Goal: Task Accomplishment & Management: Use online tool/utility

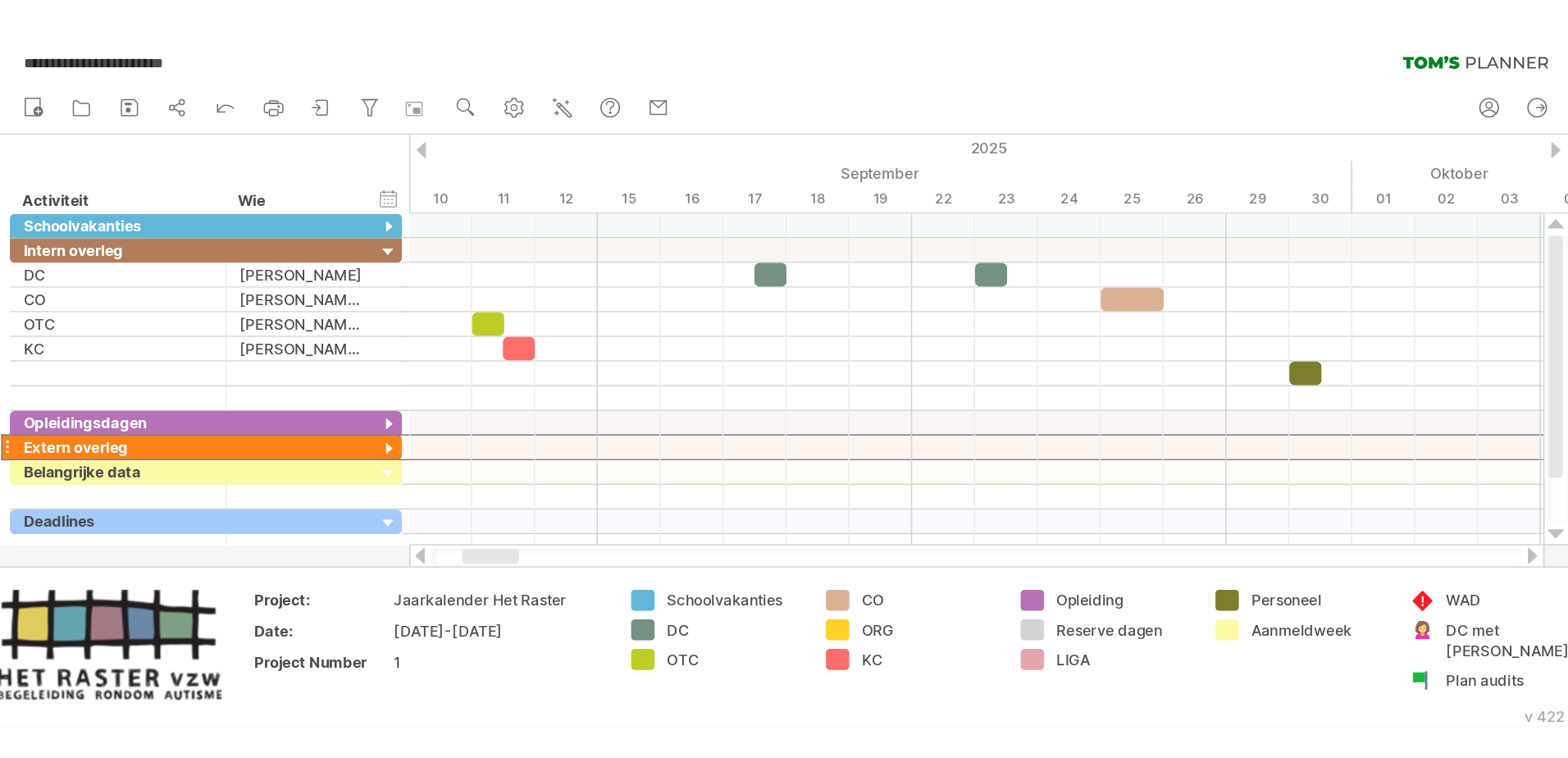
scroll to position [0, 11]
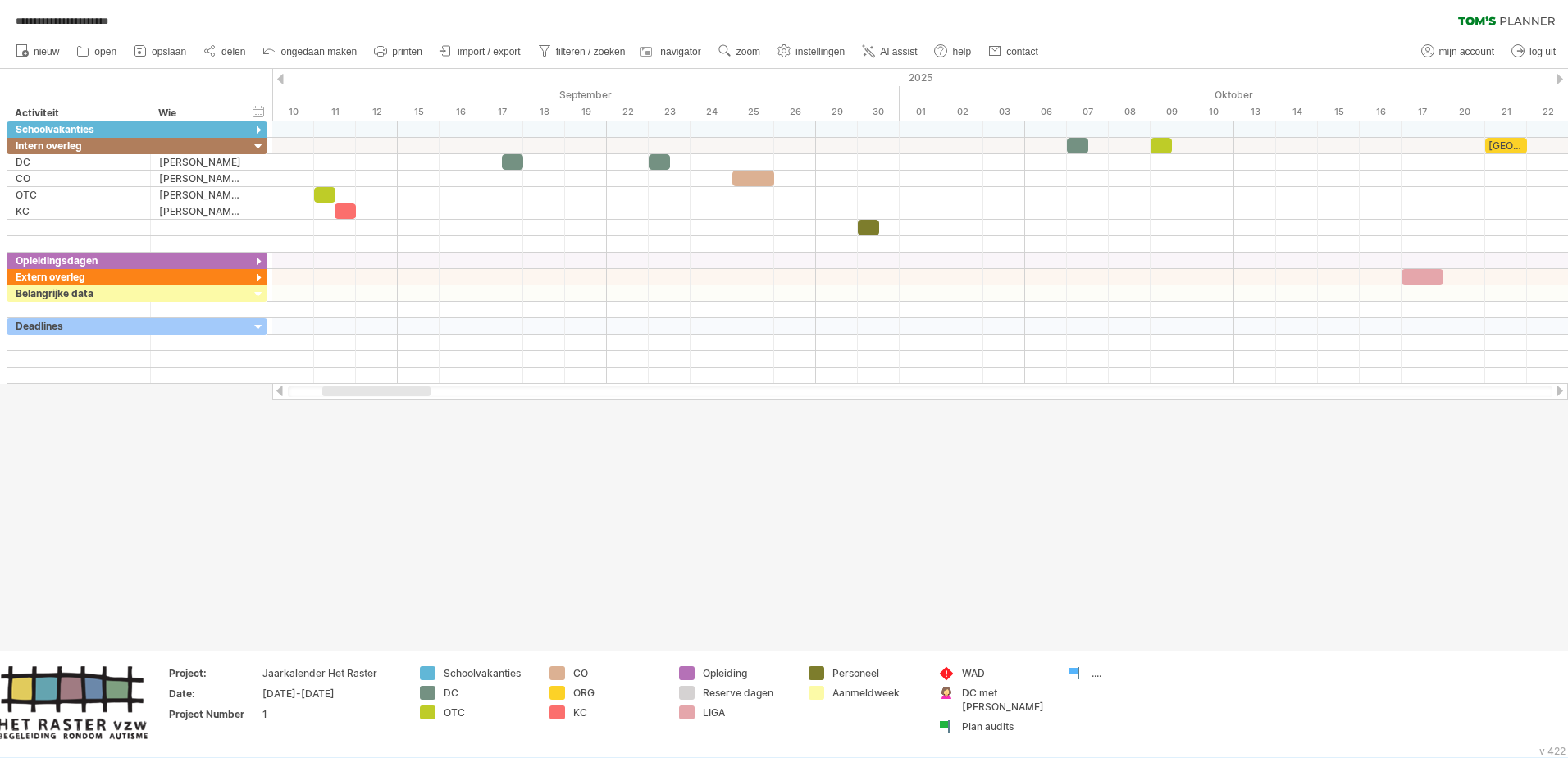
click at [446, 462] on div at bounding box center [784, 360] width 1568 height 582
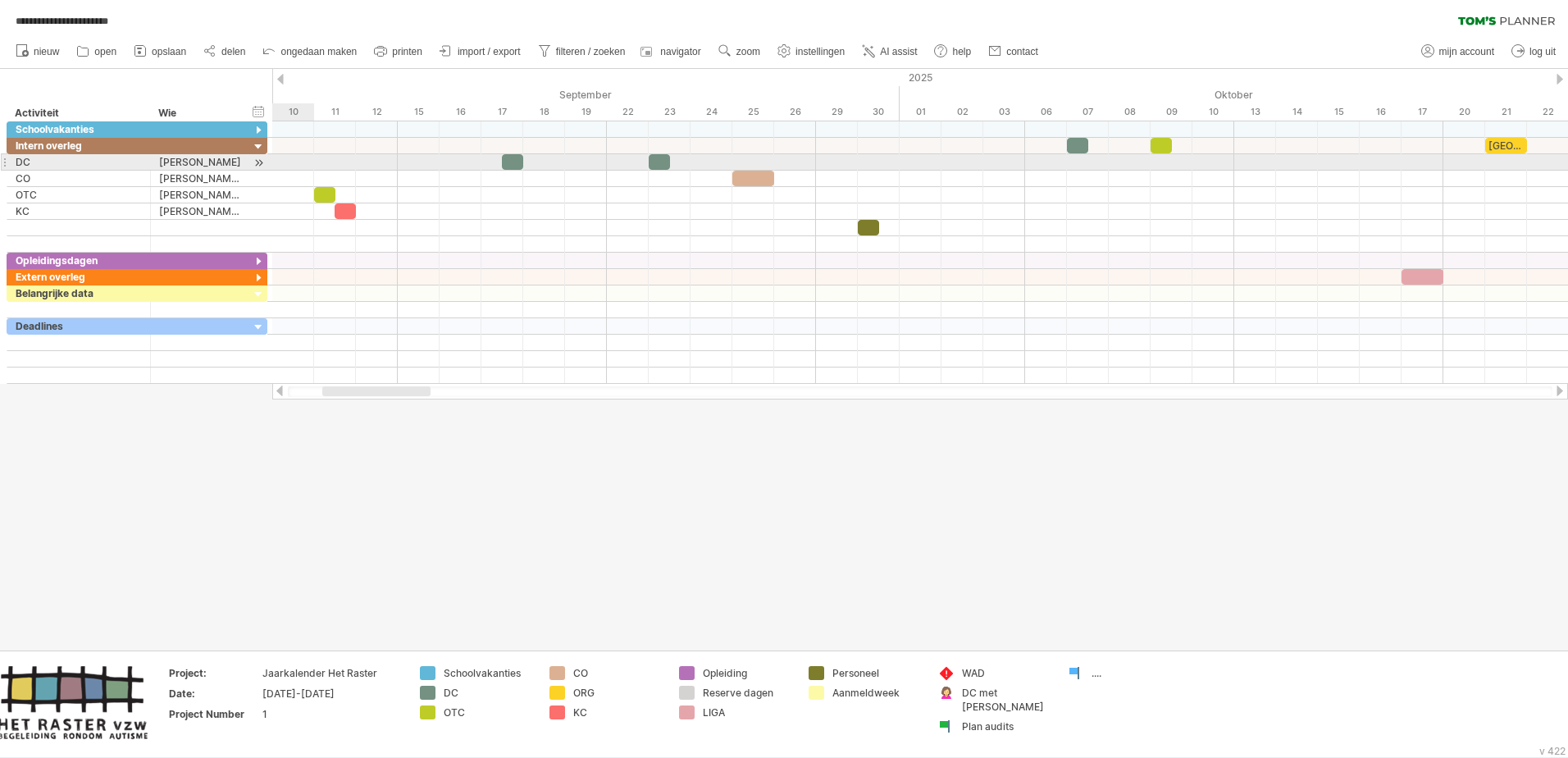
click at [276, 158] on div at bounding box center [920, 162] width 1295 height 16
drag, startPoint x: 1076, startPoint y: 146, endPoint x: 1076, endPoint y: 155, distance: 9.0
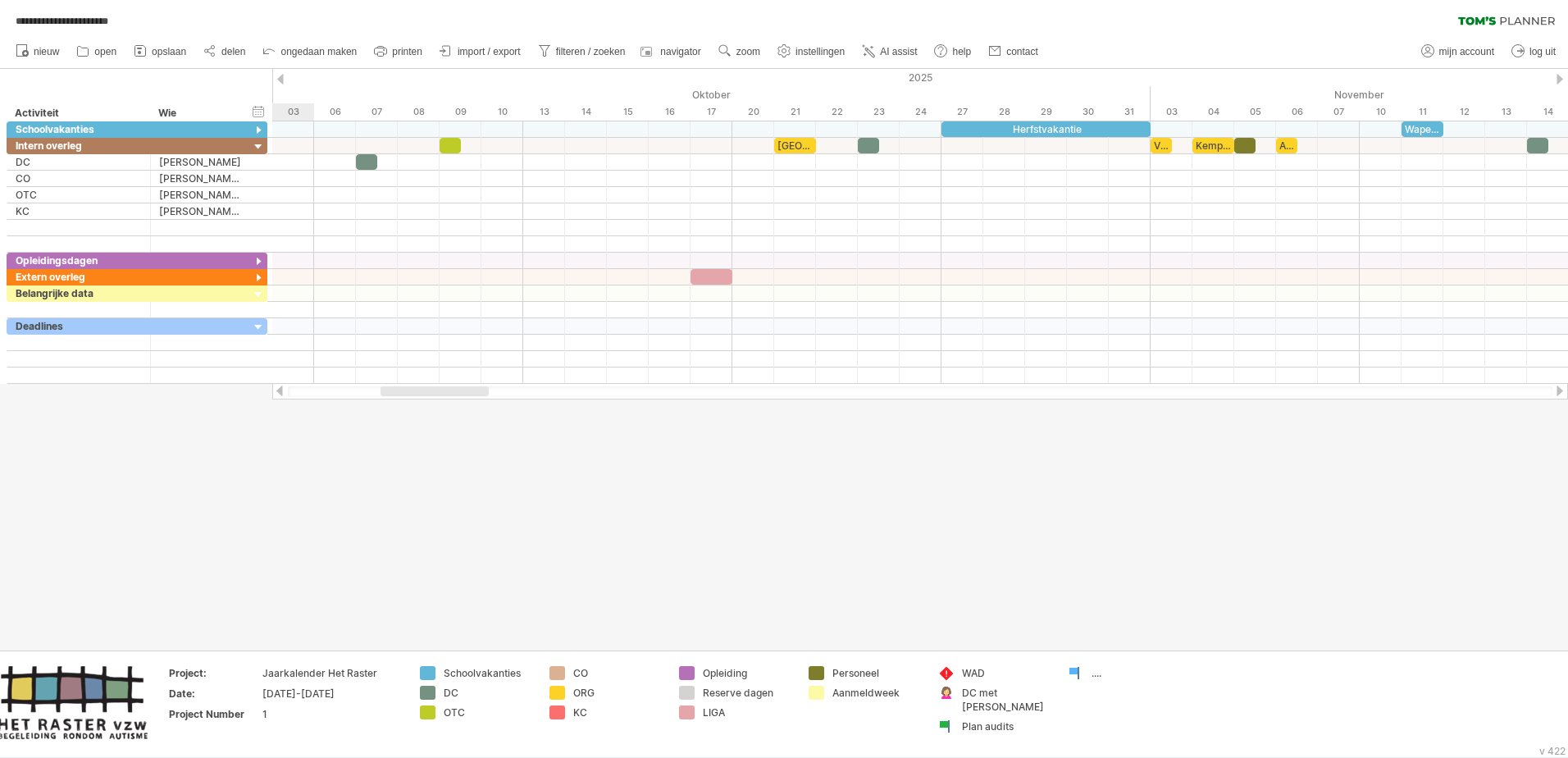
drag, startPoint x: 412, startPoint y: 389, endPoint x: 470, endPoint y: 391, distance: 58.0
click at [470, 391] on div at bounding box center [434, 391] width 108 height 10
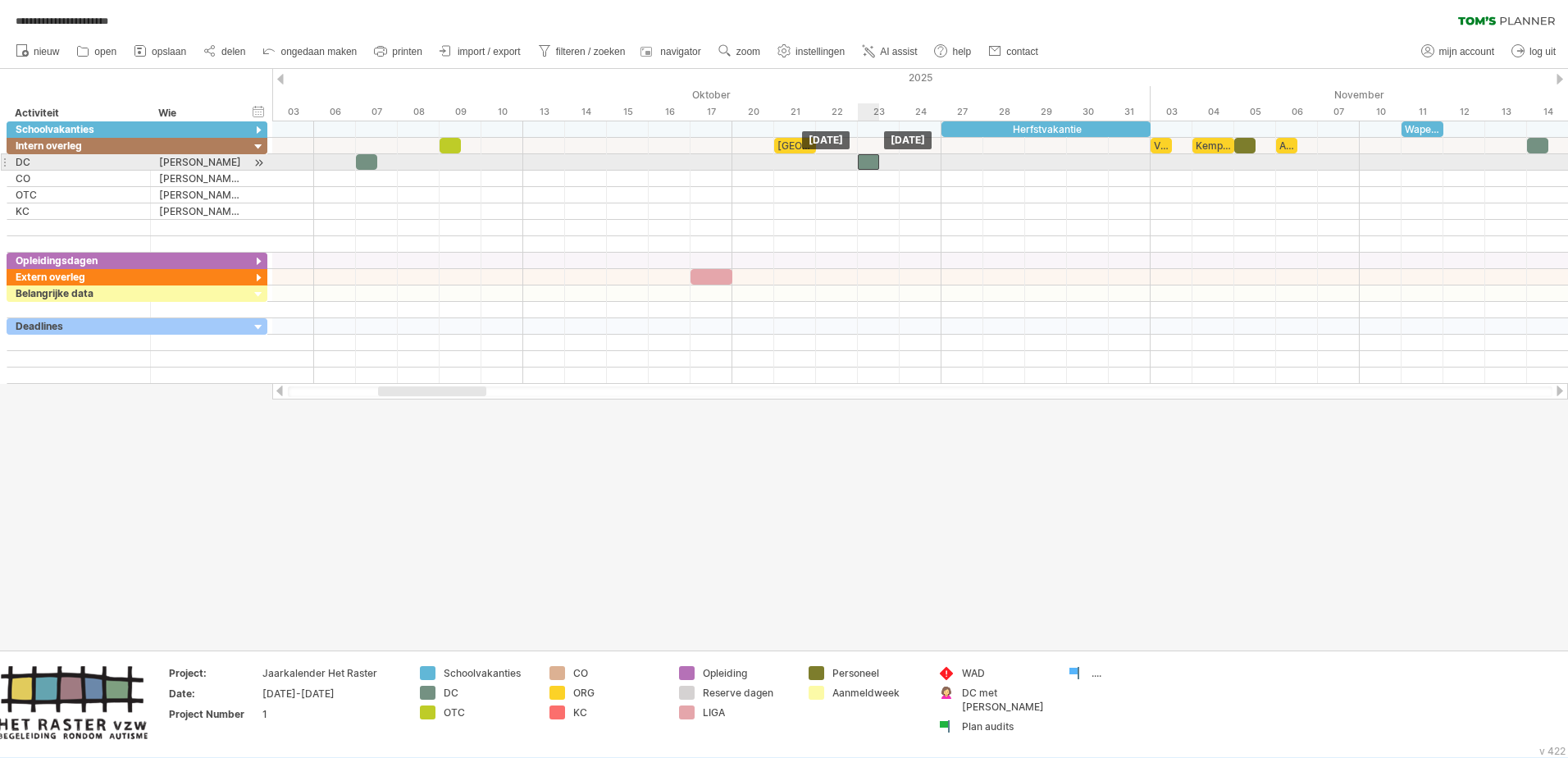
drag, startPoint x: 866, startPoint y: 146, endPoint x: 868, endPoint y: 158, distance: 12.2
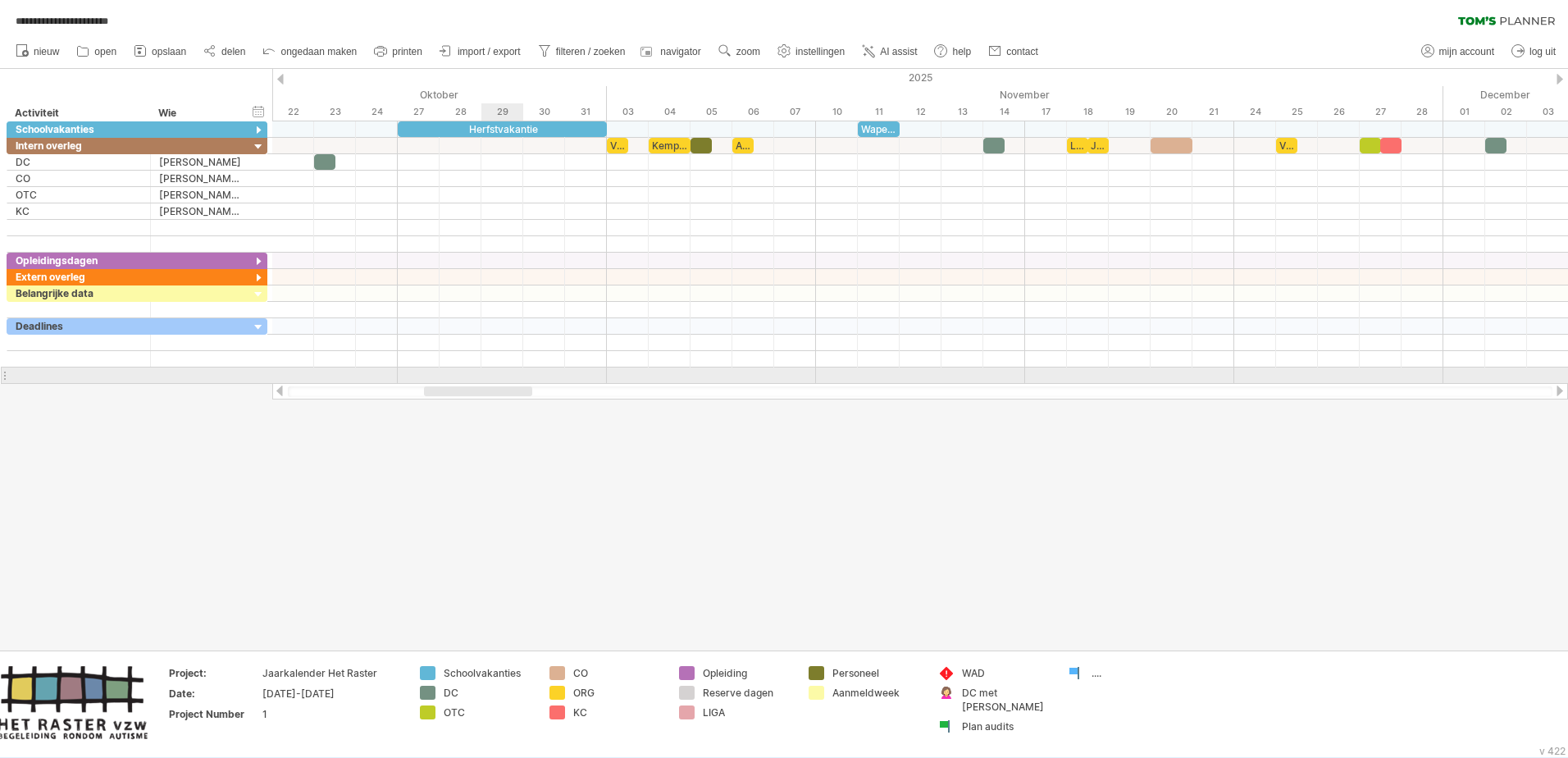
drag, startPoint x: 469, startPoint y: 389, endPoint x: 514, endPoint y: 381, distance: 45.7
click at [514, 381] on div "**********" at bounding box center [784, 379] width 1568 height 758
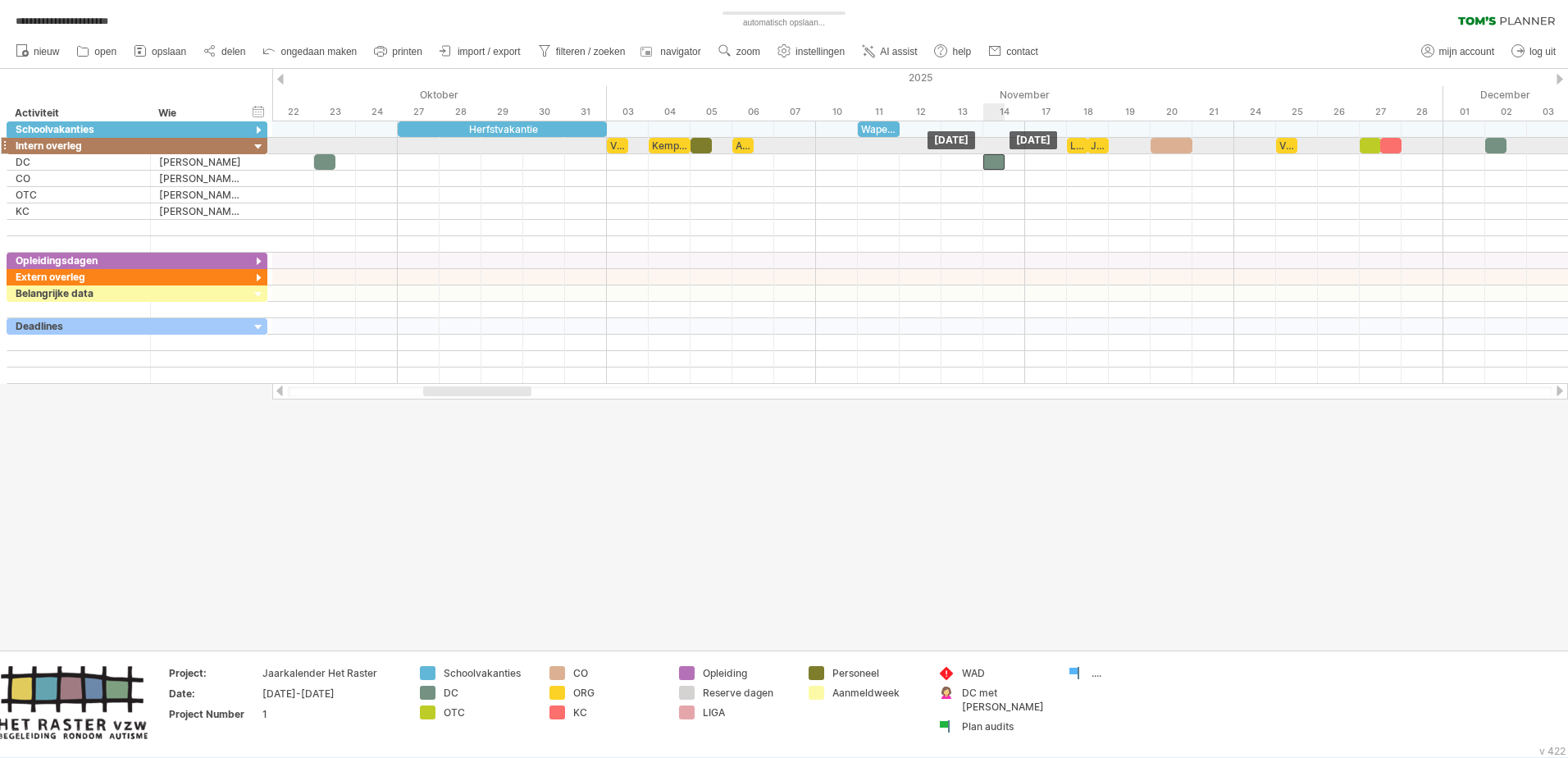
drag, startPoint x: 992, startPoint y: 140, endPoint x: 992, endPoint y: 152, distance: 12.0
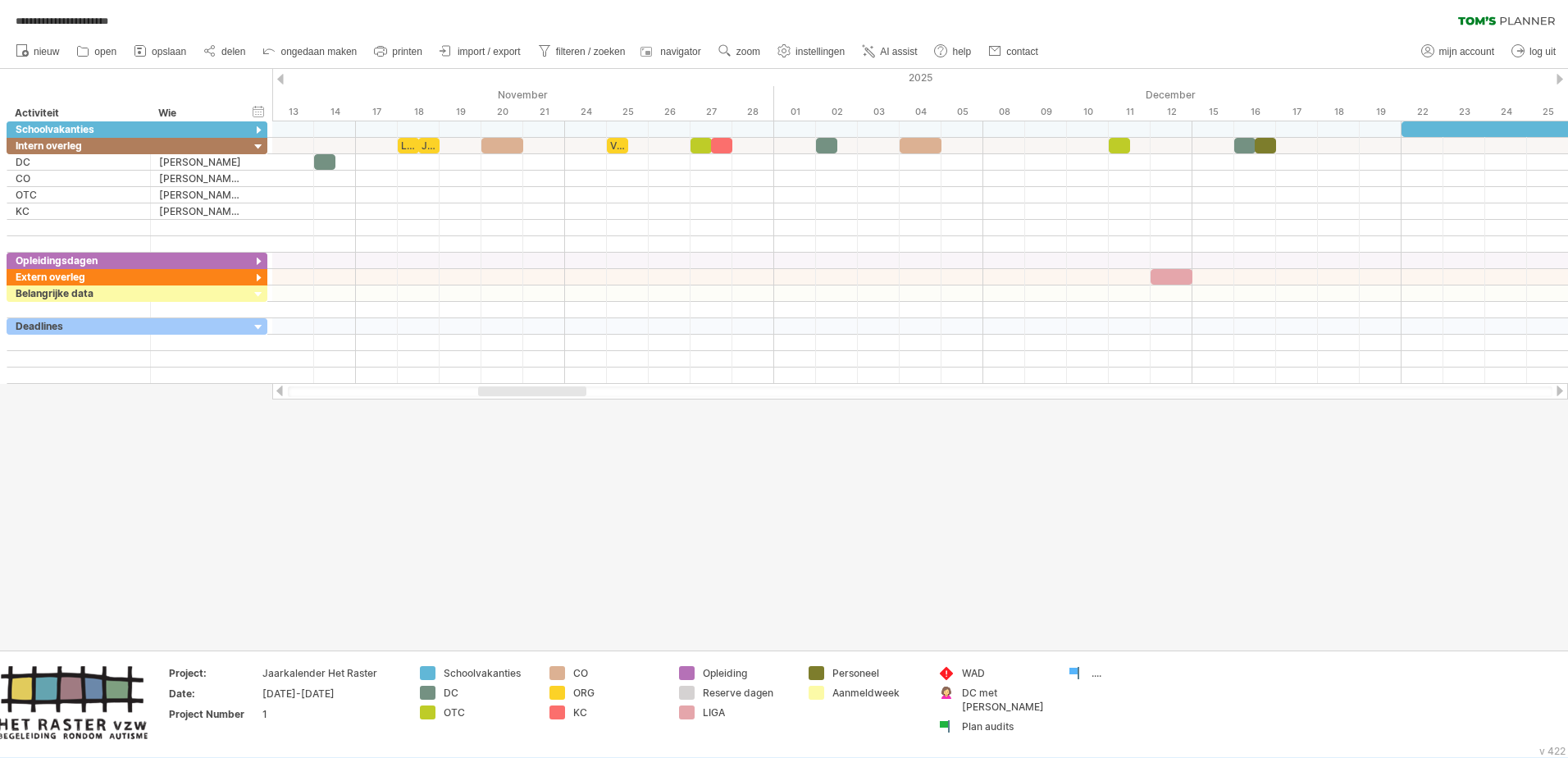
drag, startPoint x: 510, startPoint y: 393, endPoint x: 565, endPoint y: 391, distance: 55.0
click at [565, 391] on div at bounding box center [532, 391] width 108 height 10
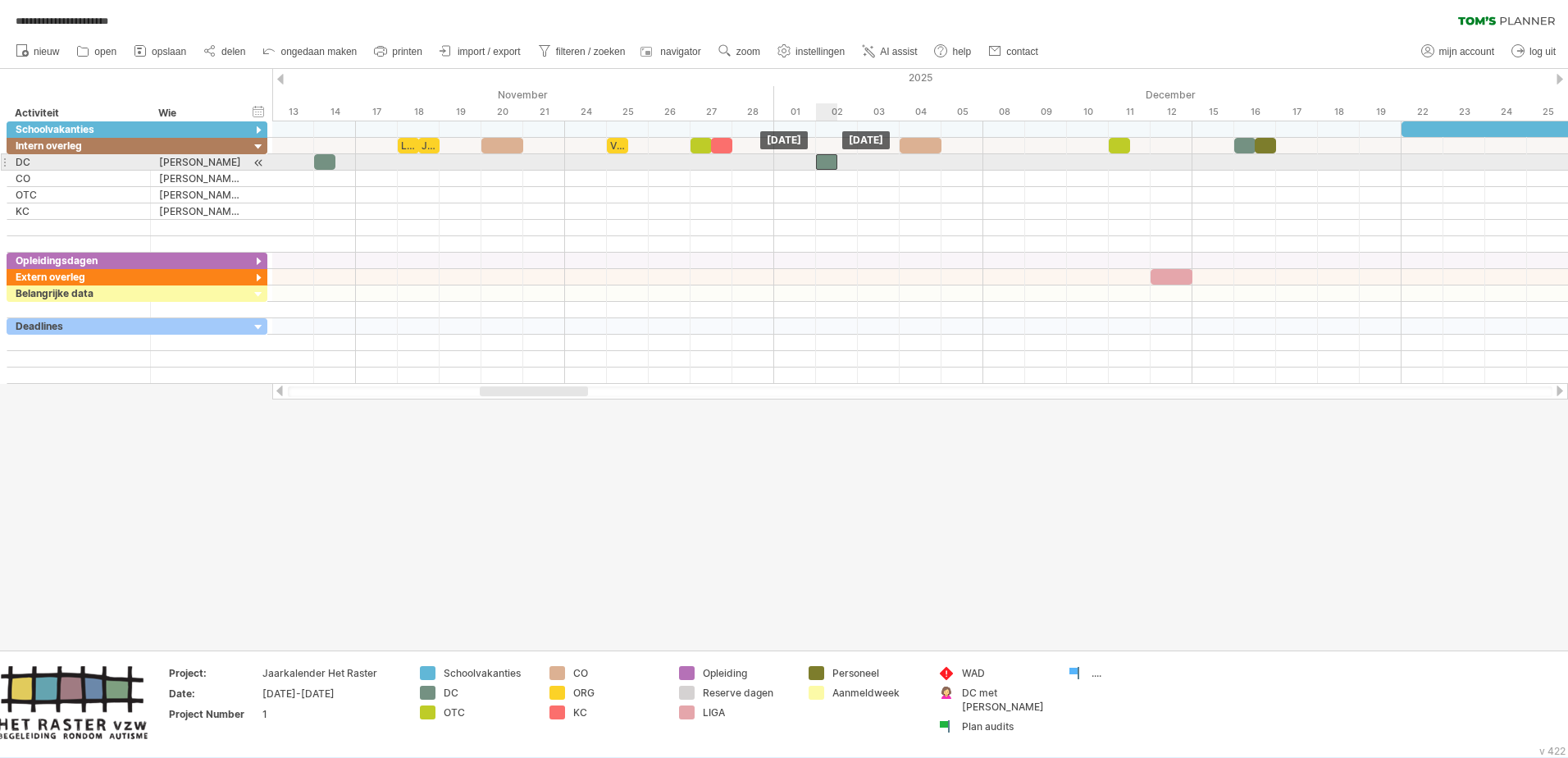
drag, startPoint x: 826, startPoint y: 147, endPoint x: 827, endPoint y: 157, distance: 10.0
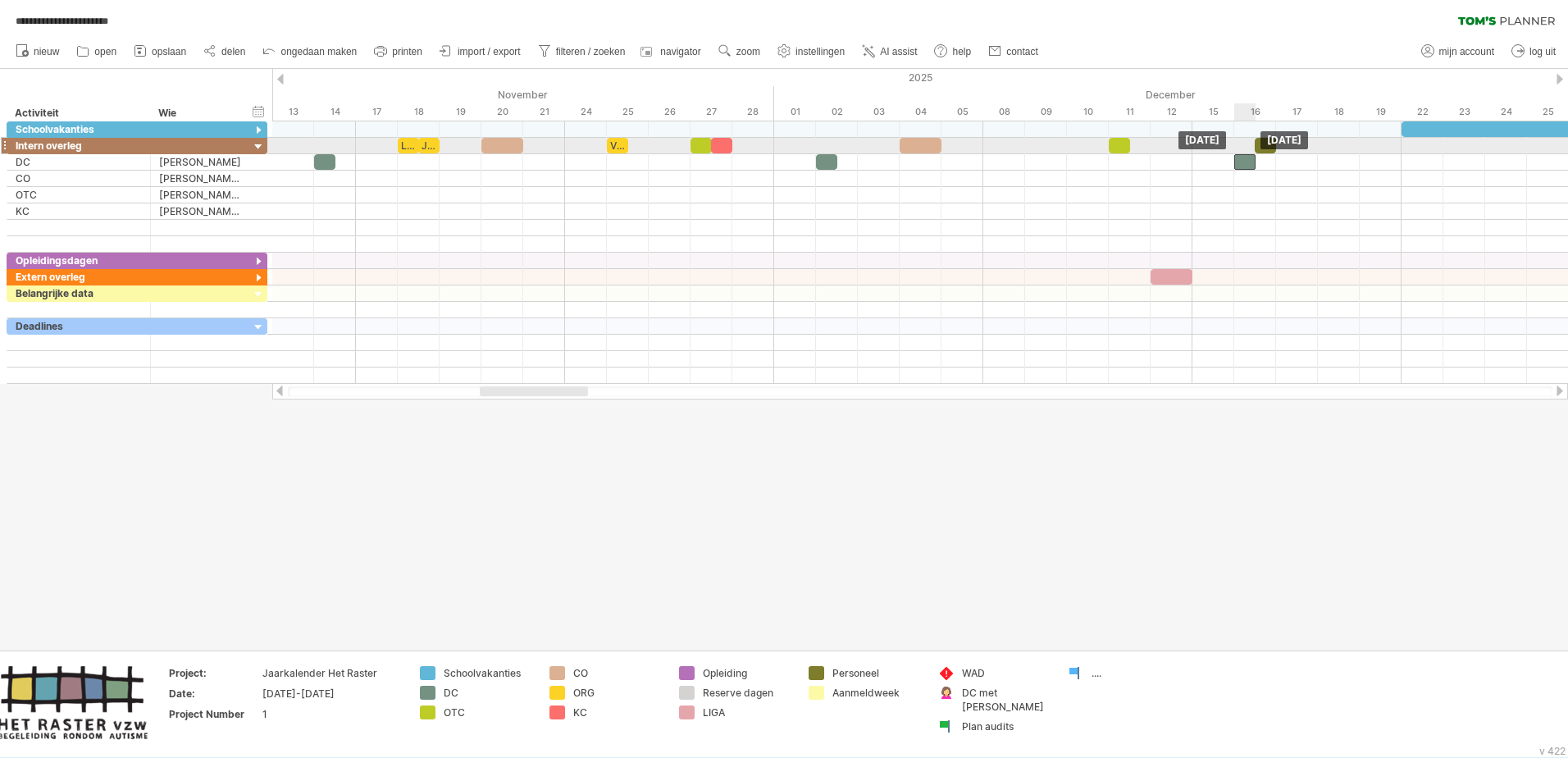
drag, startPoint x: 1246, startPoint y: 140, endPoint x: 1248, endPoint y: 152, distance: 12.2
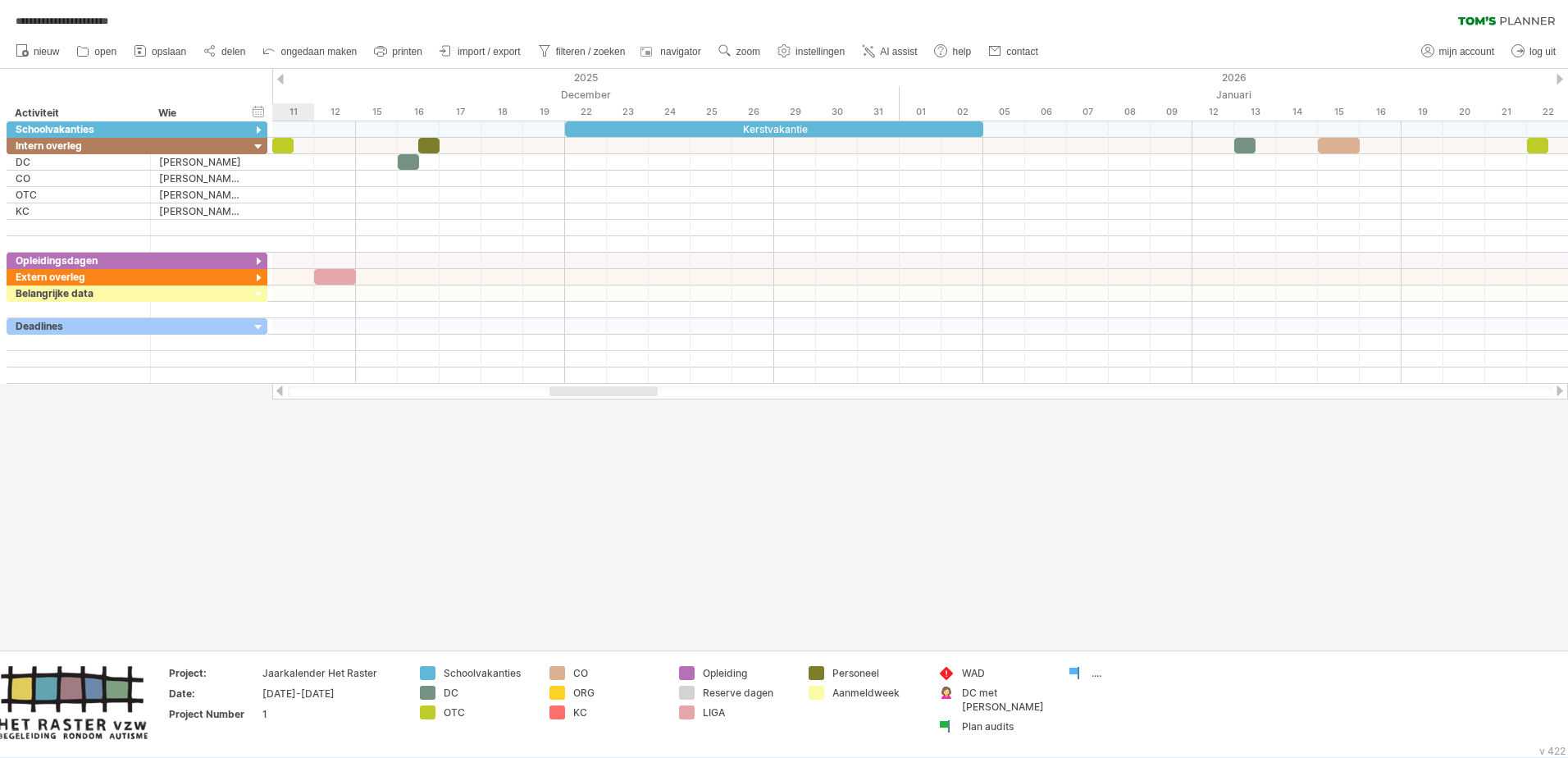
drag, startPoint x: 562, startPoint y: 391, endPoint x: 632, endPoint y: 388, distance: 70.1
click at [632, 388] on div at bounding box center [603, 391] width 108 height 10
drag, startPoint x: 1244, startPoint y: 138, endPoint x: 1245, endPoint y: 149, distance: 11.0
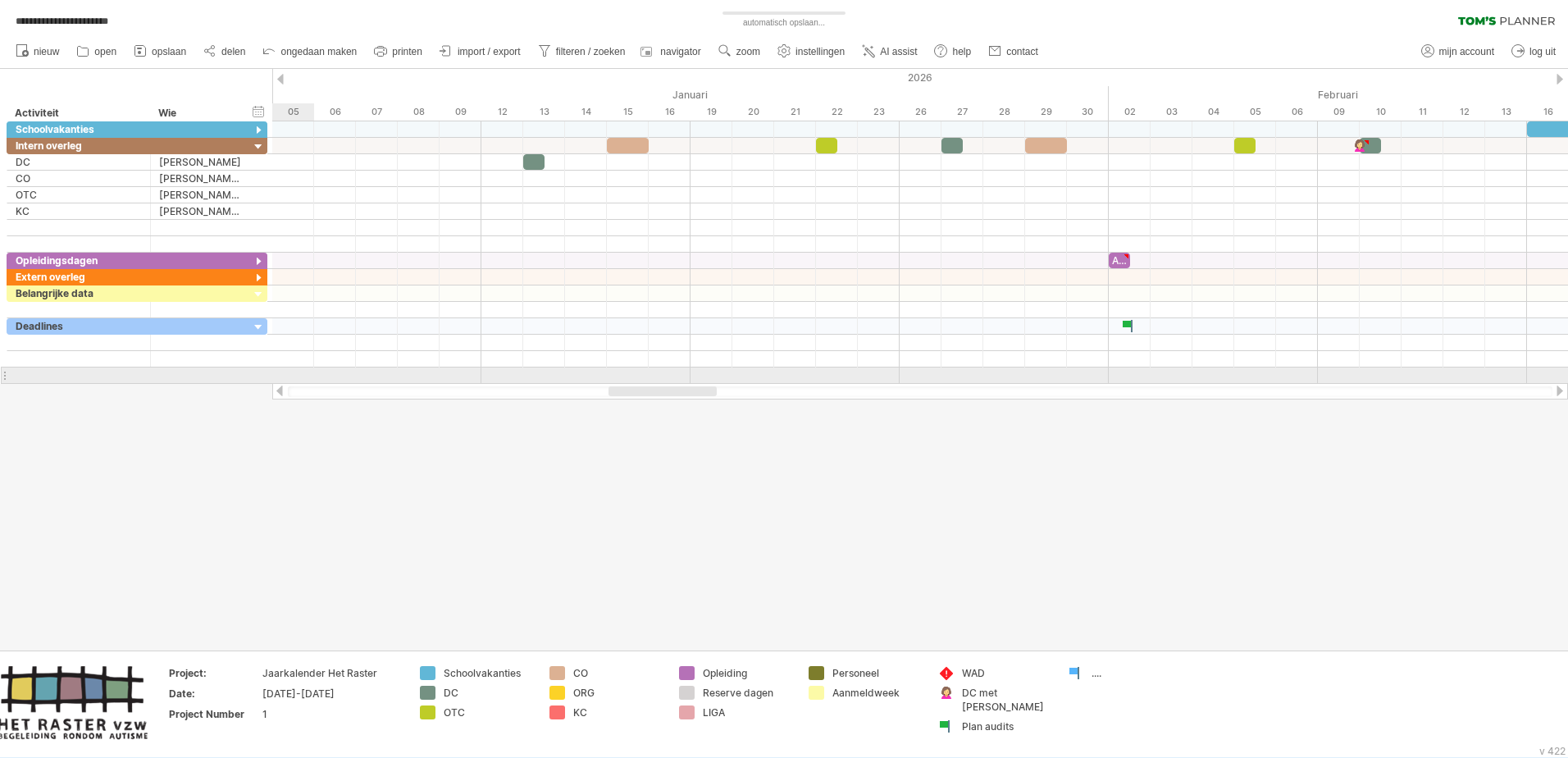
drag, startPoint x: 647, startPoint y: 393, endPoint x: 706, endPoint y: 383, distance: 59.8
click at [706, 383] on div at bounding box center [920, 391] width 1295 height 16
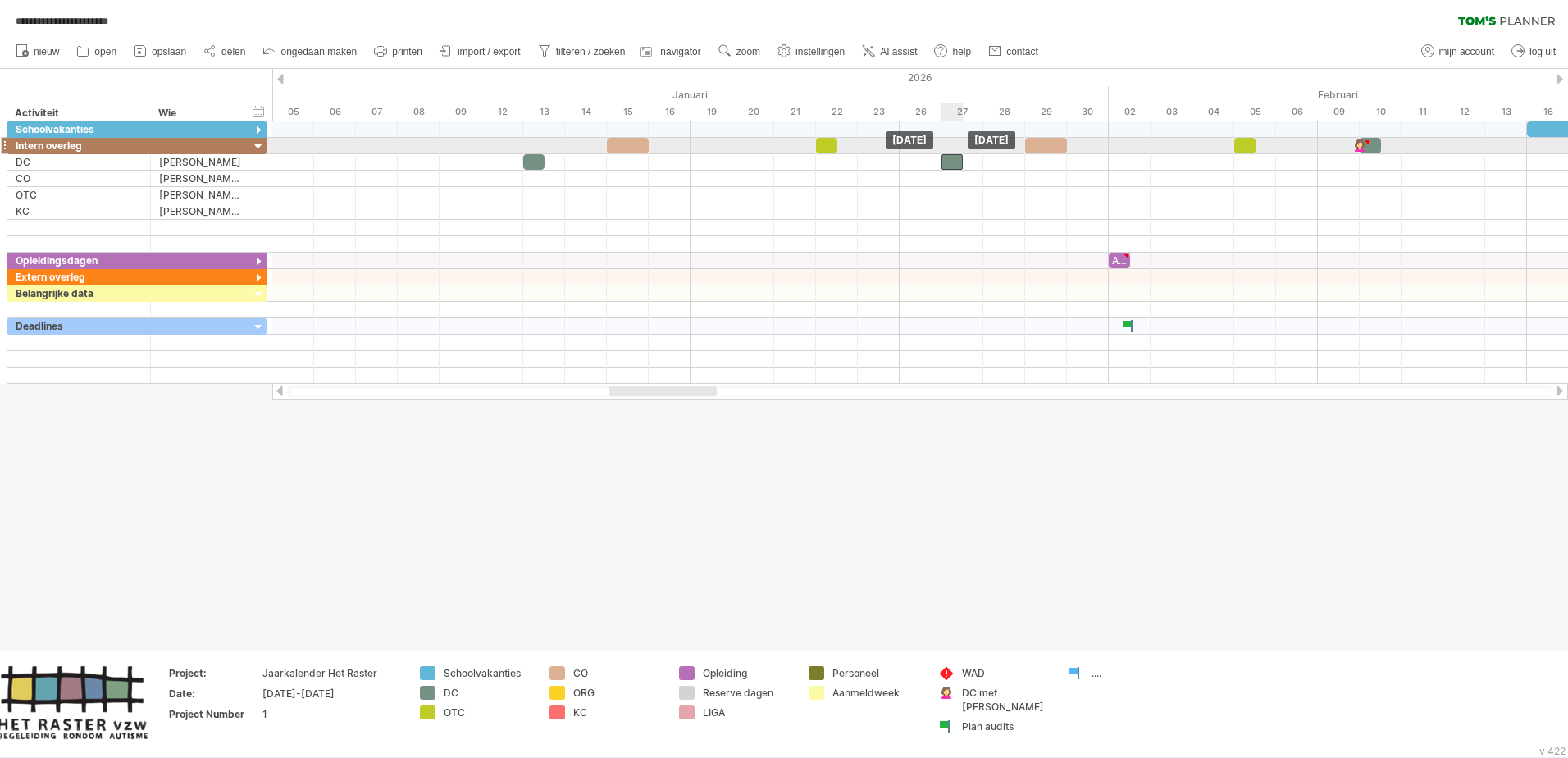
drag, startPoint x: 949, startPoint y: 143, endPoint x: 950, endPoint y: 152, distance: 9.1
drag, startPoint x: 1369, startPoint y: 142, endPoint x: 1370, endPoint y: 152, distance: 10.0
drag, startPoint x: 1370, startPoint y: 143, endPoint x: 1370, endPoint y: 152, distance: 9.0
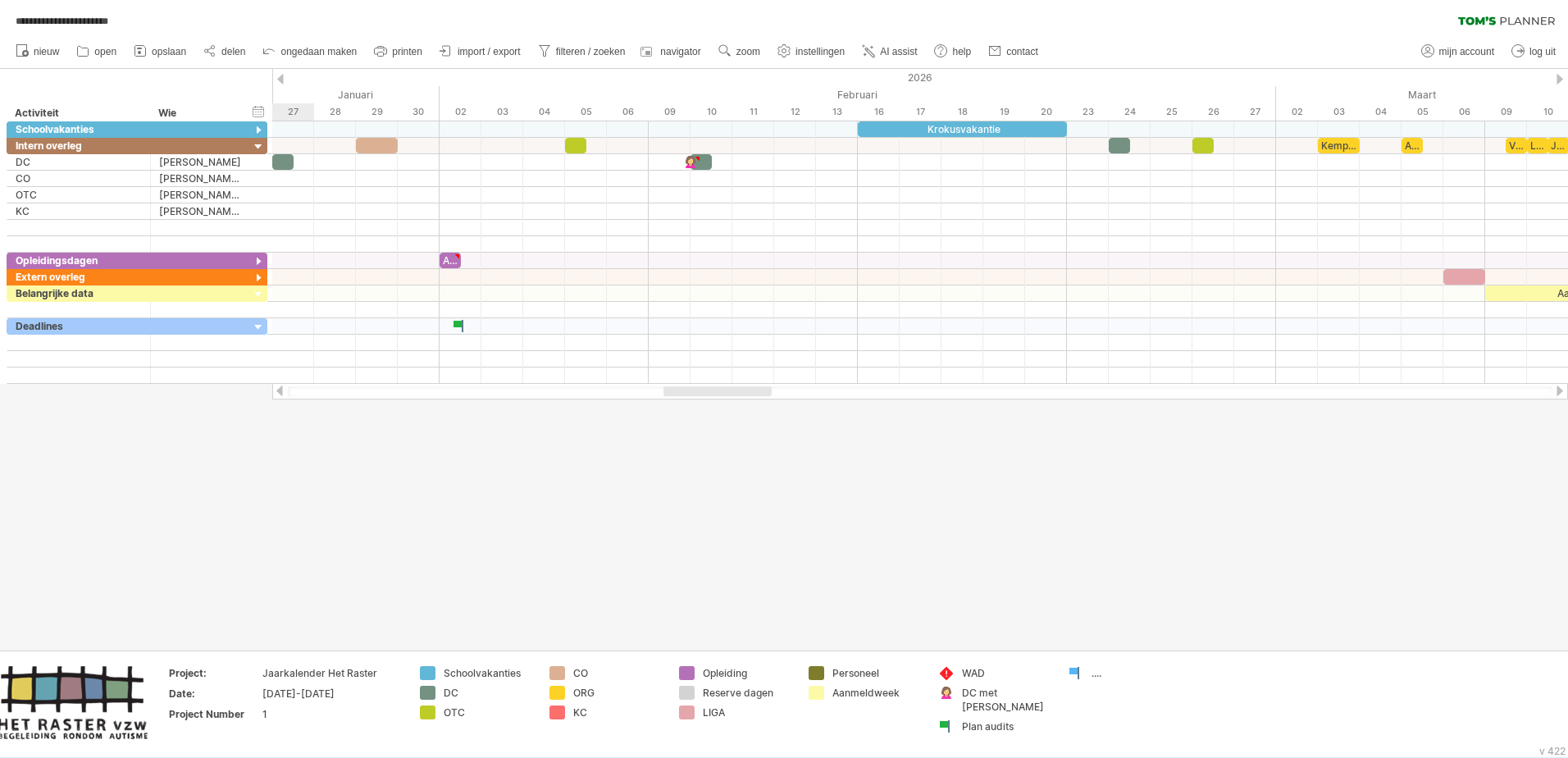
drag, startPoint x: 695, startPoint y: 393, endPoint x: 750, endPoint y: 390, distance: 55.1
click at [750, 390] on div at bounding box center [717, 391] width 108 height 10
drag, startPoint x: 1115, startPoint y: 144, endPoint x: 1118, endPoint y: 154, distance: 10.4
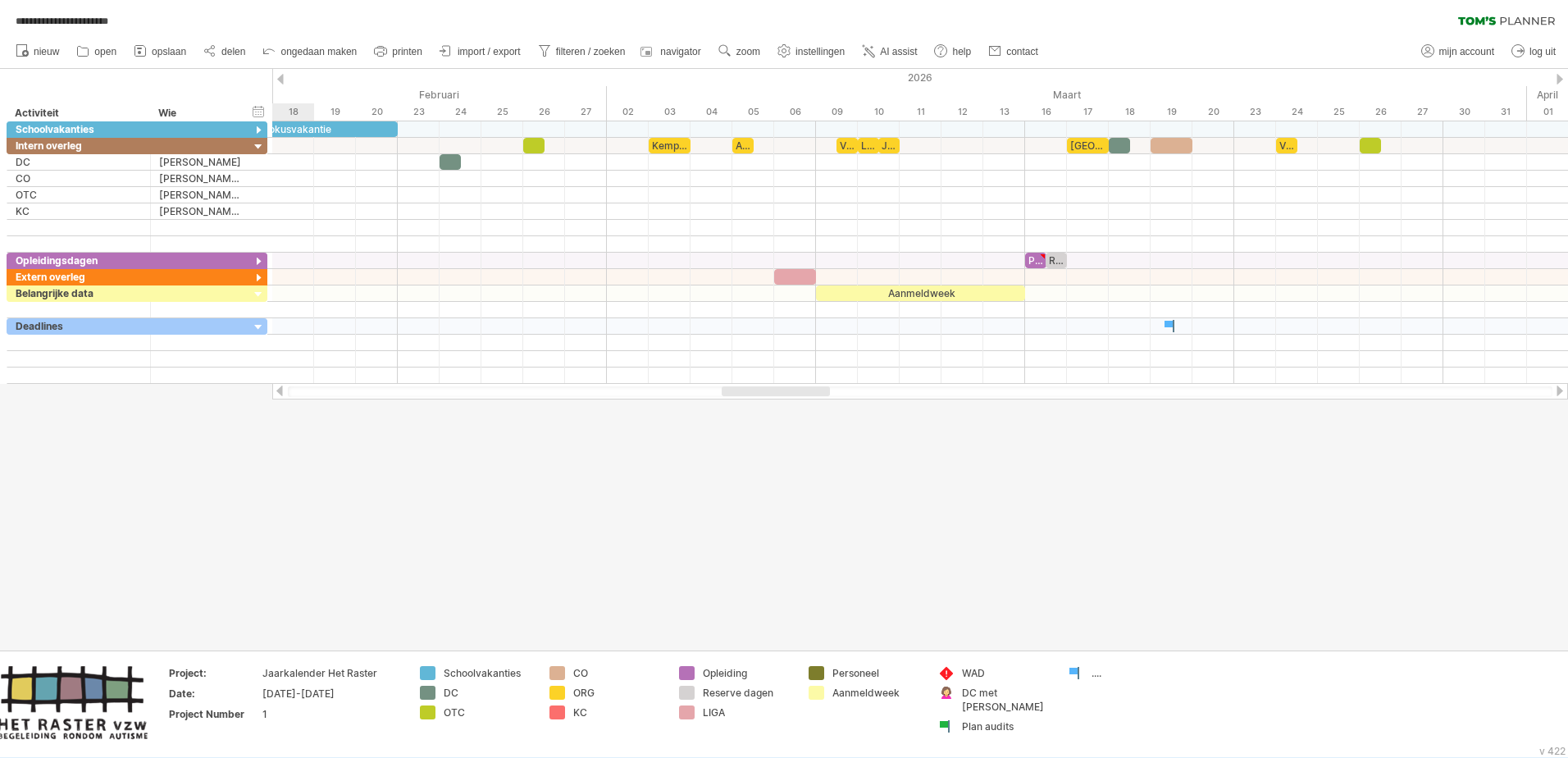
drag, startPoint x: 723, startPoint y: 392, endPoint x: 781, endPoint y: 386, distance: 58.3
click at [781, 386] on div at bounding box center [920, 391] width 1295 height 16
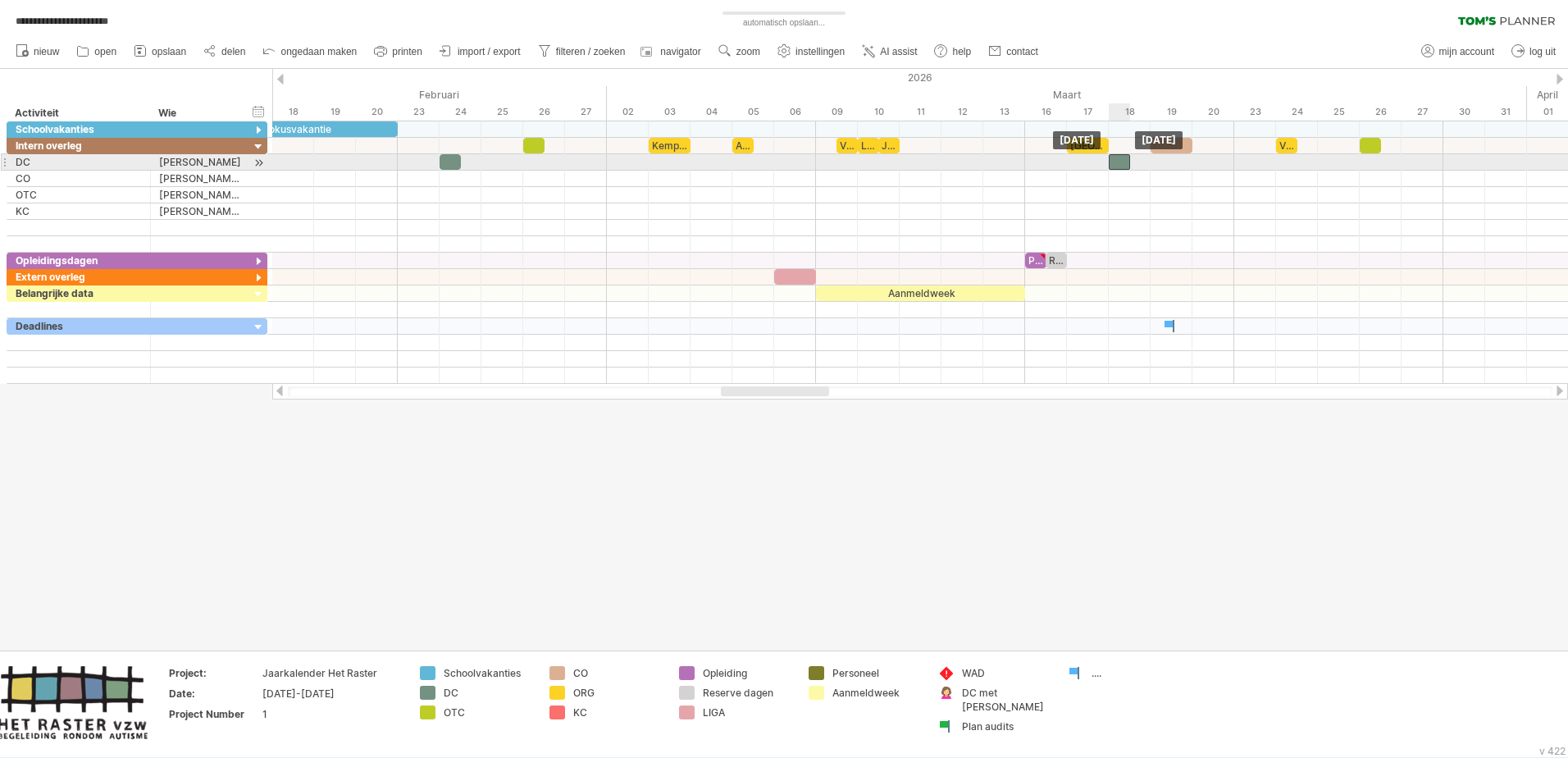
drag, startPoint x: 1117, startPoint y: 144, endPoint x: 1119, endPoint y: 160, distance: 16.1
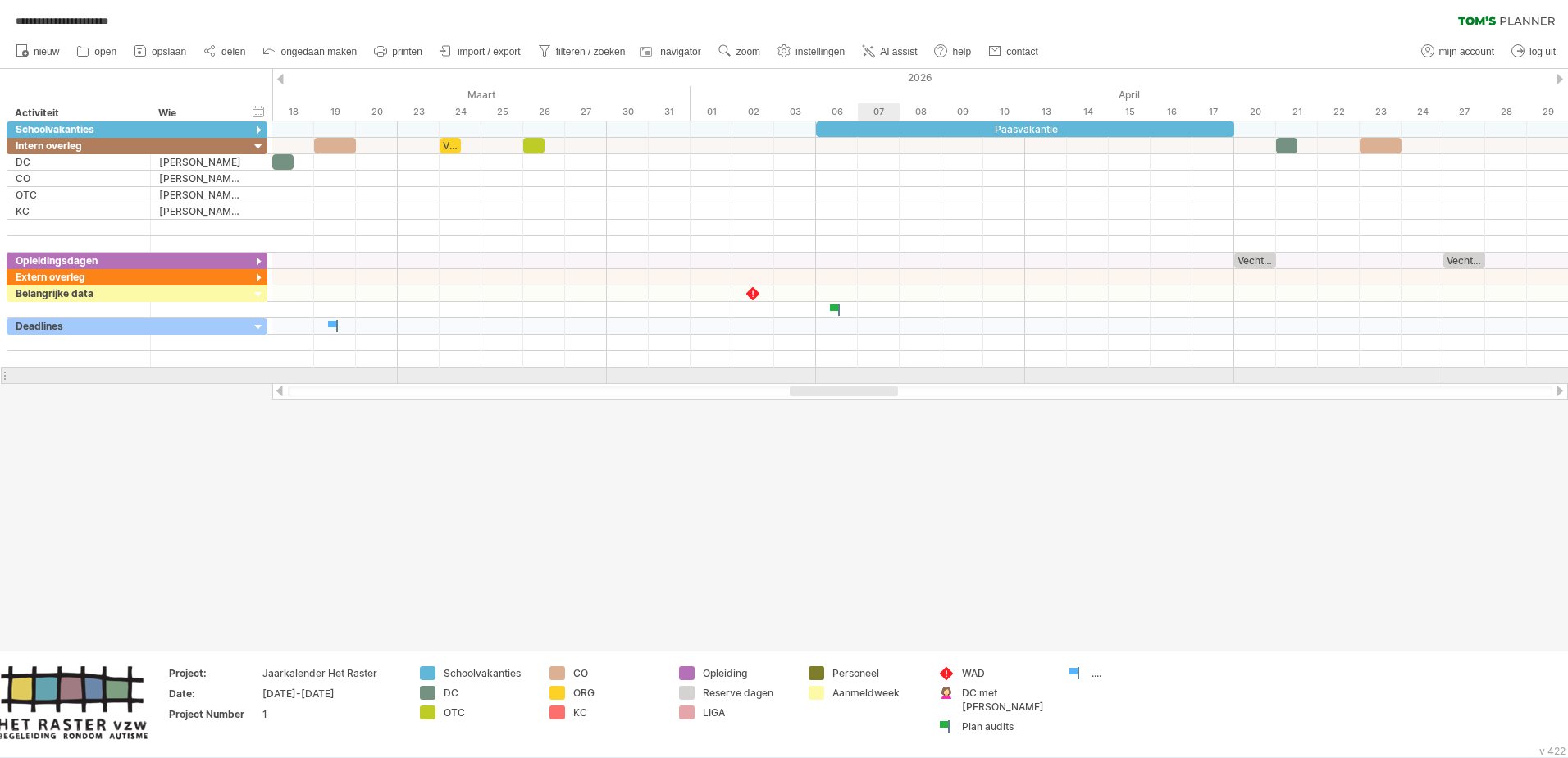
drag, startPoint x: 800, startPoint y: 389, endPoint x: 869, endPoint y: 381, distance: 69.5
click at [869, 381] on div "**********" at bounding box center [784, 379] width 1568 height 758
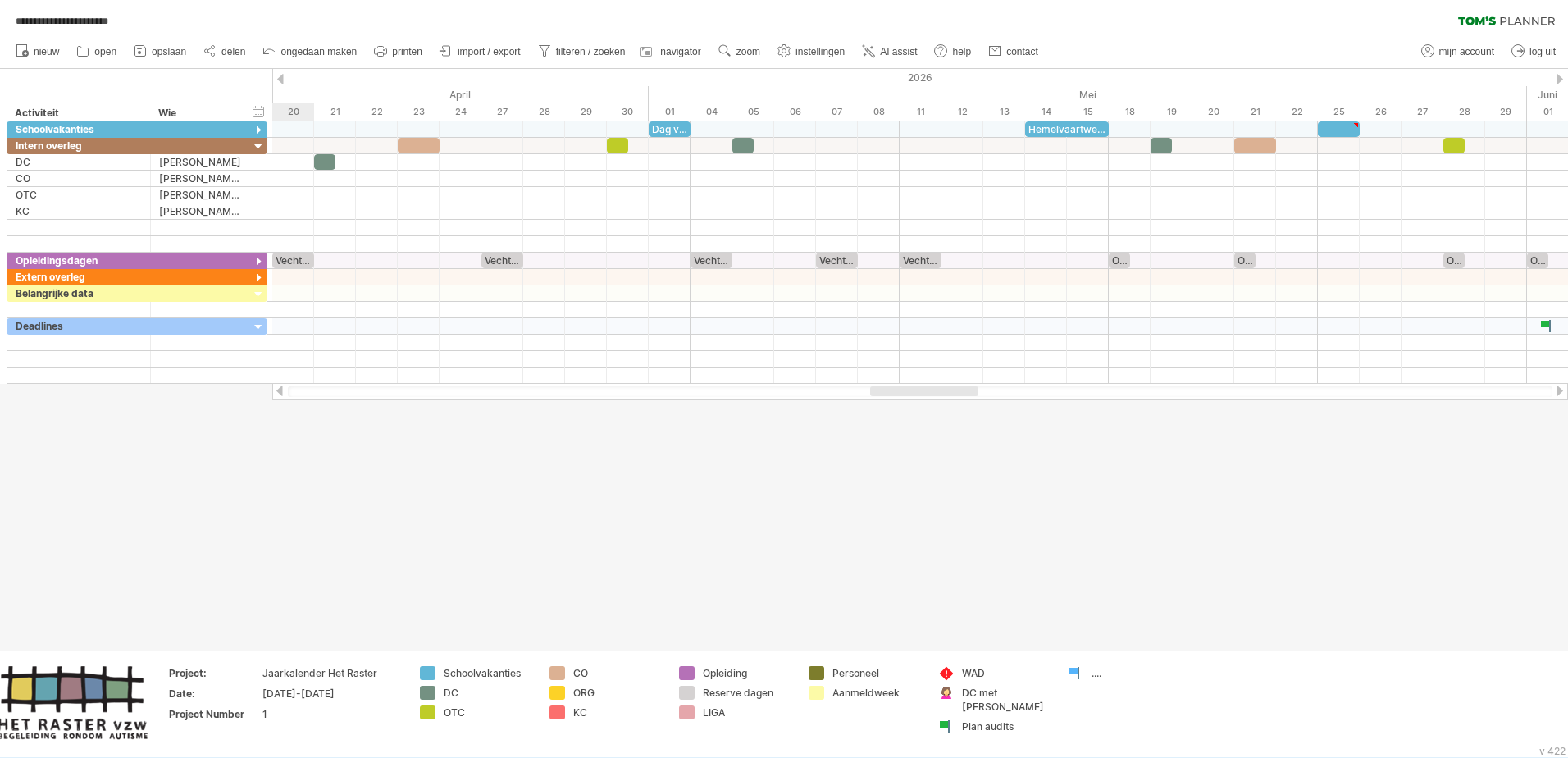
drag, startPoint x: 847, startPoint y: 387, endPoint x: 926, endPoint y: 385, distance: 79.0
click at [926, 385] on div at bounding box center [920, 391] width 1295 height 16
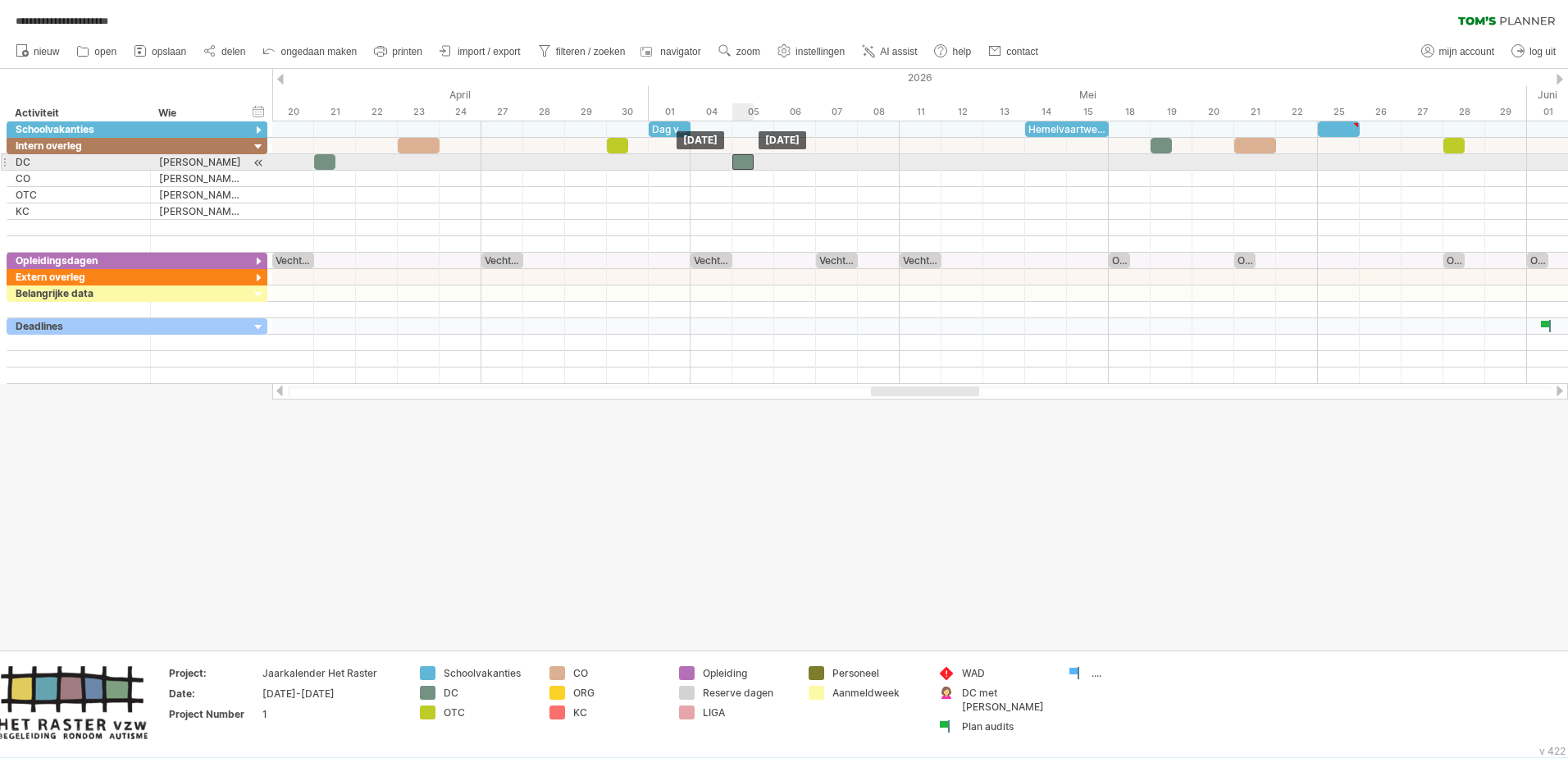
drag, startPoint x: 737, startPoint y: 143, endPoint x: 739, endPoint y: 158, distance: 15.1
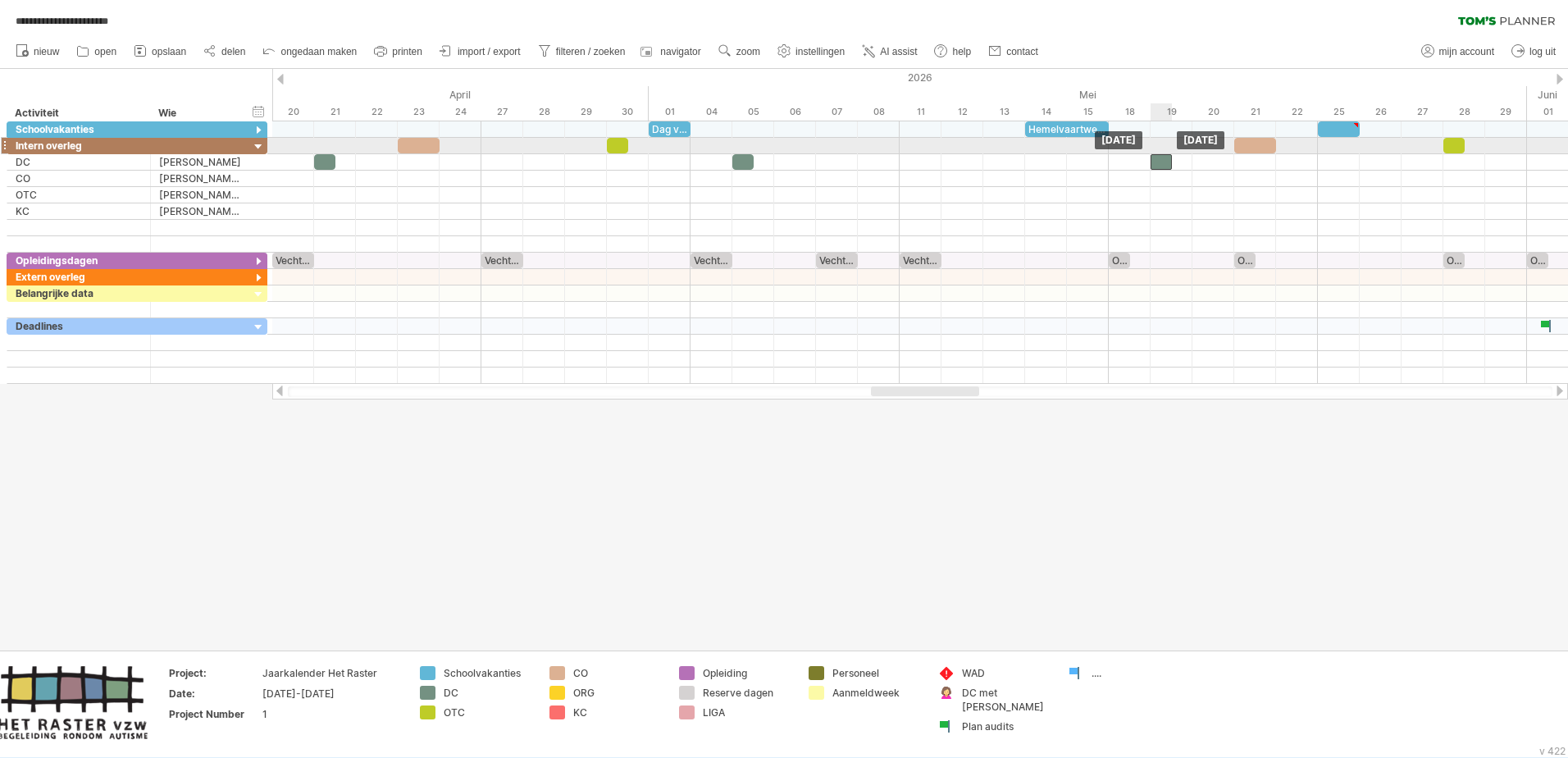
drag, startPoint x: 1160, startPoint y: 139, endPoint x: 1163, endPoint y: 152, distance: 13.3
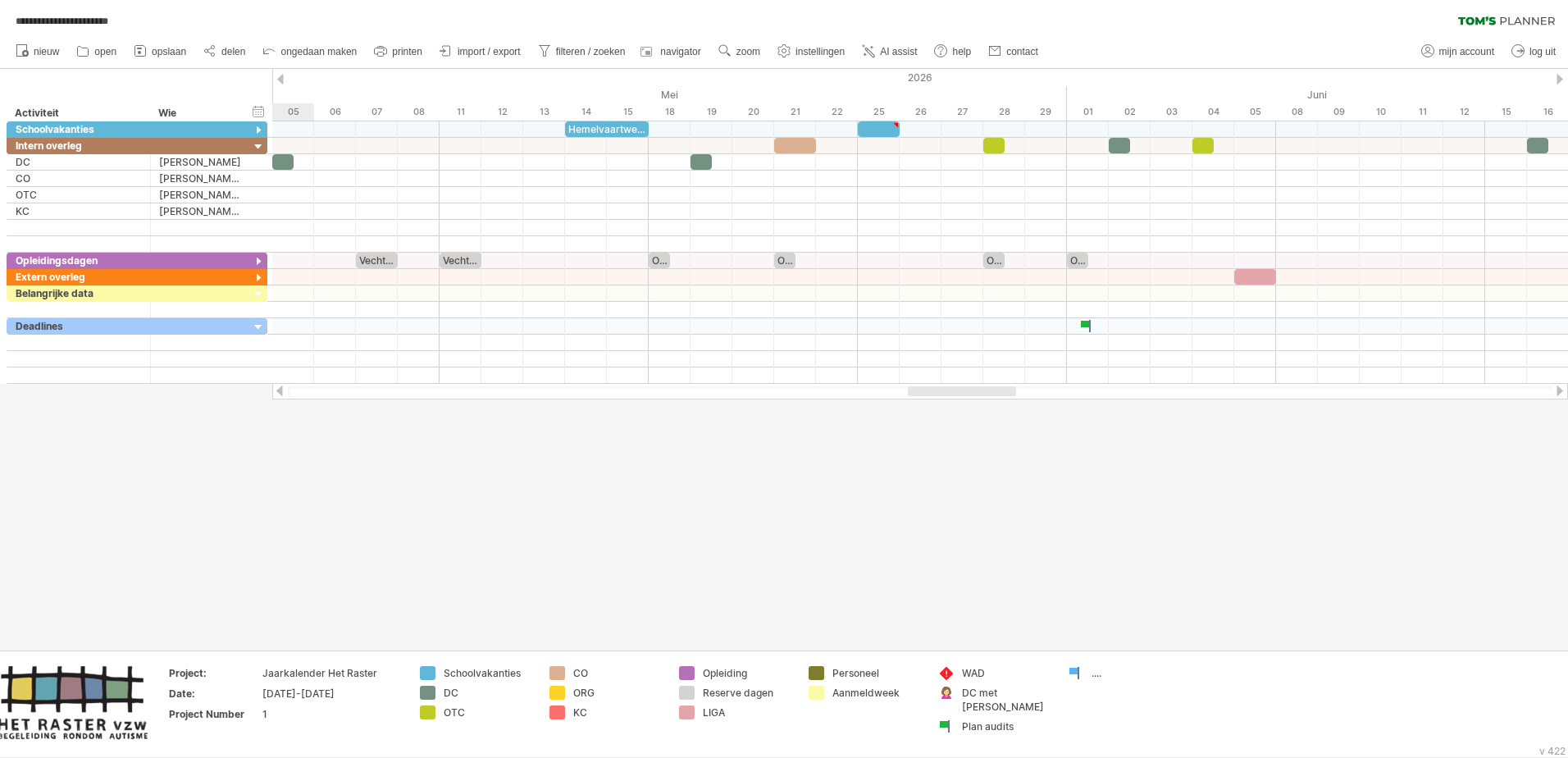
drag, startPoint x: 959, startPoint y: 391, endPoint x: 996, endPoint y: 386, distance: 37.3
click at [996, 386] on div at bounding box center [961, 391] width 108 height 10
drag, startPoint x: 1114, startPoint y: 143, endPoint x: 1116, endPoint y: 153, distance: 10.2
drag, startPoint x: 1543, startPoint y: 143, endPoint x: 1543, endPoint y: 153, distance: 10.0
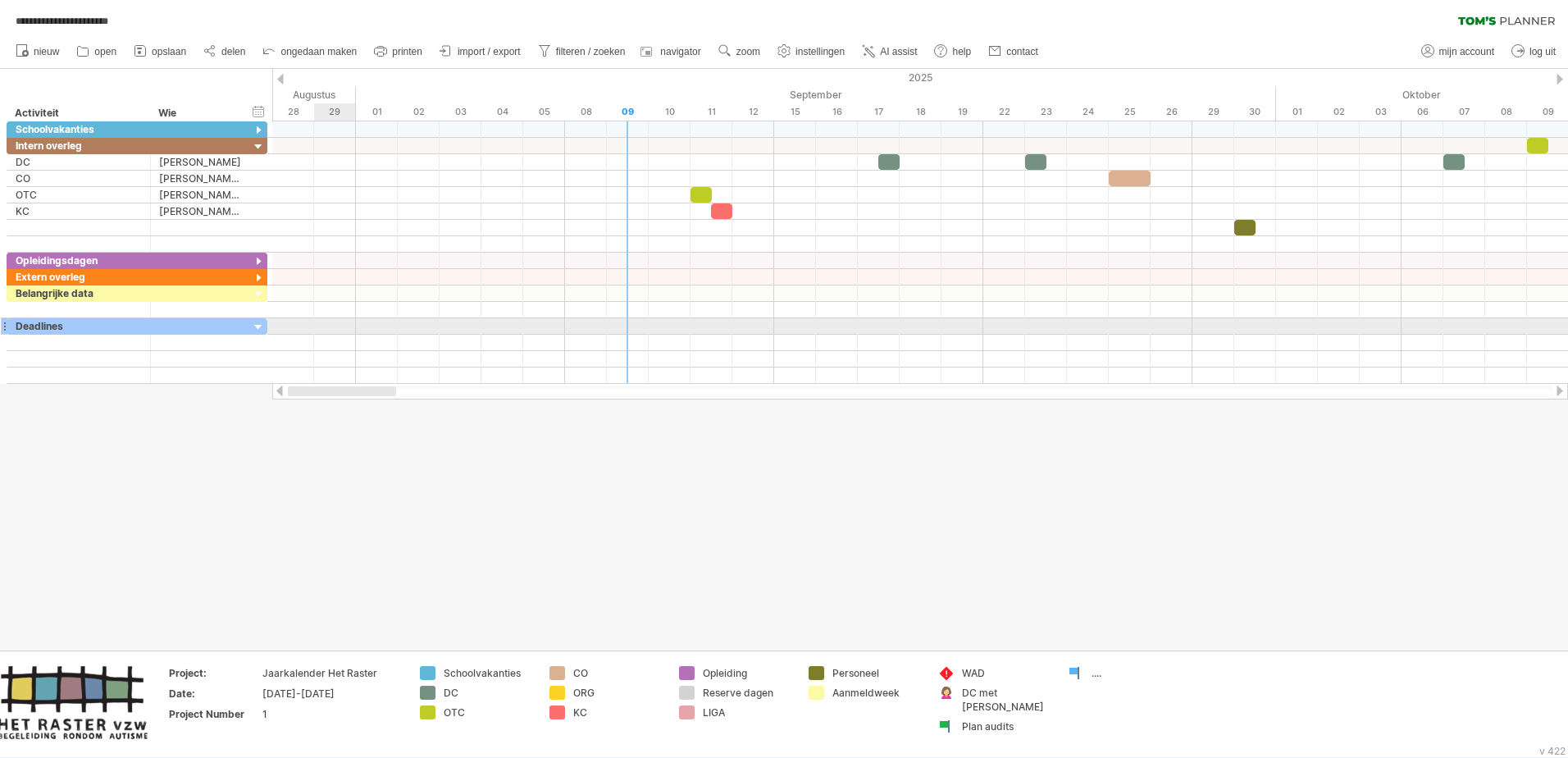
drag, startPoint x: 990, startPoint y: 394, endPoint x: 323, endPoint y: 331, distance: 670.0
click at [323, 331] on div "**********" at bounding box center [784, 379] width 1568 height 758
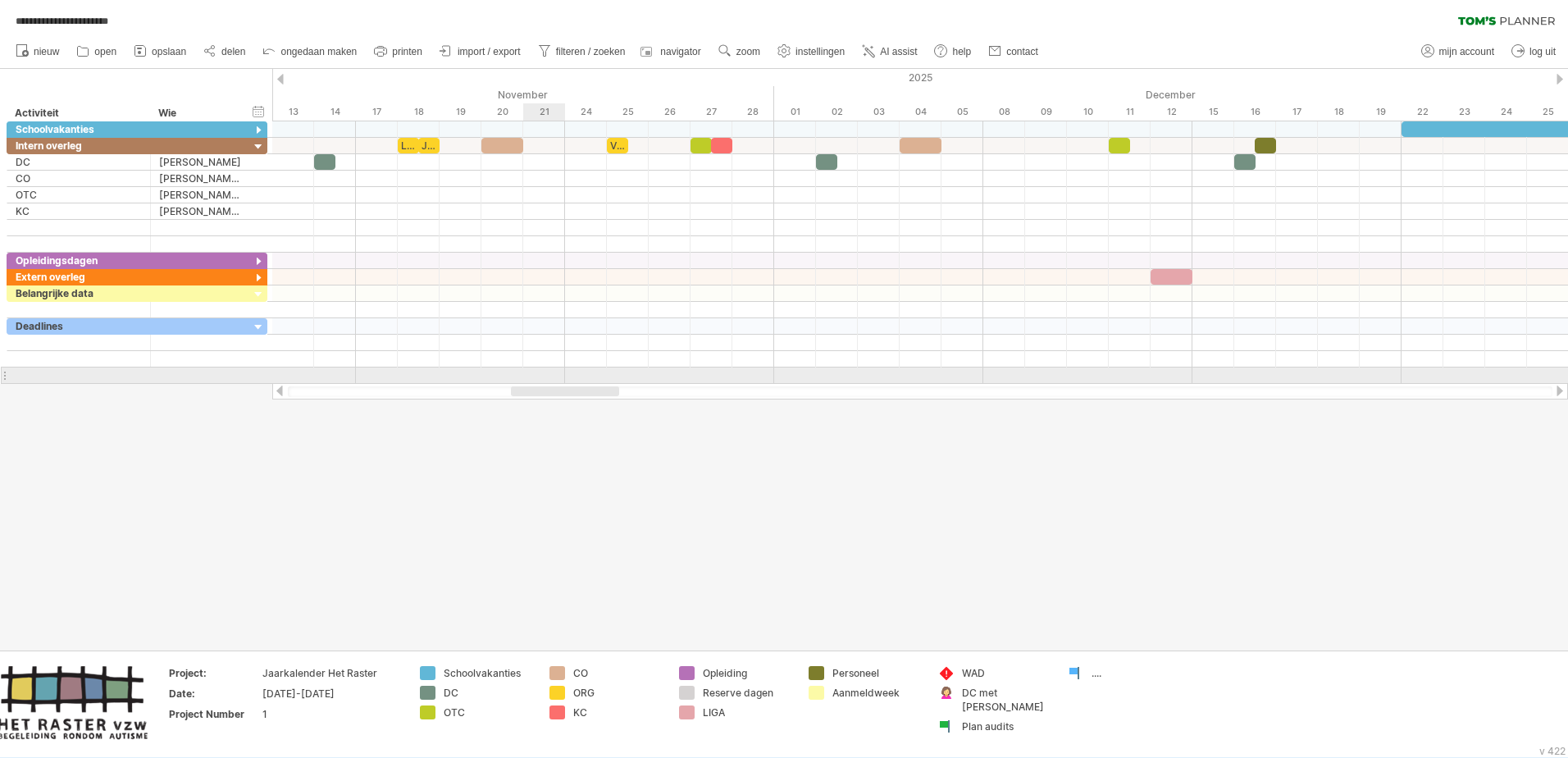
drag, startPoint x: 354, startPoint y: 388, endPoint x: 544, endPoint y: 382, distance: 190.1
click at [544, 382] on div "**********" at bounding box center [784, 379] width 1568 height 758
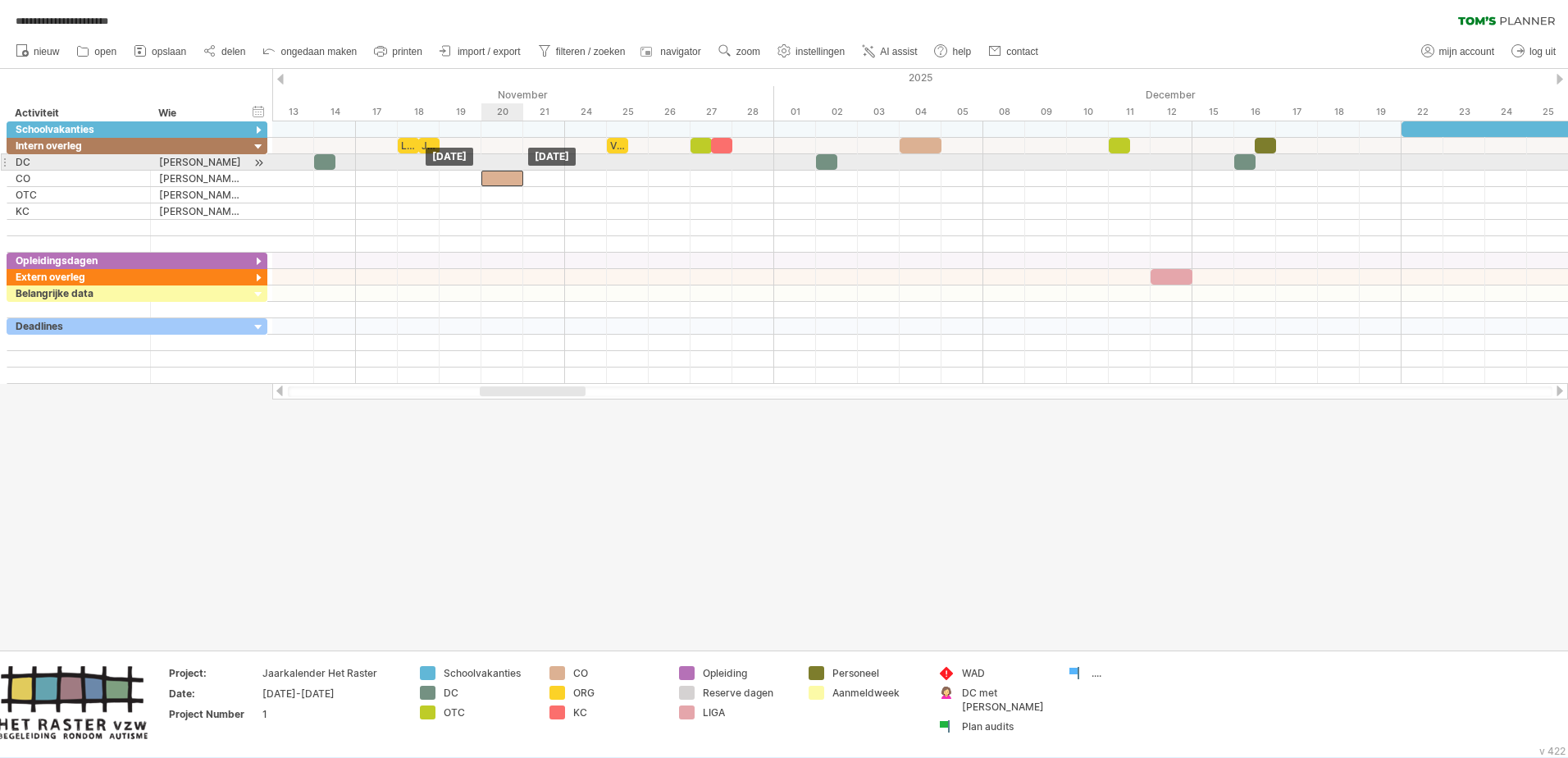
drag, startPoint x: 491, startPoint y: 142, endPoint x: 497, endPoint y: 170, distance: 28.6
drag, startPoint x: 915, startPoint y: 142, endPoint x: 919, endPoint y: 167, distance: 25.3
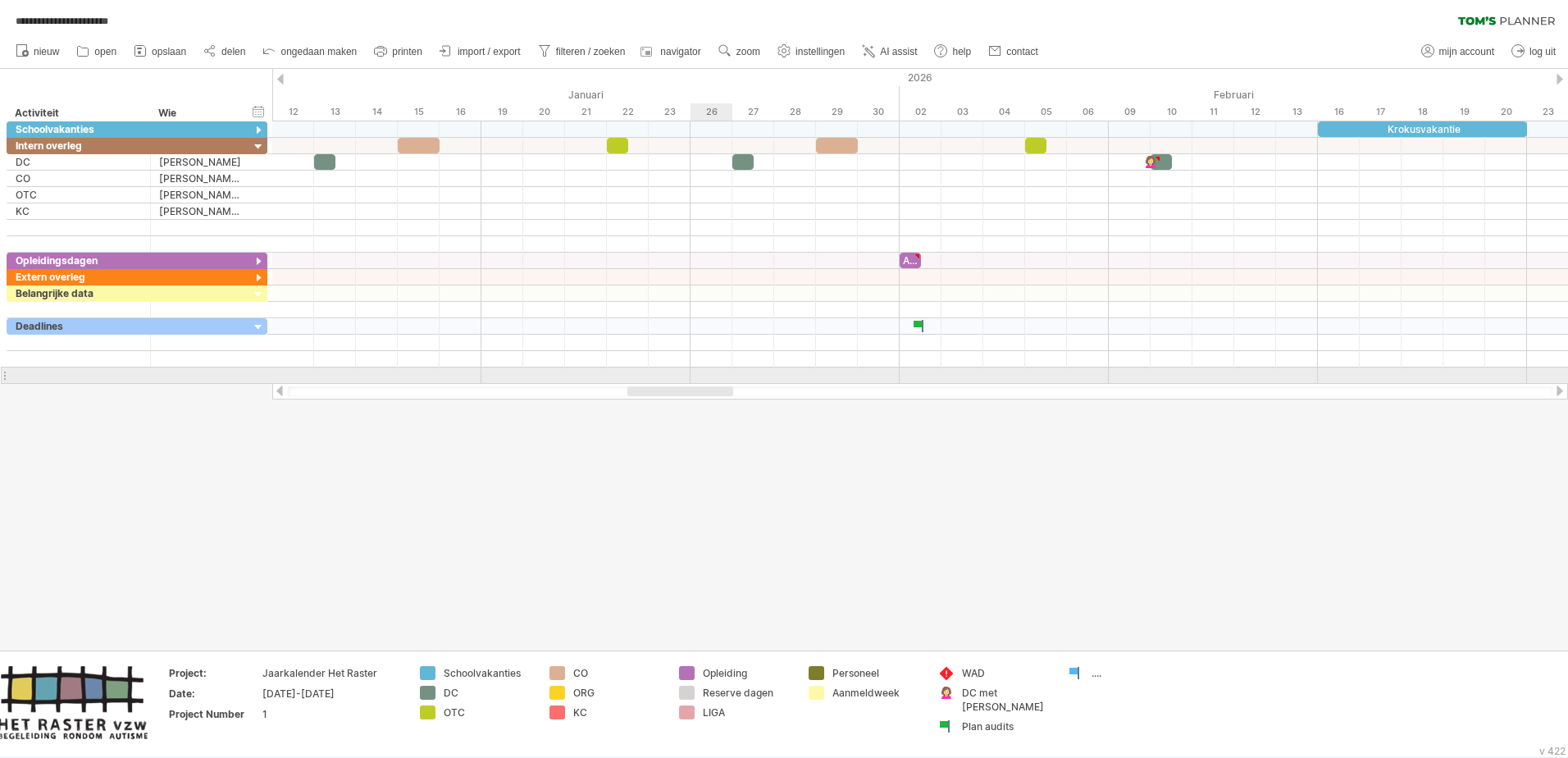
drag, startPoint x: 567, startPoint y: 387, endPoint x: 716, endPoint y: 378, distance: 149.3
click at [716, 378] on div "**********" at bounding box center [784, 379] width 1568 height 758
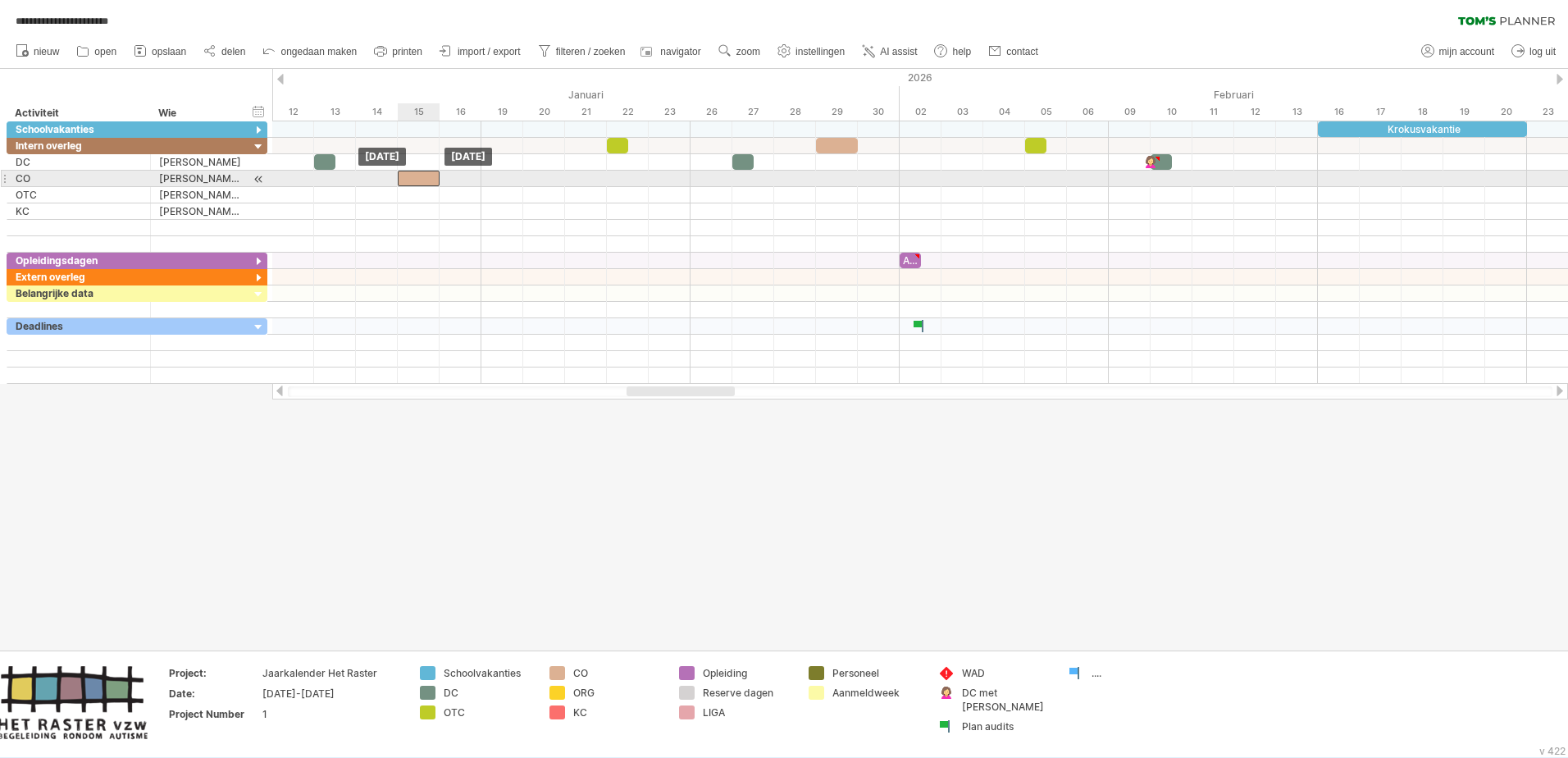
drag, startPoint x: 423, startPoint y: 147, endPoint x: 427, endPoint y: 182, distance: 35.2
drag, startPoint x: 832, startPoint y: 143, endPoint x: 833, endPoint y: 172, distance: 29.0
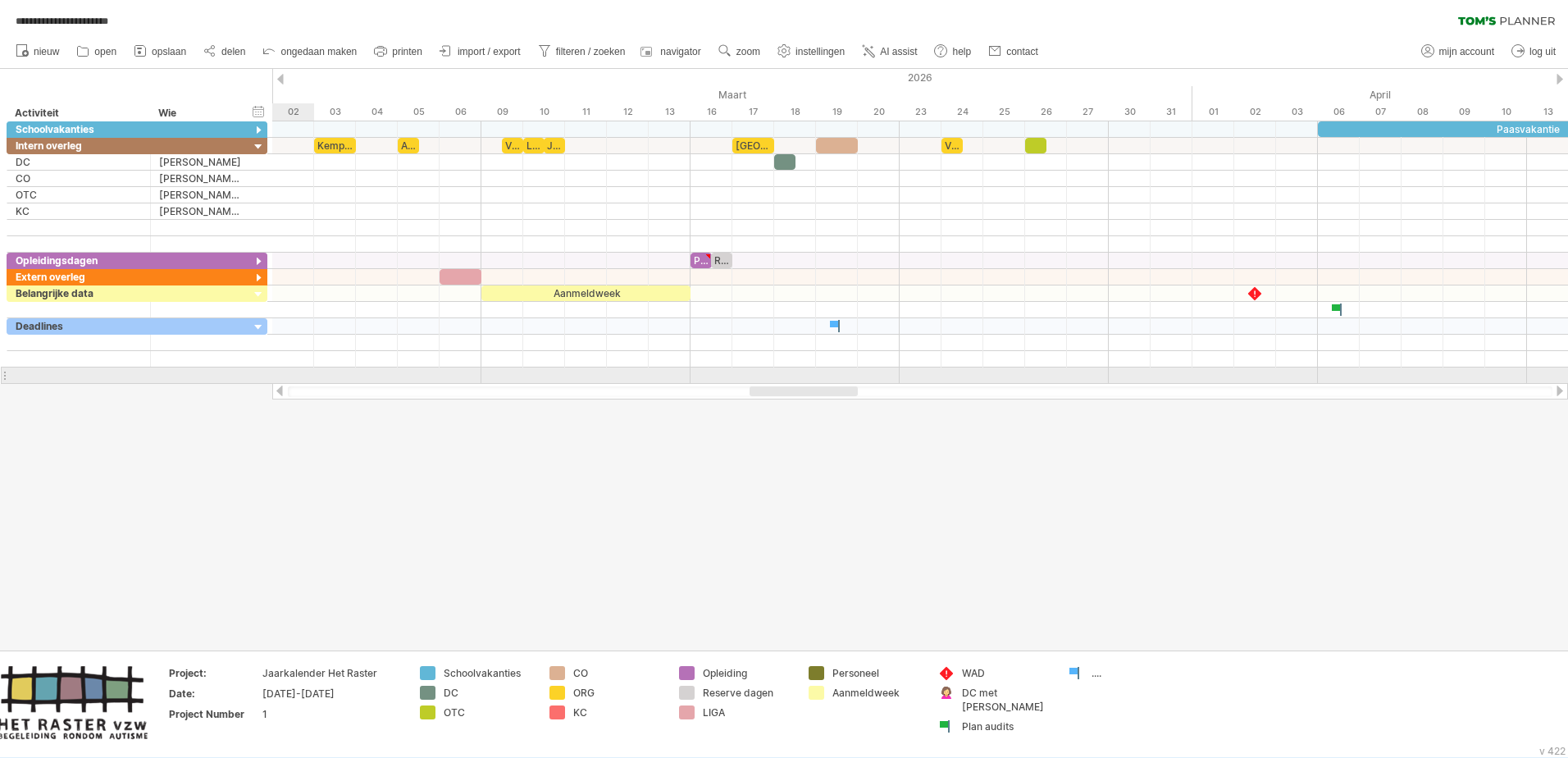
drag, startPoint x: 714, startPoint y: 390, endPoint x: 838, endPoint y: 383, distance: 124.2
click at [838, 383] on div at bounding box center [920, 391] width 1295 height 16
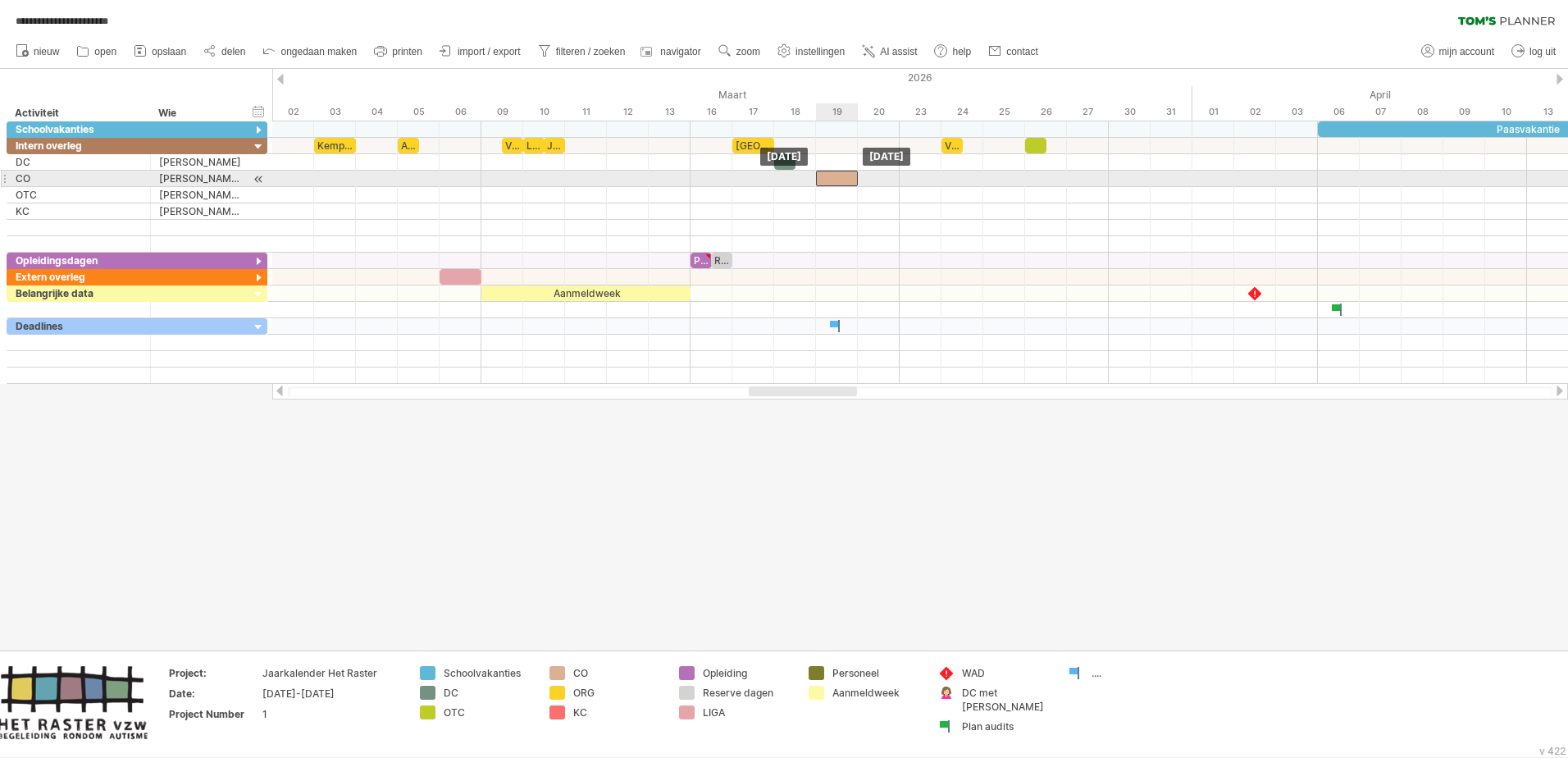
drag, startPoint x: 837, startPoint y: 147, endPoint x: 838, endPoint y: 175, distance: 28.0
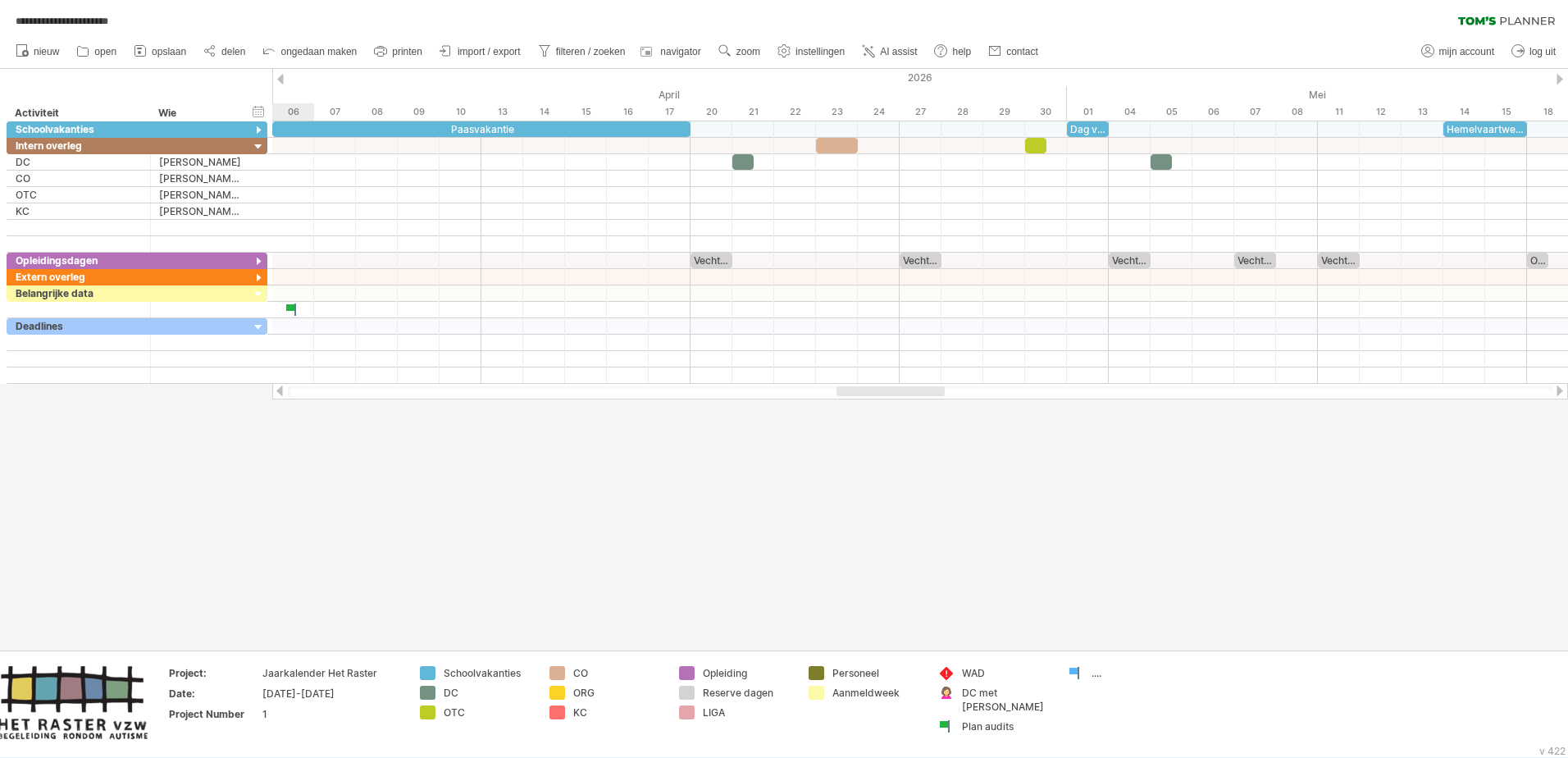
drag, startPoint x: 818, startPoint y: 389, endPoint x: 905, endPoint y: 392, distance: 87.1
click at [905, 392] on div at bounding box center [890, 391] width 108 height 10
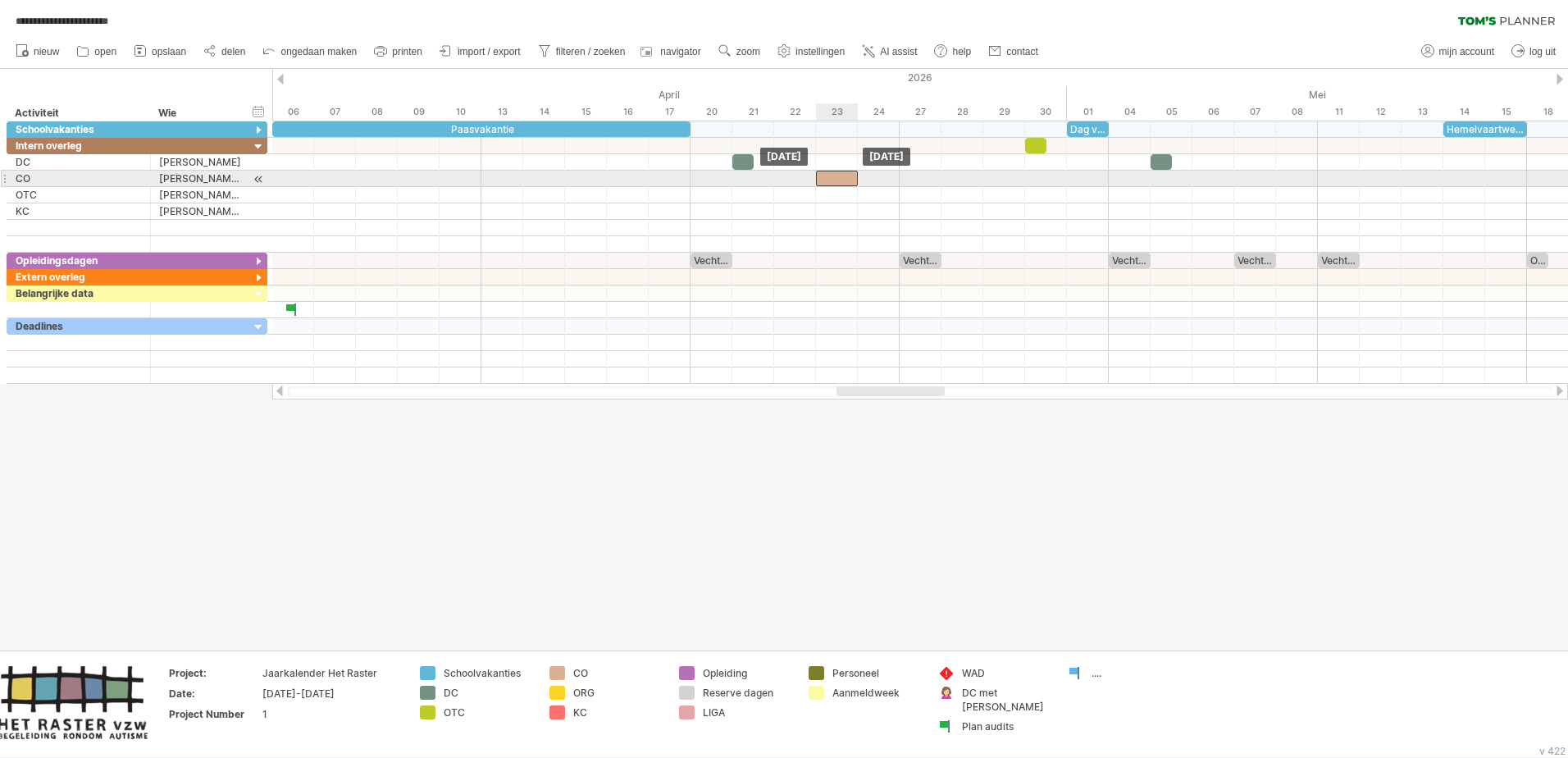
drag, startPoint x: 848, startPoint y: 143, endPoint x: 848, endPoint y: 175, distance: 32.0
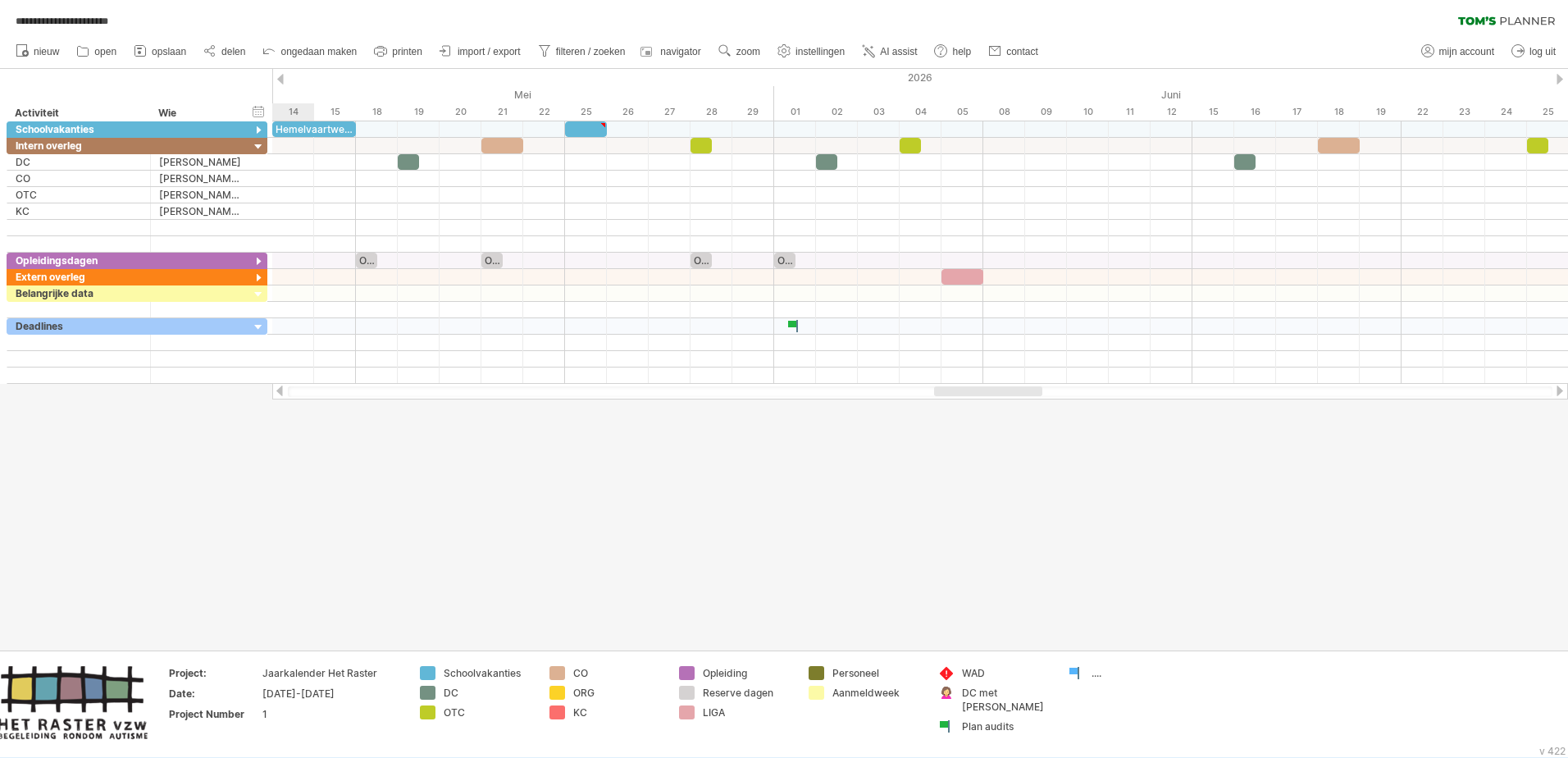
drag, startPoint x: 898, startPoint y: 390, endPoint x: 996, endPoint y: 391, distance: 98.0
click at [996, 391] on div at bounding box center [987, 391] width 108 height 10
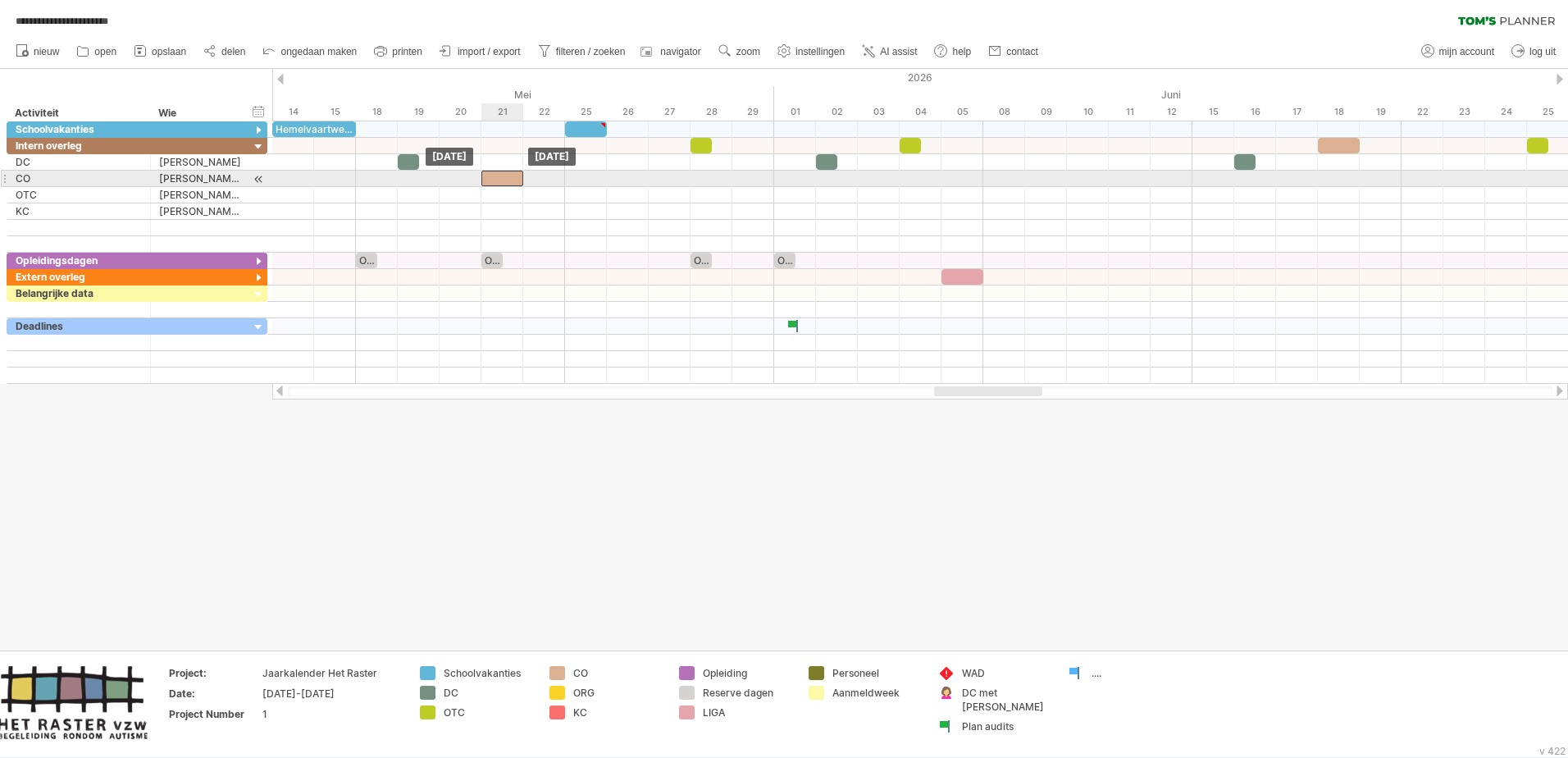
drag, startPoint x: 499, startPoint y: 145, endPoint x: 502, endPoint y: 174, distance: 29.2
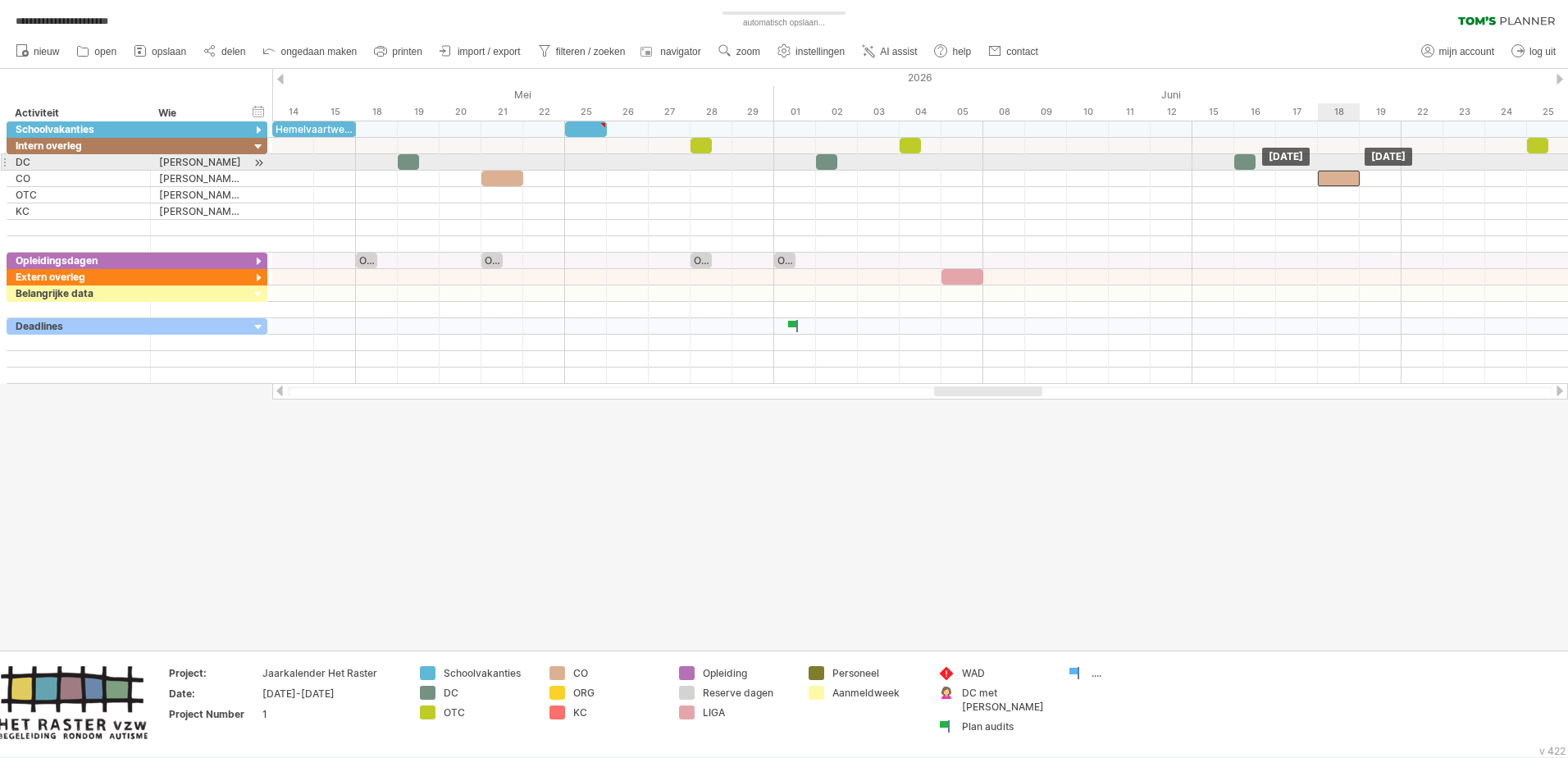
drag, startPoint x: 1328, startPoint y: 143, endPoint x: 1329, endPoint y: 168, distance: 25.0
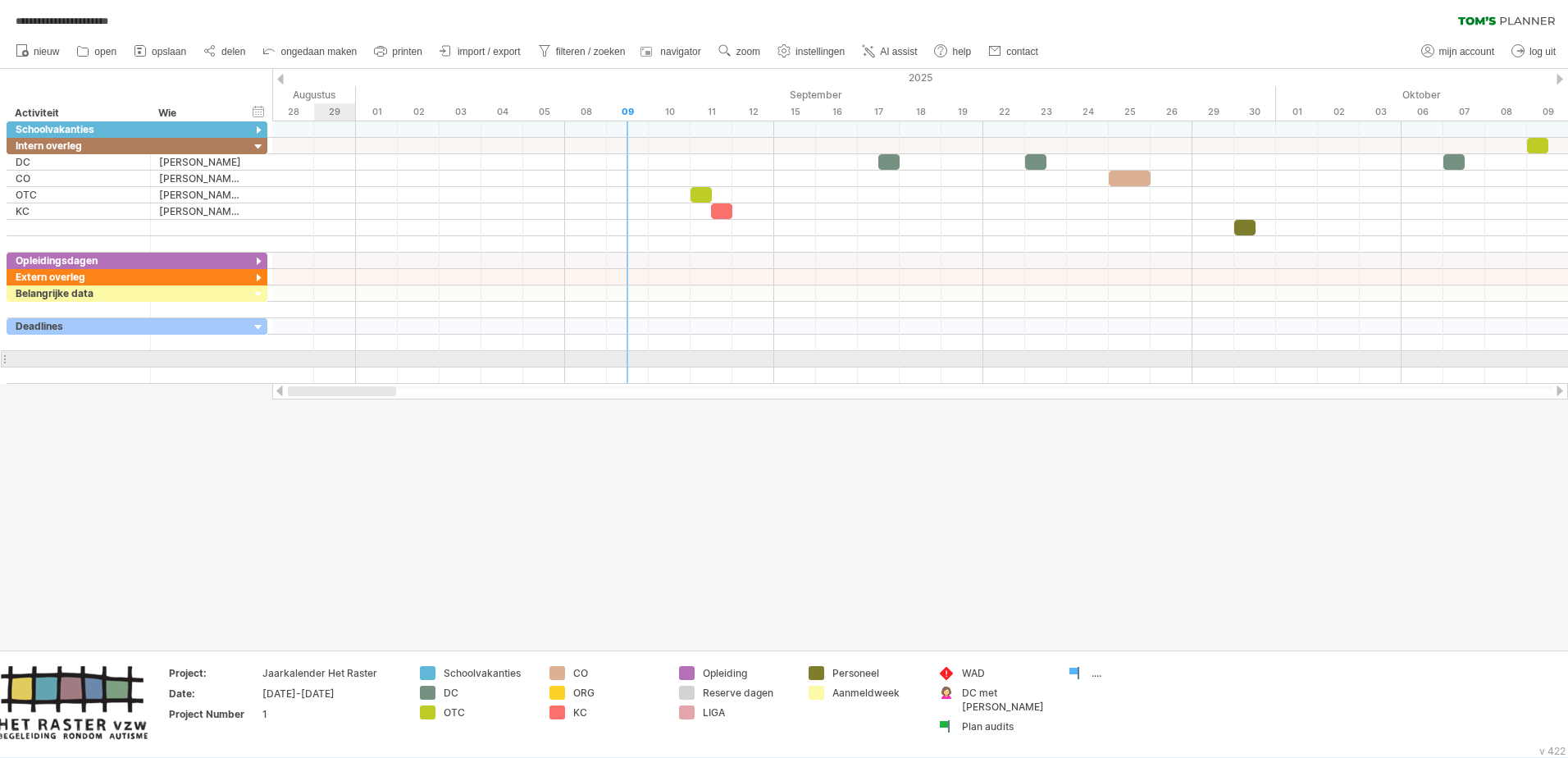
drag, startPoint x: 1002, startPoint y: 391, endPoint x: 323, endPoint y: 359, distance: 679.8
click at [323, 359] on div "**********" at bounding box center [784, 379] width 1568 height 758
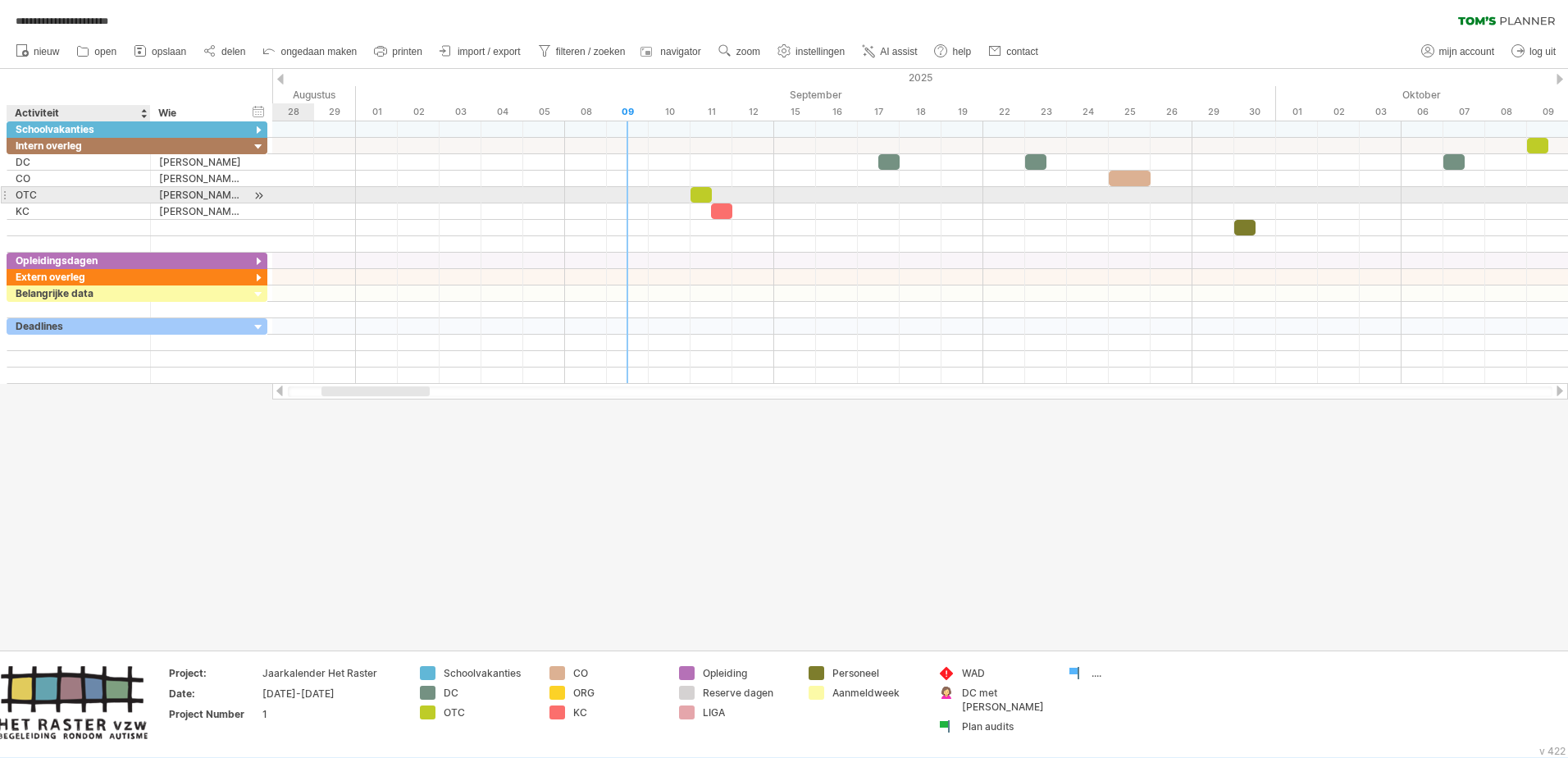
click at [112, 200] on div "OTC" at bounding box center [78, 194] width 126 height 16
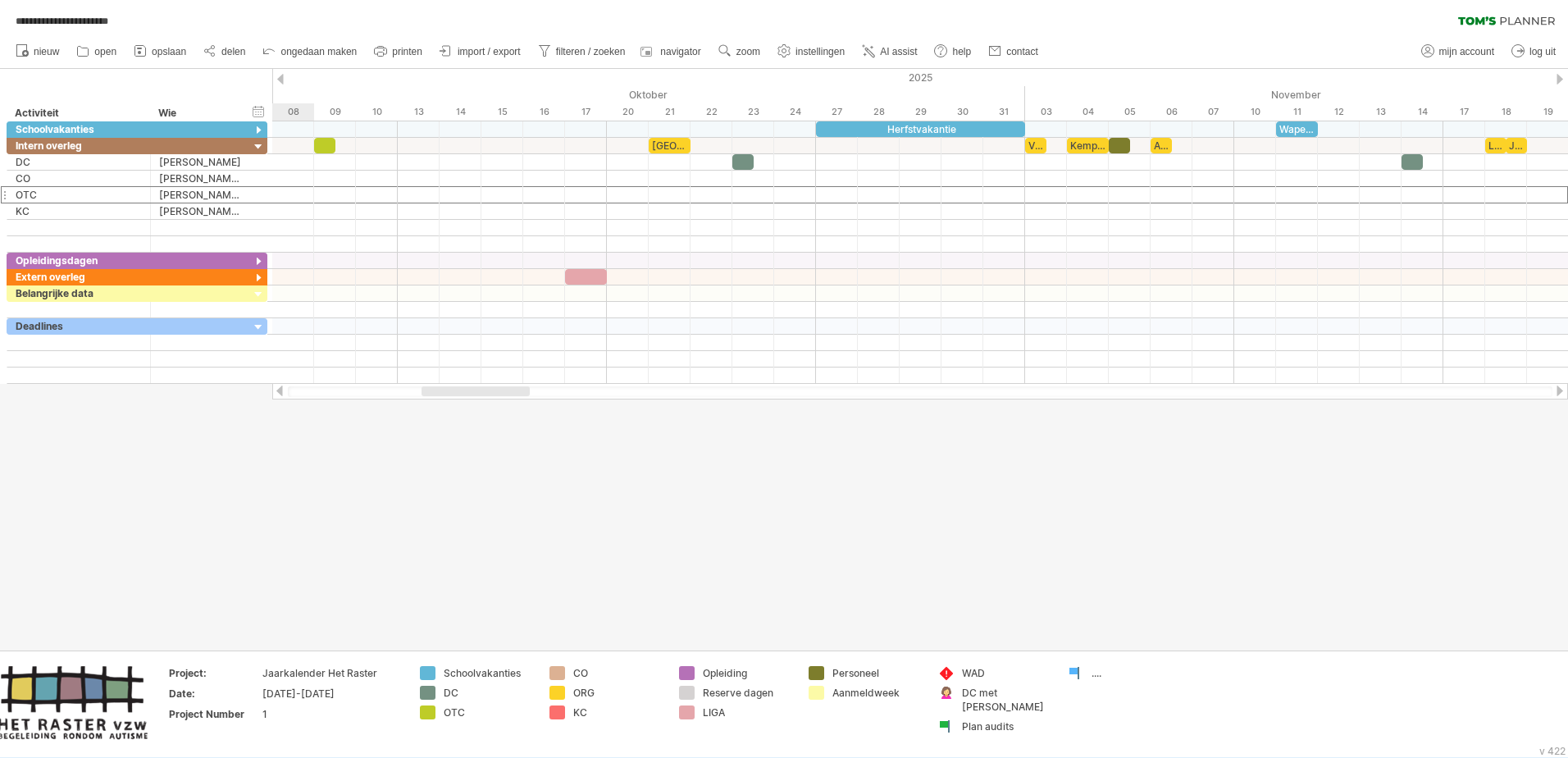
drag, startPoint x: 413, startPoint y: 389, endPoint x: 512, endPoint y: 395, distance: 99.2
click at [512, 395] on div at bounding box center [475, 391] width 108 height 10
drag, startPoint x: 325, startPoint y: 144, endPoint x: 331, endPoint y: 188, distance: 44.4
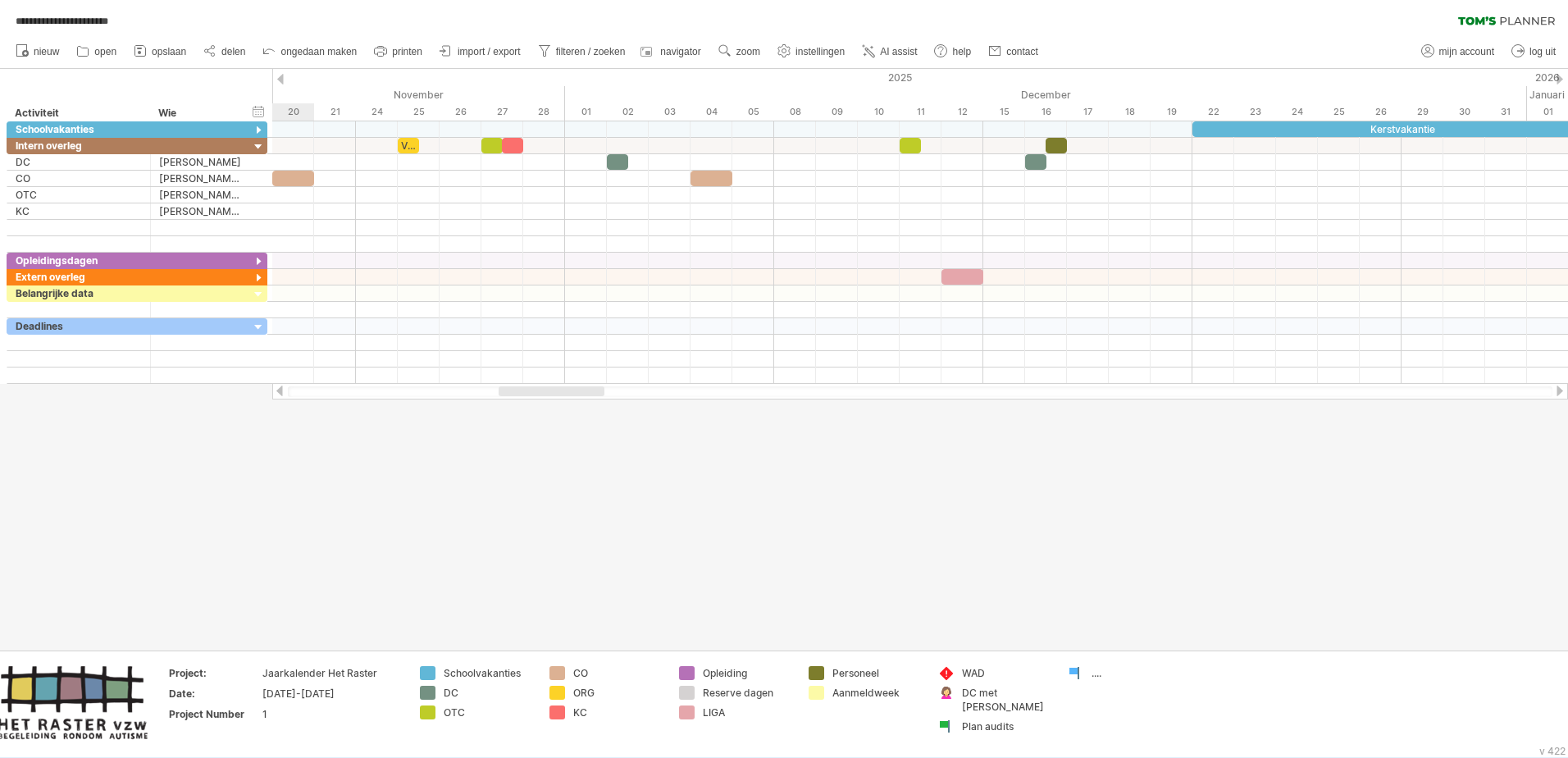
drag, startPoint x: 434, startPoint y: 393, endPoint x: 544, endPoint y: 401, distance: 110.3
click at [544, 401] on div "**********" at bounding box center [784, 379] width 1568 height 758
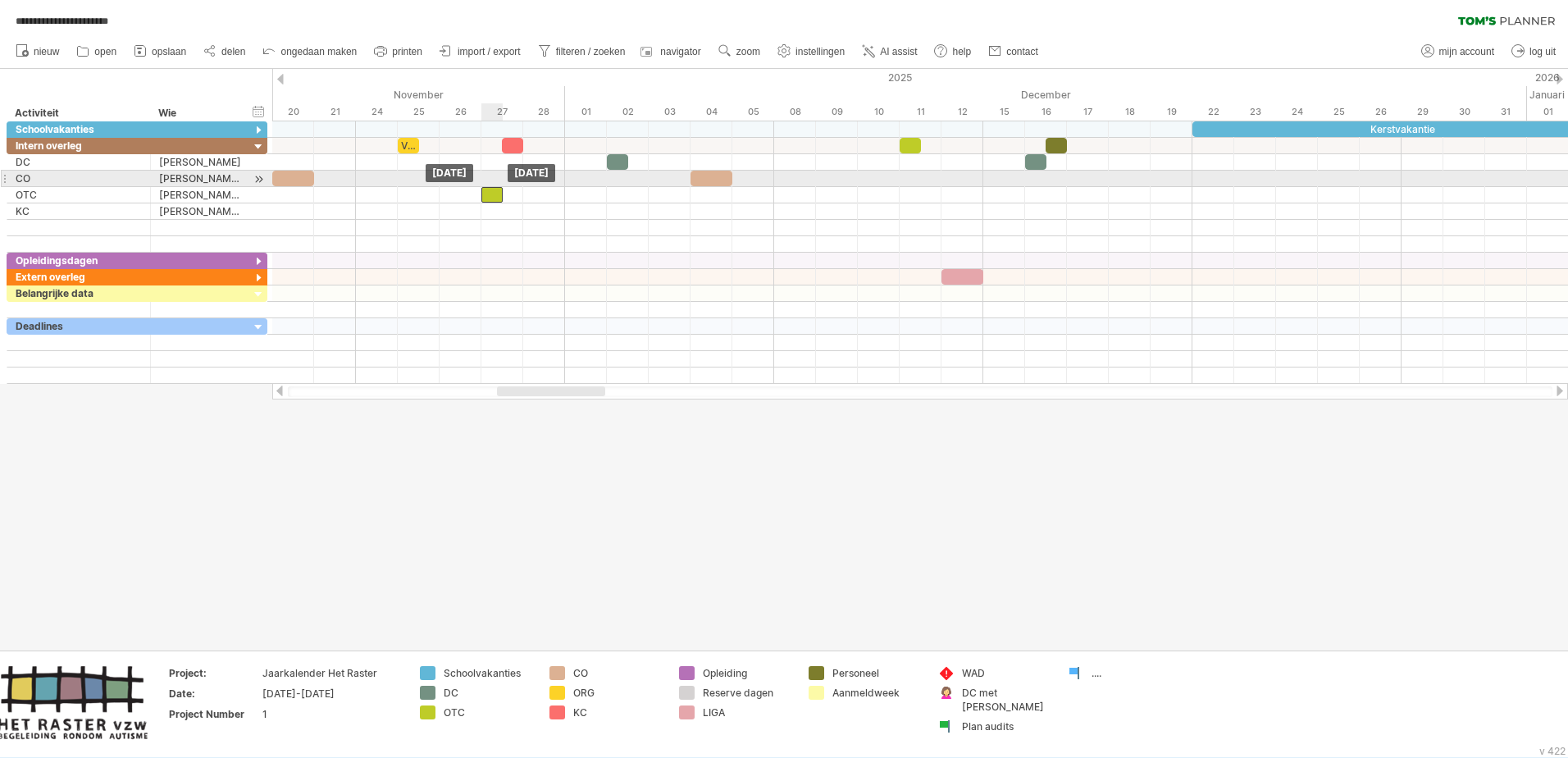
drag, startPoint x: 492, startPoint y: 143, endPoint x: 495, endPoint y: 186, distance: 43.1
drag, startPoint x: 909, startPoint y: 139, endPoint x: 912, endPoint y: 183, distance: 44.1
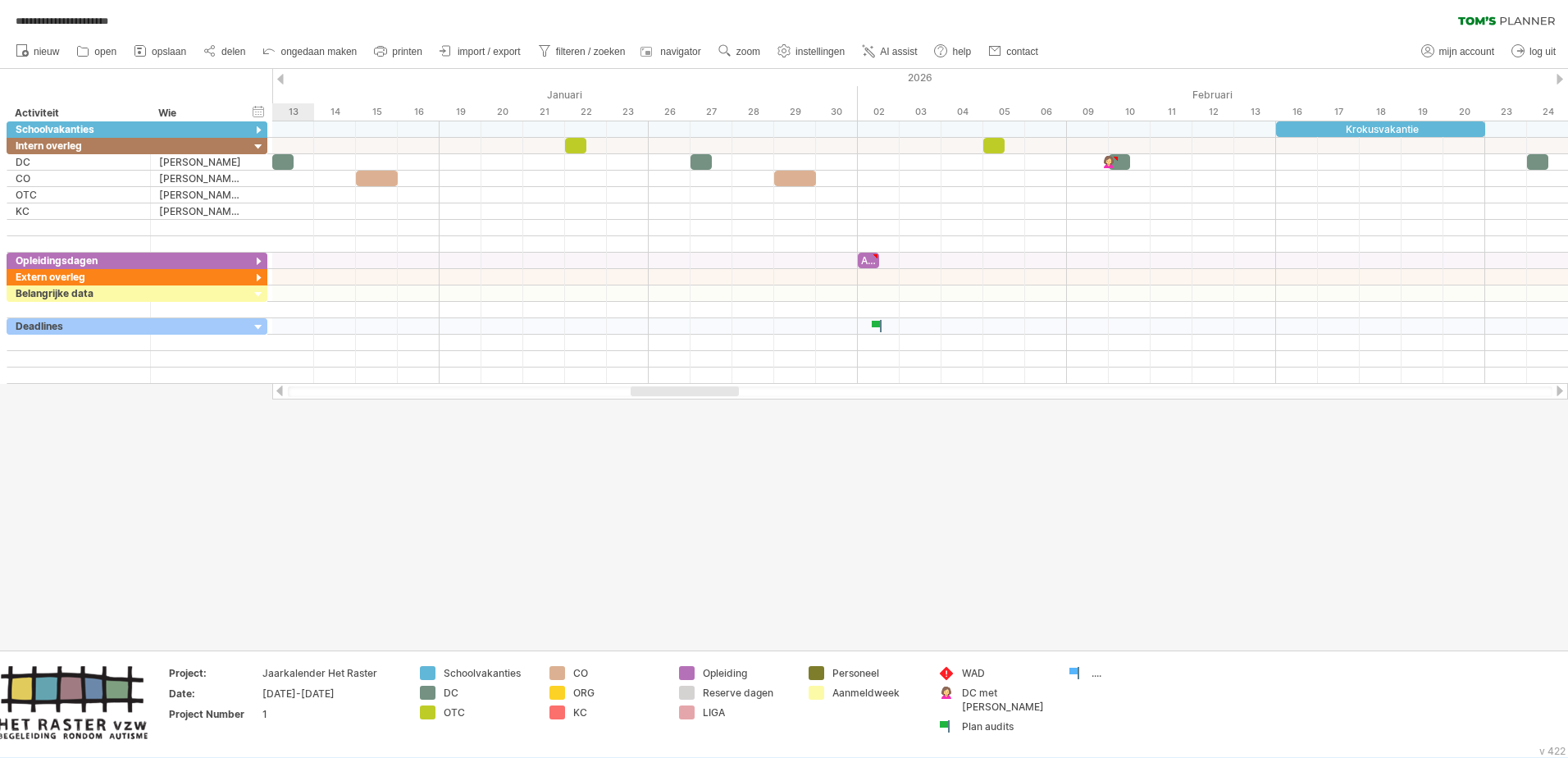
drag, startPoint x: 595, startPoint y: 391, endPoint x: 729, endPoint y: 388, distance: 134.0
click at [729, 388] on div at bounding box center [684, 391] width 108 height 10
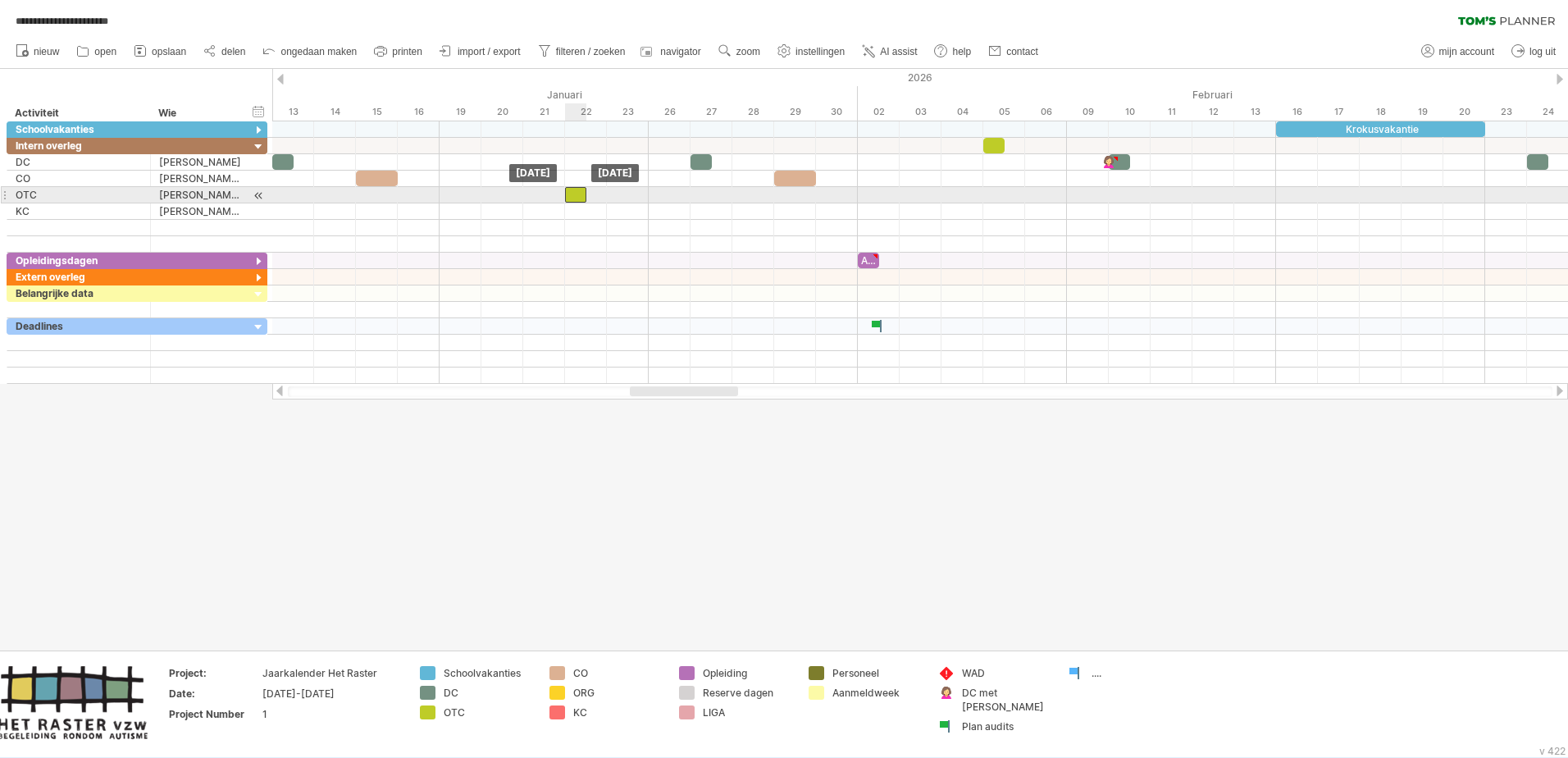
drag, startPoint x: 581, startPoint y: 145, endPoint x: 588, endPoint y: 190, distance: 45.5
drag, startPoint x: 996, startPoint y: 143, endPoint x: 1001, endPoint y: 190, distance: 47.3
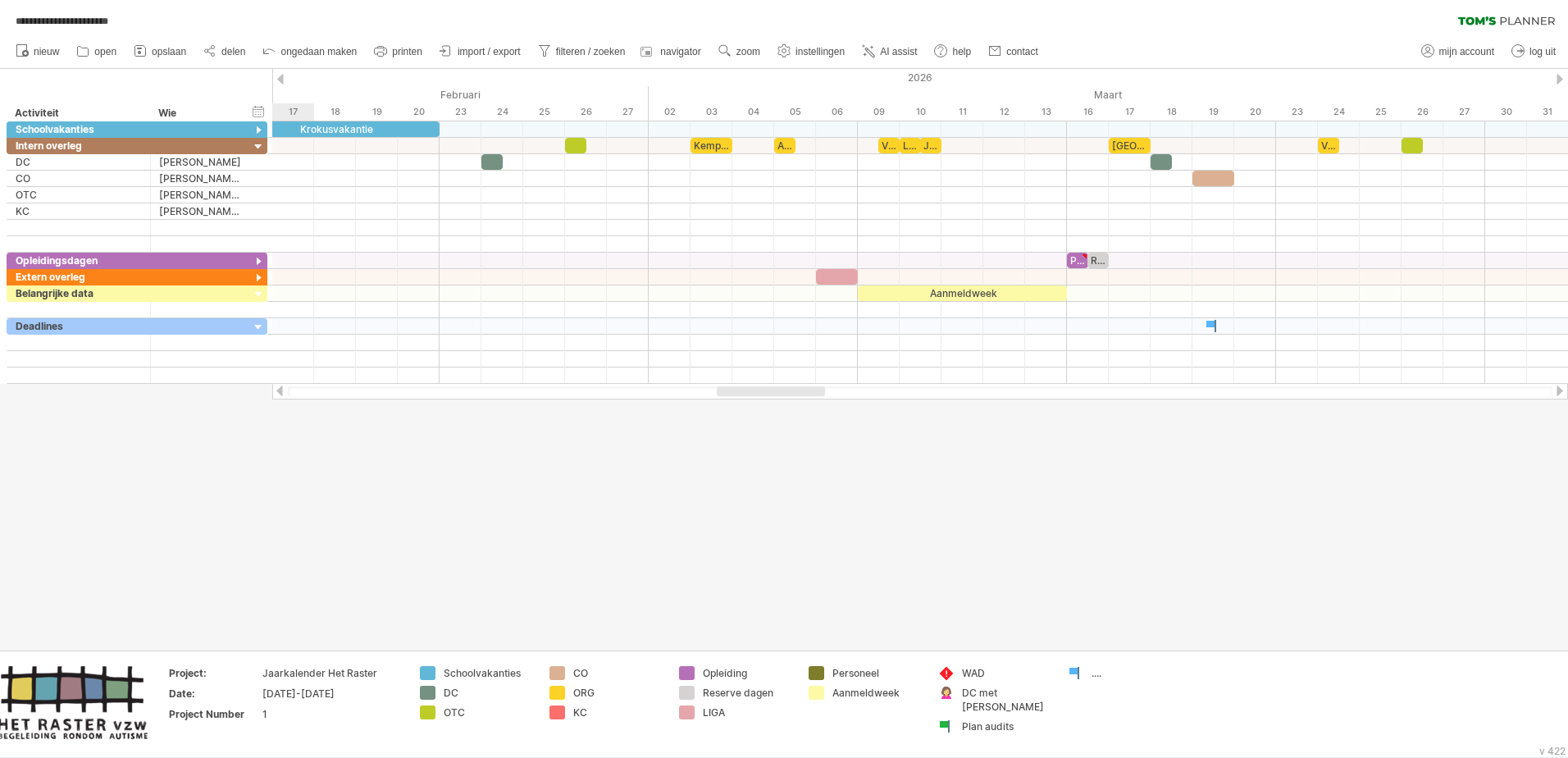
drag, startPoint x: 720, startPoint y: 395, endPoint x: 810, endPoint y: 401, distance: 90.2
click at [810, 401] on div "**********" at bounding box center [784, 379] width 1568 height 758
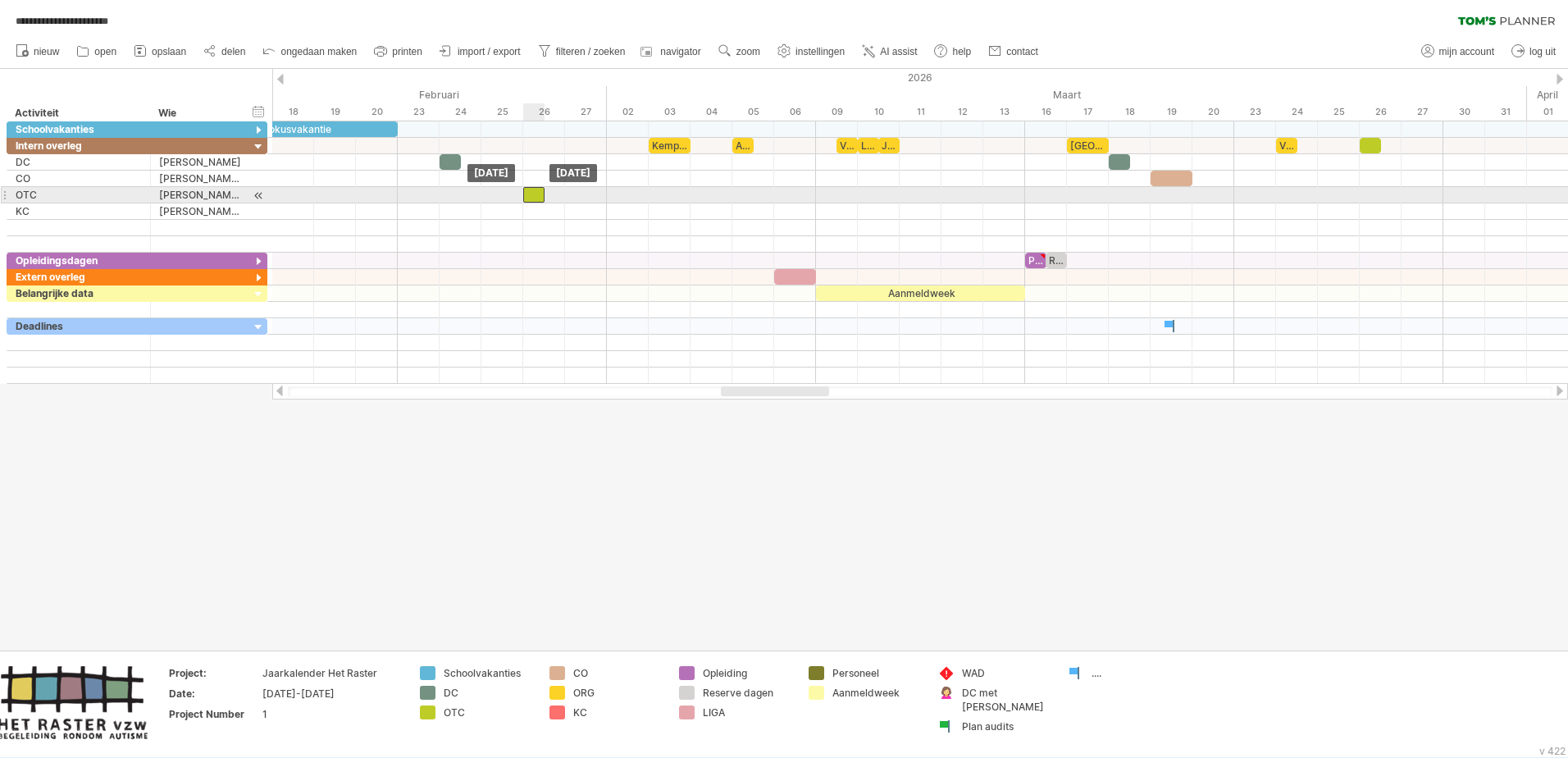
drag, startPoint x: 536, startPoint y: 148, endPoint x: 544, endPoint y: 191, distance: 43.7
drag, startPoint x: 1376, startPoint y: 143, endPoint x: 1381, endPoint y: 190, distance: 47.3
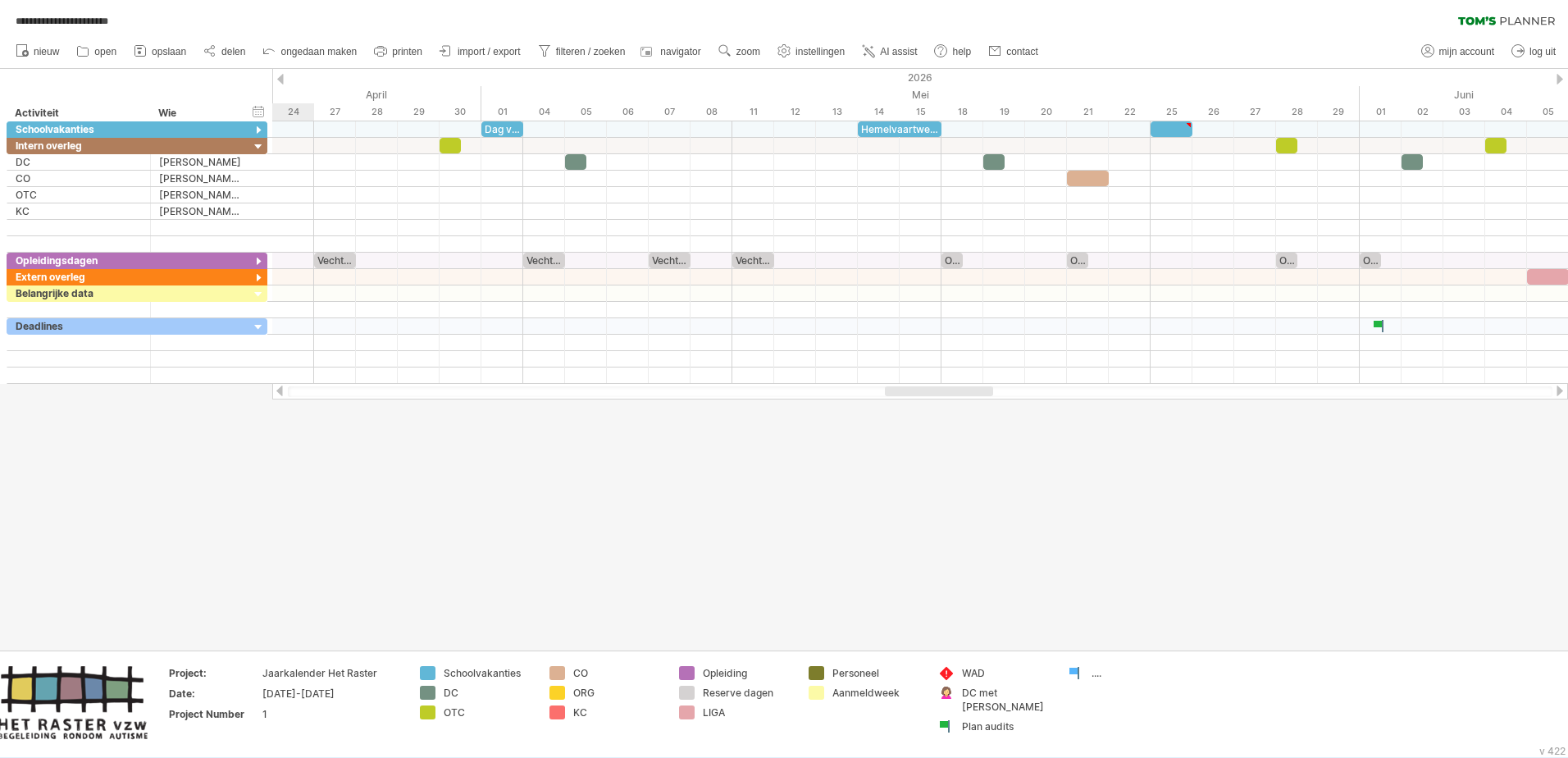
drag, startPoint x: 810, startPoint y: 391, endPoint x: 974, endPoint y: 400, distance: 164.2
click at [974, 400] on div "**********" at bounding box center [784, 379] width 1568 height 758
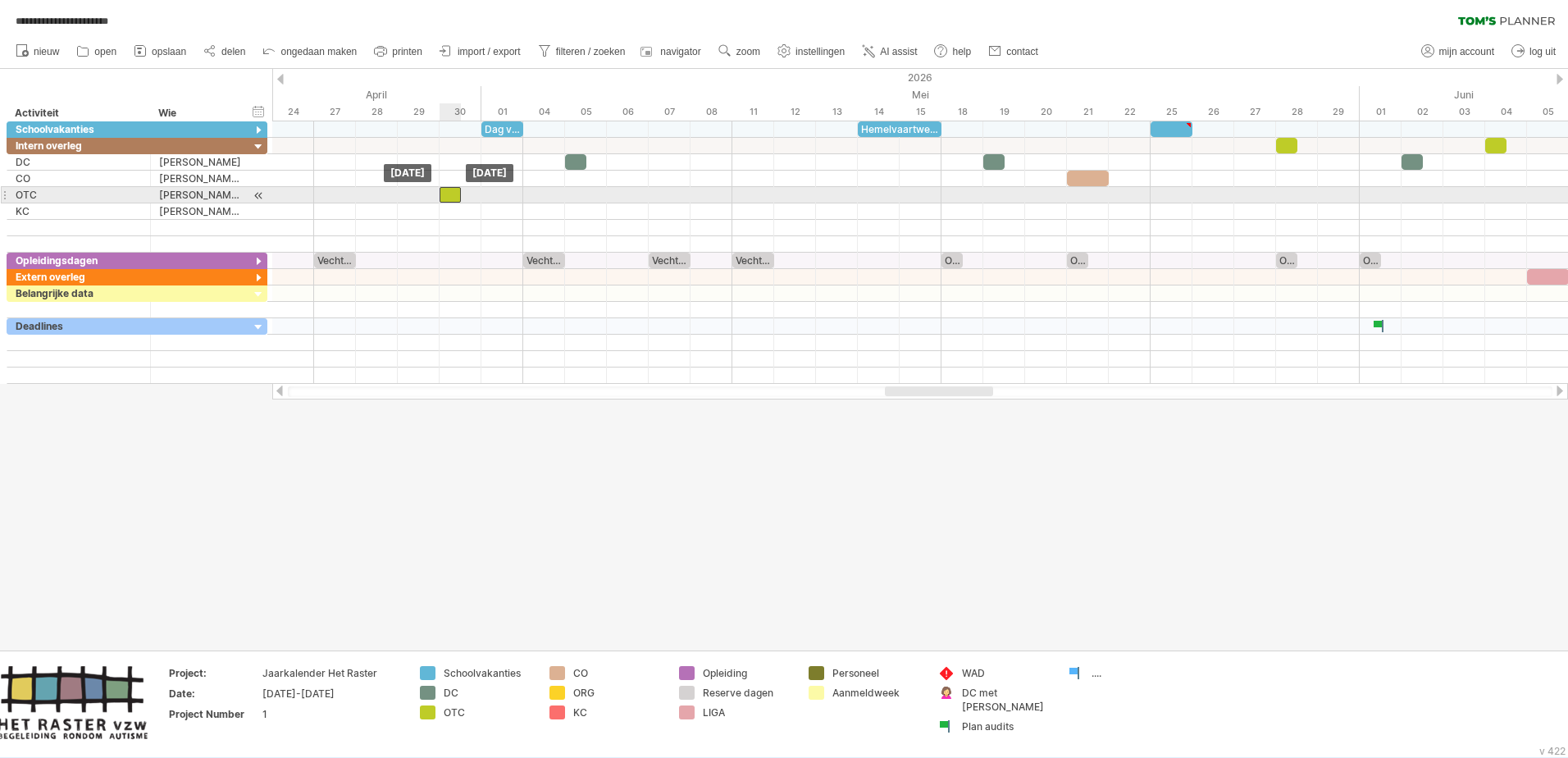
drag, startPoint x: 452, startPoint y: 147, endPoint x: 455, endPoint y: 195, distance: 48.1
drag, startPoint x: 1289, startPoint y: 143, endPoint x: 1291, endPoint y: 191, distance: 48.0
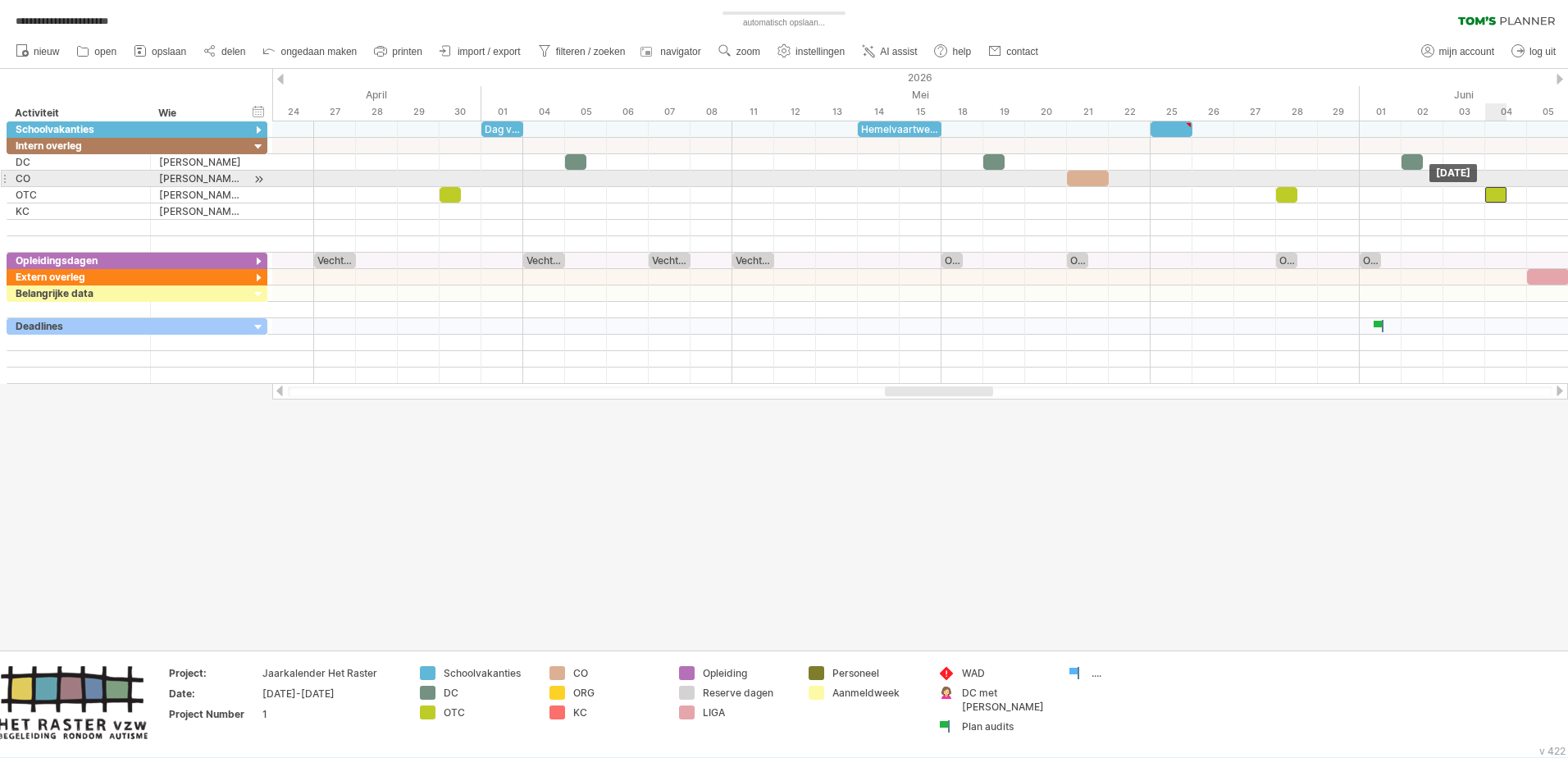
drag, startPoint x: 1496, startPoint y: 143, endPoint x: 1500, endPoint y: 185, distance: 42.2
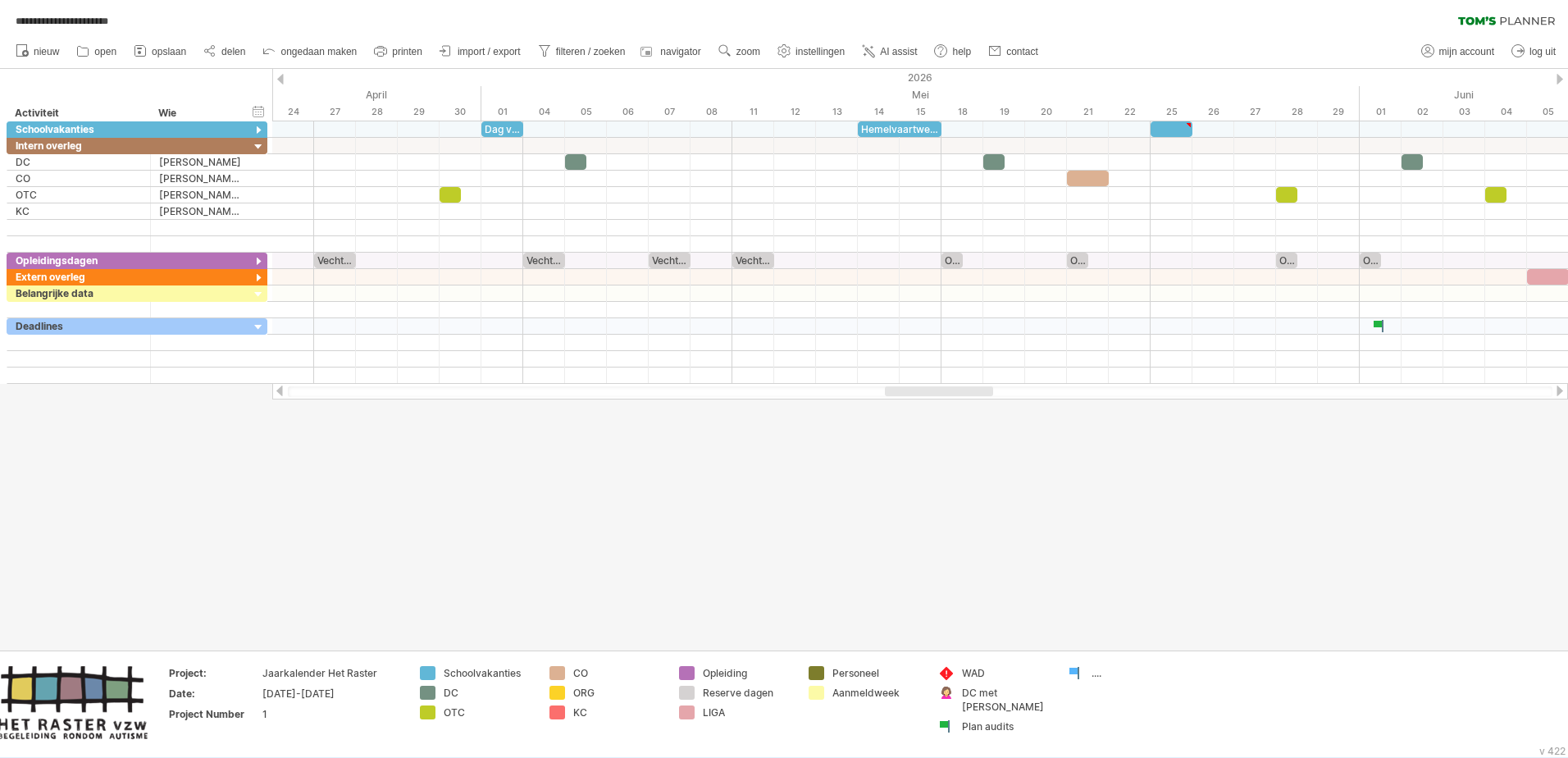
click at [1043, 390] on div at bounding box center [1560, 391] width 13 height 11
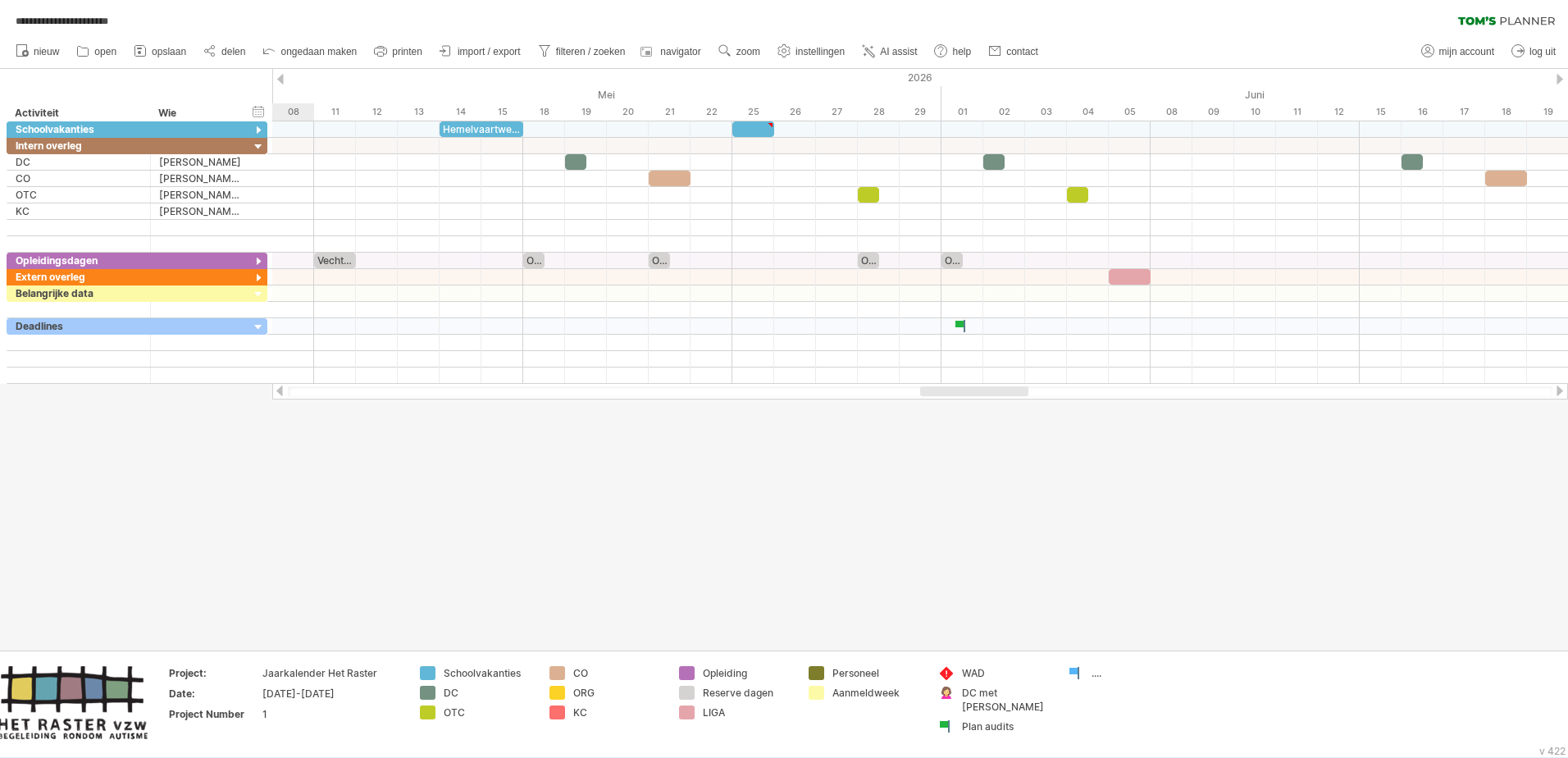
click at [1043, 390] on div at bounding box center [1560, 391] width 13 height 11
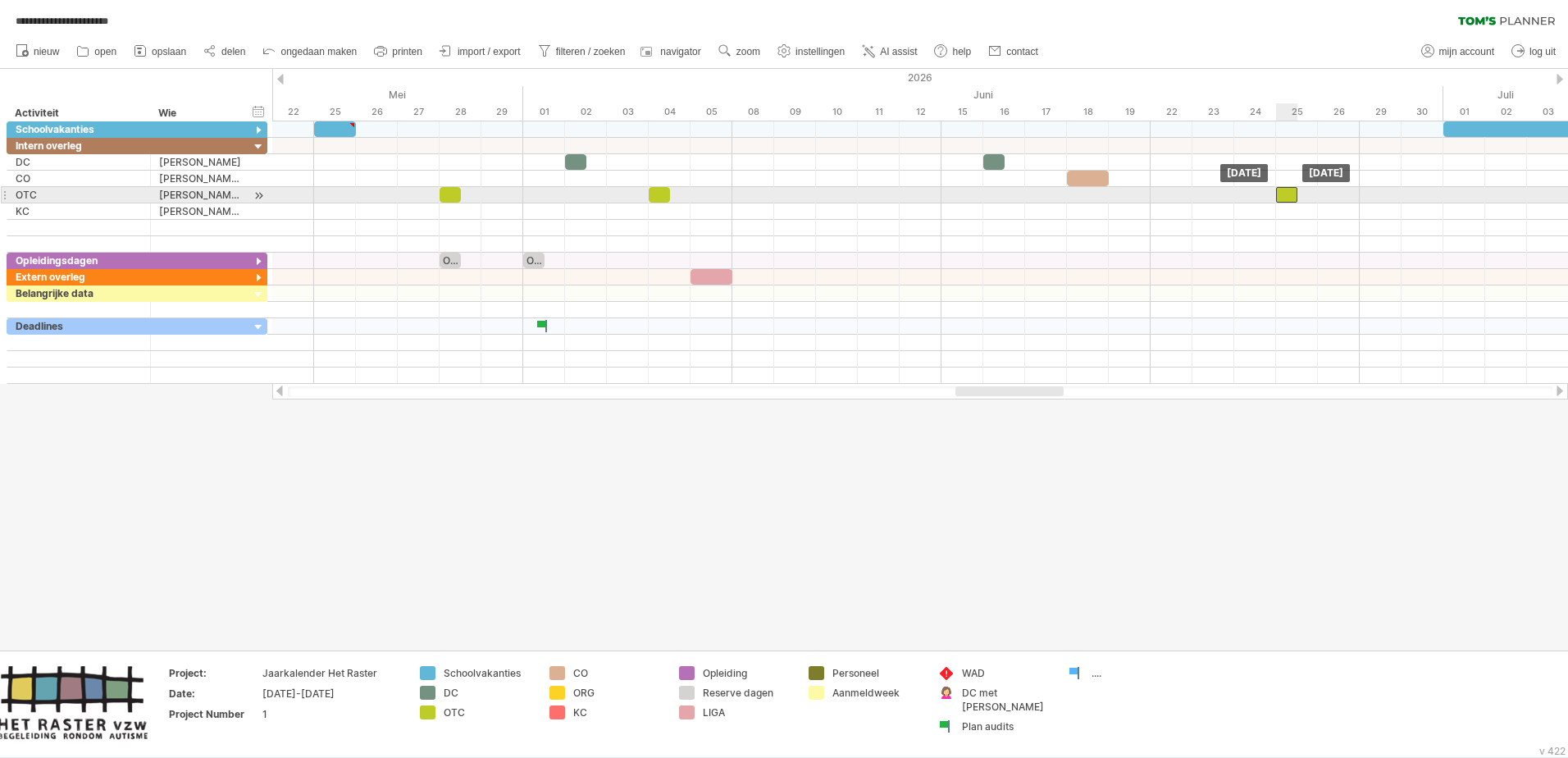
drag, startPoint x: 1289, startPoint y: 145, endPoint x: 1295, endPoint y: 192, distance: 47.4
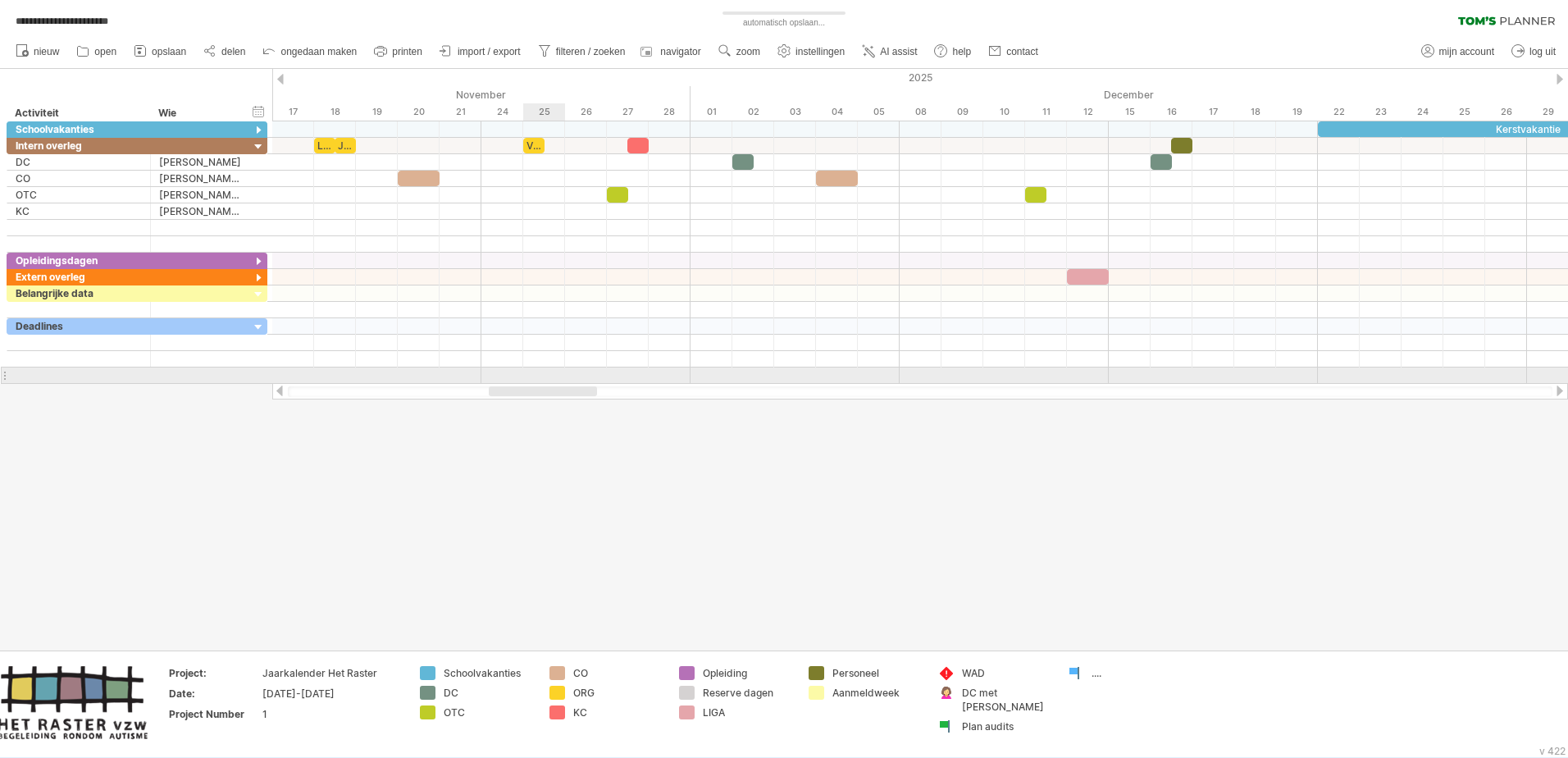
drag, startPoint x: 1006, startPoint y: 388, endPoint x: 539, endPoint y: 378, distance: 467.1
click at [539, 378] on div "**********" at bounding box center [784, 379] width 1568 height 758
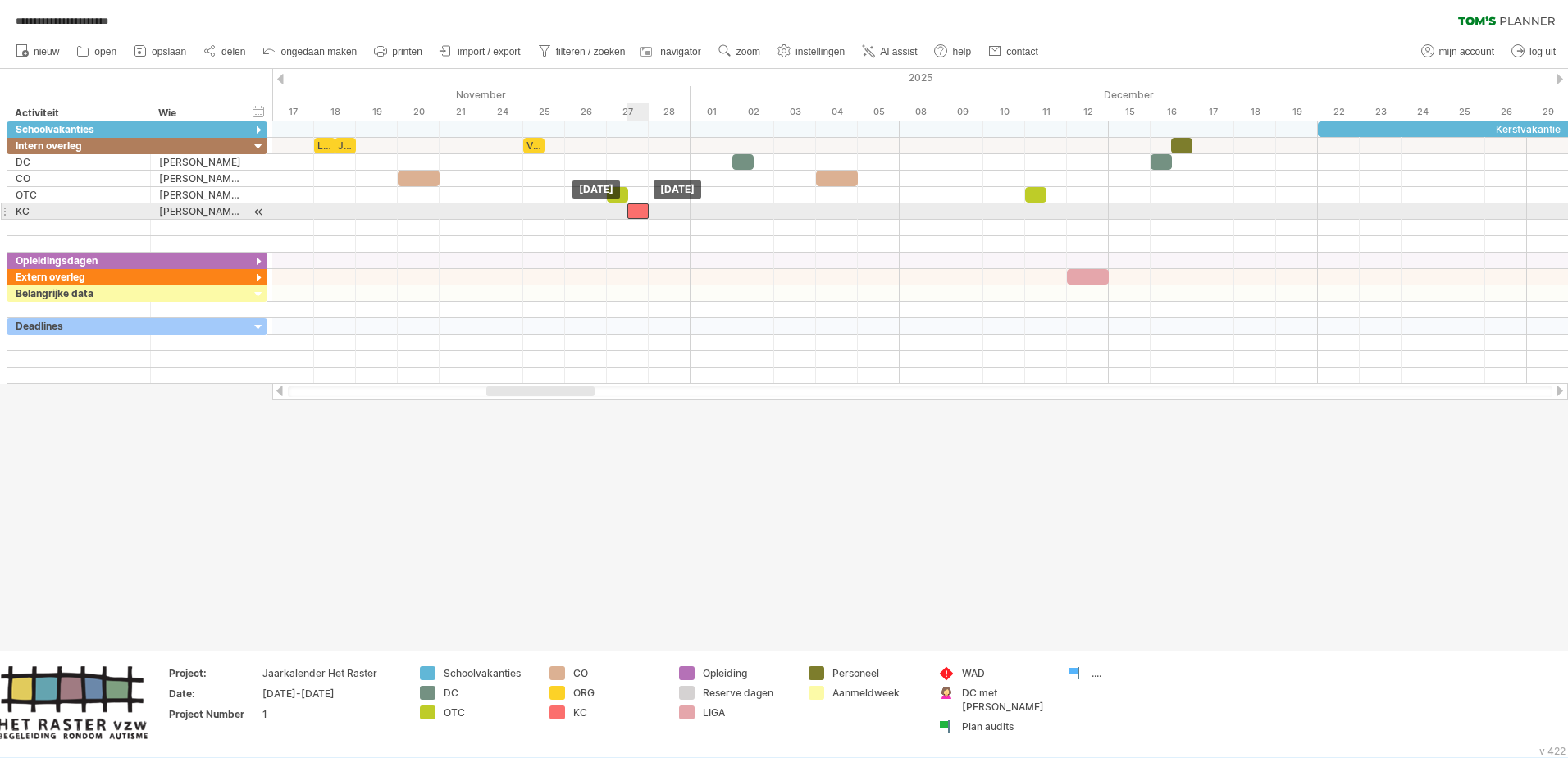
drag, startPoint x: 641, startPoint y: 145, endPoint x: 646, endPoint y: 208, distance: 63.2
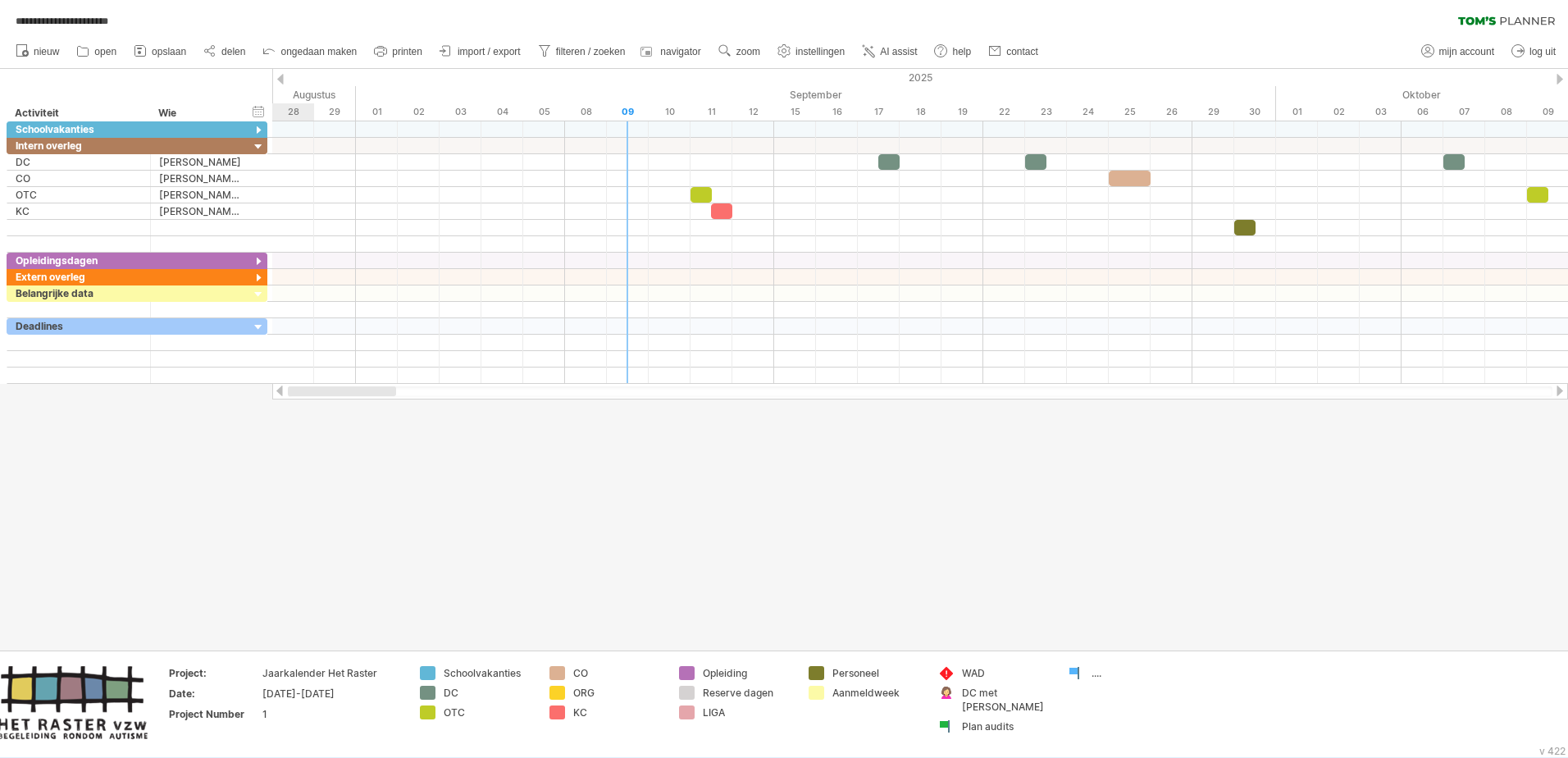
drag, startPoint x: 580, startPoint y: 389, endPoint x: 312, endPoint y: 407, distance: 268.6
click at [312, 407] on div "**********" at bounding box center [784, 379] width 1568 height 758
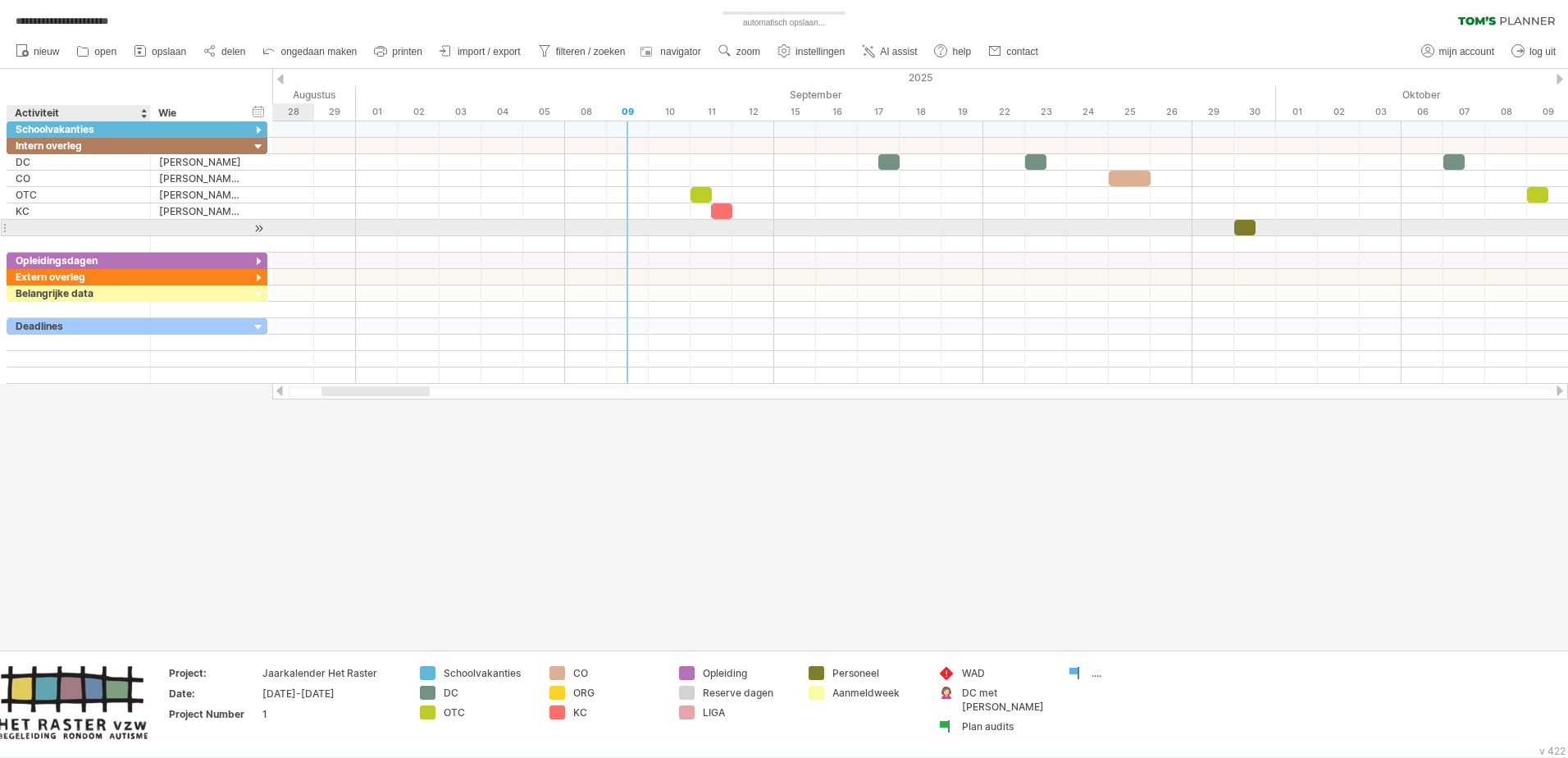
click at [30, 227] on div at bounding box center [78, 227] width 126 height 16
type input "***"
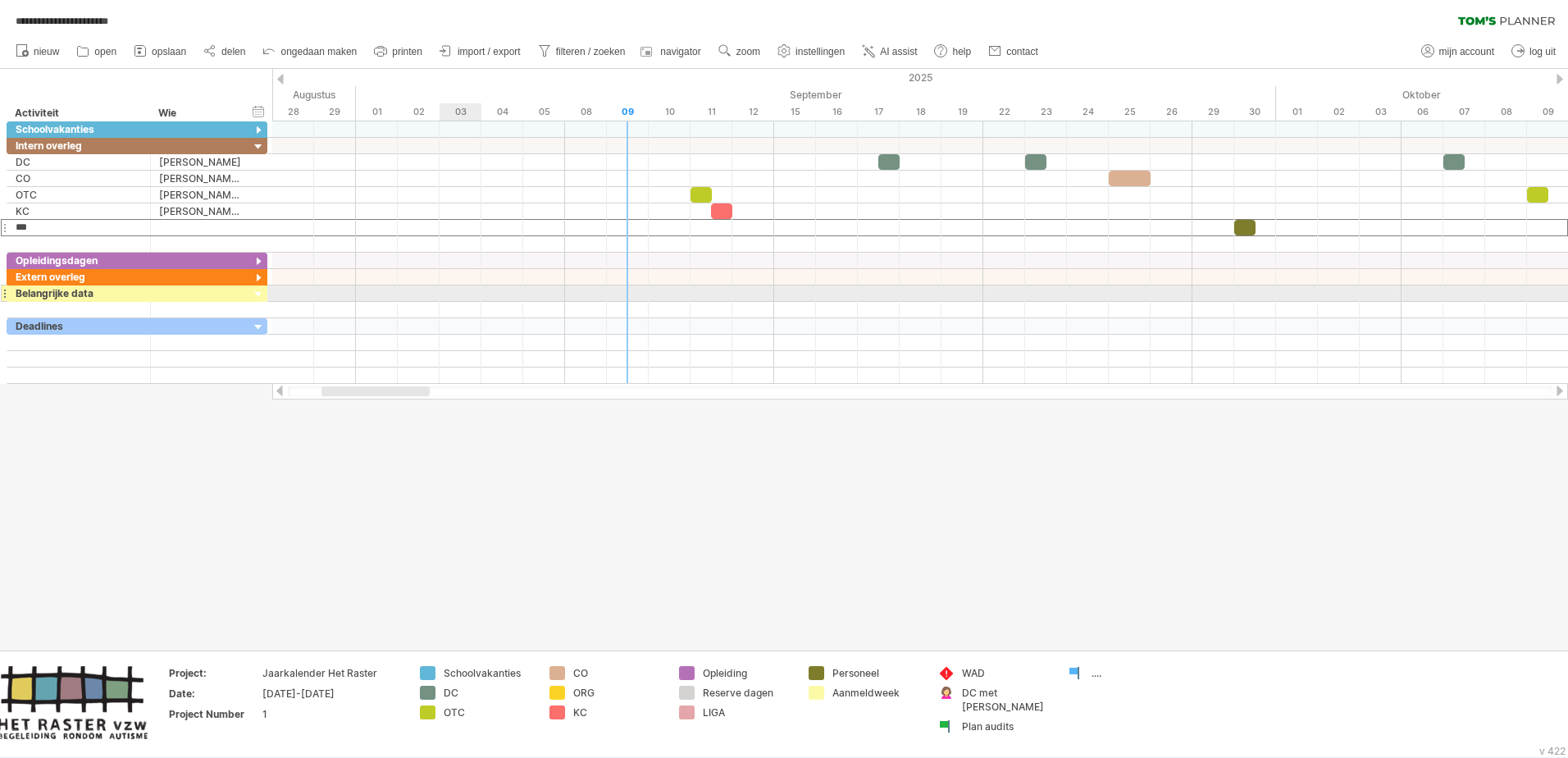
click at [450, 291] on div at bounding box center [920, 294] width 1295 height 16
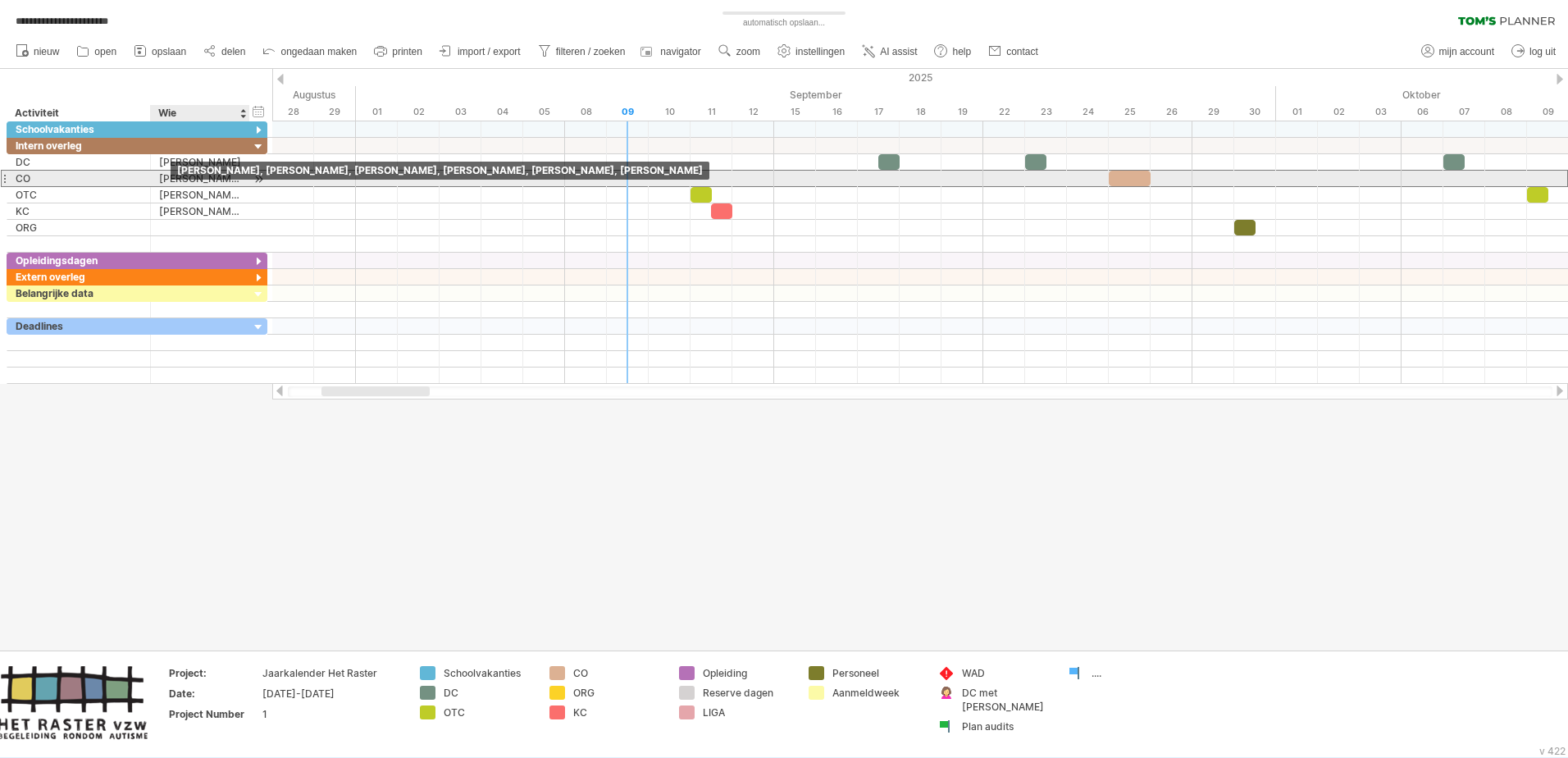
click at [173, 180] on div "[PERSON_NAME], [PERSON_NAME], [PERSON_NAME], [PERSON_NAME], [PERSON_NAME], [PER…" at bounding box center [200, 178] width 82 height 16
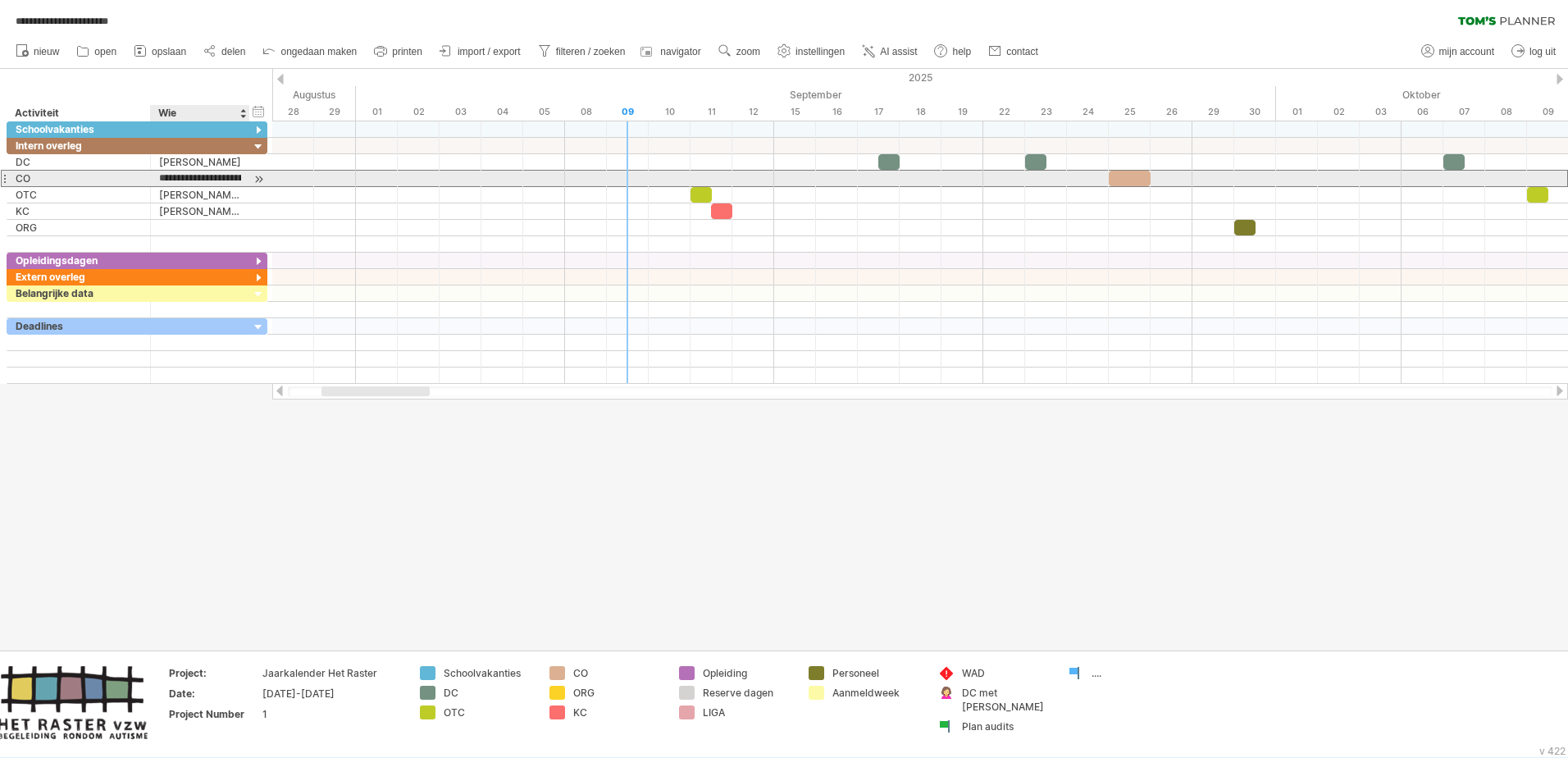
click at [161, 179] on input "**********" at bounding box center [200, 178] width 82 height 16
drag, startPoint x: 161, startPoint y: 179, endPoint x: 338, endPoint y: 177, distance: 177.0
click at [338, 177] on div "**********" at bounding box center [784, 379] width 1568 height 758
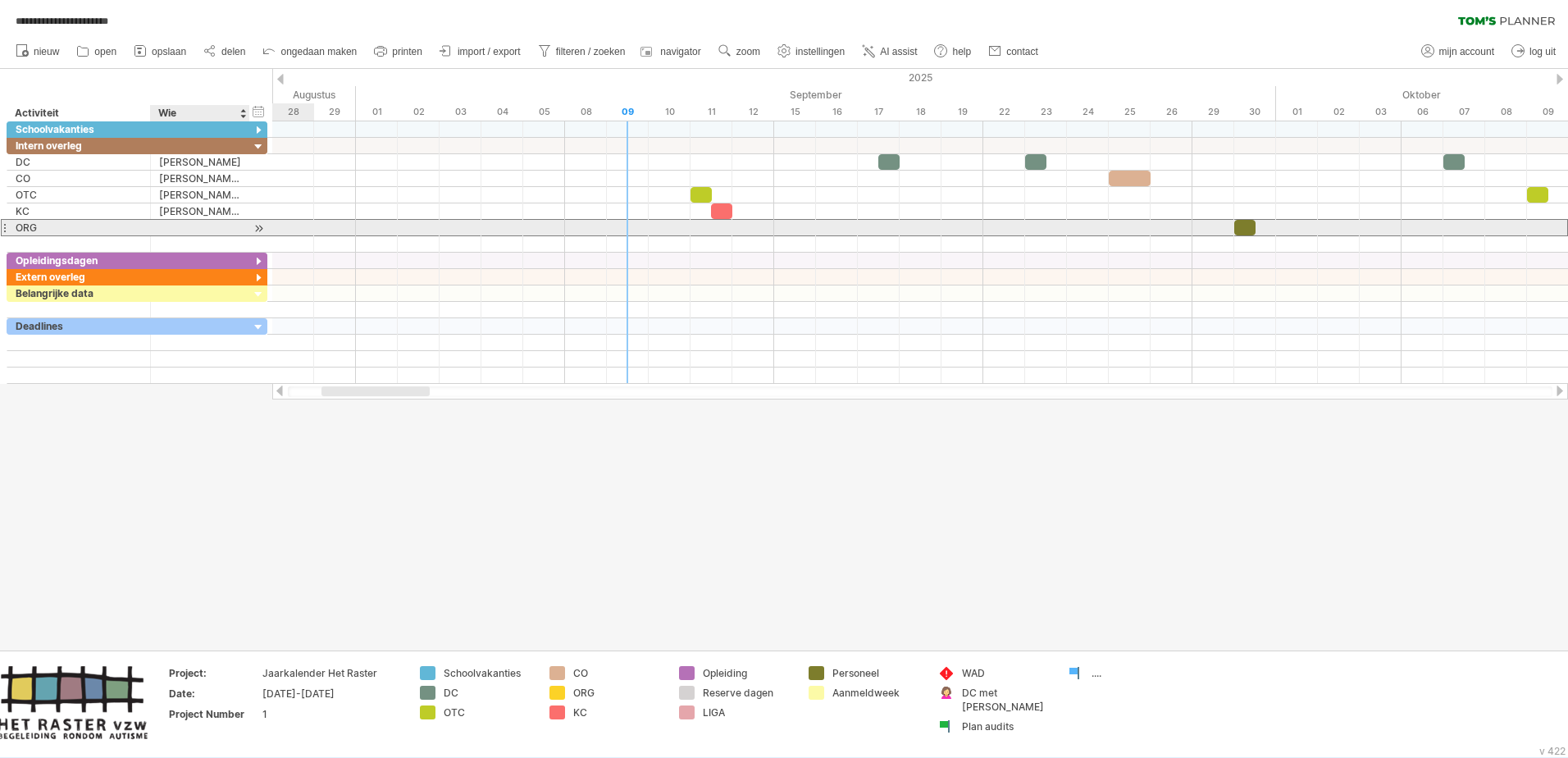
scroll to position [0, 0]
click at [169, 227] on div at bounding box center [200, 227] width 82 height 16
paste input "**********"
type input "**********"
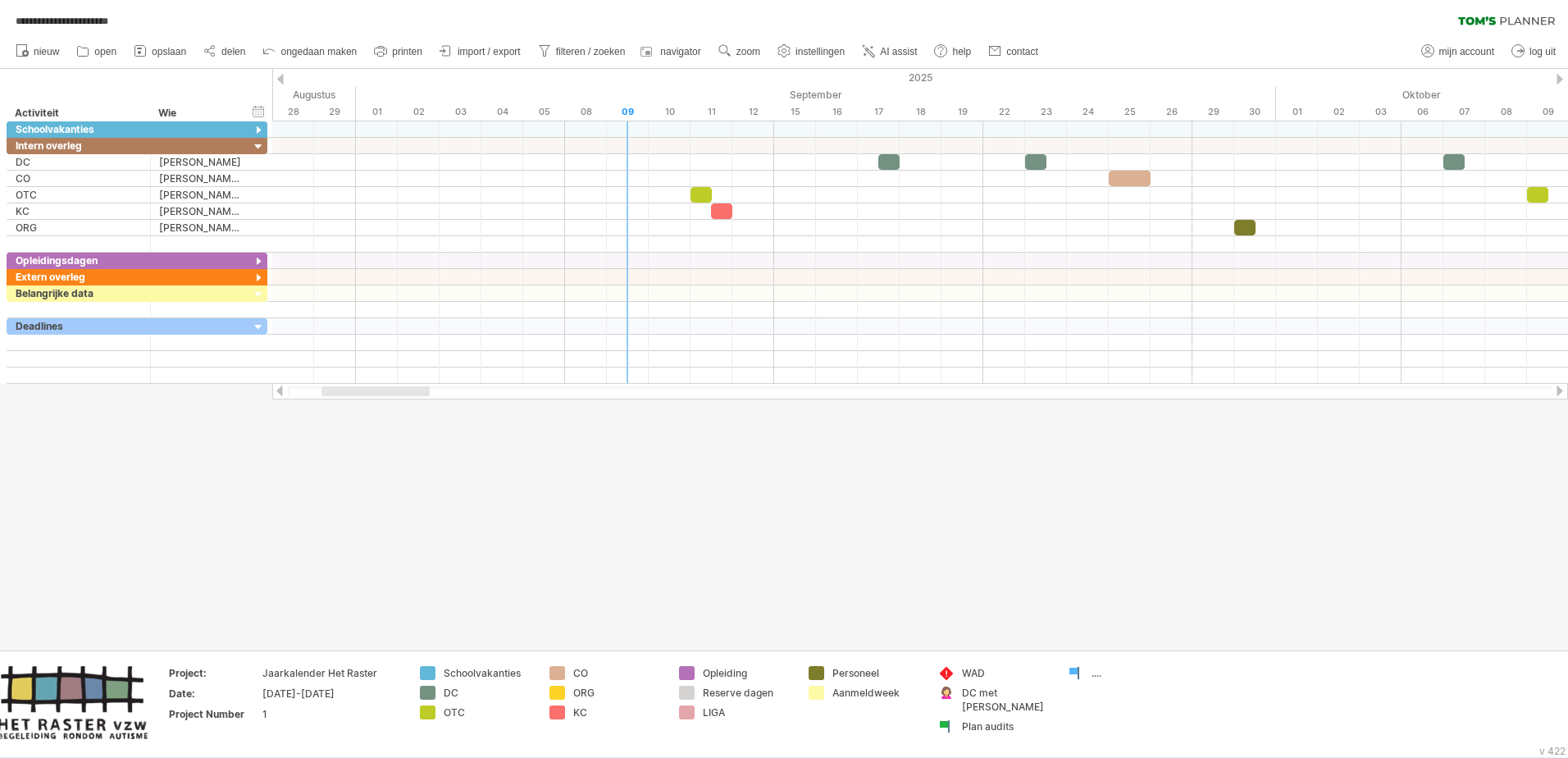
click at [763, 462] on div at bounding box center [784, 360] width 1568 height 582
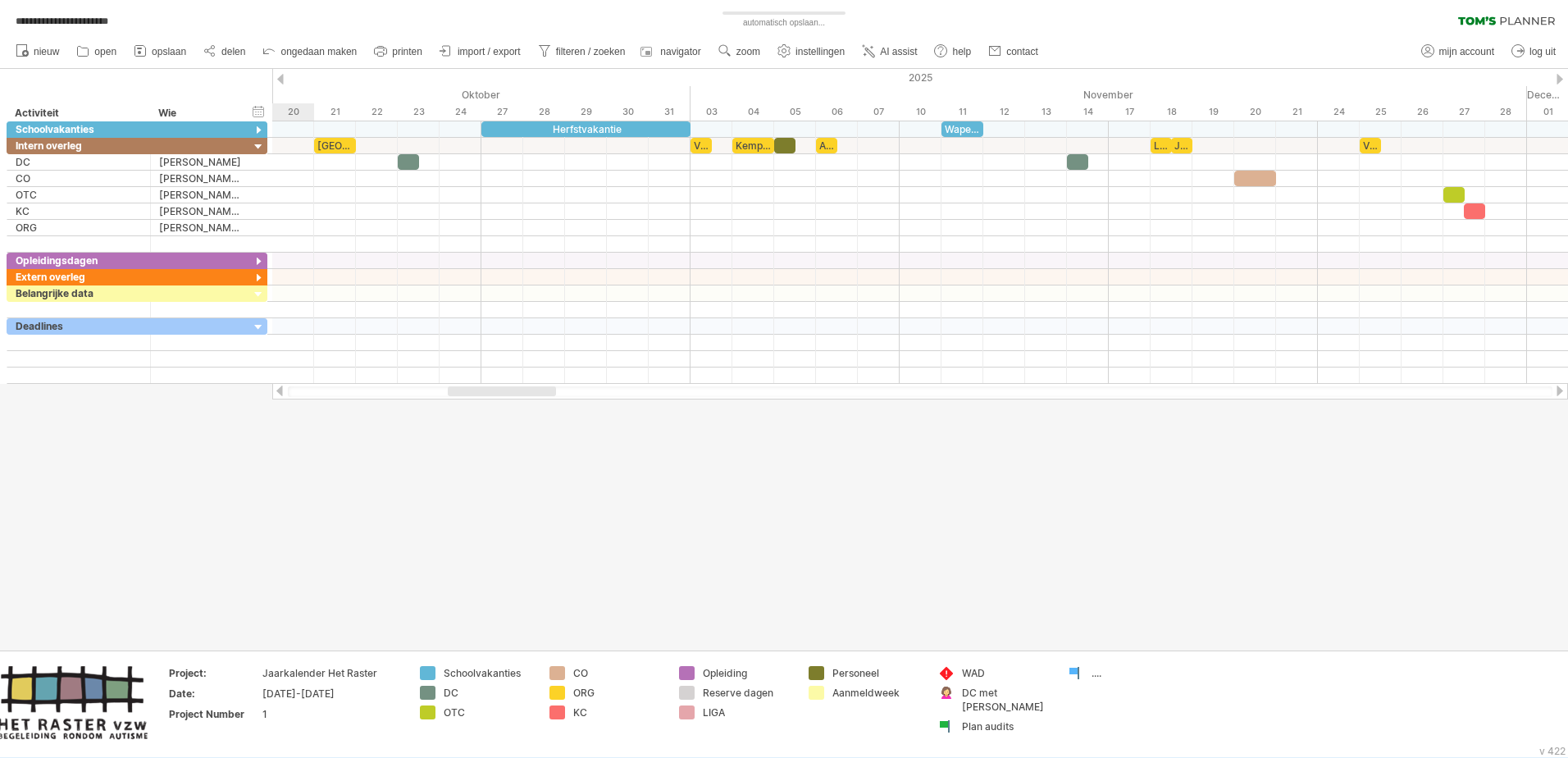
drag, startPoint x: 408, startPoint y: 389, endPoint x: 534, endPoint y: 393, distance: 126.1
click at [534, 393] on div at bounding box center [502, 391] width 108 height 10
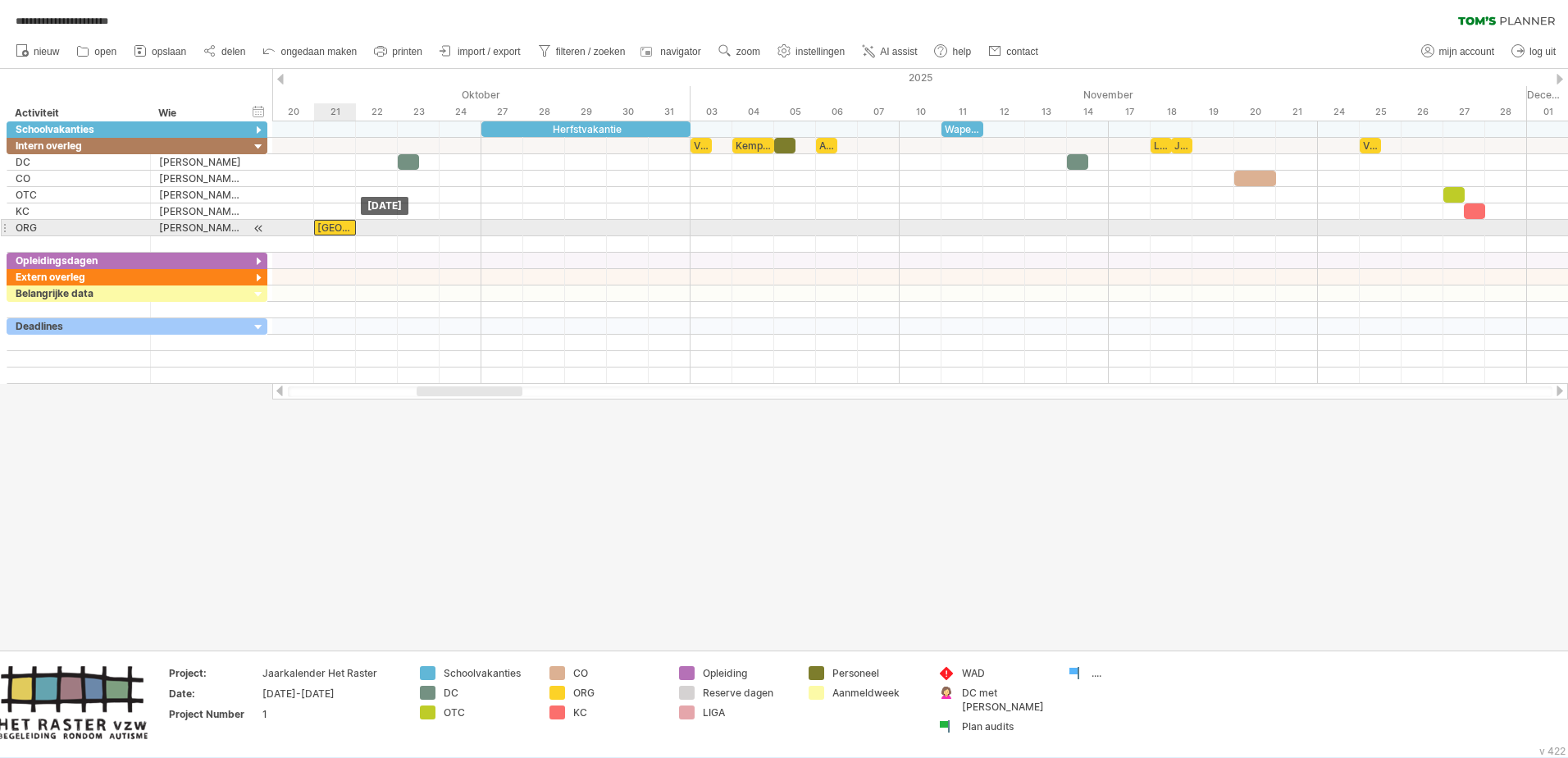
drag, startPoint x: 334, startPoint y: 146, endPoint x: 337, endPoint y: 227, distance: 81.1
drag, startPoint x: 698, startPoint y: 145, endPoint x: 707, endPoint y: 223, distance: 78.5
drag, startPoint x: 749, startPoint y: 144, endPoint x: 754, endPoint y: 223, distance: 79.2
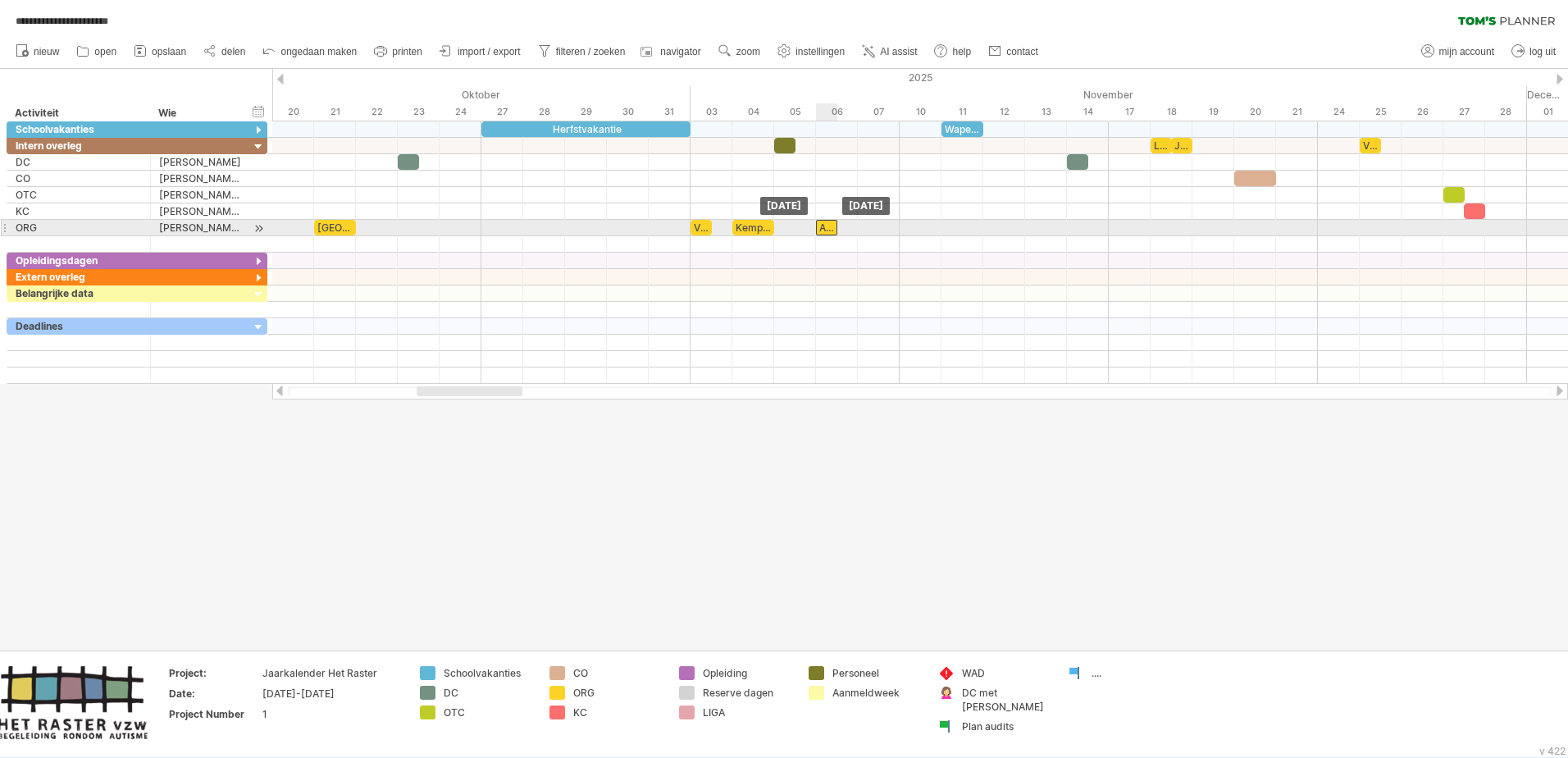
drag, startPoint x: 827, startPoint y: 148, endPoint x: 831, endPoint y: 225, distance: 77.1
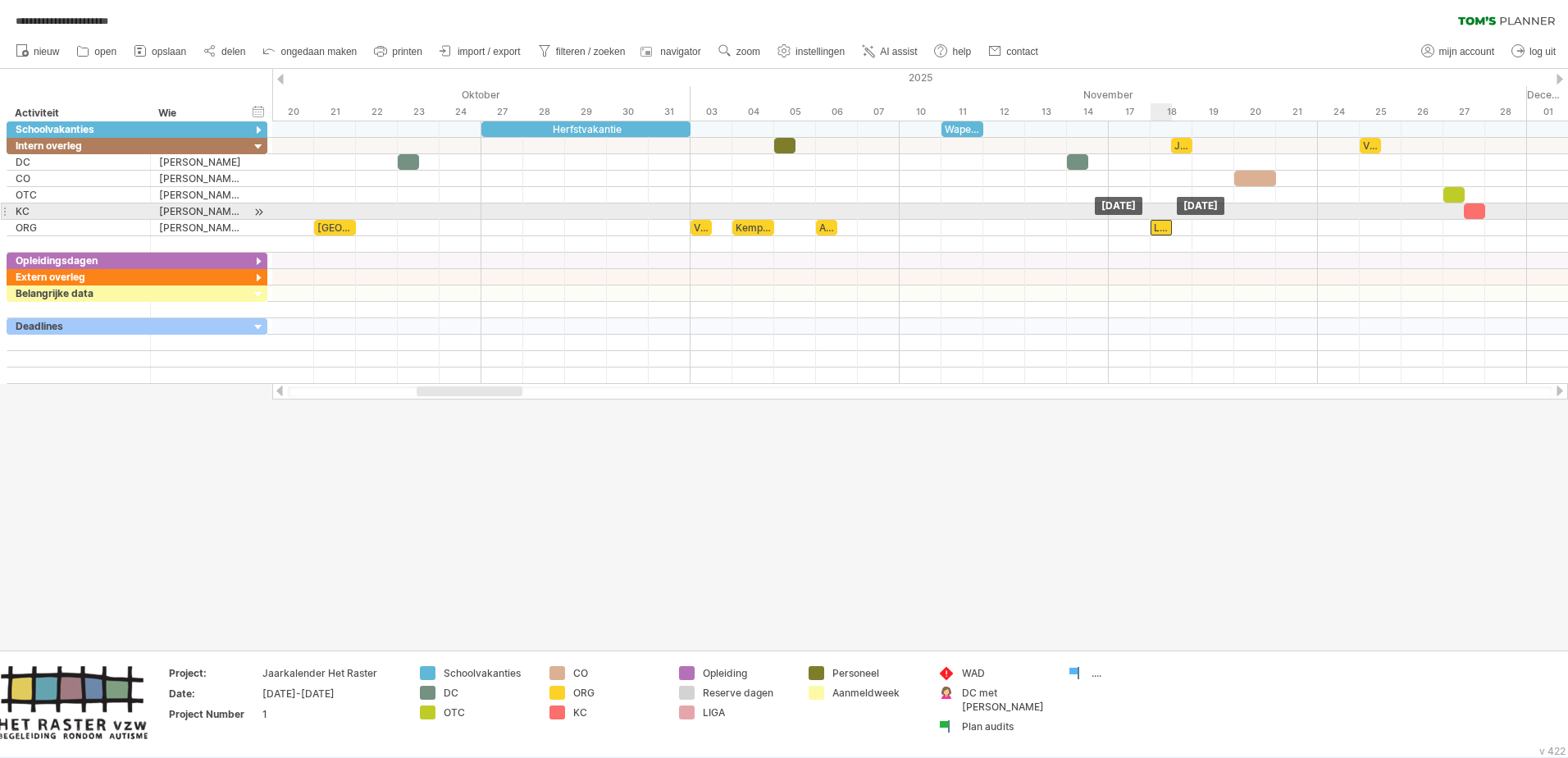
drag, startPoint x: 1160, startPoint y: 145, endPoint x: 1163, endPoint y: 220, distance: 75.1
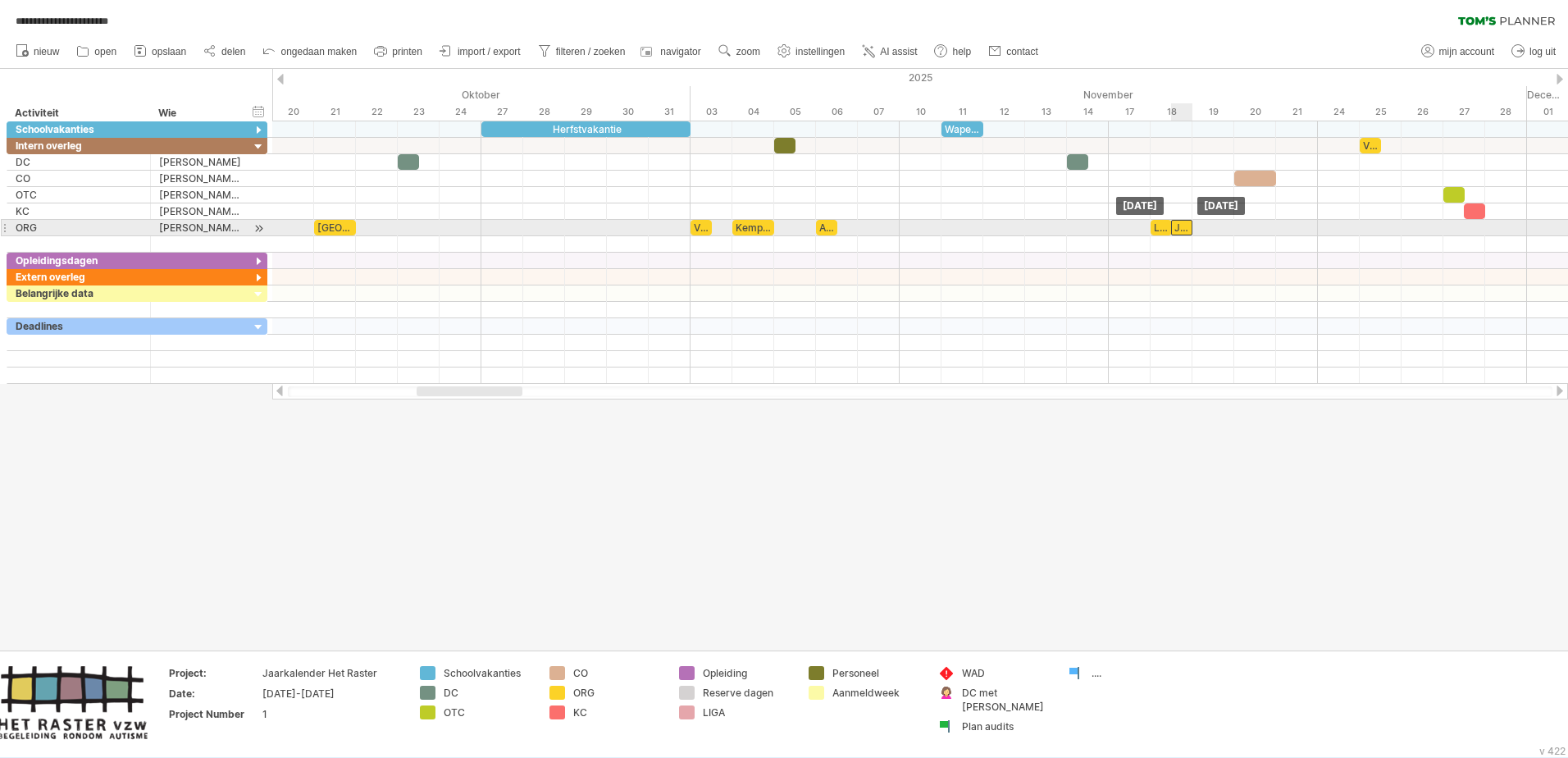
drag, startPoint x: 1181, startPoint y: 143, endPoint x: 1188, endPoint y: 227, distance: 84.3
drag, startPoint x: 1366, startPoint y: 143, endPoint x: 1370, endPoint y: 221, distance: 78.1
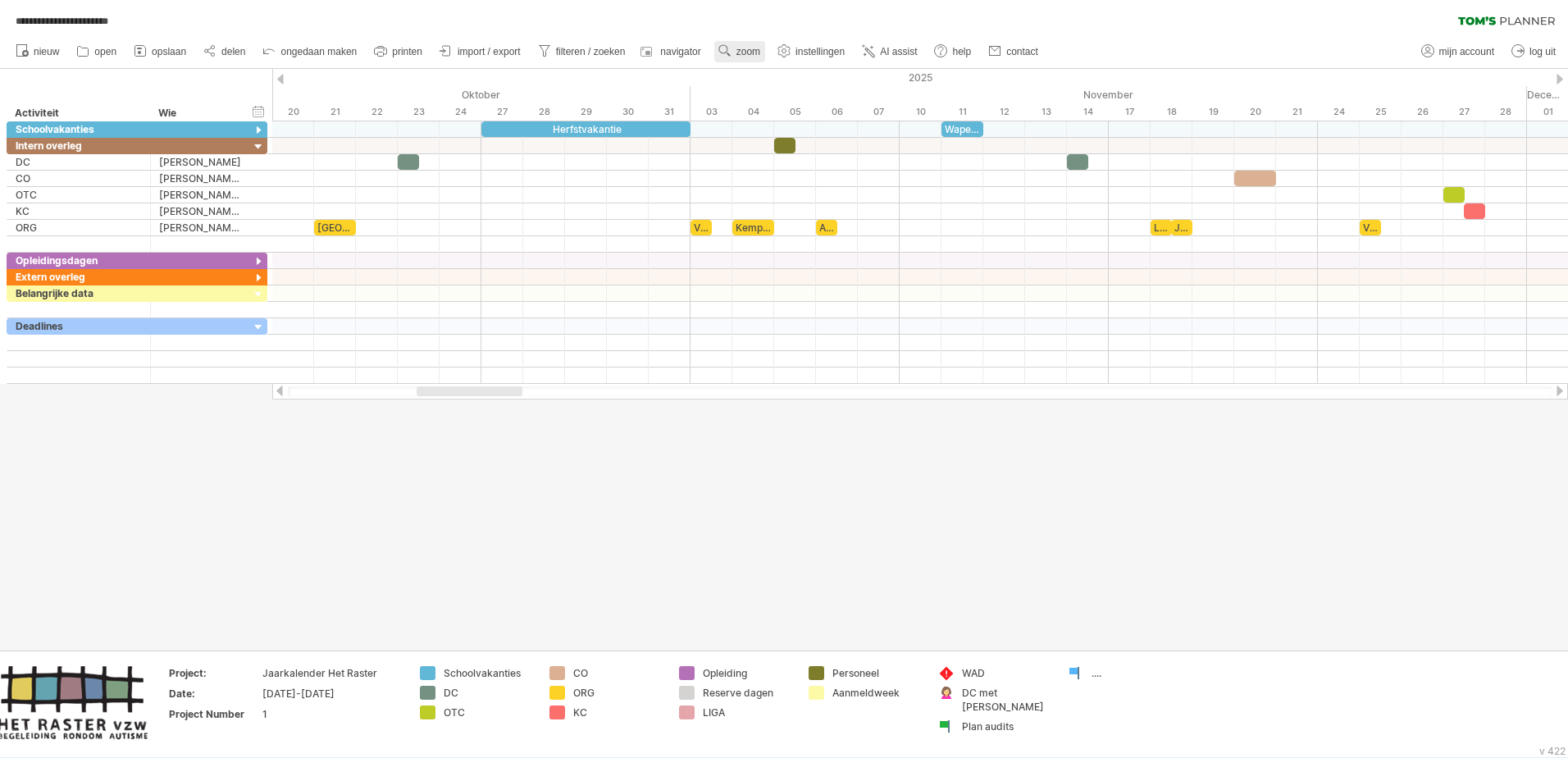
click at [750, 48] on span "zoom" at bounding box center [748, 52] width 24 height 12
click at [796, 150] on div "Uur" at bounding box center [804, 147] width 91 height 26
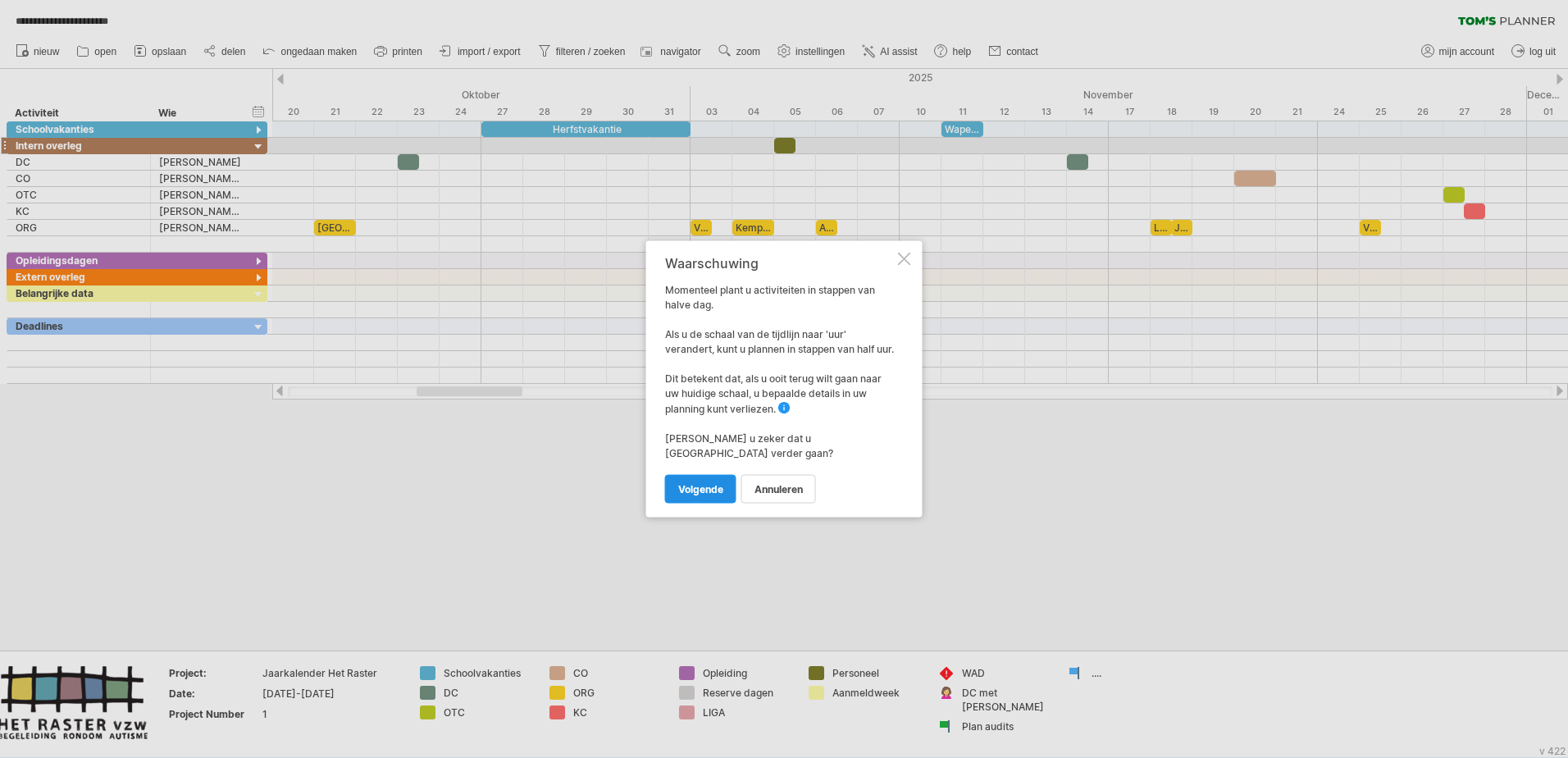
click at [710, 462] on span "volgende" at bounding box center [701, 489] width 45 height 12
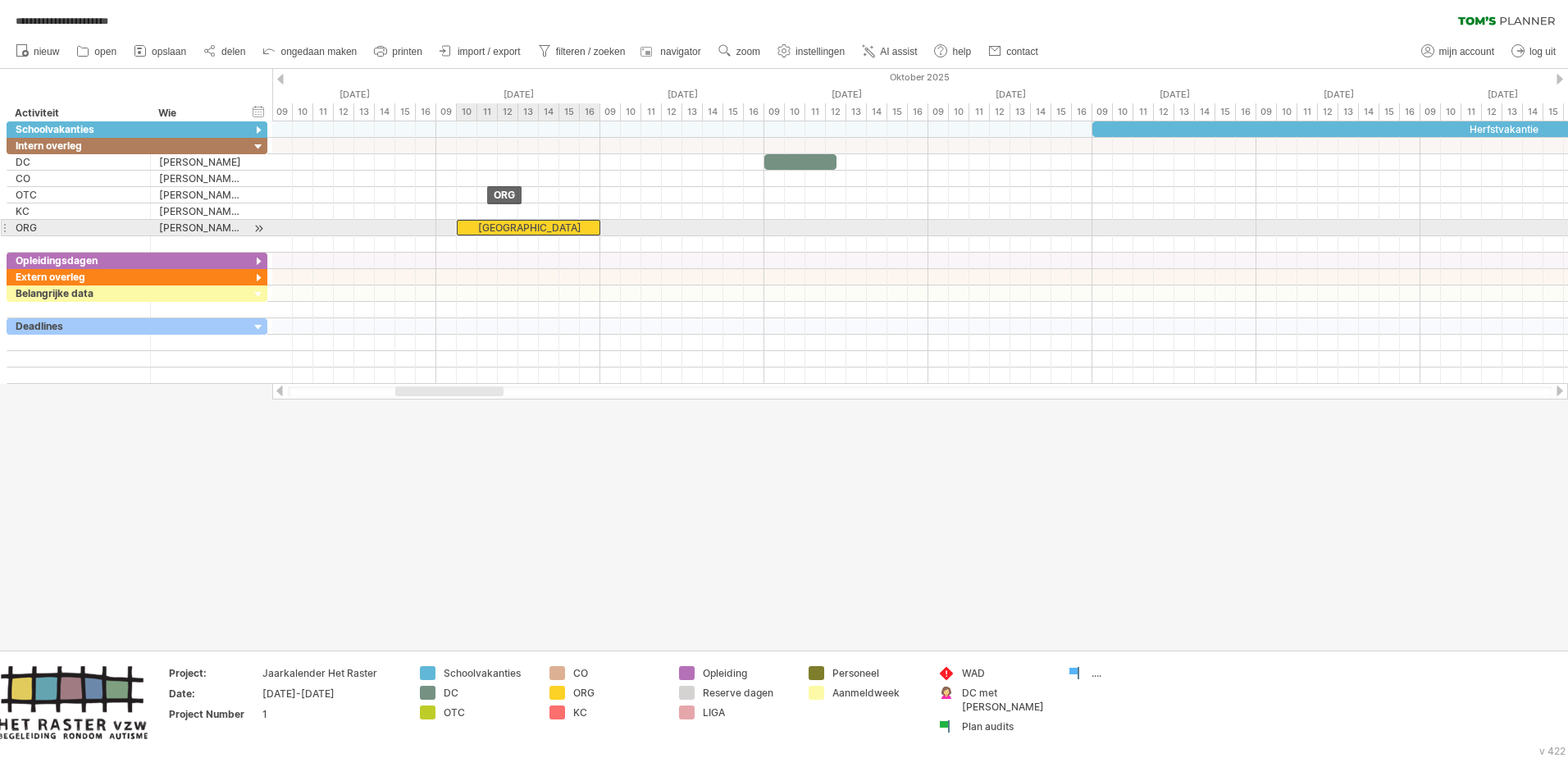
drag, startPoint x: 487, startPoint y: 225, endPoint x: 504, endPoint y: 225, distance: 17.0
click at [504, 225] on div "[GEOGRAPHIC_DATA]" at bounding box center [529, 227] width 143 height 16
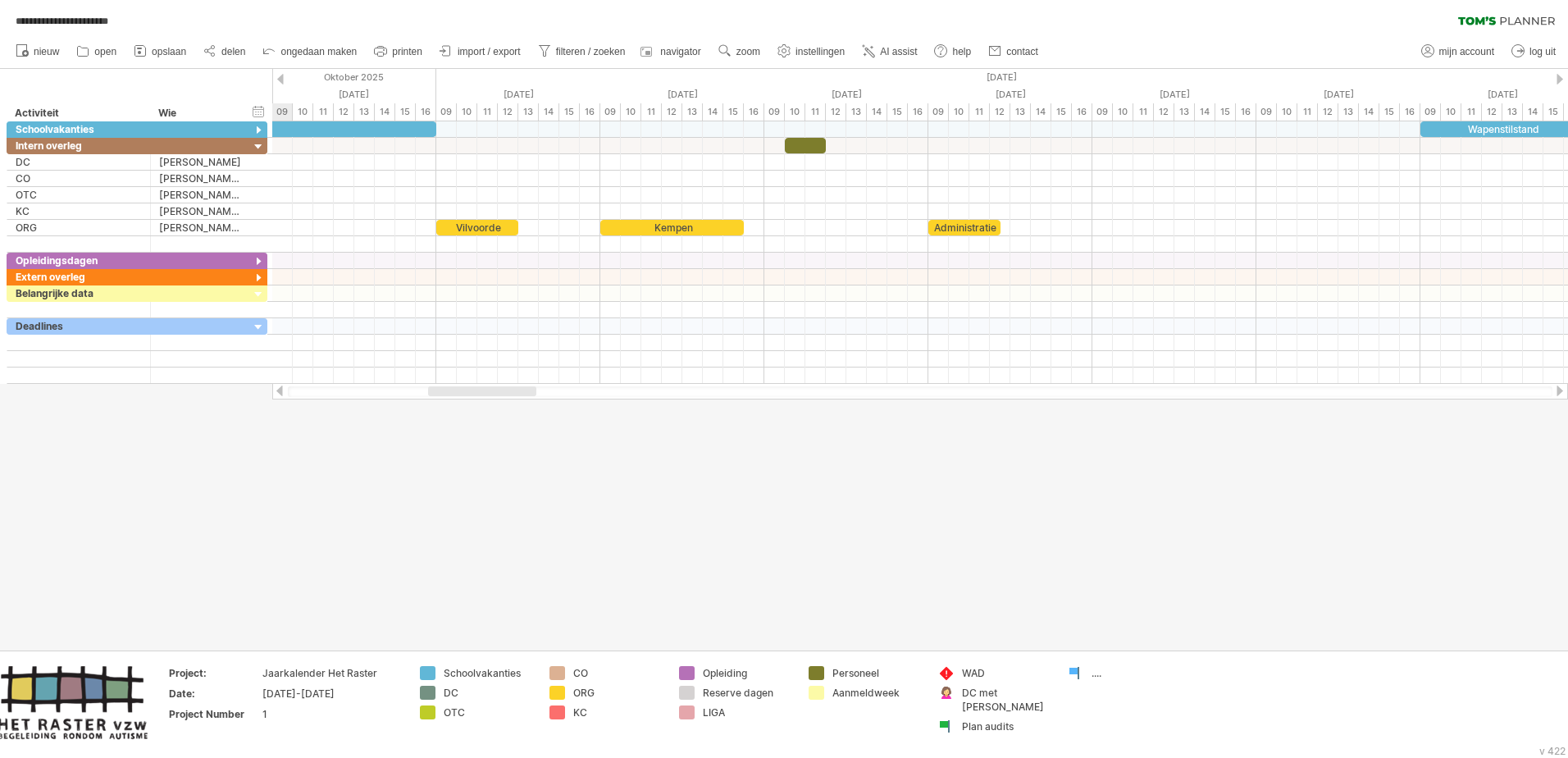
drag, startPoint x: 486, startPoint y: 389, endPoint x: 518, endPoint y: 388, distance: 32.0
click at [518, 388] on div at bounding box center [482, 391] width 108 height 10
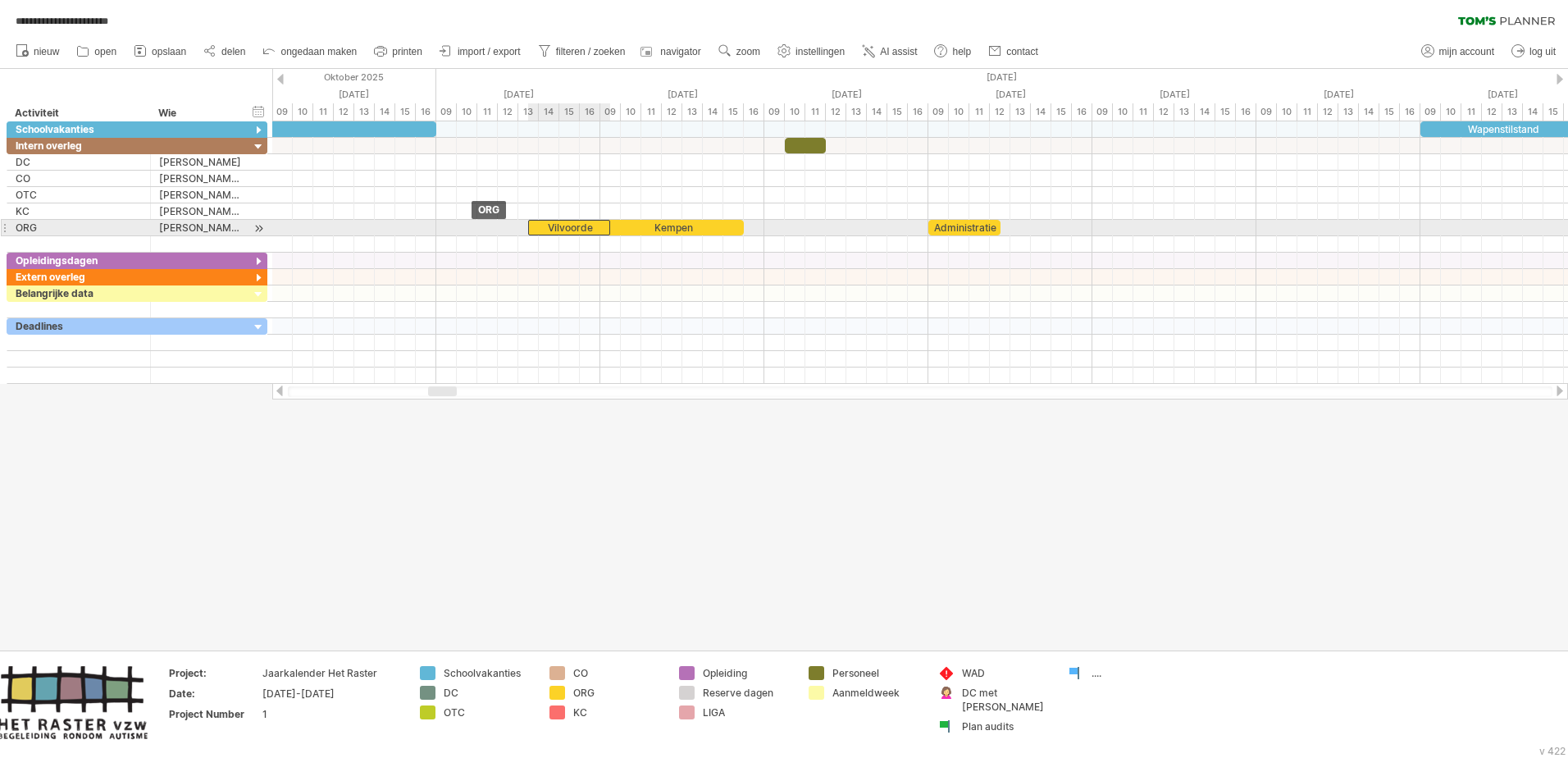
drag, startPoint x: 476, startPoint y: 225, endPoint x: 564, endPoint y: 227, distance: 88.0
click at [564, 227] on div "Vilvoorde" at bounding box center [569, 227] width 82 height 16
click at [614, 227] on span at bounding box center [611, 227] width 7 height 16
click at [598, 227] on div "Vilvoorde" at bounding box center [569, 227] width 82 height 16
drag, startPoint x: 609, startPoint y: 225, endPoint x: 594, endPoint y: 227, distance: 15.1
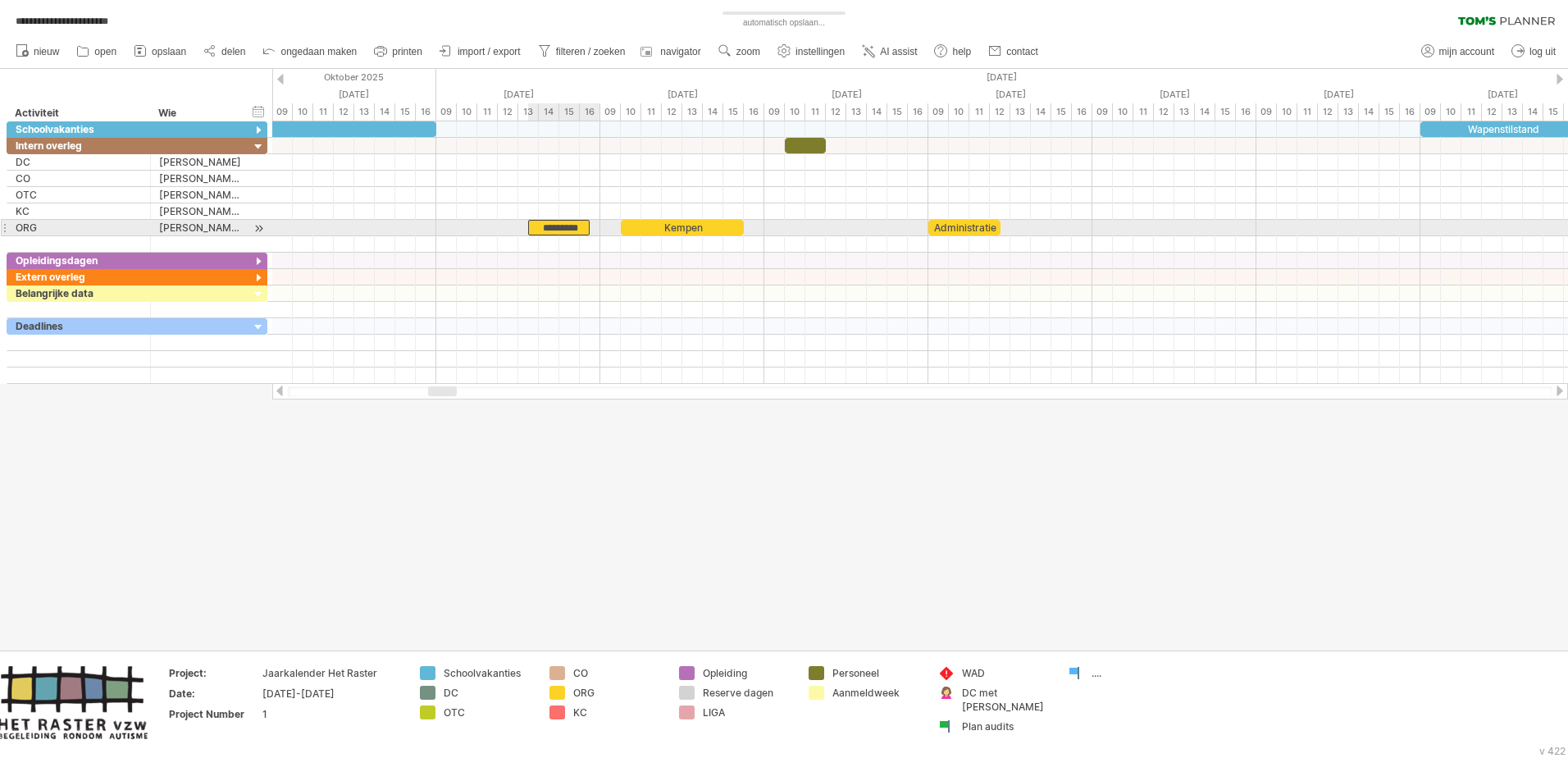
click at [594, 227] on div "Herfstvakantie Wapenstilstand Kerstvakantie Krokusvakantie Paasvakantie Dag van…" at bounding box center [920, 252] width 1295 height 263
drag, startPoint x: 656, startPoint y: 224, endPoint x: 632, endPoint y: 227, distance: 24.2
click at [632, 227] on div "Kempen" at bounding box center [661, 227] width 123 height 16
drag, startPoint x: 721, startPoint y: 227, endPoint x: 750, endPoint y: 227, distance: 29.0
click at [751, 227] on span at bounding box center [754, 227] width 7 height 16
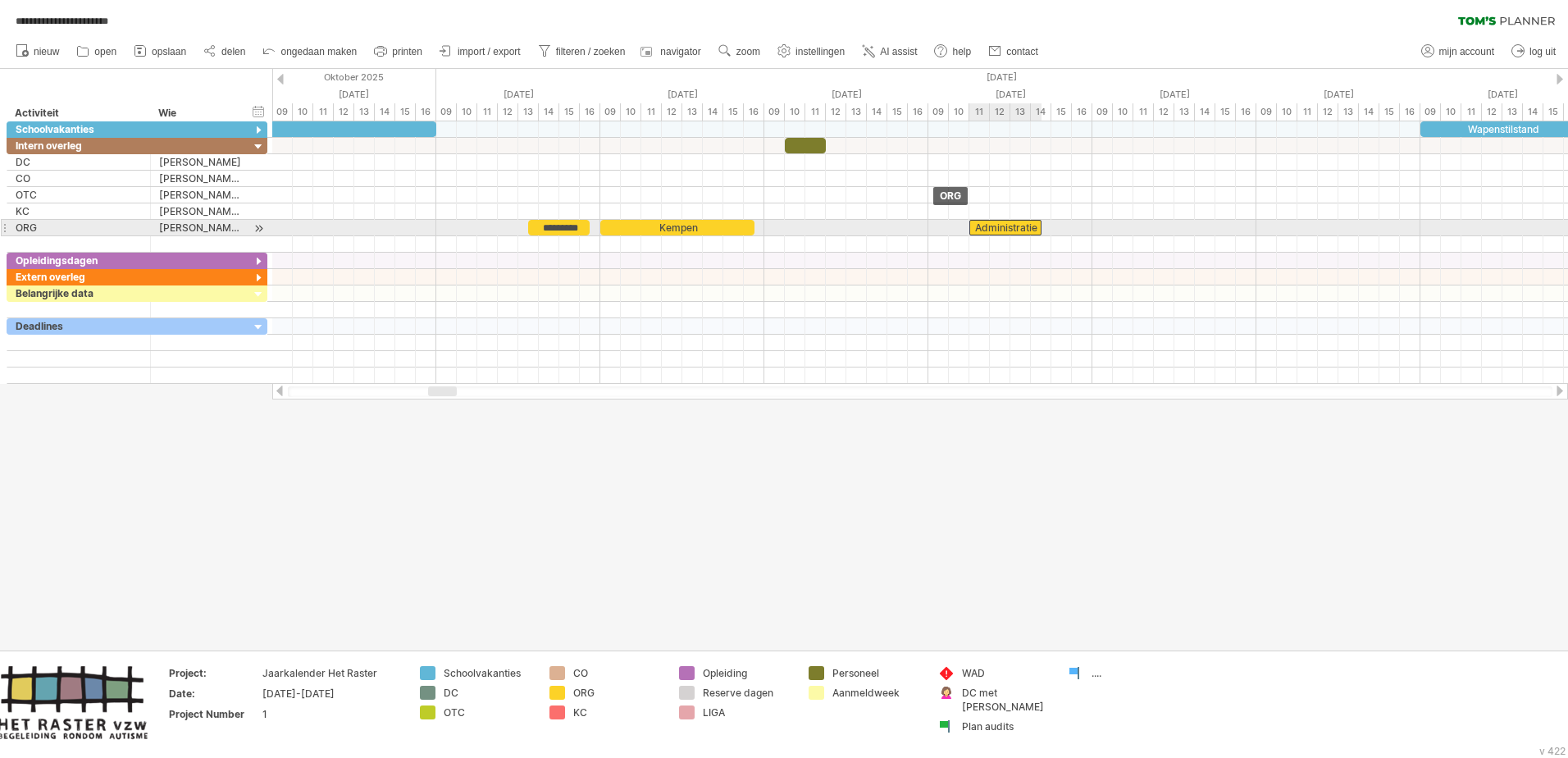
drag, startPoint x: 954, startPoint y: 224, endPoint x: 992, endPoint y: 227, distance: 38.1
click at [992, 227] on div "Administratie" at bounding box center [1006, 227] width 72 height 16
drag, startPoint x: 1043, startPoint y: 235, endPoint x: 1025, endPoint y: 235, distance: 18.0
click at [1025, 235] on div "Herfstvakantie Wapenstilstand Kerstvakantie Krokusvakantie Paasvakantie Dag van…" at bounding box center [920, 252] width 1295 height 263
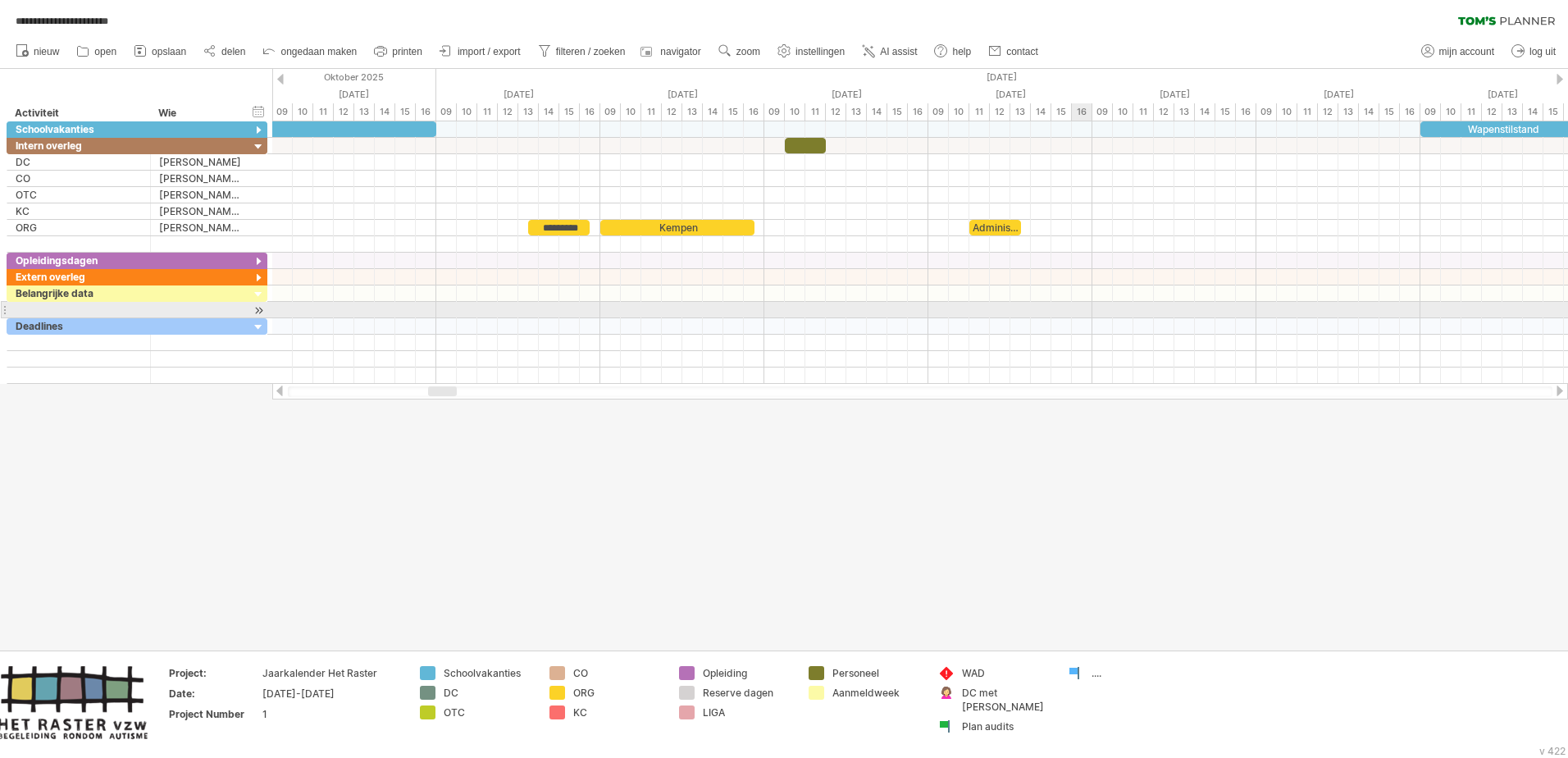
click at [1043, 306] on div at bounding box center [920, 310] width 1295 height 16
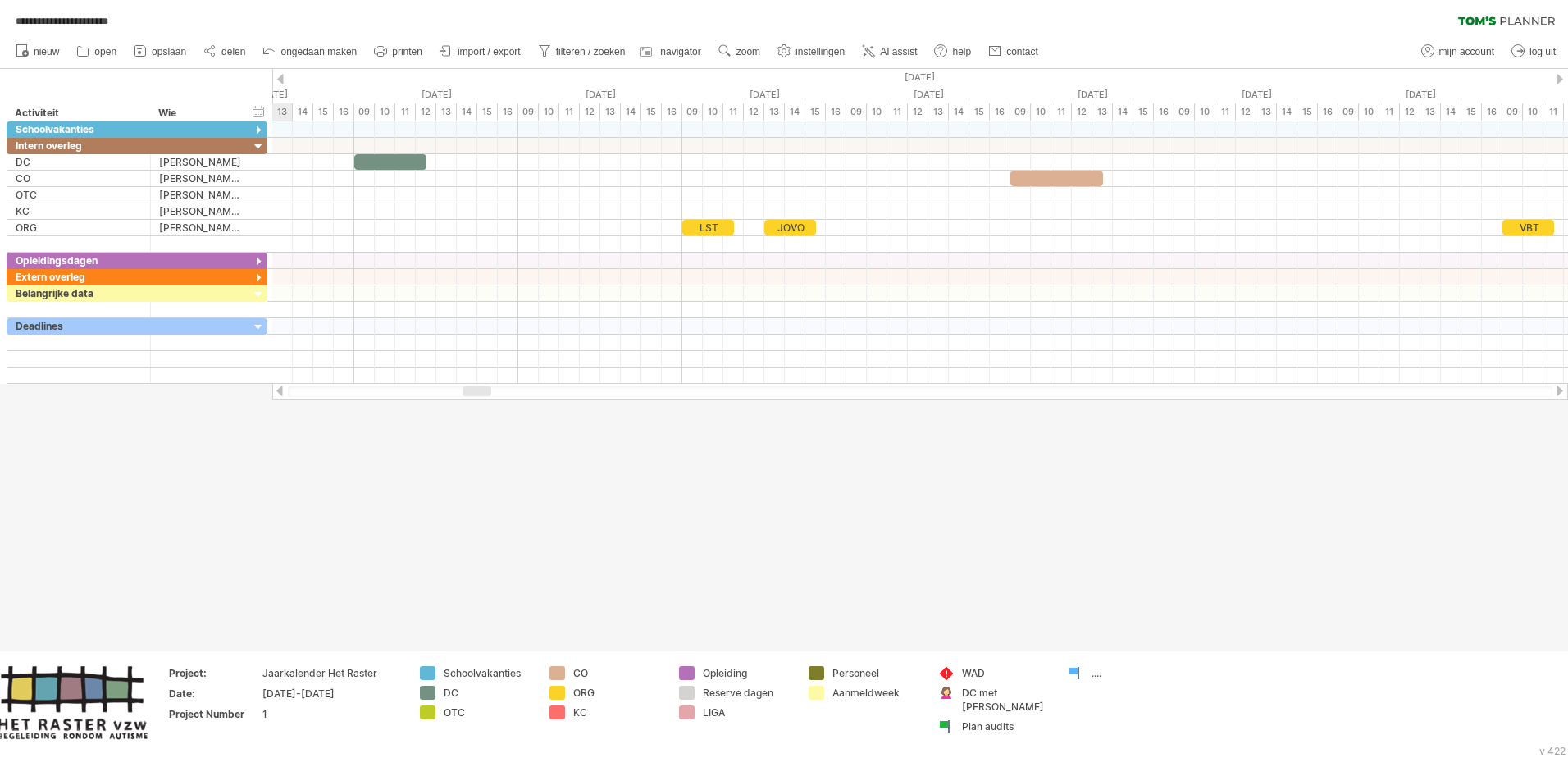
drag, startPoint x: 446, startPoint y: 392, endPoint x: 480, endPoint y: 387, distance: 34.4
click at [480, 387] on div at bounding box center [477, 391] width 29 height 10
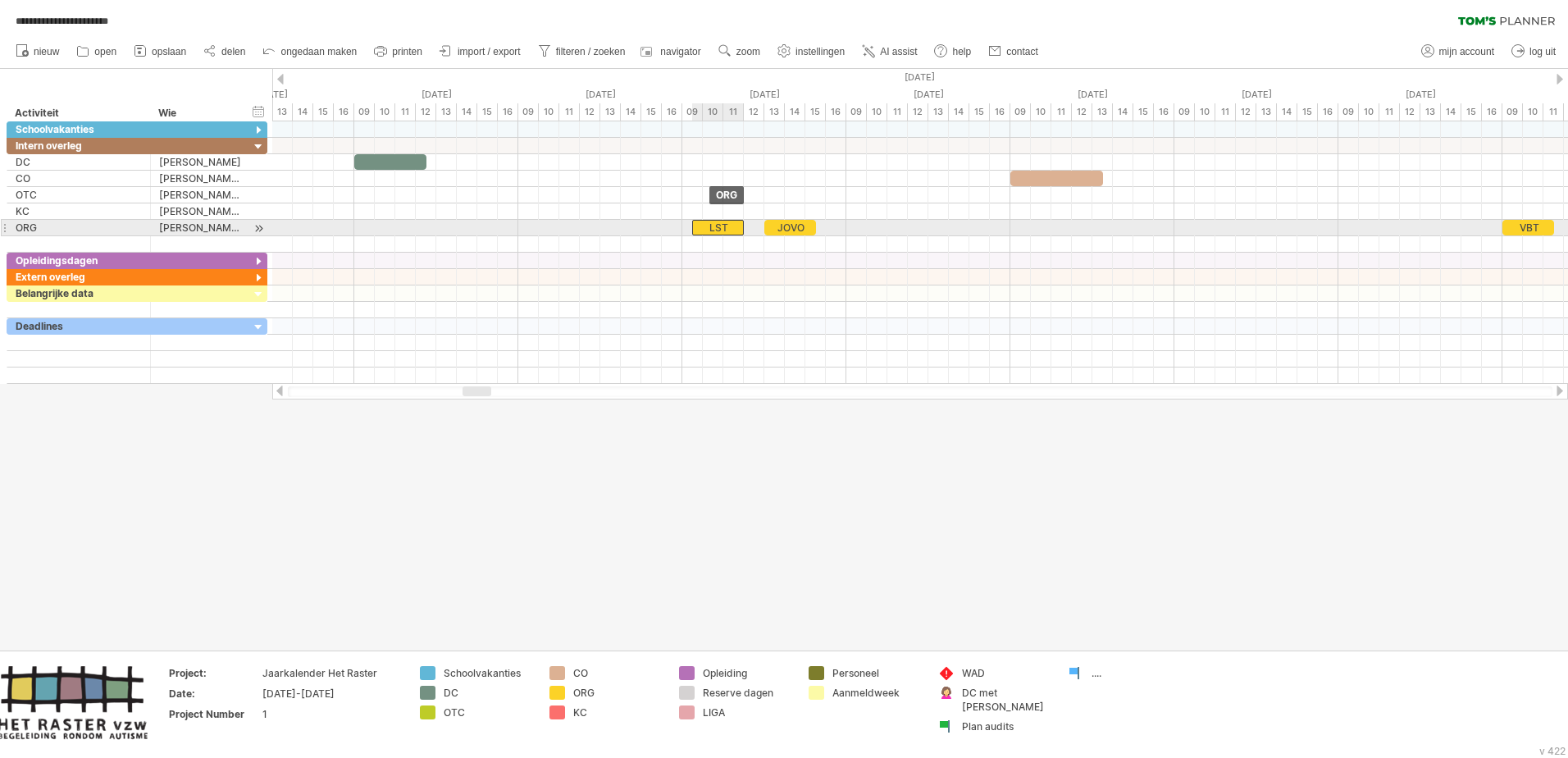
drag, startPoint x: 707, startPoint y: 225, endPoint x: 715, endPoint y: 227, distance: 8.2
click at [715, 227] on div "LST" at bounding box center [718, 227] width 52 height 16
drag, startPoint x: 782, startPoint y: 225, endPoint x: 772, endPoint y: 225, distance: 10.0
click at [772, 225] on div "JOVO" at bounding box center [779, 227] width 52 height 16
drag, startPoint x: 722, startPoint y: 227, endPoint x: 744, endPoint y: 227, distance: 22.0
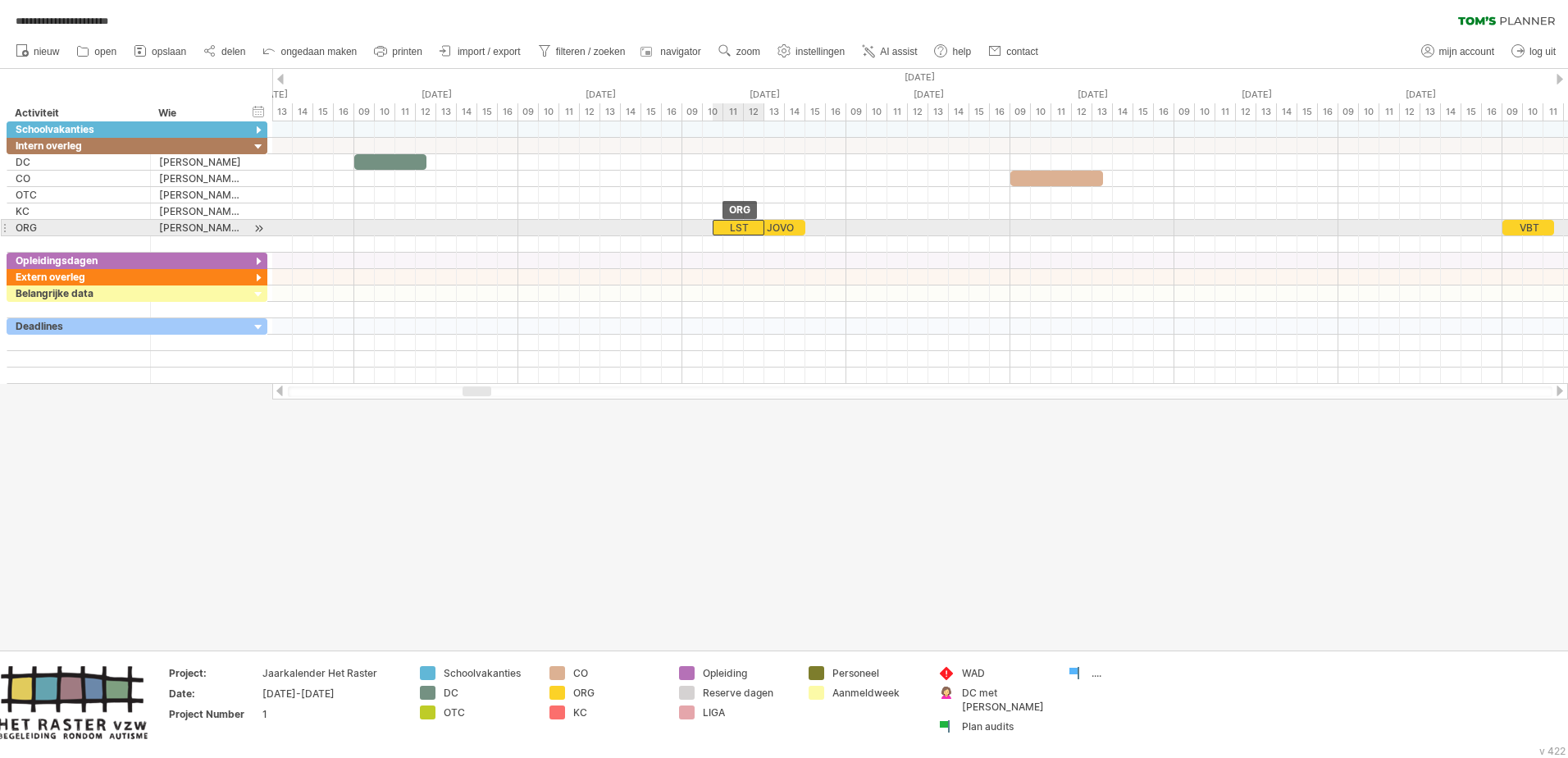
click at [744, 227] on div "LST" at bounding box center [738, 227] width 52 height 16
click at [801, 225] on div "JOVO" at bounding box center [795, 227] width 41 height 16
click at [820, 233] on div "JOVO" at bounding box center [800, 227] width 52 height 16
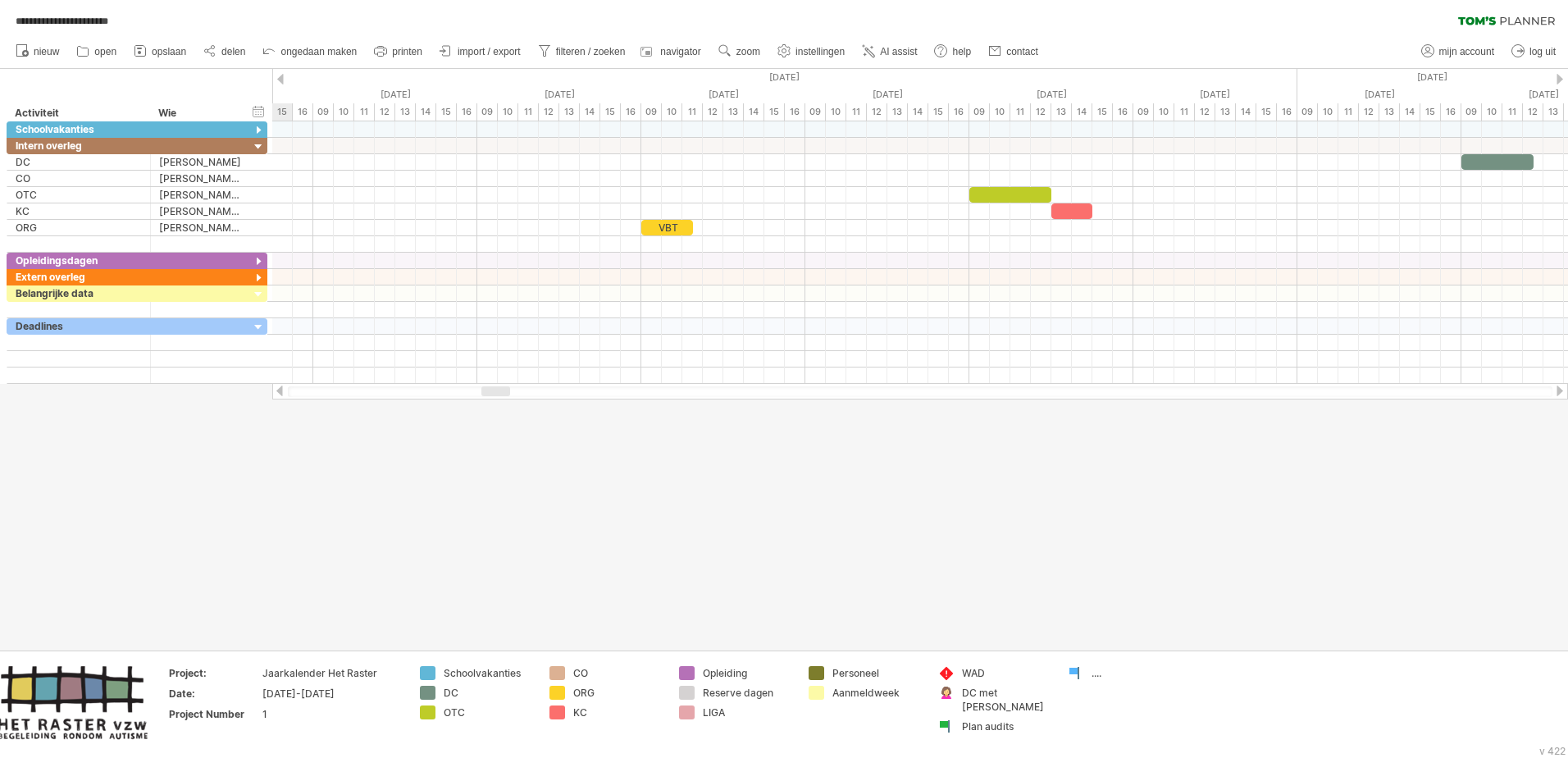
drag, startPoint x: 484, startPoint y: 393, endPoint x: 502, endPoint y: 392, distance: 18.0
click at [502, 392] on div at bounding box center [496, 391] width 29 height 10
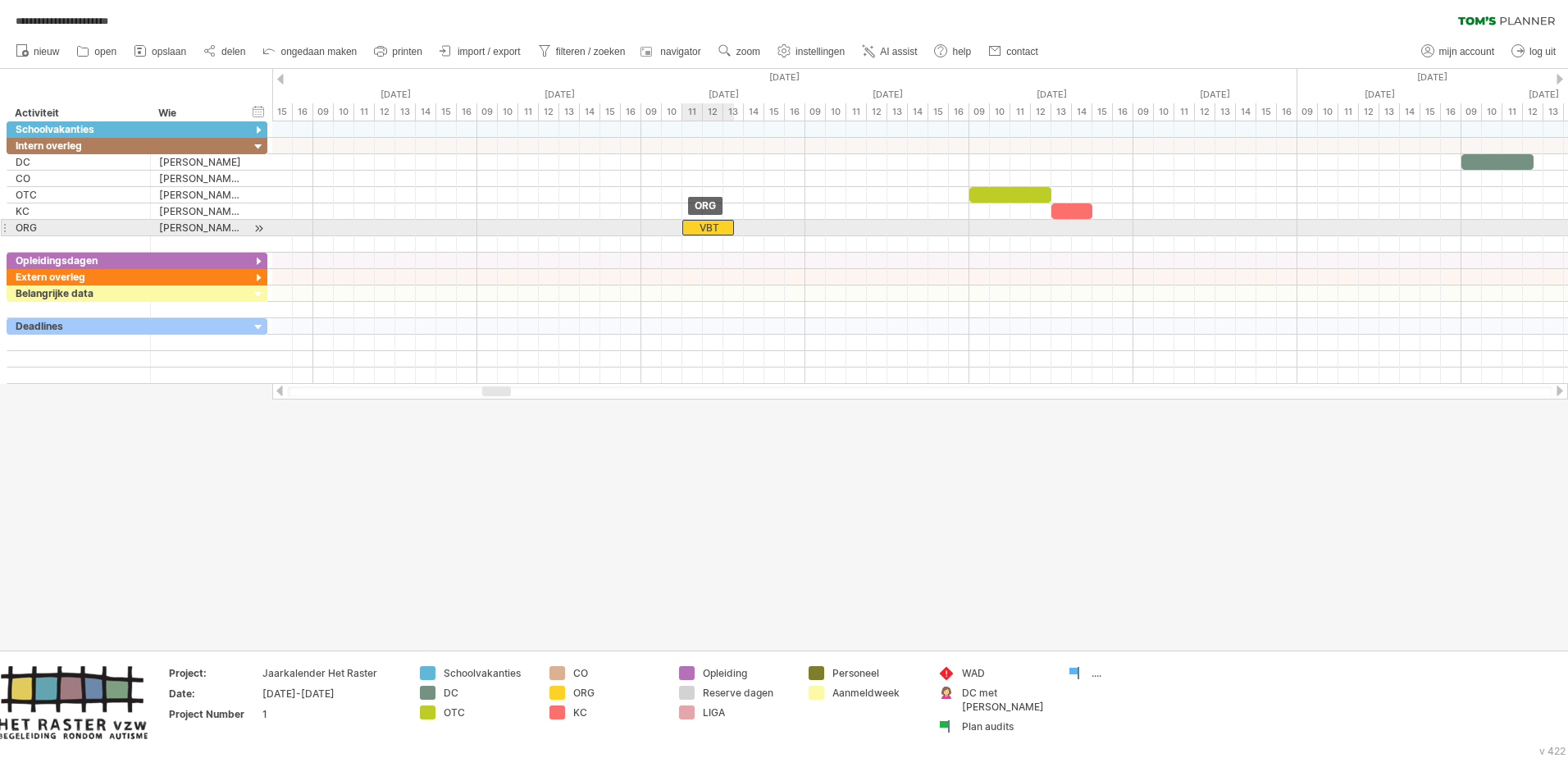
drag, startPoint x: 673, startPoint y: 223, endPoint x: 715, endPoint y: 220, distance: 42.1
click at [715, 220] on div "VBT" at bounding box center [708, 227] width 52 height 16
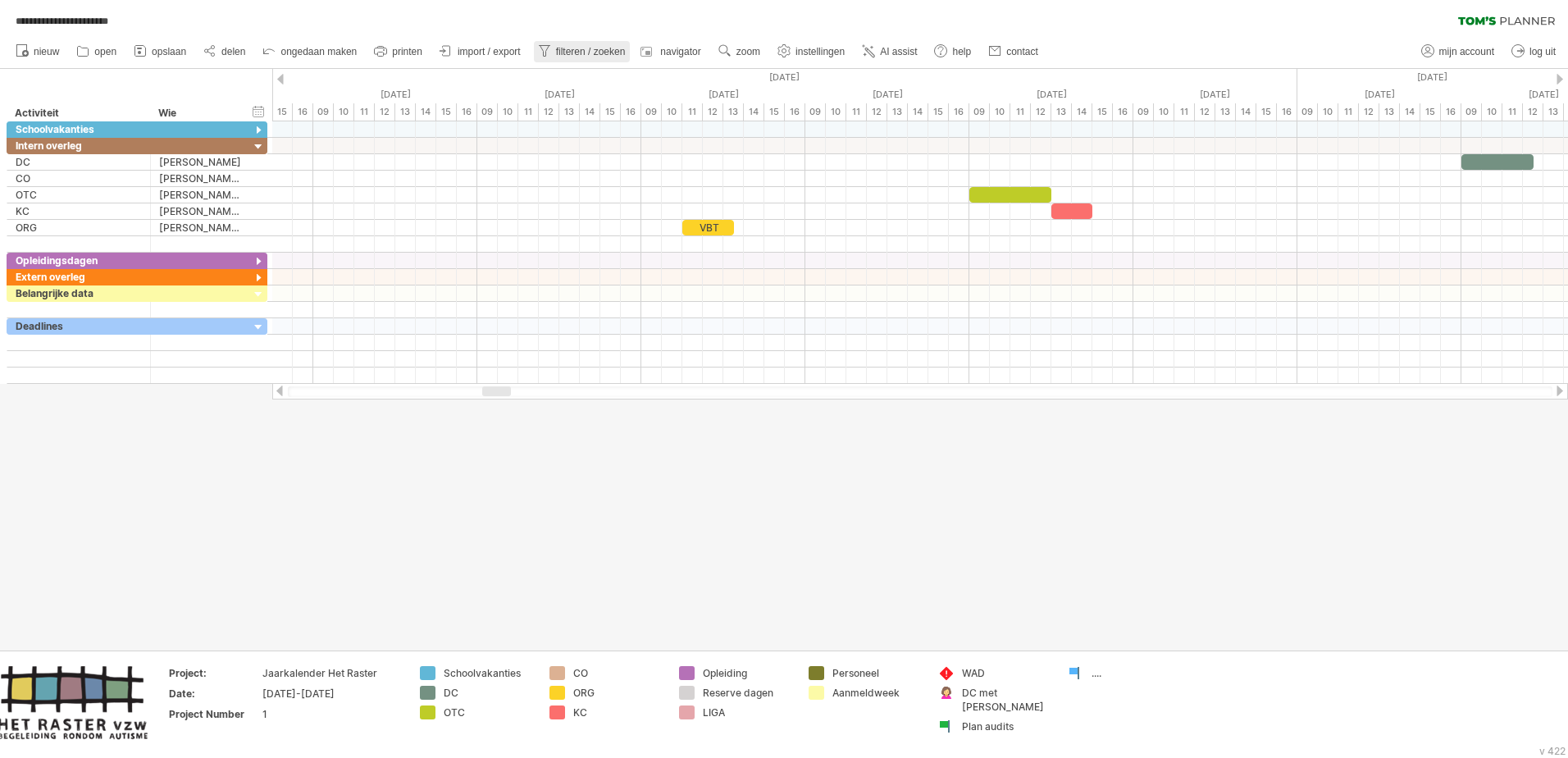
click at [595, 52] on span "filteren / zoeken" at bounding box center [590, 52] width 70 height 12
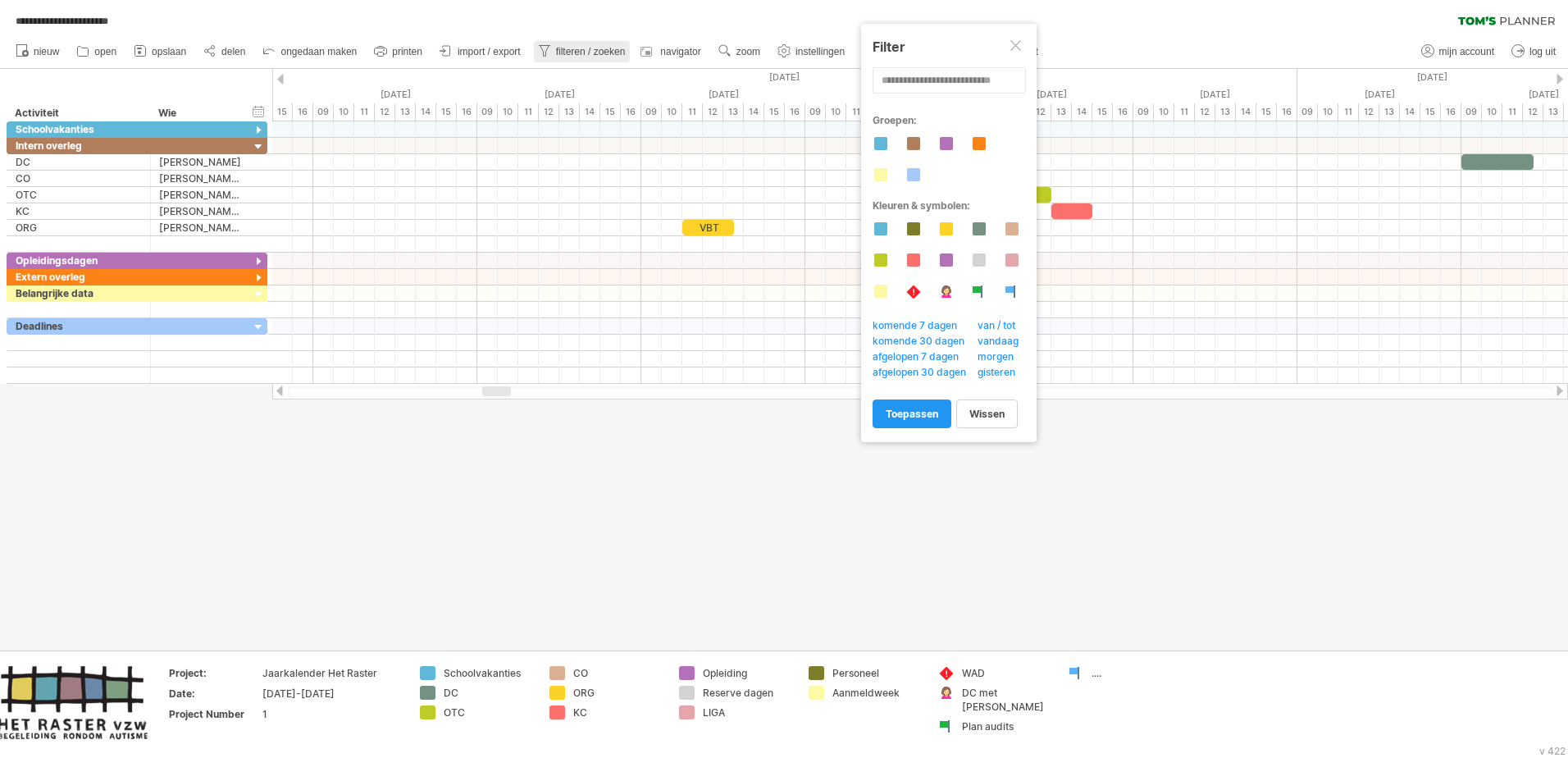
click at [595, 52] on span "filteren / zoeken" at bounding box center [590, 52] width 70 height 12
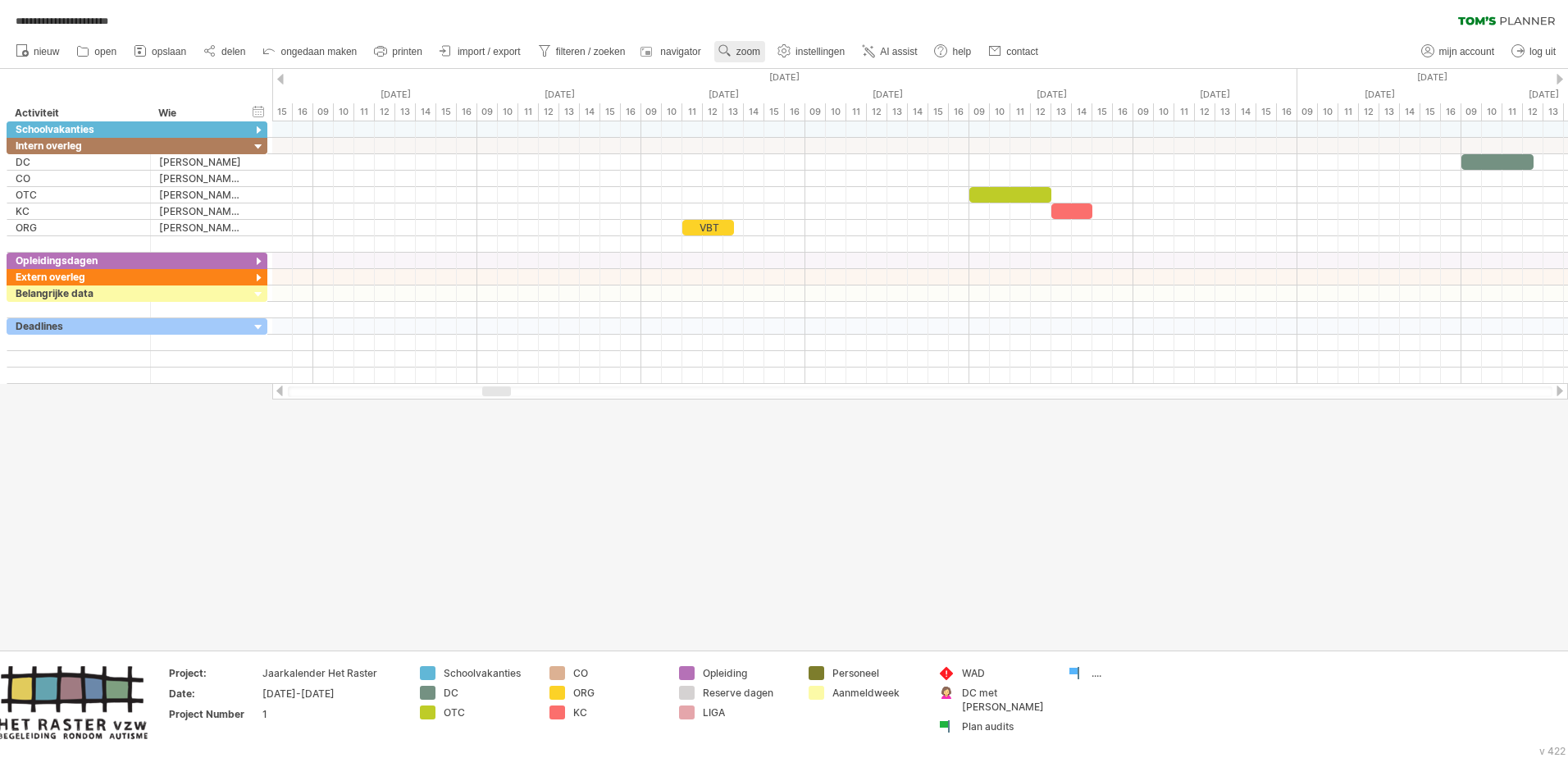
click at [735, 54] on link "zoom" at bounding box center [740, 52] width 51 height 21
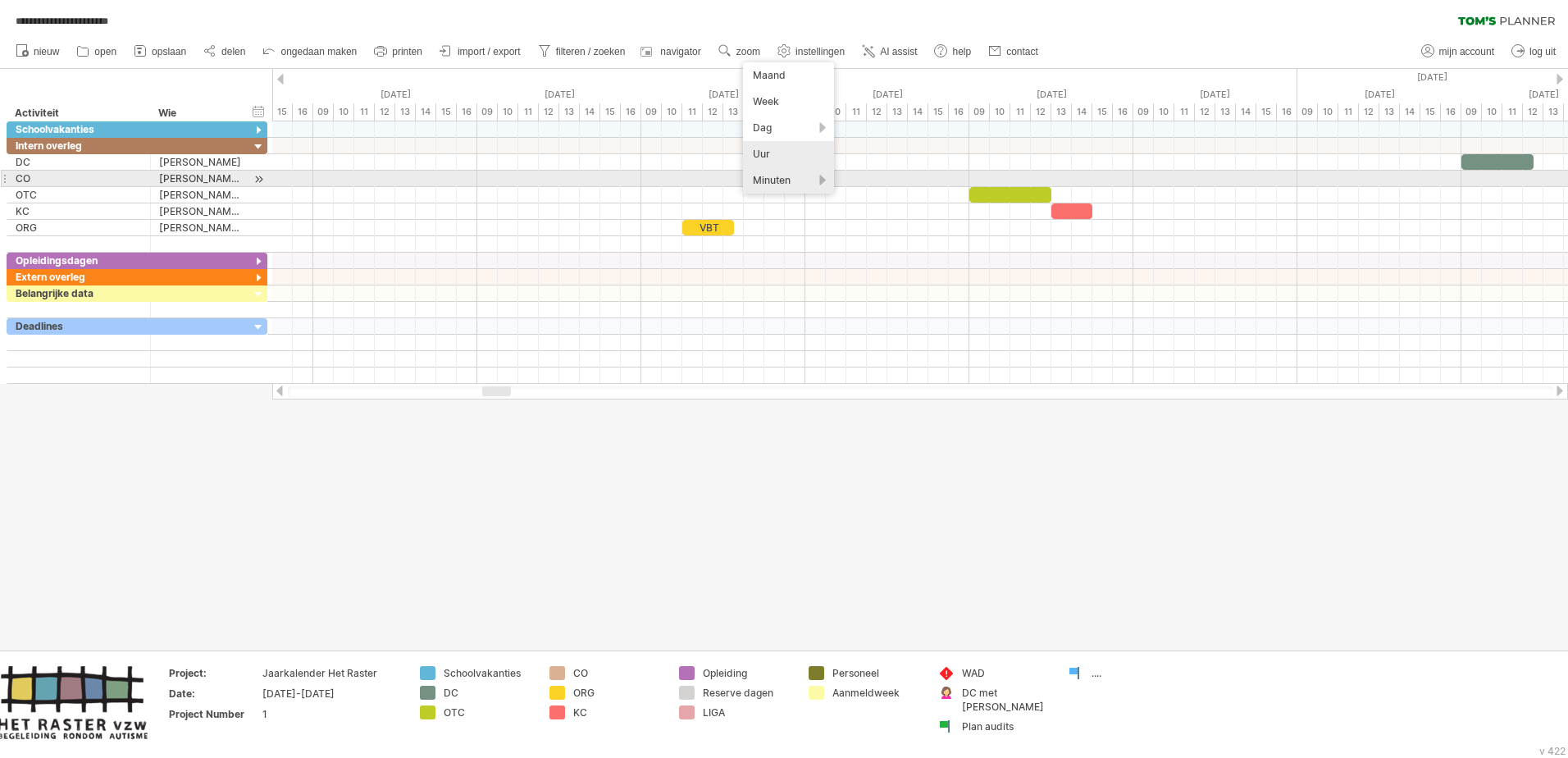
click at [787, 179] on div "Minuten" at bounding box center [788, 180] width 91 height 26
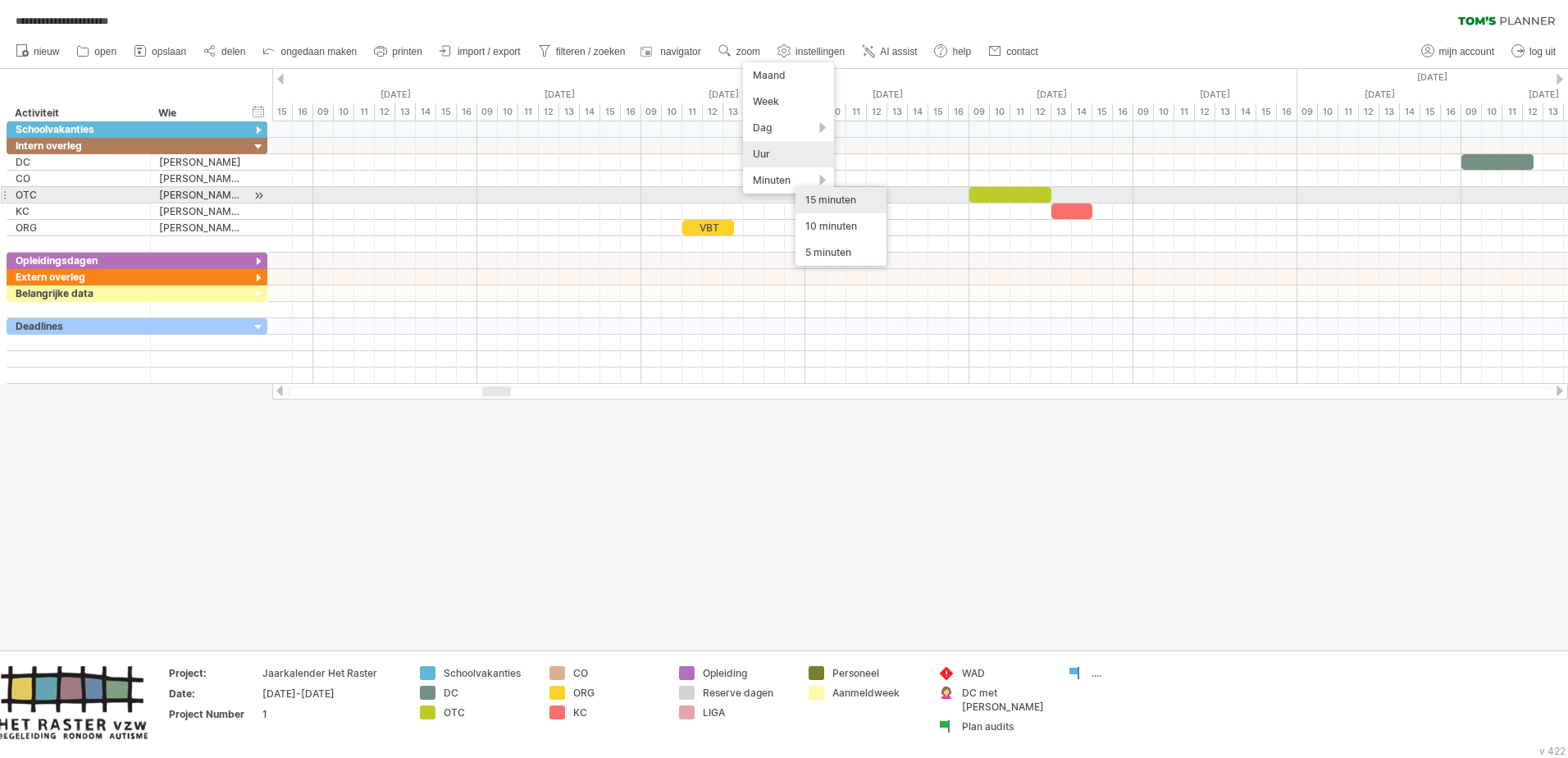
click at [834, 194] on div "15 minuten" at bounding box center [841, 200] width 91 height 26
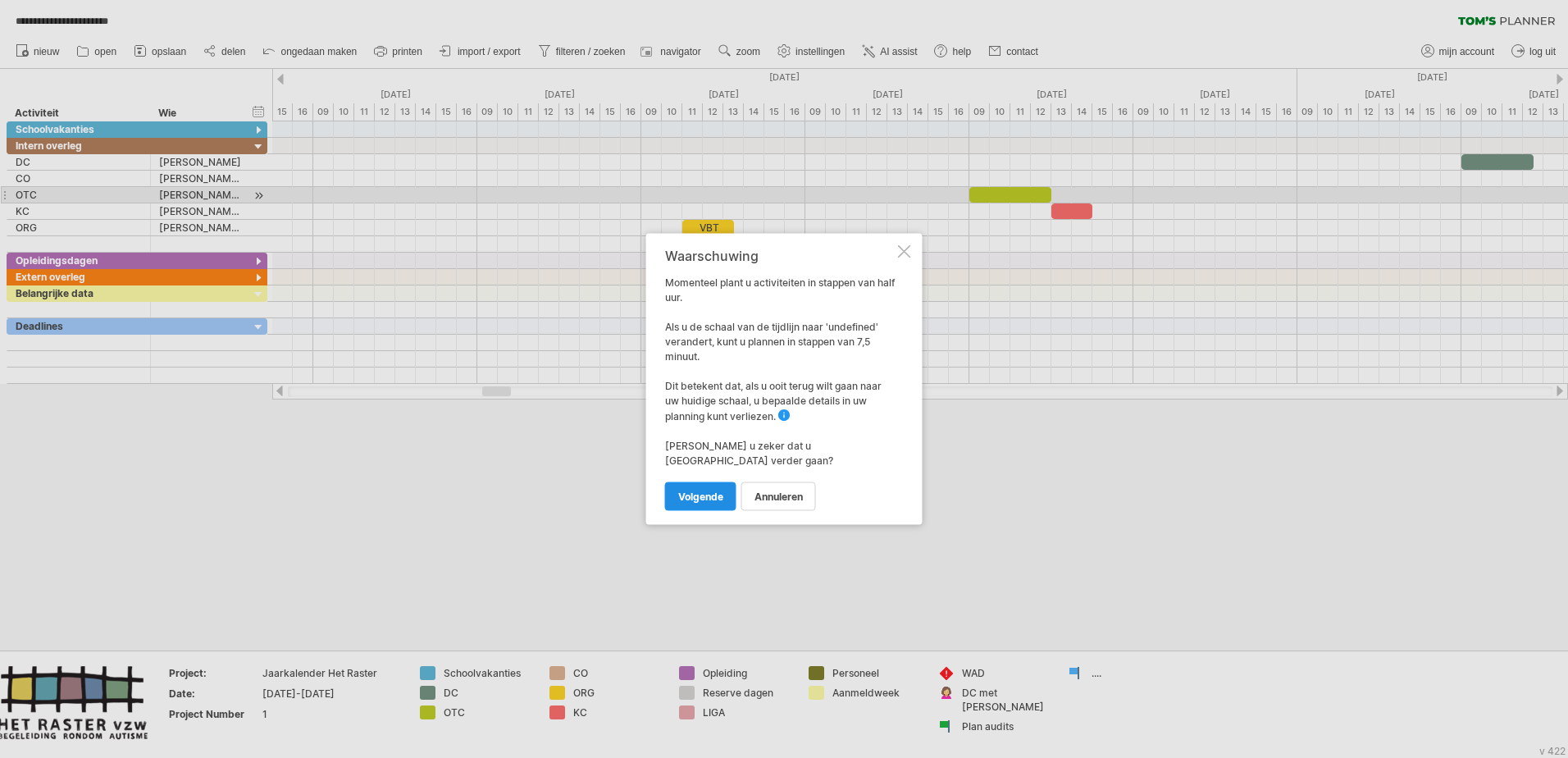
click at [717, 462] on span "volgende" at bounding box center [701, 497] width 45 height 12
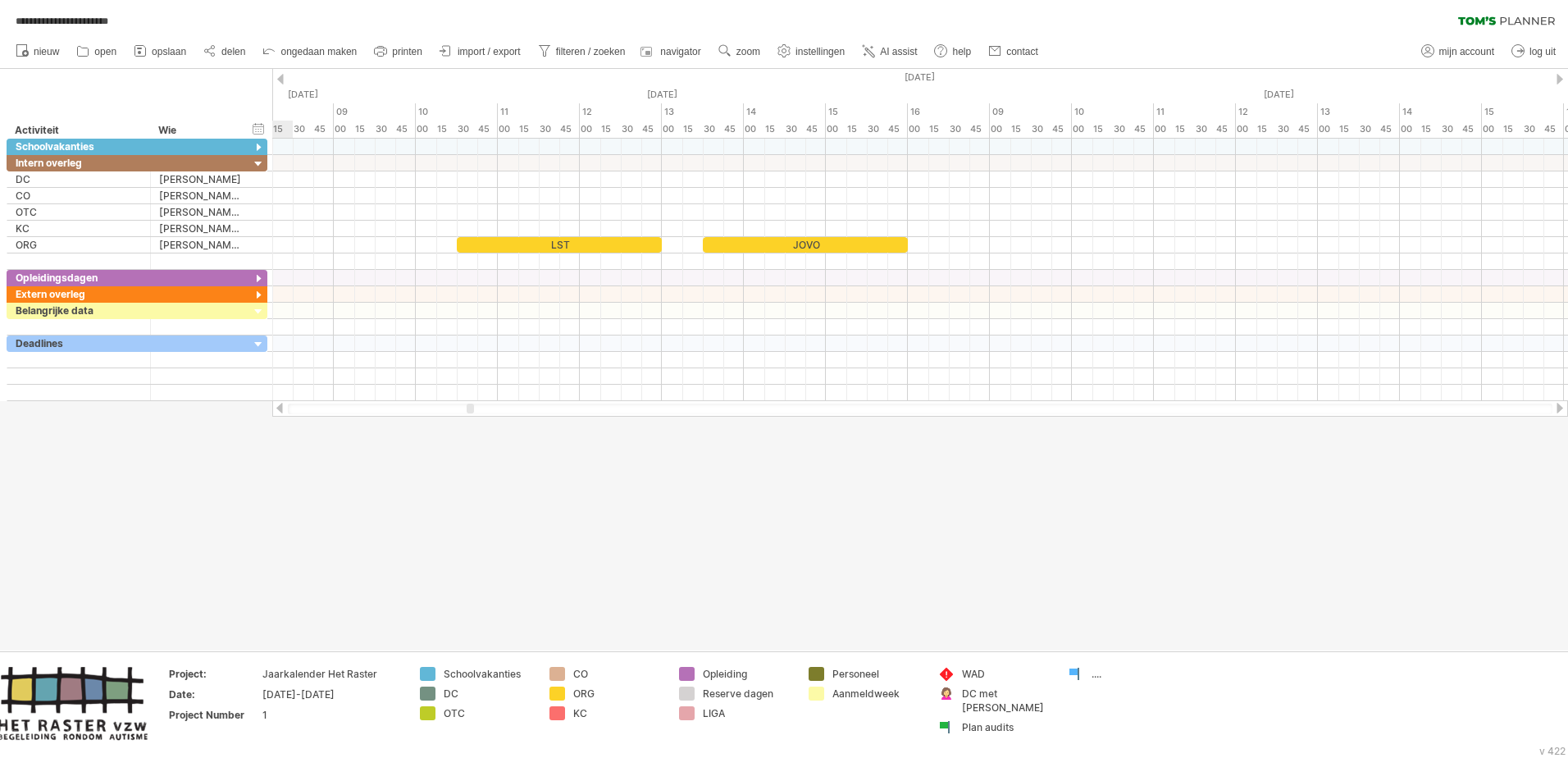
drag, startPoint x: 483, startPoint y: 406, endPoint x: 473, endPoint y: 406, distance: 10.0
click at [473, 406] on div at bounding box center [470, 409] width 7 height 10
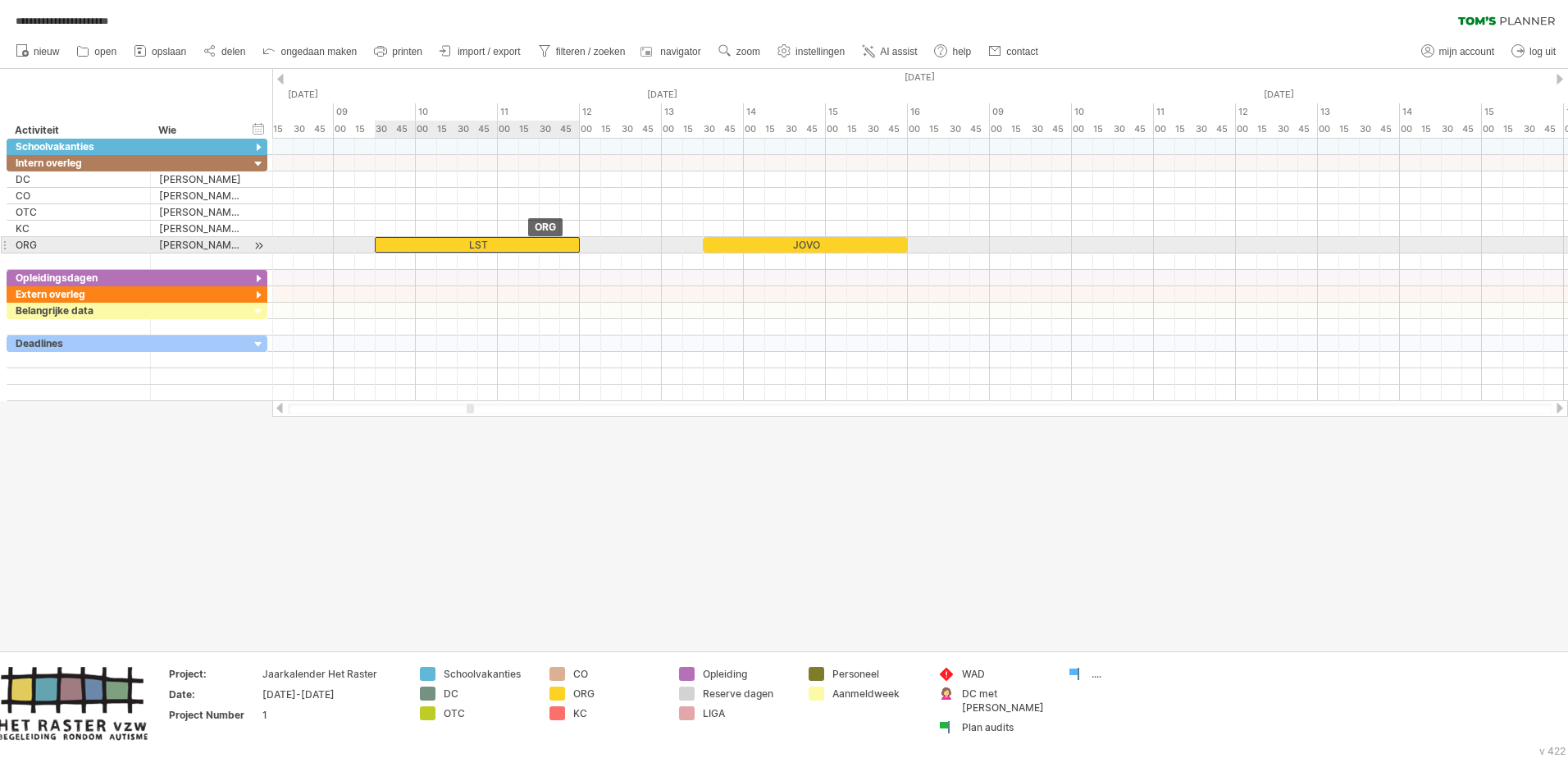
drag, startPoint x: 540, startPoint y: 244, endPoint x: 461, endPoint y: 240, distance: 79.1
click at [461, 240] on div "LST" at bounding box center [477, 245] width 205 height 16
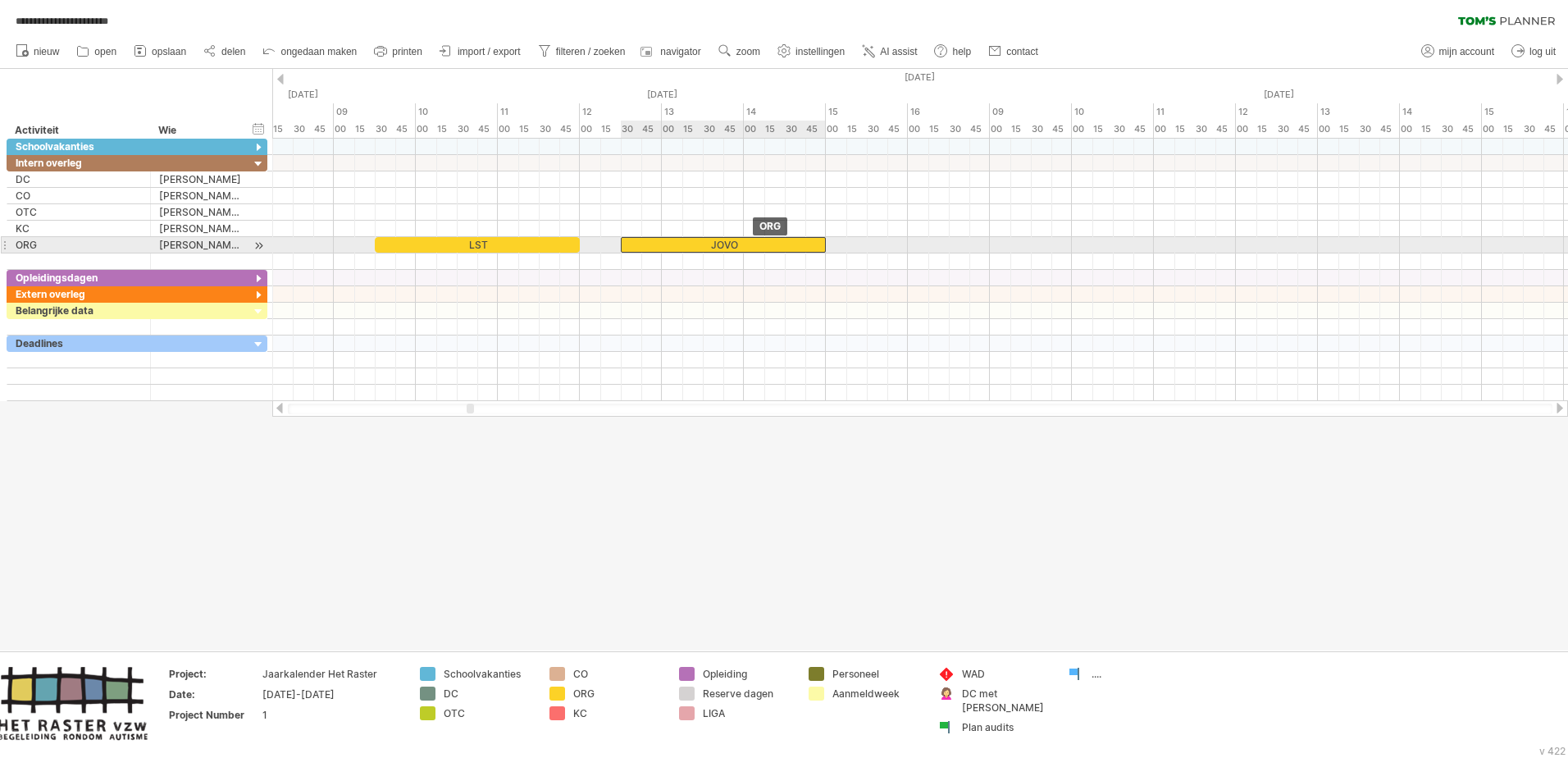
drag, startPoint x: 767, startPoint y: 246, endPoint x: 688, endPoint y: 252, distance: 79.2
click at [688, 252] on div "JOVO" at bounding box center [723, 245] width 205 height 16
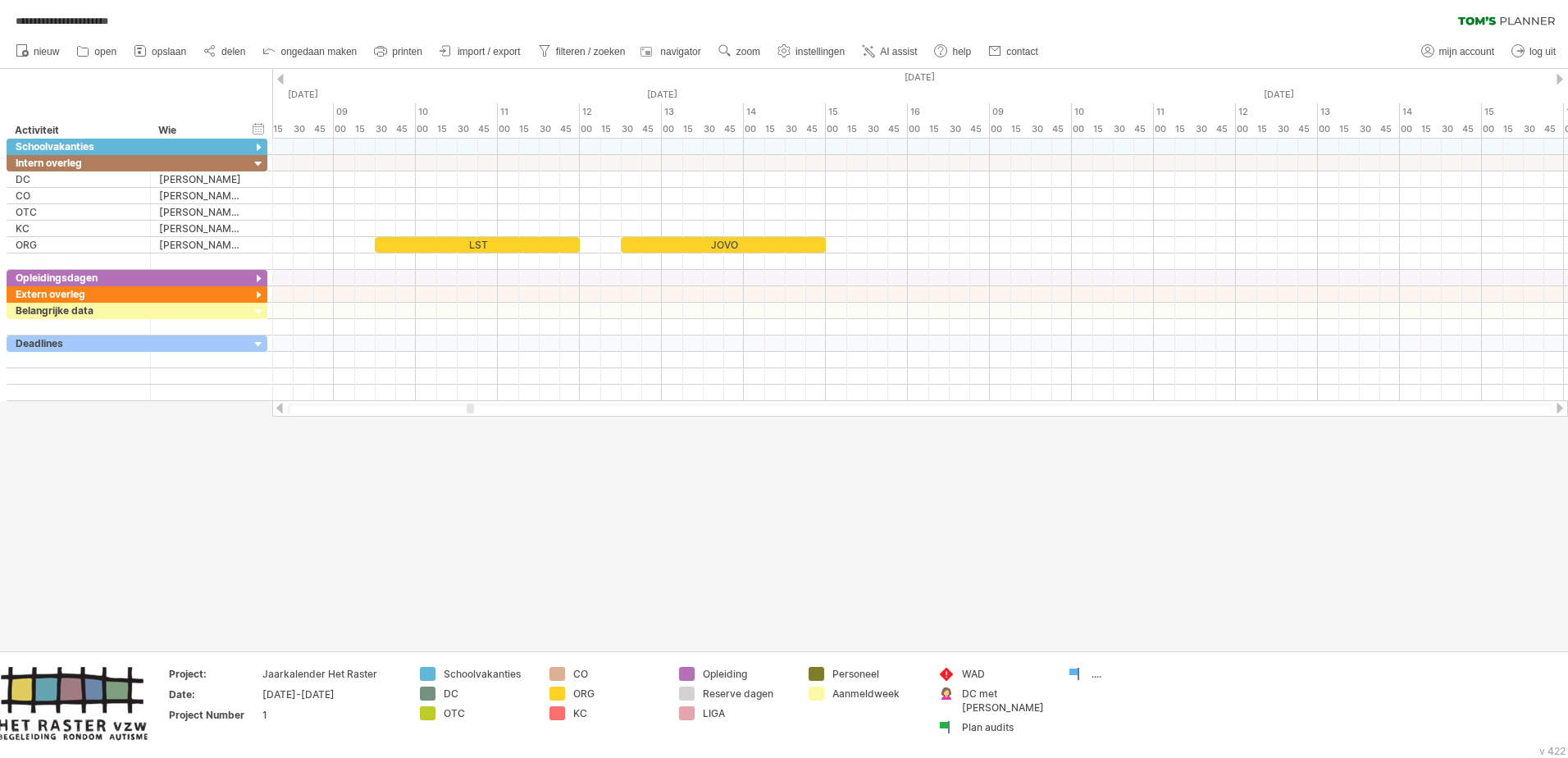
click at [278, 409] on div at bounding box center [280, 408] width 13 height 11
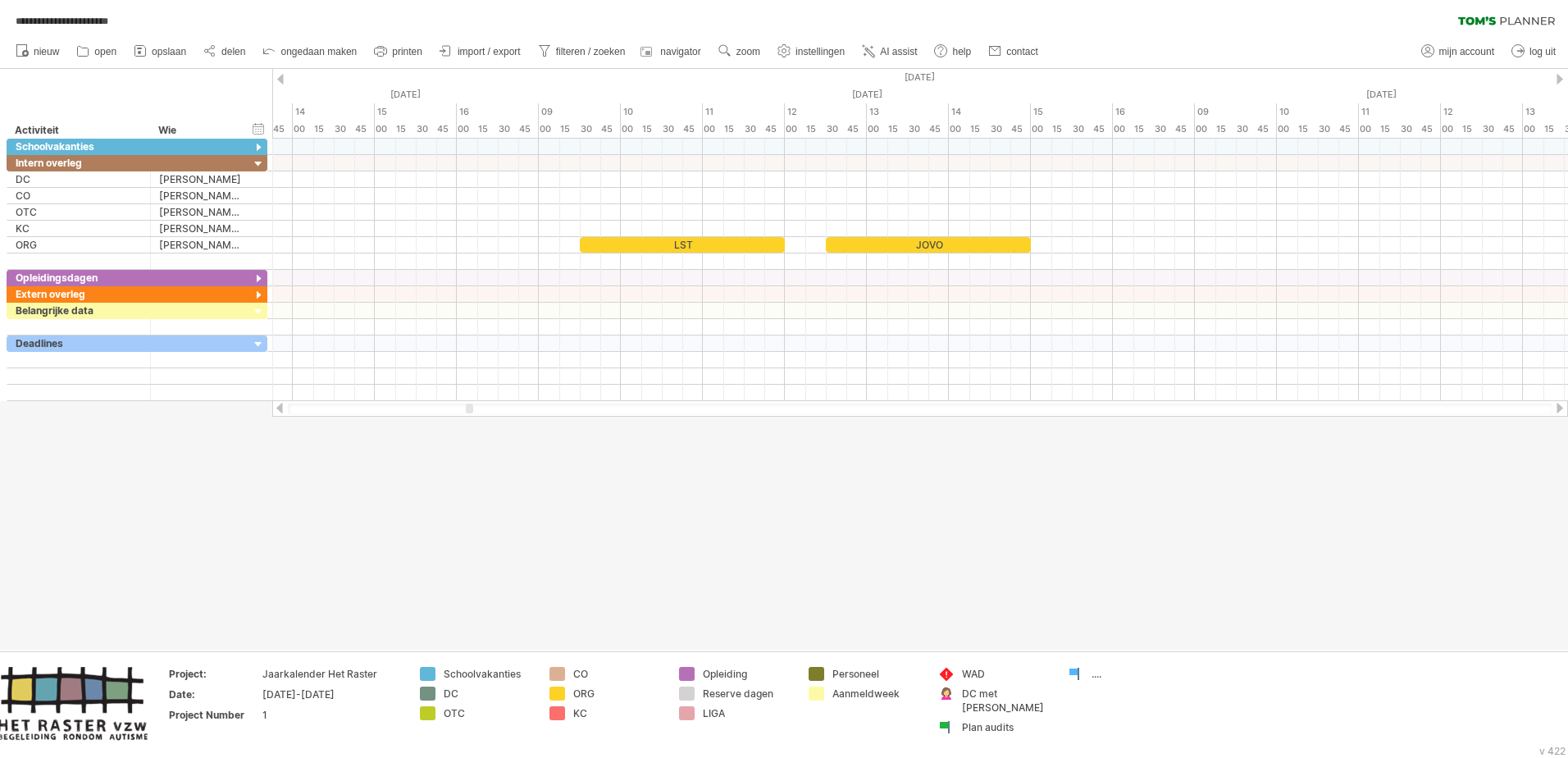
click at [278, 409] on div at bounding box center [280, 408] width 13 height 11
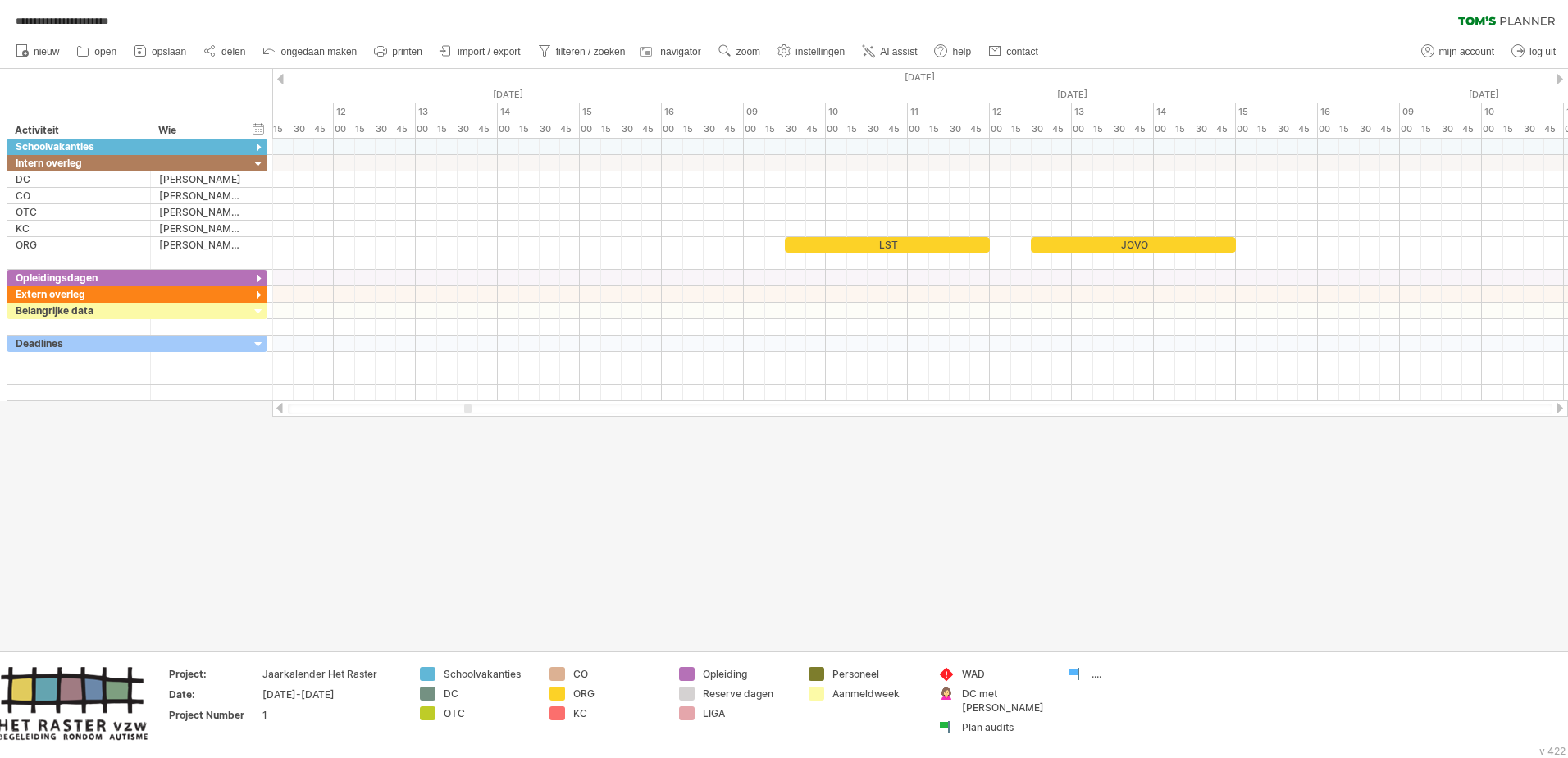
click at [278, 409] on div at bounding box center [280, 408] width 13 height 11
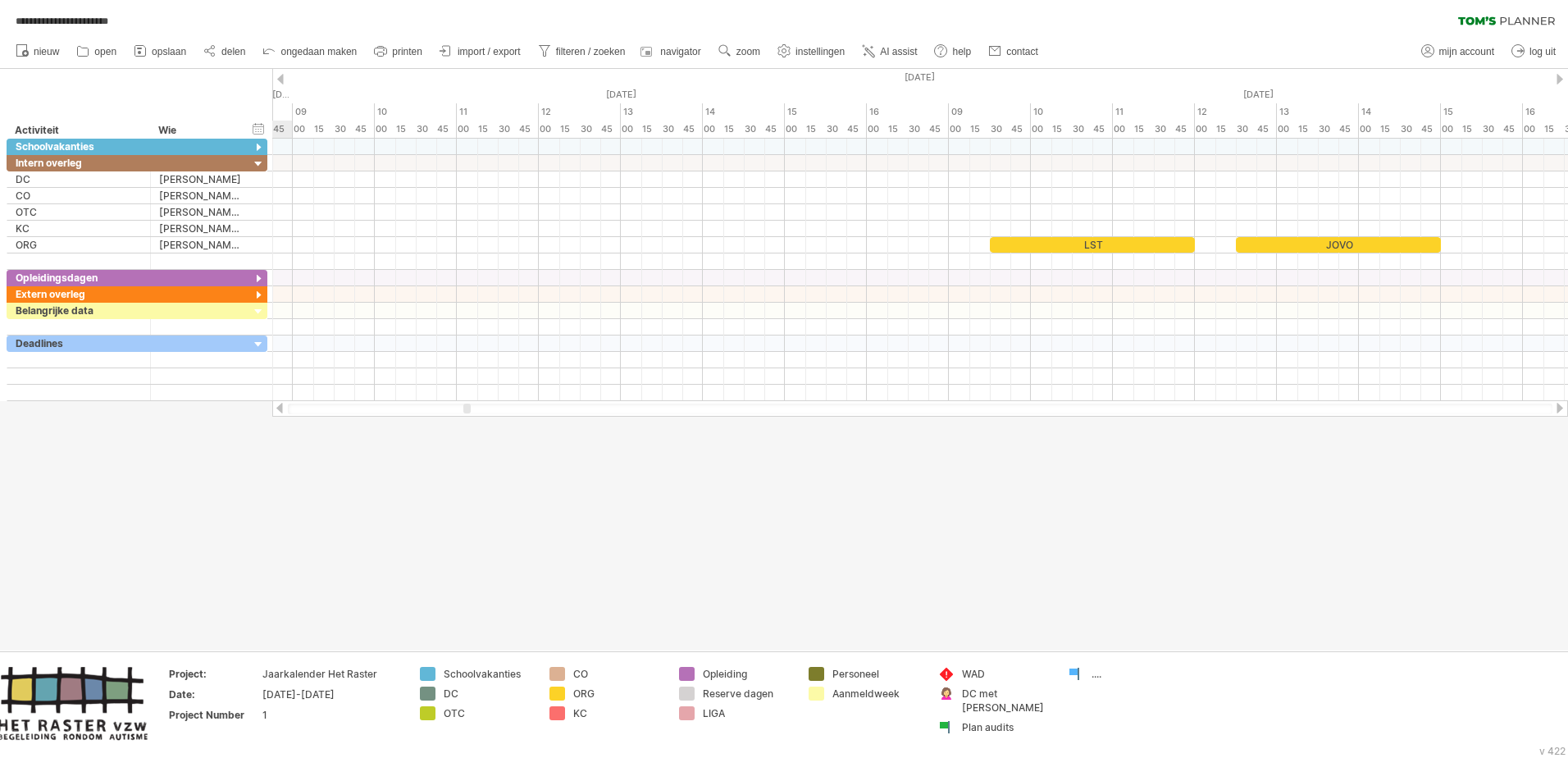
click at [278, 409] on div at bounding box center [280, 408] width 13 height 11
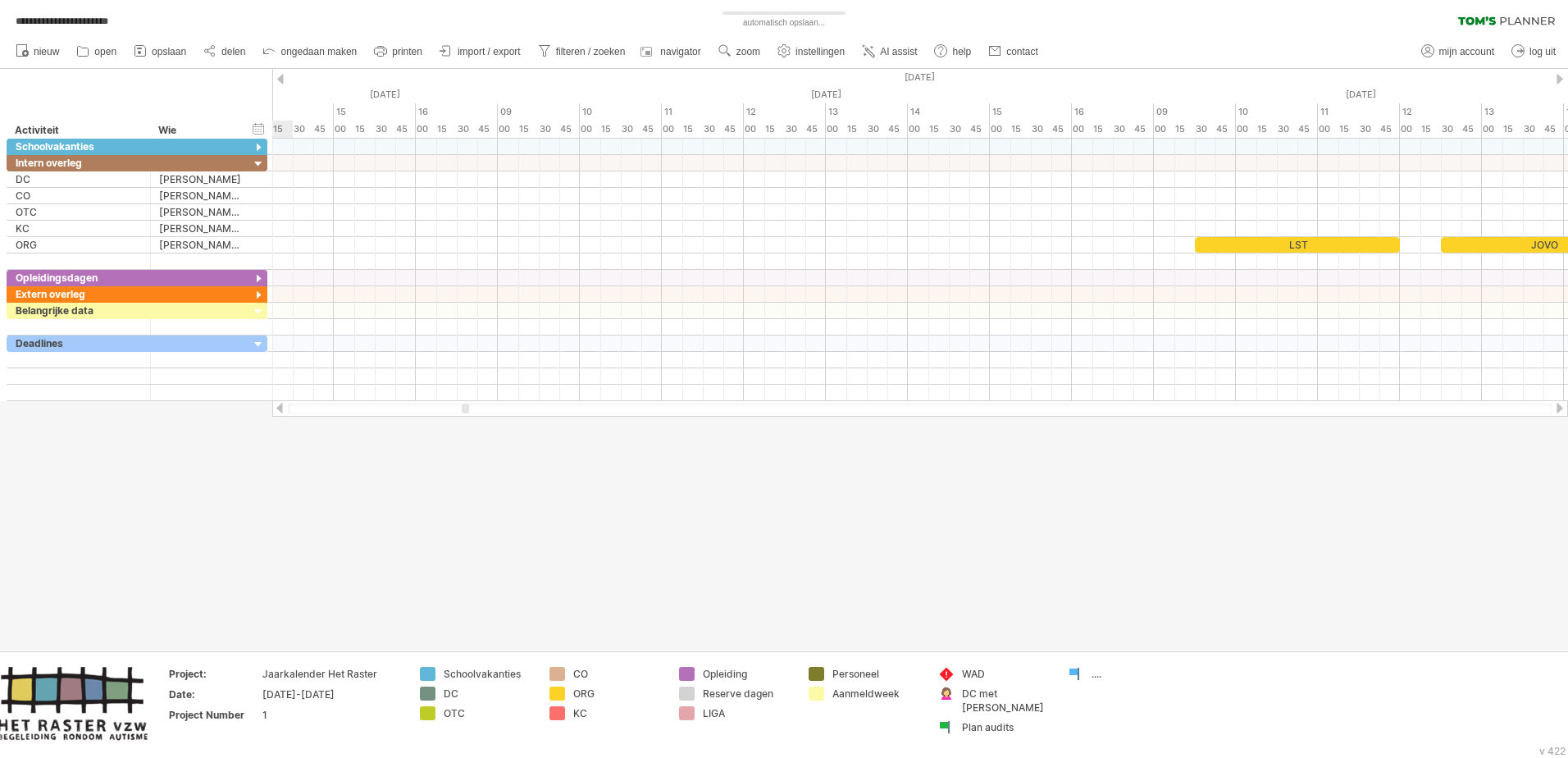
click at [278, 409] on div at bounding box center [280, 408] width 13 height 11
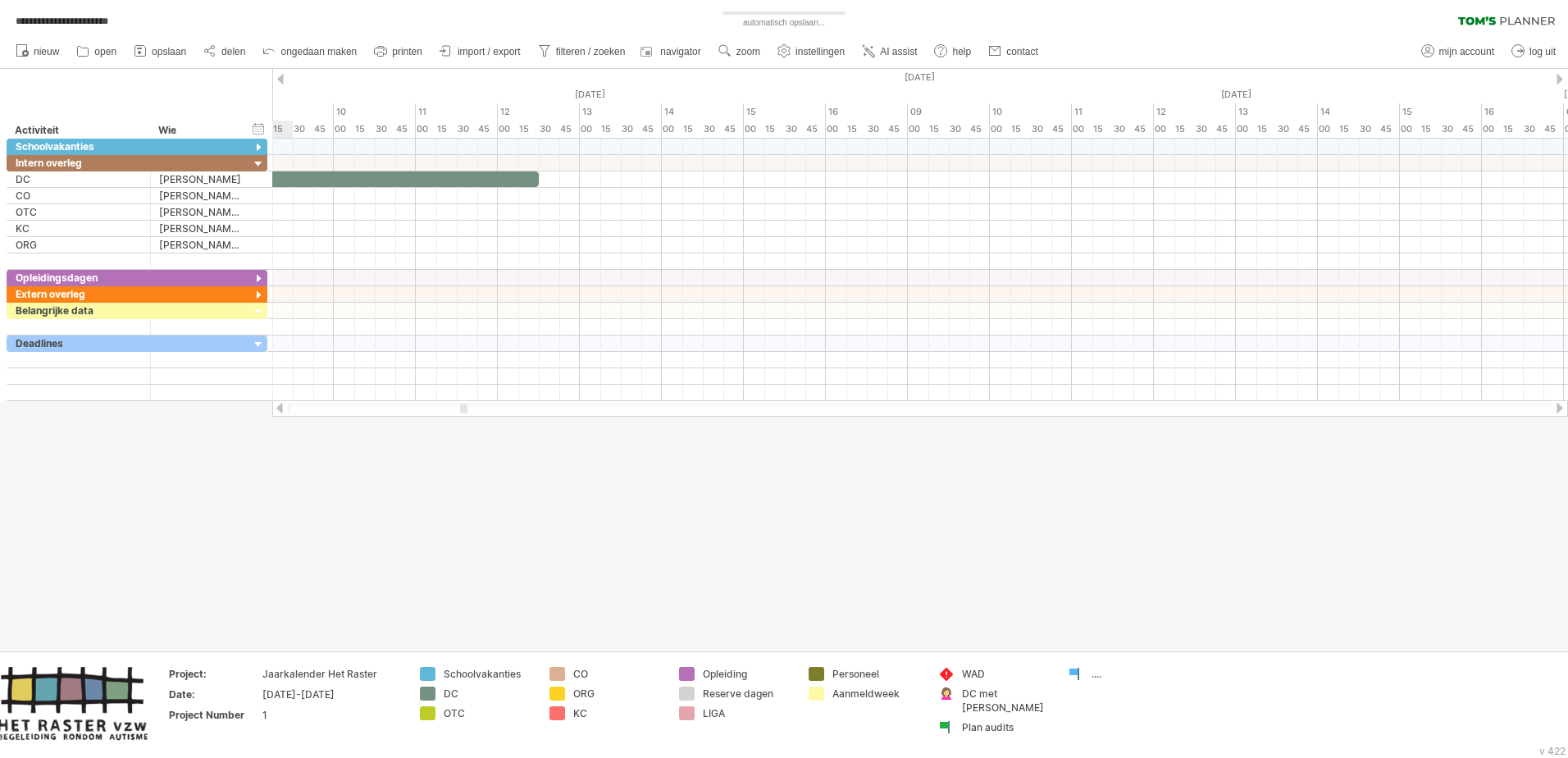
click at [278, 409] on div at bounding box center [280, 408] width 13 height 11
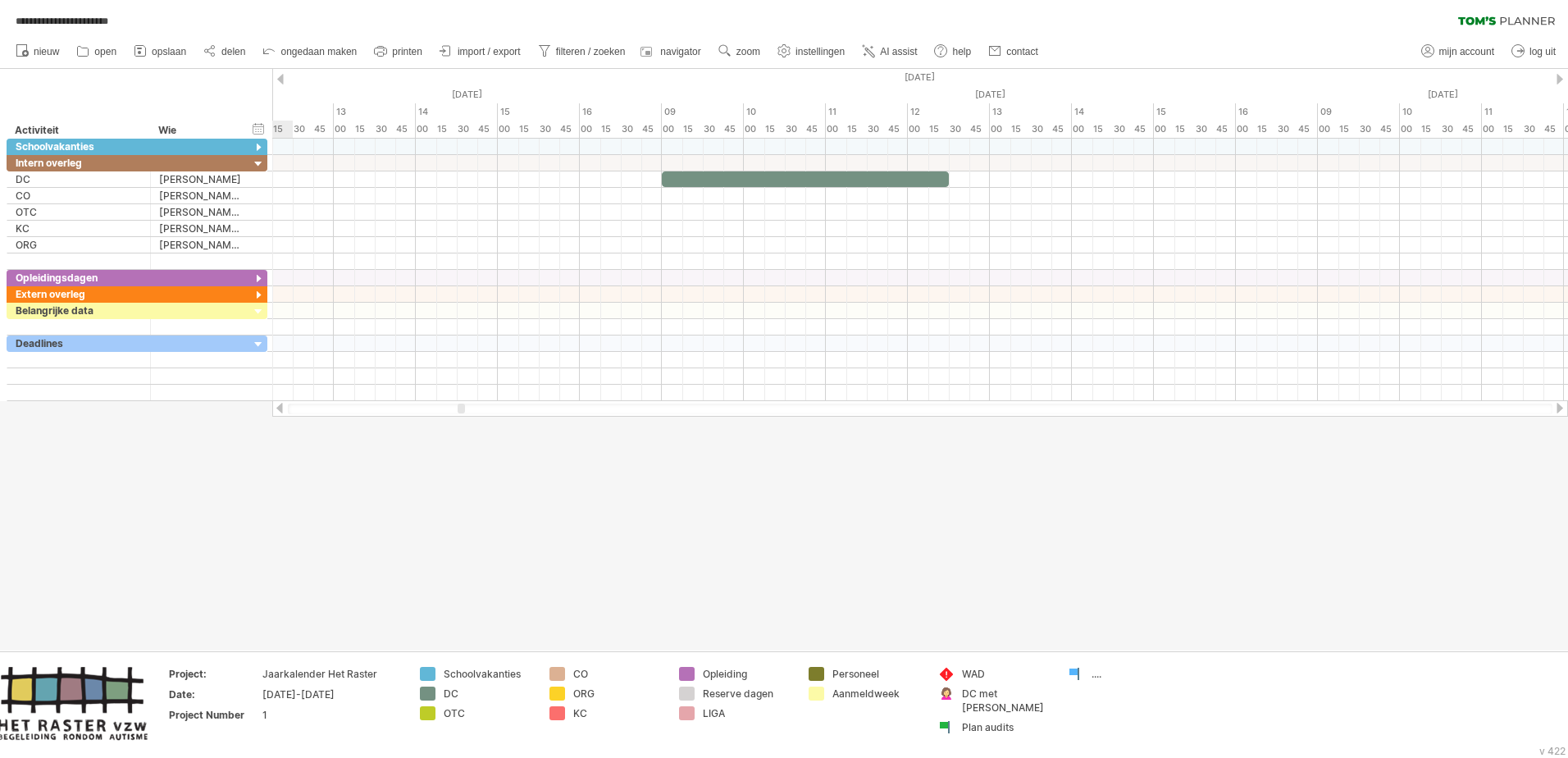
click at [278, 409] on div at bounding box center [280, 408] width 13 height 11
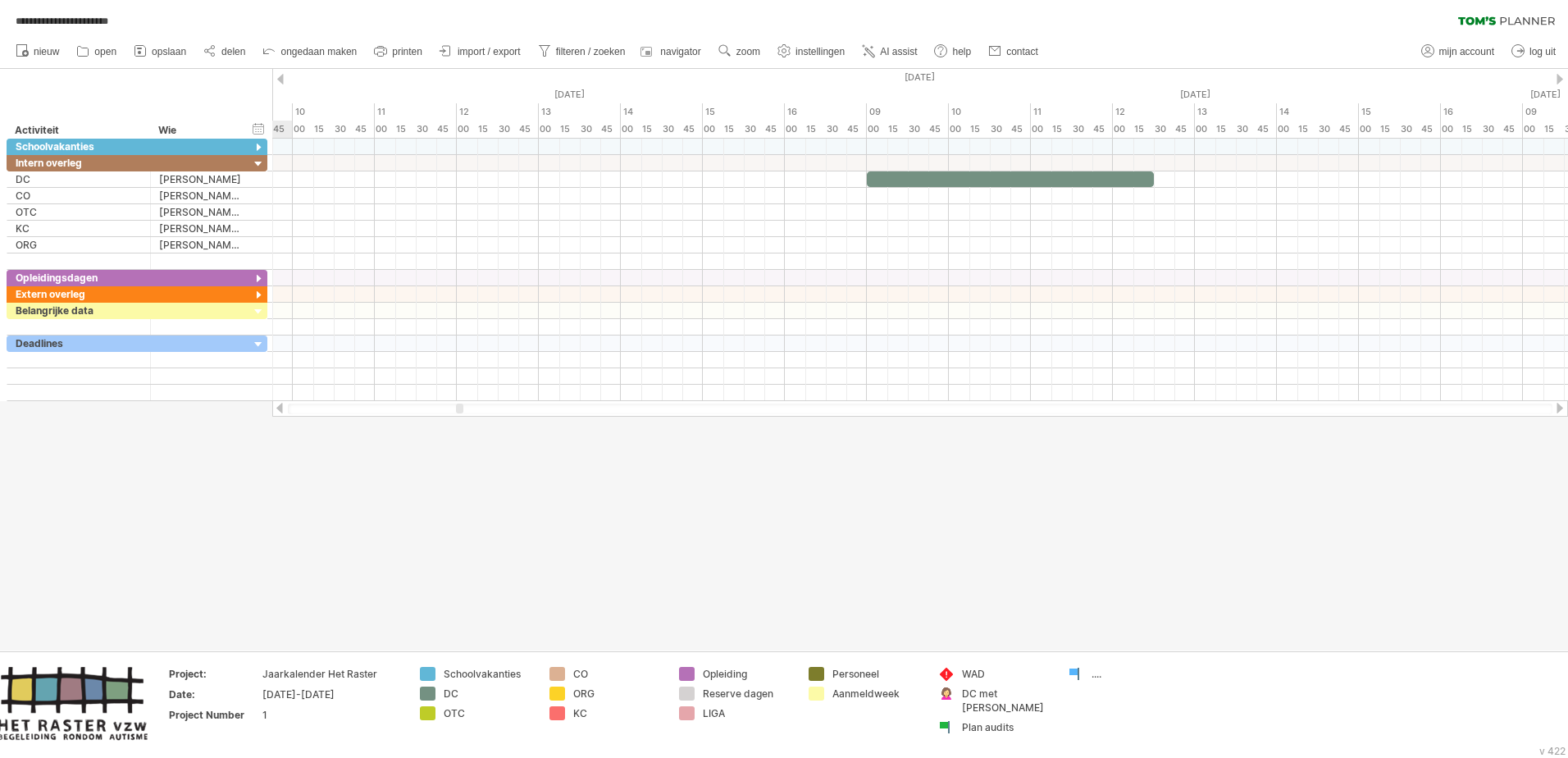
click at [278, 409] on div at bounding box center [280, 408] width 13 height 11
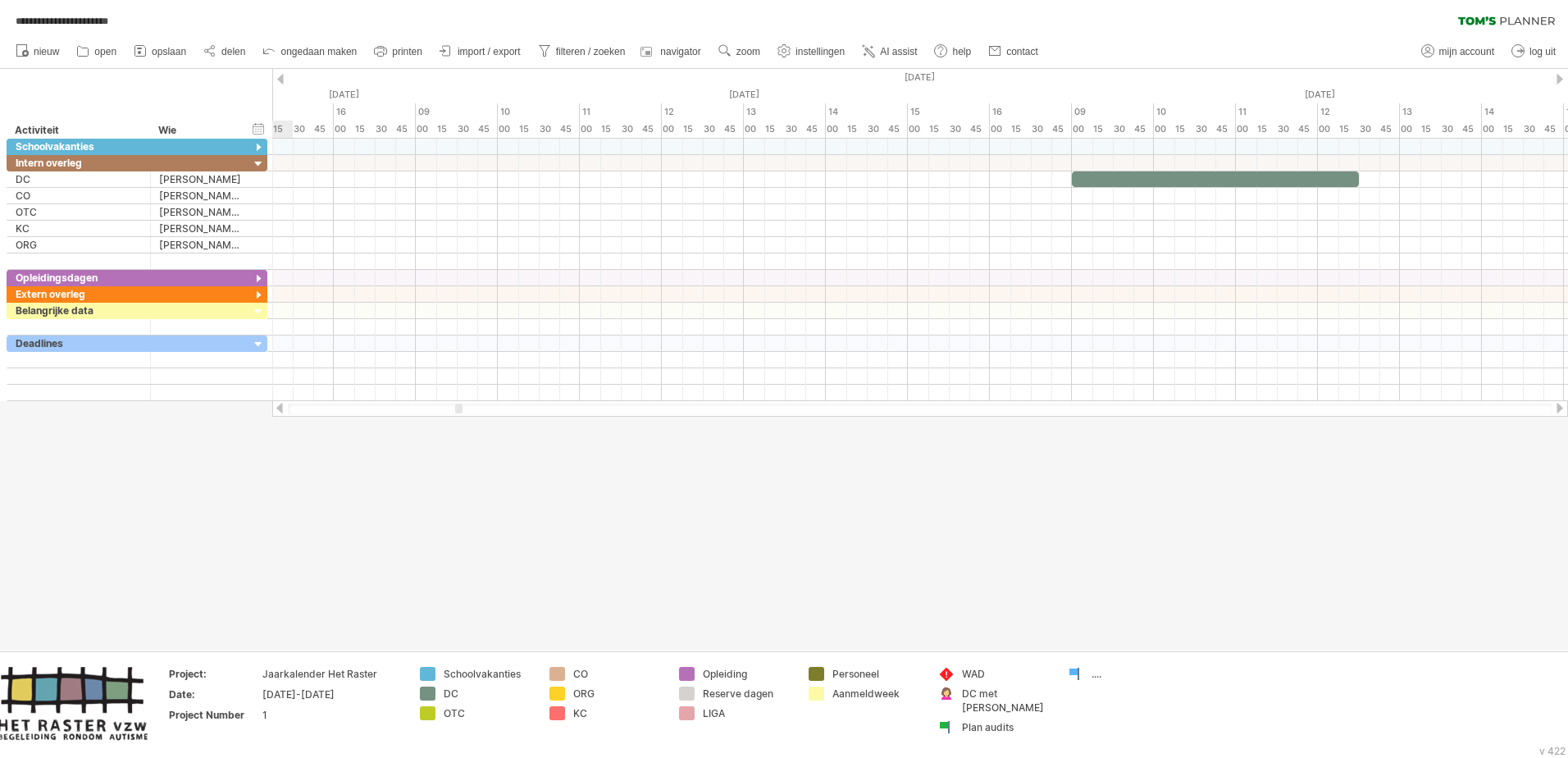
click at [278, 409] on div at bounding box center [280, 408] width 13 height 11
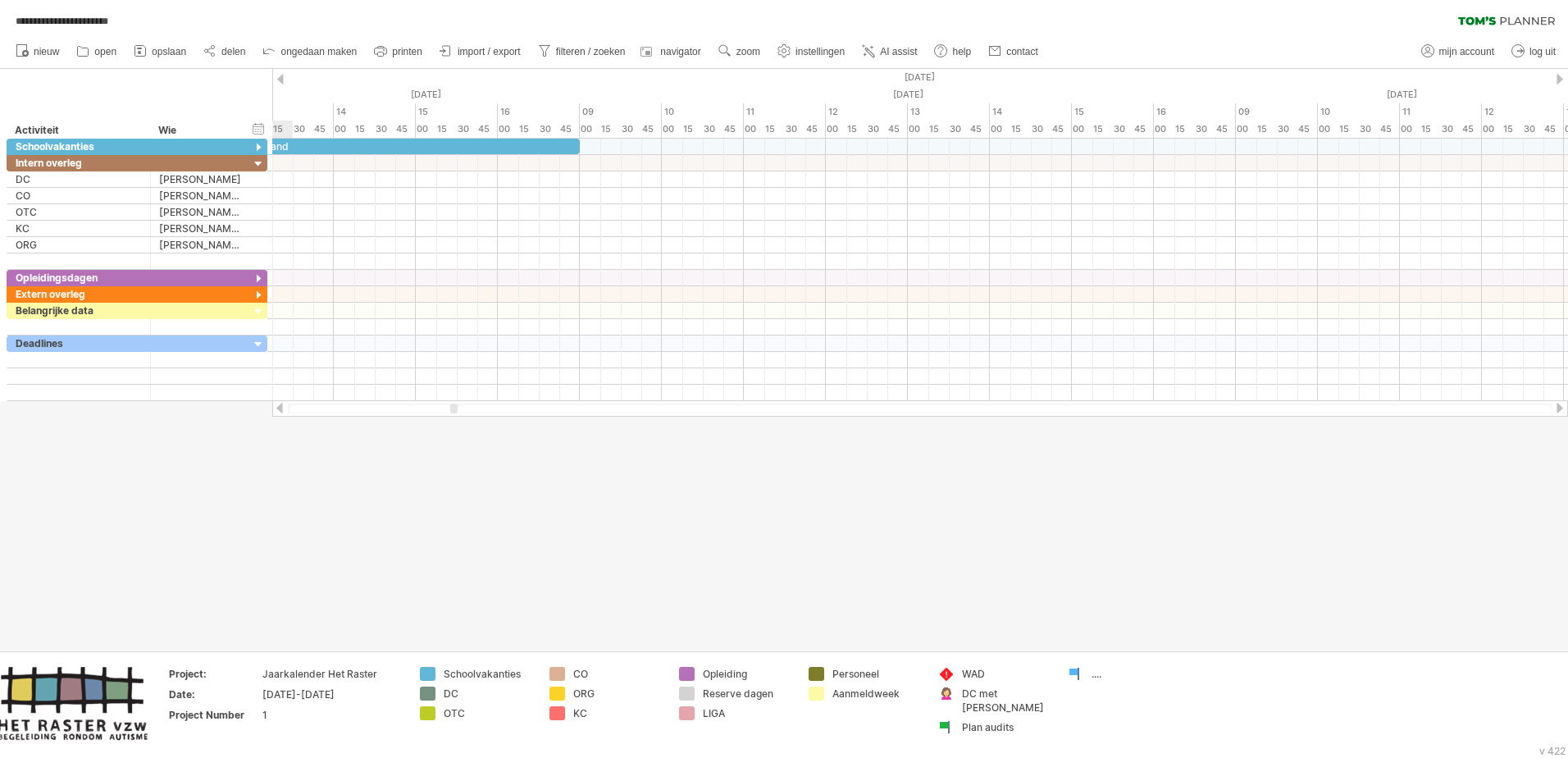
click at [278, 409] on div at bounding box center [280, 408] width 13 height 11
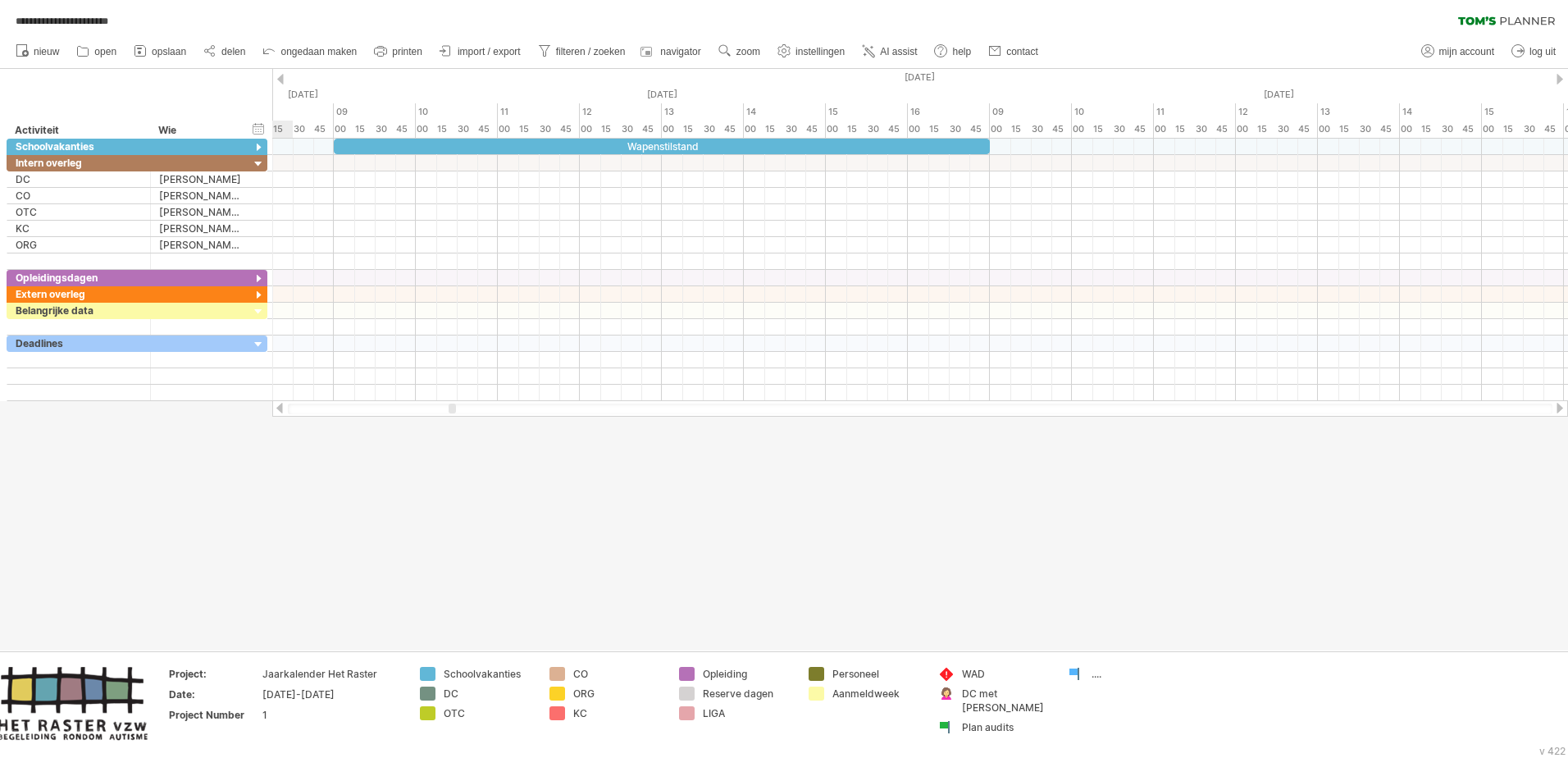
click at [278, 409] on div at bounding box center [280, 408] width 13 height 11
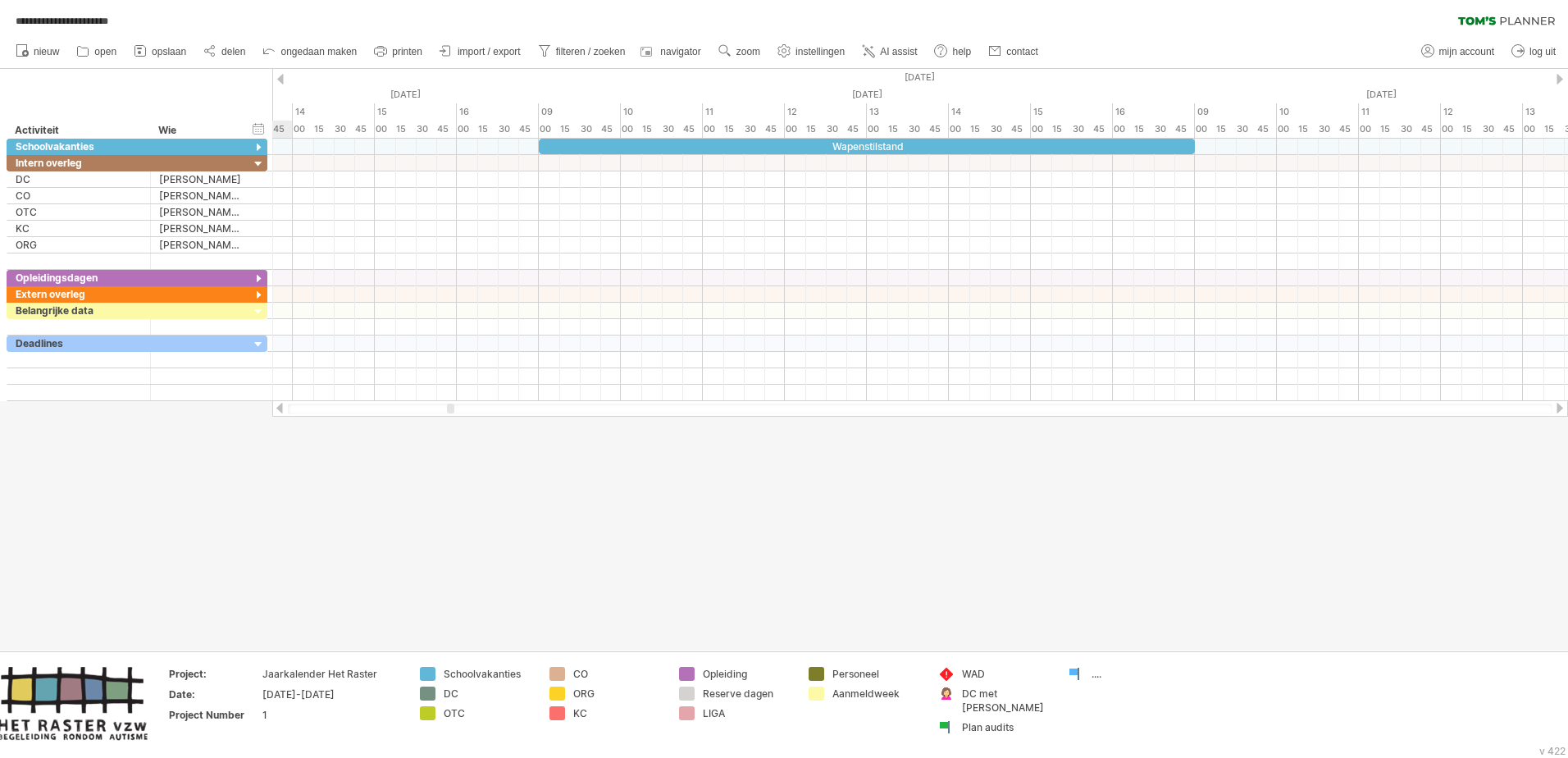
click at [278, 409] on div at bounding box center [280, 408] width 13 height 11
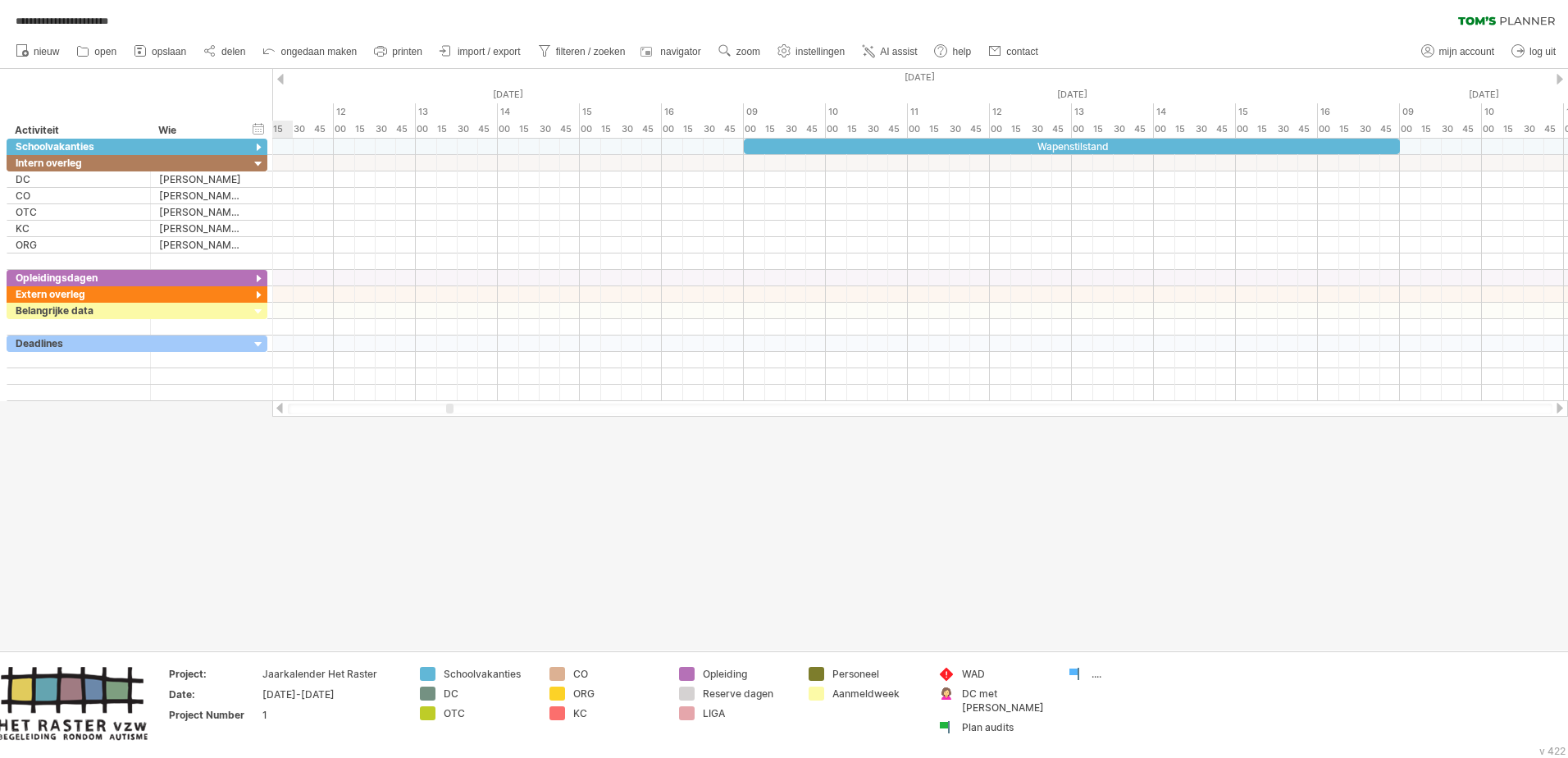
click at [278, 409] on div at bounding box center [280, 408] width 13 height 11
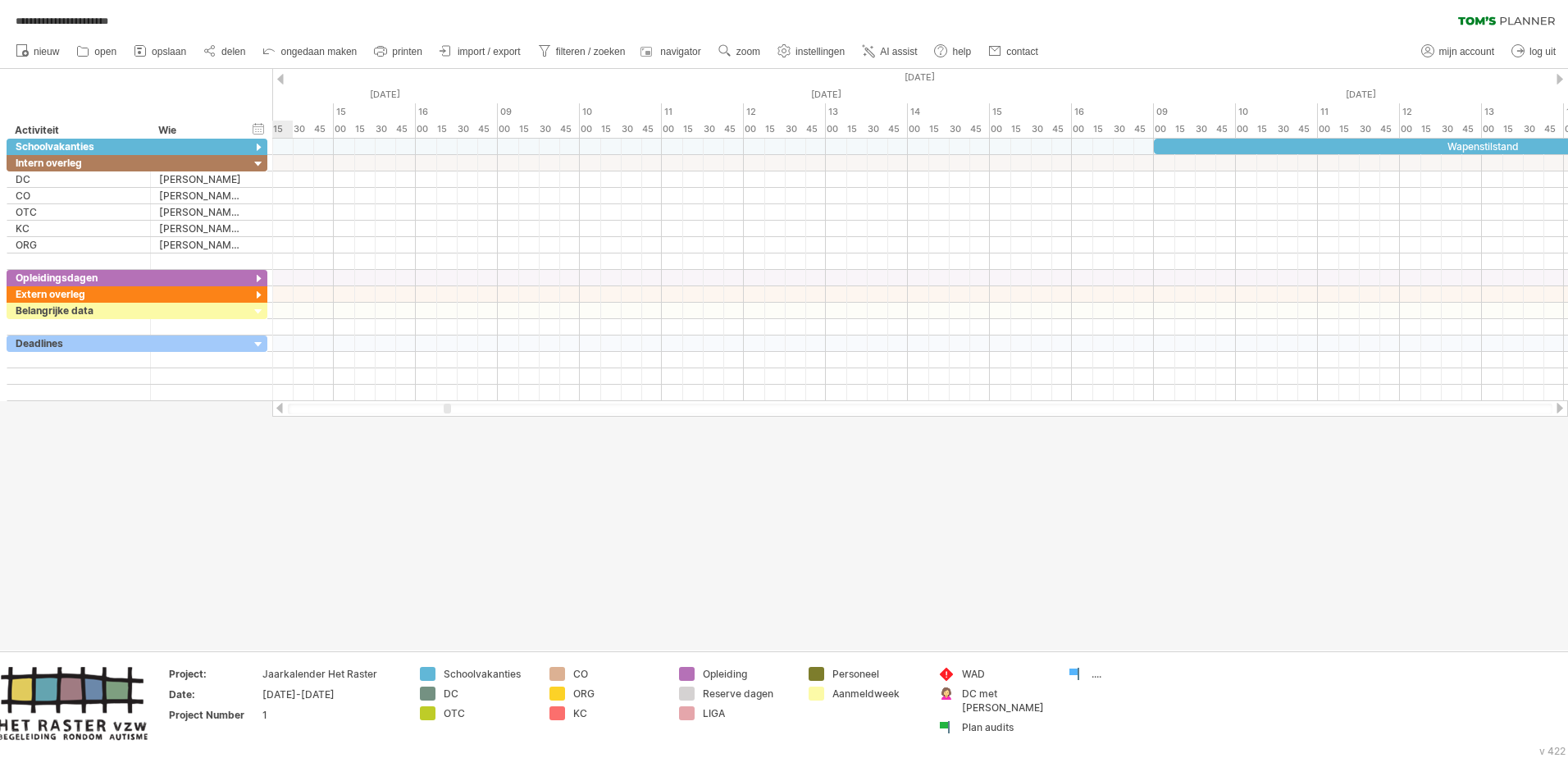
click at [278, 409] on div at bounding box center [280, 408] width 13 height 11
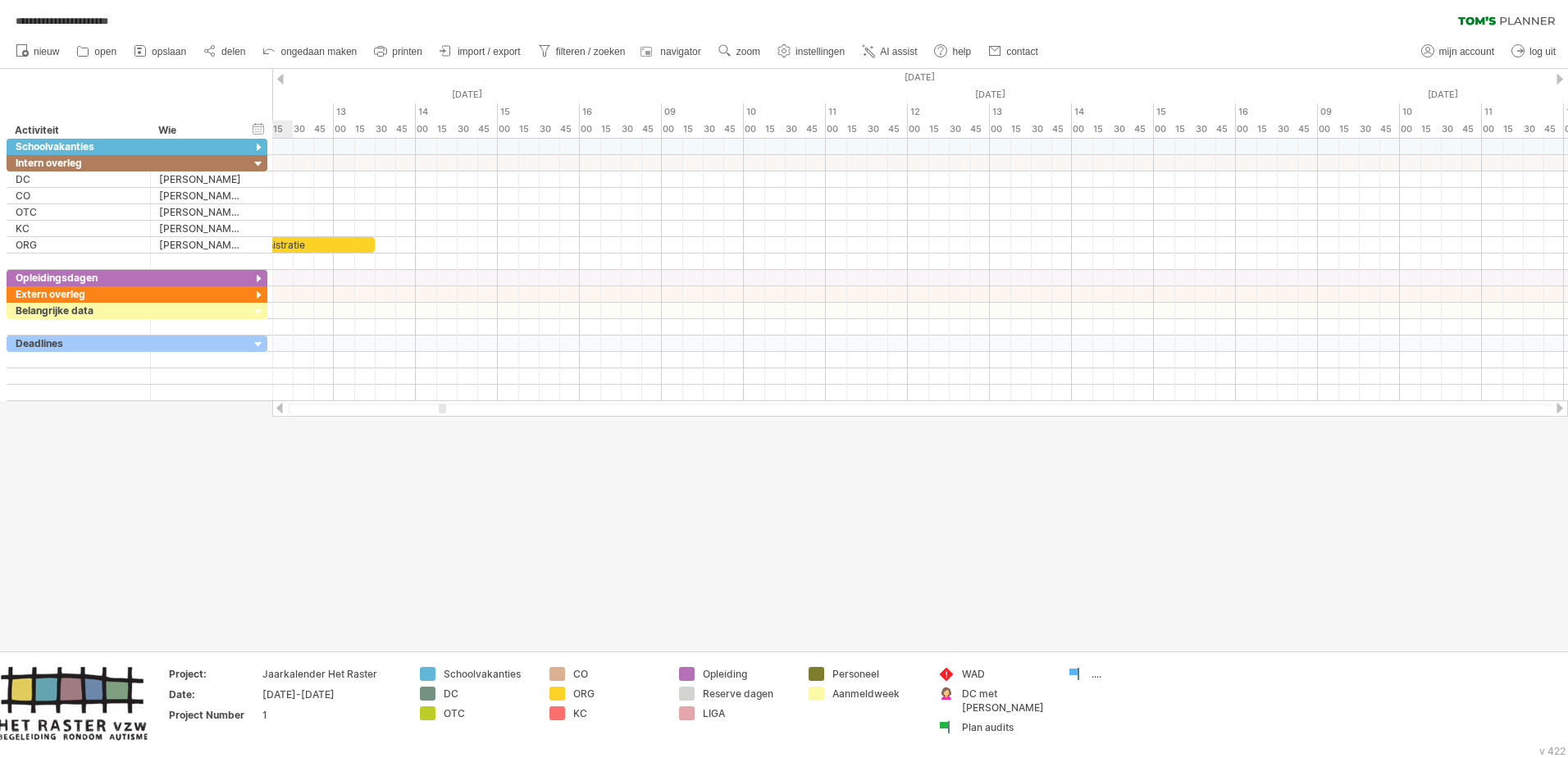
click at [278, 409] on div at bounding box center [280, 408] width 13 height 11
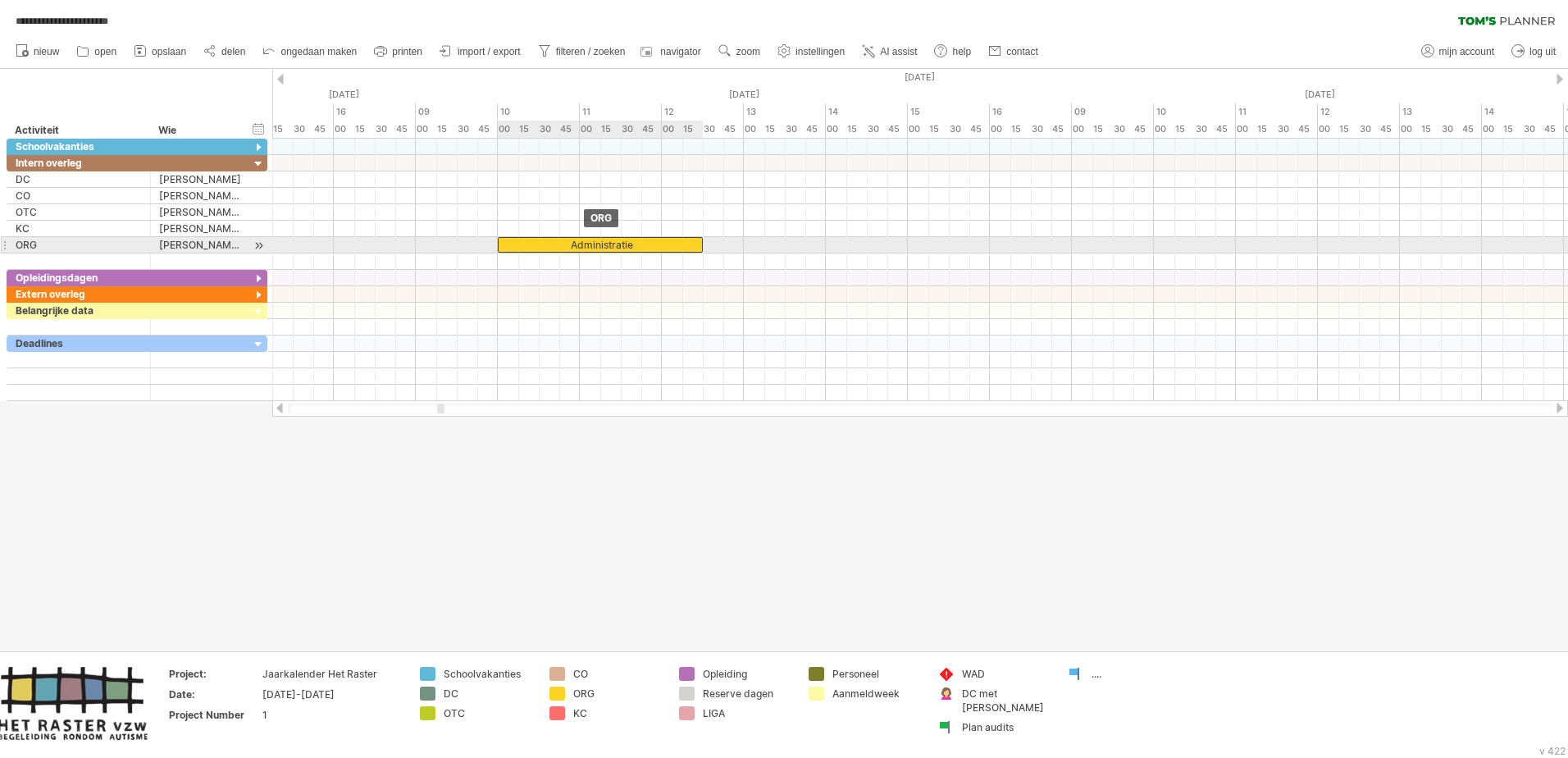
drag, startPoint x: 605, startPoint y: 243, endPoint x: 524, endPoint y: 250, distance: 81.3
click at [524, 250] on div "Administratie" at bounding box center [600, 245] width 205 height 16
click at [699, 239] on span at bounding box center [702, 245] width 7 height 16
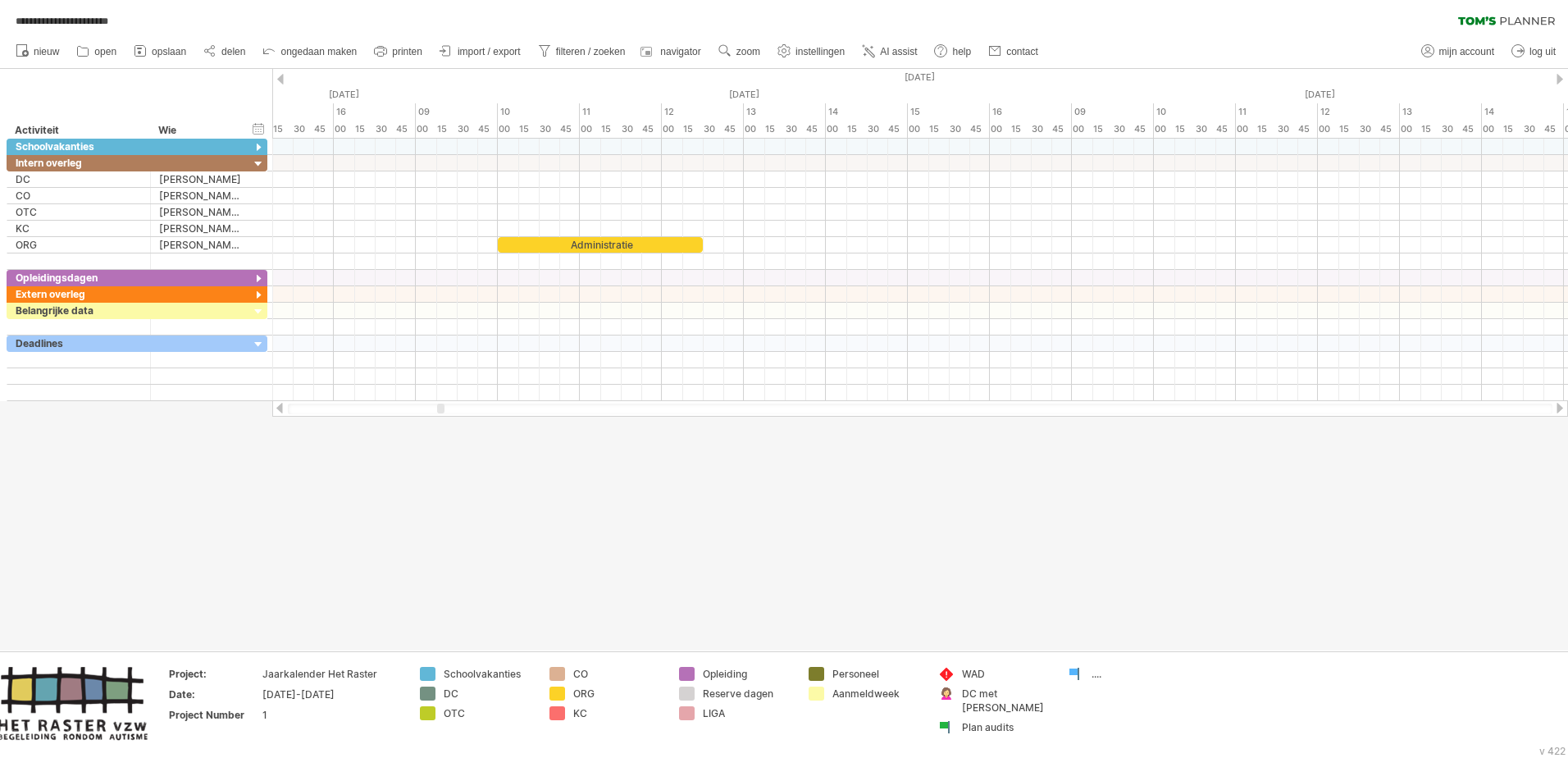
click at [282, 406] on div at bounding box center [280, 408] width 13 height 11
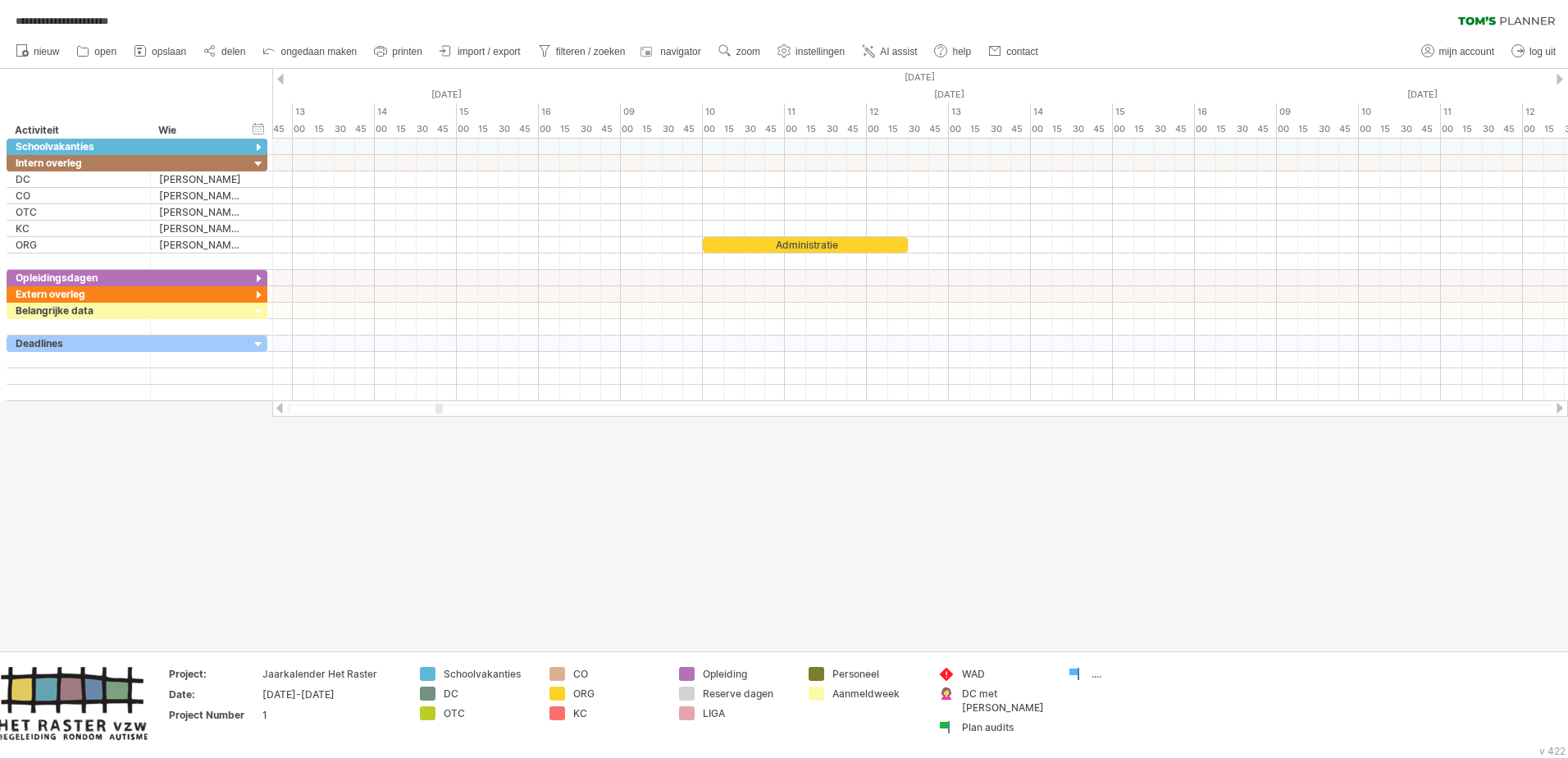
click at [282, 406] on div at bounding box center [280, 408] width 13 height 11
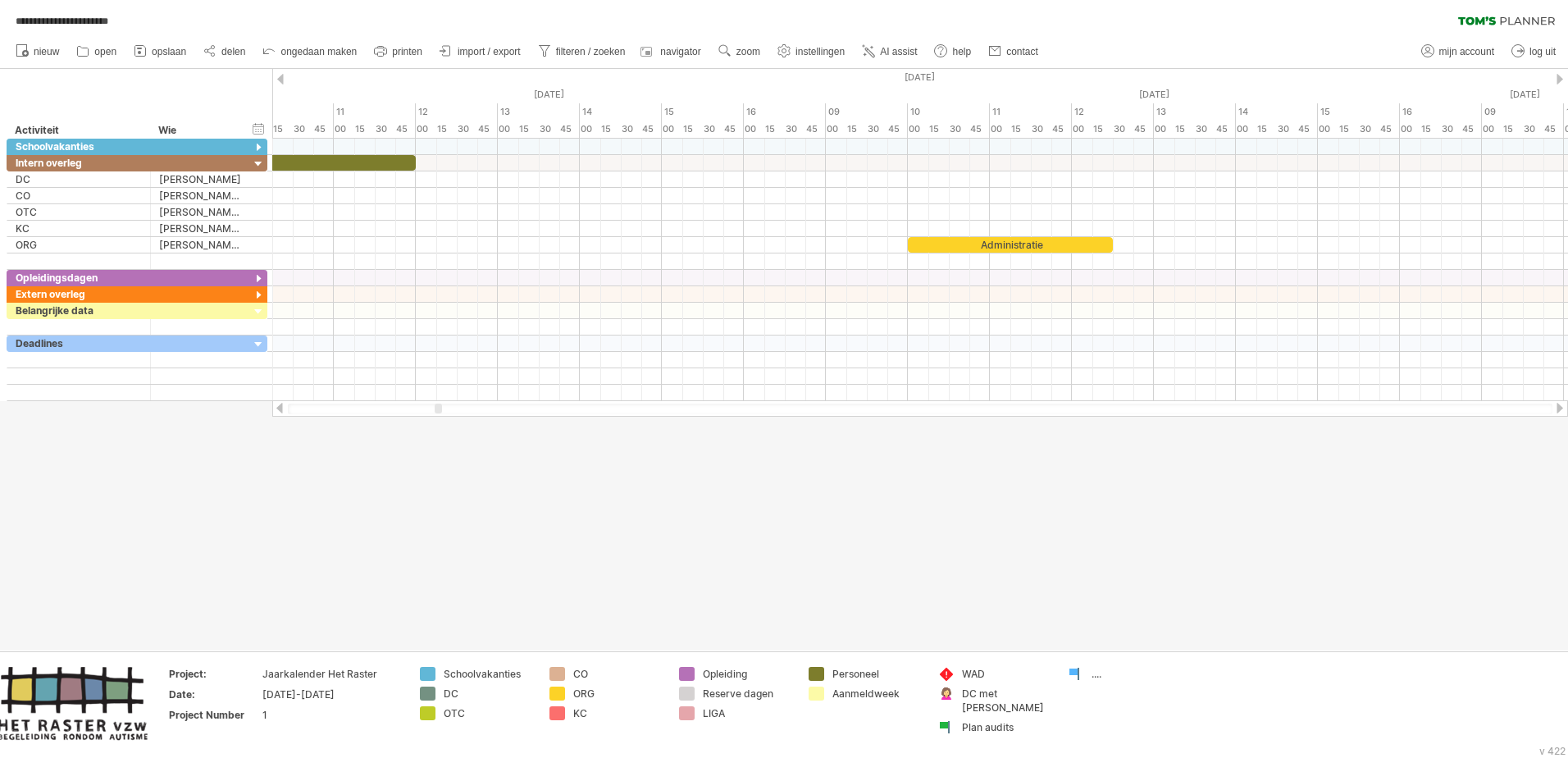
click at [282, 406] on div at bounding box center [280, 408] width 13 height 11
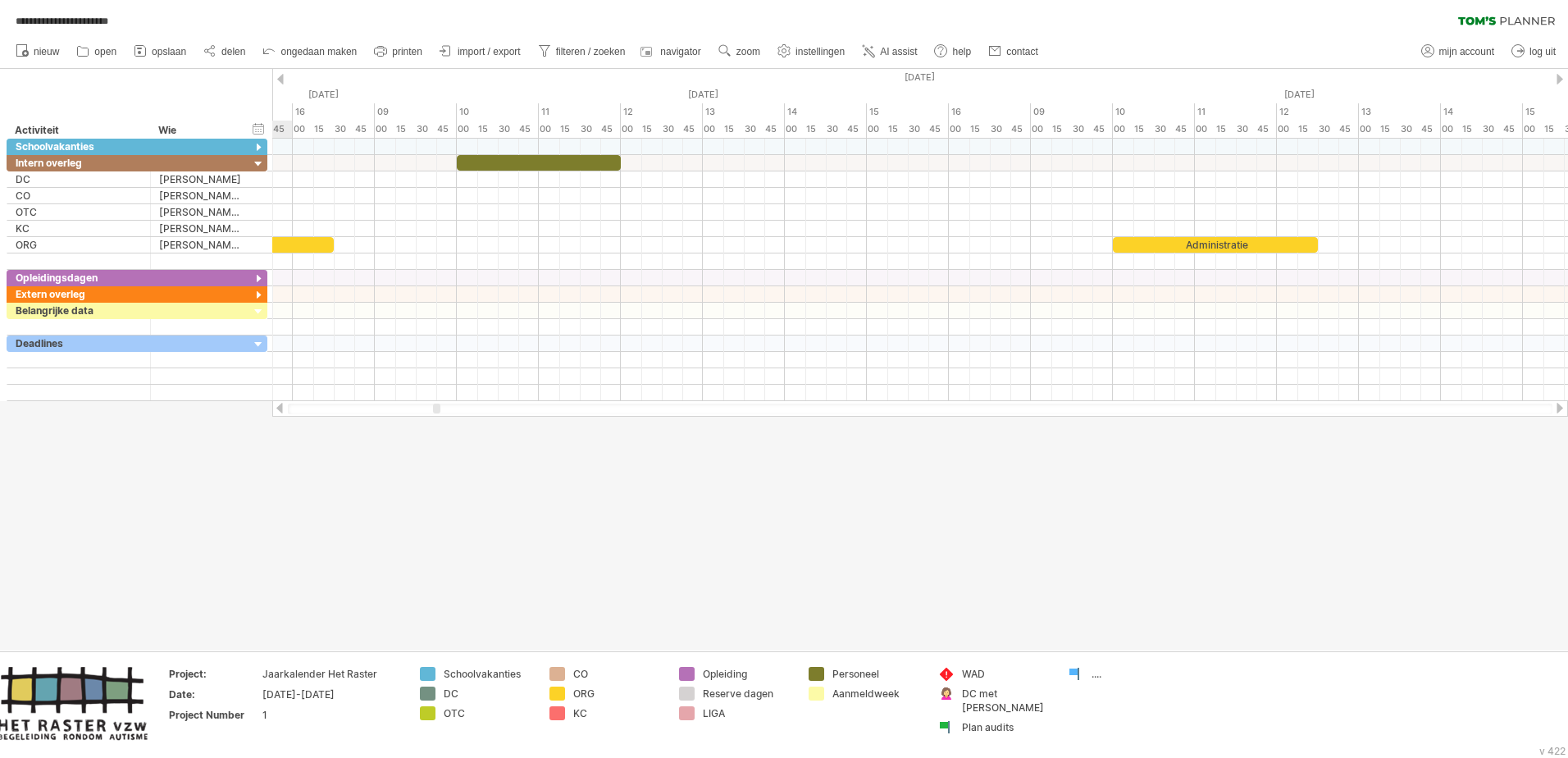
click at [282, 406] on div at bounding box center [280, 408] width 13 height 11
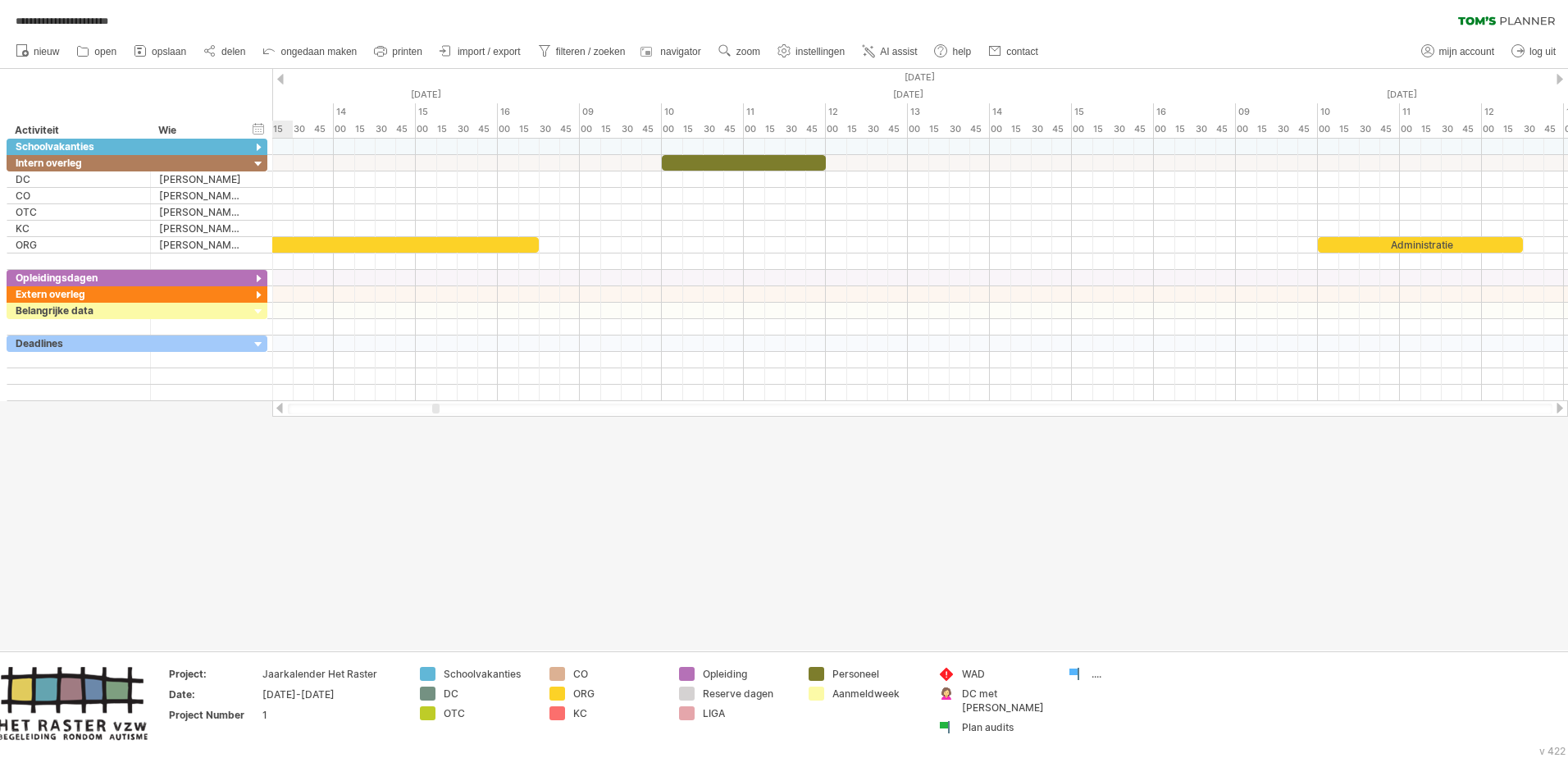
click at [282, 406] on div at bounding box center [280, 408] width 13 height 11
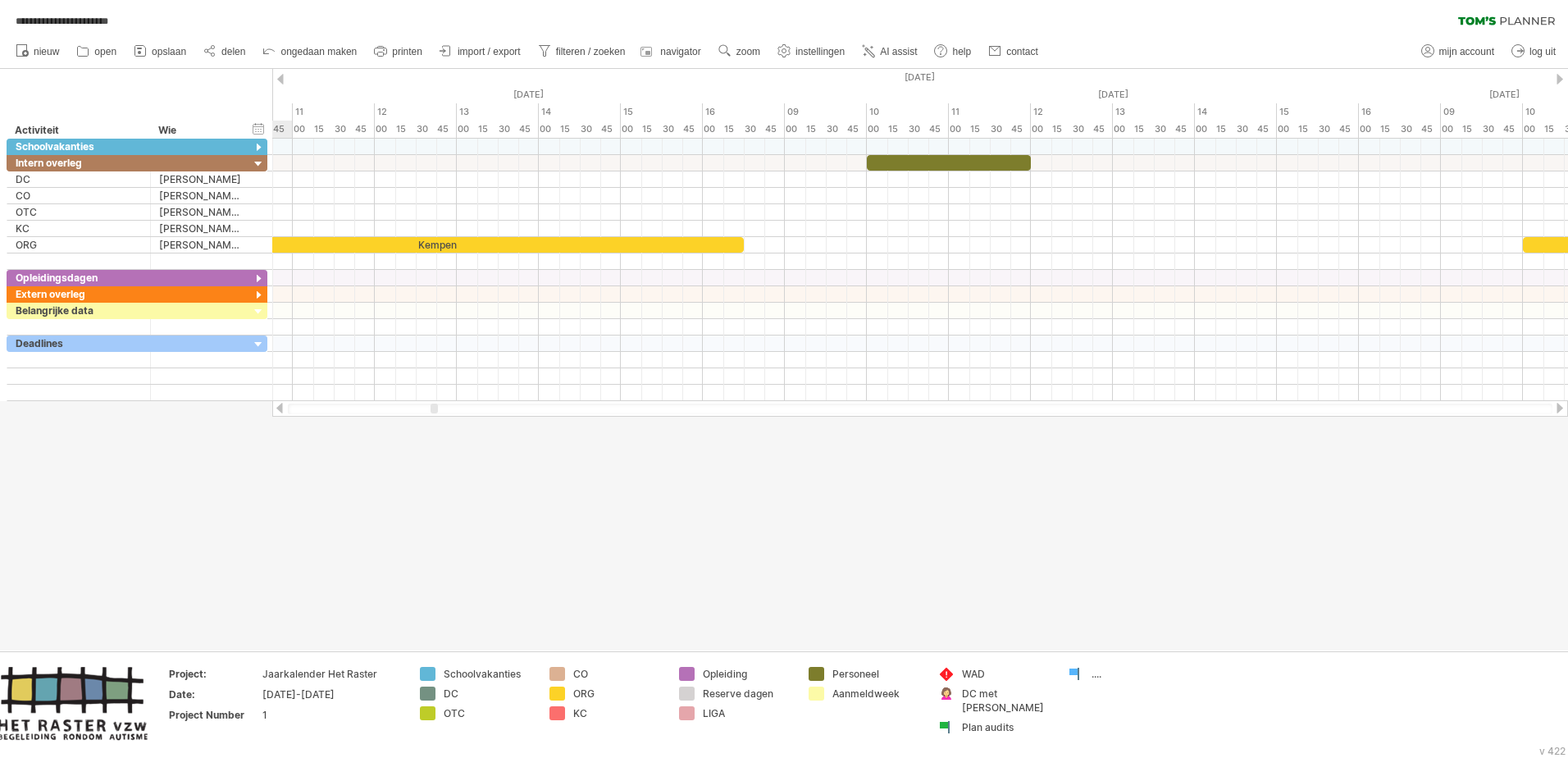
click at [282, 406] on div at bounding box center [280, 408] width 13 height 11
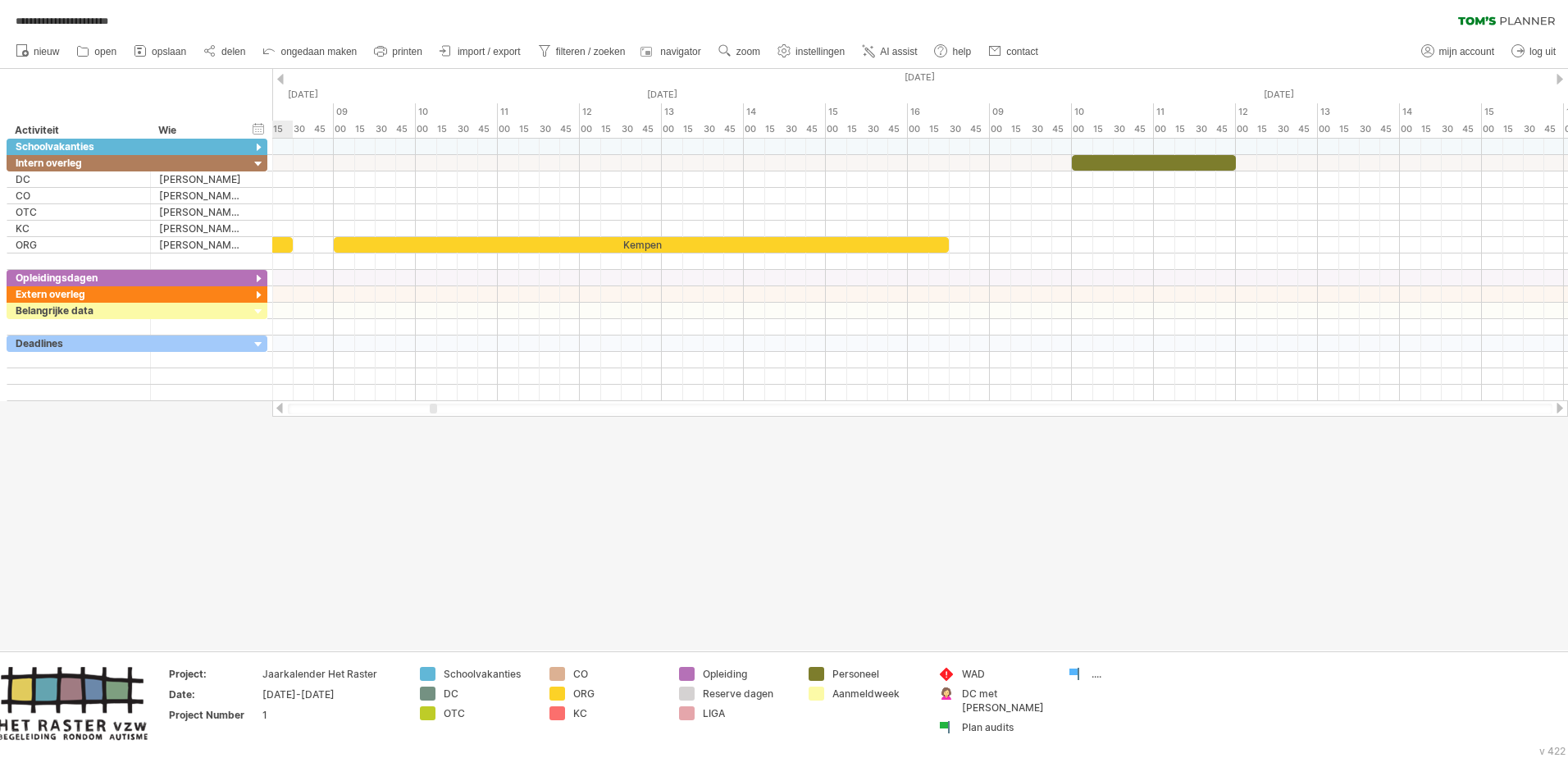
click at [282, 406] on div at bounding box center [280, 408] width 13 height 11
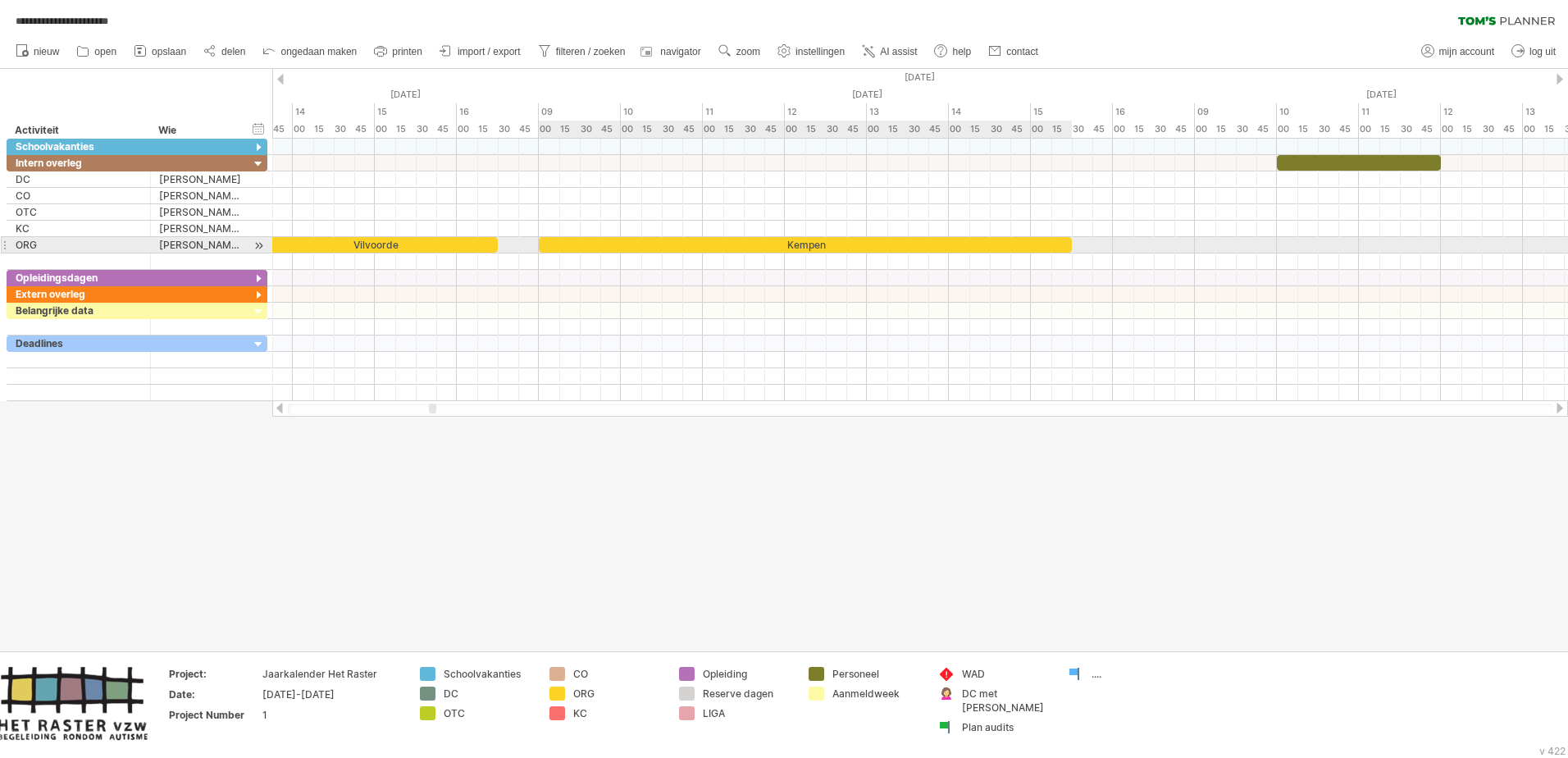
drag, startPoint x: 1152, startPoint y: 246, endPoint x: 1073, endPoint y: 242, distance: 79.1
click at [1043, 242] on span at bounding box center [1072, 245] width 7 height 16
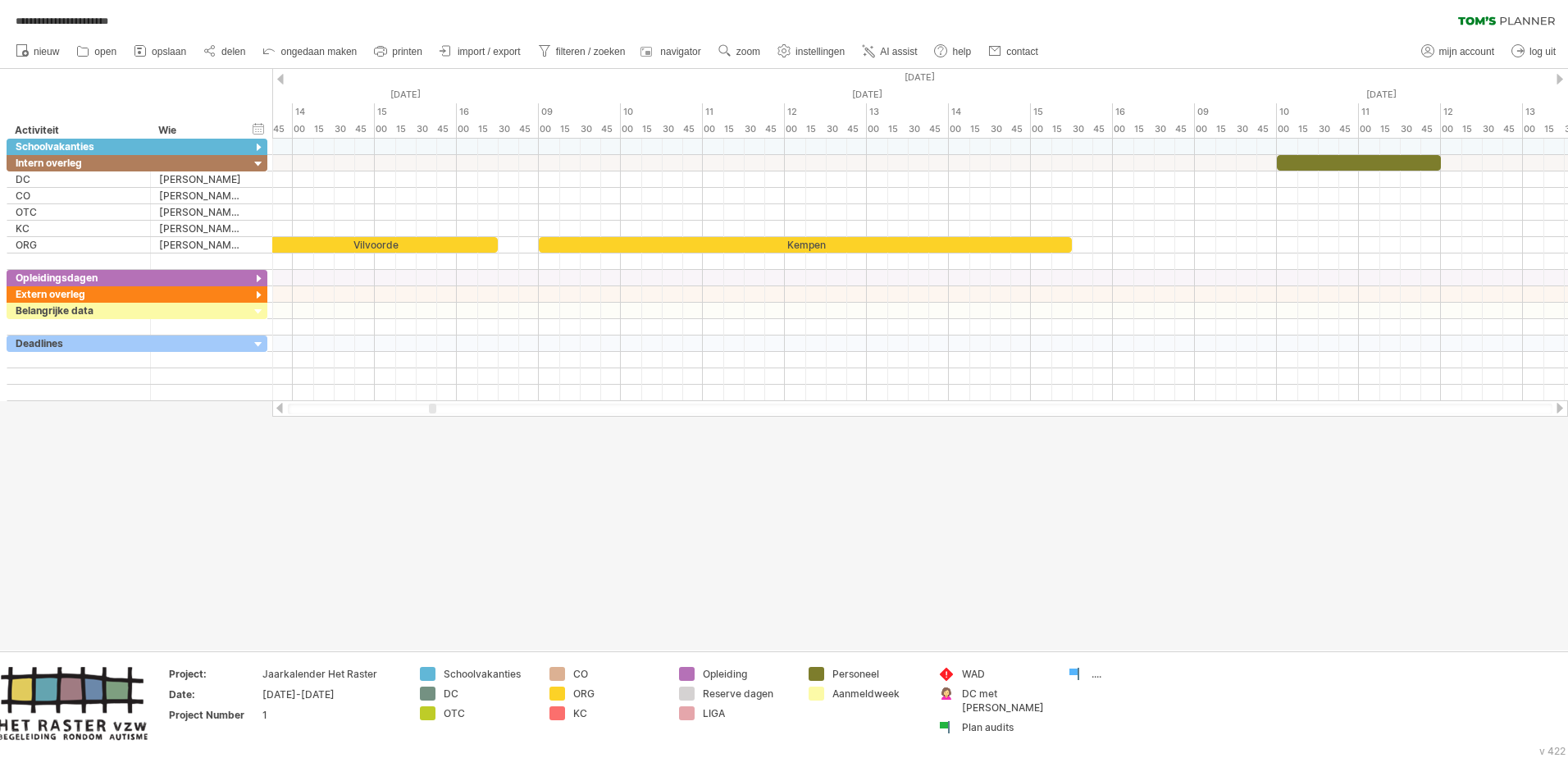
click at [279, 412] on div at bounding box center [280, 408] width 13 height 11
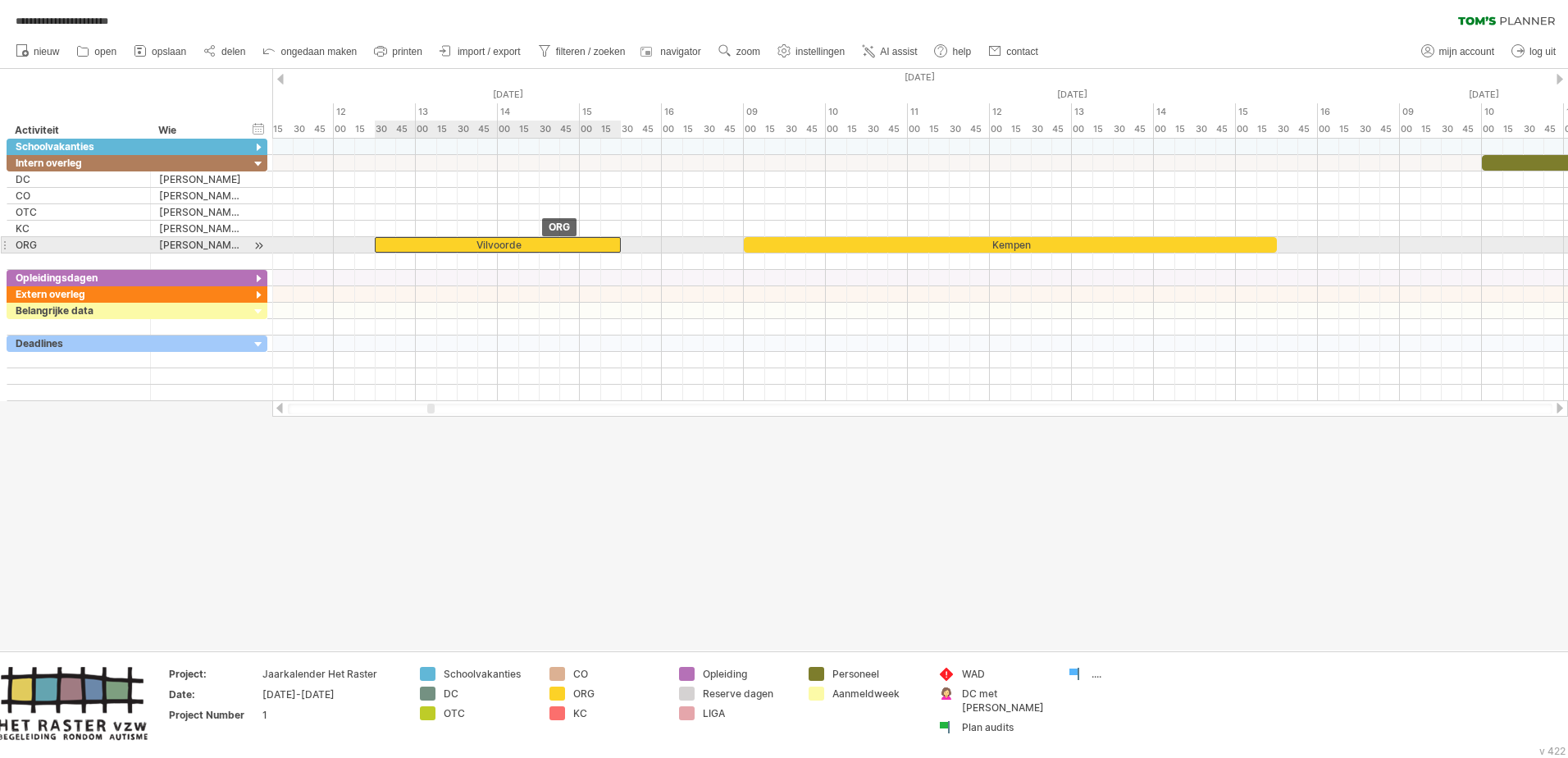
drag, startPoint x: 543, startPoint y: 242, endPoint x: 466, endPoint y: 238, distance: 77.1
click at [466, 238] on div "Vilvoorde" at bounding box center [497, 245] width 246 height 16
click at [618, 242] on div "Vilvoorde" at bounding box center [497, 245] width 246 height 16
click at [618, 245] on span at bounding box center [621, 245] width 7 height 16
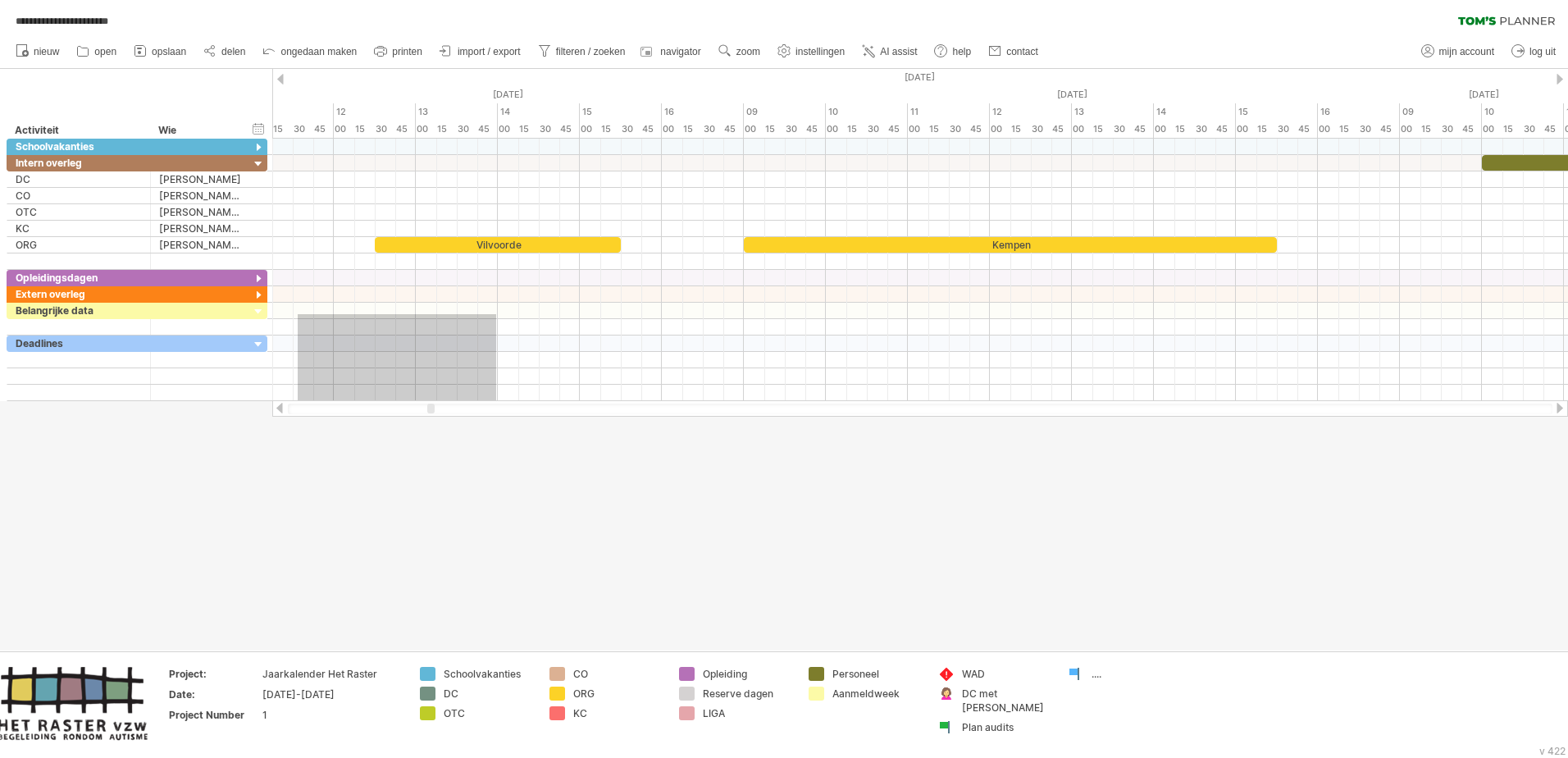
drag, startPoint x: 496, startPoint y: 314, endPoint x: 290, endPoint y: 409, distance: 226.9
click at [290, 409] on div "**********" at bounding box center [784, 379] width 1568 height 758
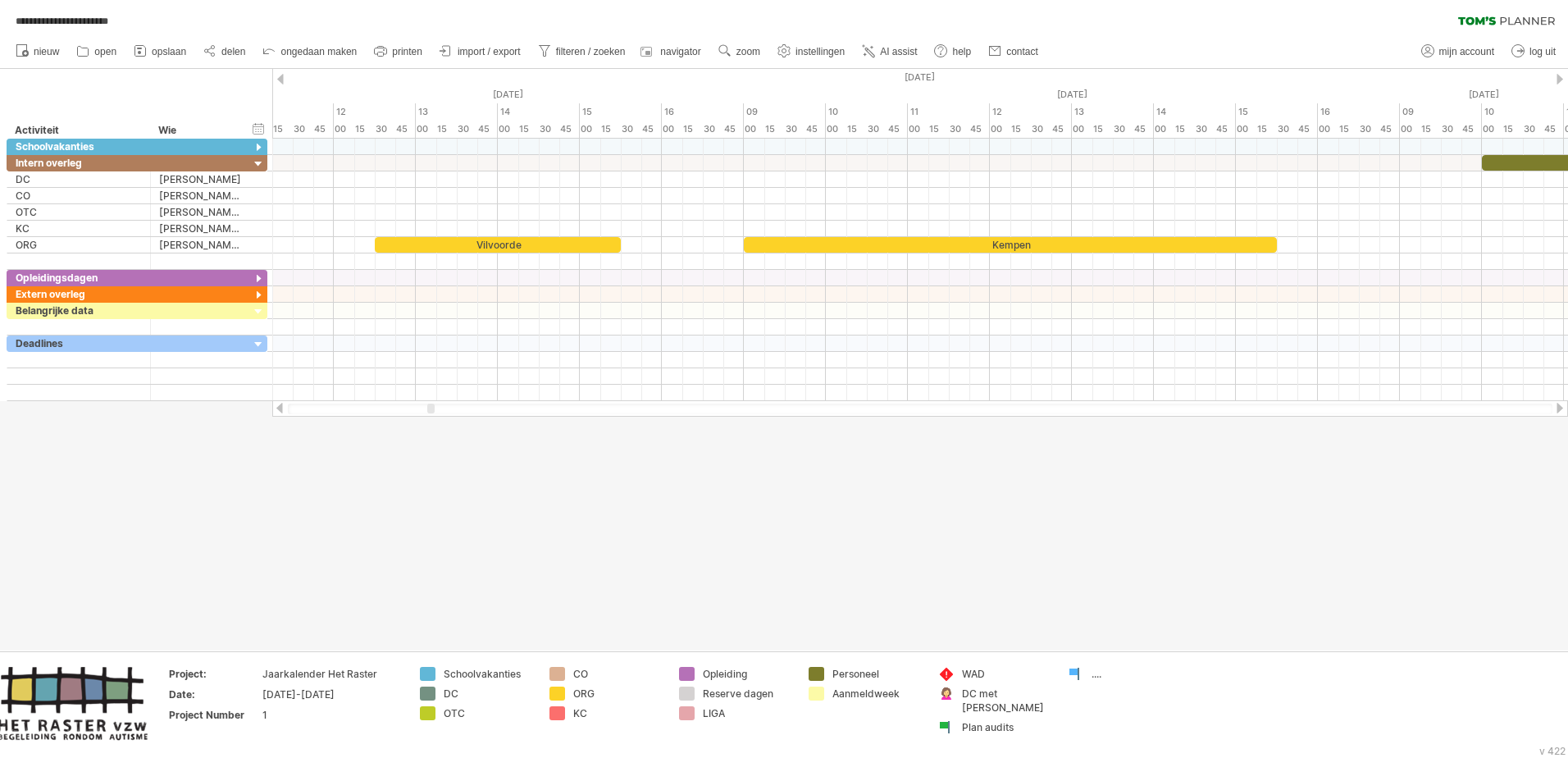
click at [282, 407] on div at bounding box center [280, 408] width 13 height 11
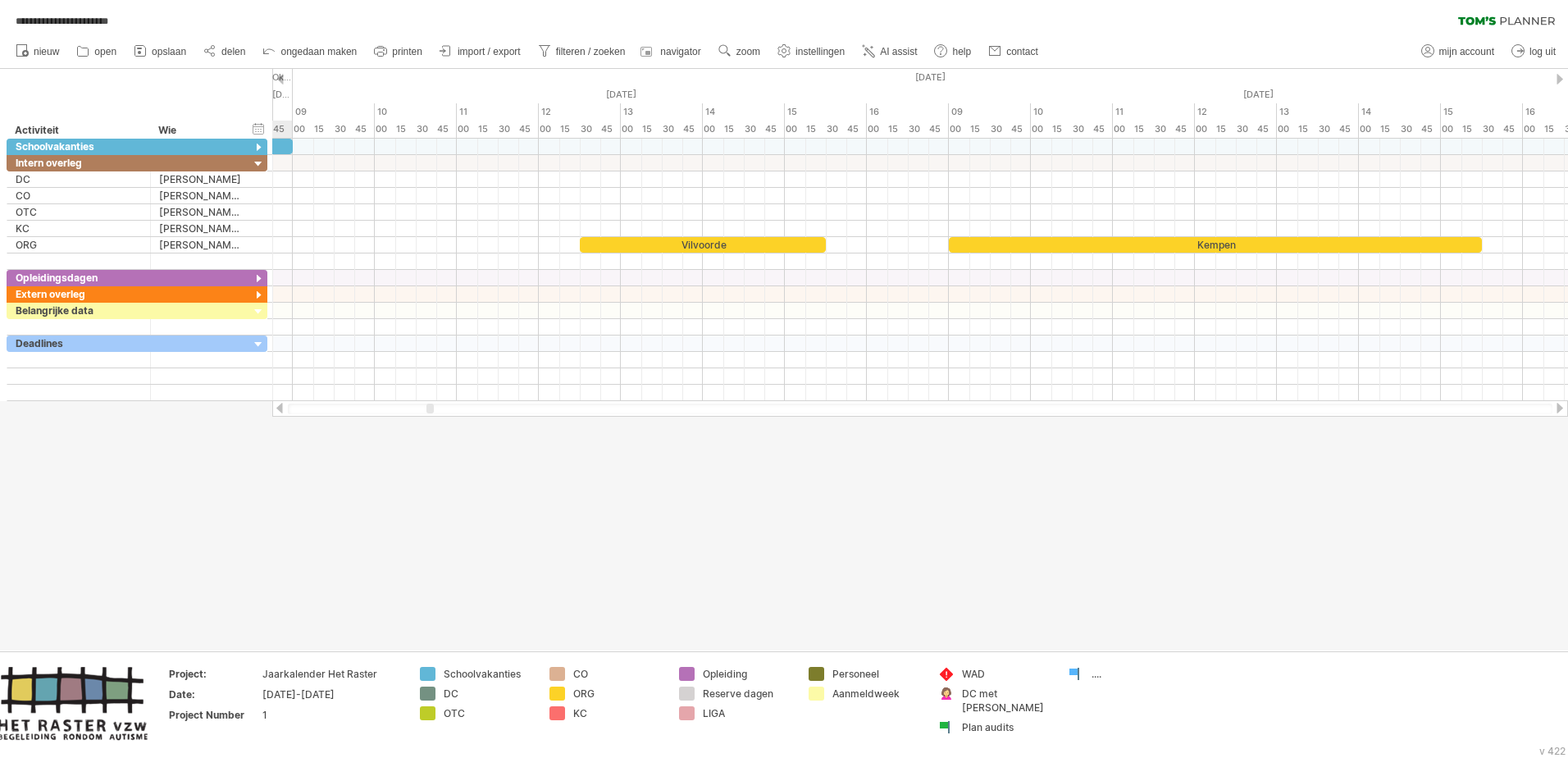
click at [282, 407] on div at bounding box center [280, 408] width 13 height 11
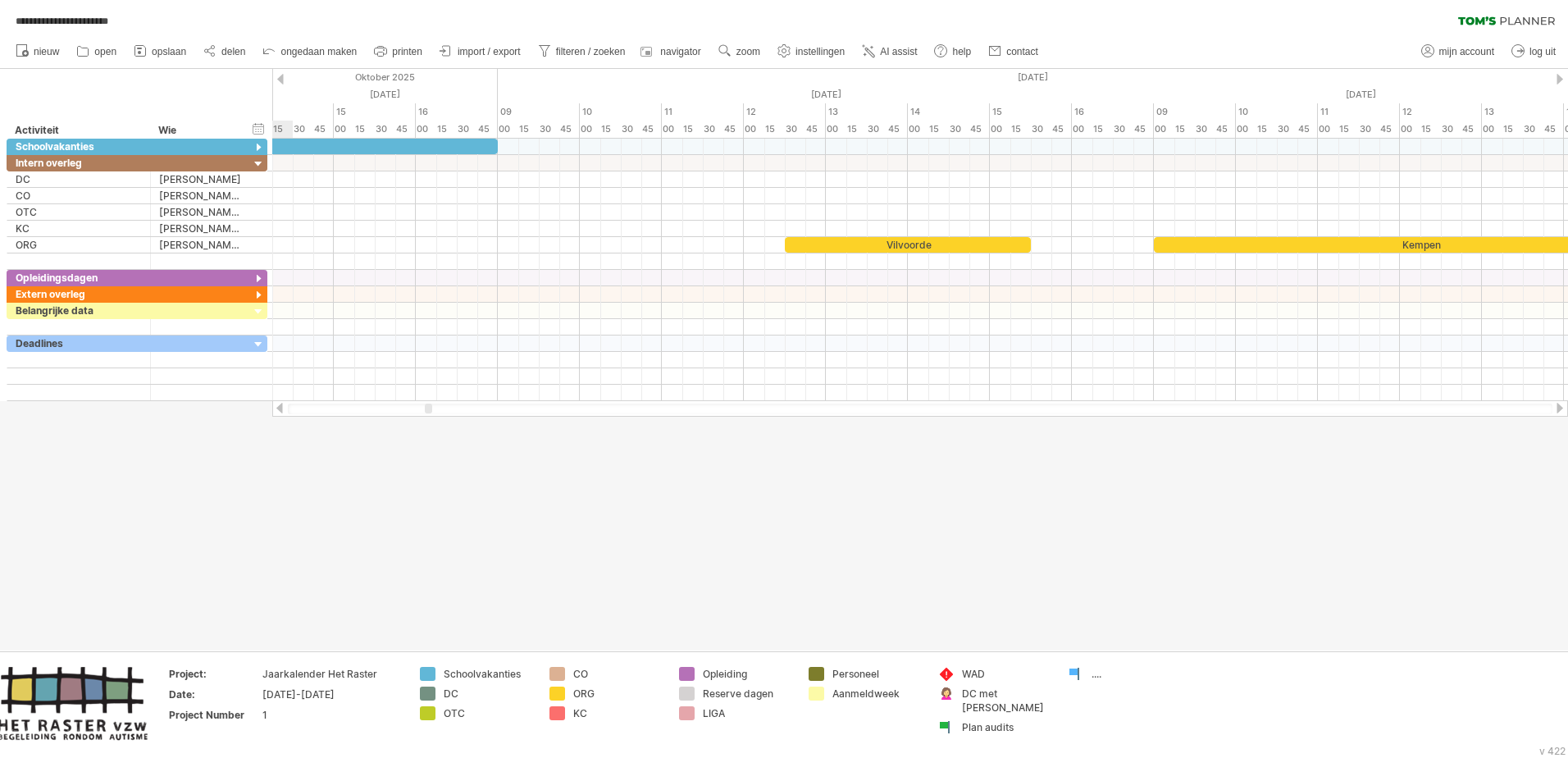
click at [282, 407] on div at bounding box center [280, 408] width 13 height 11
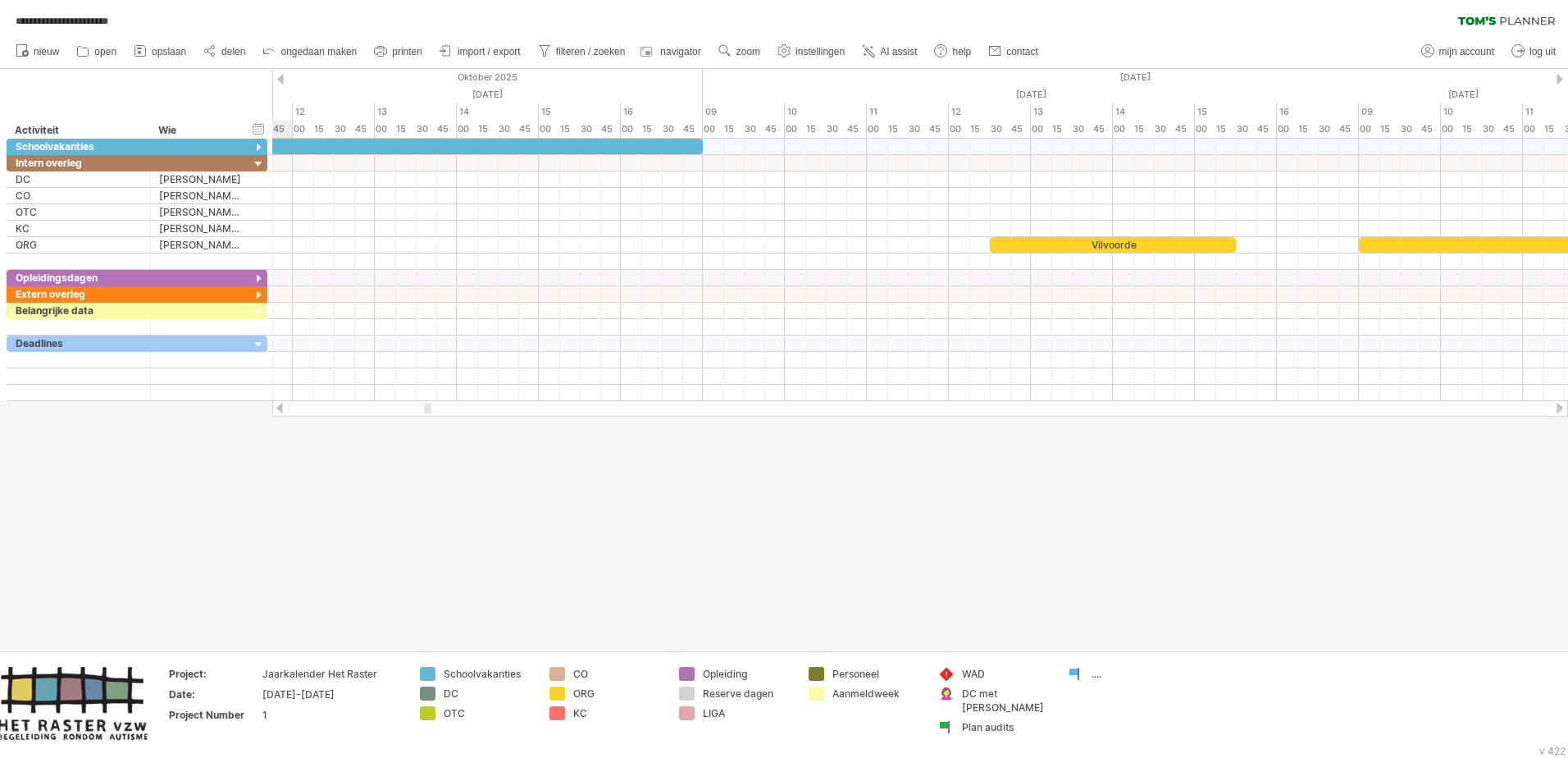
click at [282, 407] on div at bounding box center [280, 408] width 13 height 11
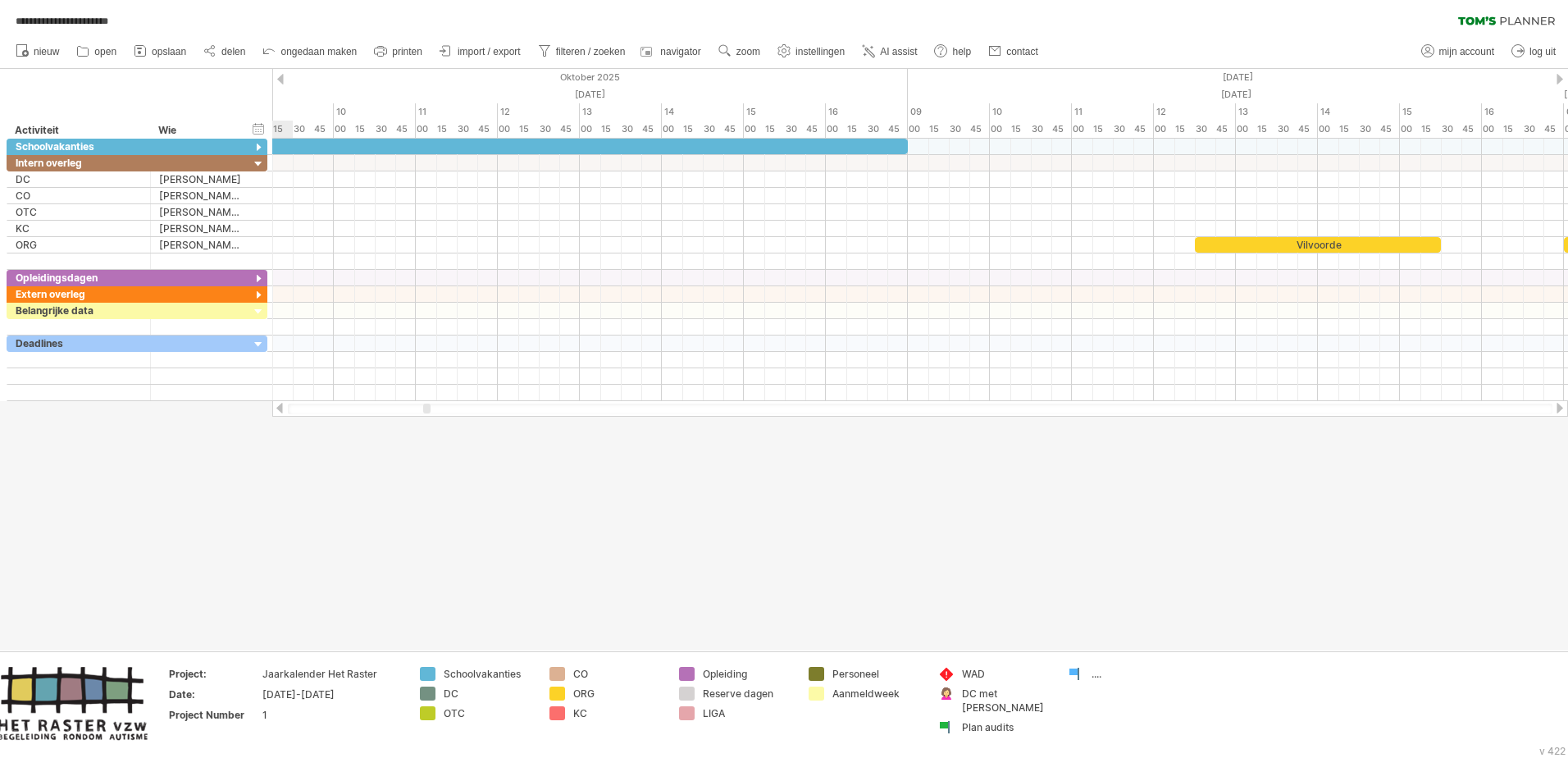
click at [282, 407] on div at bounding box center [280, 408] width 13 height 11
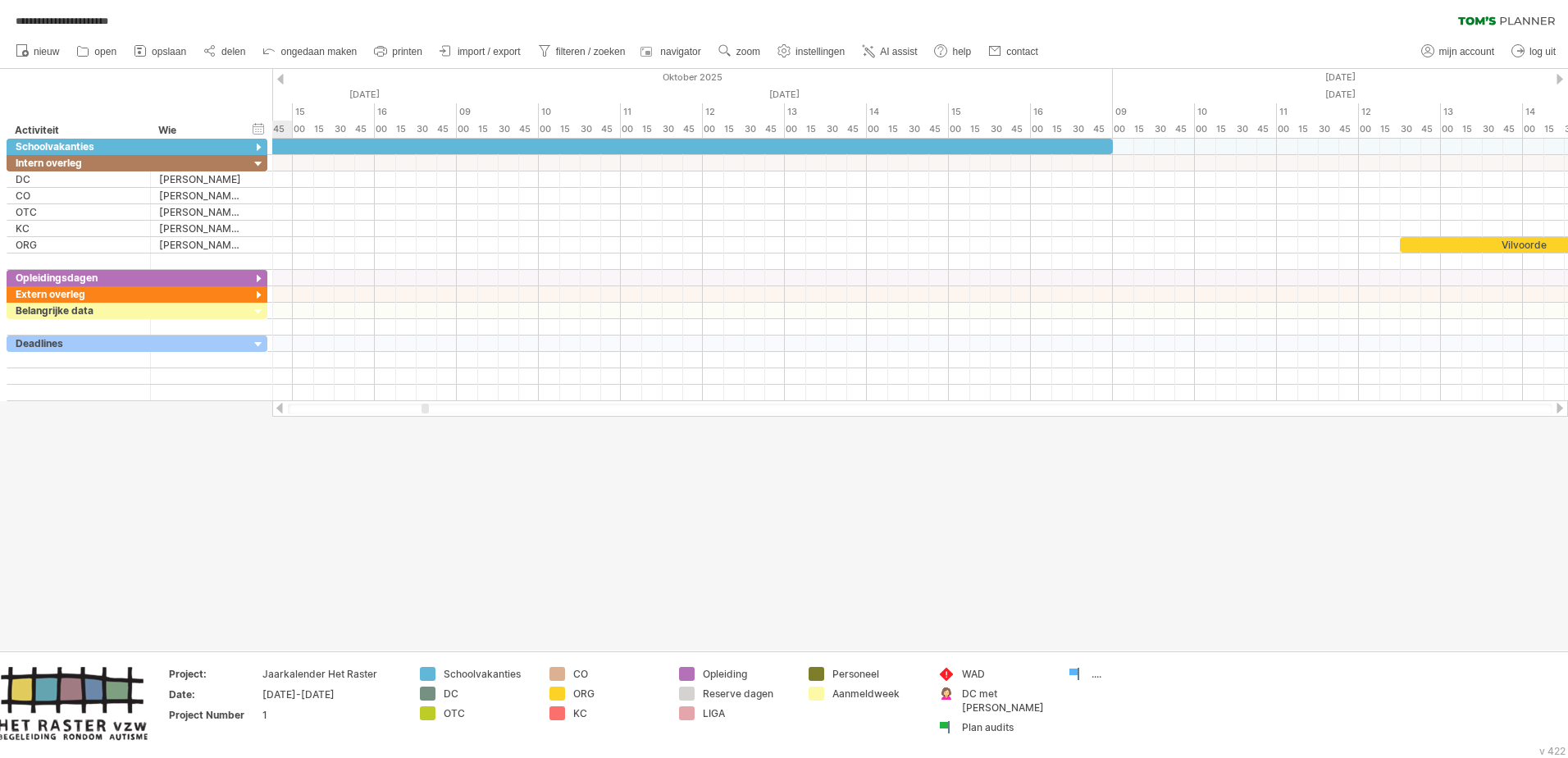
click at [282, 407] on div at bounding box center [280, 408] width 13 height 11
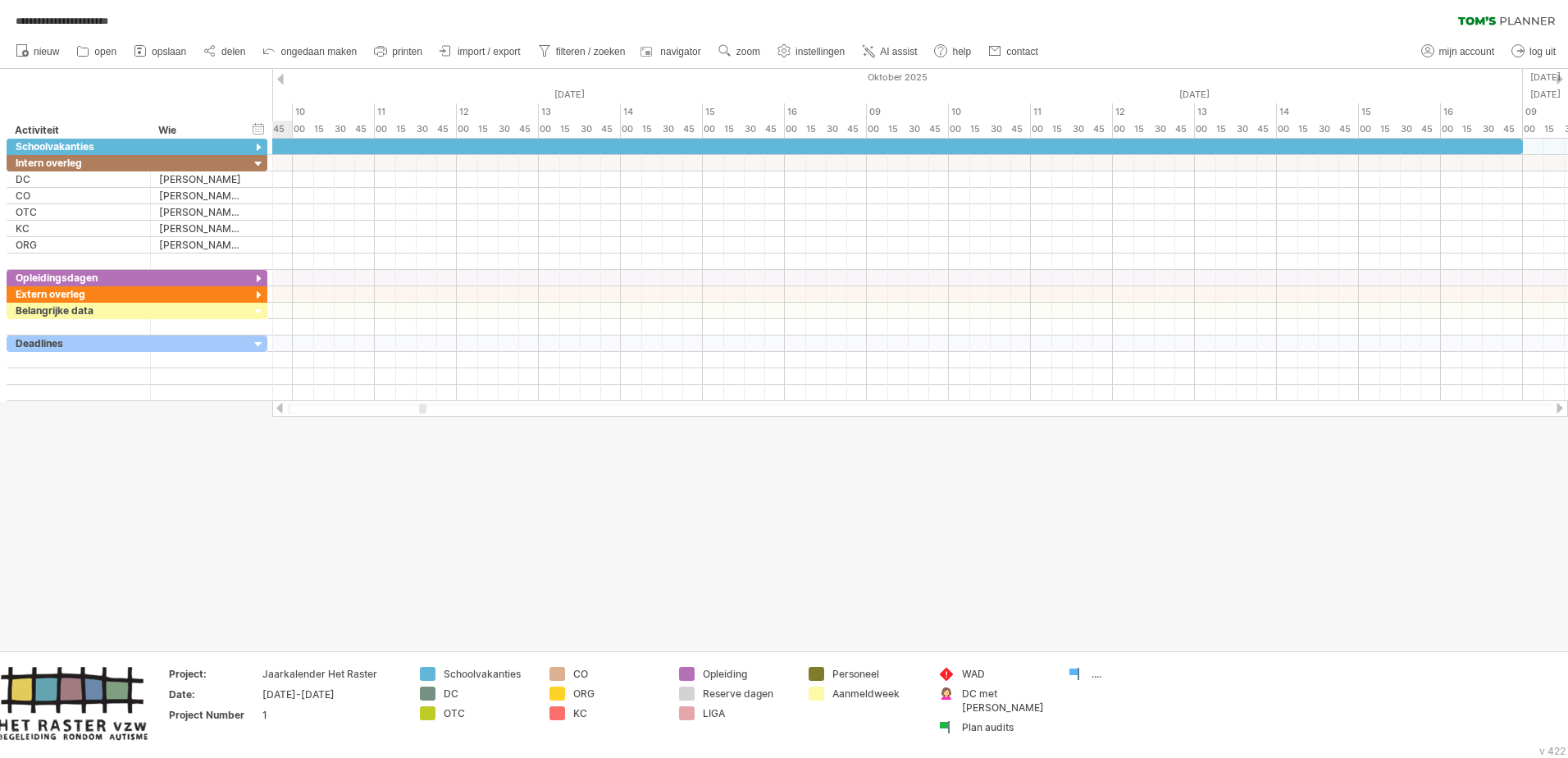
click at [282, 407] on div at bounding box center [280, 408] width 13 height 11
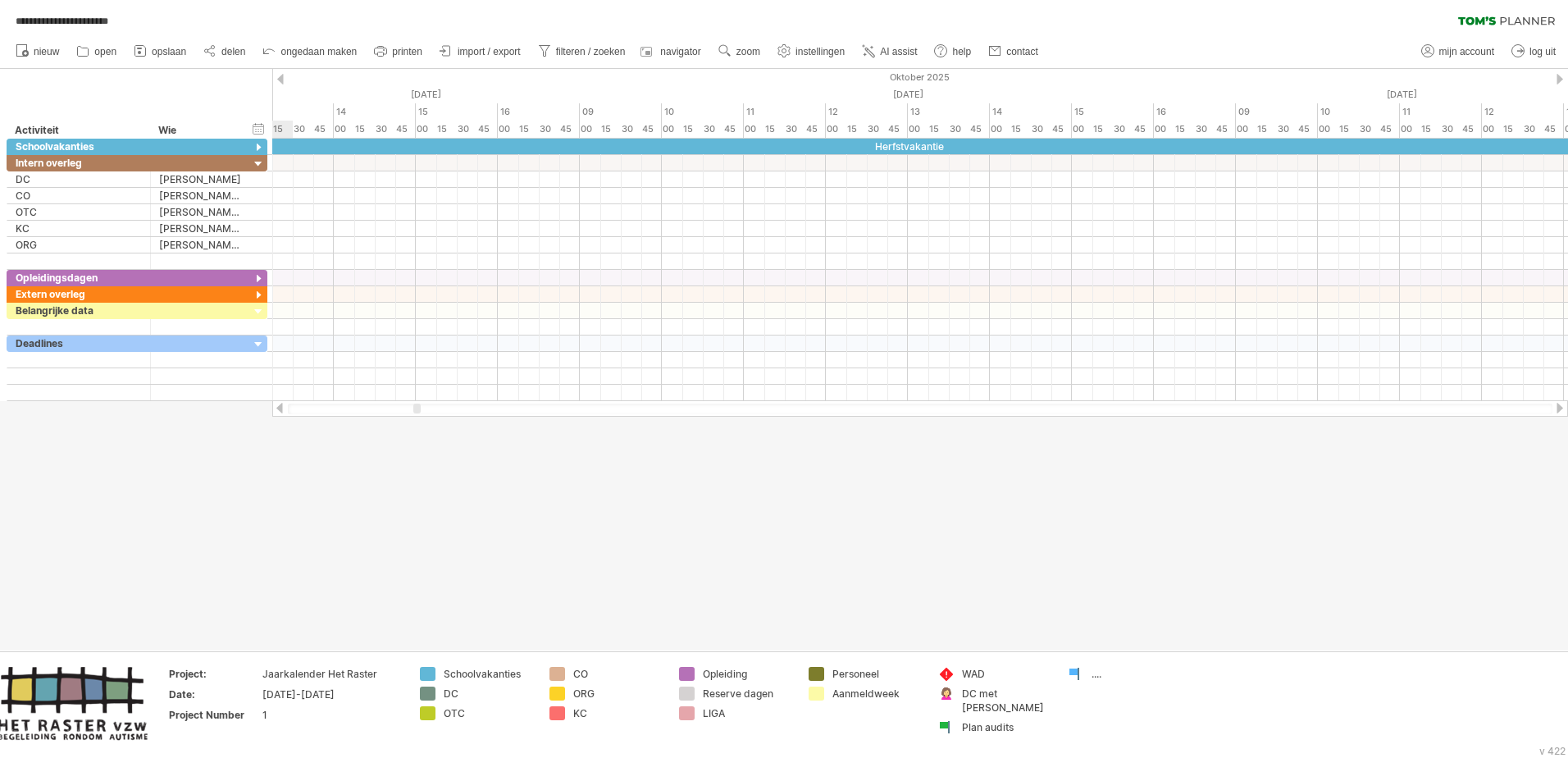
click at [282, 407] on div at bounding box center [280, 408] width 13 height 11
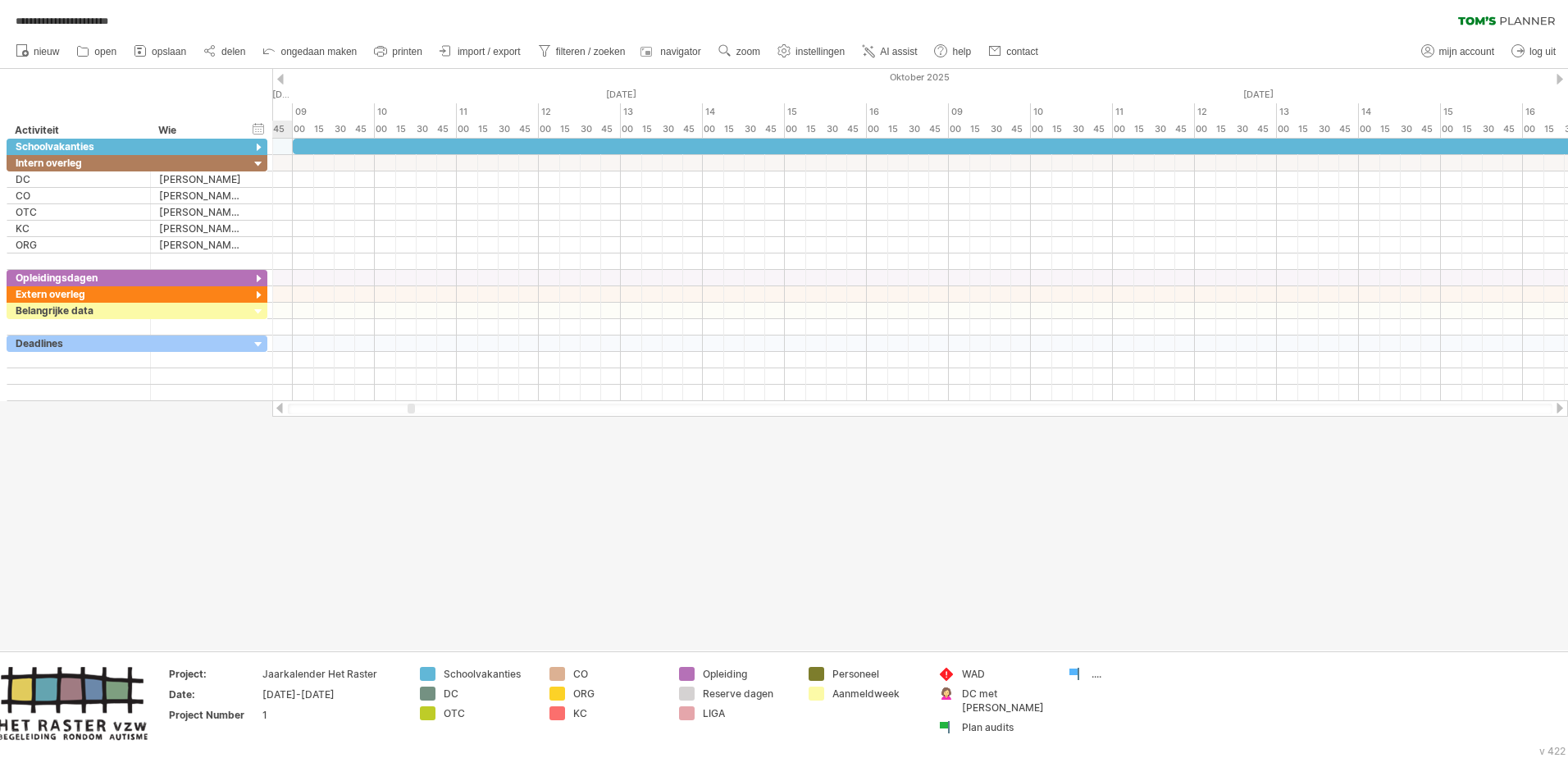
click at [282, 407] on div at bounding box center [280, 408] width 13 height 11
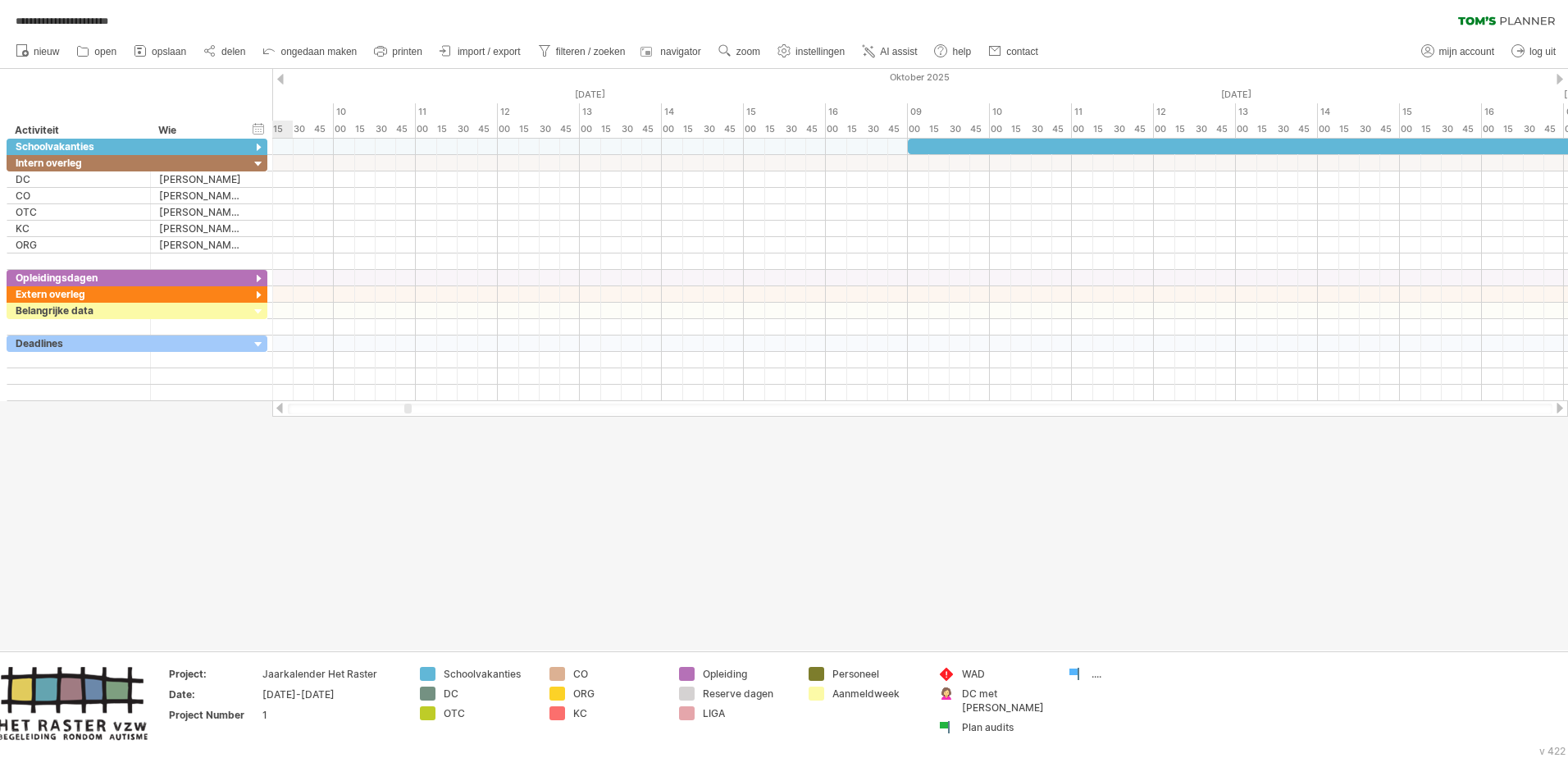
click at [282, 407] on div at bounding box center [280, 408] width 13 height 11
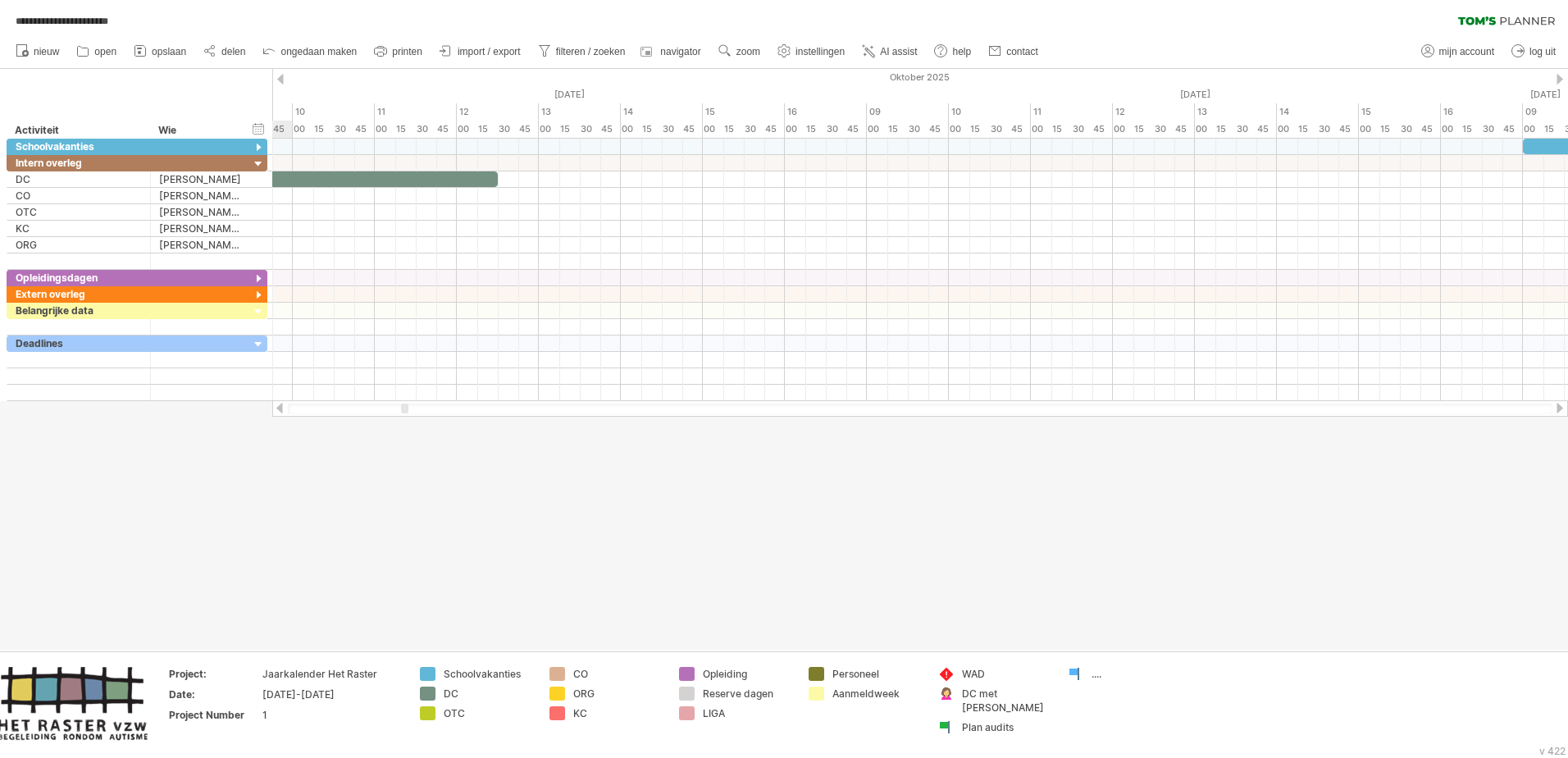
click at [282, 407] on div at bounding box center [280, 408] width 13 height 11
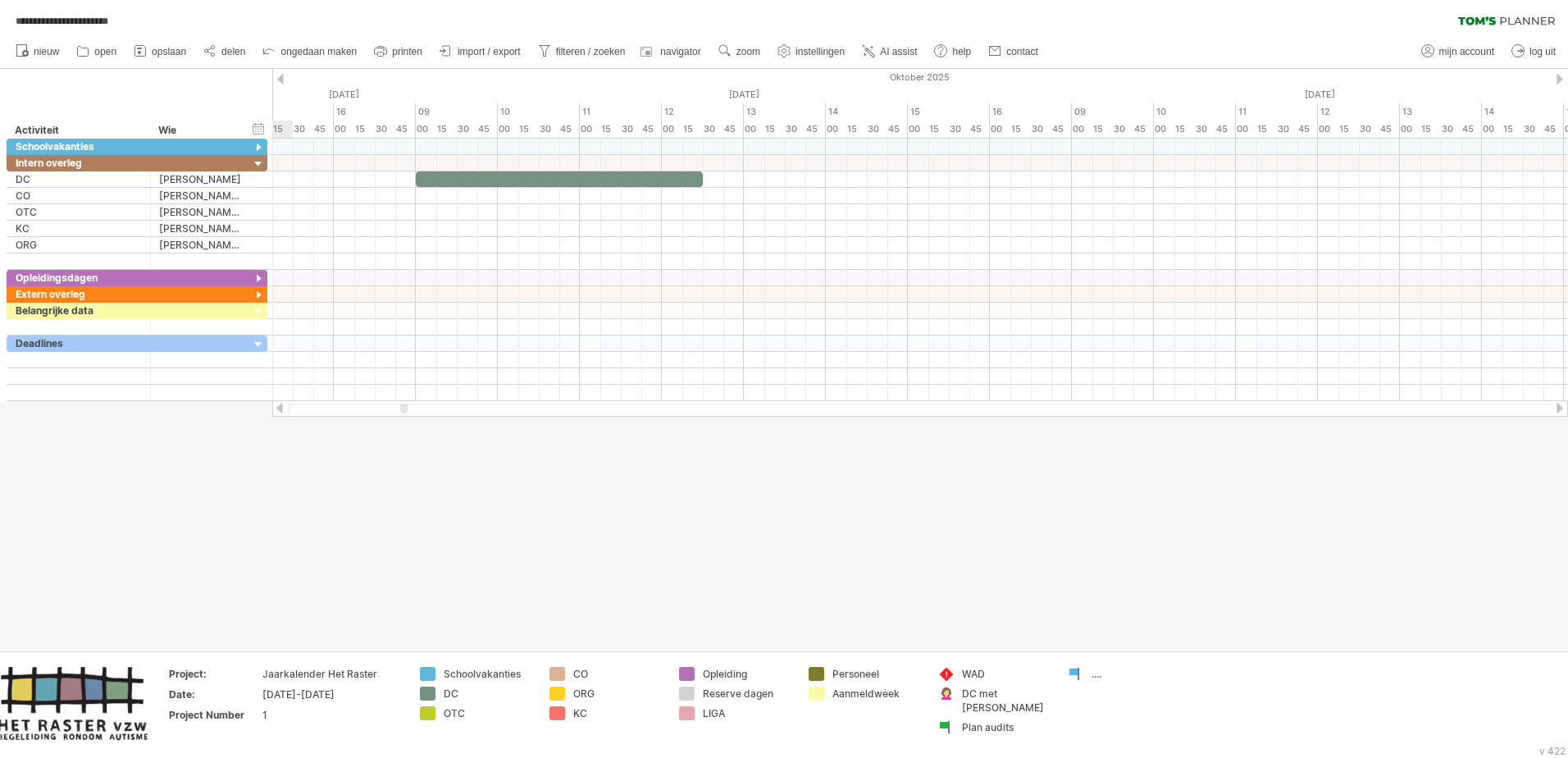
click at [282, 407] on div at bounding box center [280, 408] width 13 height 11
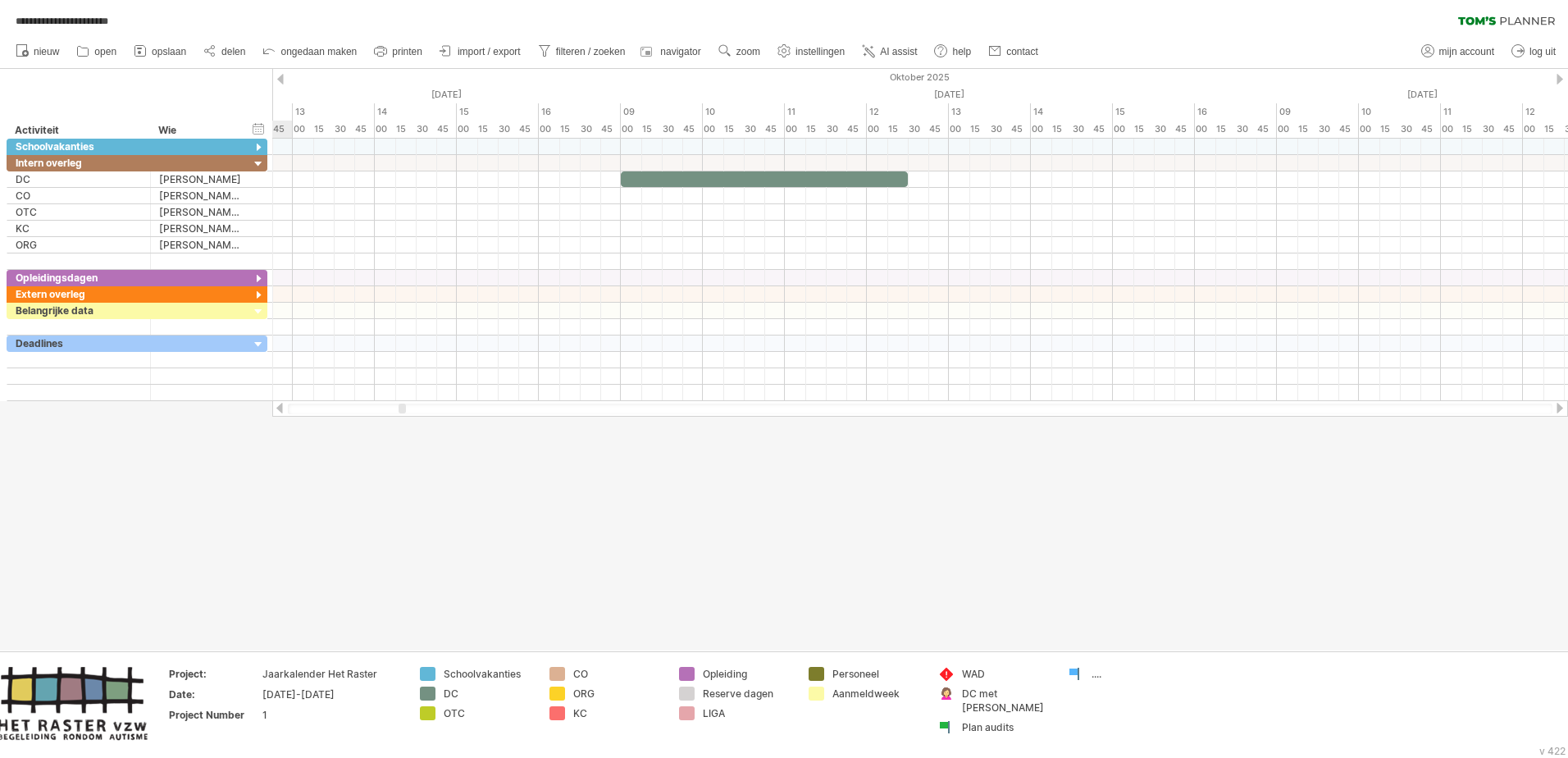
click at [282, 407] on div at bounding box center [280, 408] width 13 height 11
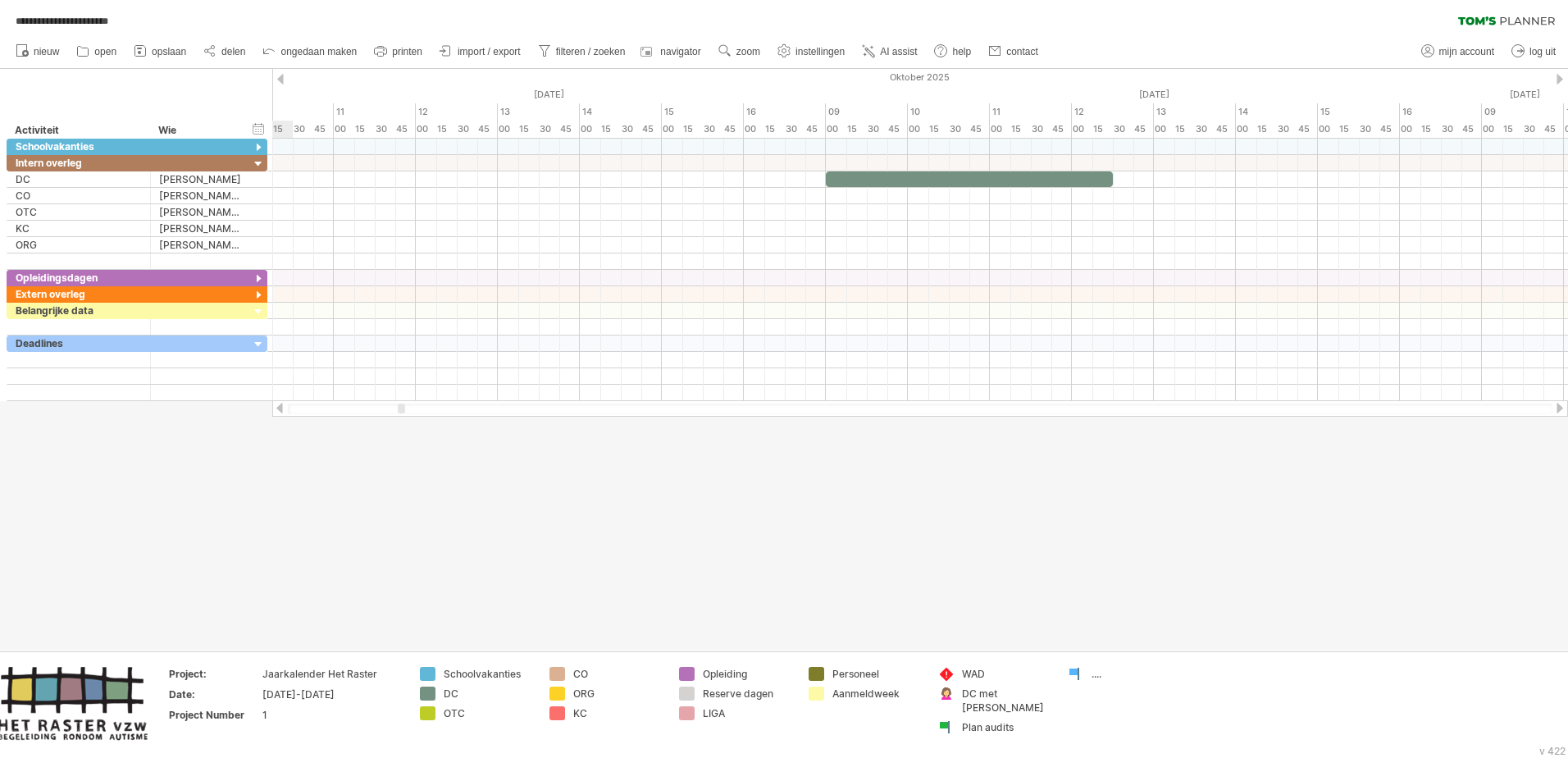
click at [282, 407] on div at bounding box center [280, 408] width 13 height 11
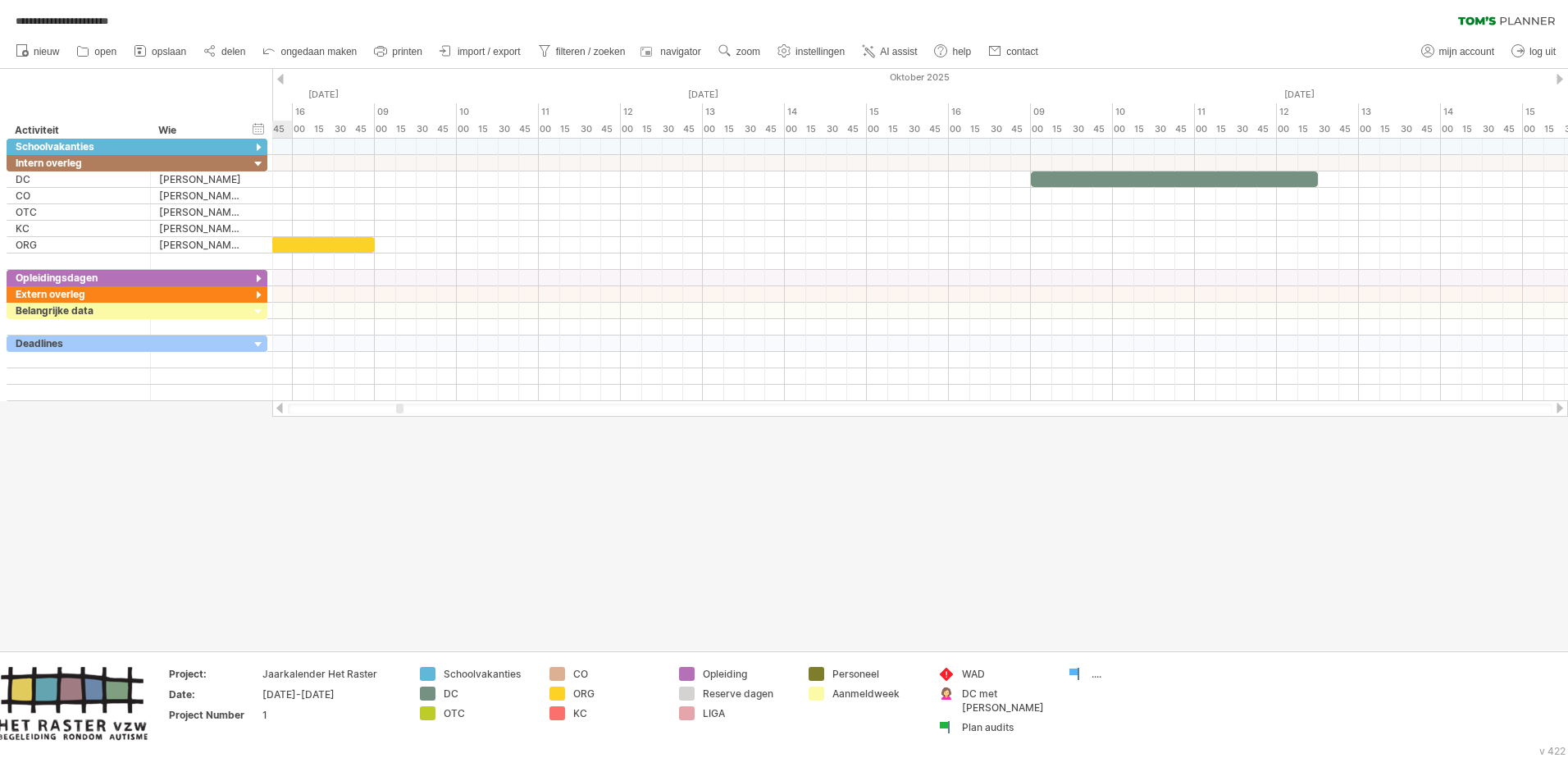
click at [282, 407] on div at bounding box center [280, 408] width 13 height 11
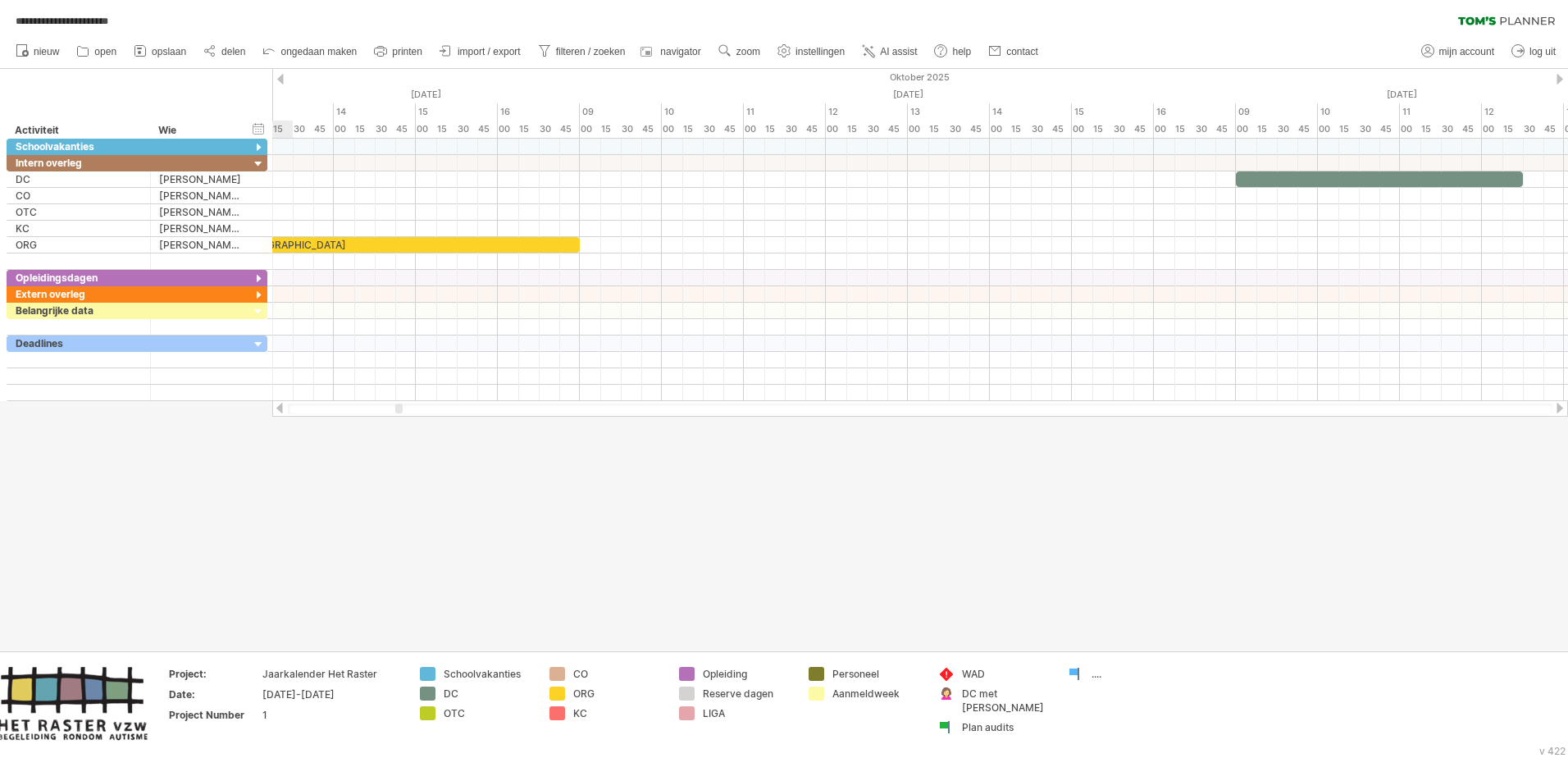
click at [282, 407] on div at bounding box center [280, 408] width 13 height 11
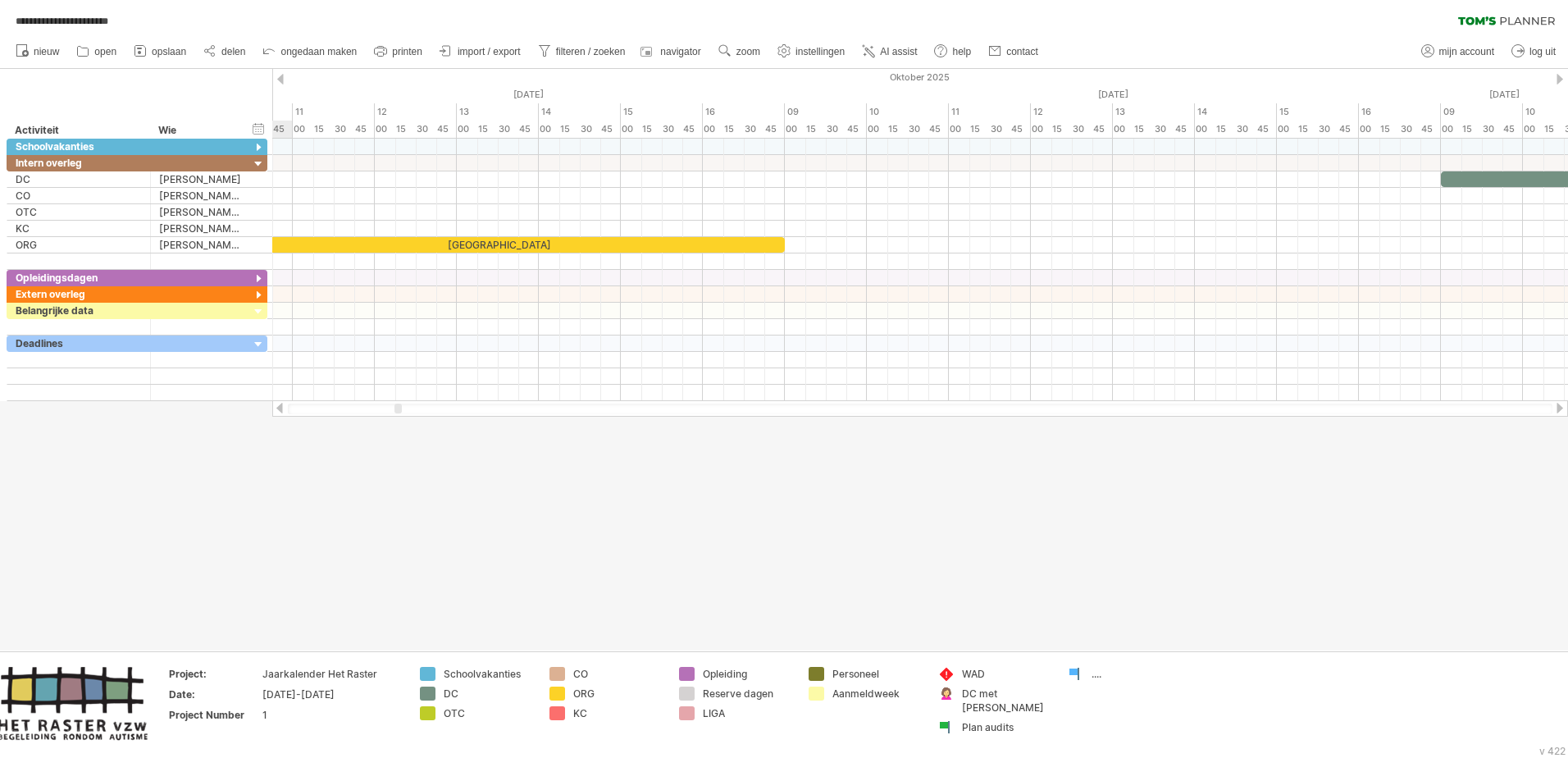
click at [282, 407] on div at bounding box center [280, 408] width 13 height 11
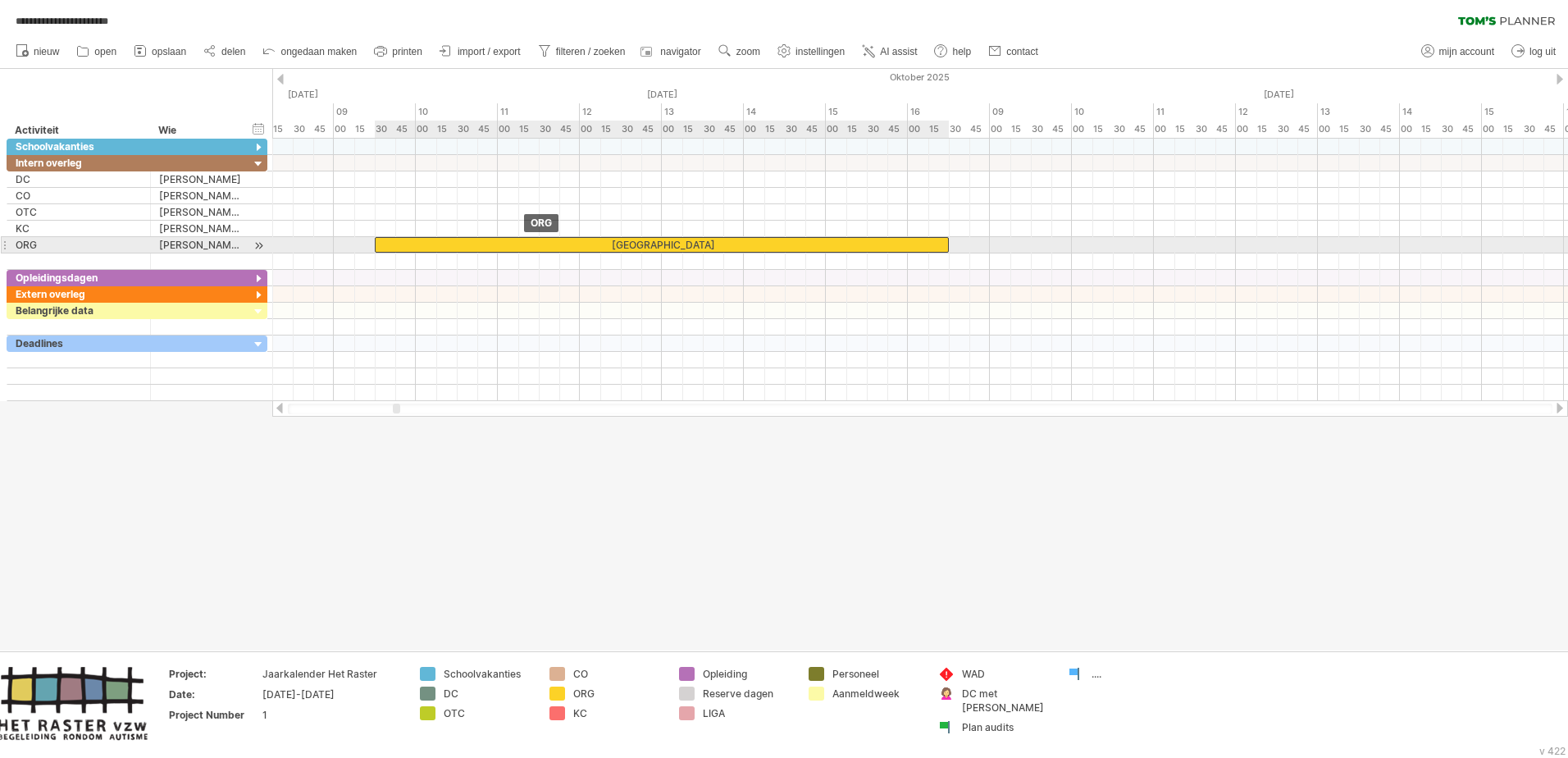
drag, startPoint x: 474, startPoint y: 243, endPoint x: 437, endPoint y: 243, distance: 37.0
click at [437, 243] on div "[GEOGRAPHIC_DATA]" at bounding box center [661, 245] width 574 height 16
drag, startPoint x: 949, startPoint y: 246, endPoint x: 910, endPoint y: 245, distance: 39.0
click at [910, 245] on span at bounding box center [908, 245] width 7 height 16
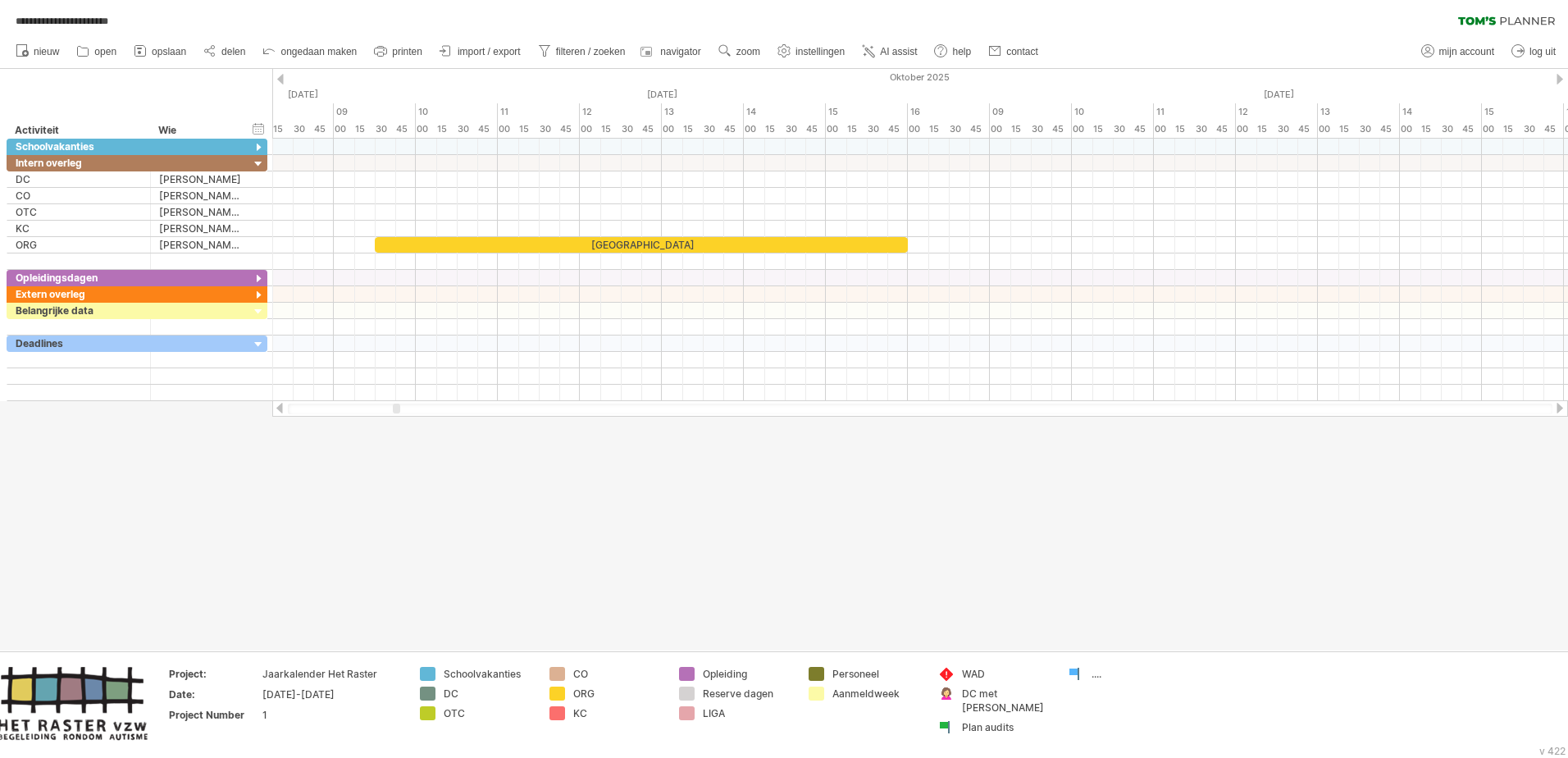
click at [278, 409] on div at bounding box center [280, 408] width 13 height 11
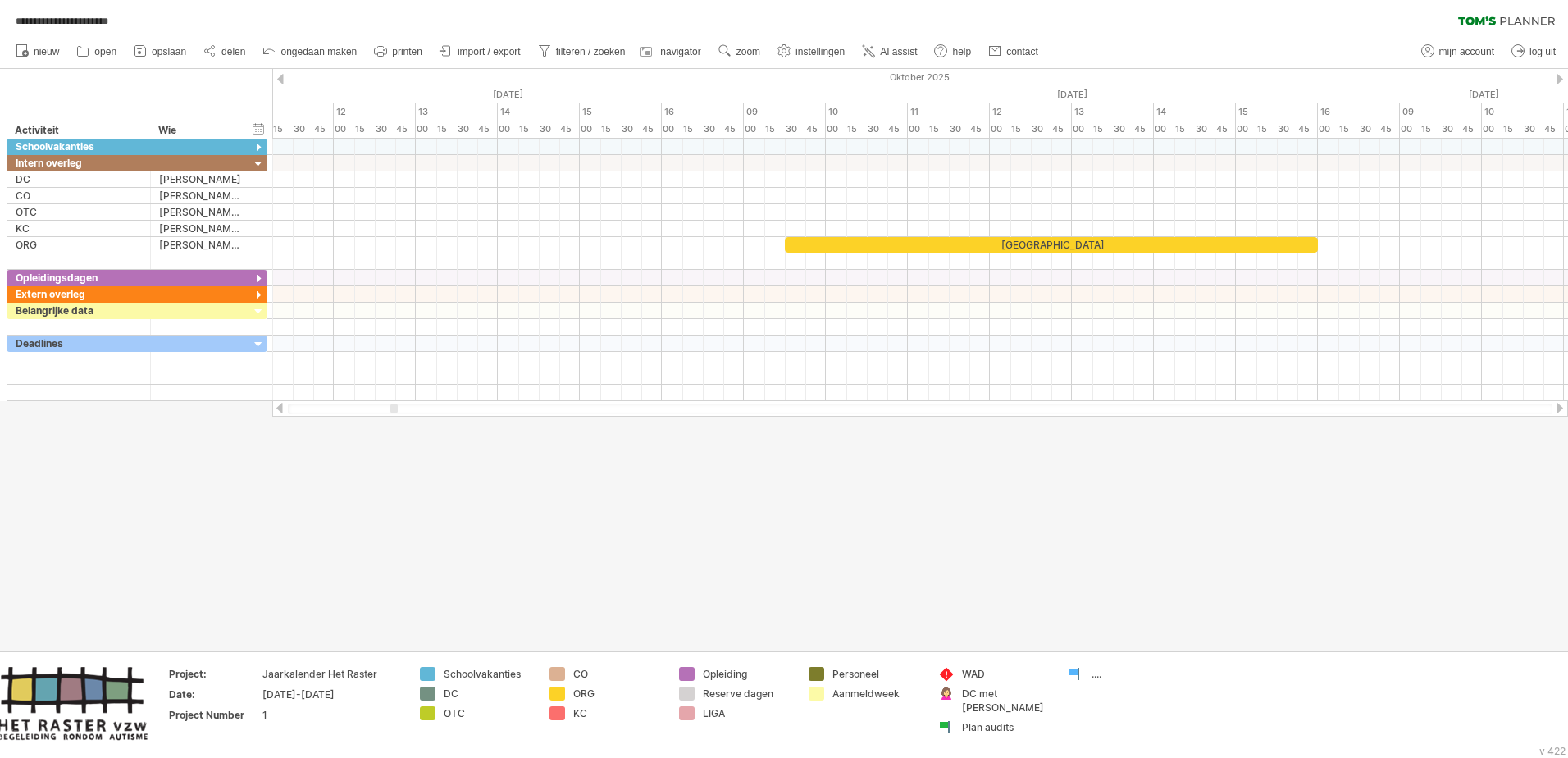
click at [278, 409] on div at bounding box center [280, 408] width 13 height 11
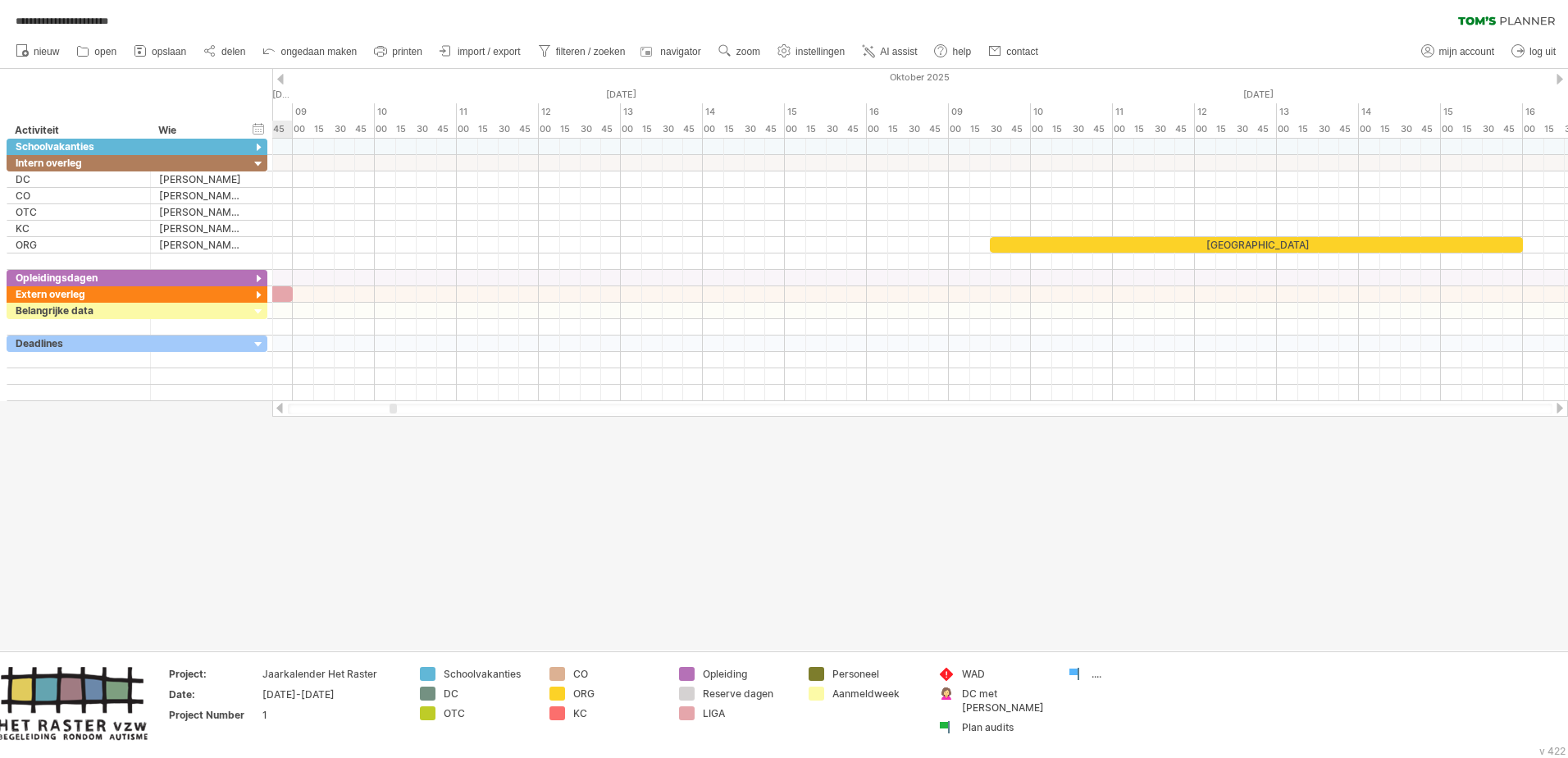
click at [278, 409] on div at bounding box center [280, 408] width 13 height 11
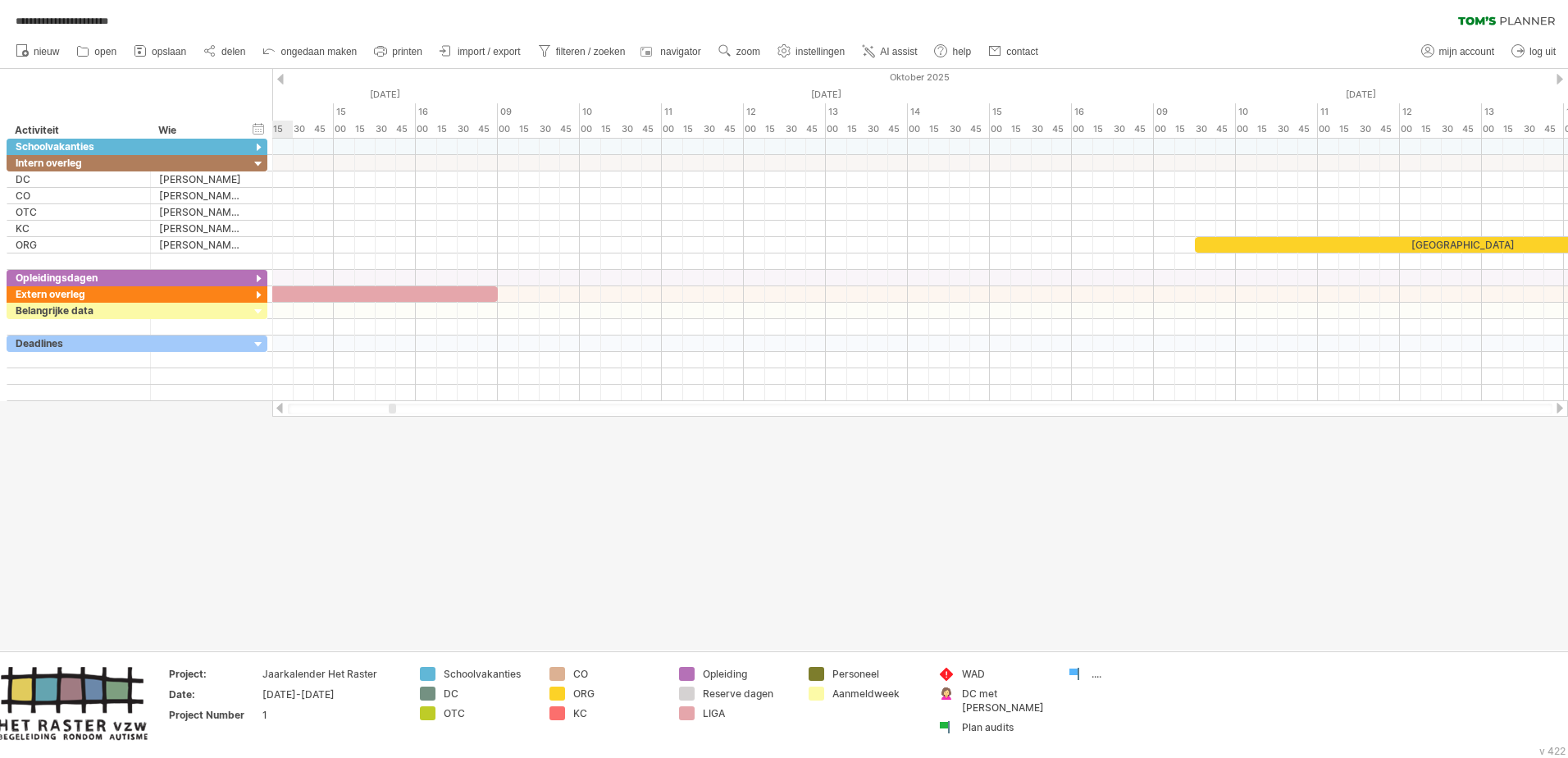
click at [278, 409] on div at bounding box center [280, 408] width 13 height 11
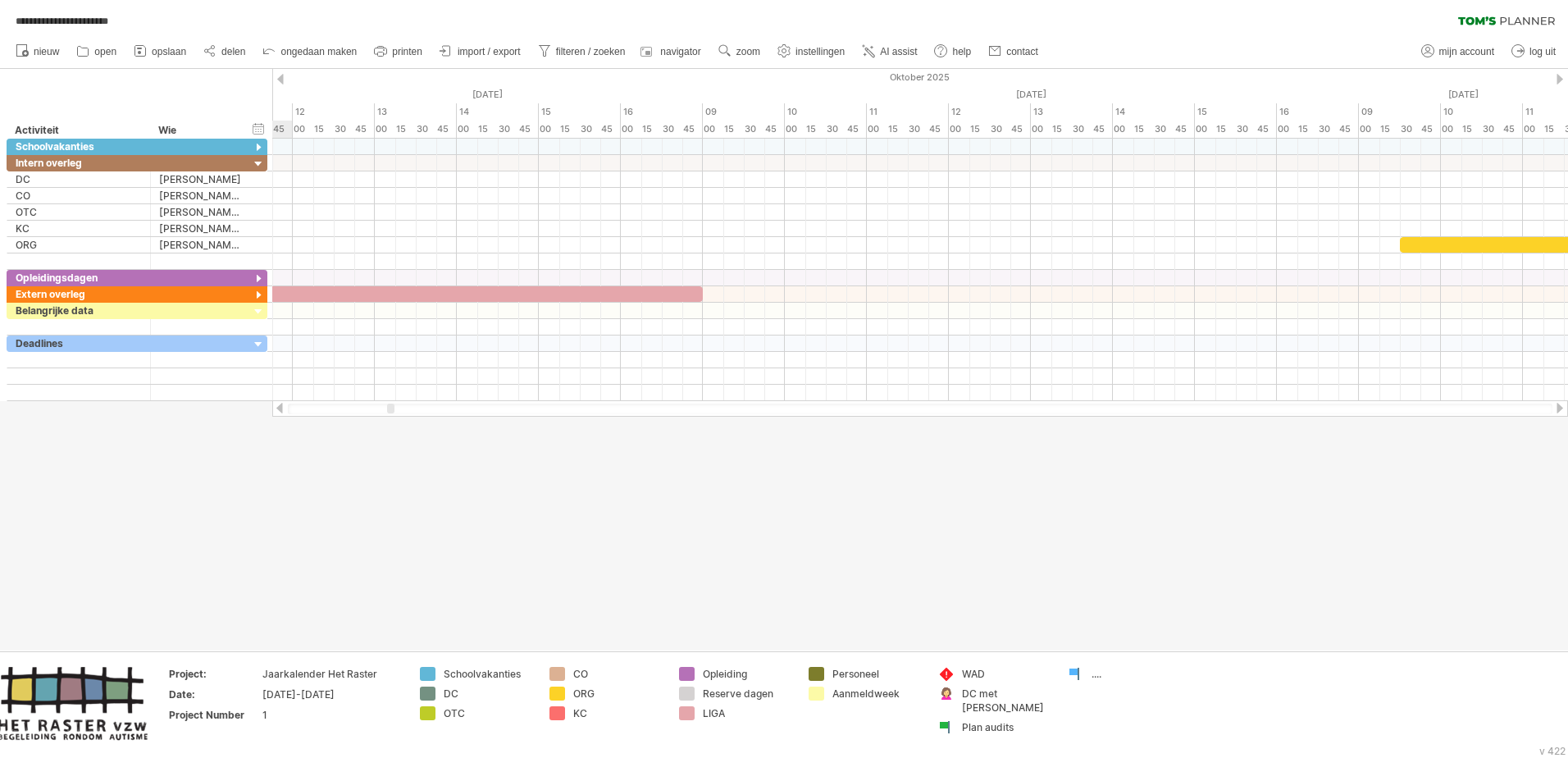
click at [278, 409] on div at bounding box center [280, 408] width 13 height 11
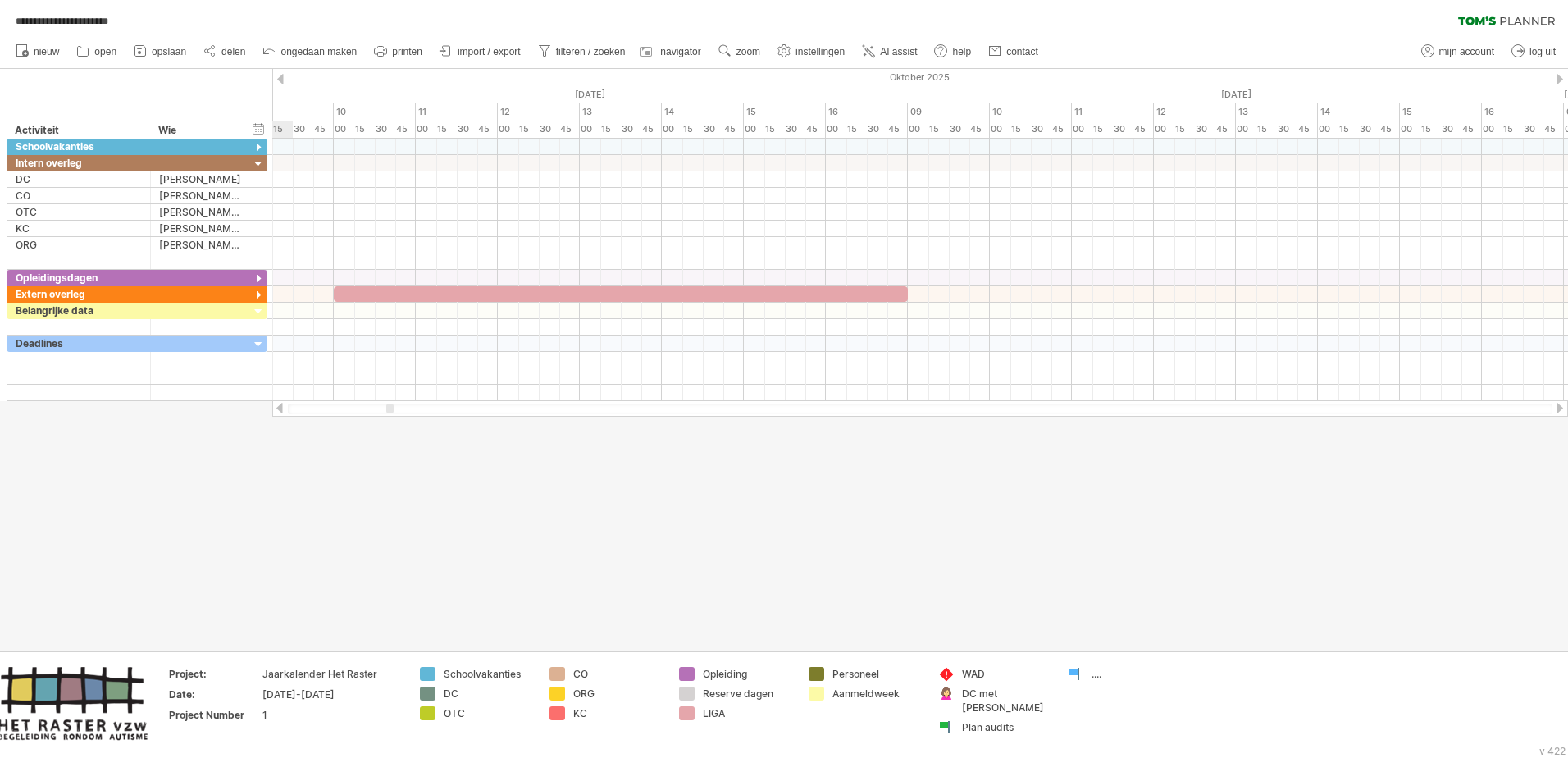
click at [278, 409] on div at bounding box center [280, 408] width 13 height 11
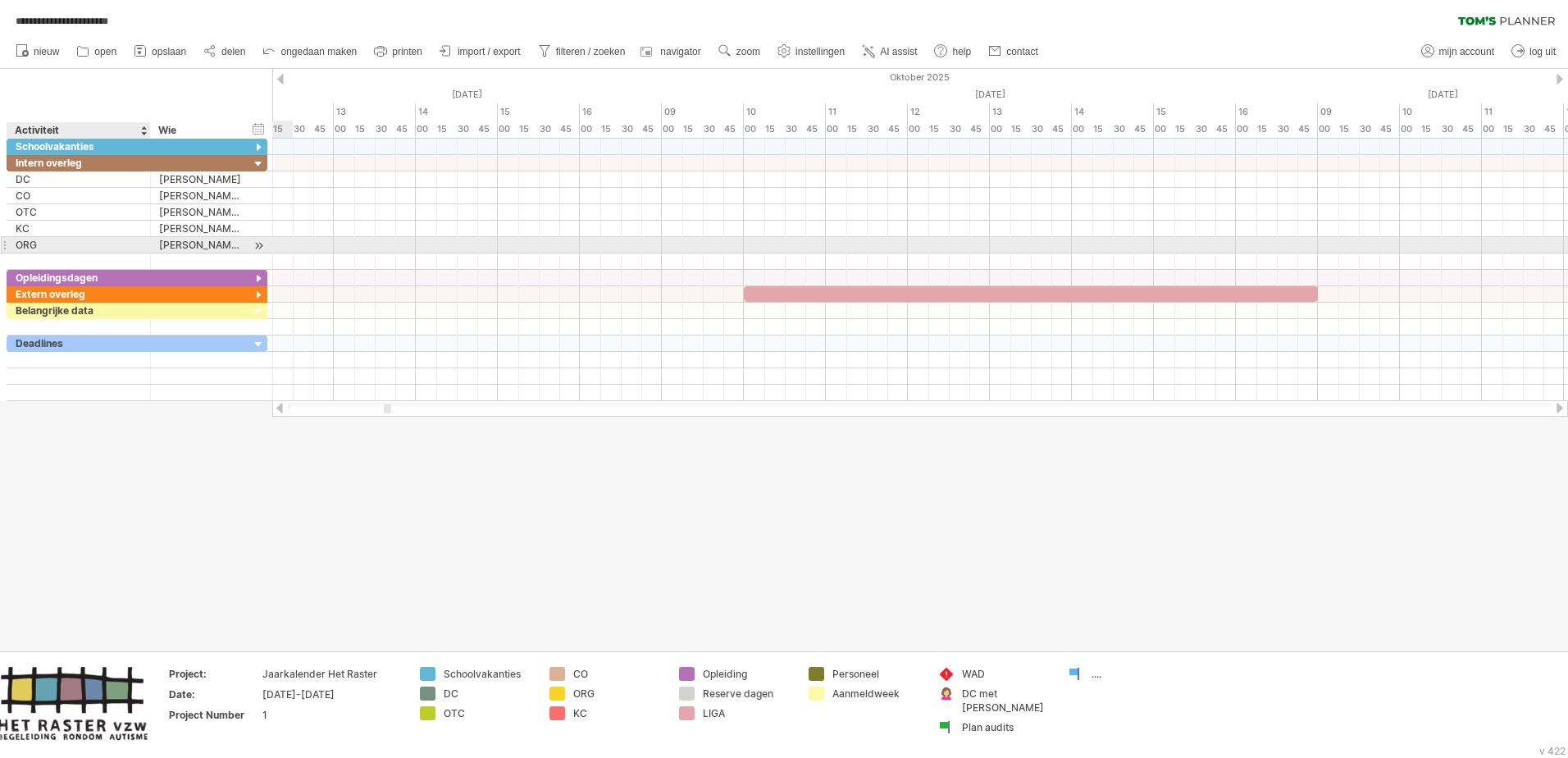
click at [54, 245] on div "ORG" at bounding box center [78, 245] width 126 height 16
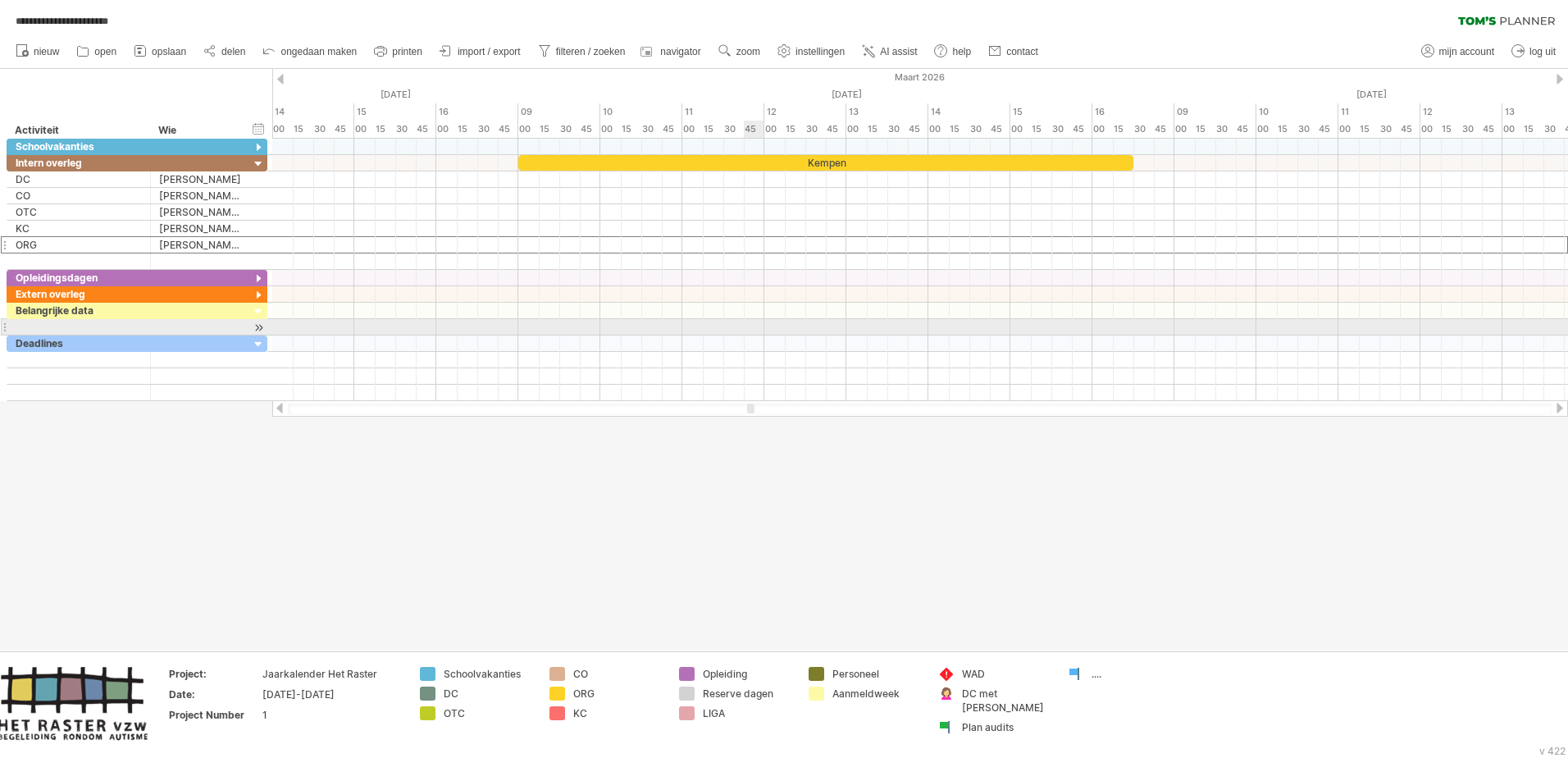
drag, startPoint x: 387, startPoint y: 409, endPoint x: 750, endPoint y: 323, distance: 373.0
click at [750, 323] on div "**********" at bounding box center [784, 379] width 1568 height 758
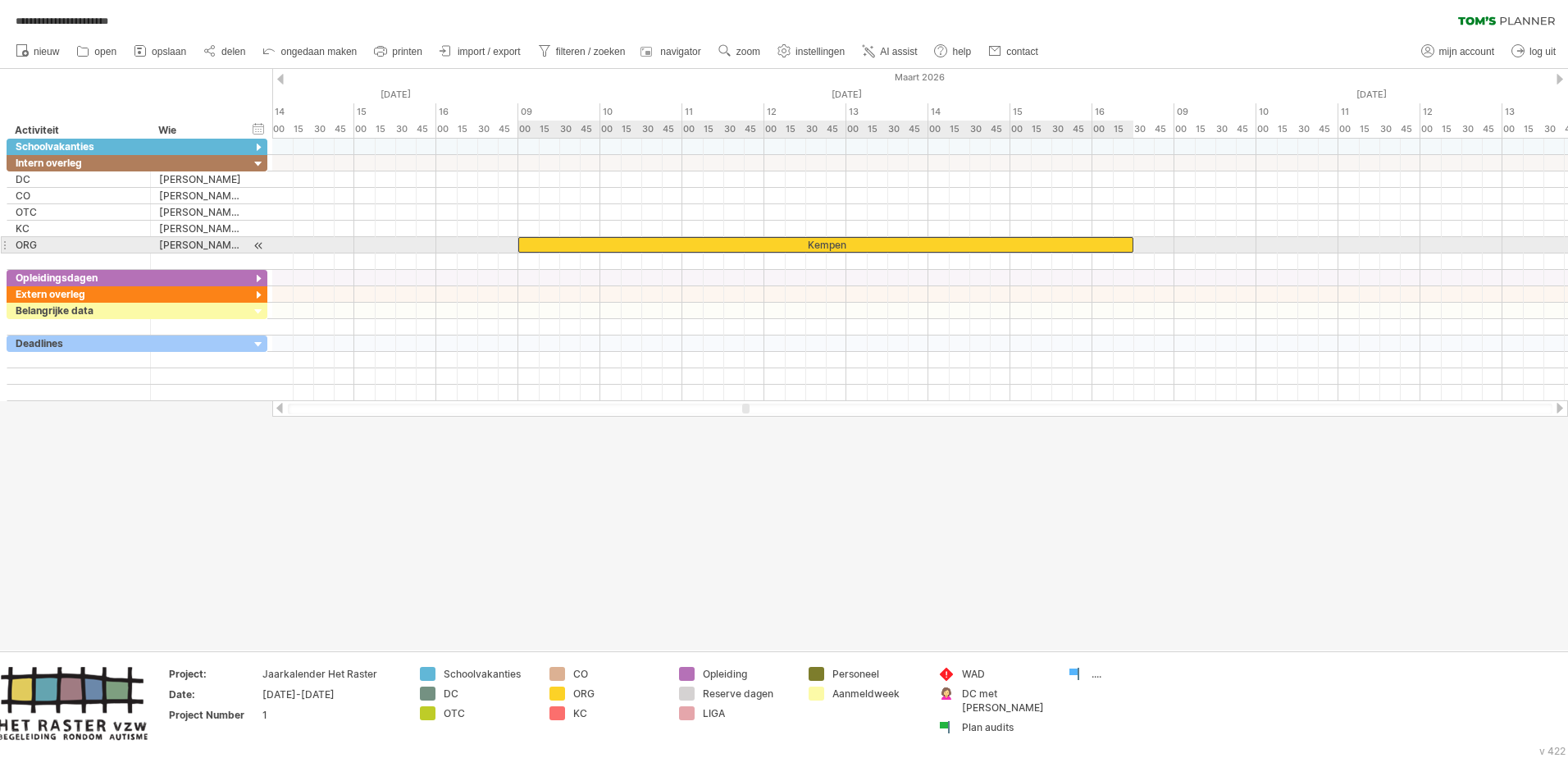
drag, startPoint x: 664, startPoint y: 161, endPoint x: 666, endPoint y: 244, distance: 83.0
drag, startPoint x: 1132, startPoint y: 244, endPoint x: 1094, endPoint y: 250, distance: 38.5
click at [1043, 250] on span at bounding box center [1093, 245] width 7 height 16
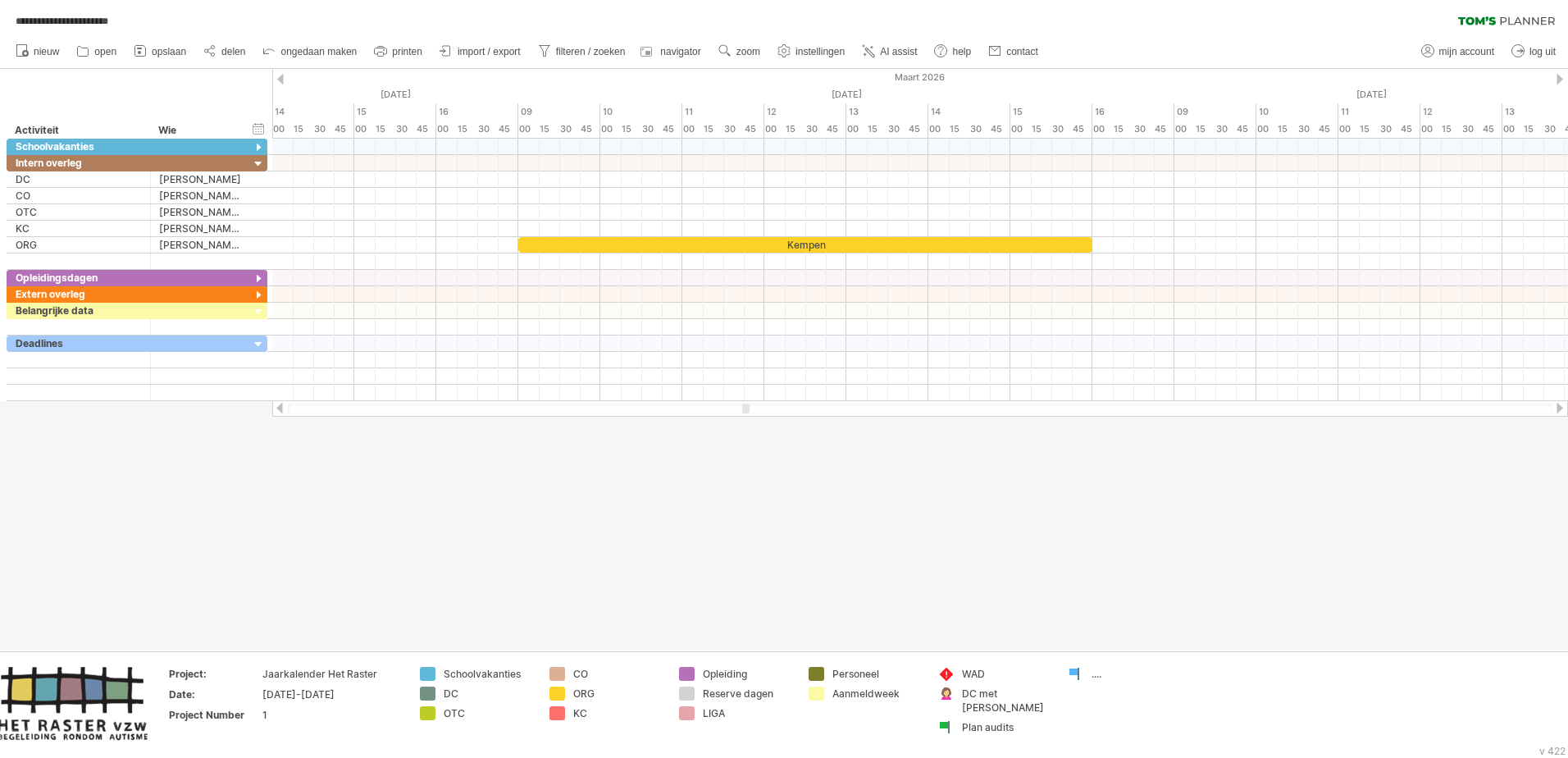
click at [1043, 403] on div at bounding box center [1560, 408] width 13 height 11
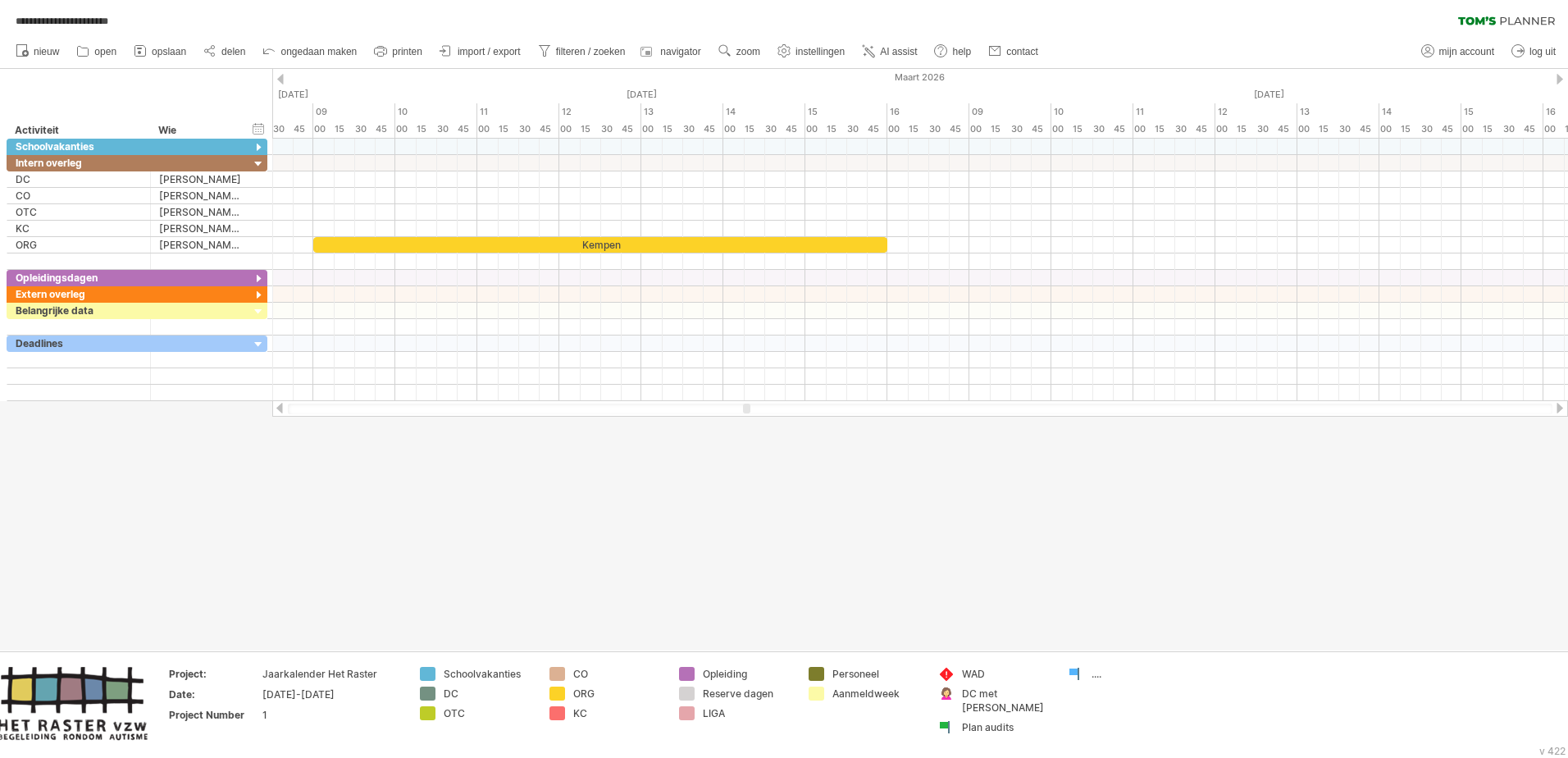
click at [1043, 403] on div at bounding box center [1560, 408] width 13 height 11
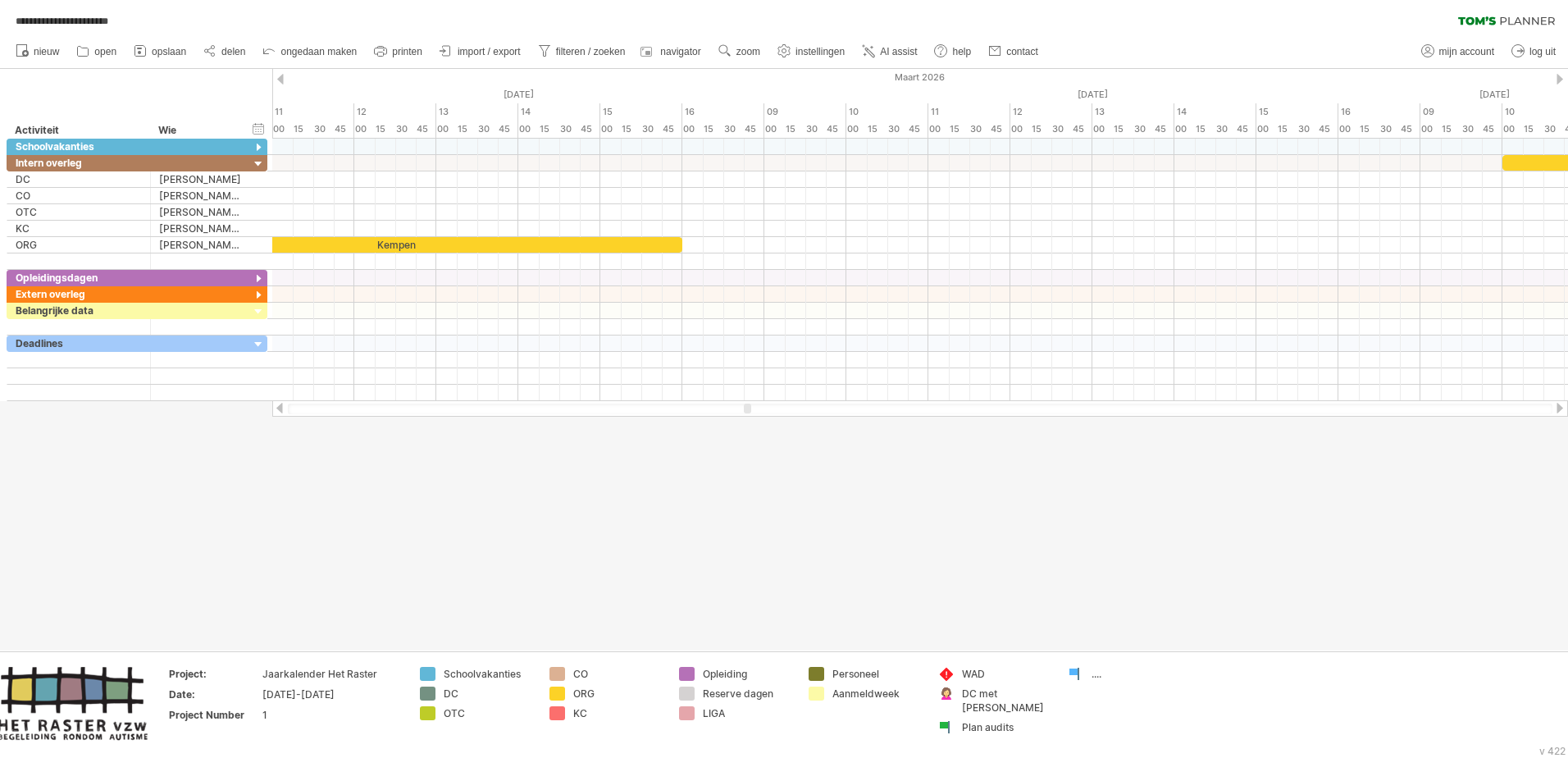
click at [1043, 403] on div at bounding box center [1560, 408] width 13 height 11
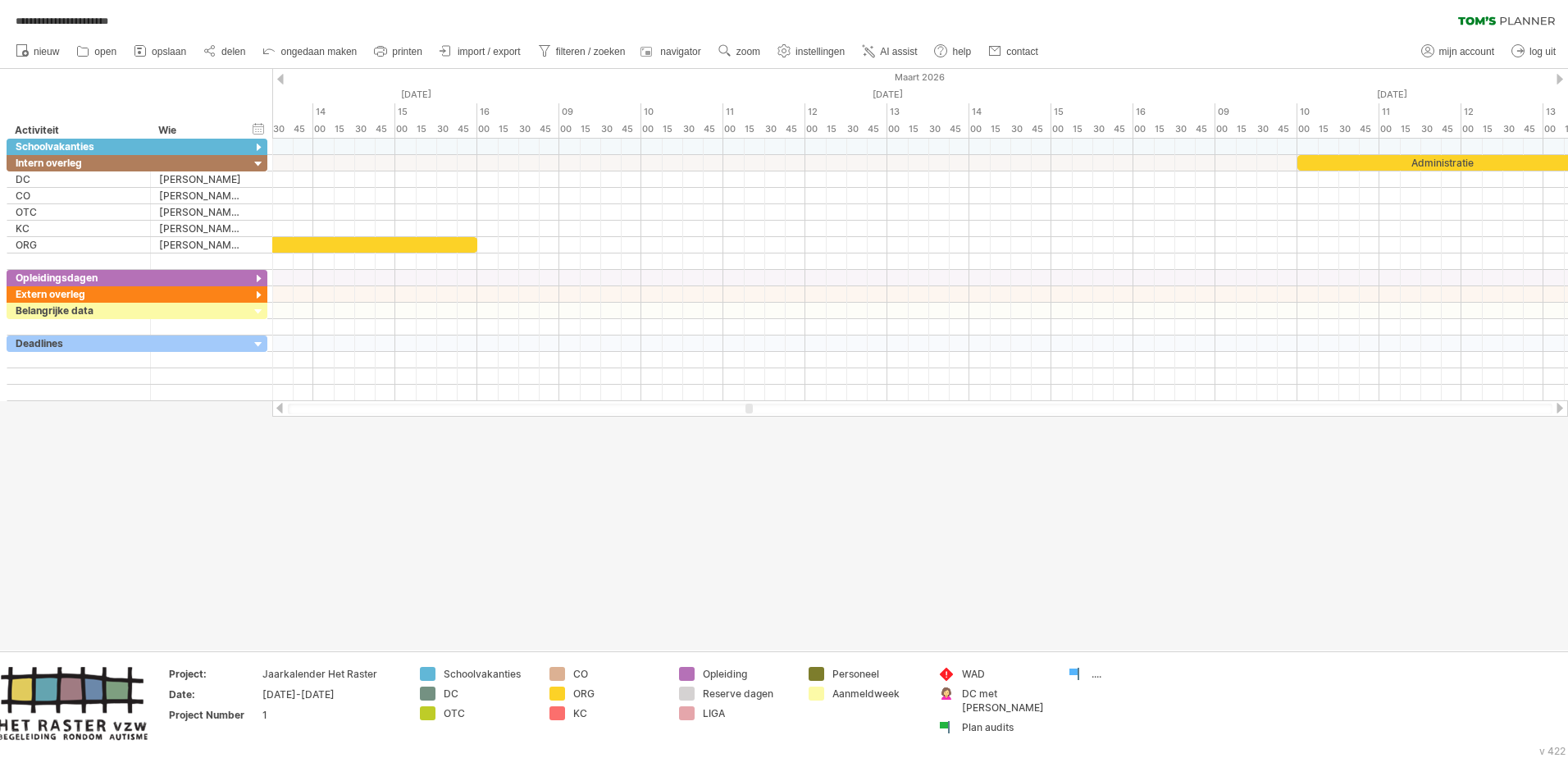
click at [1043, 403] on div at bounding box center [1560, 408] width 13 height 11
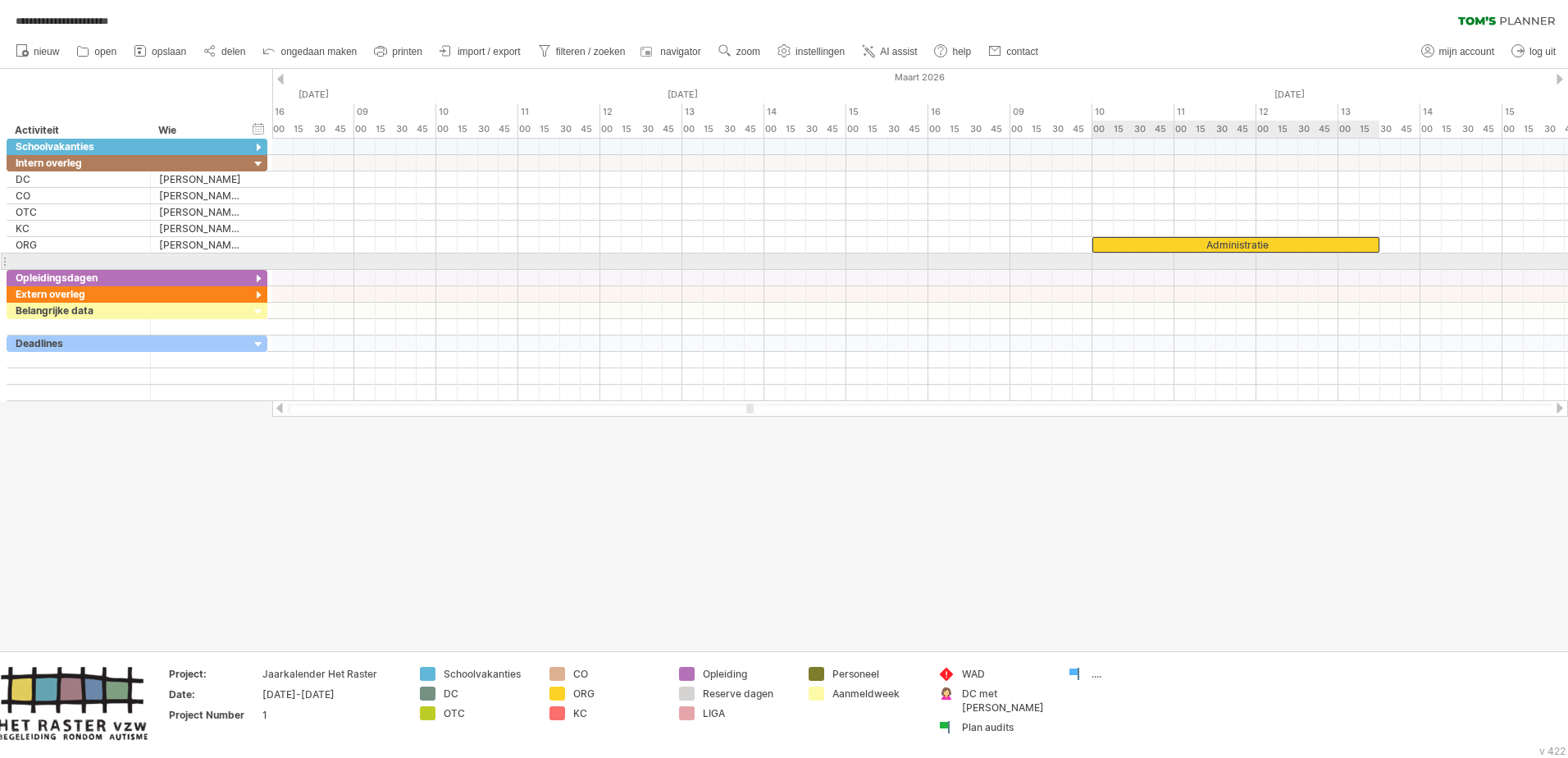
drag, startPoint x: 1174, startPoint y: 169, endPoint x: 1171, endPoint y: 254, distance: 85.1
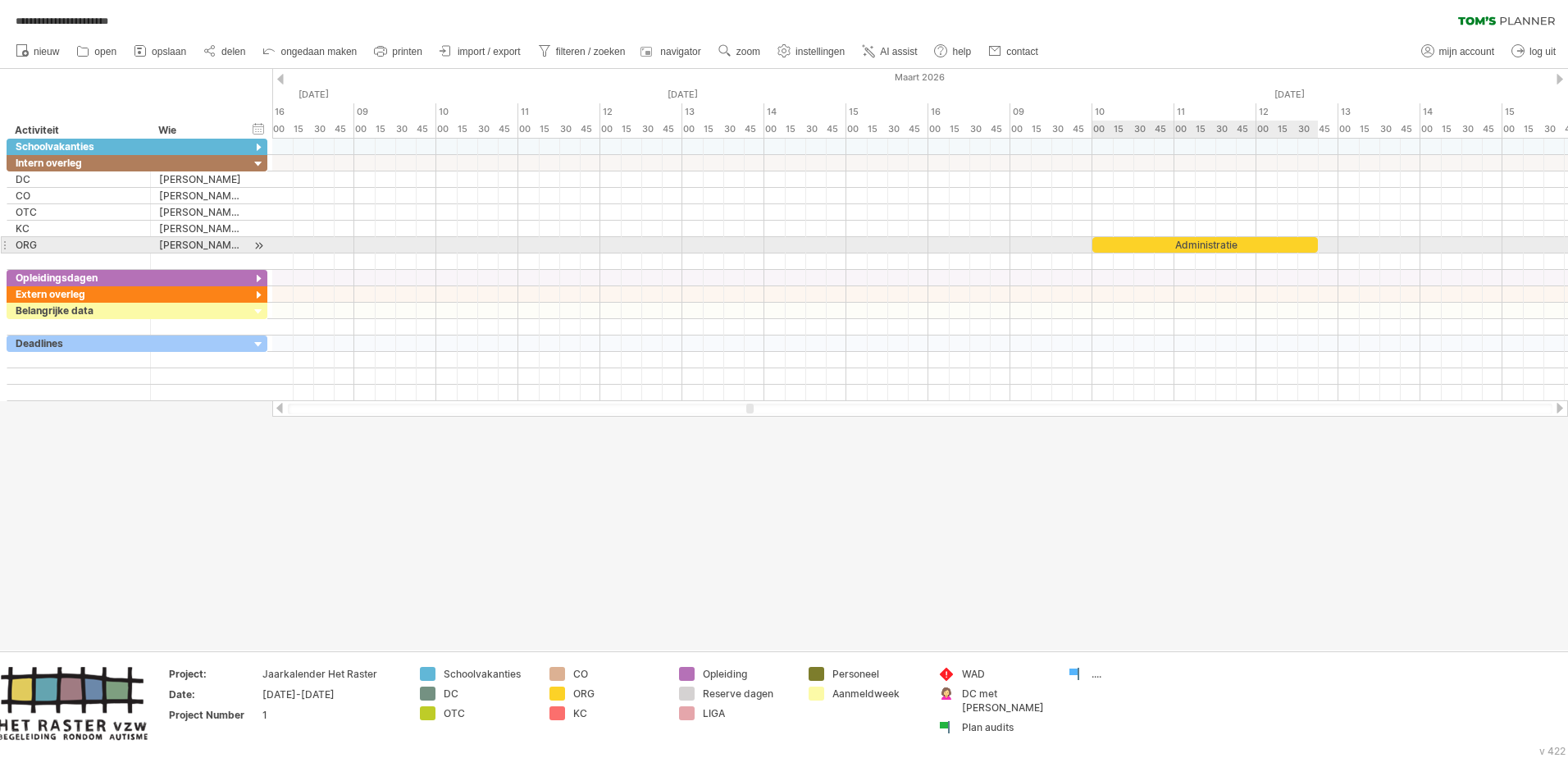
drag, startPoint x: 1381, startPoint y: 241, endPoint x: 1322, endPoint y: 249, distance: 59.5
click at [1043, 249] on div "Herfstvakantie Wapenstilstand Kerstvakantie Krokusvakantie Paasvakantie Dag van…" at bounding box center [920, 269] width 1295 height 263
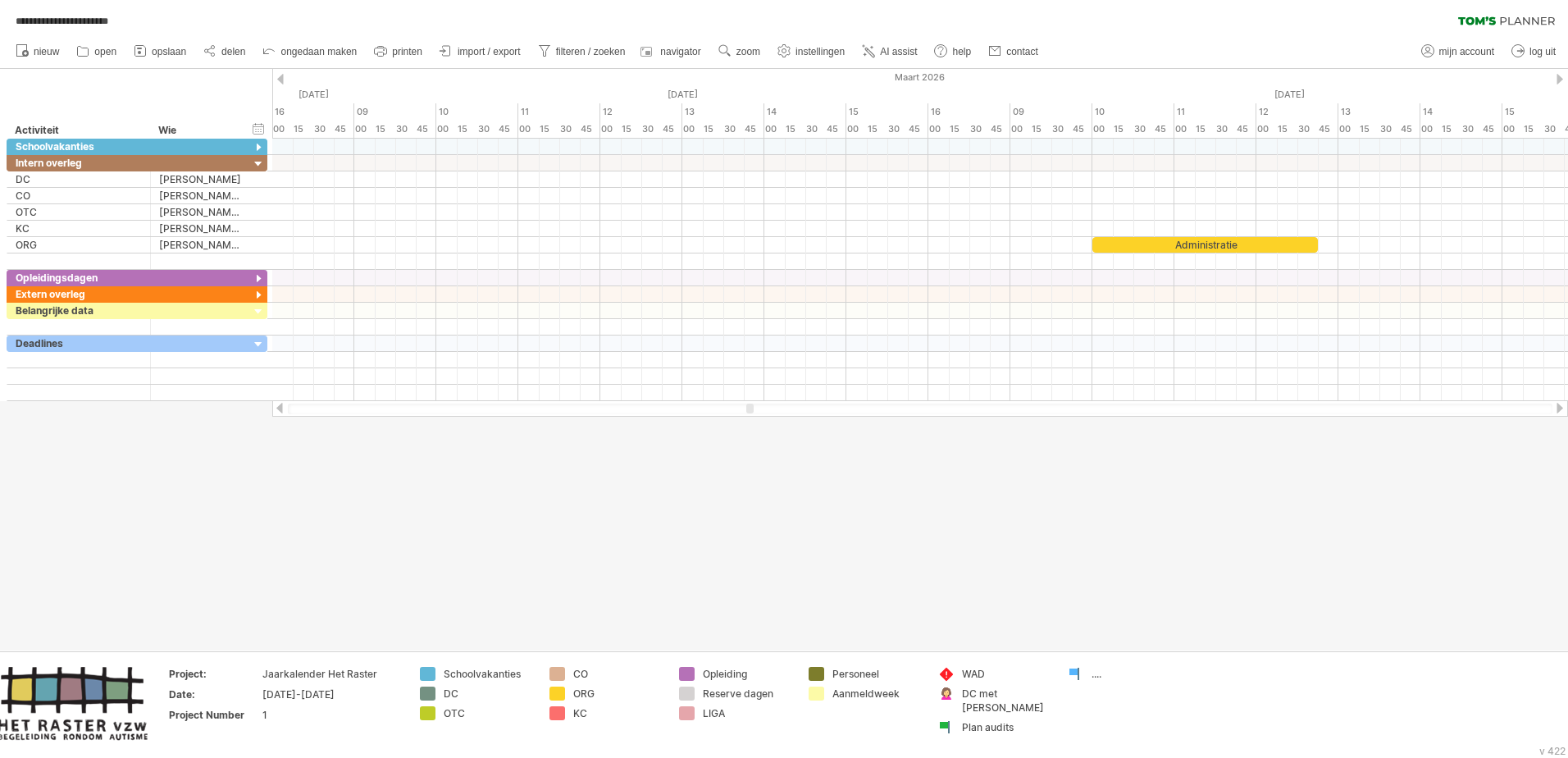
click at [1043, 405] on div at bounding box center [1560, 408] width 13 height 11
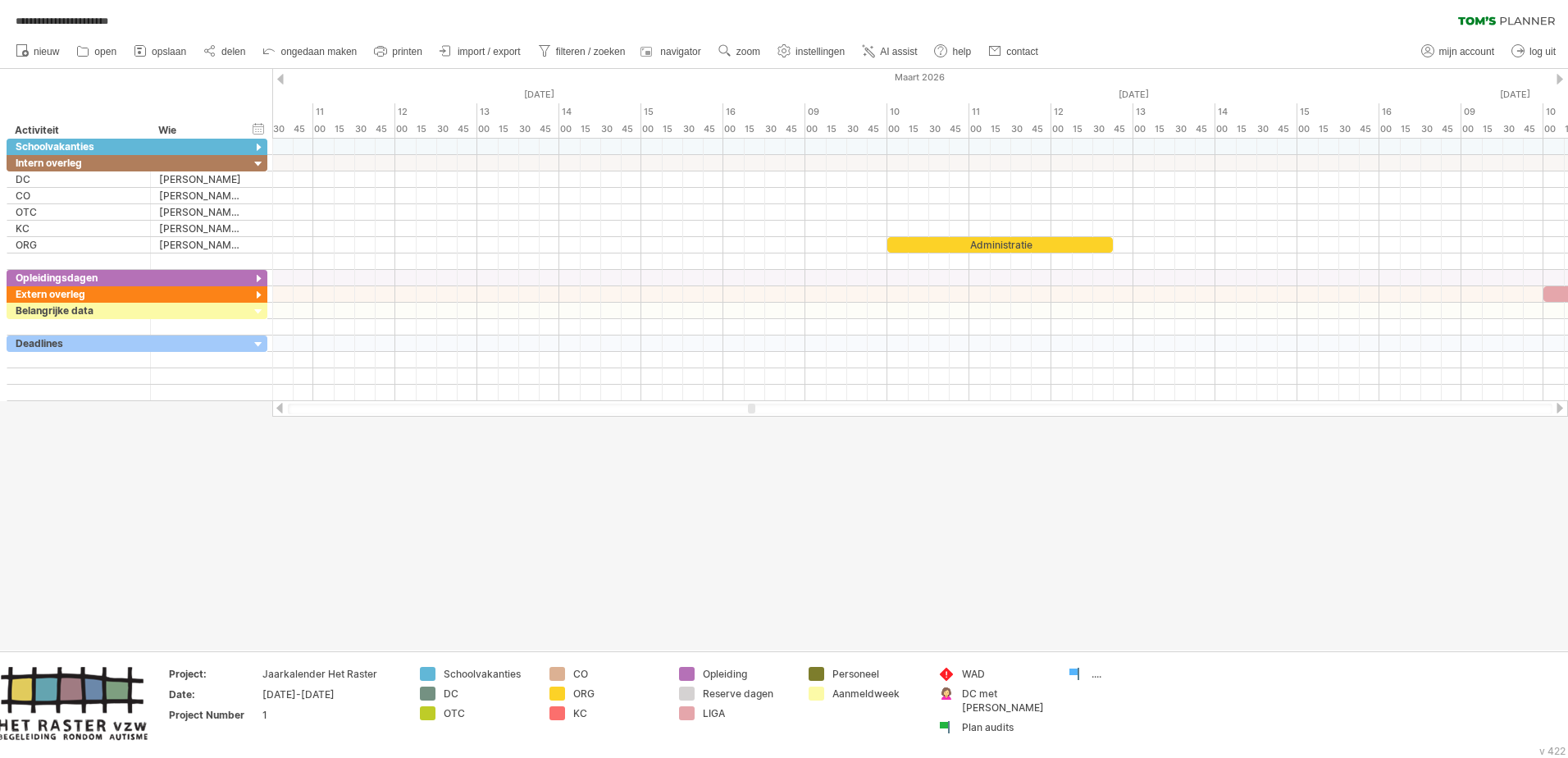
click at [1043, 405] on div at bounding box center [1560, 408] width 13 height 11
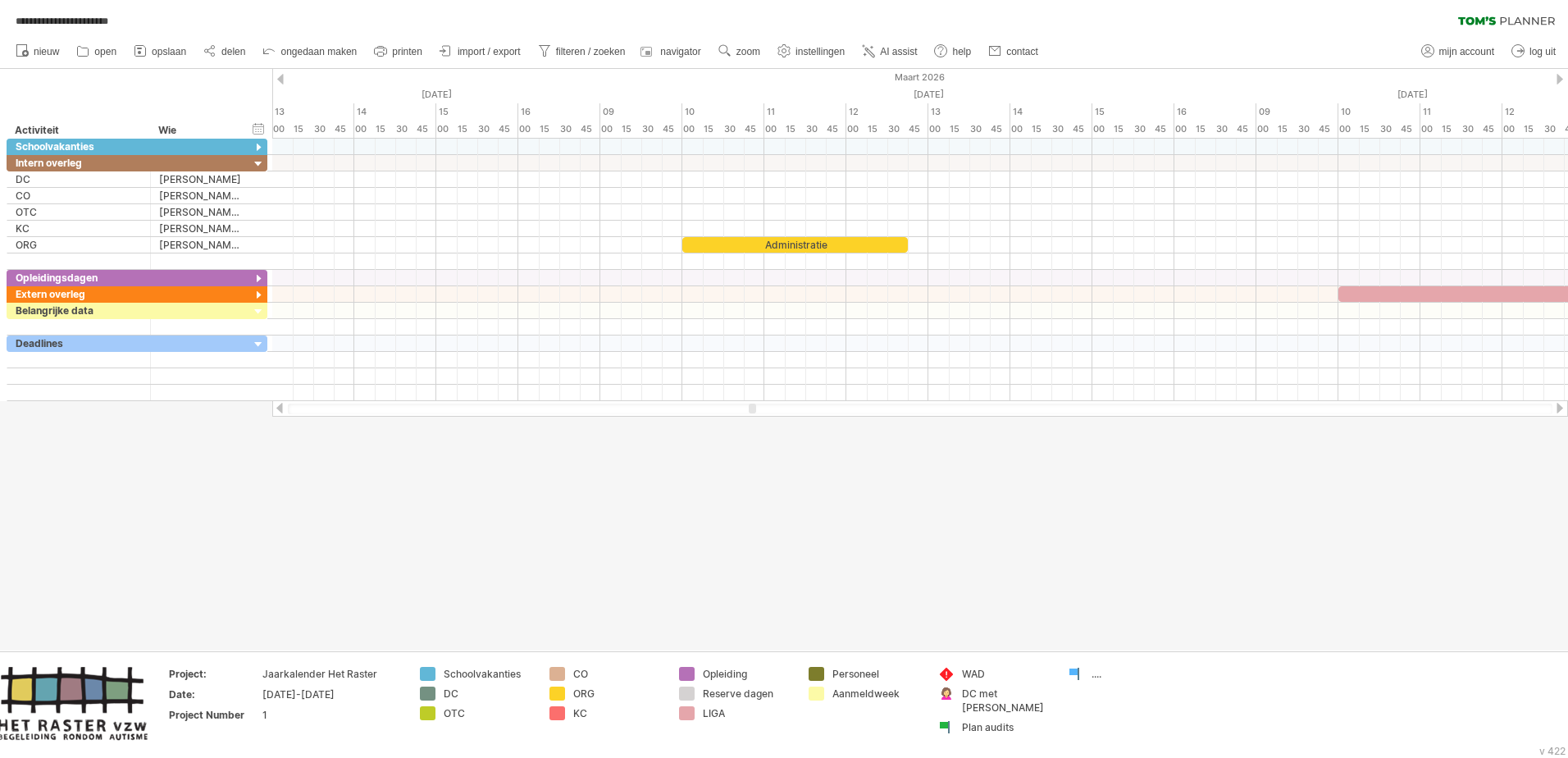
click at [1043, 405] on div at bounding box center [1560, 408] width 13 height 11
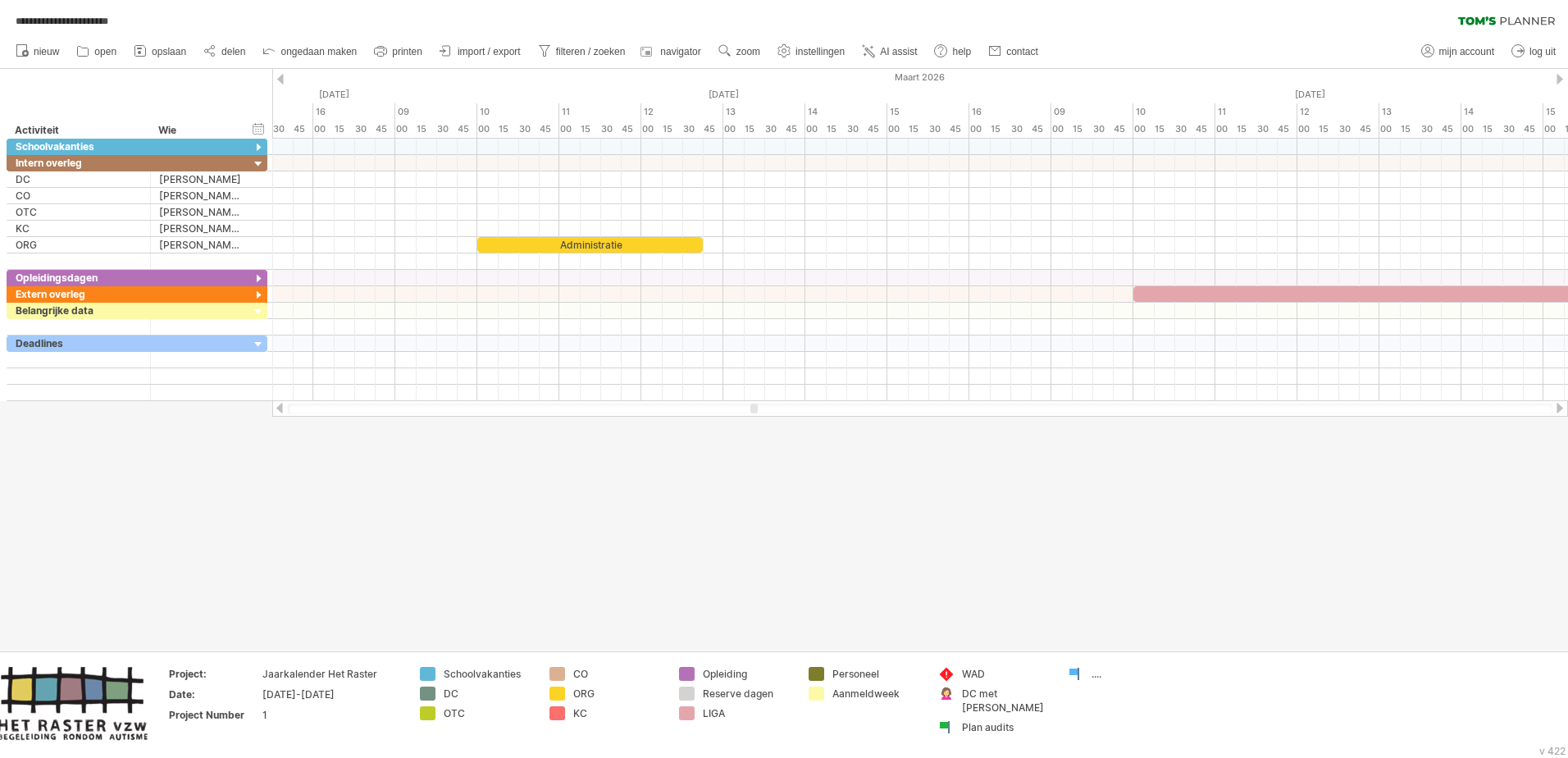
click at [1043, 405] on div at bounding box center [1560, 408] width 13 height 11
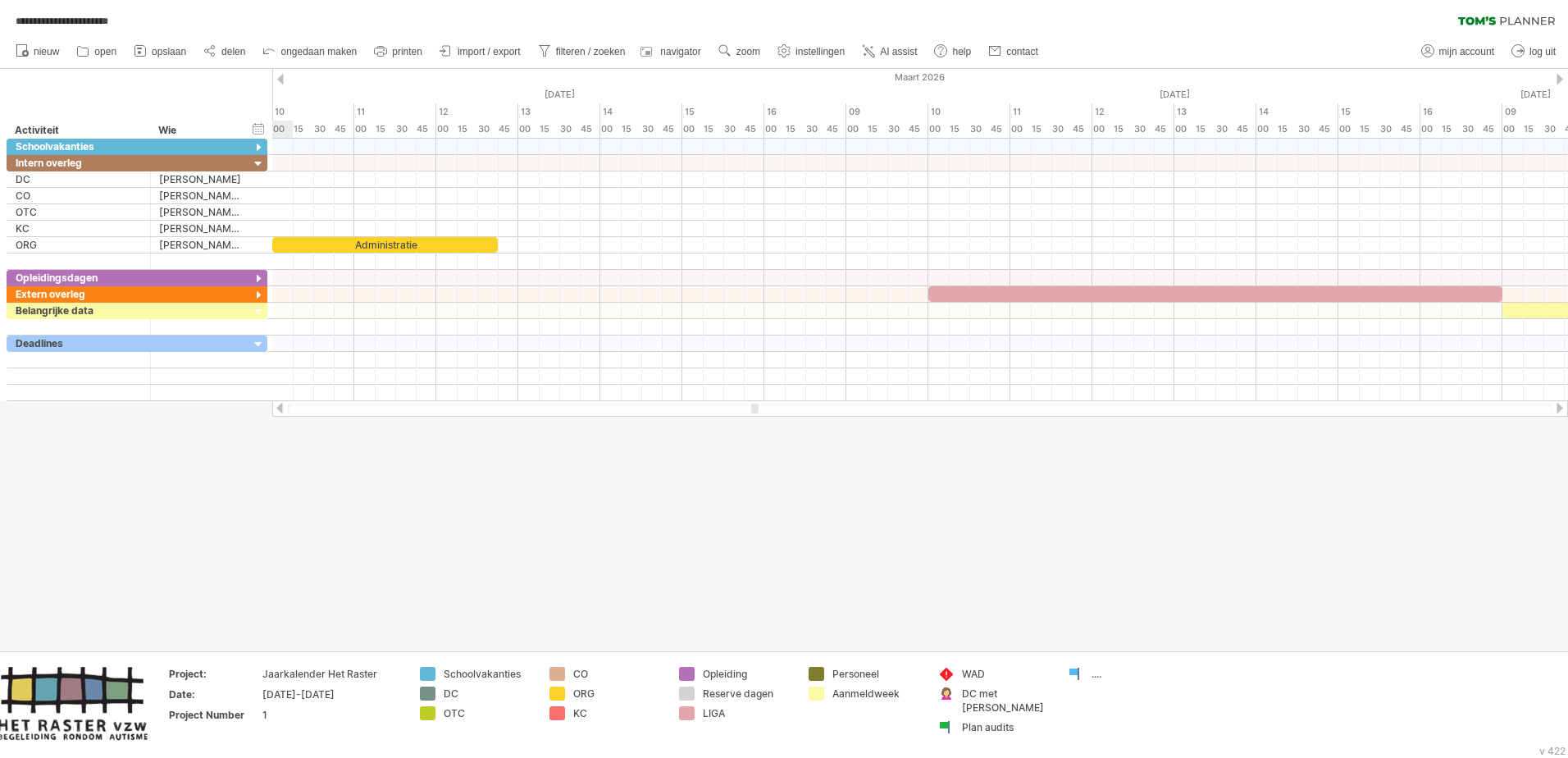
click at [1043, 405] on div at bounding box center [1560, 408] width 13 height 11
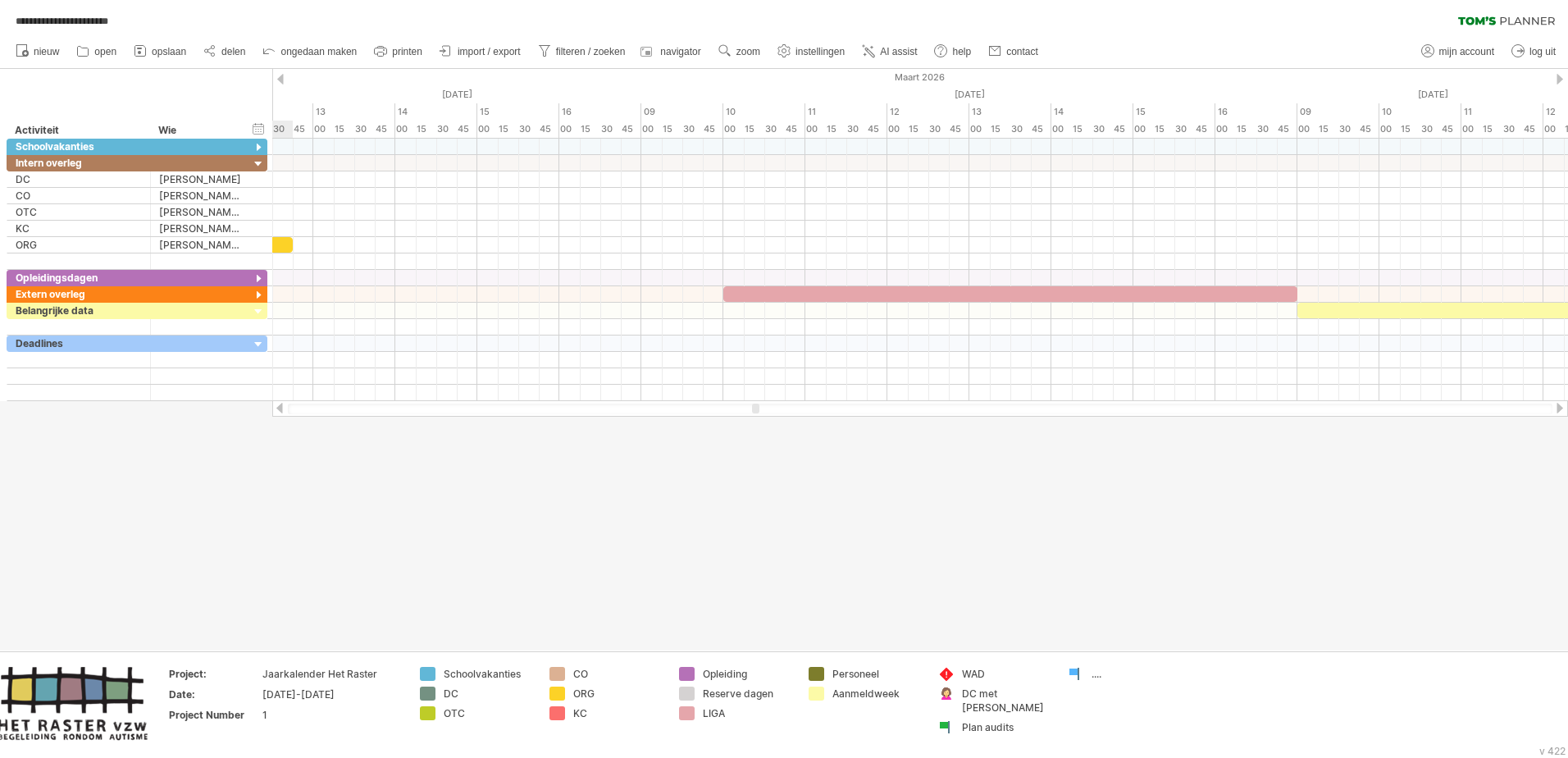
click at [1043, 405] on div at bounding box center [1560, 408] width 13 height 11
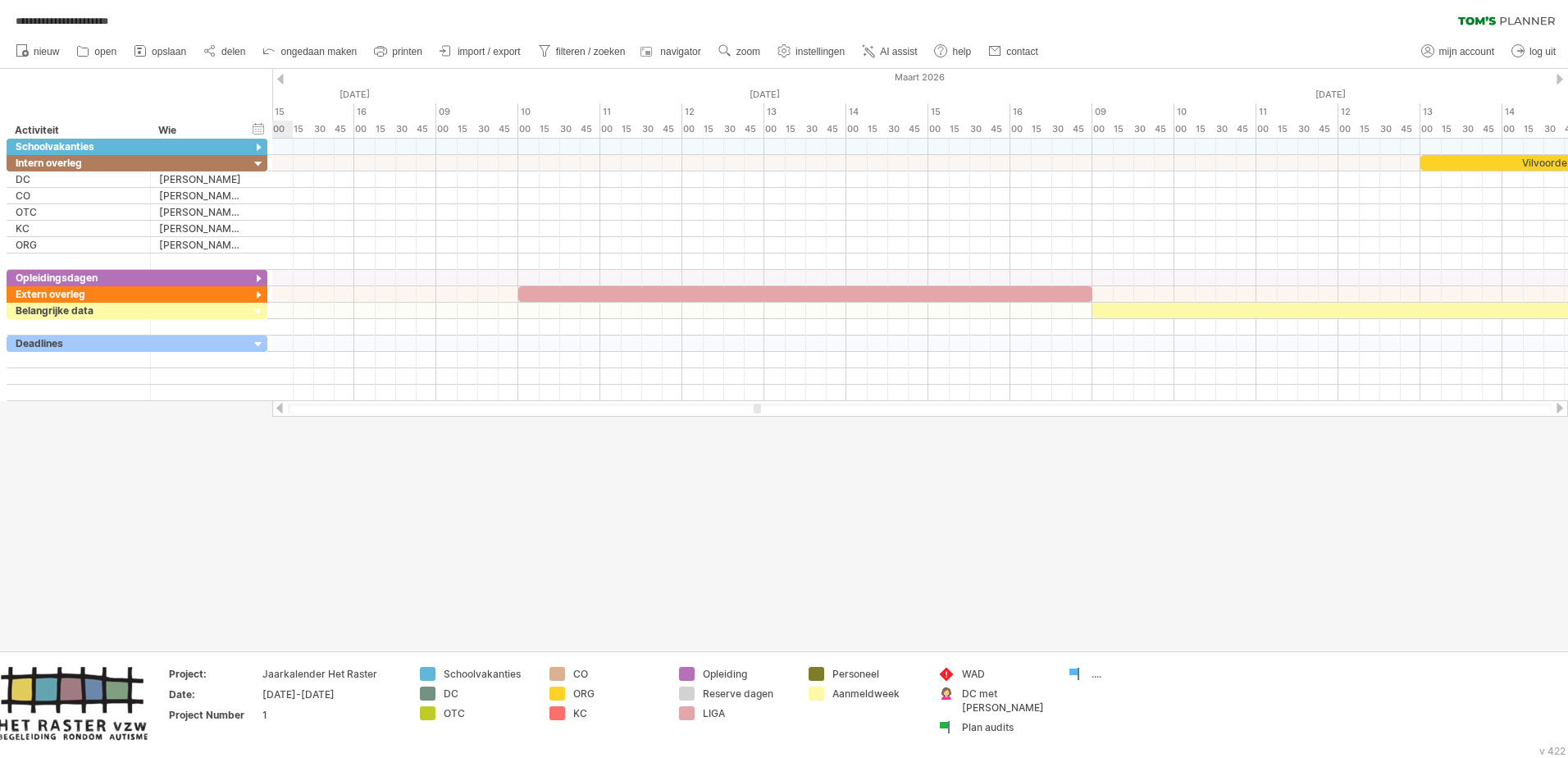
click at [1043, 405] on div at bounding box center [1560, 408] width 13 height 11
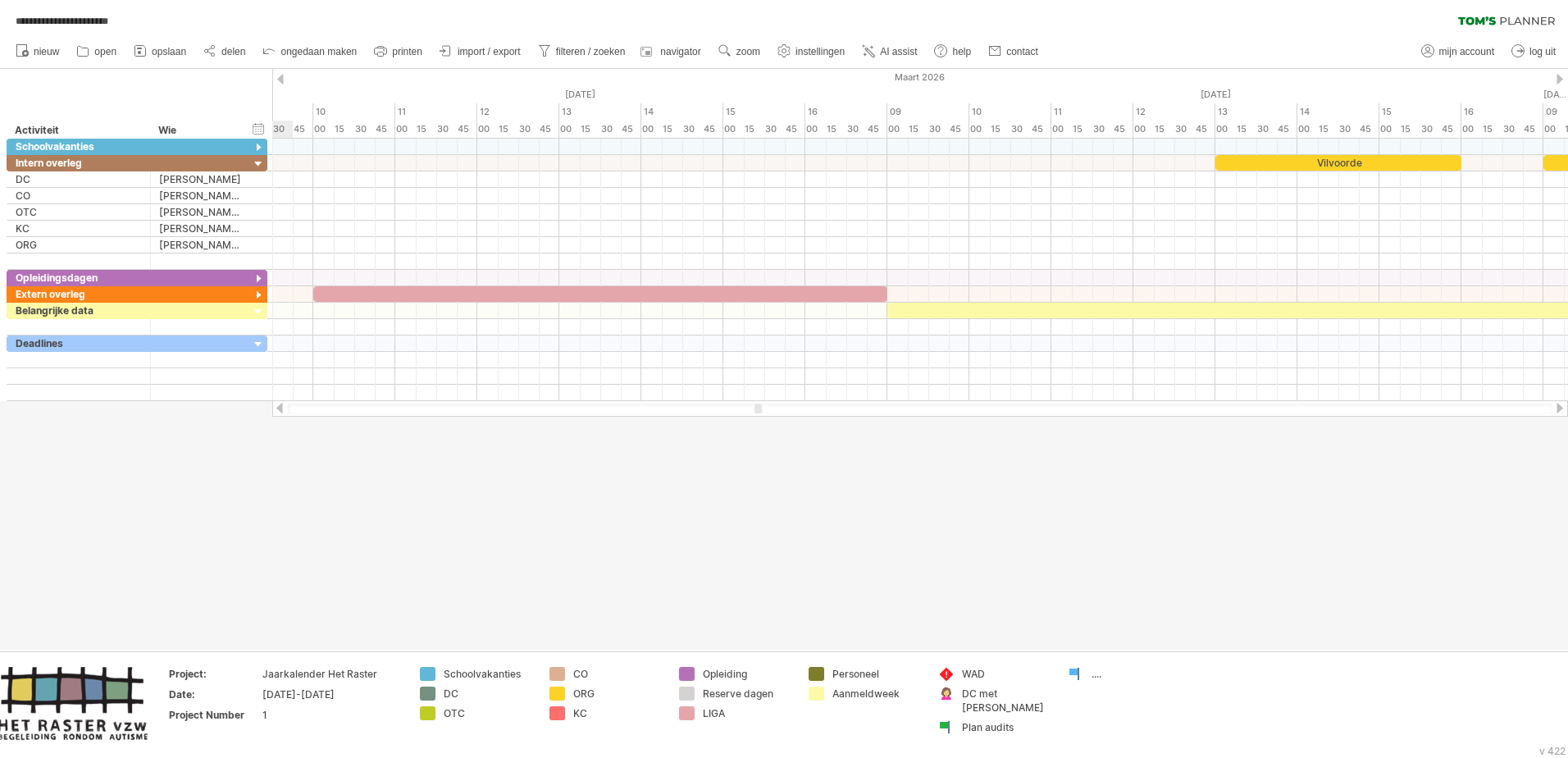
click at [1043, 405] on div at bounding box center [1560, 408] width 13 height 11
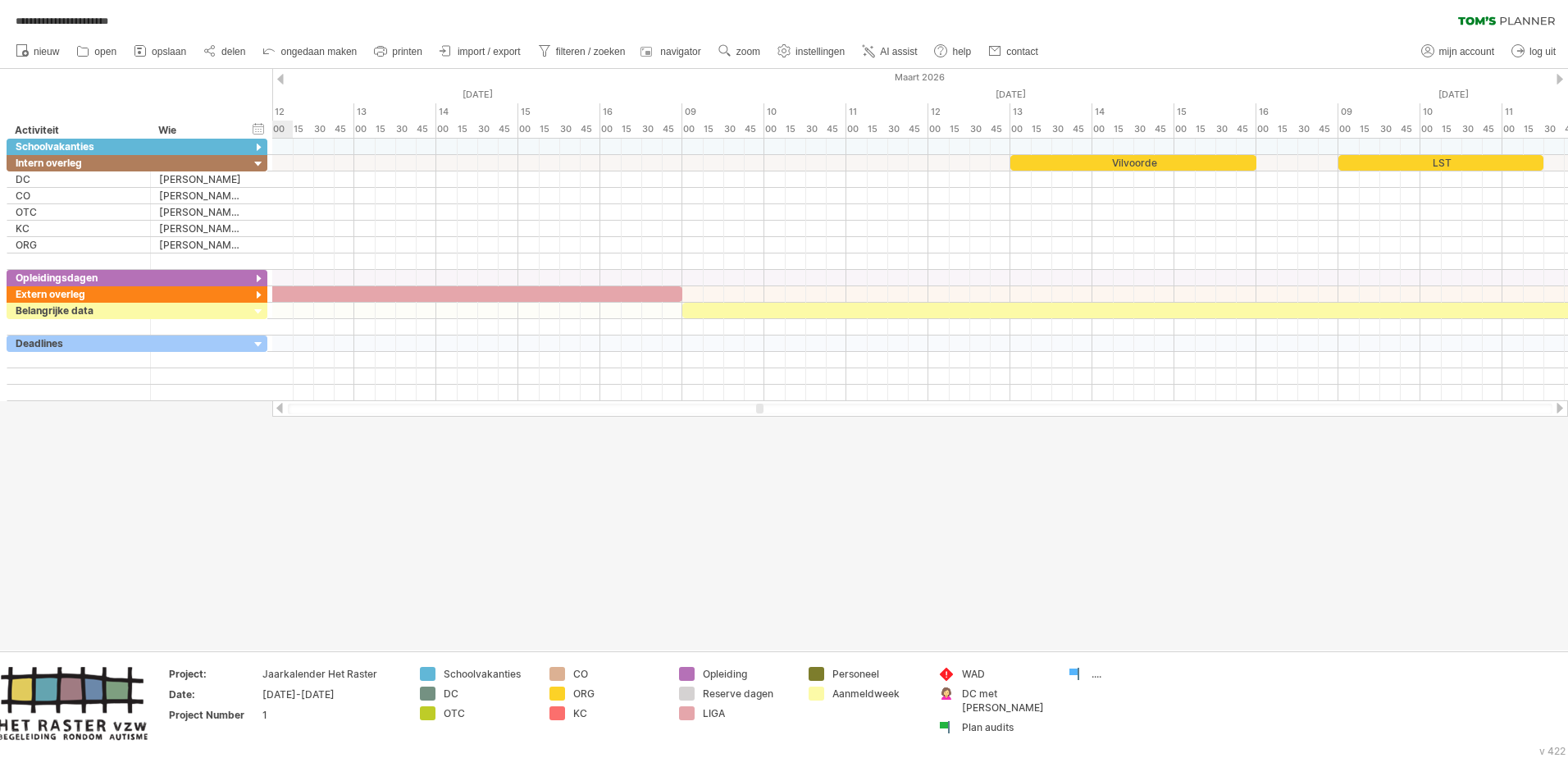
click at [1043, 405] on div at bounding box center [1560, 408] width 13 height 11
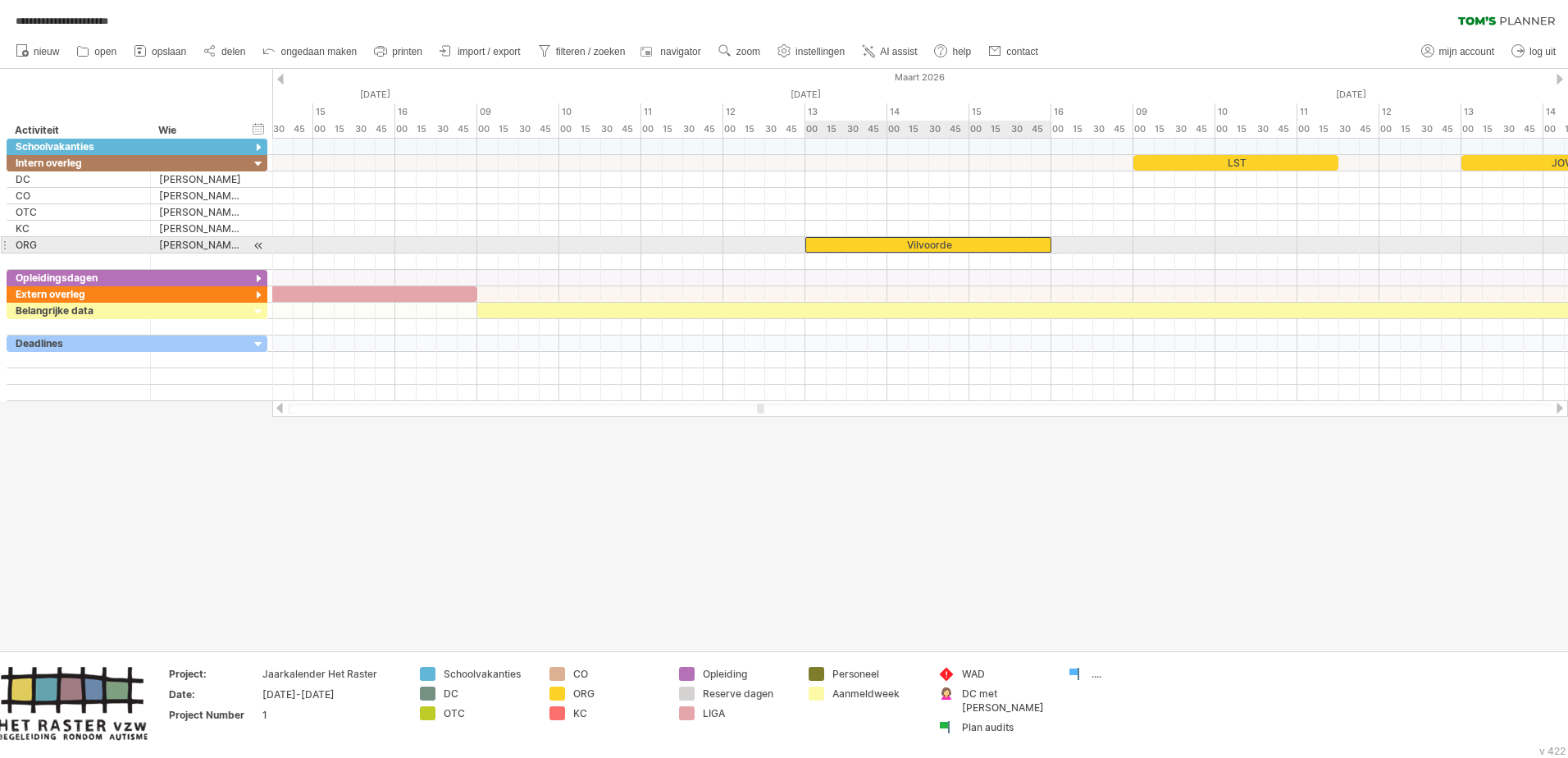
drag, startPoint x: 981, startPoint y: 161, endPoint x: 983, endPoint y: 240, distance: 79.0
drag, startPoint x: 884, startPoint y: 240, endPoint x: 842, endPoint y: 246, distance: 42.4
click at [842, 246] on div "Vilvoorde" at bounding box center [887, 245] width 246 height 16
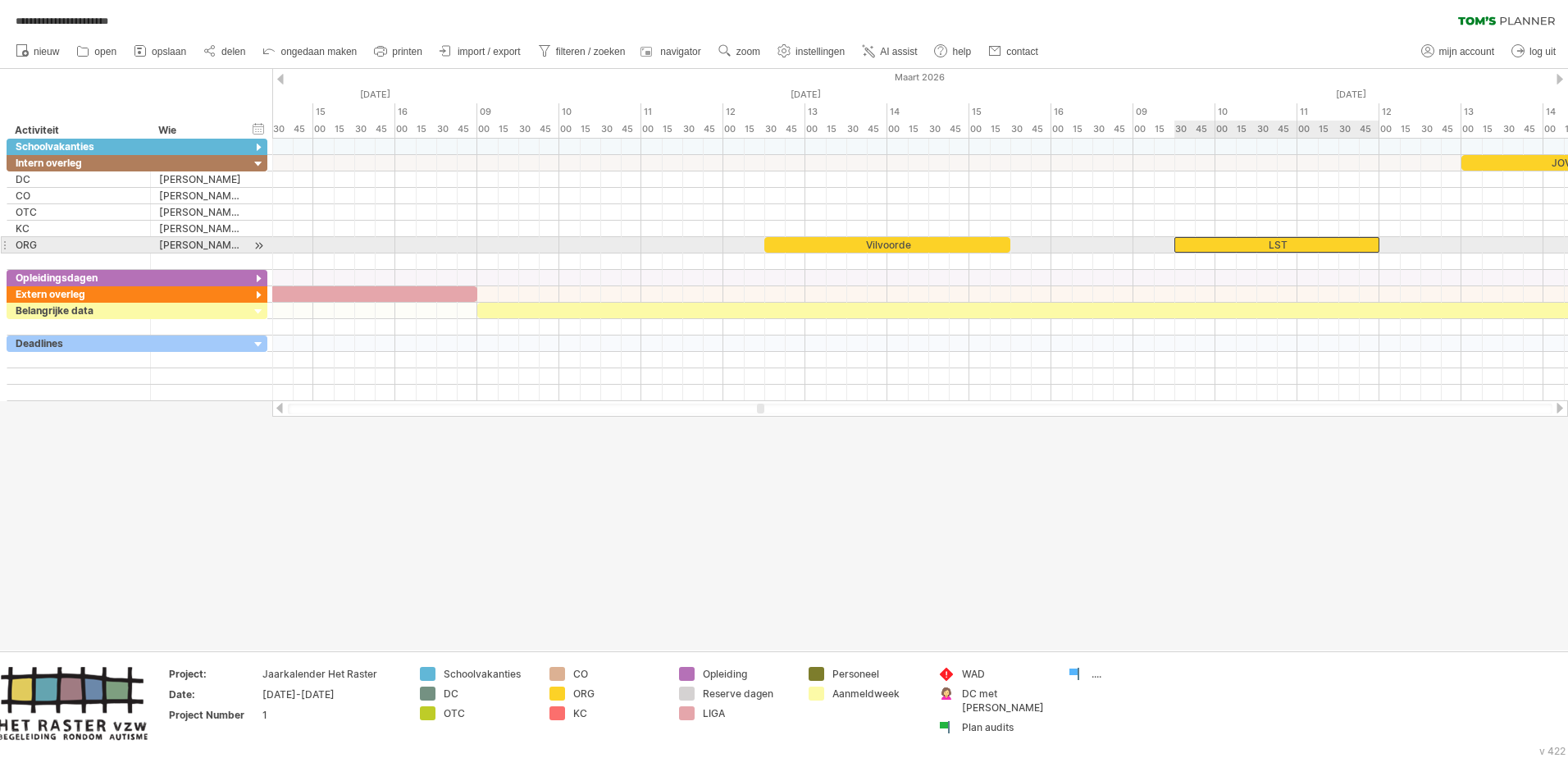
drag, startPoint x: 1184, startPoint y: 158, endPoint x: 1222, endPoint y: 241, distance: 91.3
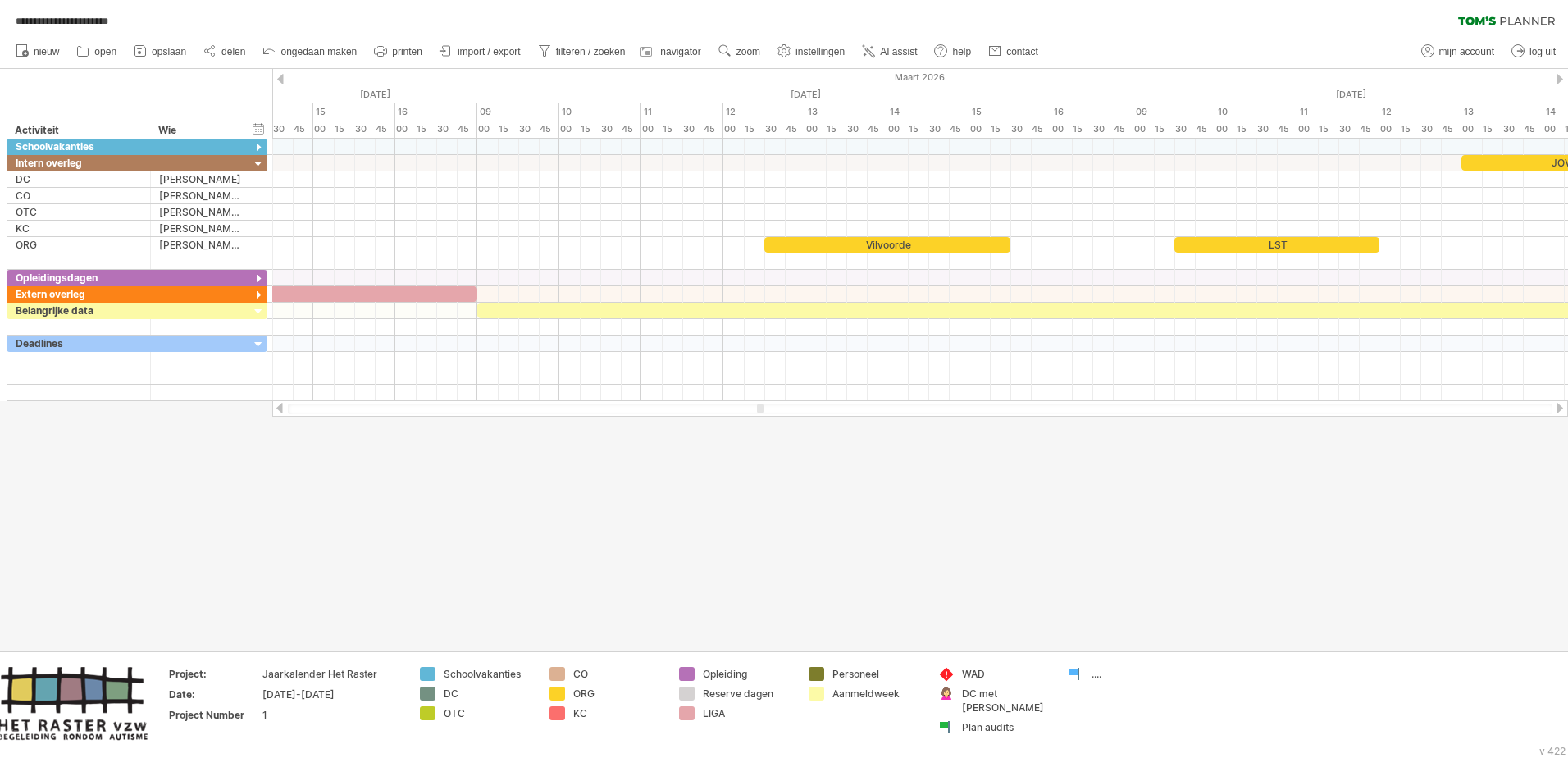
click at [1043, 409] on div at bounding box center [1560, 408] width 13 height 11
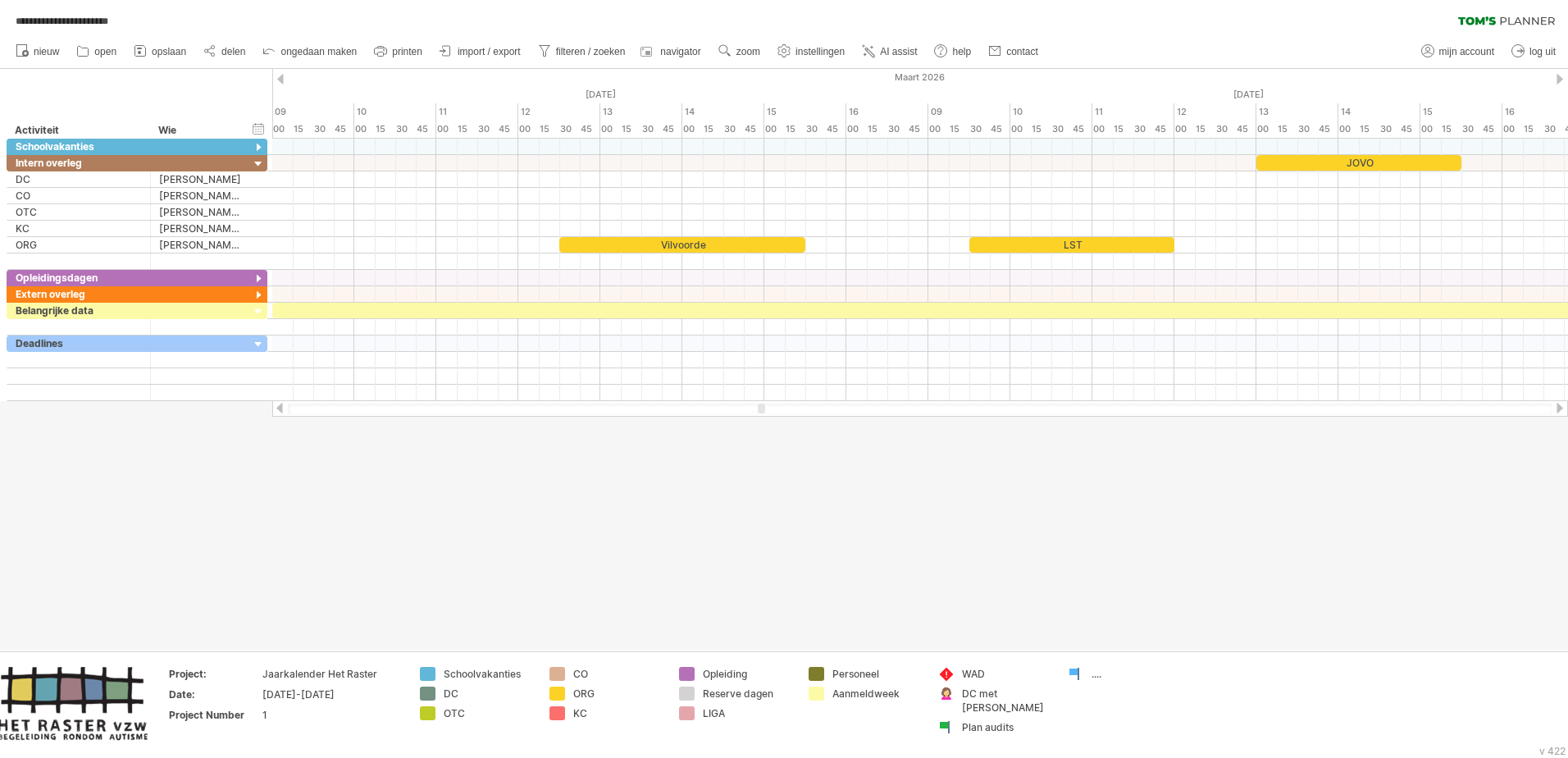
click at [1043, 409] on div at bounding box center [1560, 408] width 13 height 11
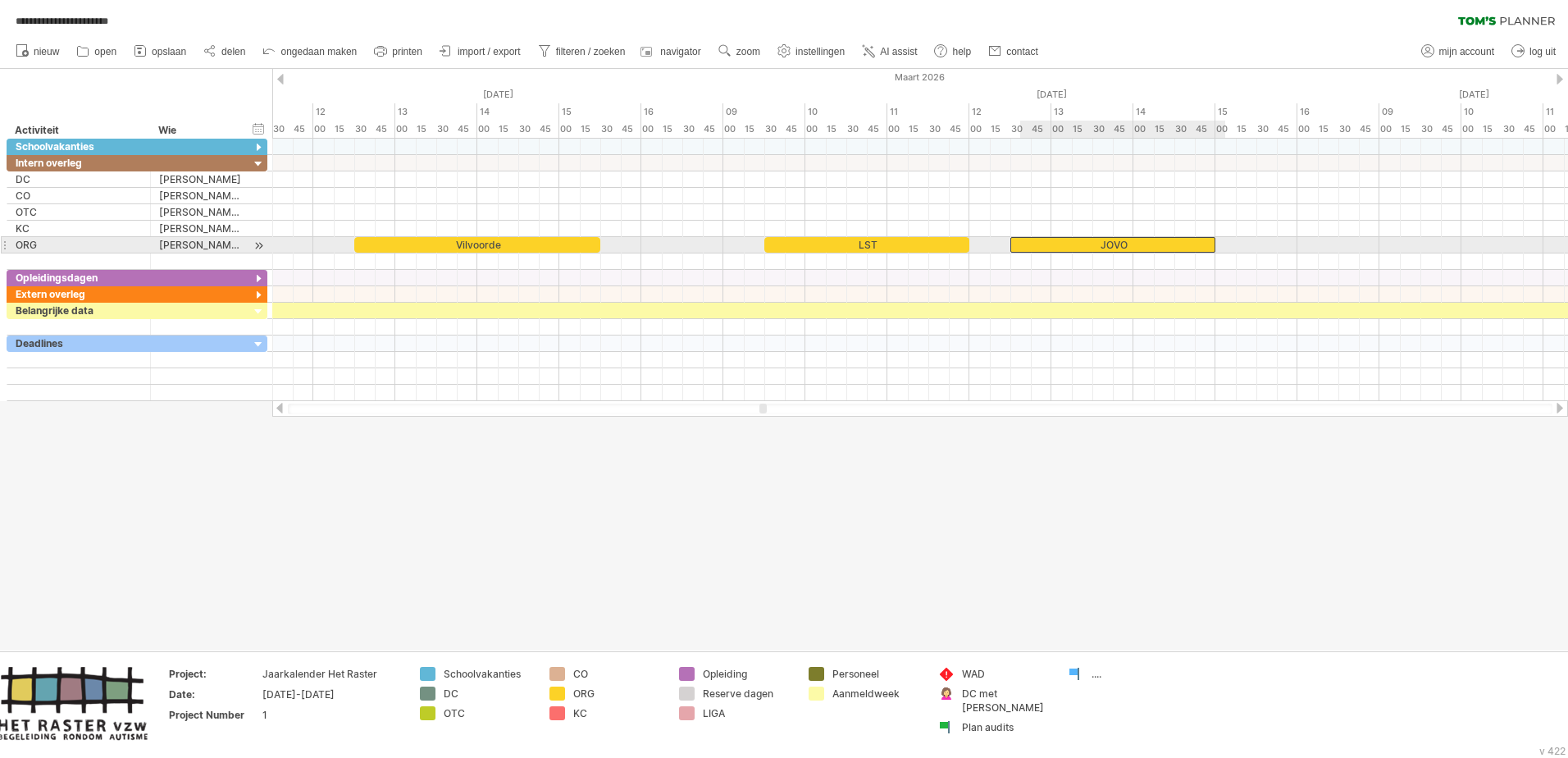
drag, startPoint x: 1087, startPoint y: 160, endPoint x: 1051, endPoint y: 248, distance: 95.1
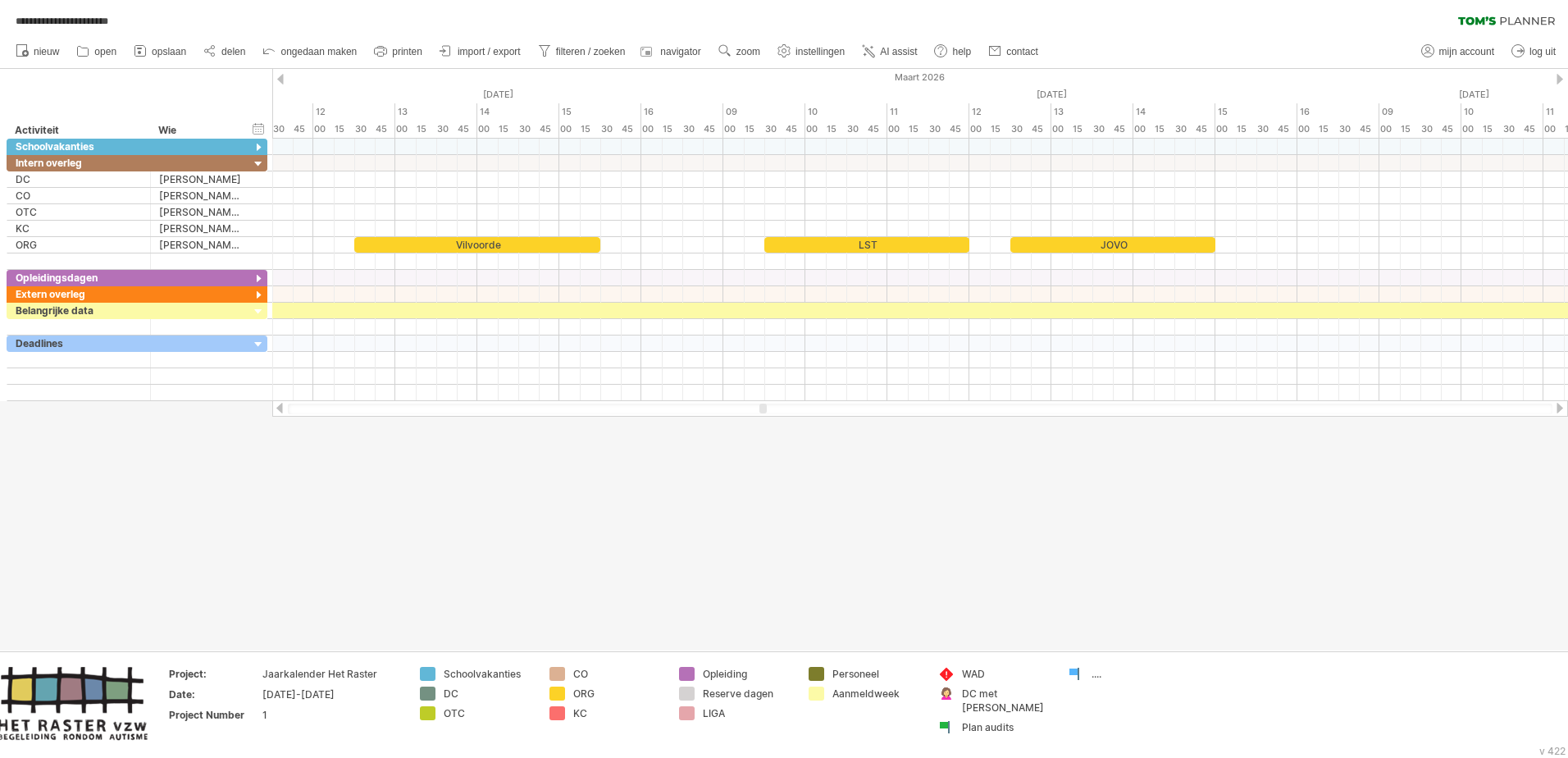
click at [1043, 407] on div at bounding box center [1560, 408] width 13 height 11
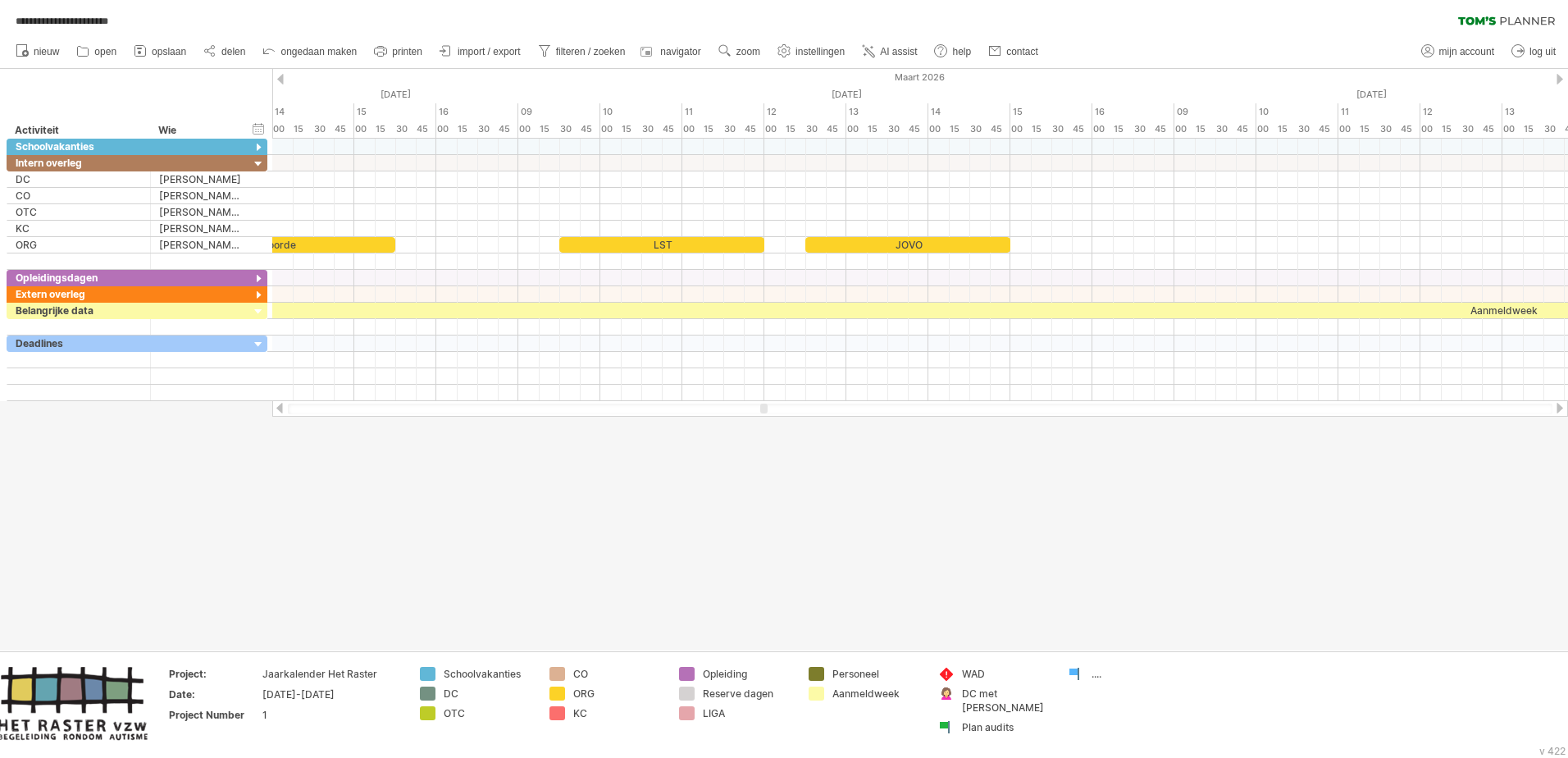
click at [1043, 407] on div at bounding box center [1560, 408] width 13 height 11
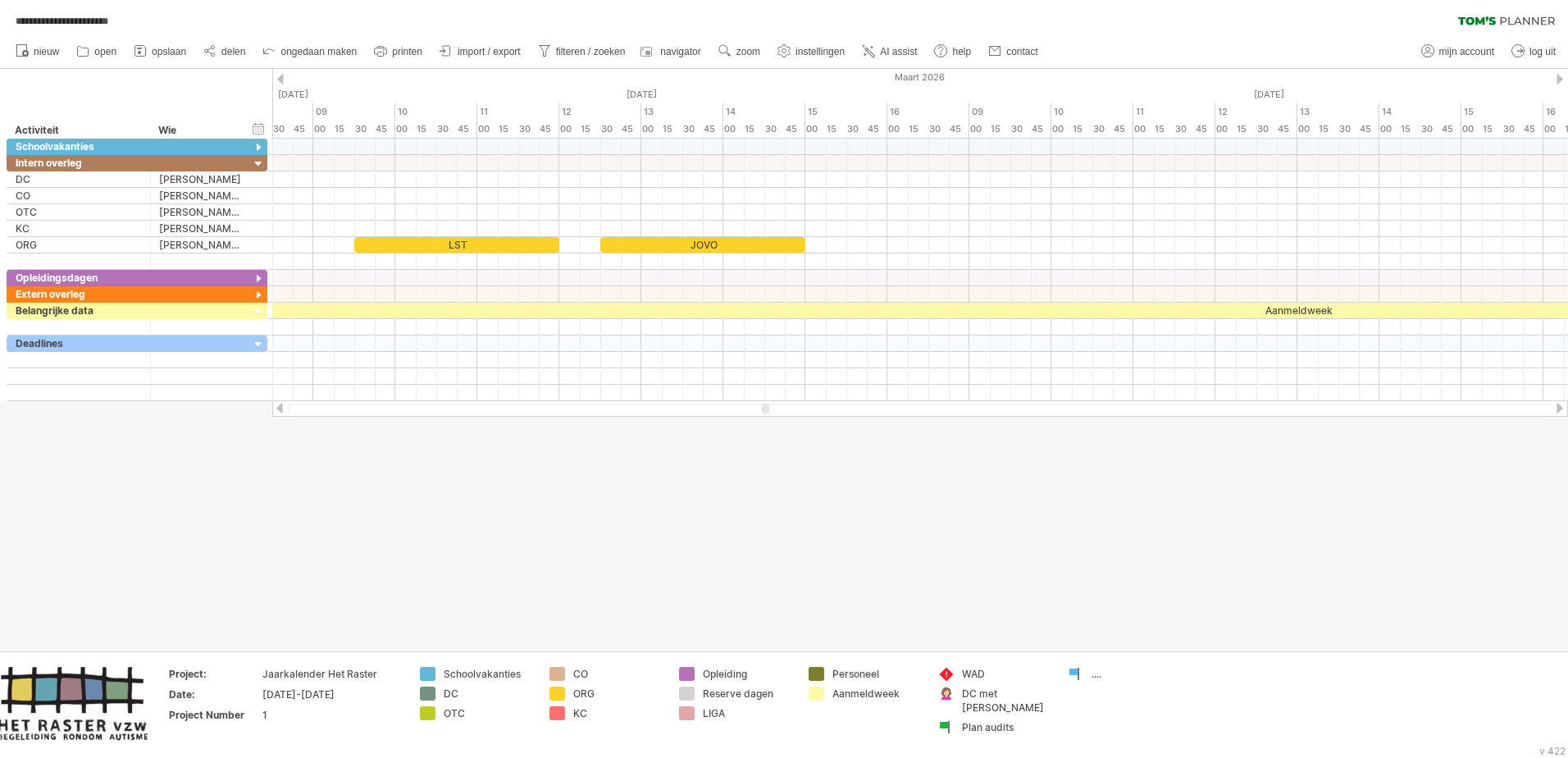
click at [1043, 407] on div at bounding box center [1560, 408] width 13 height 11
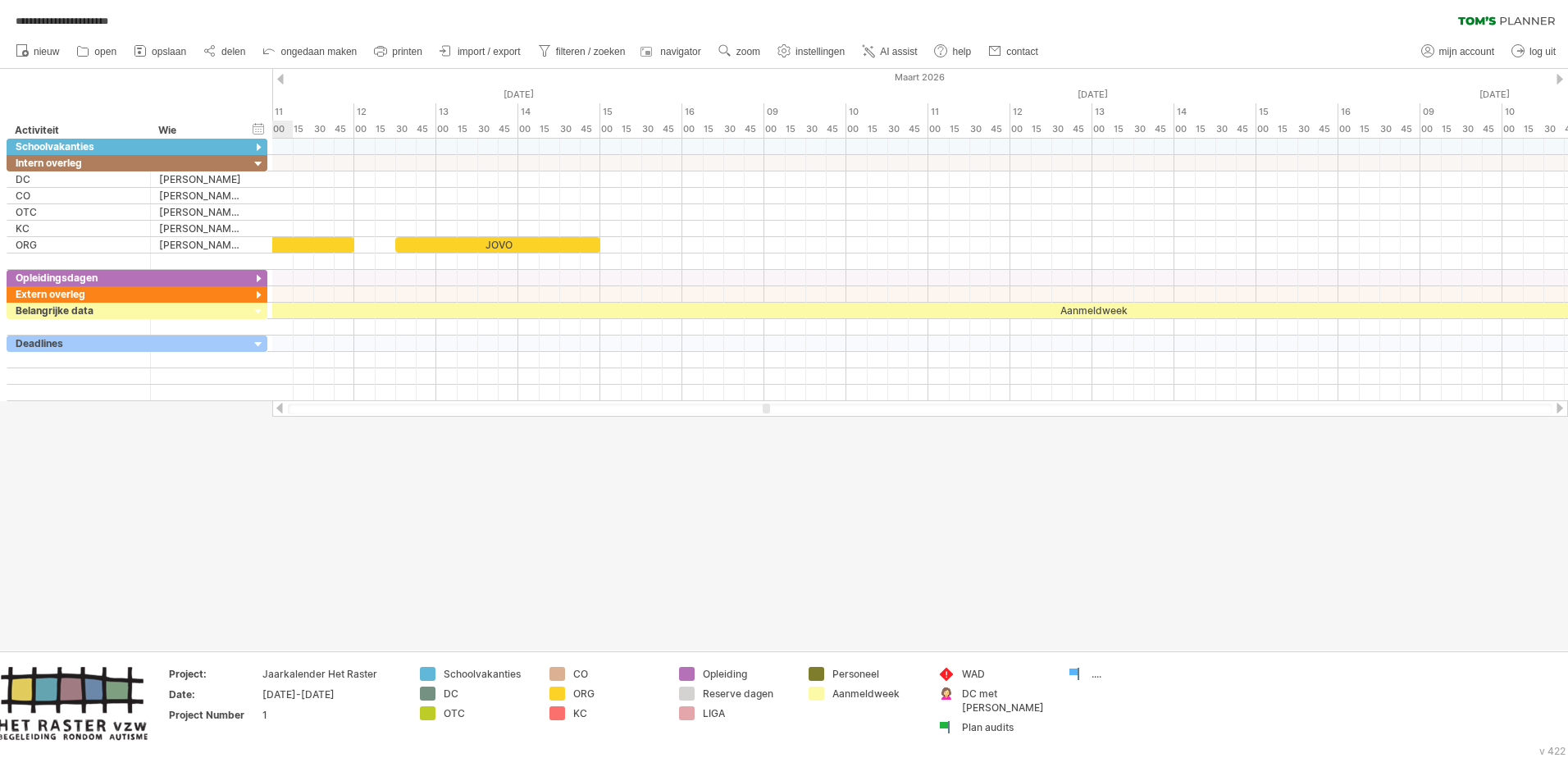
click at [1043, 407] on div at bounding box center [1560, 408] width 13 height 11
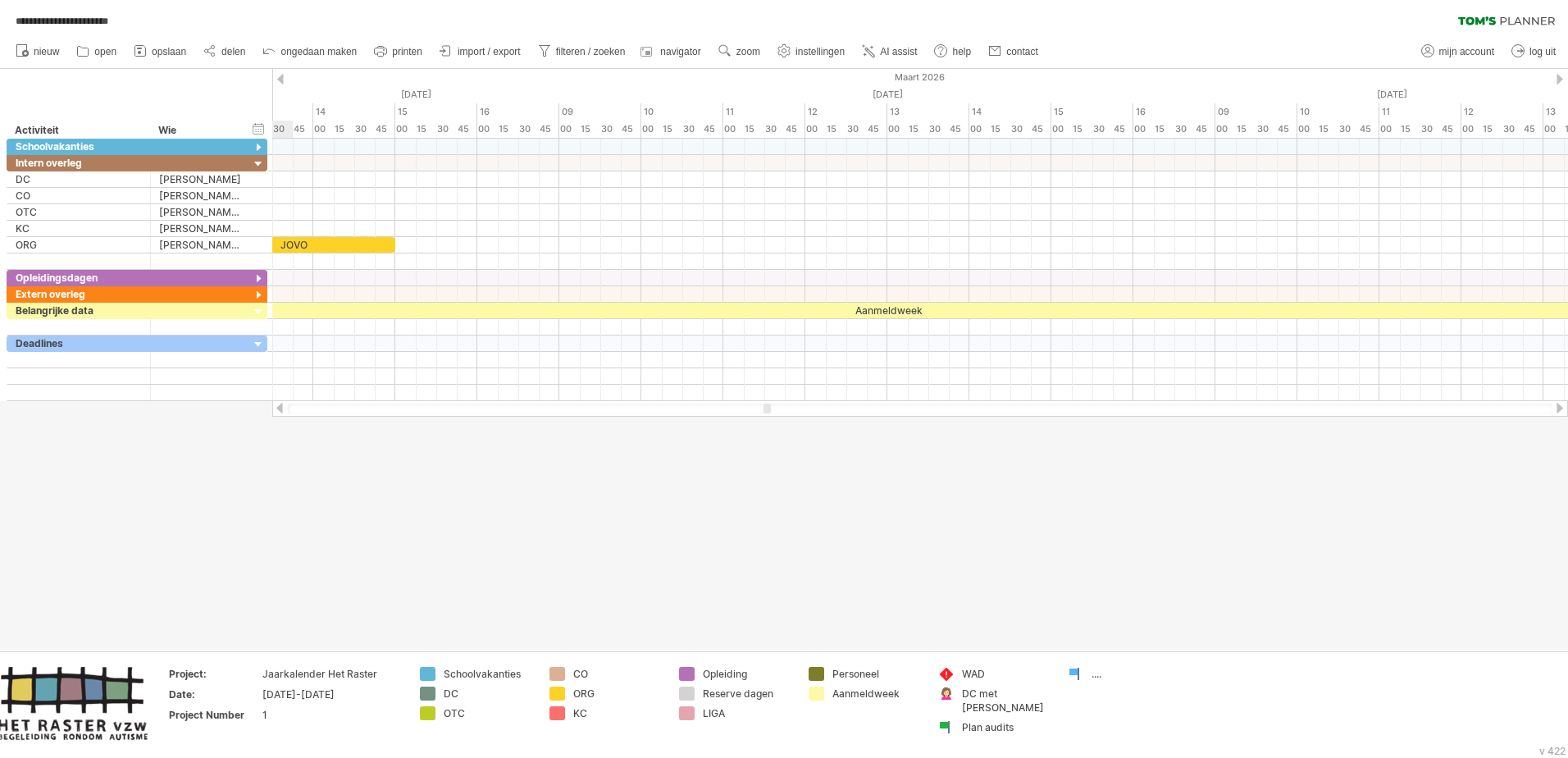
click at [1043, 407] on div at bounding box center [1560, 408] width 13 height 11
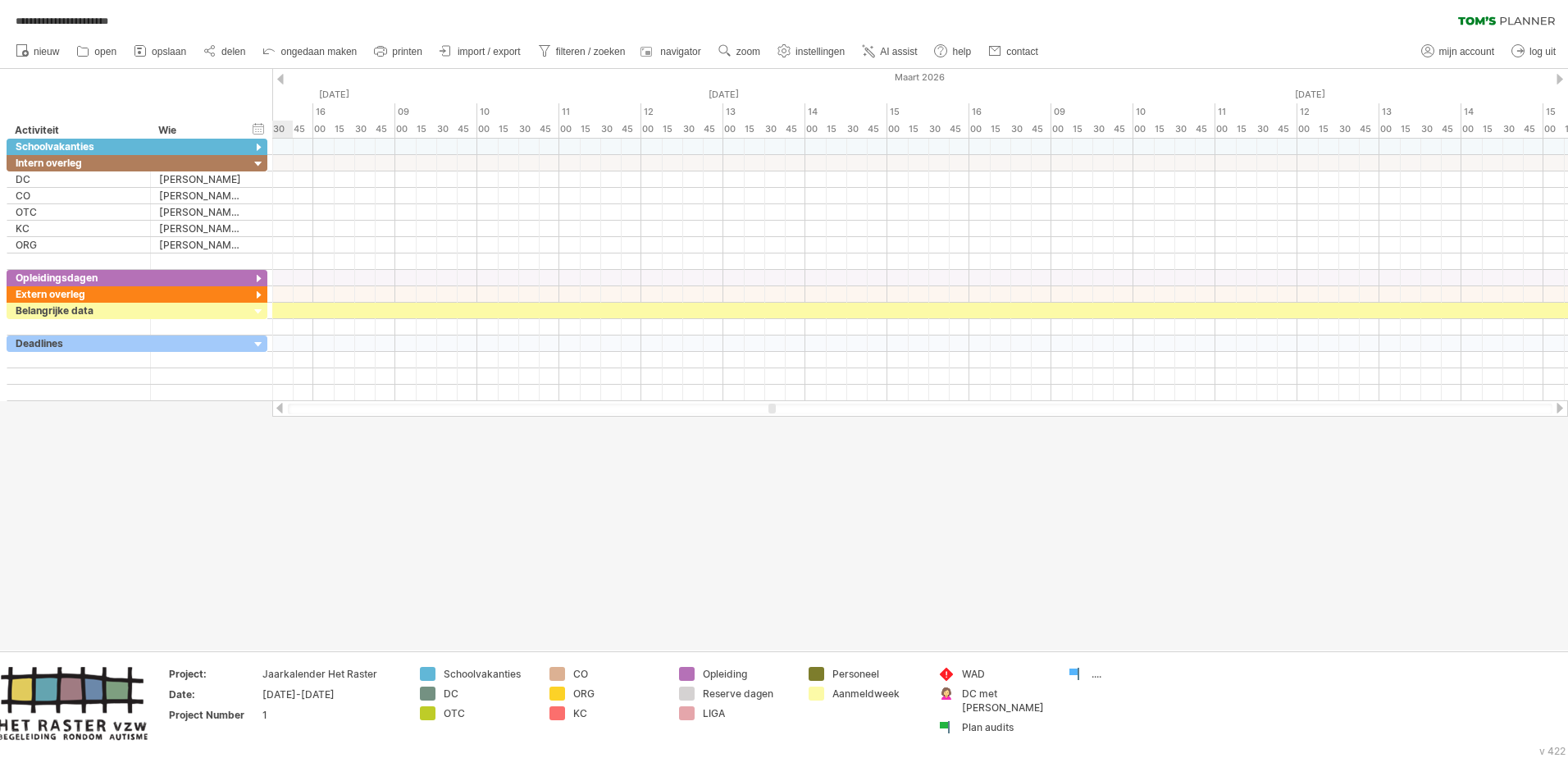
click at [1043, 407] on div at bounding box center [1560, 408] width 13 height 11
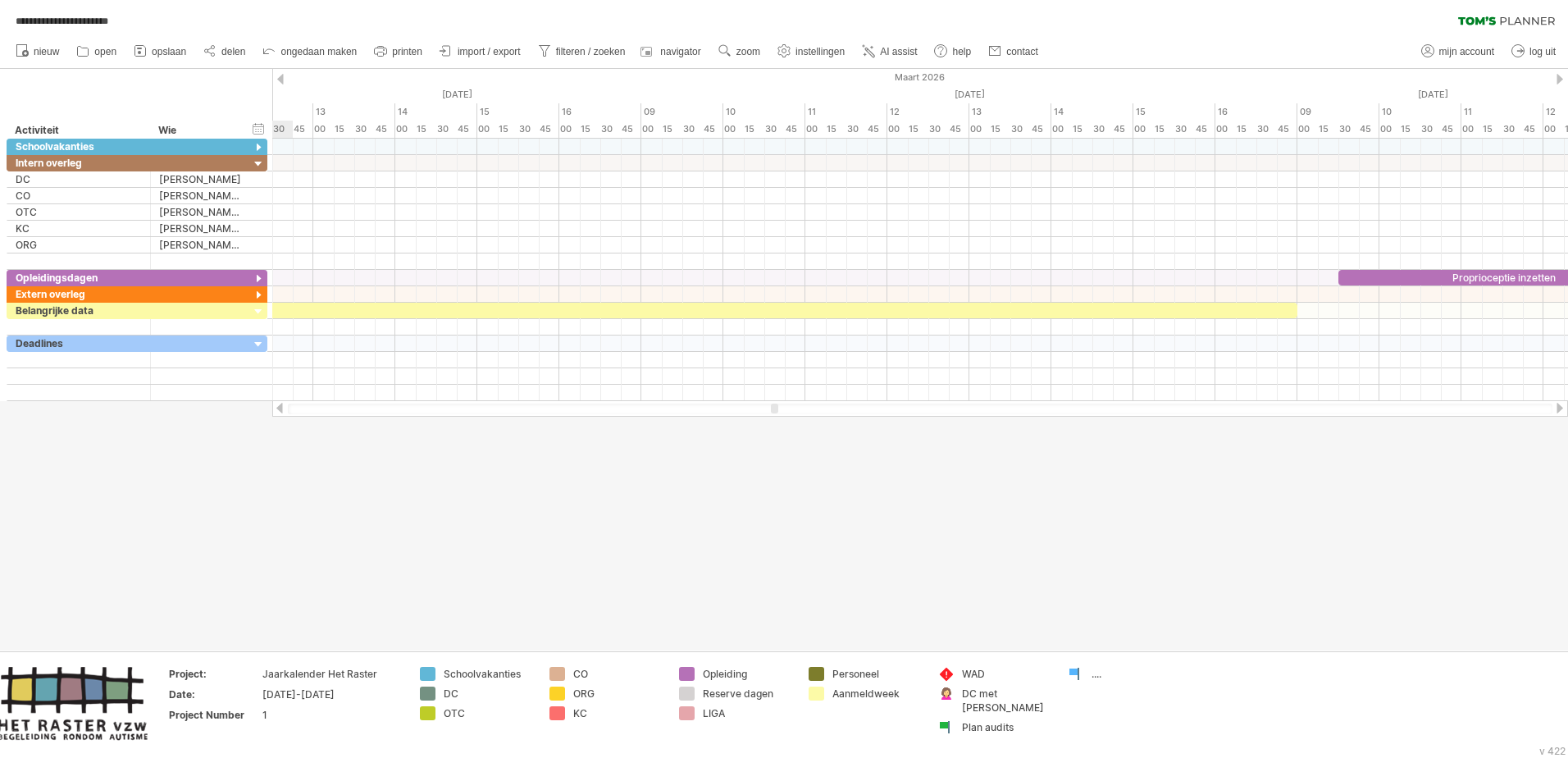
click at [1043, 407] on div at bounding box center [1560, 408] width 13 height 11
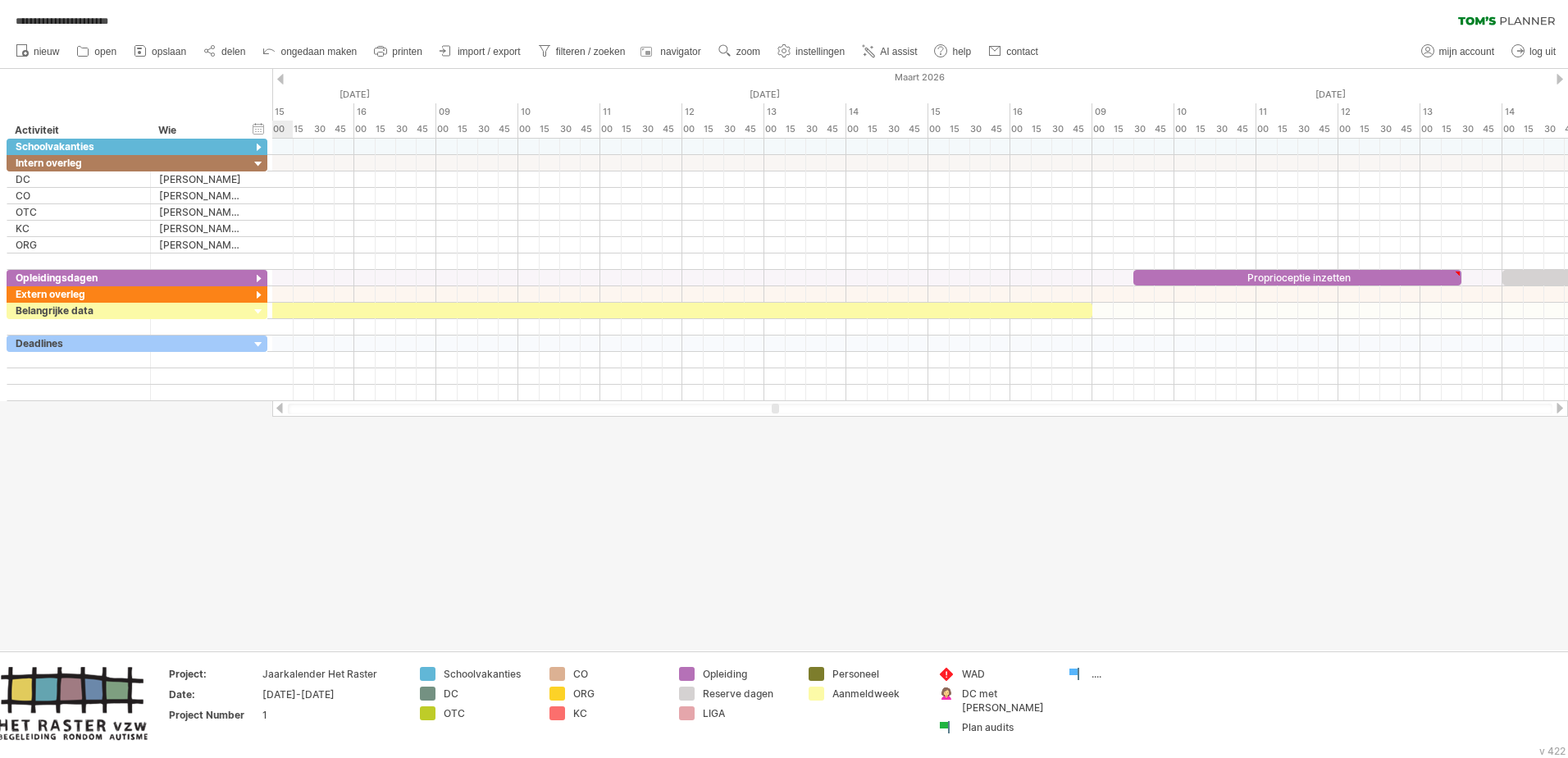
click at [1043, 407] on div at bounding box center [1560, 408] width 13 height 11
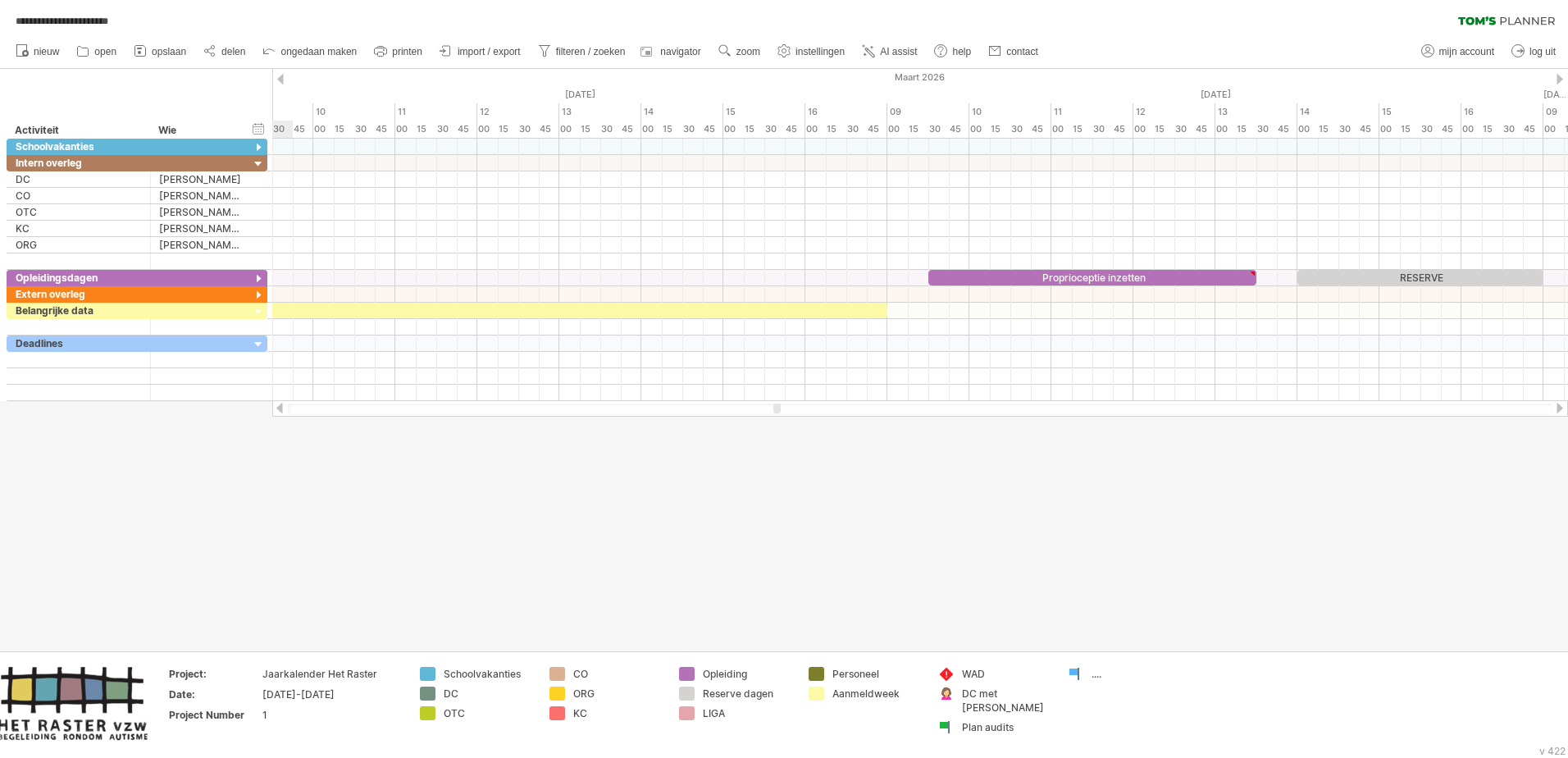
click at [1043, 407] on div at bounding box center [1560, 408] width 13 height 11
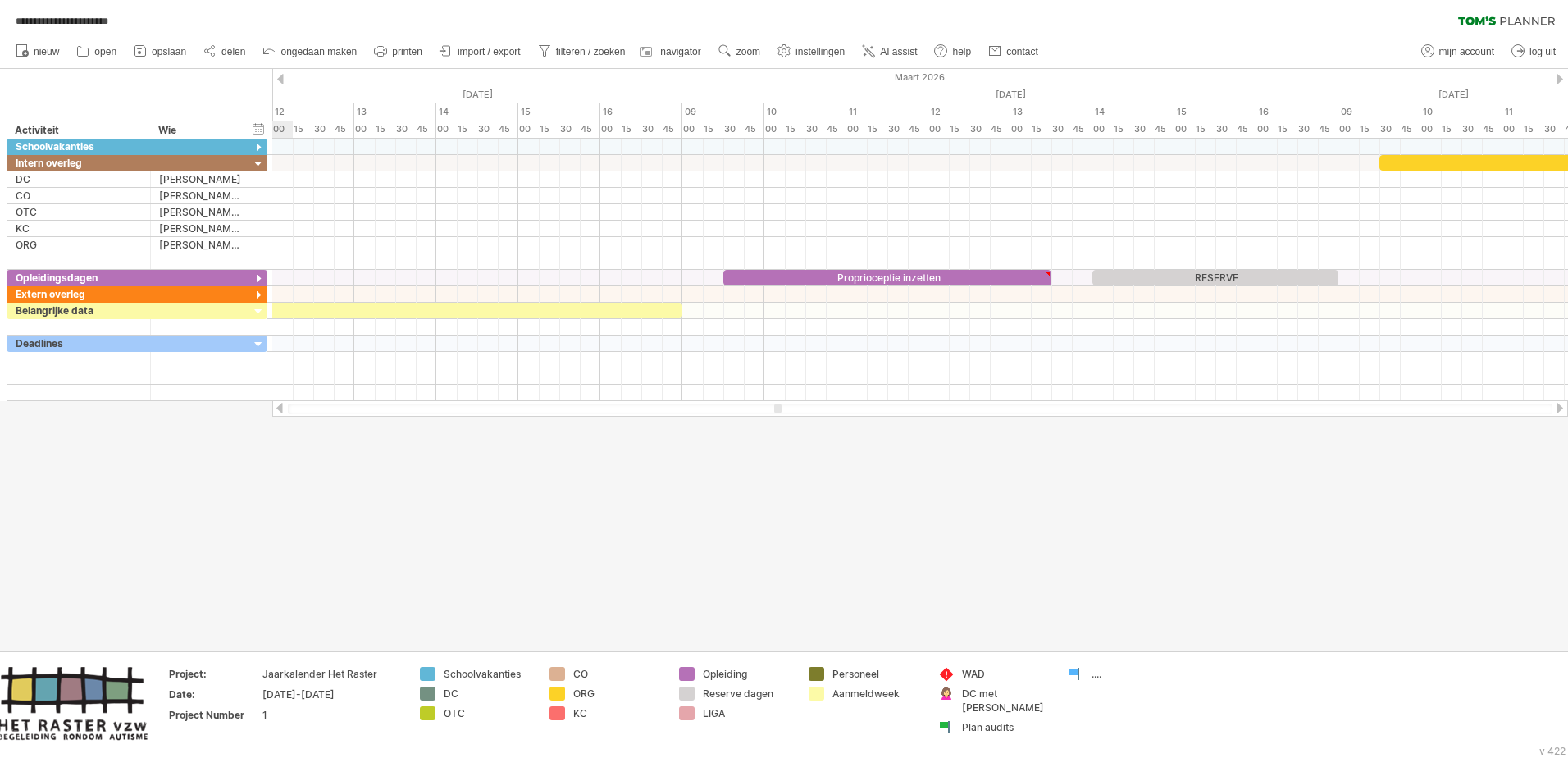
click at [1043, 407] on div at bounding box center [1560, 408] width 13 height 11
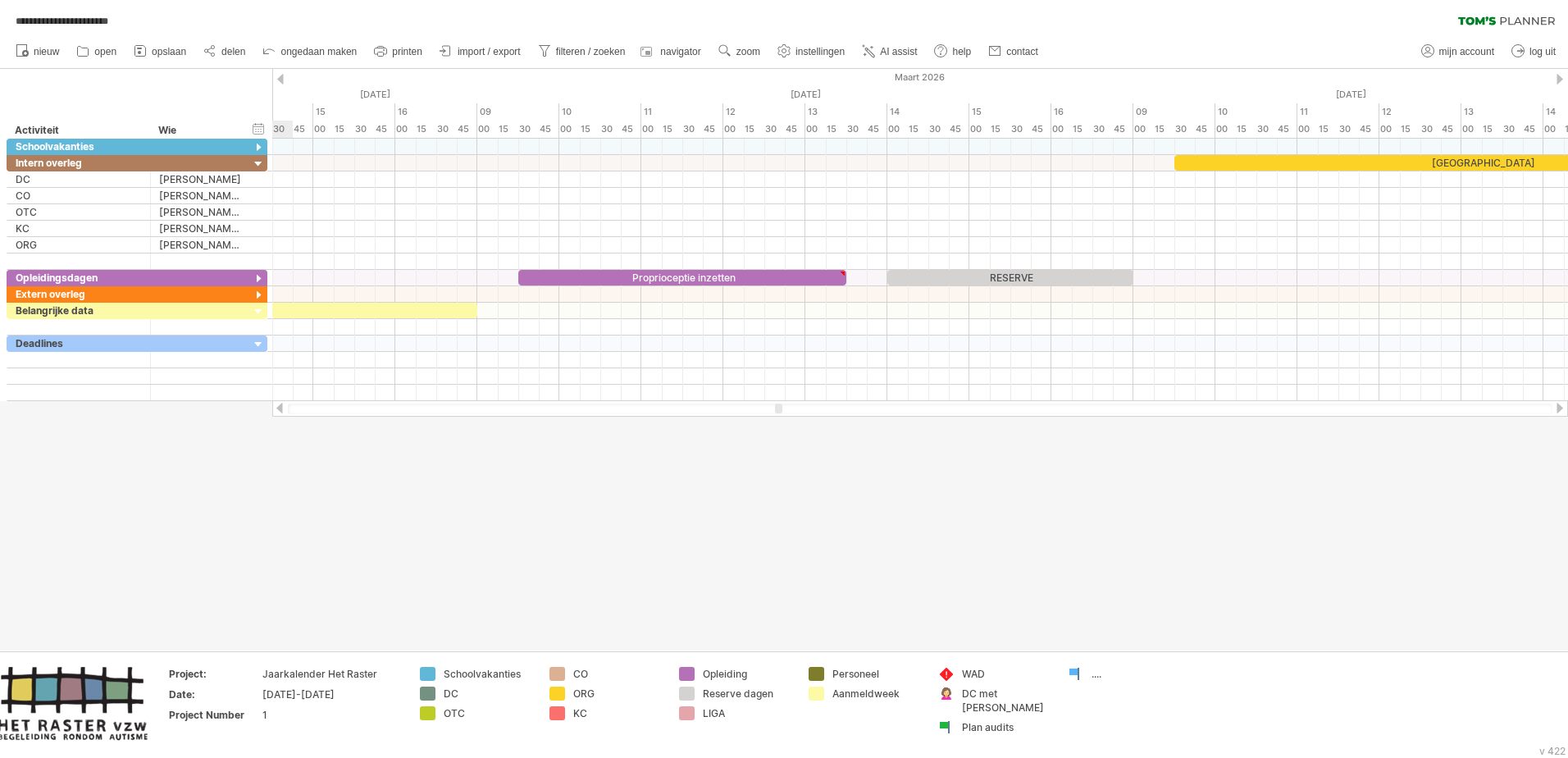
click at [1043, 407] on div at bounding box center [1560, 408] width 13 height 11
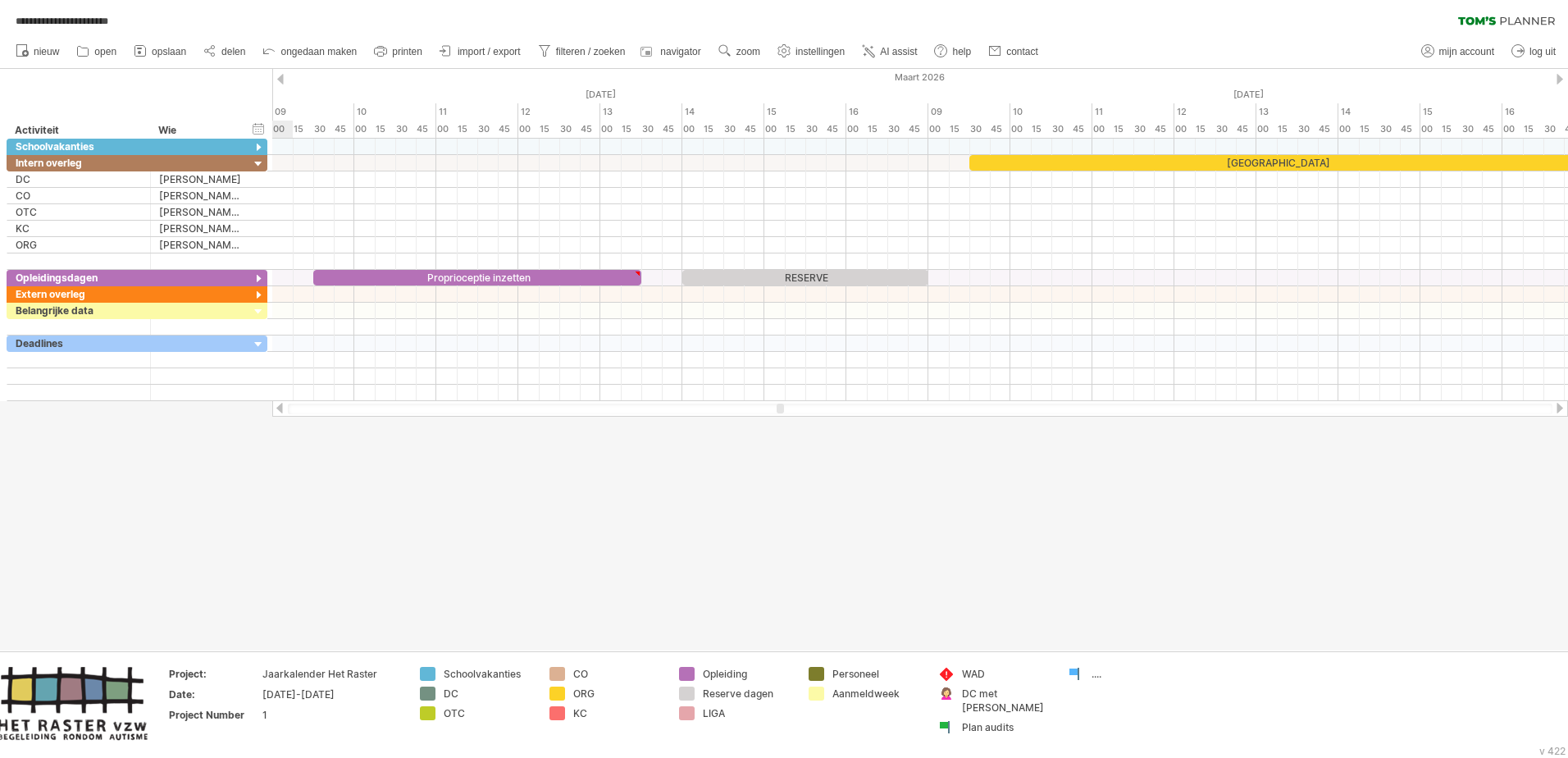
click at [1043, 407] on div at bounding box center [1560, 408] width 13 height 11
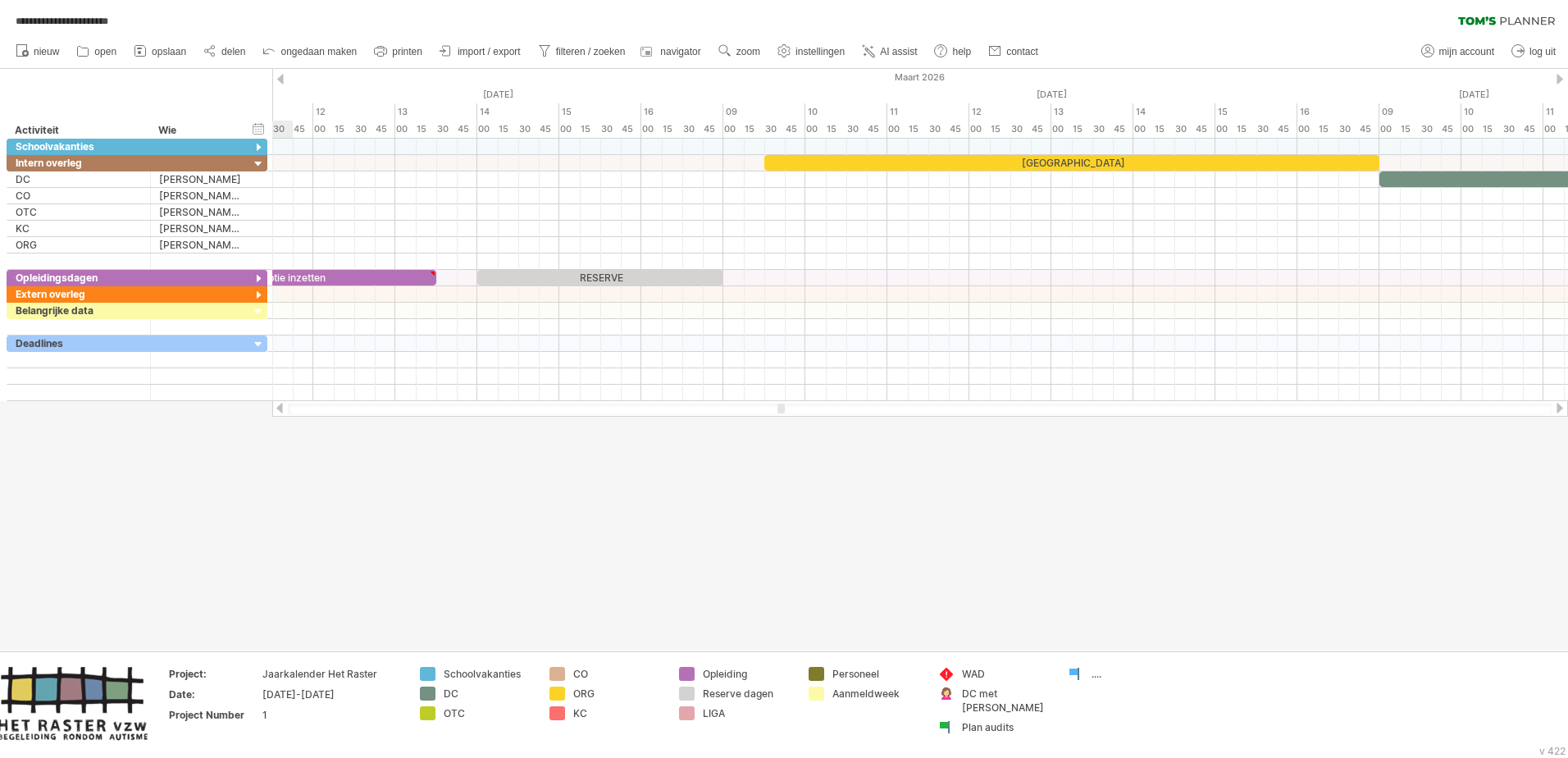
click at [1043, 407] on div at bounding box center [1560, 408] width 13 height 11
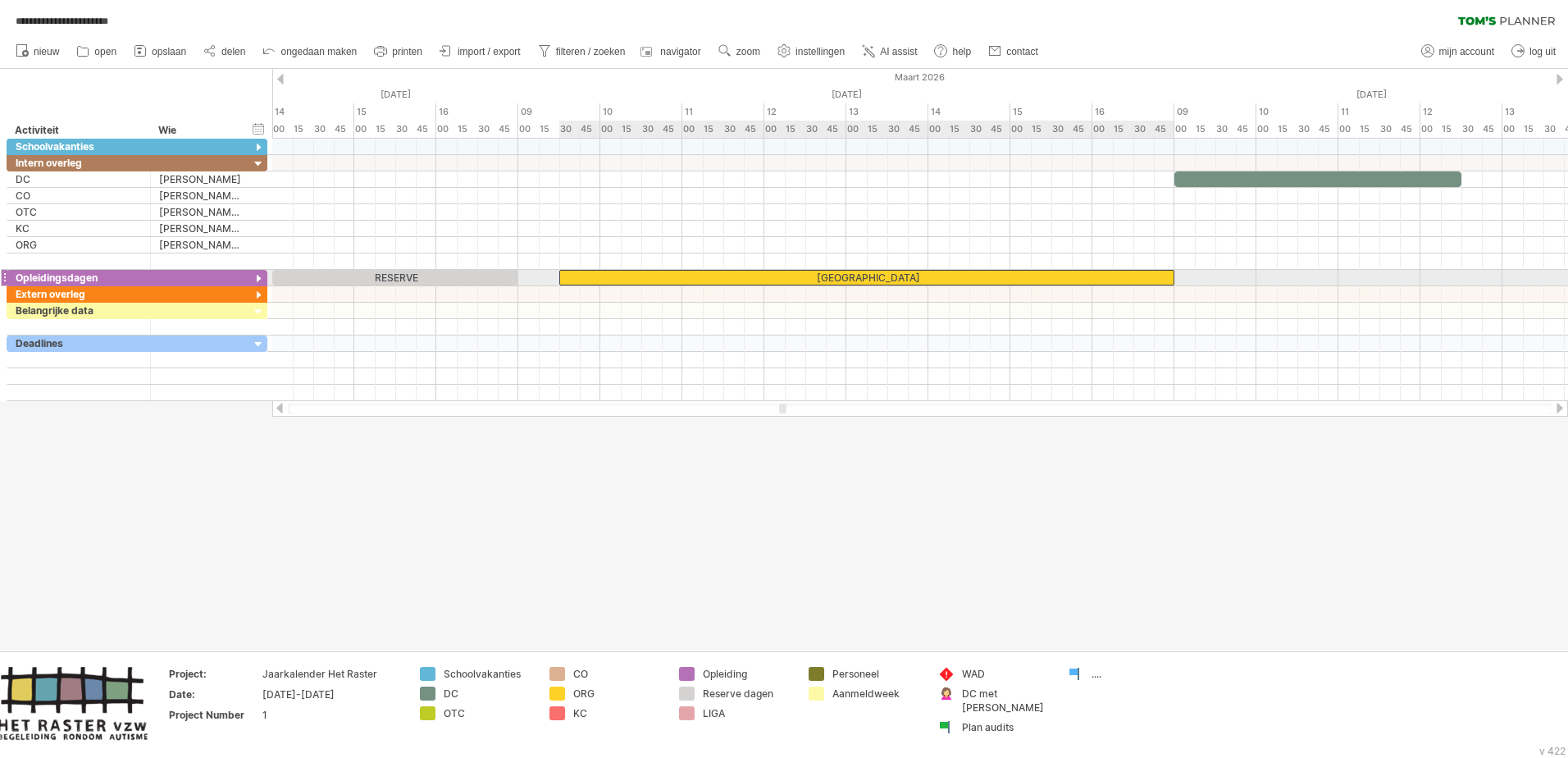
drag, startPoint x: 838, startPoint y: 165, endPoint x: 842, endPoint y: 282, distance: 117.1
drag, startPoint x: 1174, startPoint y: 277, endPoint x: 1055, endPoint y: 282, distance: 119.1
click at [1043, 282] on div "Herfstvakantie Wapenstilstand Kerstvakantie Krokusvakantie Paasvakantie Dag van…" at bounding box center [920, 269] width 1295 height 263
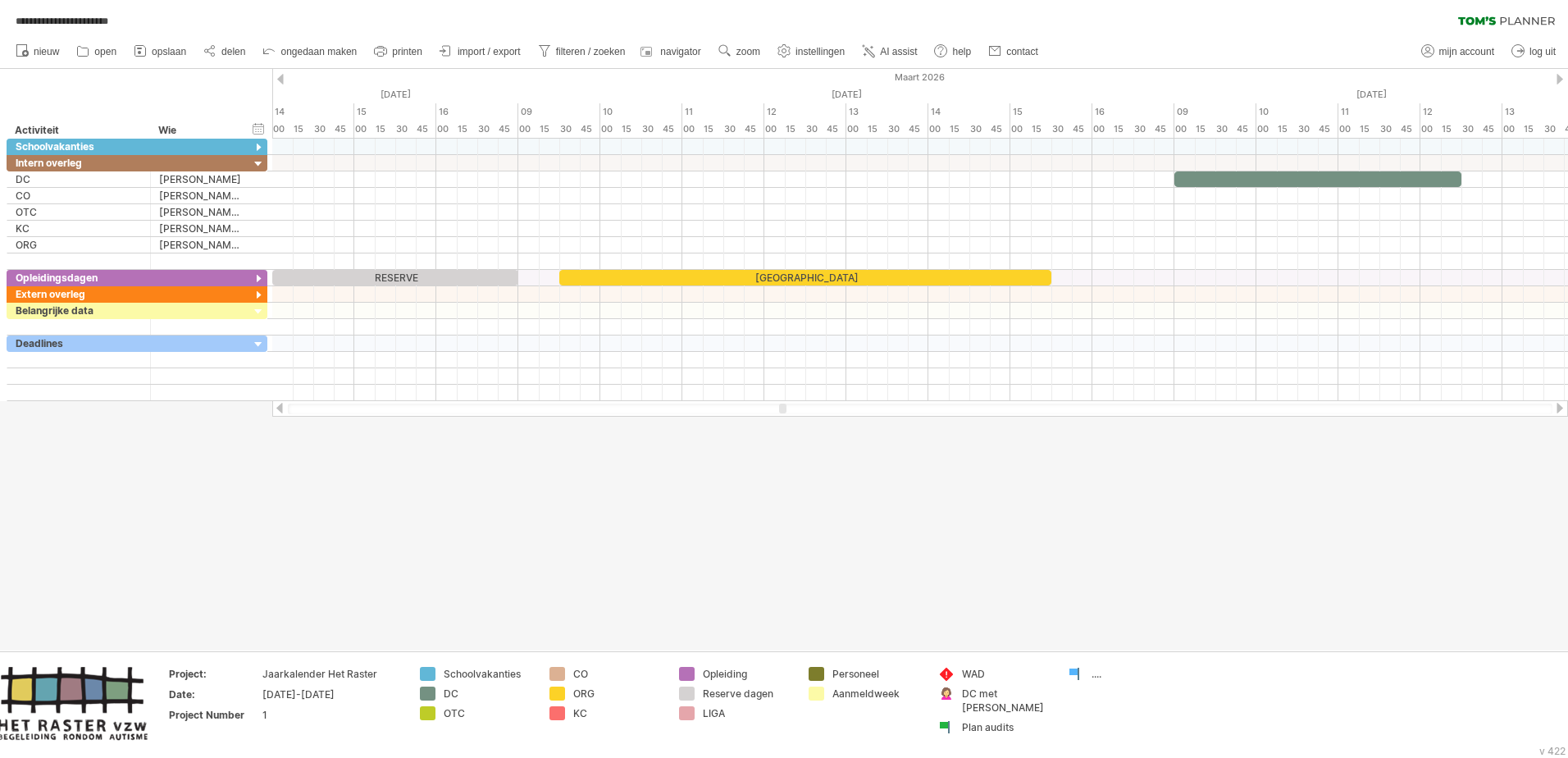
click at [1043, 406] on div at bounding box center [1560, 408] width 13 height 11
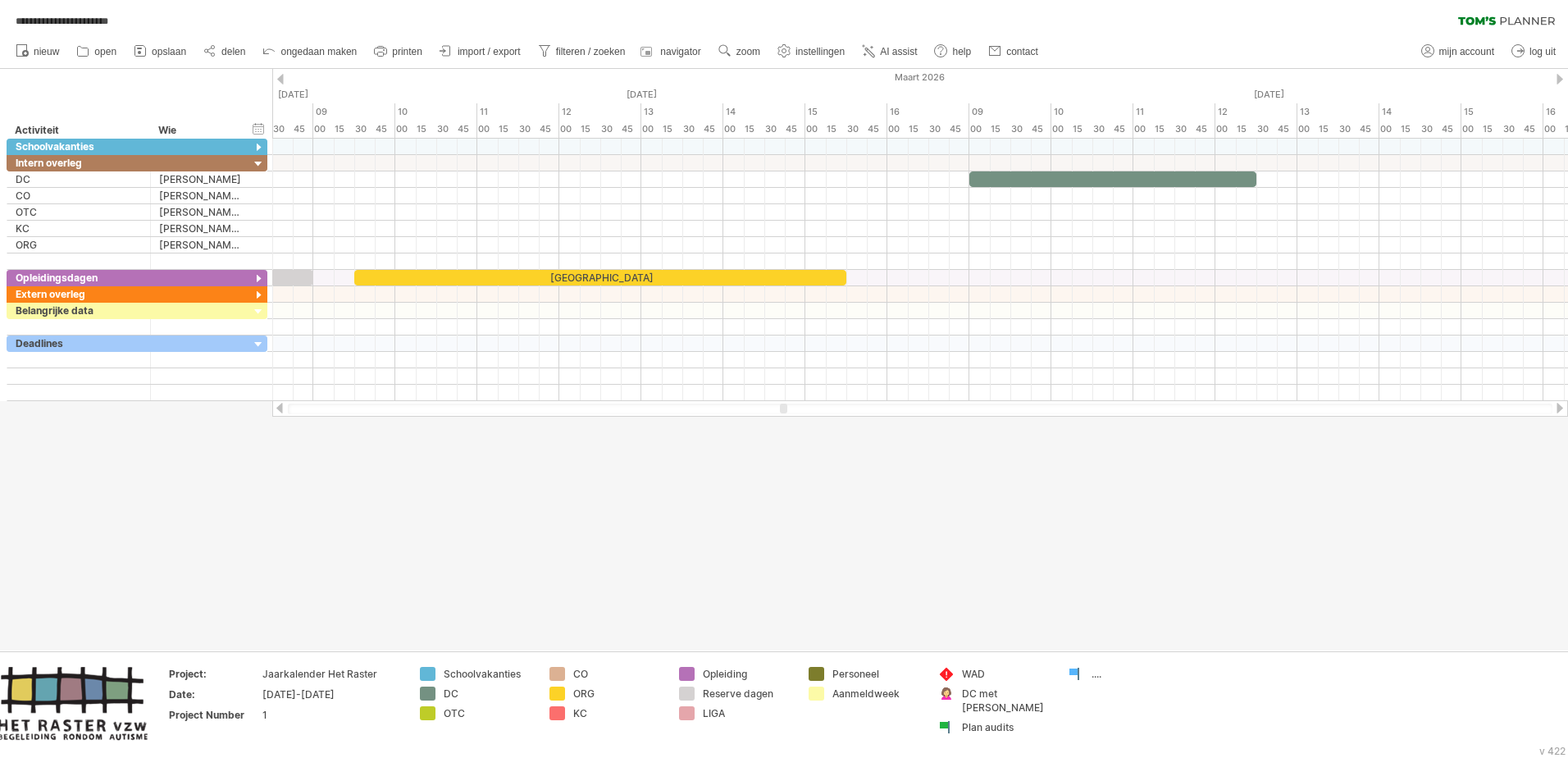
click at [1043, 406] on div at bounding box center [1560, 408] width 13 height 11
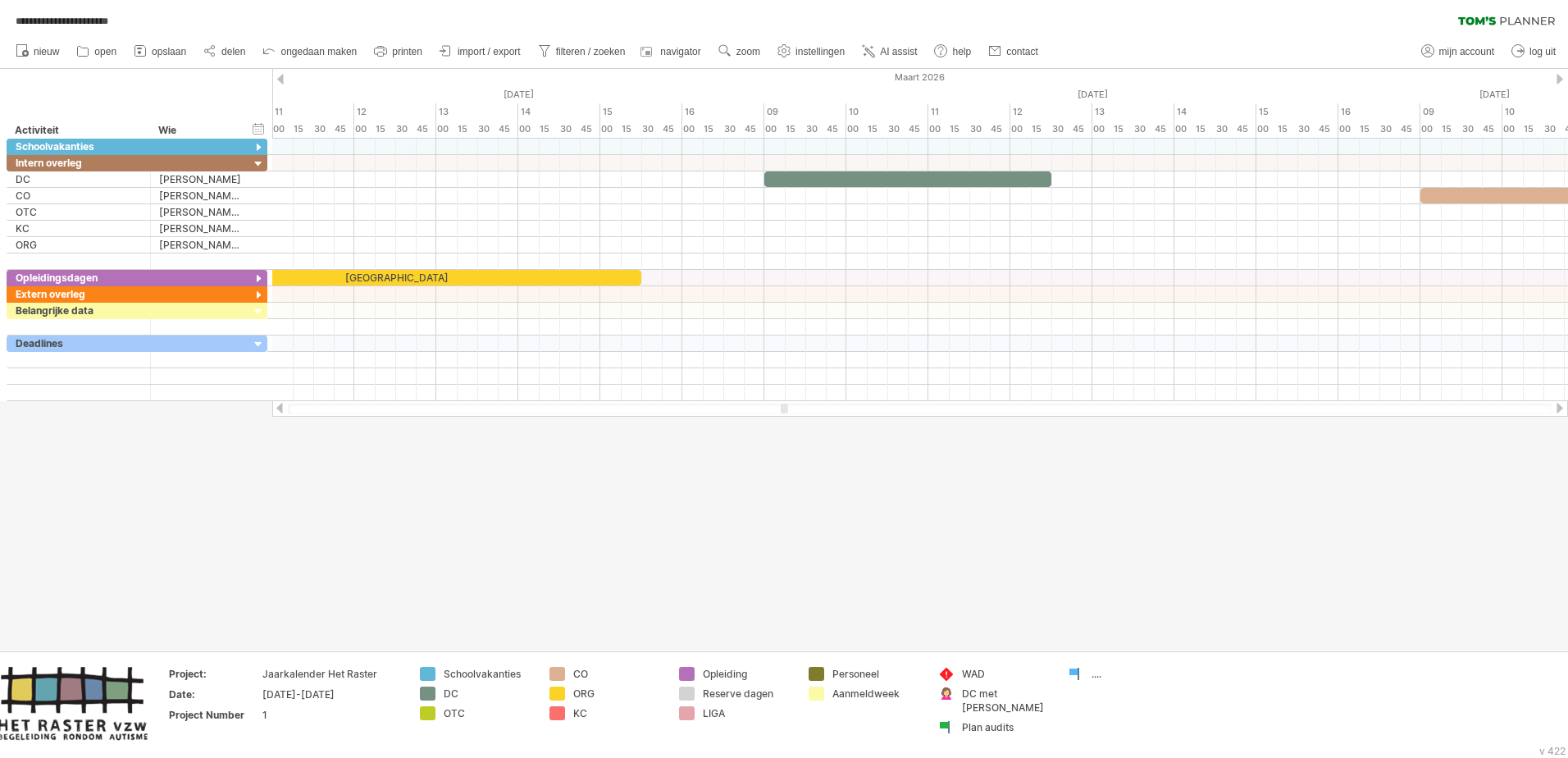
click at [1043, 406] on div at bounding box center [1560, 408] width 13 height 11
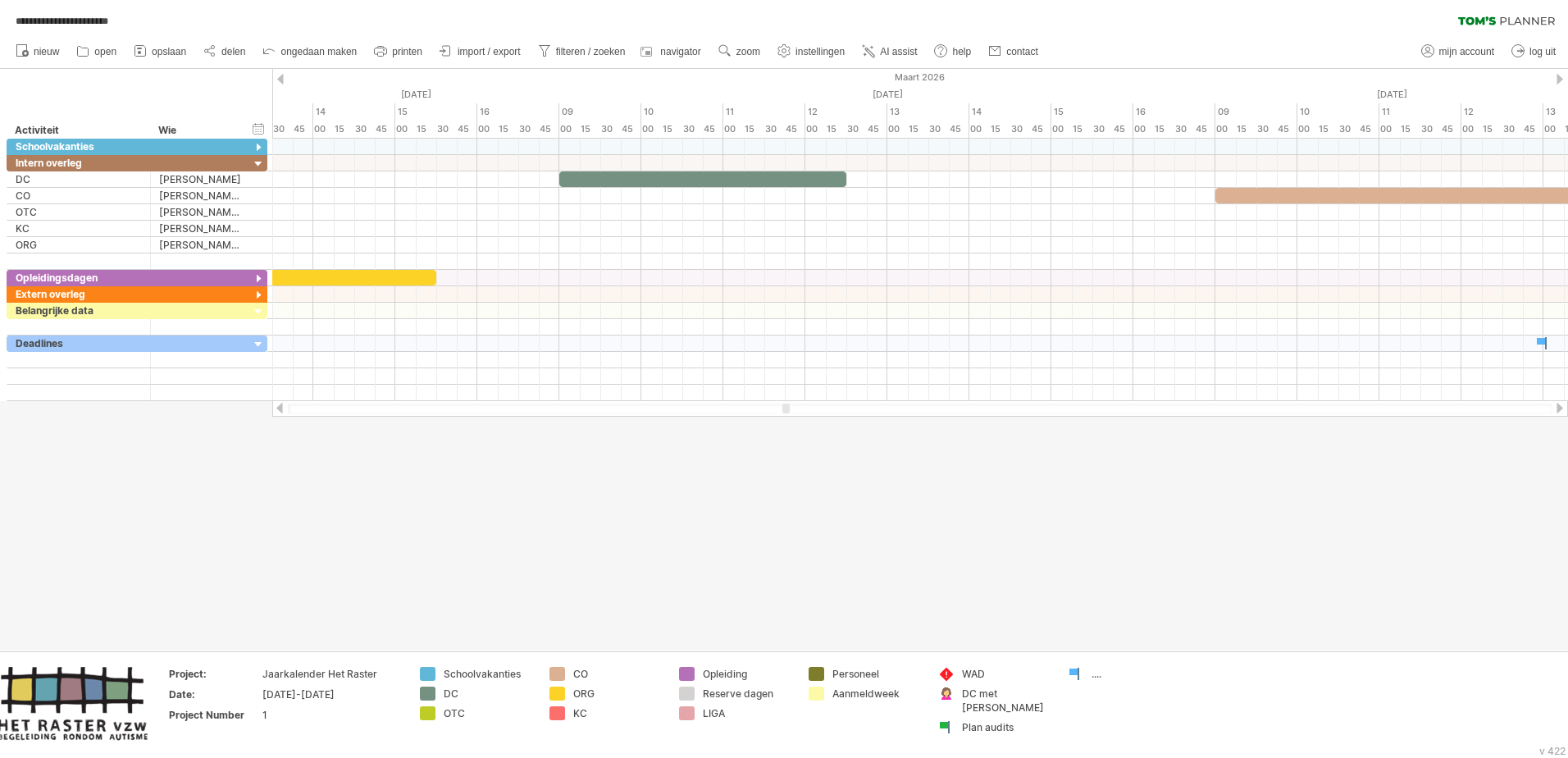
click at [1043, 406] on div at bounding box center [1560, 408] width 13 height 11
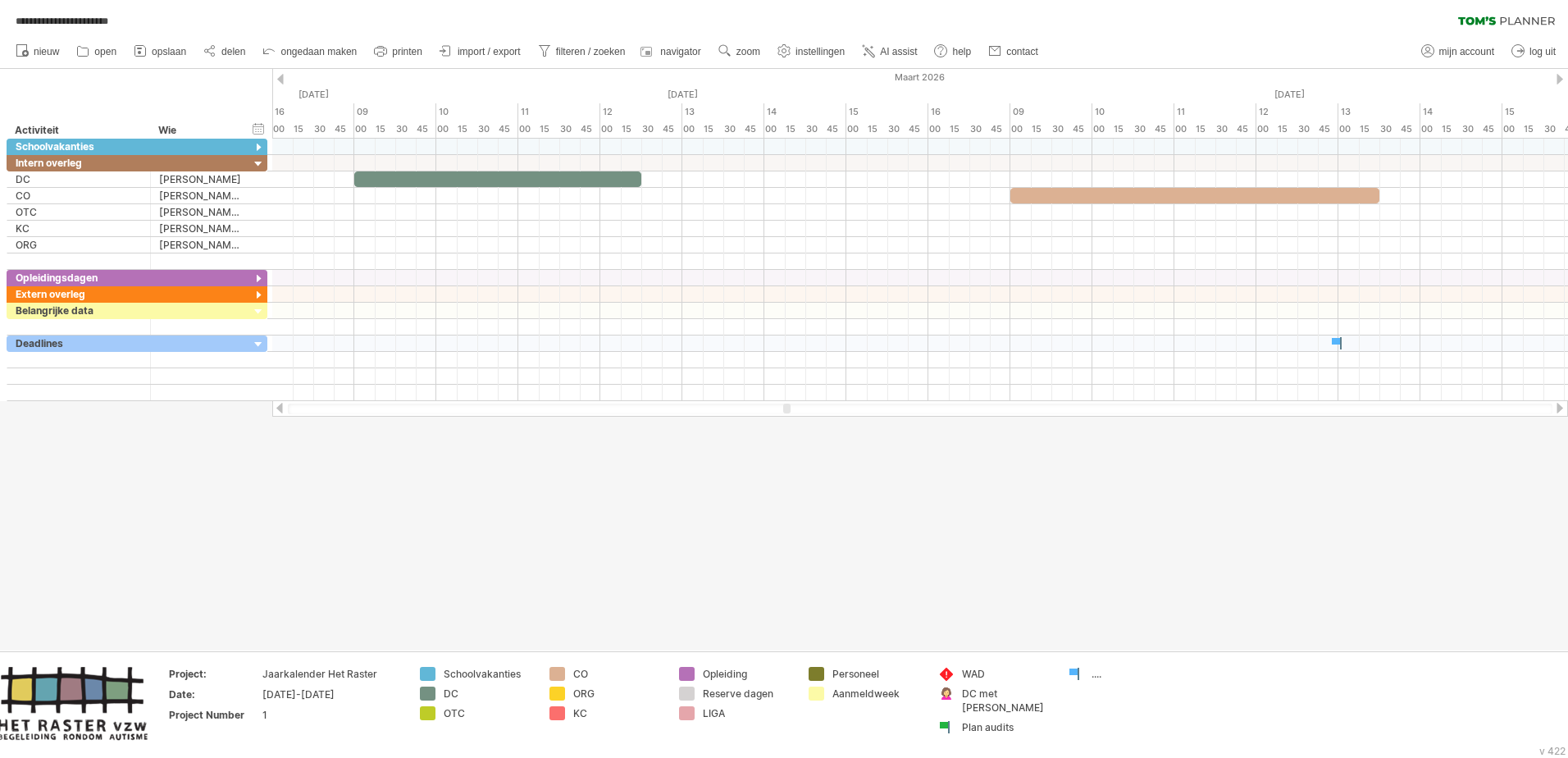
click at [1043, 406] on div at bounding box center [1560, 408] width 13 height 11
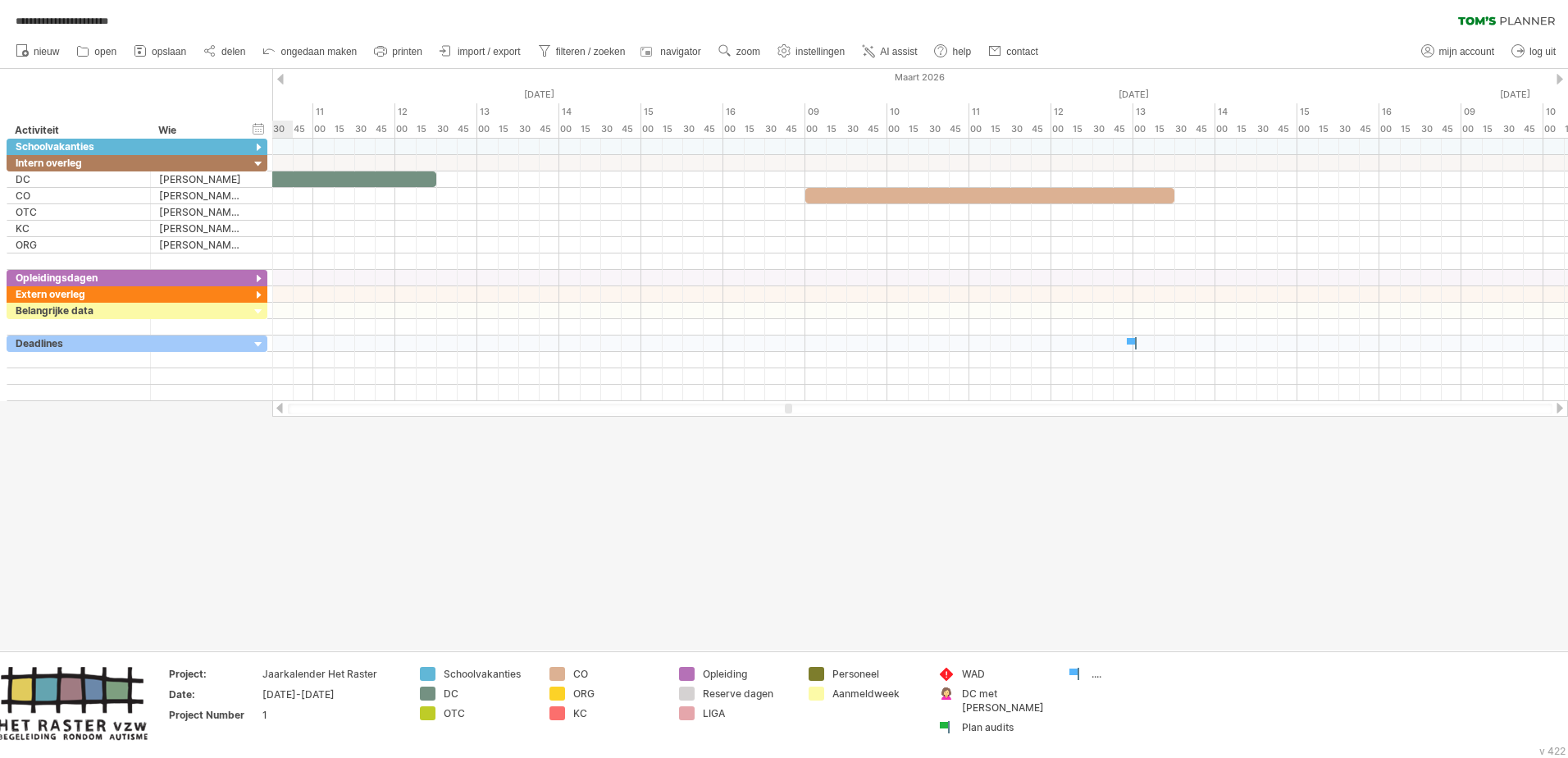
click at [1043, 406] on div at bounding box center [1560, 408] width 13 height 11
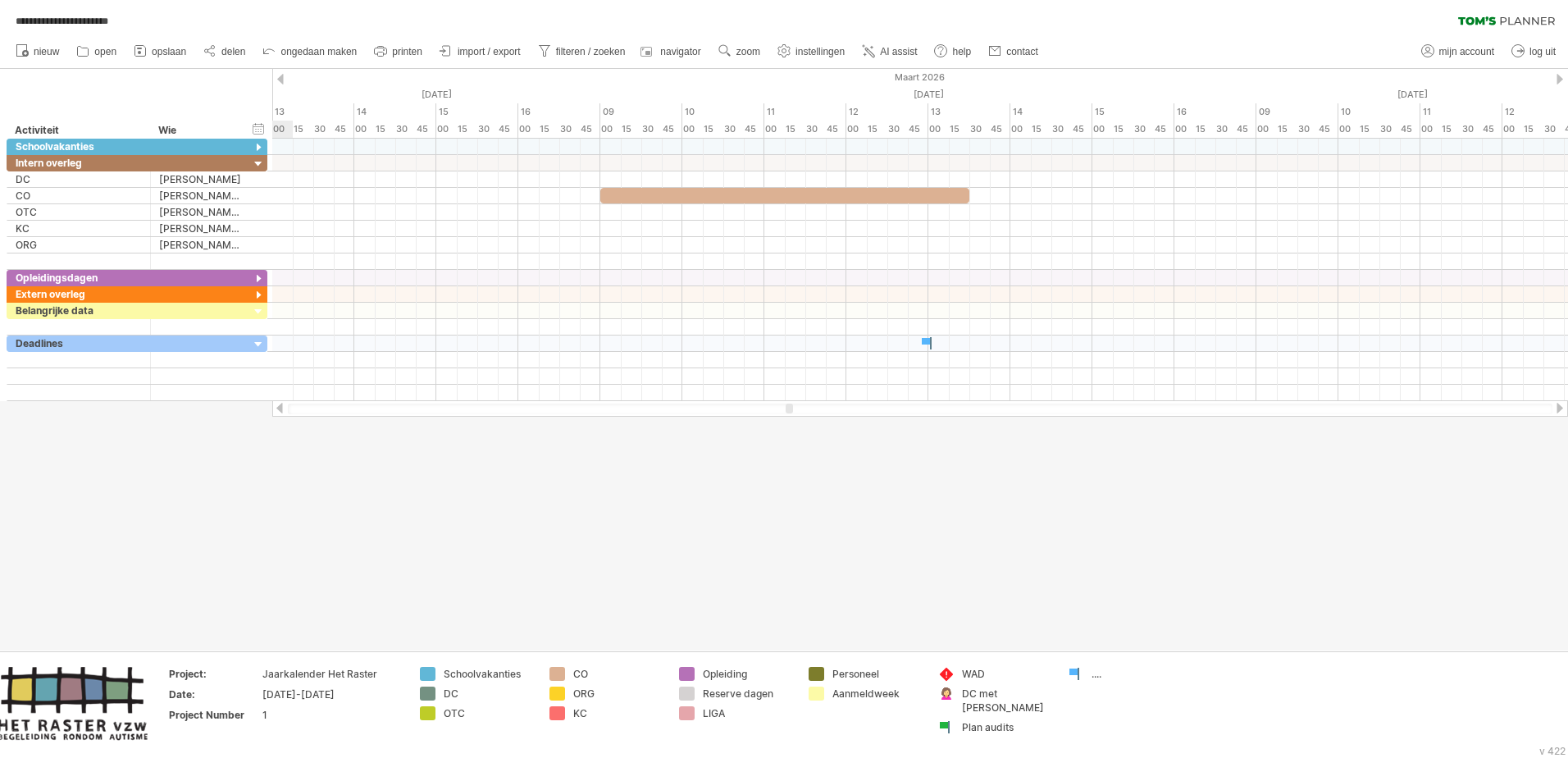
click at [1043, 406] on div at bounding box center [1560, 408] width 13 height 11
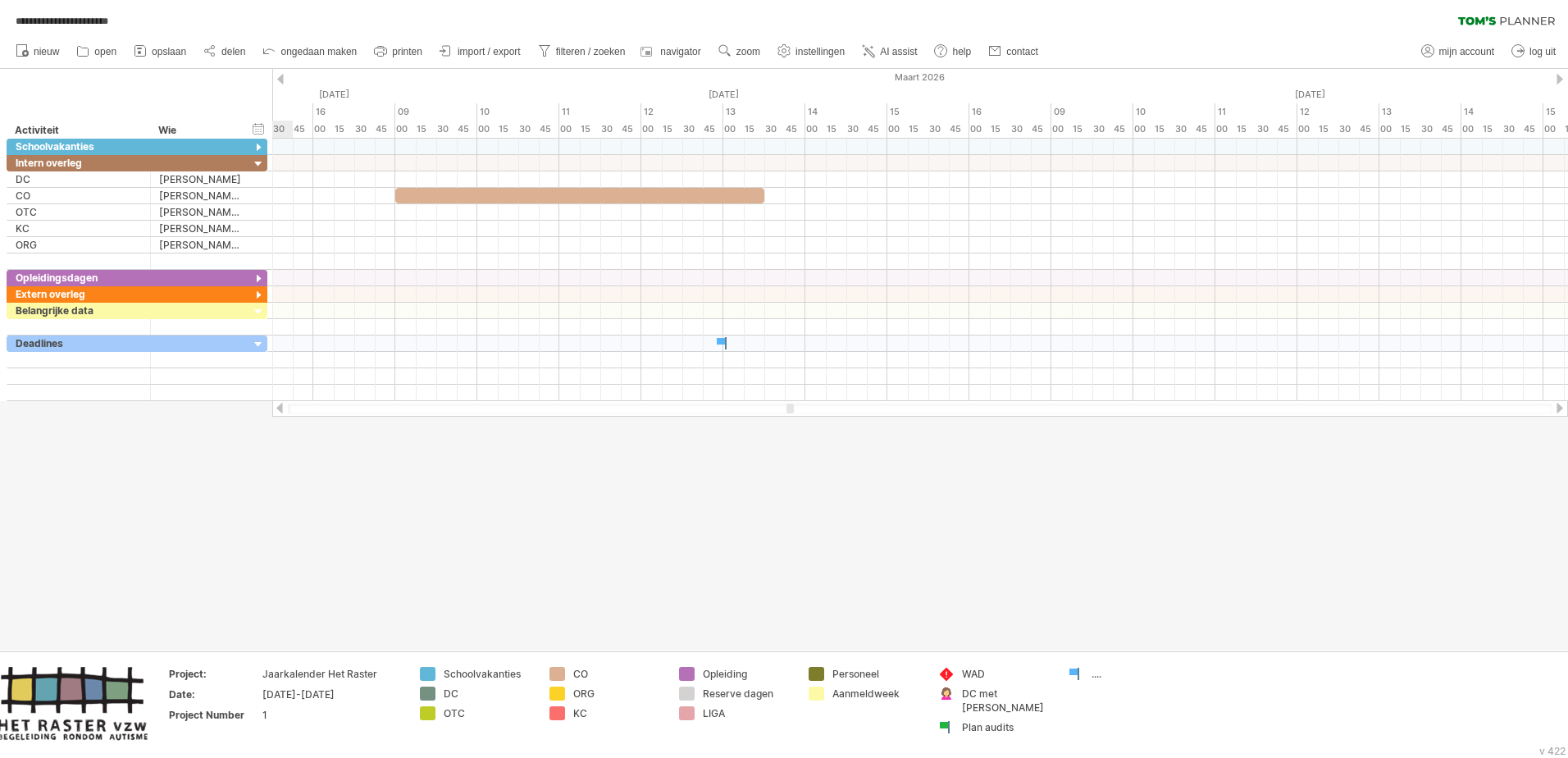
click at [1043, 406] on div at bounding box center [1560, 408] width 13 height 11
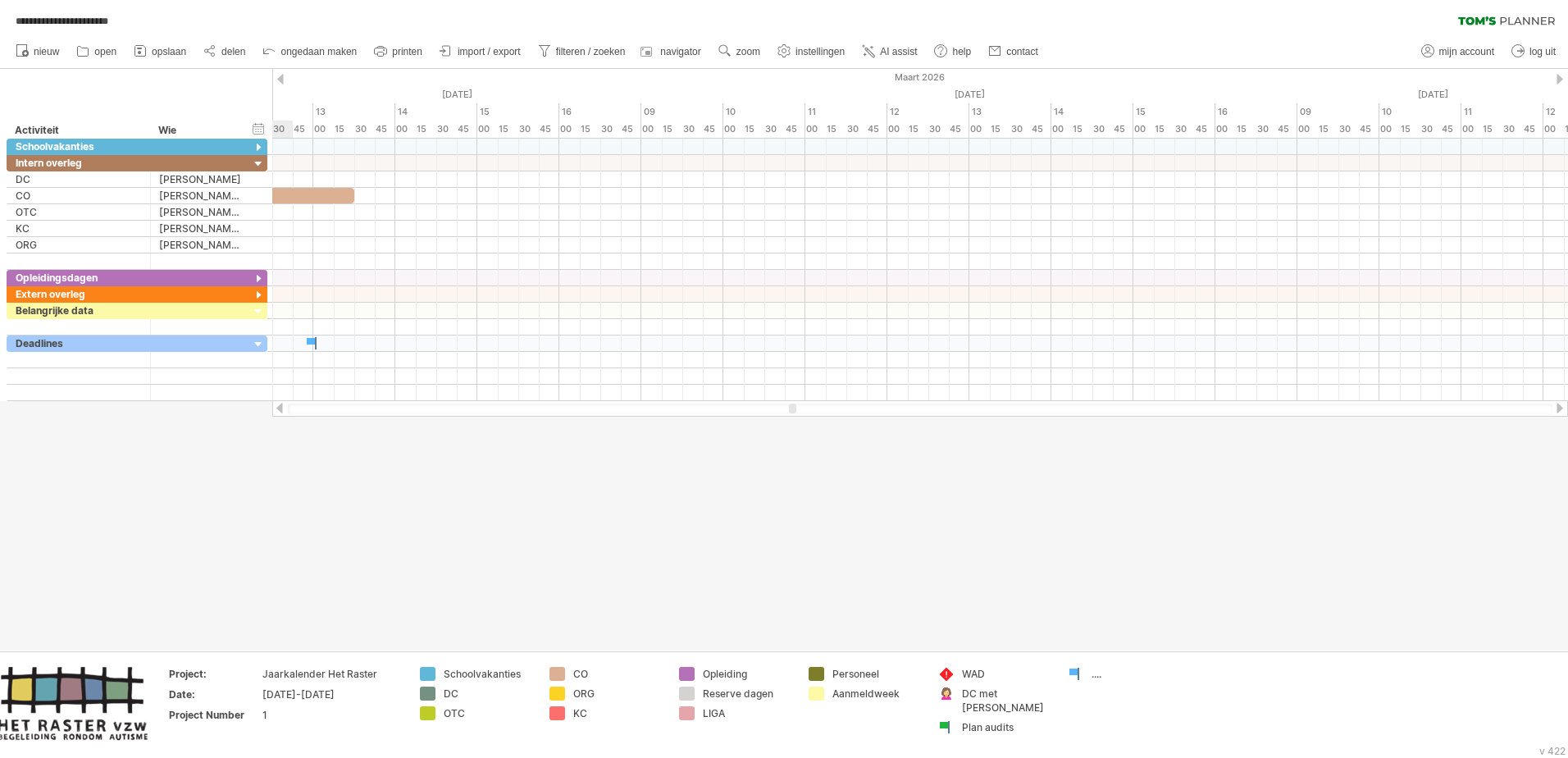
click at [1043, 406] on div at bounding box center [1560, 408] width 13 height 11
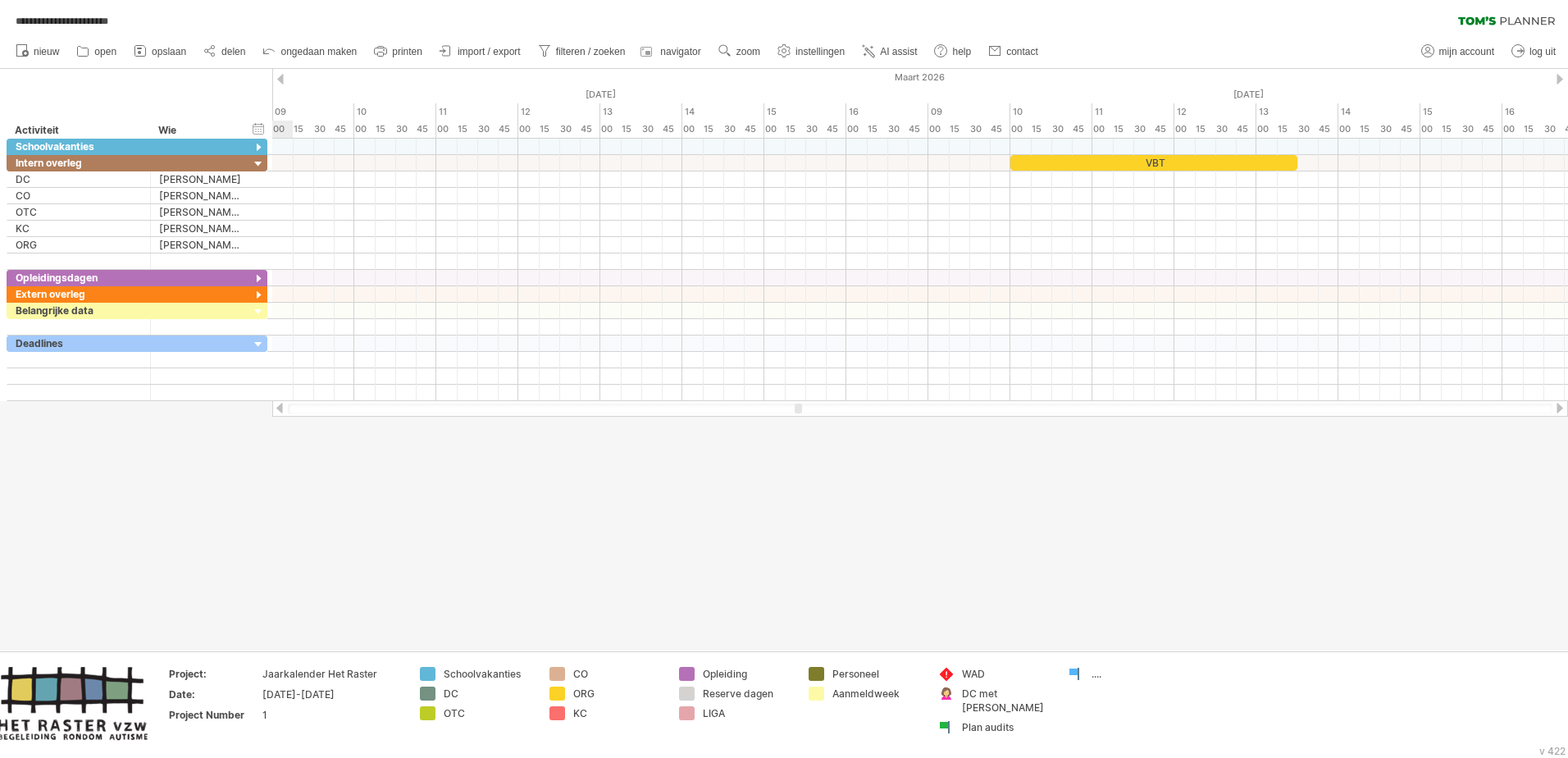
click at [1043, 406] on div at bounding box center [1560, 408] width 13 height 11
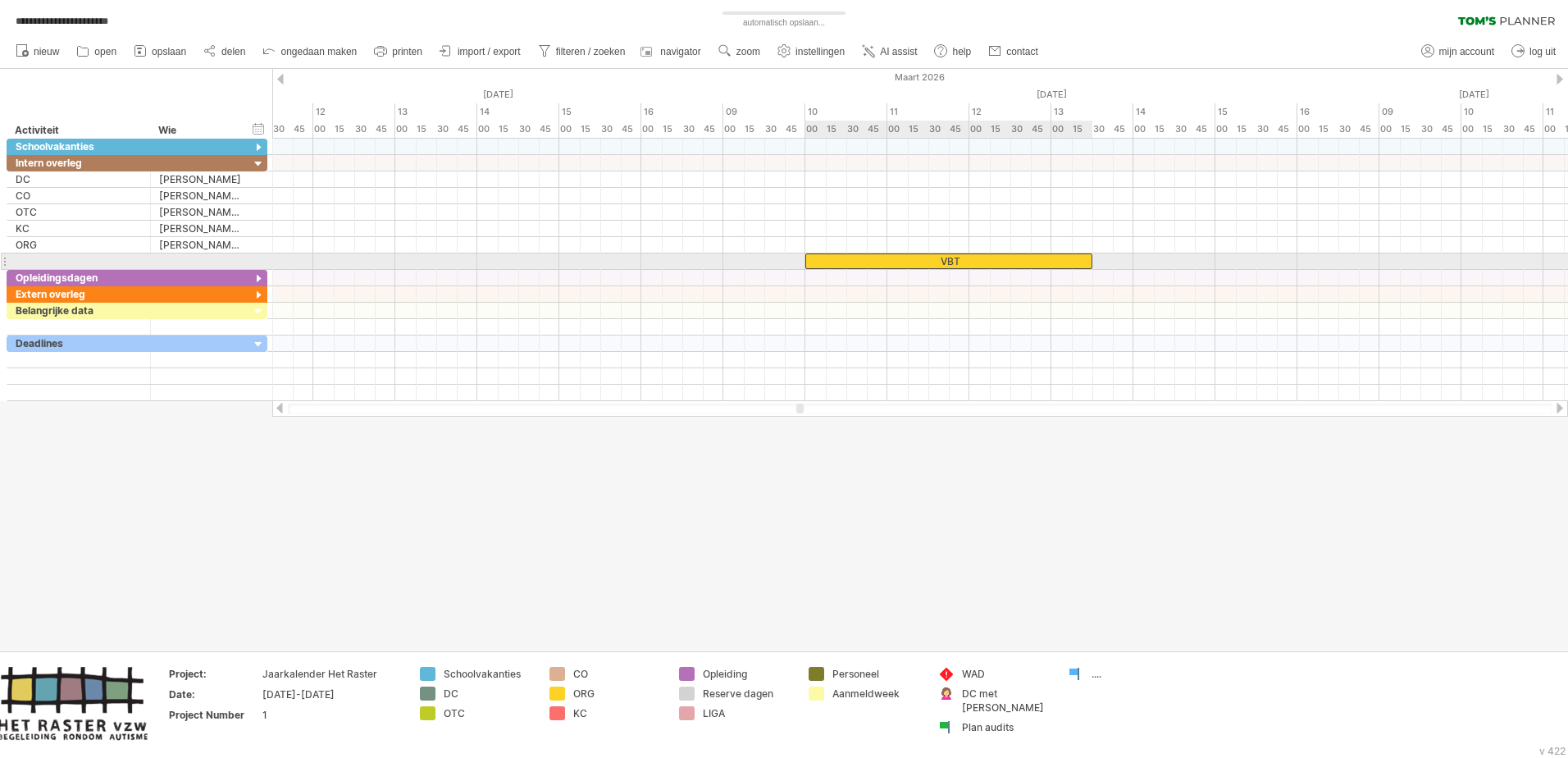
drag, startPoint x: 964, startPoint y: 157, endPoint x: 964, endPoint y: 255, distance: 98.0
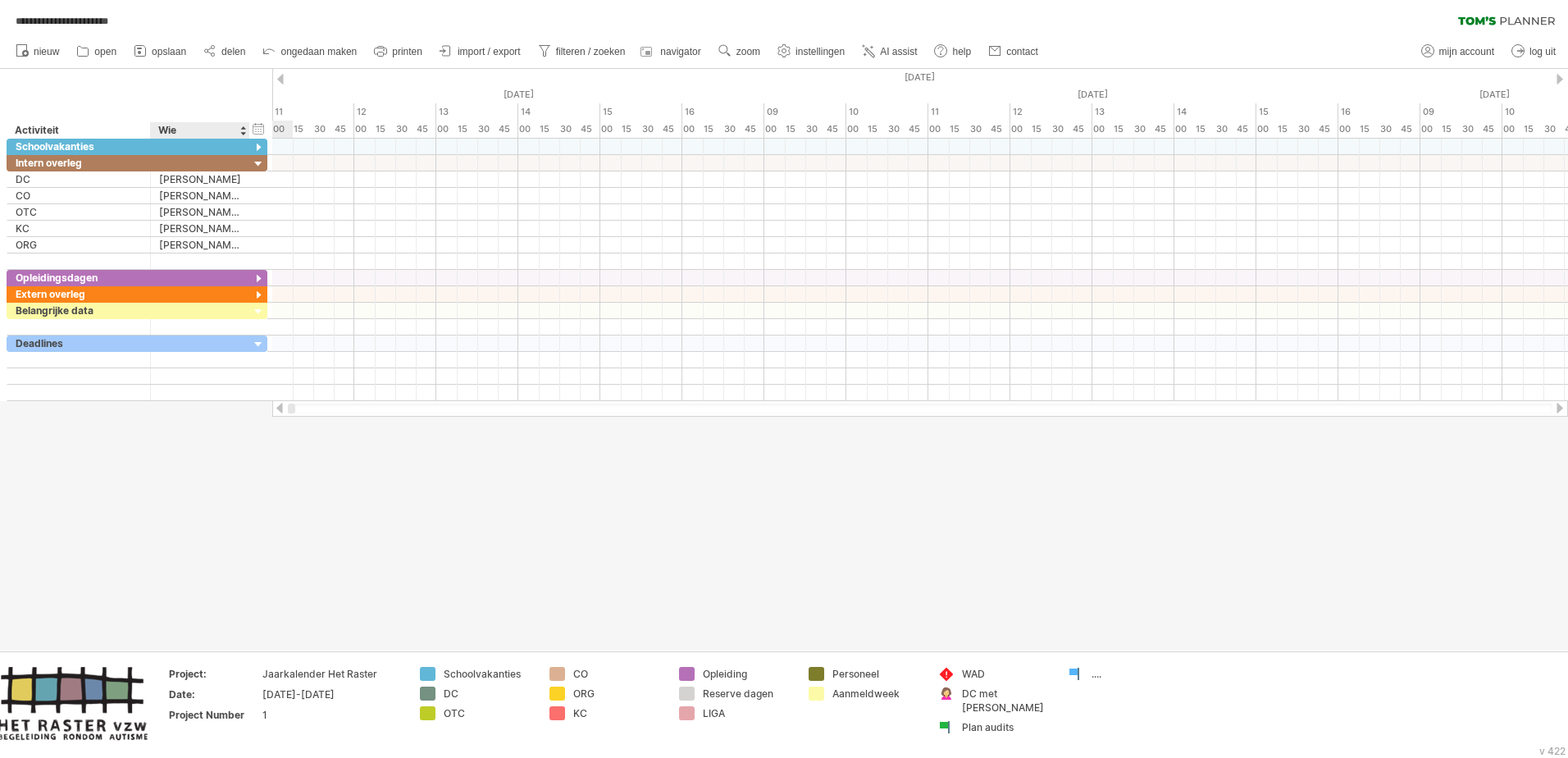
drag, startPoint x: 799, startPoint y: 409, endPoint x: 247, endPoint y: 429, distance: 552.4
click at [247, 429] on div "**********" at bounding box center [784, 379] width 1568 height 758
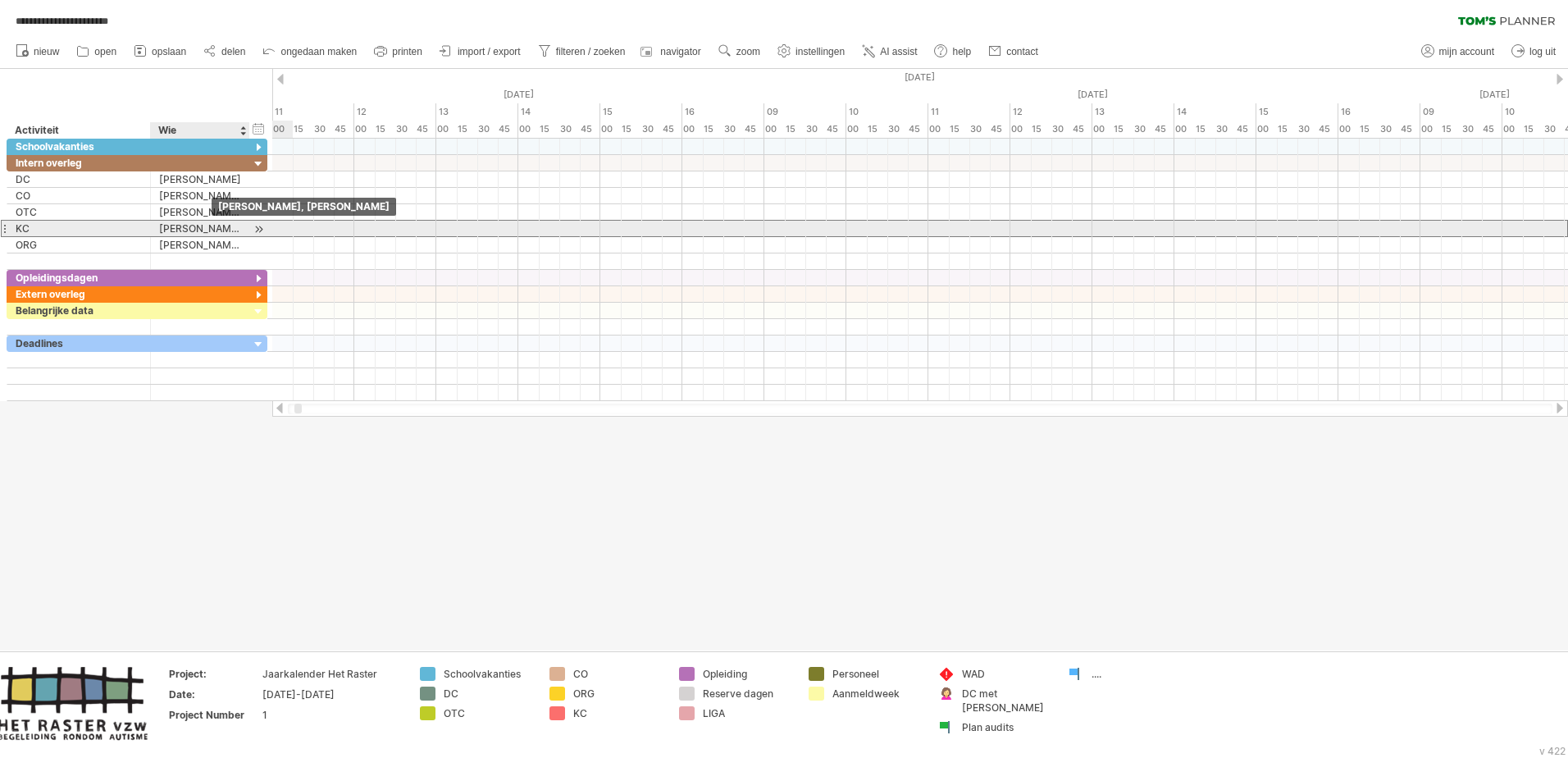
click at [202, 228] on div "[PERSON_NAME], [PERSON_NAME]" at bounding box center [200, 228] width 82 height 16
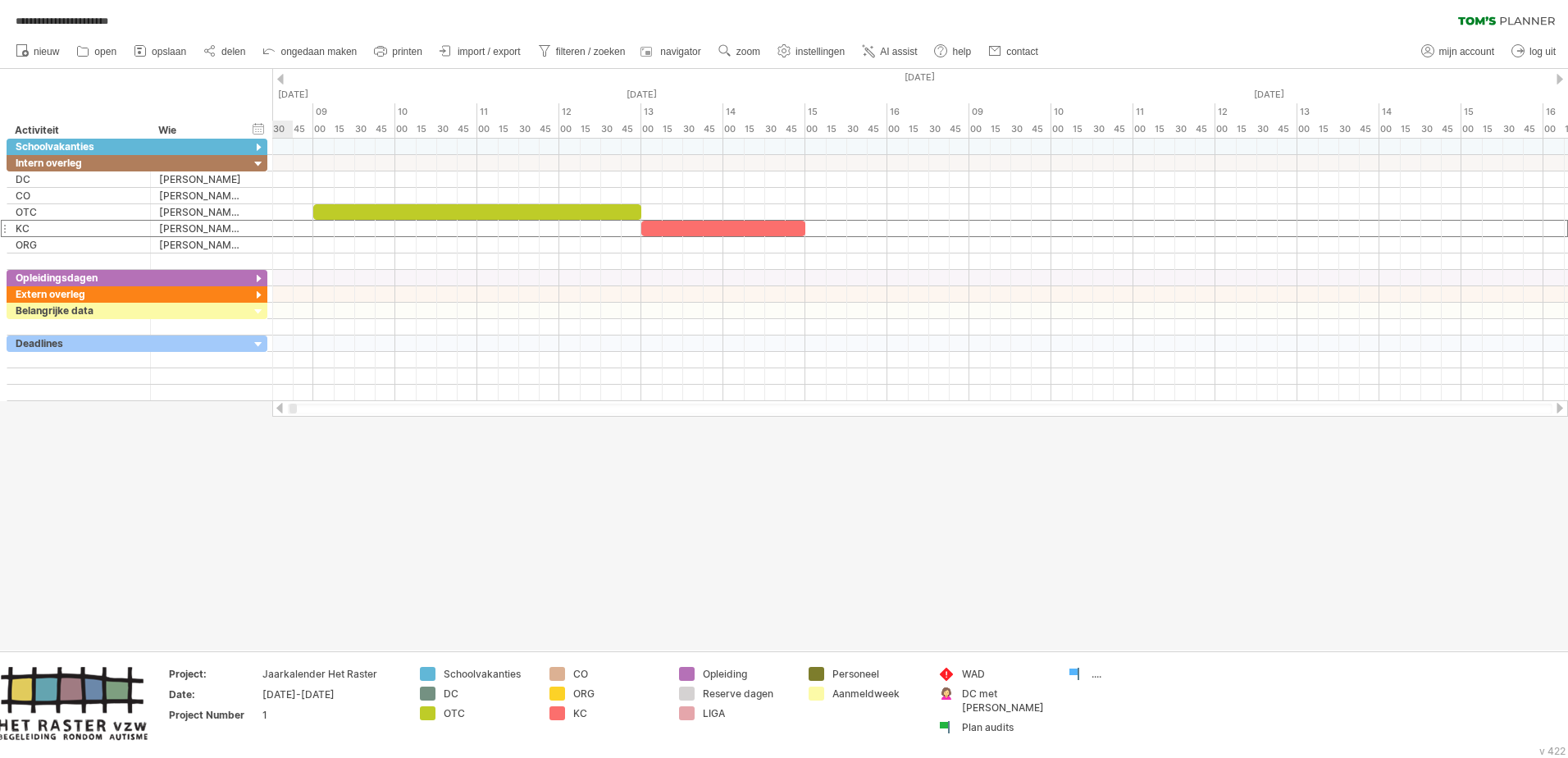
click at [290, 405] on div at bounding box center [293, 409] width 7 height 10
drag, startPoint x: 688, startPoint y: 231, endPoint x: 851, endPoint y: 226, distance: 163.1
click at [851, 226] on div at bounding box center [887, 228] width 164 height 16
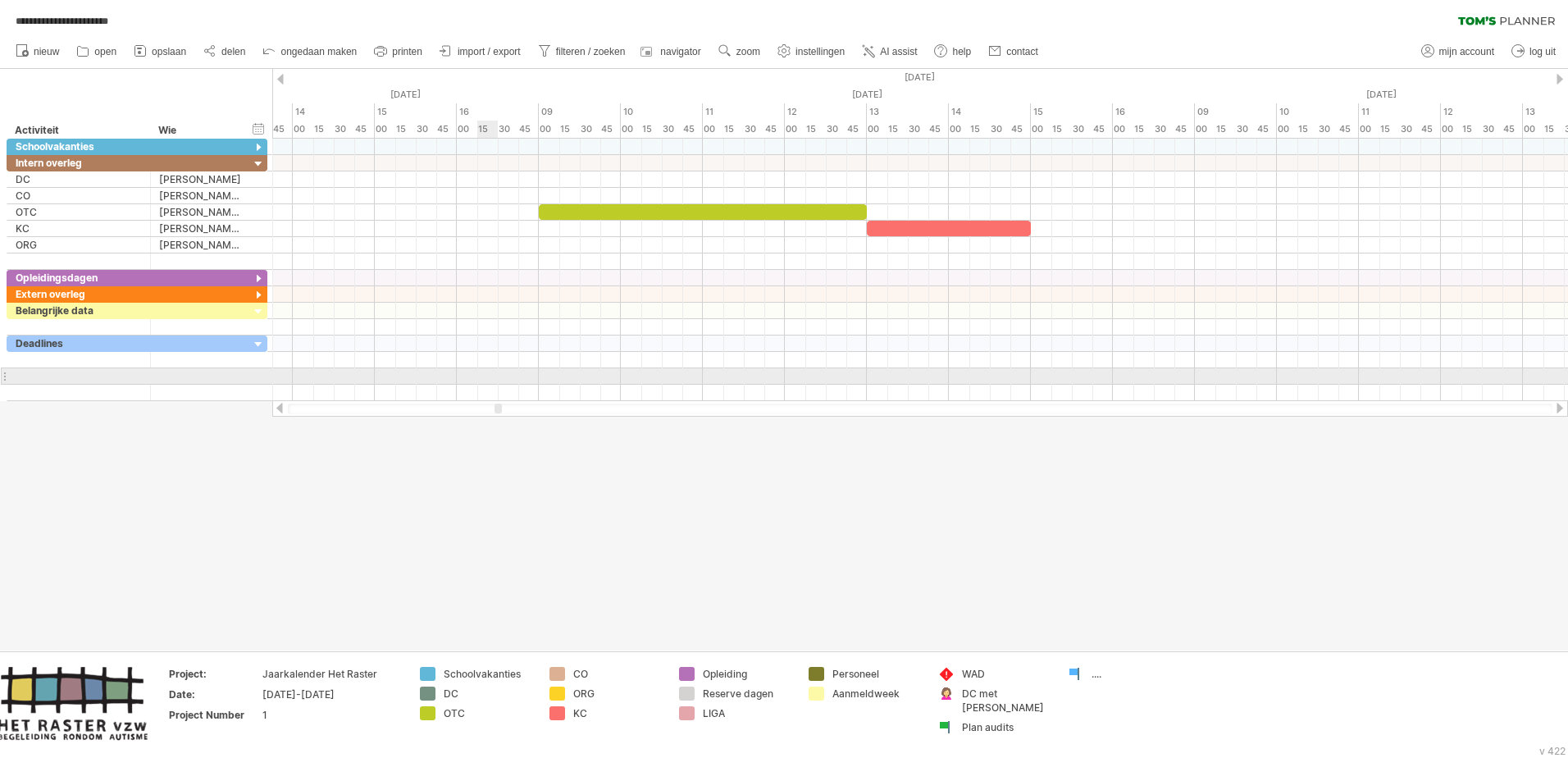
drag, startPoint x: 293, startPoint y: 406, endPoint x: 497, endPoint y: 380, distance: 205.7
click at [497, 380] on div "**********" at bounding box center [784, 379] width 1568 height 758
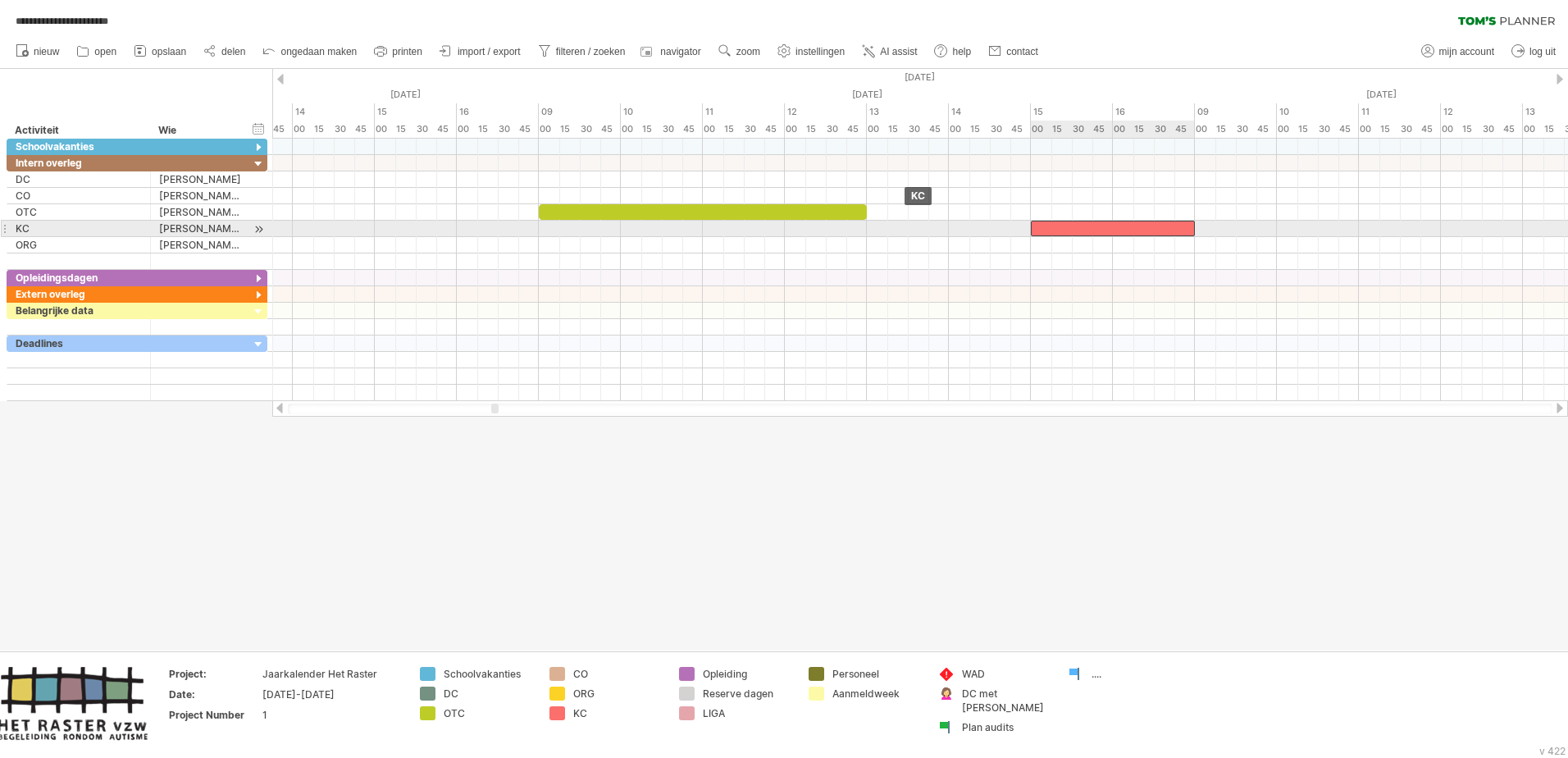
drag, startPoint x: 905, startPoint y: 226, endPoint x: 1067, endPoint y: 221, distance: 162.1
click at [1043, 221] on div at bounding box center [1113, 228] width 164 height 16
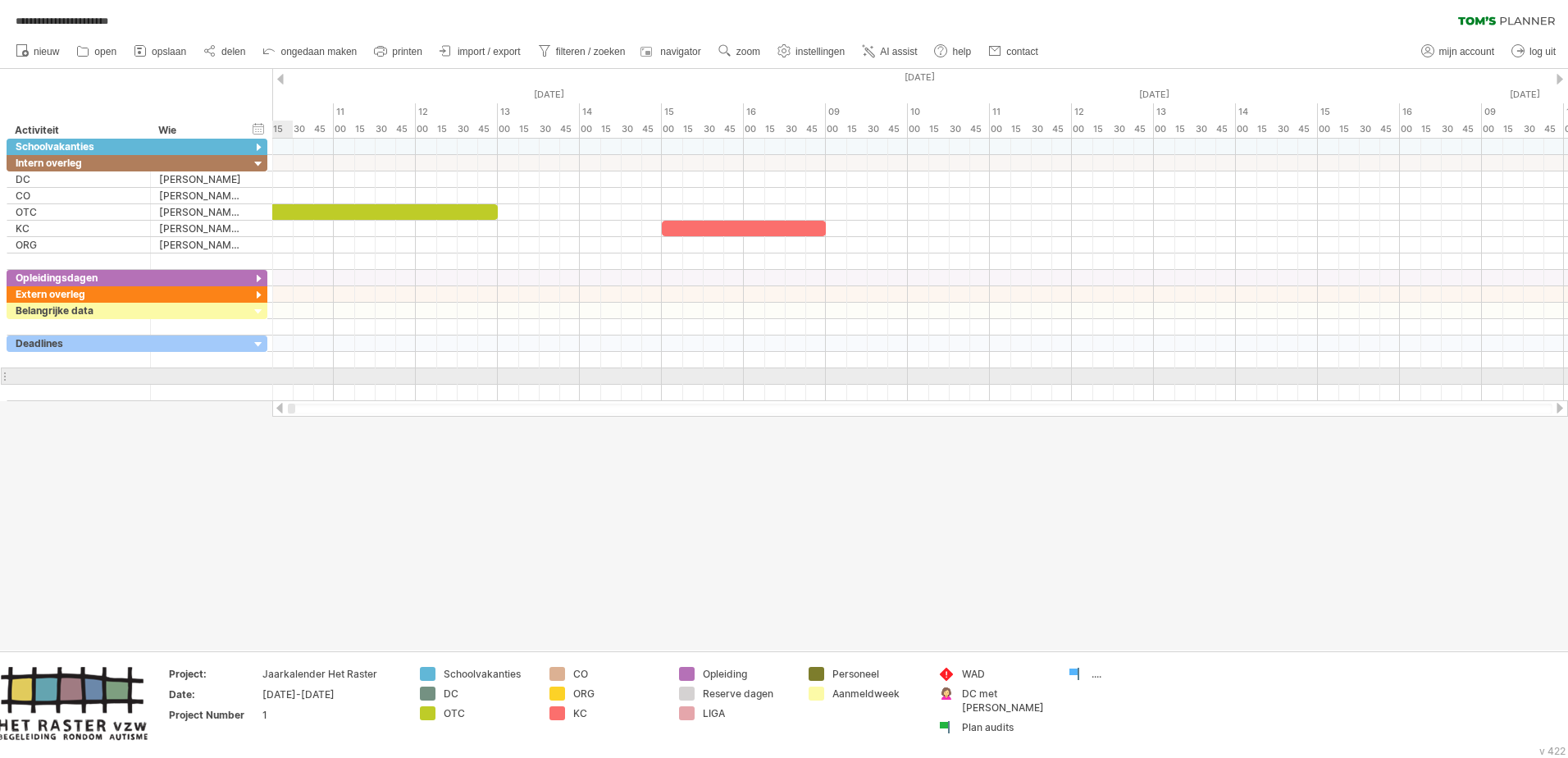
drag, startPoint x: 496, startPoint y: 408, endPoint x: 263, endPoint y: 374, distance: 235.5
click at [263, 374] on div "**********" at bounding box center [784, 379] width 1568 height 758
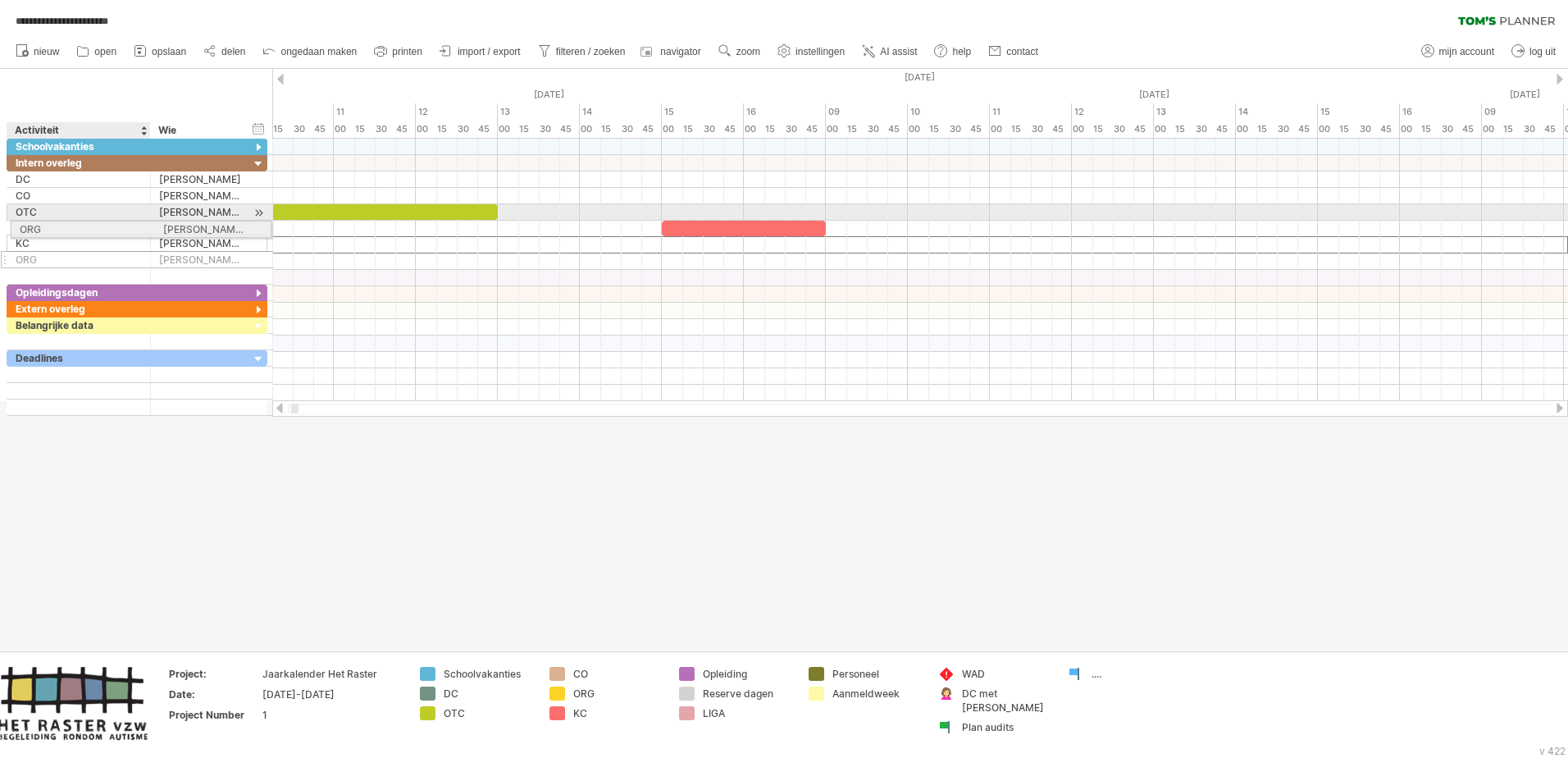
drag, startPoint x: 64, startPoint y: 243, endPoint x: 62, endPoint y: 227, distance: 16.1
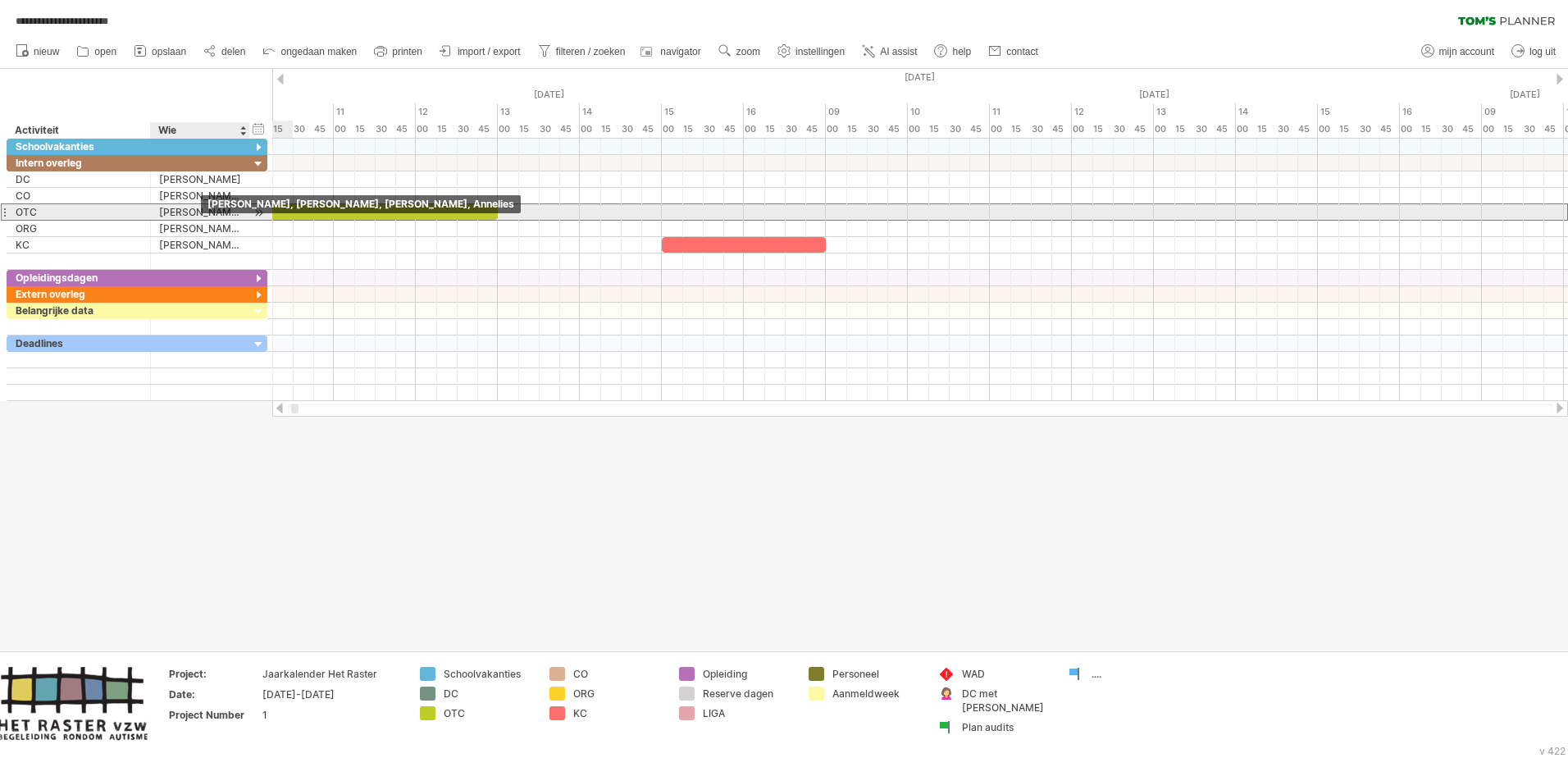
click at [198, 214] on div "[PERSON_NAME], [PERSON_NAME], [PERSON_NAME], Annelies" at bounding box center [200, 212] width 82 height 16
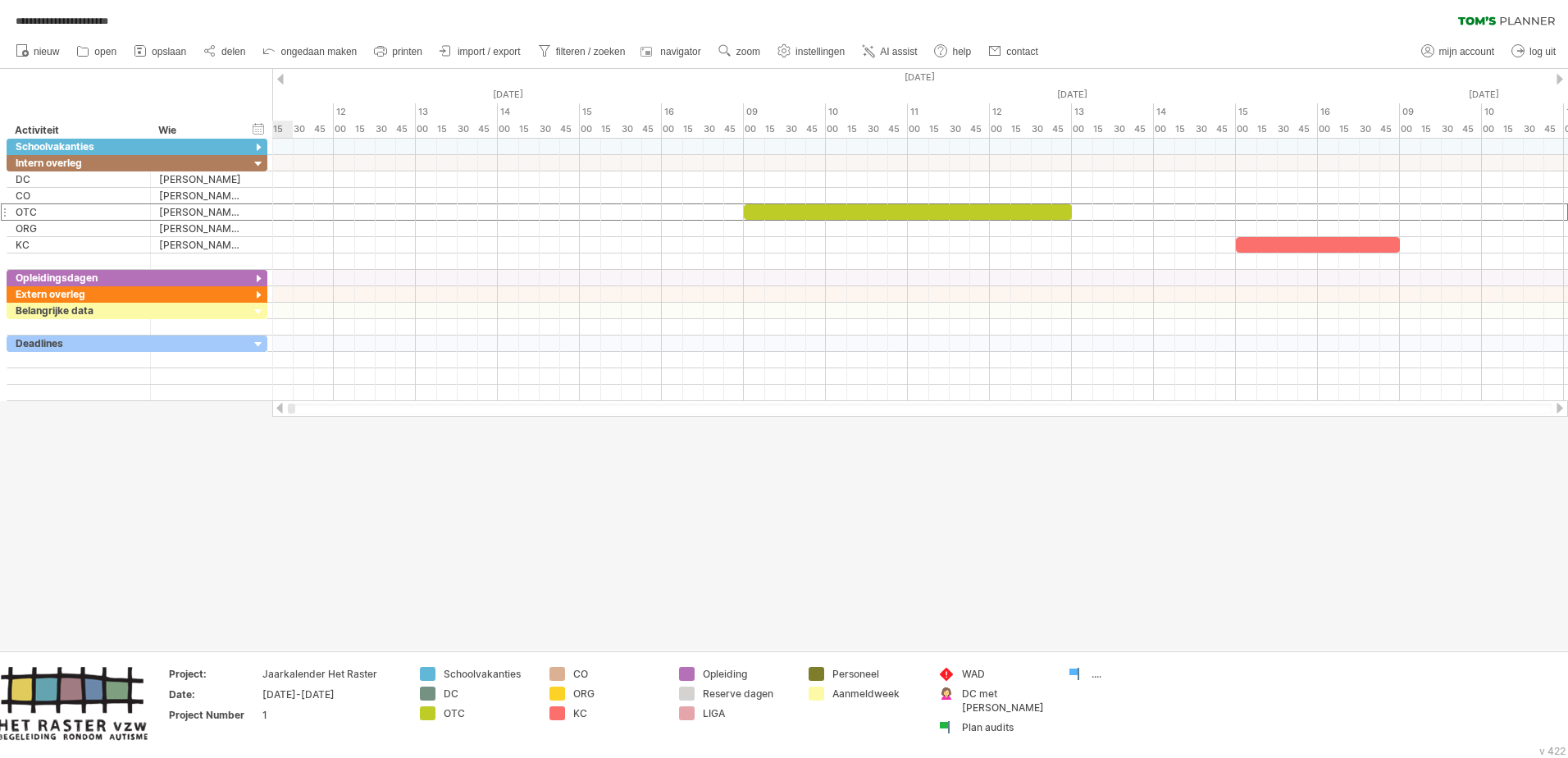
drag, startPoint x: 294, startPoint y: 409, endPoint x: 281, endPoint y: 409, distance: 13.0
click at [281, 409] on div at bounding box center [920, 409] width 1295 height 16
click at [1043, 409] on div at bounding box center [1560, 408] width 13 height 11
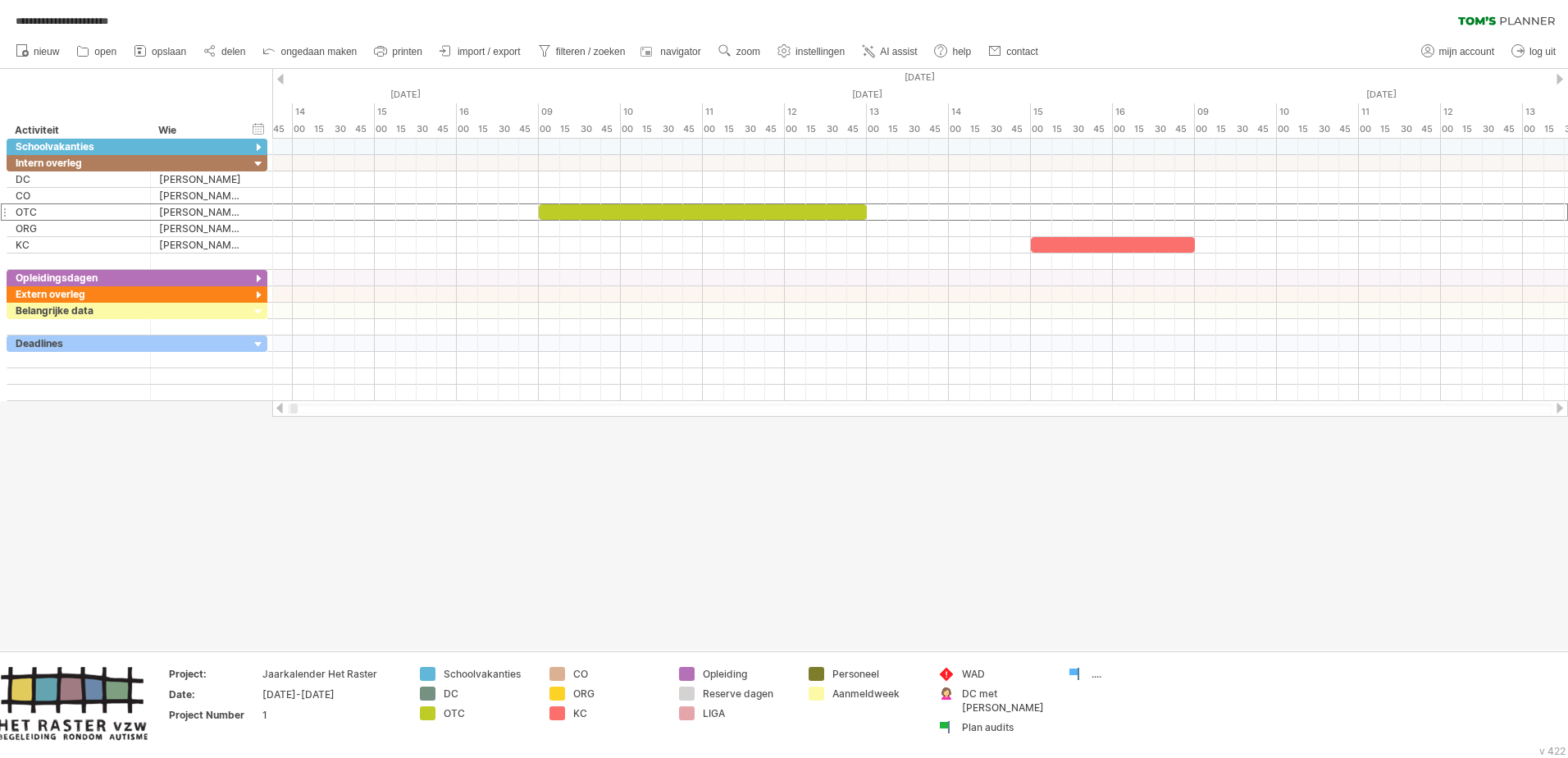
click at [1043, 409] on div at bounding box center [1560, 408] width 13 height 11
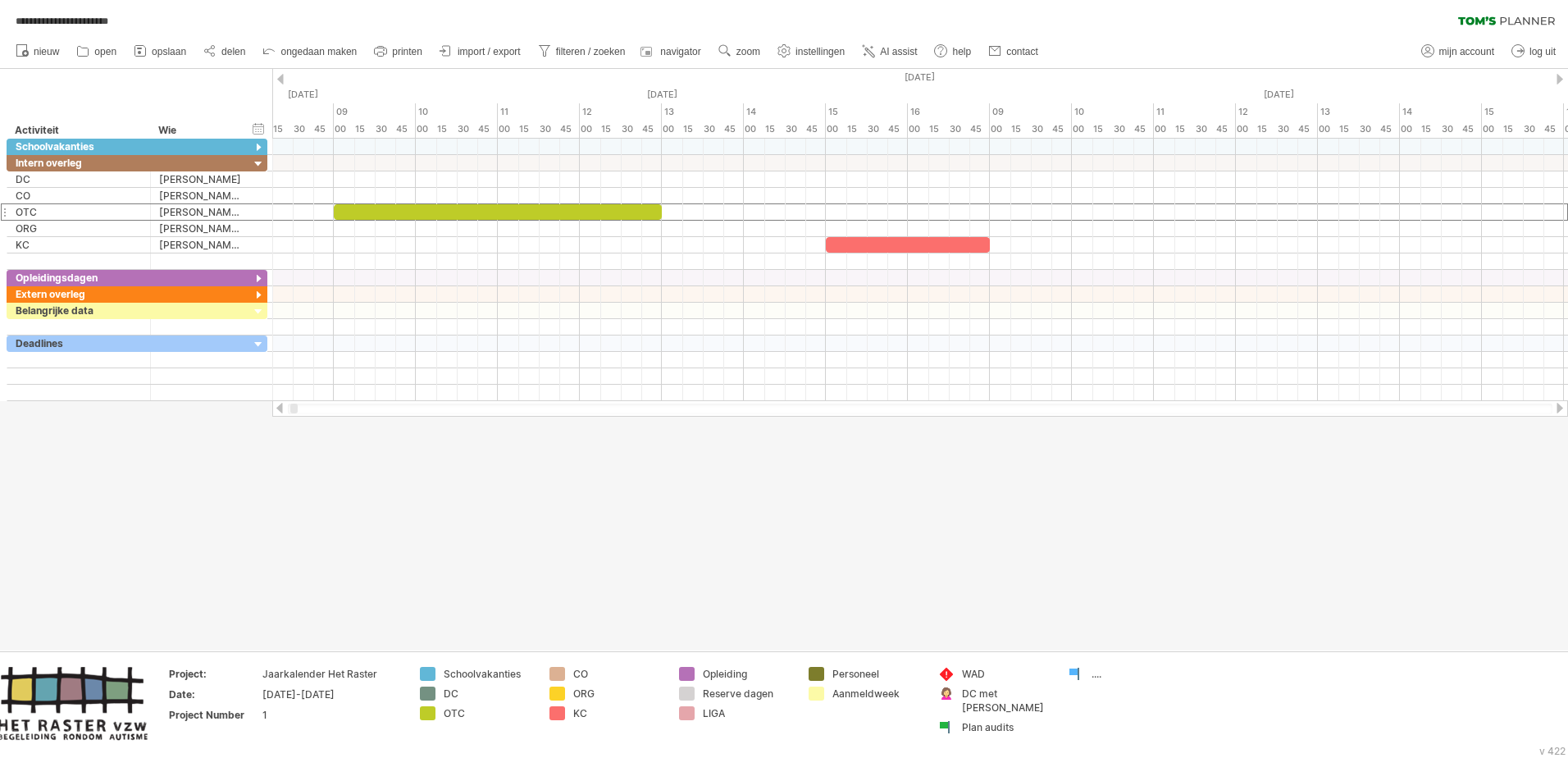
click at [1043, 409] on div at bounding box center [1560, 408] width 13 height 11
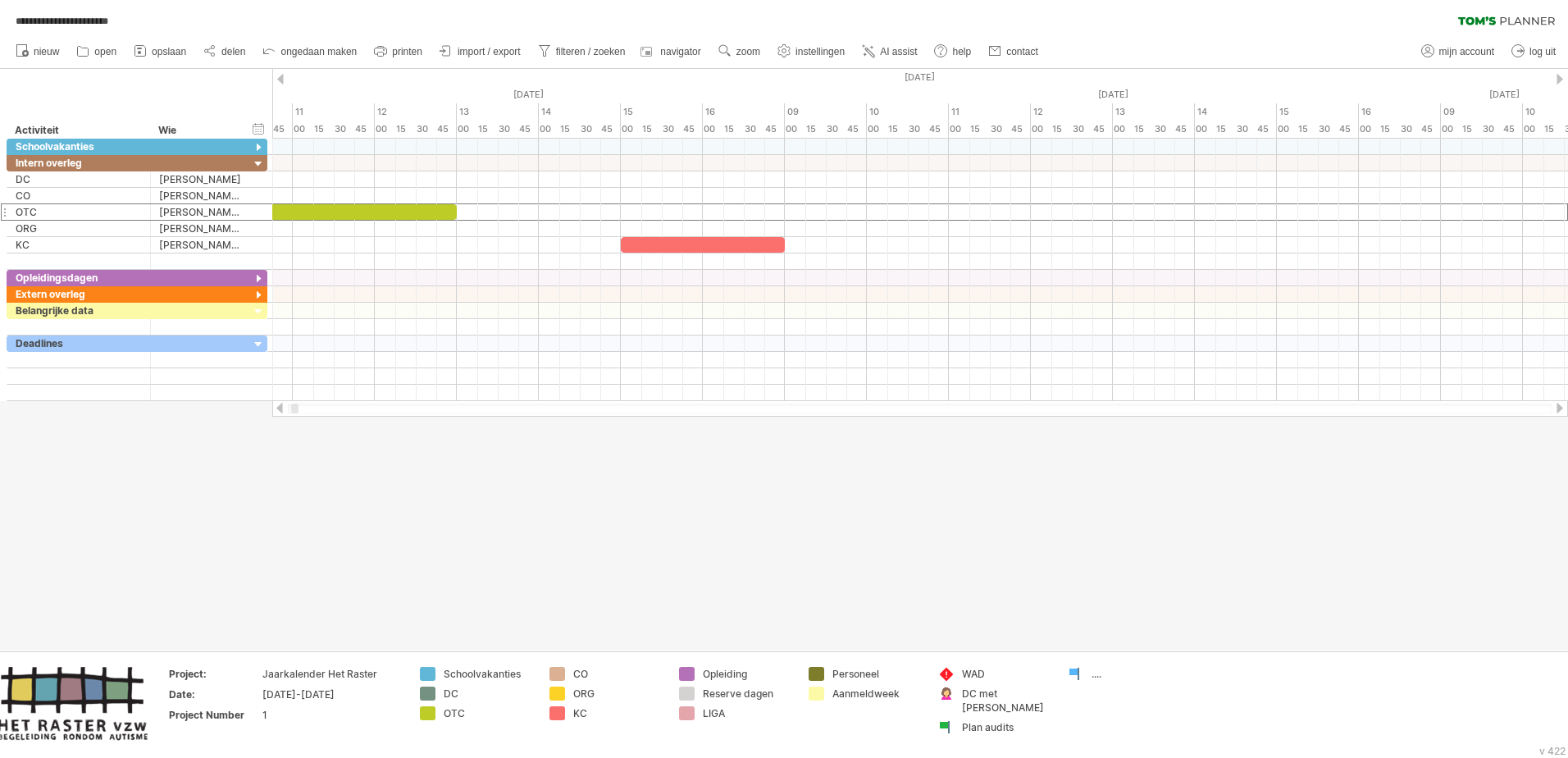
drag, startPoint x: 298, startPoint y: 408, endPoint x: 307, endPoint y: 408, distance: 9.0
click at [307, 408] on div at bounding box center [921, 409] width 1265 height 11
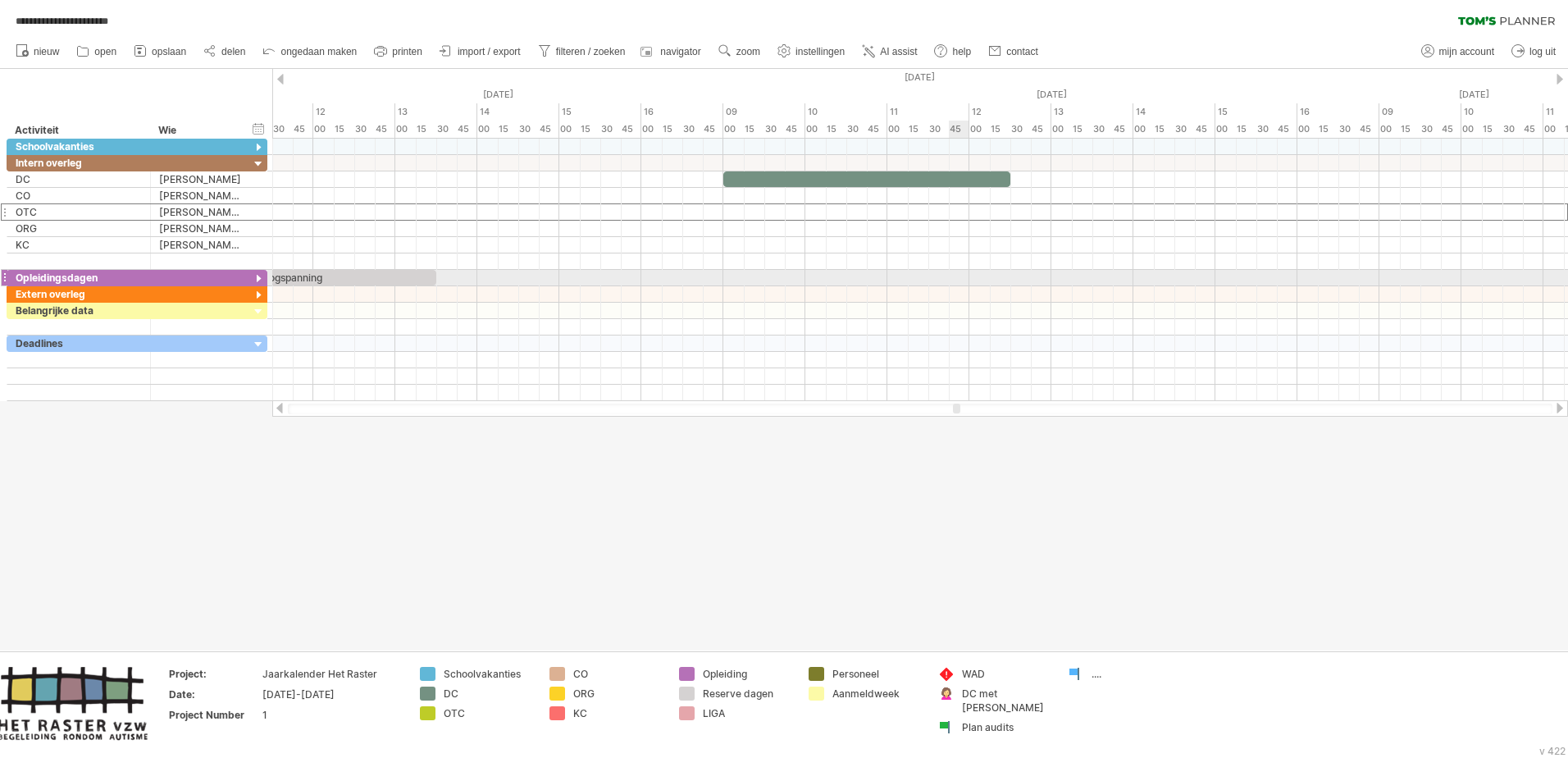
drag, startPoint x: 297, startPoint y: 409, endPoint x: 959, endPoint y: 270, distance: 676.4
click at [959, 270] on div "**********" at bounding box center [784, 379] width 1568 height 758
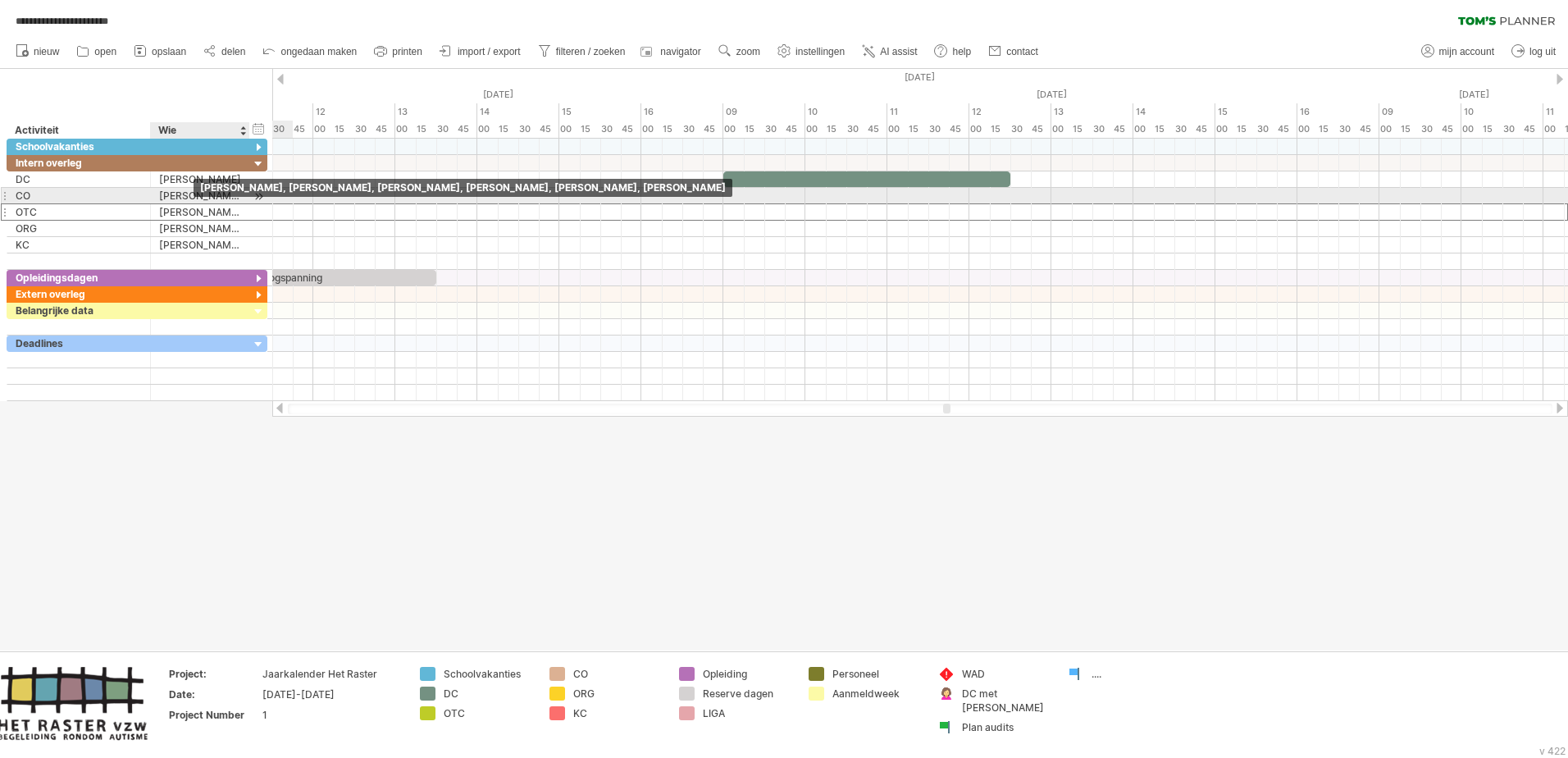
click at [194, 197] on div "[PERSON_NAME], [PERSON_NAME], [PERSON_NAME], [PERSON_NAME], [PERSON_NAME], [PER…" at bounding box center [200, 195] width 82 height 16
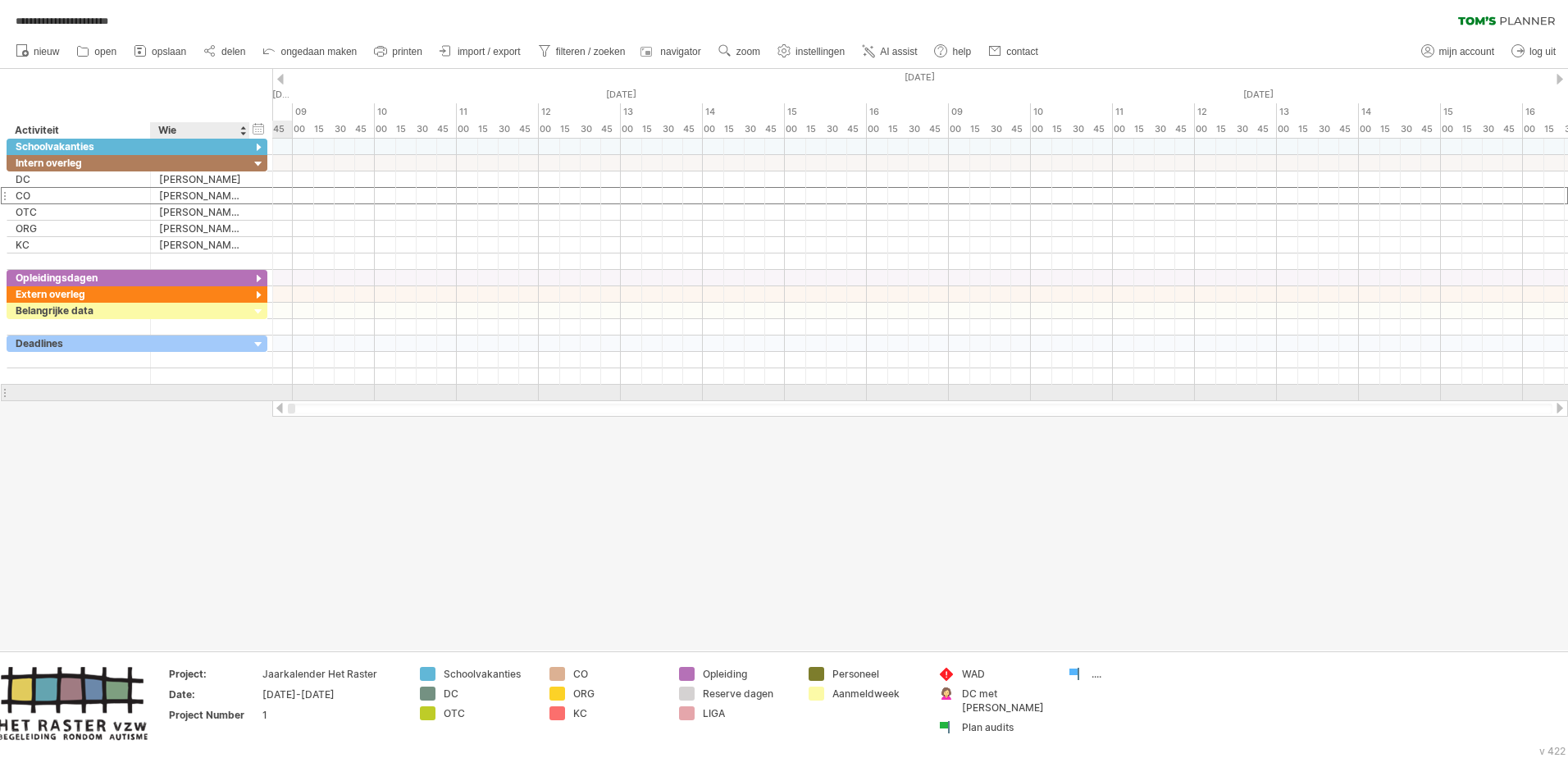
drag, startPoint x: 947, startPoint y: 407, endPoint x: 231, endPoint y: 390, distance: 716.2
click at [231, 390] on div "**********" at bounding box center [784, 379] width 1568 height 758
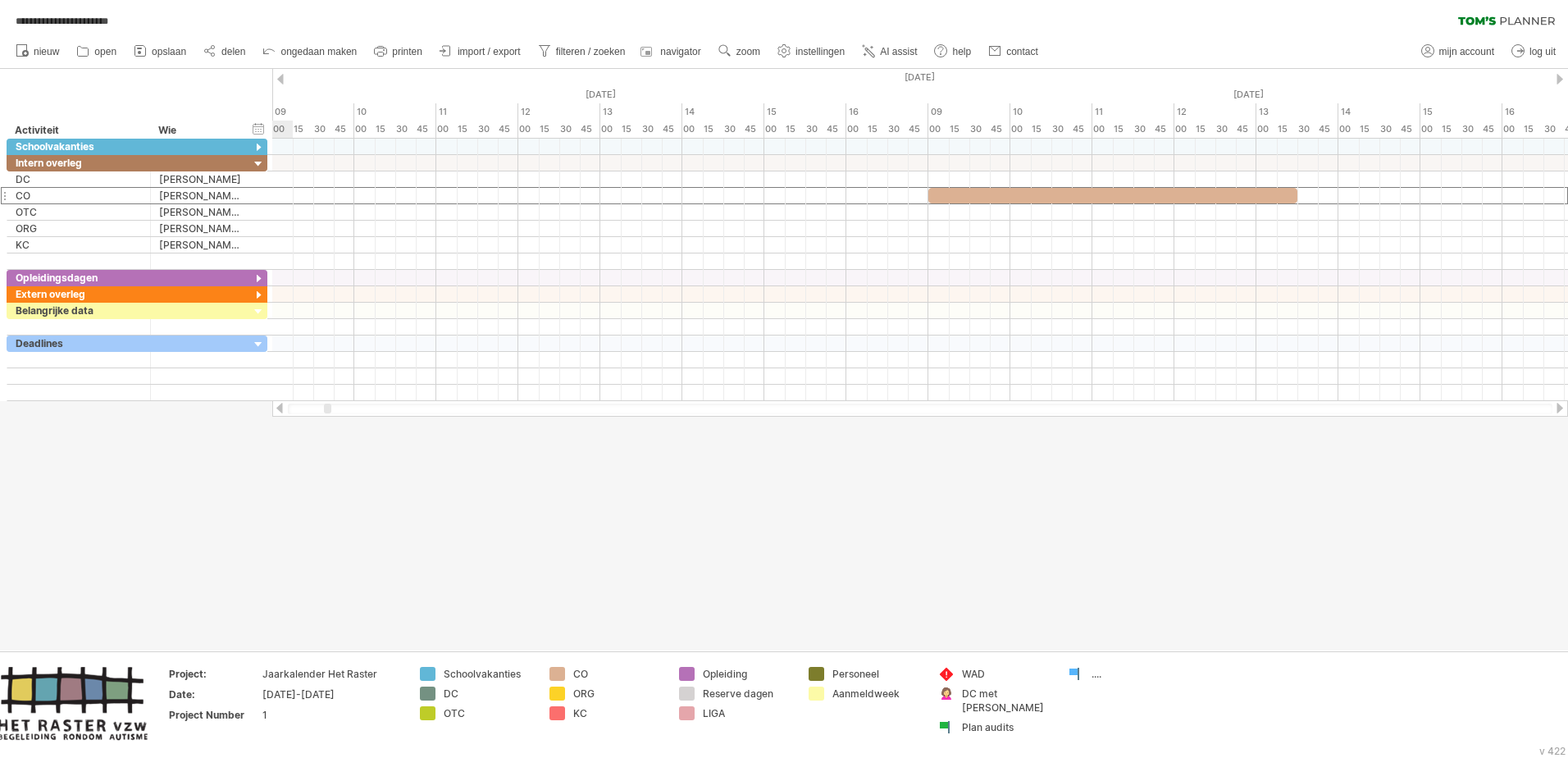
drag, startPoint x: 302, startPoint y: 406, endPoint x: 329, endPoint y: 407, distance: 27.0
click at [329, 407] on div at bounding box center [327, 409] width 7 height 10
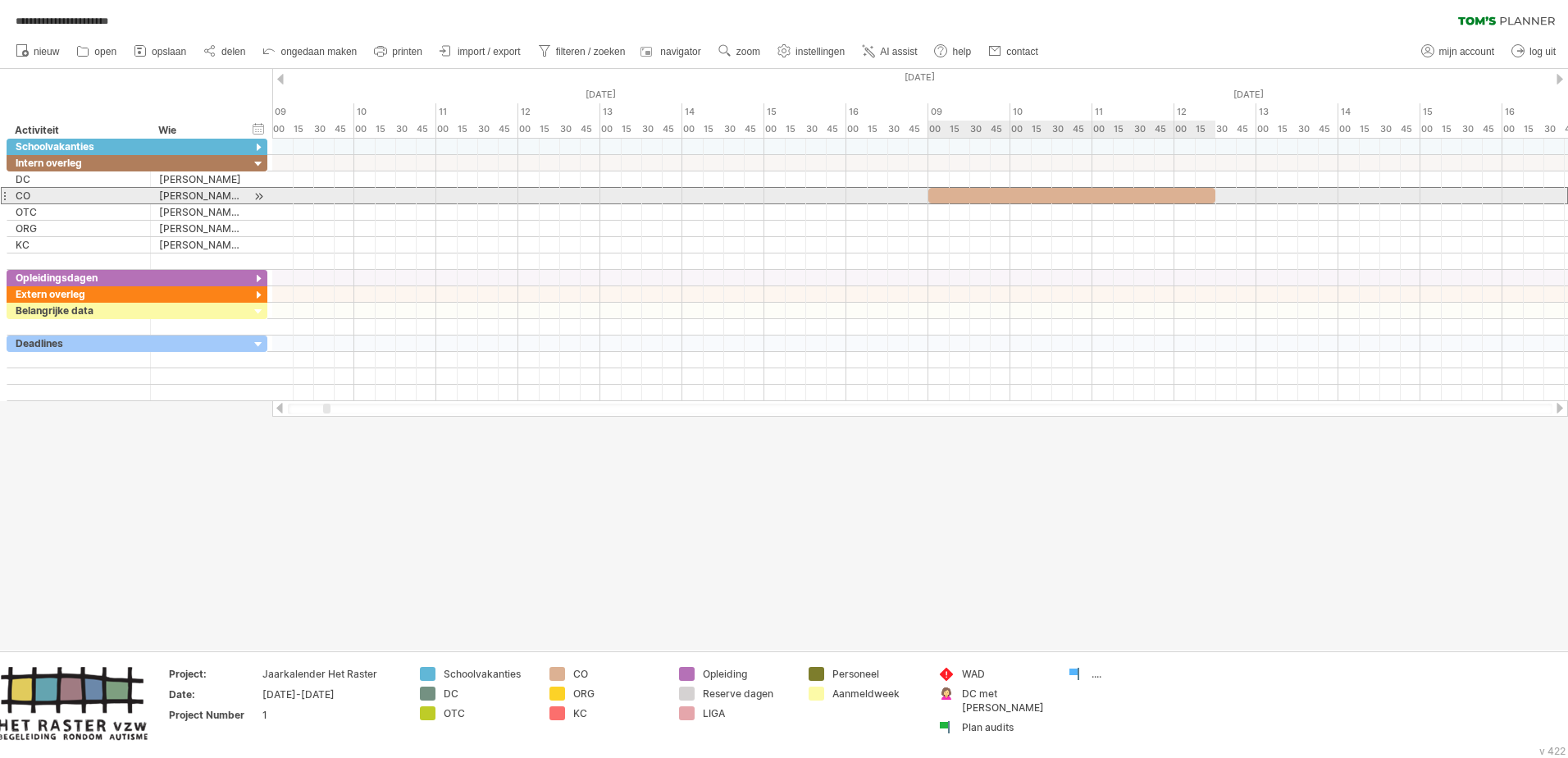
drag, startPoint x: 1295, startPoint y: 194, endPoint x: 1218, endPoint y: 196, distance: 77.0
click at [1043, 196] on span at bounding box center [1216, 195] width 7 height 16
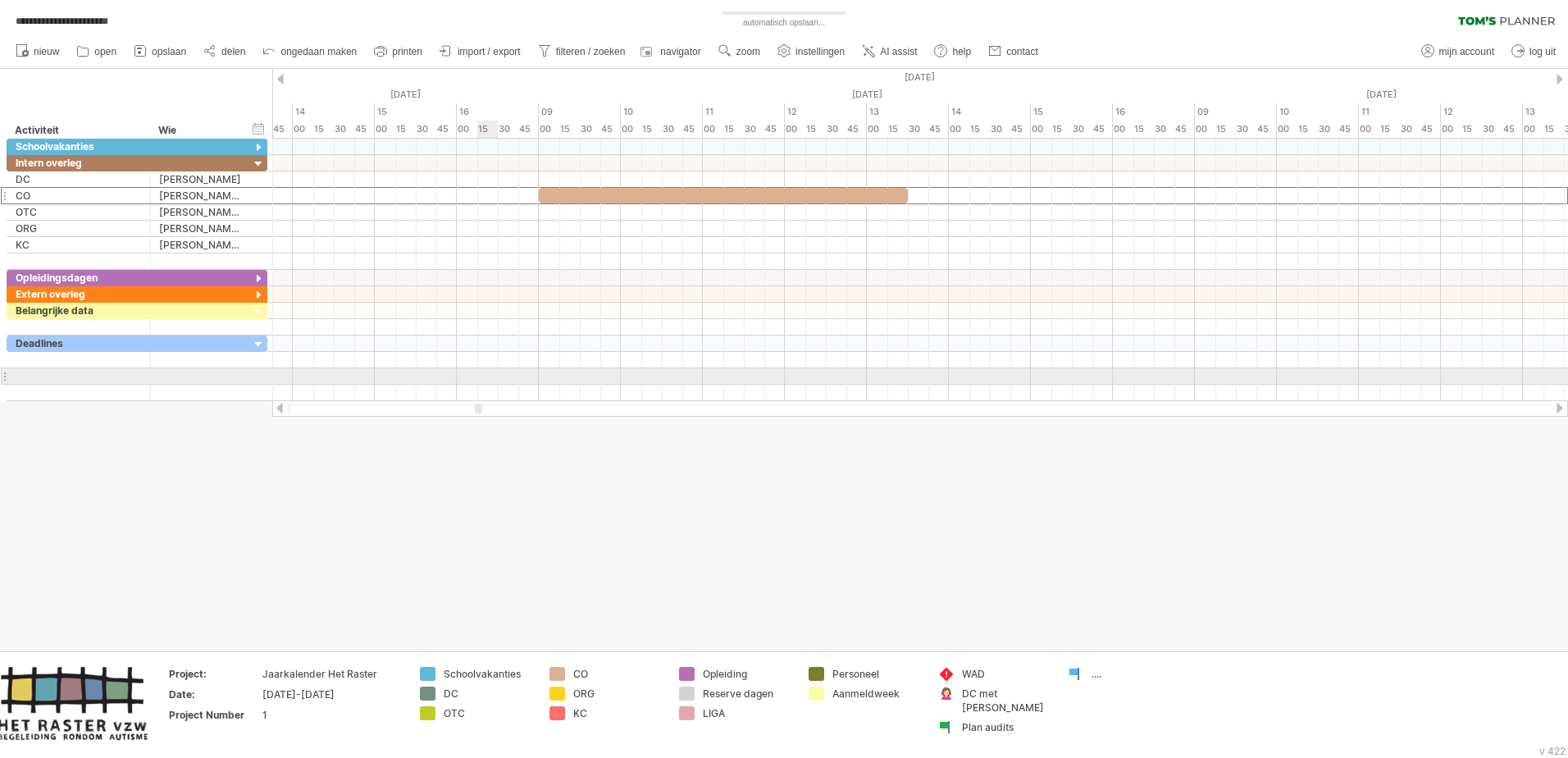
drag, startPoint x: 327, startPoint y: 407, endPoint x: 479, endPoint y: 372, distance: 156.0
click at [479, 372] on div "**********" at bounding box center [784, 379] width 1568 height 758
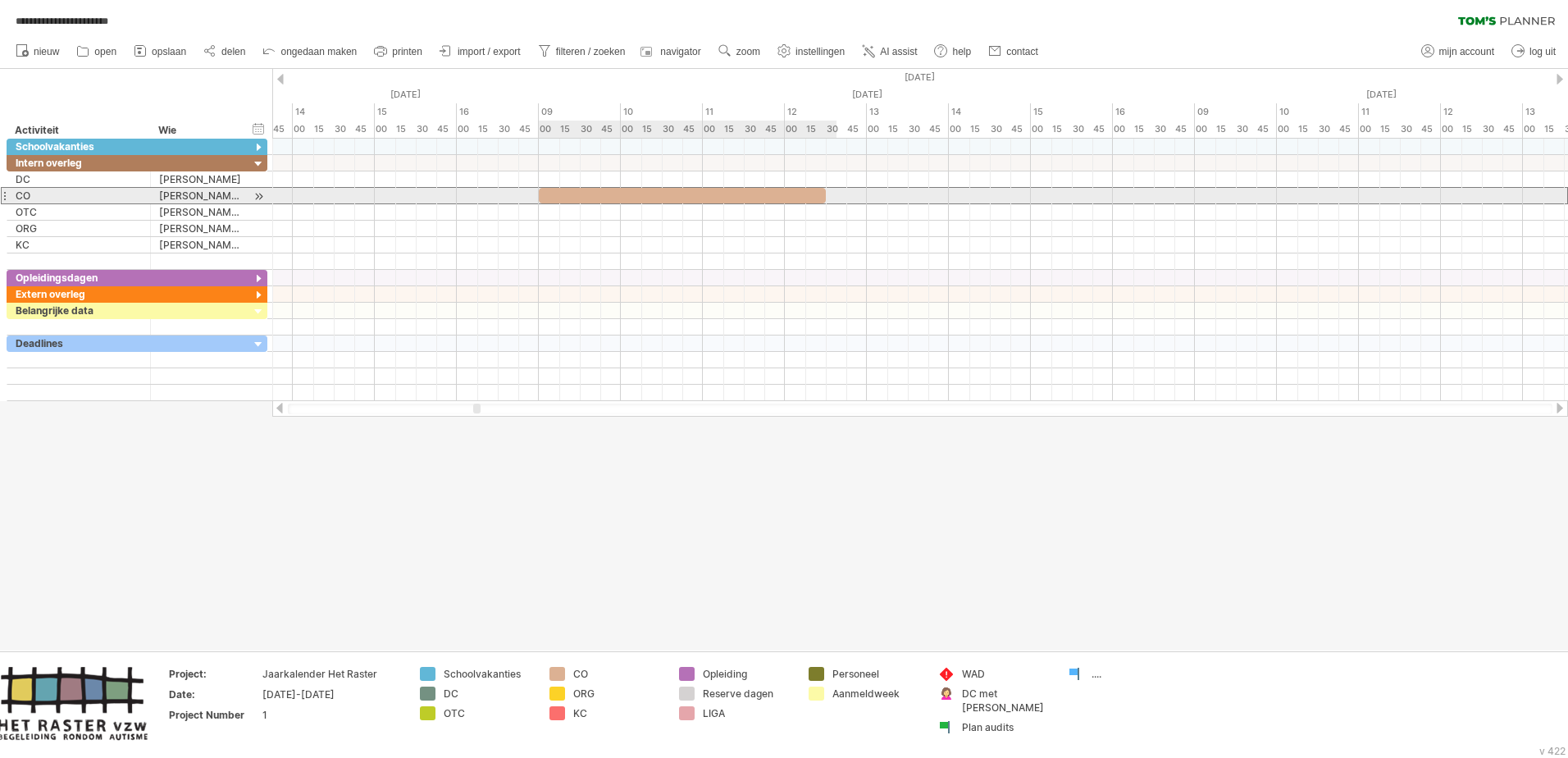
drag, startPoint x: 907, startPoint y: 190, endPoint x: 830, endPoint y: 188, distance: 77.0
click at [830, 188] on div "Herfstvakantie Wapenstilstand Kerstvakantie Krokusvakantie Paasvakantie Dag van…" at bounding box center [920, 269] width 1295 height 263
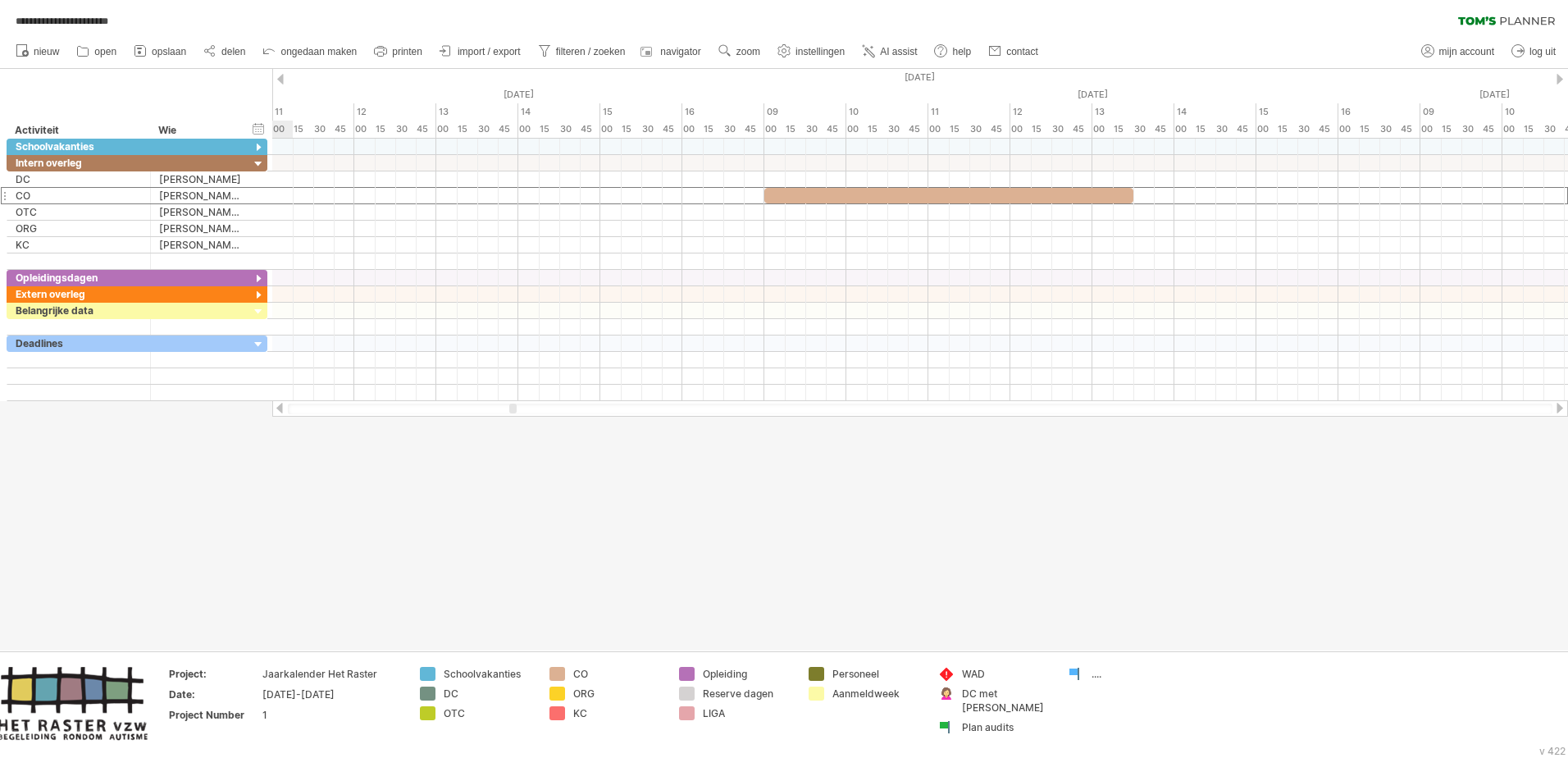
drag, startPoint x: 478, startPoint y: 409, endPoint x: 514, endPoint y: 406, distance: 36.1
click at [514, 406] on div at bounding box center [512, 409] width 7 height 10
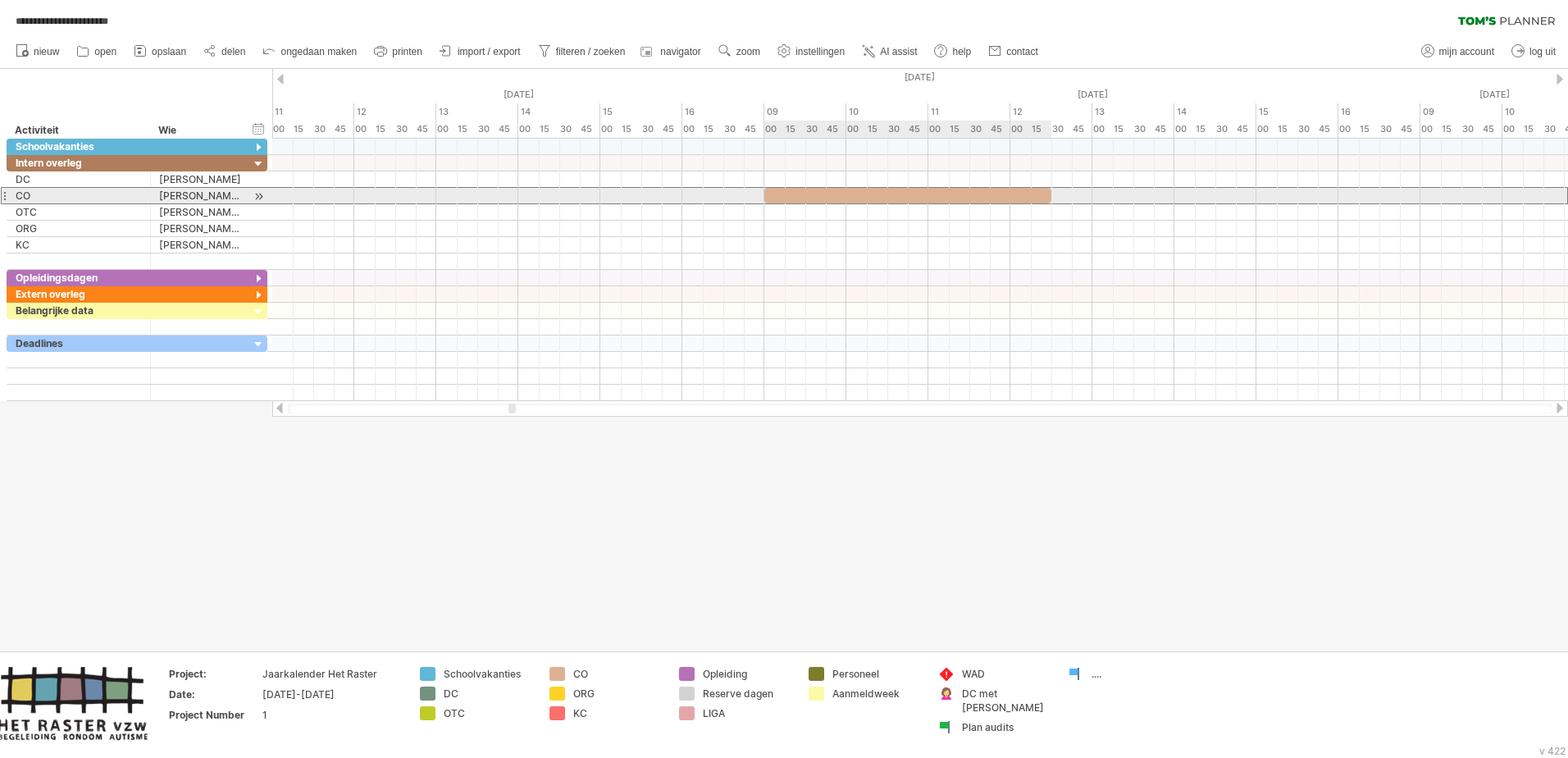
drag, startPoint x: 1131, startPoint y: 190, endPoint x: 1050, endPoint y: 196, distance: 81.2
click at [1043, 196] on span at bounding box center [1052, 195] width 7 height 16
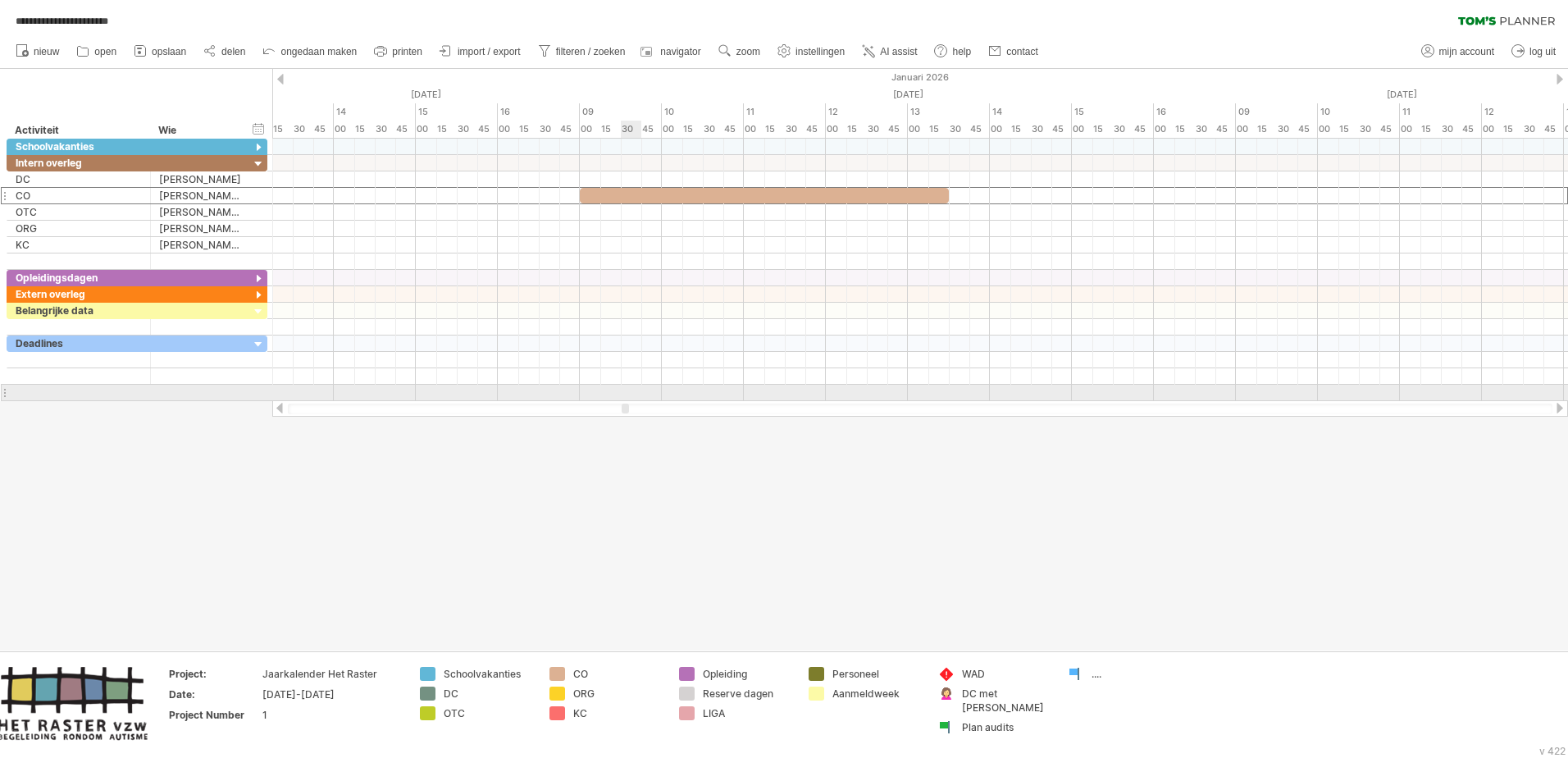
drag, startPoint x: 512, startPoint y: 409, endPoint x: 626, endPoint y: 393, distance: 115.1
click at [626, 393] on div "**********" at bounding box center [784, 379] width 1568 height 758
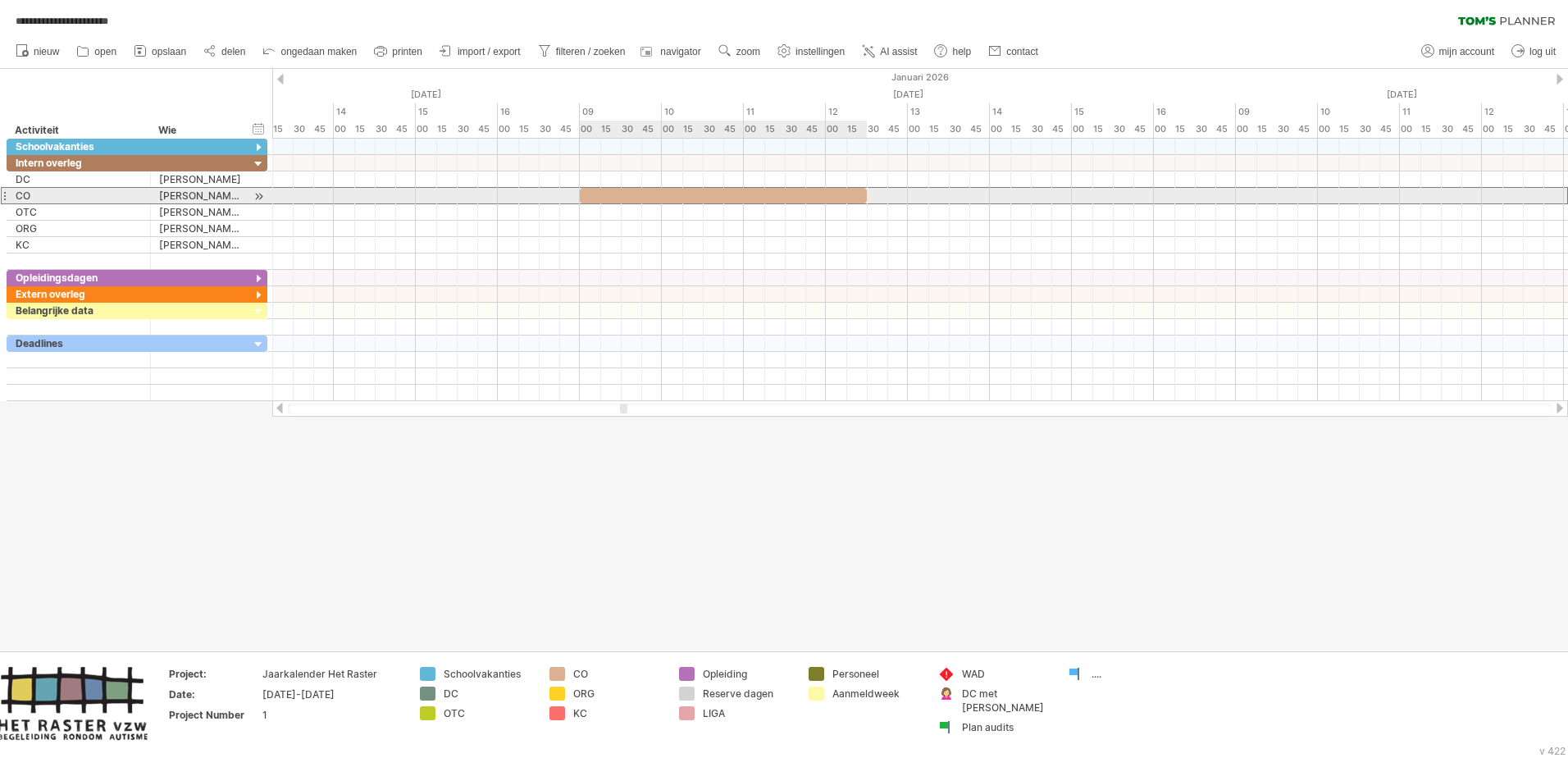
drag, startPoint x: 949, startPoint y: 191, endPoint x: 864, endPoint y: 190, distance: 85.0
click at [864, 190] on span at bounding box center [867, 195] width 7 height 16
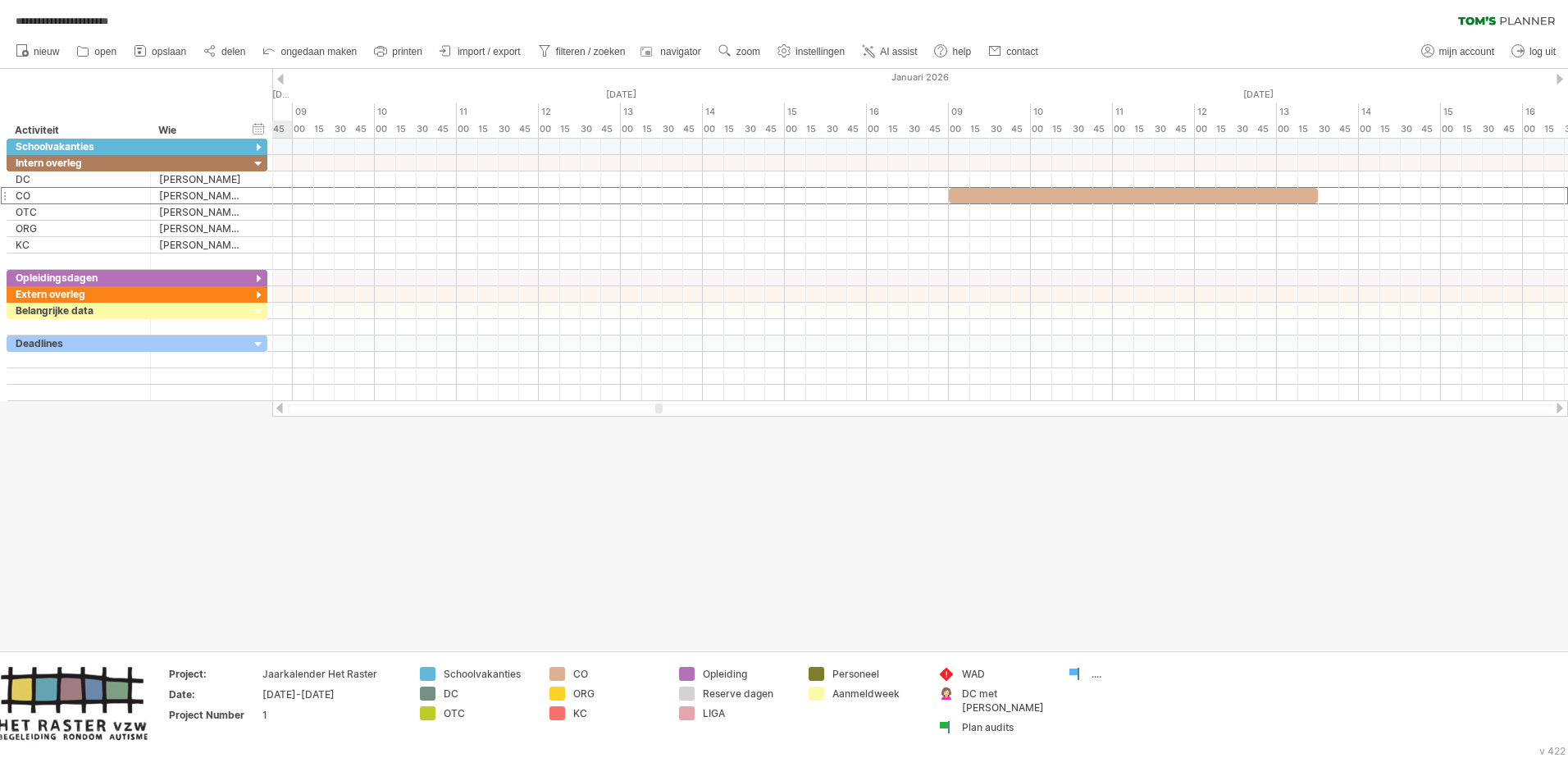
drag, startPoint x: 626, startPoint y: 409, endPoint x: 661, endPoint y: 405, distance: 35.2
click at [661, 405] on div at bounding box center [659, 409] width 7 height 10
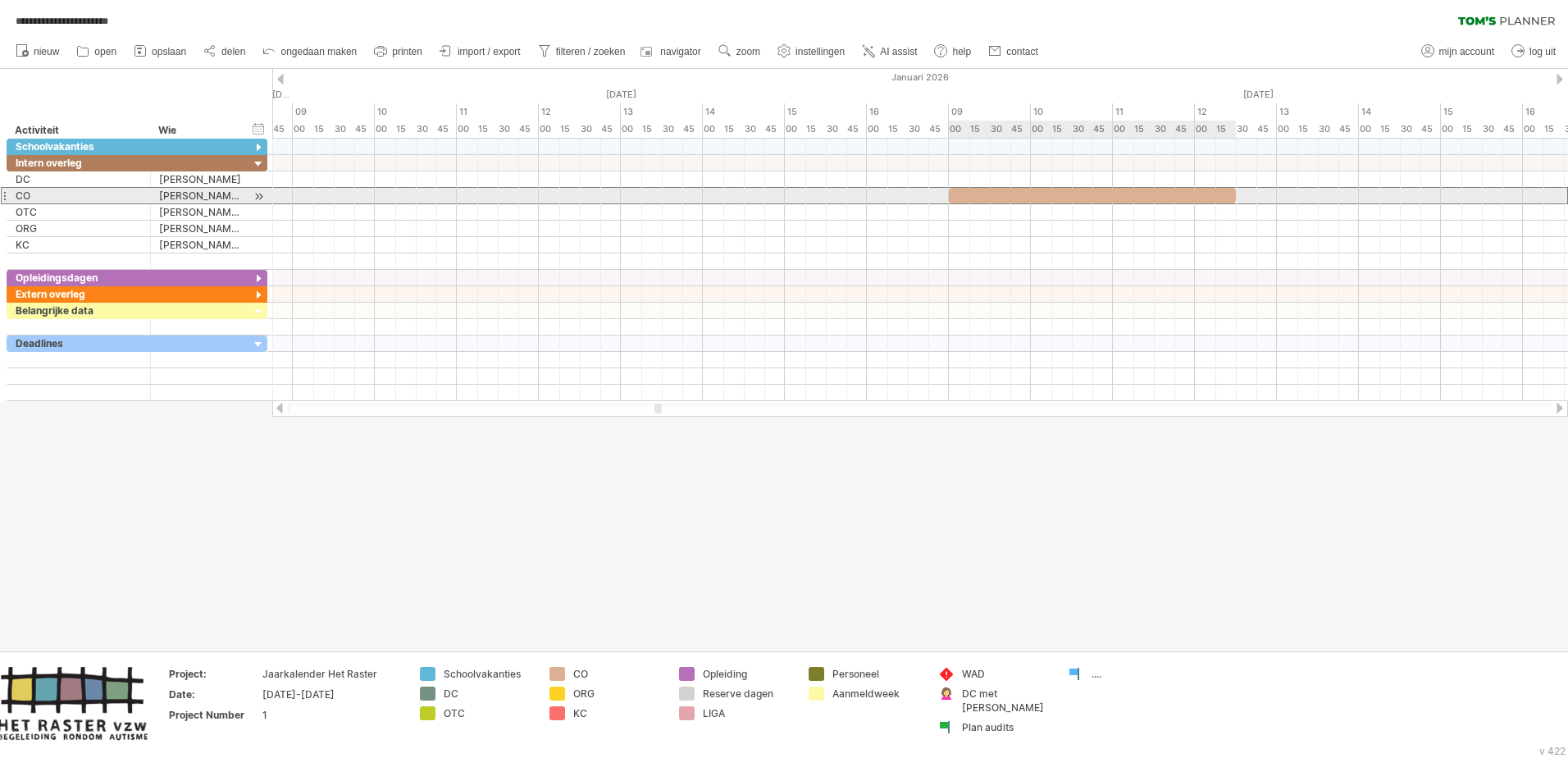
drag, startPoint x: 1318, startPoint y: 199, endPoint x: 1240, endPoint y: 199, distance: 78.0
click at [1043, 199] on div "Herfstvakantie Wapenstilstand Kerstvakantie Krokusvakantie Paasvakantie Dag van…" at bounding box center [920, 269] width 1295 height 263
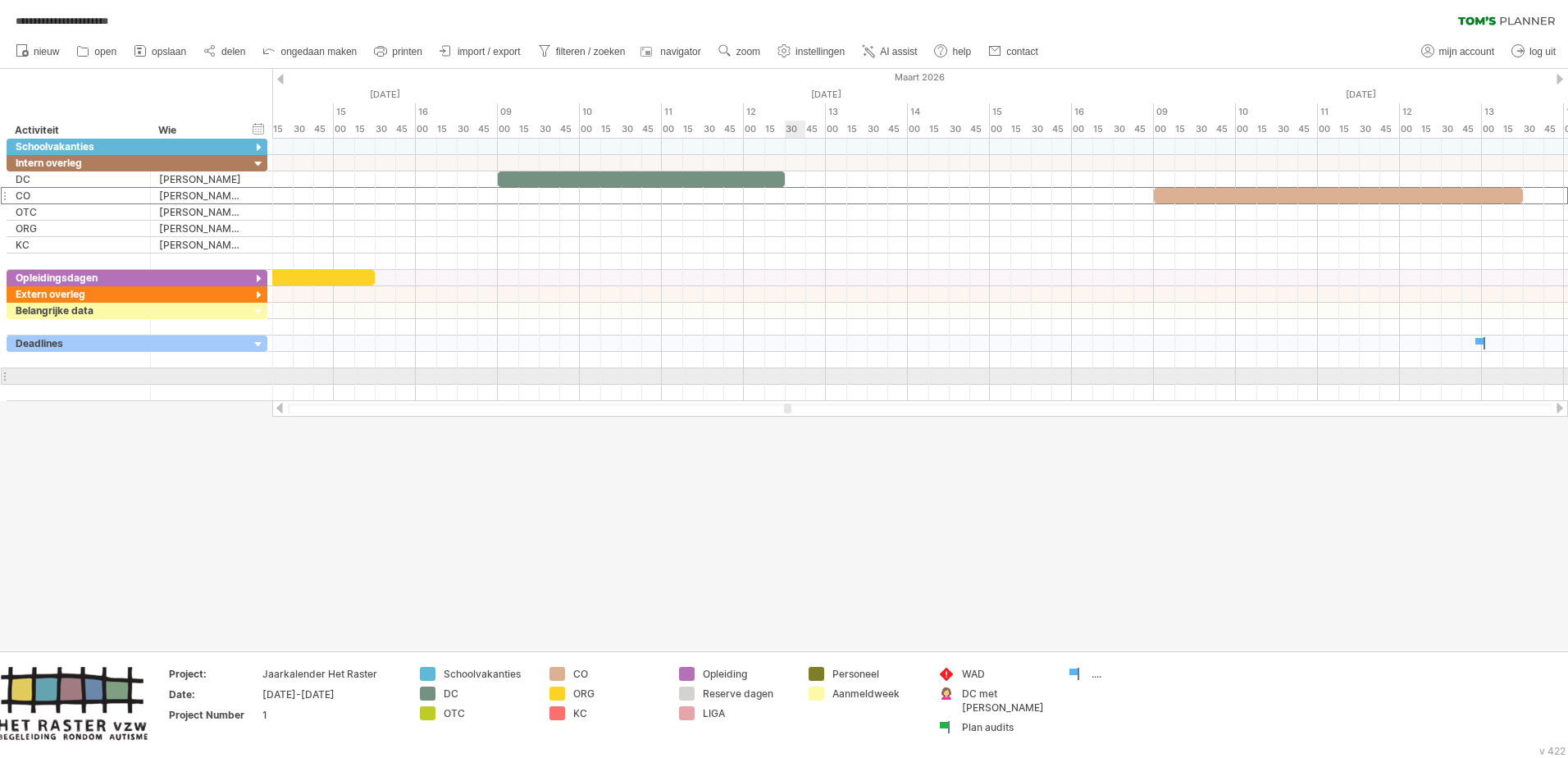
drag, startPoint x: 659, startPoint y: 410, endPoint x: 788, endPoint y: 383, distance: 131.8
click at [788, 383] on div "**********" at bounding box center [784, 379] width 1568 height 758
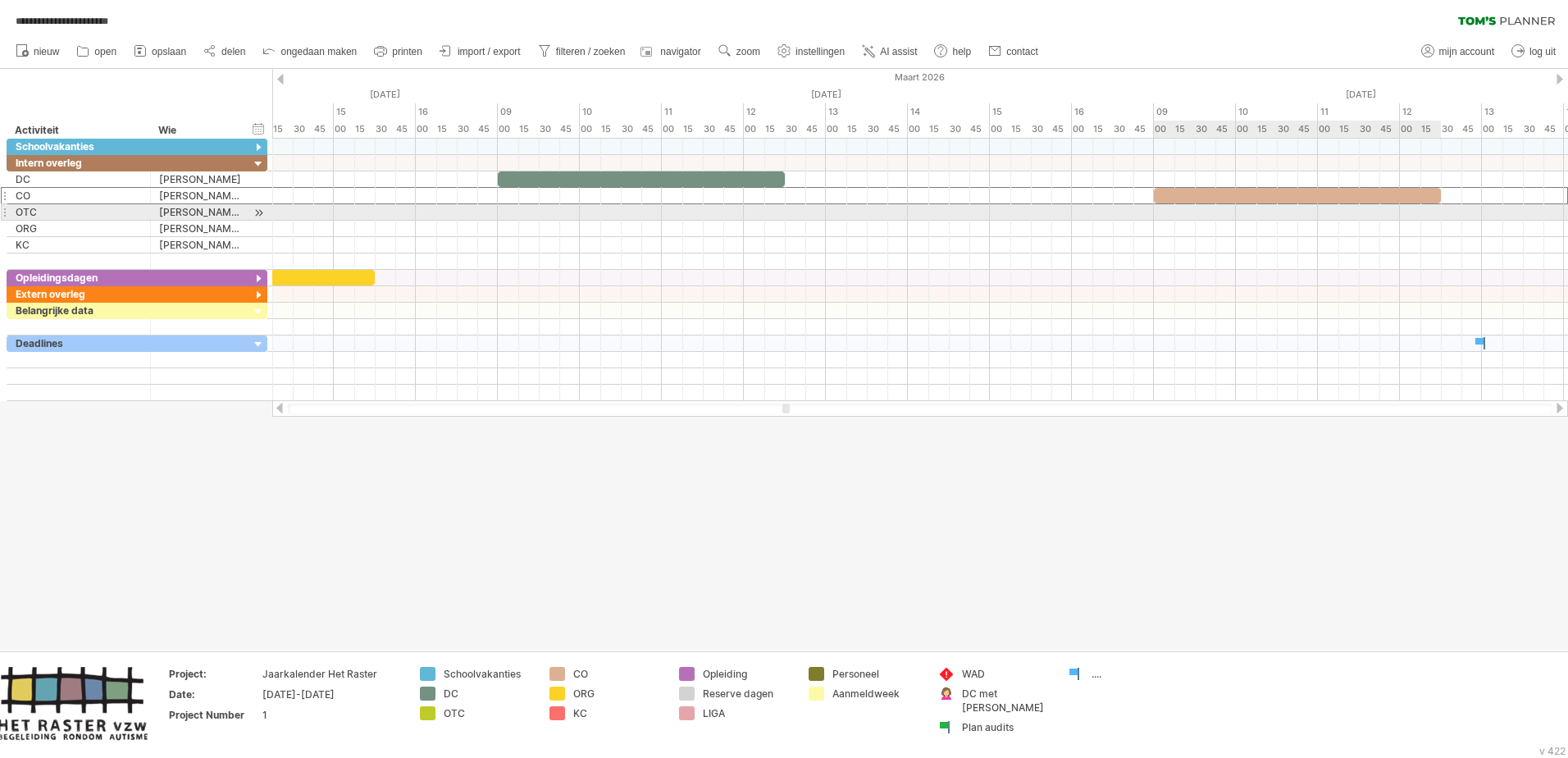
drag, startPoint x: 1519, startPoint y: 195, endPoint x: 1439, endPoint y: 208, distance: 81.0
click at [1043, 208] on div "Herfstvakantie Wapenstilstand Kerstvakantie Krokusvakantie Paasvakantie Dag van…" at bounding box center [920, 269] width 1295 height 263
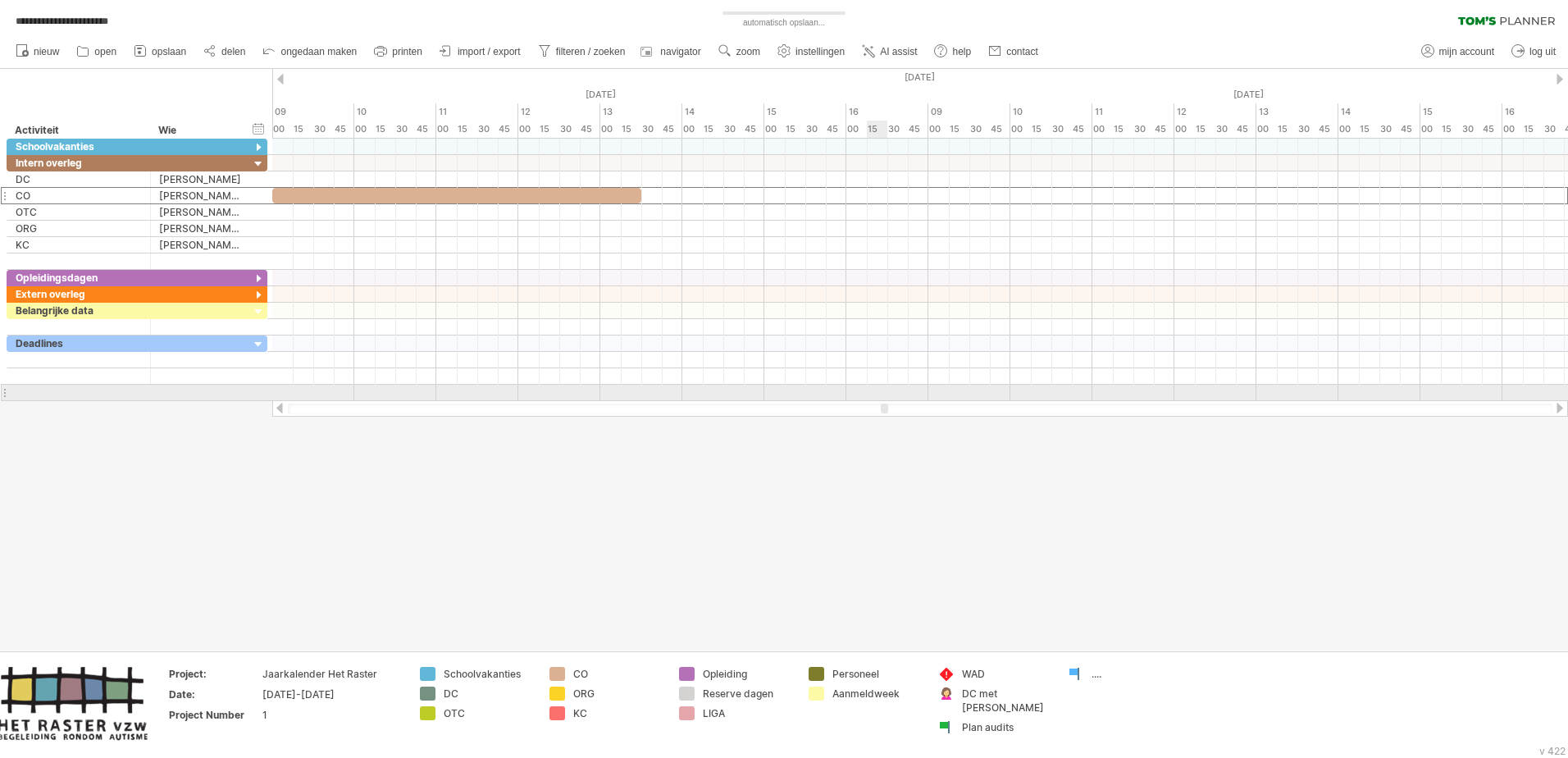
drag, startPoint x: 782, startPoint y: 405, endPoint x: 881, endPoint y: 389, distance: 100.3
click at [881, 389] on div "**********" at bounding box center [784, 379] width 1568 height 758
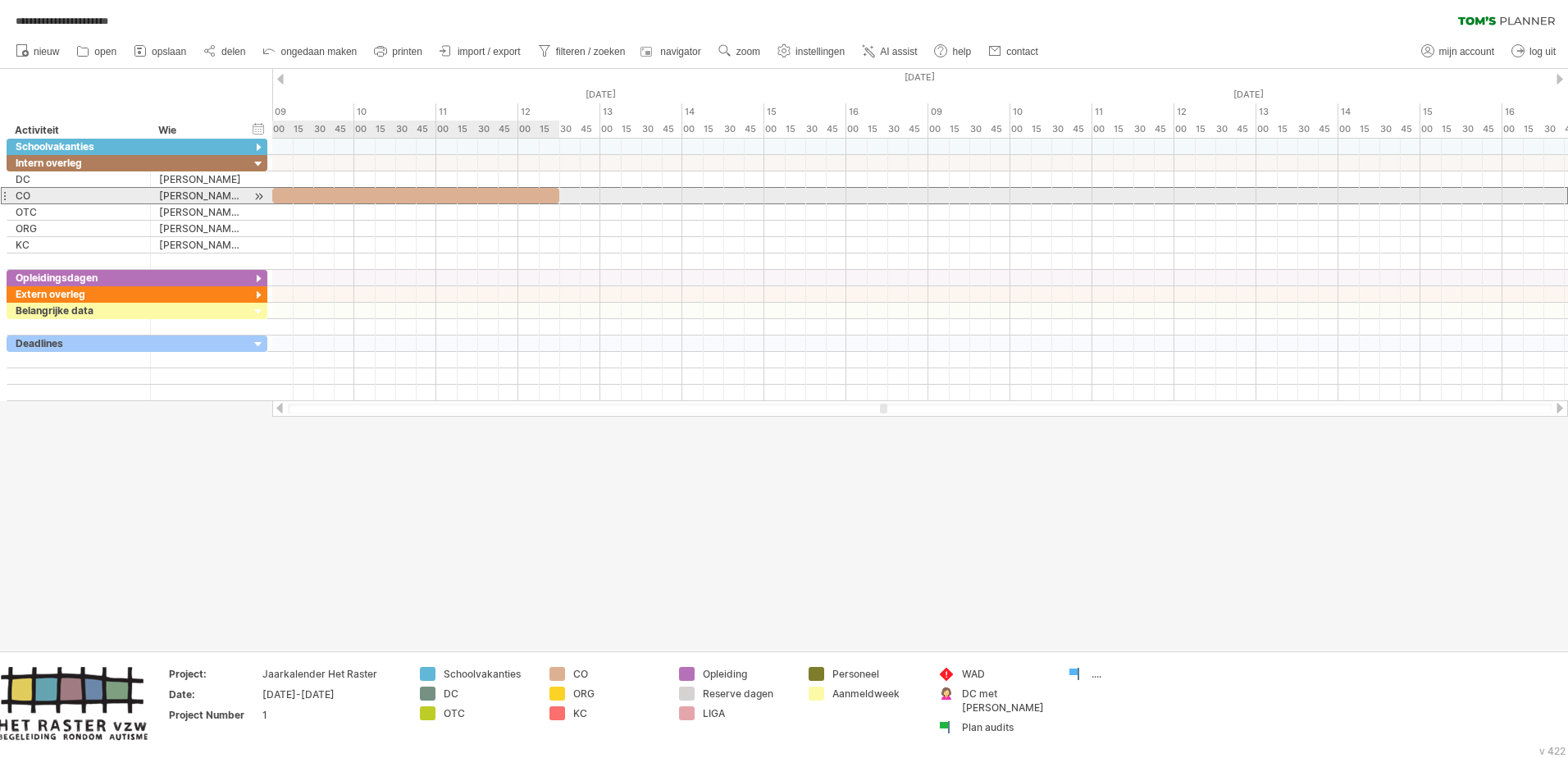
drag, startPoint x: 642, startPoint y: 199, endPoint x: 562, endPoint y: 196, distance: 80.1
click at [562, 196] on span at bounding box center [559, 195] width 7 height 16
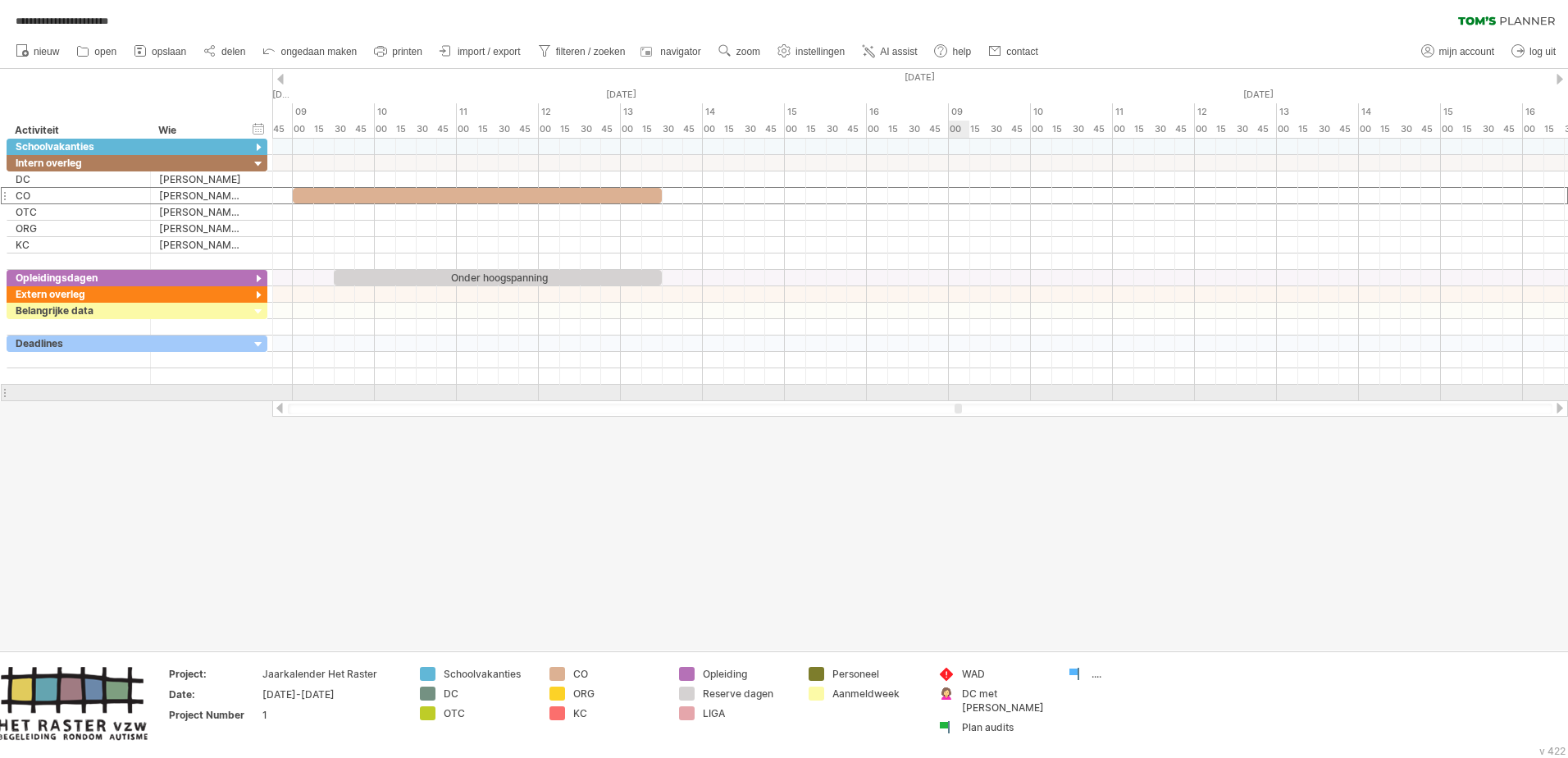
drag, startPoint x: 882, startPoint y: 406, endPoint x: 956, endPoint y: 389, distance: 75.9
click at [956, 389] on div "**********" at bounding box center [784, 379] width 1568 height 758
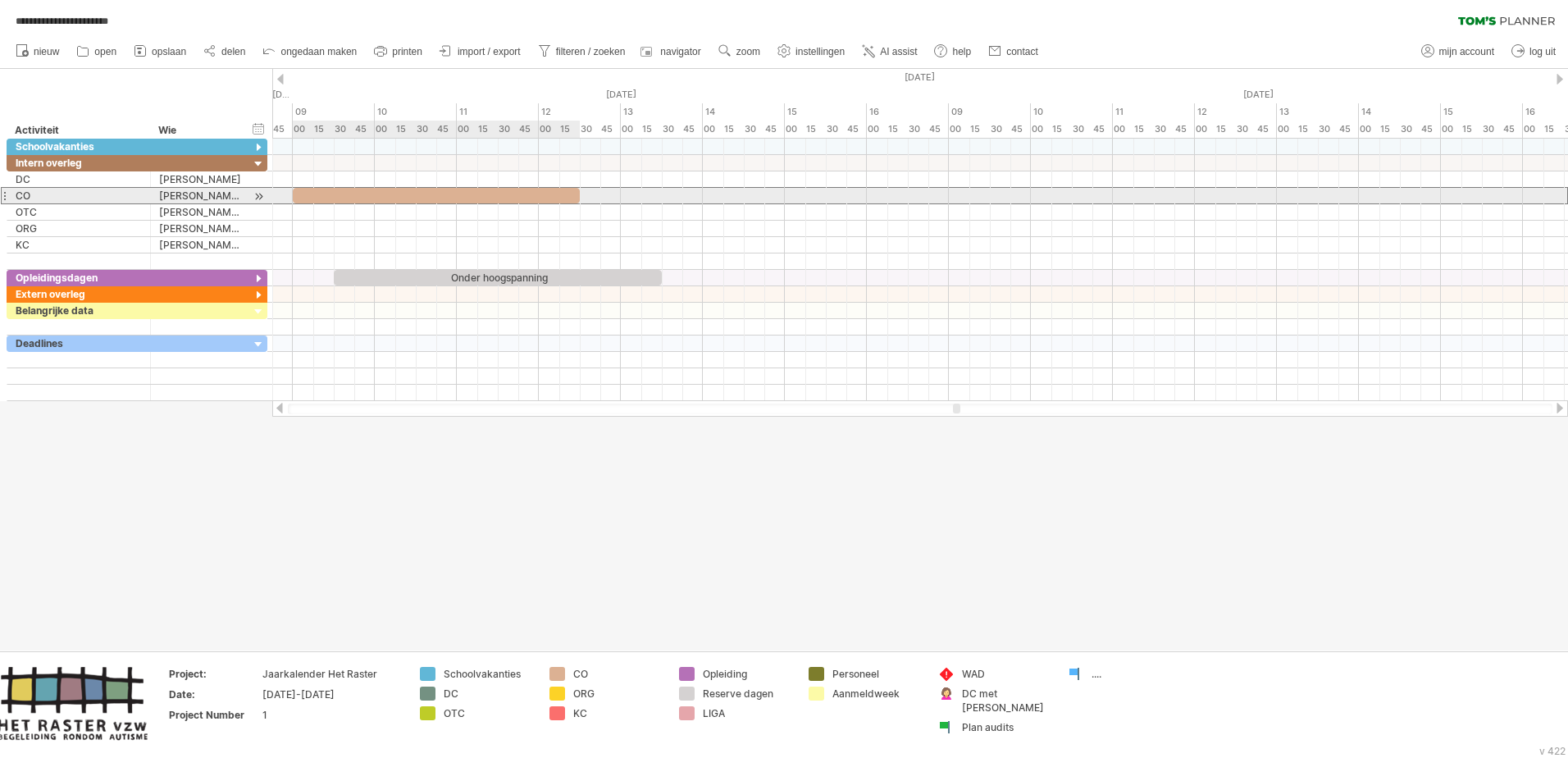
drag, startPoint x: 663, startPoint y: 196, endPoint x: 581, endPoint y: 193, distance: 82.1
click at [581, 193] on span at bounding box center [580, 195] width 7 height 16
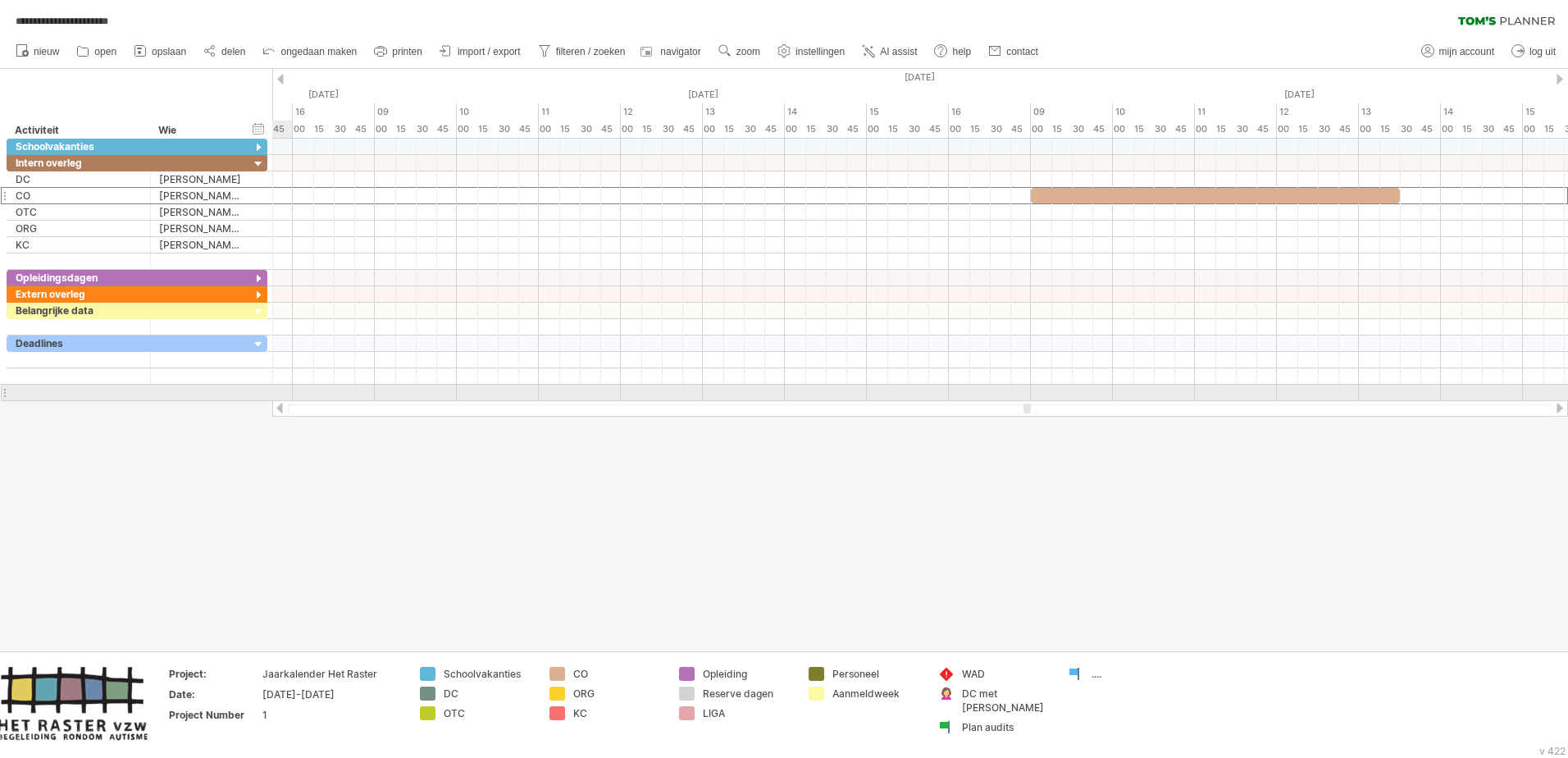
drag, startPoint x: 958, startPoint y: 409, endPoint x: 1029, endPoint y: 401, distance: 71.4
click at [1029, 401] on div at bounding box center [920, 409] width 1295 height 16
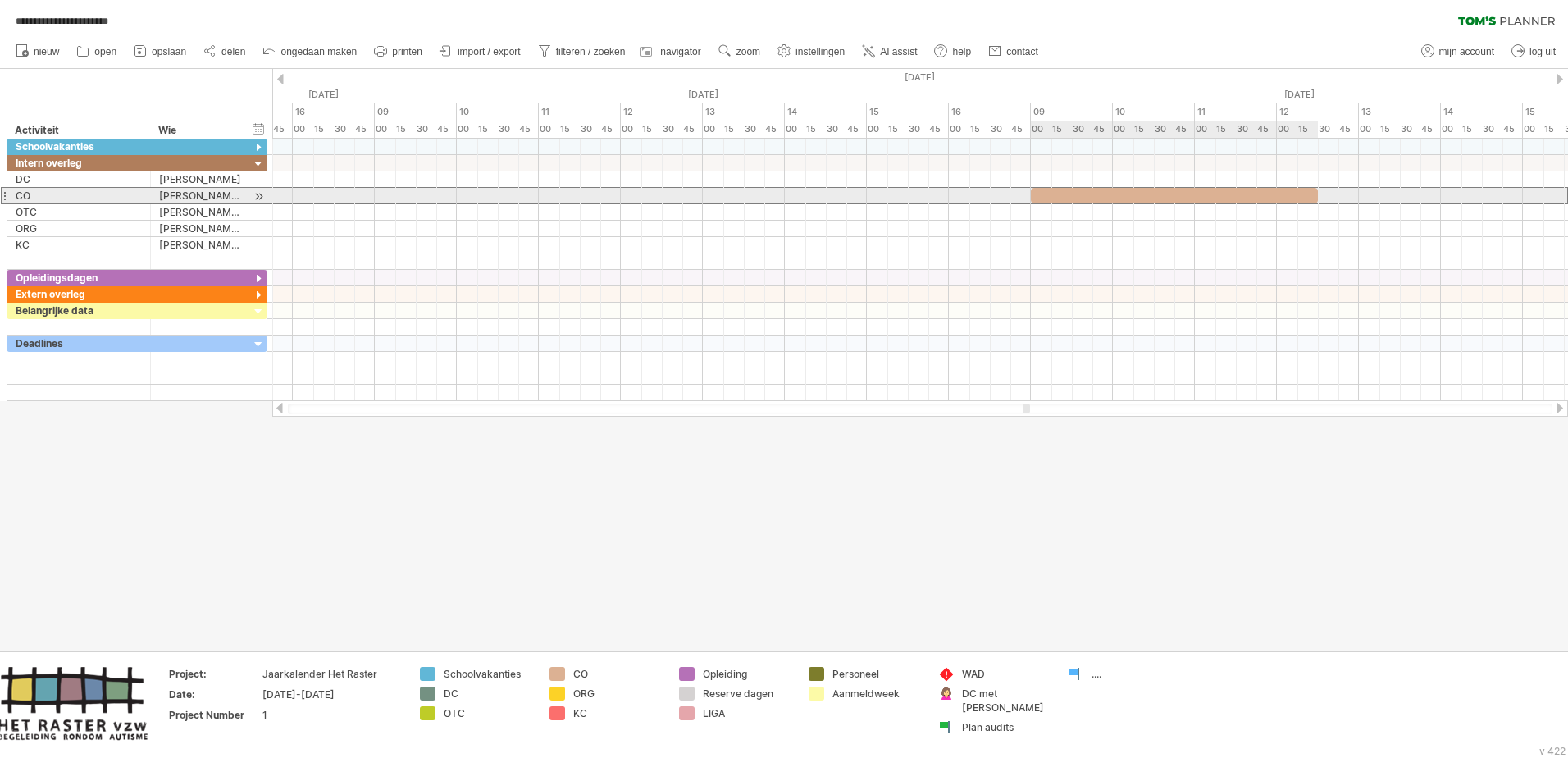
drag, startPoint x: 1398, startPoint y: 192, endPoint x: 1311, endPoint y: 194, distance: 87.0
click at [1043, 194] on div at bounding box center [1174, 195] width 287 height 16
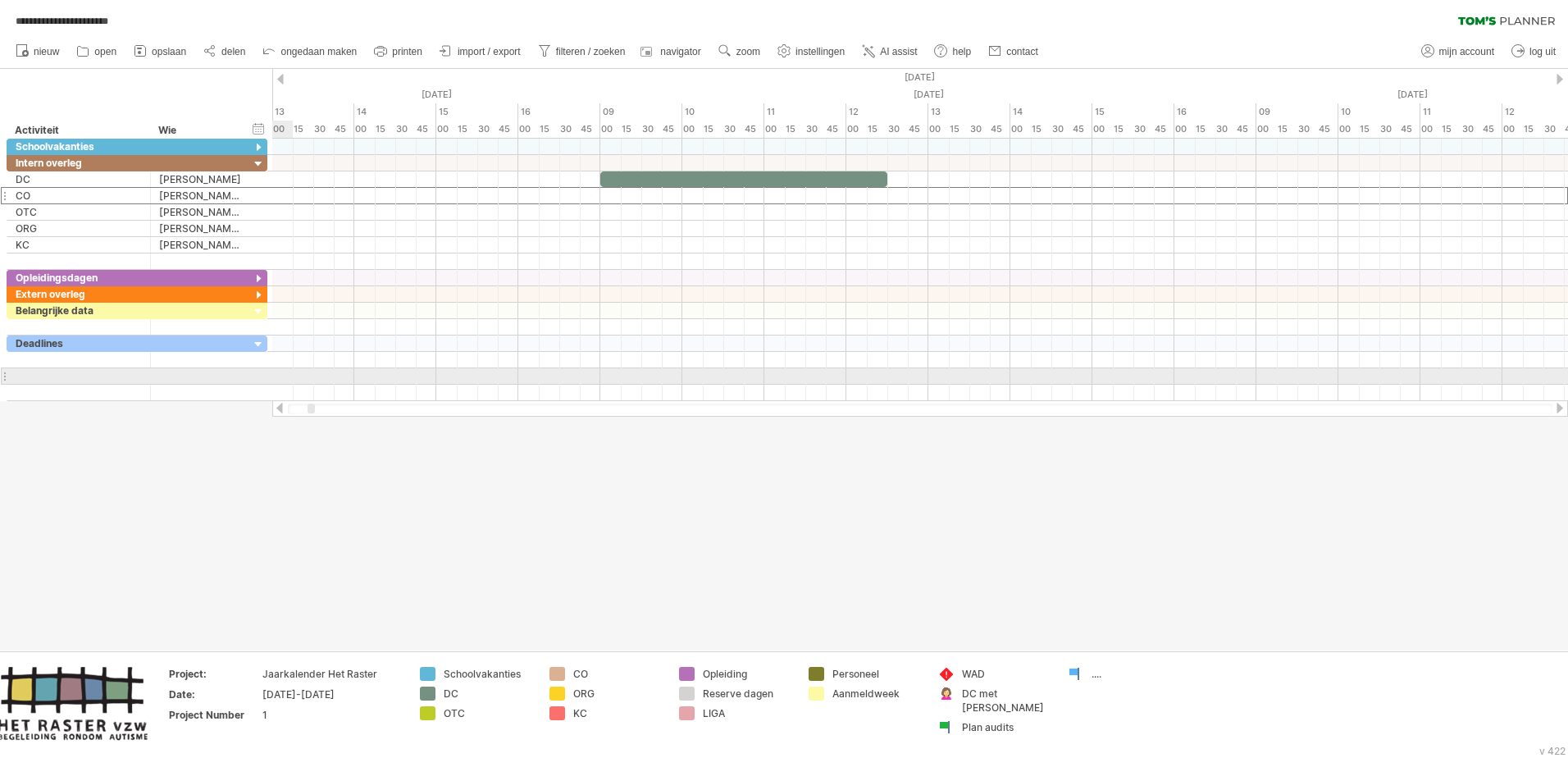
drag, startPoint x: 1027, startPoint y: 413, endPoint x: 209, endPoint y: 381, distance: 818.6
click at [209, 381] on div "**********" at bounding box center [784, 379] width 1568 height 758
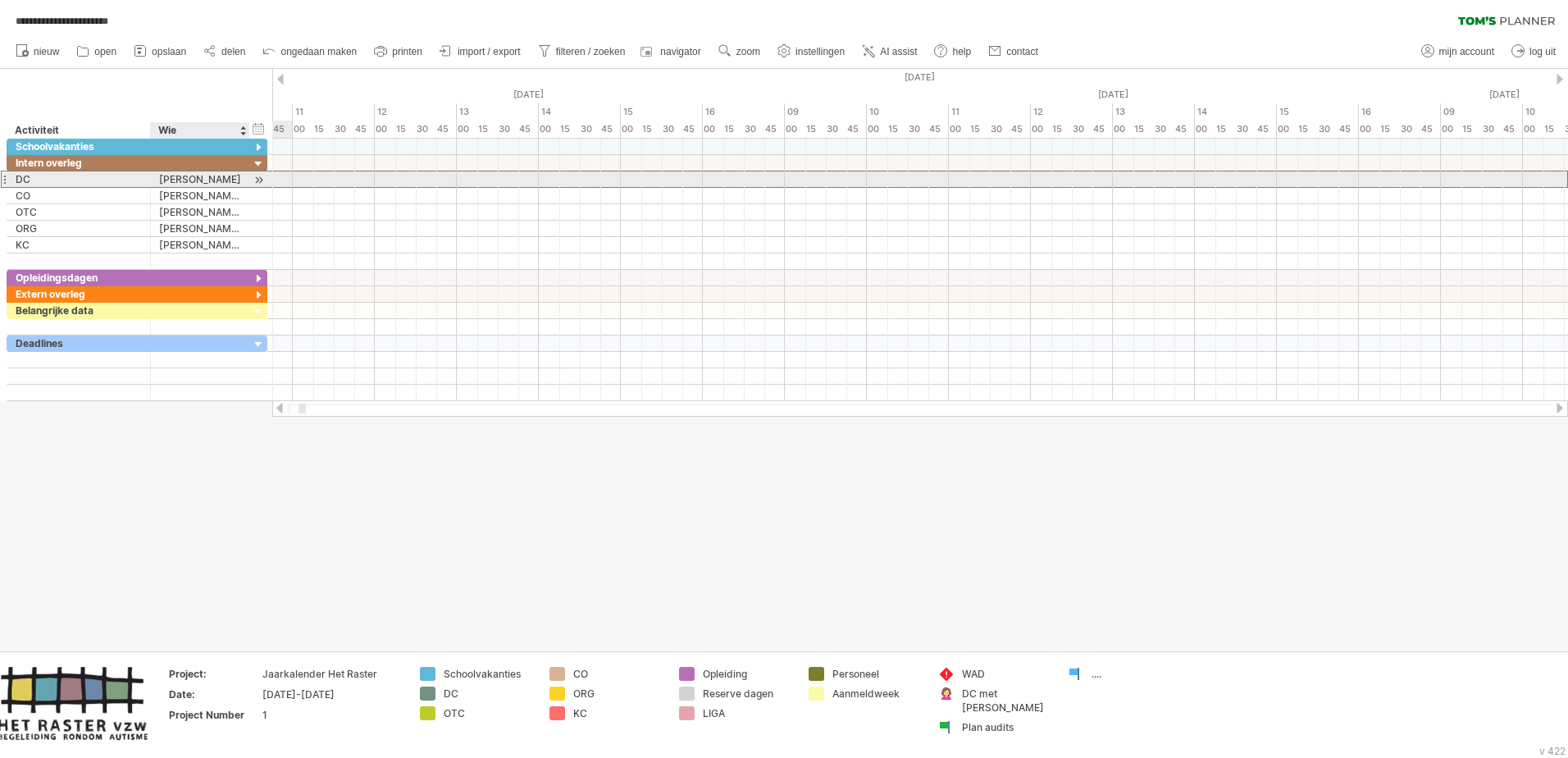
click at [184, 180] on div "[PERSON_NAME]" at bounding box center [200, 179] width 82 height 16
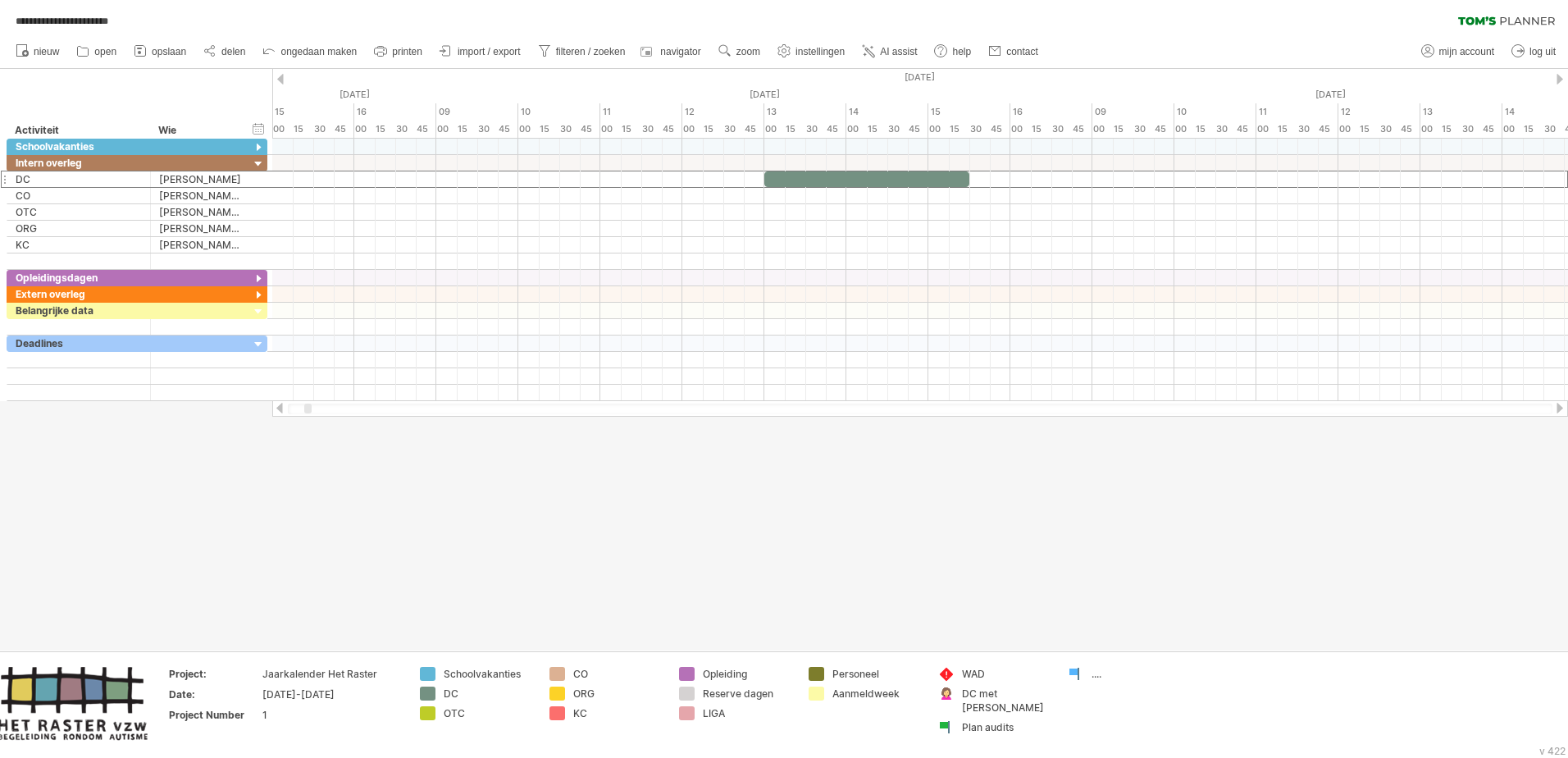
click at [306, 409] on div at bounding box center [307, 409] width 7 height 10
drag, startPoint x: 792, startPoint y: 181, endPoint x: 871, endPoint y: 181, distance: 79.0
click at [871, 181] on div at bounding box center [949, 179] width 205 height 16
drag, startPoint x: 1051, startPoint y: 178, endPoint x: 973, endPoint y: 175, distance: 78.1
click at [973, 175] on div "Herfstvakantie Wapenstilstand Kerstvakantie Krokusvakantie Paasvakantie Dag van…" at bounding box center [920, 269] width 1295 height 263
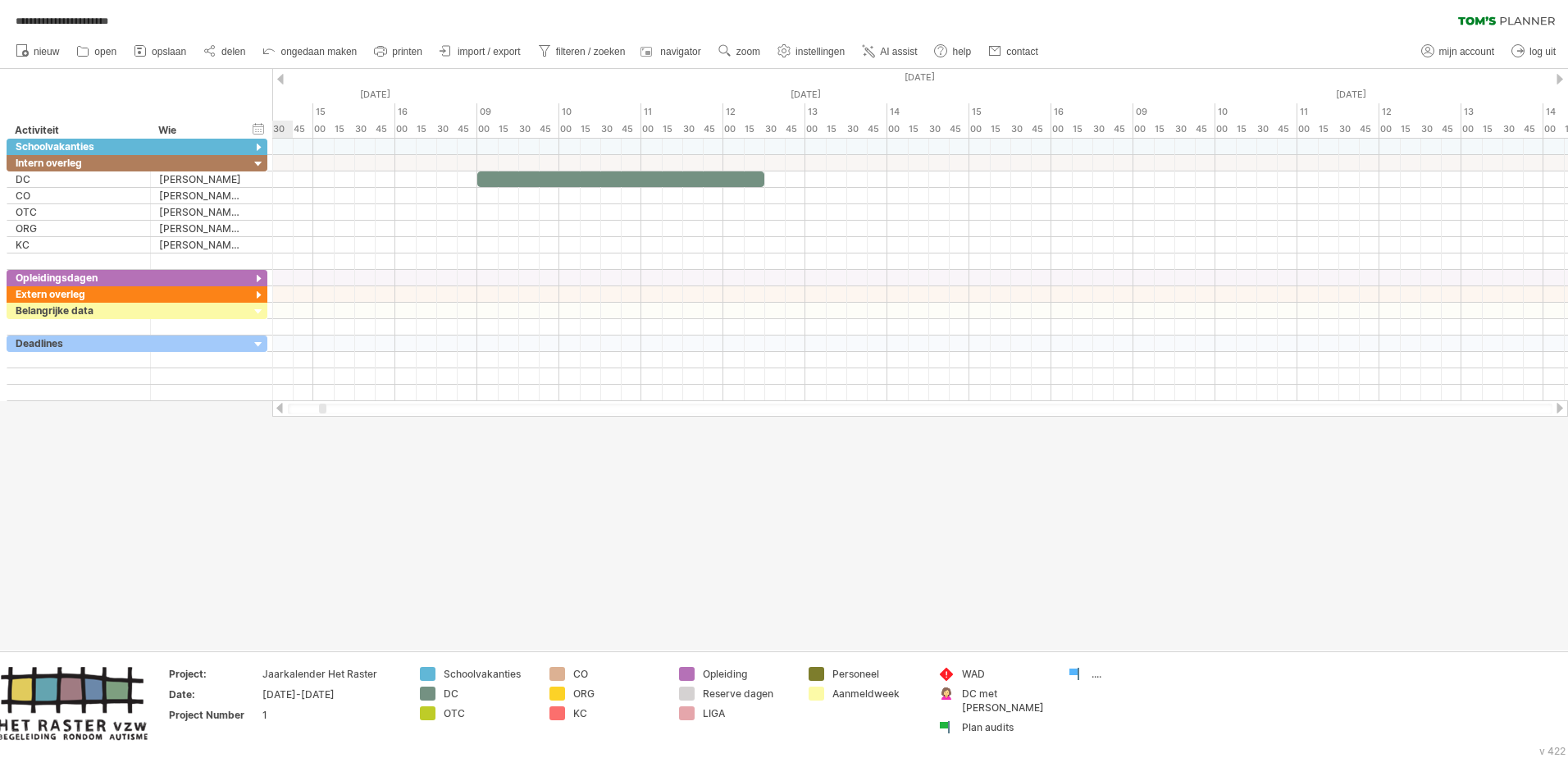
drag, startPoint x: 308, startPoint y: 407, endPoint x: 323, endPoint y: 405, distance: 15.1
click at [323, 405] on div at bounding box center [322, 409] width 7 height 10
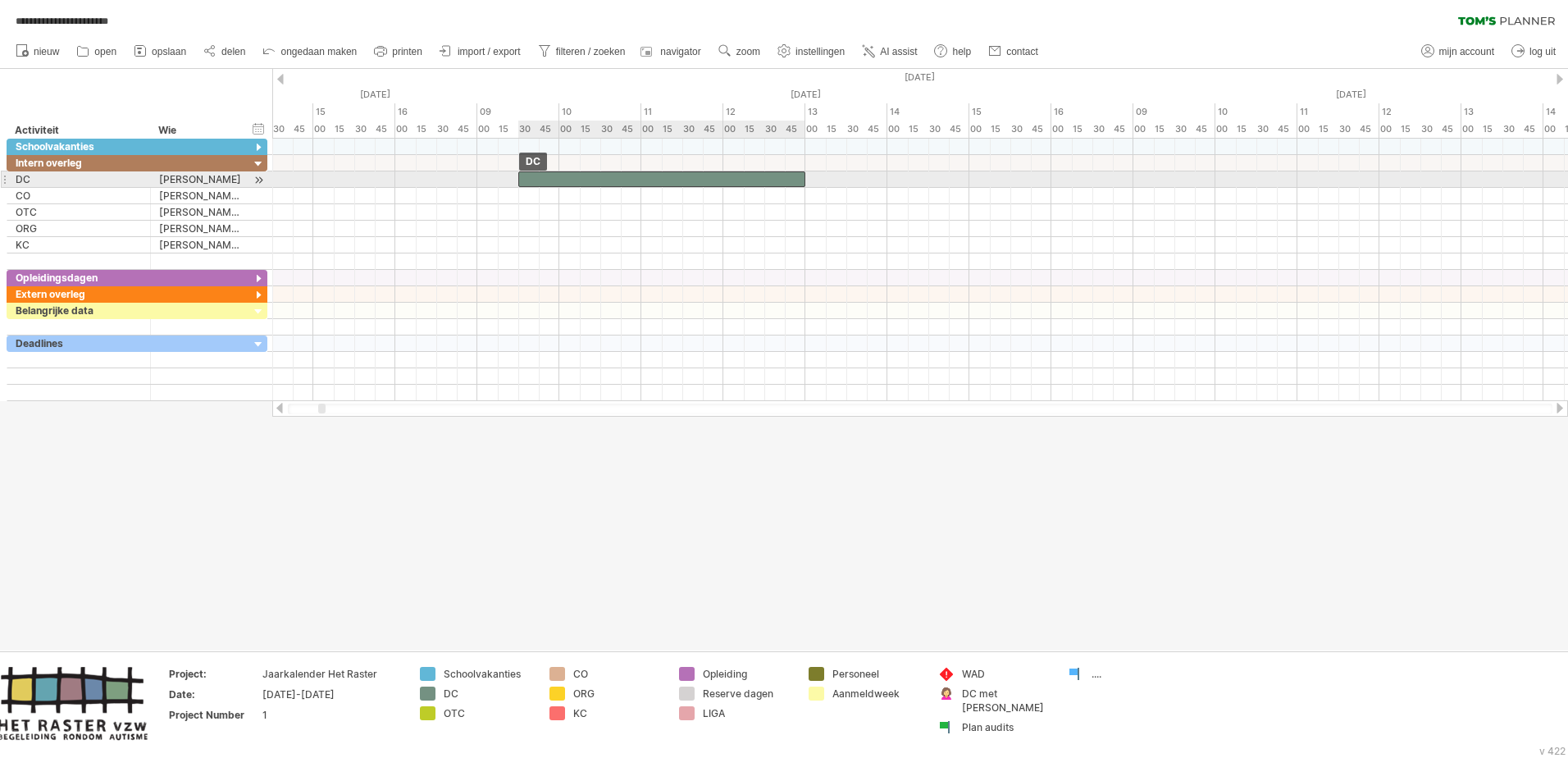
drag, startPoint x: 522, startPoint y: 184, endPoint x: 564, endPoint y: 185, distance: 42.0
click at [564, 185] on div at bounding box center [661, 179] width 287 height 16
drag, startPoint x: 805, startPoint y: 177, endPoint x: 768, endPoint y: 179, distance: 37.1
click at [768, 179] on div "Herfstvakantie Wapenstilstand Kerstvakantie Krokusvakantie Paasvakantie Dag van…" at bounding box center [920, 269] width 1295 height 263
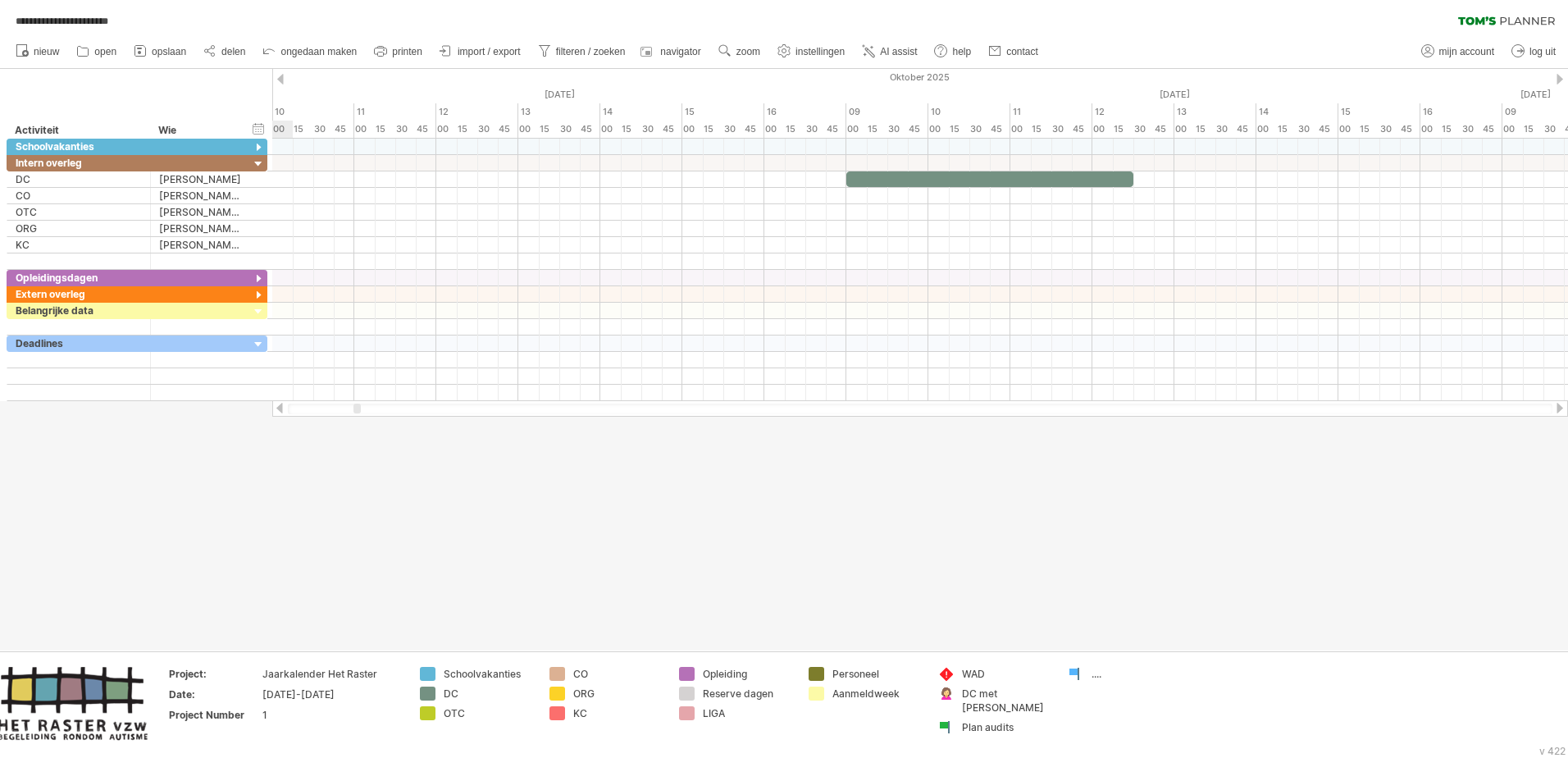
drag, startPoint x: 321, startPoint y: 409, endPoint x: 357, endPoint y: 405, distance: 36.2
click at [357, 405] on div at bounding box center [357, 409] width 7 height 10
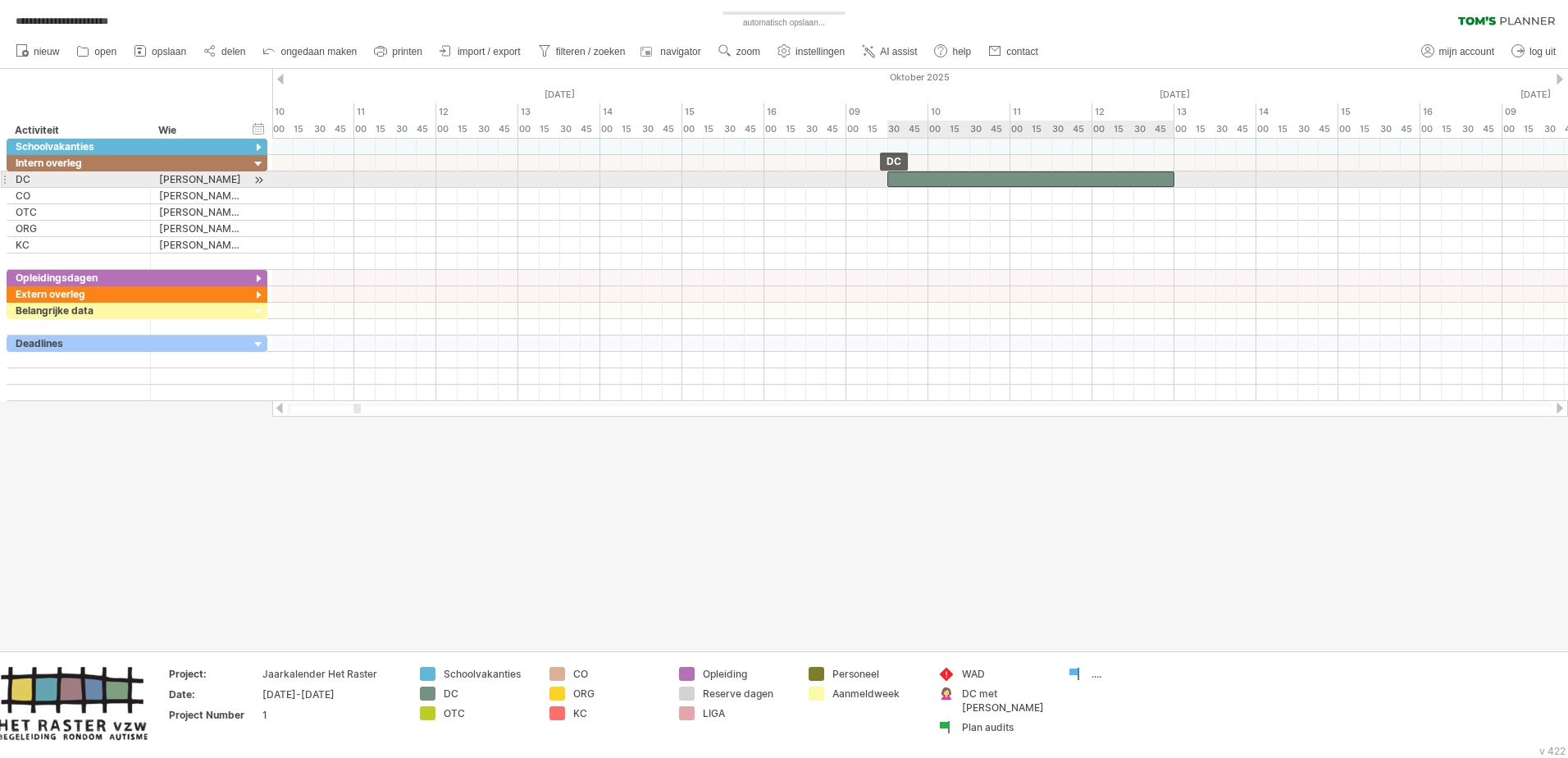
drag, startPoint x: 884, startPoint y: 178, endPoint x: 923, endPoint y: 175, distance: 39.1
click at [923, 175] on div at bounding box center [1031, 179] width 287 height 16
drag, startPoint x: 1175, startPoint y: 178, endPoint x: 1139, endPoint y: 178, distance: 36.0
click at [1043, 178] on div "Herfstvakantie Wapenstilstand Kerstvakantie Krokusvakantie Paasvakantie Dag van…" at bounding box center [920, 269] width 1295 height 263
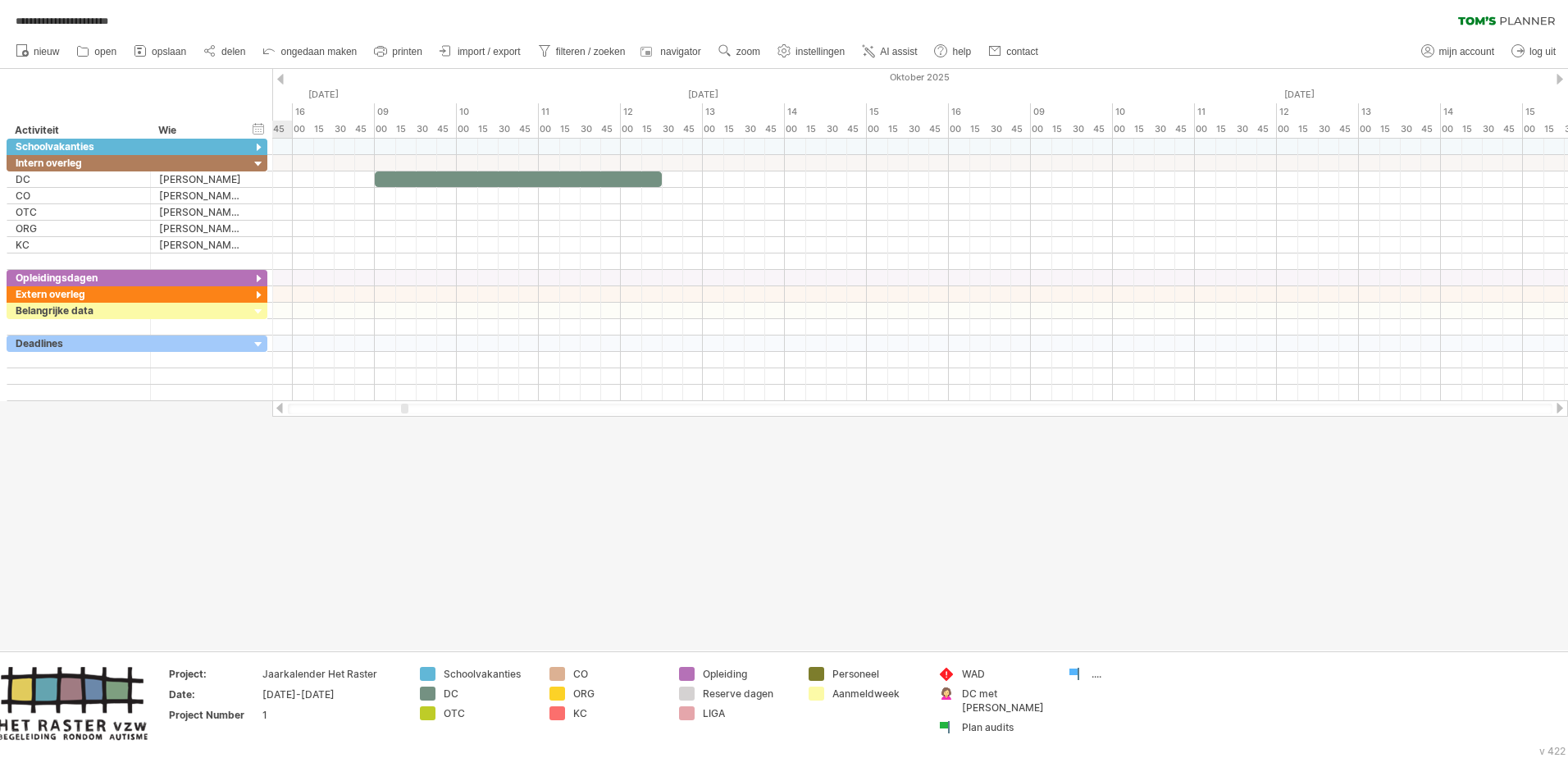
drag, startPoint x: 356, startPoint y: 408, endPoint x: 404, endPoint y: 404, distance: 48.2
click at [404, 404] on div at bounding box center [404, 409] width 7 height 10
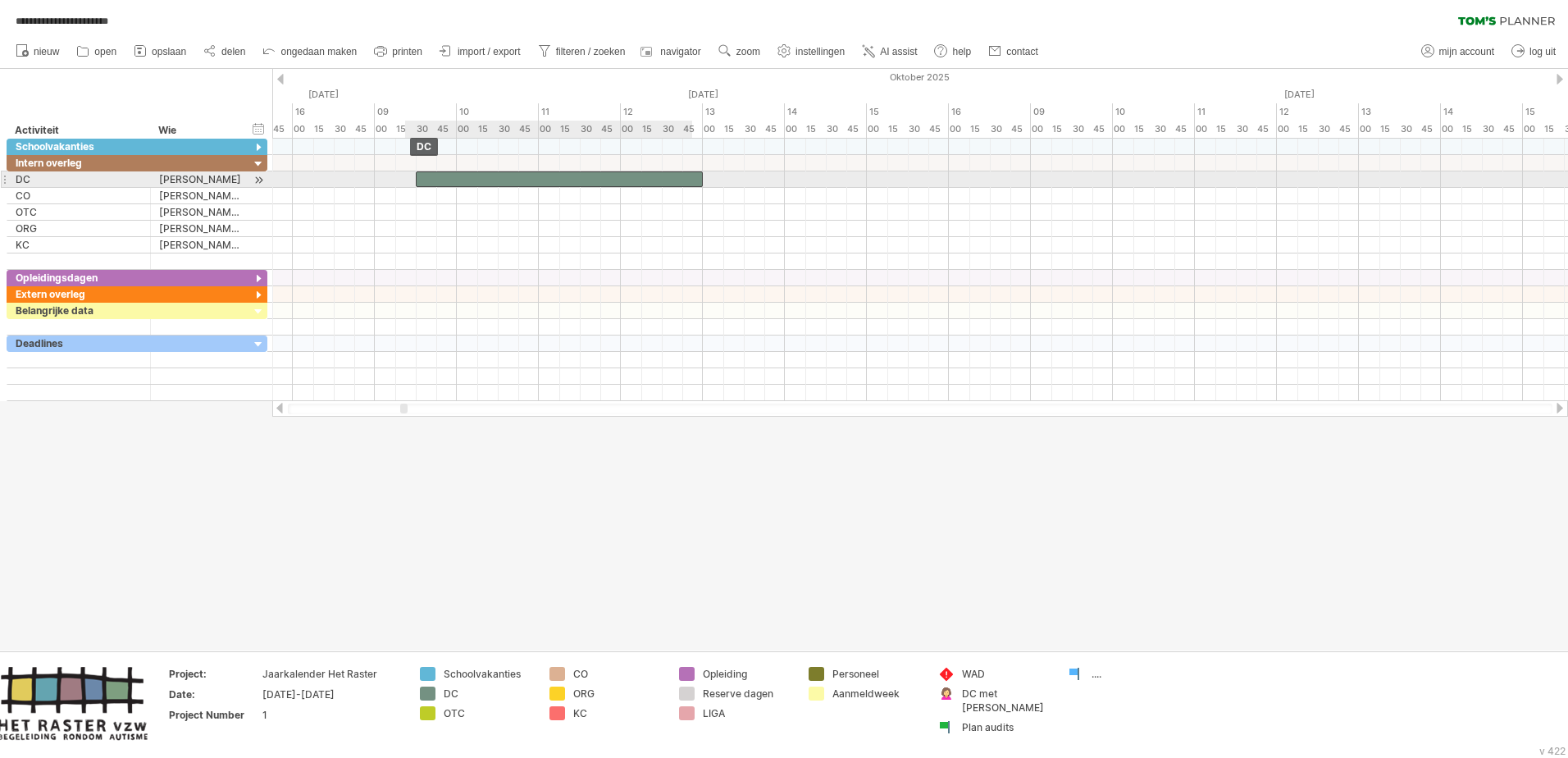
drag, startPoint x: 411, startPoint y: 173, endPoint x: 447, endPoint y: 173, distance: 36.0
click at [447, 173] on div at bounding box center [559, 179] width 287 height 16
drag, startPoint x: 699, startPoint y: 178, endPoint x: 661, endPoint y: 180, distance: 38.1
click at [661, 180] on span at bounding box center [662, 179] width 7 height 16
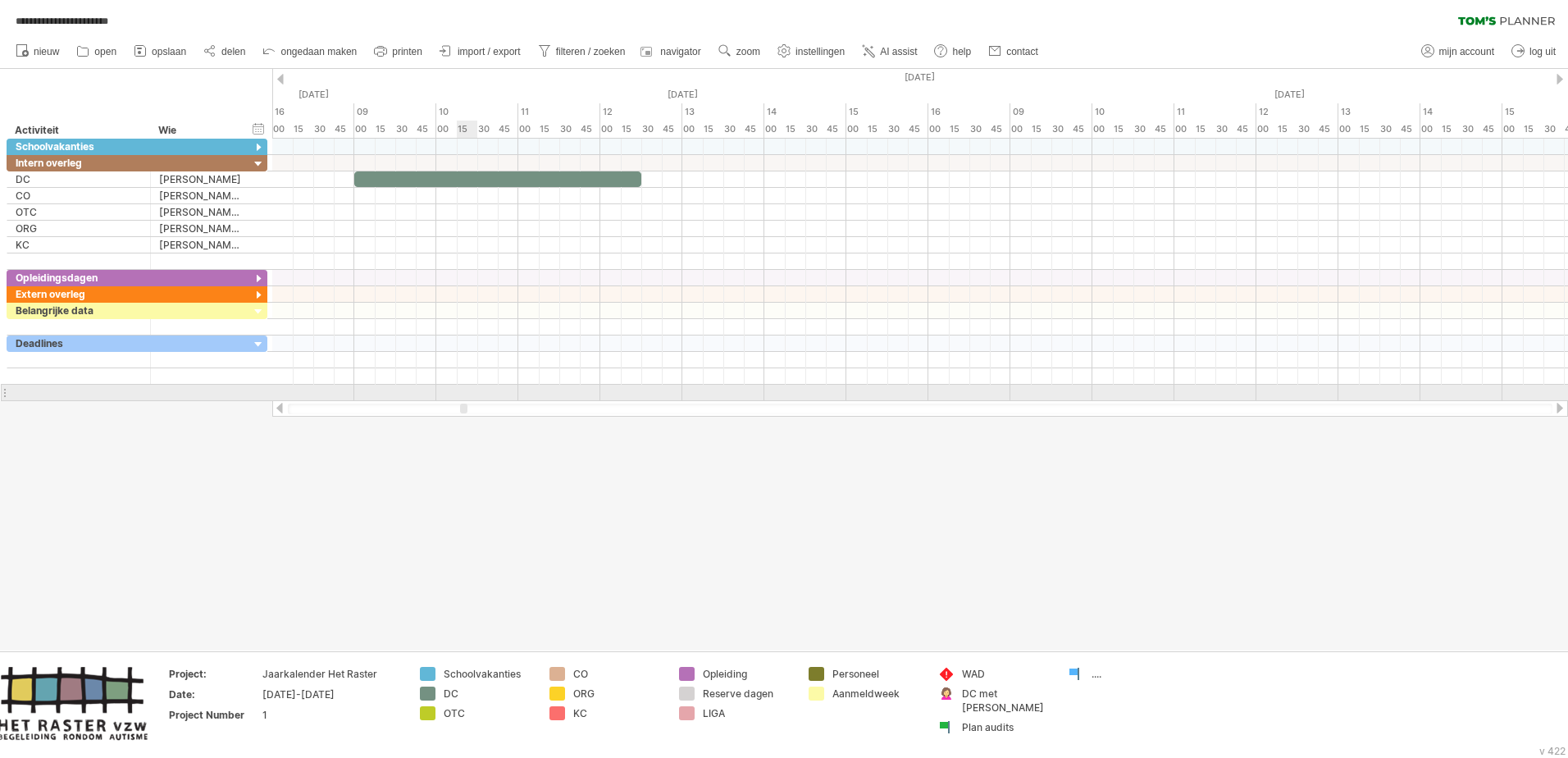
drag, startPoint x: 405, startPoint y: 408, endPoint x: 465, endPoint y: 395, distance: 61.4
click at [465, 395] on div "**********" at bounding box center [784, 379] width 1568 height 758
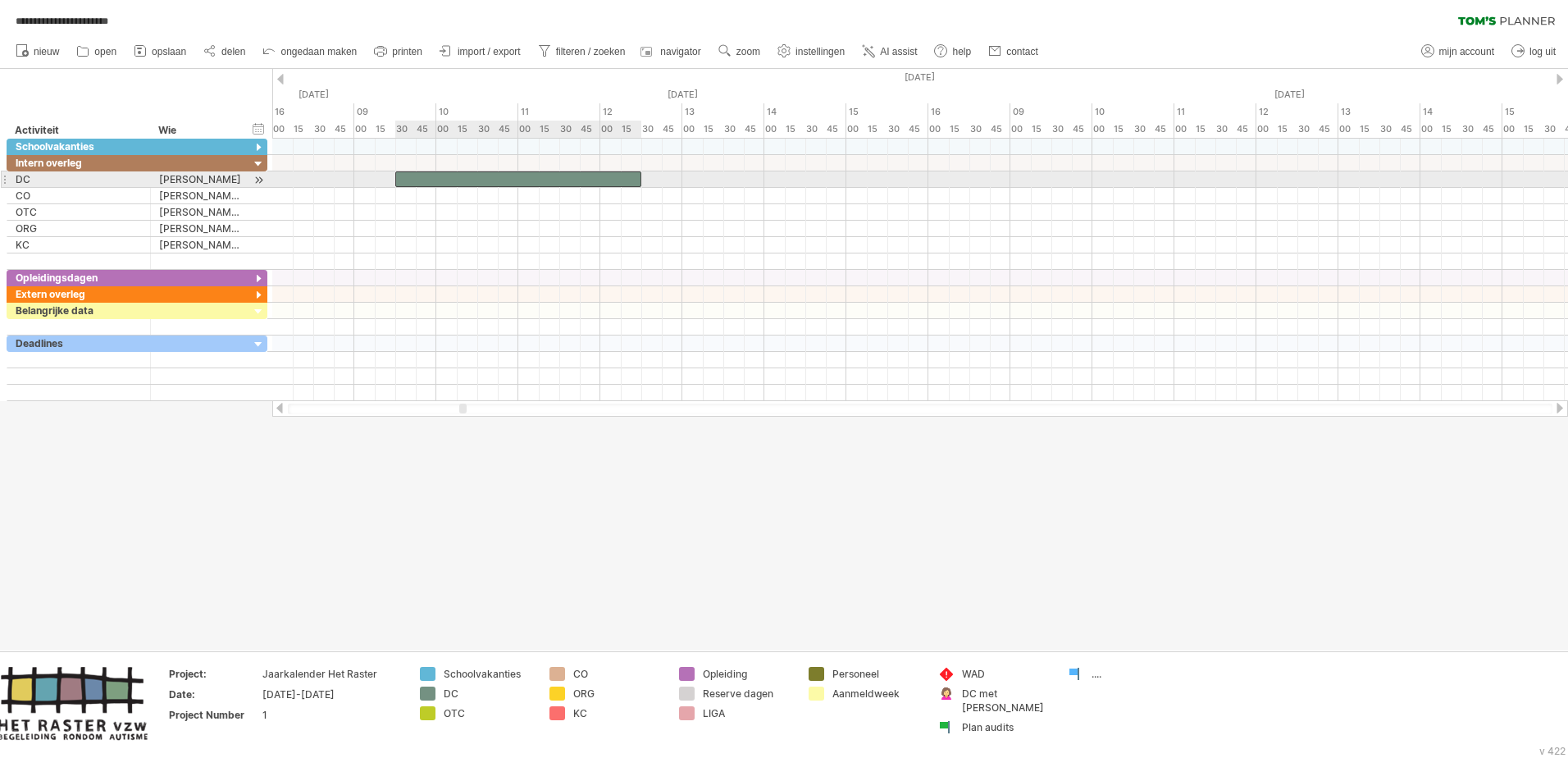
drag, startPoint x: 353, startPoint y: 177, endPoint x: 396, endPoint y: 179, distance: 43.0
click at [396, 179] on span at bounding box center [395, 179] width 7 height 16
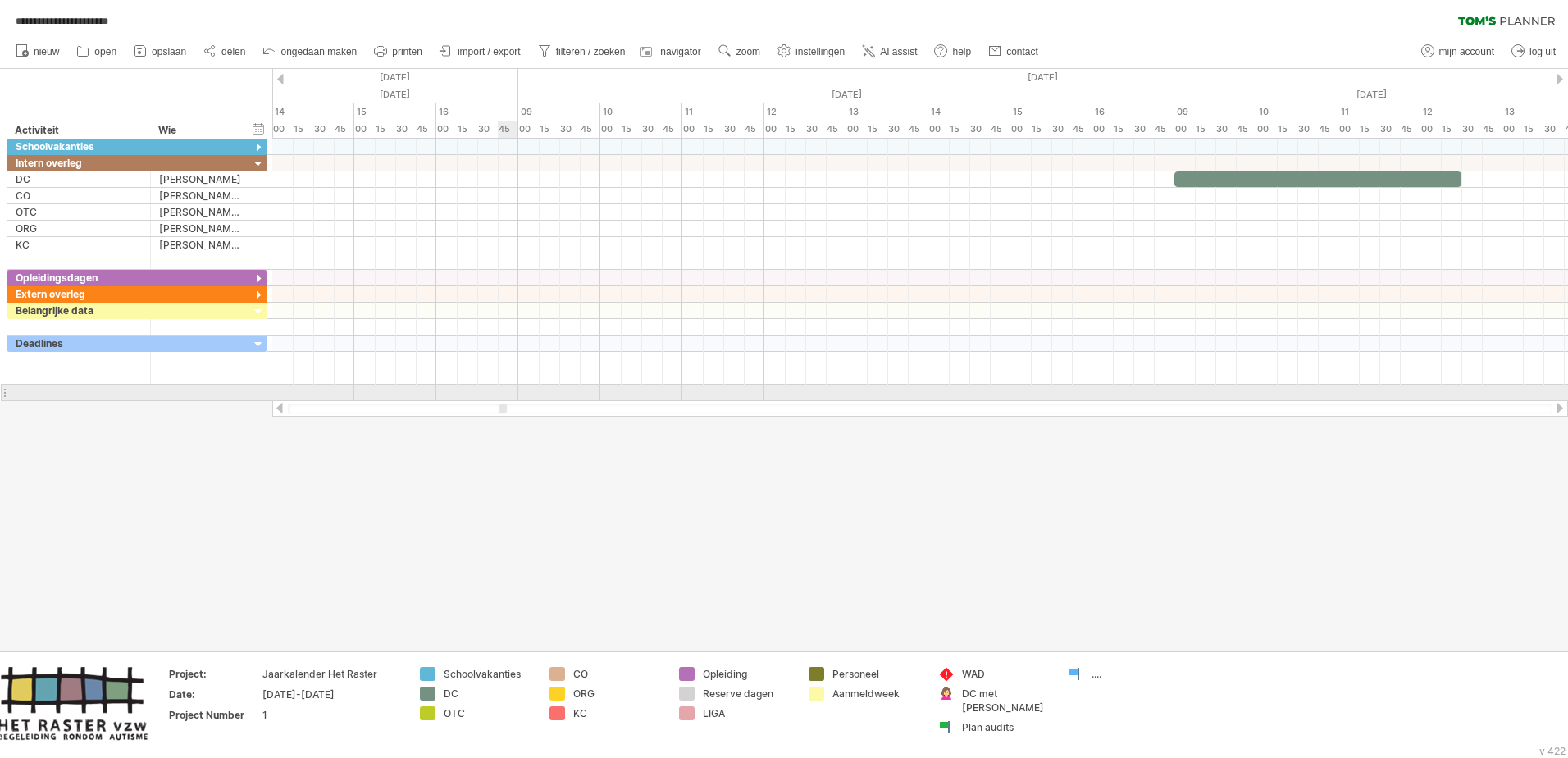
drag, startPoint x: 464, startPoint y: 404, endPoint x: 503, endPoint y: 399, distance: 39.3
click at [503, 399] on div "**********" at bounding box center [784, 379] width 1568 height 758
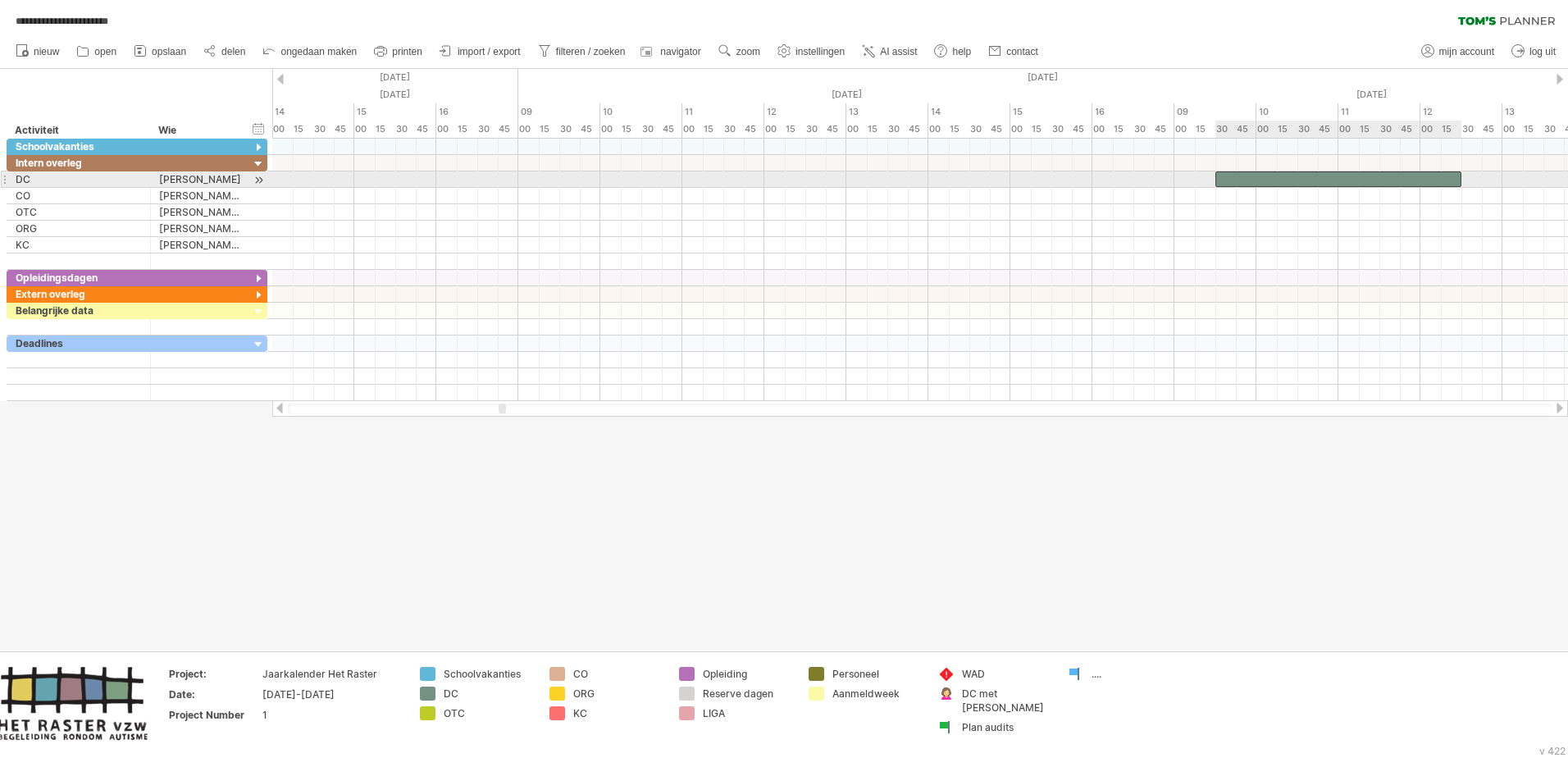
drag, startPoint x: 1176, startPoint y: 178, endPoint x: 1215, endPoint y: 175, distance: 39.1
click at [1043, 175] on span at bounding box center [1216, 179] width 7 height 16
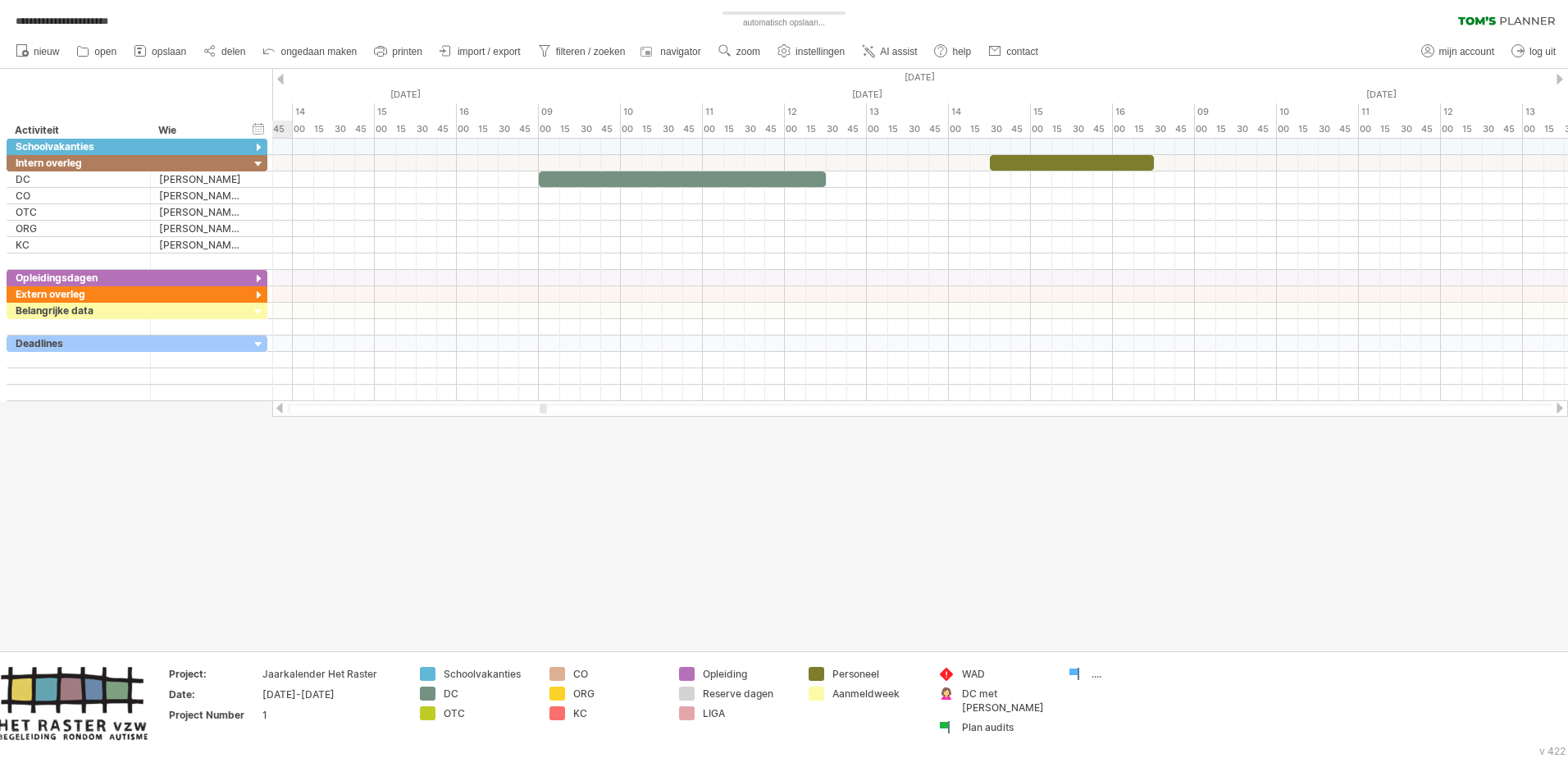
drag, startPoint x: 500, startPoint y: 409, endPoint x: 541, endPoint y: 408, distance: 41.0
click at [541, 408] on div at bounding box center [543, 409] width 7 height 10
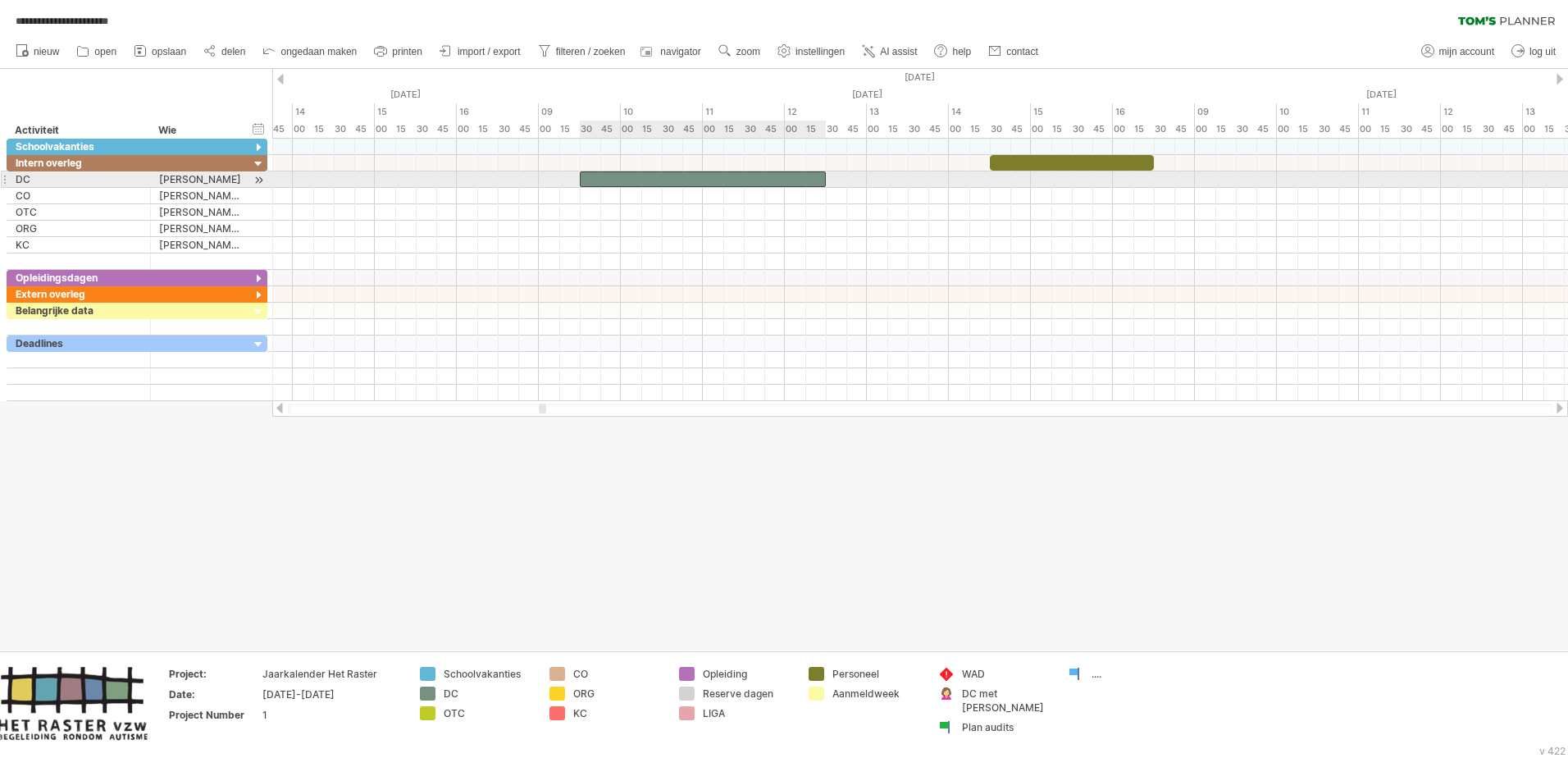
drag, startPoint x: 540, startPoint y: 180, endPoint x: 578, endPoint y: 180, distance: 38.0
click at [578, 180] on span at bounding box center [580, 179] width 7 height 16
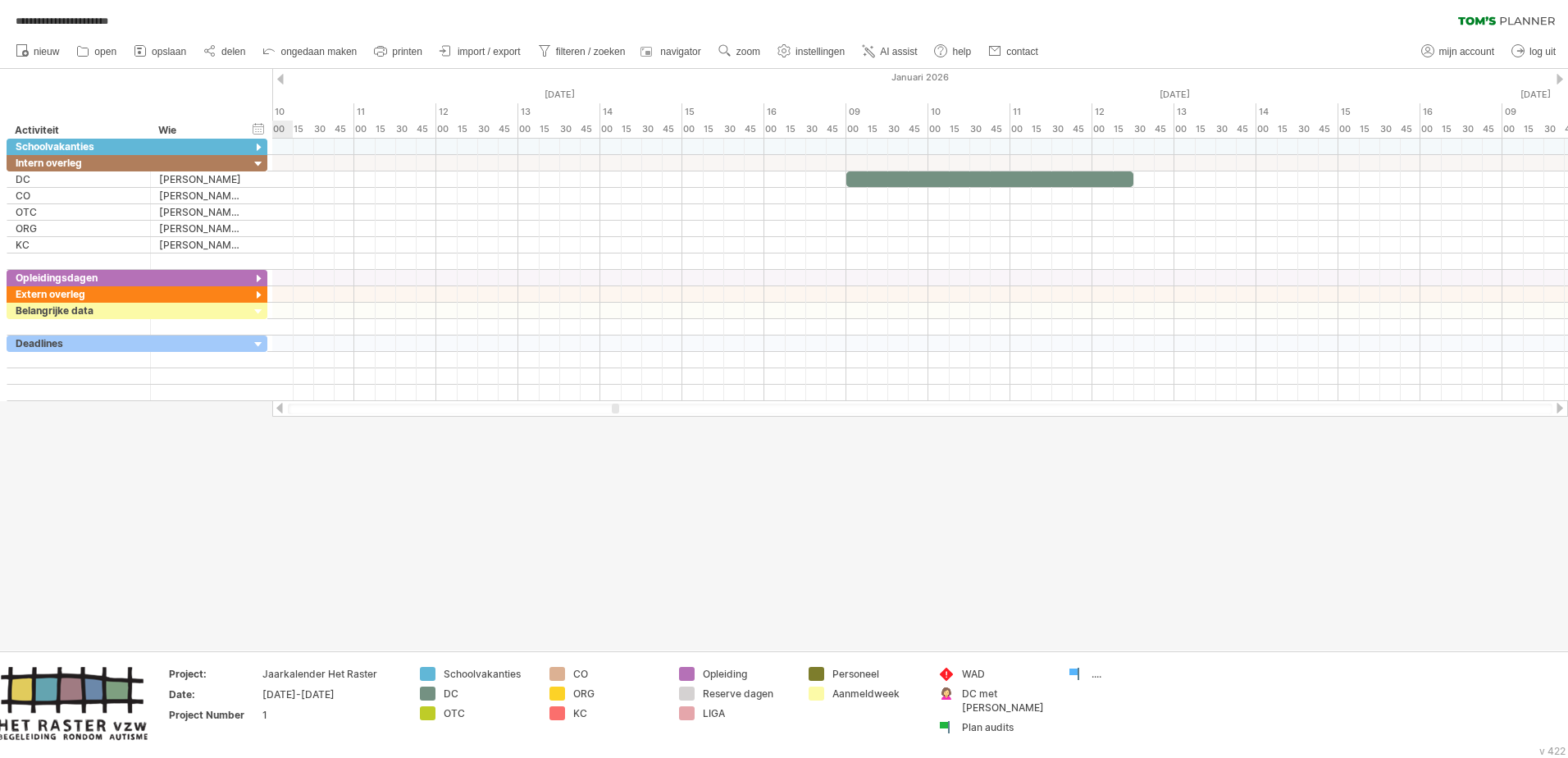
drag, startPoint x: 543, startPoint y: 405, endPoint x: 616, endPoint y: 404, distance: 73.0
click at [616, 404] on div at bounding box center [615, 409] width 7 height 10
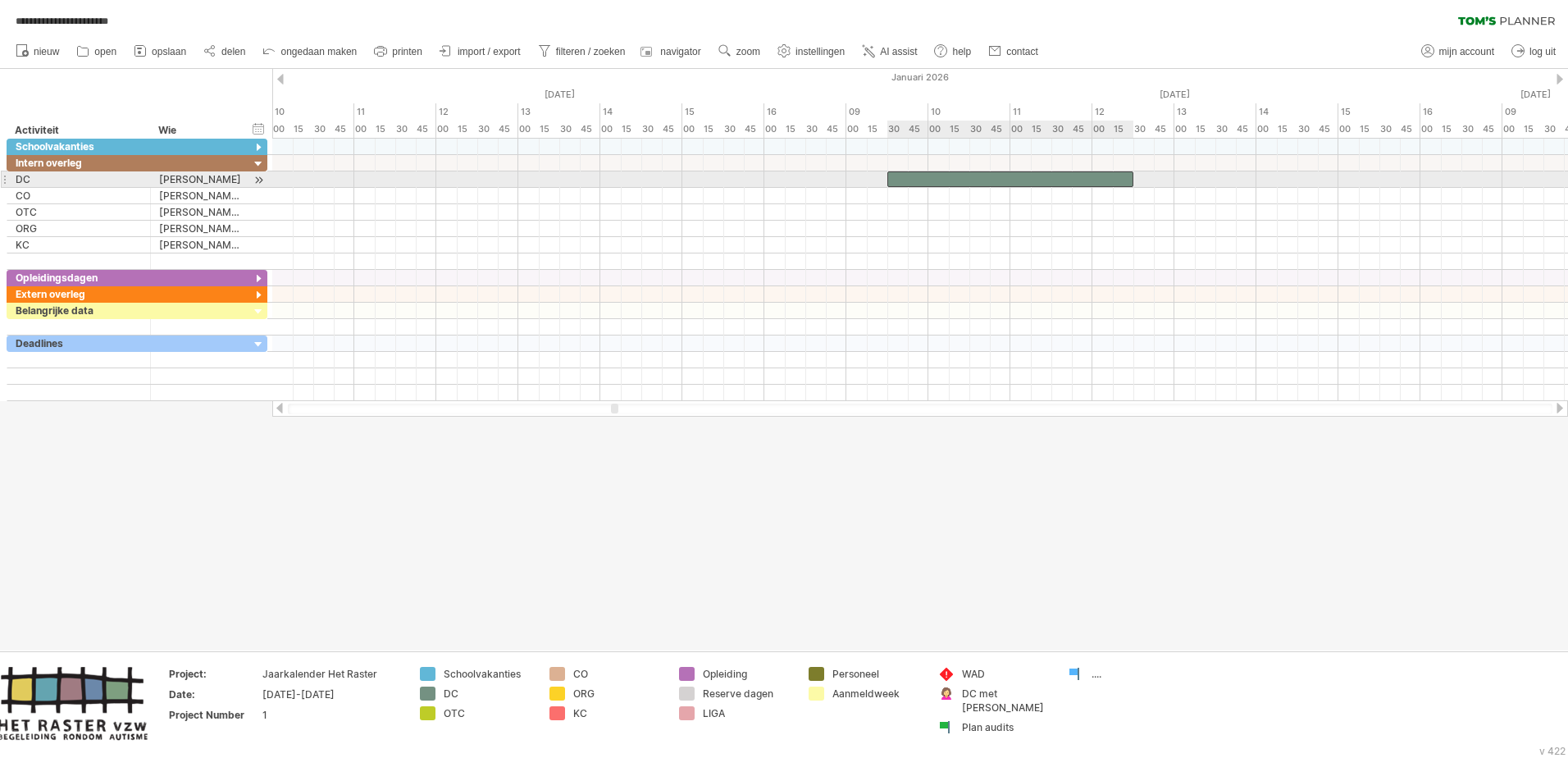
drag, startPoint x: 847, startPoint y: 178, endPoint x: 885, endPoint y: 174, distance: 38.2
click at [885, 174] on span at bounding box center [888, 179] width 7 height 16
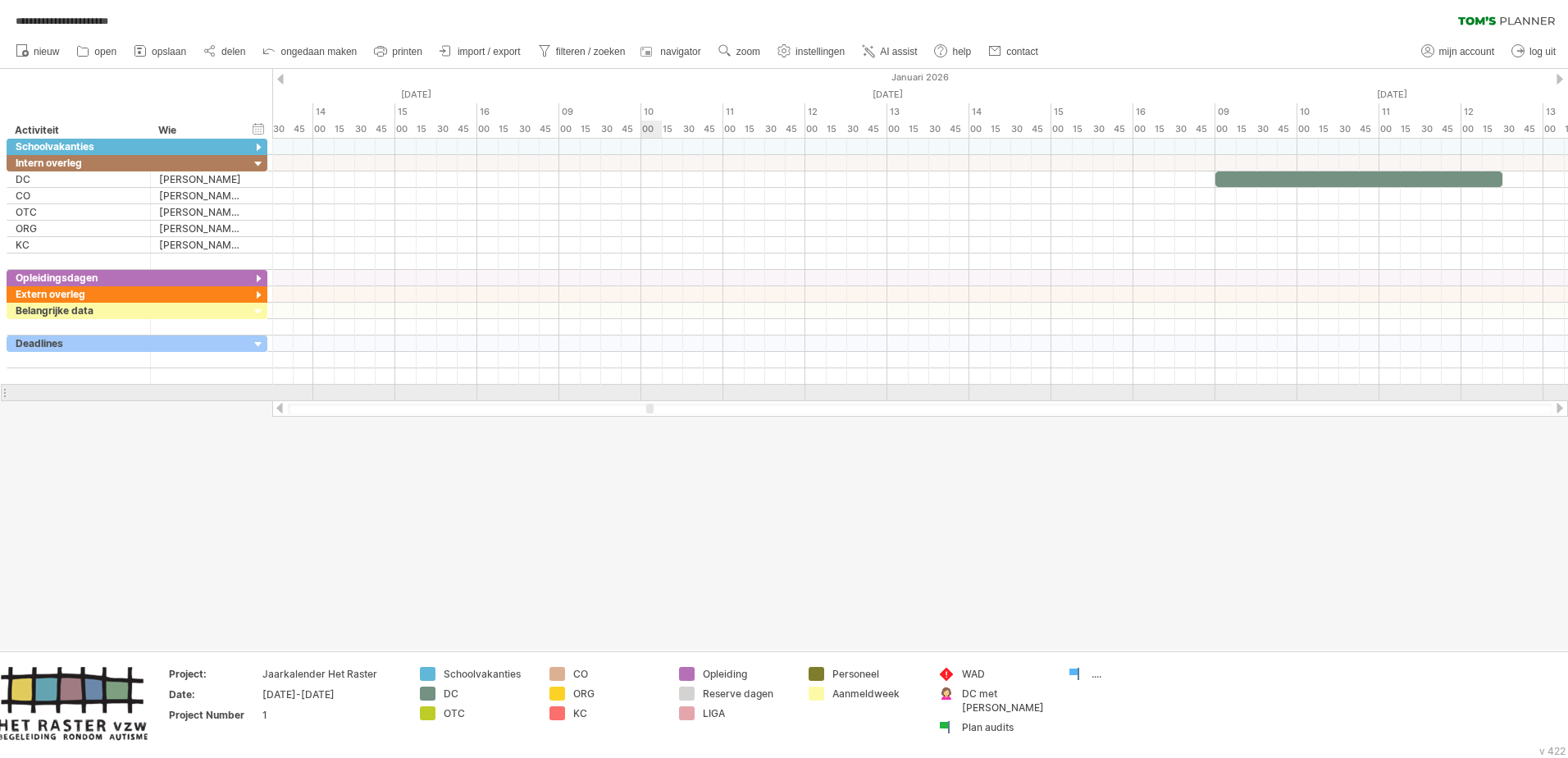
drag, startPoint x: 617, startPoint y: 405, endPoint x: 652, endPoint y: 398, distance: 35.7
click at [652, 398] on div "**********" at bounding box center [784, 379] width 1568 height 758
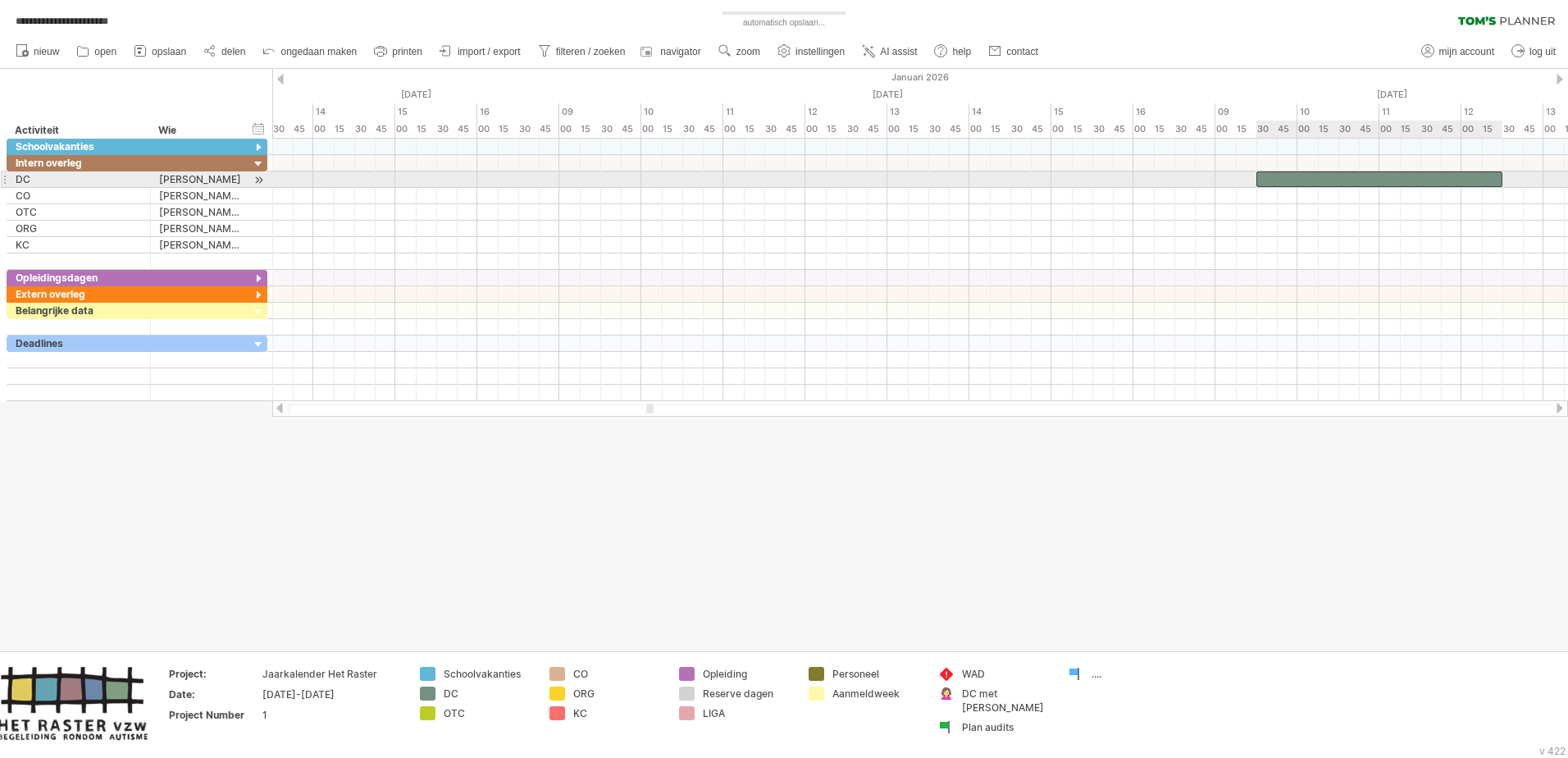
drag, startPoint x: 1217, startPoint y: 179, endPoint x: 1258, endPoint y: 179, distance: 41.0
click at [1043, 179] on span at bounding box center [1257, 179] width 7 height 16
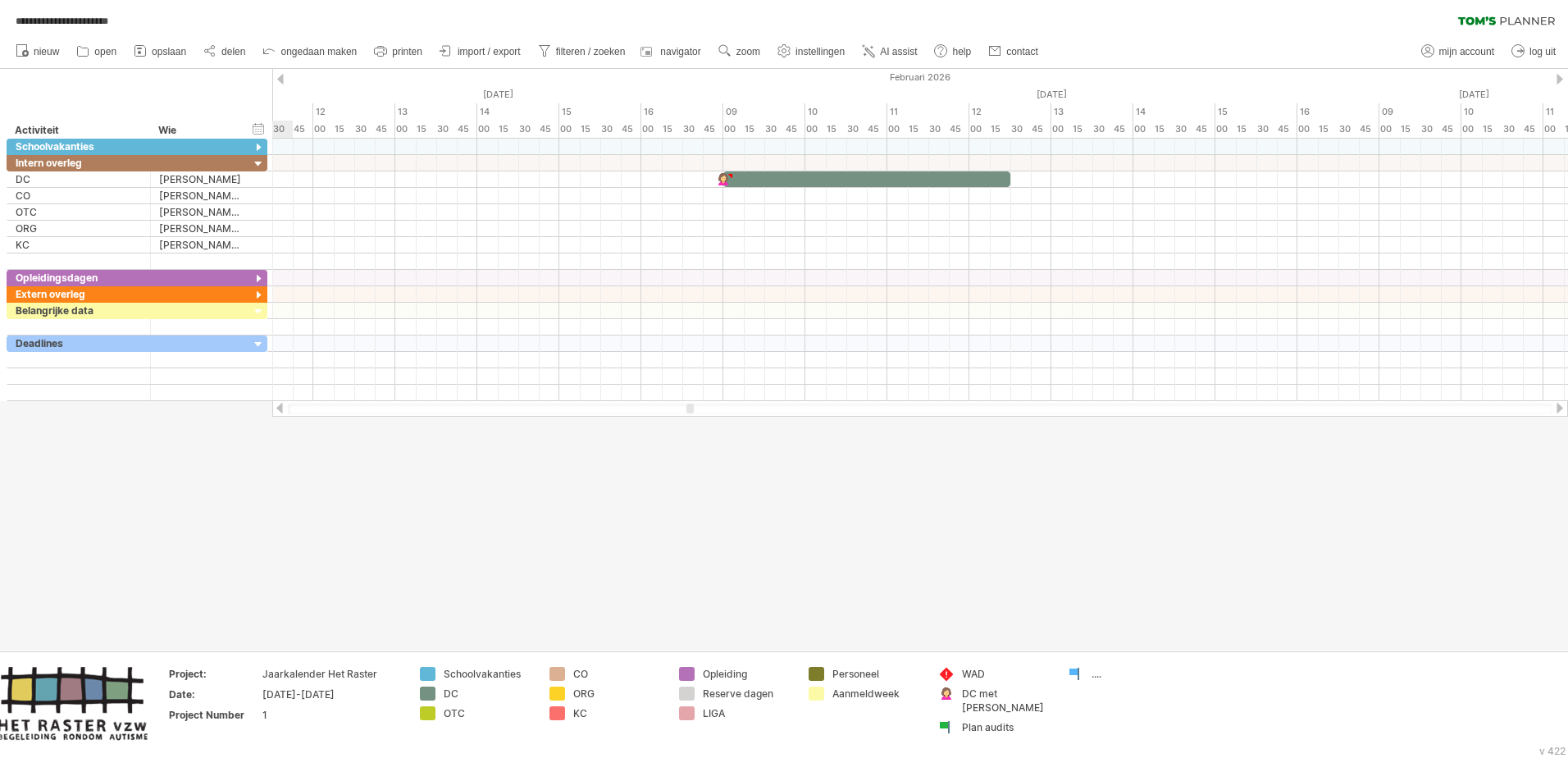
drag, startPoint x: 650, startPoint y: 409, endPoint x: 690, endPoint y: 408, distance: 40.0
click at [690, 408] on div at bounding box center [690, 409] width 7 height 10
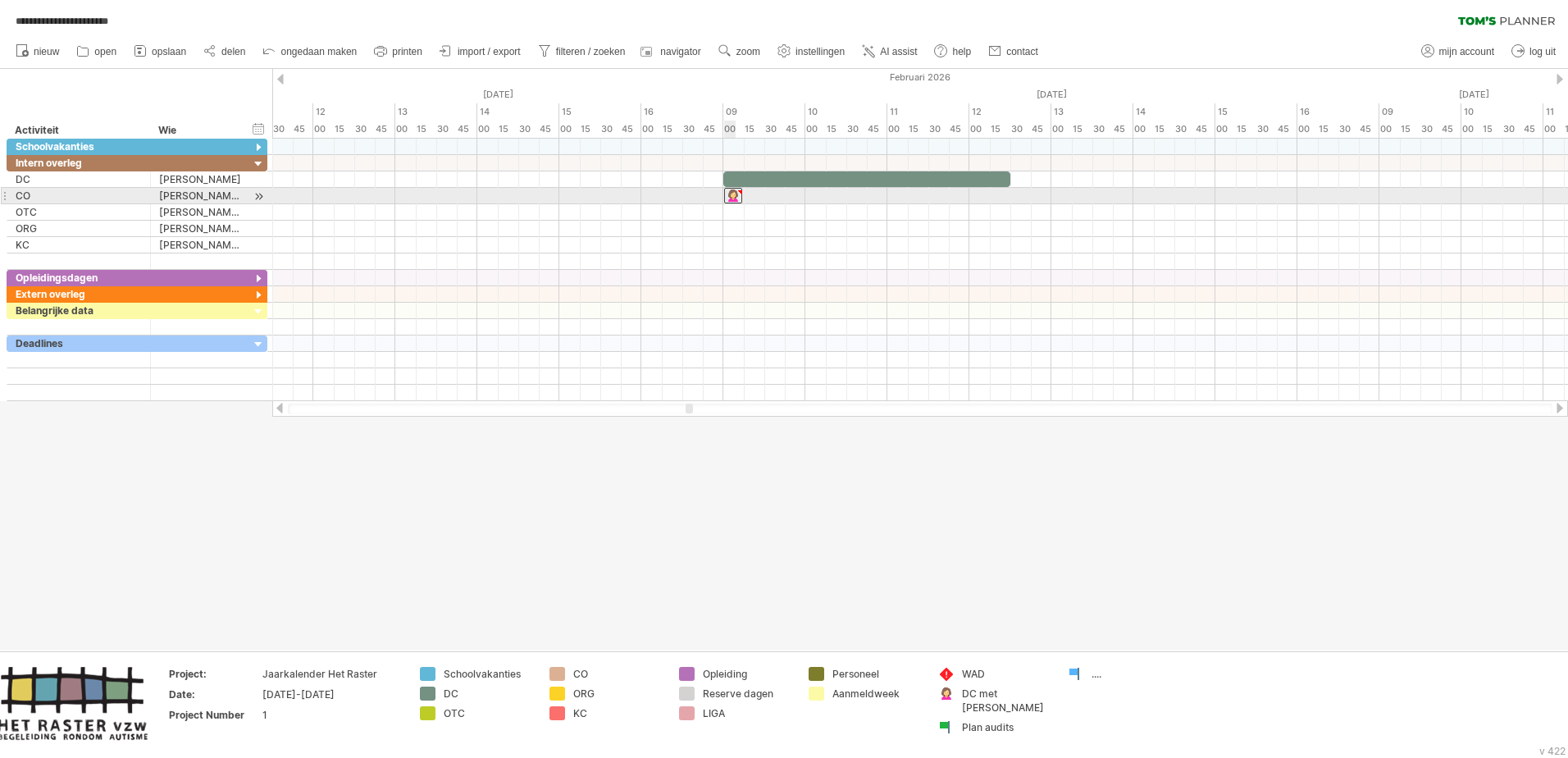
drag, startPoint x: 721, startPoint y: 182, endPoint x: 730, endPoint y: 199, distance: 19.2
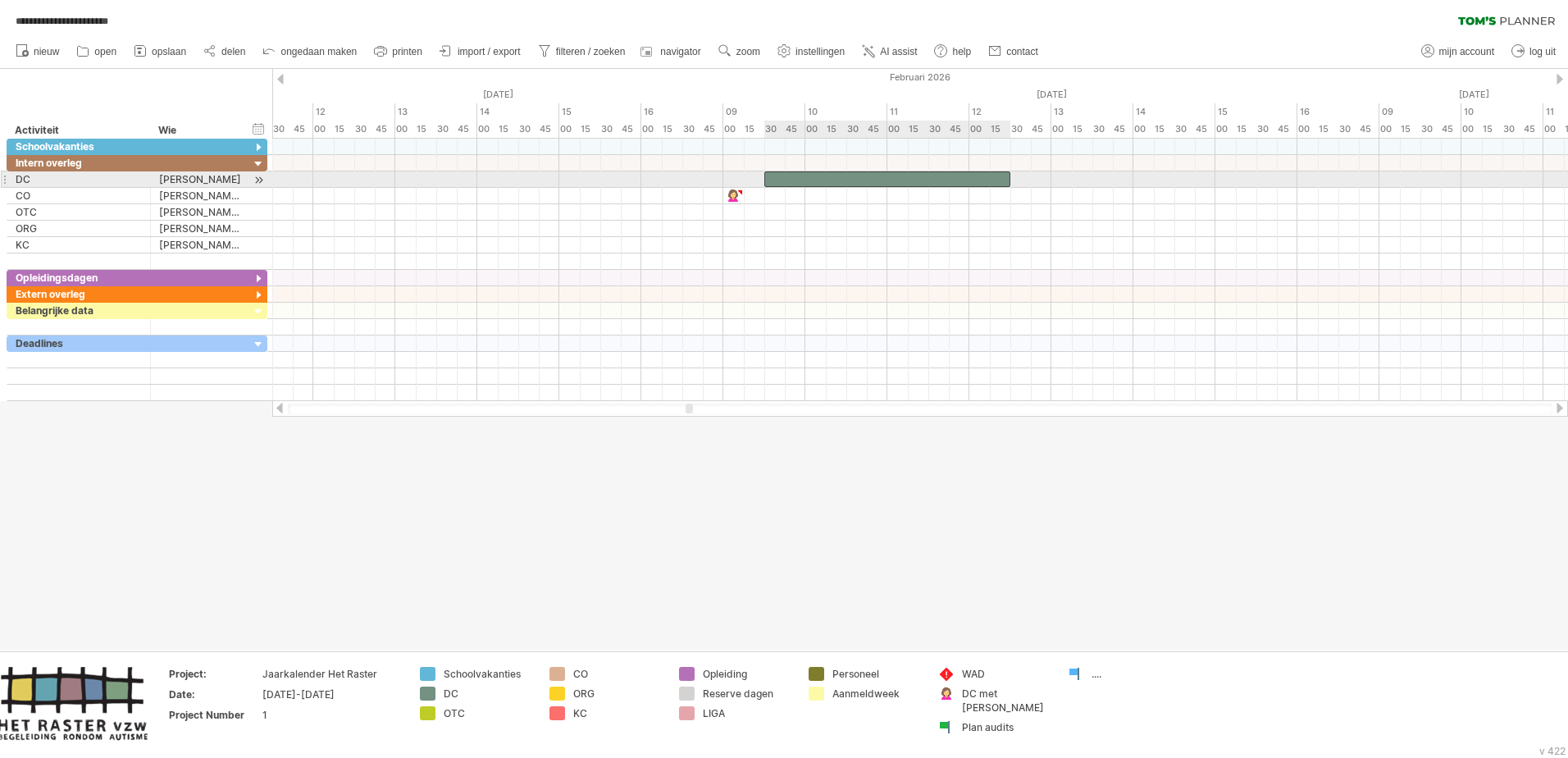
drag, startPoint x: 724, startPoint y: 173, endPoint x: 763, endPoint y: 173, distance: 39.0
click at [763, 173] on span at bounding box center [764, 179] width 7 height 16
drag, startPoint x: 739, startPoint y: 191, endPoint x: 773, endPoint y: 171, distance: 39.4
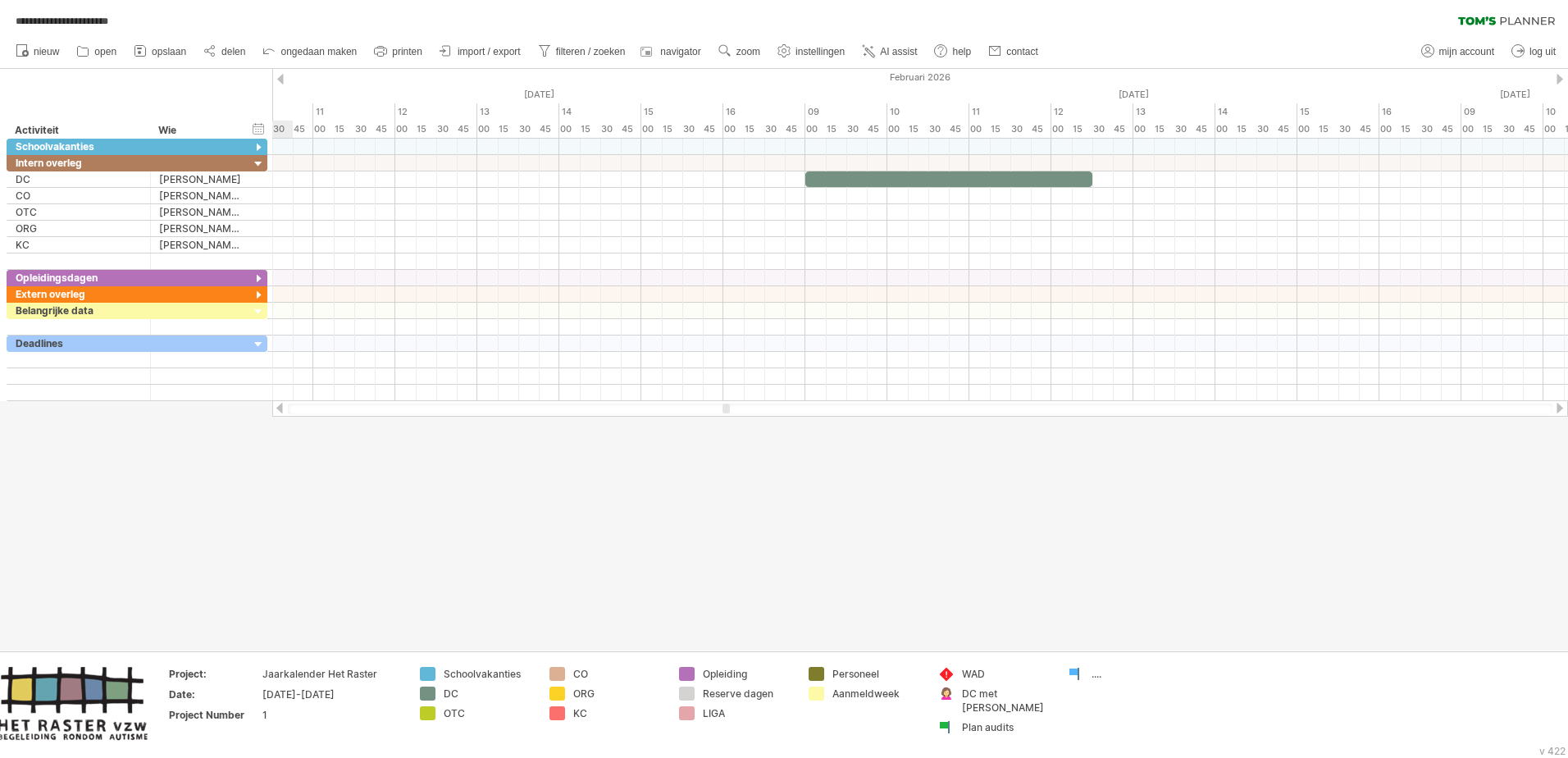
drag, startPoint x: 690, startPoint y: 410, endPoint x: 726, endPoint y: 410, distance: 36.0
click at [726, 410] on div at bounding box center [726, 409] width 7 height 10
drag, startPoint x: 806, startPoint y: 174, endPoint x: 846, endPoint y: 171, distance: 40.1
click at [846, 171] on div "Herfstvakantie Wapenstilstand Kerstvakantie Krokusvakantie Paasvakantie Dag van…" at bounding box center [920, 269] width 1295 height 263
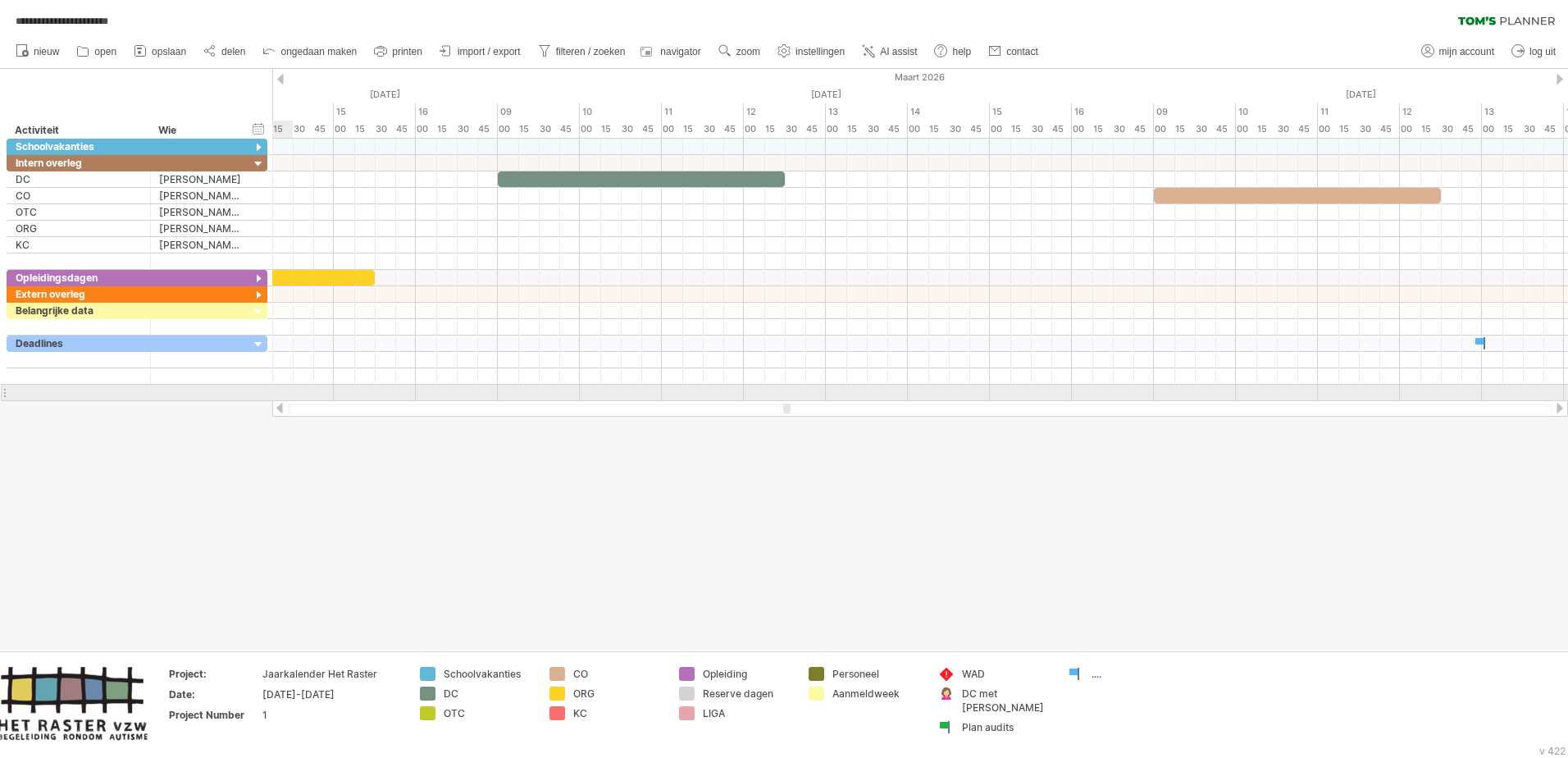
drag, startPoint x: 726, startPoint y: 407, endPoint x: 788, endPoint y: 401, distance: 62.3
click at [788, 401] on div at bounding box center [920, 409] width 1295 height 16
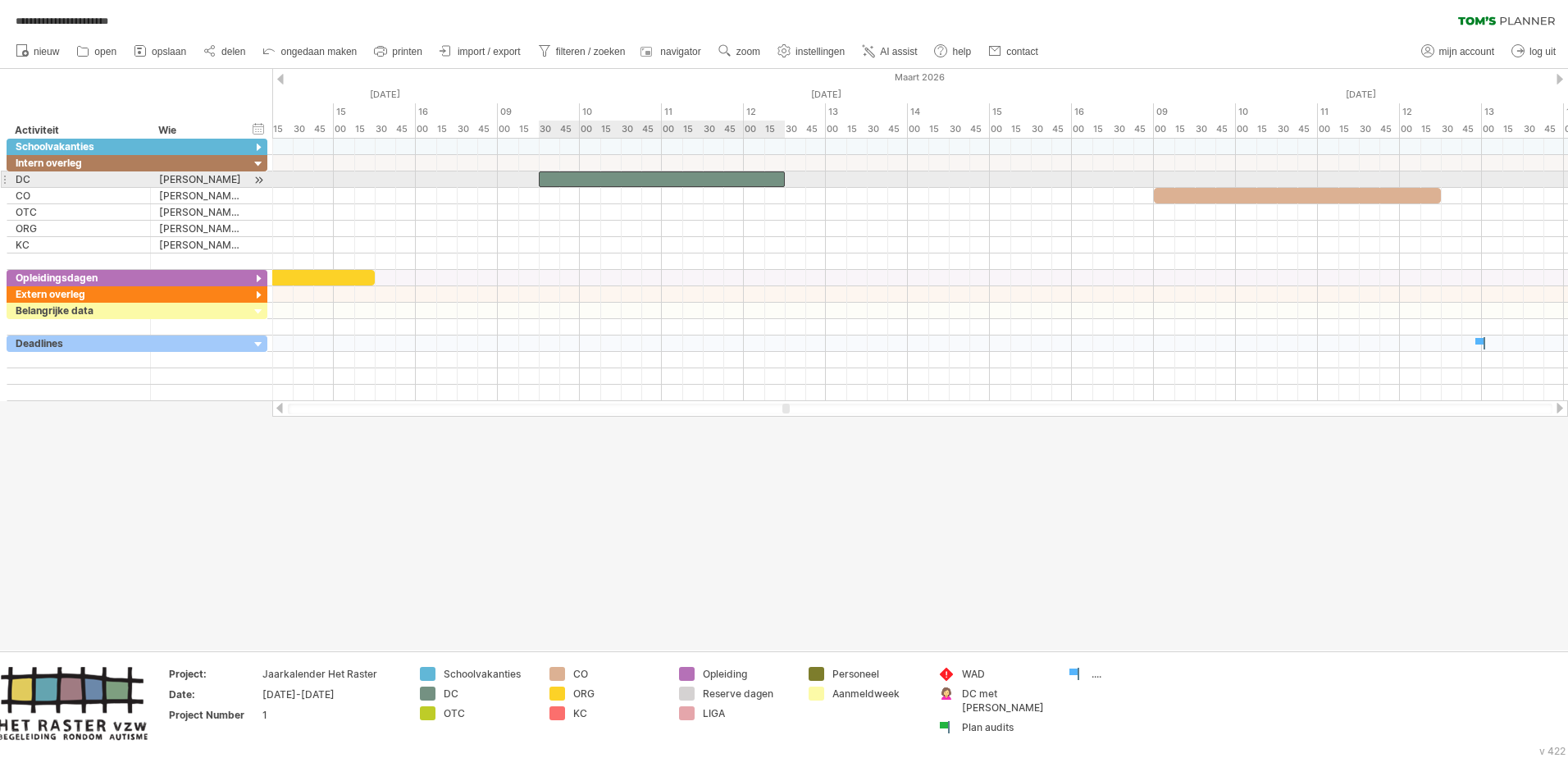
drag, startPoint x: 498, startPoint y: 180, endPoint x: 538, endPoint y: 182, distance: 40.0
click at [538, 182] on span at bounding box center [539, 179] width 7 height 16
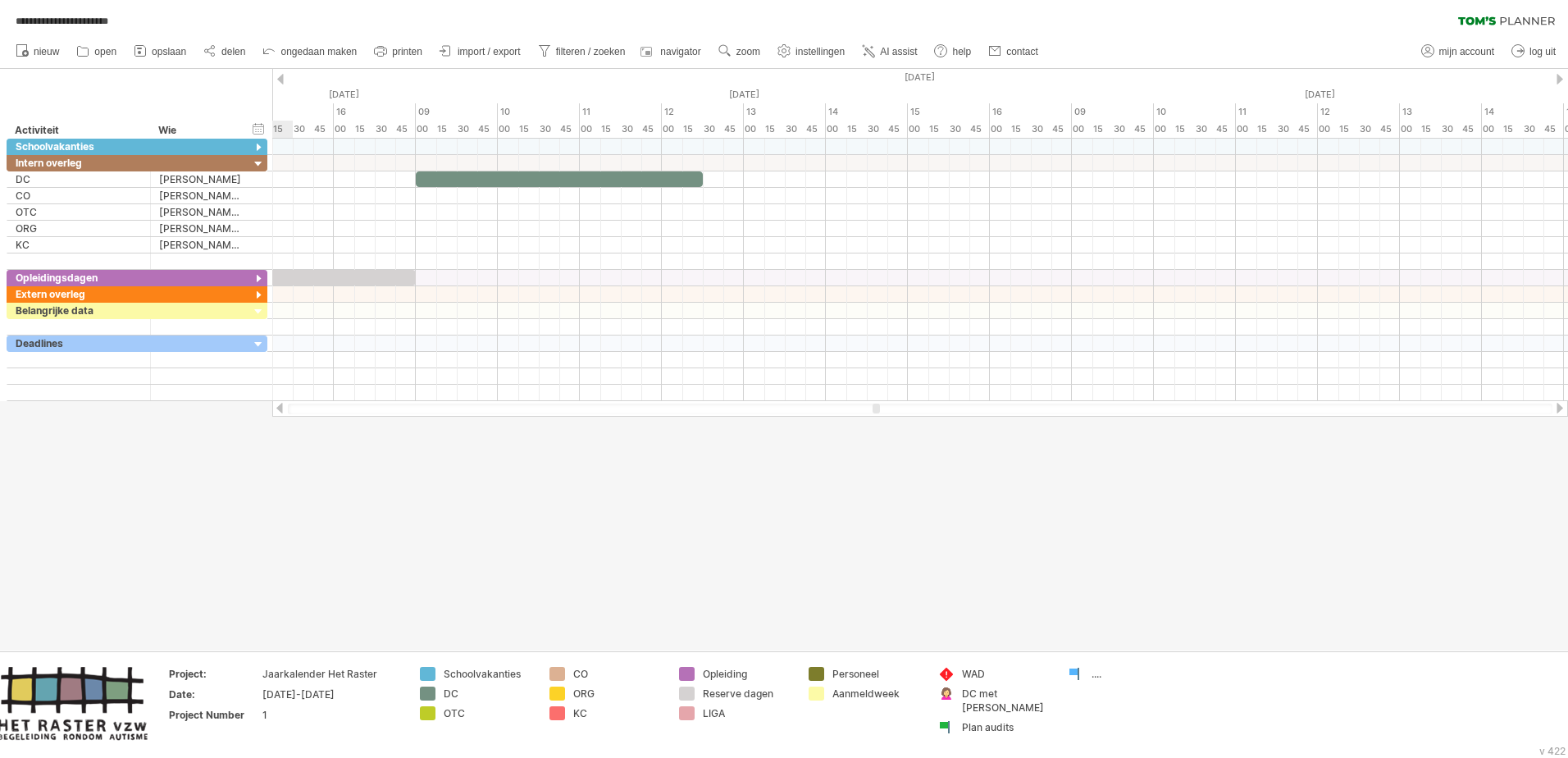
drag, startPoint x: 786, startPoint y: 409, endPoint x: 876, endPoint y: 404, distance: 90.1
click at [876, 404] on div at bounding box center [876, 409] width 7 height 10
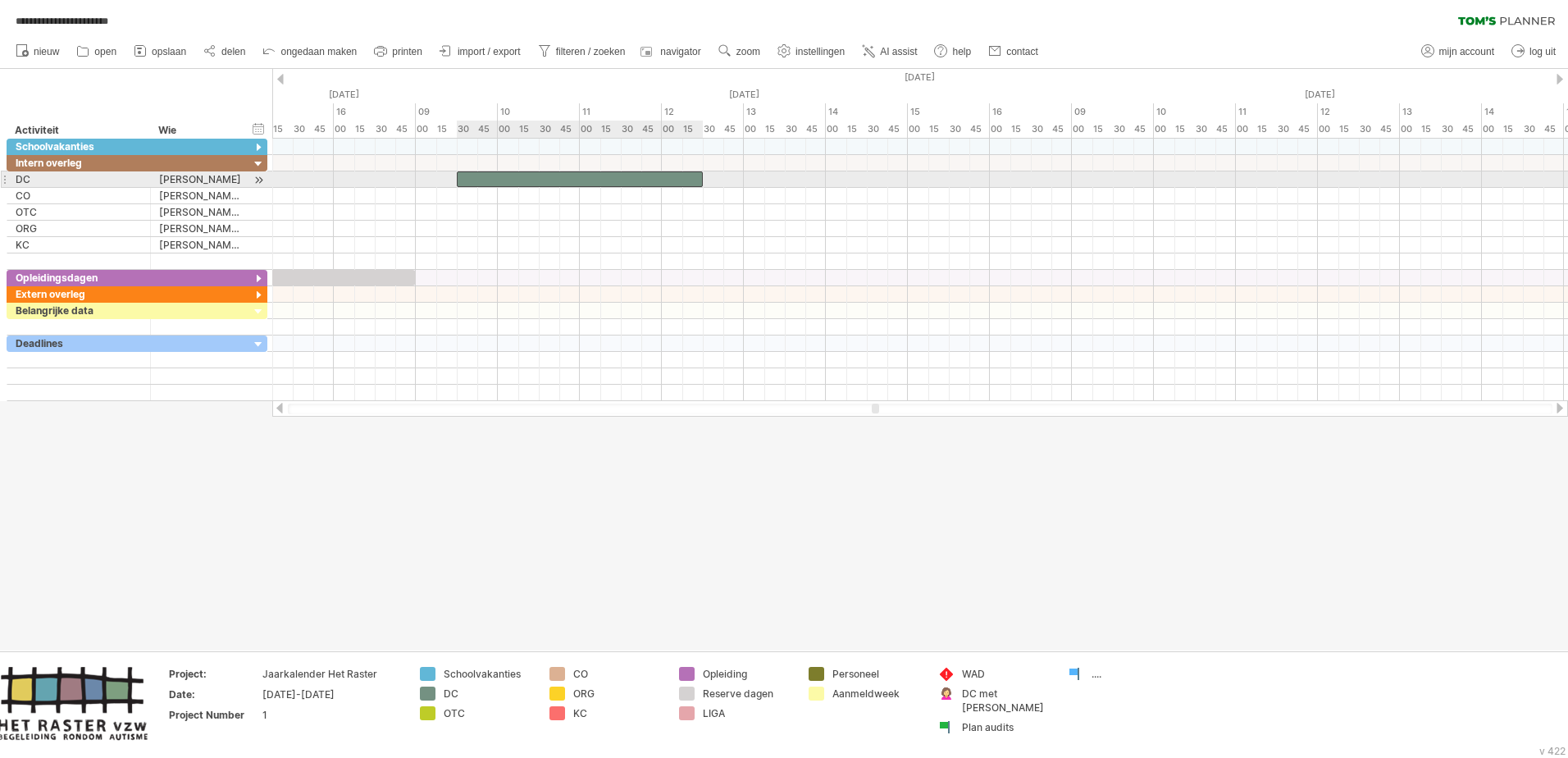
drag, startPoint x: 416, startPoint y: 183, endPoint x: 456, endPoint y: 180, distance: 40.1
click at [456, 180] on span at bounding box center [457, 179] width 7 height 16
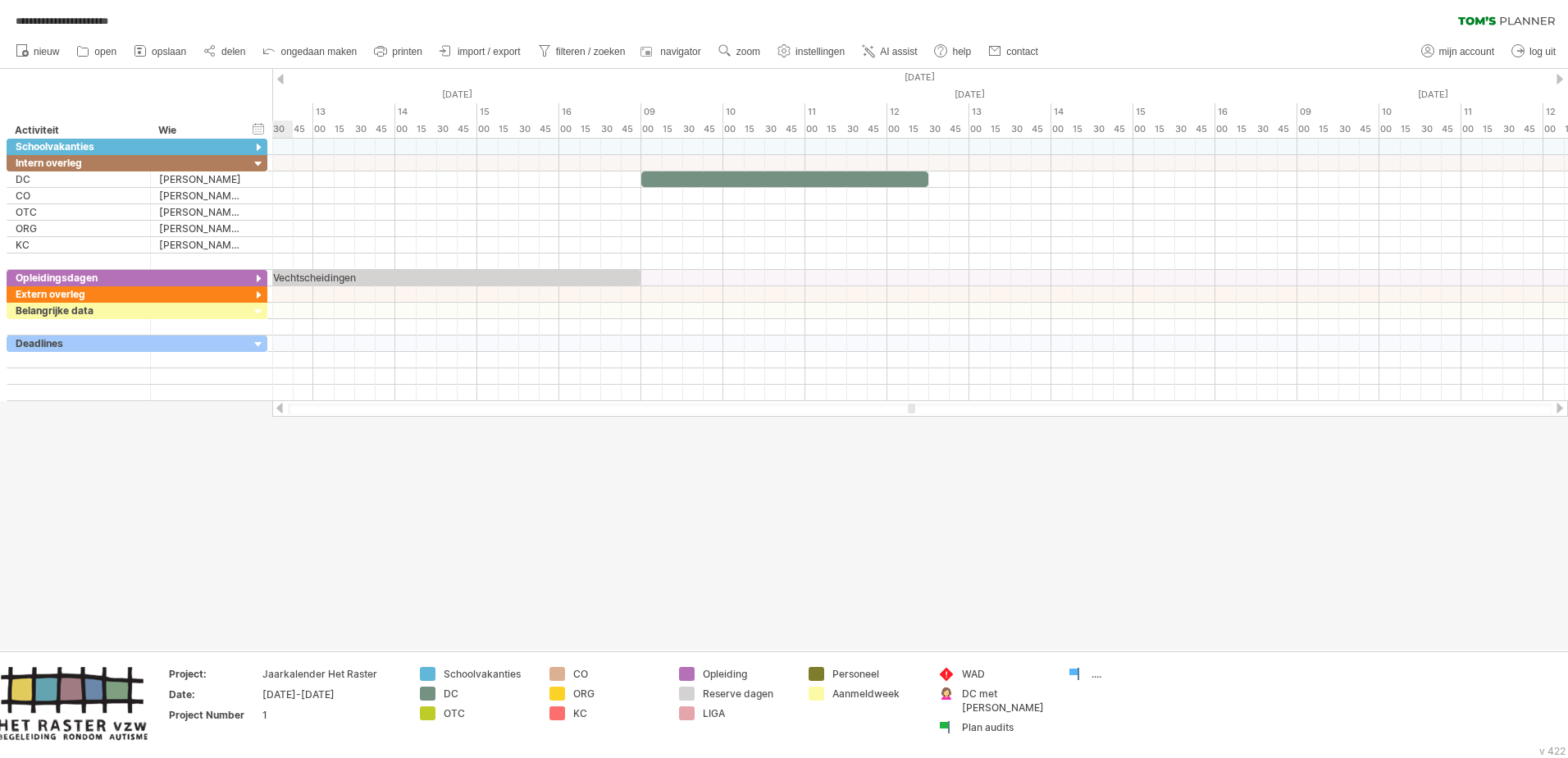
drag, startPoint x: 878, startPoint y: 407, endPoint x: 913, endPoint y: 405, distance: 35.1
click at [913, 405] on div at bounding box center [911, 409] width 7 height 10
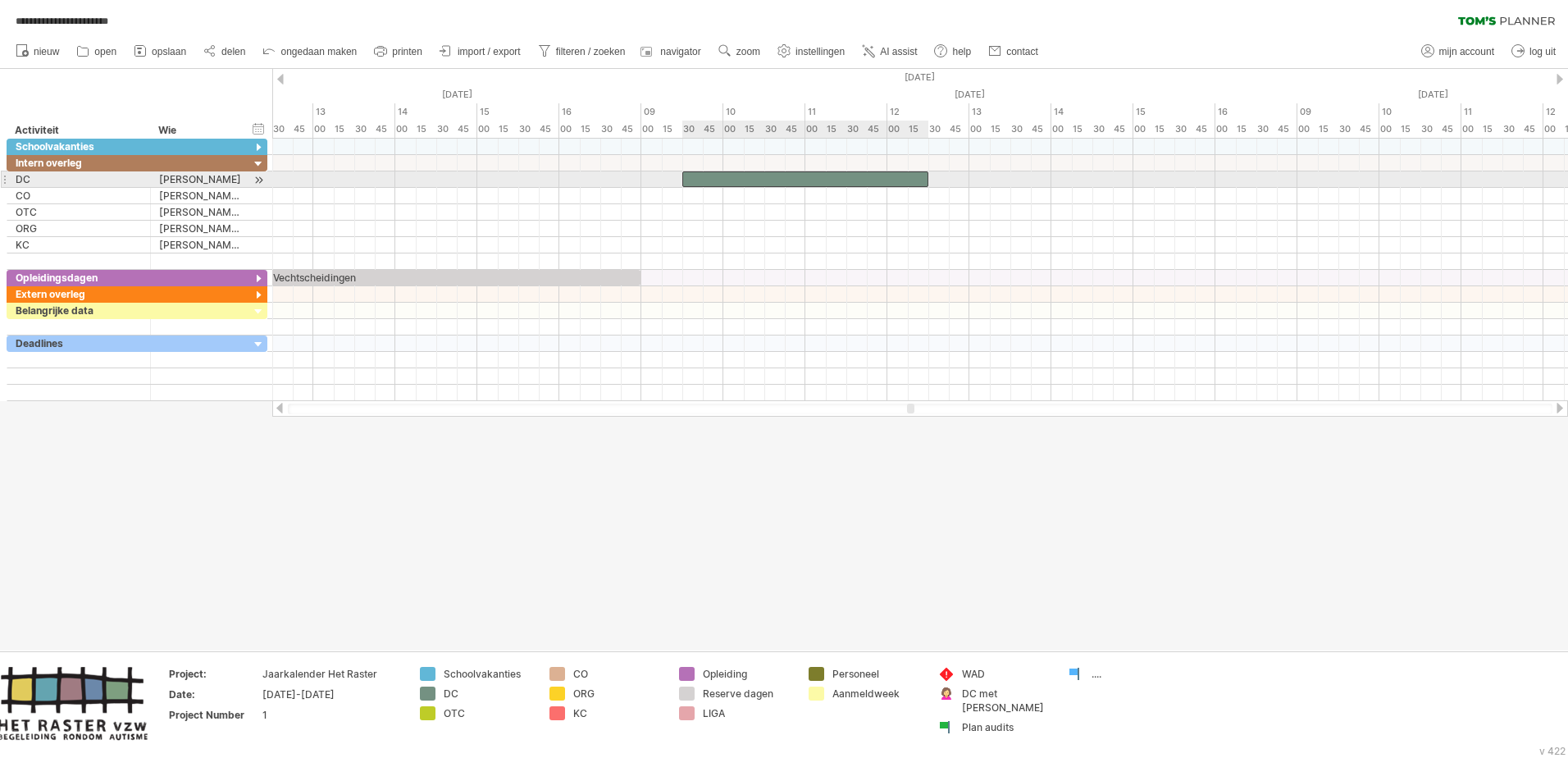
drag, startPoint x: 643, startPoint y: 173, endPoint x: 684, endPoint y: 175, distance: 41.0
click at [684, 175] on span at bounding box center [683, 179] width 7 height 16
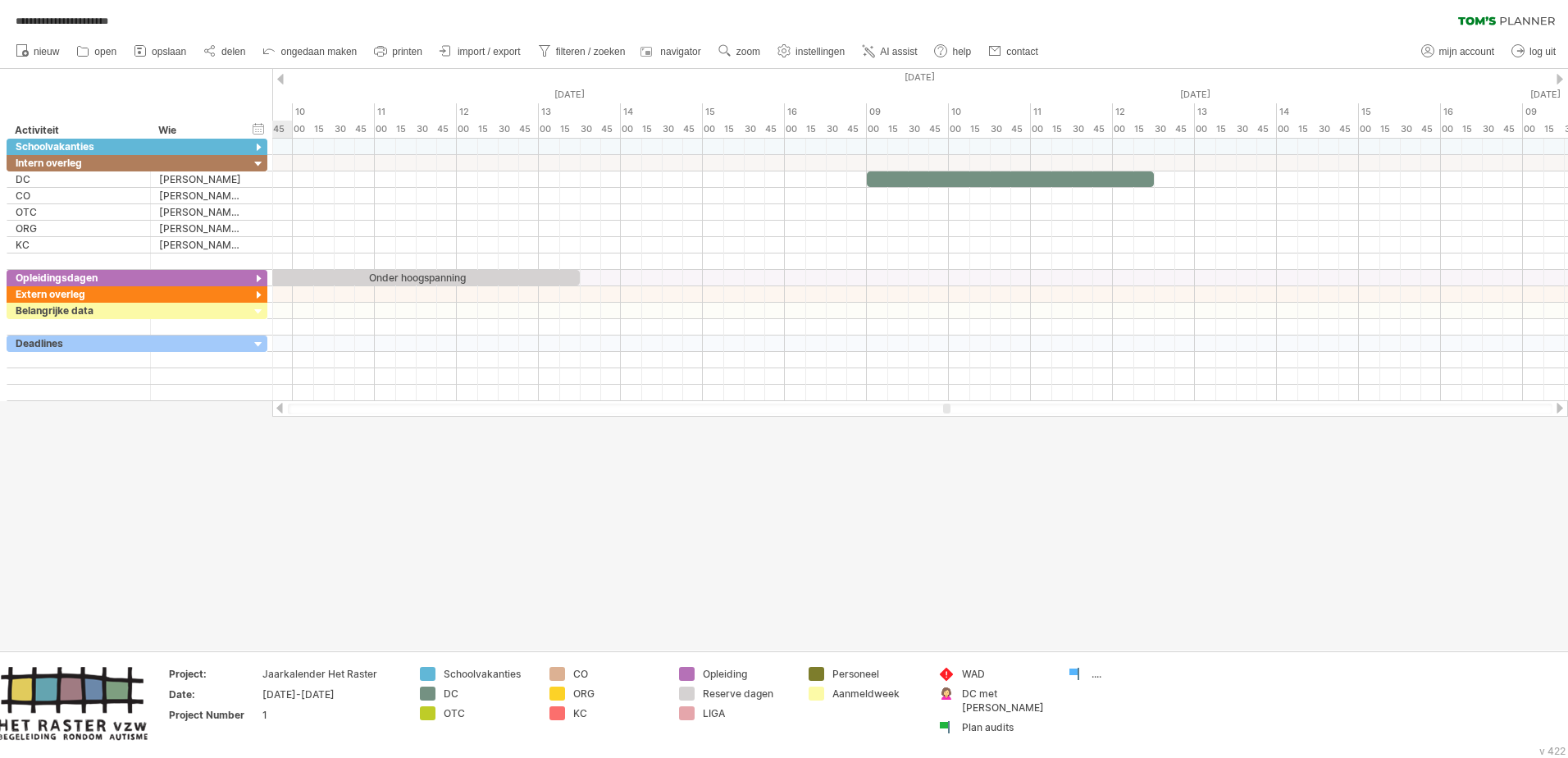
drag, startPoint x: 910, startPoint y: 408, endPoint x: 946, endPoint y: 406, distance: 36.1
click at [946, 406] on div at bounding box center [946, 409] width 7 height 10
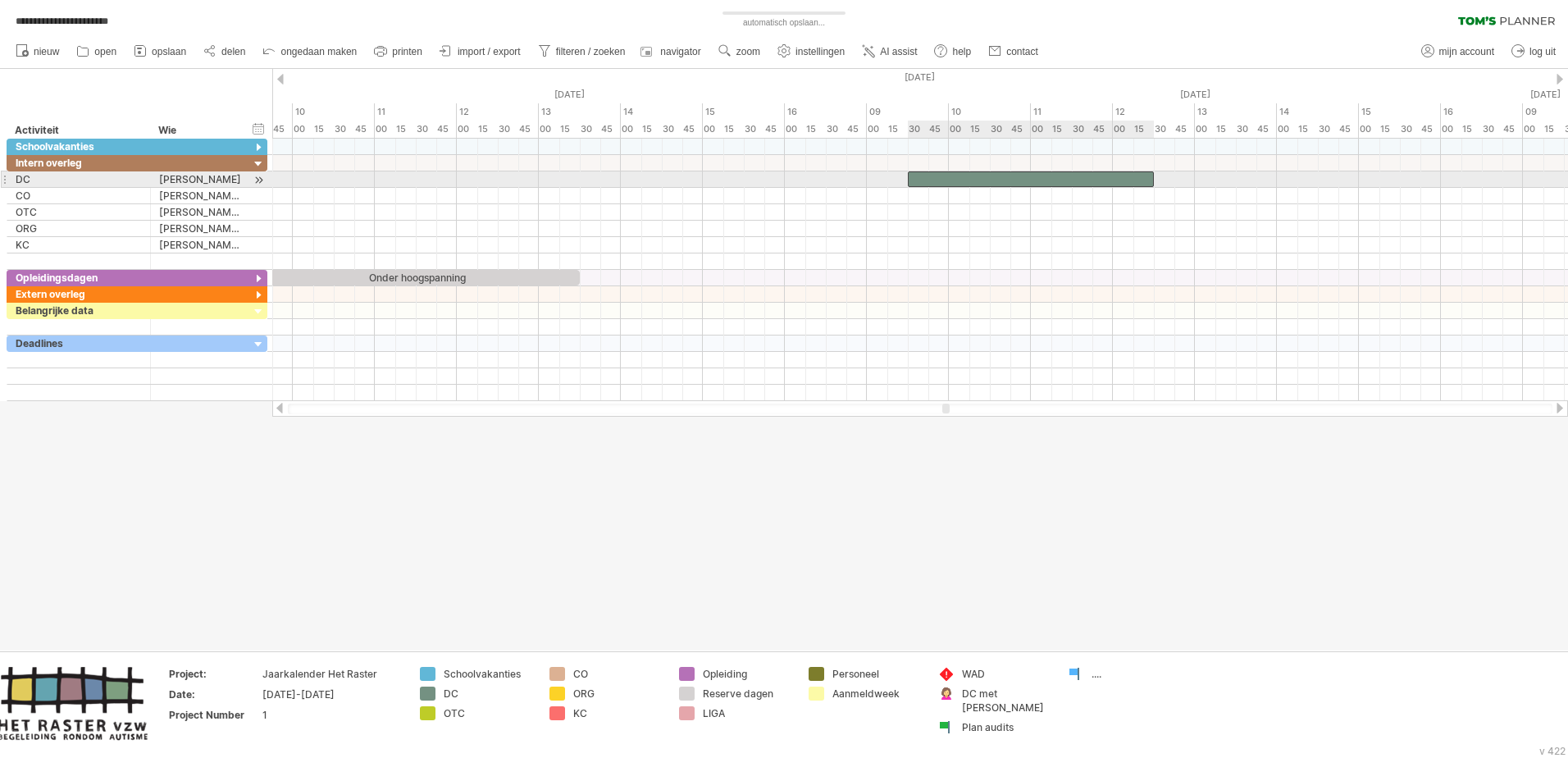
drag, startPoint x: 868, startPoint y: 180, endPoint x: 904, endPoint y: 175, distance: 36.3
click at [904, 175] on span at bounding box center [908, 179] width 7 height 16
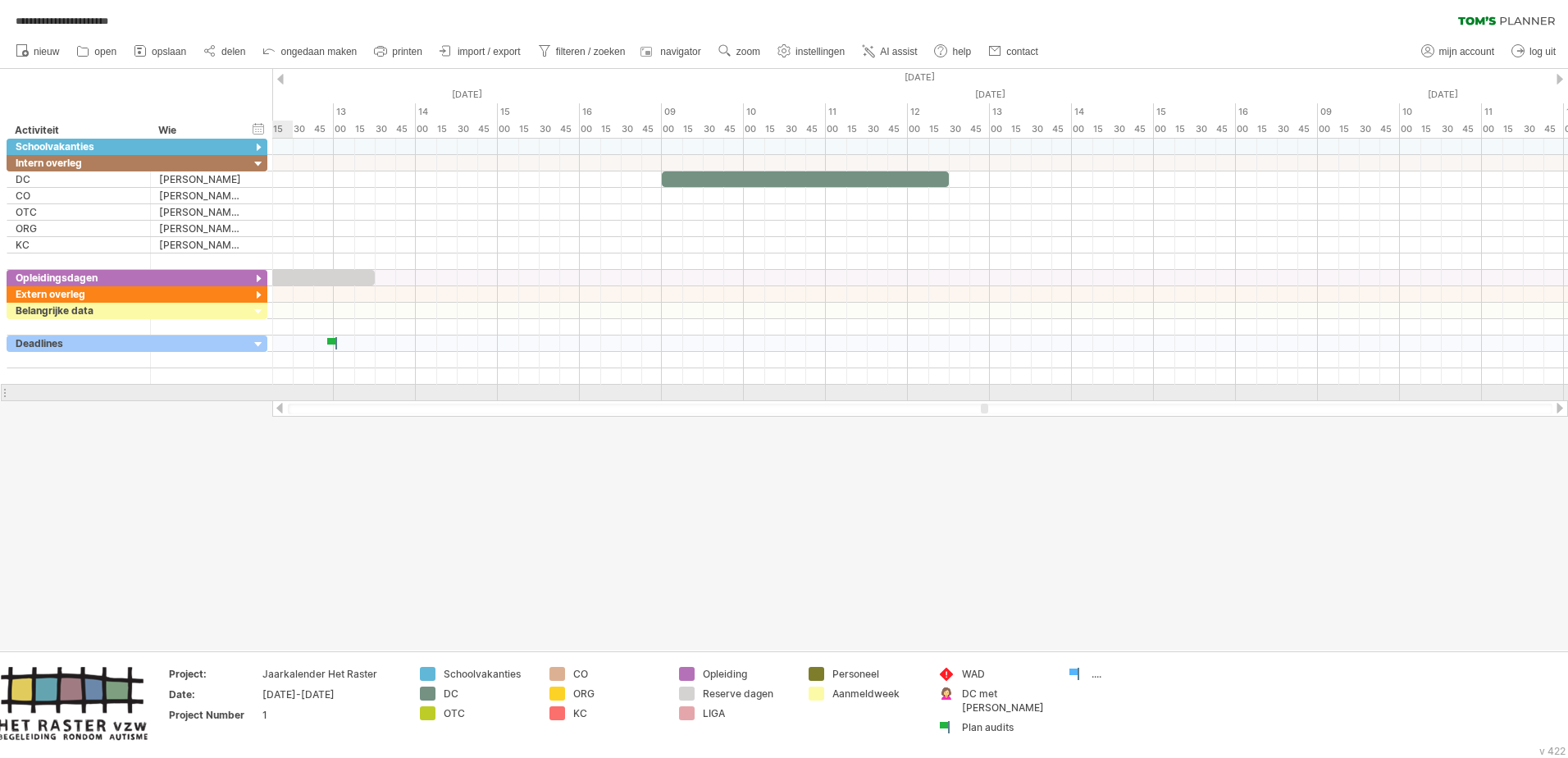
drag, startPoint x: 947, startPoint y: 407, endPoint x: 986, endPoint y: 401, distance: 39.5
click at [986, 401] on div at bounding box center [920, 409] width 1295 height 16
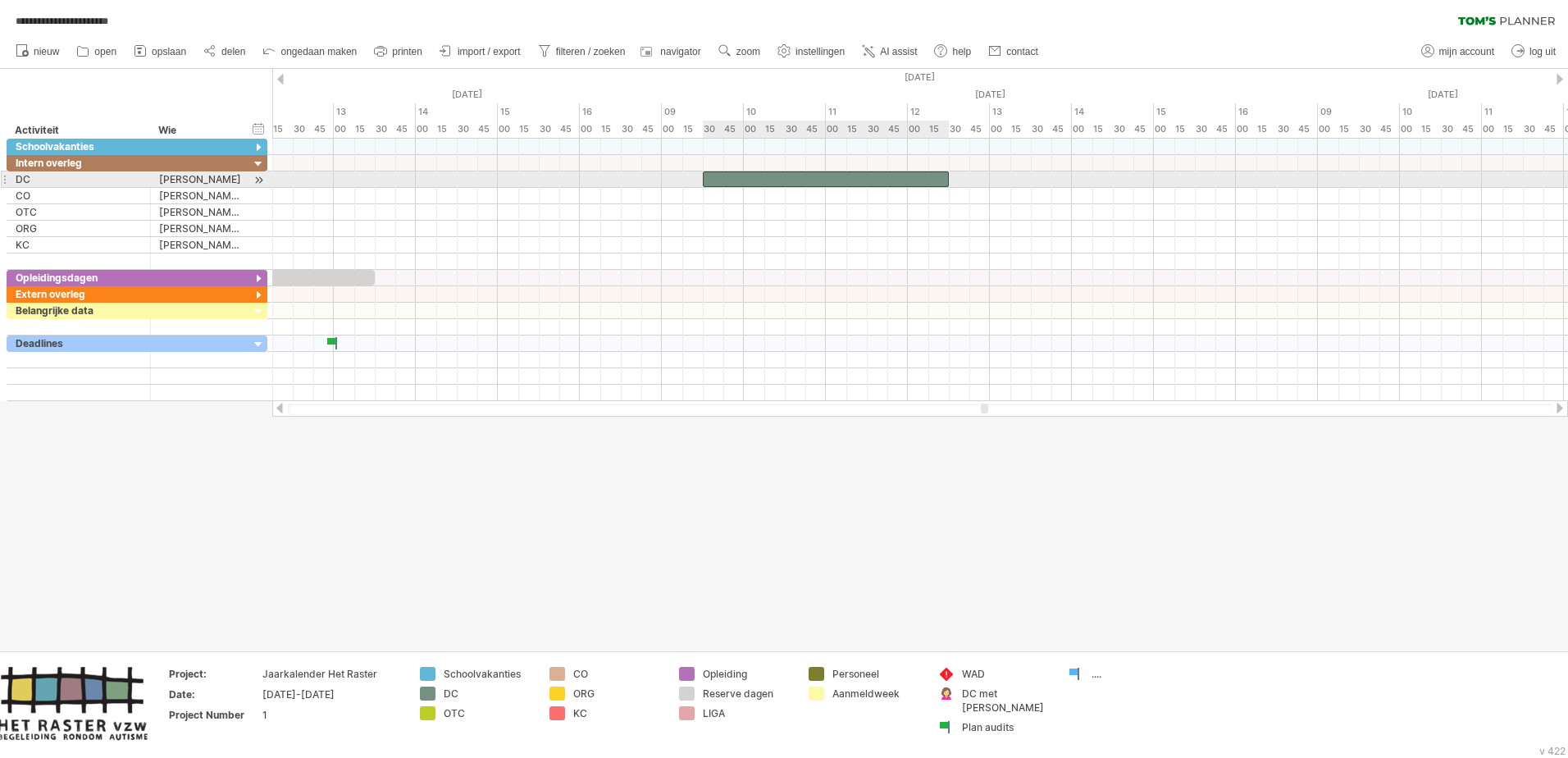
drag, startPoint x: 663, startPoint y: 179, endPoint x: 703, endPoint y: 179, distance: 40.0
click at [703, 179] on span at bounding box center [702, 179] width 7 height 16
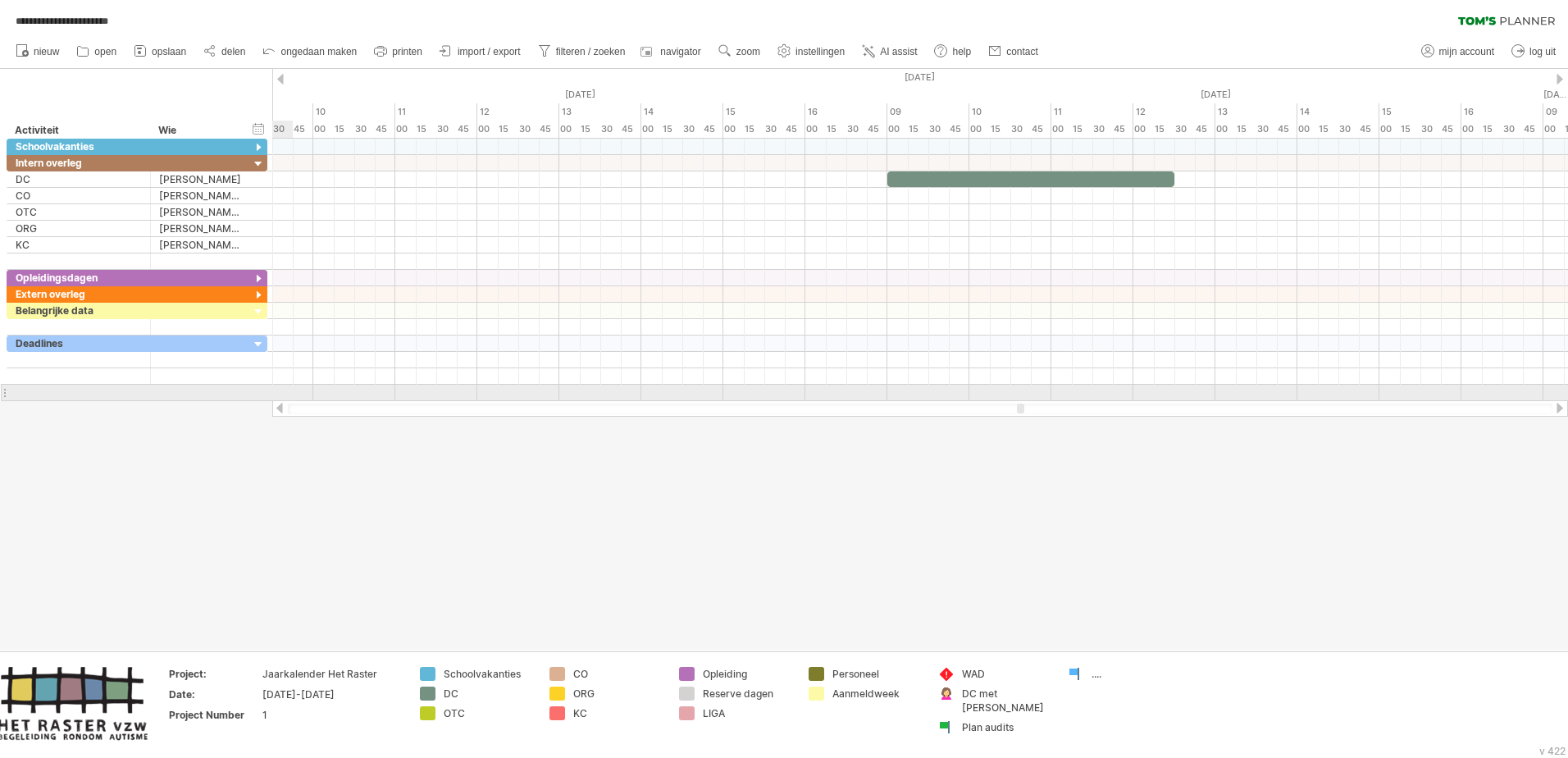
drag, startPoint x: 987, startPoint y: 405, endPoint x: 1024, endPoint y: 397, distance: 37.9
click at [1024, 397] on div "**********" at bounding box center [784, 379] width 1568 height 758
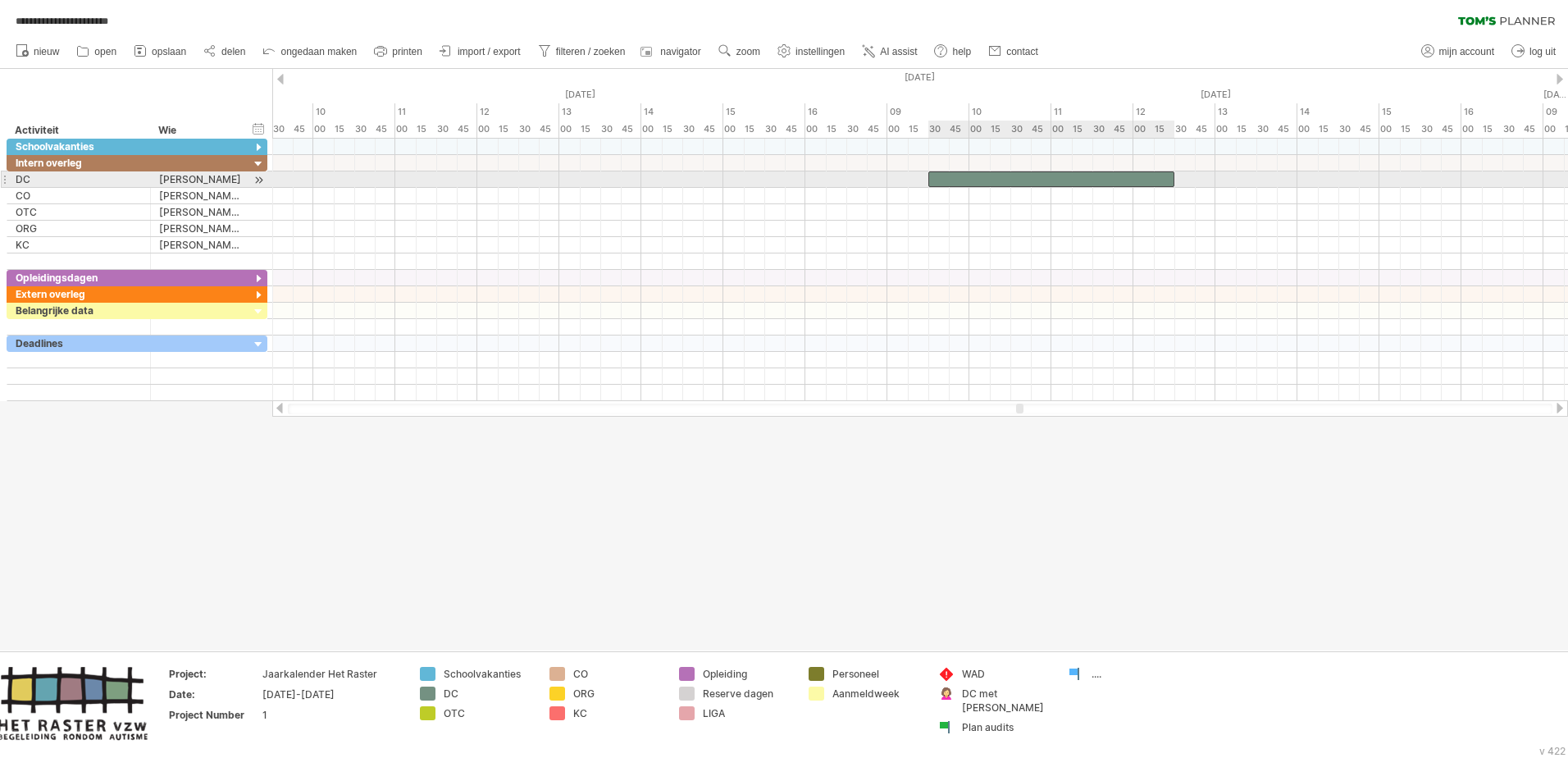
drag, startPoint x: 886, startPoint y: 181, endPoint x: 925, endPoint y: 177, distance: 39.2
click at [925, 177] on span at bounding box center [928, 179] width 7 height 16
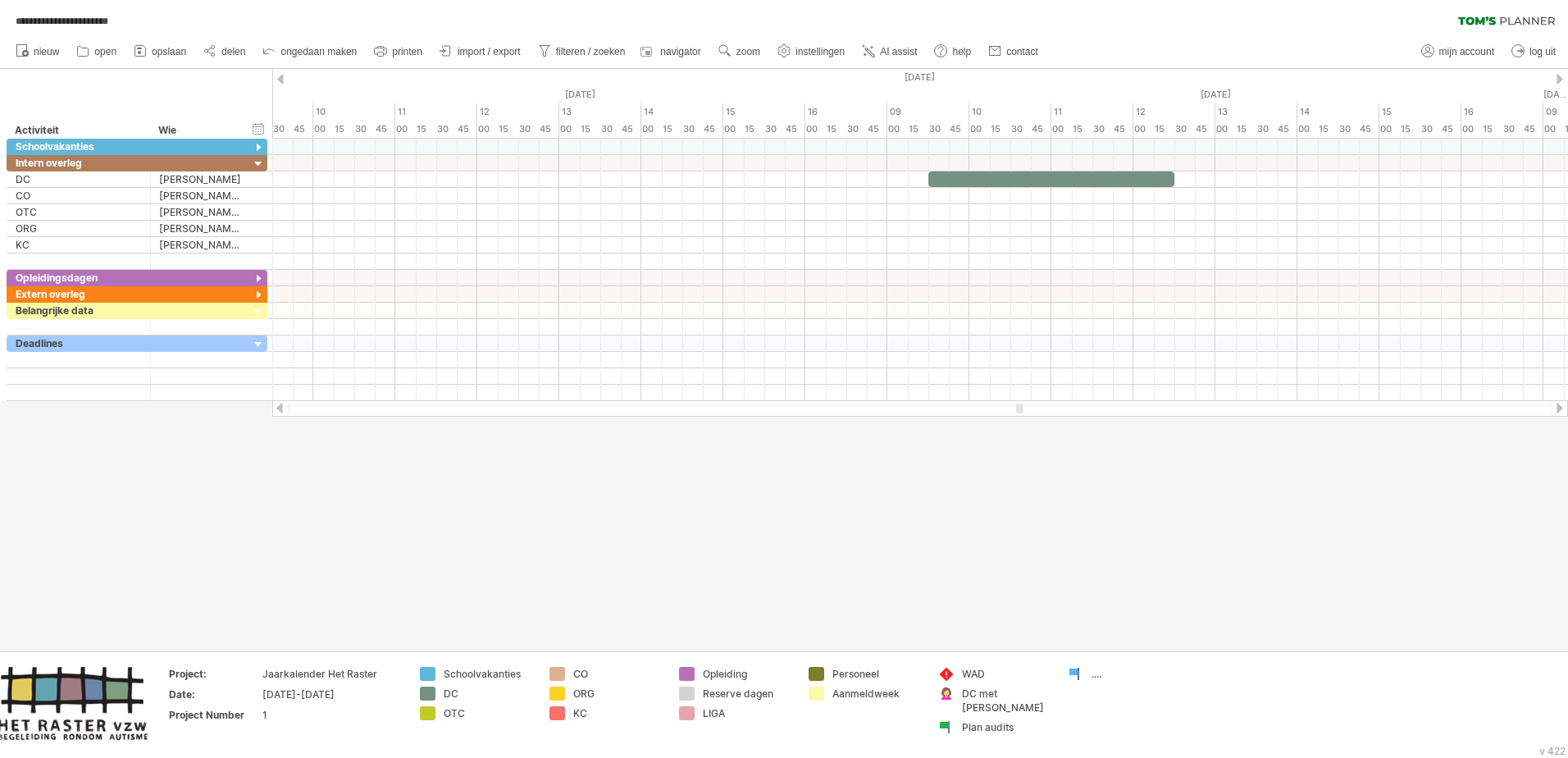
drag, startPoint x: 1024, startPoint y: 405, endPoint x: 1041, endPoint y: 402, distance: 17.3
click at [1041, 402] on div at bounding box center [920, 409] width 1295 height 16
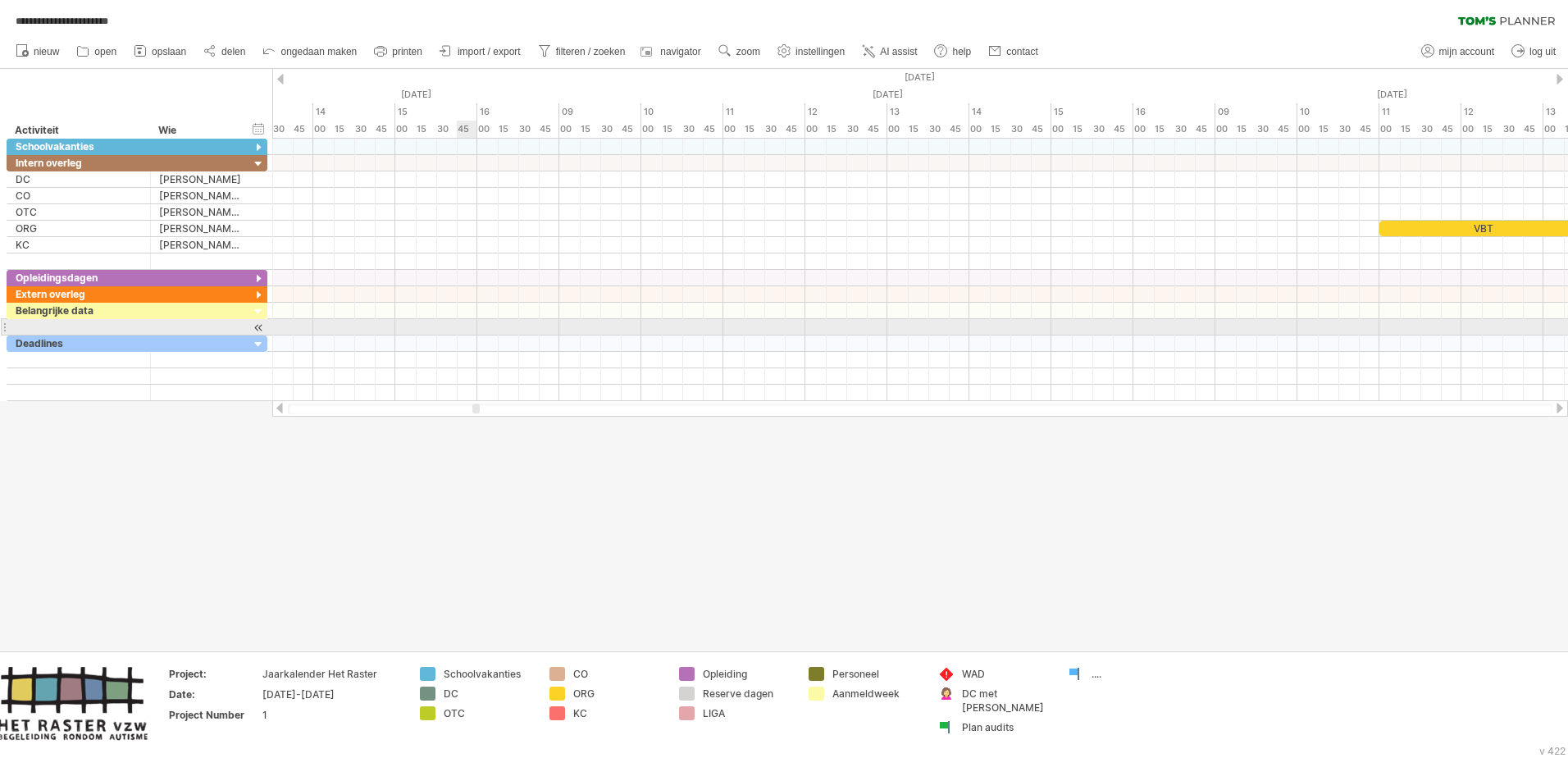
drag, startPoint x: 1020, startPoint y: 410, endPoint x: 477, endPoint y: 322, distance: 550.1
click at [477, 322] on div "**********" at bounding box center [784, 379] width 1568 height 758
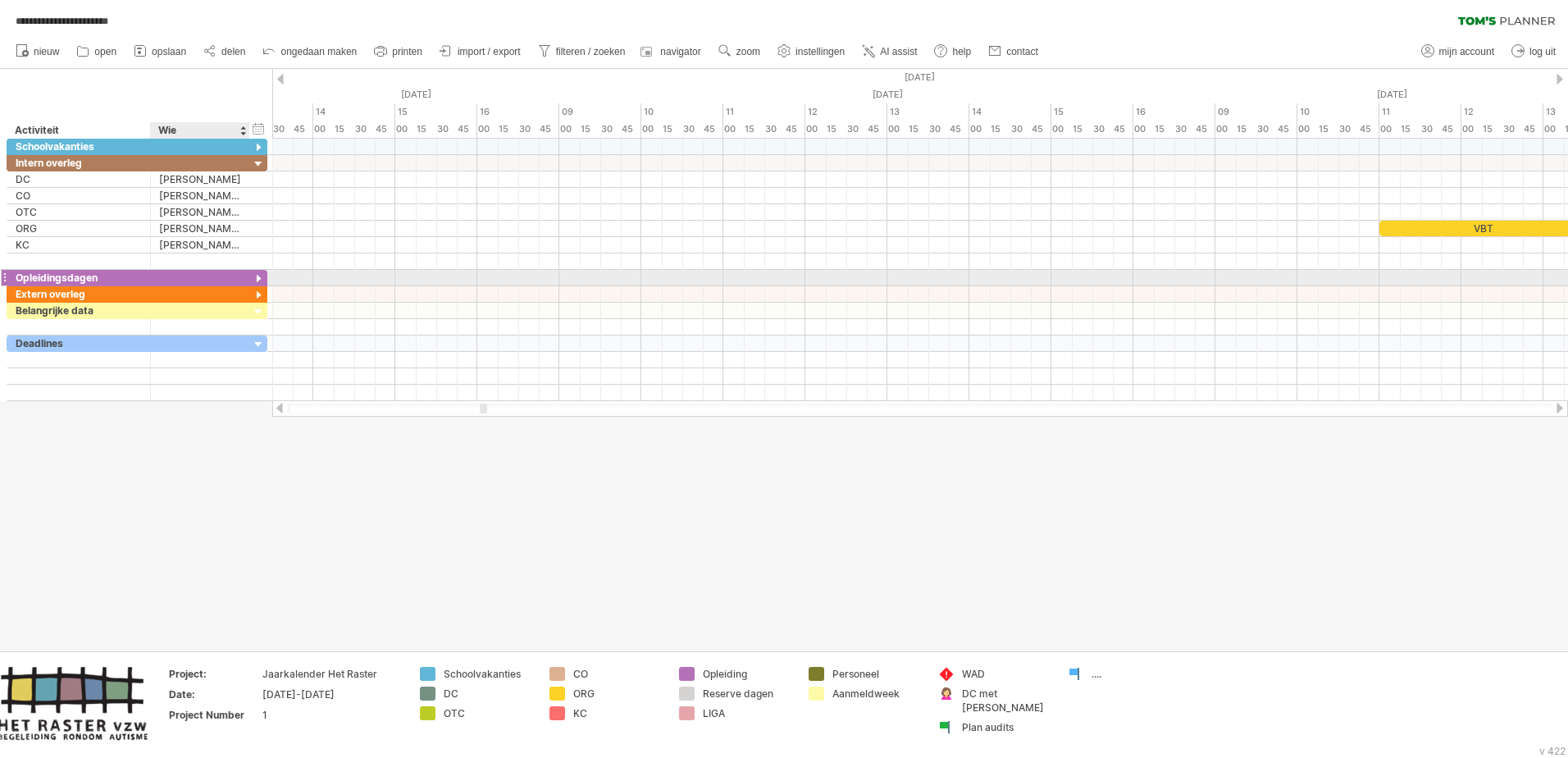
click at [259, 275] on div at bounding box center [259, 279] width 16 height 16
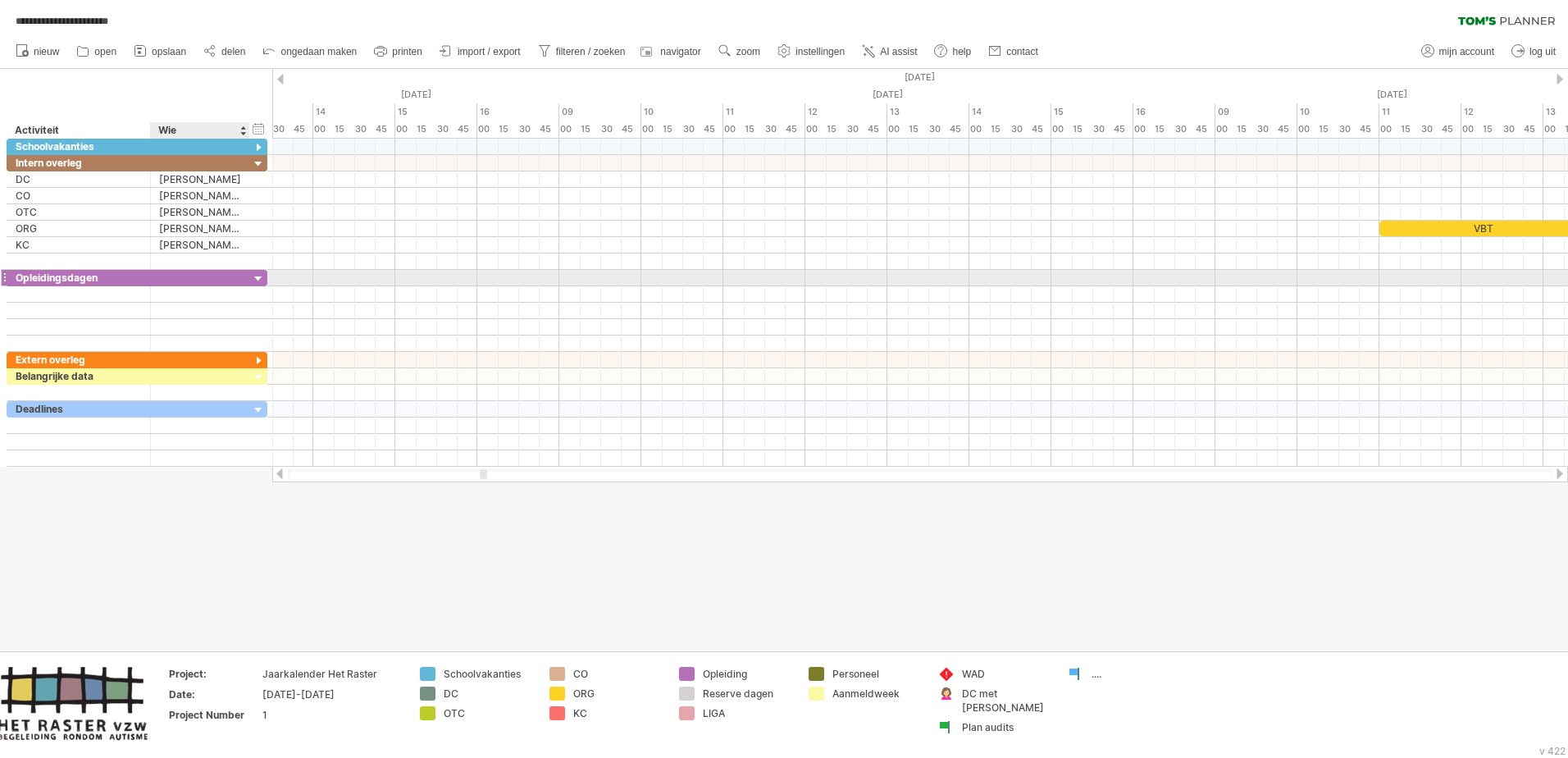
click at [259, 277] on div at bounding box center [259, 279] width 16 height 16
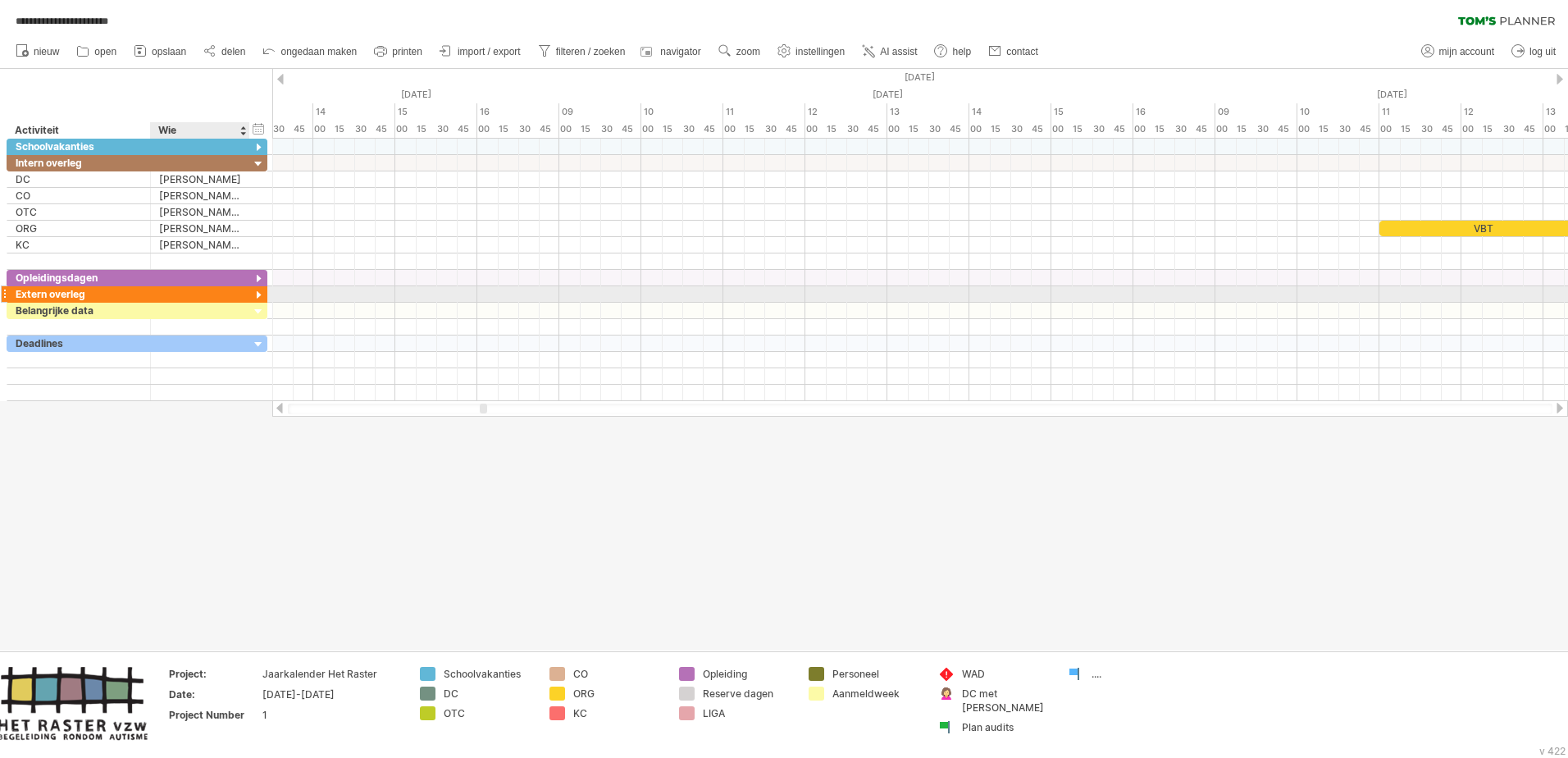
click at [259, 292] on div at bounding box center [259, 296] width 16 height 16
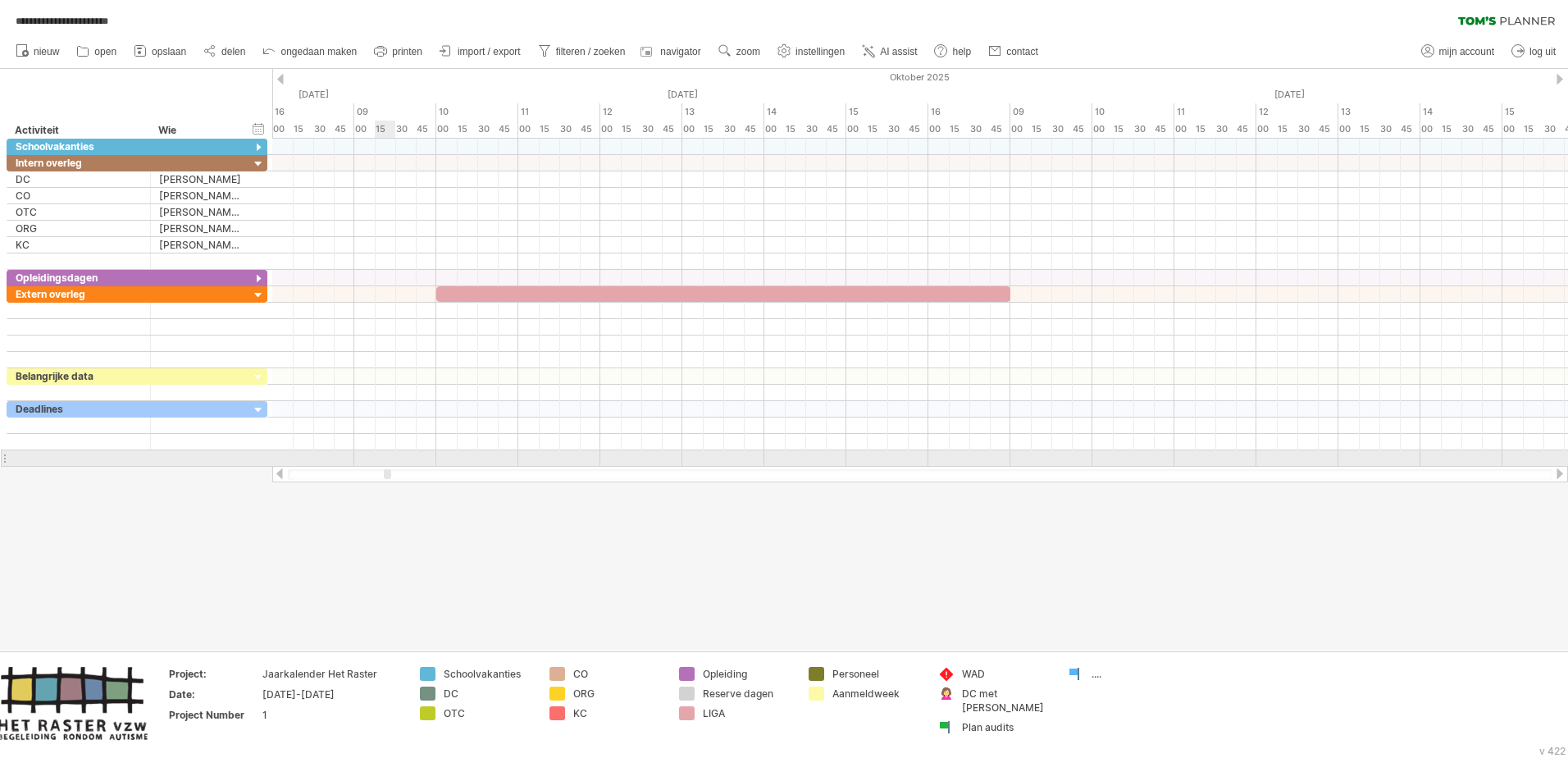
drag, startPoint x: 485, startPoint y: 475, endPoint x: 389, endPoint y: 463, distance: 96.7
click at [389, 462] on div "**********" at bounding box center [784, 379] width 1568 height 758
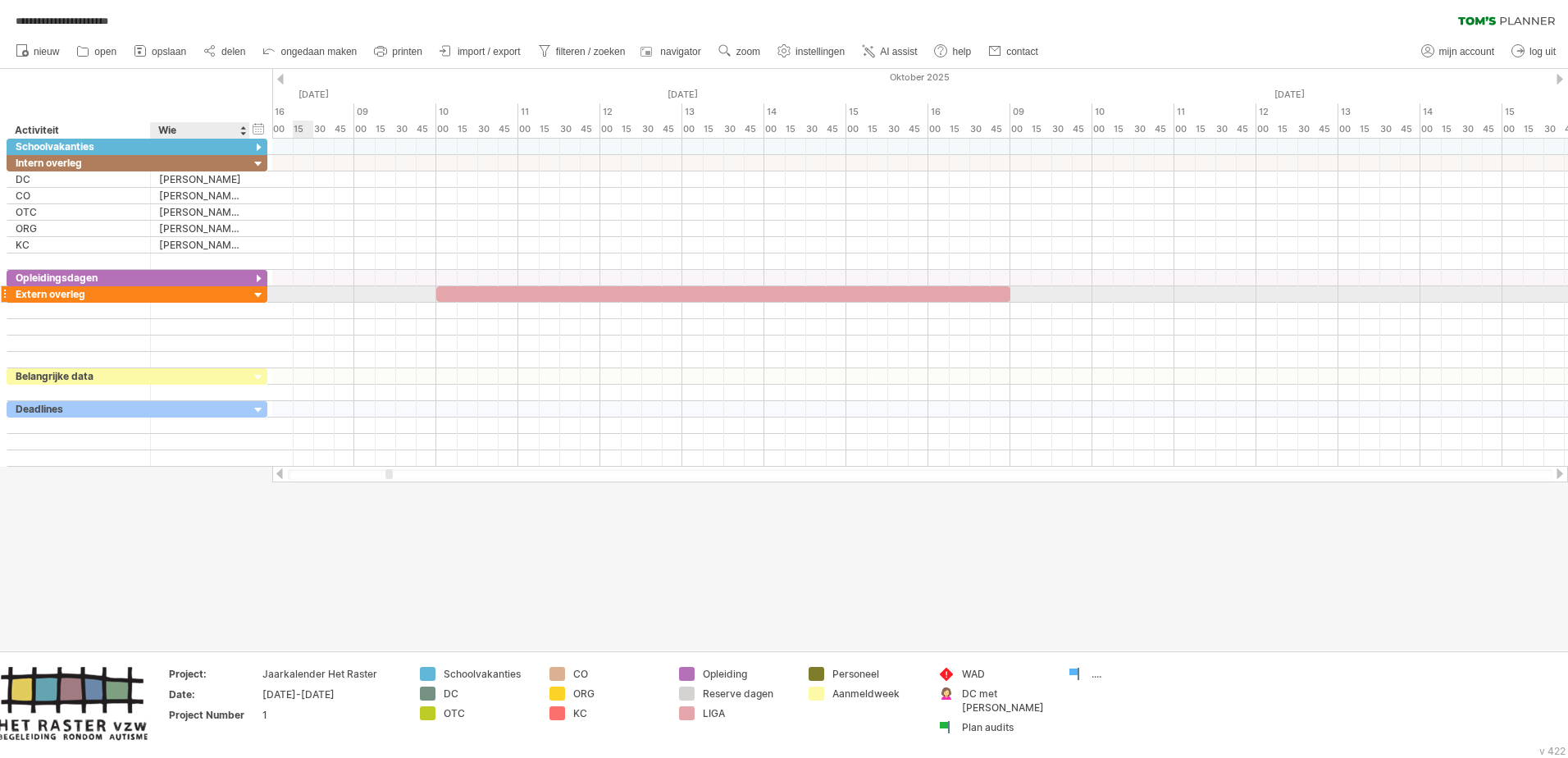
click at [187, 297] on div at bounding box center [200, 294] width 82 height 16
type input "**********"
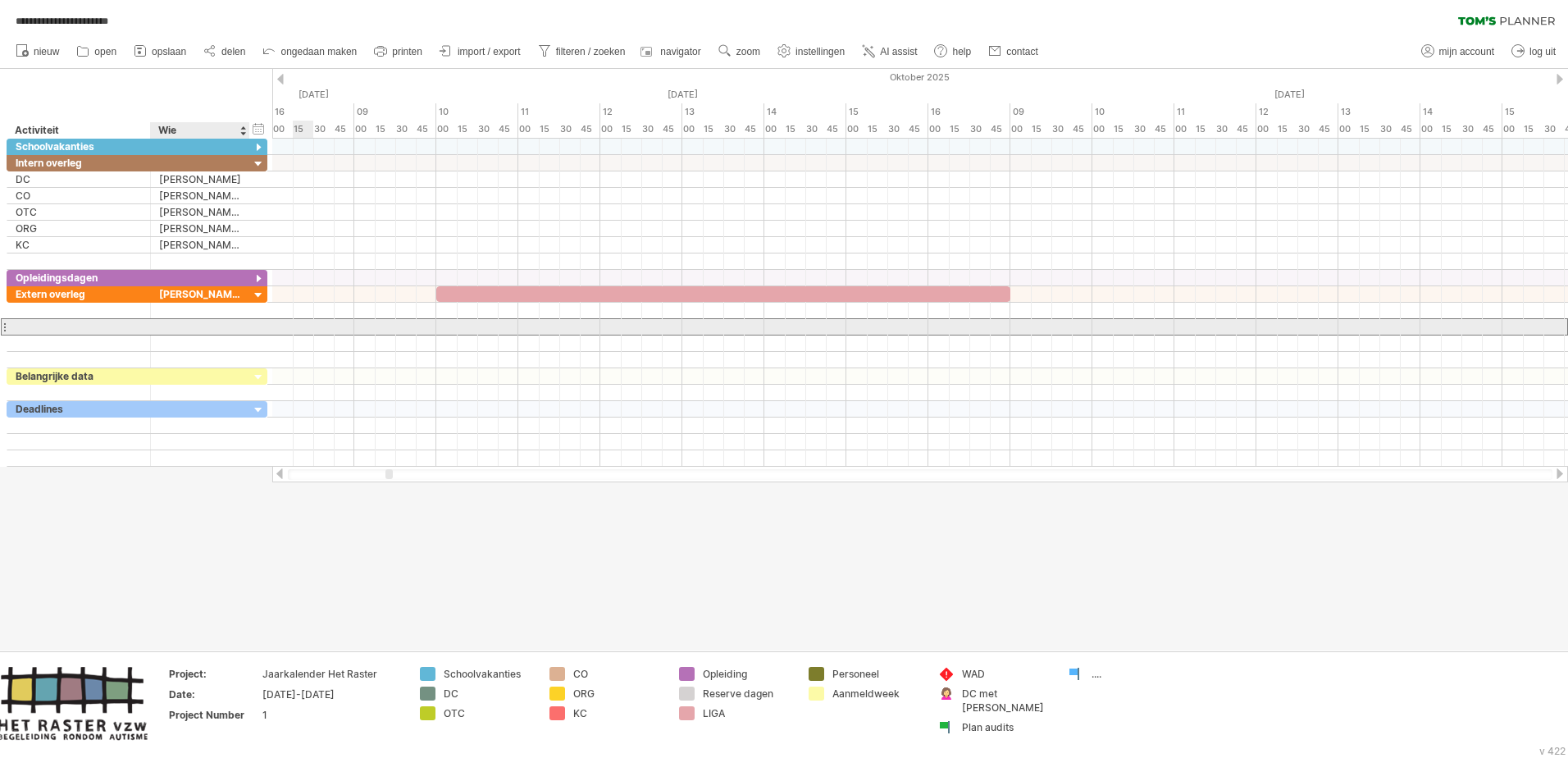
click at [227, 332] on div at bounding box center [200, 326] width 82 height 16
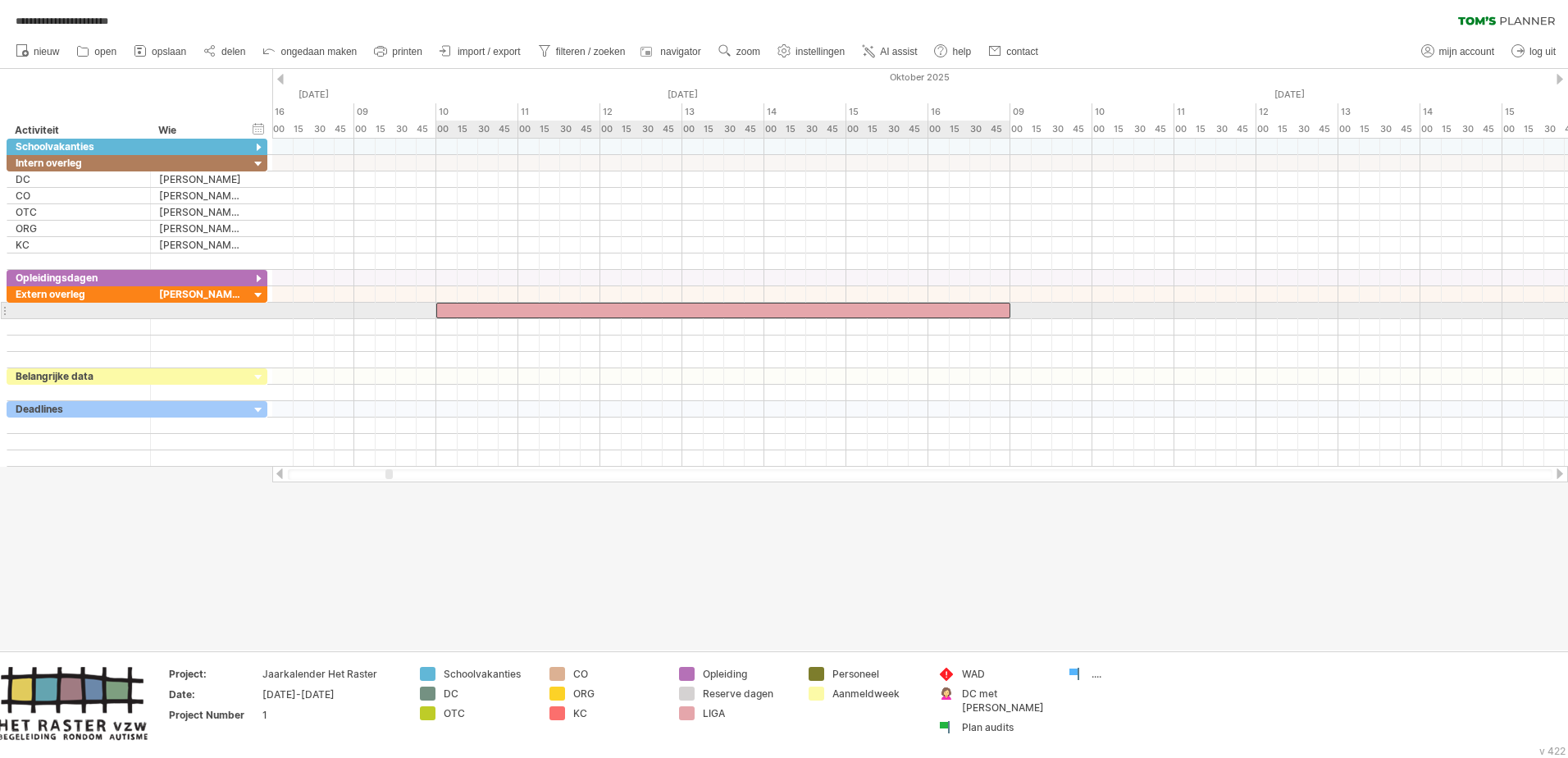
drag, startPoint x: 455, startPoint y: 296, endPoint x: 455, endPoint y: 305, distance: 9.0
click at [86, 313] on div at bounding box center [78, 310] width 126 height 16
type input "****"
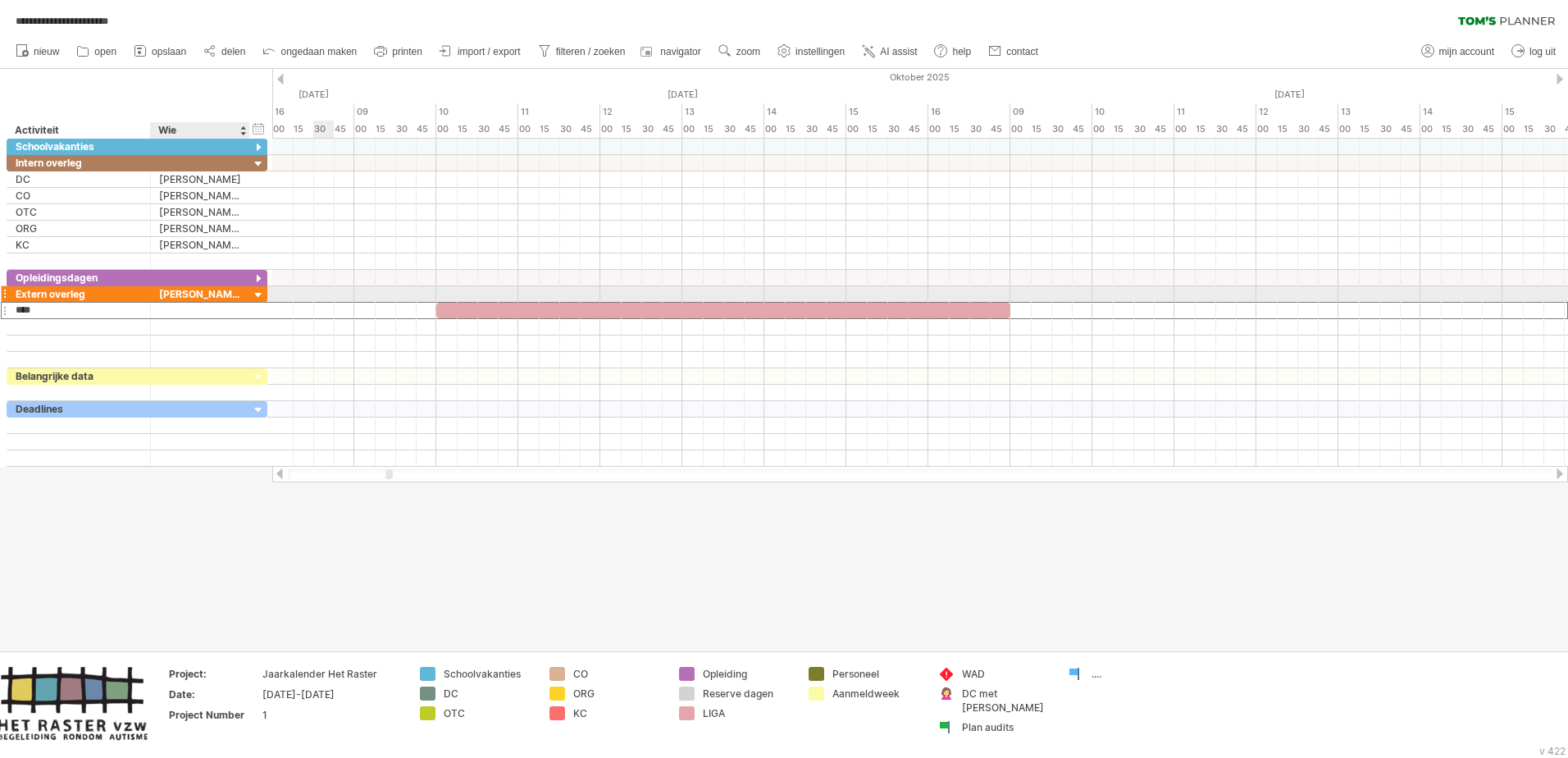
click at [183, 294] on div "[PERSON_NAME]" at bounding box center [200, 294] width 82 height 16
drag, startPoint x: 239, startPoint y: 292, endPoint x: 155, endPoint y: 292, distance: 84.0
click at [155, 292] on div "**********" at bounding box center [200, 294] width 99 height 16
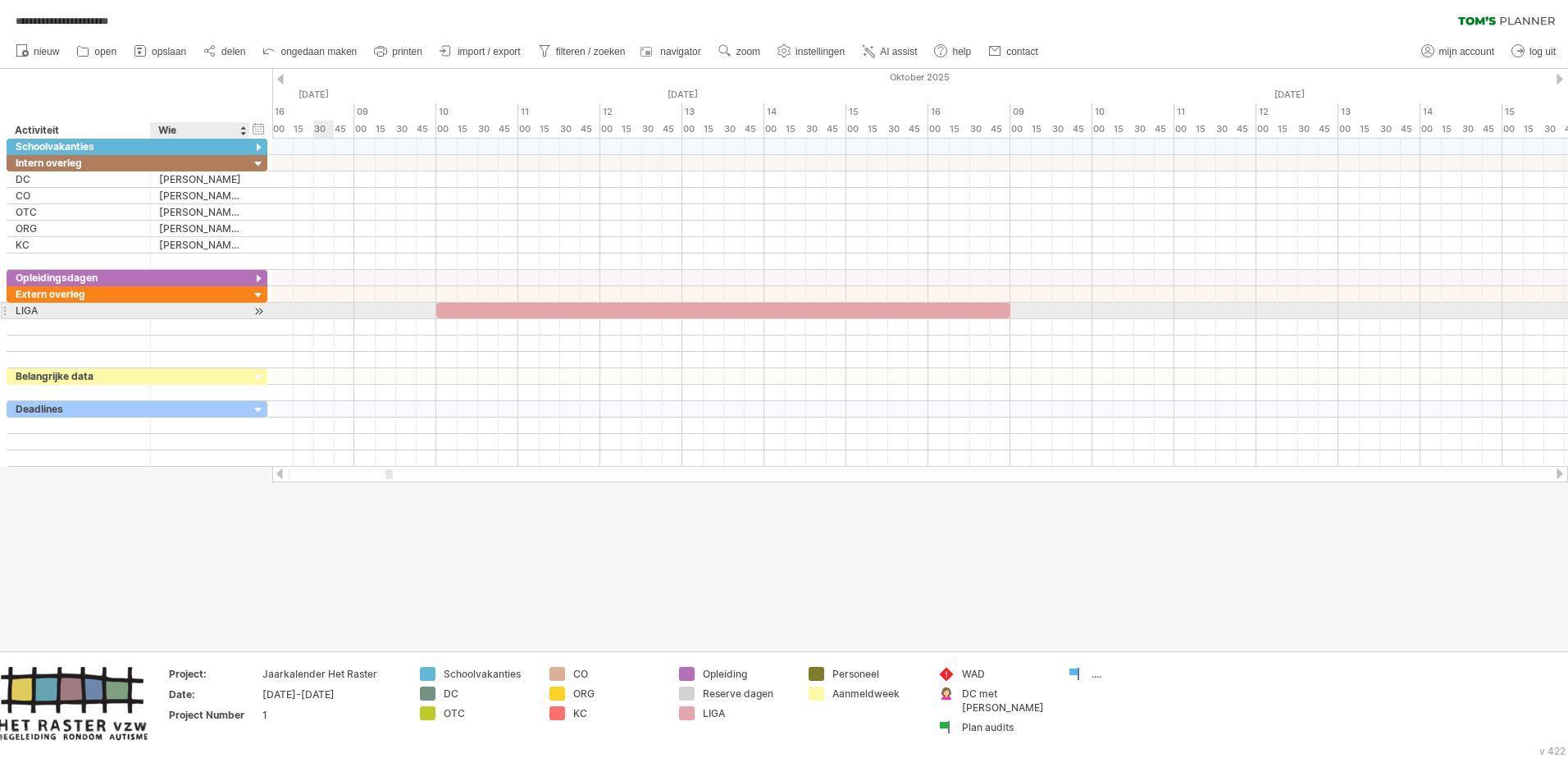
click at [166, 309] on div at bounding box center [200, 310] width 82 height 16
paste input "**********"
type input "**********"
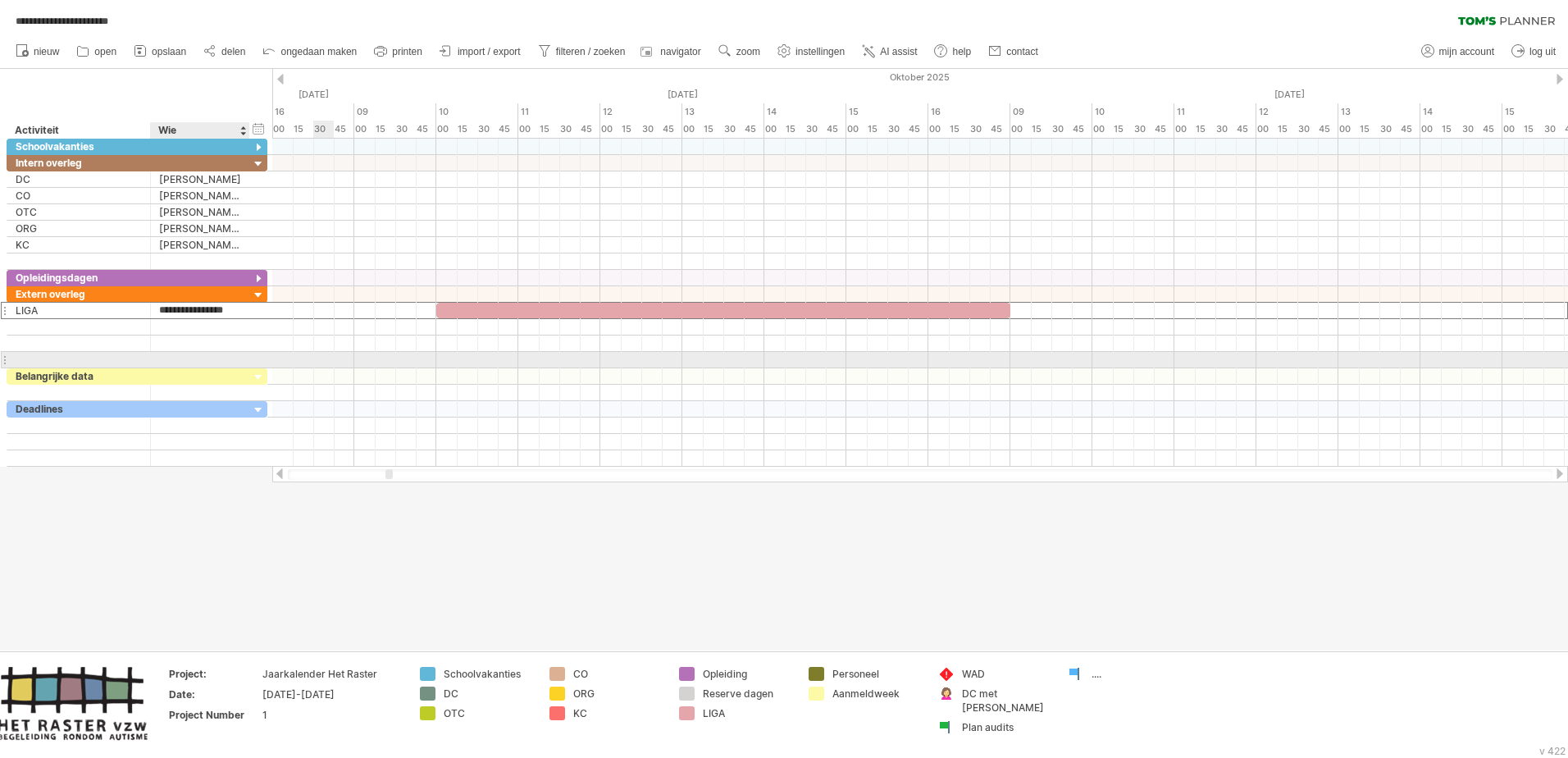
click at [208, 356] on div at bounding box center [200, 359] width 82 height 16
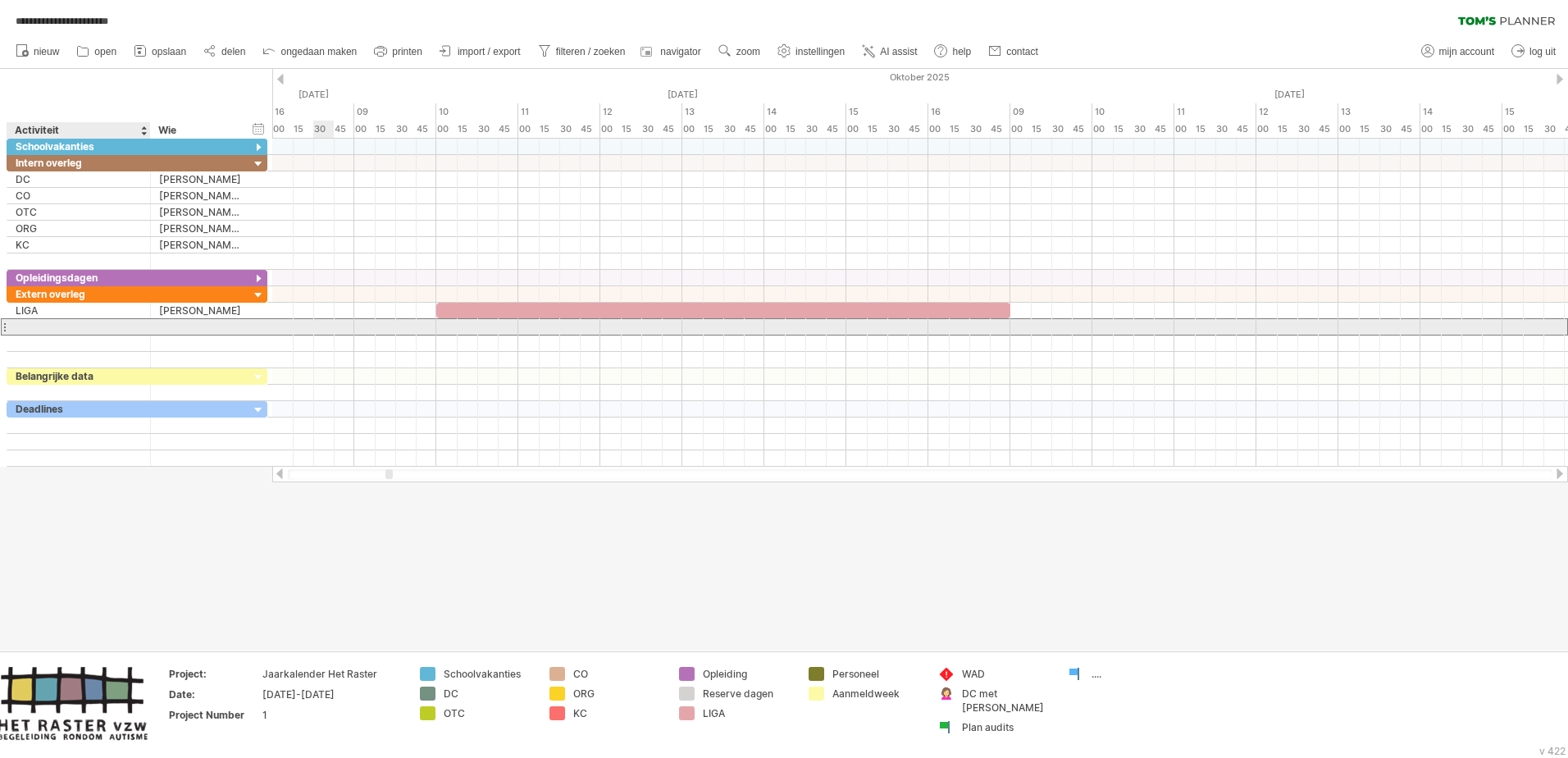
click at [32, 321] on div at bounding box center [78, 326] width 126 height 16
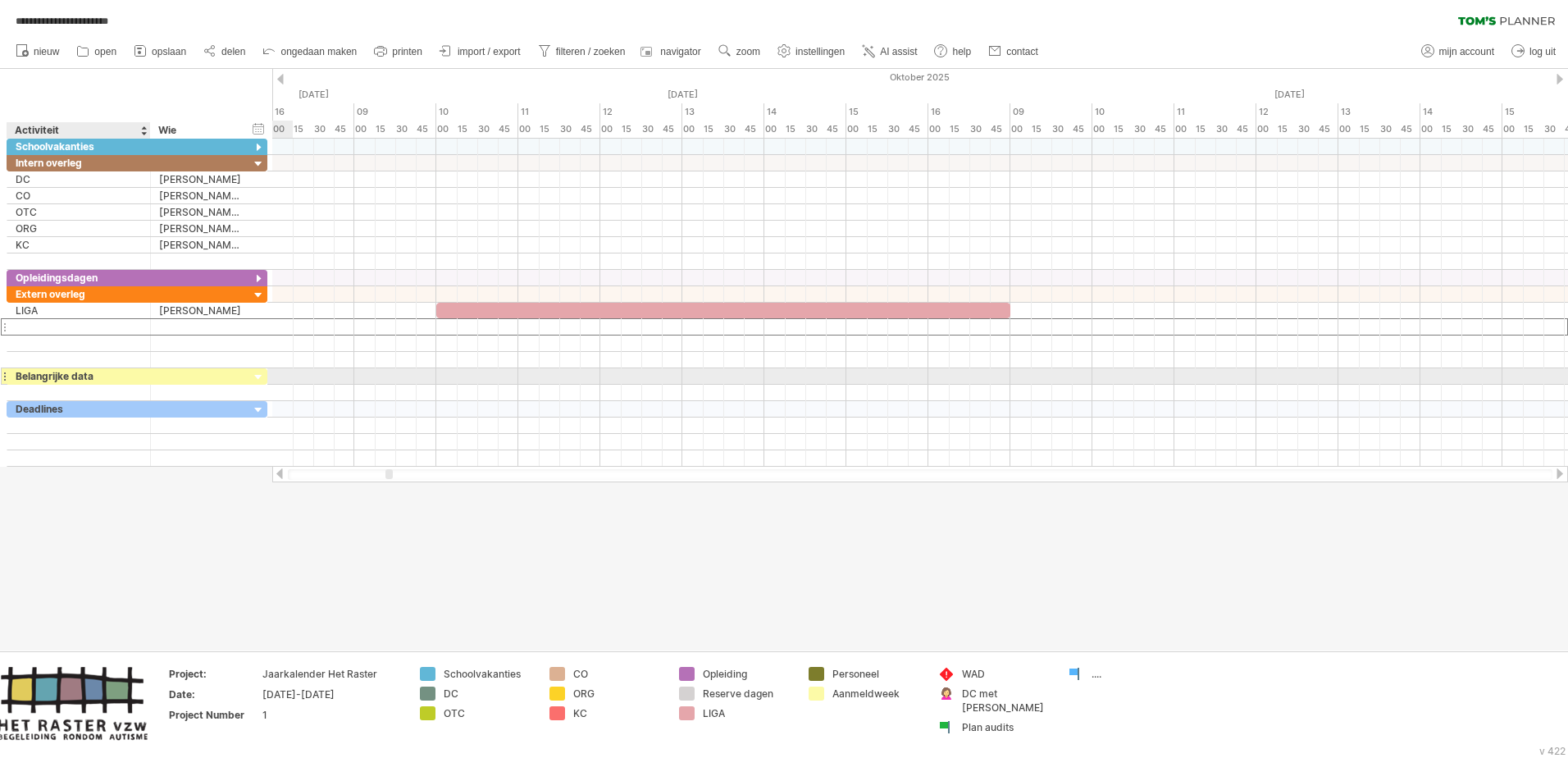
click at [88, 377] on div "Belangrijke data" at bounding box center [78, 376] width 126 height 16
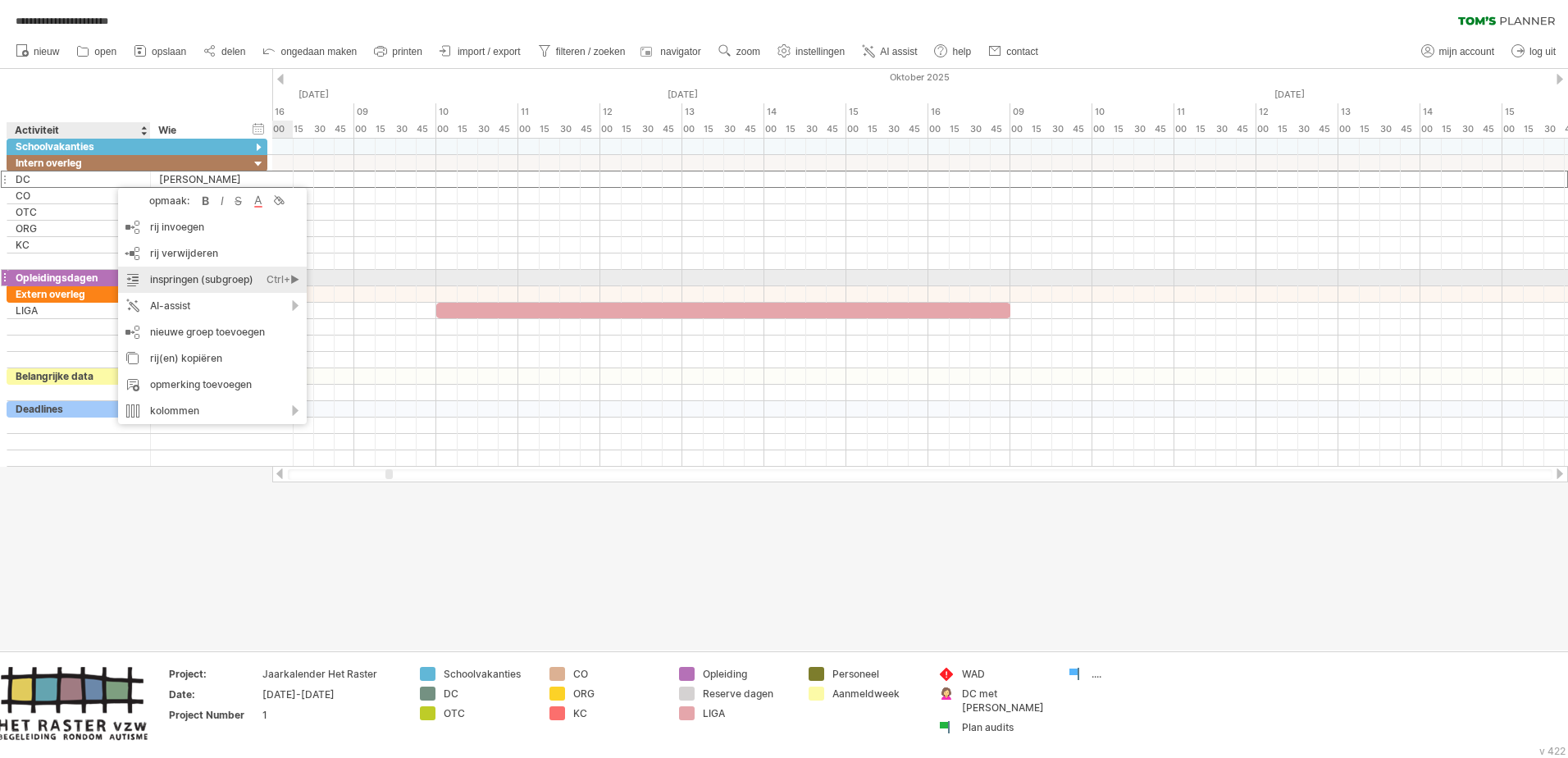
click at [203, 281] on div "inspringen (subgroep) Ctrl+► Cmd+►" at bounding box center [212, 280] width 189 height 26
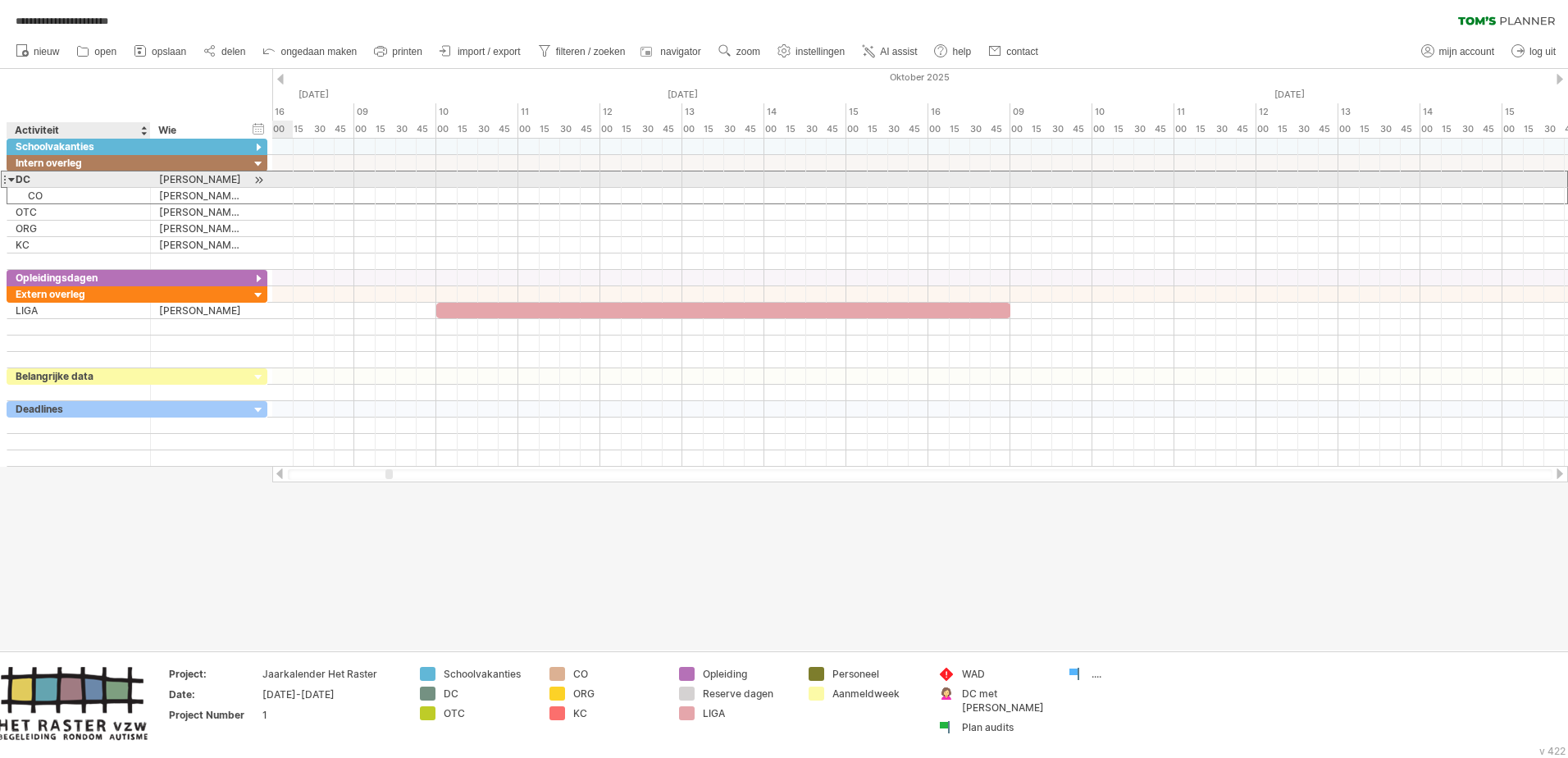
click at [35, 181] on div "DC" at bounding box center [78, 179] width 126 height 16
click at [35, 181] on input "**" at bounding box center [78, 179] width 126 height 16
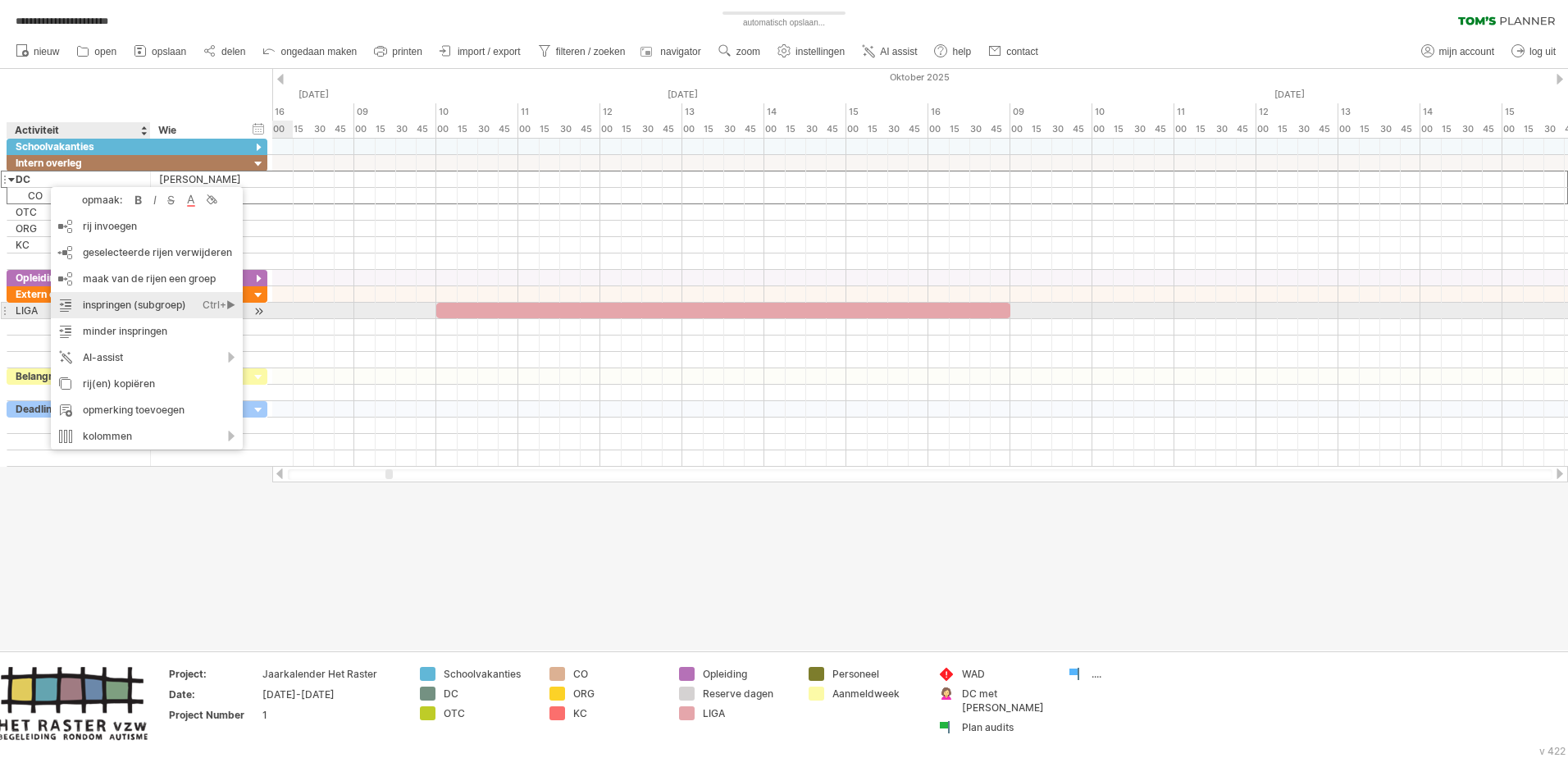
click at [126, 307] on div "inspringen (subgroep) Ctrl+► Cmd+►" at bounding box center [147, 306] width 192 height 26
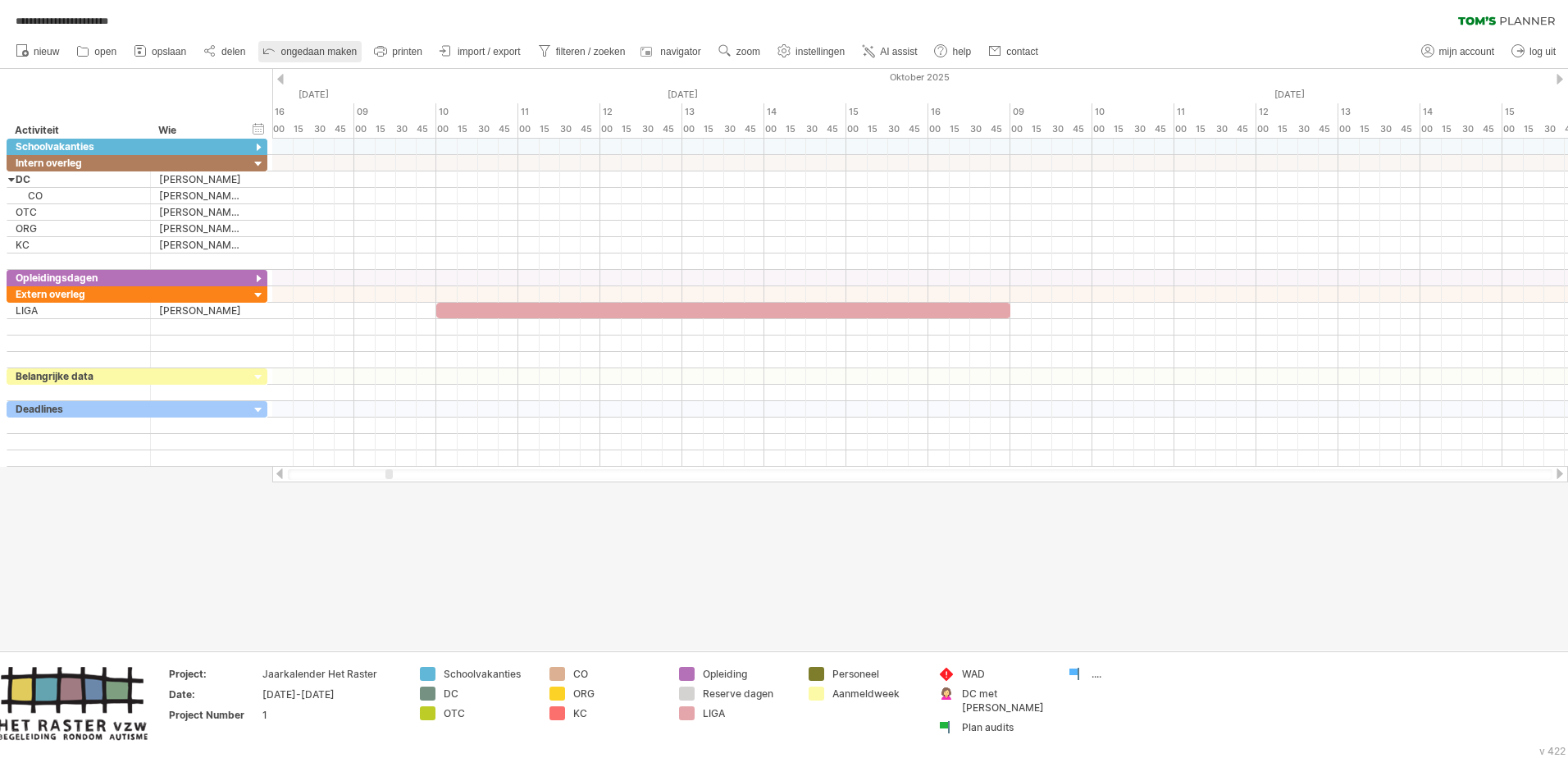
click at [282, 51] on span "ongedaan maken" at bounding box center [319, 52] width 77 height 12
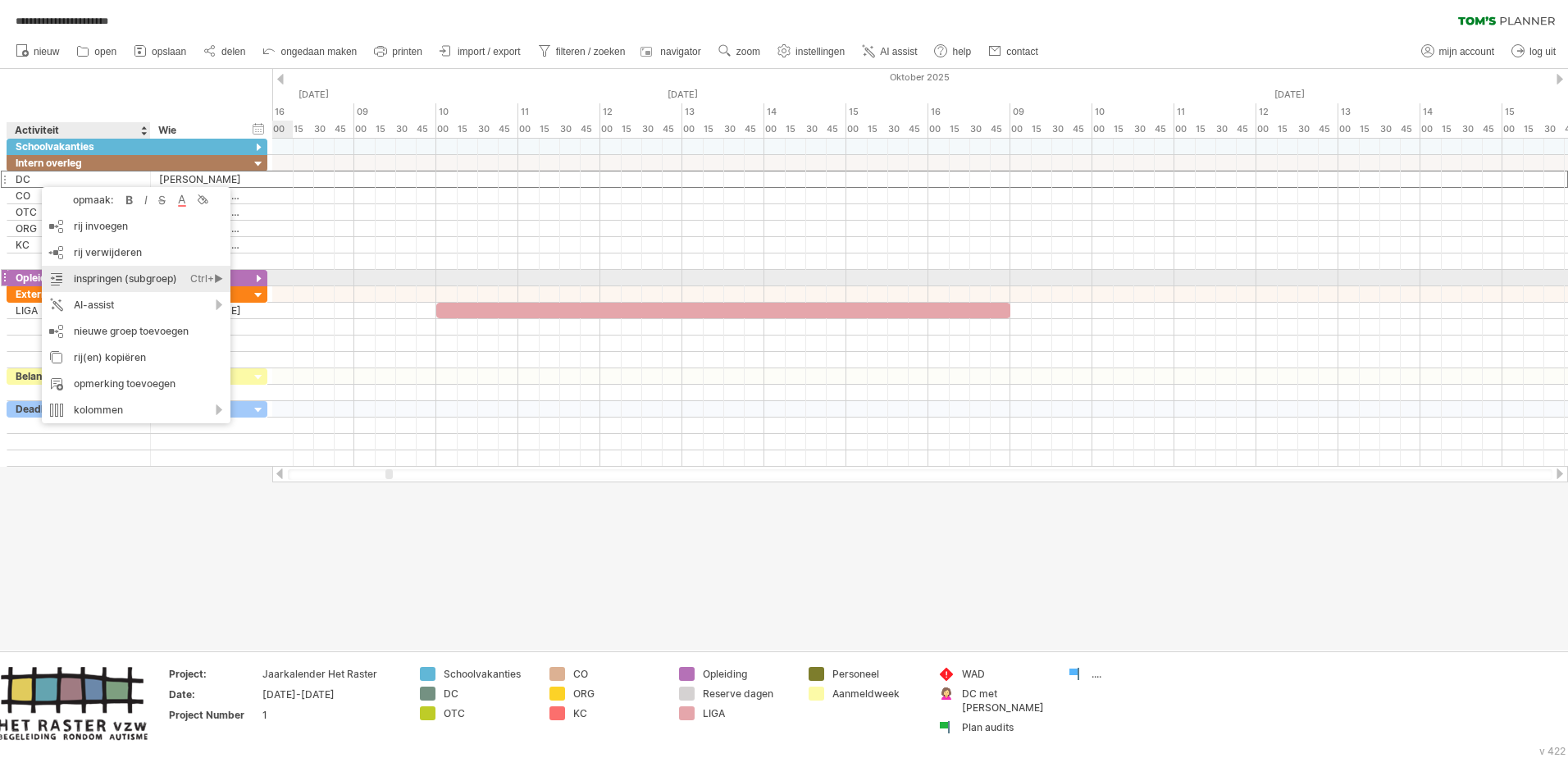
click at [106, 278] on div "inspringen (subgroep) Ctrl+► Cmd+►" at bounding box center [136, 279] width 189 height 26
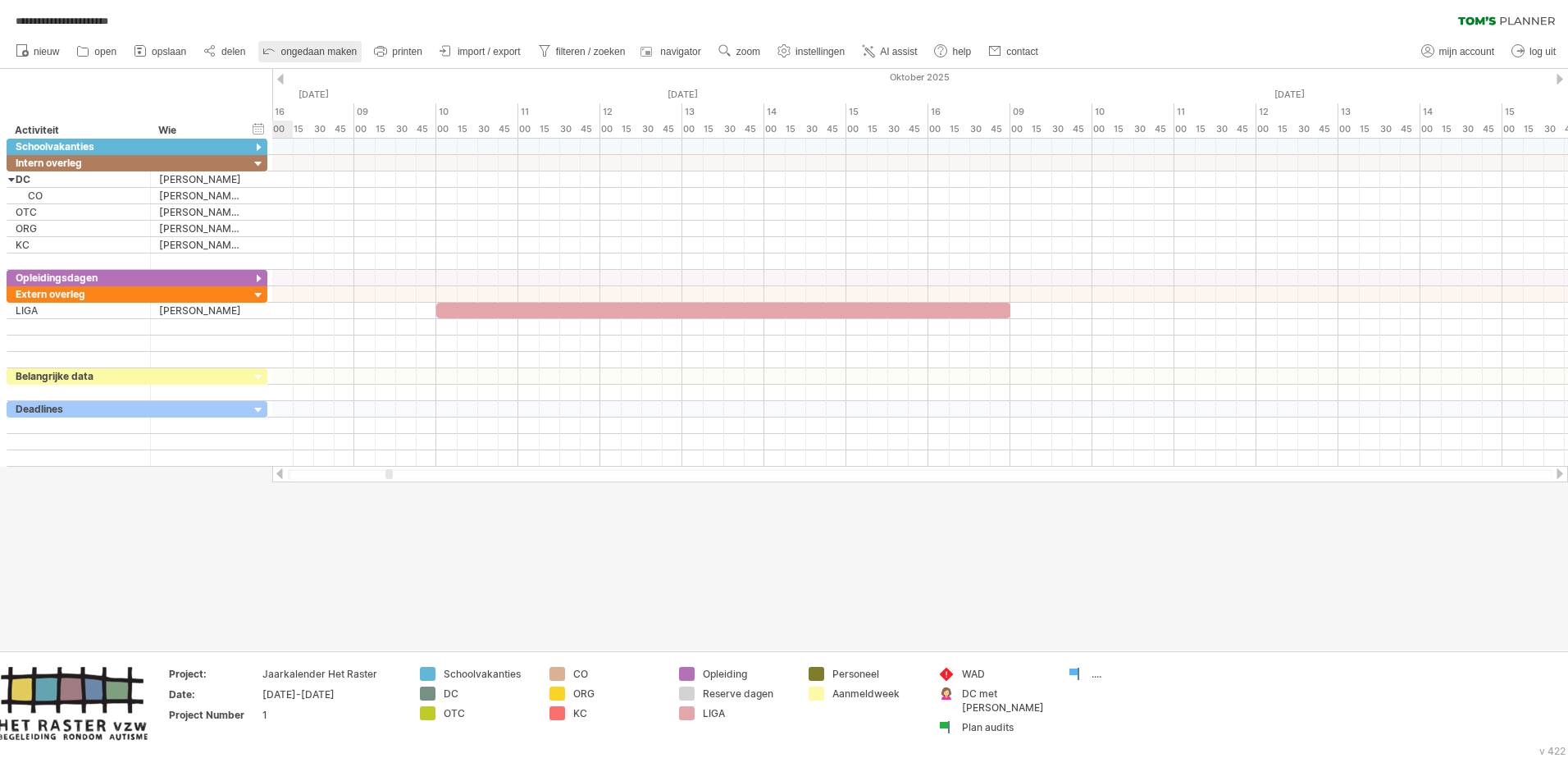
click at [271, 49] on icon at bounding box center [269, 50] width 16 height 16
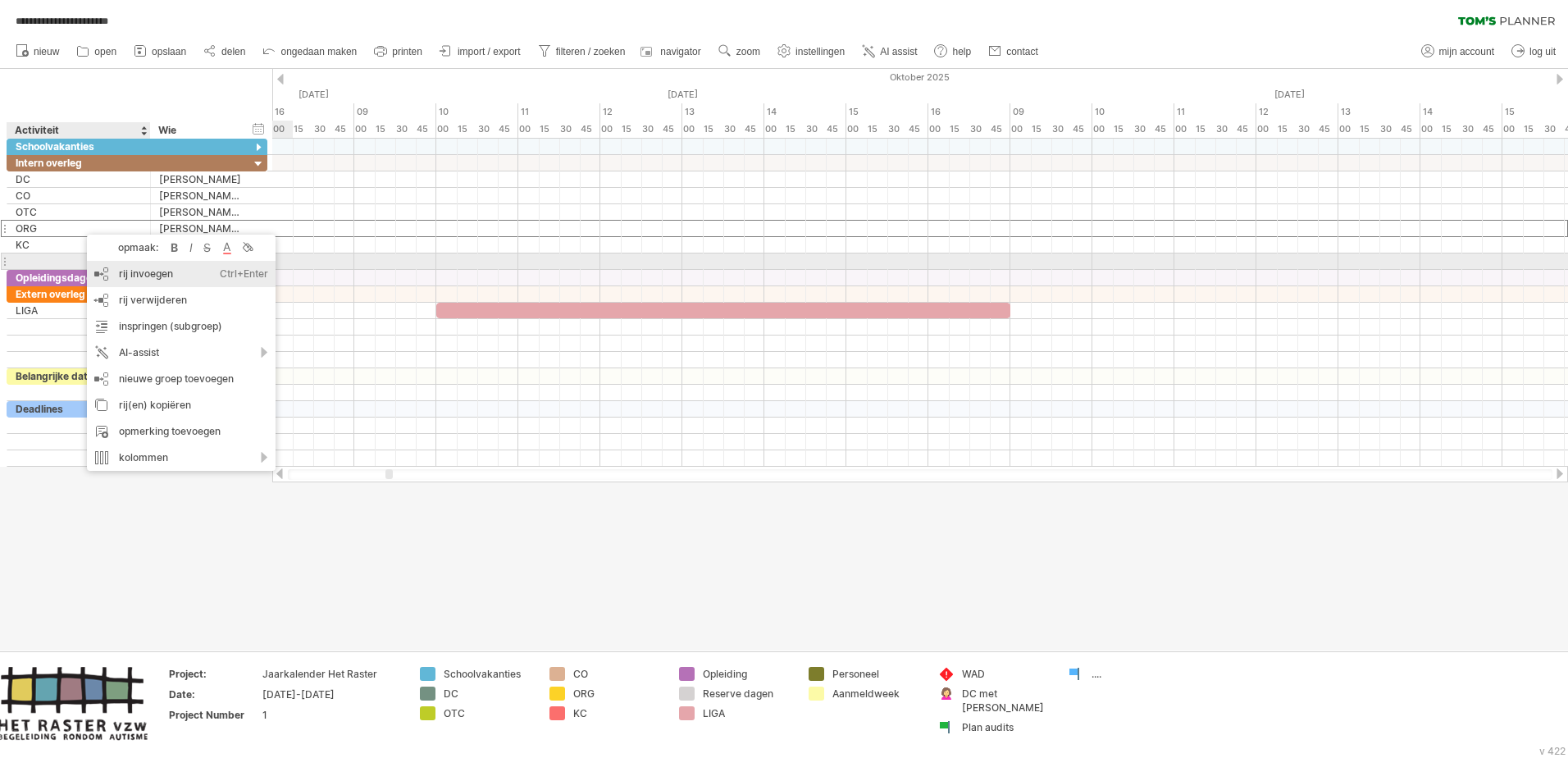
click at [135, 267] on div "rij invoegen Ctrl+Enter Cmd+Enter" at bounding box center [181, 274] width 189 height 26
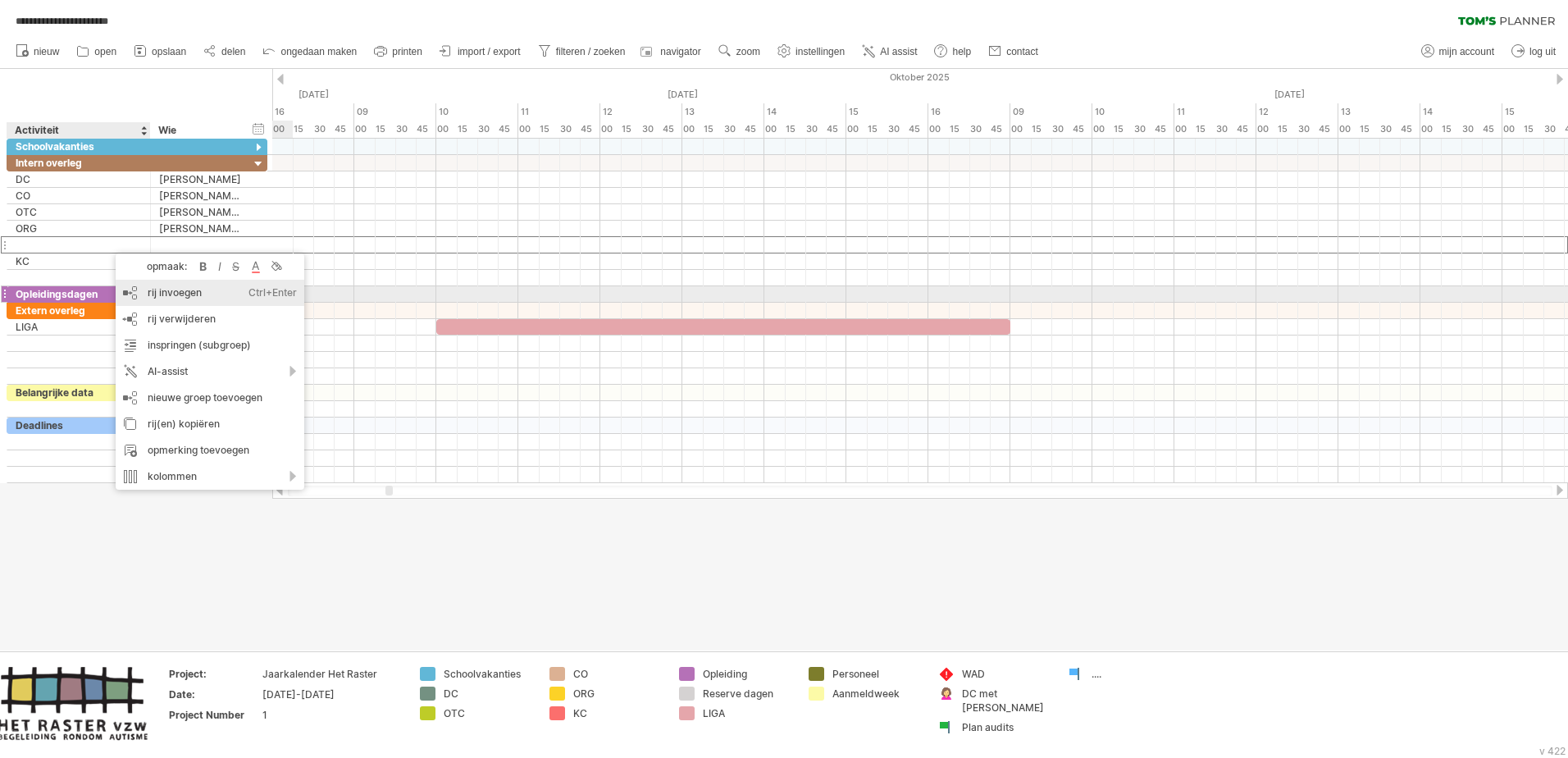
click at [156, 291] on div "rij invoegen Ctrl+Enter Cmd+Enter" at bounding box center [209, 293] width 189 height 26
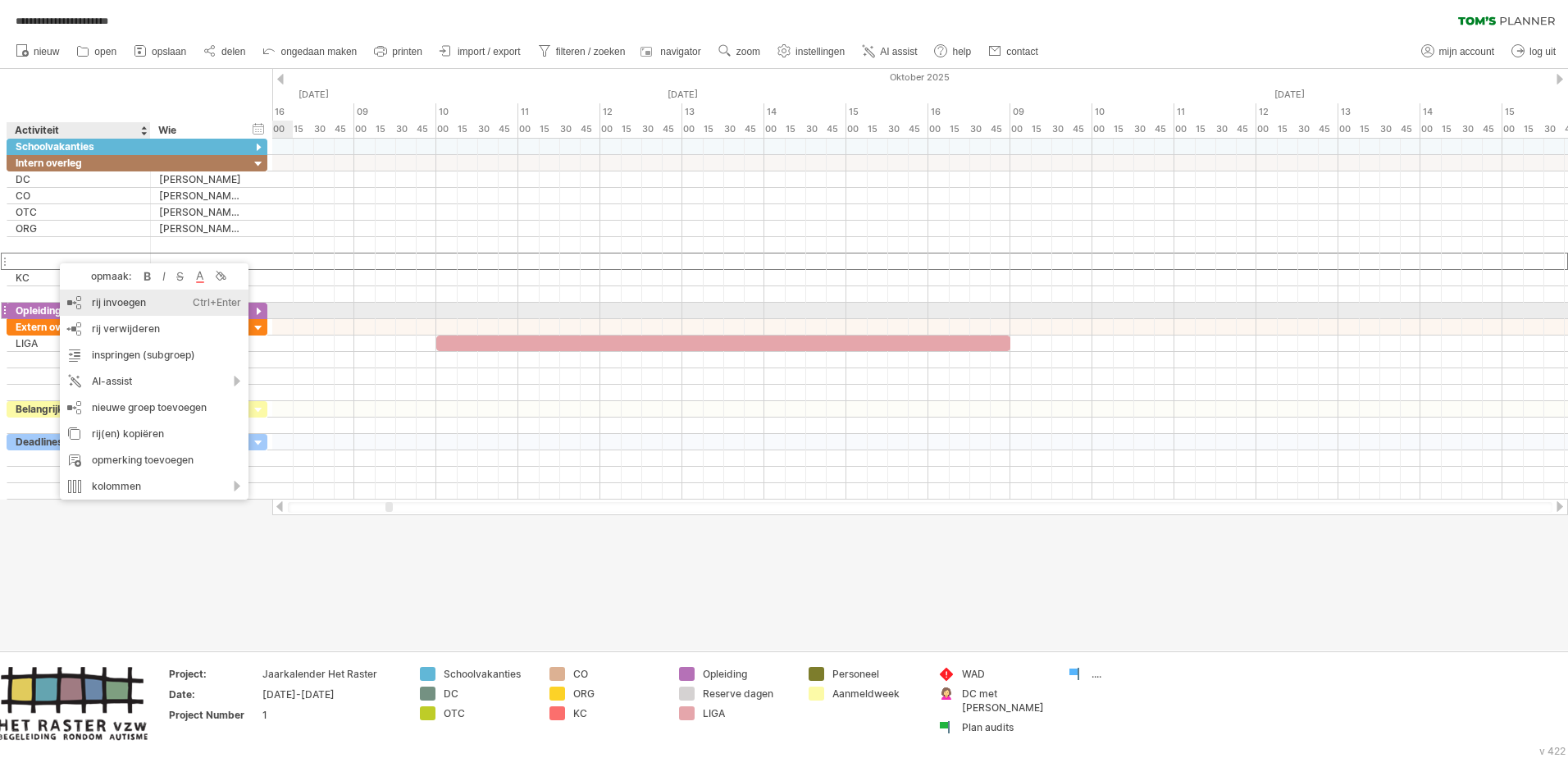
click at [119, 303] on div "rij invoegen Ctrl+Enter Cmd+Enter" at bounding box center [154, 303] width 189 height 26
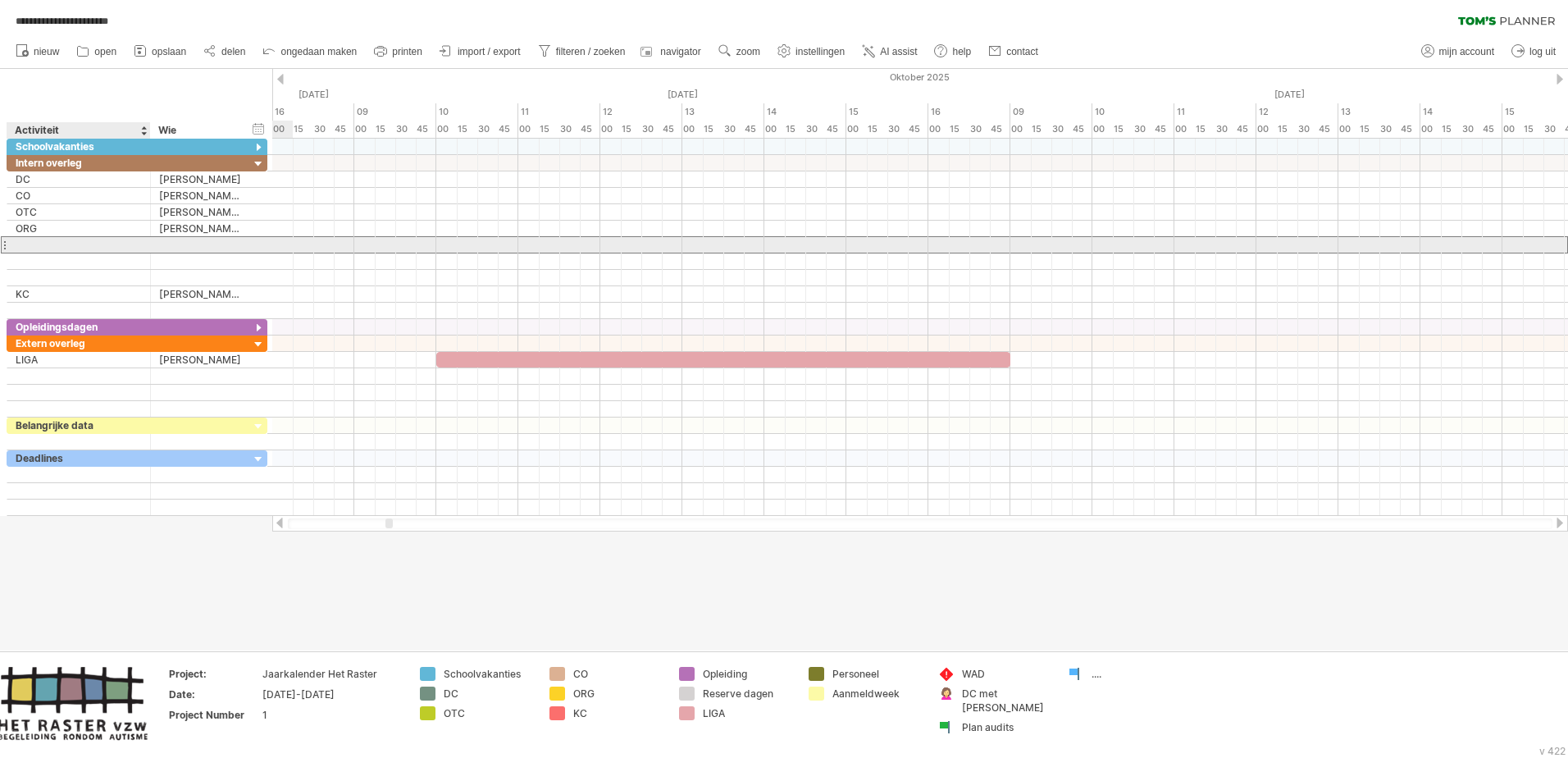
click at [82, 246] on div at bounding box center [78, 245] width 126 height 16
type input "*"
type input "******"
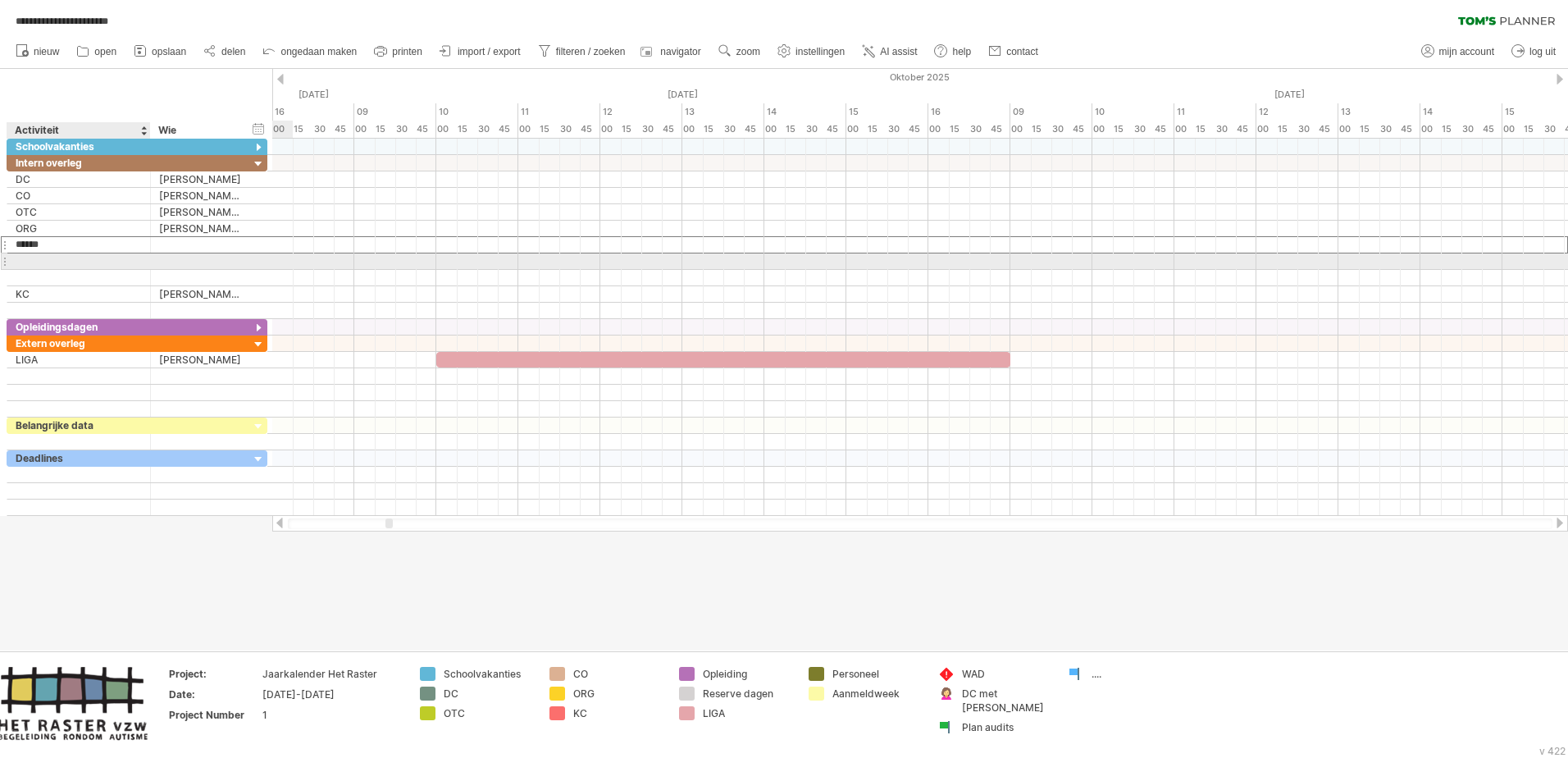
click at [68, 260] on div at bounding box center [78, 261] width 126 height 16
type input "******"
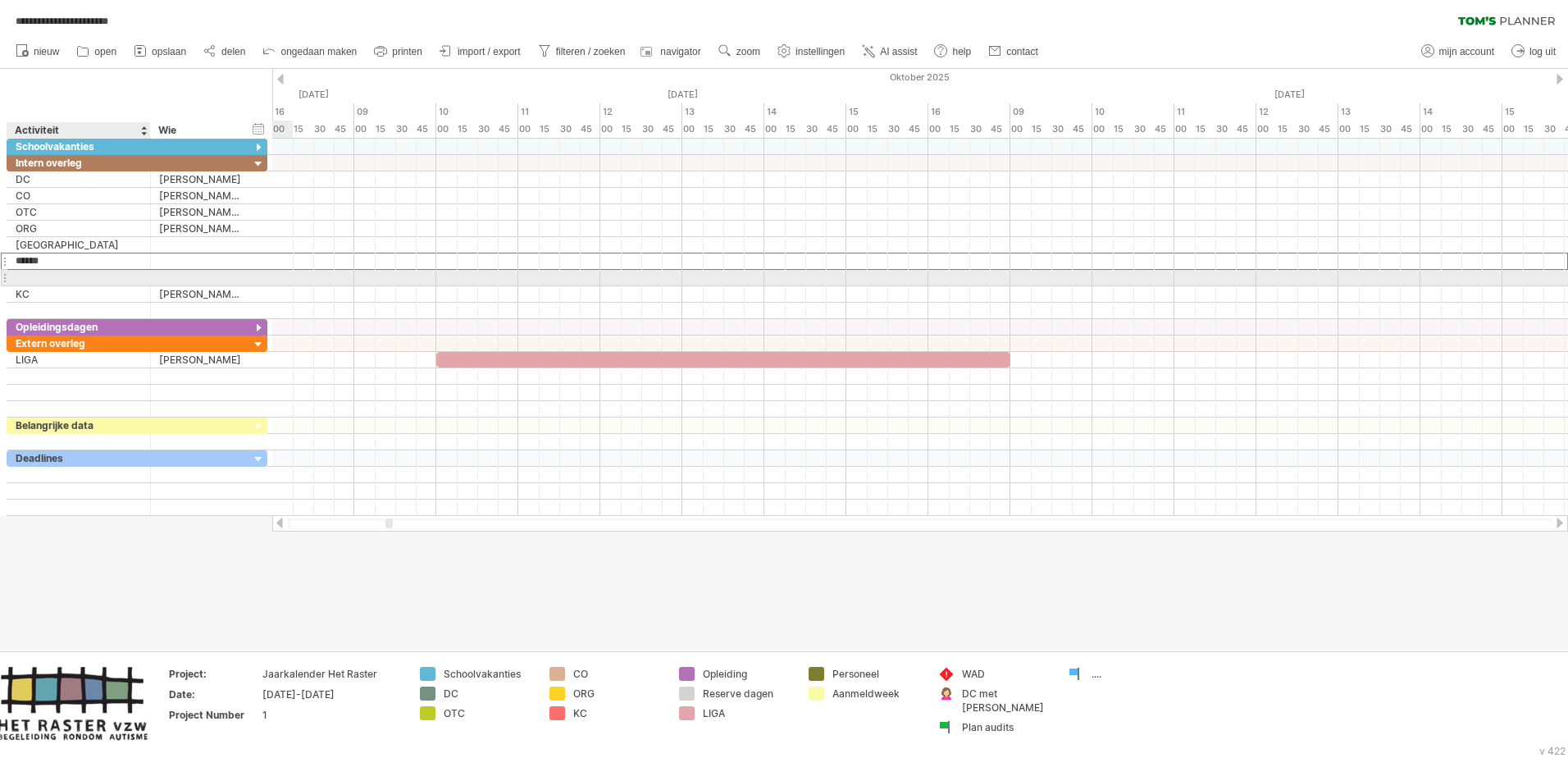
click at [68, 274] on div at bounding box center [78, 278] width 126 height 16
type input "*********"
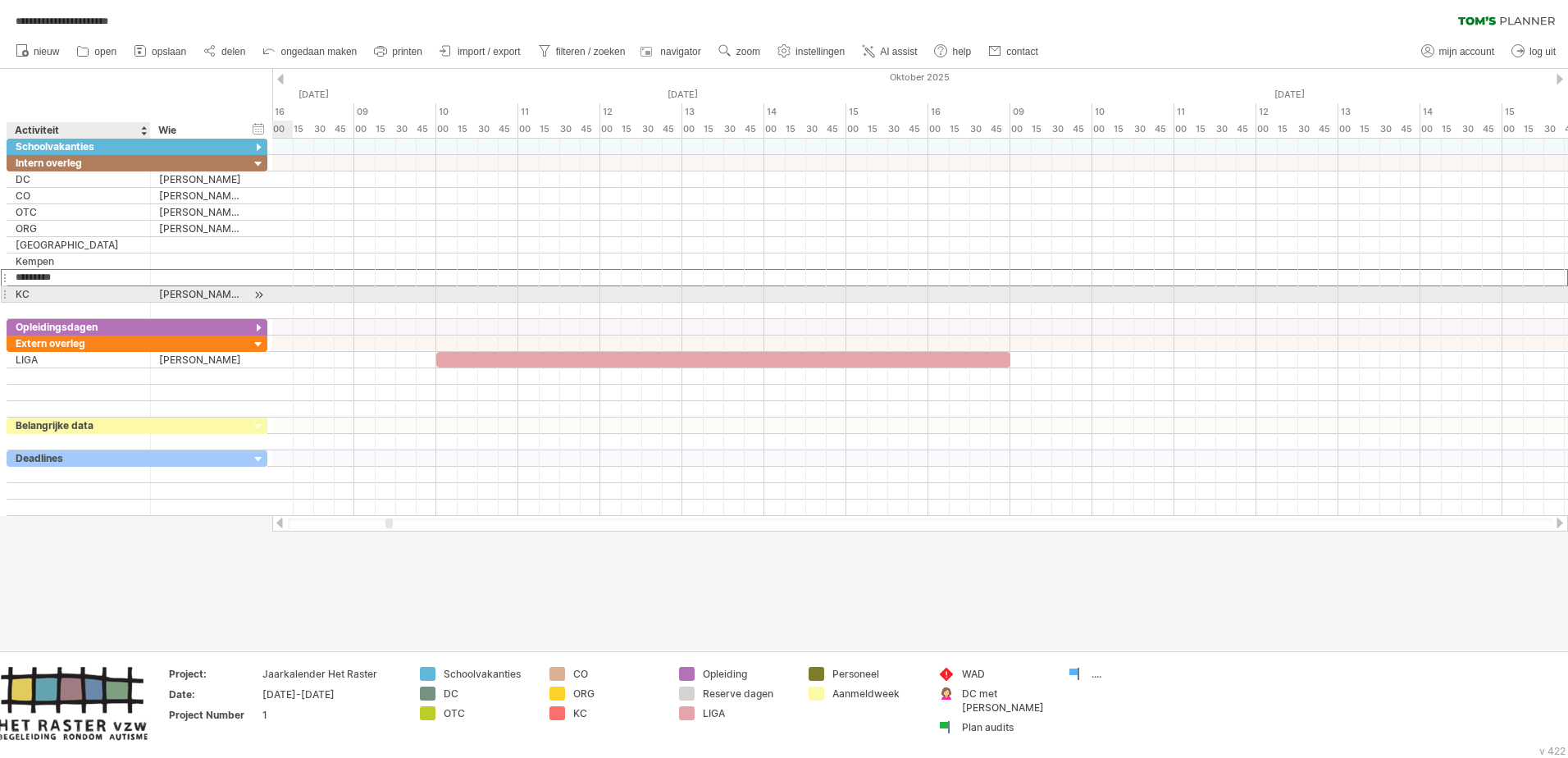
click at [77, 299] on div "KC" at bounding box center [78, 294] width 126 height 16
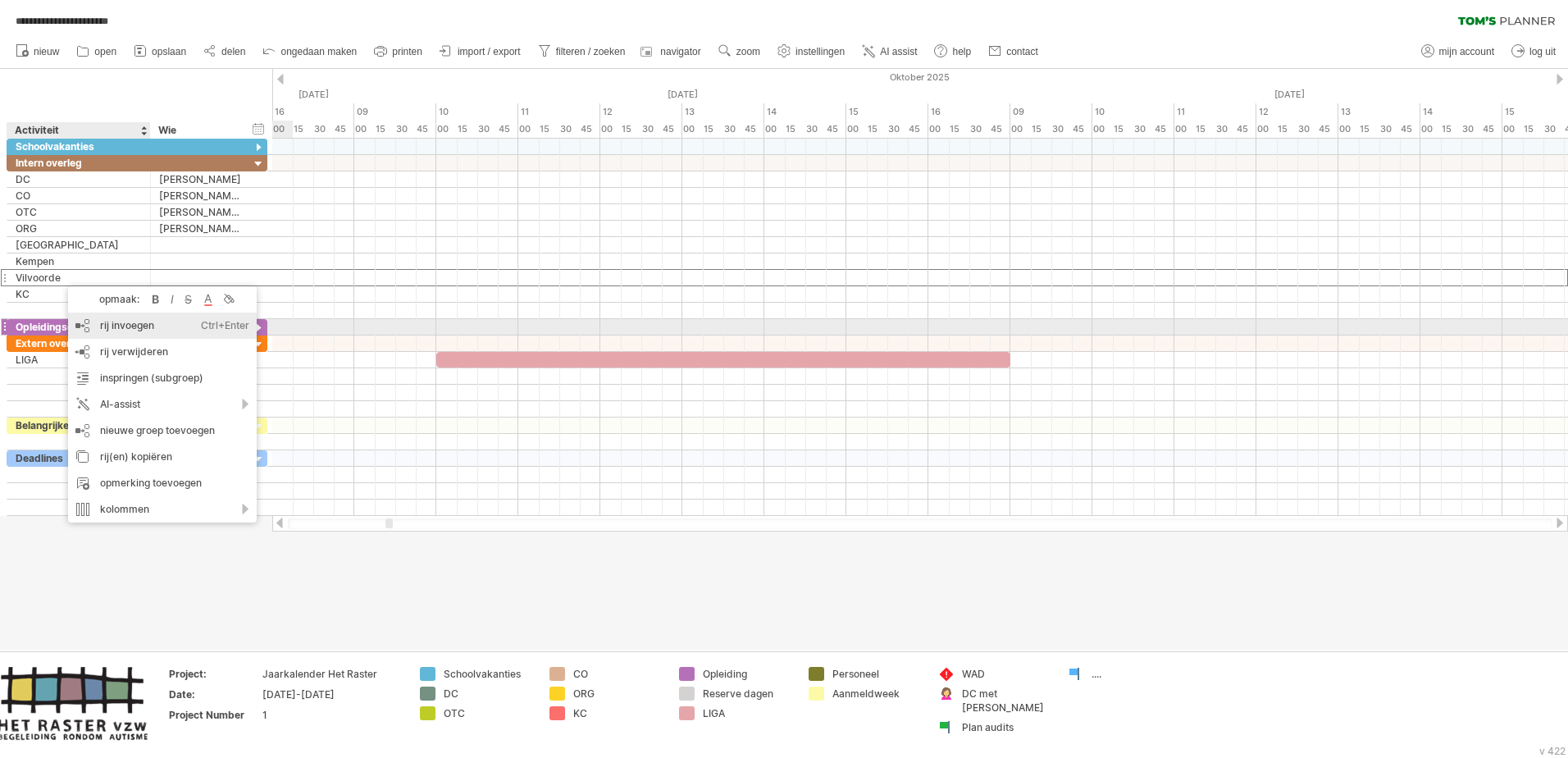
click at [123, 320] on div "rij invoegen Ctrl+Enter Cmd+Enter" at bounding box center [162, 325] width 189 height 26
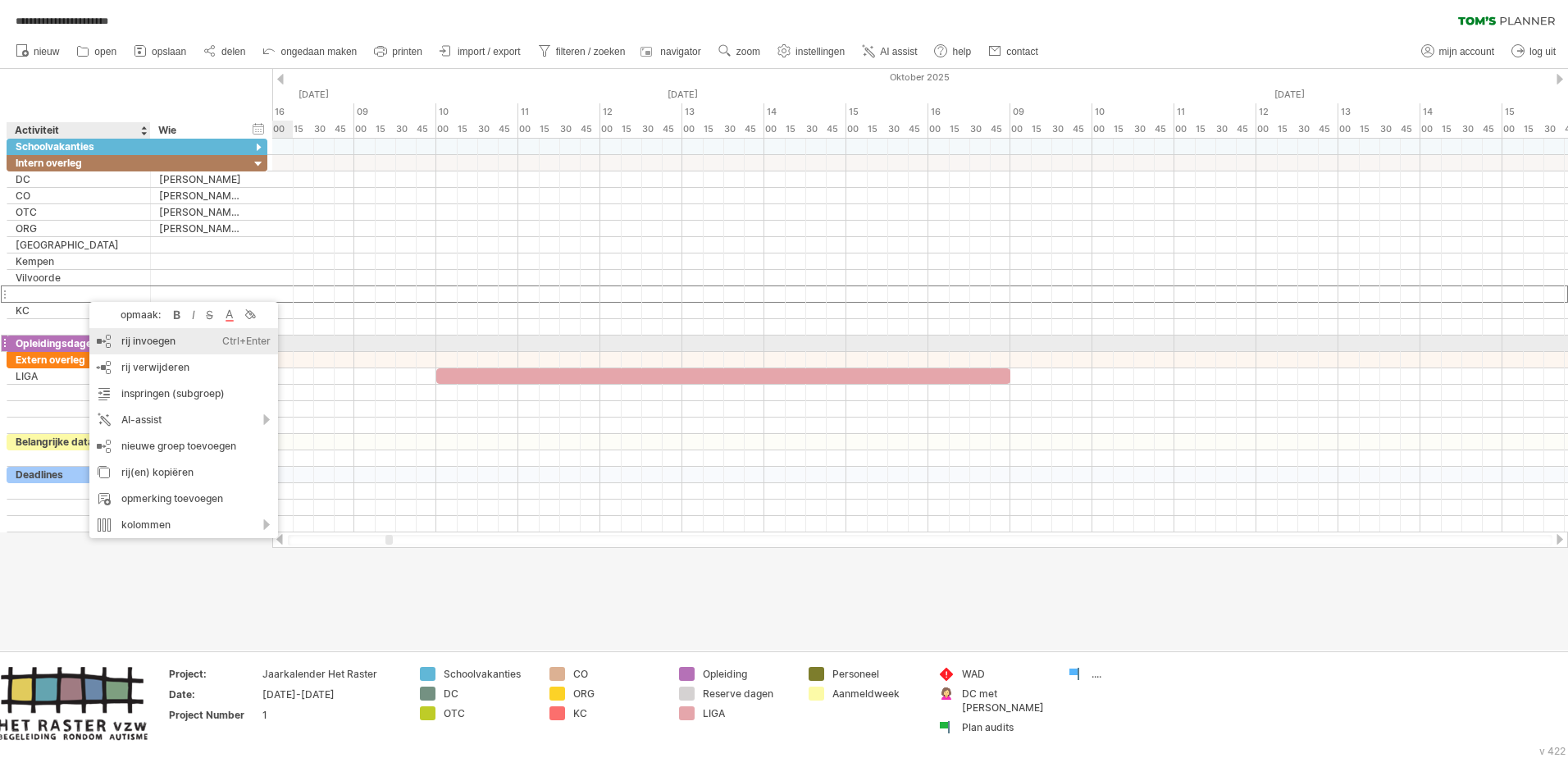
click at [140, 336] on div "rij invoegen Ctrl+Enter Cmd+Enter" at bounding box center [184, 341] width 189 height 26
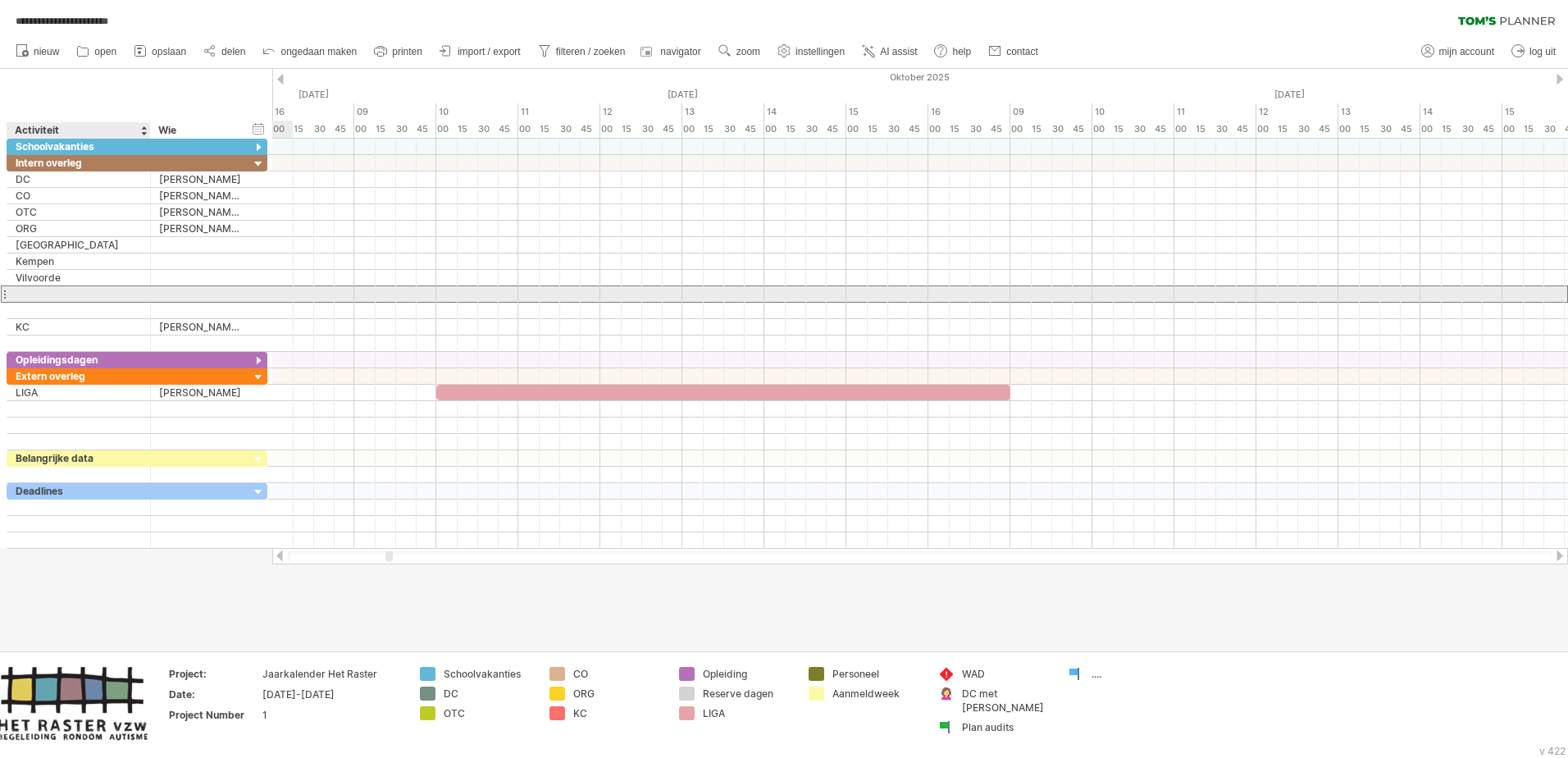
click at [63, 291] on div at bounding box center [78, 294] width 126 height 16
type input "***"
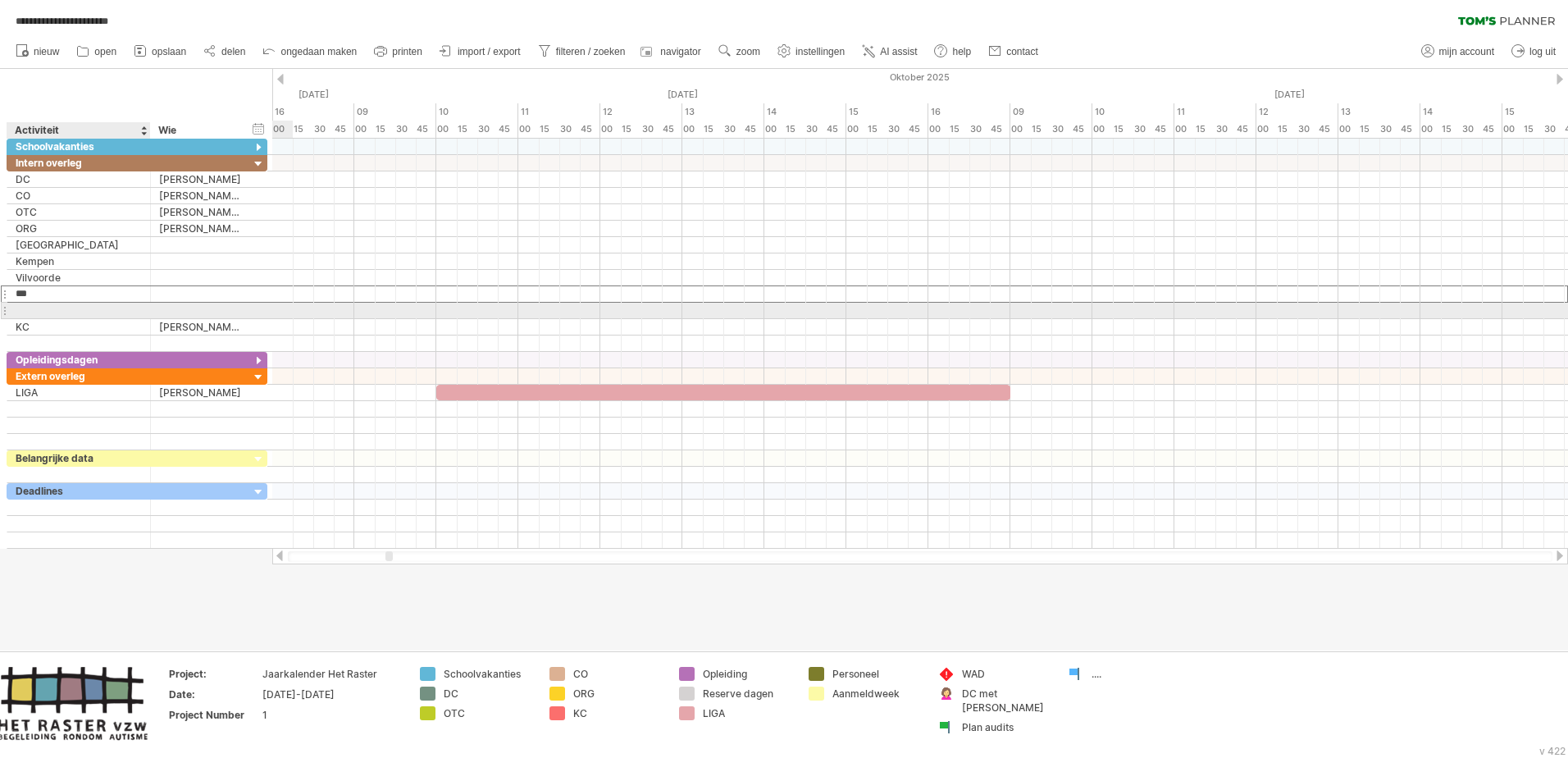
click at [80, 306] on div at bounding box center [78, 310] width 126 height 16
type input "****"
click at [68, 312] on input "****" at bounding box center [78, 310] width 126 height 16
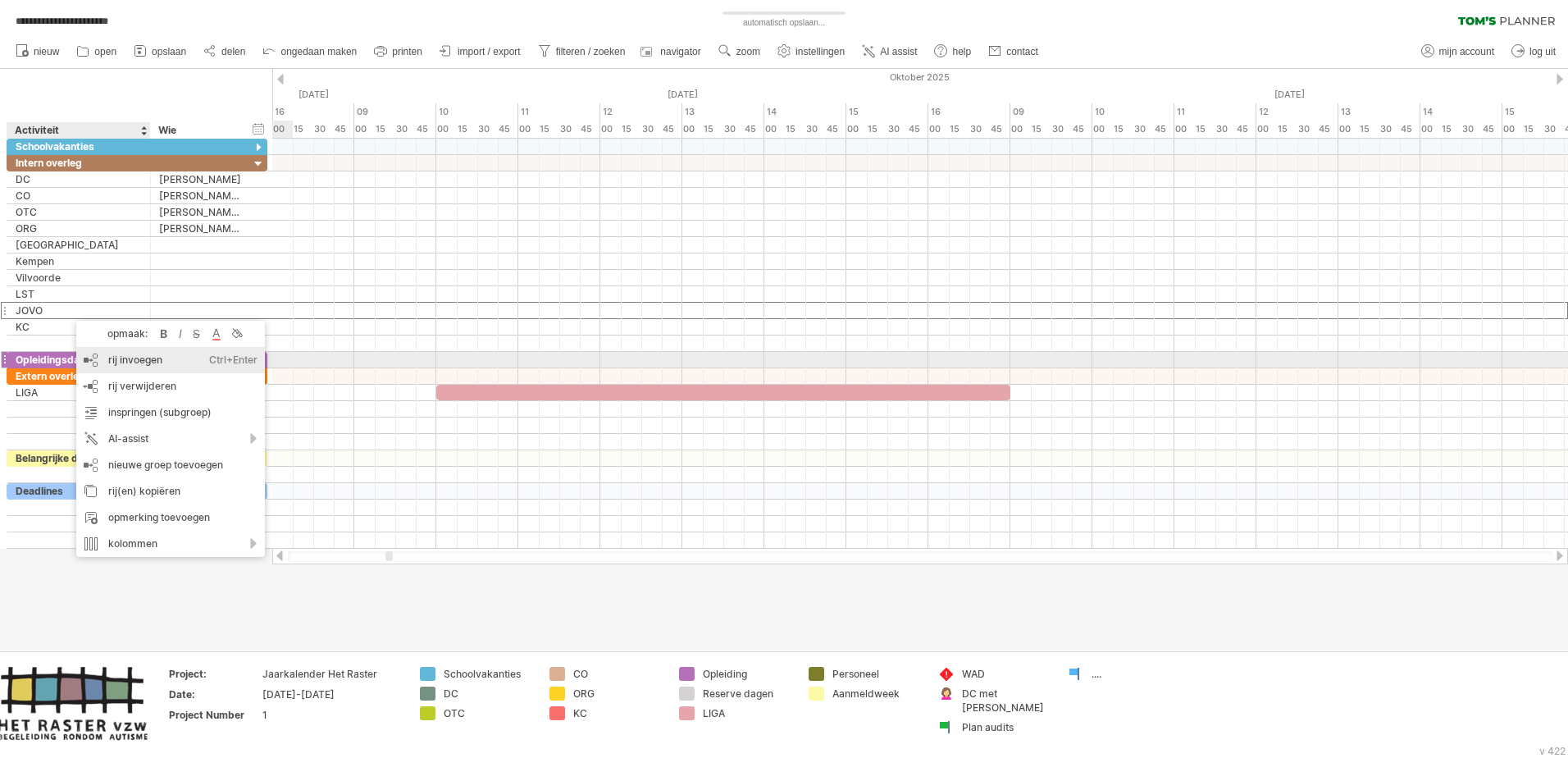
click at [119, 354] on div "rij invoegen Ctrl+Enter Cmd+Enter" at bounding box center [170, 360] width 189 height 26
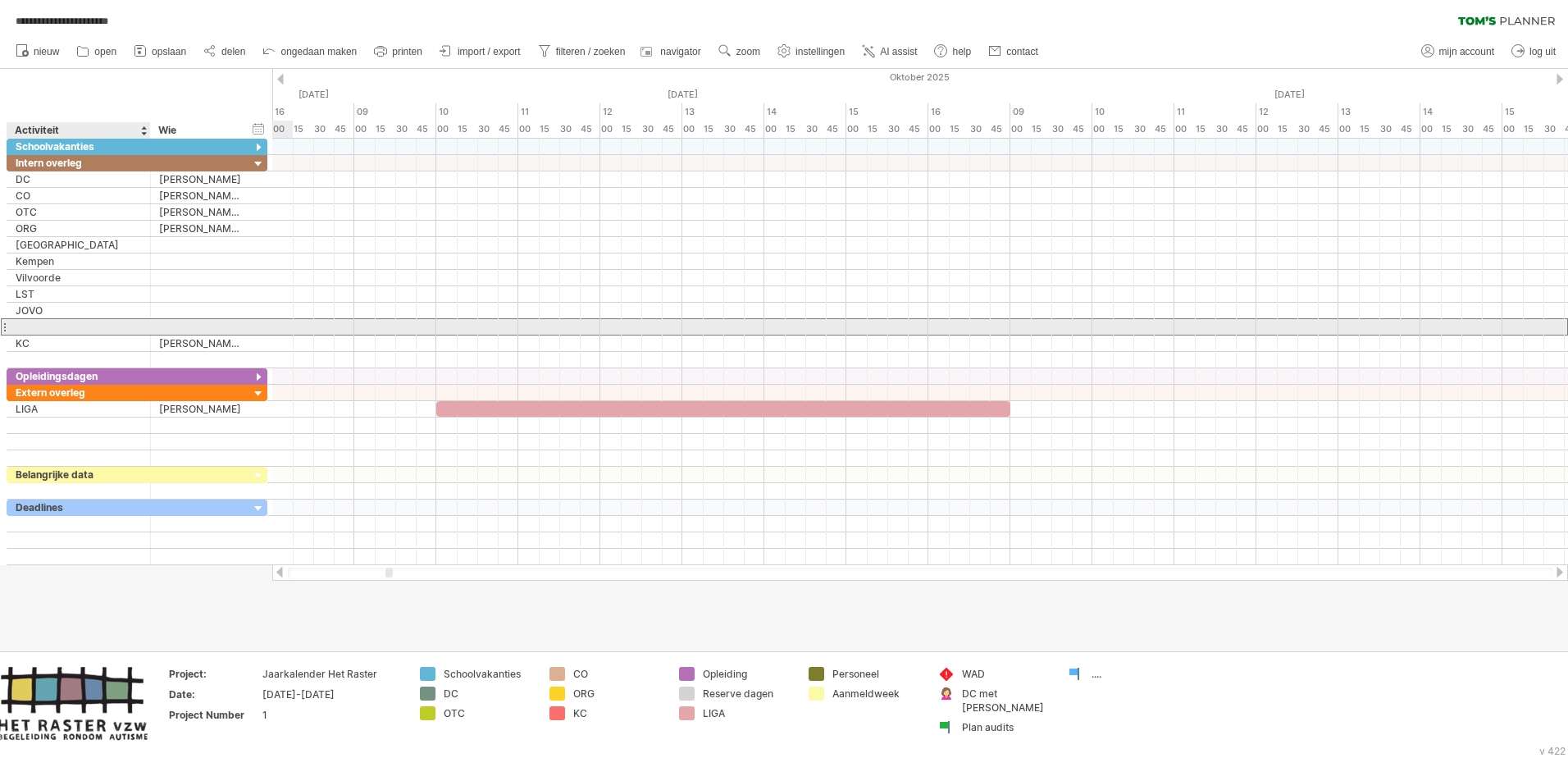
click at [49, 325] on input "text" at bounding box center [78, 326] width 126 height 16
type input "**********"
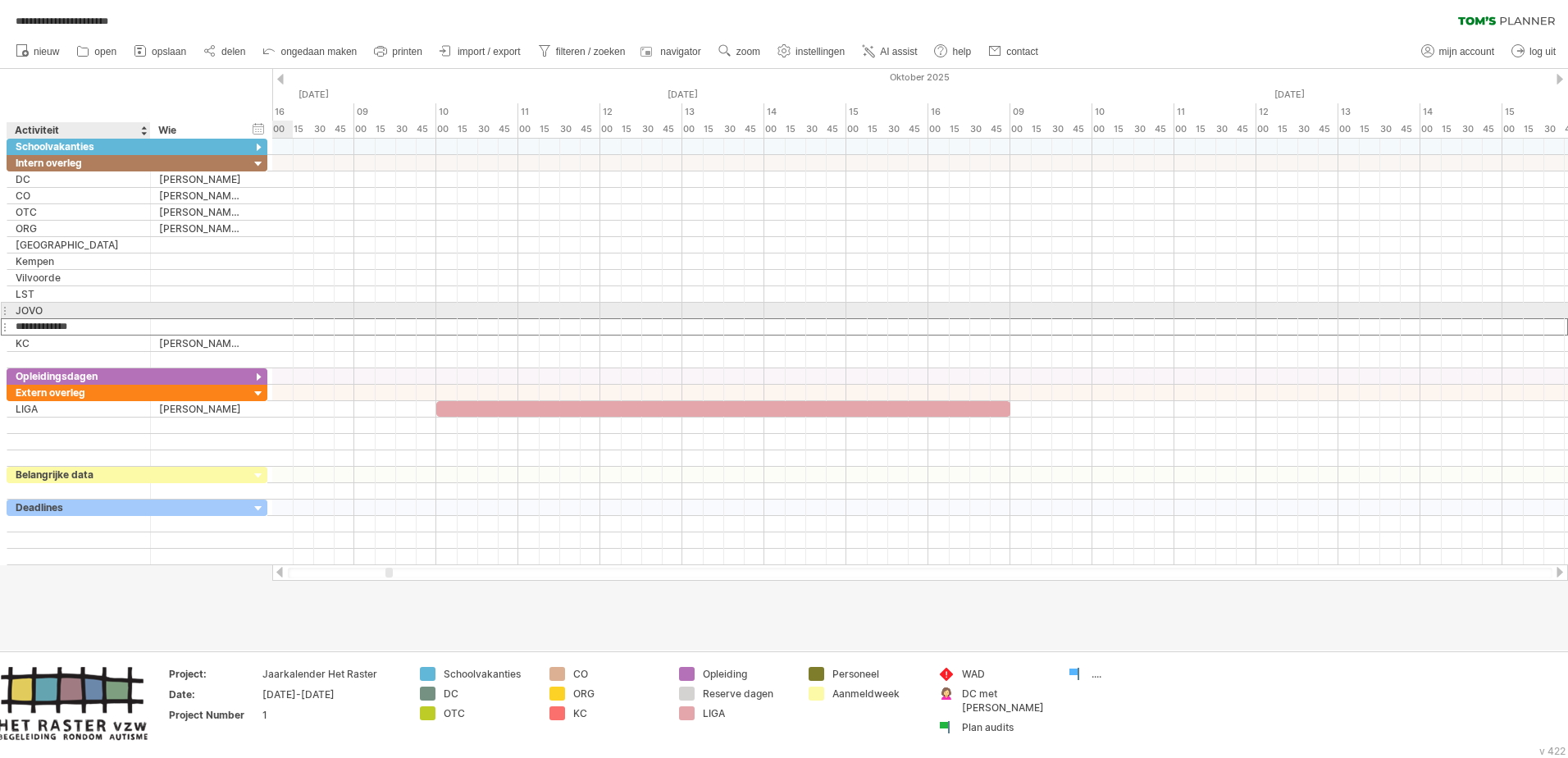
click at [67, 309] on div "JOVO" at bounding box center [78, 310] width 126 height 16
click at [67, 309] on input "****" at bounding box center [78, 310] width 126 height 16
type input "**********"
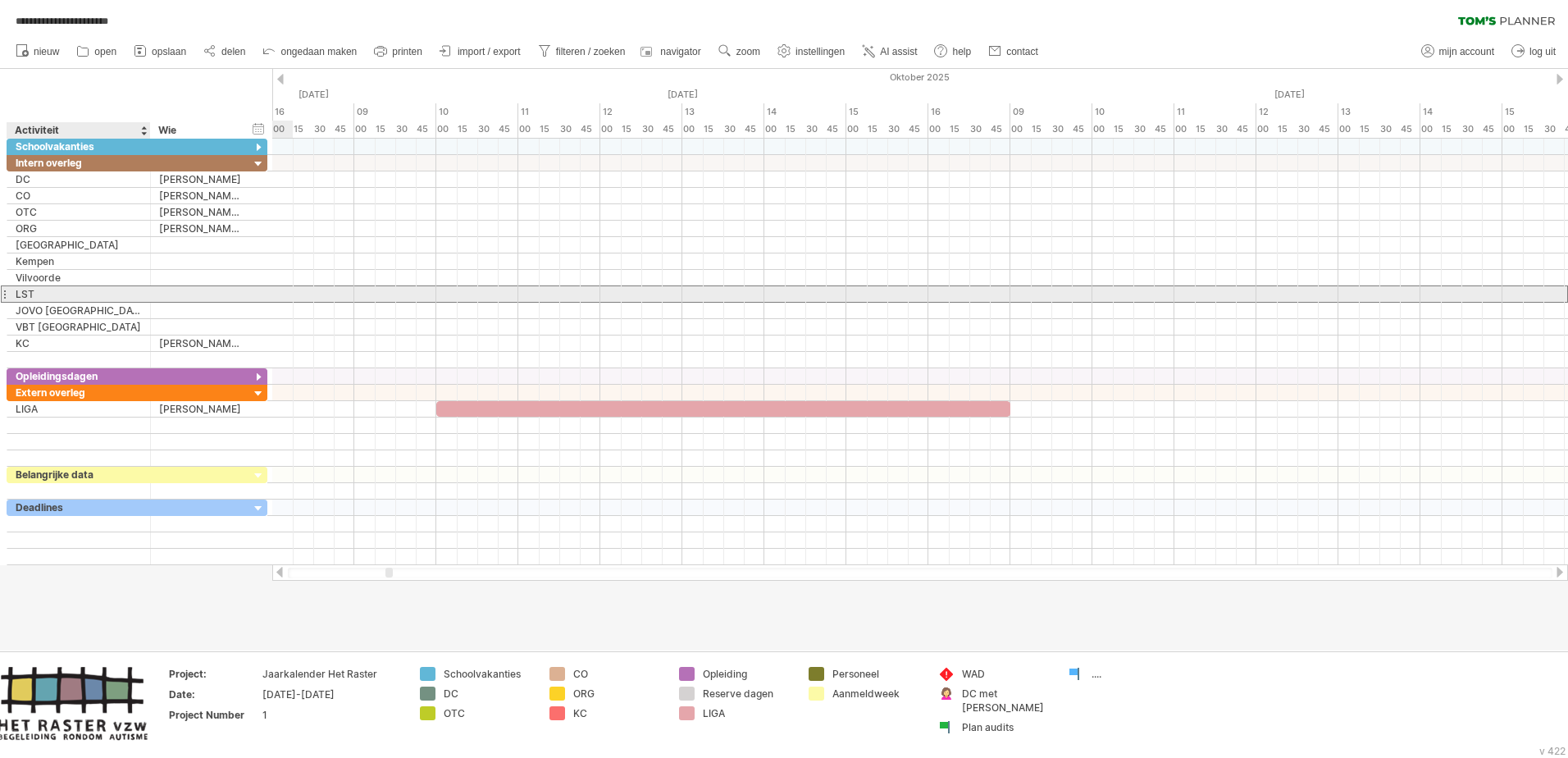
click at [58, 297] on div "LST" at bounding box center [78, 294] width 126 height 16
click at [0, 0] on input "***" at bounding box center [0, 0] width 0 height 0
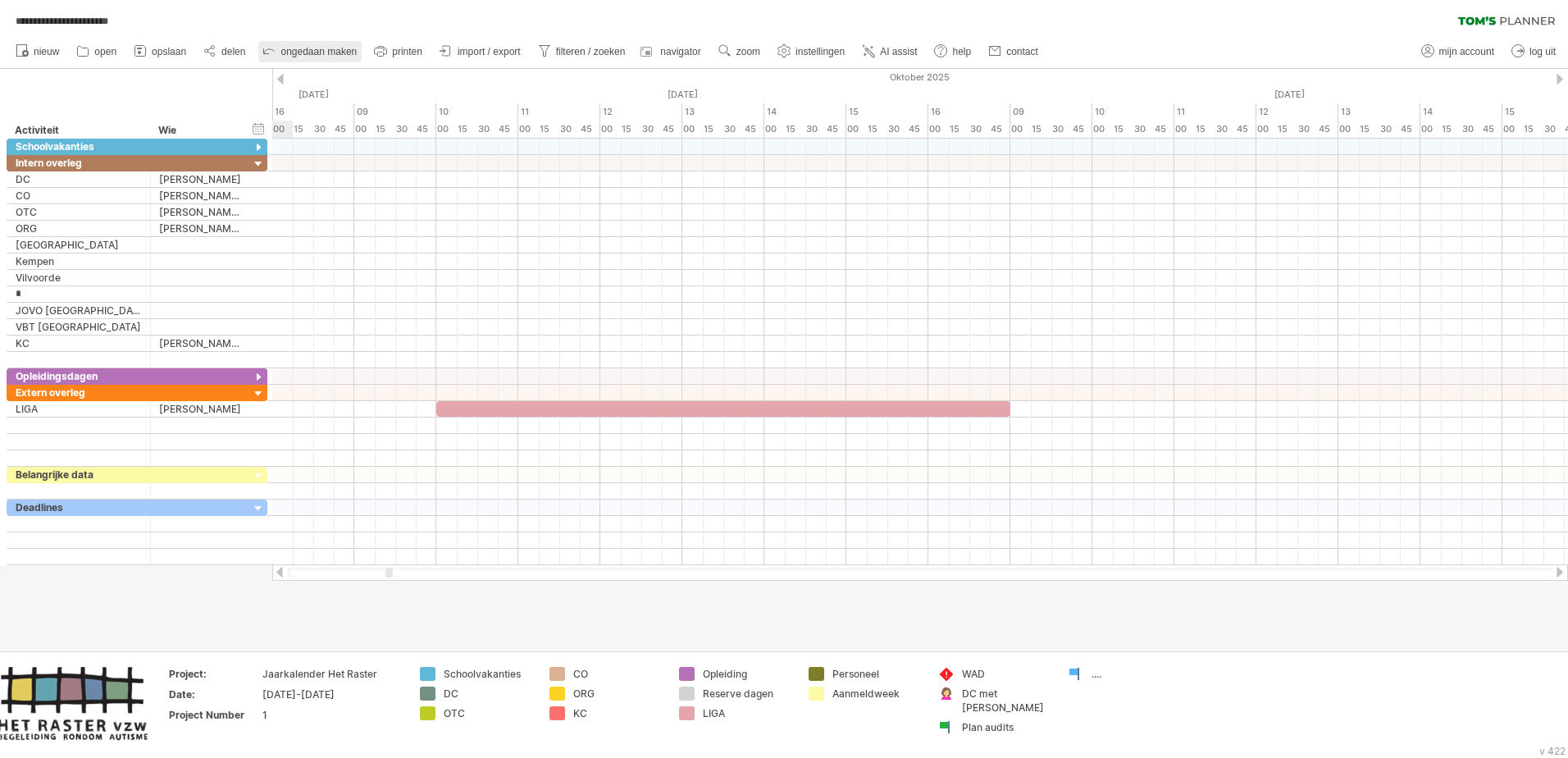
click at [287, 58] on link "ongedaan maken" at bounding box center [310, 52] width 103 height 21
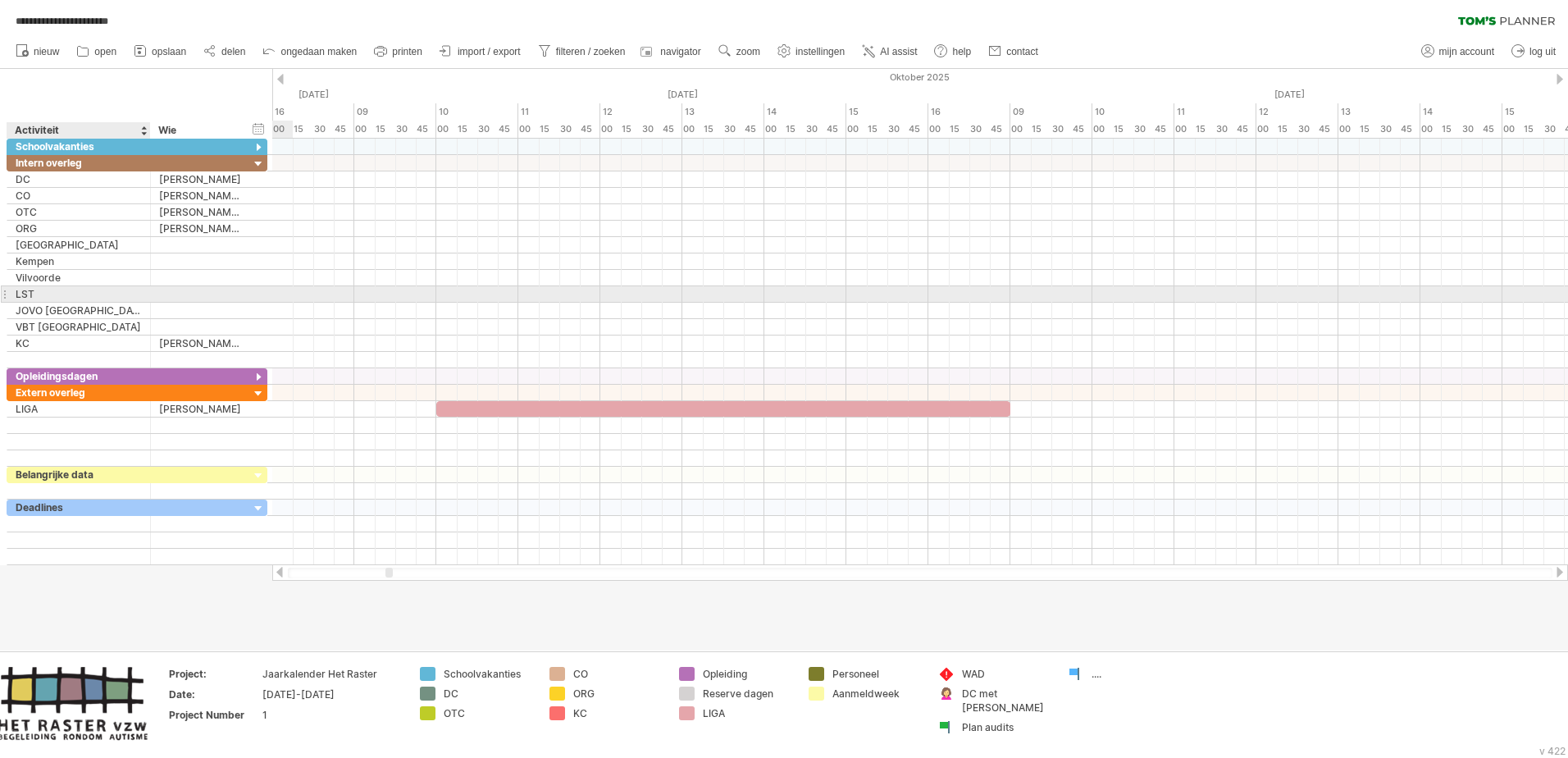
click at [101, 298] on div "LST" at bounding box center [78, 294] width 126 height 16
click at [101, 298] on input "***" at bounding box center [78, 294] width 126 height 16
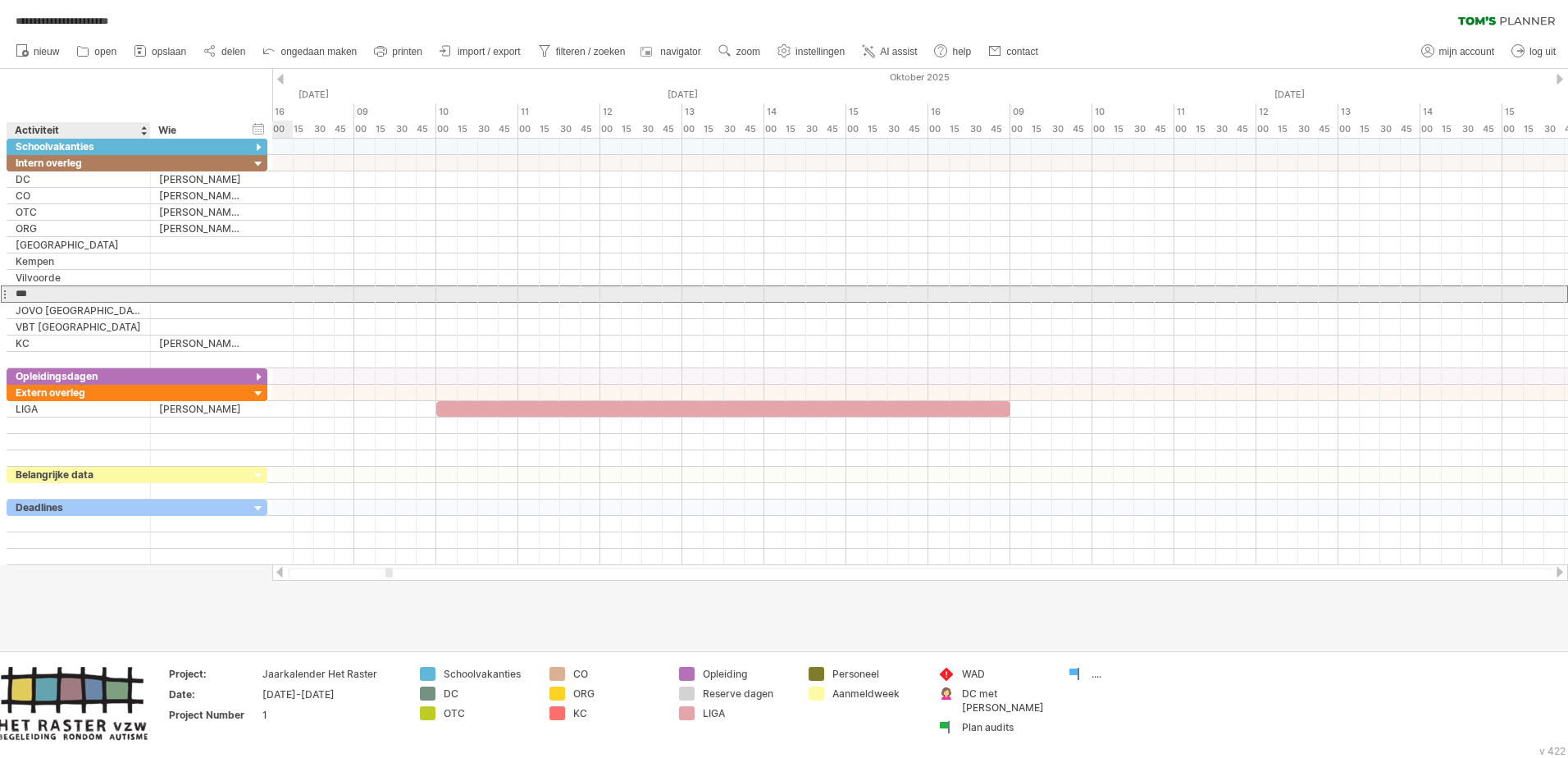
click at [101, 298] on input "***" at bounding box center [78, 294] width 126 height 16
click at [57, 293] on input "***" at bounding box center [78, 294] width 126 height 16
type input "**********"
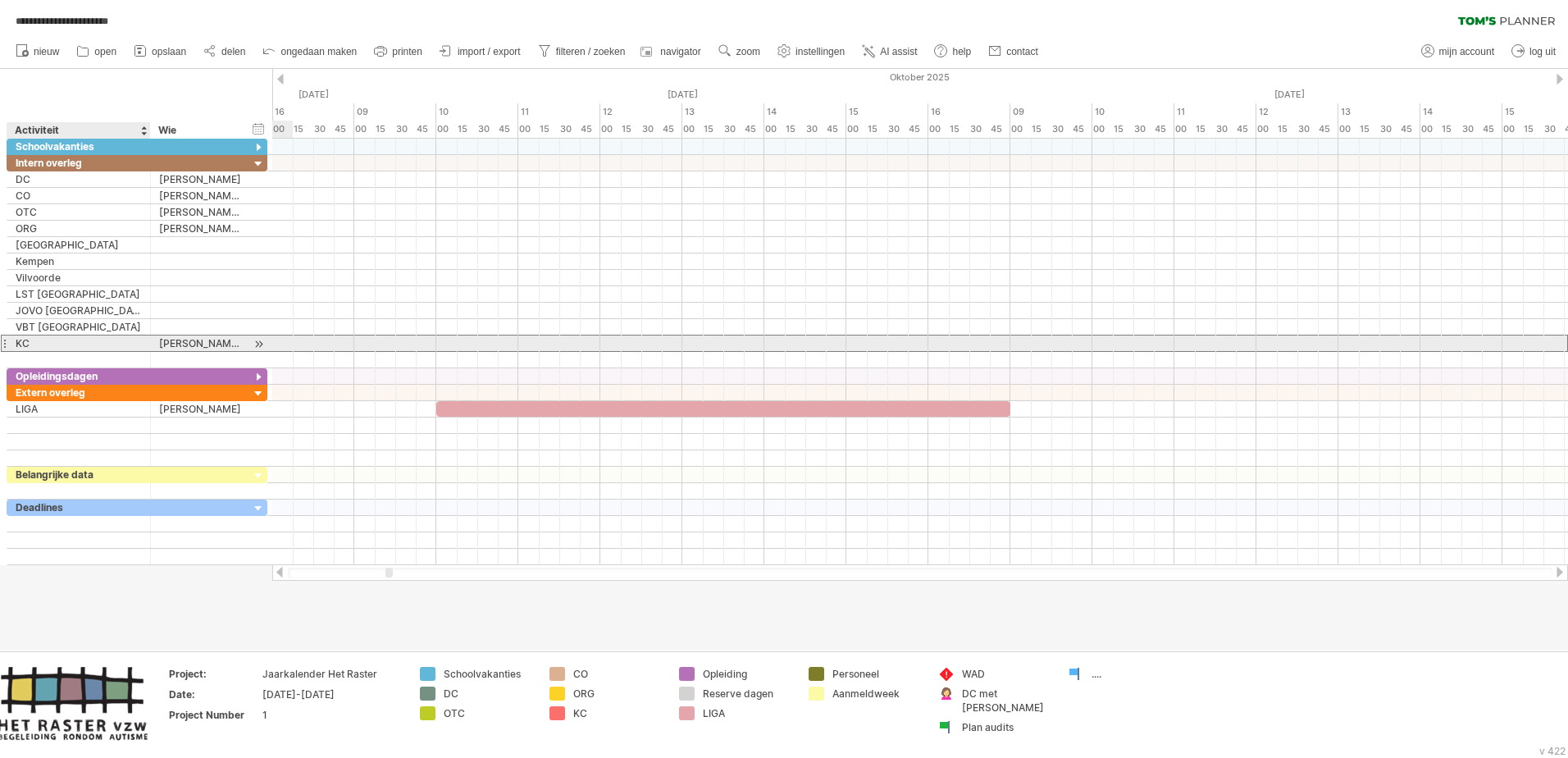
click at [94, 339] on div "KC" at bounding box center [78, 343] width 126 height 16
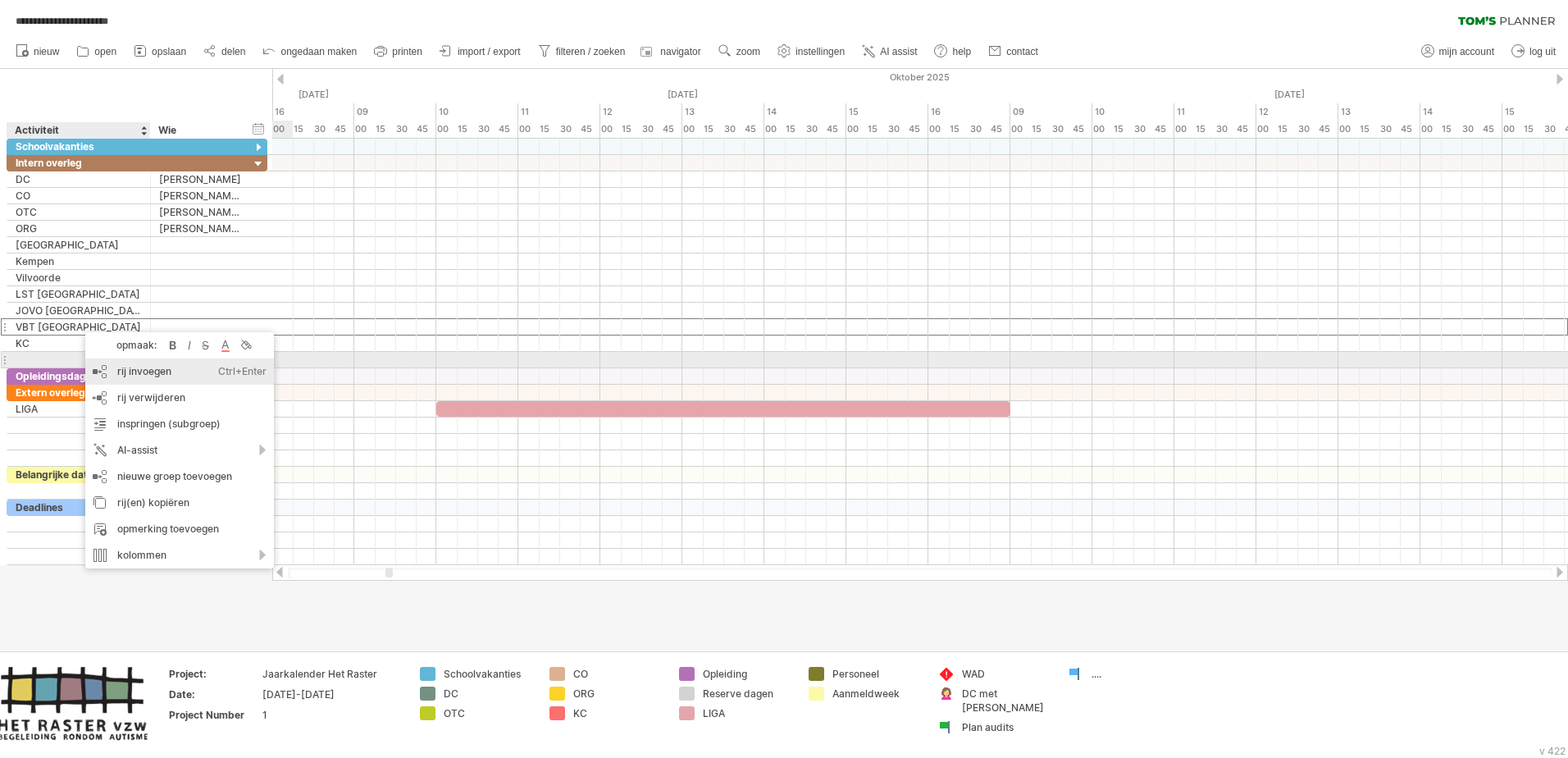
click at [135, 364] on div "rij invoegen Ctrl+Enter Cmd+Enter" at bounding box center [180, 372] width 189 height 26
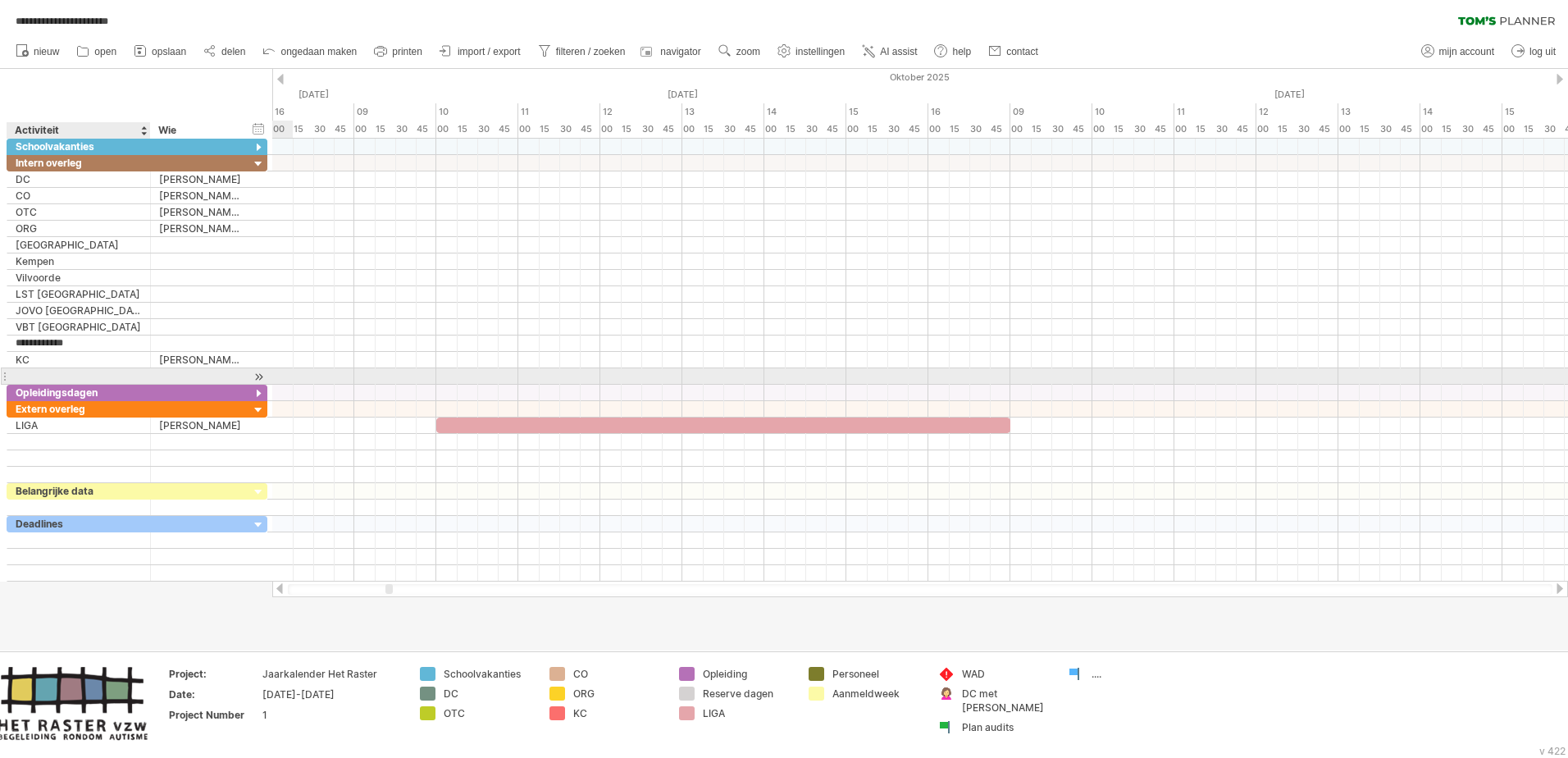
type input "**********"
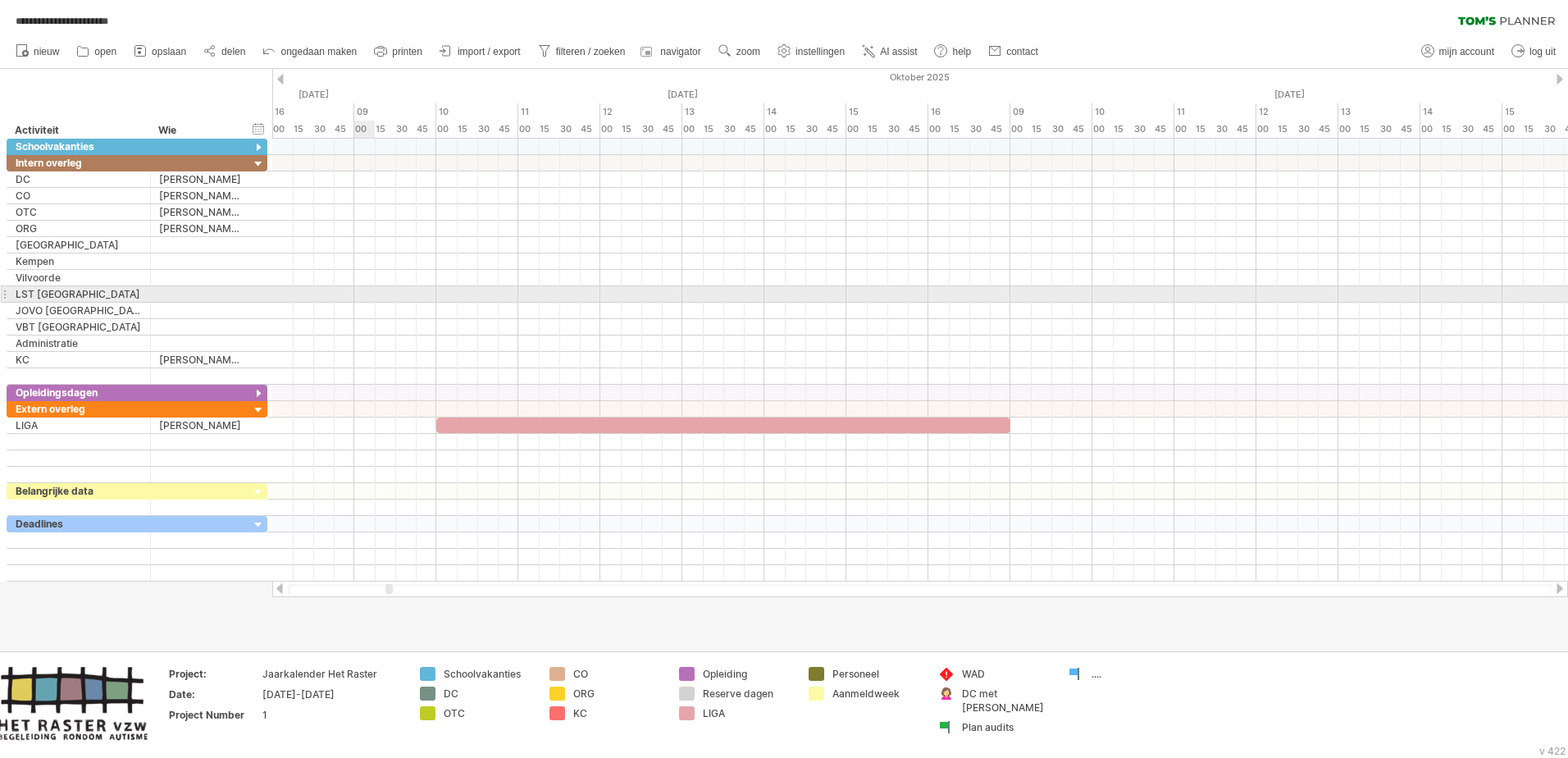
click at [362, 301] on div at bounding box center [920, 295] width 1295 height 16
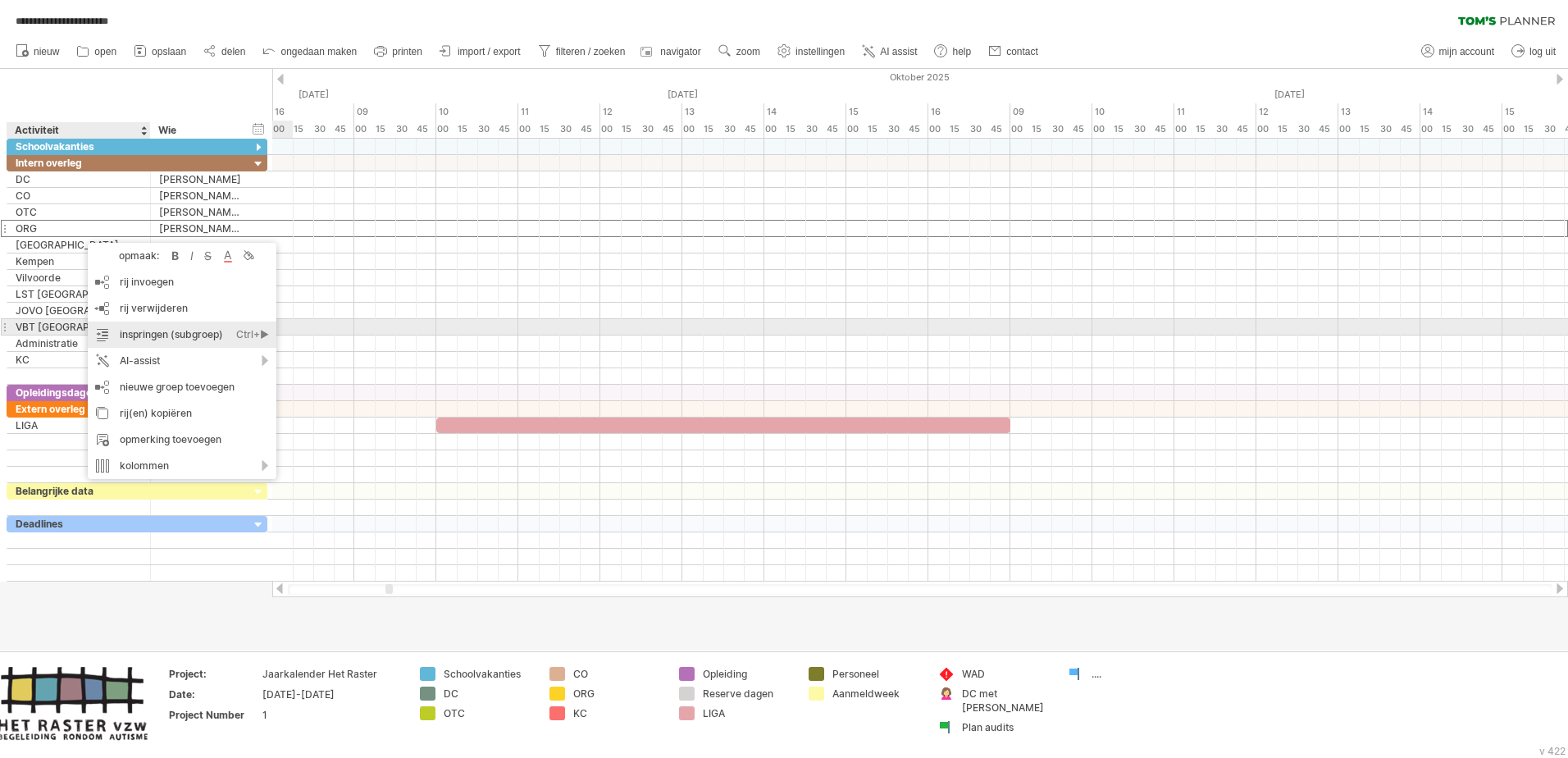
click at [143, 328] on div "inspringen (subgroep) Ctrl+► Cmd+►" at bounding box center [182, 335] width 189 height 26
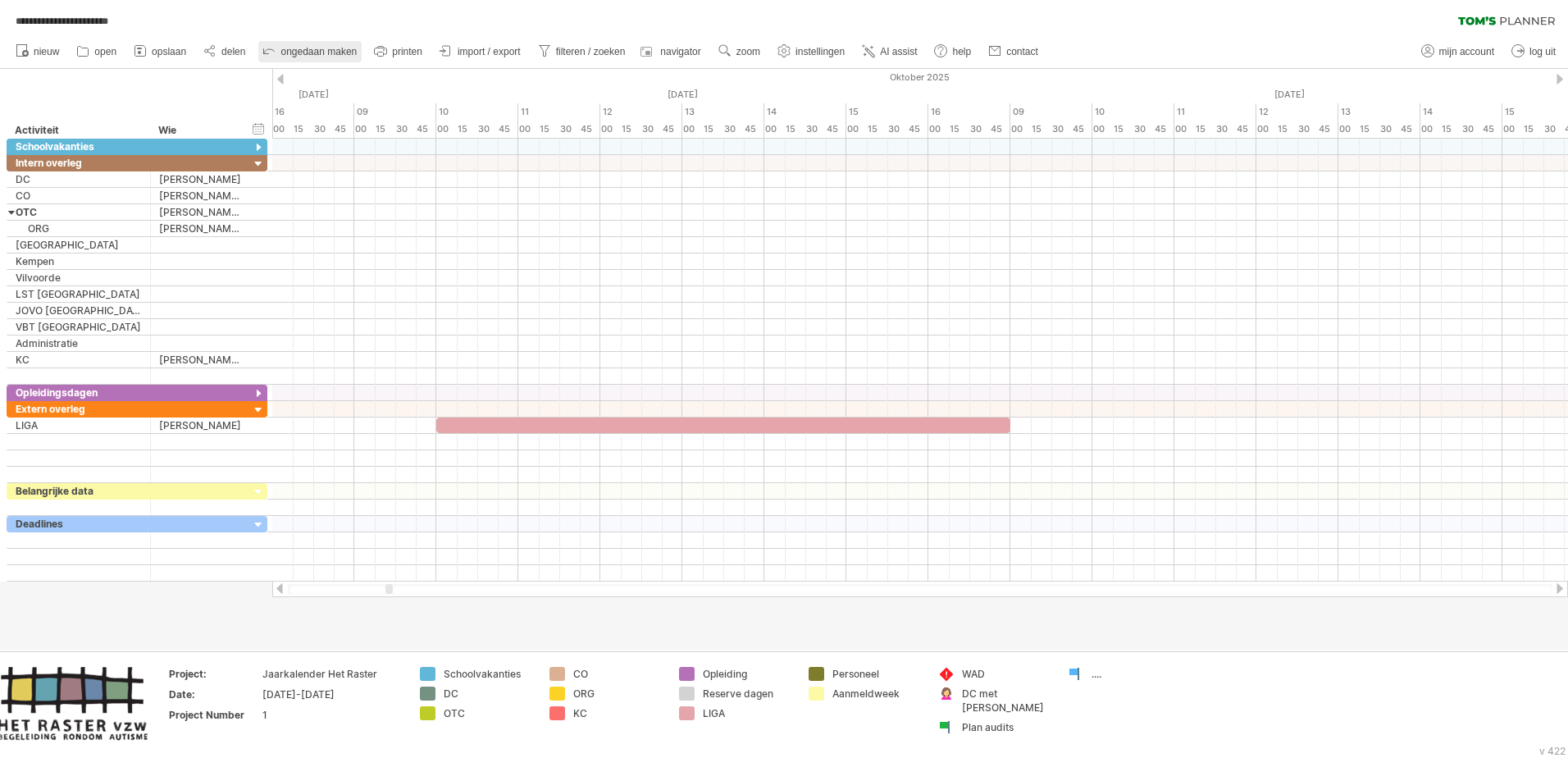
click at [296, 54] on span "ongedaan maken" at bounding box center [319, 52] width 77 height 12
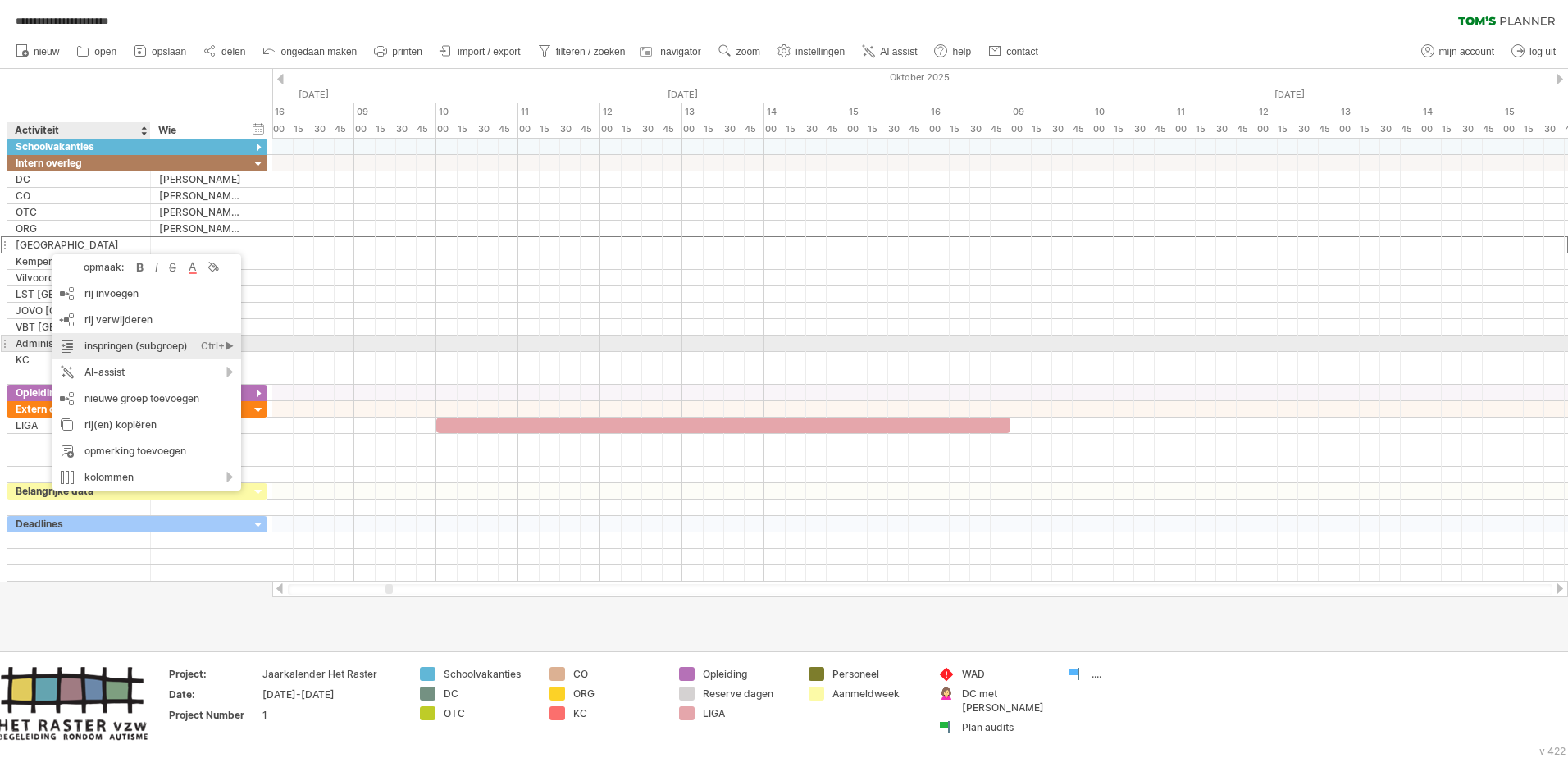
click at [119, 341] on div "inspringen (subgroep) Ctrl+► Cmd+►" at bounding box center [147, 346] width 189 height 26
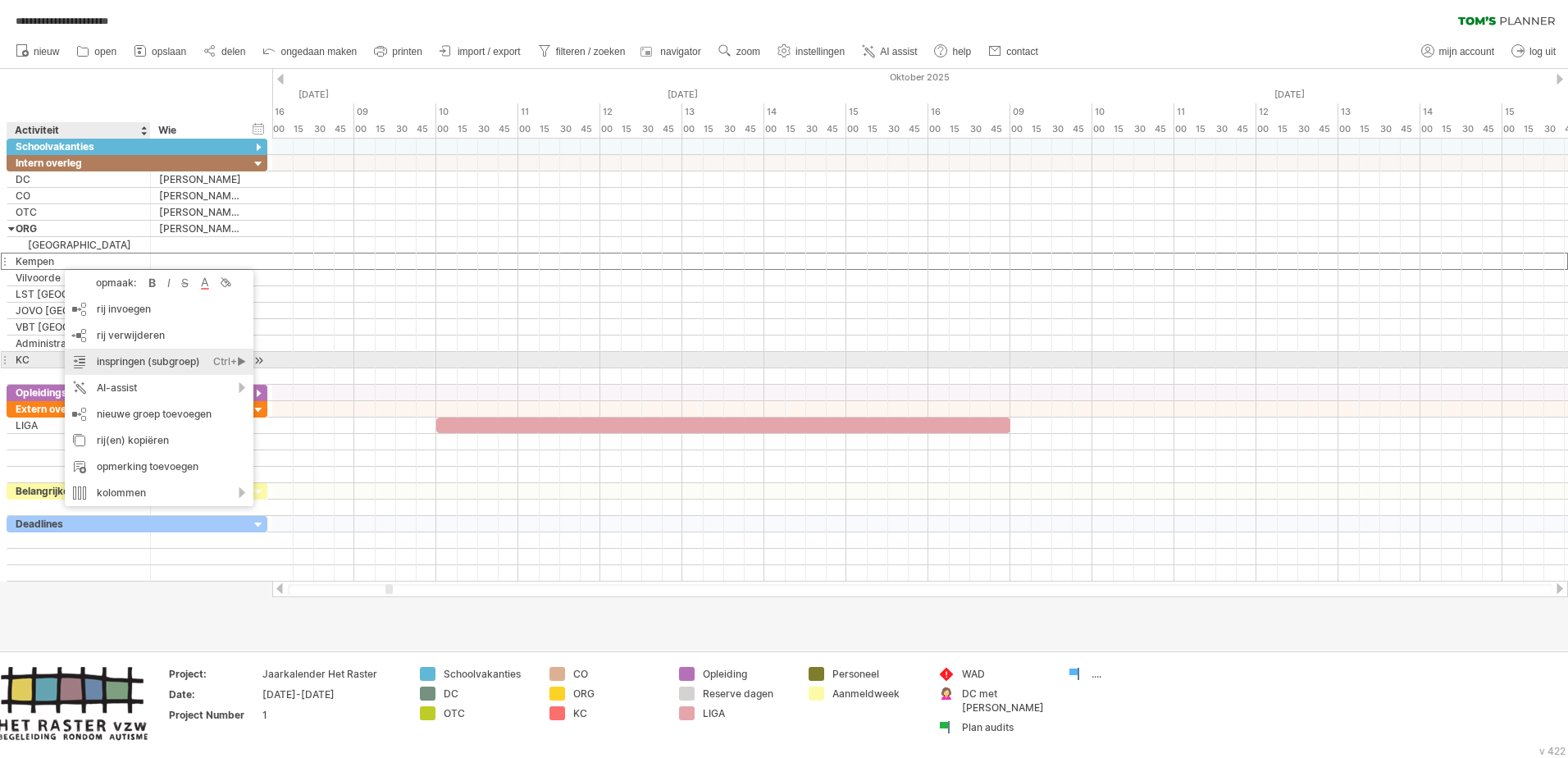
click at [126, 358] on div "inspringen (subgroep) Ctrl+► Cmd+►" at bounding box center [159, 362] width 189 height 26
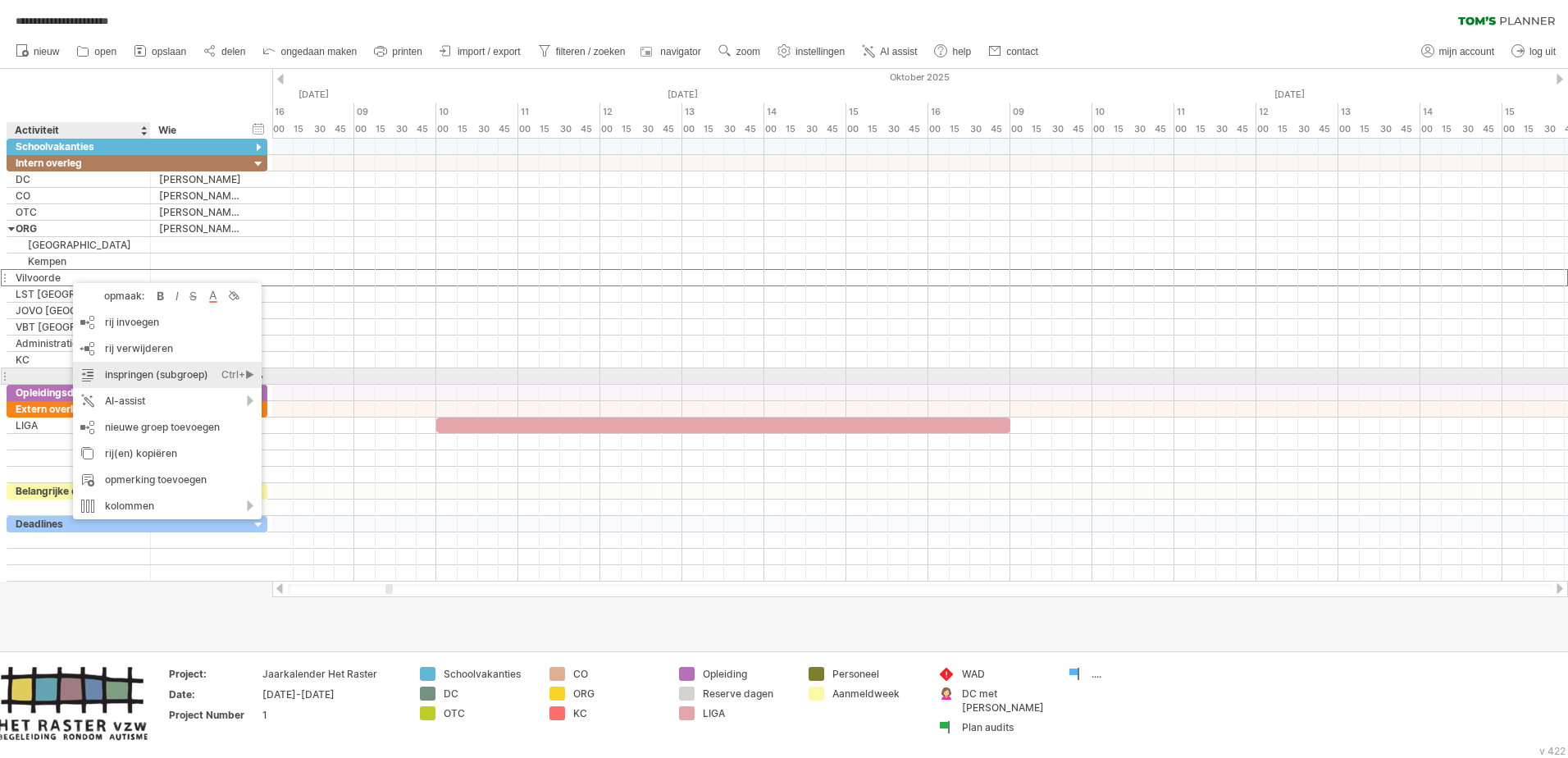
click at [137, 370] on div "inspringen (subgroep) Ctrl+► Cmd+►" at bounding box center [167, 375] width 189 height 26
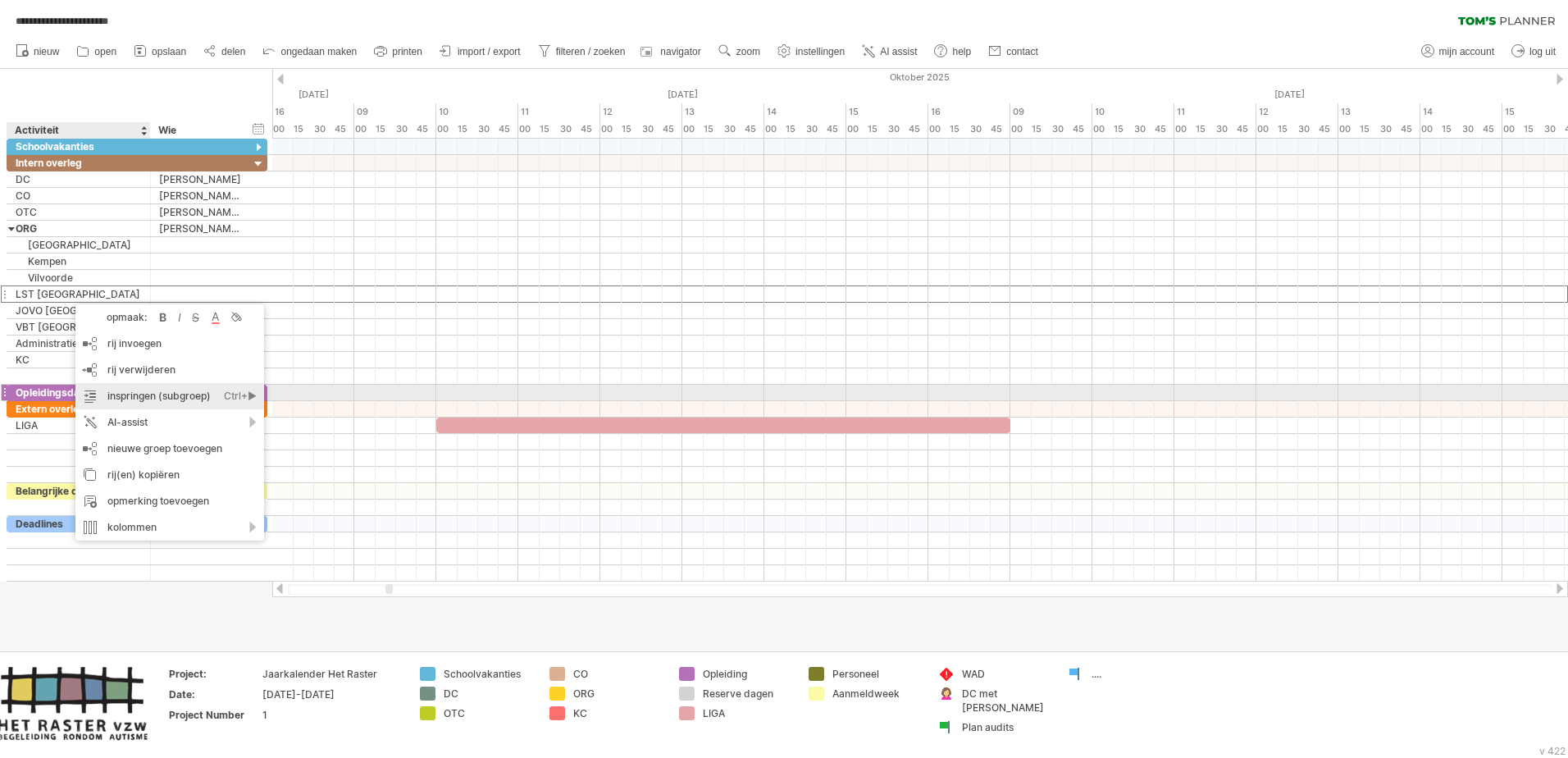
click at [140, 396] on div "inspringen (subgroep) Ctrl+► Cmd+►" at bounding box center [170, 396] width 189 height 26
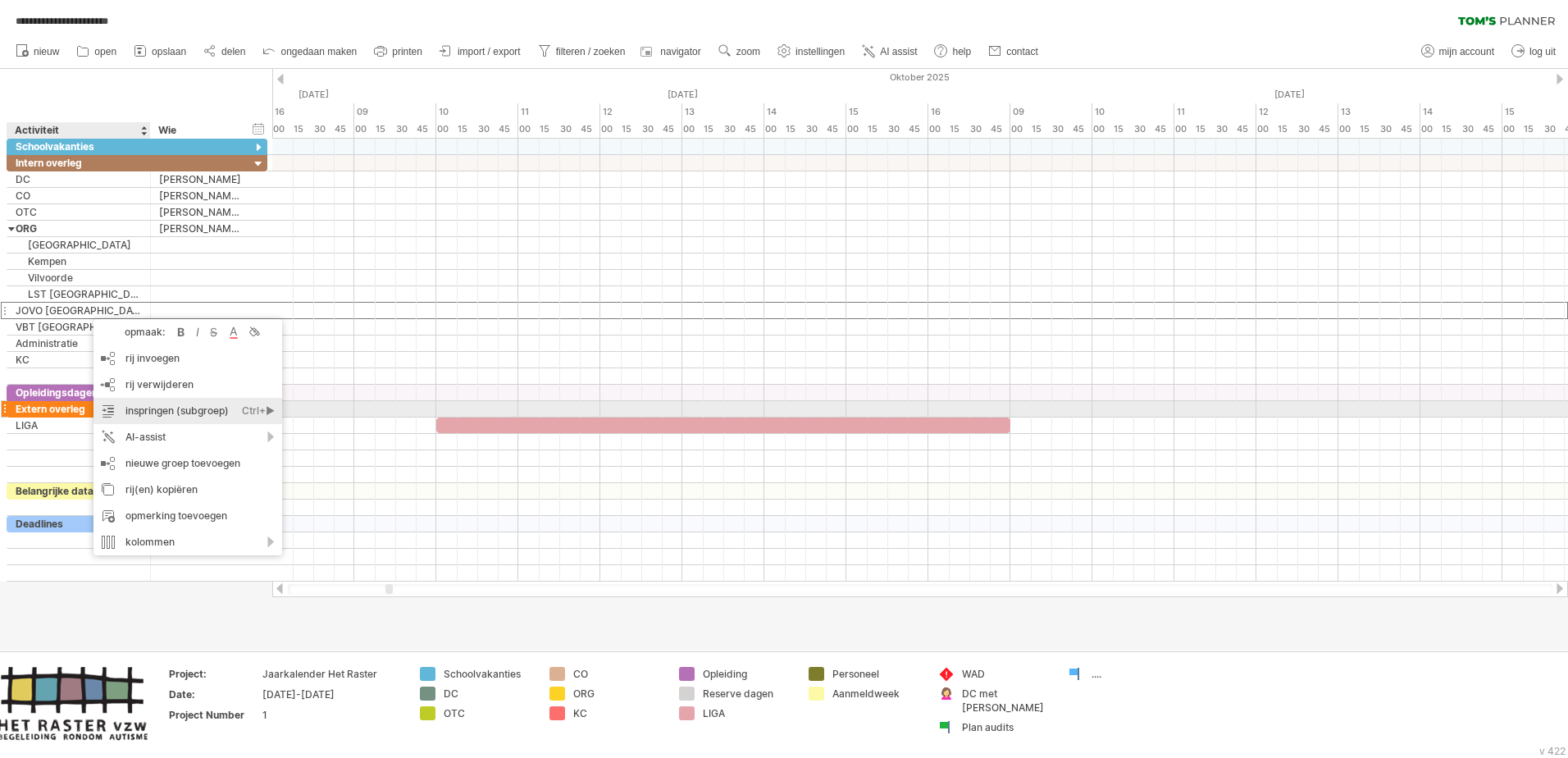
click at [161, 407] on div "inspringen (subgroep) Ctrl+► Cmd+►" at bounding box center [188, 411] width 189 height 26
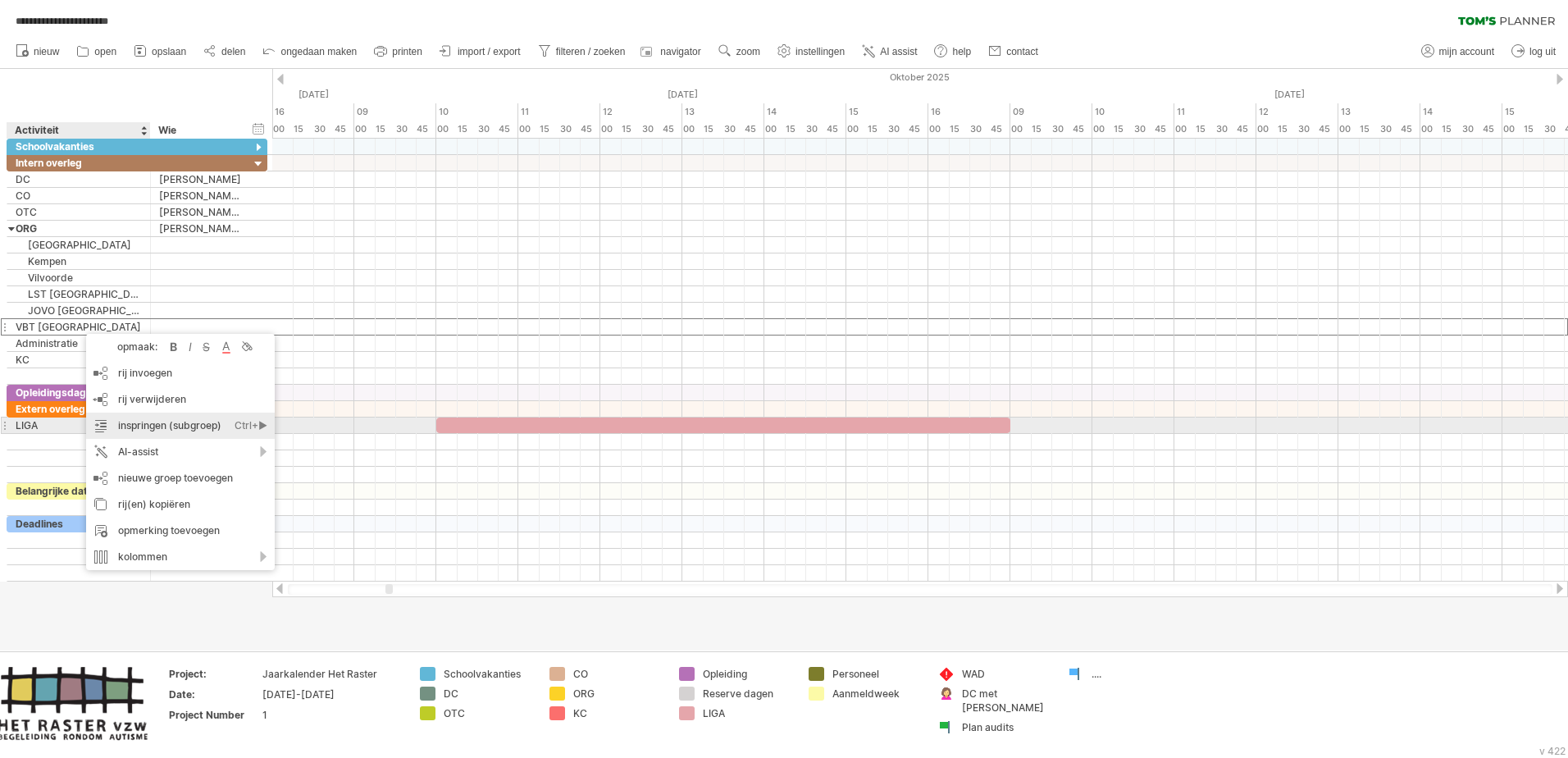
click at [154, 428] on div "inspringen (subgroep) Ctrl+► Cmd+►" at bounding box center [180, 426] width 189 height 26
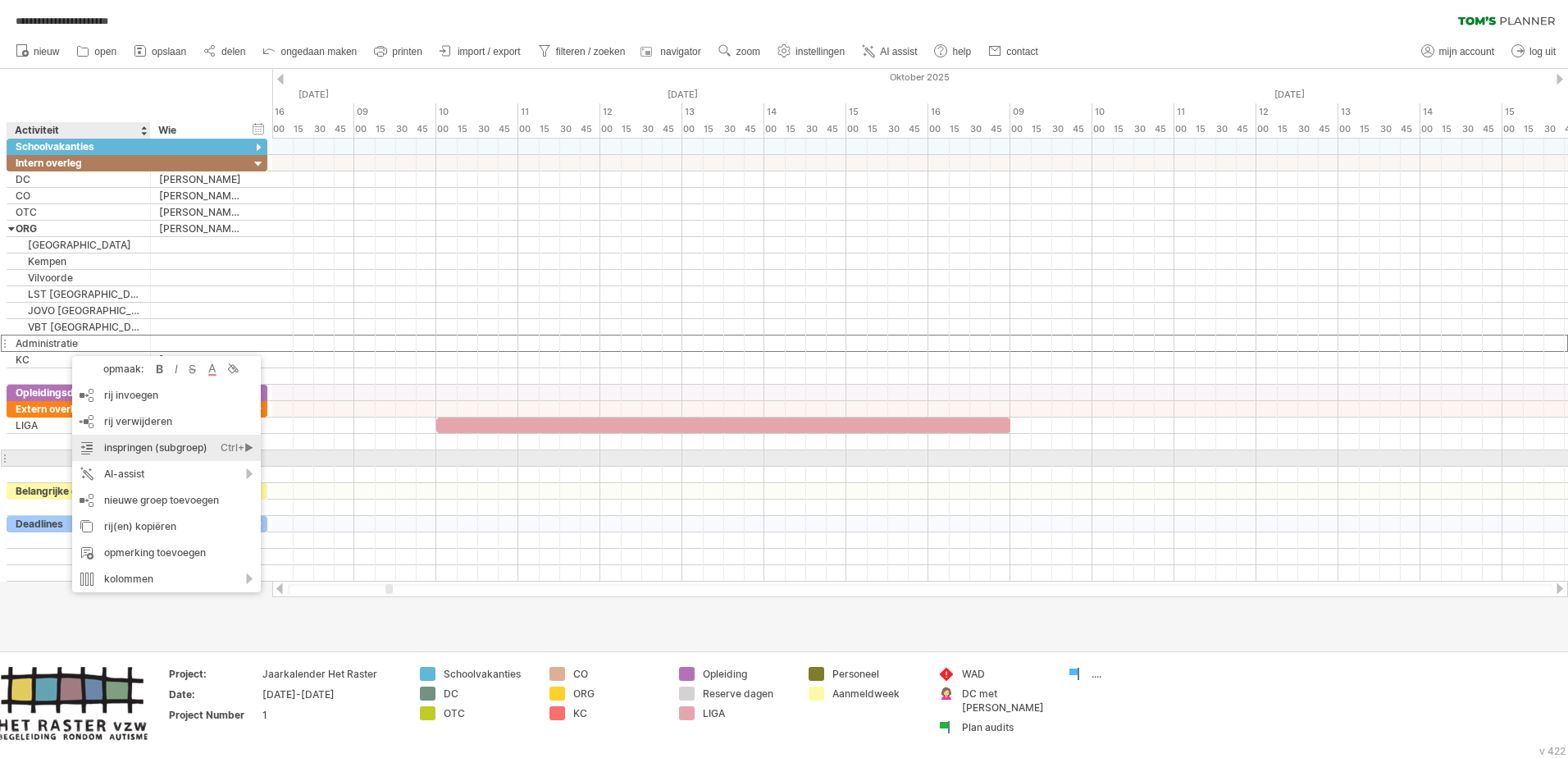
click at [138, 452] on div "inspringen (subgroep) Ctrl+► Cmd+►" at bounding box center [166, 448] width 189 height 26
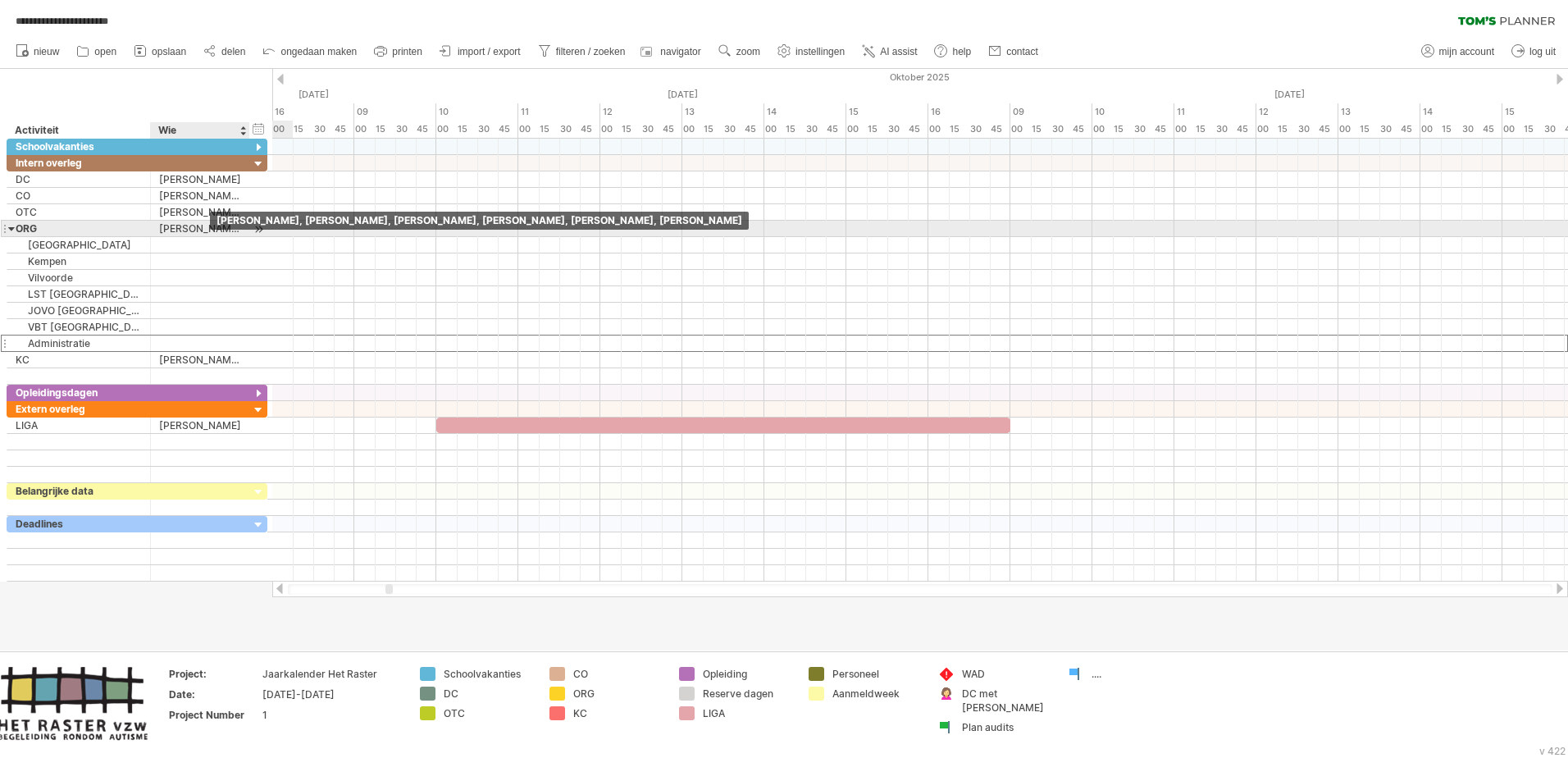
click at [210, 230] on div "[PERSON_NAME], [PERSON_NAME], [PERSON_NAME], [PERSON_NAME], [PERSON_NAME], [PER…" at bounding box center [200, 228] width 82 height 16
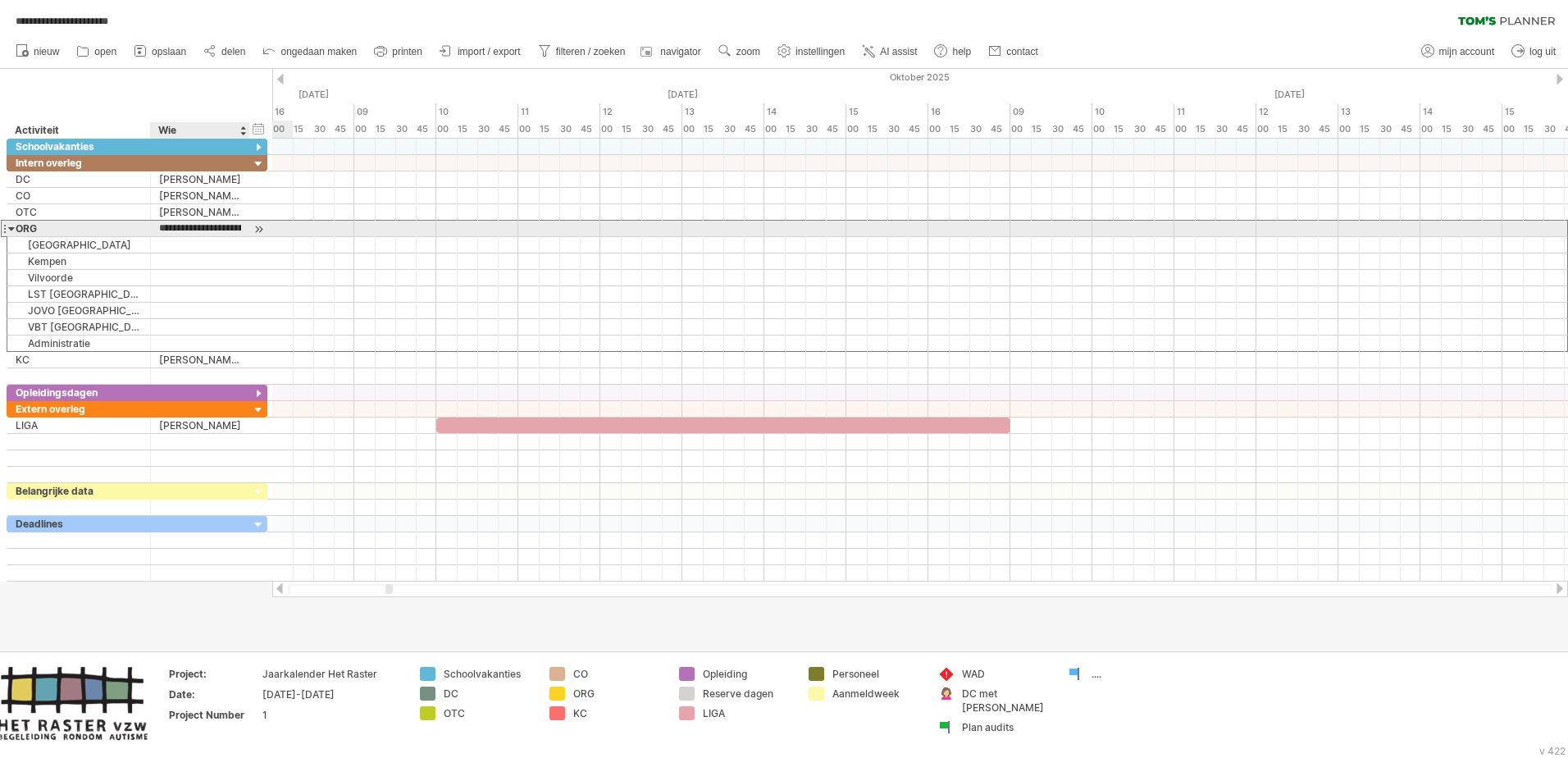
scroll to position [0, 141]
drag, startPoint x: 159, startPoint y: 225, endPoint x: 319, endPoint y: 234, distance: 160.3
click at [319, 234] on div "**********" at bounding box center [784, 379] width 1568 height 758
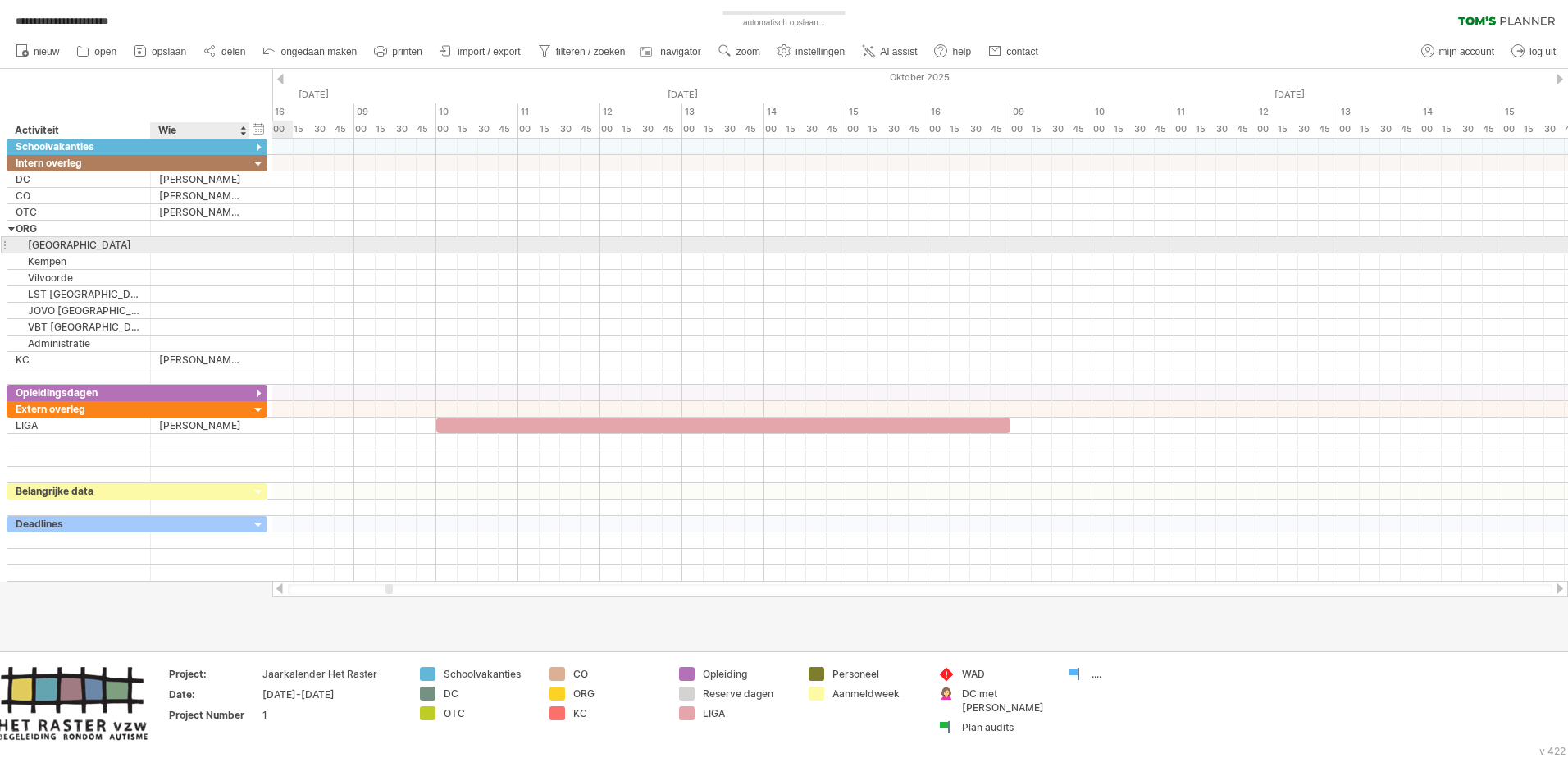
click at [185, 241] on div at bounding box center [200, 245] width 82 height 16
type input "**********"
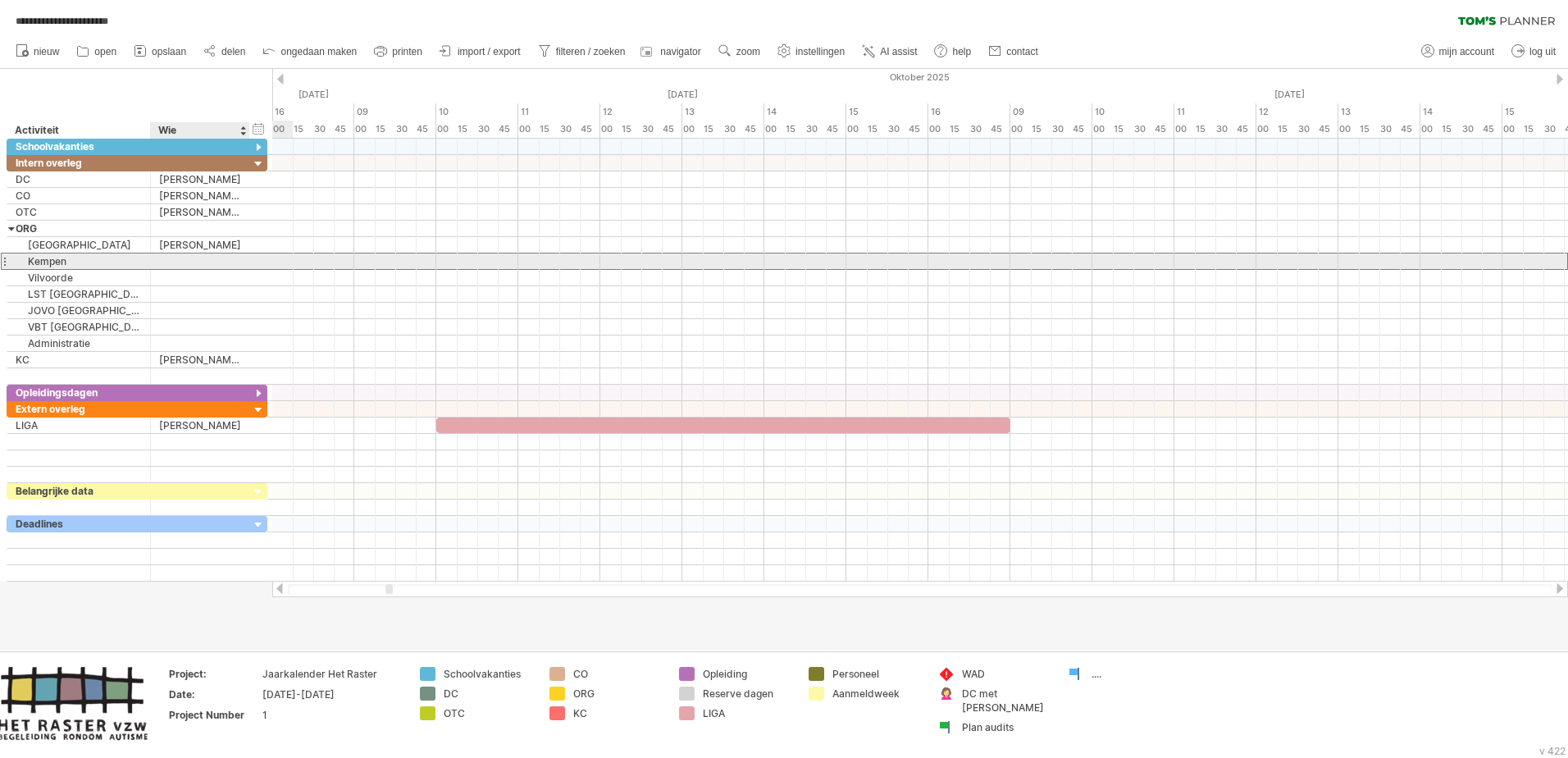
click at [198, 269] on div at bounding box center [200, 261] width 82 height 16
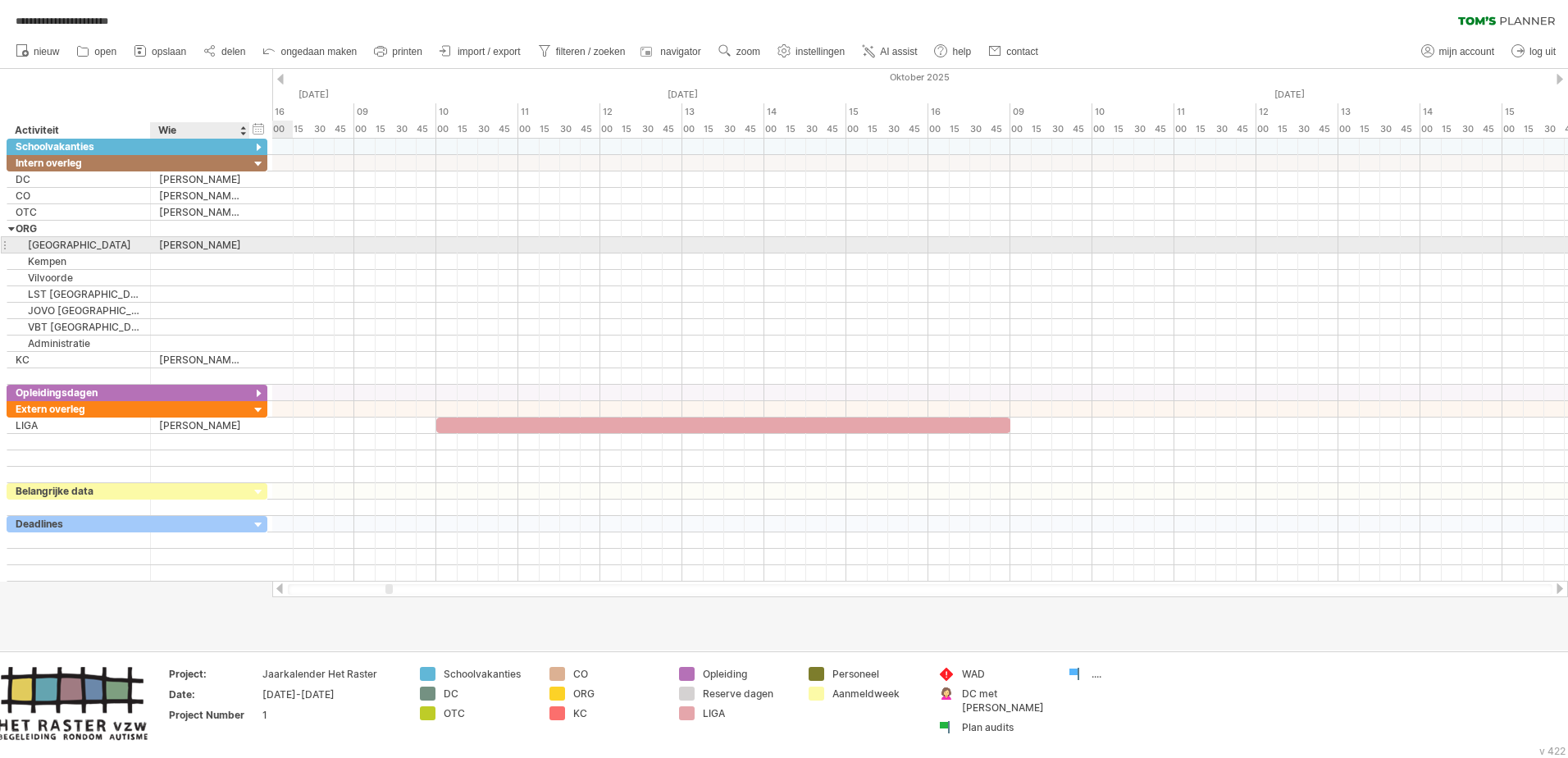
click at [246, 246] on div at bounding box center [248, 246] width 8 height 16
click at [233, 242] on div "[PERSON_NAME]" at bounding box center [200, 245] width 82 height 16
click at [233, 242] on input "**********" at bounding box center [200, 245] width 82 height 16
drag, startPoint x: 233, startPoint y: 242, endPoint x: 147, endPoint y: 241, distance: 86.0
click at [147, 241] on div "**********" at bounding box center [137, 245] width 261 height 17
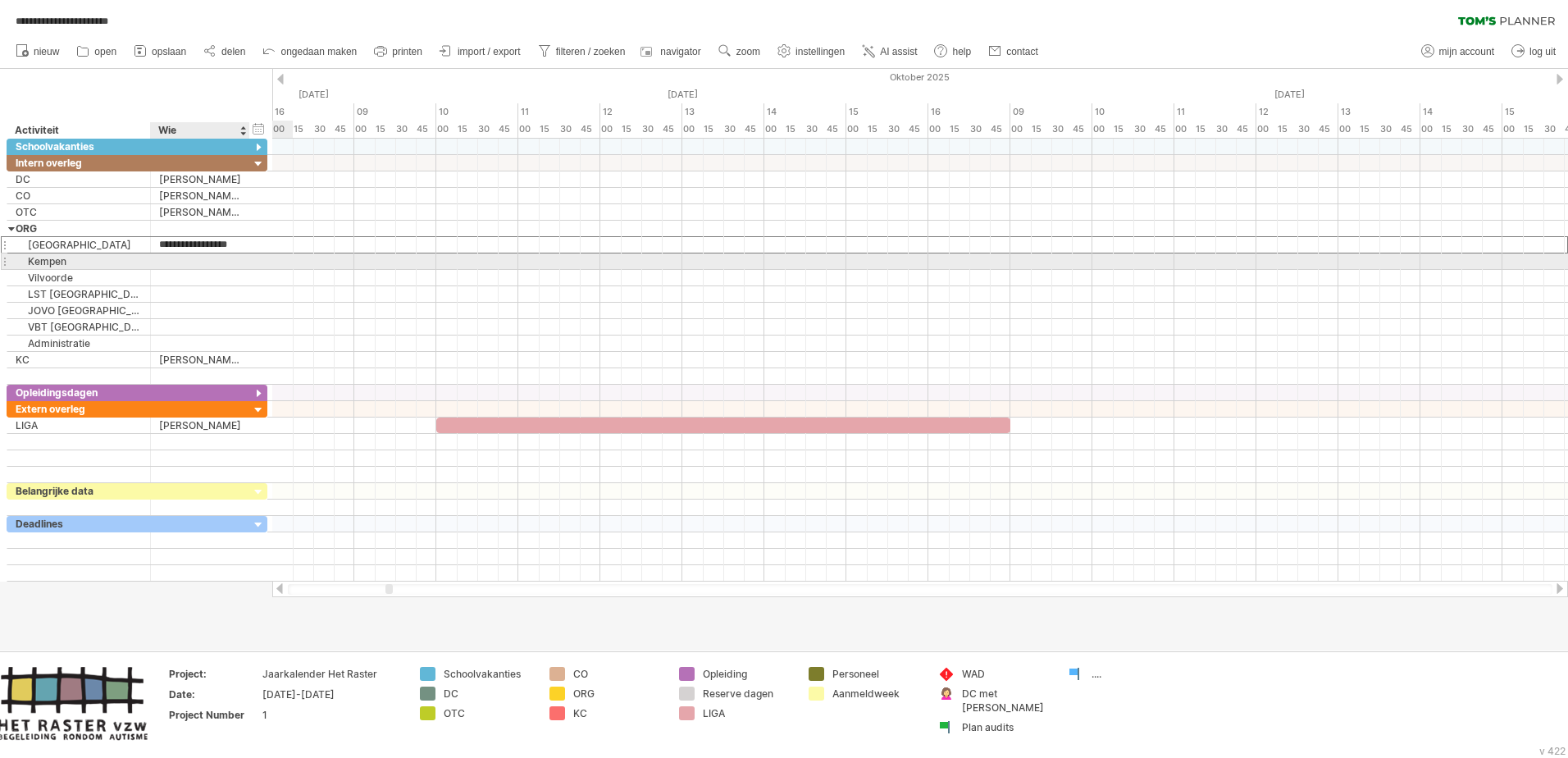
click at [174, 261] on div at bounding box center [200, 261] width 82 height 16
paste input "**********"
type input "**********"
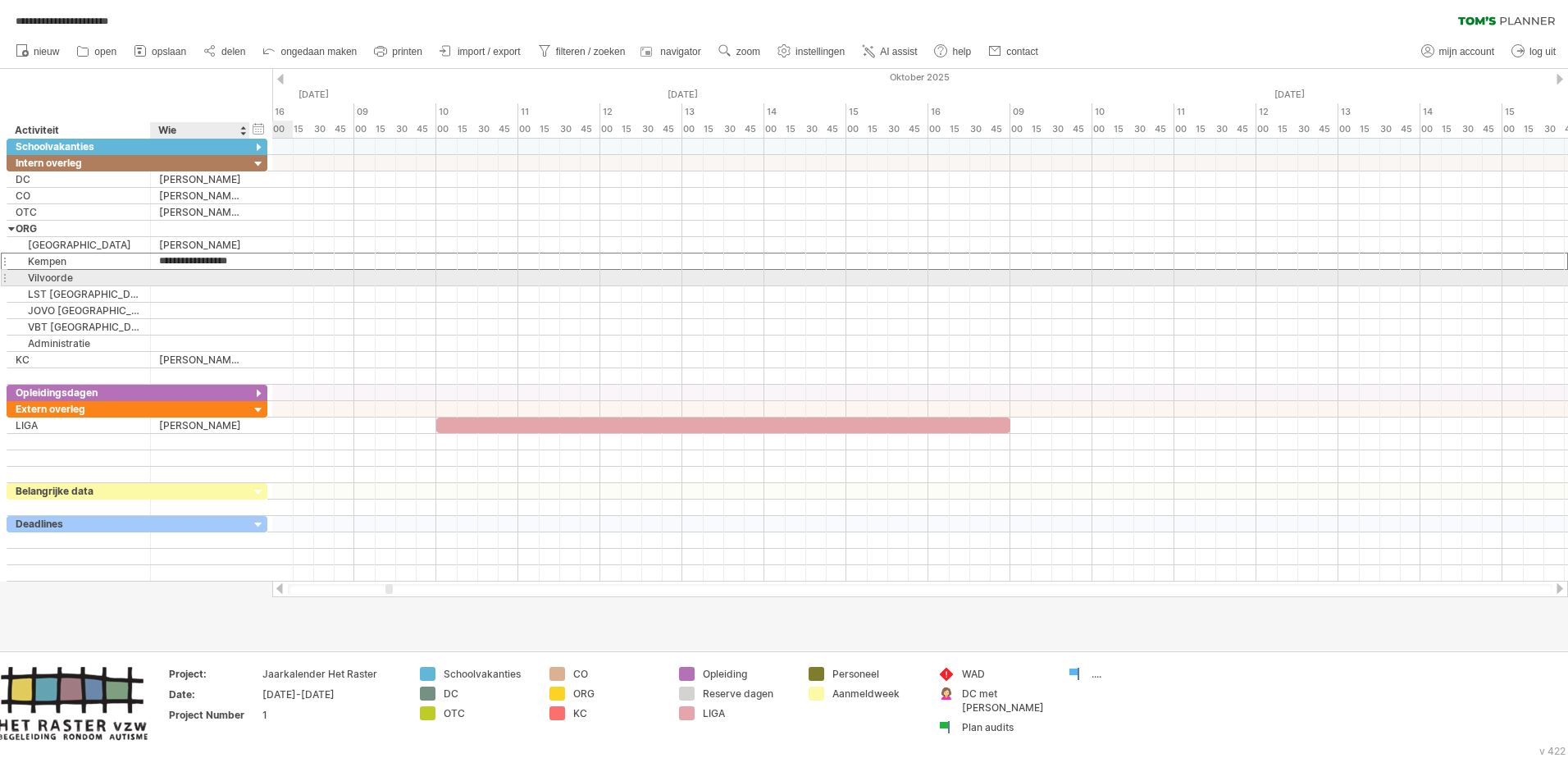
click at [175, 279] on div at bounding box center [200, 278] width 82 height 16
paste input "**********"
type input "**********"
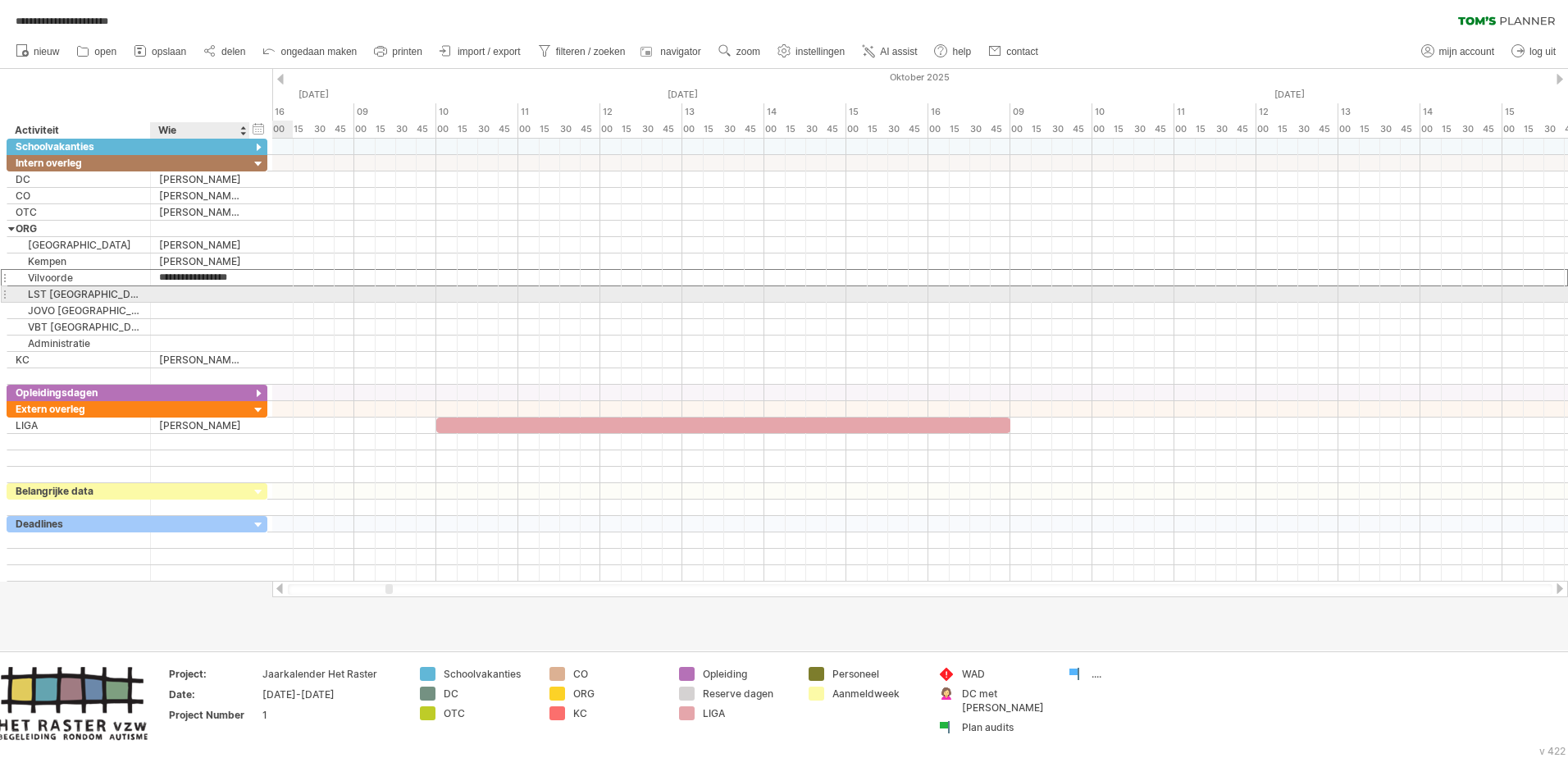
click at [175, 293] on div at bounding box center [200, 294] width 82 height 16
paste input "**********"
type input "**********"
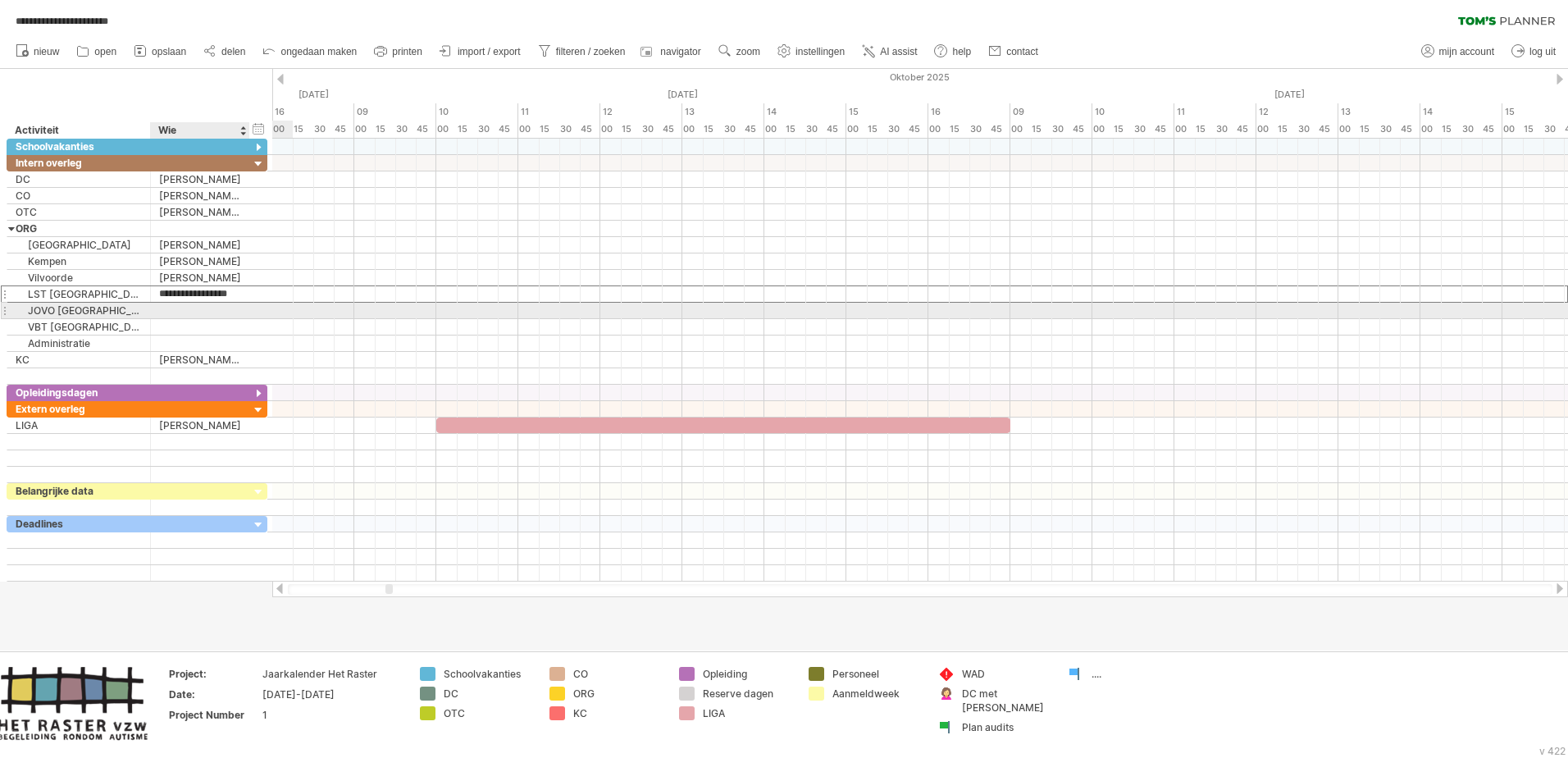
click at [175, 307] on div at bounding box center [200, 310] width 82 height 16
paste input "**********"
type input "**********"
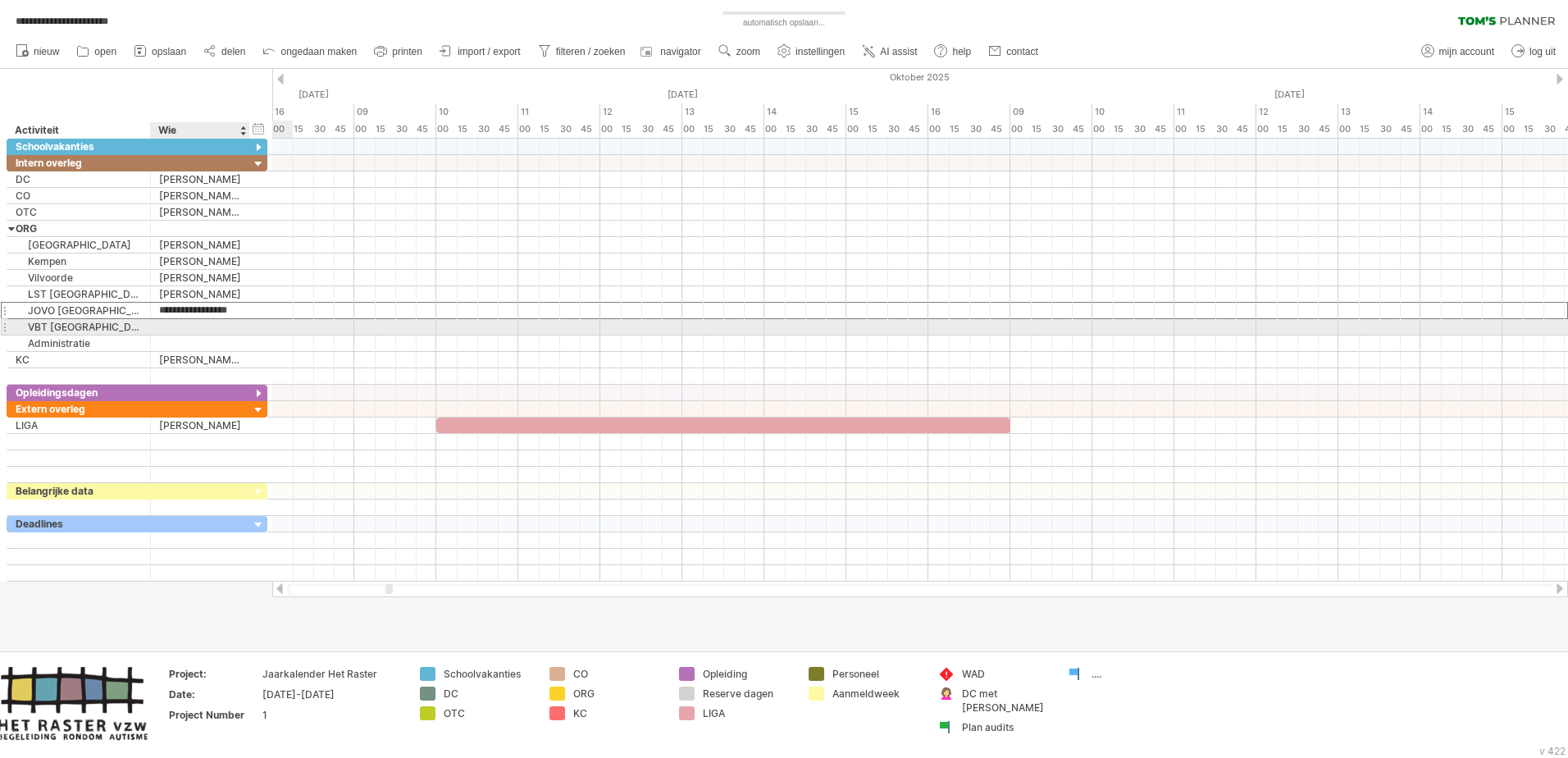
click at [177, 323] on div at bounding box center [200, 326] width 82 height 16
paste input "**********"
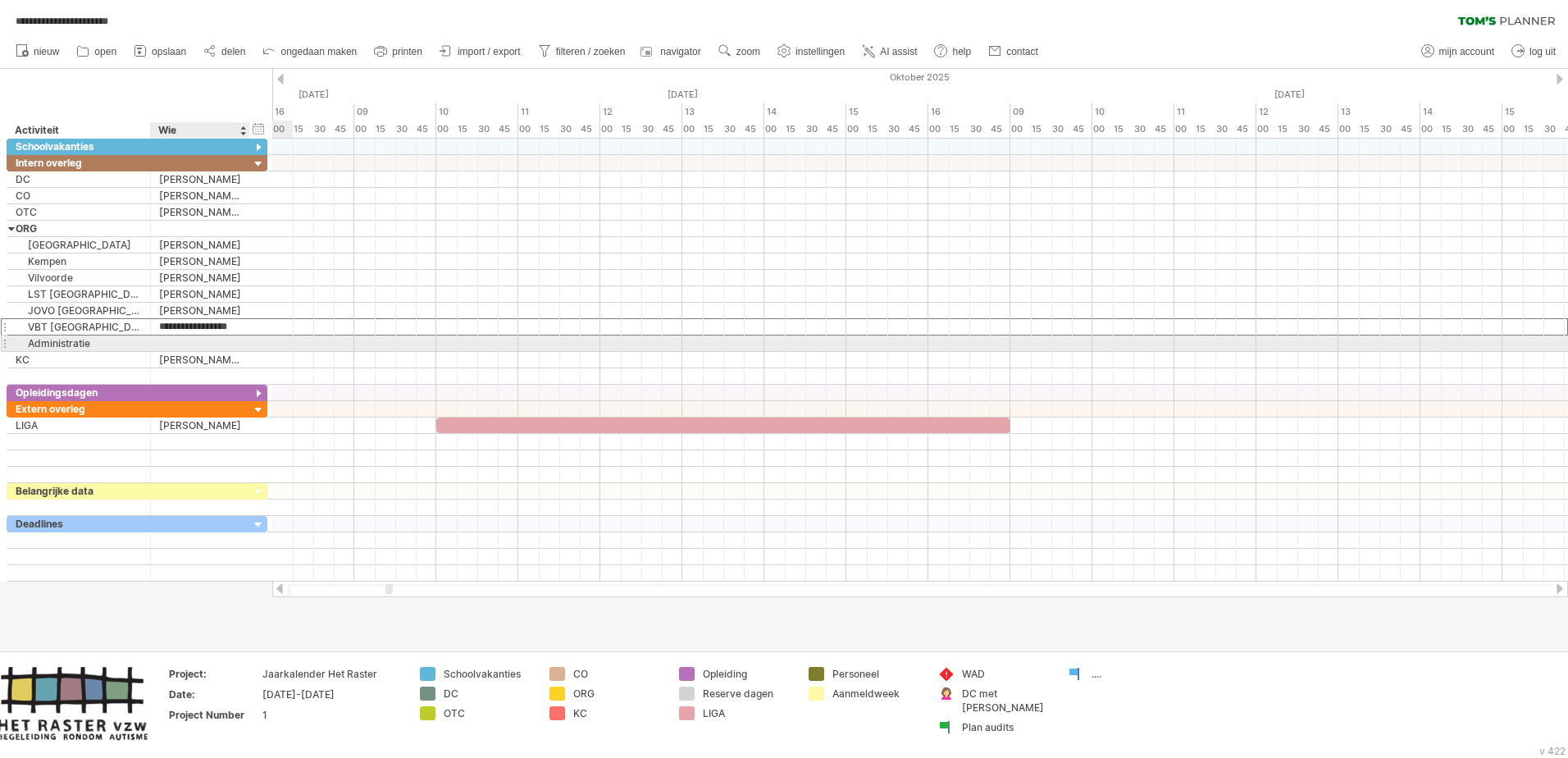
type input "**********"
click at [180, 338] on div at bounding box center [200, 343] width 82 height 16
paste input "**********"
type input "**********"
click at [234, 324] on div "[PERSON_NAME]" at bounding box center [200, 326] width 82 height 16
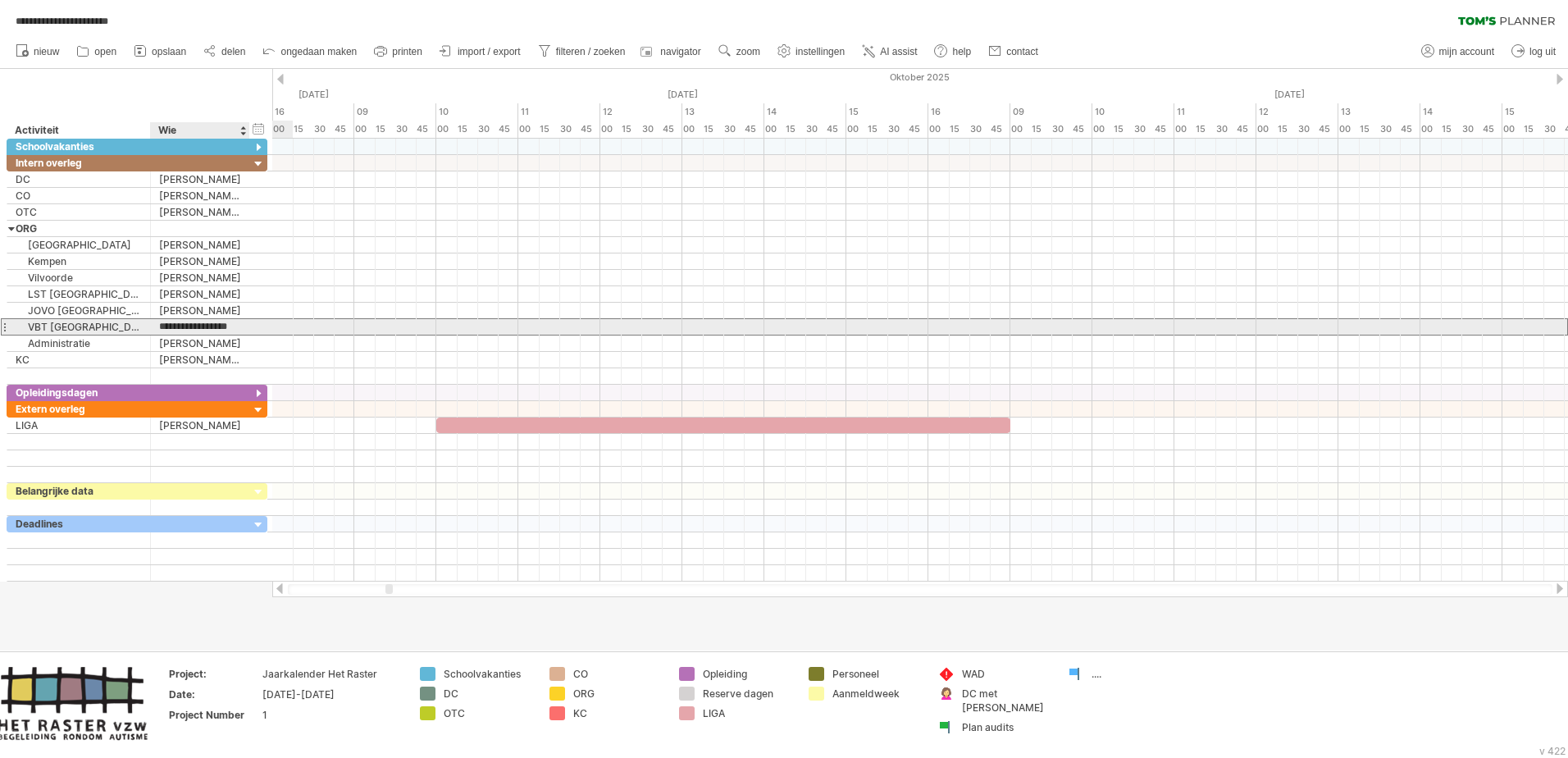
click at [234, 324] on input "**********" at bounding box center [200, 326] width 82 height 16
type input "**********"
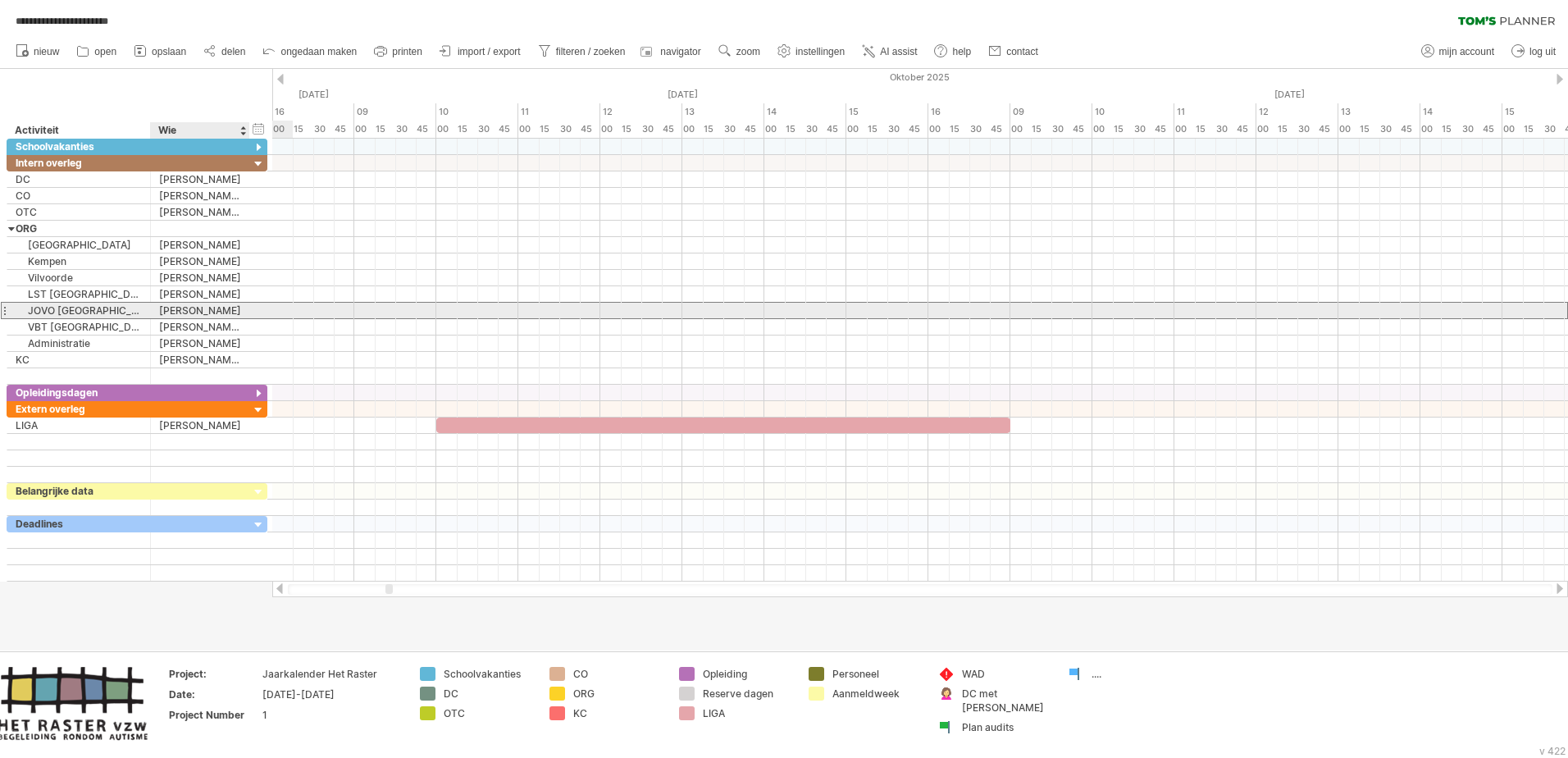
click at [238, 308] on div "[PERSON_NAME]" at bounding box center [200, 310] width 82 height 16
click at [238, 308] on input "**********" at bounding box center [200, 310] width 82 height 16
type input "**********"
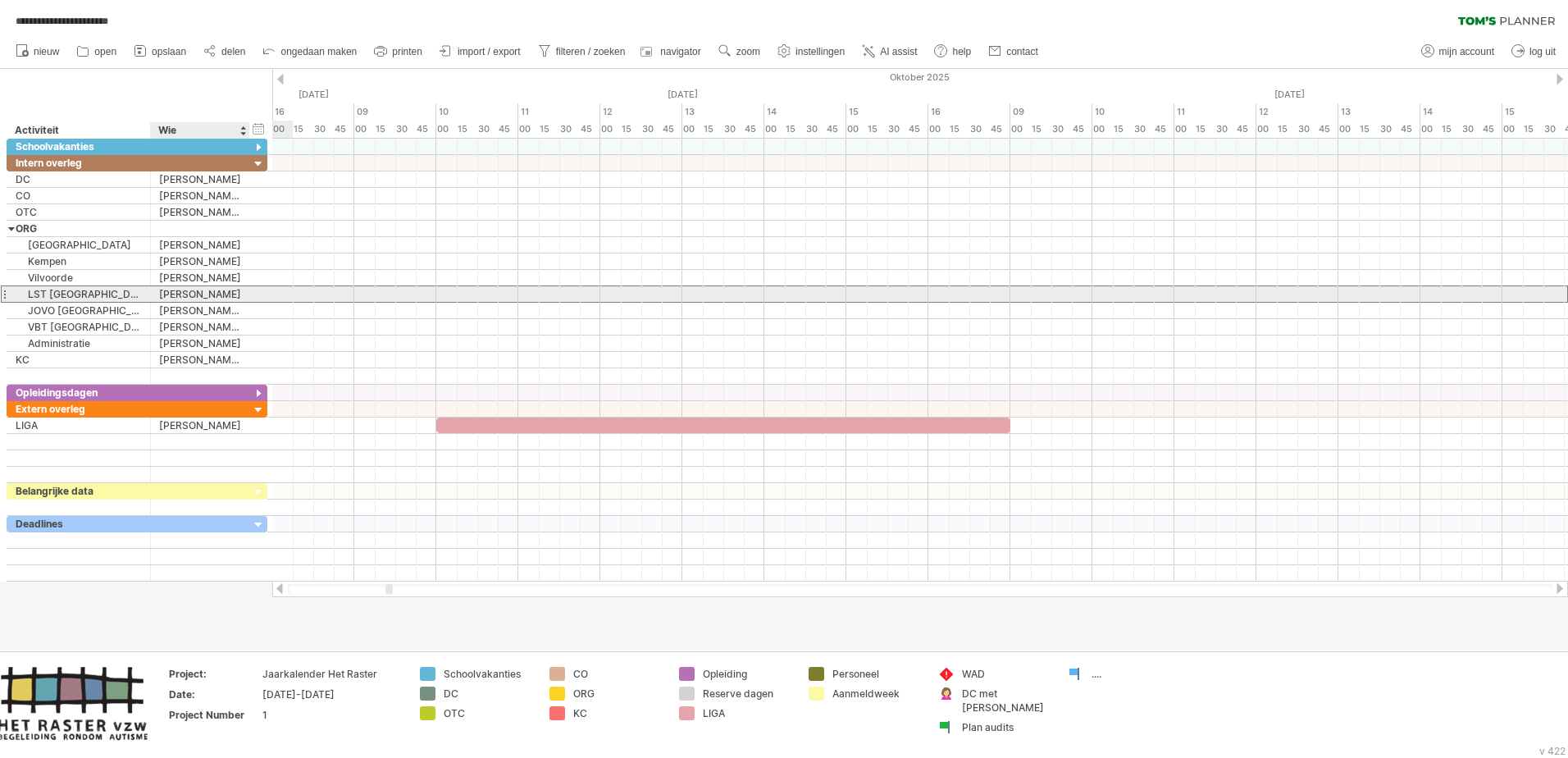
click at [237, 294] on div "[PERSON_NAME]" at bounding box center [200, 294] width 82 height 16
click at [0, 0] on input "**********" at bounding box center [0, 0] width 0 height 0
type input "**********"
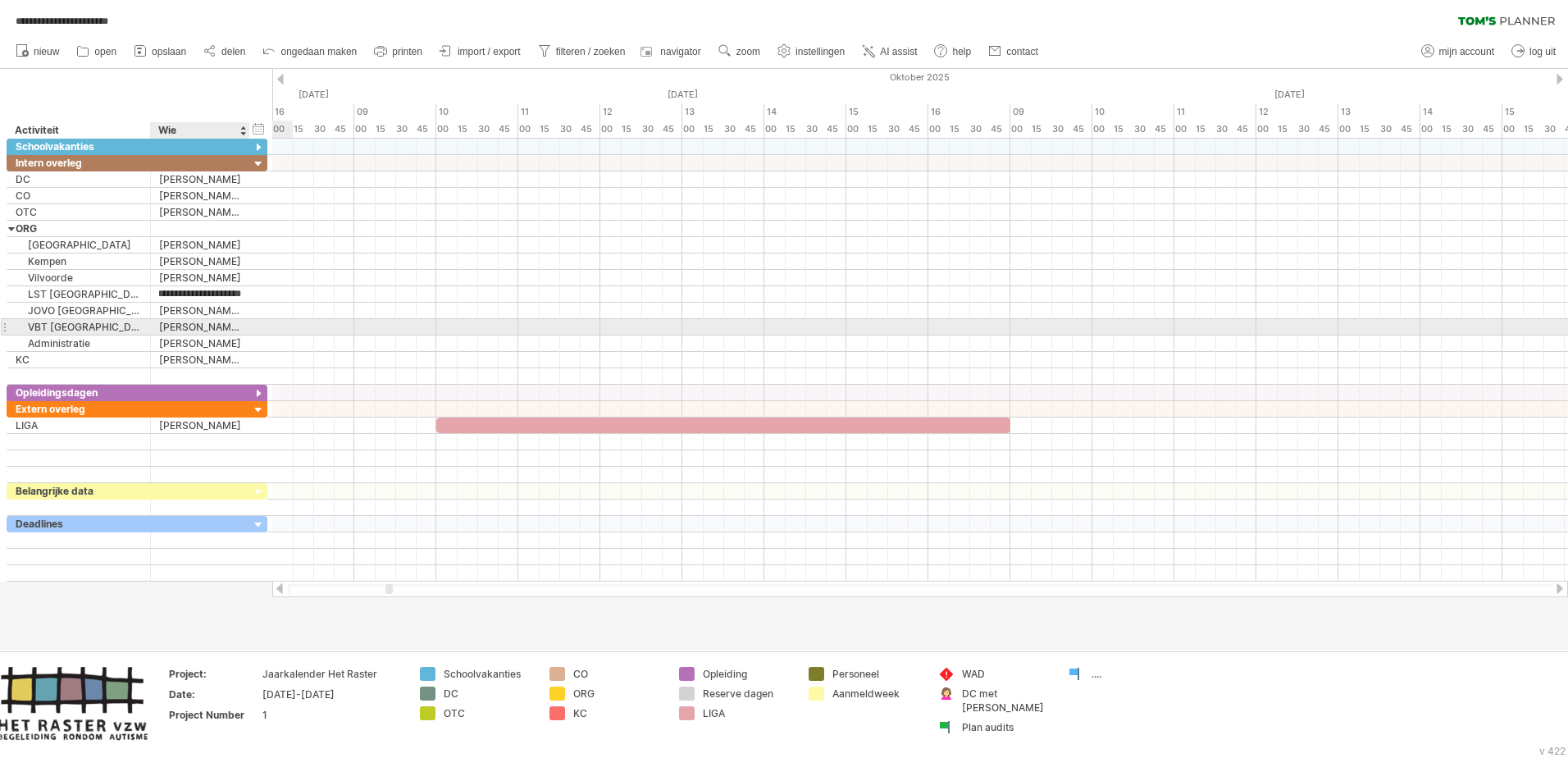
click at [248, 329] on div at bounding box center [248, 327] width 8 height 16
click at [226, 325] on div "[PERSON_NAME], [PERSON_NAME], [PERSON_NAME]" at bounding box center [200, 326] width 82 height 16
click at [250, 325] on div "**********" at bounding box center [137, 327] width 261 height 16
click at [237, 325] on div "[PERSON_NAME], [PERSON_NAME], [PERSON_NAME]" at bounding box center [200, 326] width 82 height 16
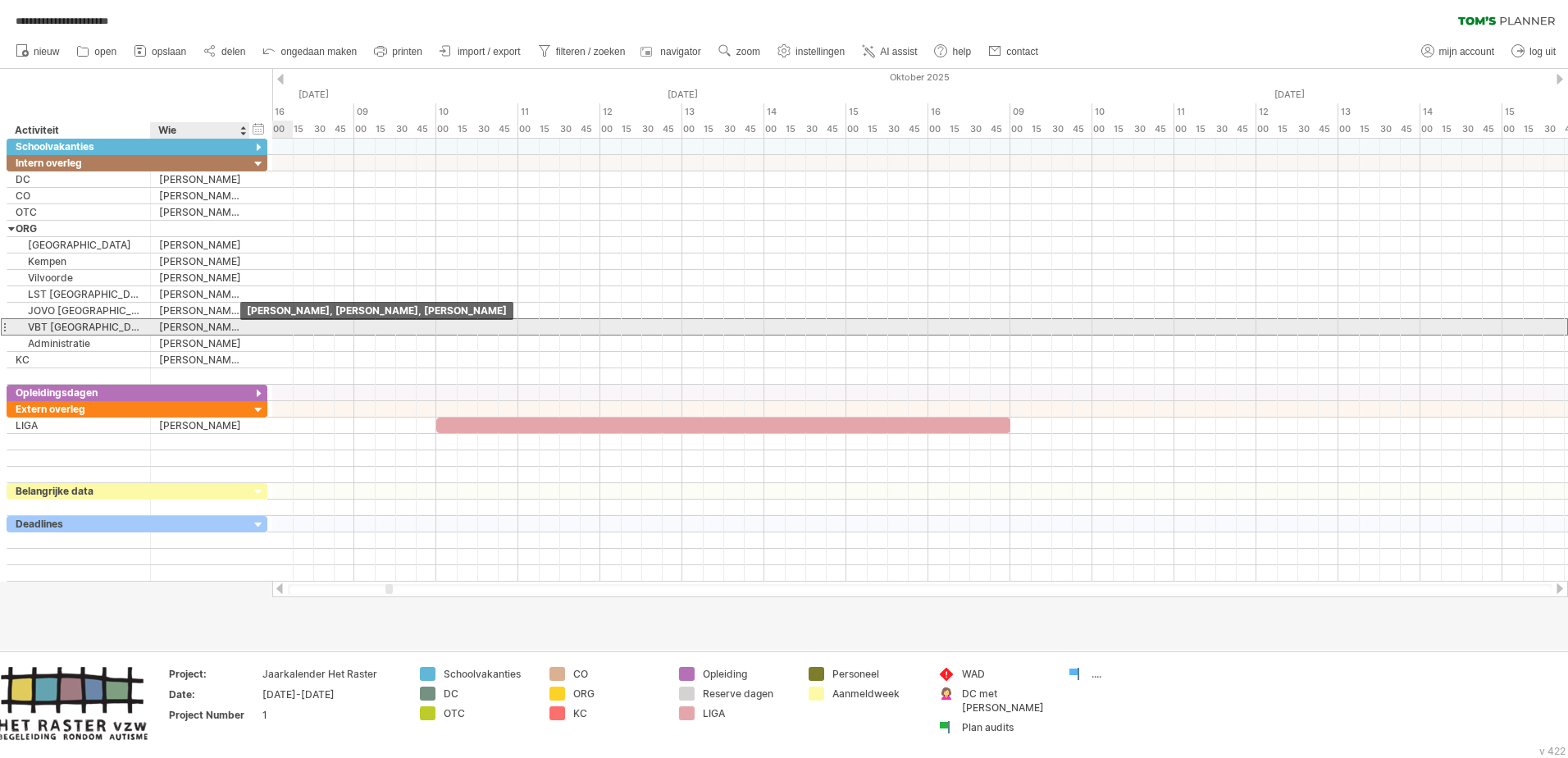
click at [0, 0] on input "**********" at bounding box center [0, 0] width 0 height 0
click at [240, 327] on div "[PERSON_NAME], [PERSON_NAME]," at bounding box center [200, 326] width 82 height 16
type input "**********"
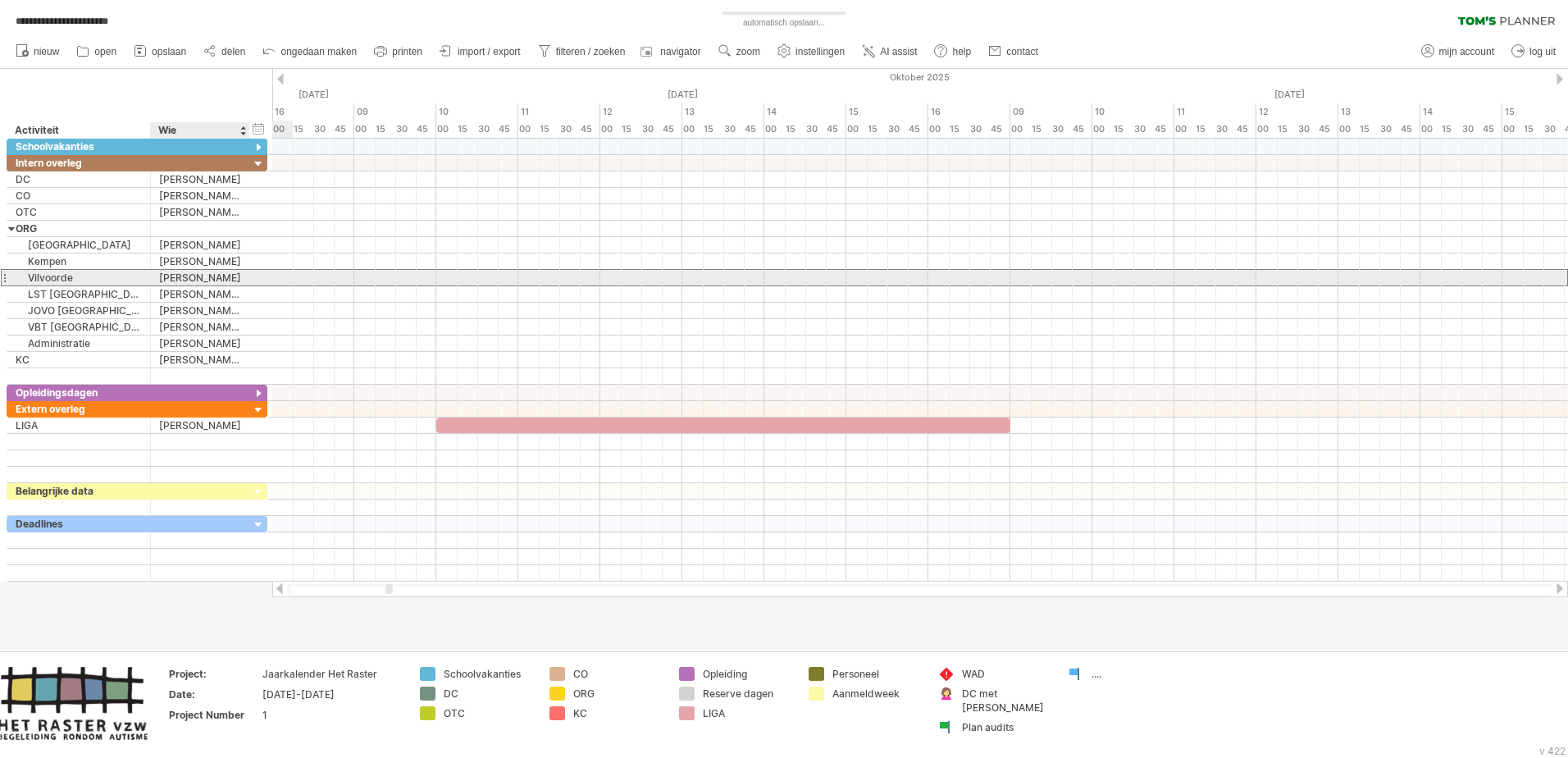
click at [235, 274] on div "[PERSON_NAME]" at bounding box center [200, 278] width 82 height 16
type input "**********"
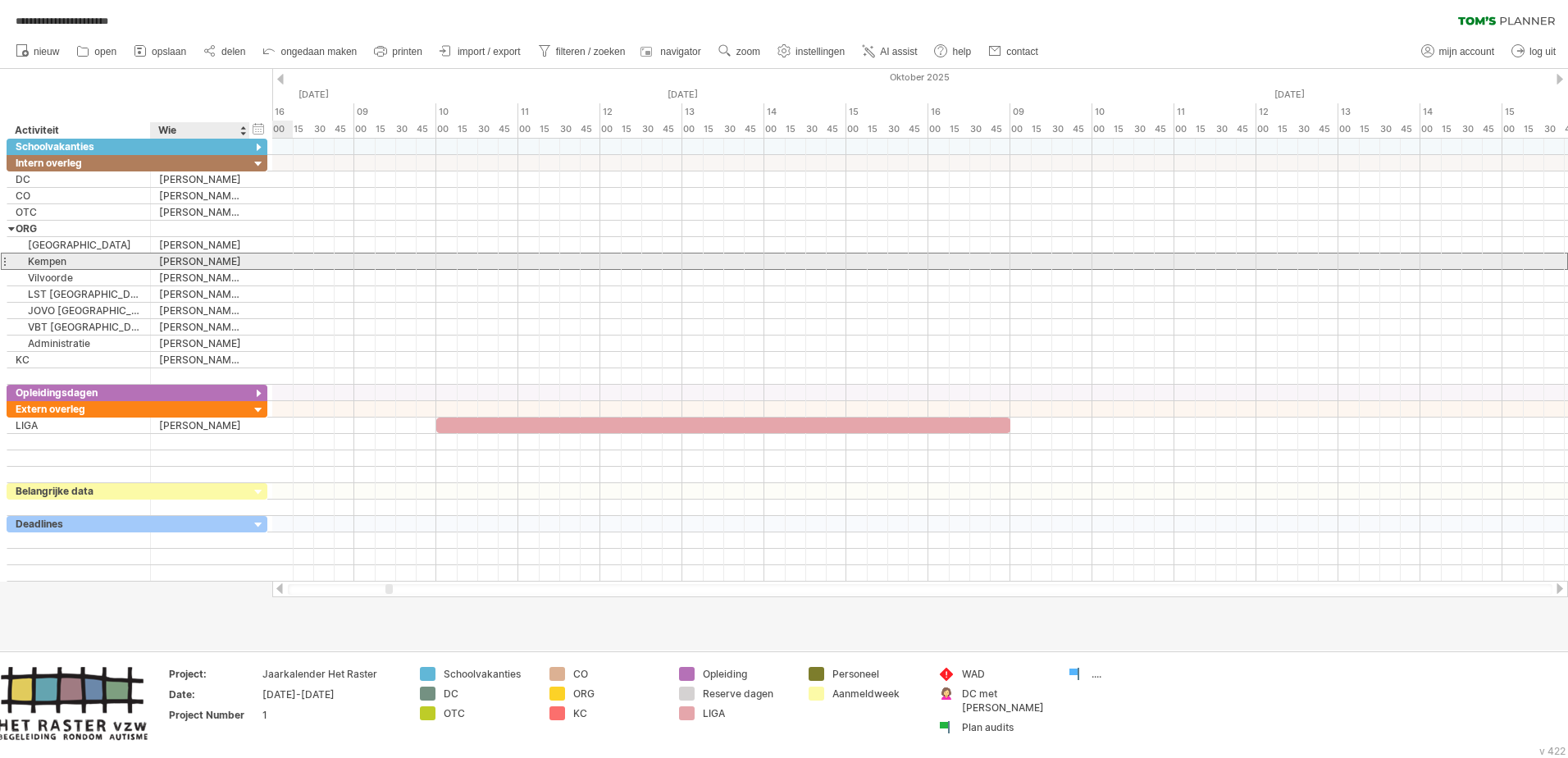
click at [238, 256] on div "[PERSON_NAME]" at bounding box center [200, 261] width 82 height 16
type input "**********"
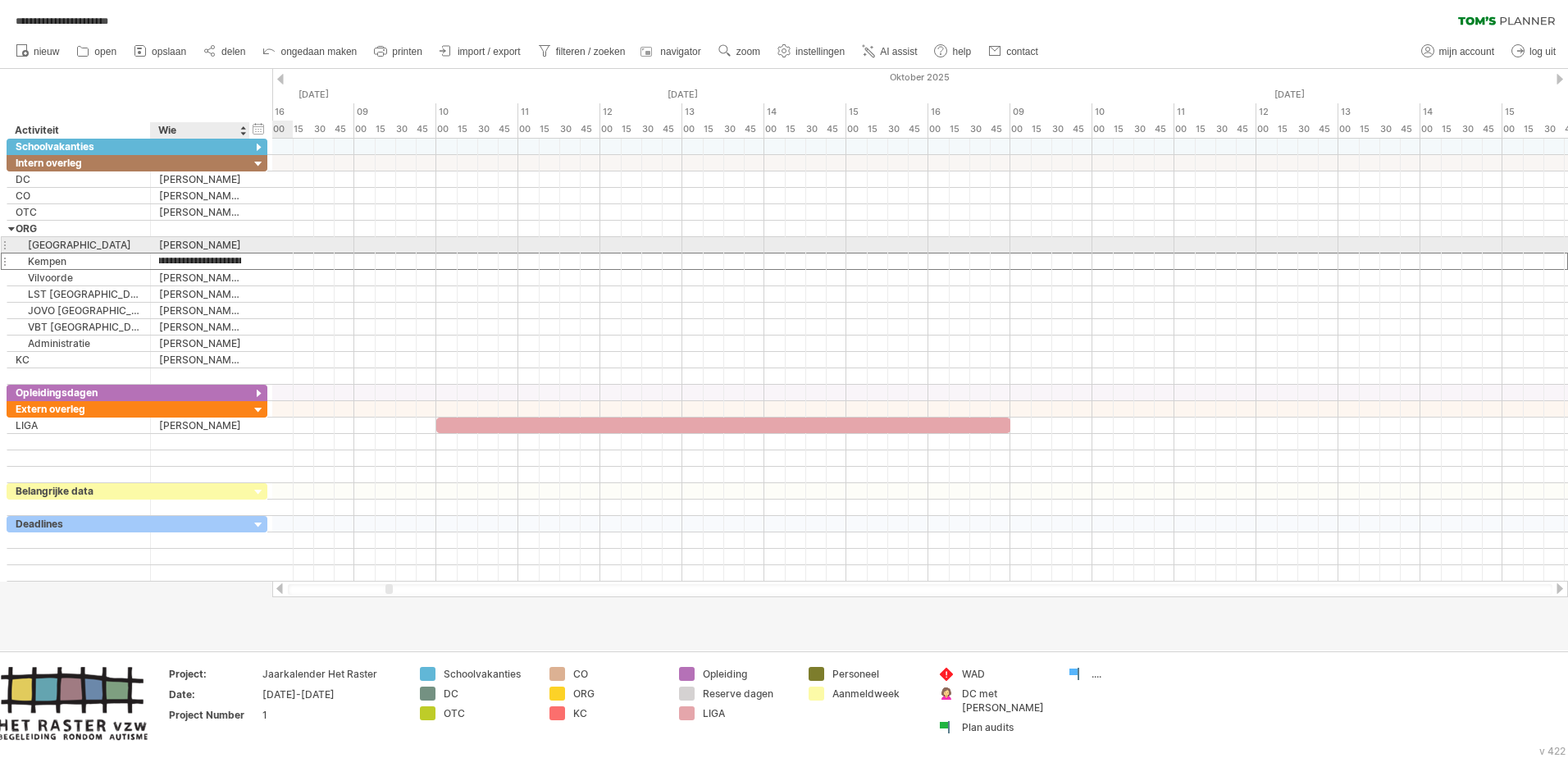
click at [244, 246] on div at bounding box center [248, 246] width 8 height 16
click at [222, 244] on div "[PERSON_NAME]" at bounding box center [200, 245] width 82 height 16
click at [239, 244] on input "**********" at bounding box center [200, 245] width 82 height 16
type input "**********"
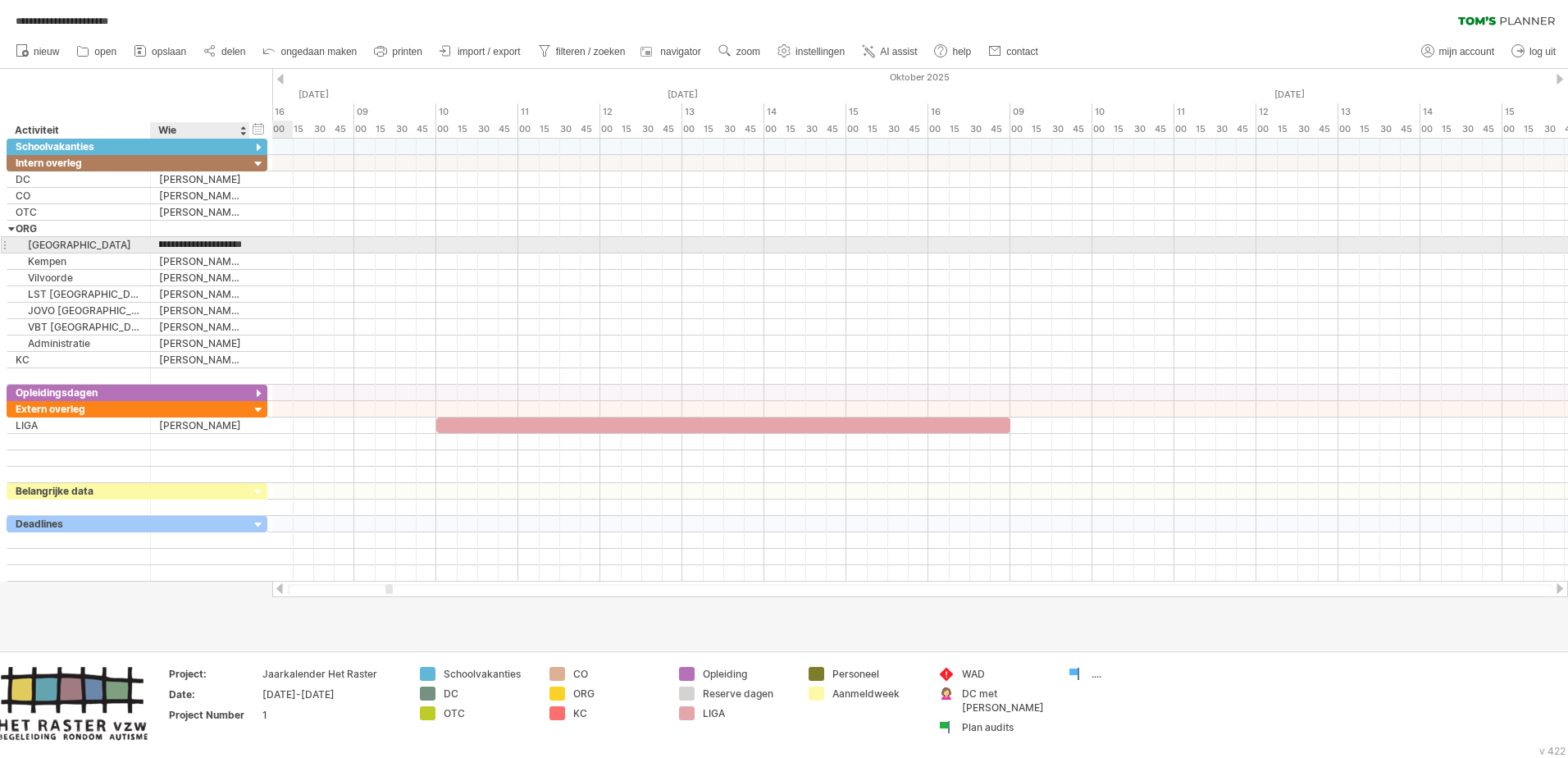
scroll to position [0, 12]
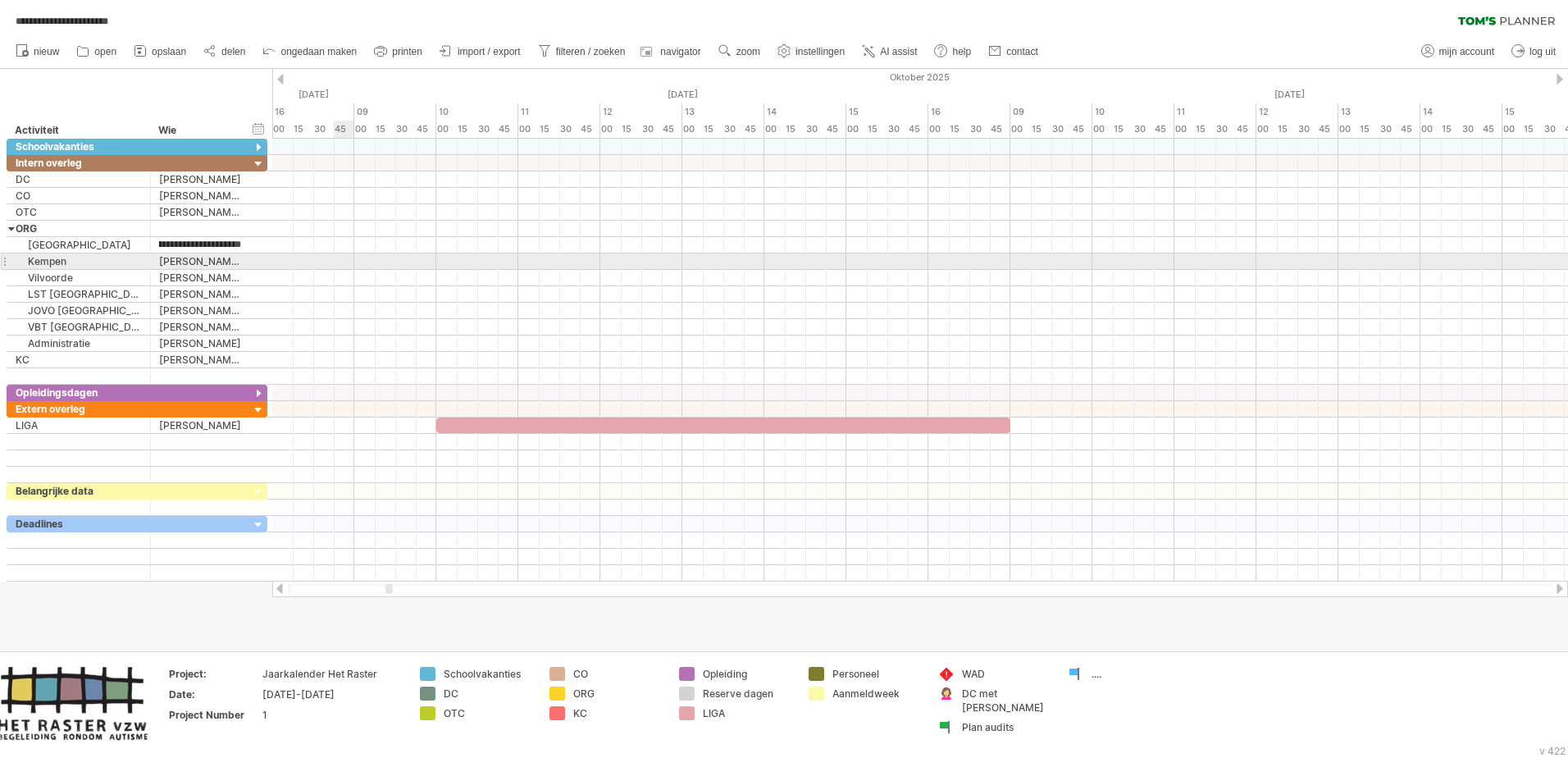
click at [342, 269] on div at bounding box center [920, 262] width 1295 height 16
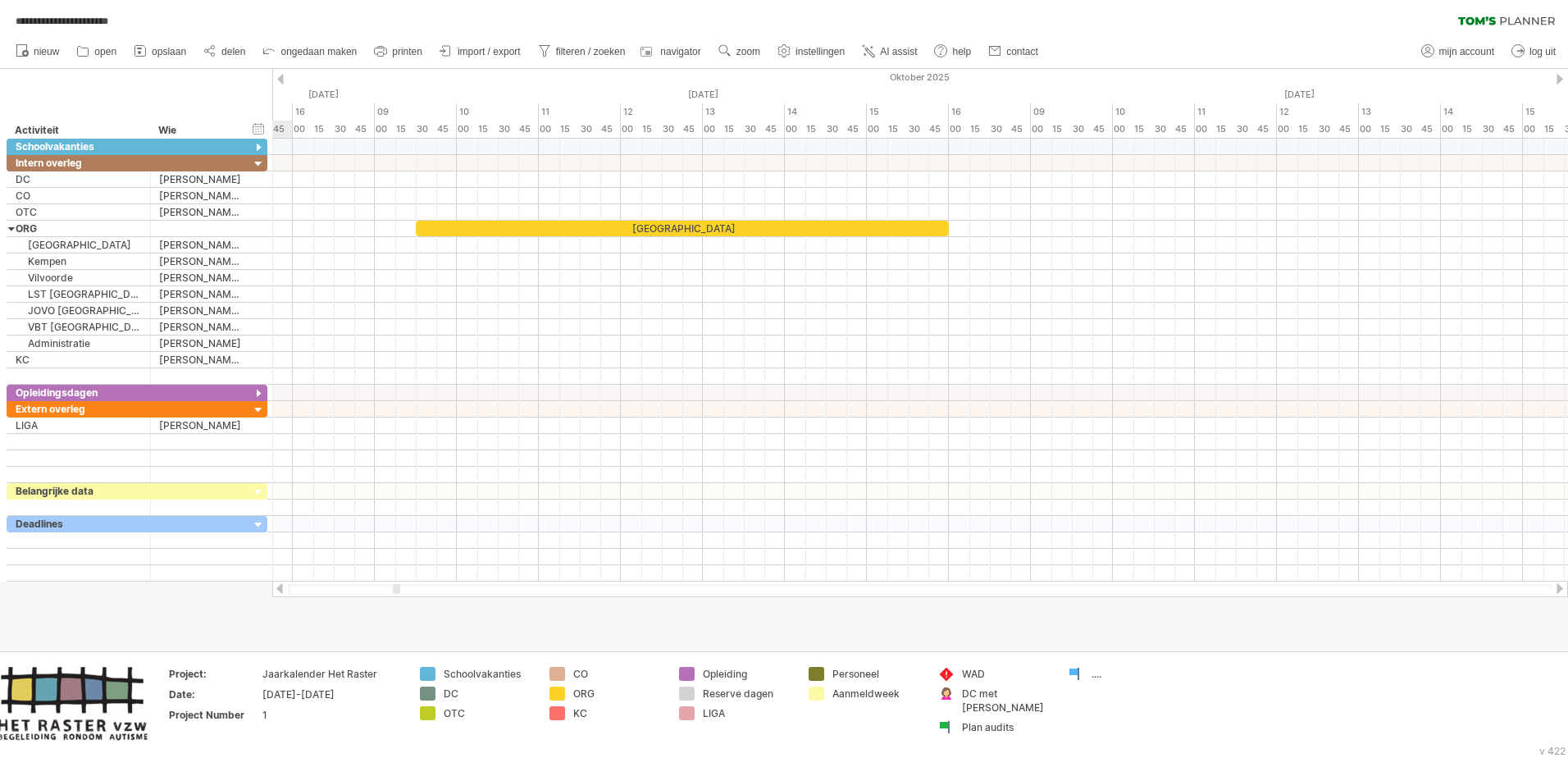
click at [396, 462] on div at bounding box center [396, 589] width 7 height 10
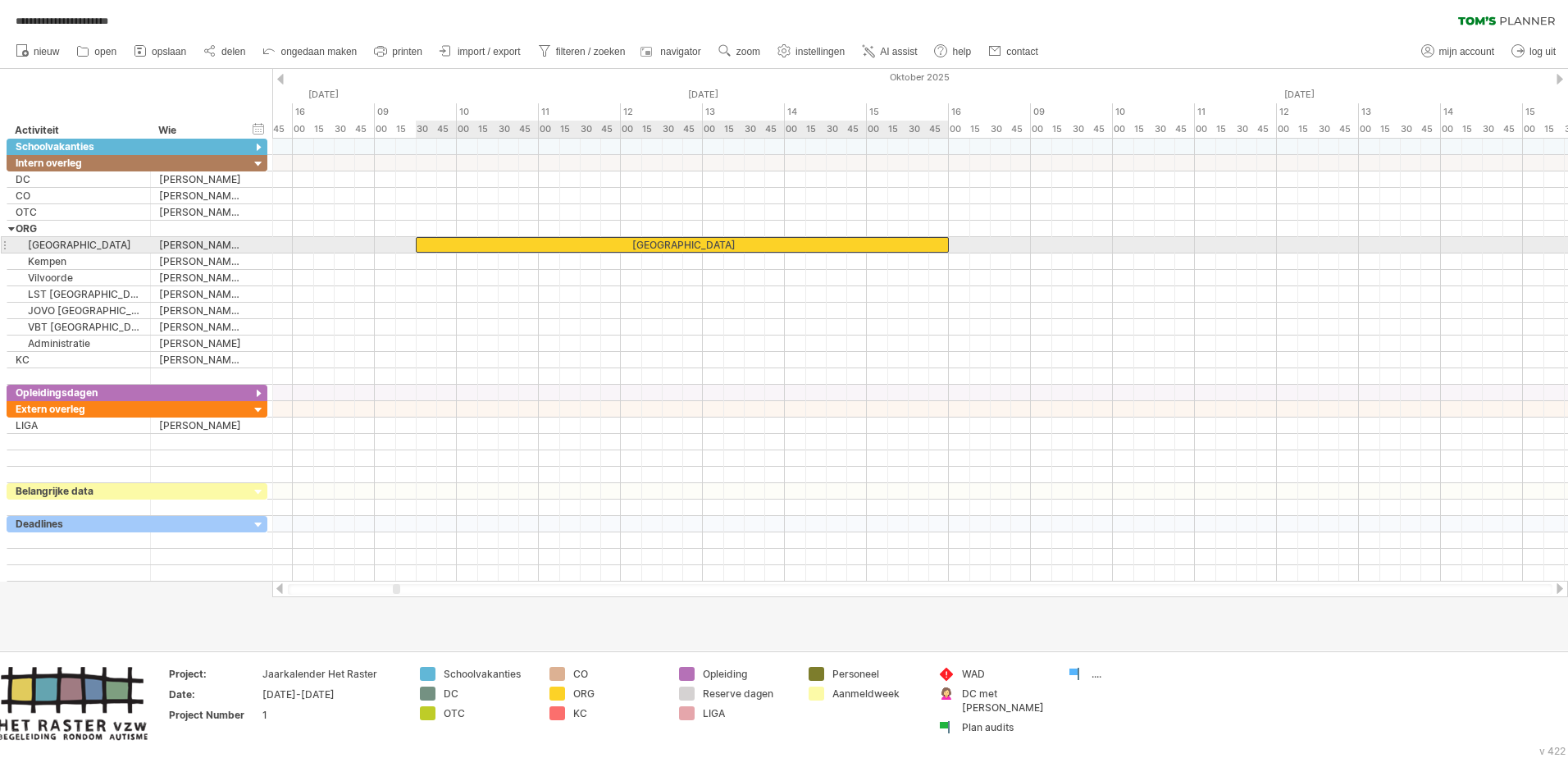
drag, startPoint x: 585, startPoint y: 227, endPoint x: 585, endPoint y: 241, distance: 14.0
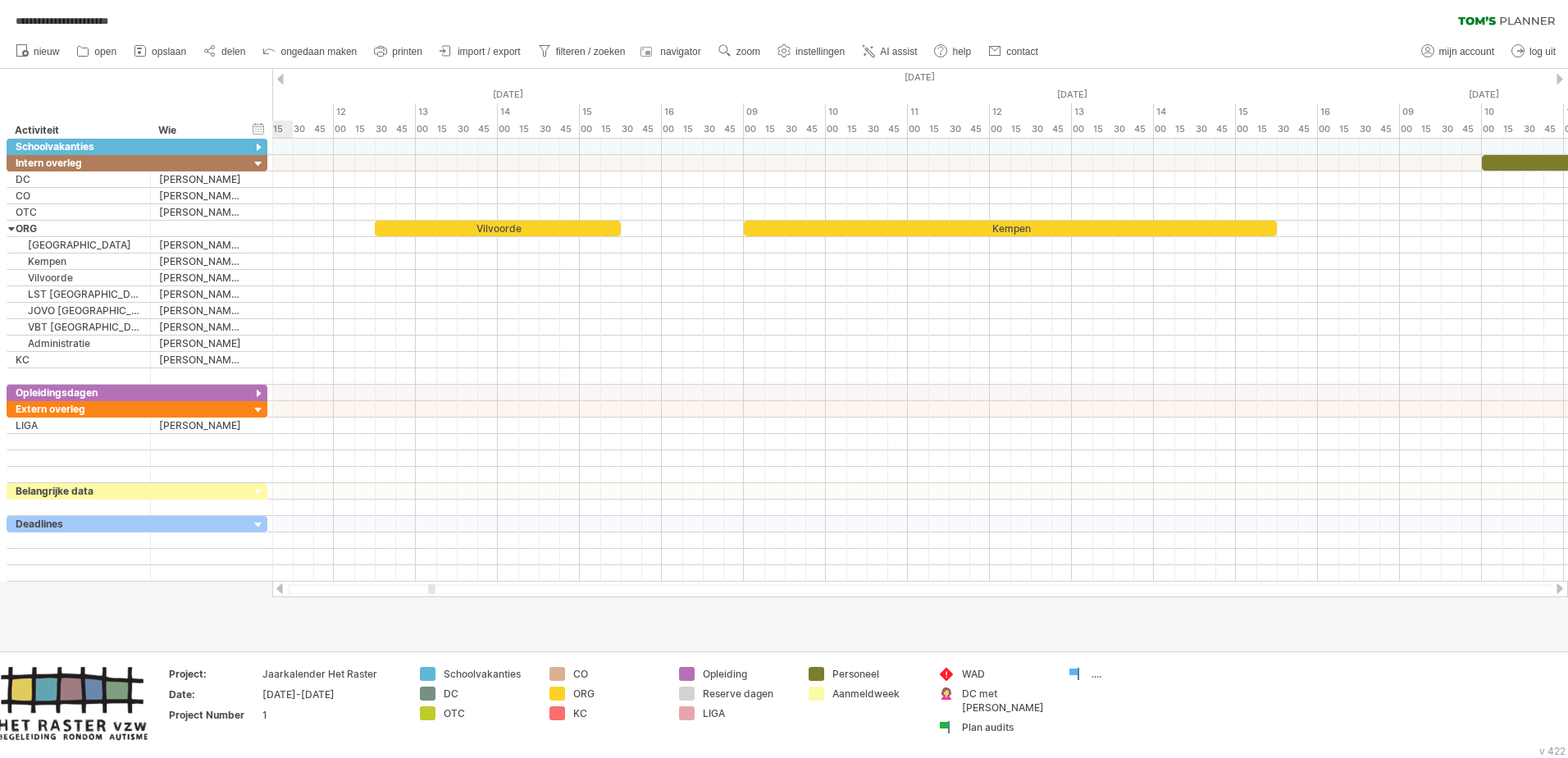
drag, startPoint x: 397, startPoint y: 589, endPoint x: 432, endPoint y: 592, distance: 35.1
click at [432, 462] on div at bounding box center [432, 589] width 7 height 10
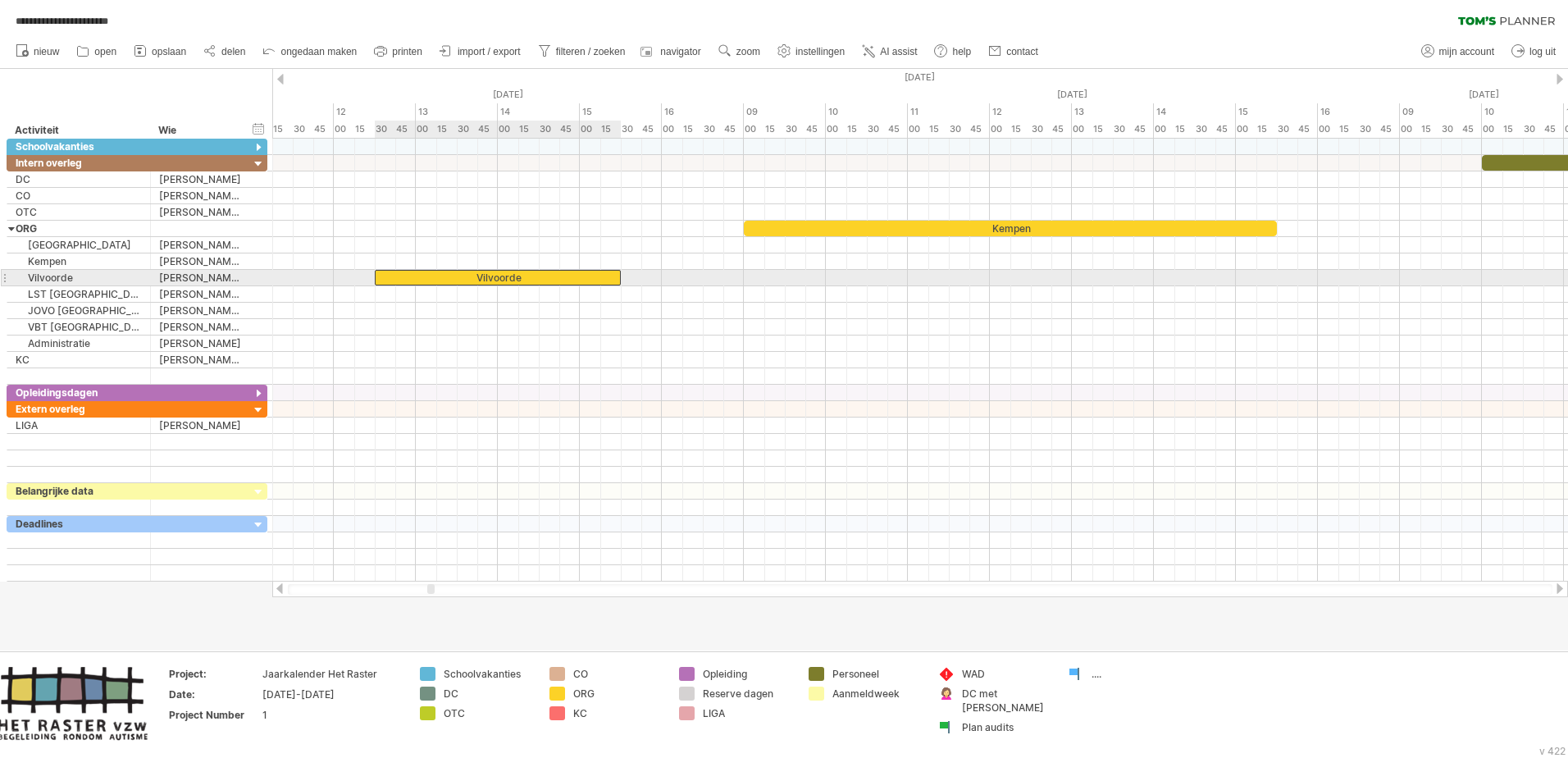
drag, startPoint x: 454, startPoint y: 230, endPoint x: 452, endPoint y: 274, distance: 44.0
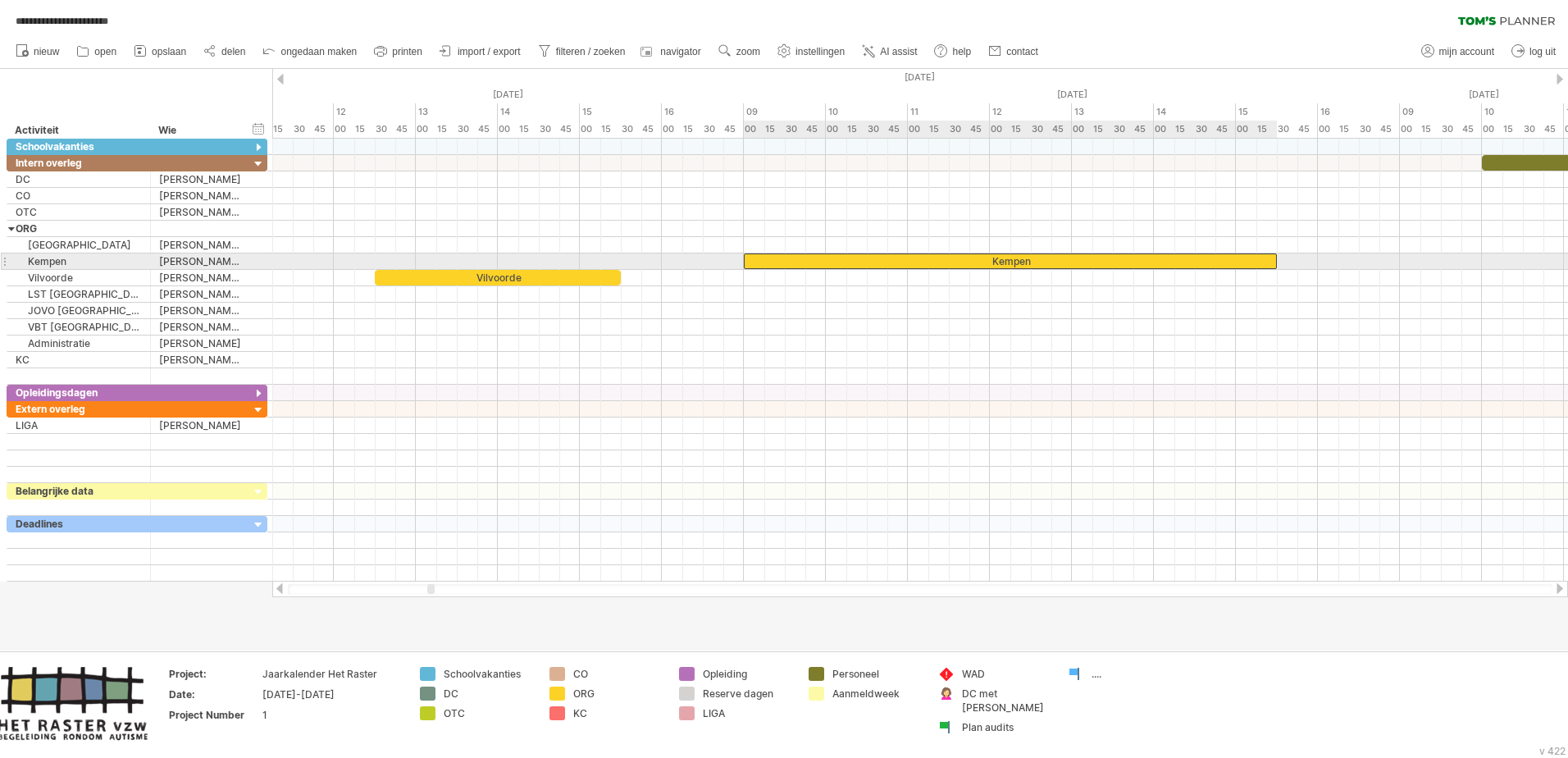
drag, startPoint x: 794, startPoint y: 227, endPoint x: 793, endPoint y: 258, distance: 31.0
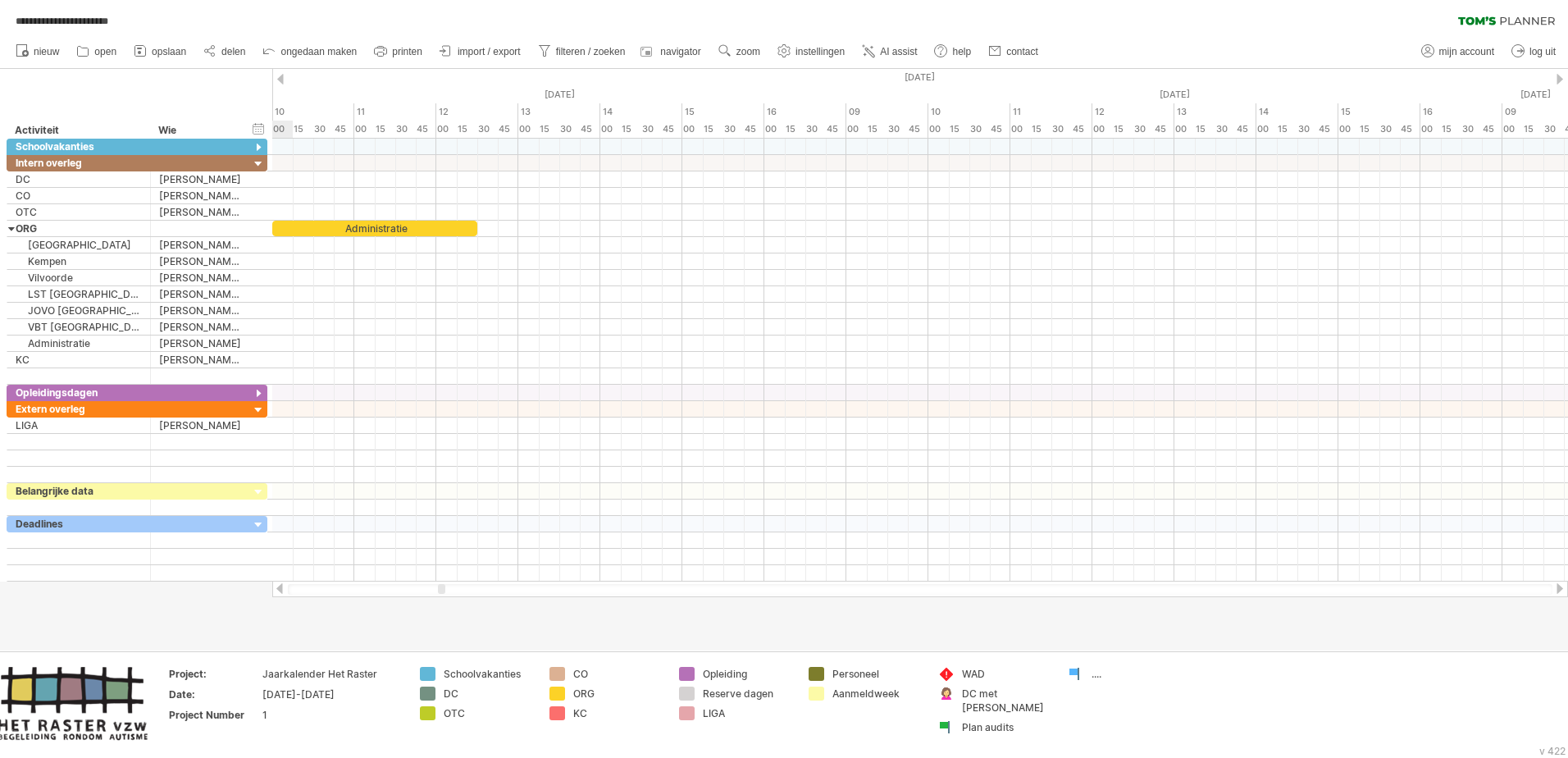
drag, startPoint x: 429, startPoint y: 591, endPoint x: 440, endPoint y: 592, distance: 11.0
click at [440, 462] on div at bounding box center [441, 589] width 7 height 10
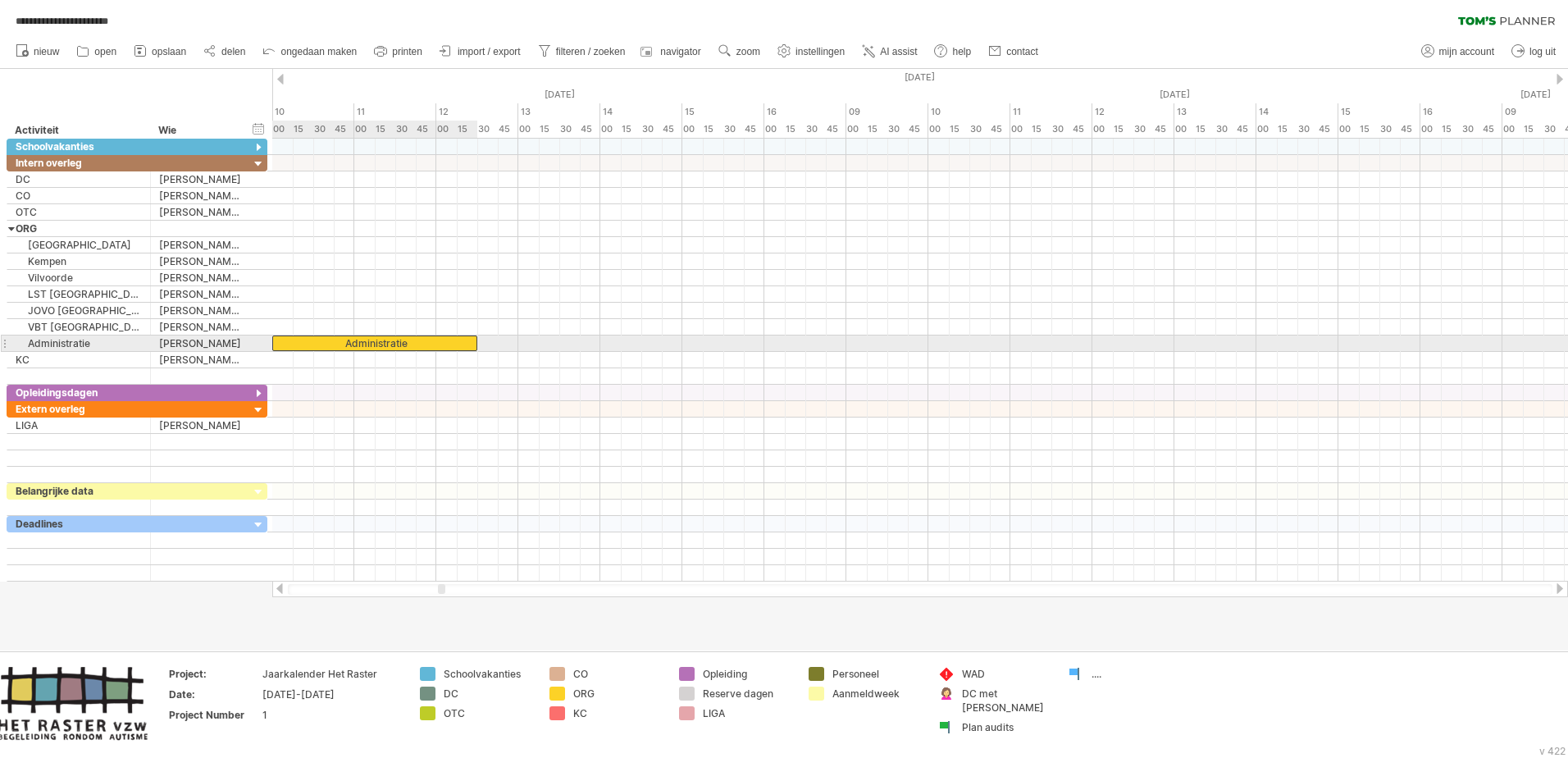
drag, startPoint x: 351, startPoint y: 231, endPoint x: 347, endPoint y: 343, distance: 112.1
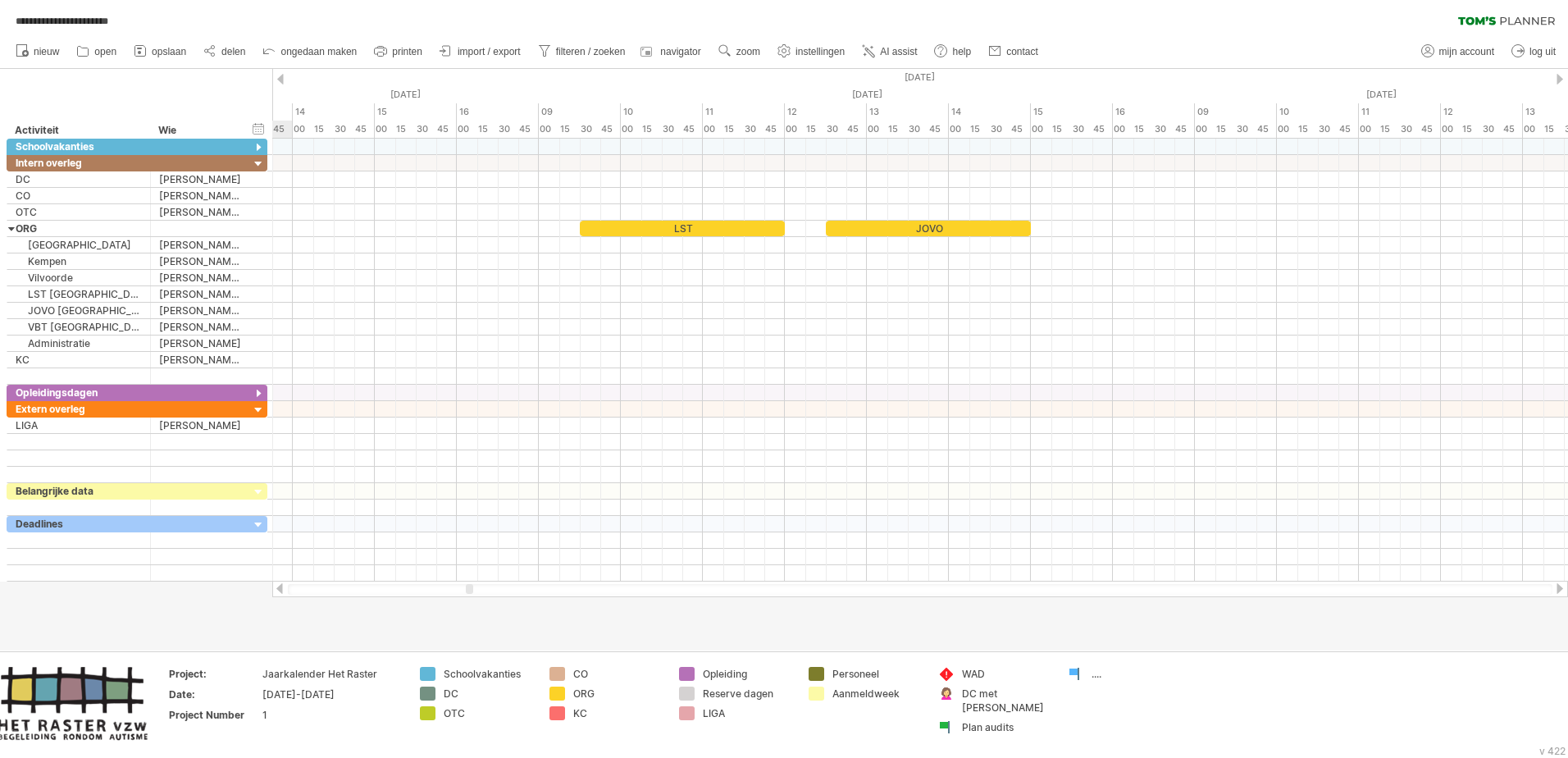
drag, startPoint x: 445, startPoint y: 587, endPoint x: 473, endPoint y: 592, distance: 28.4
click at [473, 462] on div at bounding box center [469, 589] width 7 height 10
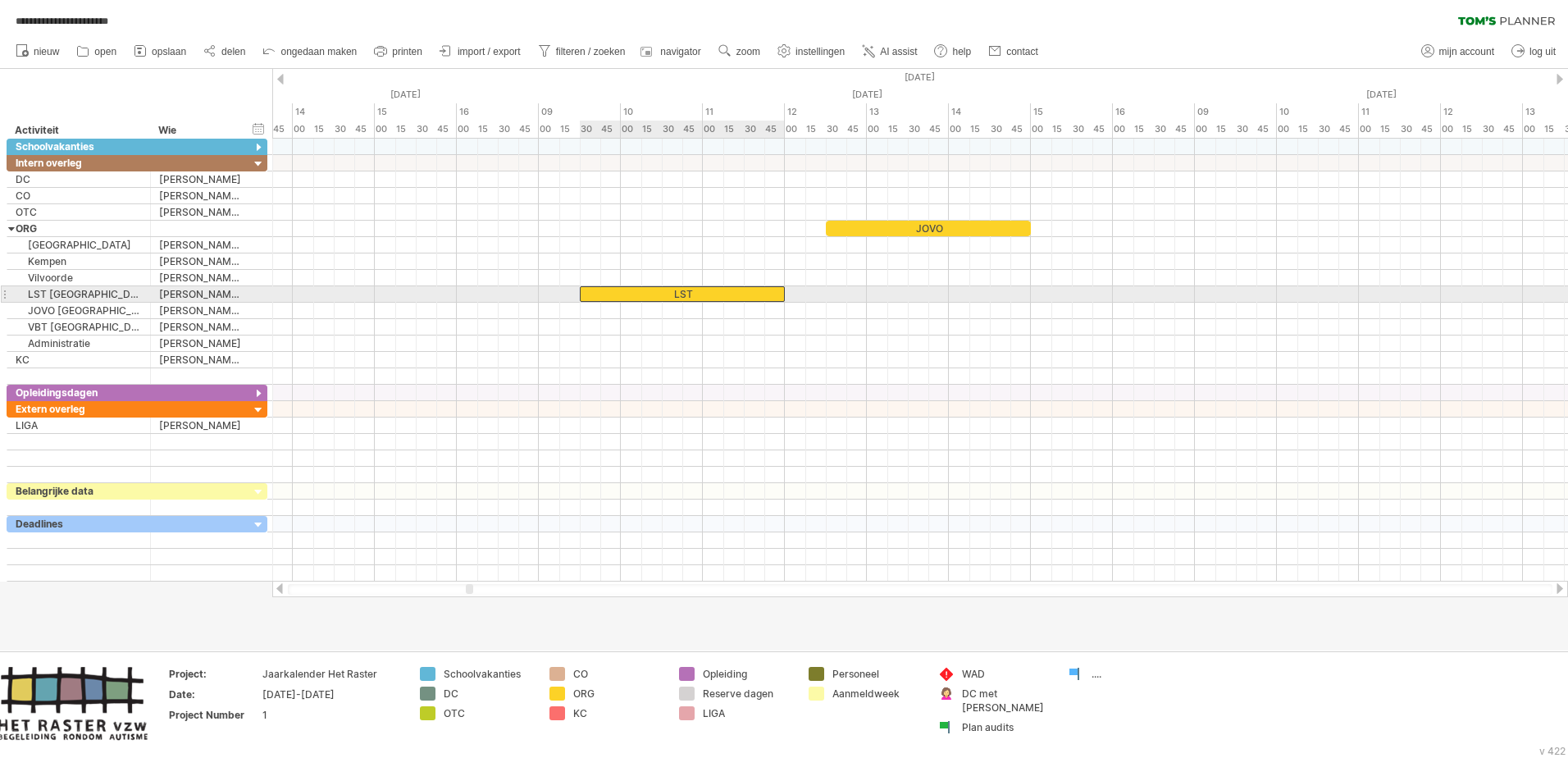
drag, startPoint x: 688, startPoint y: 227, endPoint x: 690, endPoint y: 288, distance: 61.0
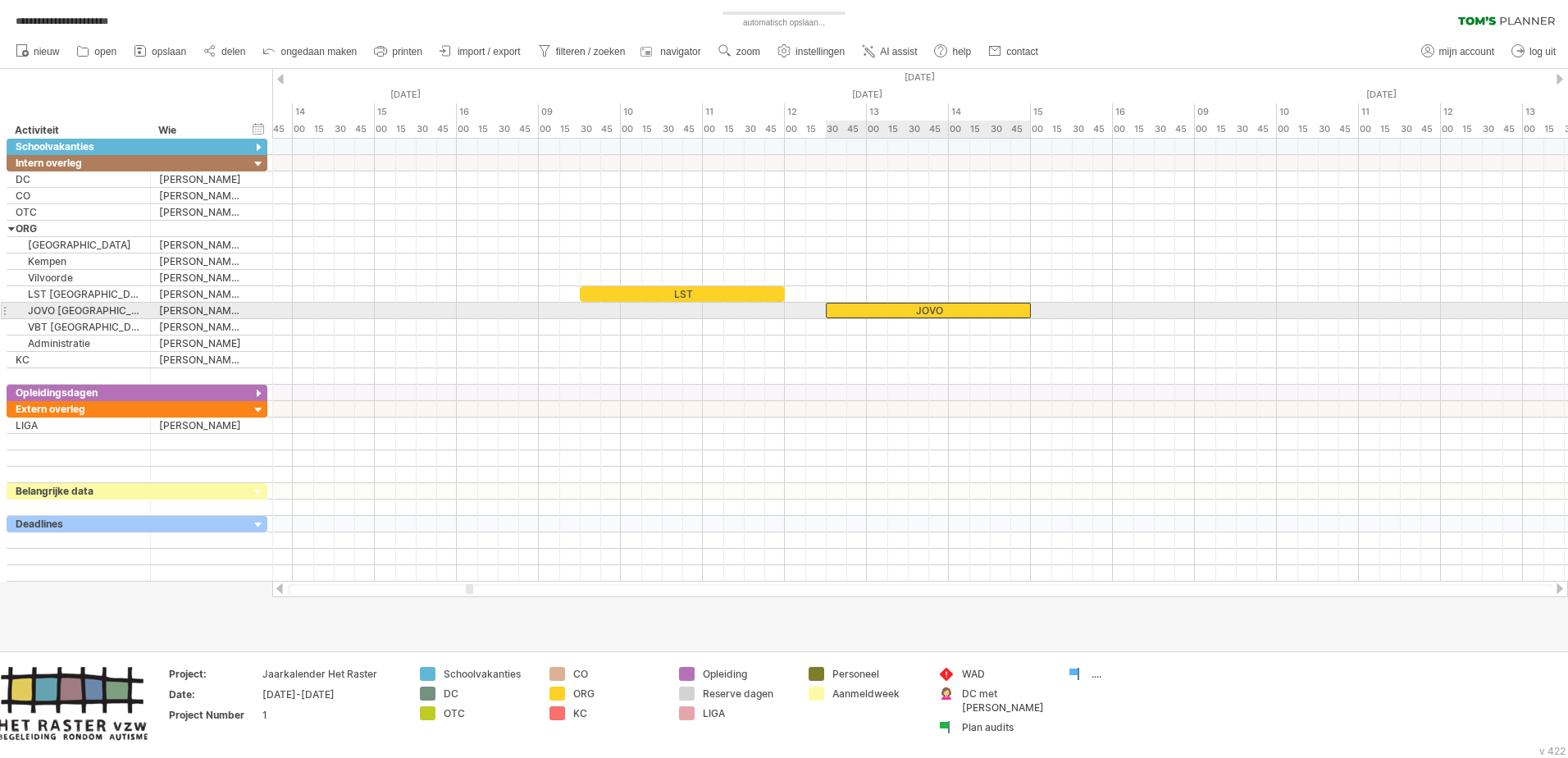
drag, startPoint x: 894, startPoint y: 228, endPoint x: 898, endPoint y: 305, distance: 77.1
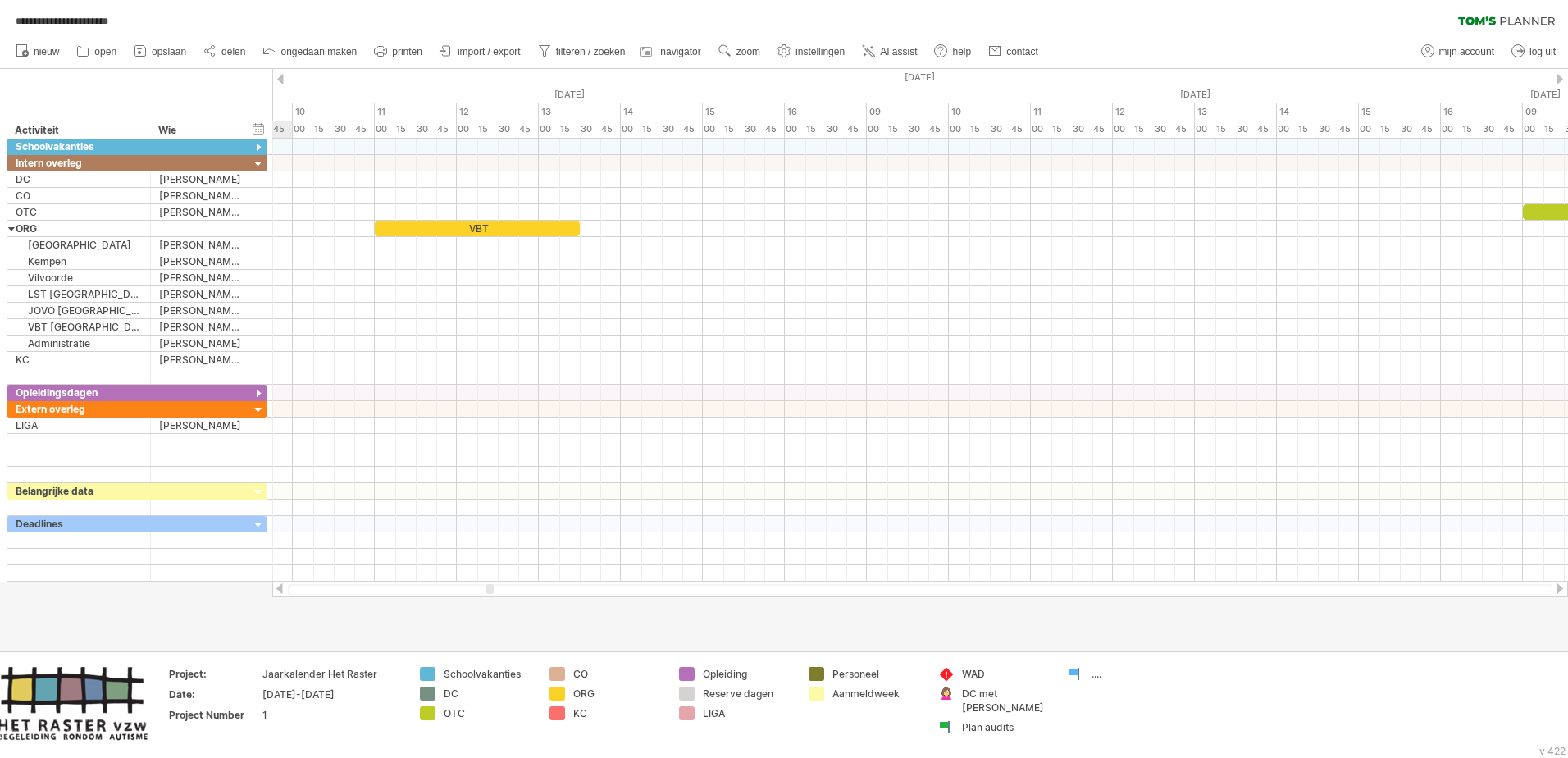
drag, startPoint x: 472, startPoint y: 591, endPoint x: 493, endPoint y: 597, distance: 21.8
click at [493, 462] on div "**********" at bounding box center [784, 379] width 1568 height 758
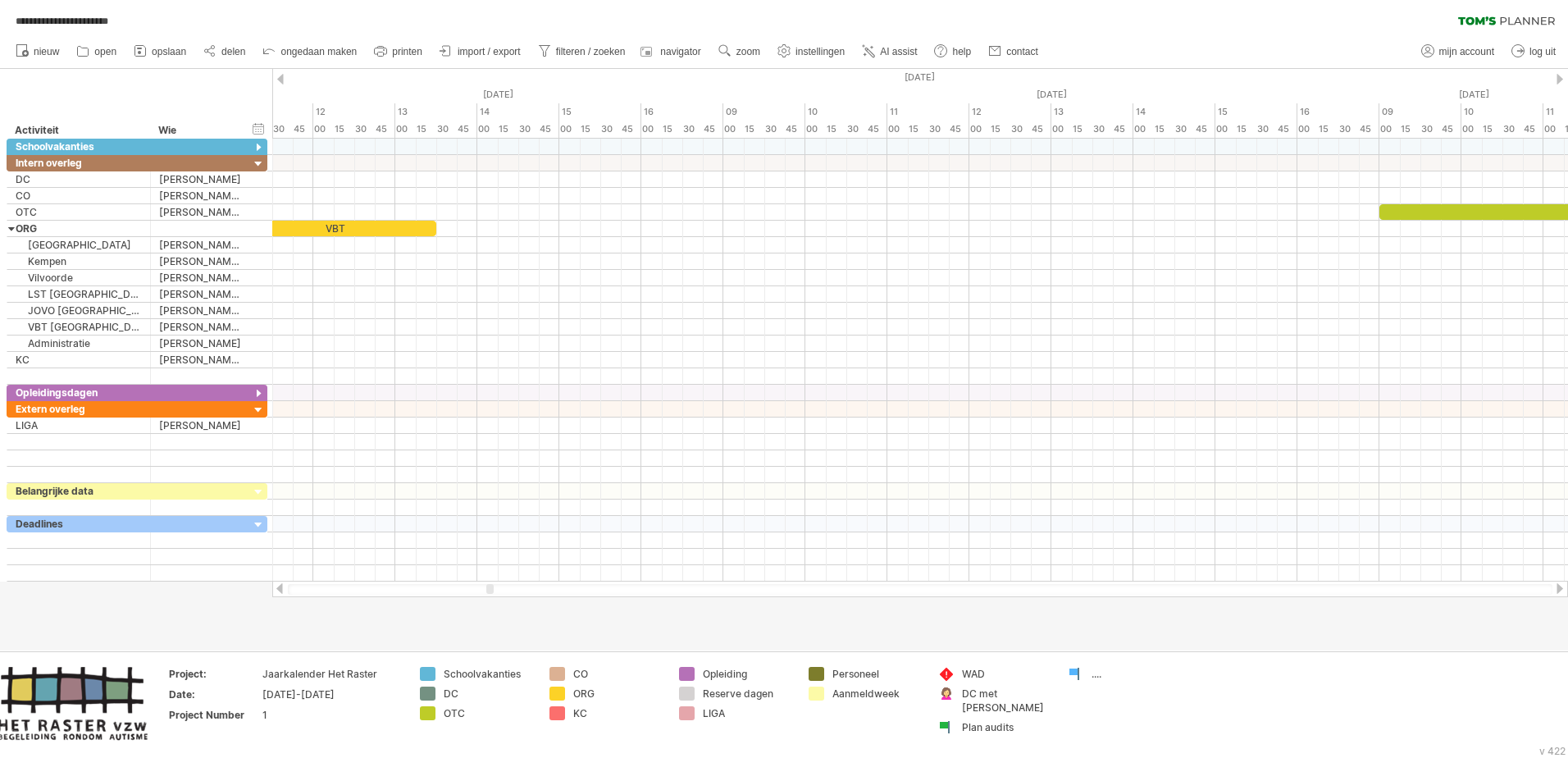
click at [283, 462] on div at bounding box center [280, 588] width 13 height 11
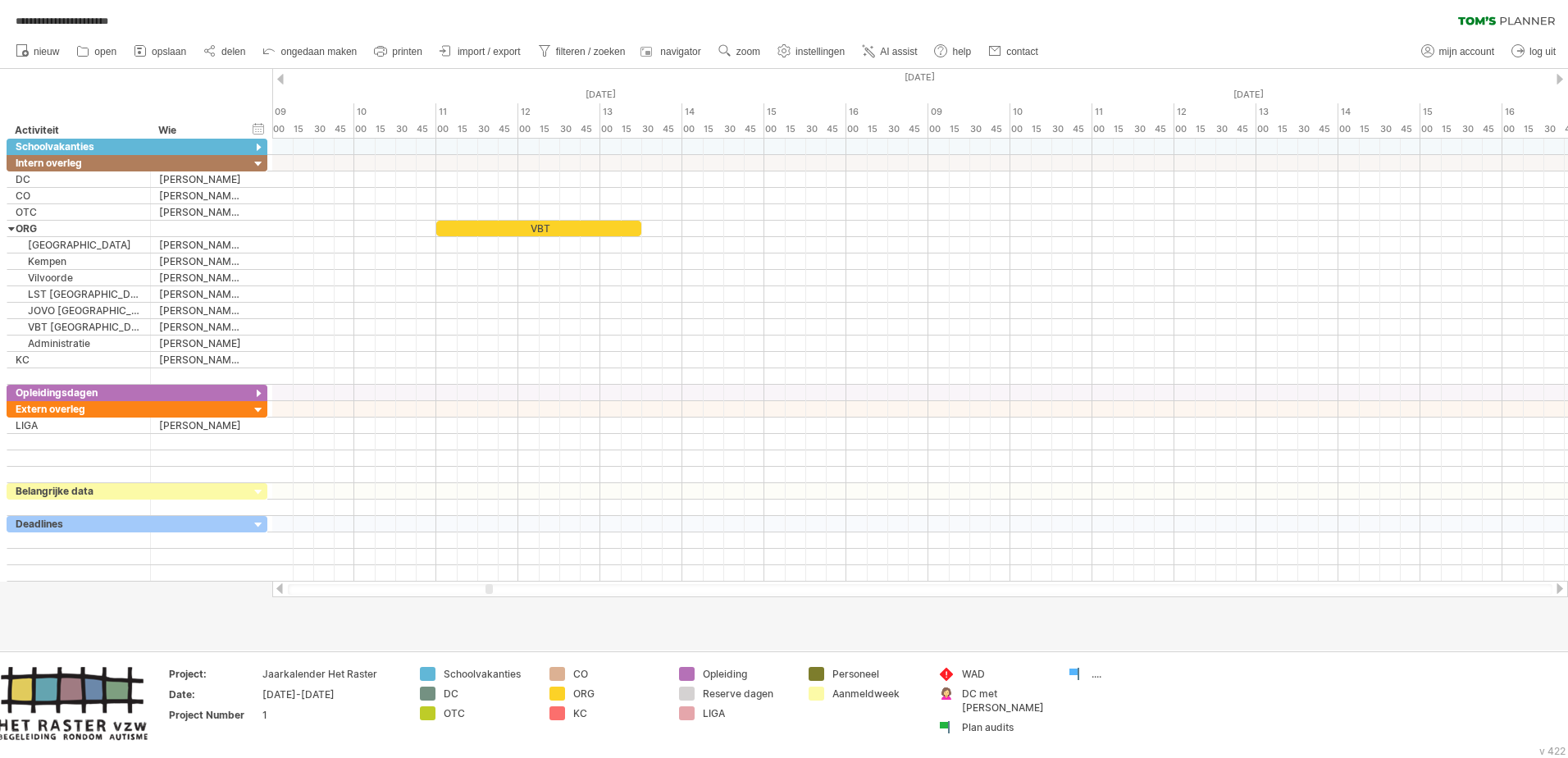
click at [280, 462] on div at bounding box center [280, 588] width 13 height 11
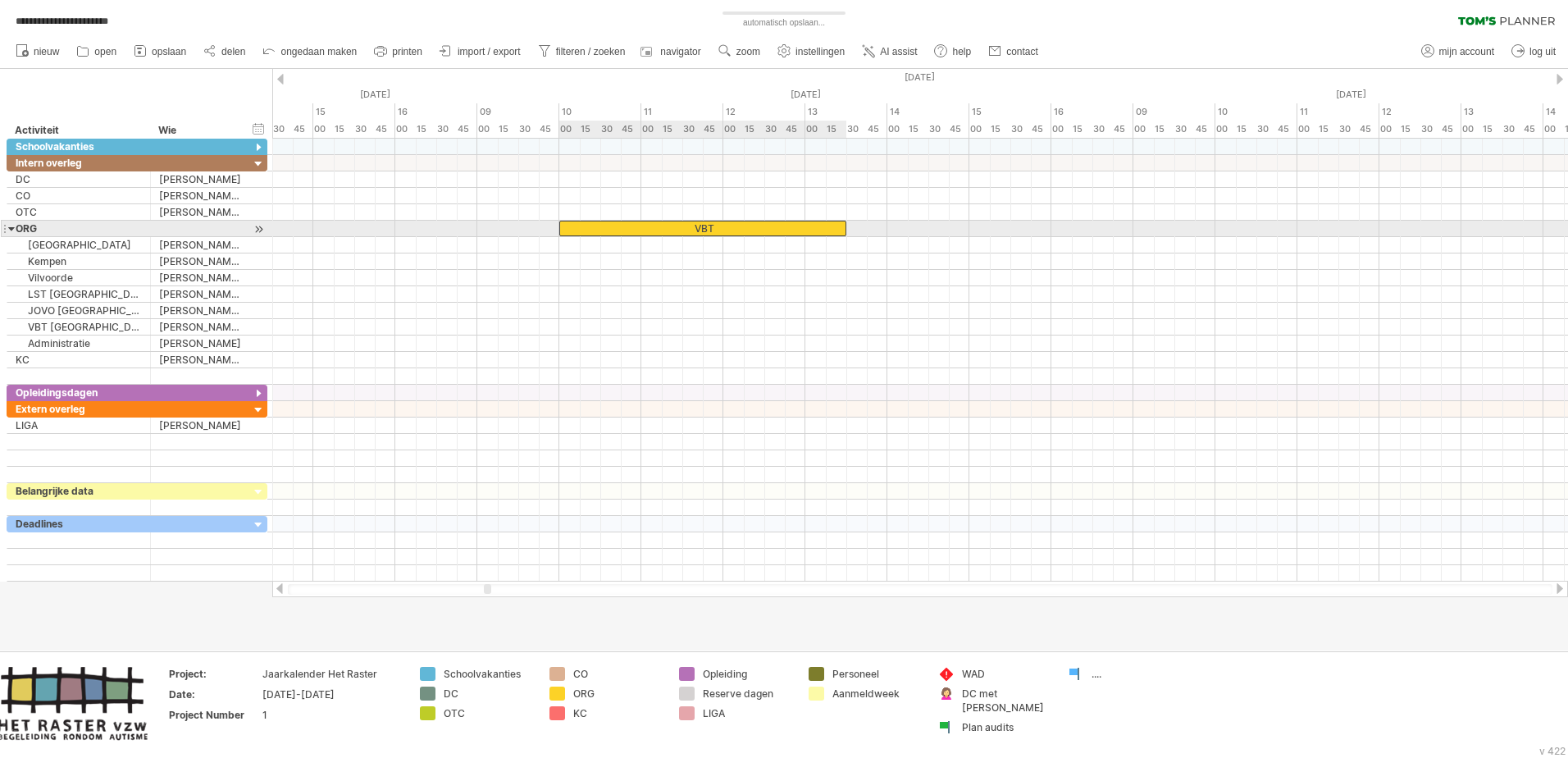
drag, startPoint x: 641, startPoint y: 230, endPoint x: 558, endPoint y: 234, distance: 83.1
click at [558, 234] on span at bounding box center [559, 228] width 7 height 16
drag, startPoint x: 843, startPoint y: 231, endPoint x: 759, endPoint y: 229, distance: 84.0
click at [759, 229] on div "VBT" at bounding box center [661, 228] width 205 height 16
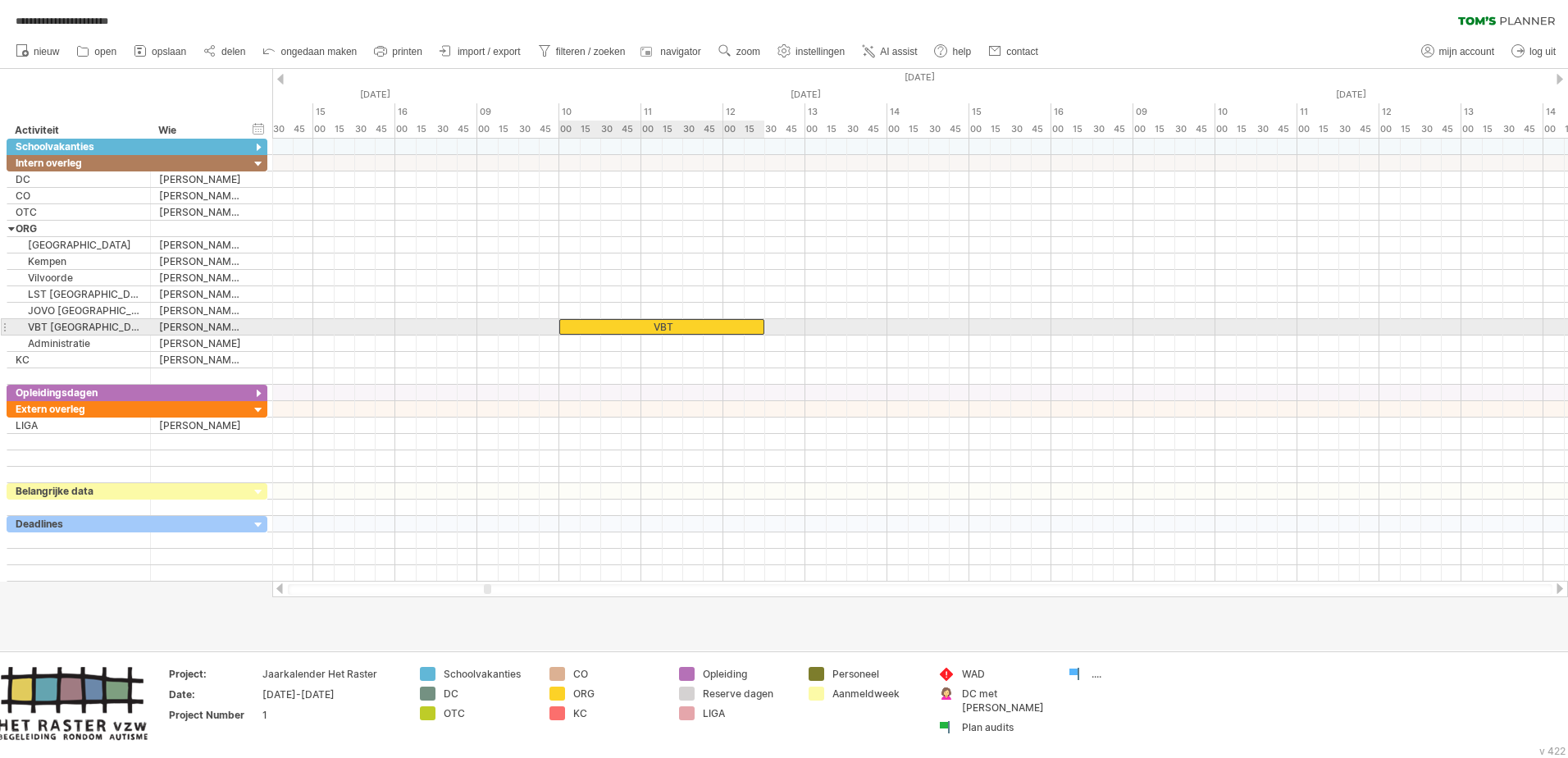
drag, startPoint x: 677, startPoint y: 230, endPoint x: 674, endPoint y: 320, distance: 90.0
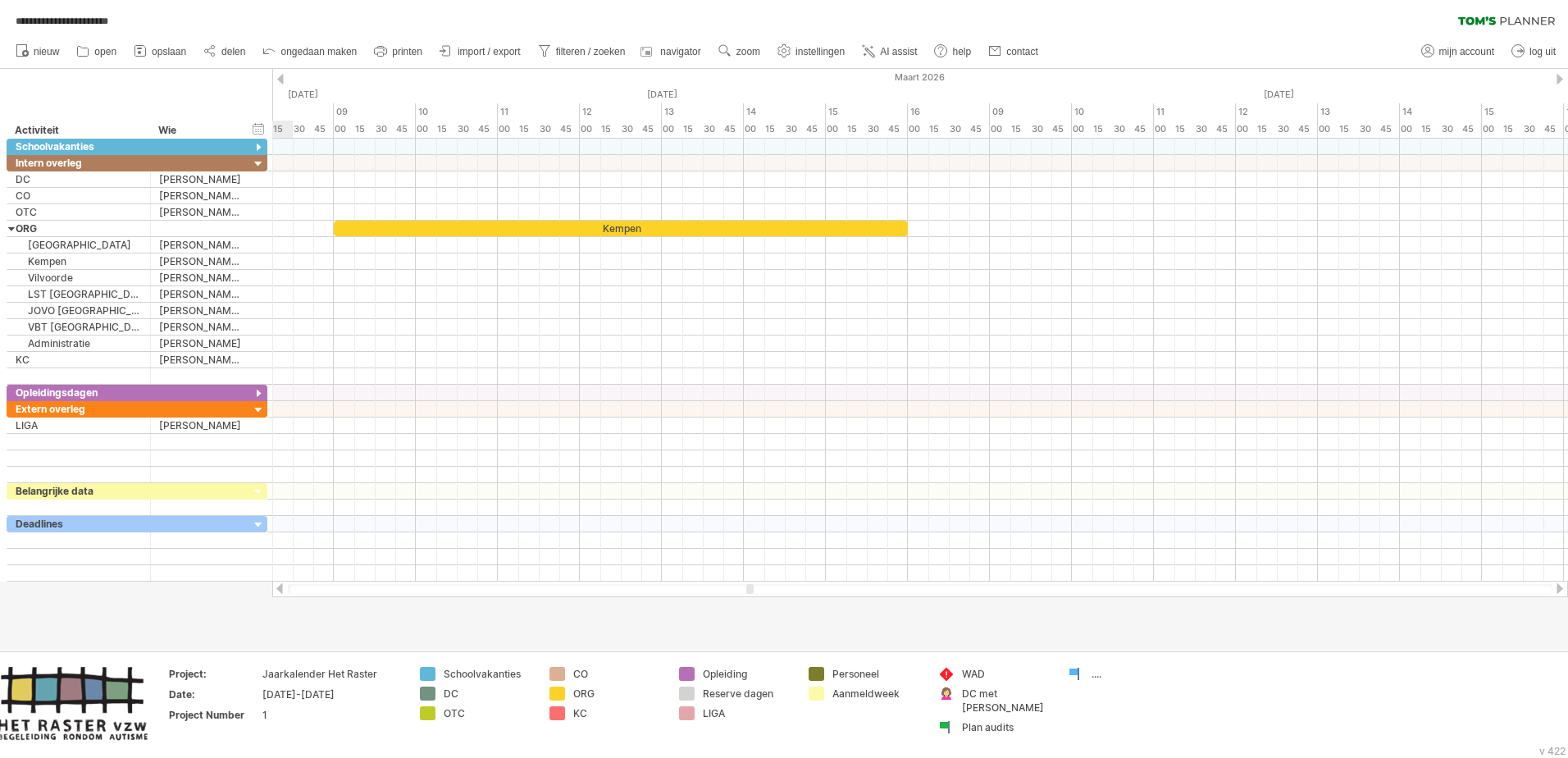
drag, startPoint x: 489, startPoint y: 588, endPoint x: 751, endPoint y: 615, distance: 263.4
click at [751, 462] on div "**********" at bounding box center [784, 379] width 1568 height 758
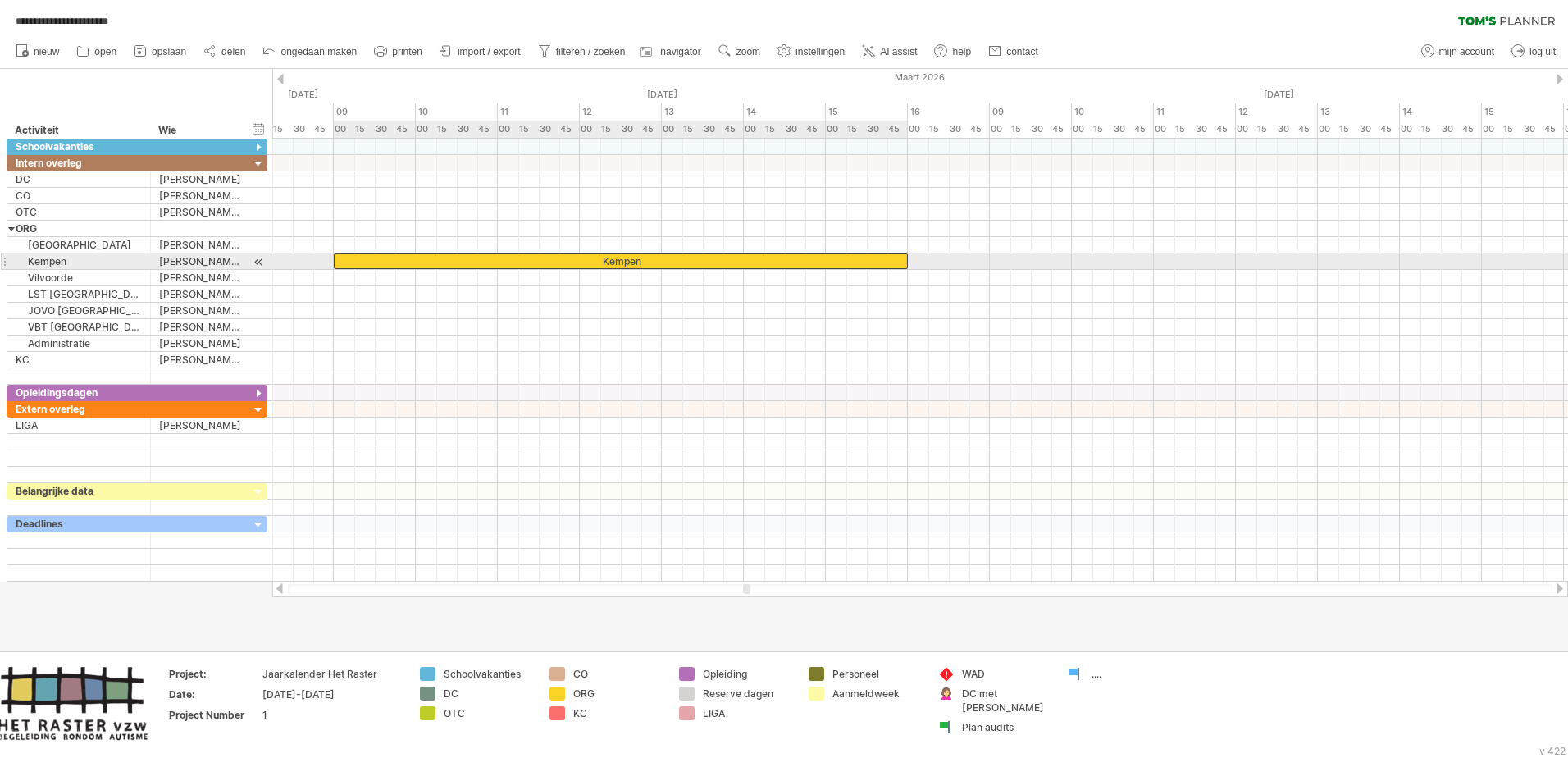
drag, startPoint x: 564, startPoint y: 227, endPoint x: 566, endPoint y: 258, distance: 31.1
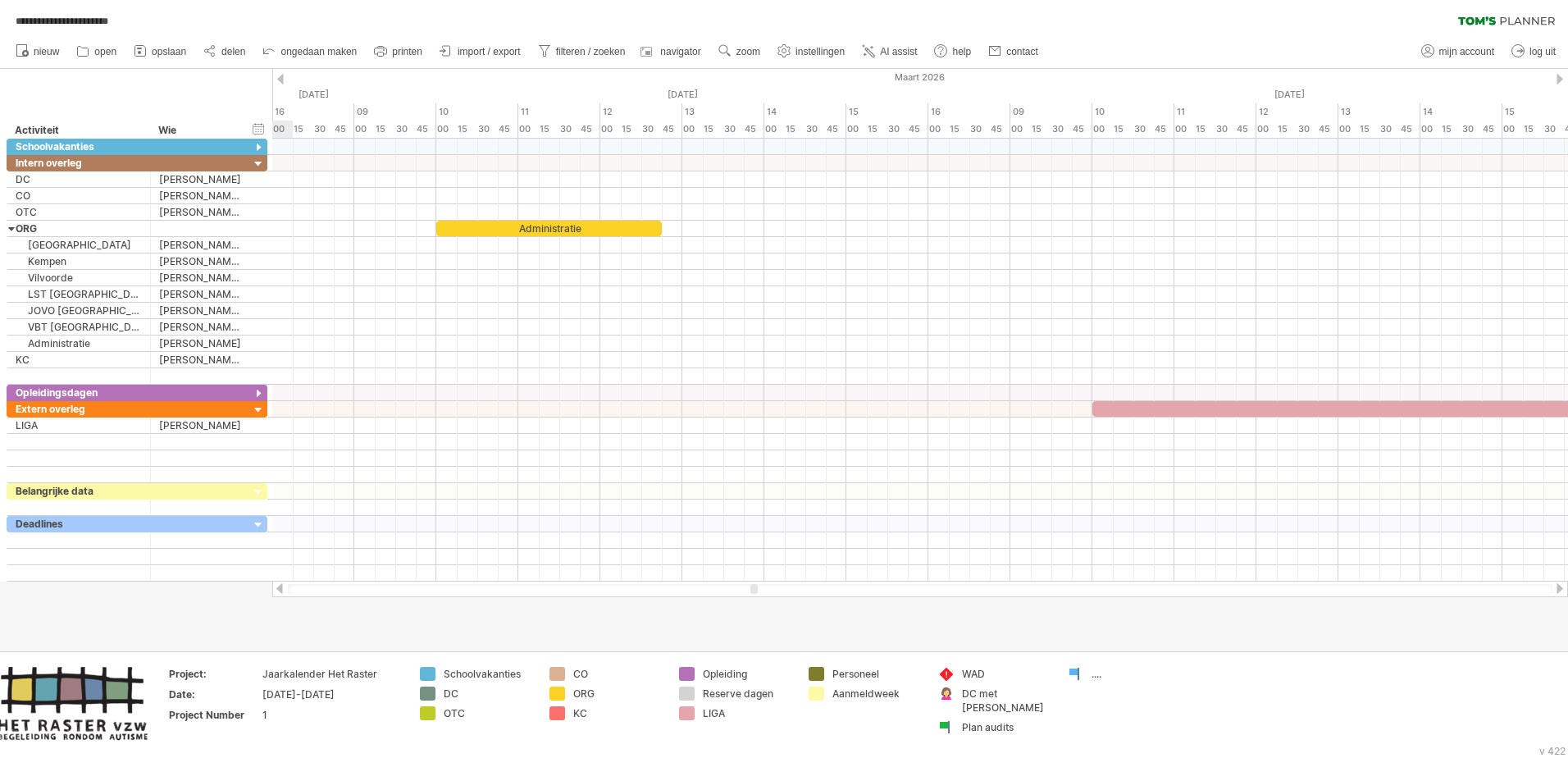
click at [754, 462] on div at bounding box center [754, 589] width 7 height 10
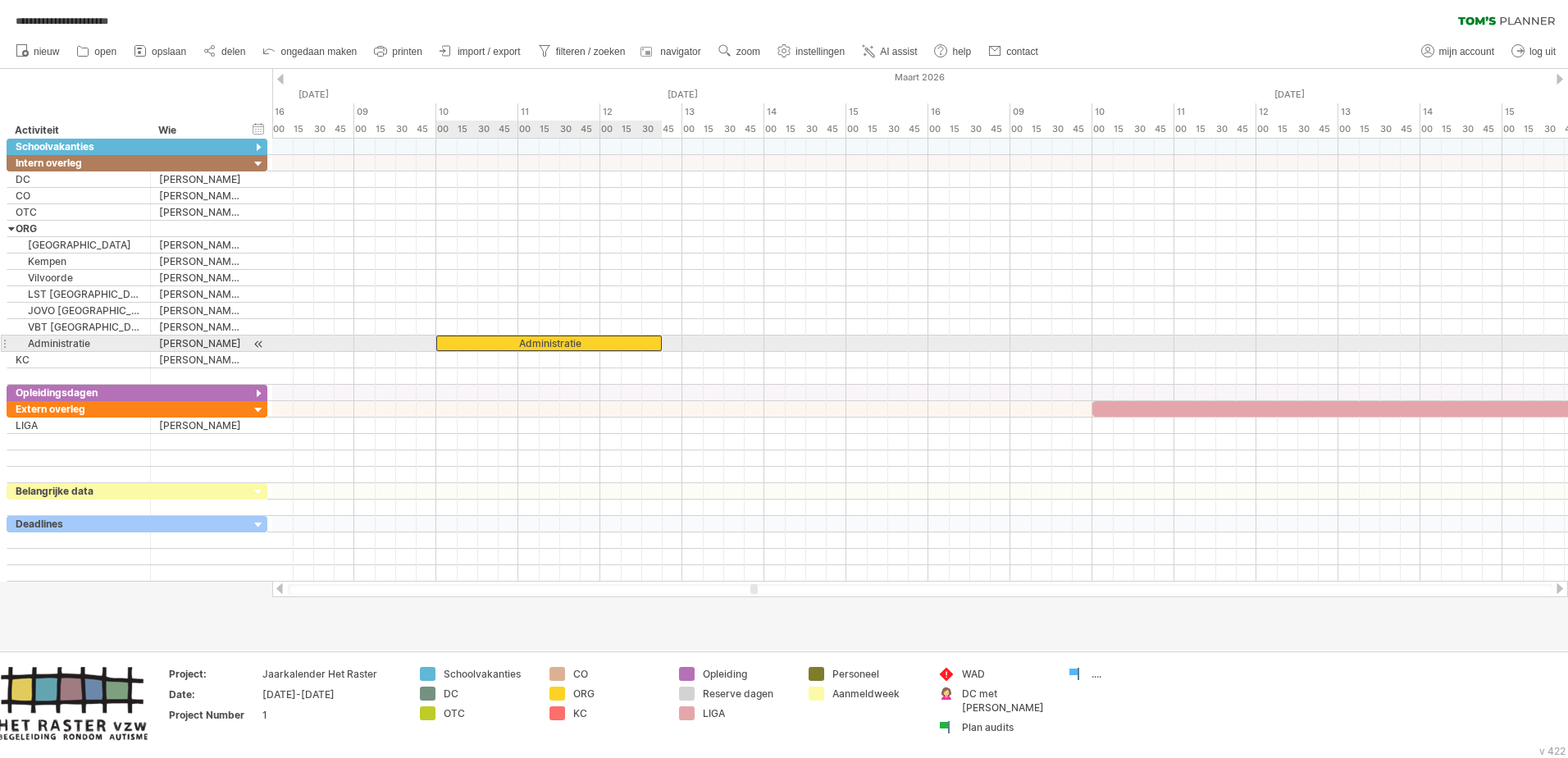
drag, startPoint x: 492, startPoint y: 228, endPoint x: 488, endPoint y: 337, distance: 109.1
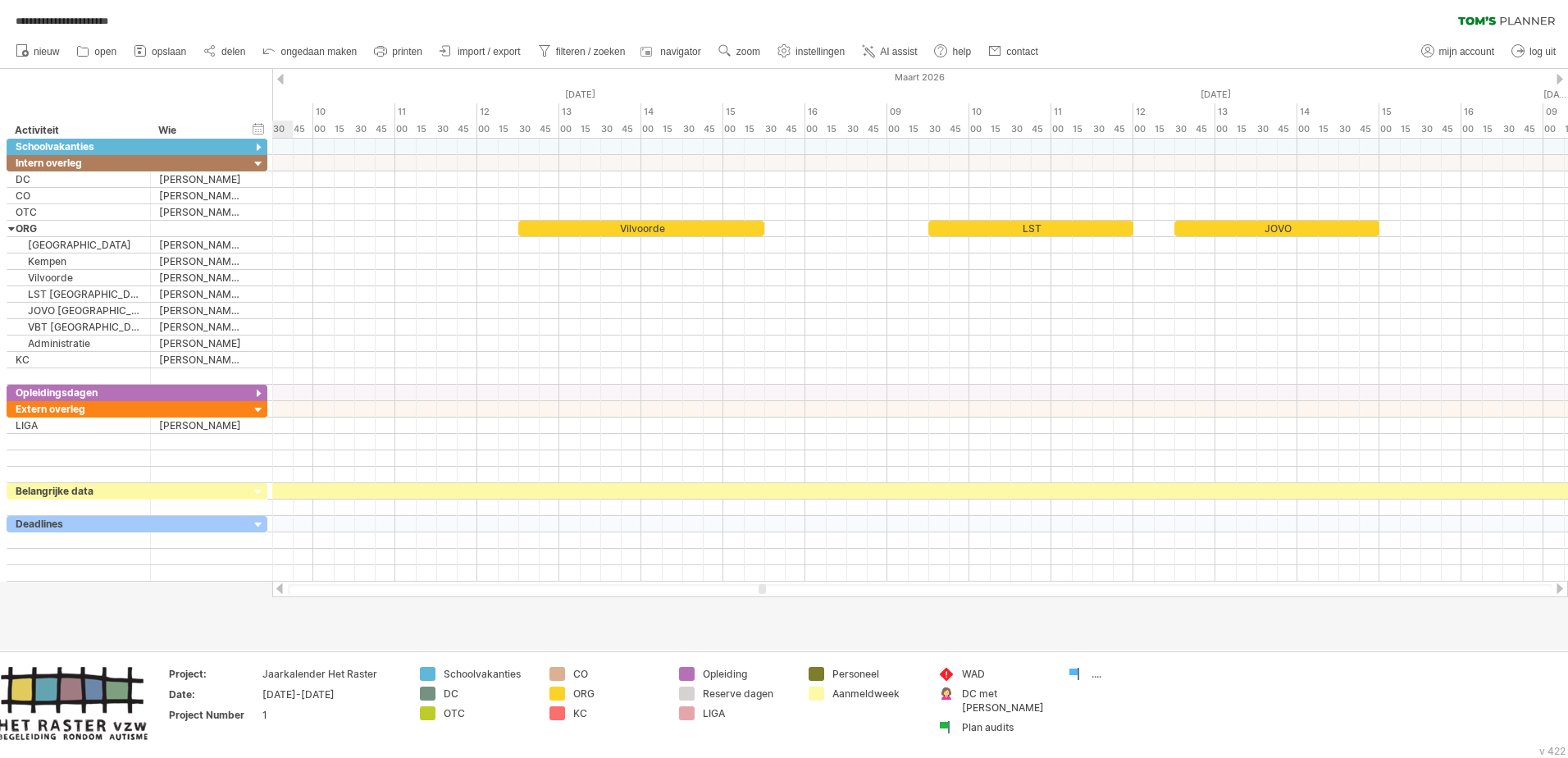
drag, startPoint x: 754, startPoint y: 590, endPoint x: 763, endPoint y: 592, distance: 9.2
click at [763, 462] on div at bounding box center [762, 589] width 7 height 10
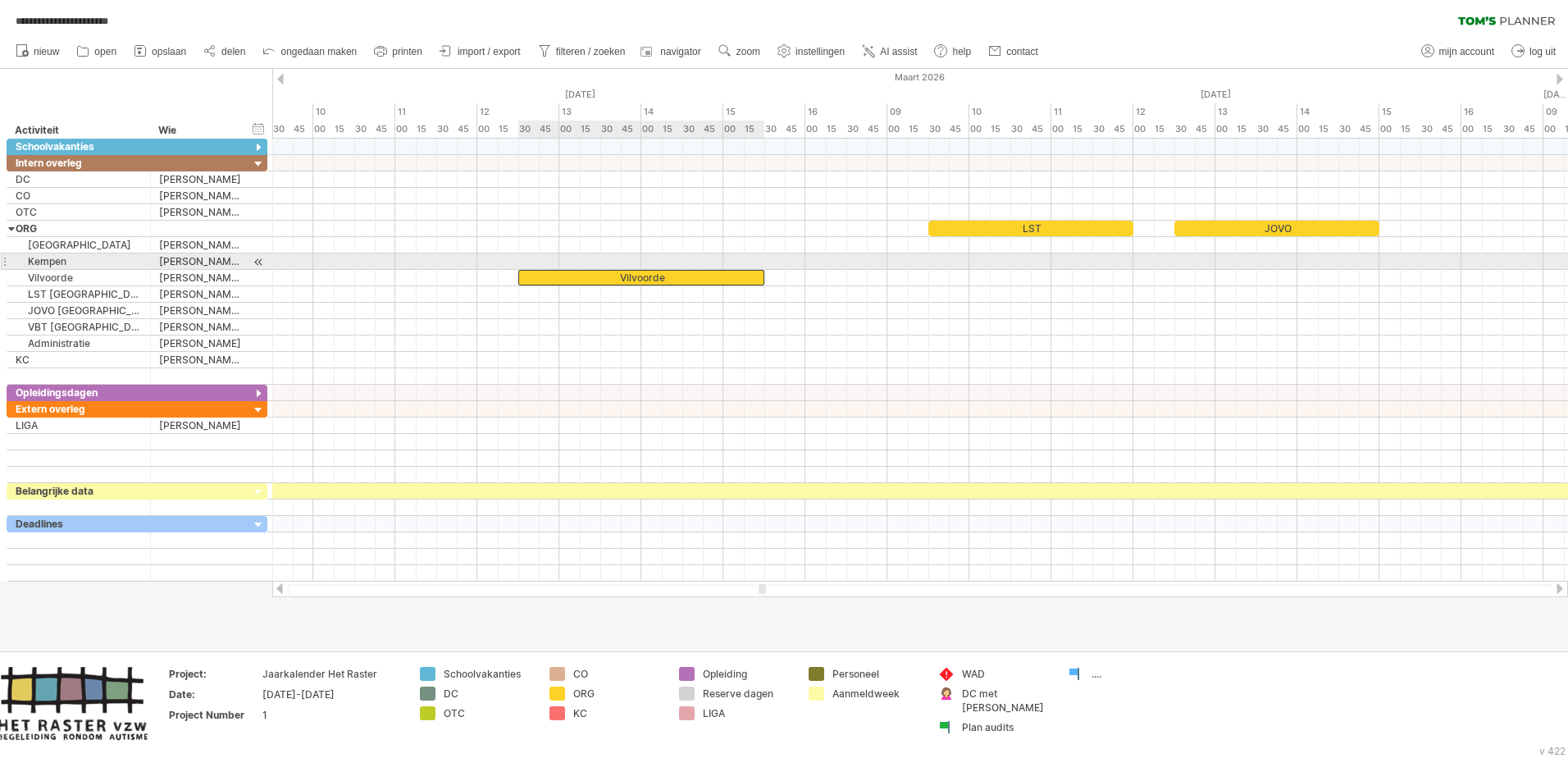
drag, startPoint x: 618, startPoint y: 224, endPoint x: 619, endPoint y: 267, distance: 43.0
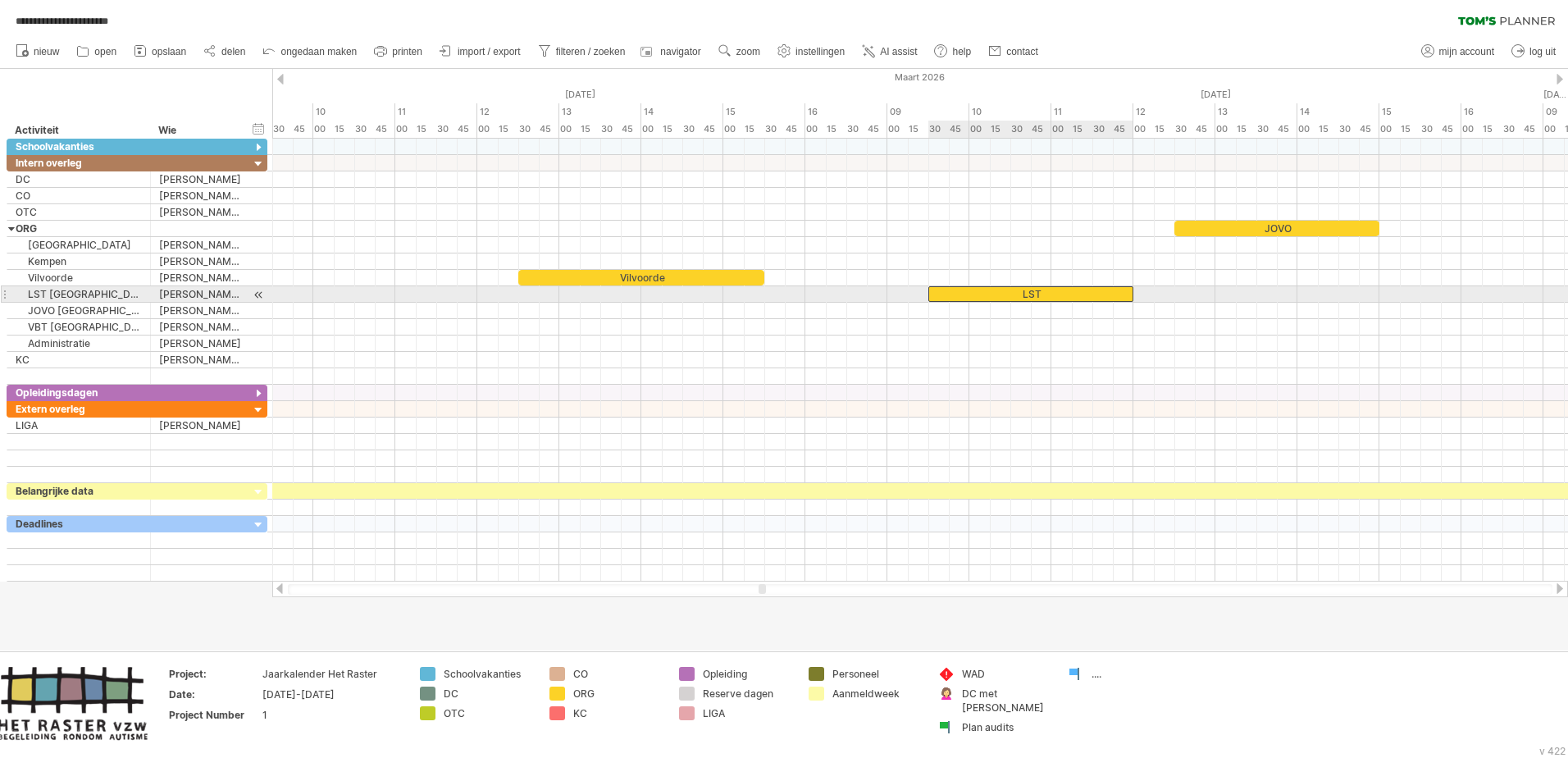
drag, startPoint x: 1004, startPoint y: 228, endPoint x: 1005, endPoint y: 289, distance: 61.0
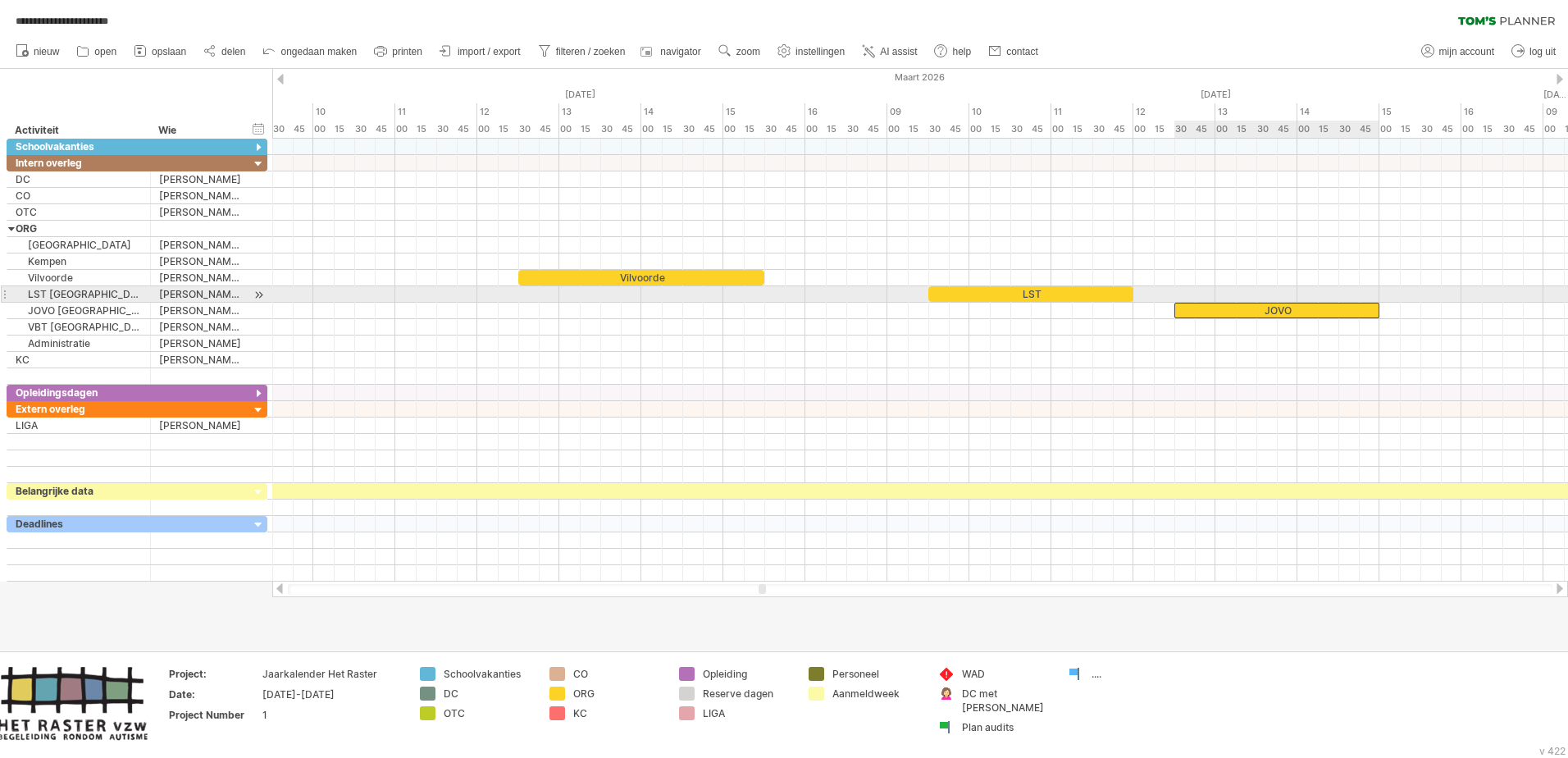
drag, startPoint x: 1235, startPoint y: 227, endPoint x: 1230, endPoint y: 302, distance: 75.2
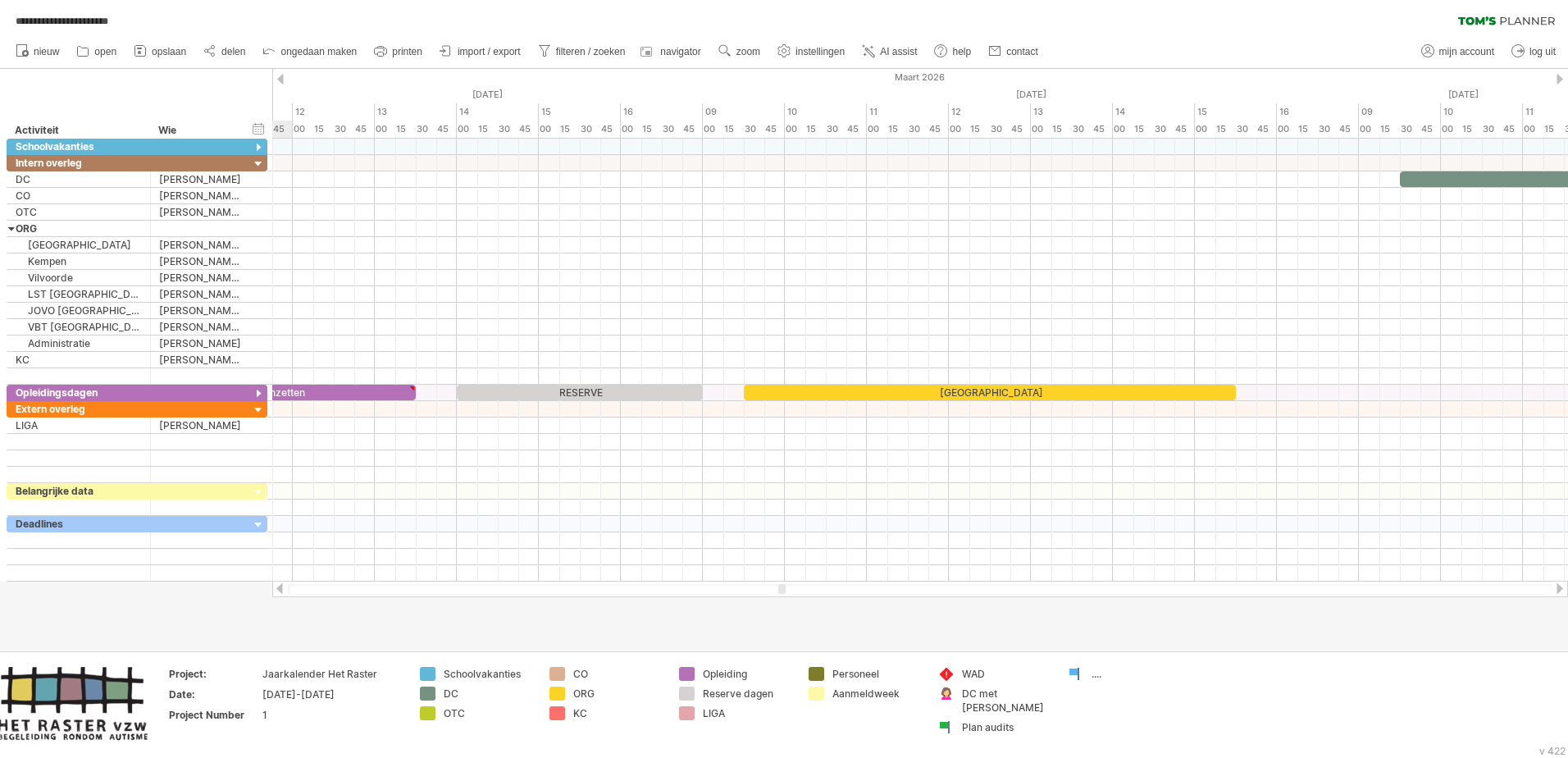
drag, startPoint x: 765, startPoint y: 592, endPoint x: 785, endPoint y: 597, distance: 20.6
click at [785, 462] on div "**********" at bounding box center [784, 379] width 1568 height 758
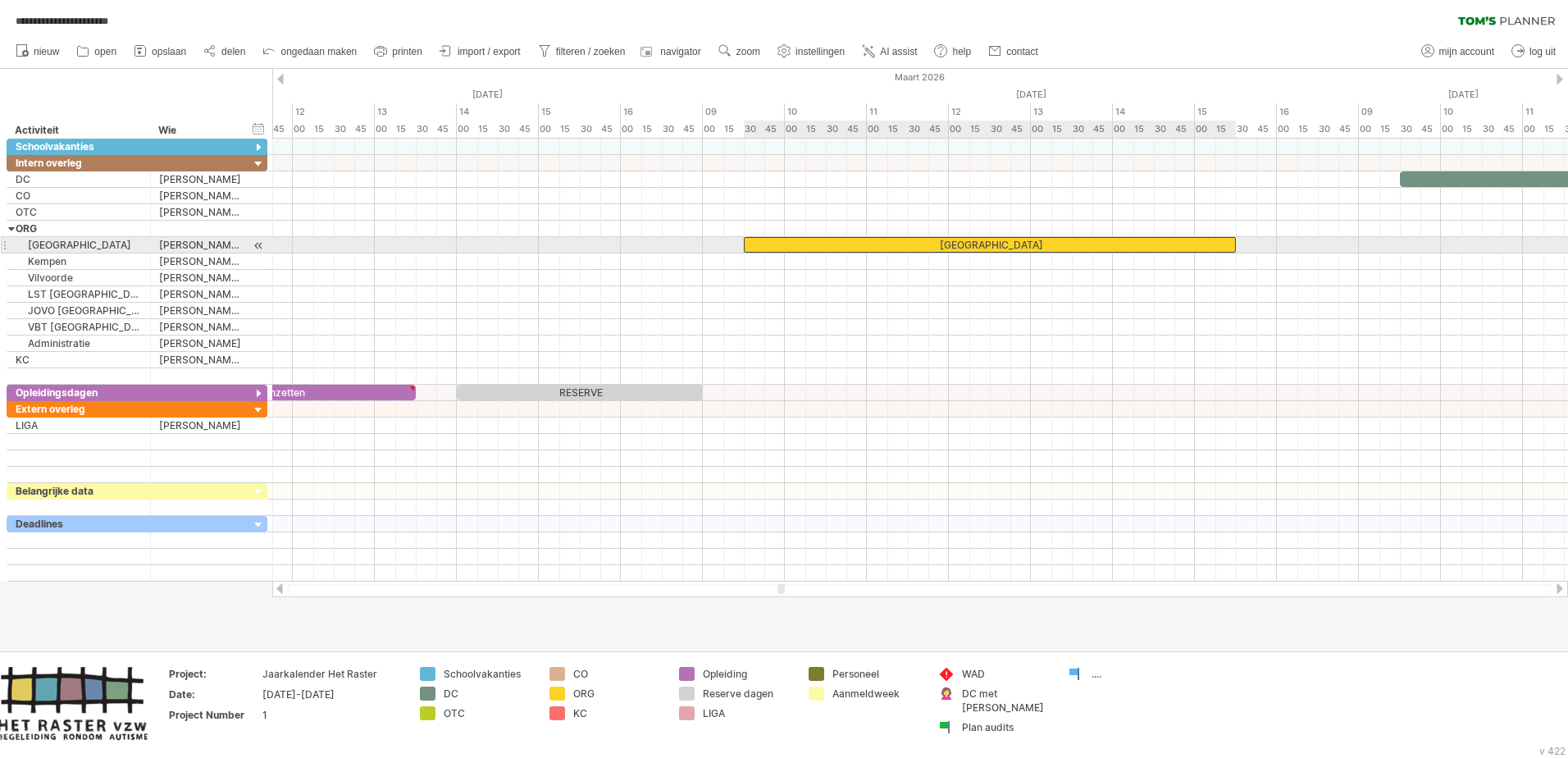
drag, startPoint x: 852, startPoint y: 393, endPoint x: 854, endPoint y: 245, distance: 148.0
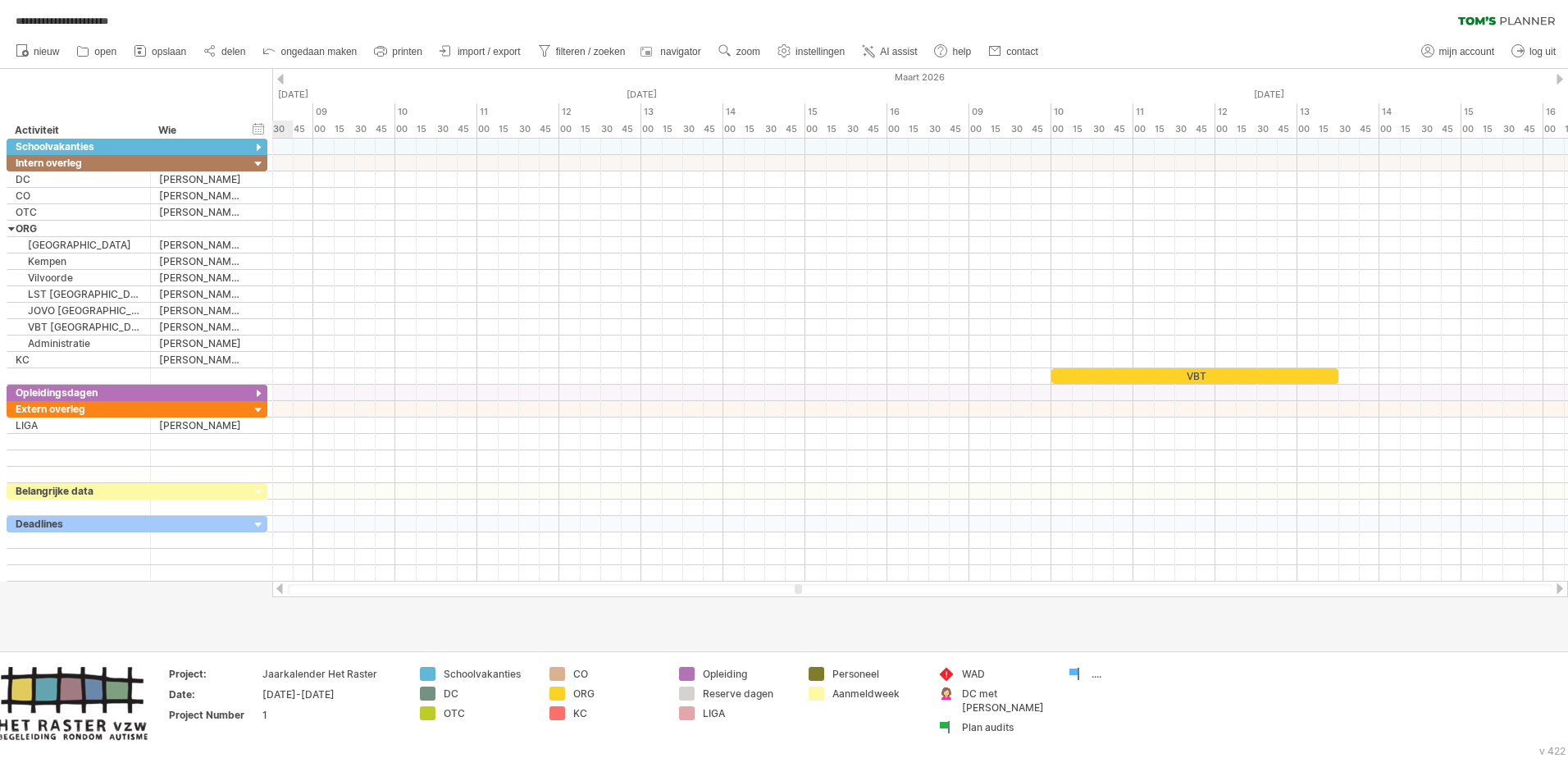
drag, startPoint x: 782, startPoint y: 586, endPoint x: 800, endPoint y: 592, distance: 19.0
click at [800, 462] on div at bounding box center [798, 589] width 7 height 10
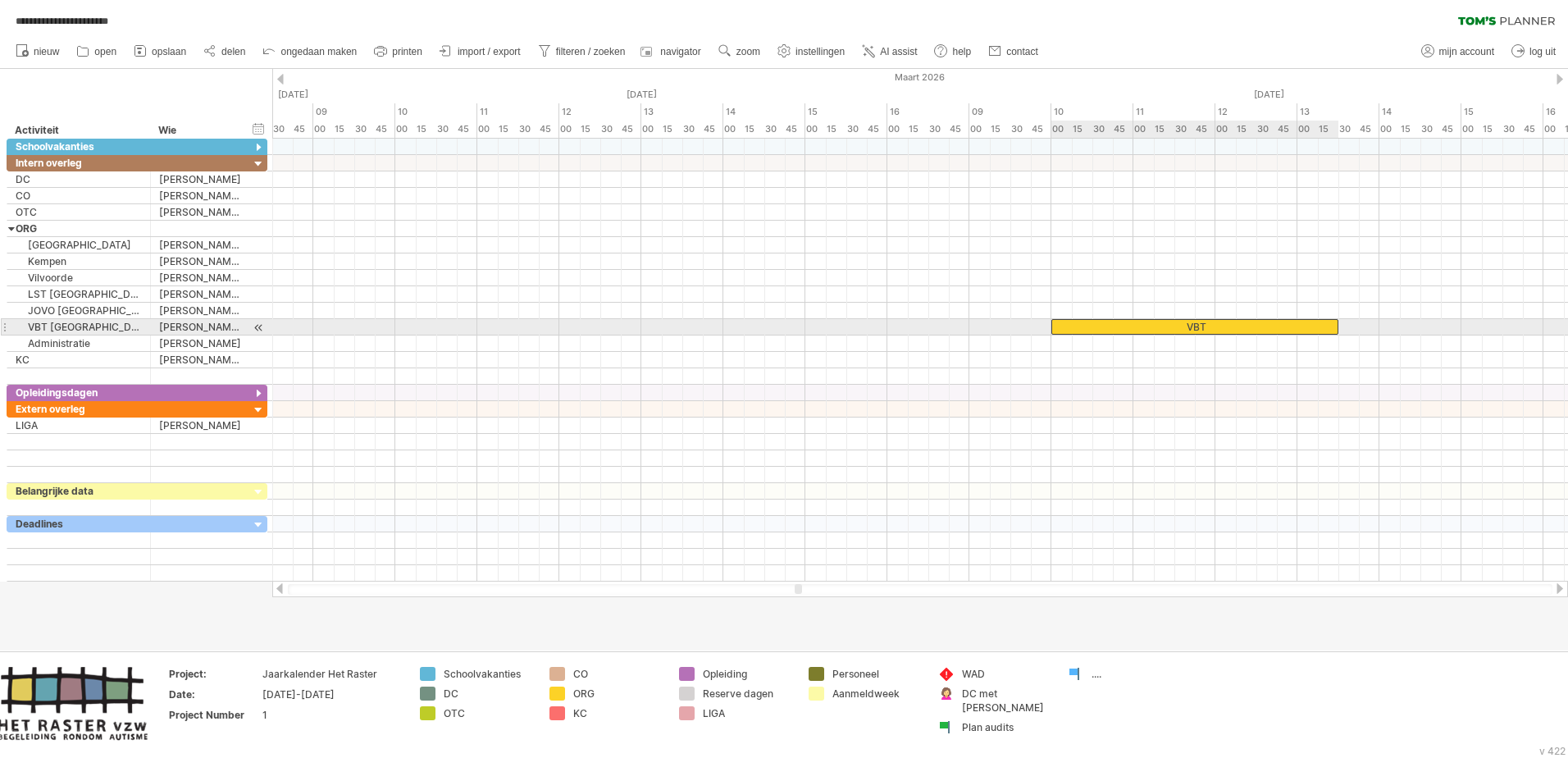
drag, startPoint x: 1081, startPoint y: 376, endPoint x: 1080, endPoint y: 330, distance: 46.0
drag, startPoint x: 1339, startPoint y: 325, endPoint x: 1262, endPoint y: 329, distance: 77.1
click at [1043, 329] on div "Herfstvakantie Wapenstilstand Kerstvakantie Krokusvakantie Paasvakantie Dag van…" at bounding box center [920, 360] width 1295 height 443
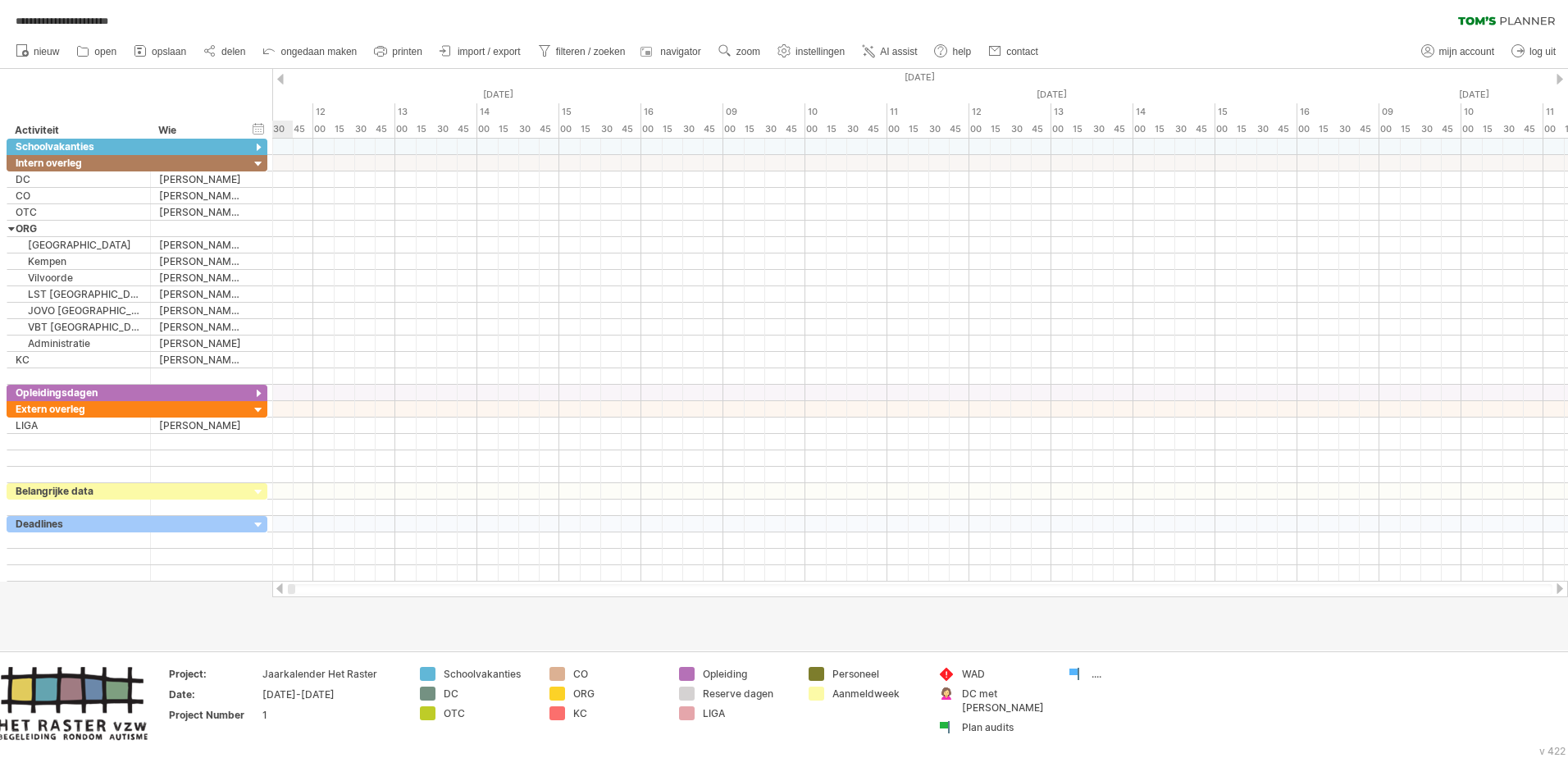
drag, startPoint x: 800, startPoint y: 591, endPoint x: 259, endPoint y: 597, distance: 541.0
click at [259, 462] on div "**********" at bounding box center [784, 379] width 1568 height 758
click at [574, 52] on span "filteren / zoeken" at bounding box center [590, 52] width 70 height 12
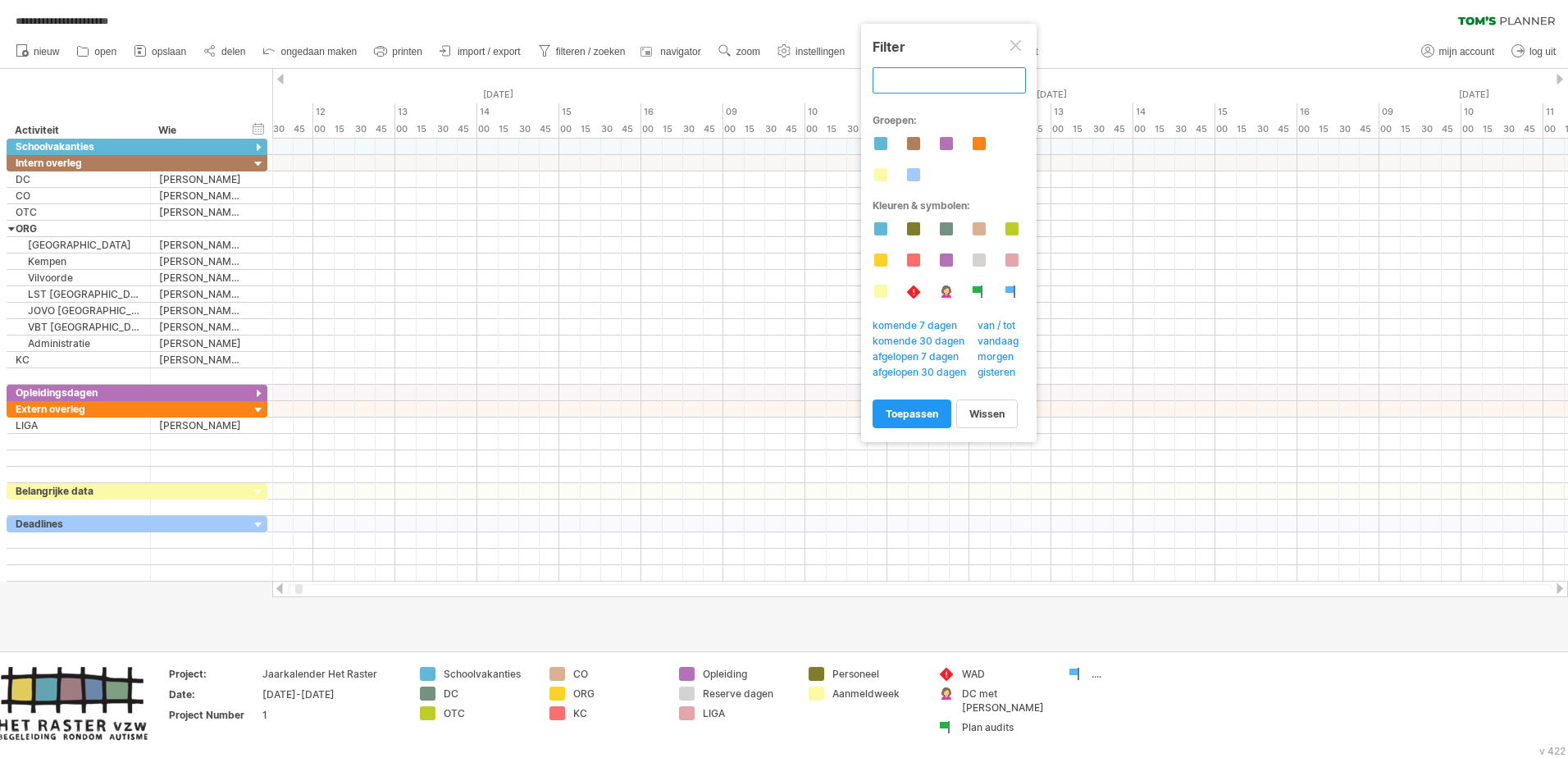
click at [918, 84] on input "text" at bounding box center [950, 81] width 153 height 26
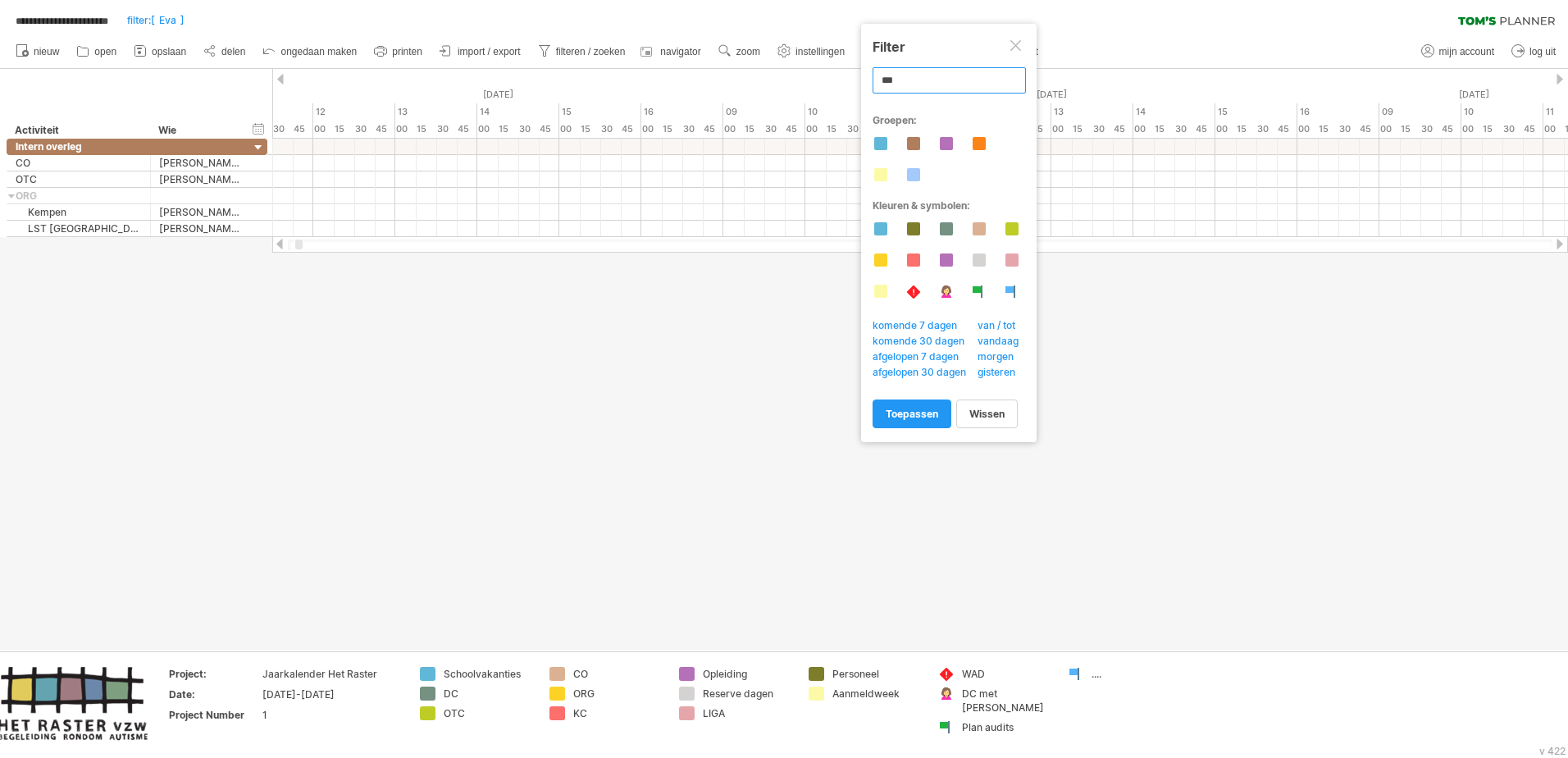
type input "***"
click at [1000, 325] on span "van / tot" at bounding box center [1001, 327] width 52 height 16
type input "********"
click at [1015, 462] on body "**********" at bounding box center [784, 381] width 1568 height 761
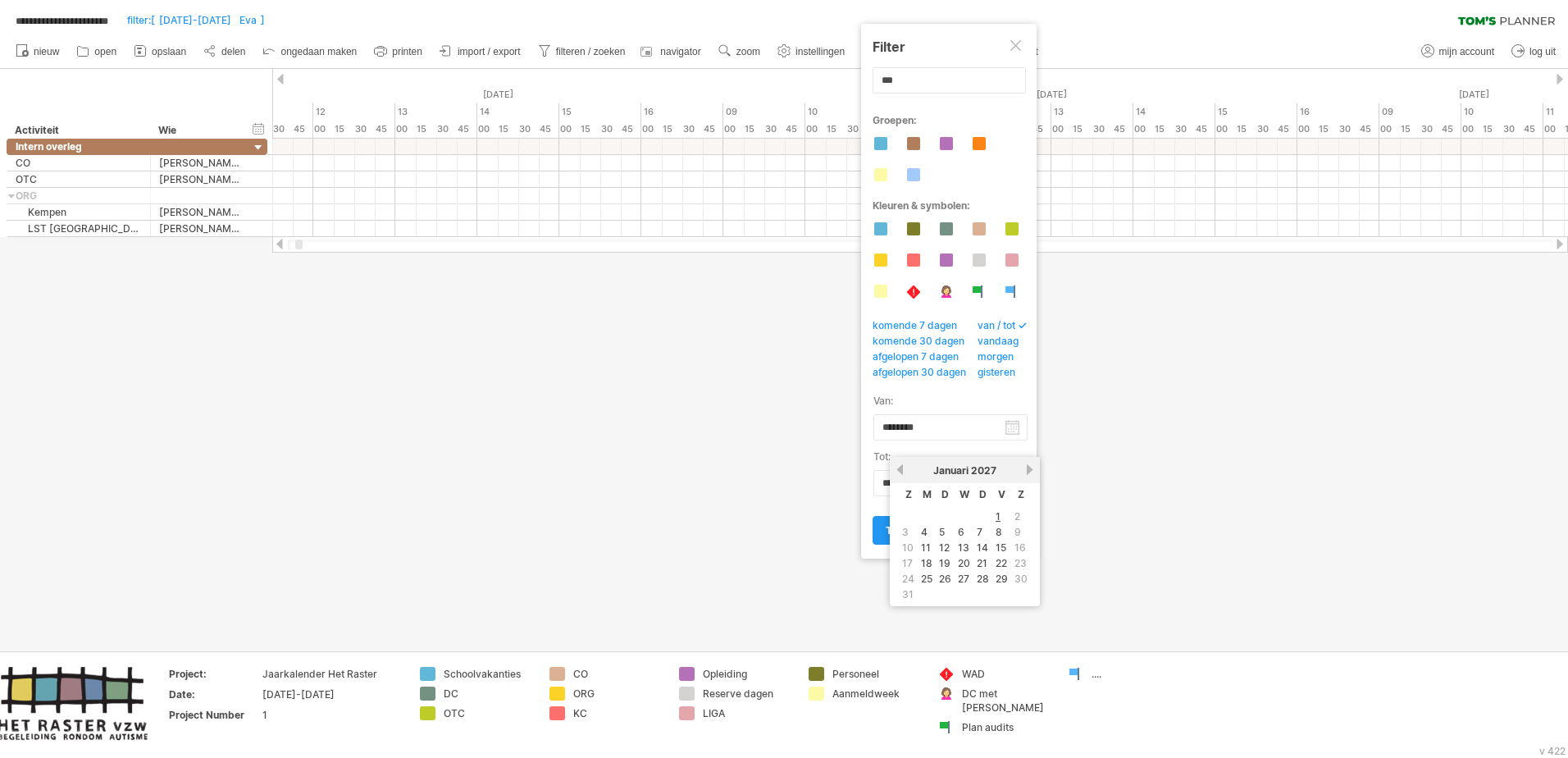
click at [1043, 462] on div at bounding box center [784, 360] width 1568 height 582
click at [927, 462] on span "toepassen" at bounding box center [912, 530] width 53 height 12
click at [934, 462] on span "toepassen" at bounding box center [912, 530] width 53 height 12
click at [734, 462] on div at bounding box center [784, 360] width 1568 height 582
click at [1043, 462] on div at bounding box center [784, 360] width 1568 height 582
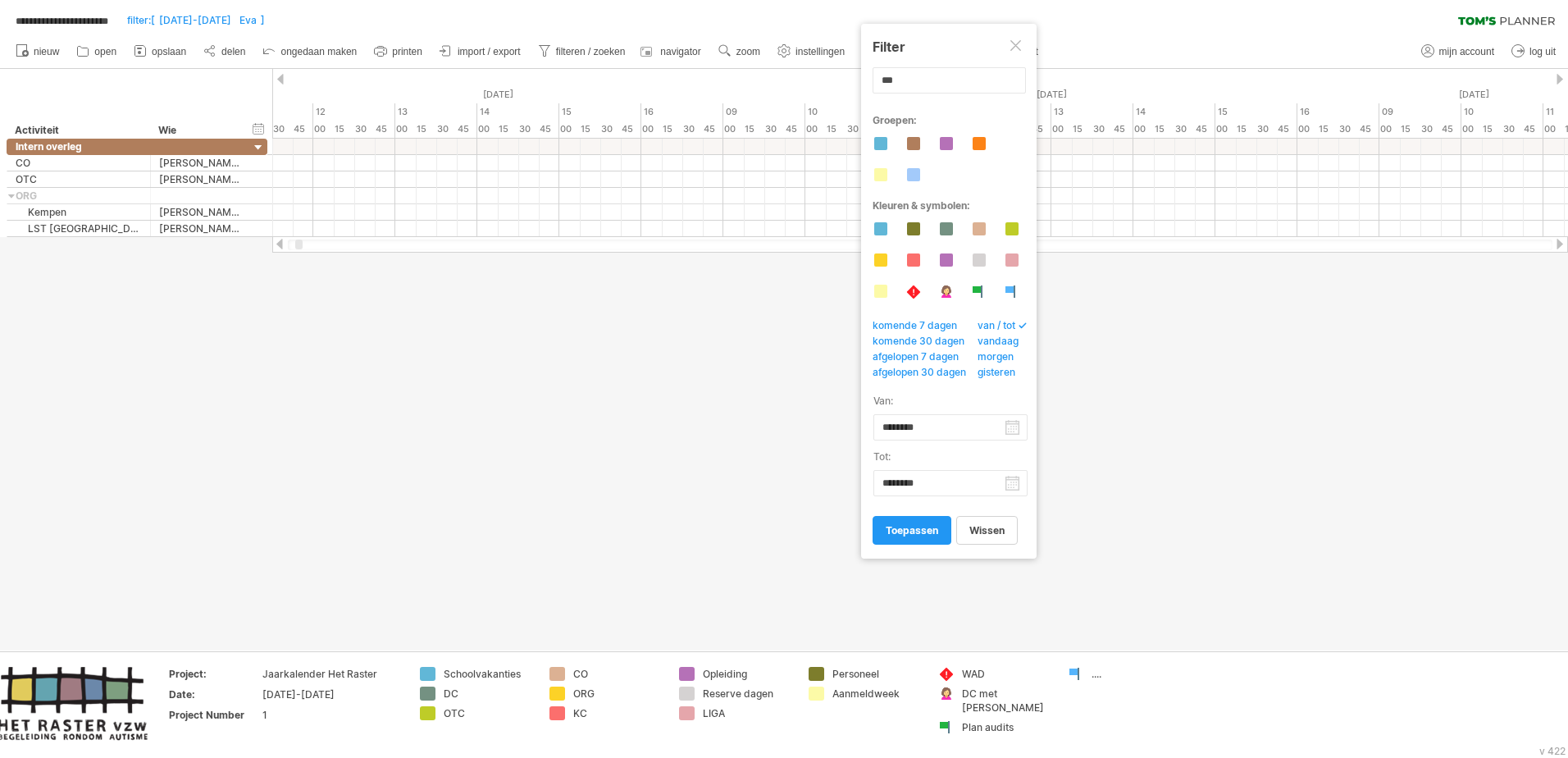
click at [1017, 46] on div at bounding box center [1017, 47] width 13 height 13
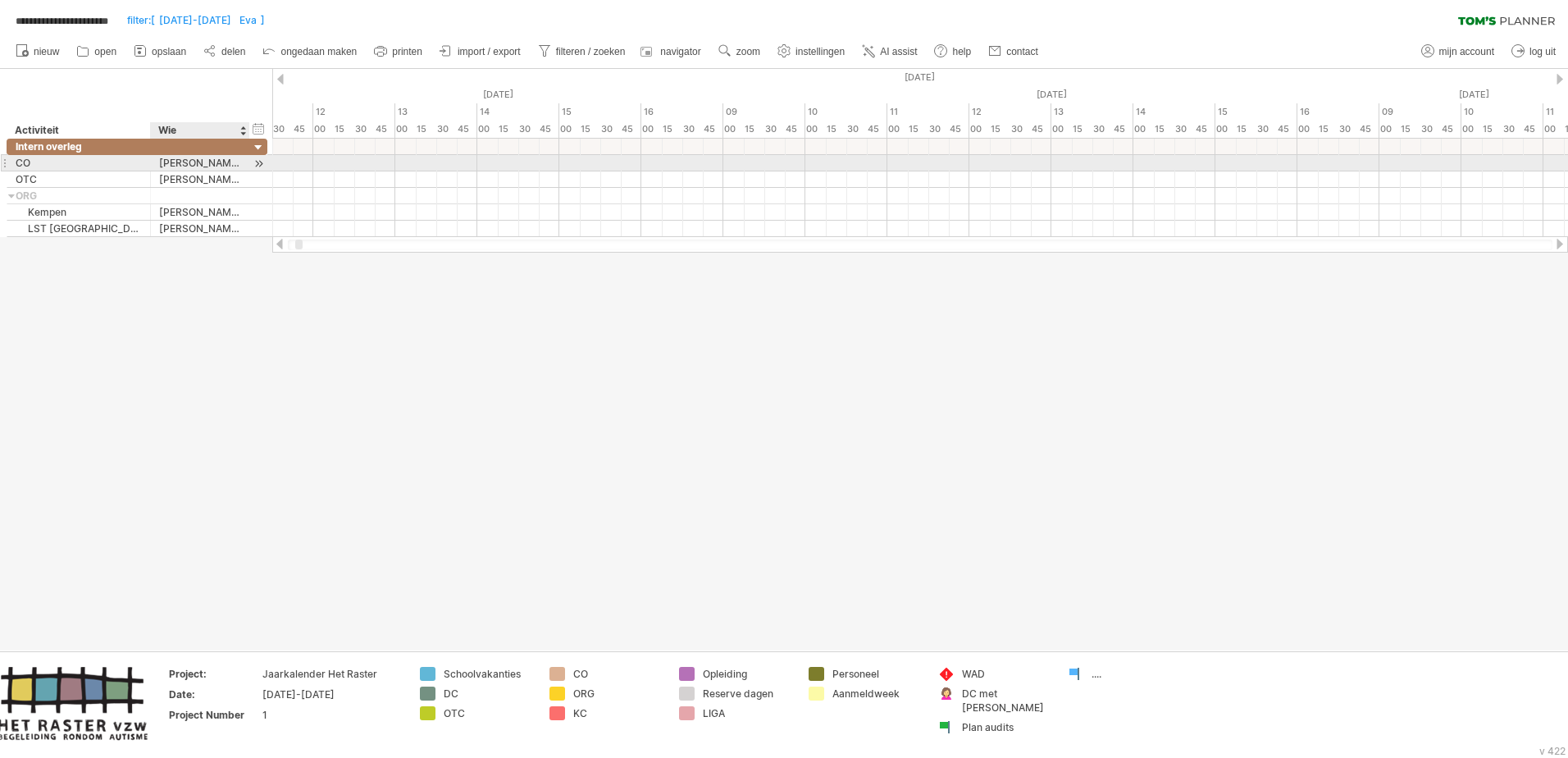
click at [259, 162] on div at bounding box center [259, 163] width 16 height 17
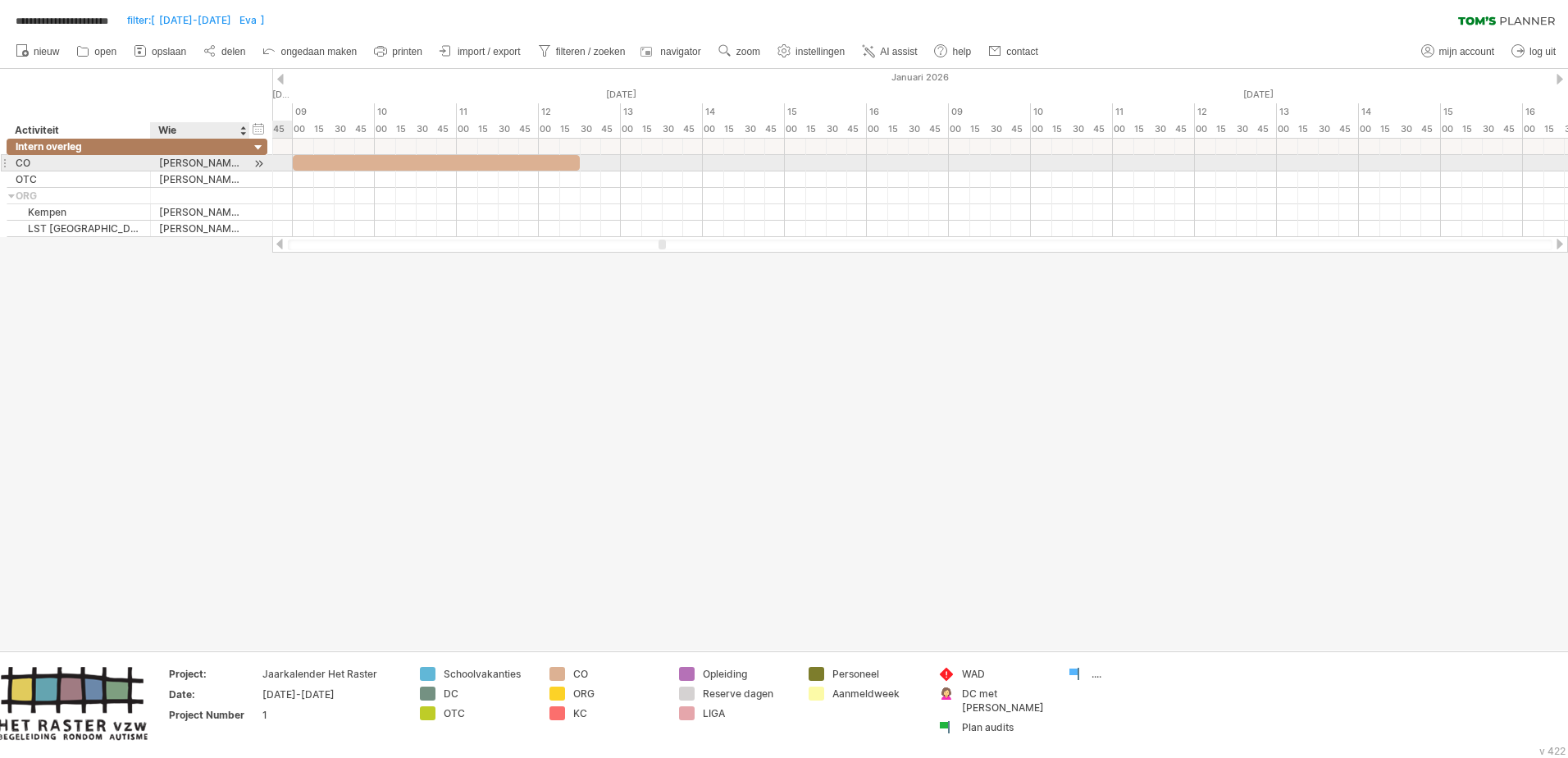
click at [259, 162] on div at bounding box center [259, 163] width 16 height 17
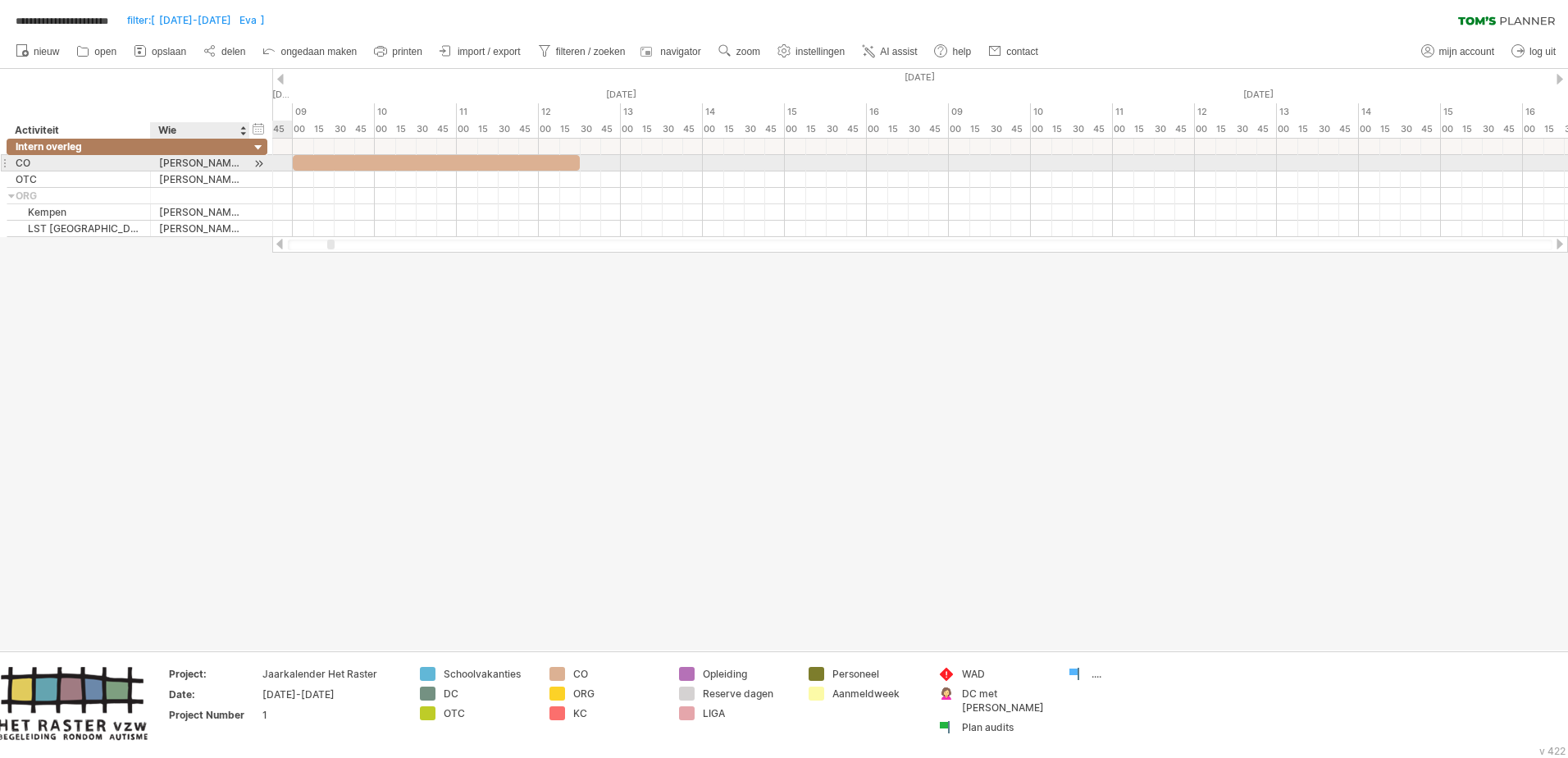
click at [259, 162] on div at bounding box center [259, 163] width 16 height 17
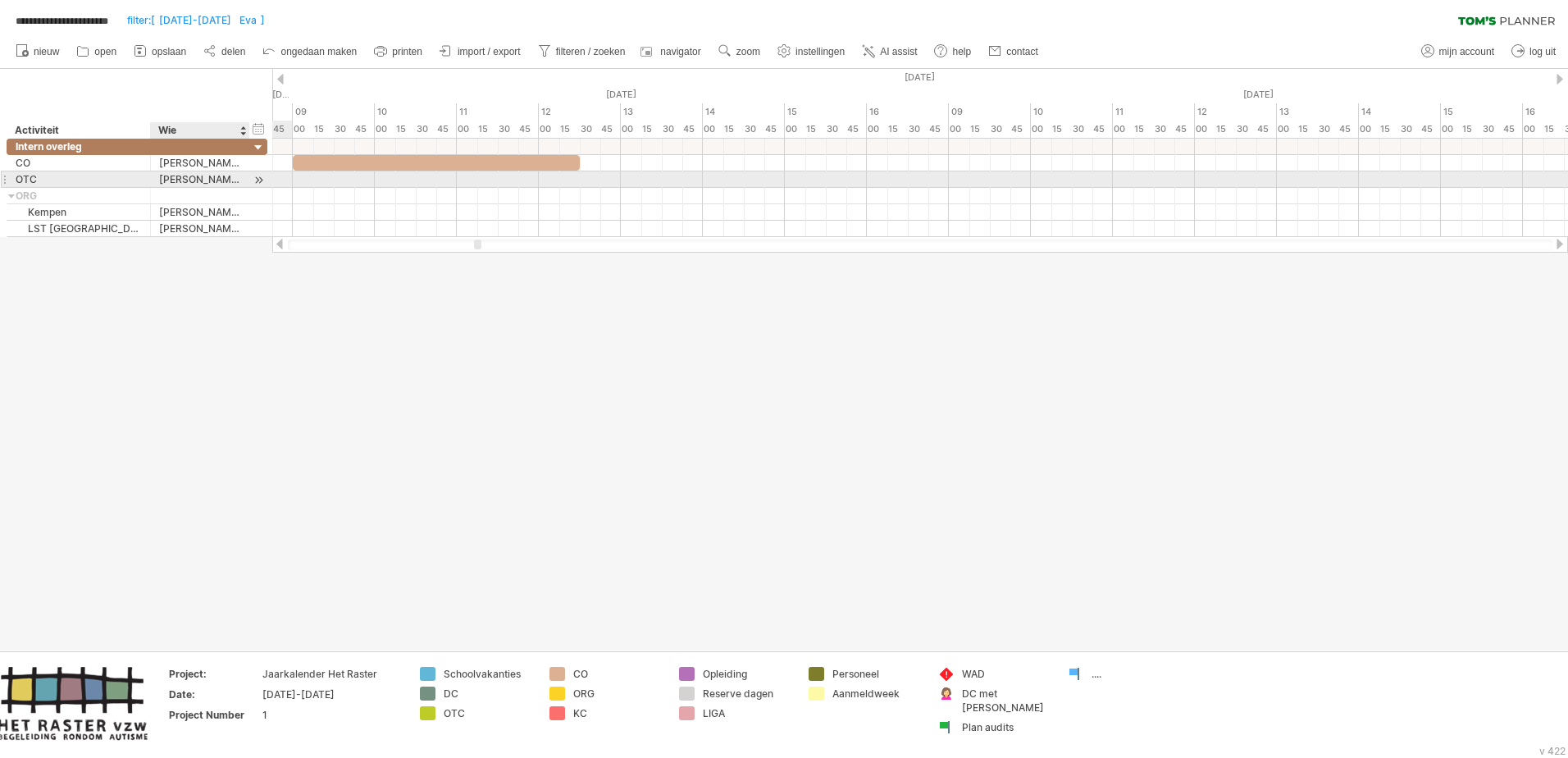
click at [256, 179] on div at bounding box center [259, 180] width 16 height 17
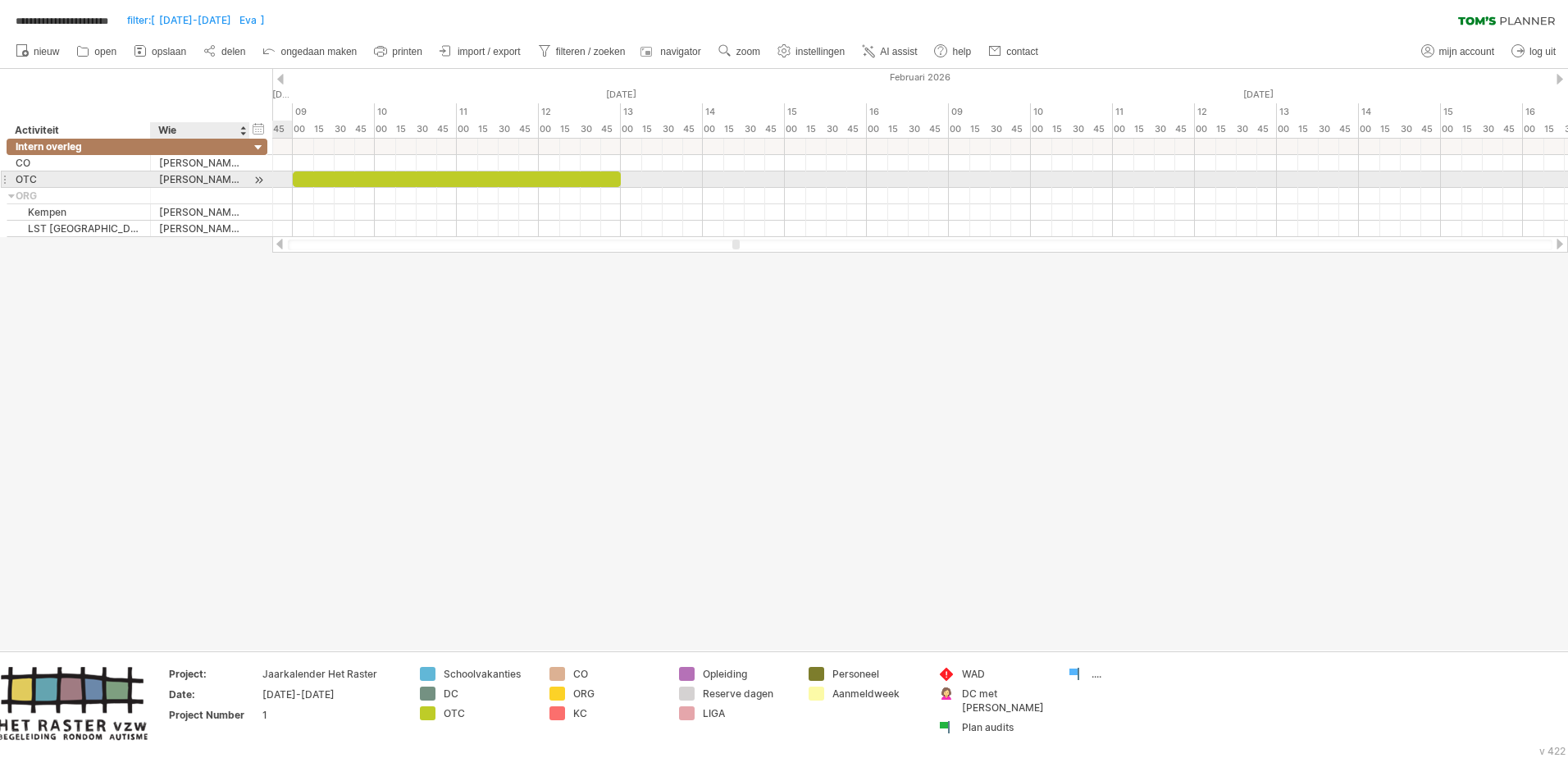
click at [256, 179] on div at bounding box center [259, 180] width 16 height 17
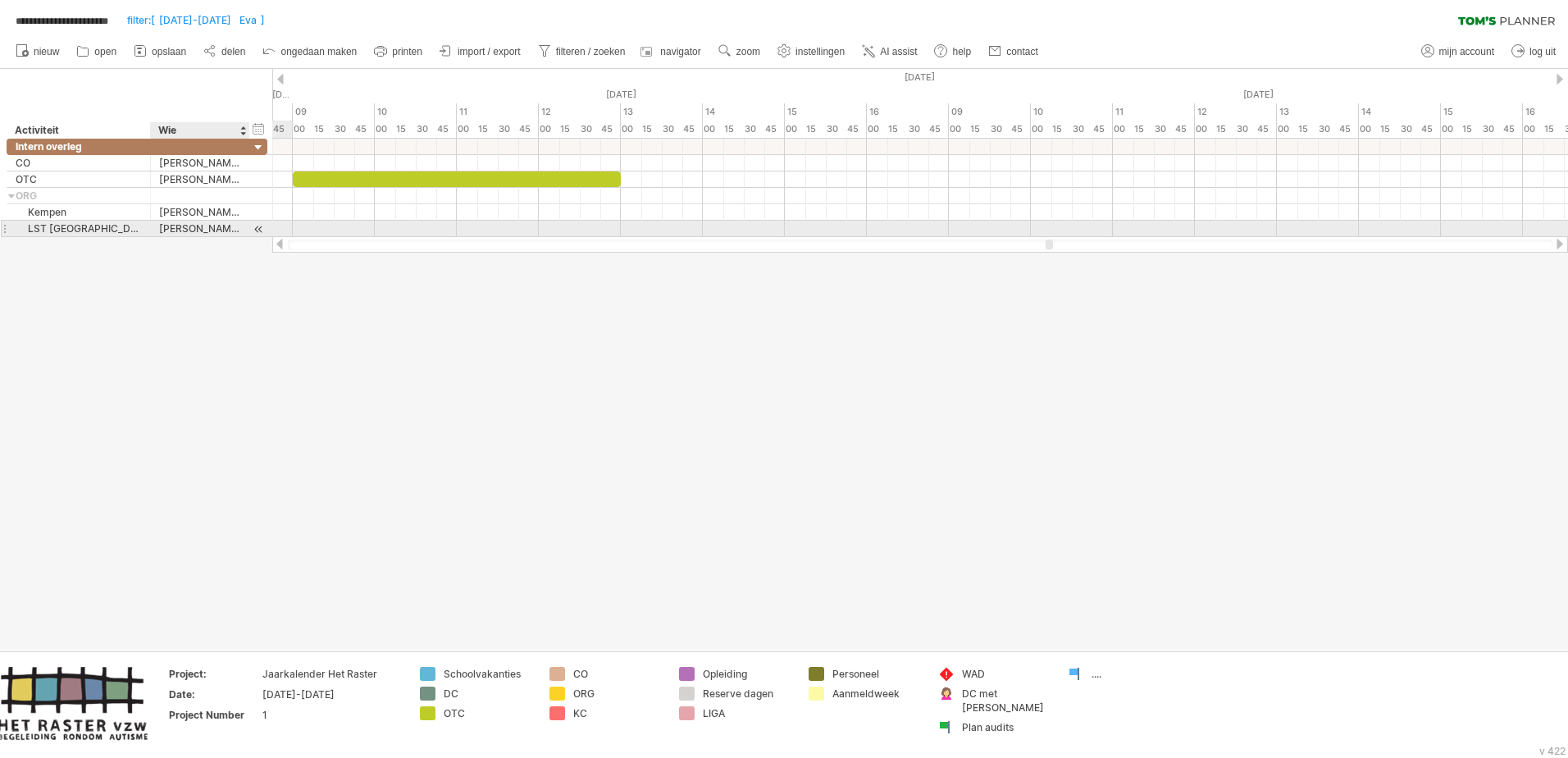
click at [254, 228] on div at bounding box center [259, 229] width 16 height 17
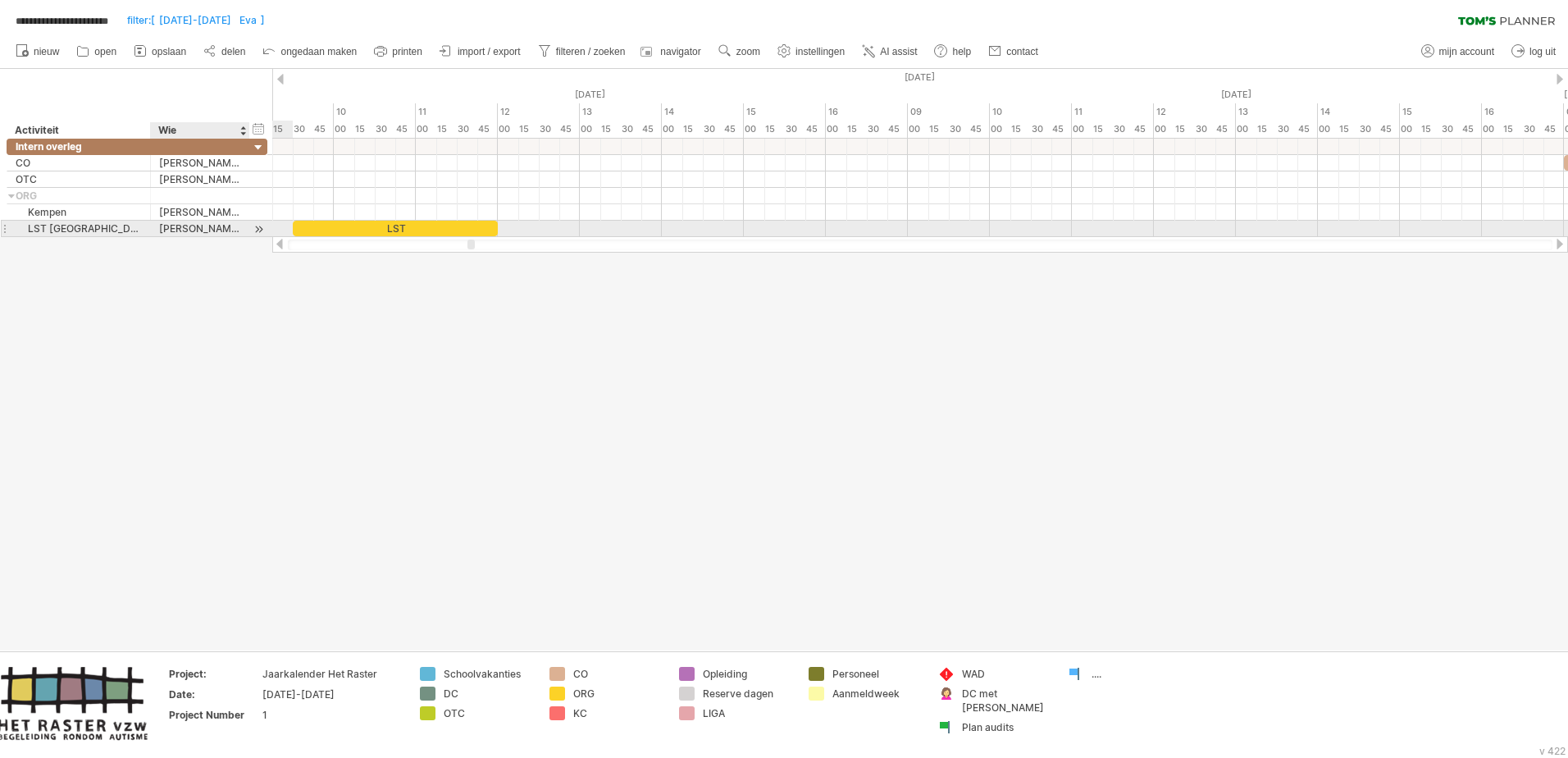
click at [254, 228] on div at bounding box center [259, 229] width 16 height 17
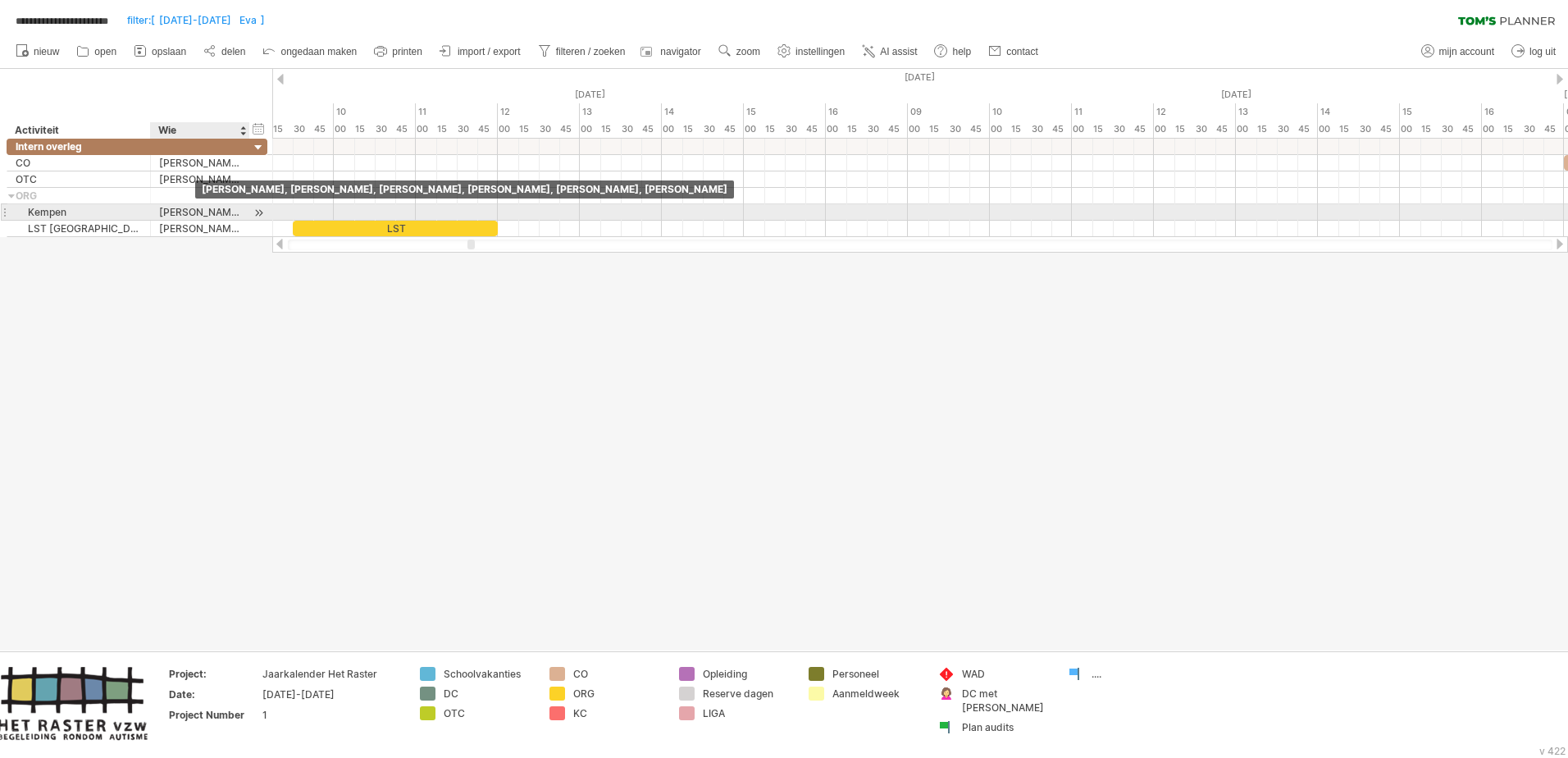
click at [194, 209] on div "[PERSON_NAME], [PERSON_NAME], [PERSON_NAME], [PERSON_NAME], [PERSON_NAME], [PER…" at bounding box center [200, 212] width 82 height 16
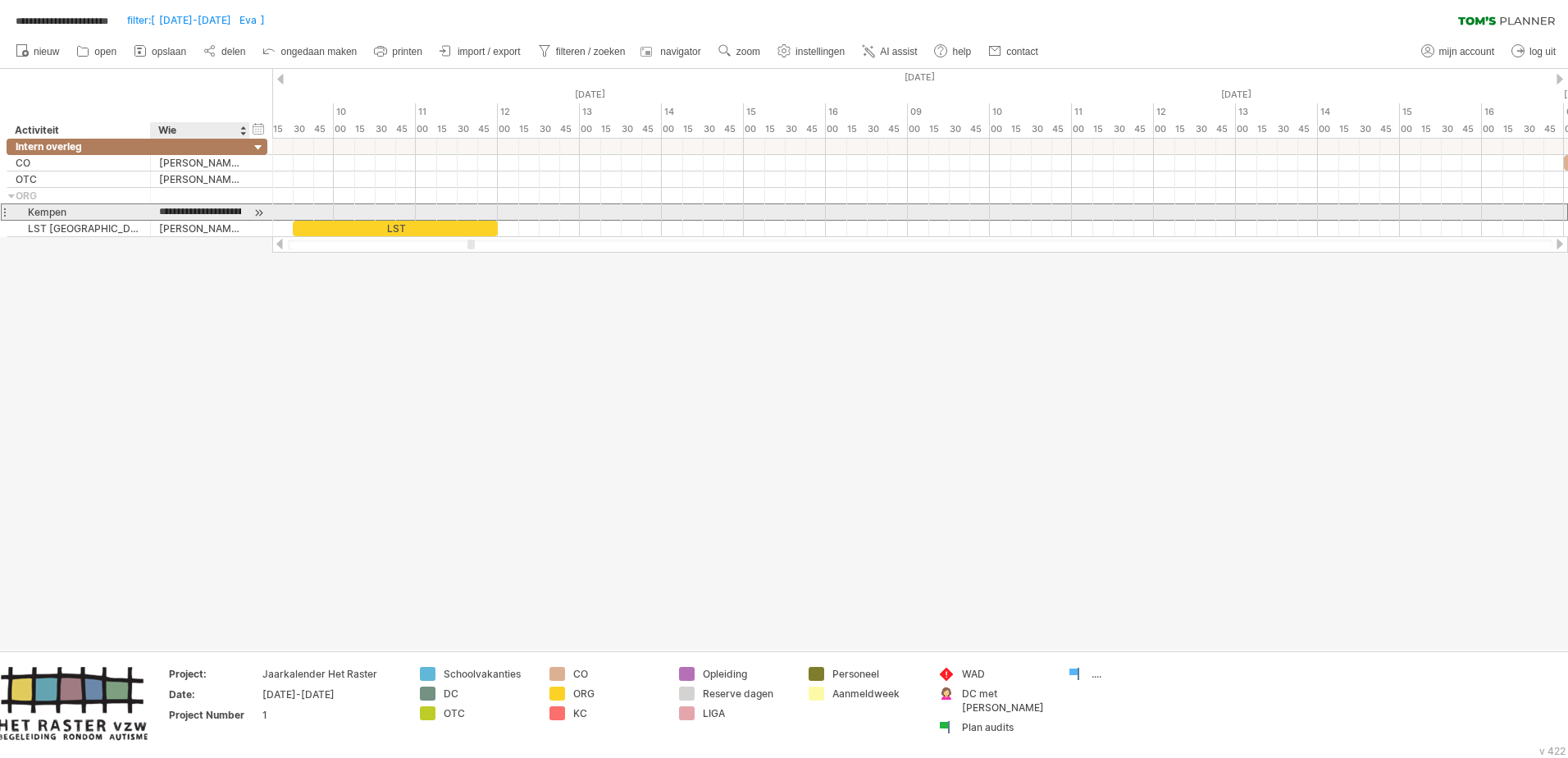
click at [236, 211] on input "**********" at bounding box center [200, 212] width 82 height 16
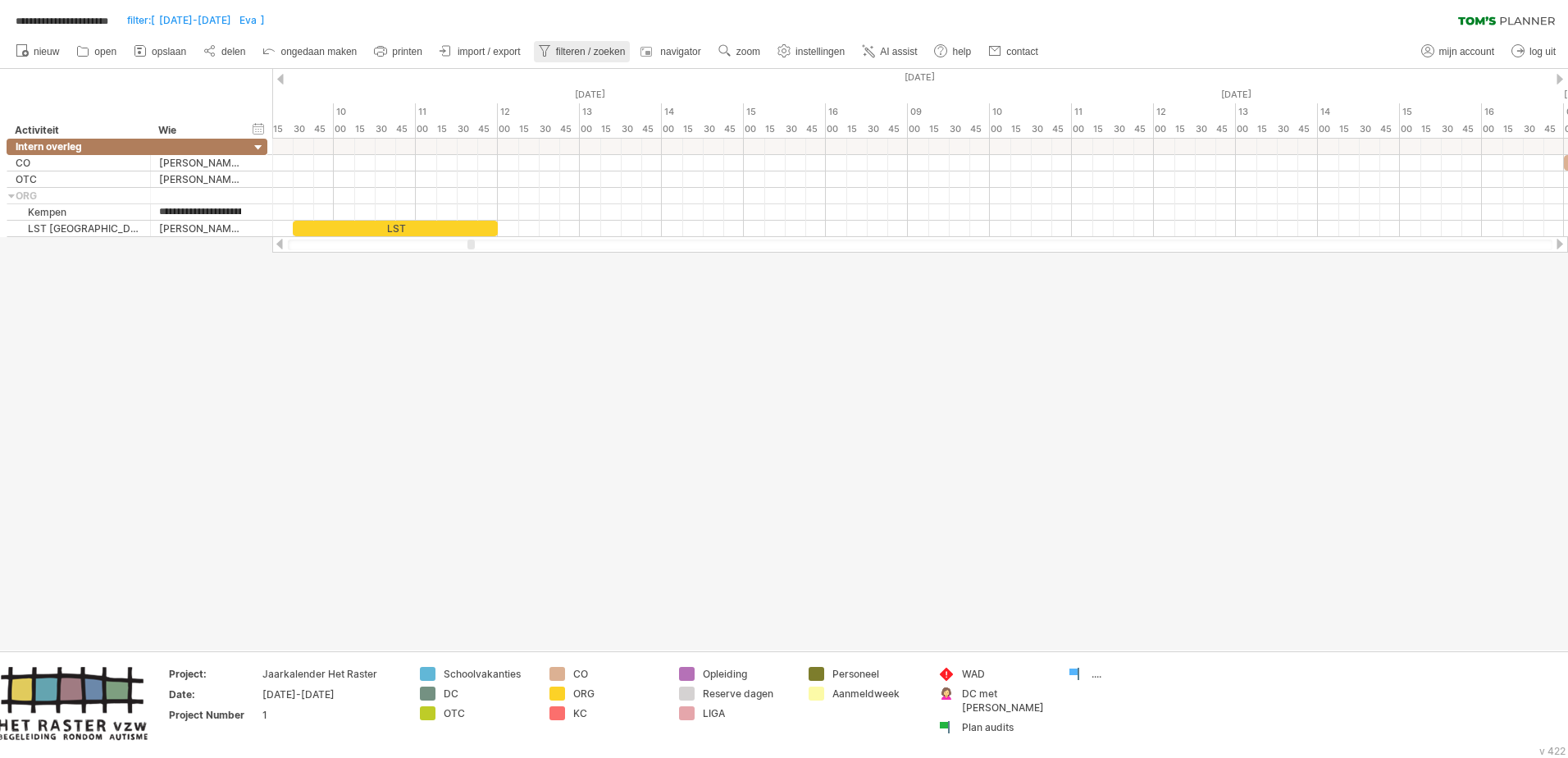
click at [570, 50] on span "filteren / zoeken" at bounding box center [590, 52] width 70 height 12
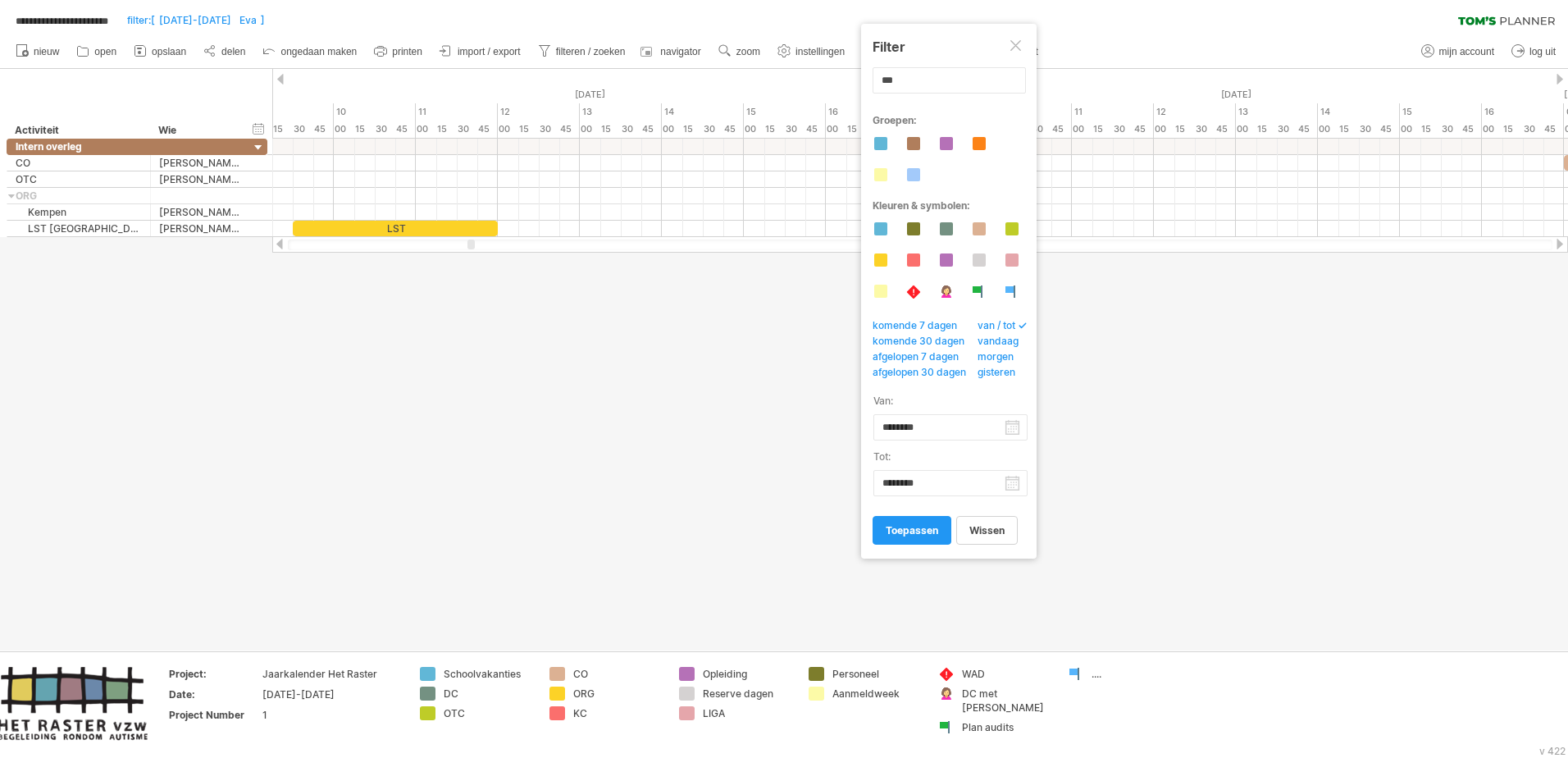
click at [1018, 49] on div at bounding box center [1017, 47] width 13 height 13
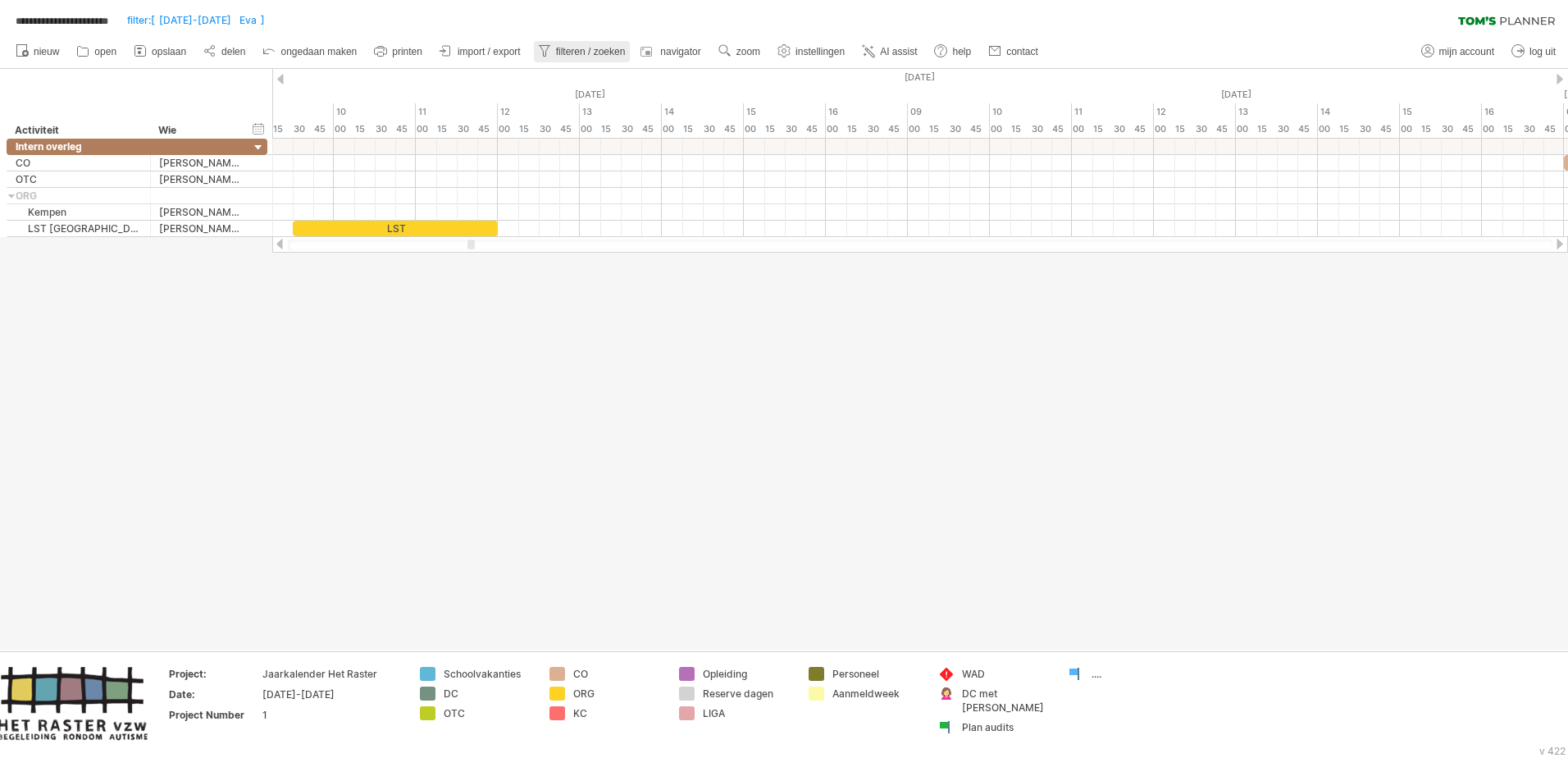
click at [604, 47] on span "filteren / zoeken" at bounding box center [590, 52] width 70 height 12
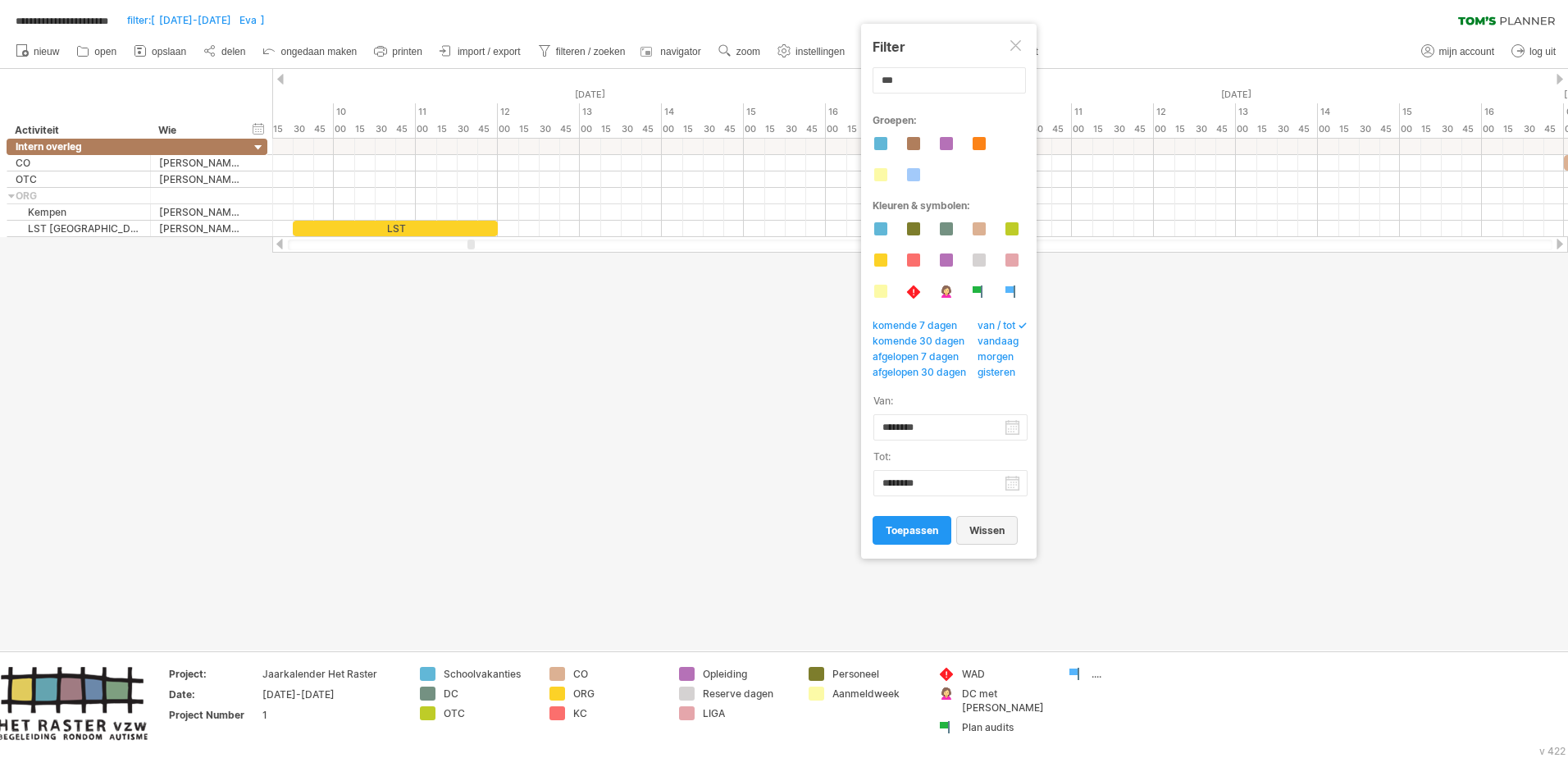
click at [987, 462] on span "wissen" at bounding box center [987, 530] width 35 height 12
type input "**********"
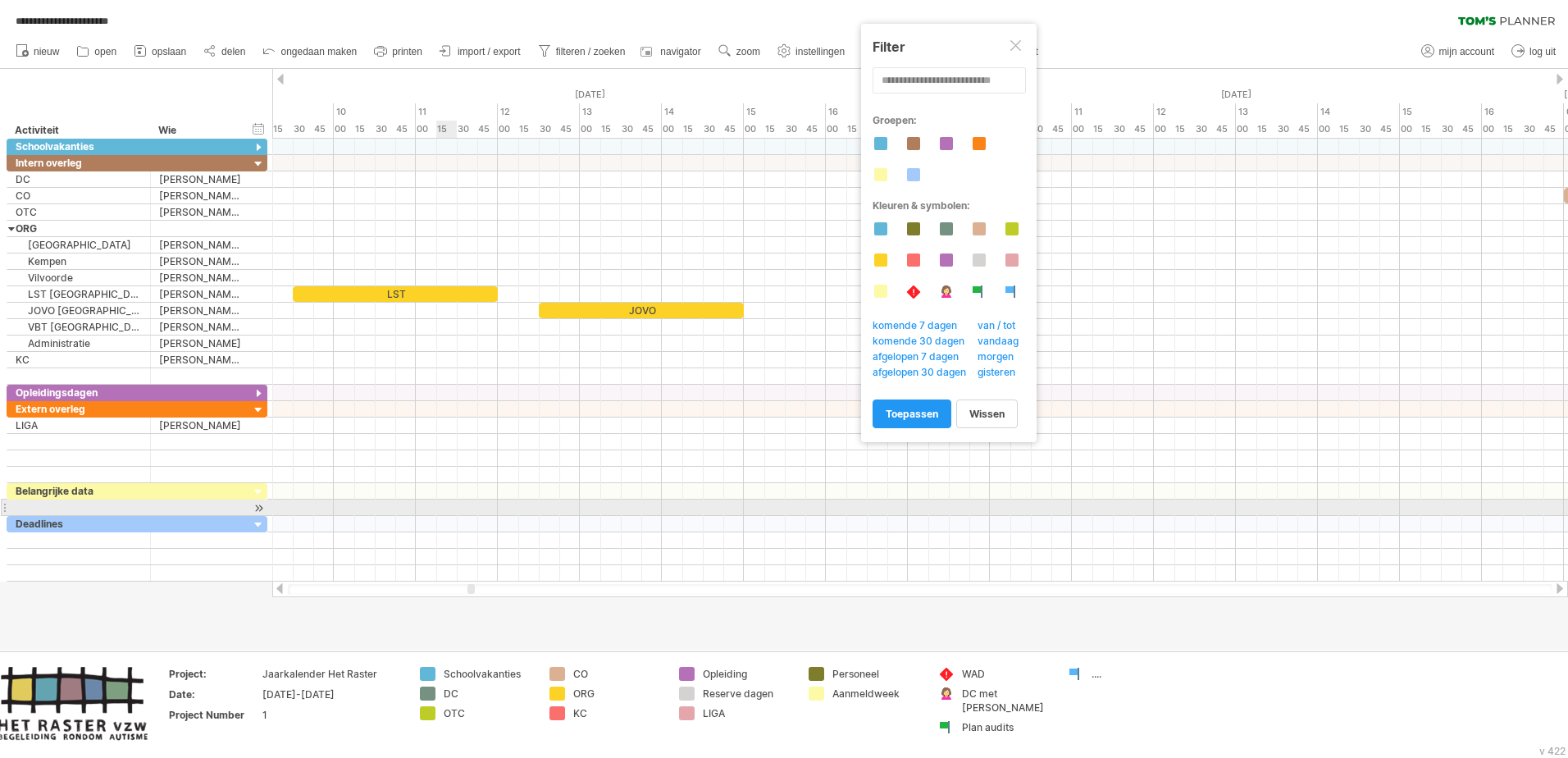
click at [446, 462] on div at bounding box center [920, 508] width 1295 height 16
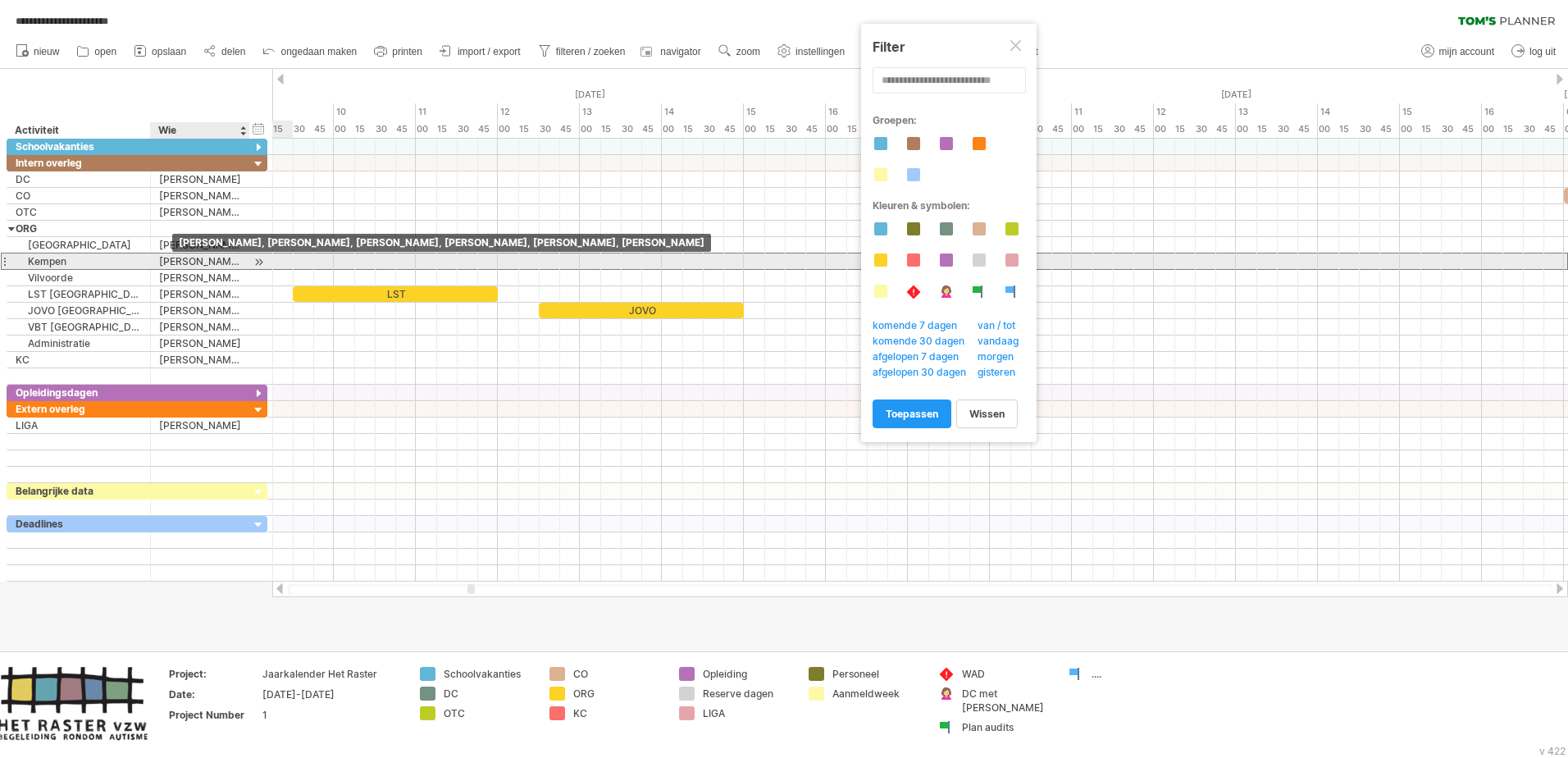
click at [172, 258] on div "[PERSON_NAME], [PERSON_NAME], [PERSON_NAME], [PERSON_NAME], [PERSON_NAME], [PER…" at bounding box center [200, 261] width 82 height 16
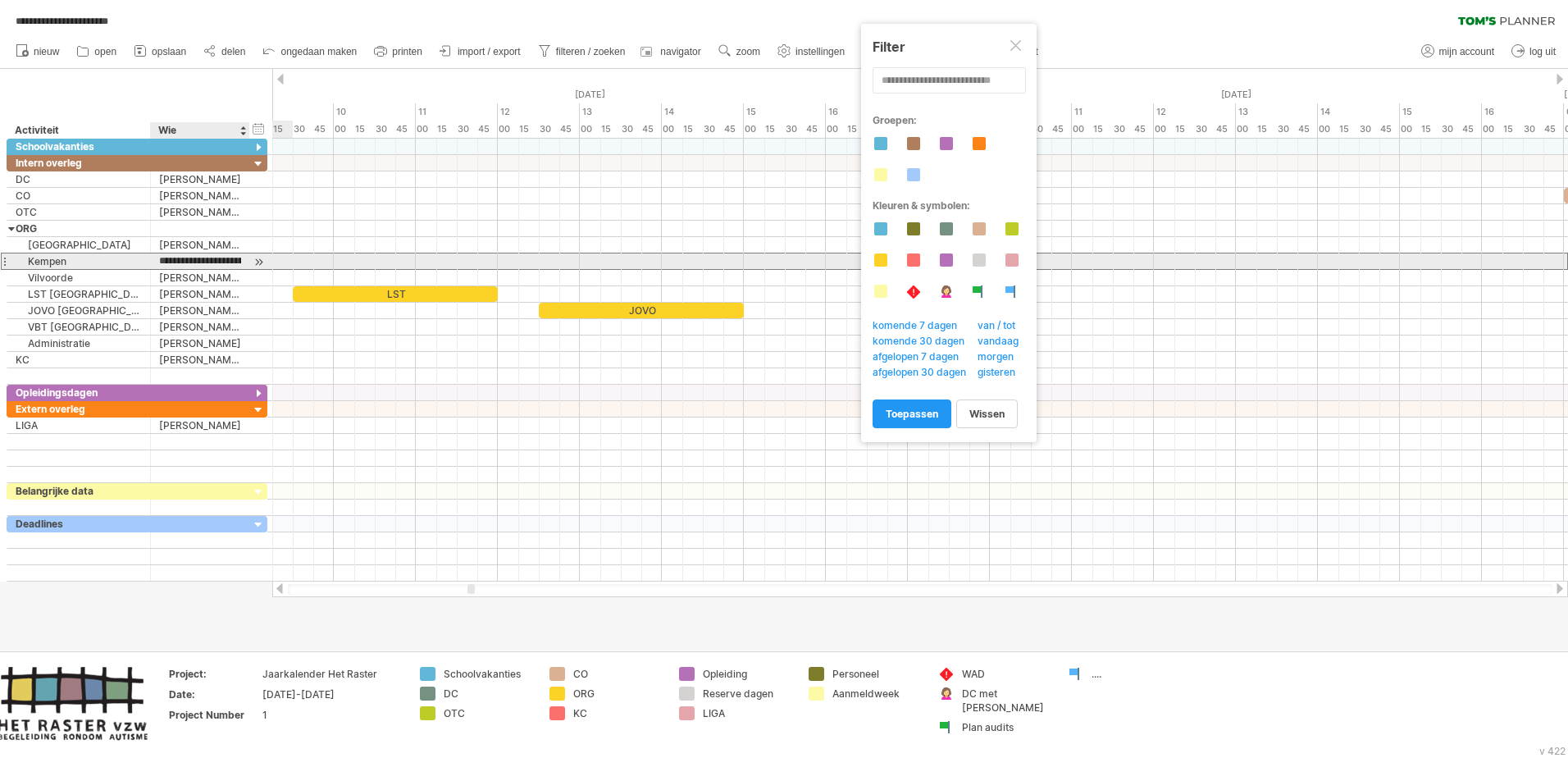
click at [172, 258] on input "**********" at bounding box center [200, 261] width 82 height 16
drag, startPoint x: 160, startPoint y: 261, endPoint x: 286, endPoint y: 264, distance: 126.0
click at [286, 264] on div "**********" at bounding box center [784, 379] width 1568 height 758
click at [243, 259] on div "**********" at bounding box center [200, 261] width 99 height 16
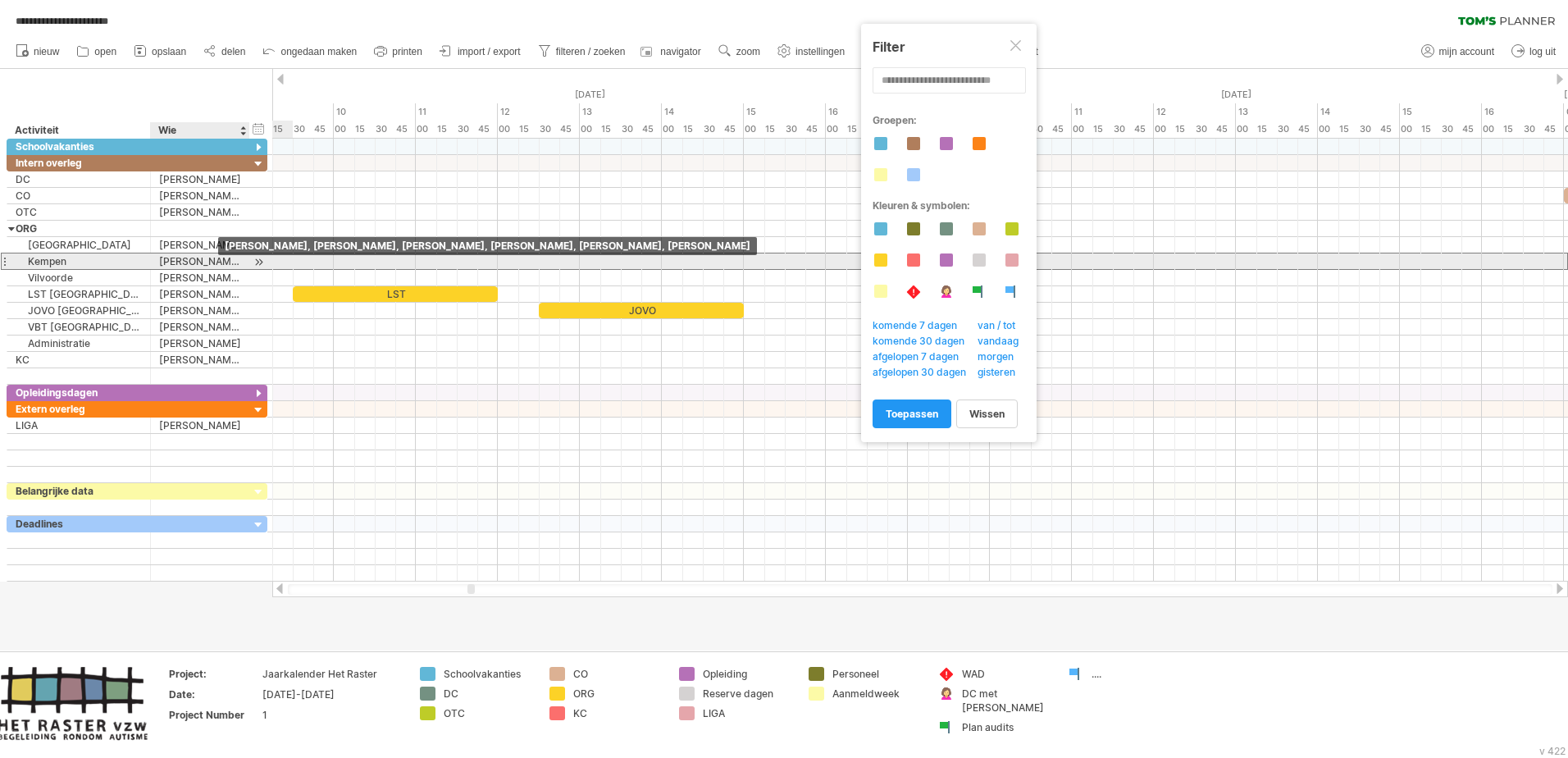
click at [163, 263] on div "[PERSON_NAME], [PERSON_NAME], [PERSON_NAME], [PERSON_NAME], [PERSON_NAME], [PER…" at bounding box center [200, 261] width 82 height 16
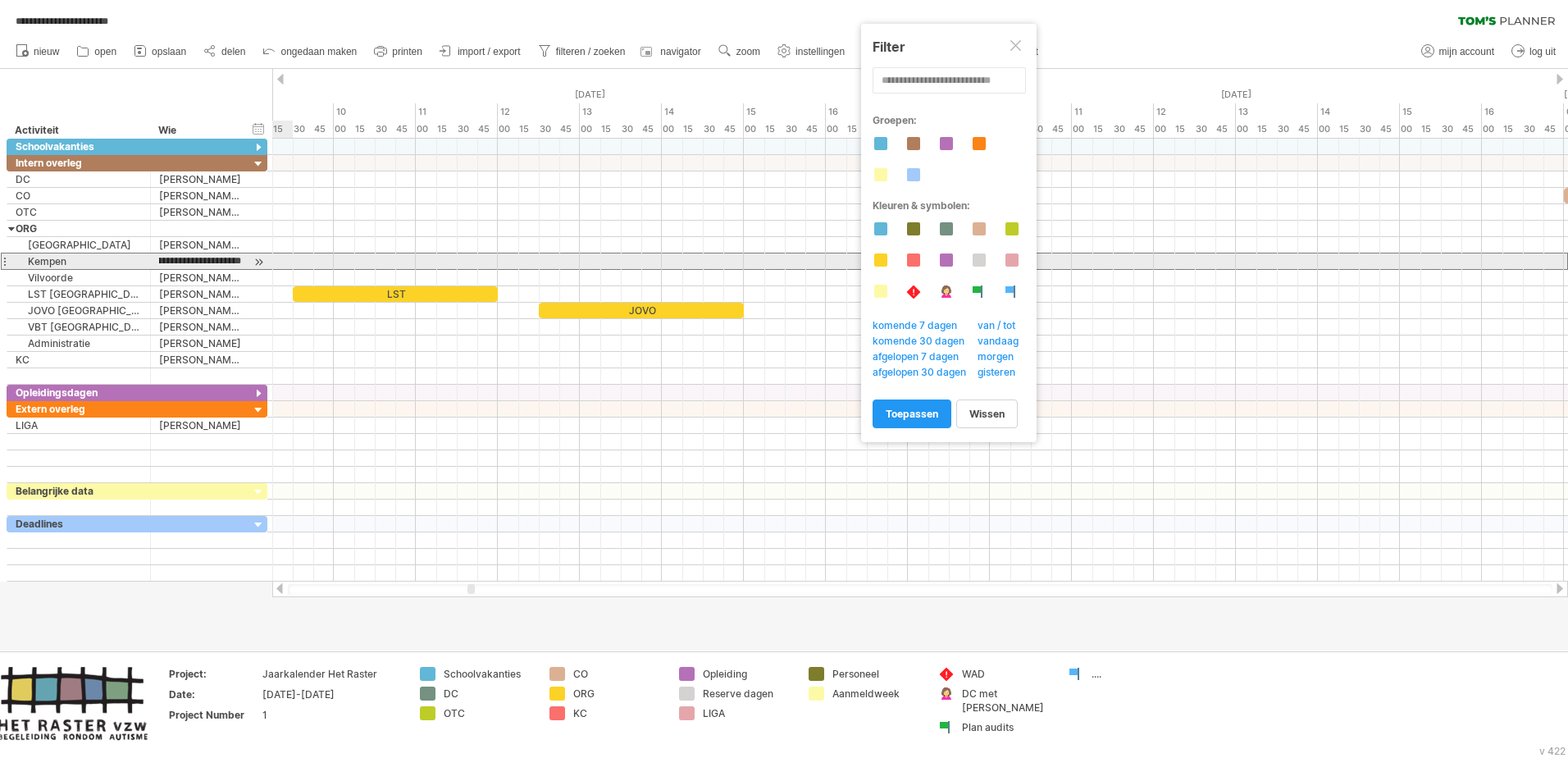
scroll to position [0, 141]
drag, startPoint x: 161, startPoint y: 260, endPoint x: 311, endPoint y: 266, distance: 150.1
click at [311, 266] on div "**********" at bounding box center [784, 379] width 1568 height 758
type input "**********"
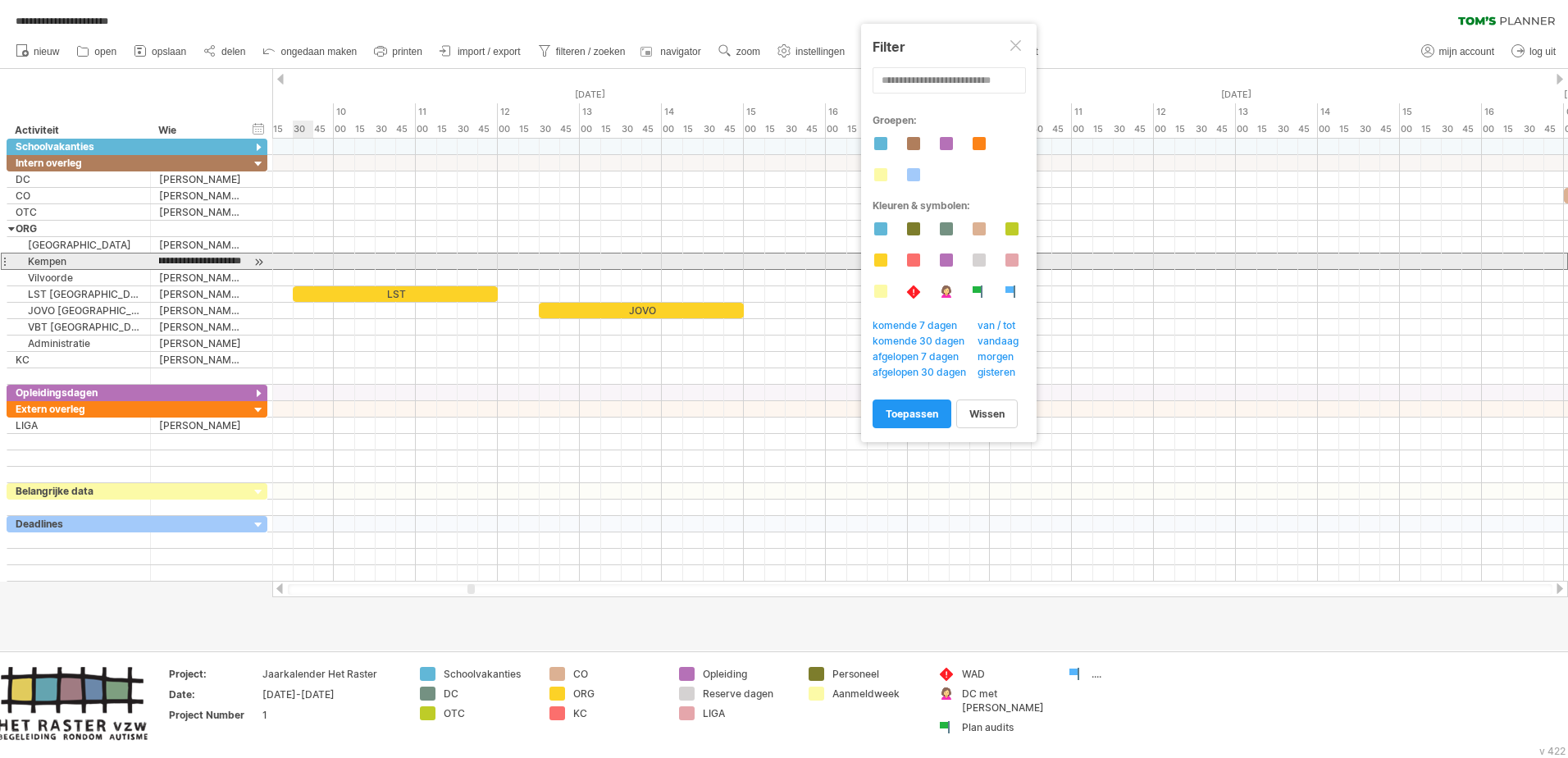
scroll to position [0, 35]
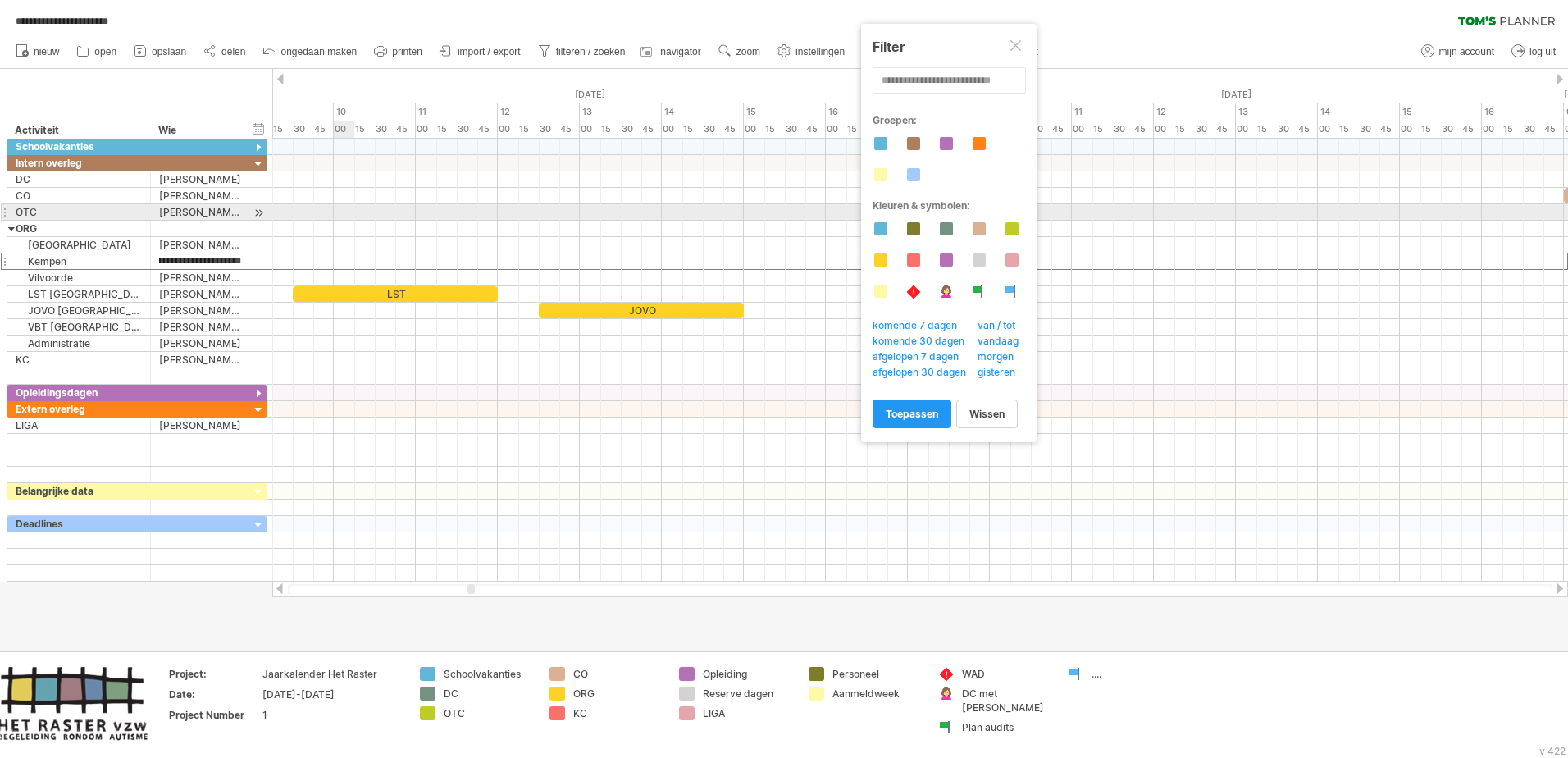
click at [340, 212] on div at bounding box center [920, 213] width 1295 height 16
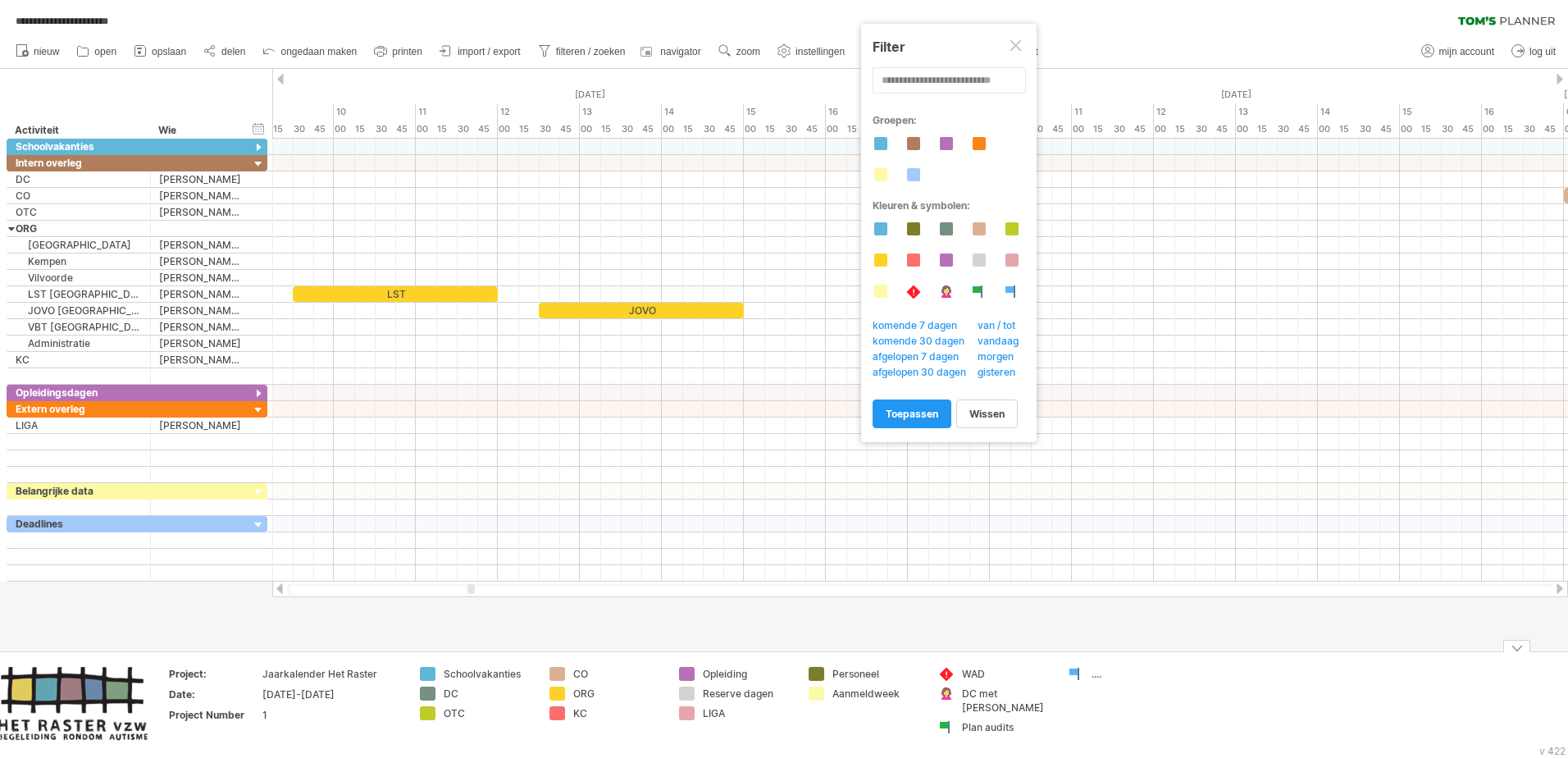
click at [1024, 45] on div "Filter" at bounding box center [949, 47] width 152 height 16
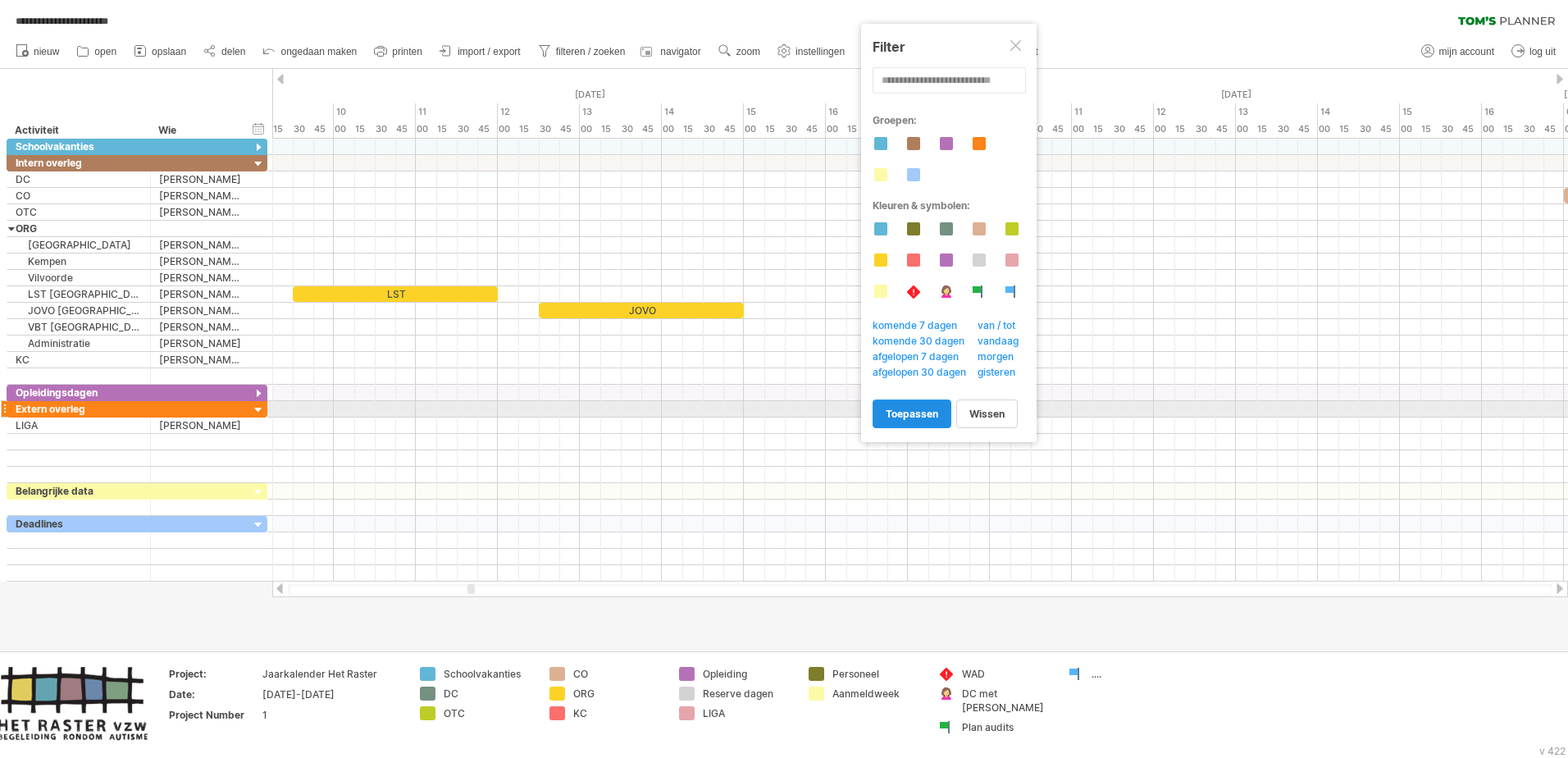
click at [921, 411] on span "toepassen" at bounding box center [912, 414] width 53 height 12
click at [985, 407] on link "wissen" at bounding box center [987, 414] width 62 height 29
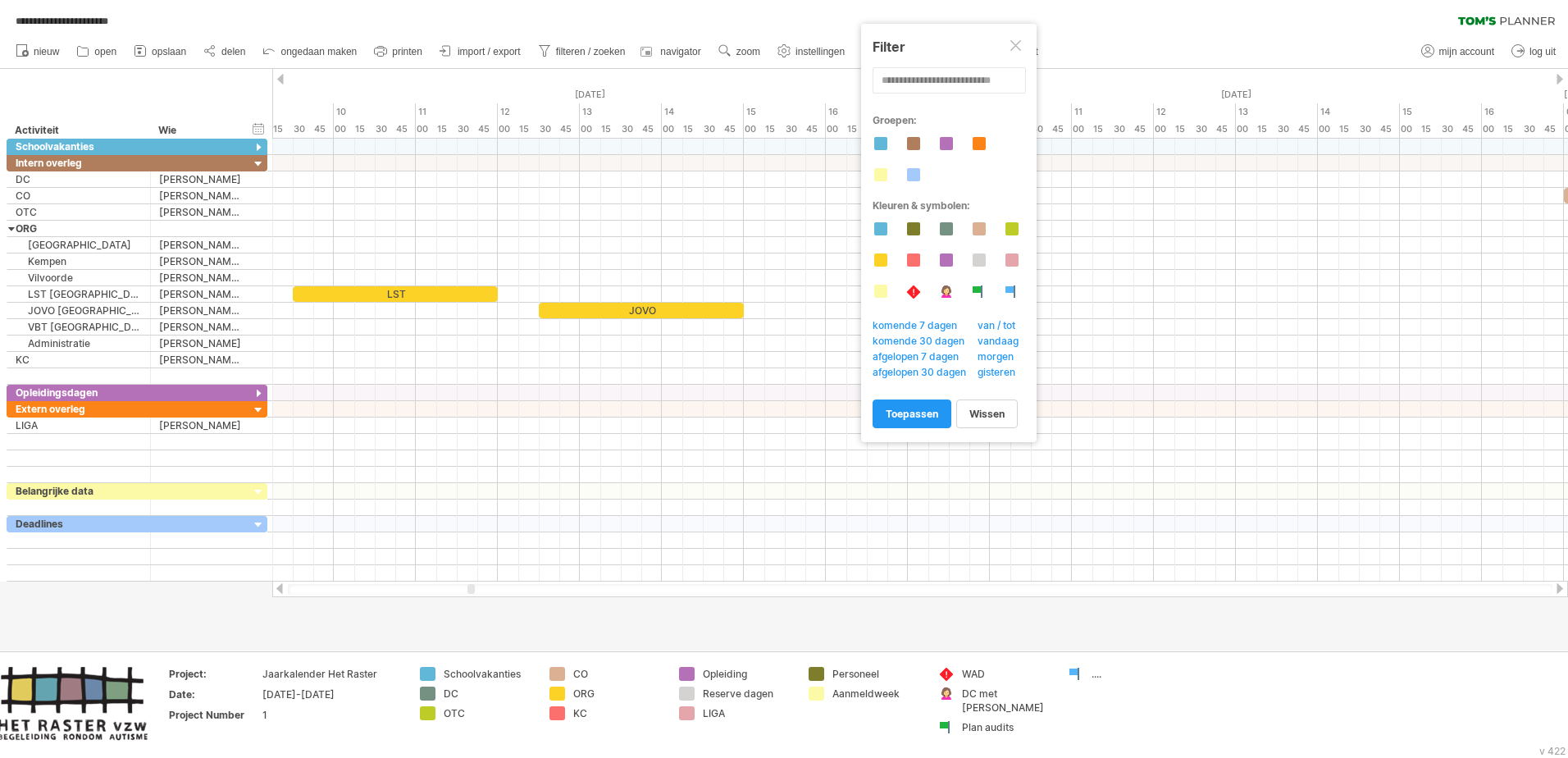
click at [1023, 45] on div at bounding box center [1017, 47] width 13 height 13
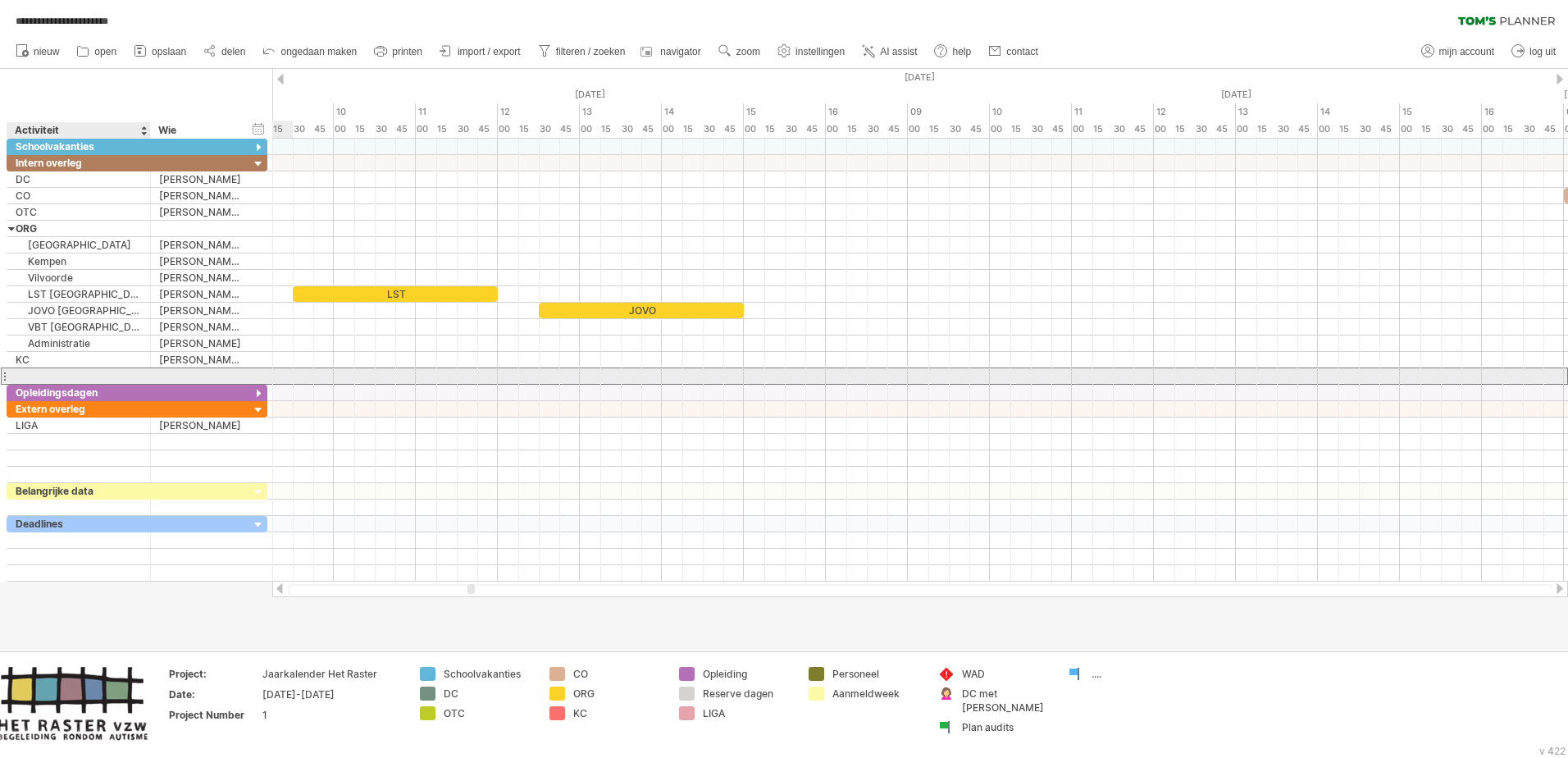
click at [51, 372] on div at bounding box center [78, 376] width 126 height 16
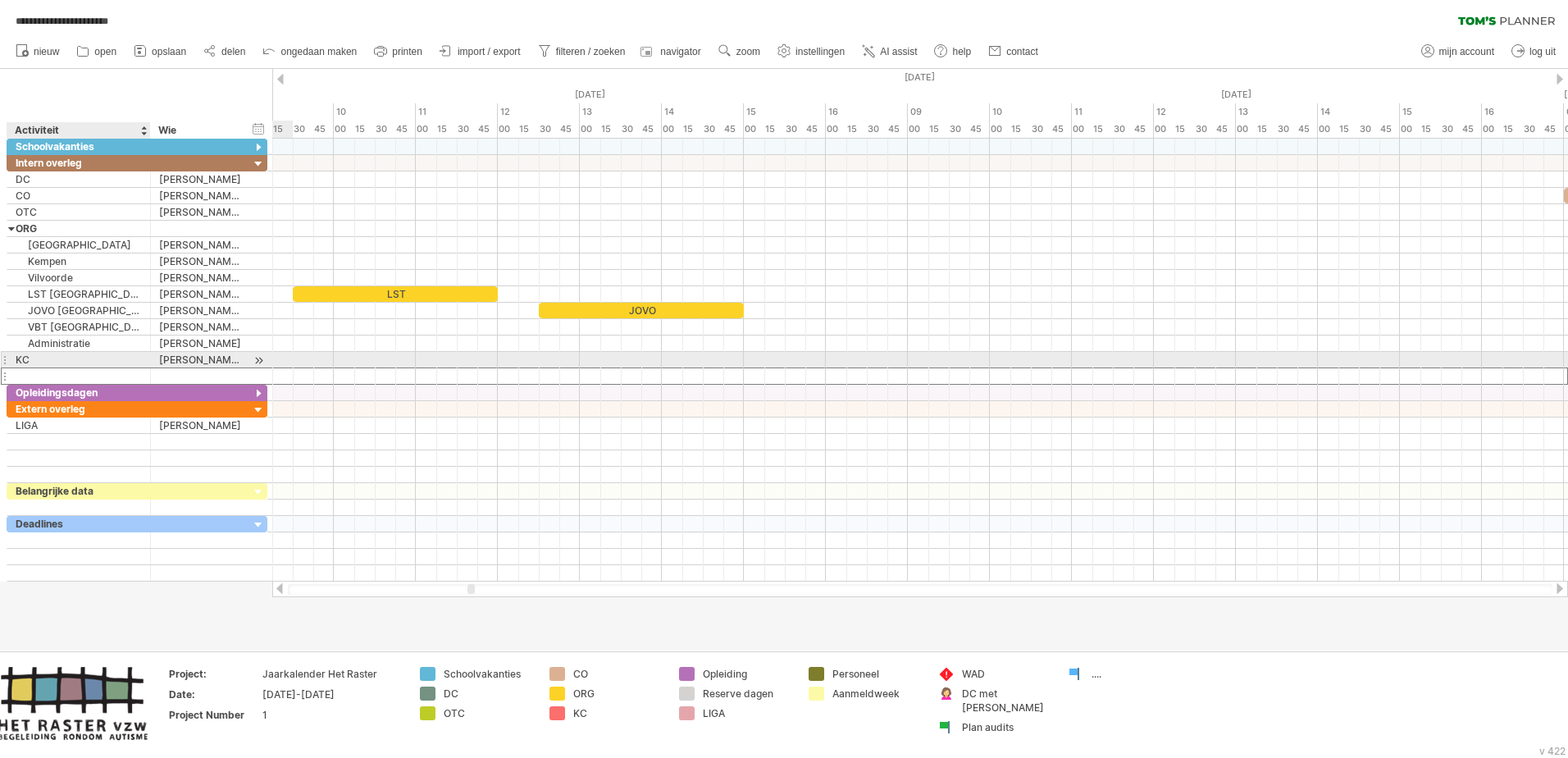
click at [54, 359] on div "KC" at bounding box center [78, 359] width 126 height 16
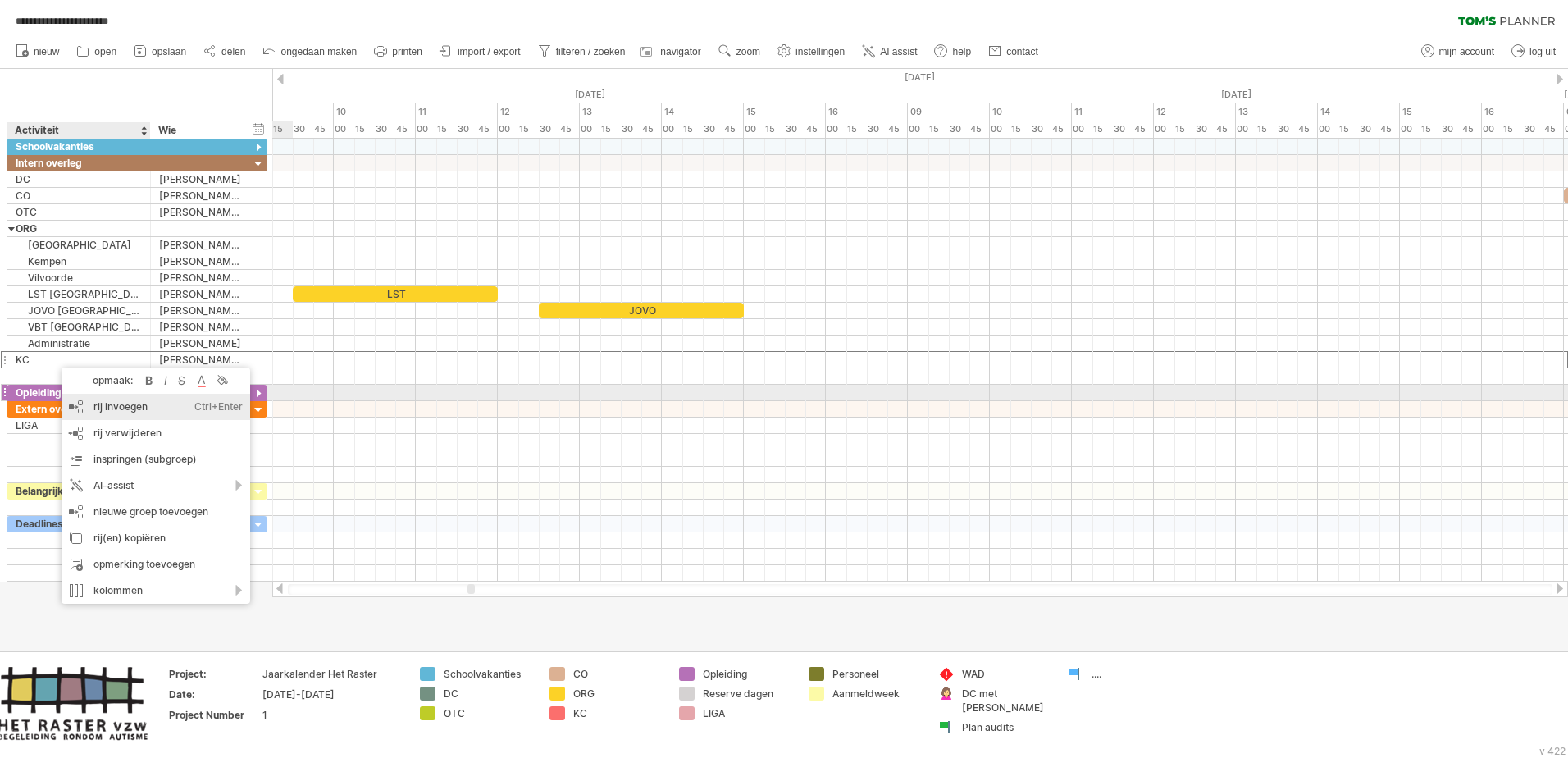
click at [131, 399] on div "rij invoegen Ctrl+Enter Cmd+Enter" at bounding box center [156, 407] width 189 height 26
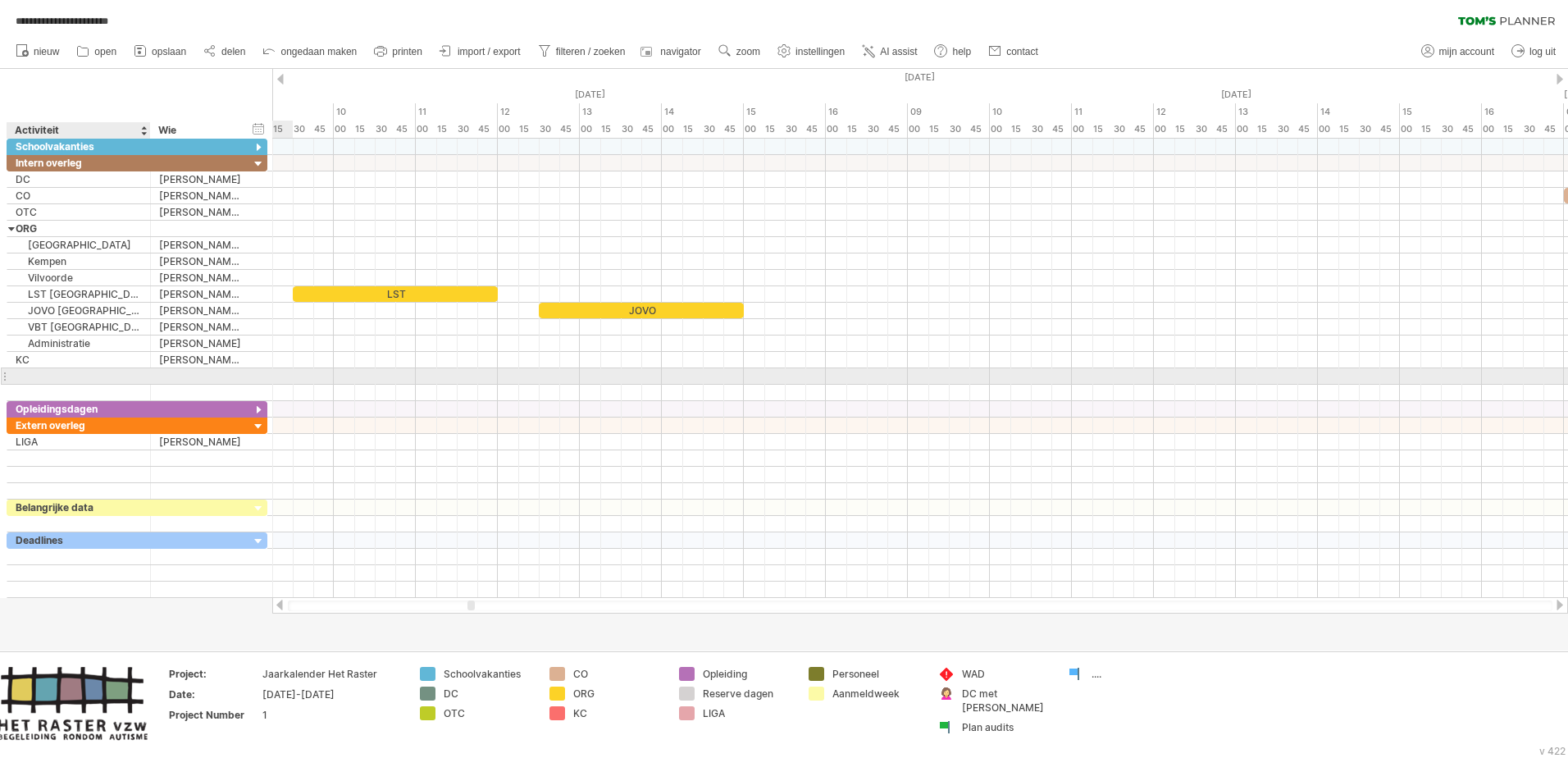
click at [90, 373] on input "text" at bounding box center [78, 376] width 126 height 16
type input "**********"
click at [169, 369] on div at bounding box center [200, 376] width 82 height 16
type input "**********"
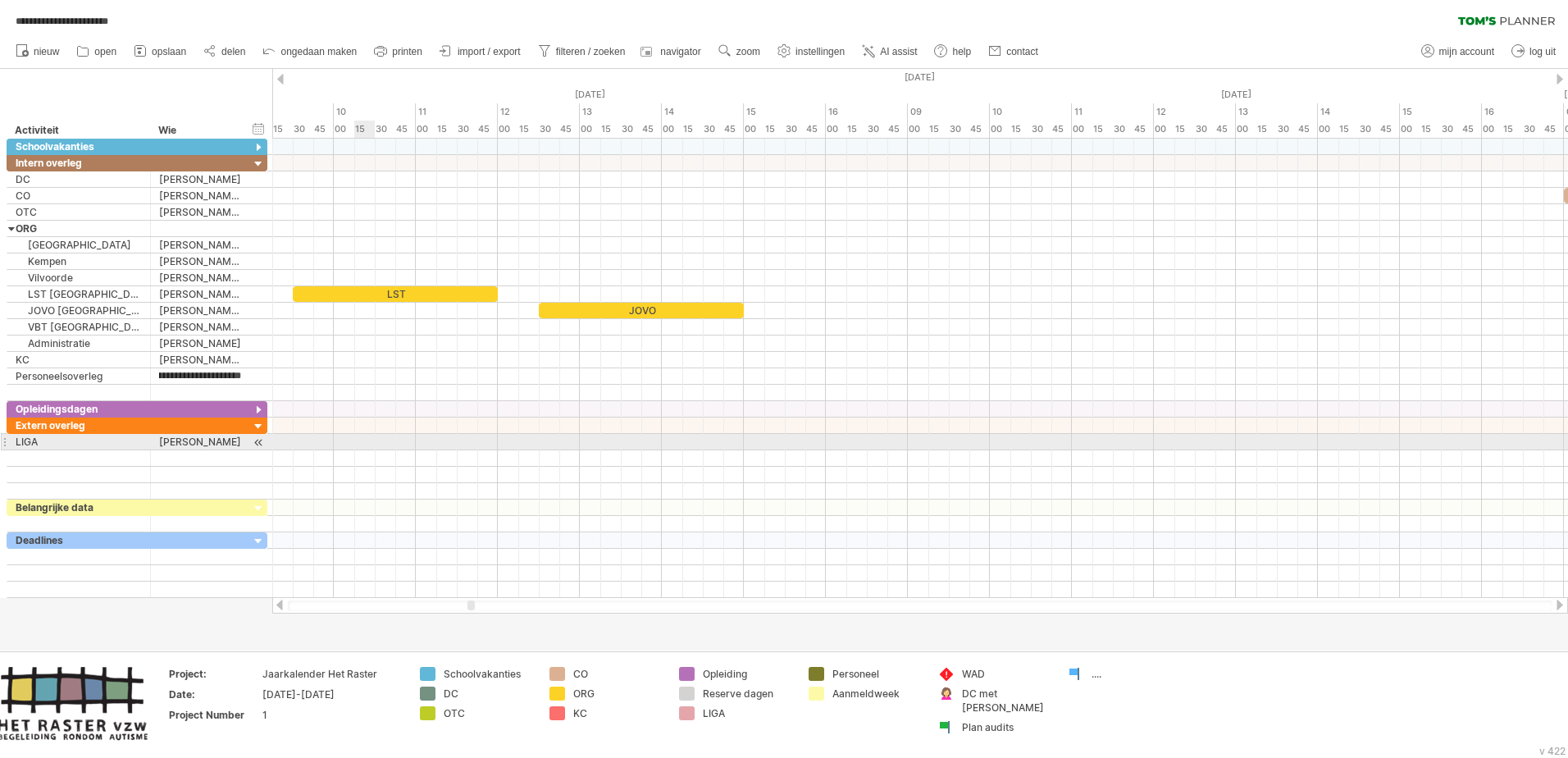
click at [369, 436] on div at bounding box center [920, 442] width 1295 height 16
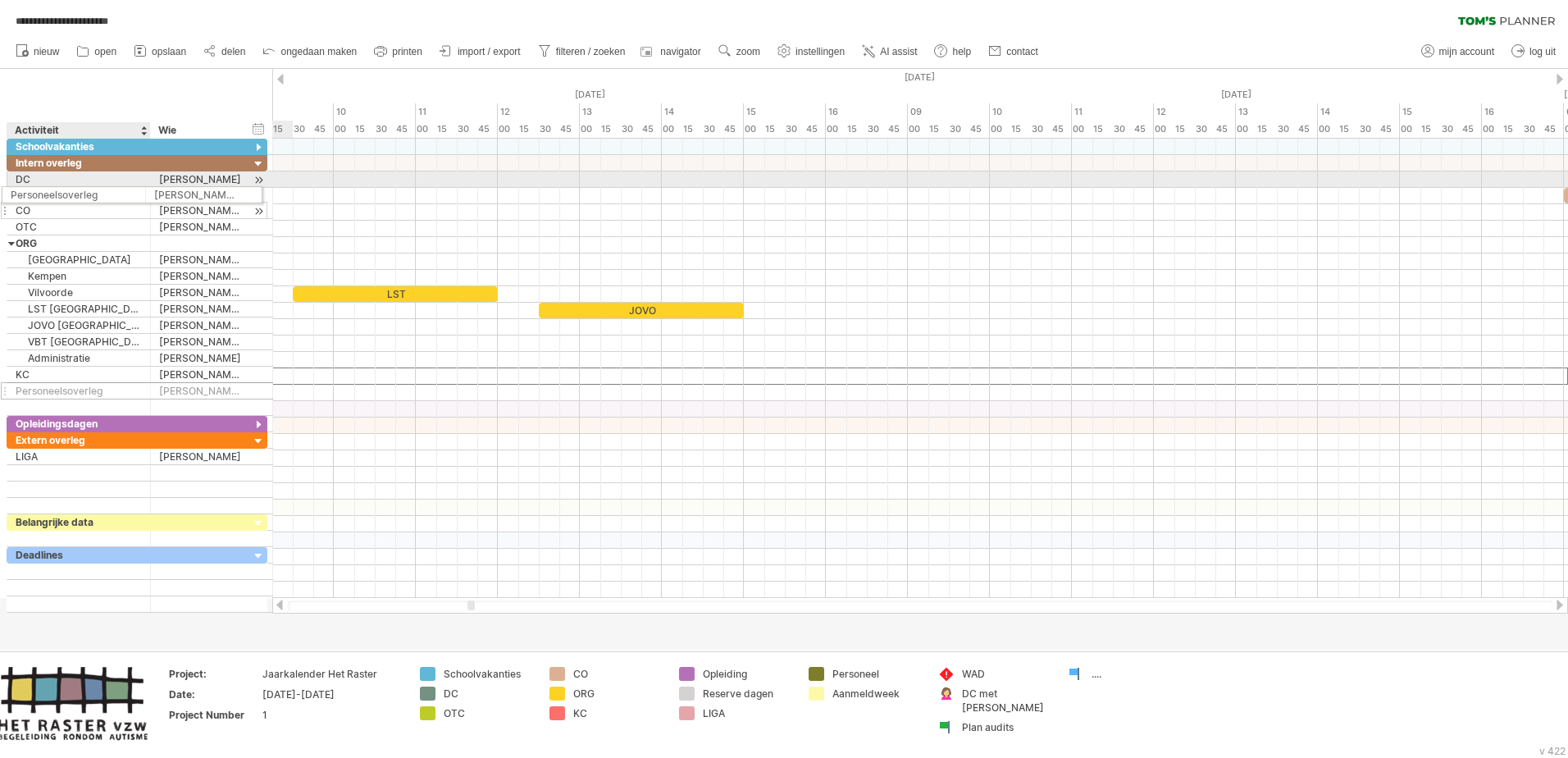
drag, startPoint x: 135, startPoint y: 377, endPoint x: 121, endPoint y: 192, distance: 185.5
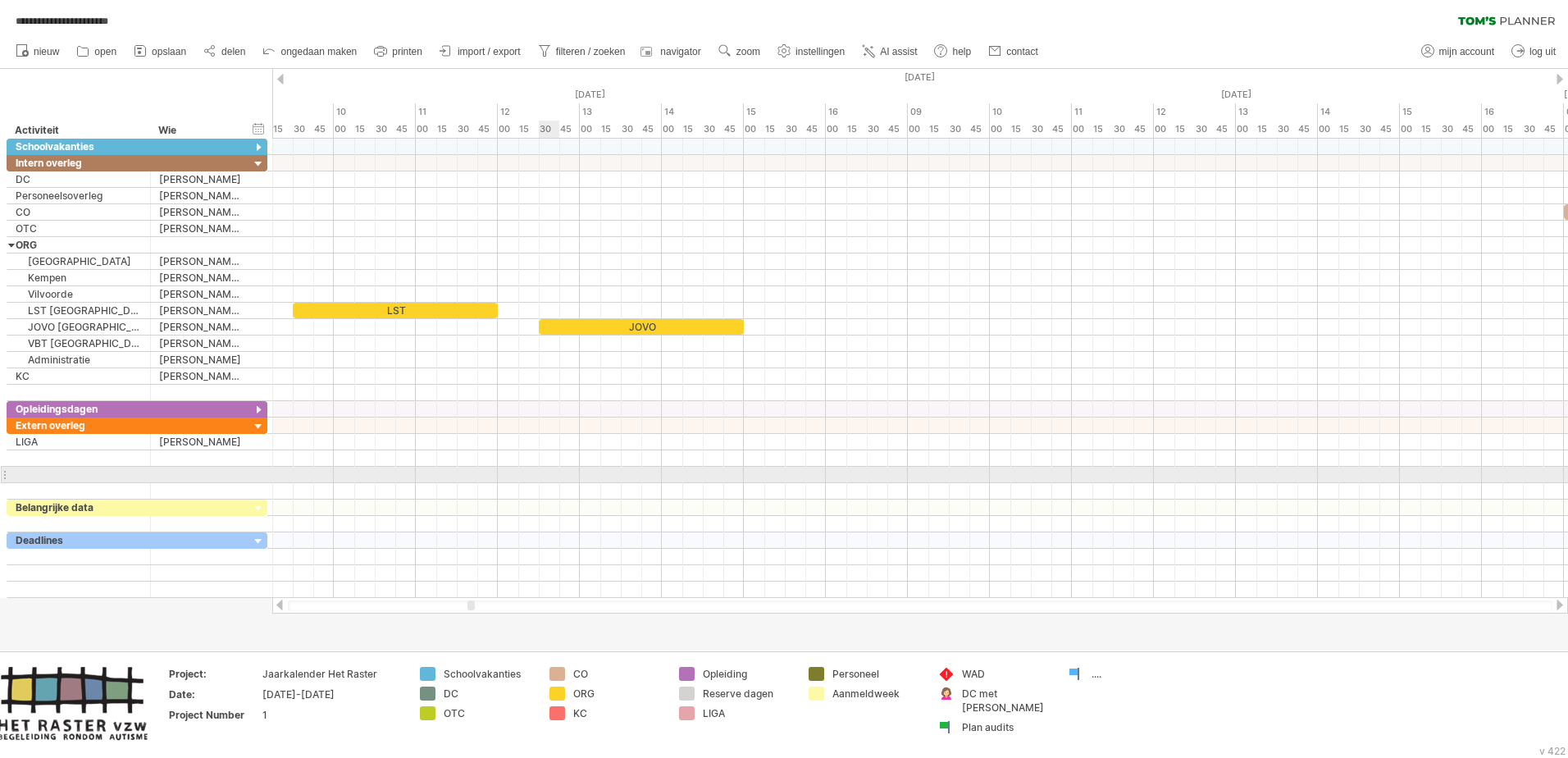
click at [545, 462] on div at bounding box center [920, 475] width 1295 height 16
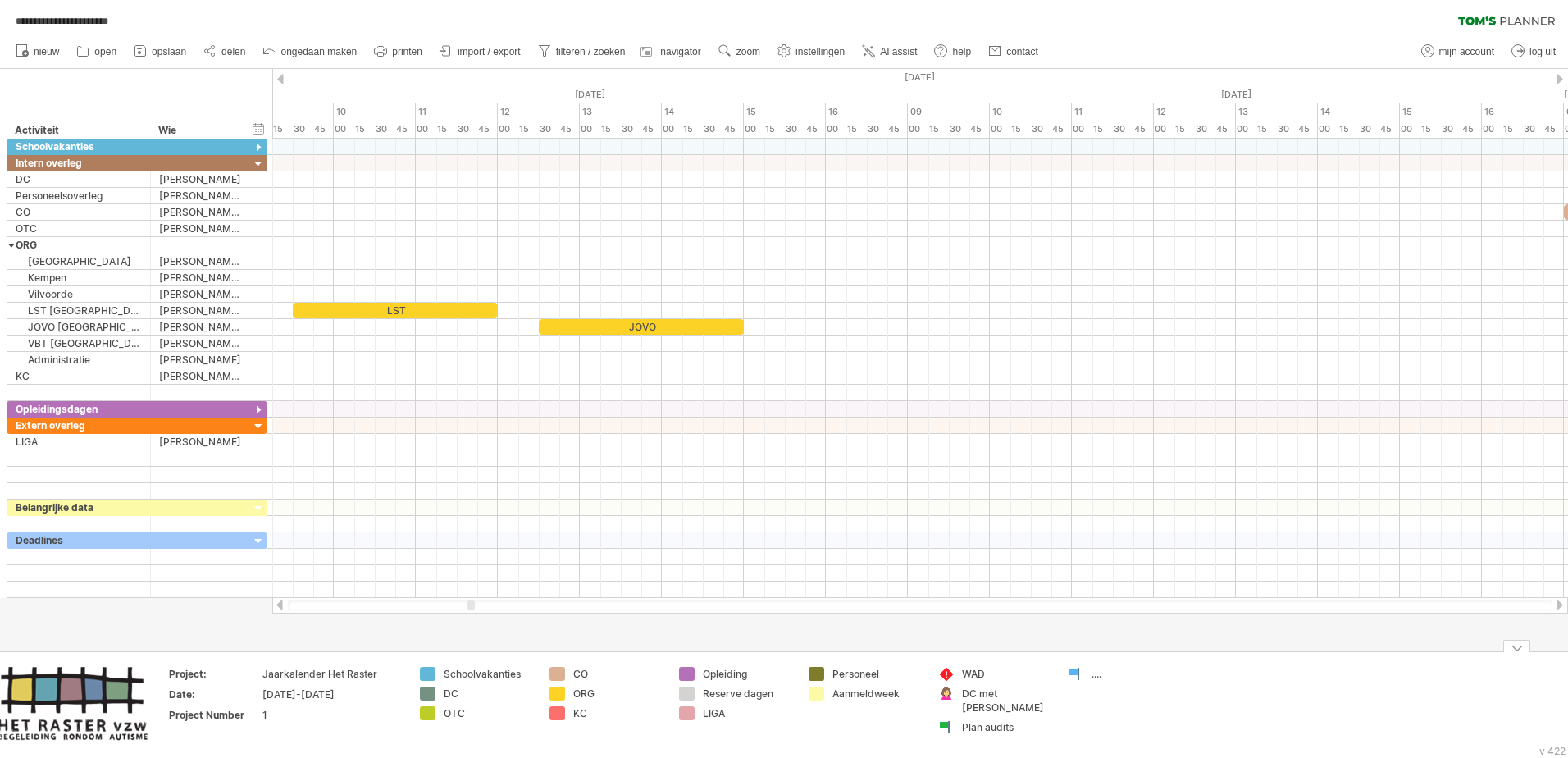
click at [845, 462] on div "Personeel" at bounding box center [877, 674] width 90 height 14
click at [581, 46] on span "filteren / zoeken" at bounding box center [590, 52] width 70 height 12
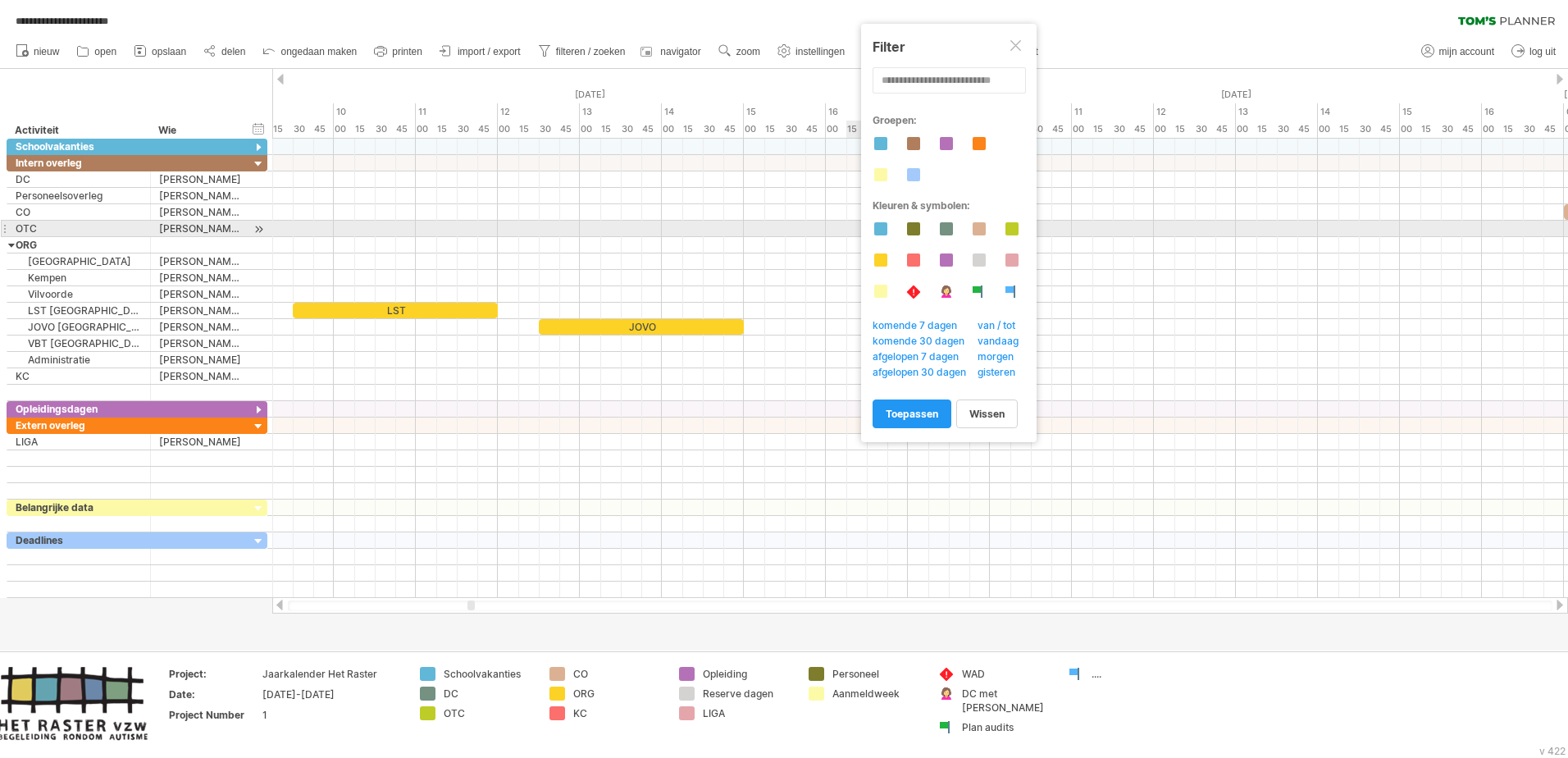
click at [917, 229] on div at bounding box center [913, 229] width 13 height 13
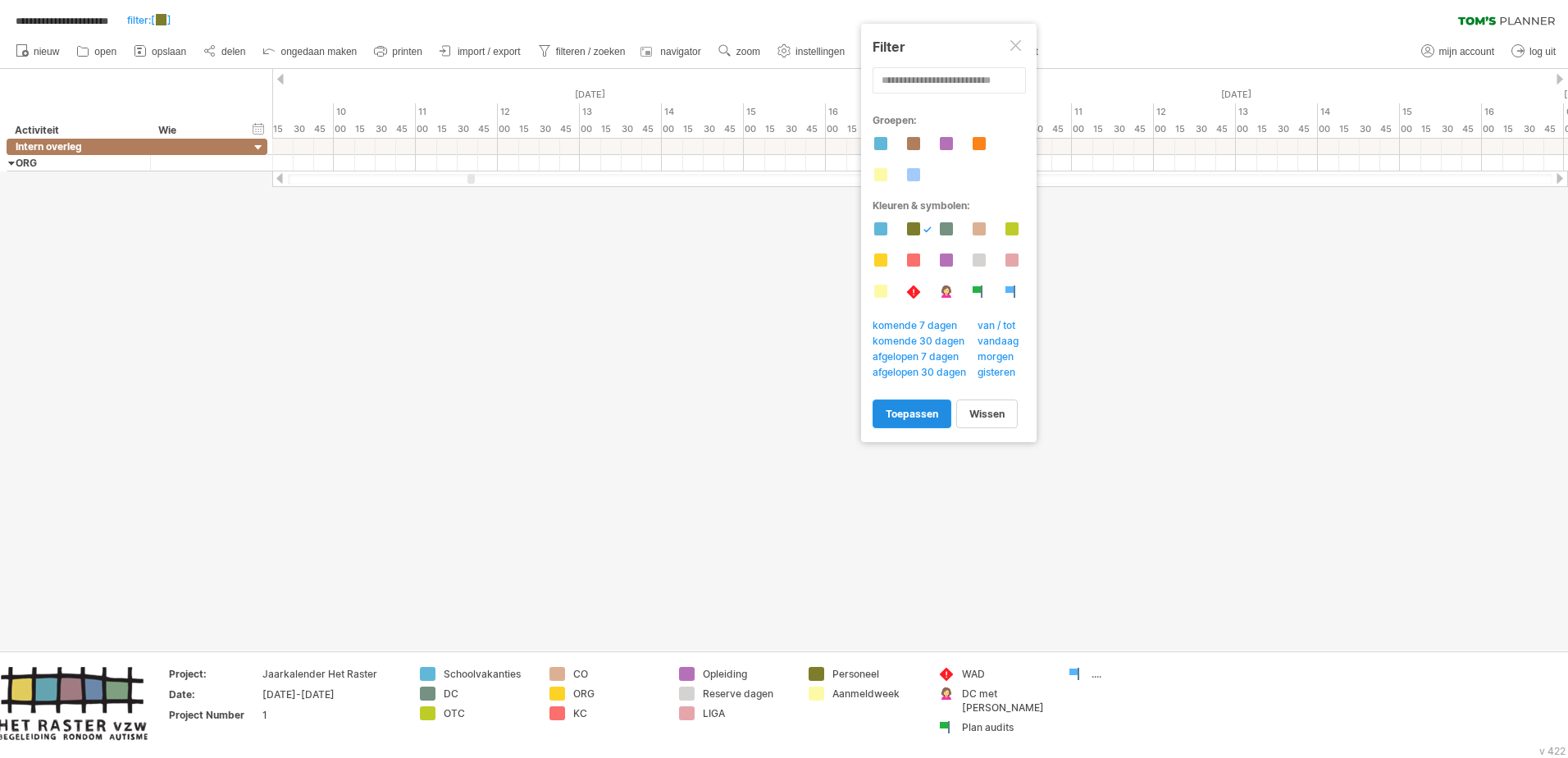
click at [921, 410] on span "toepassen" at bounding box center [912, 414] width 53 height 12
click at [1012, 323] on span "van / tot" at bounding box center [1001, 327] width 52 height 16
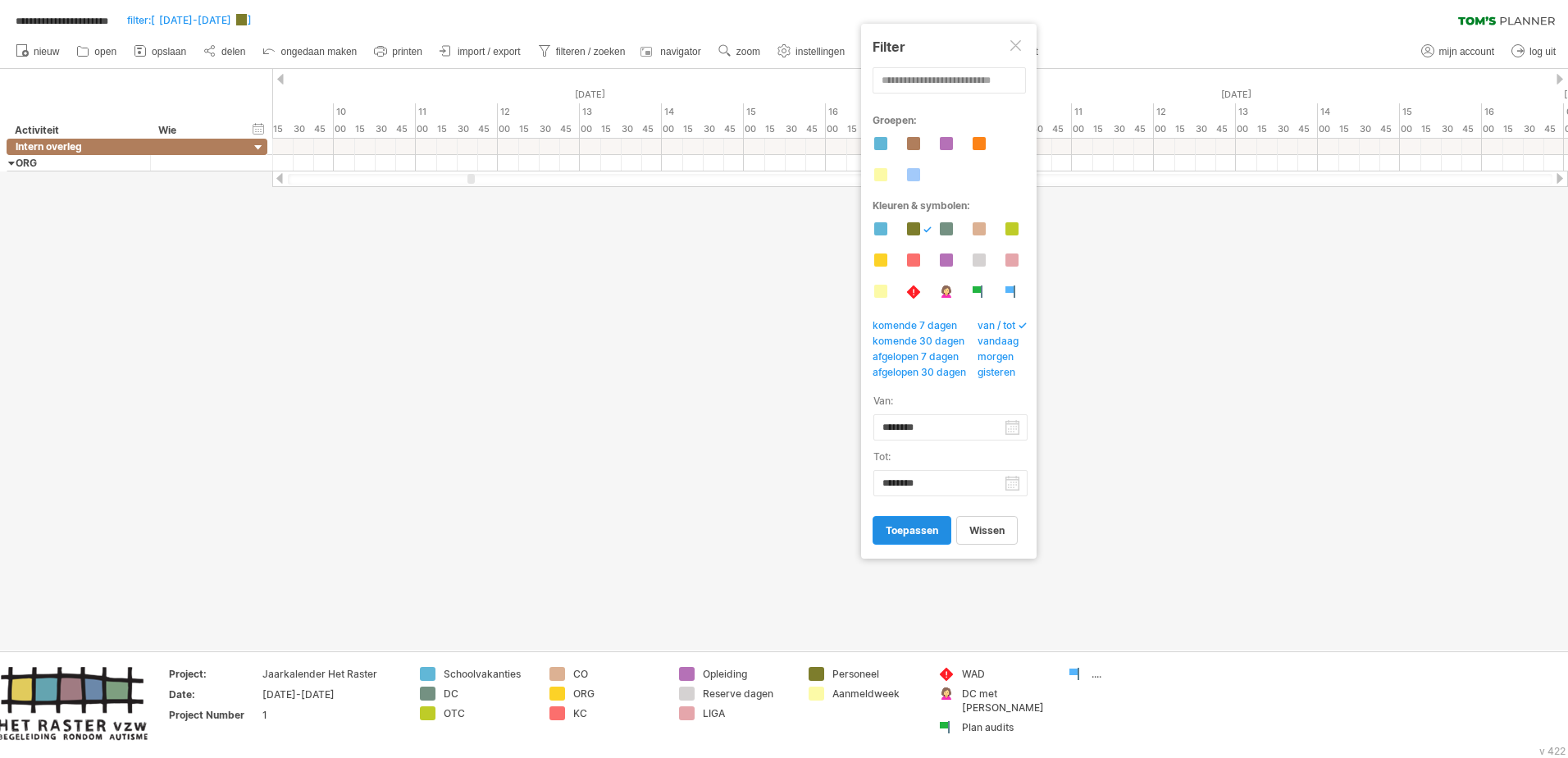
click at [920, 462] on span "toepassen" at bounding box center [912, 530] width 53 height 12
click at [1015, 47] on div at bounding box center [1017, 47] width 13 height 13
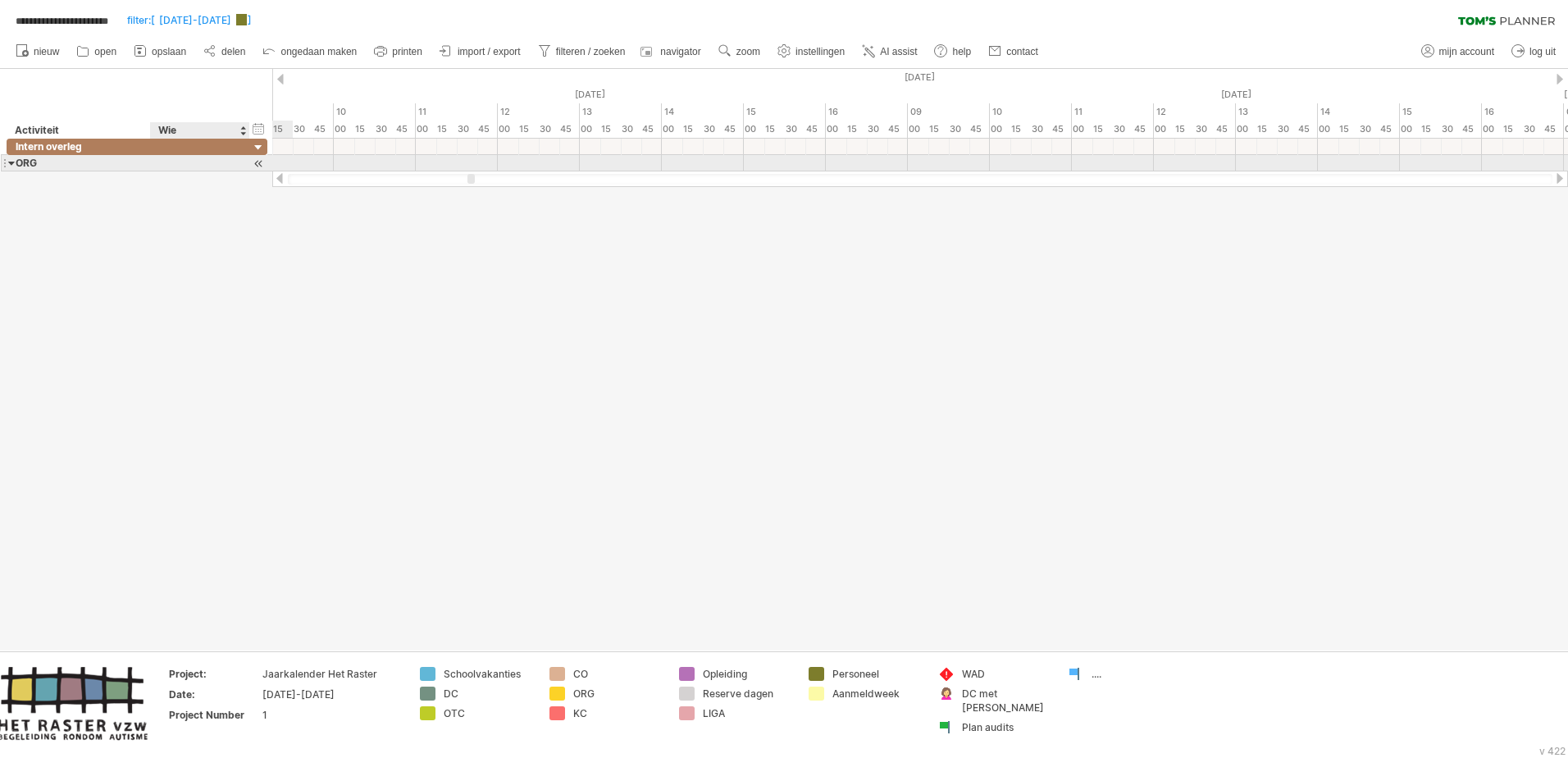
click at [256, 162] on div at bounding box center [259, 163] width 16 height 17
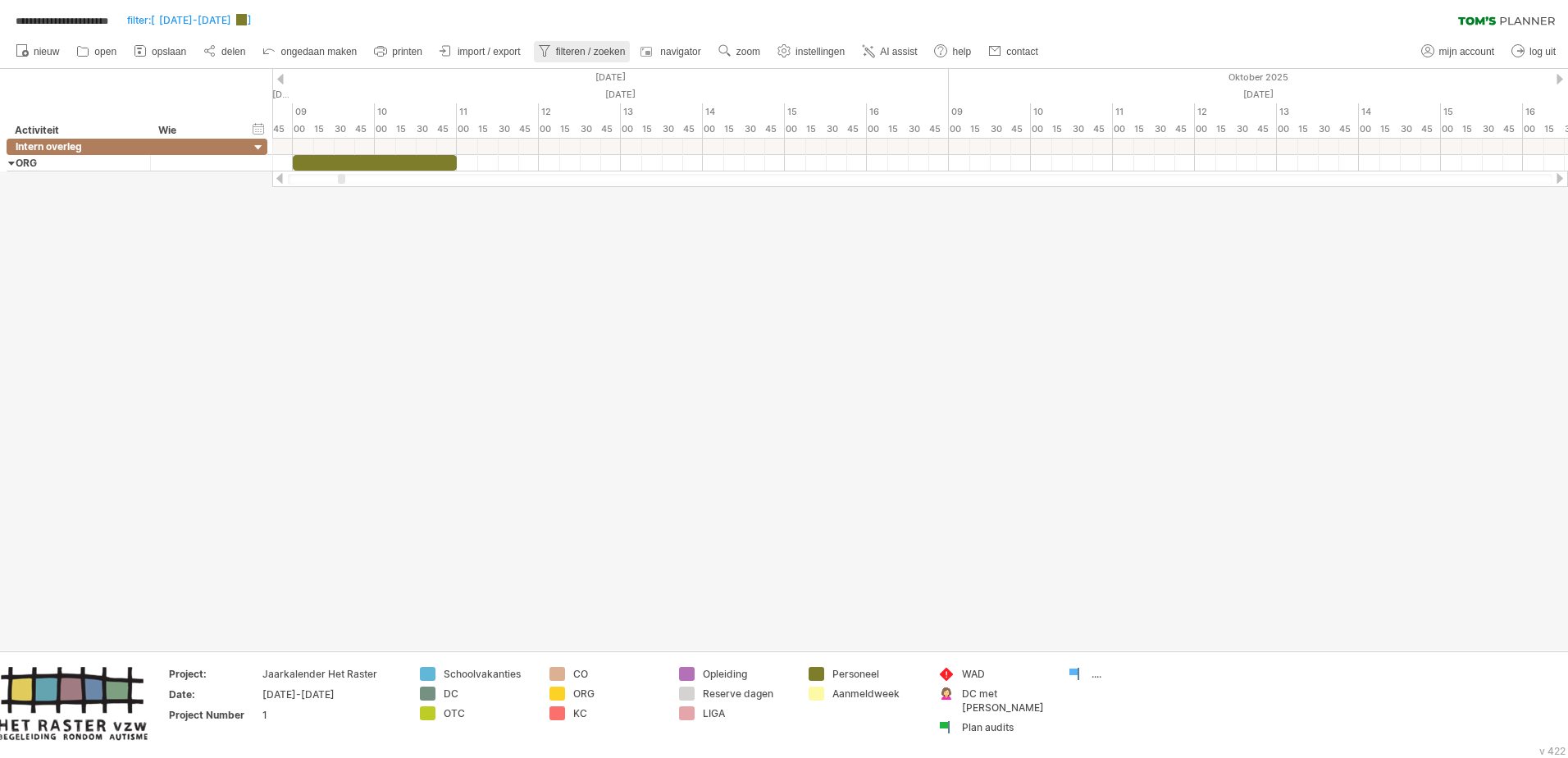
click at [571, 58] on link "filteren / zoeken" at bounding box center [582, 52] width 97 height 21
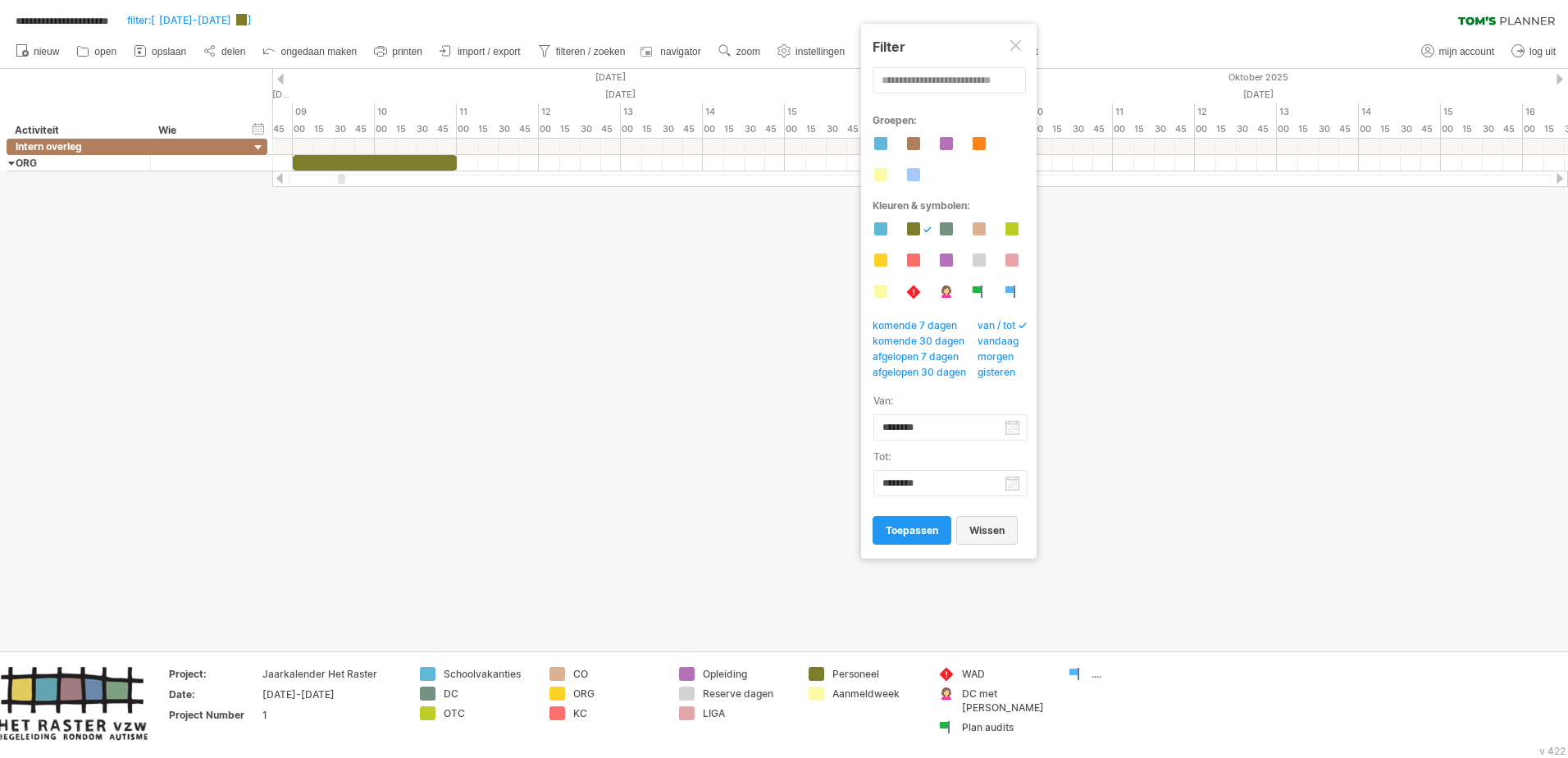
click at [1001, 462] on span "wissen" at bounding box center [987, 530] width 35 height 12
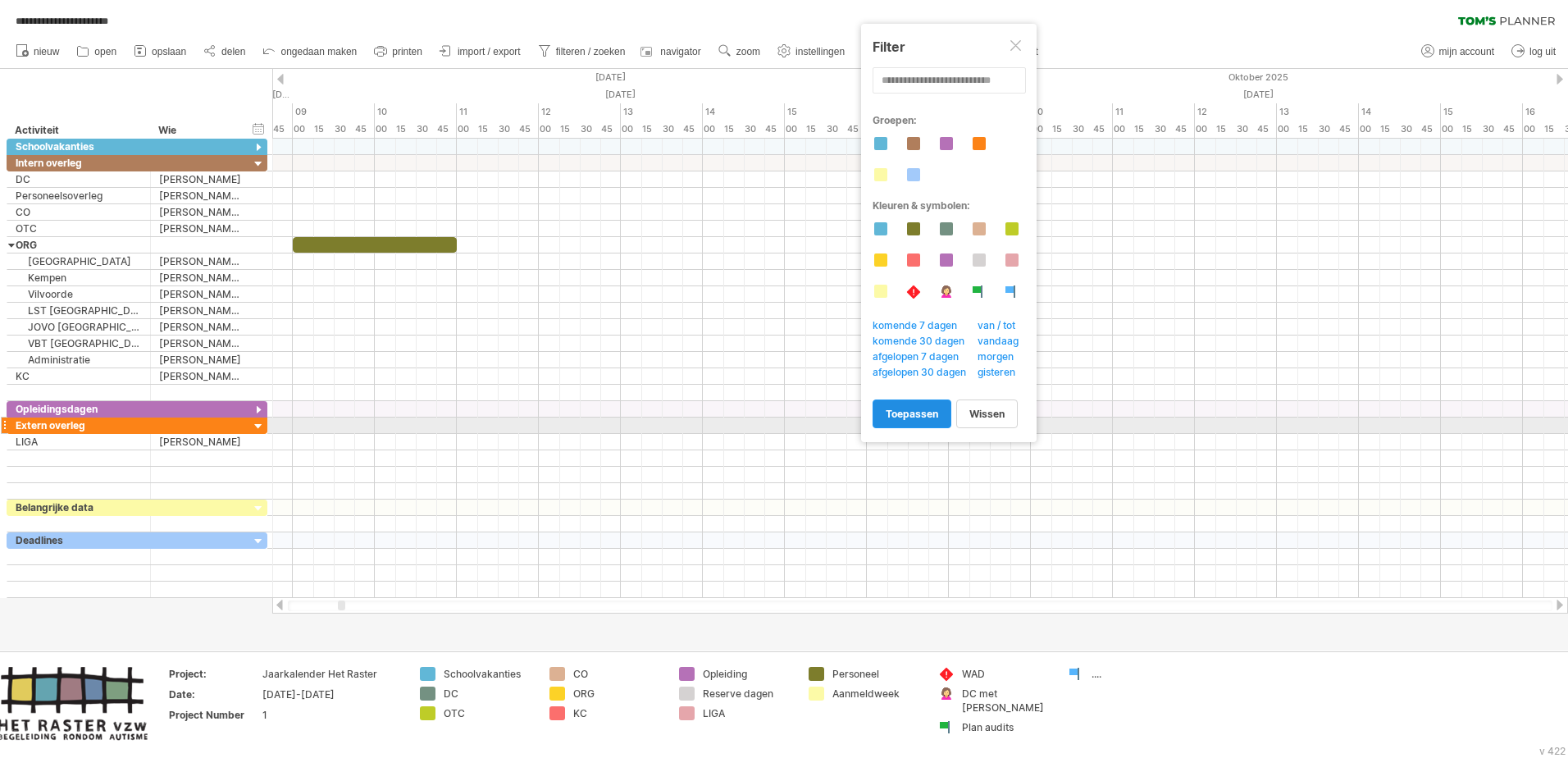
click at [930, 418] on span "toepassen" at bounding box center [912, 414] width 53 height 12
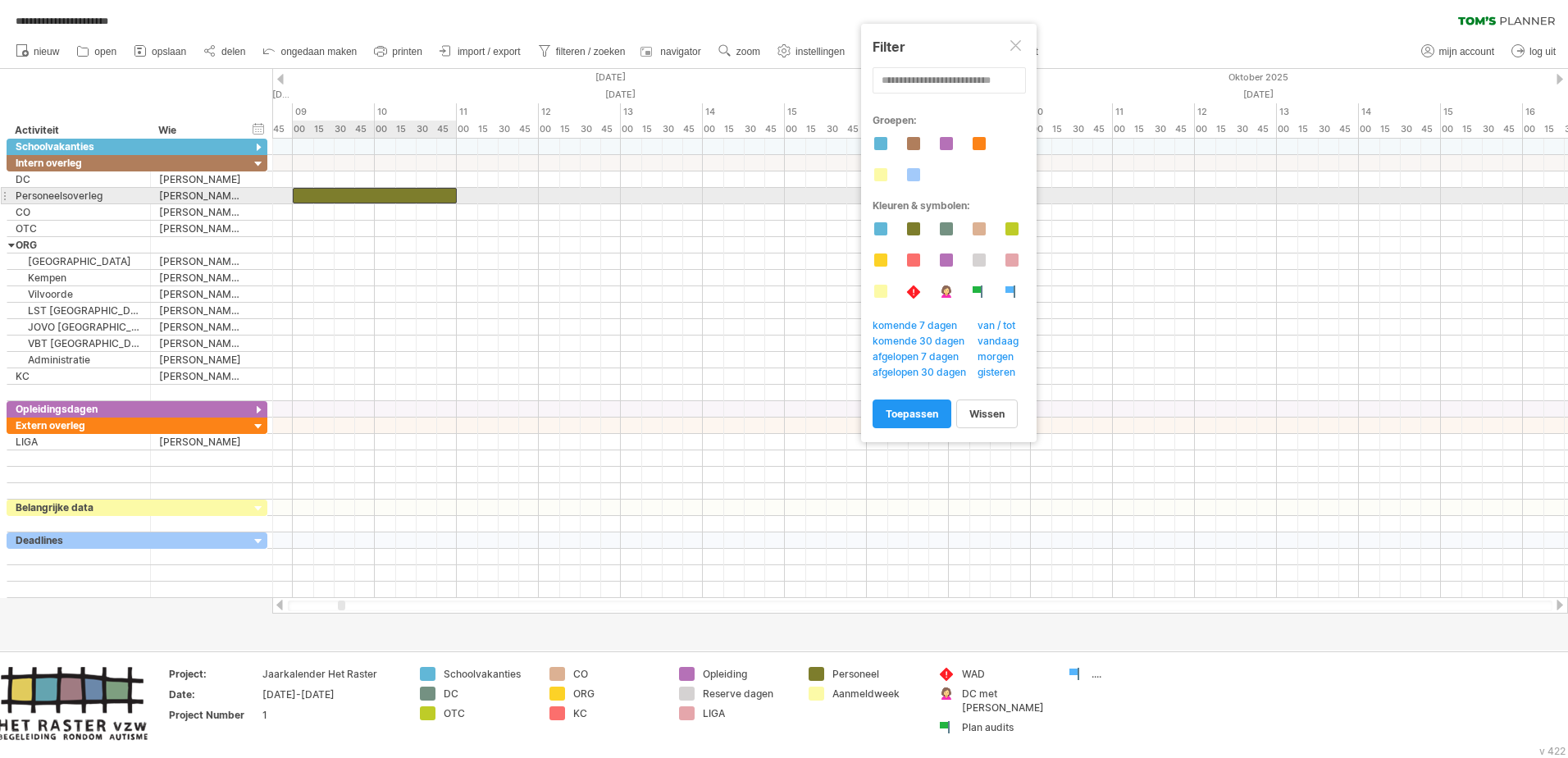
drag, startPoint x: 319, startPoint y: 242, endPoint x: 314, endPoint y: 199, distance: 43.3
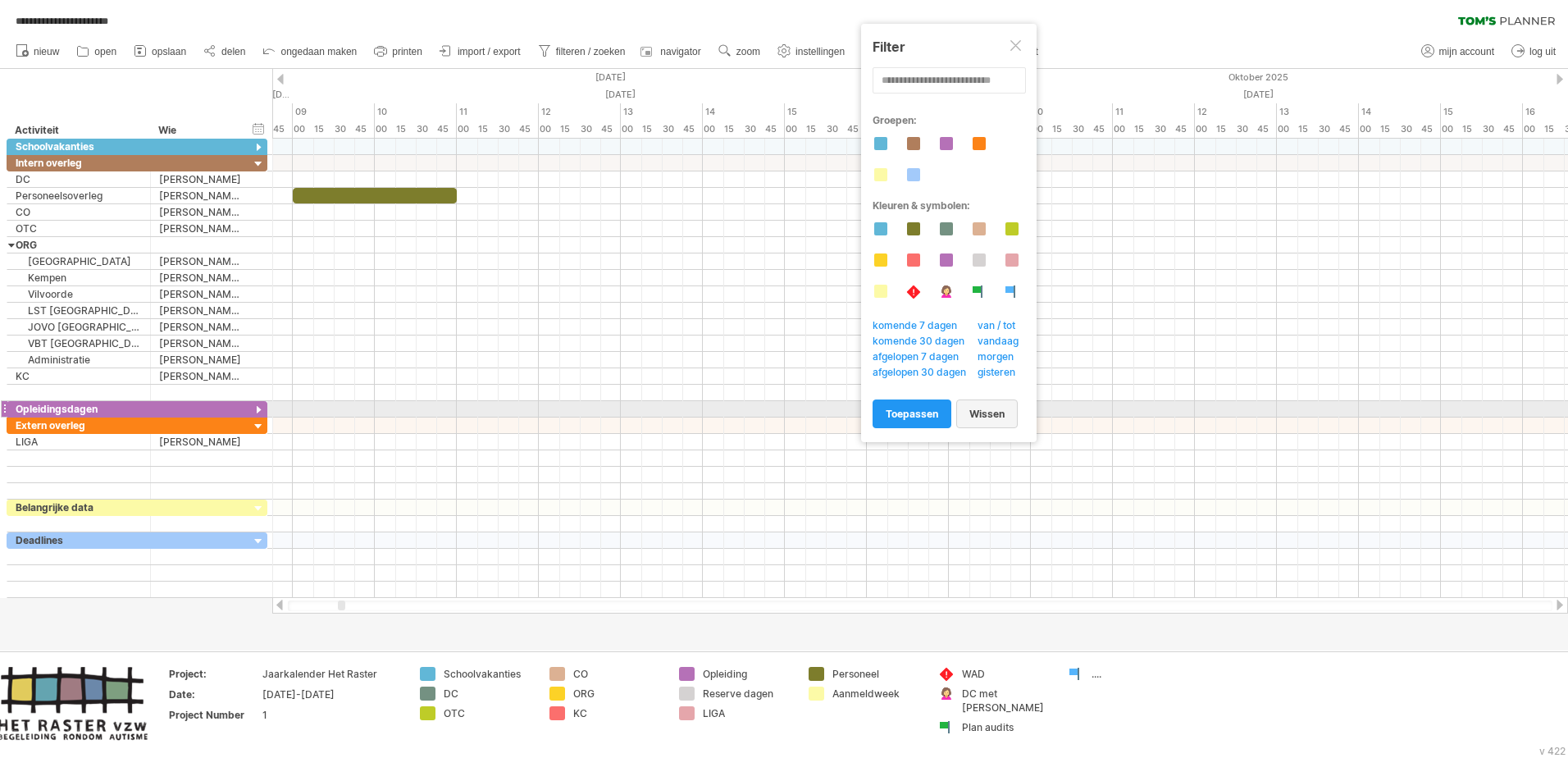
click at [986, 415] on span "wissen" at bounding box center [987, 414] width 35 height 12
click at [1019, 42] on div at bounding box center [1017, 47] width 13 height 13
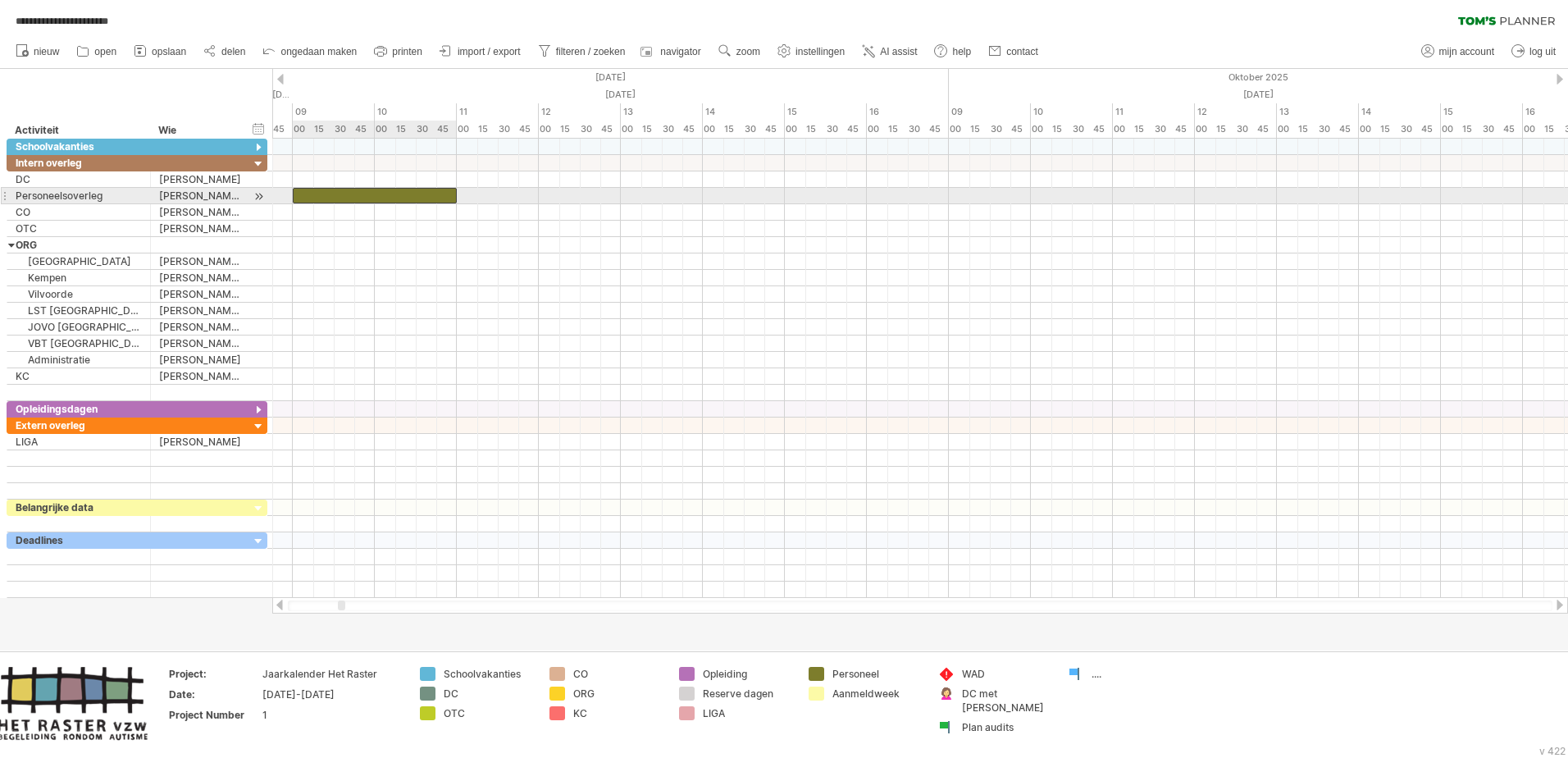
click at [375, 190] on div at bounding box center [375, 195] width 164 height 16
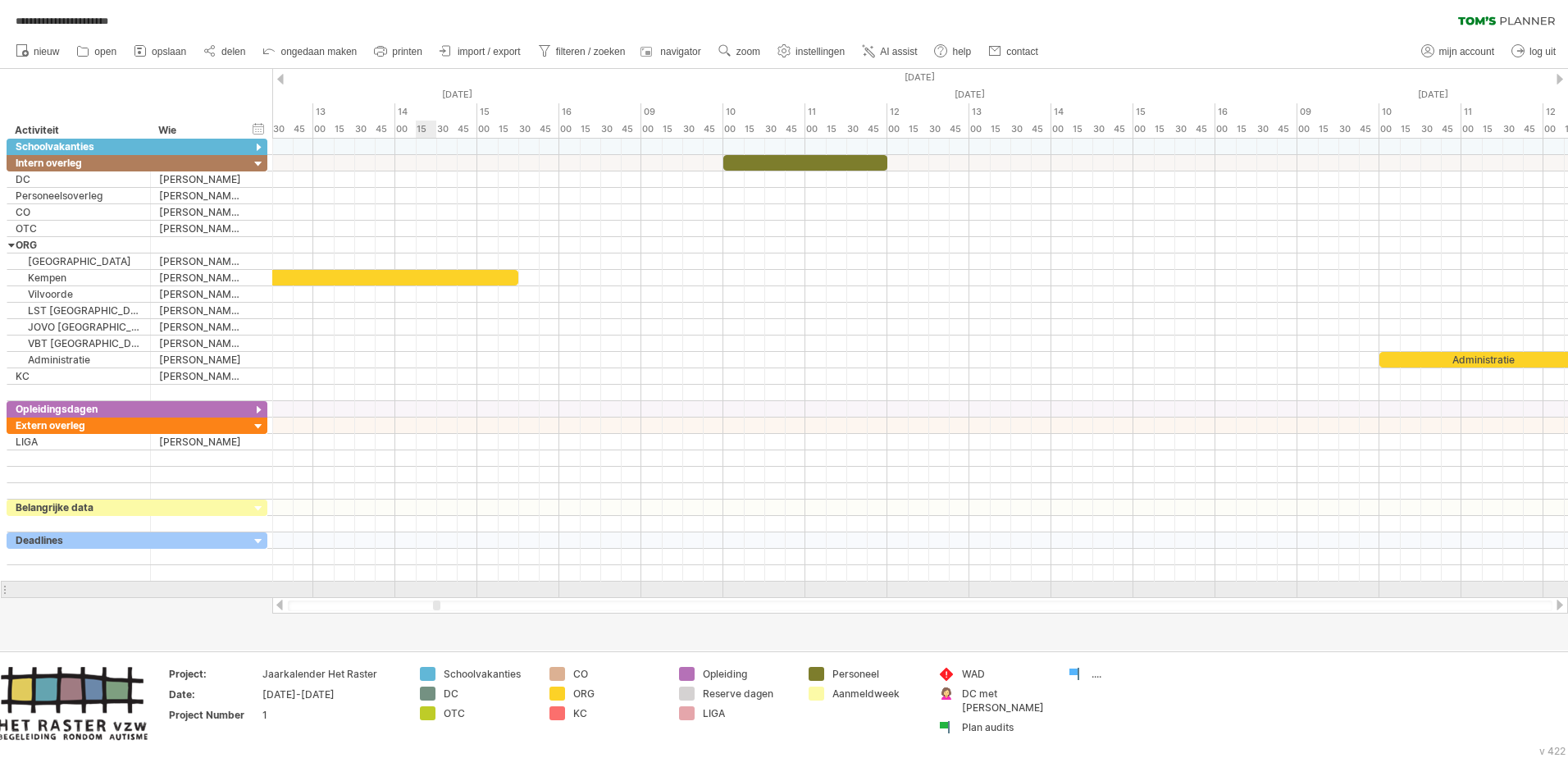
drag, startPoint x: 338, startPoint y: 608, endPoint x: 433, endPoint y: 593, distance: 96.2
click at [433, 462] on div "**********" at bounding box center [784, 379] width 1568 height 758
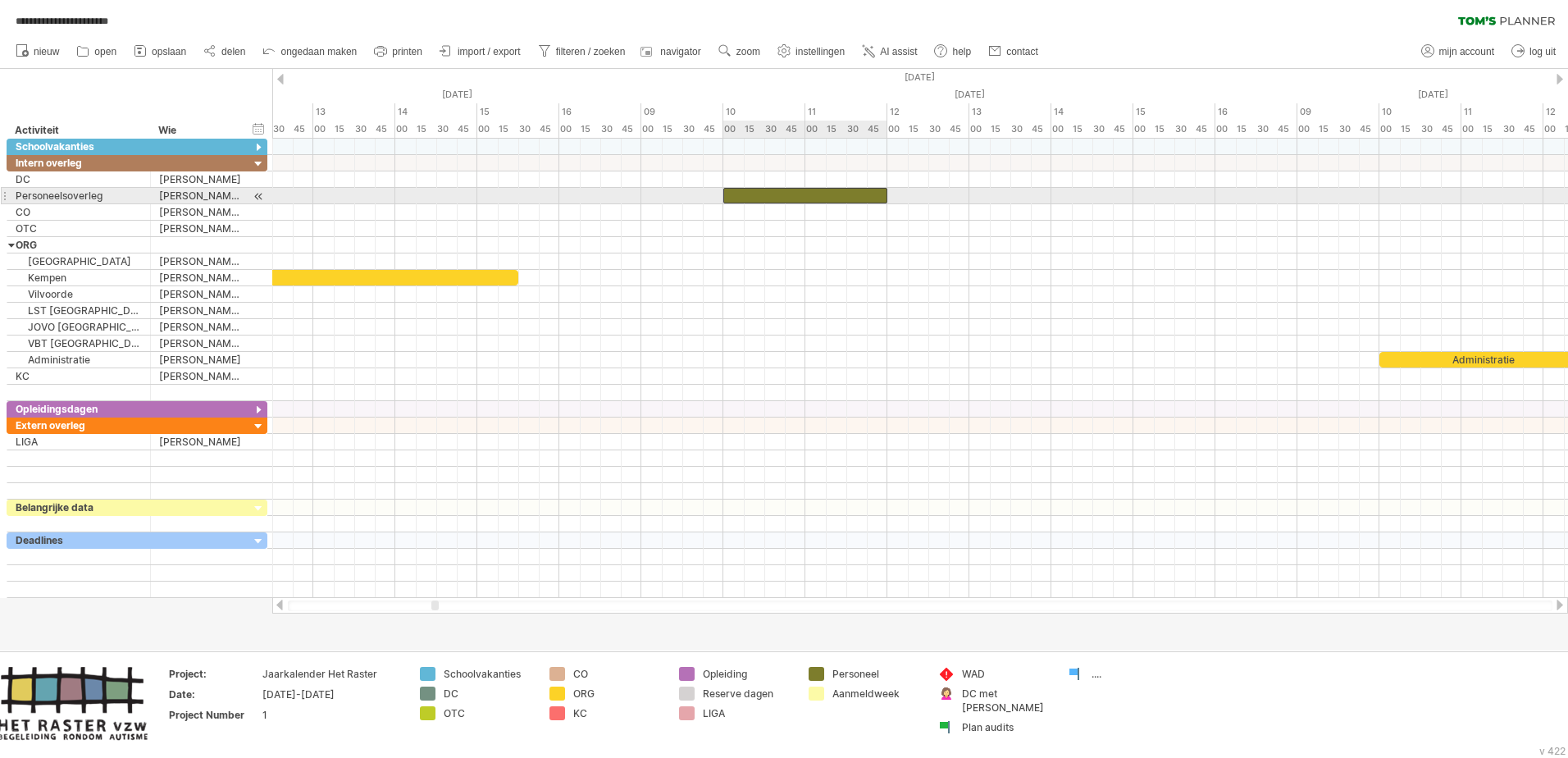
drag, startPoint x: 740, startPoint y: 165, endPoint x: 744, endPoint y: 191, distance: 26.3
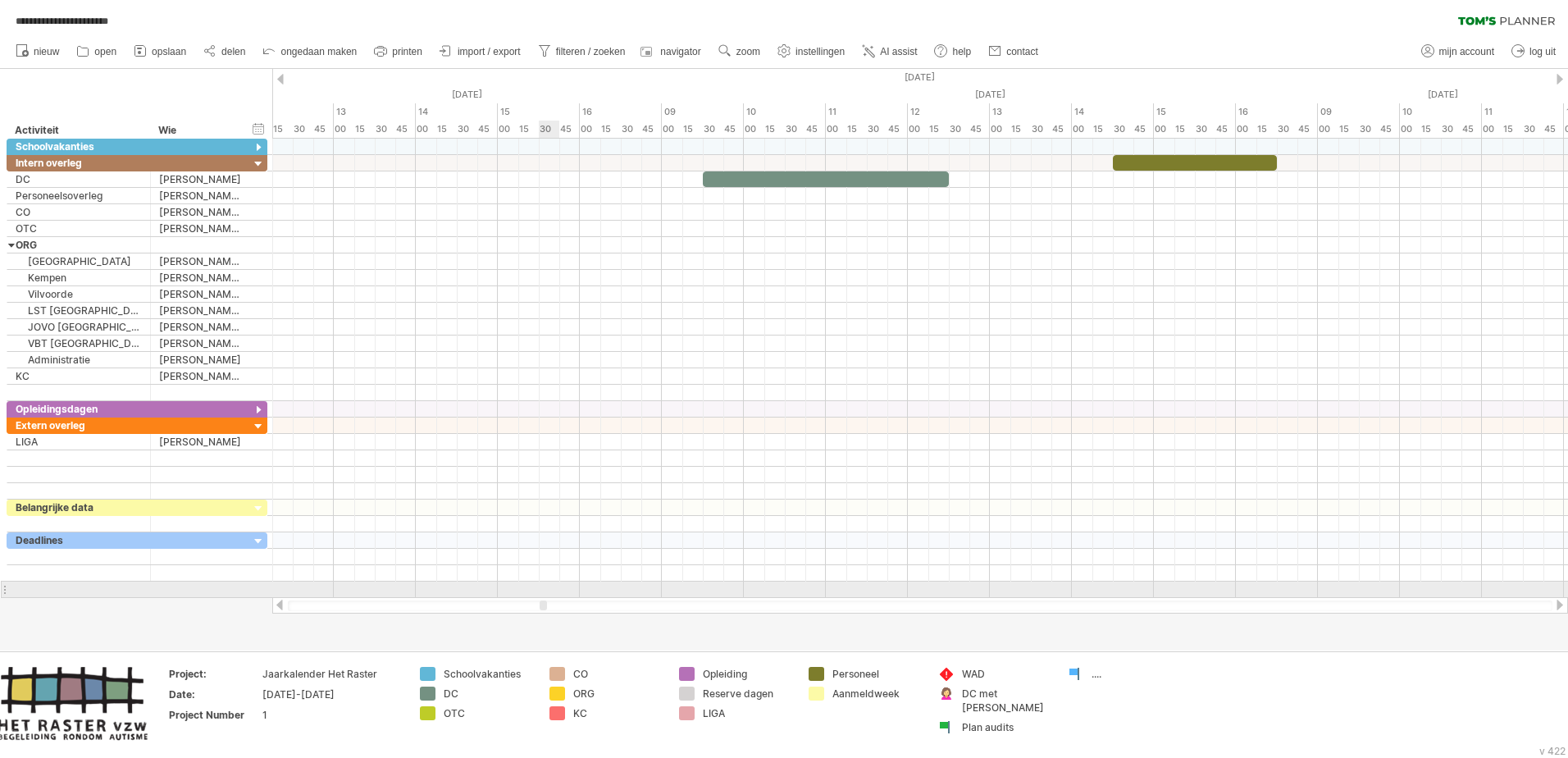
drag, startPoint x: 433, startPoint y: 606, endPoint x: 541, endPoint y: 584, distance: 110.2
click at [541, 462] on div "**********" at bounding box center [784, 379] width 1568 height 758
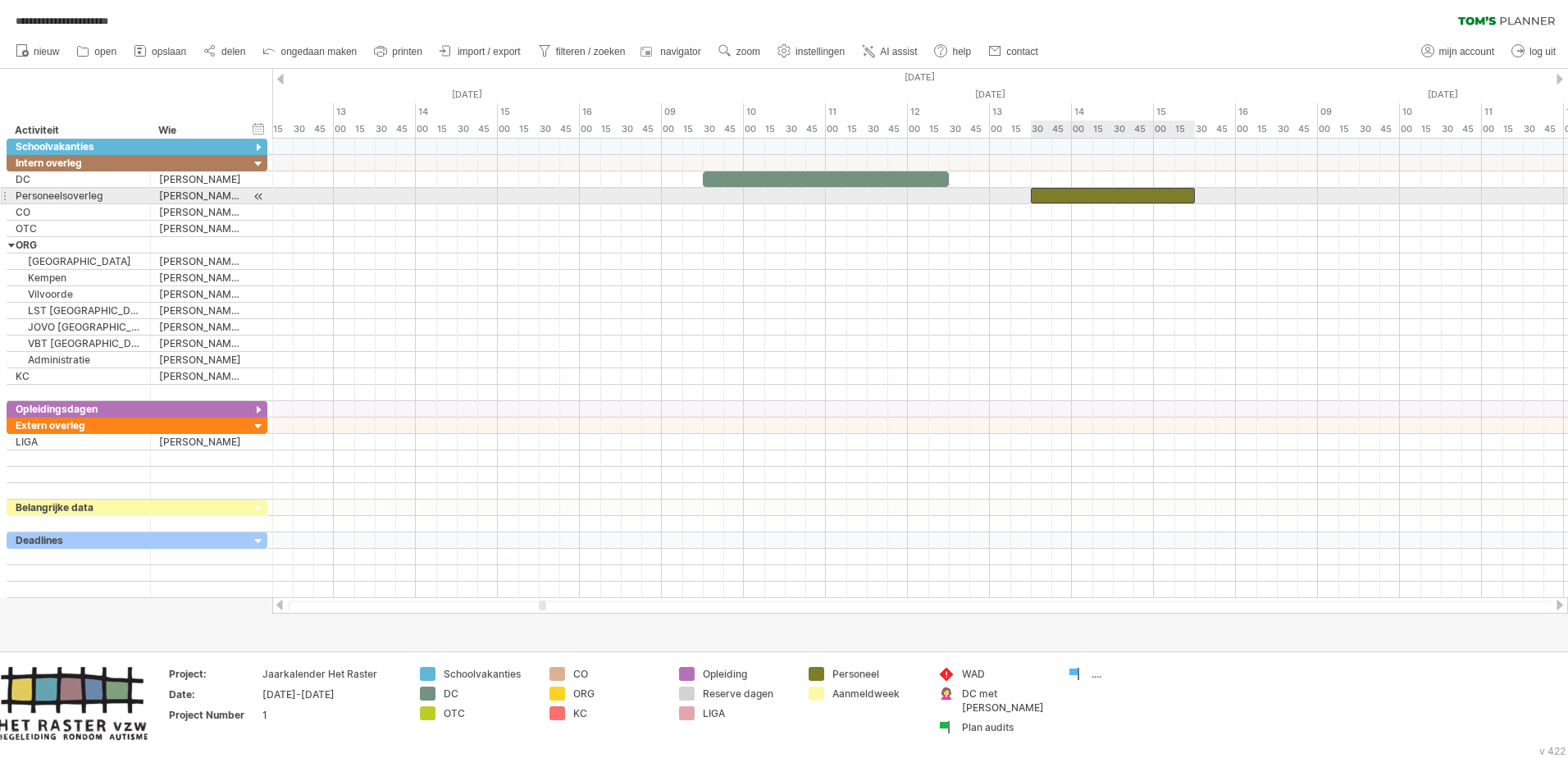
drag, startPoint x: 1143, startPoint y: 159, endPoint x: 1063, endPoint y: 194, distance: 87.3
drag, startPoint x: 1195, startPoint y: 199, endPoint x: 1152, endPoint y: 200, distance: 43.0
click at [1043, 200] on span at bounding box center [1154, 195] width 7 height 16
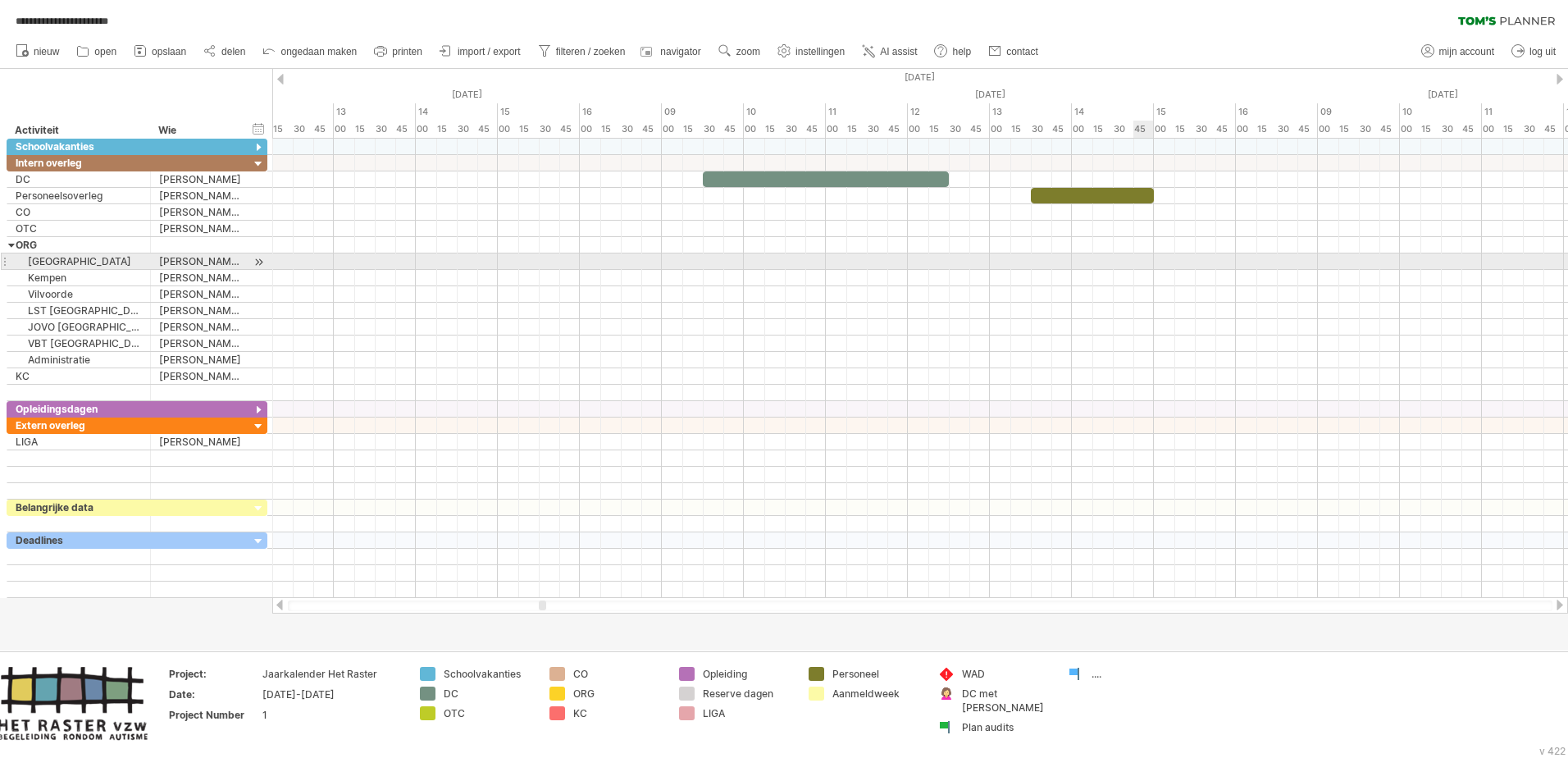
click at [1043, 265] on div at bounding box center [920, 262] width 1295 height 16
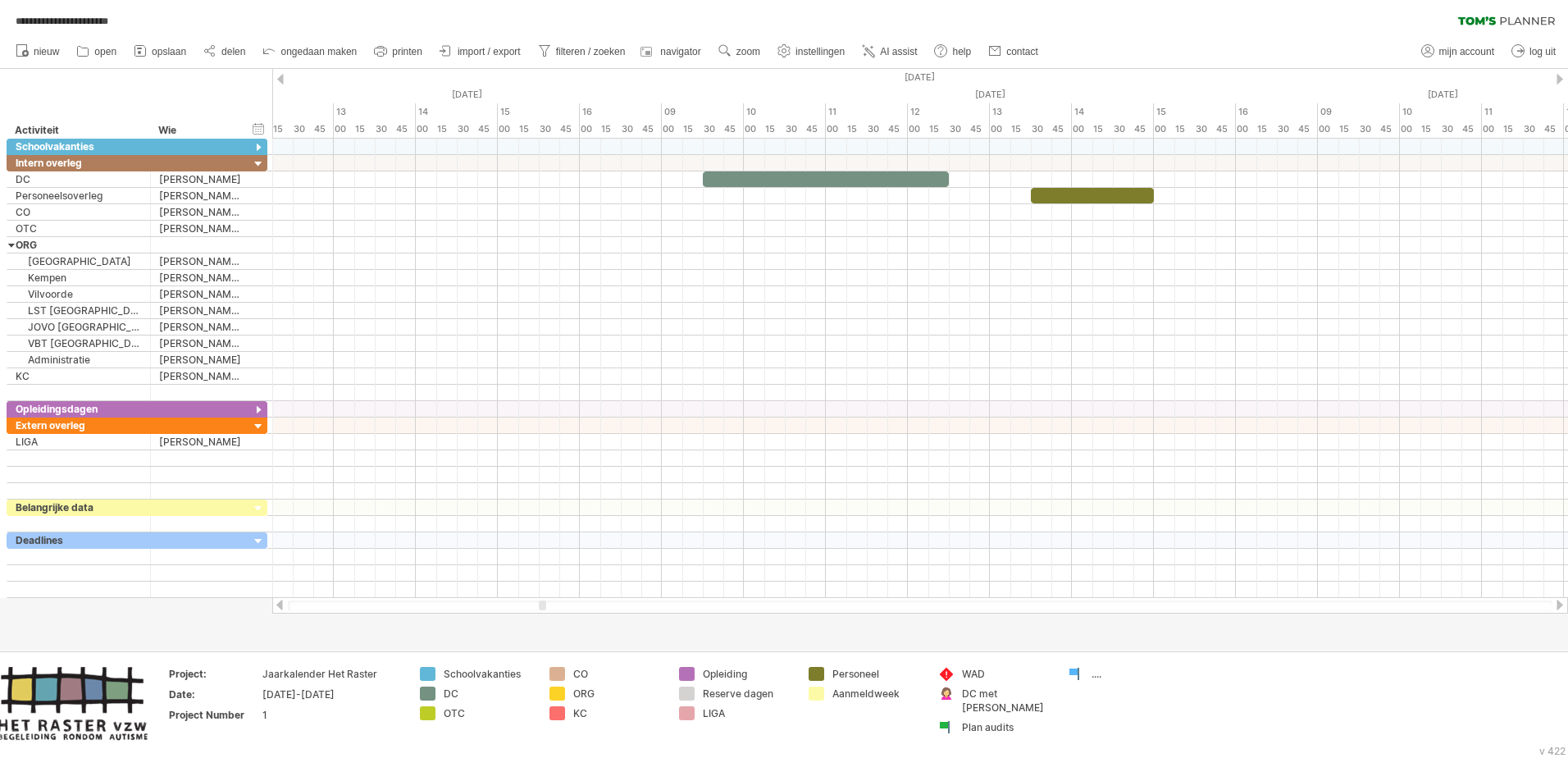
click at [282, 79] on div at bounding box center [281, 79] width 7 height 11
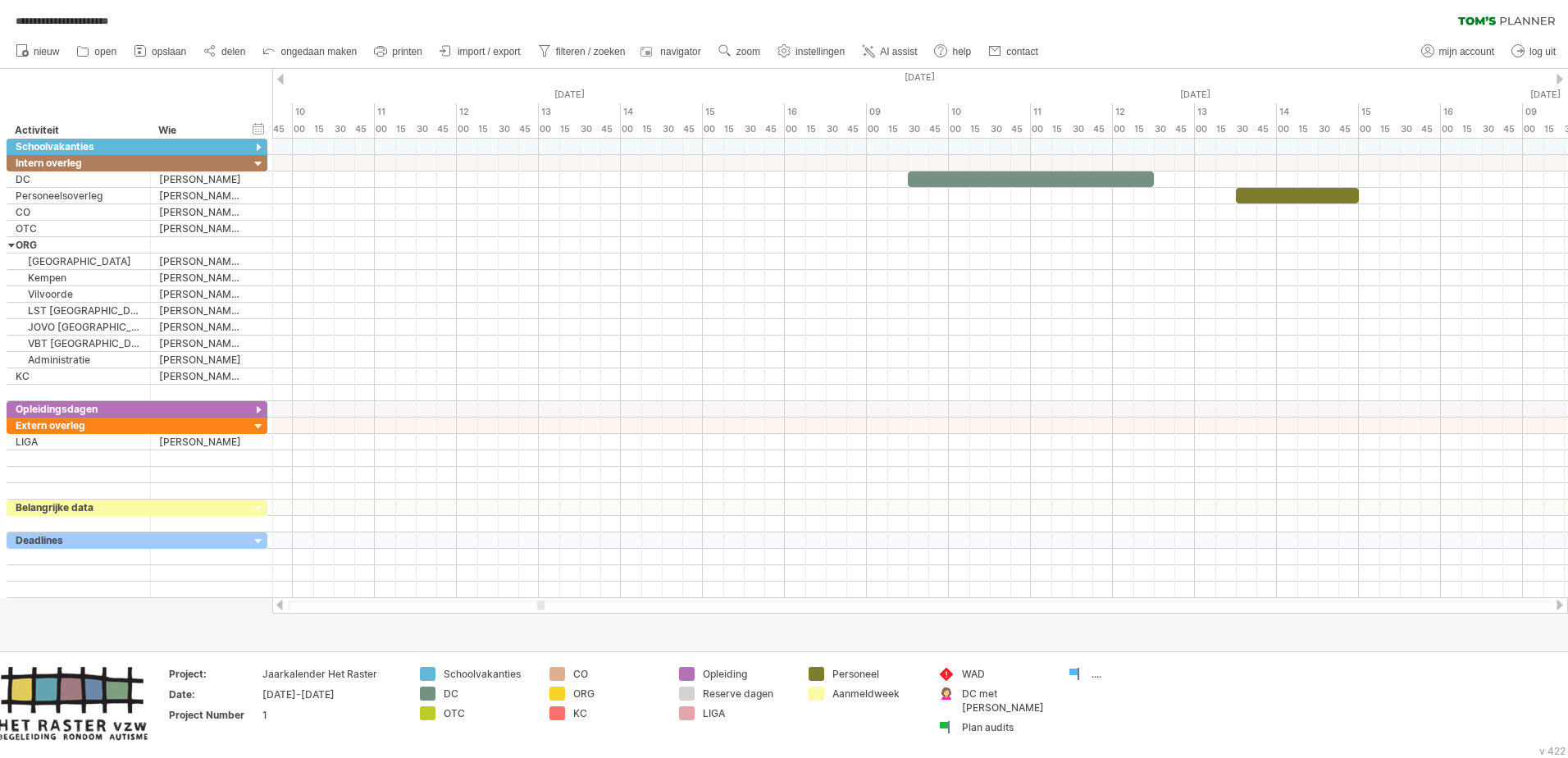
click at [282, 79] on div at bounding box center [281, 79] width 7 height 11
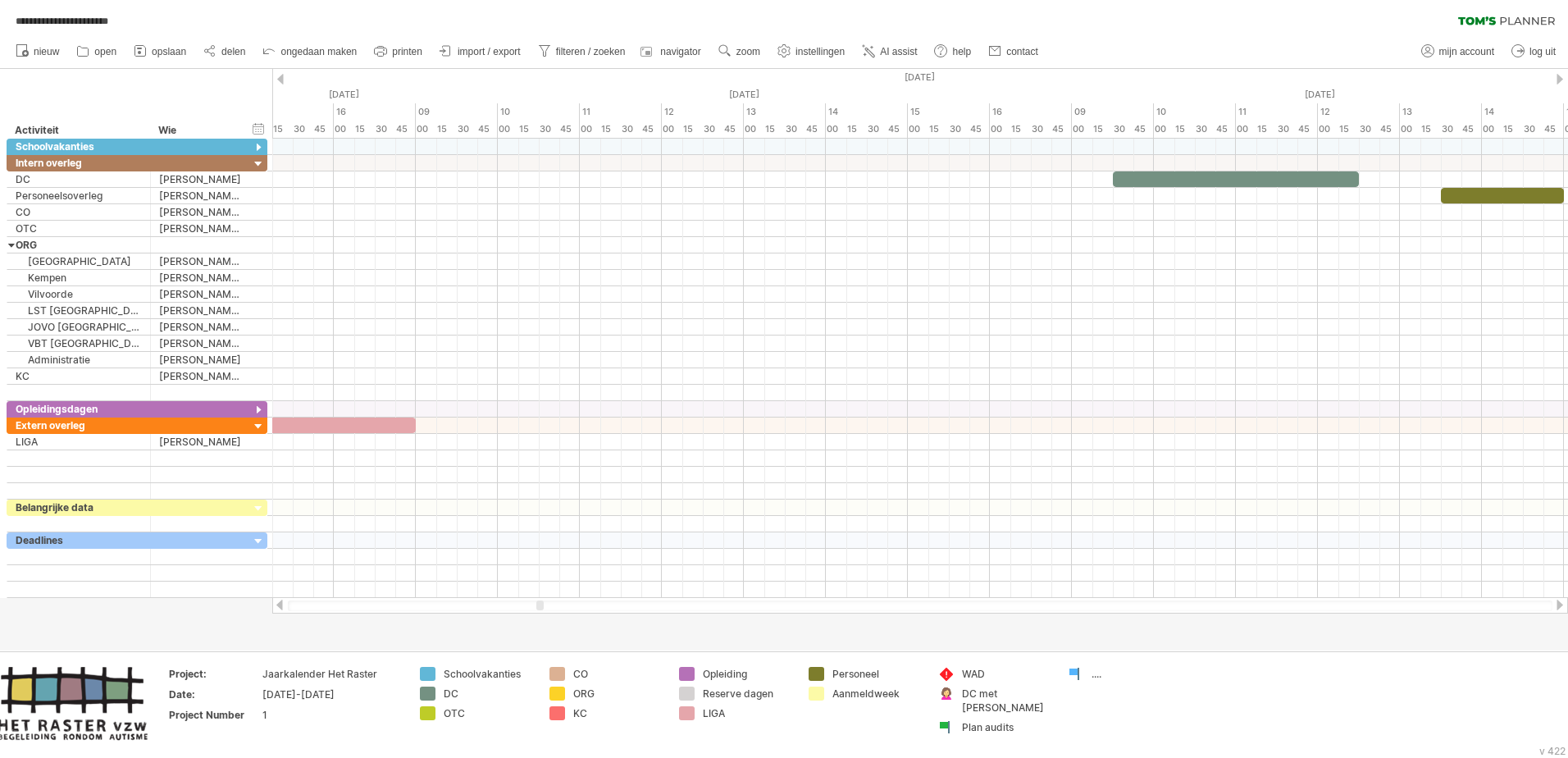
click at [282, 79] on div at bounding box center [281, 79] width 7 height 11
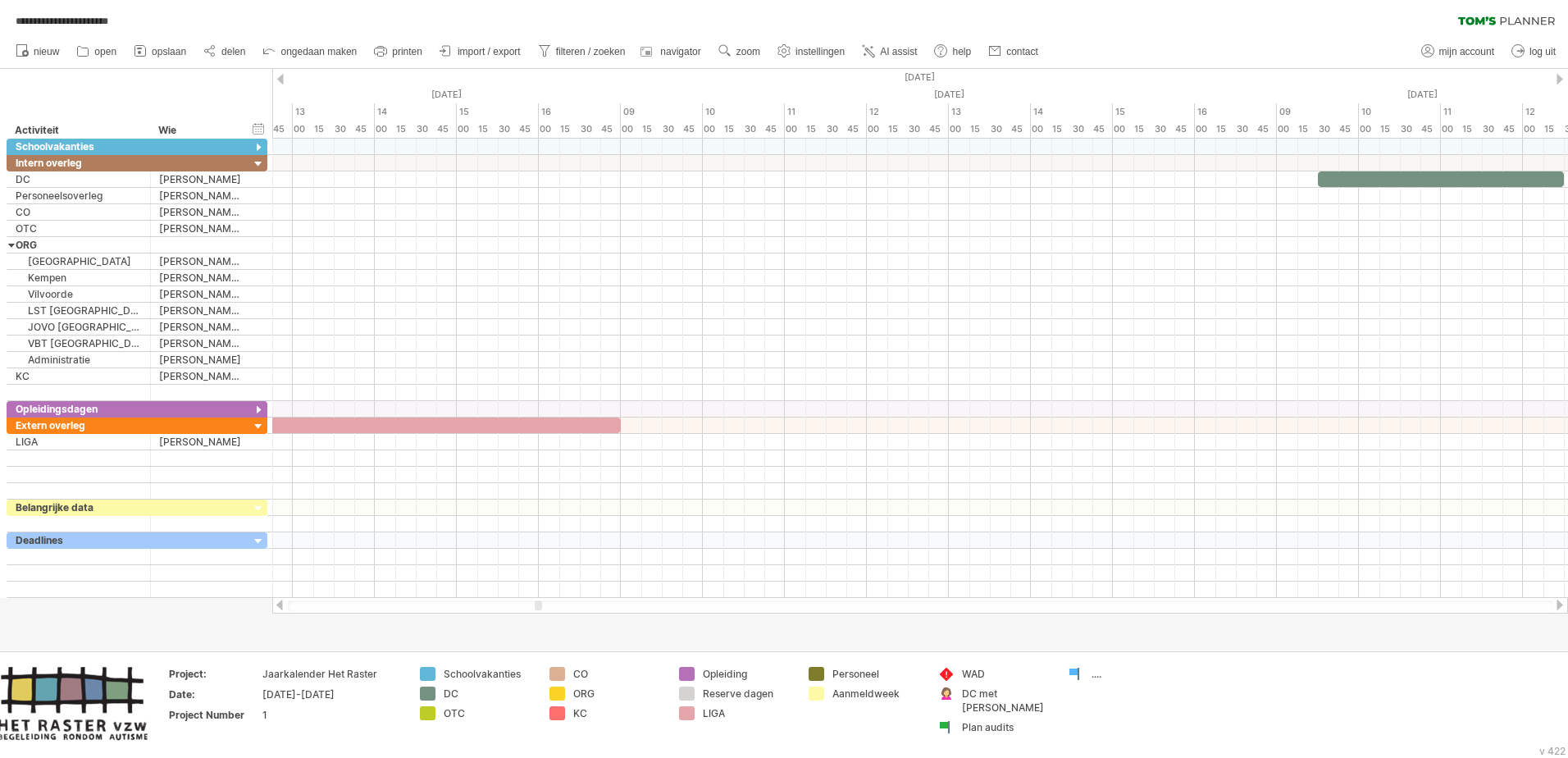
click at [282, 79] on div at bounding box center [281, 79] width 7 height 11
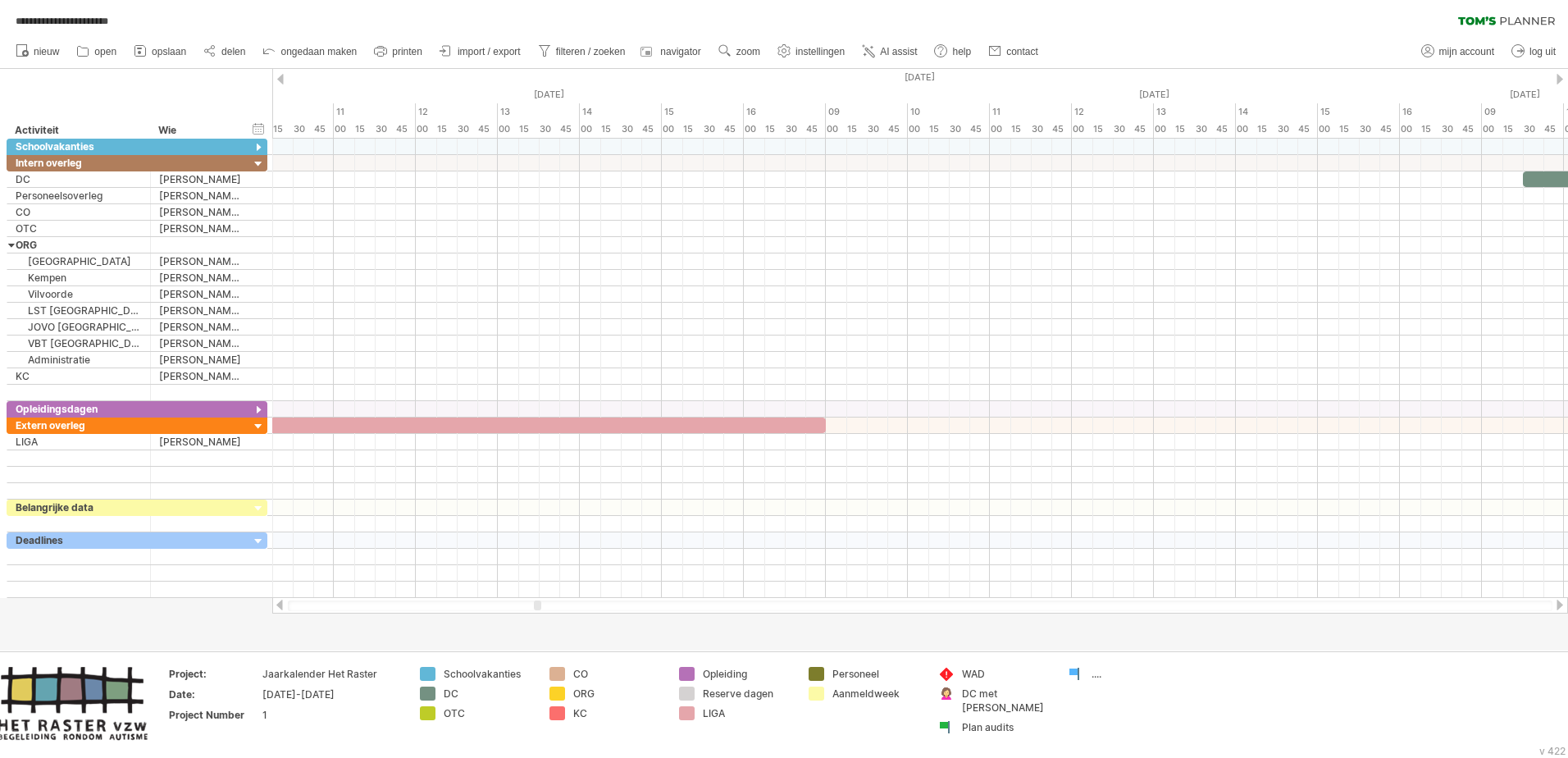
click at [282, 79] on div at bounding box center [281, 79] width 7 height 11
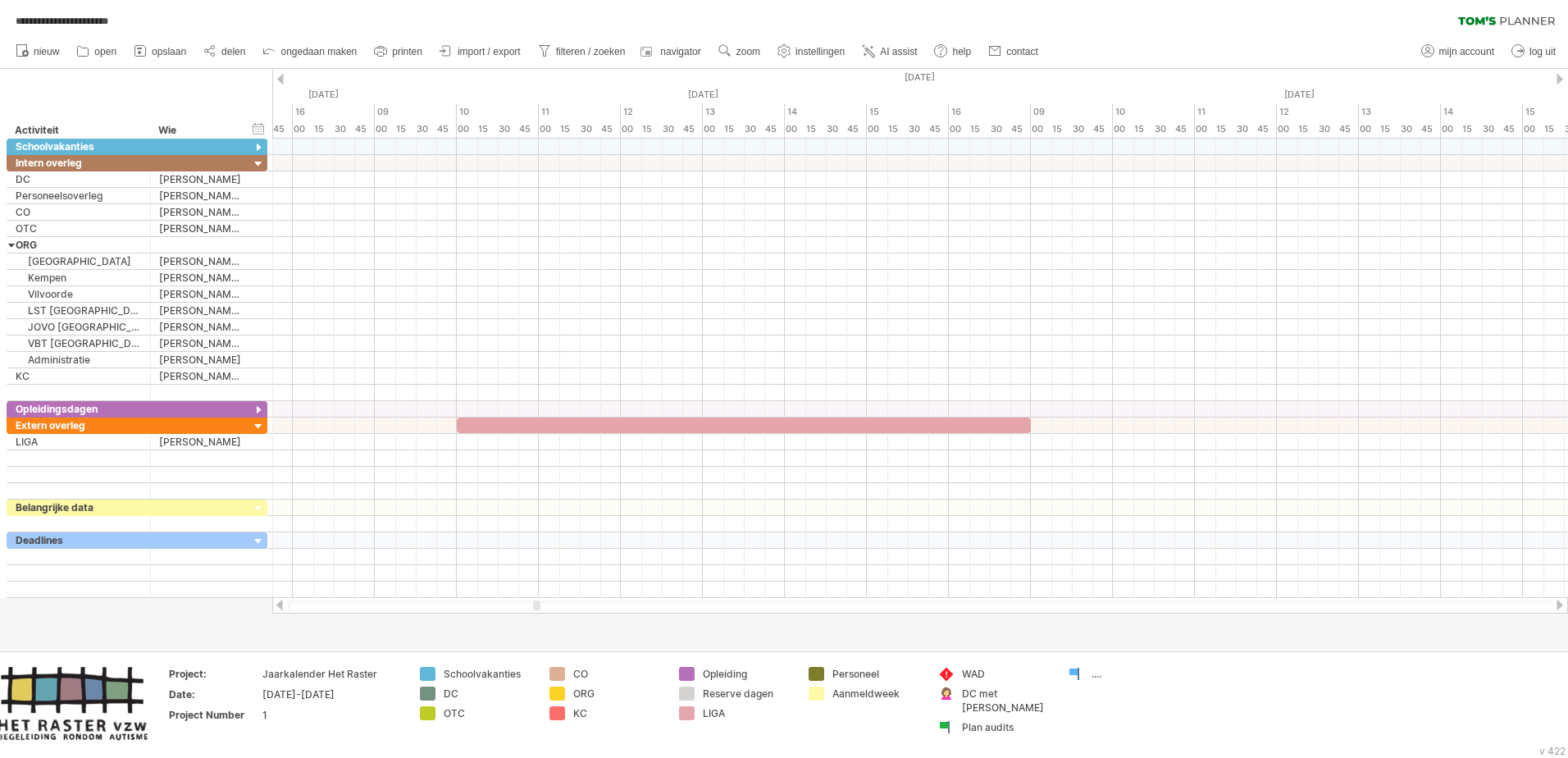
click at [282, 79] on div at bounding box center [281, 79] width 7 height 11
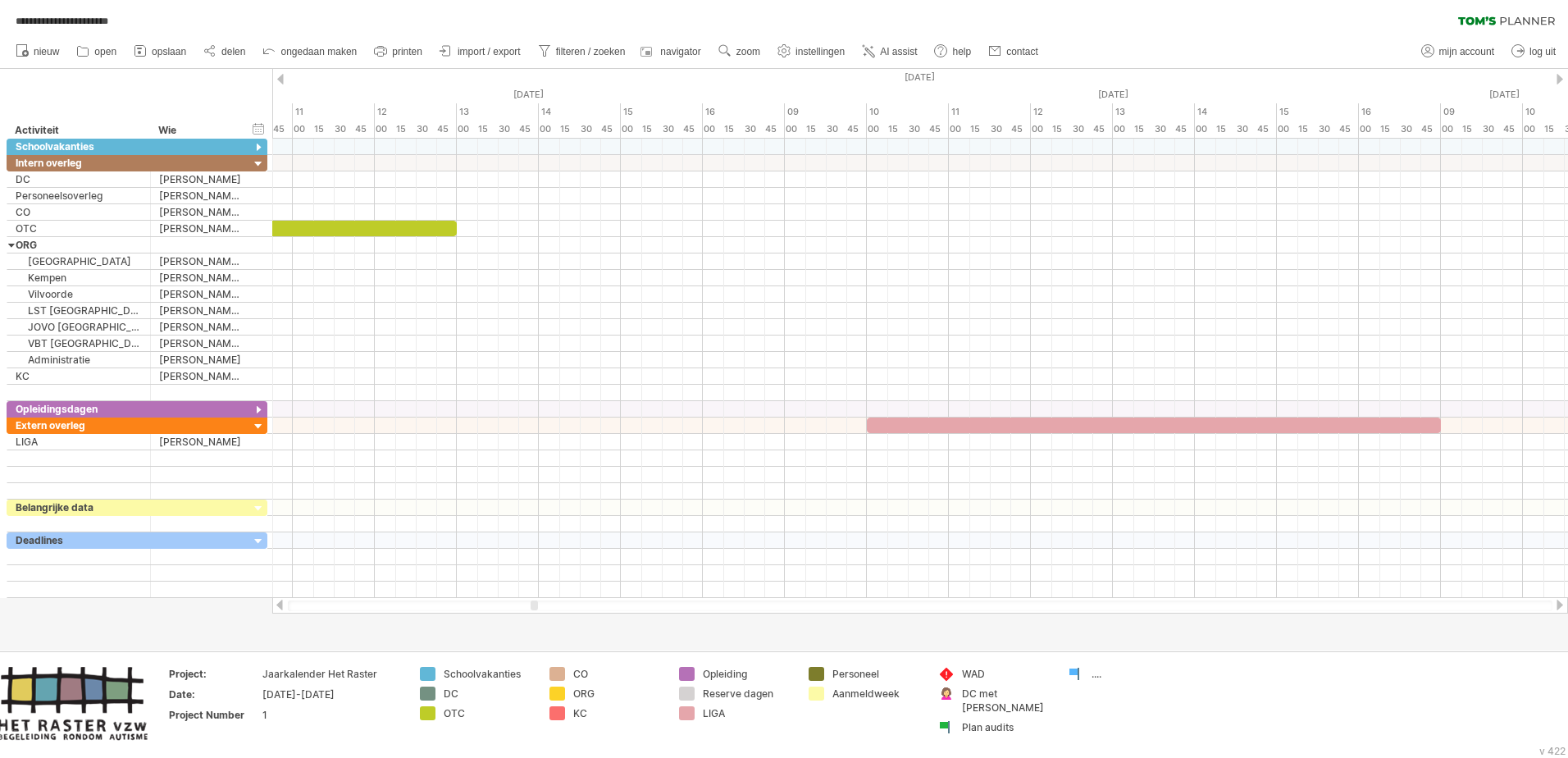
click at [282, 79] on div at bounding box center [281, 79] width 7 height 11
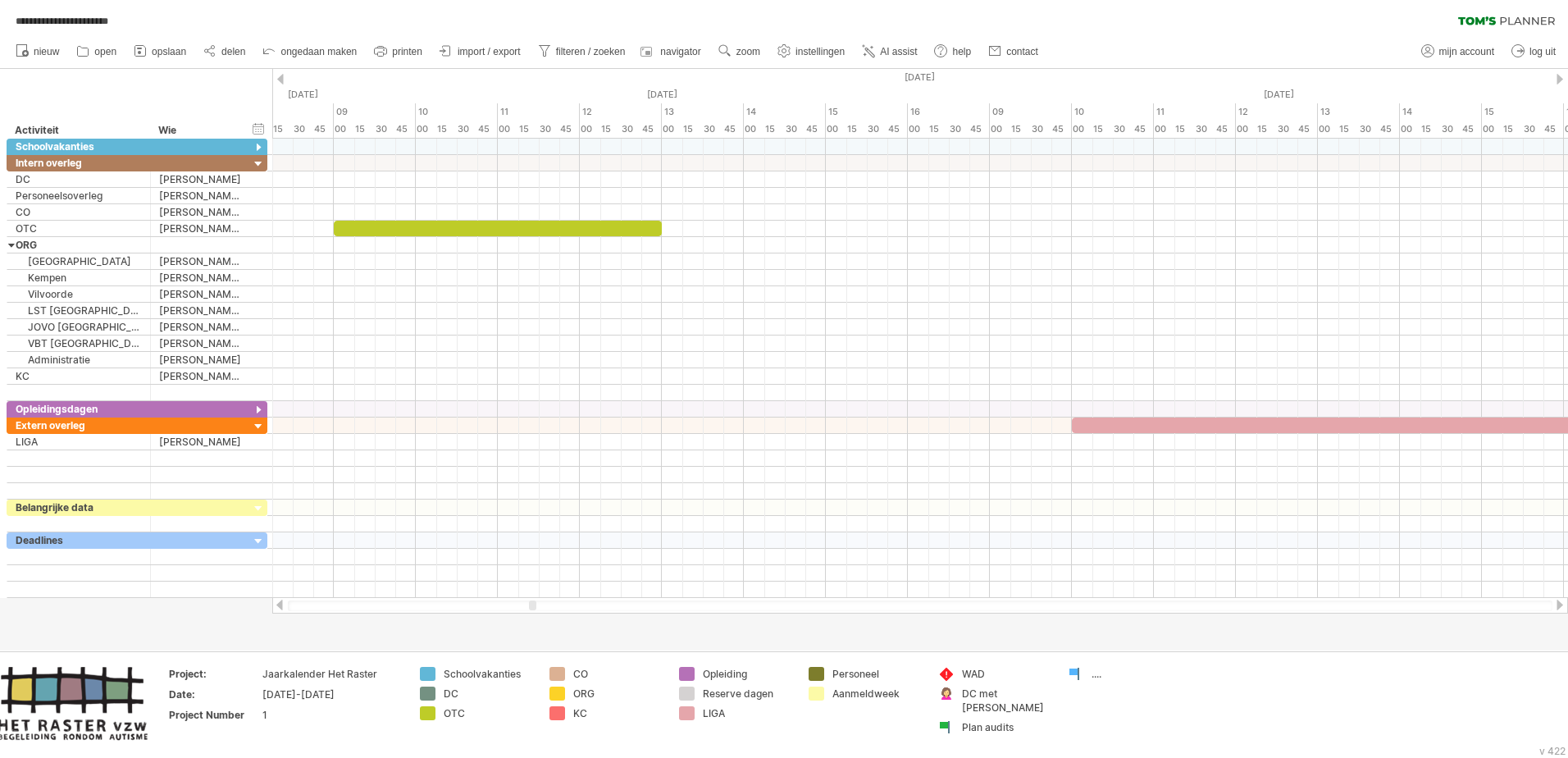
click at [528, 462] on div at bounding box center [921, 606] width 1265 height 11
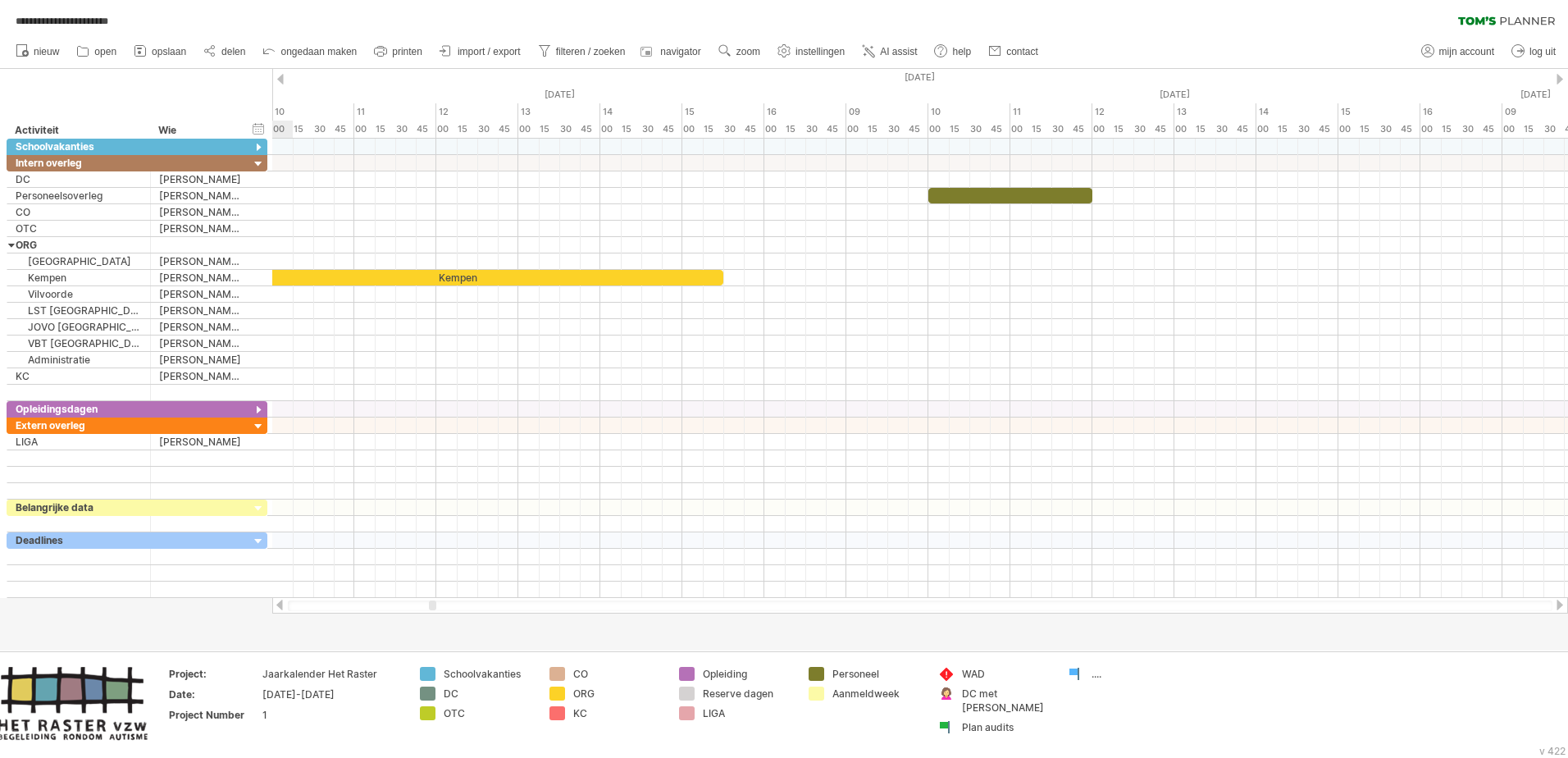
drag, startPoint x: 531, startPoint y: 605, endPoint x: 432, endPoint y: 628, distance: 101.6
click at [432, 462] on div "**********" at bounding box center [784, 379] width 1568 height 758
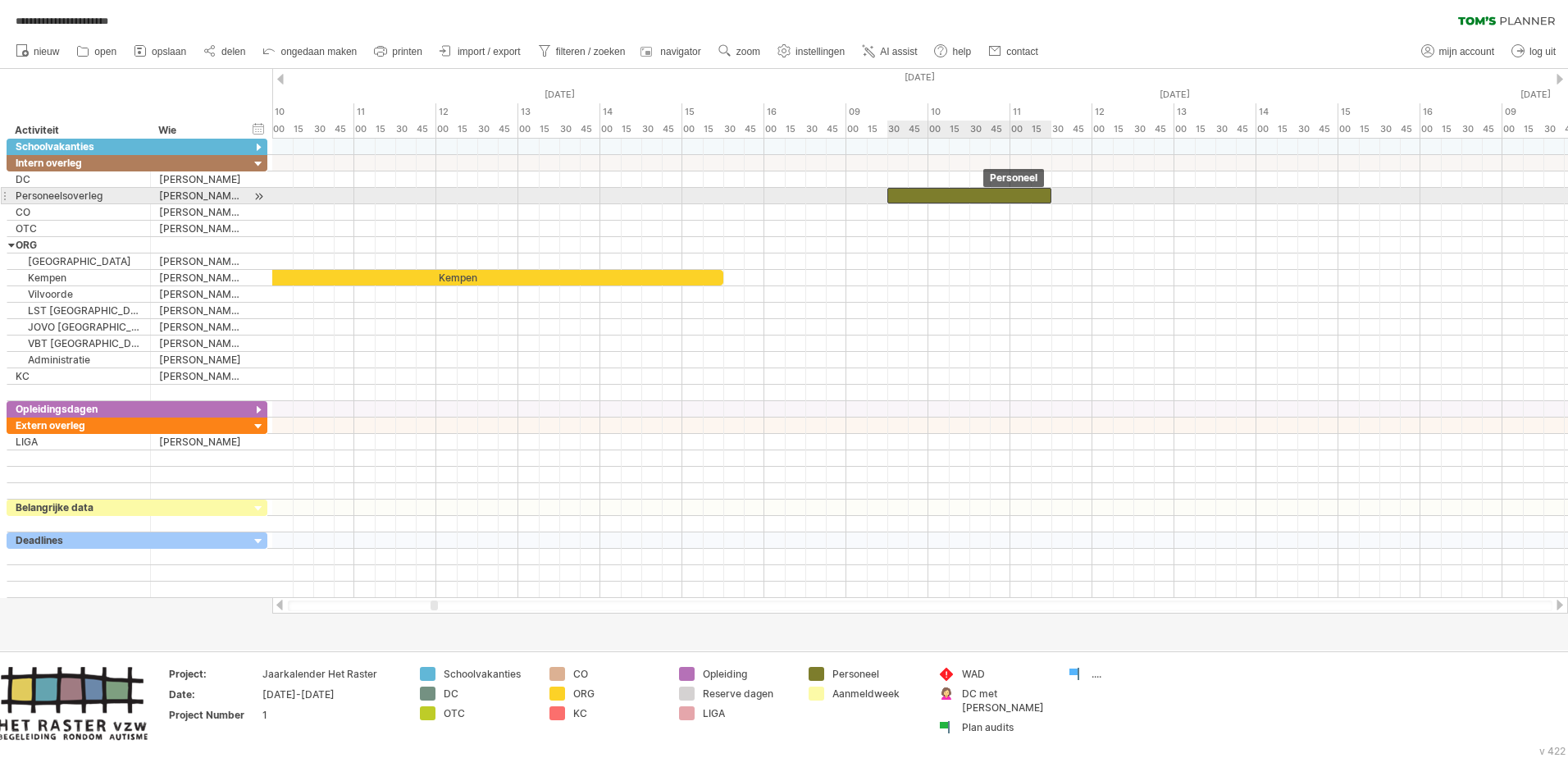
drag, startPoint x: 983, startPoint y: 199, endPoint x: 944, endPoint y: 202, distance: 39.1
click at [944, 202] on div at bounding box center [969, 195] width 164 height 16
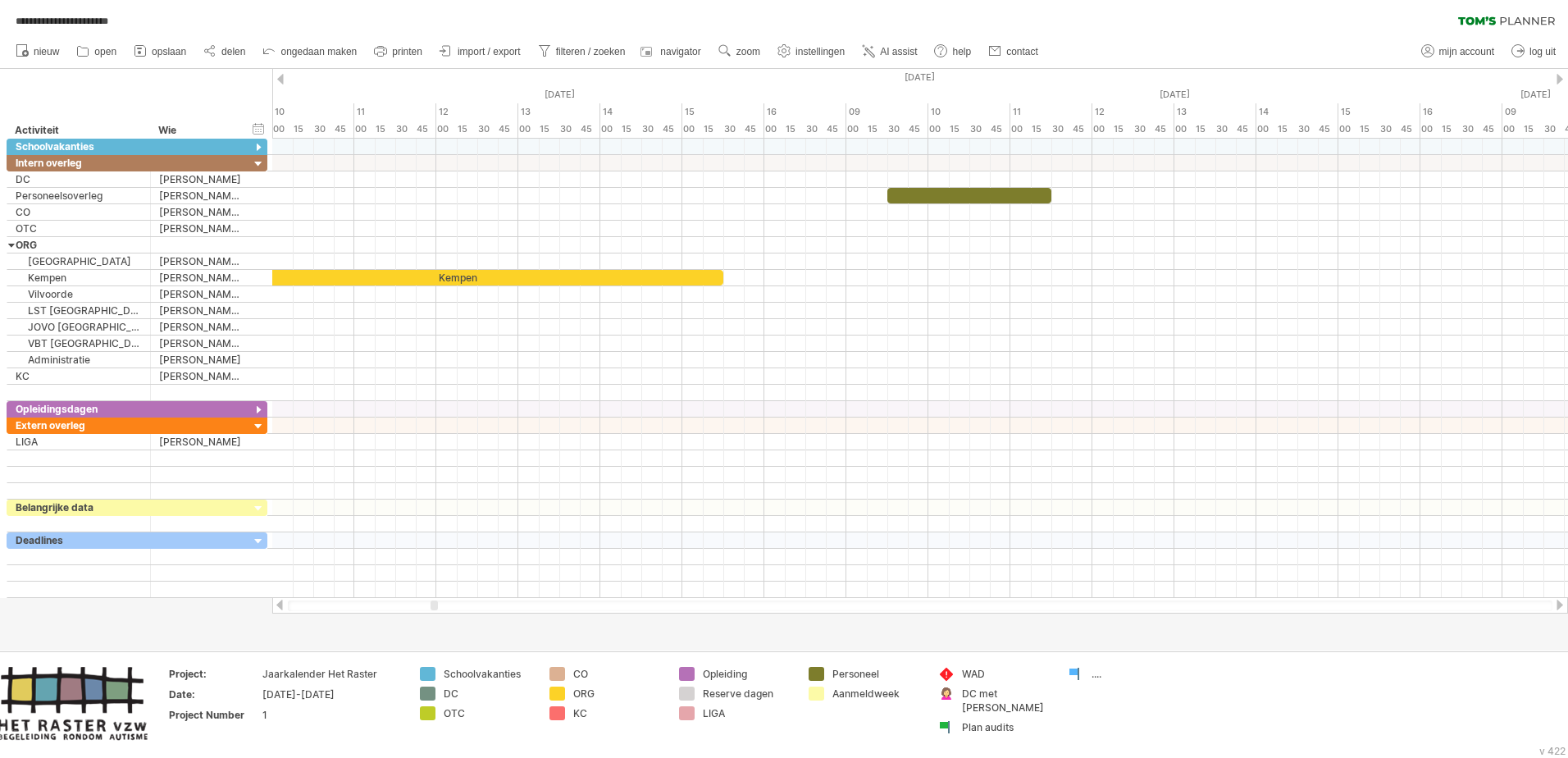
click at [283, 75] on div at bounding box center [281, 79] width 7 height 11
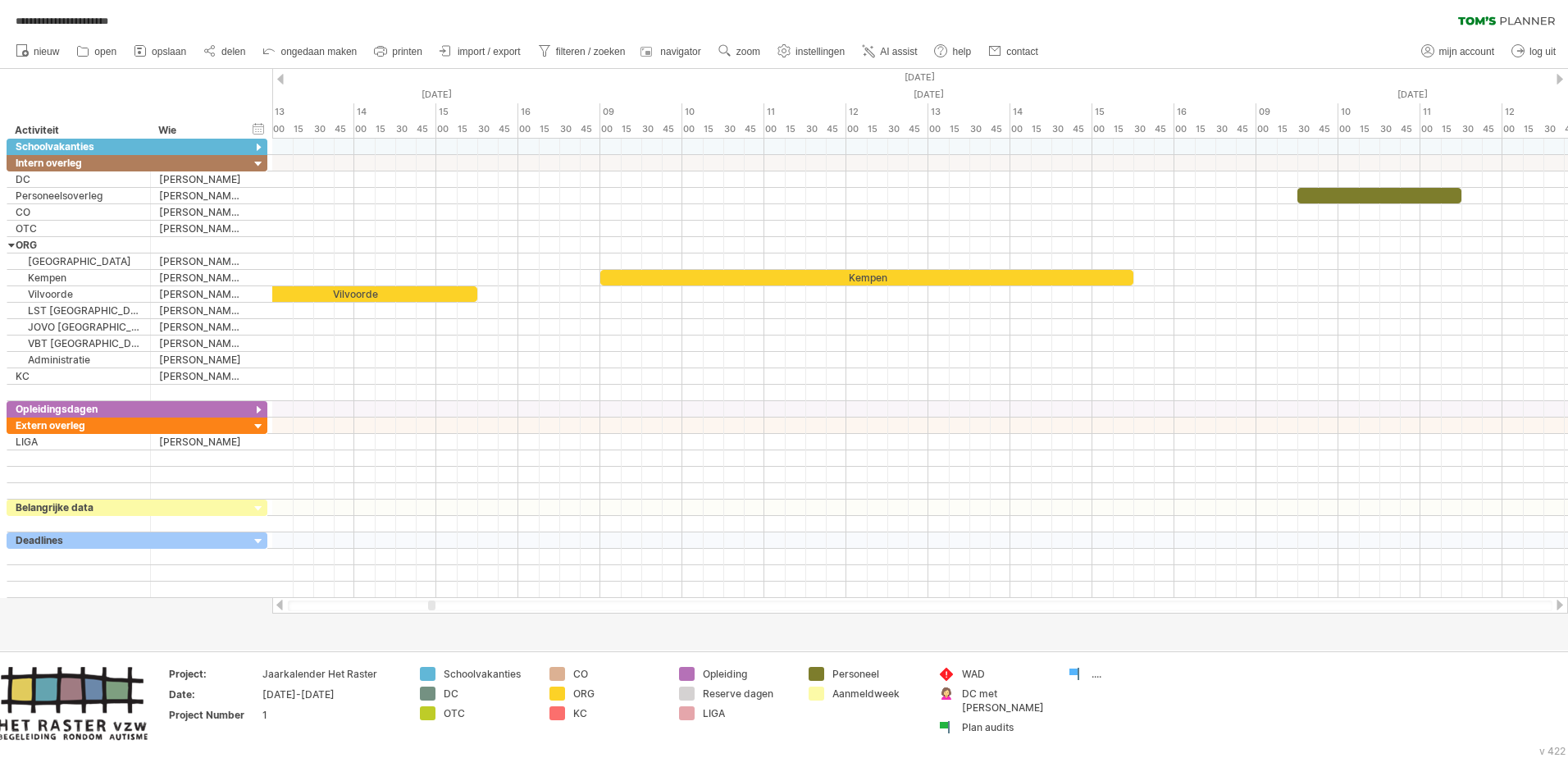
click at [283, 75] on div at bounding box center [281, 79] width 7 height 11
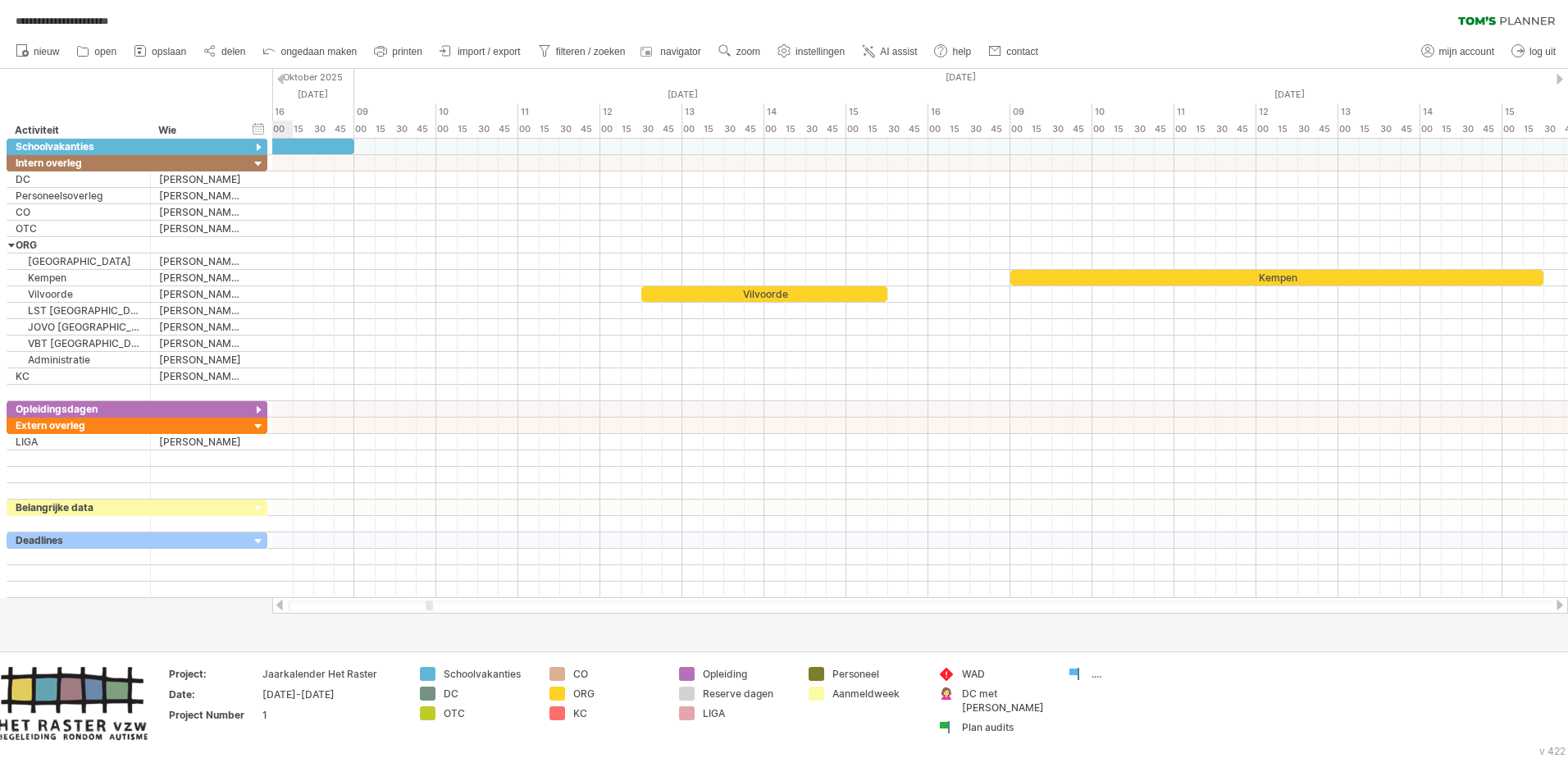
click at [283, 75] on div at bounding box center [281, 79] width 7 height 11
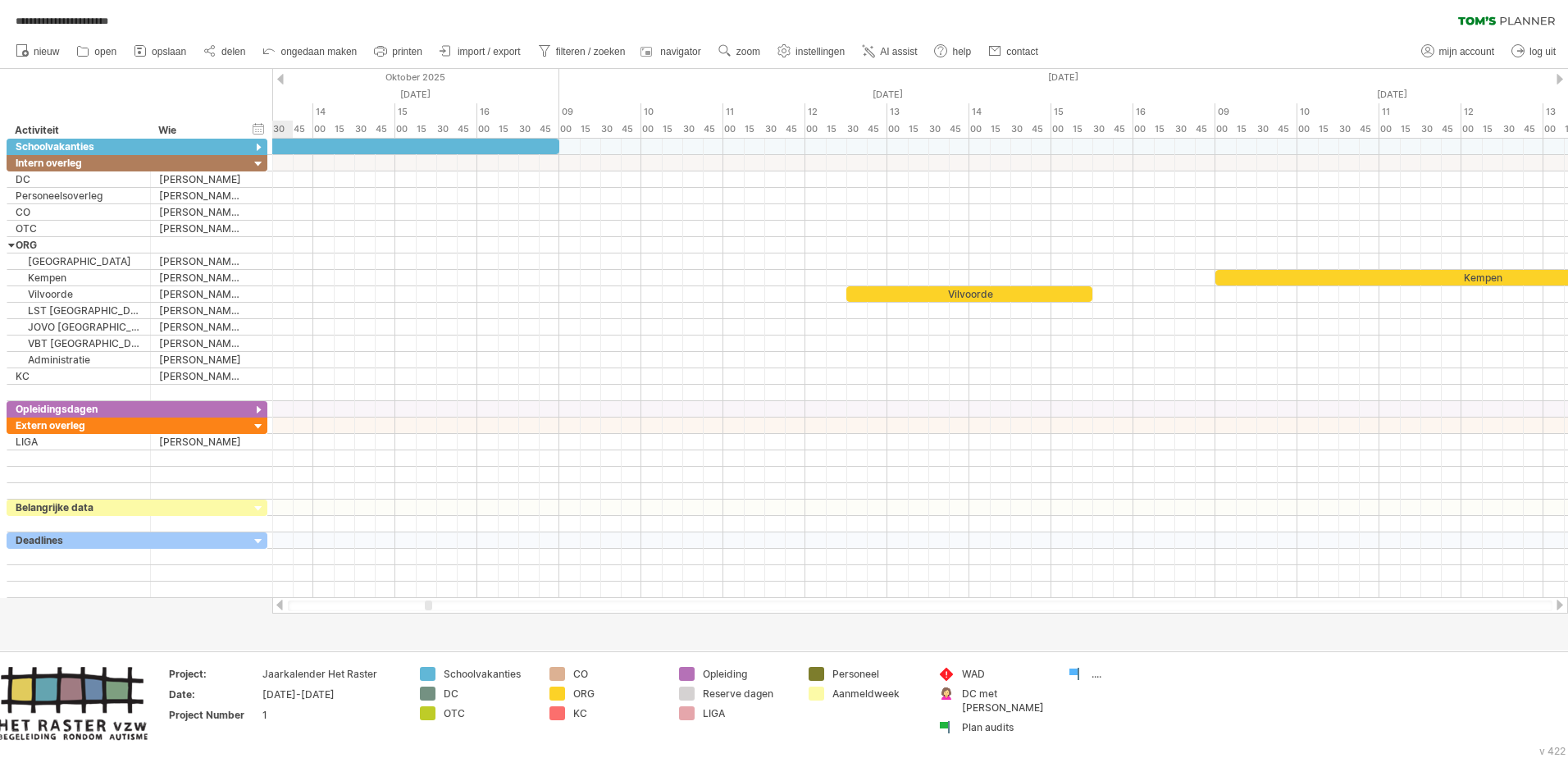
click at [283, 75] on div at bounding box center [281, 79] width 7 height 11
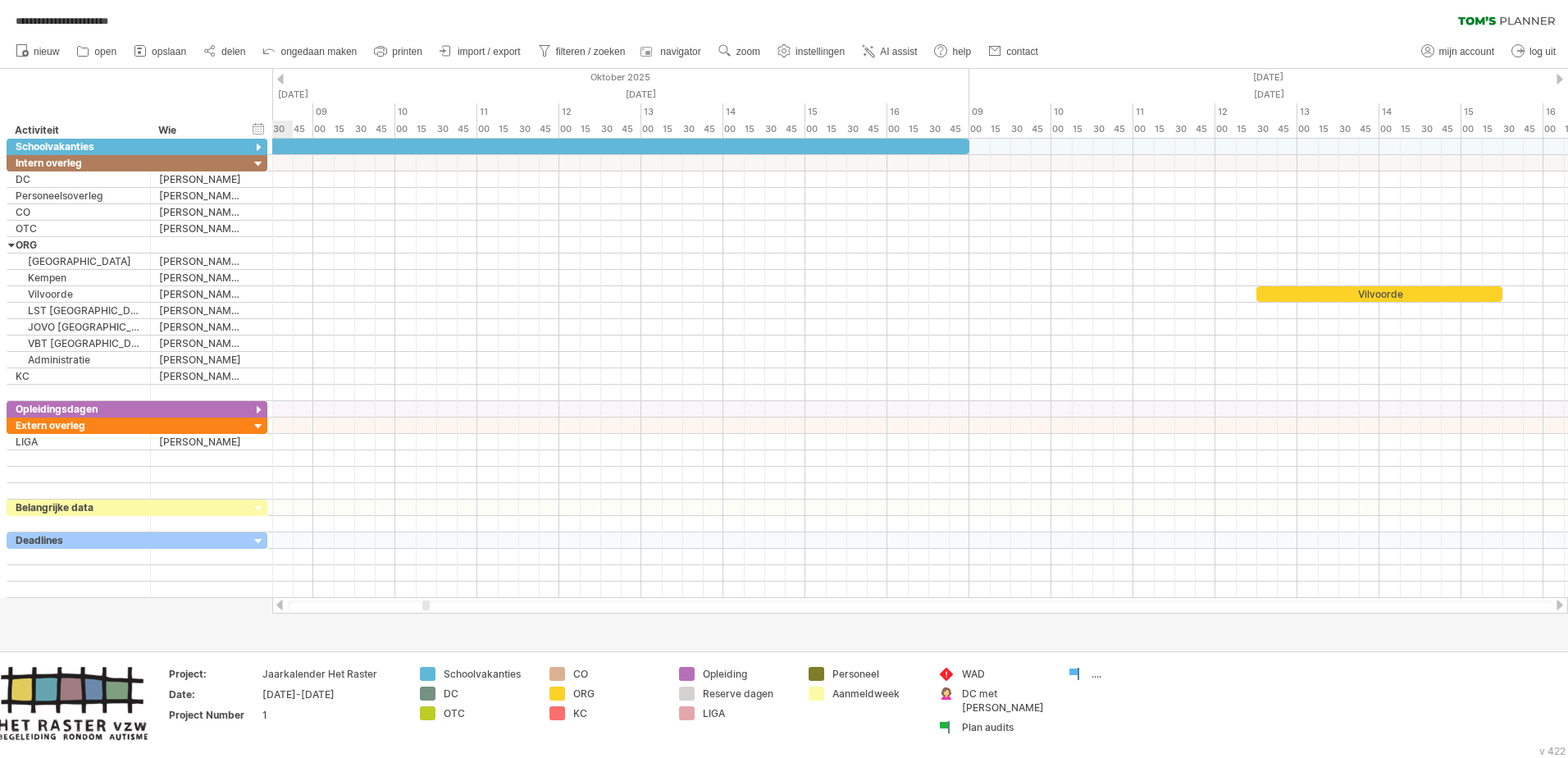
click at [283, 75] on div at bounding box center [281, 79] width 7 height 11
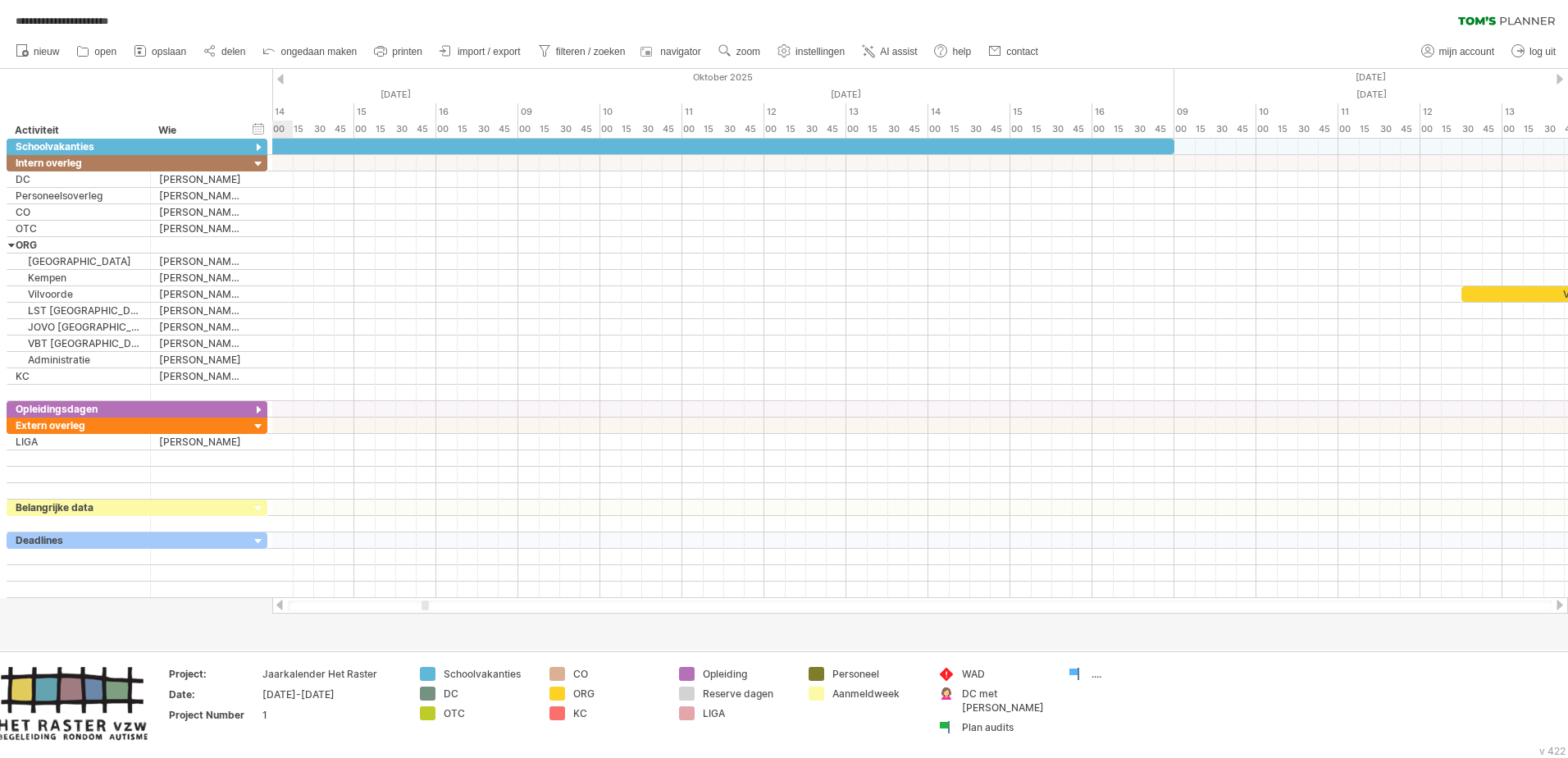
click at [283, 75] on div at bounding box center [281, 79] width 7 height 11
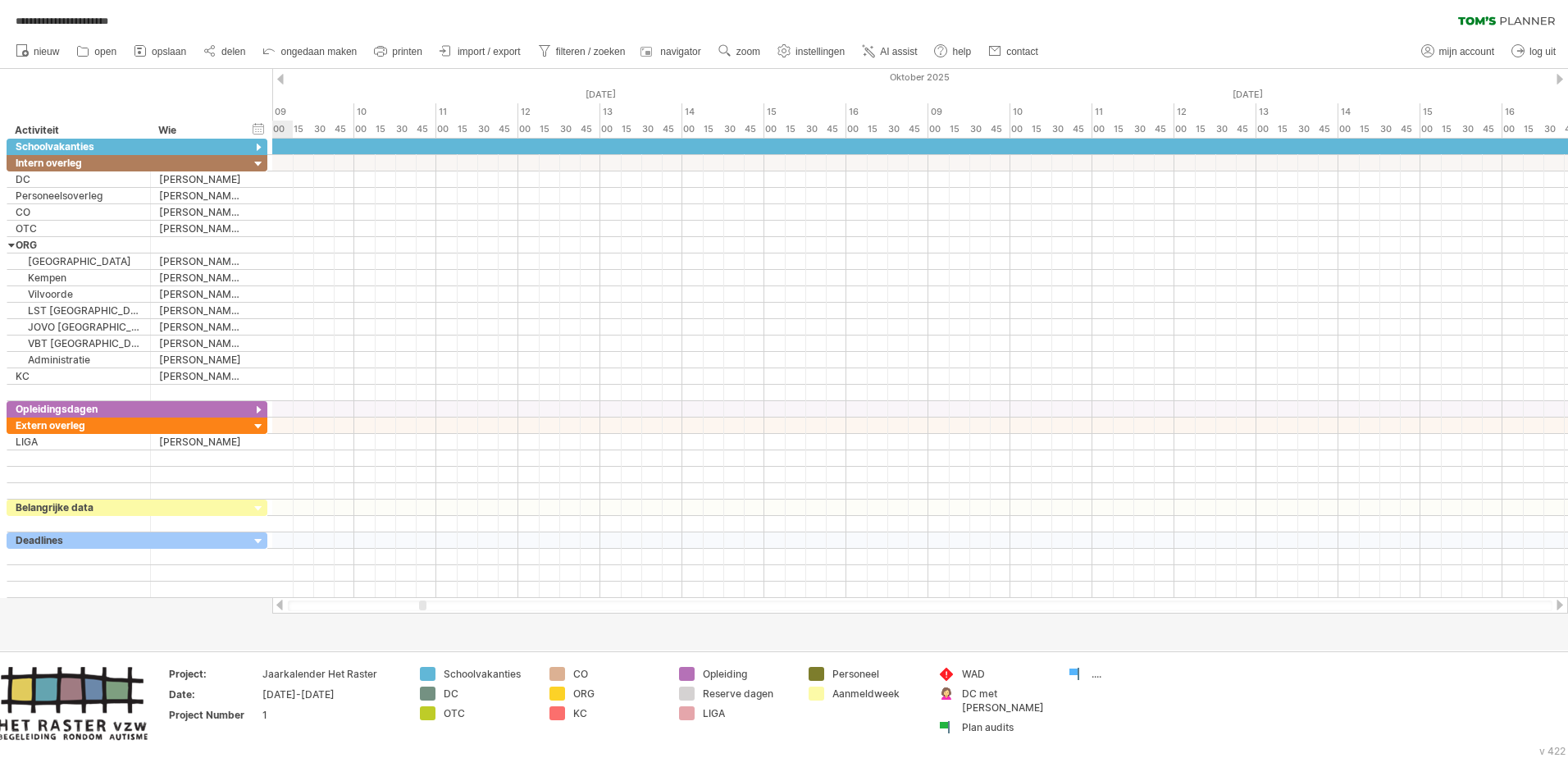
click at [283, 75] on div at bounding box center [281, 79] width 7 height 11
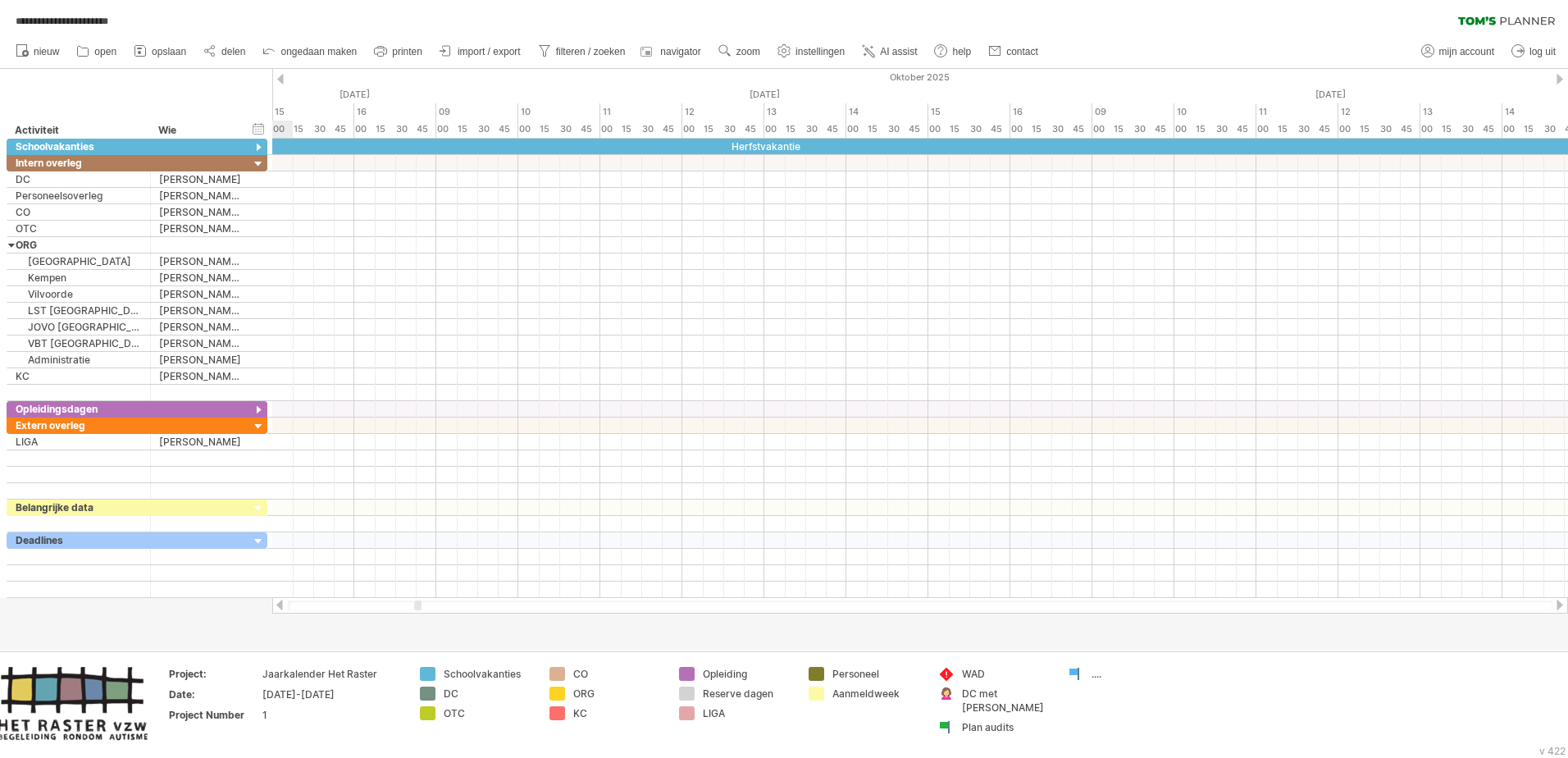
click at [283, 75] on div at bounding box center [281, 79] width 7 height 11
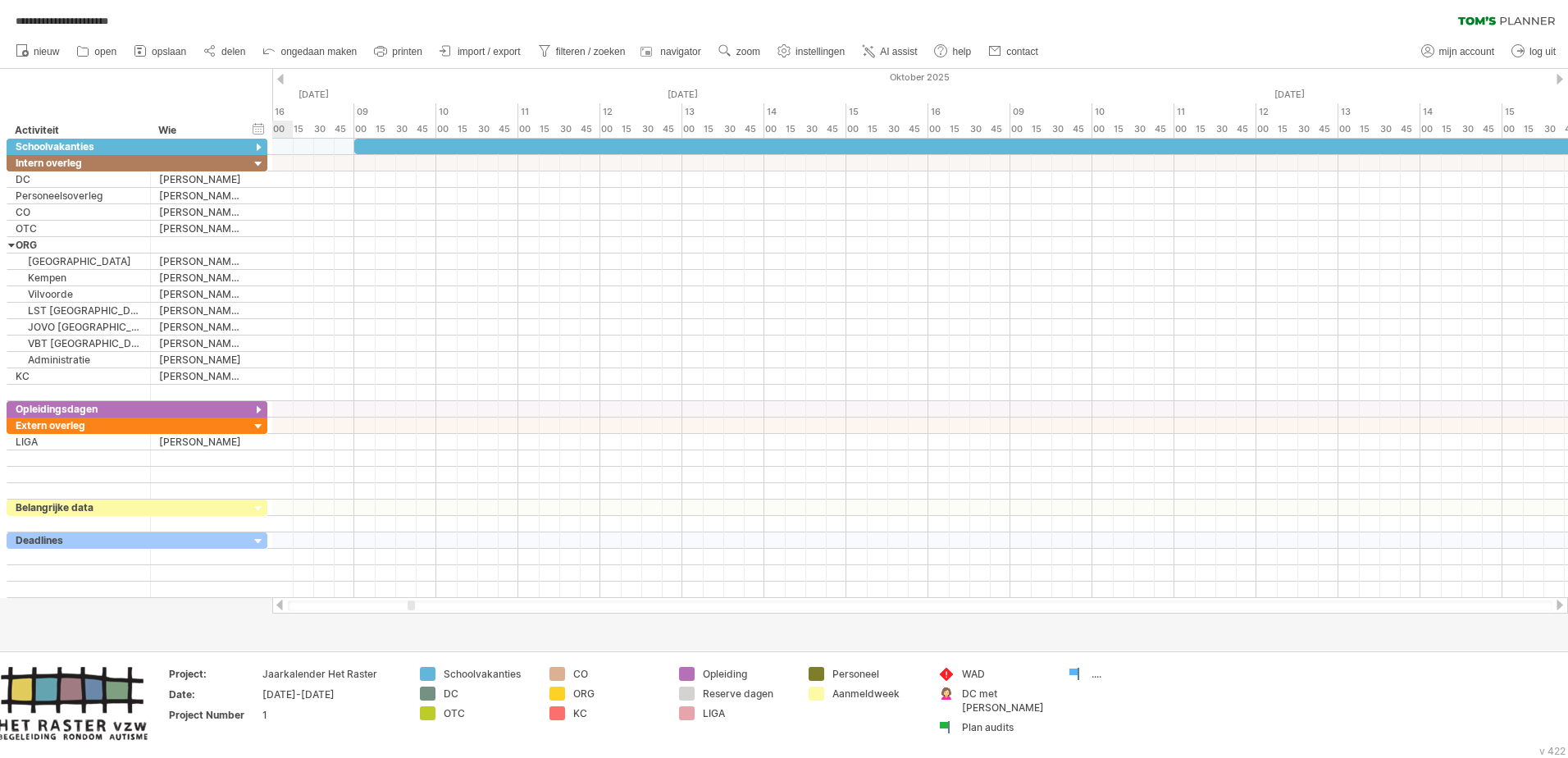
click at [283, 75] on div at bounding box center [281, 79] width 7 height 11
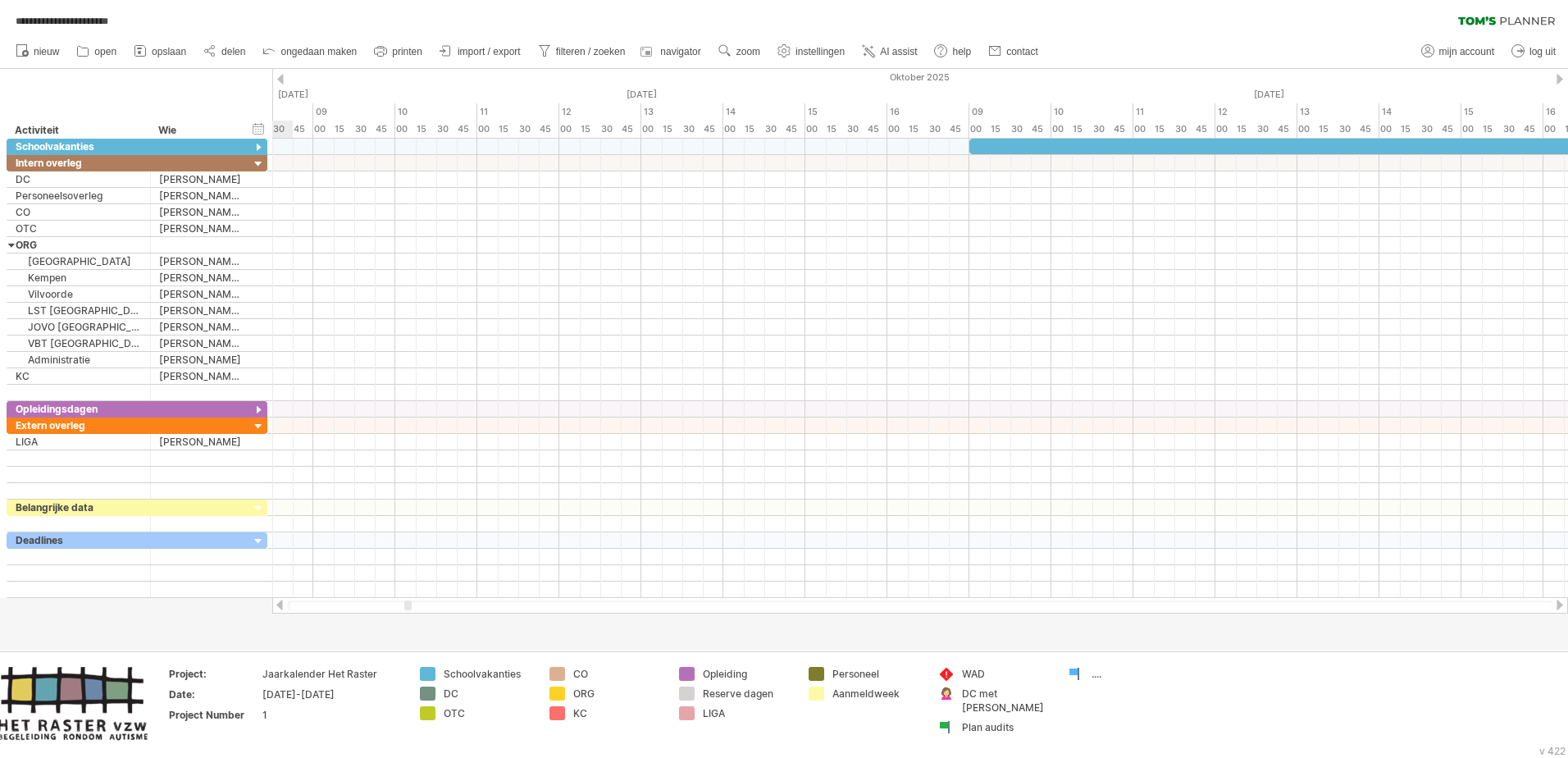
click at [283, 75] on div at bounding box center [281, 79] width 7 height 11
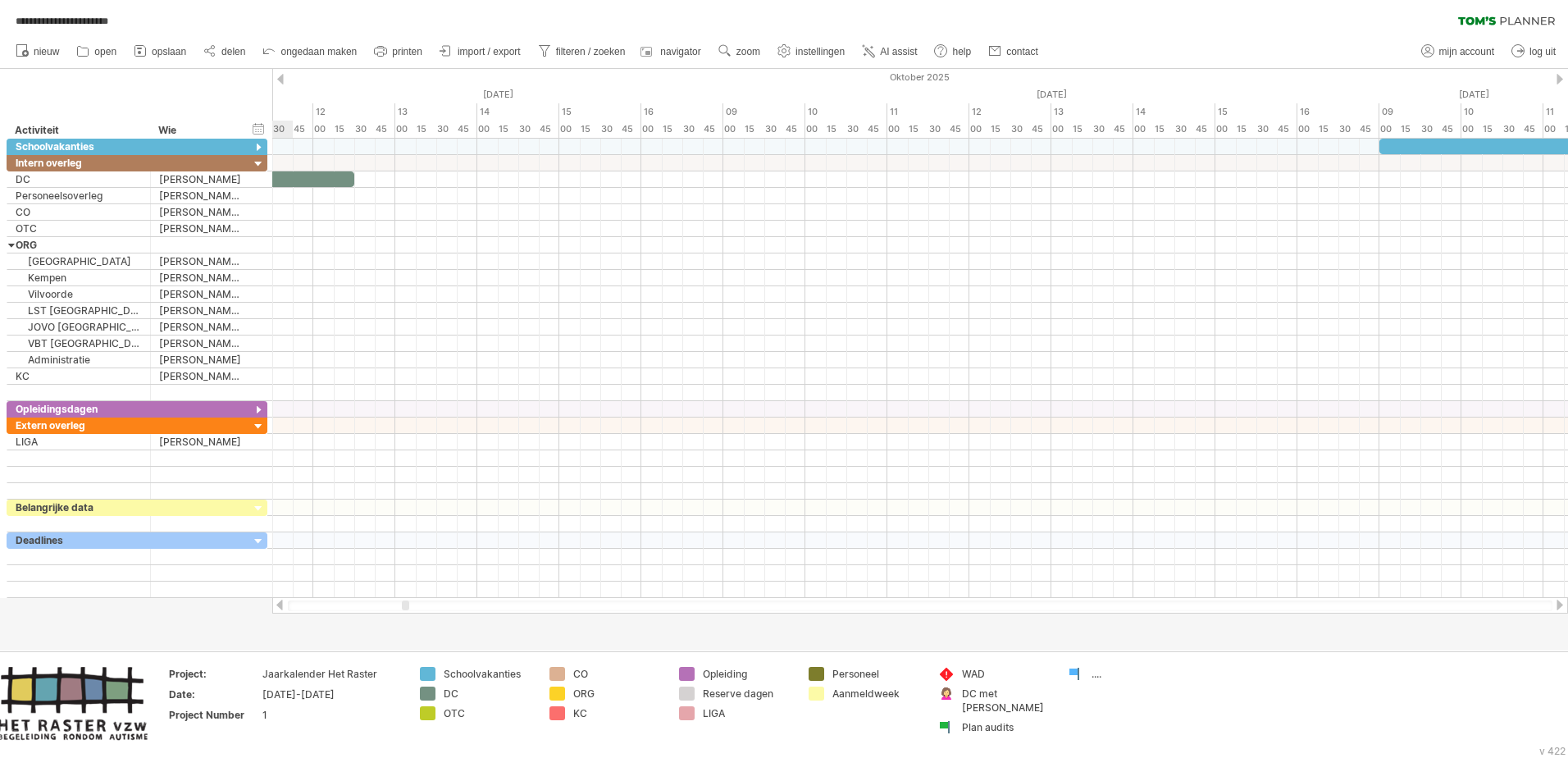
click at [283, 75] on div at bounding box center [281, 79] width 7 height 11
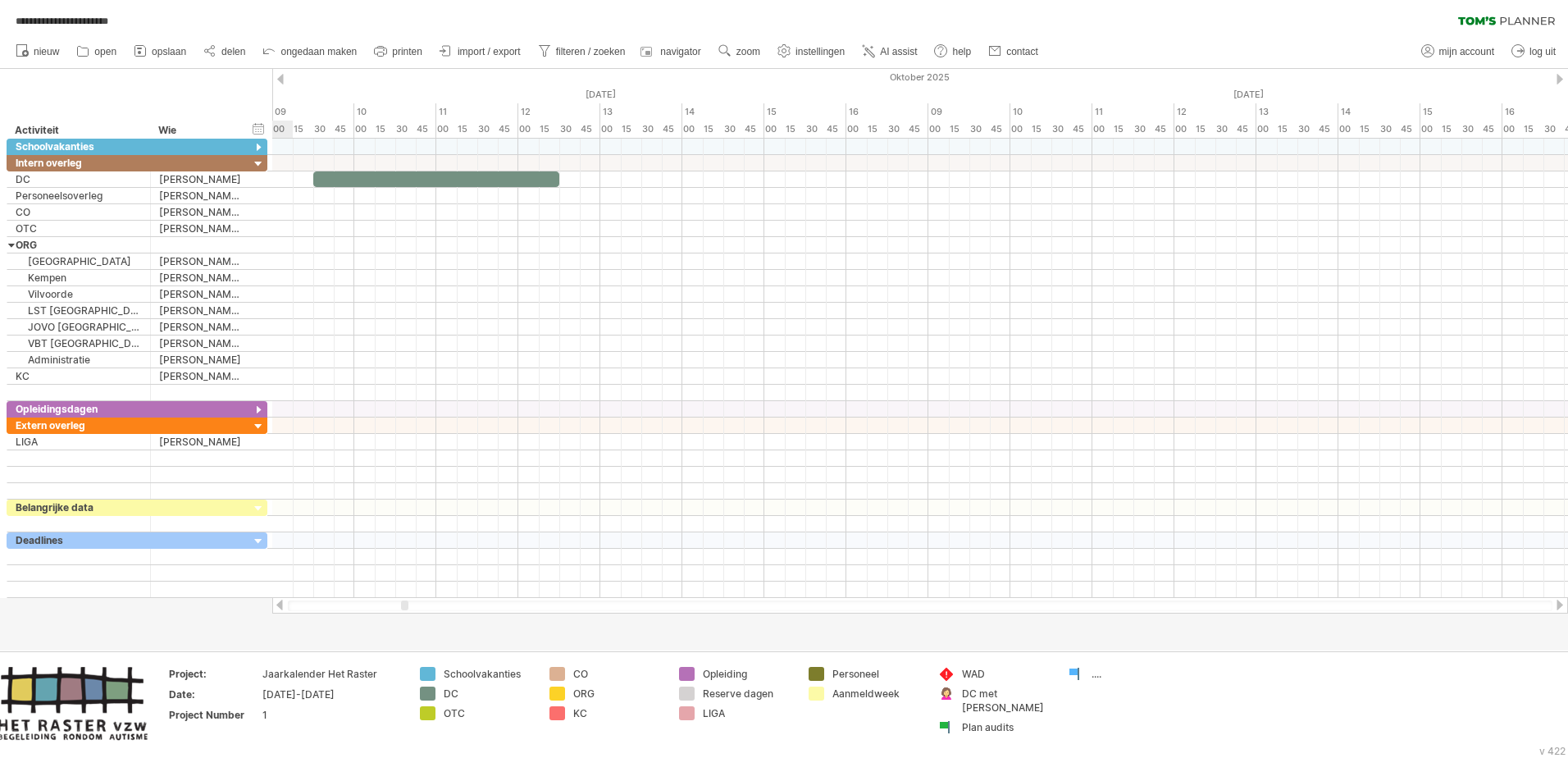
click at [283, 75] on div at bounding box center [281, 79] width 7 height 11
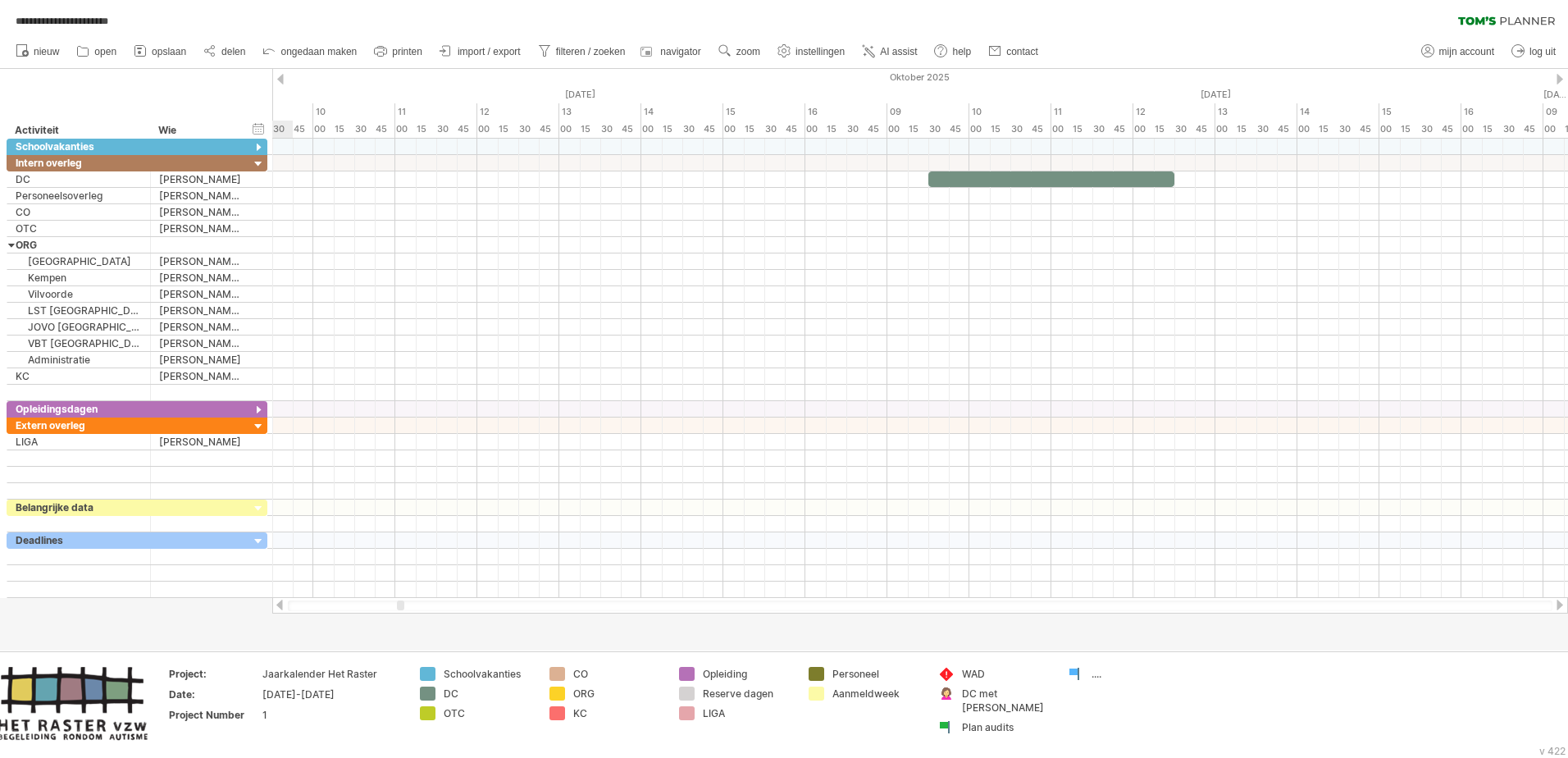
click at [283, 75] on div at bounding box center [281, 79] width 7 height 11
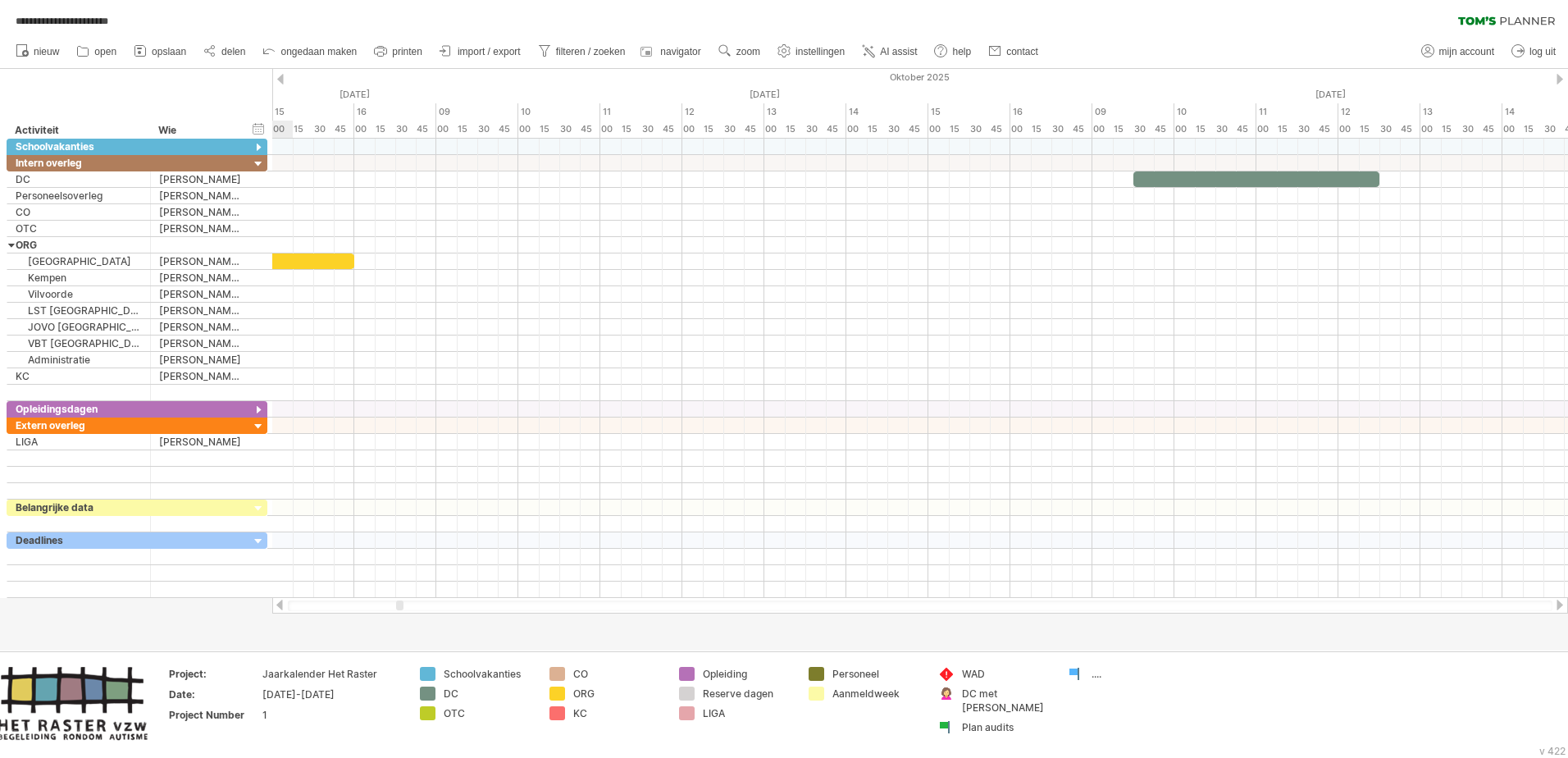
click at [283, 75] on div at bounding box center [281, 79] width 7 height 11
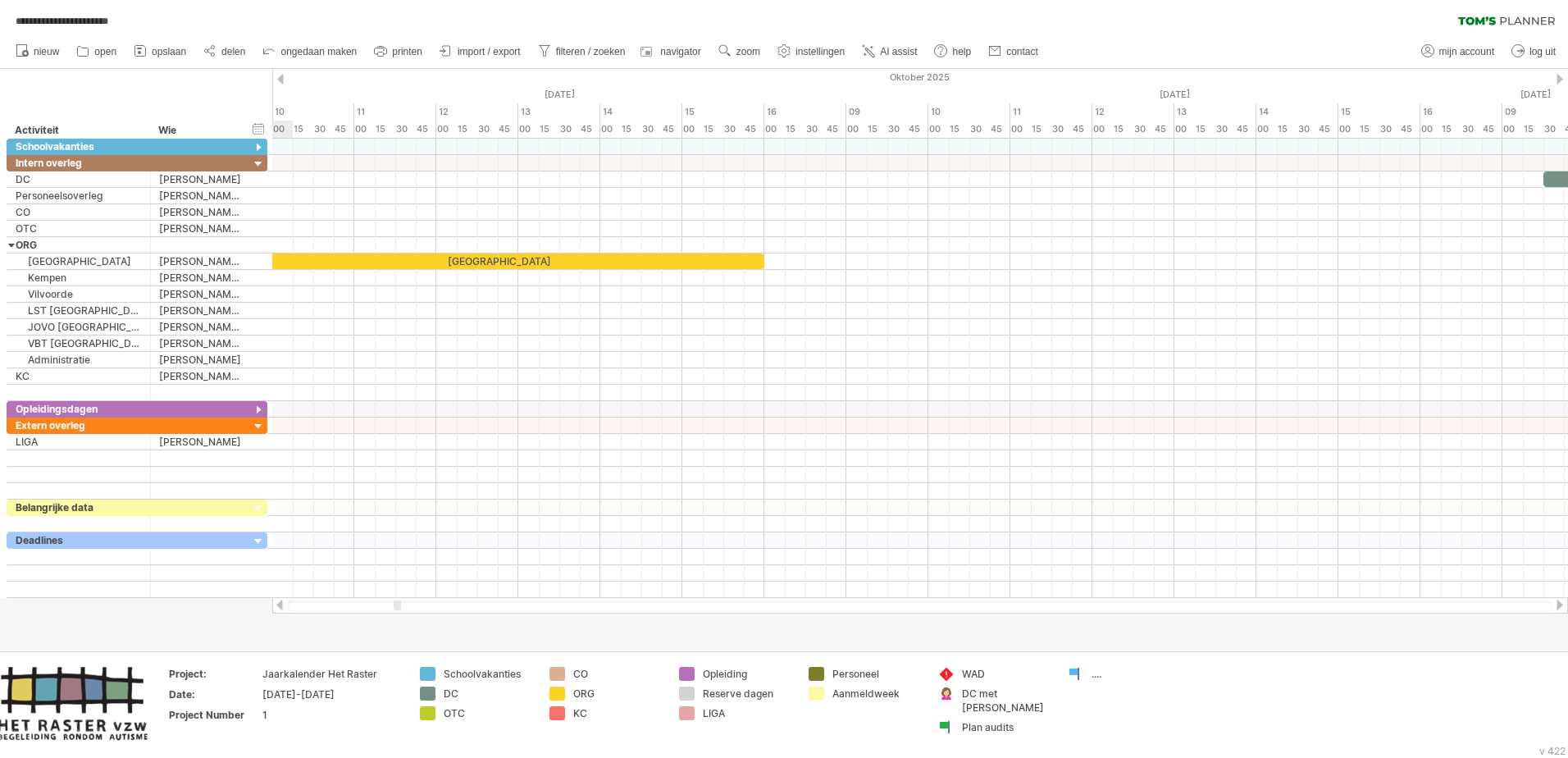
click at [283, 75] on div at bounding box center [281, 79] width 7 height 11
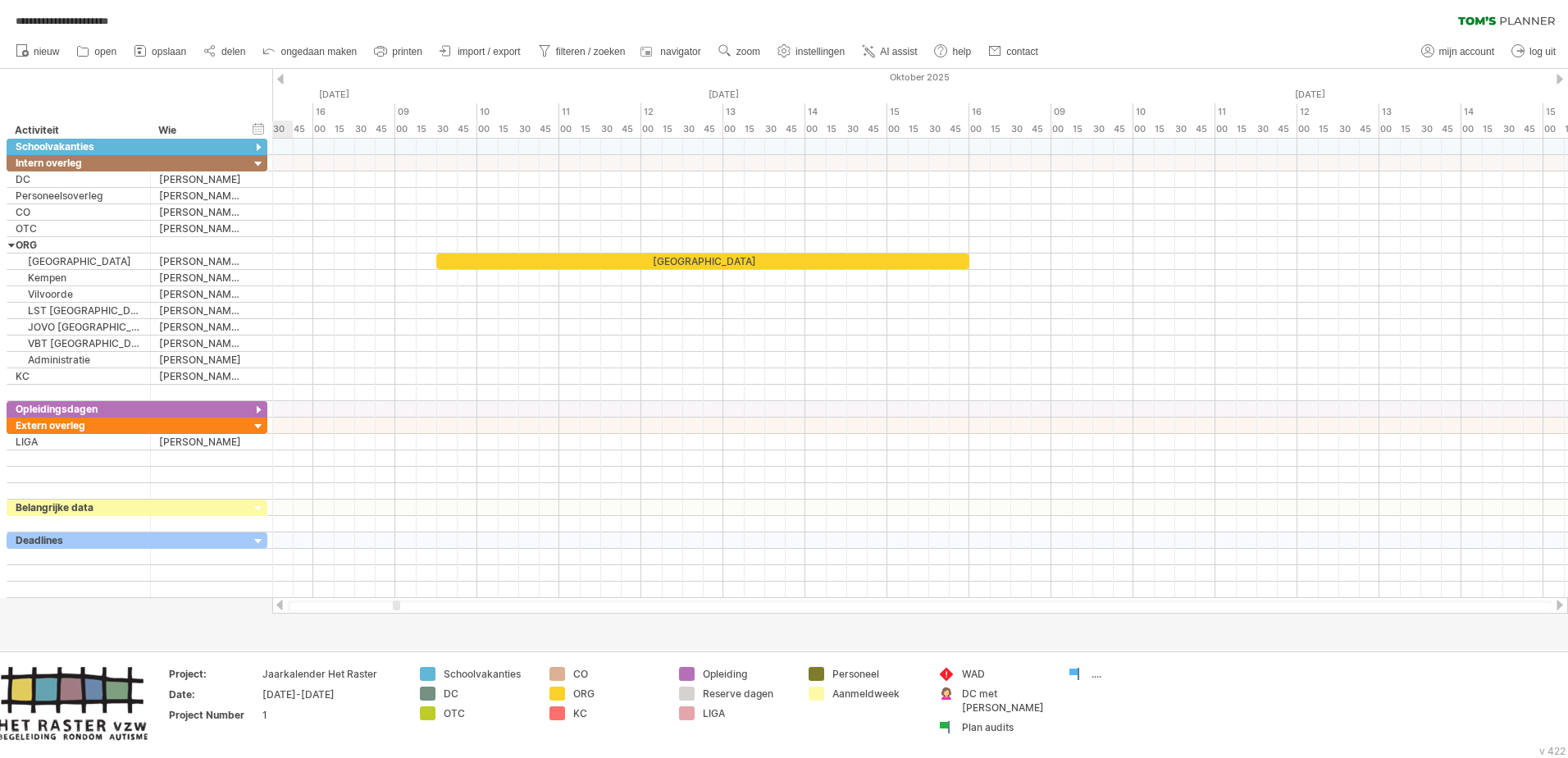
click at [283, 75] on div at bounding box center [281, 79] width 7 height 11
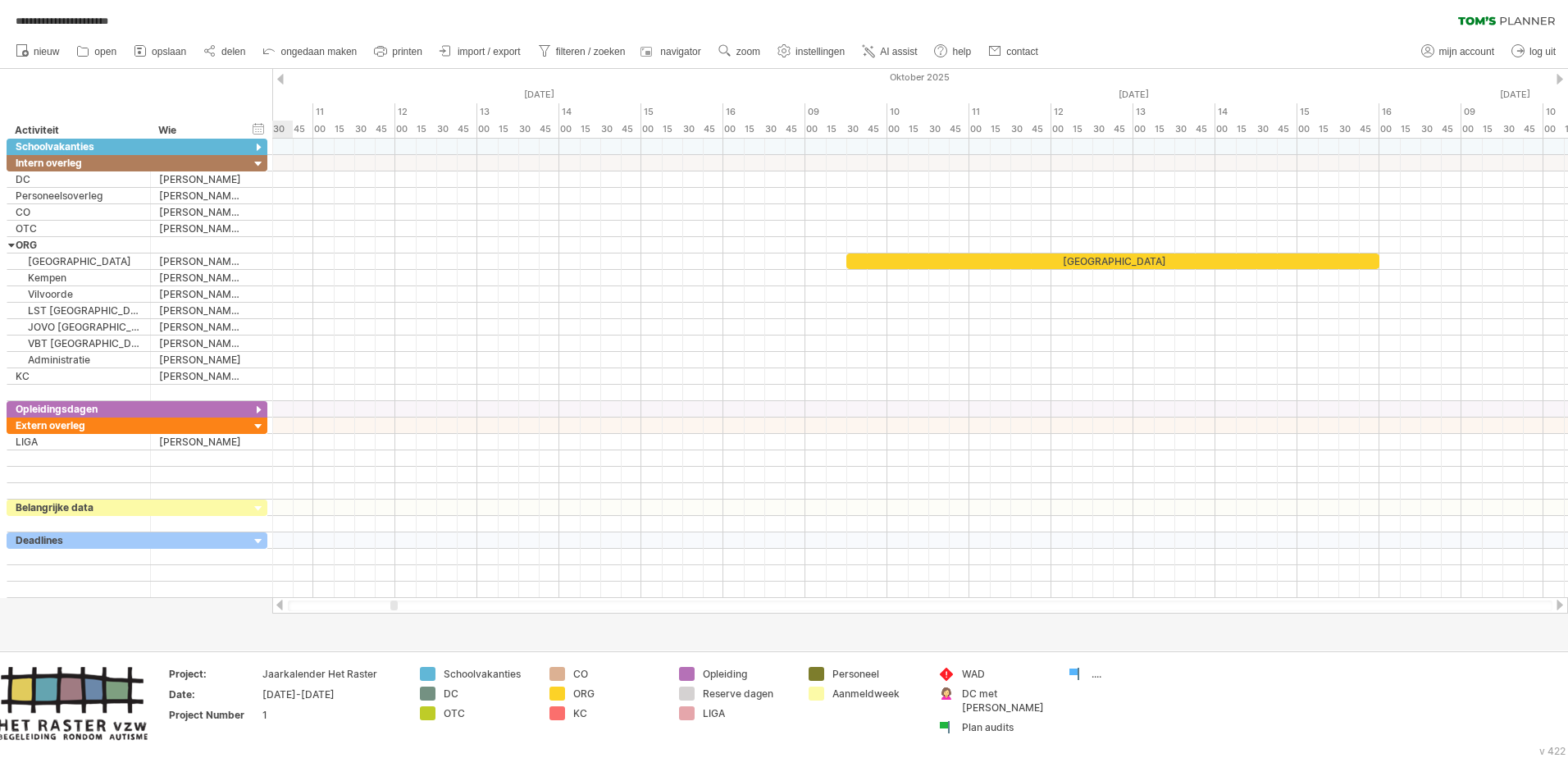
click at [283, 75] on div at bounding box center [281, 79] width 7 height 11
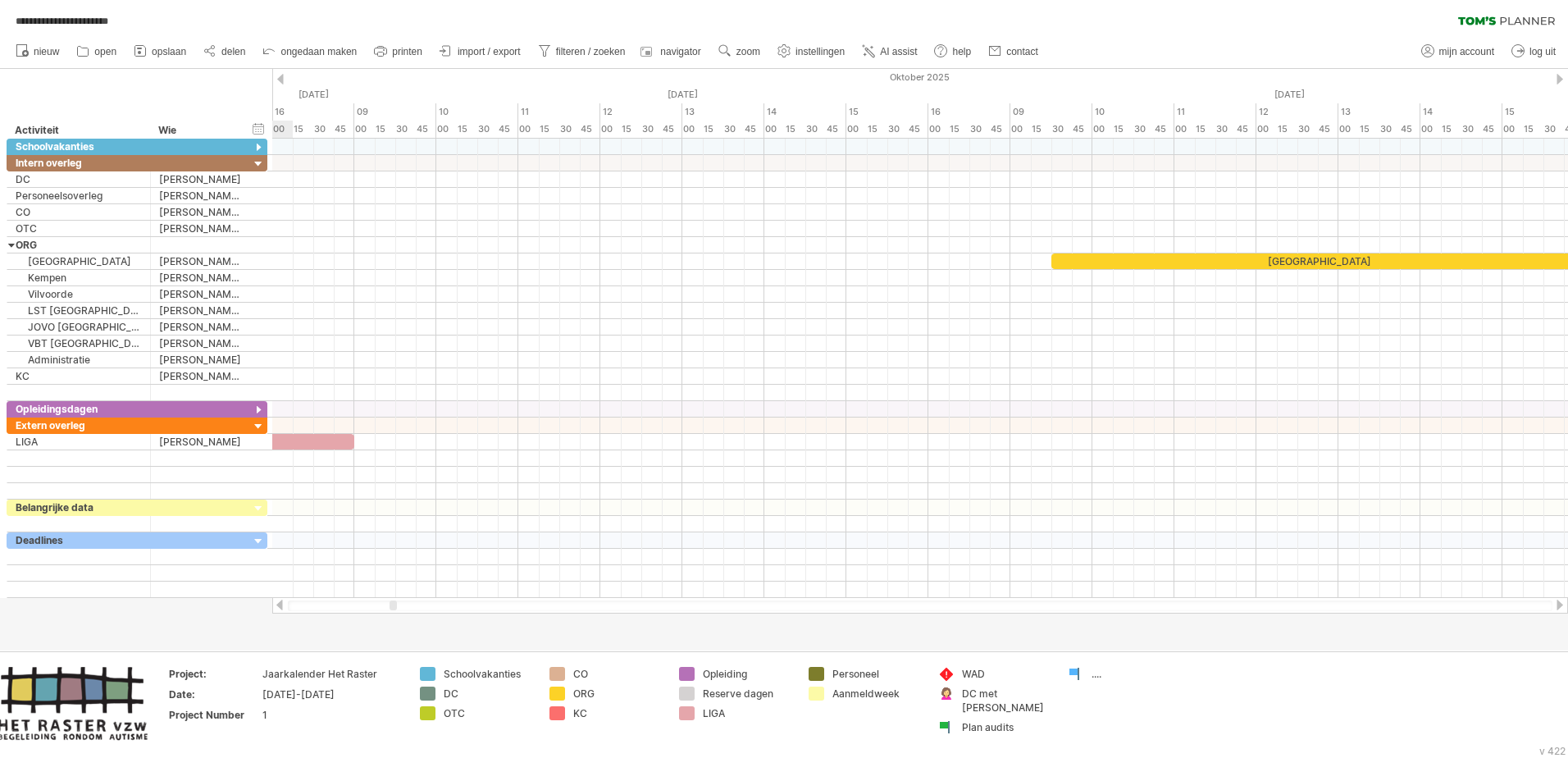
click at [283, 75] on div at bounding box center [281, 79] width 7 height 11
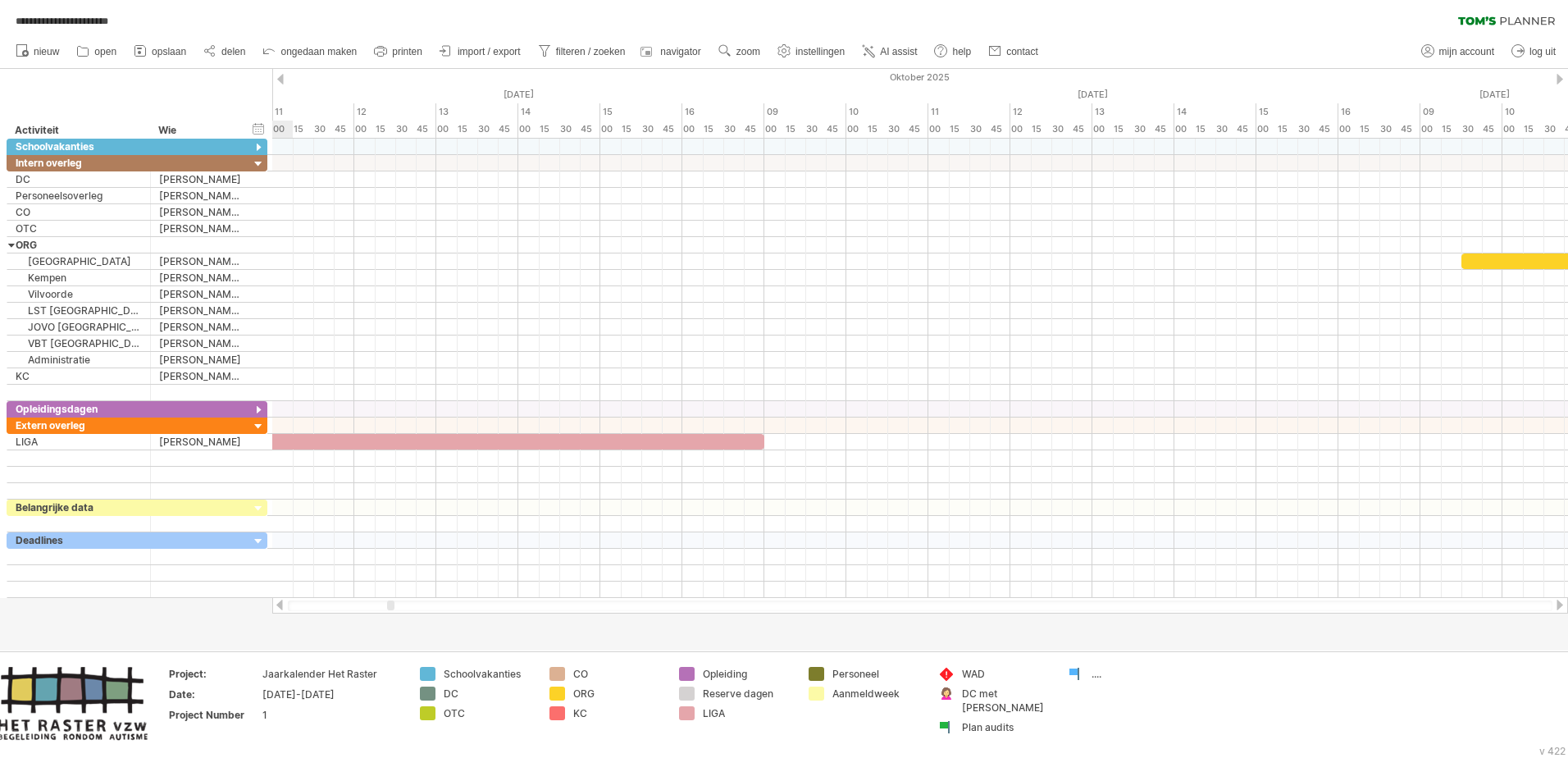
click at [283, 75] on div at bounding box center [281, 79] width 7 height 11
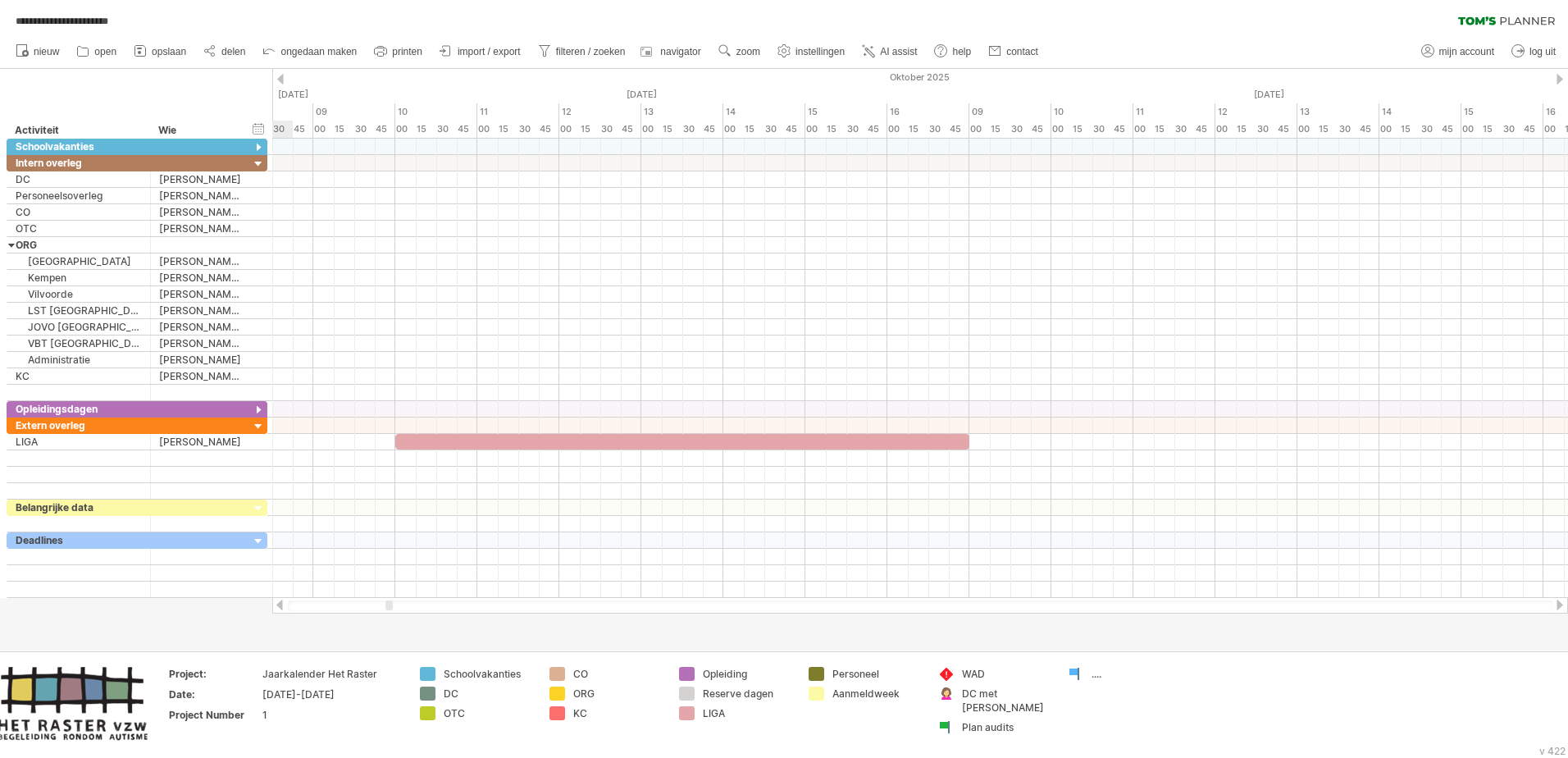
click at [283, 75] on div at bounding box center [281, 79] width 7 height 11
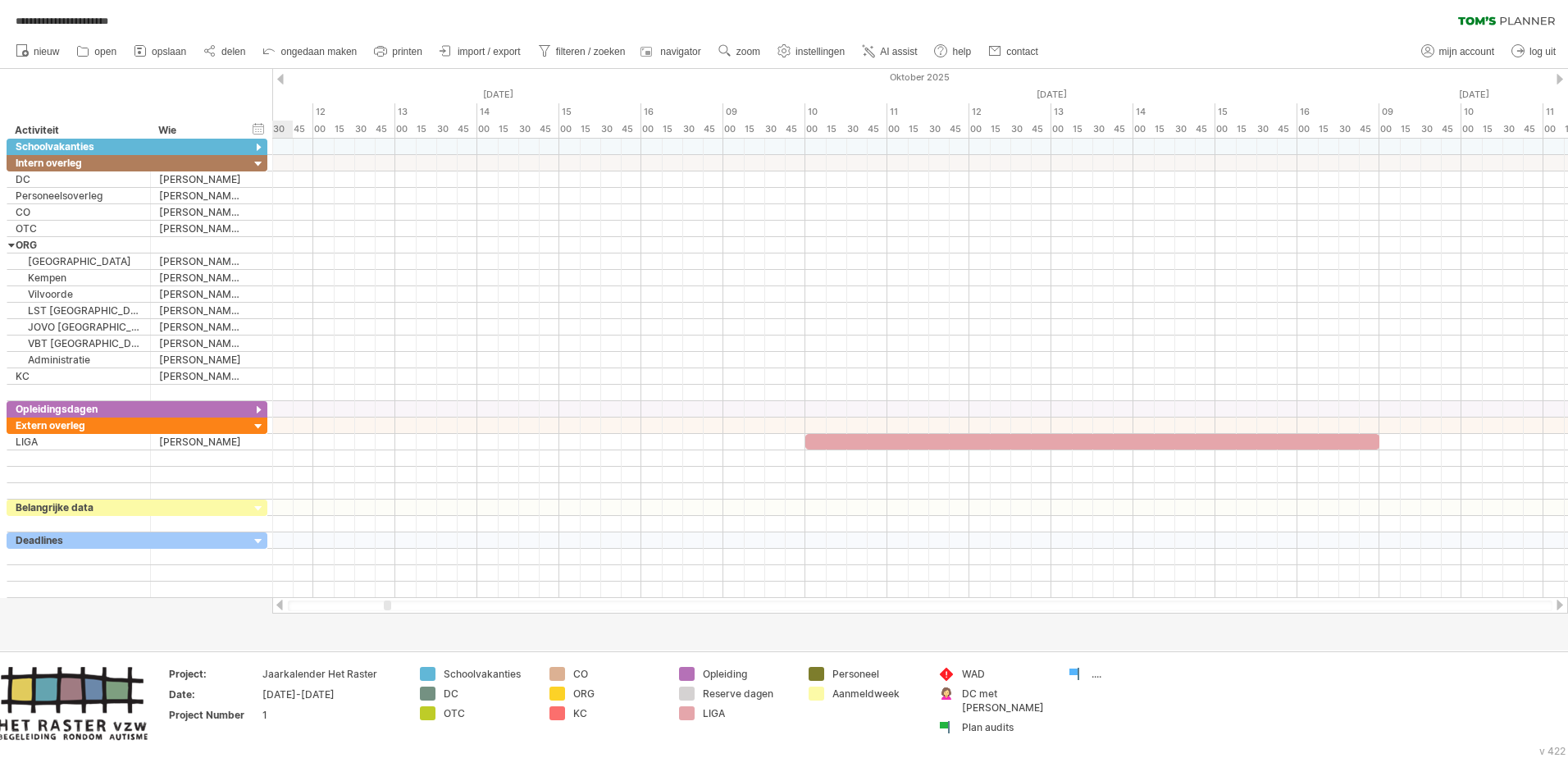
click at [283, 75] on div at bounding box center [281, 79] width 7 height 11
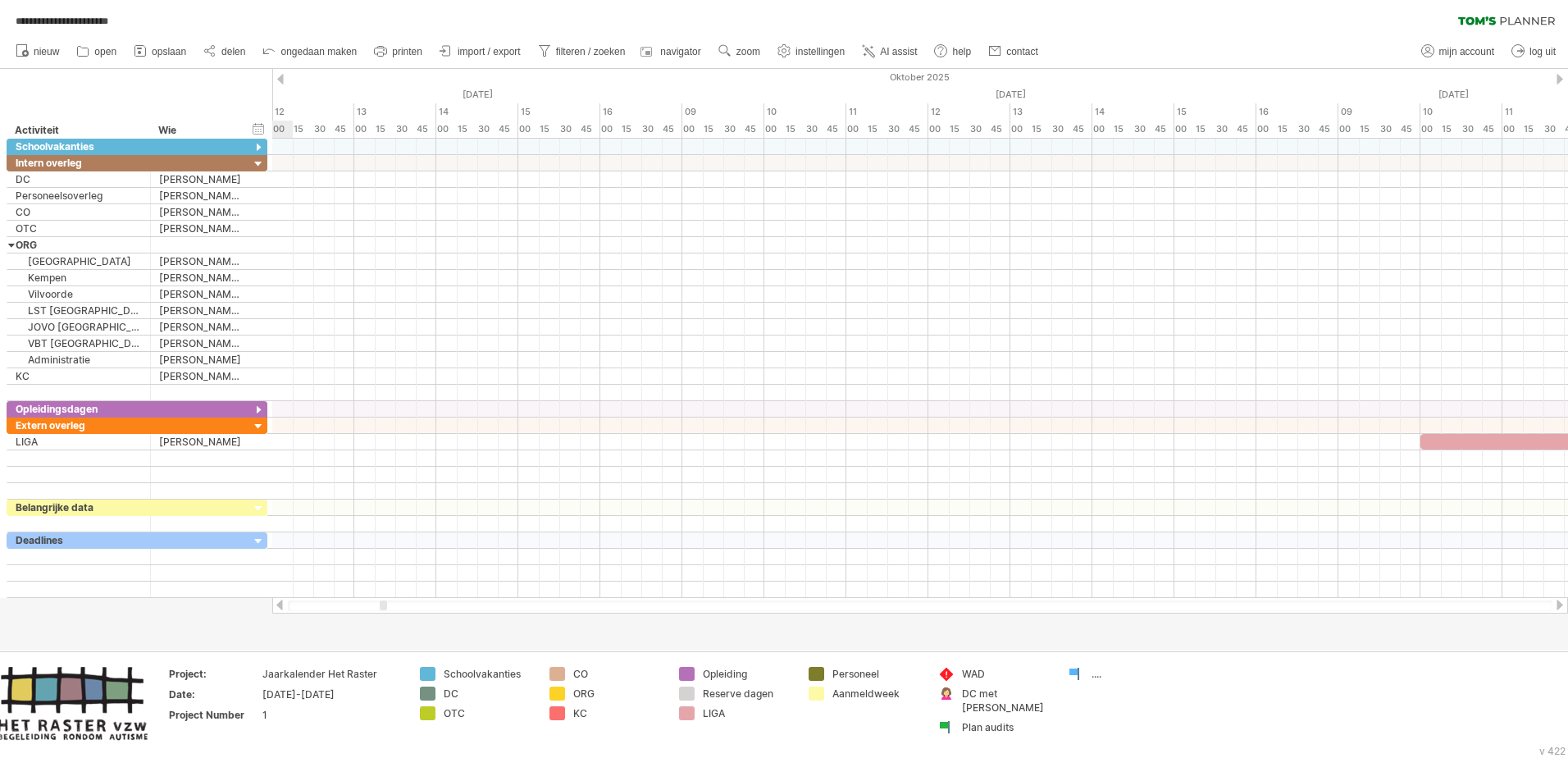
click at [283, 75] on div at bounding box center [281, 79] width 7 height 11
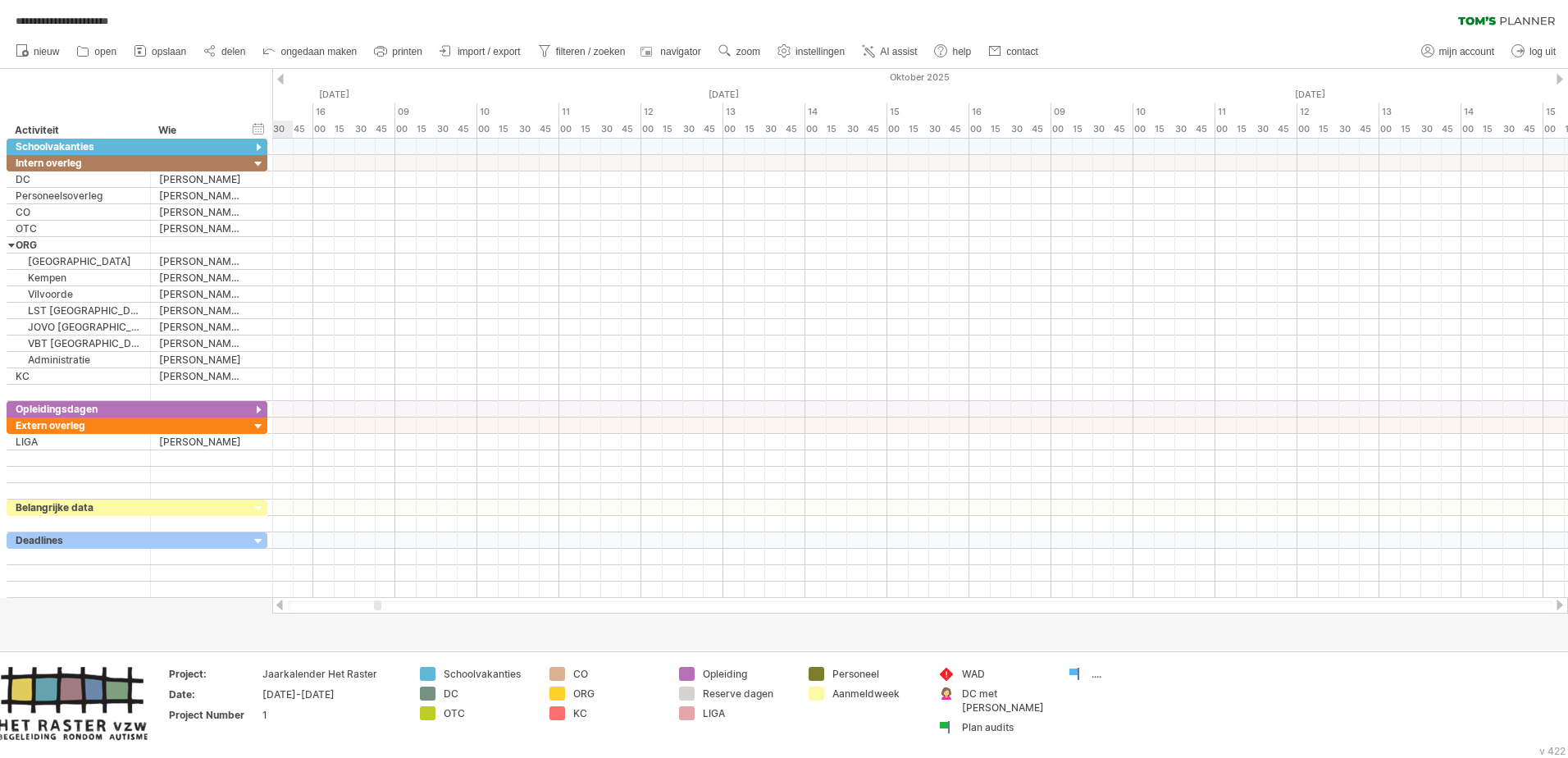
click at [283, 75] on div at bounding box center [281, 79] width 7 height 11
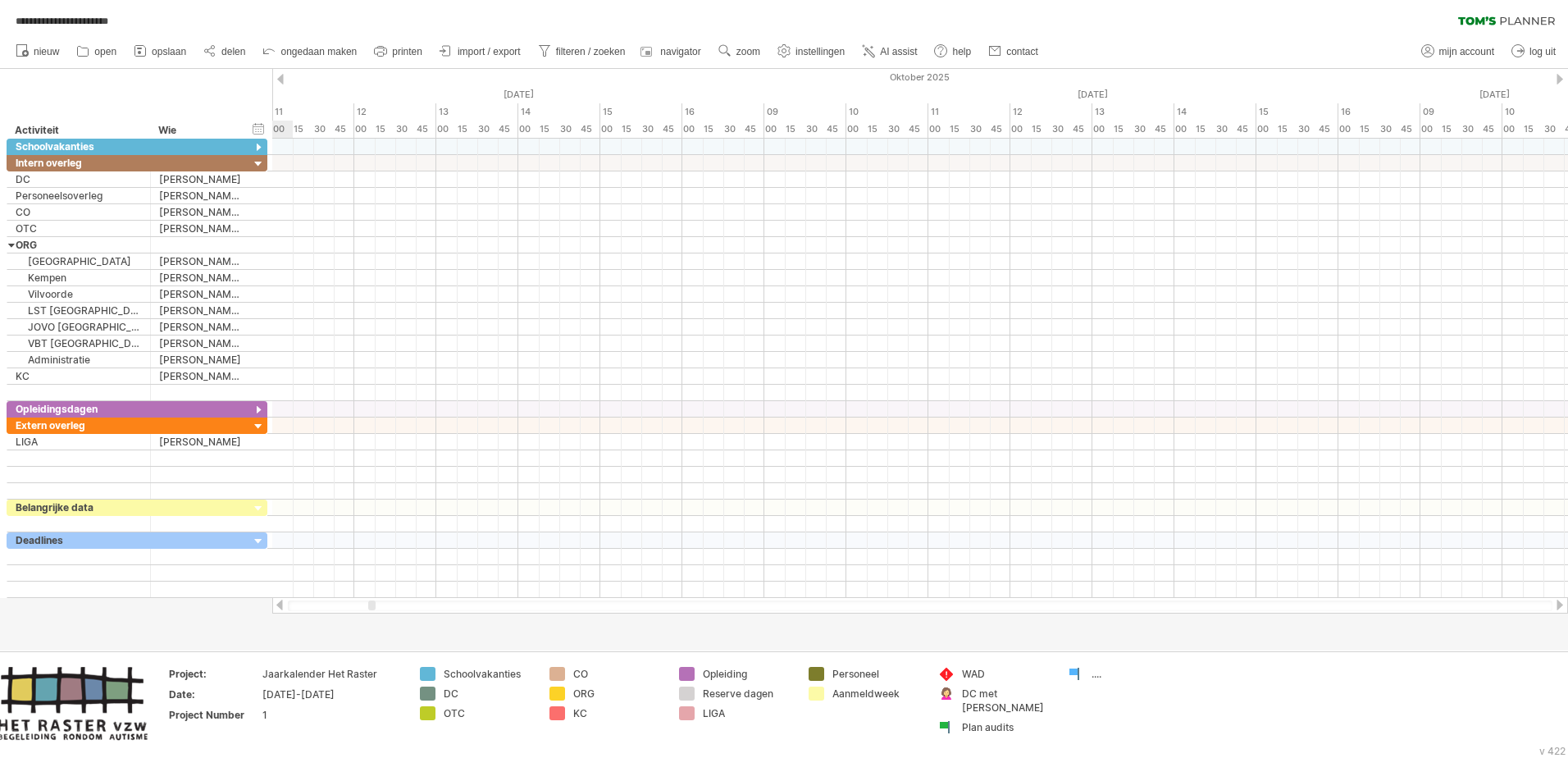
click at [283, 75] on div at bounding box center [281, 79] width 7 height 11
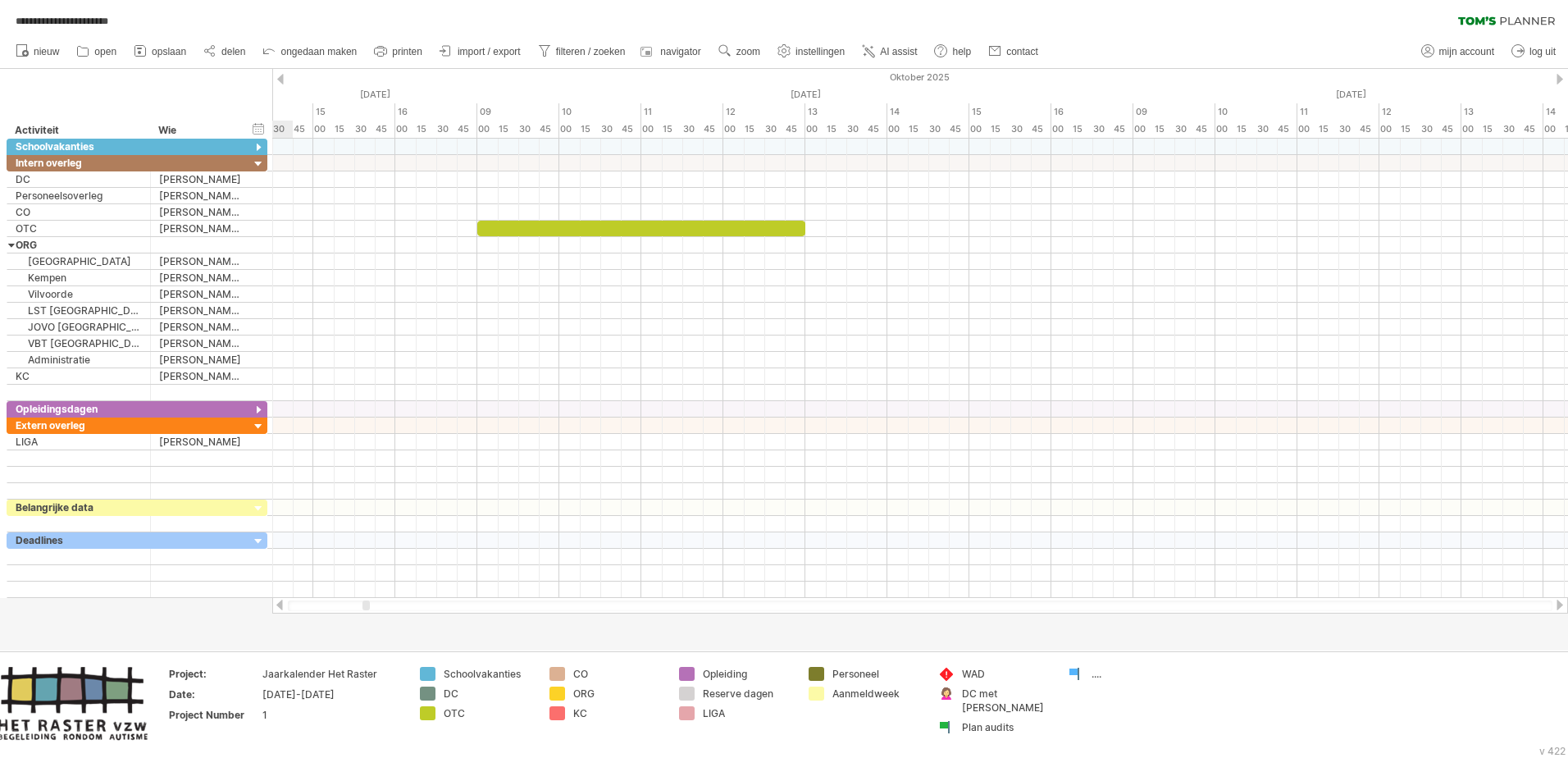
click at [283, 75] on div at bounding box center [281, 79] width 7 height 11
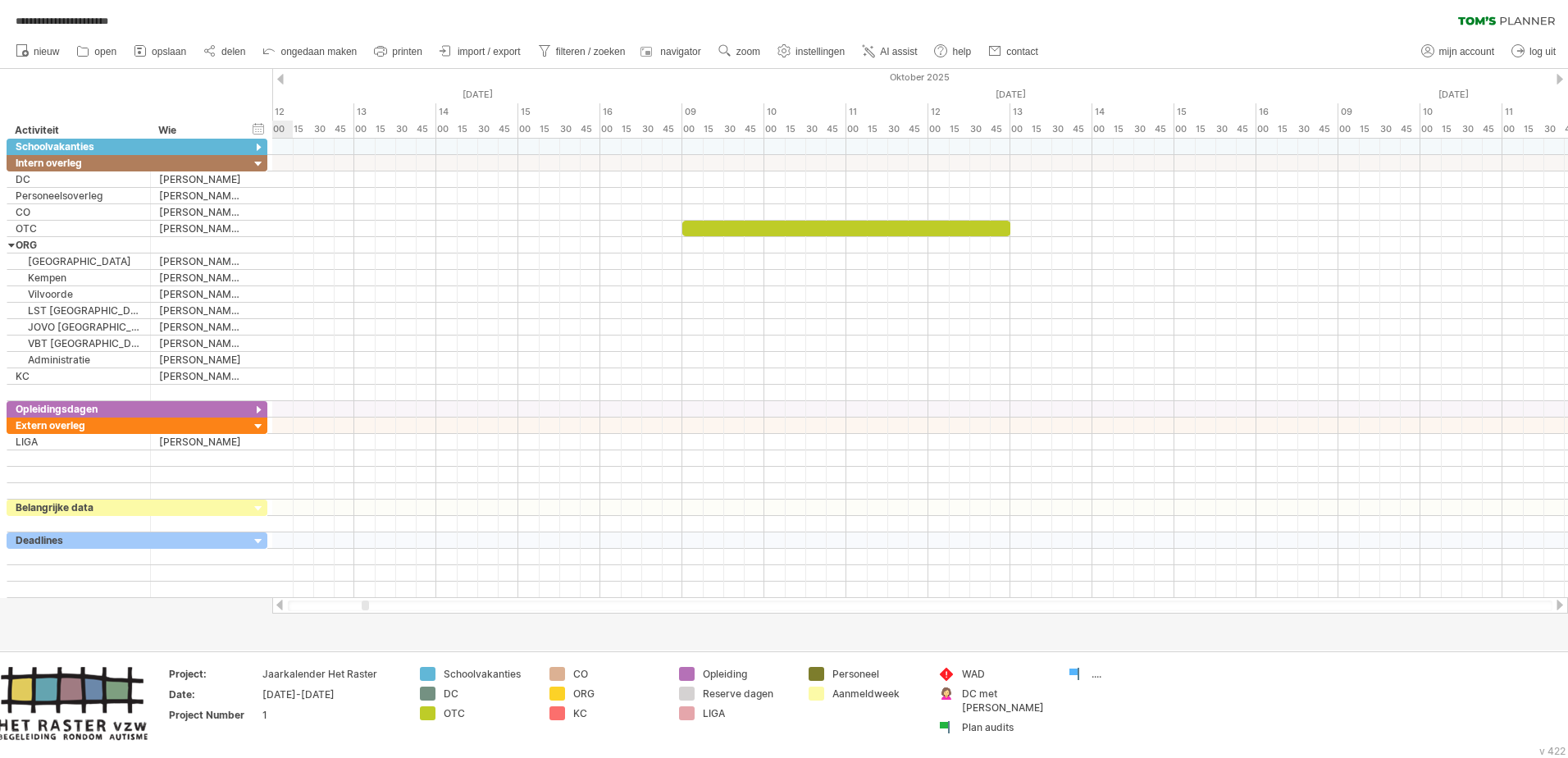
click at [283, 75] on div at bounding box center [281, 79] width 7 height 11
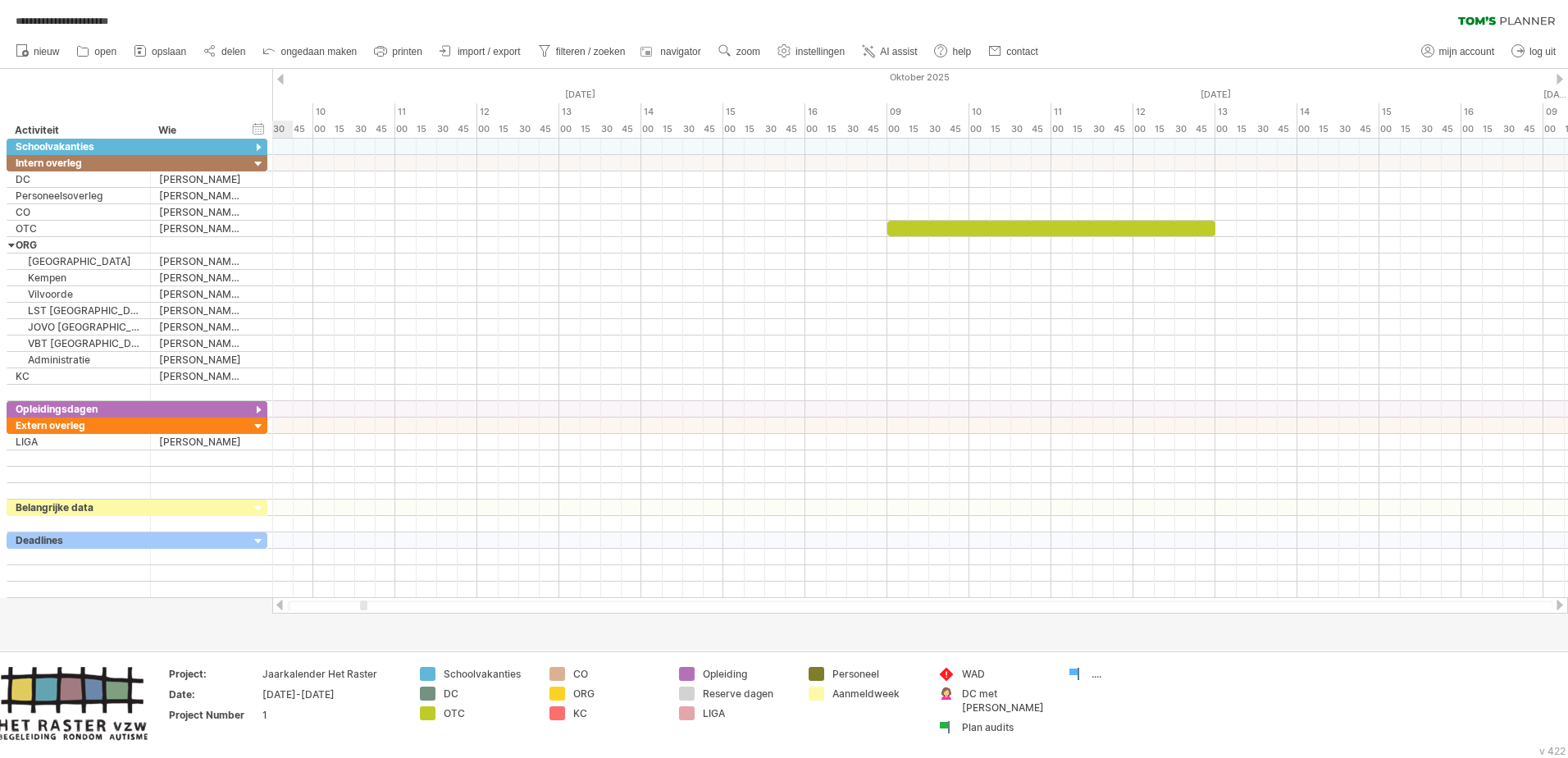
click at [283, 75] on div at bounding box center [281, 79] width 7 height 11
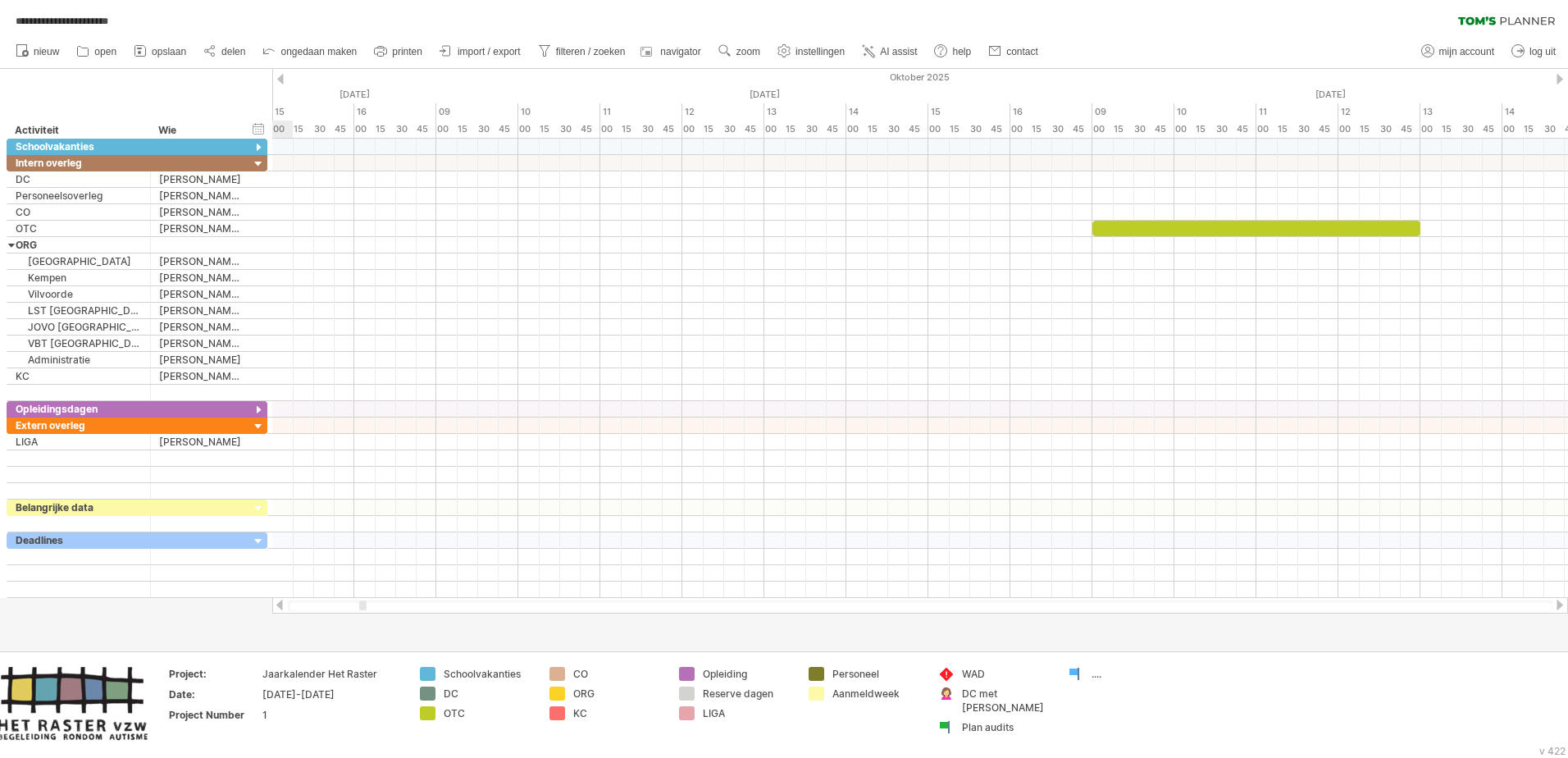
click at [283, 75] on div at bounding box center [281, 79] width 7 height 11
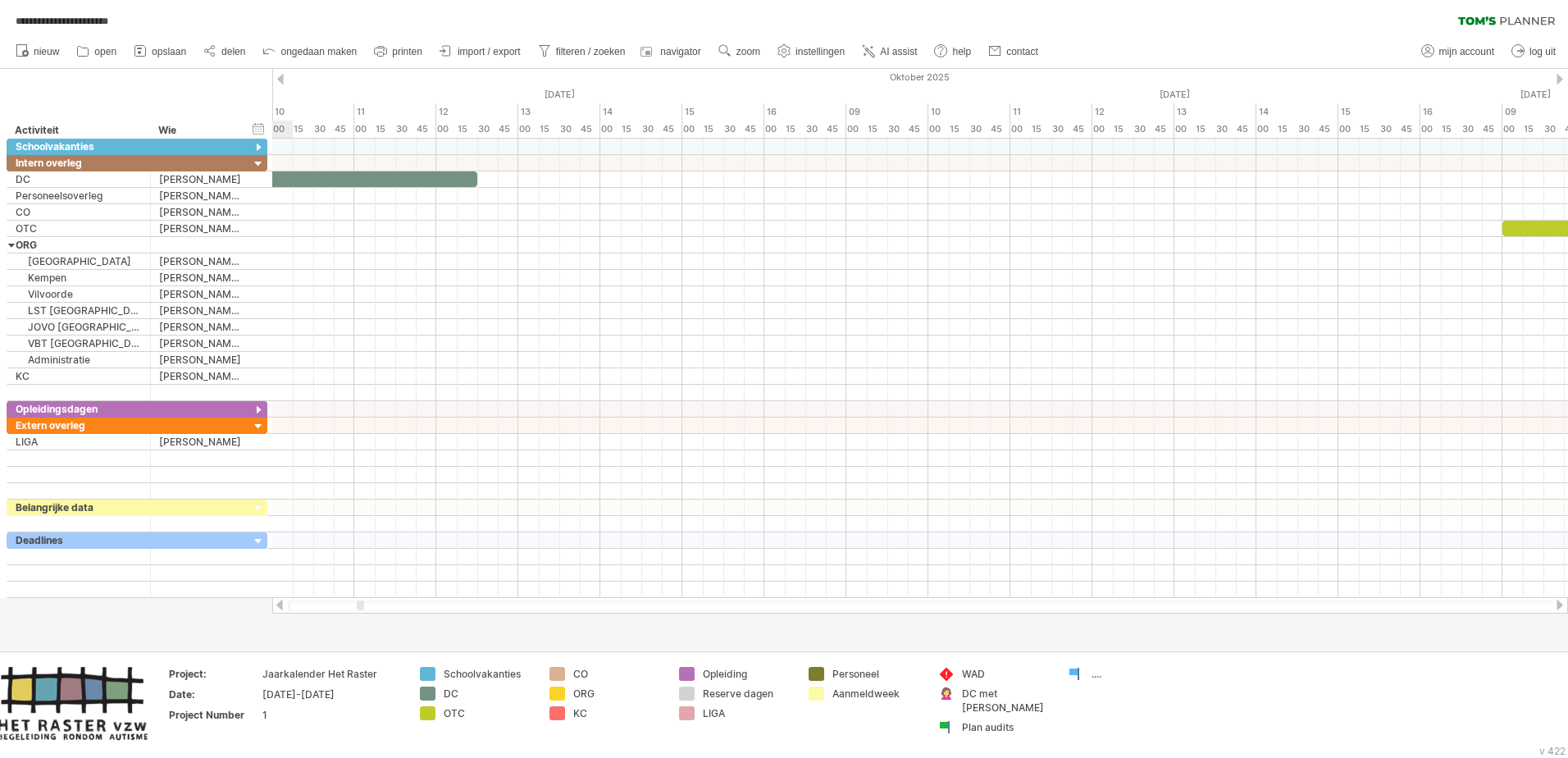
click at [283, 75] on div at bounding box center [281, 79] width 7 height 11
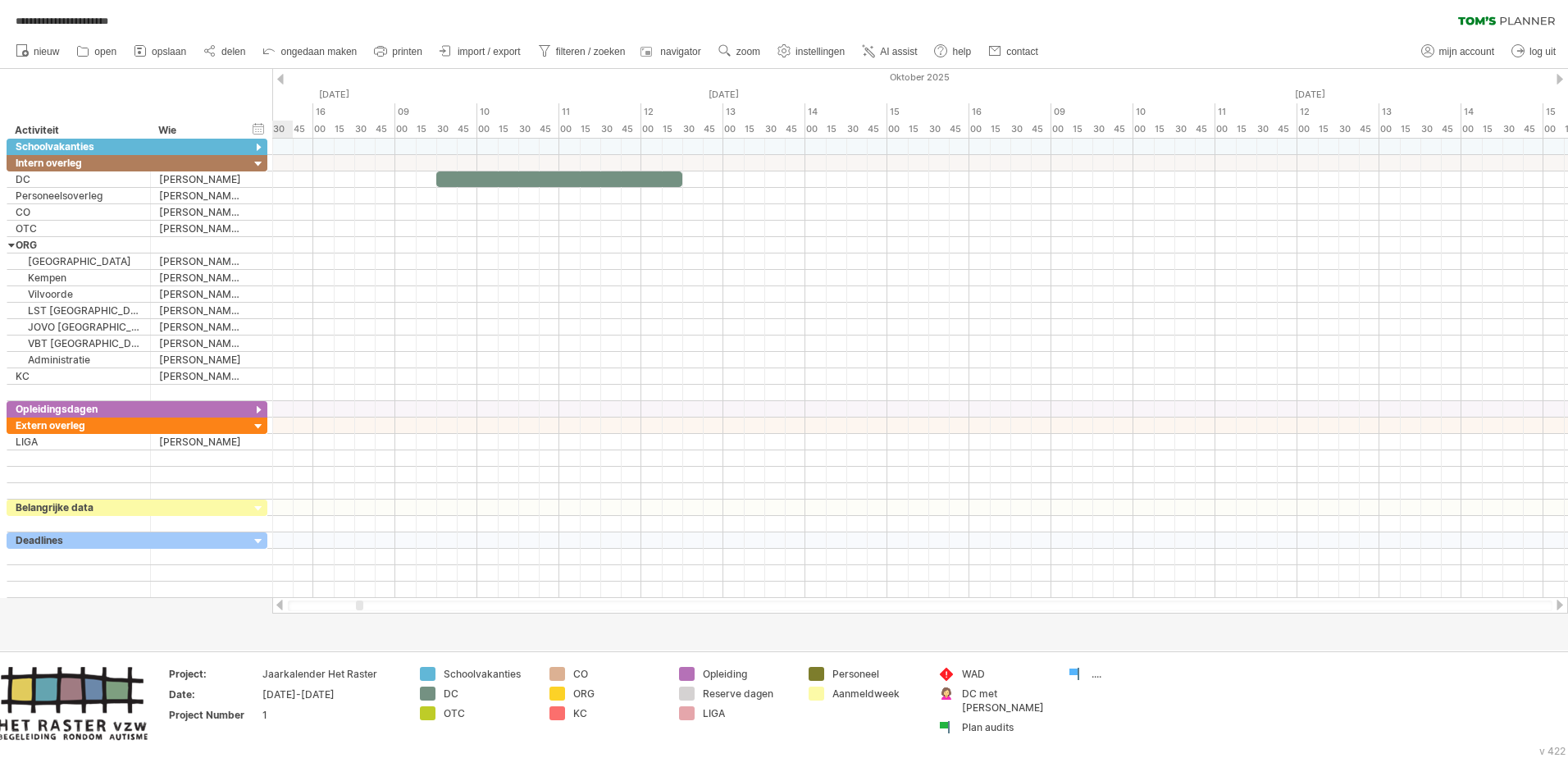
click at [283, 75] on div at bounding box center [281, 79] width 7 height 11
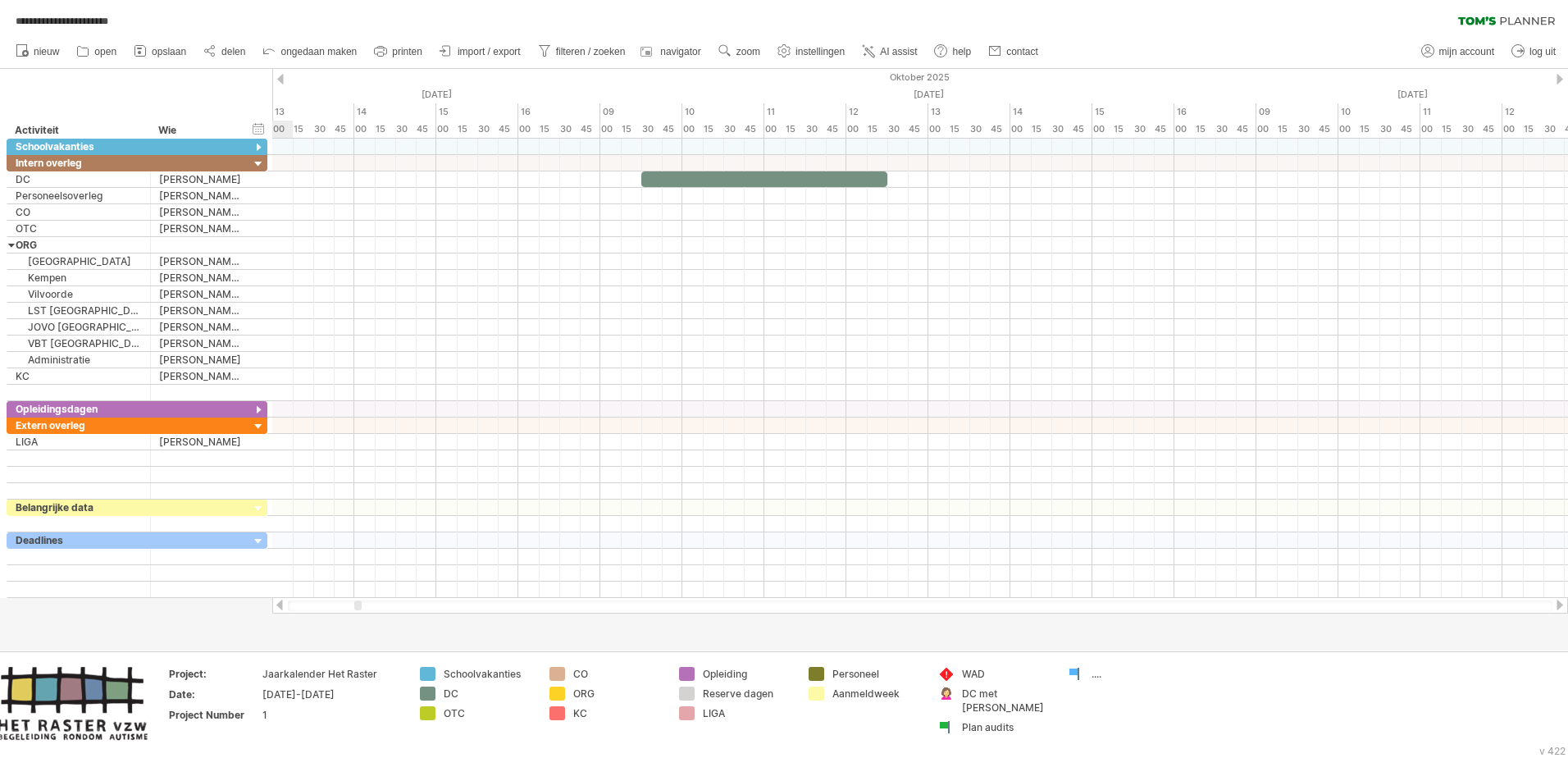
click at [283, 75] on div at bounding box center [281, 79] width 7 height 11
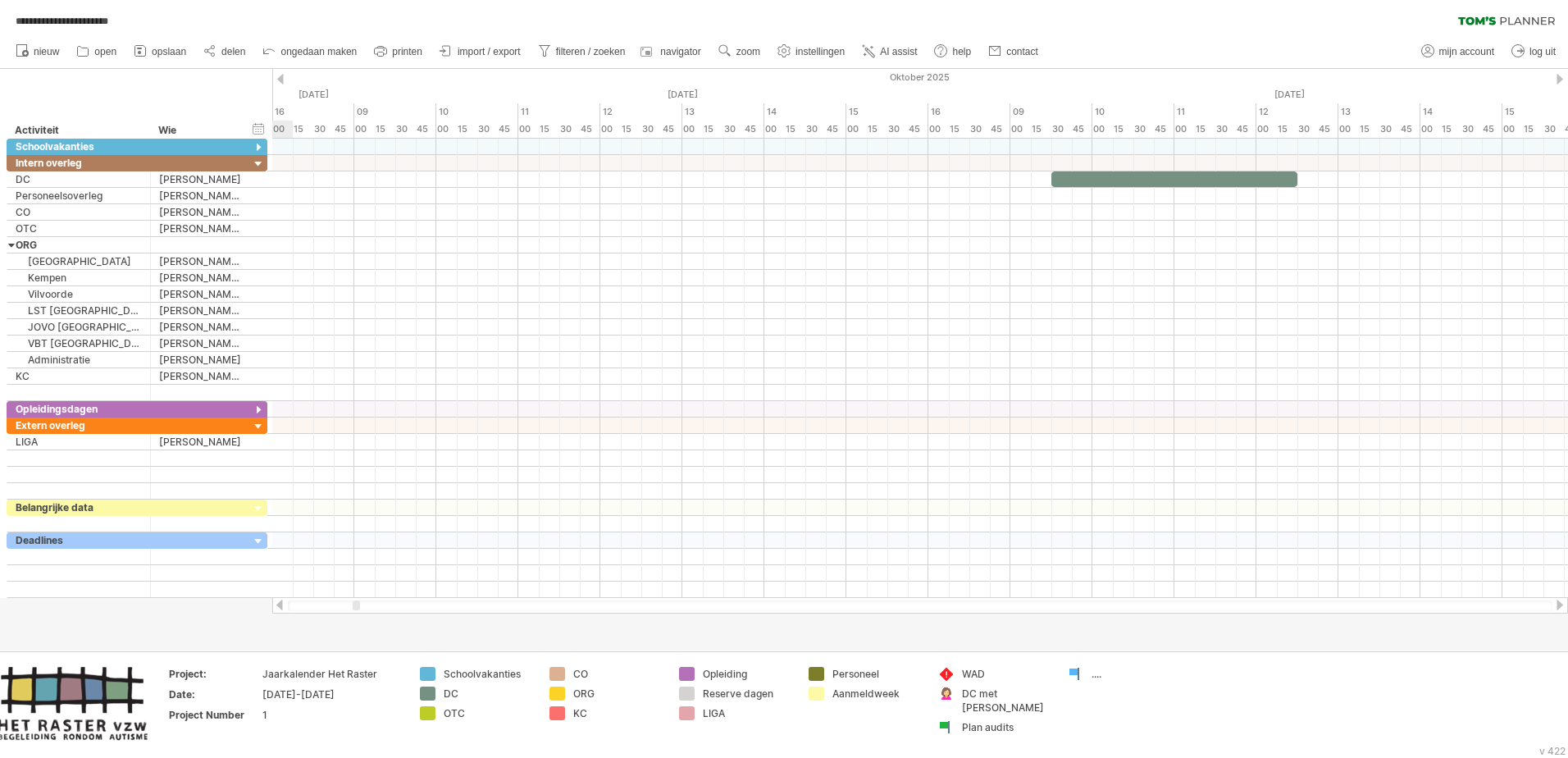
click at [283, 75] on div at bounding box center [281, 79] width 7 height 11
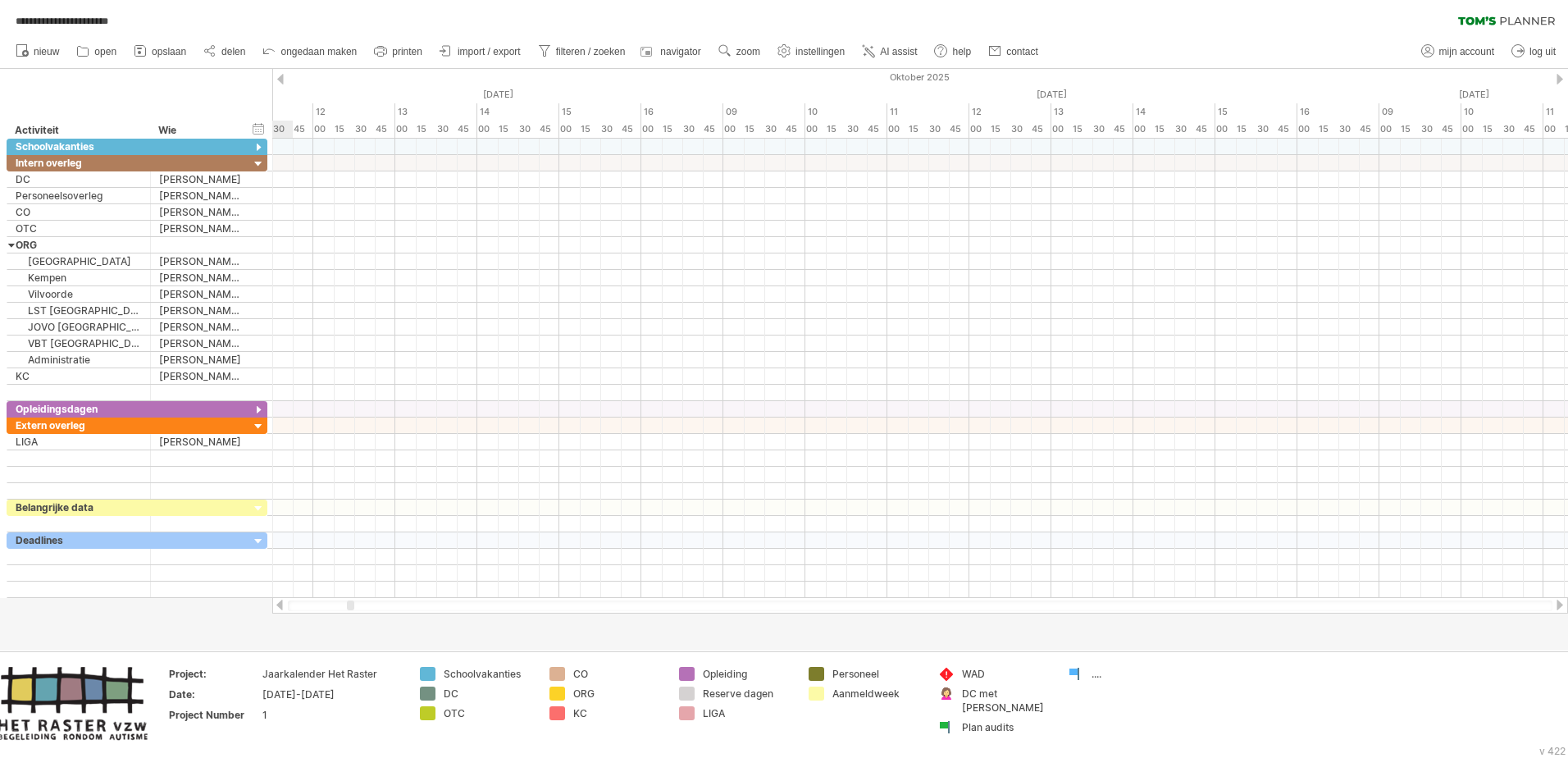
click at [283, 75] on div at bounding box center [281, 79] width 7 height 11
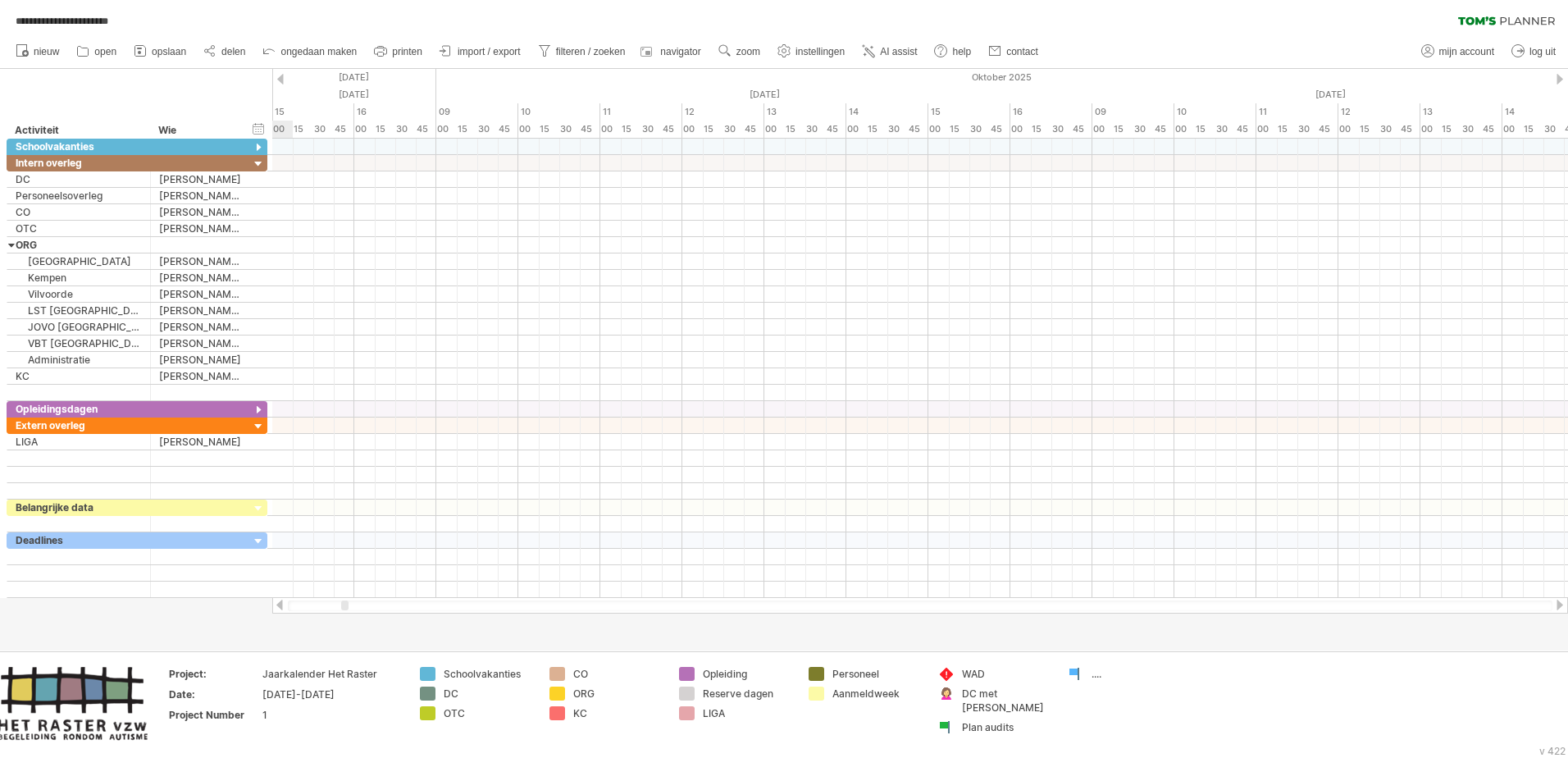
click at [283, 75] on div at bounding box center [281, 79] width 7 height 11
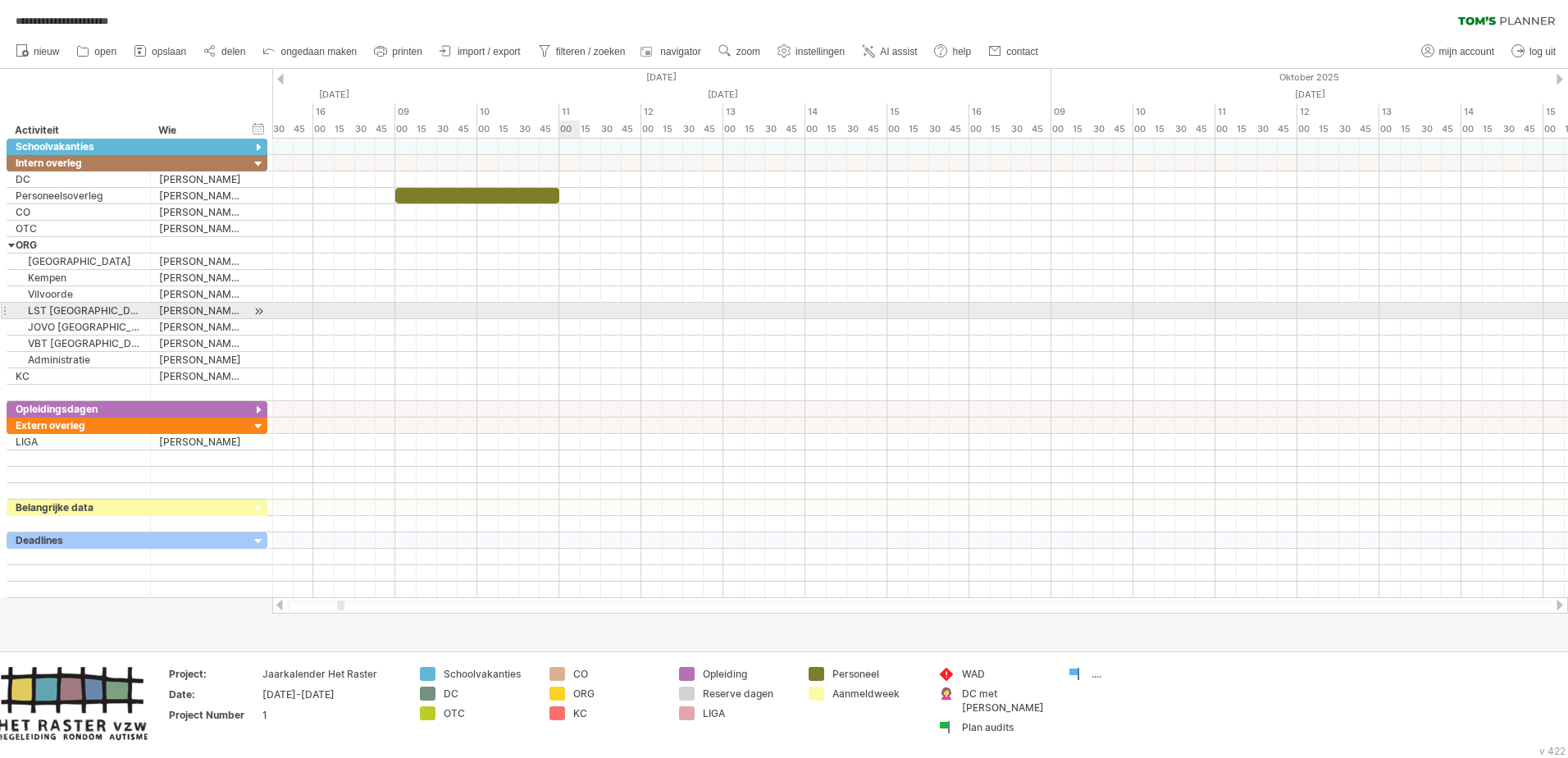
click at [568, 304] on div at bounding box center [920, 311] width 1295 height 16
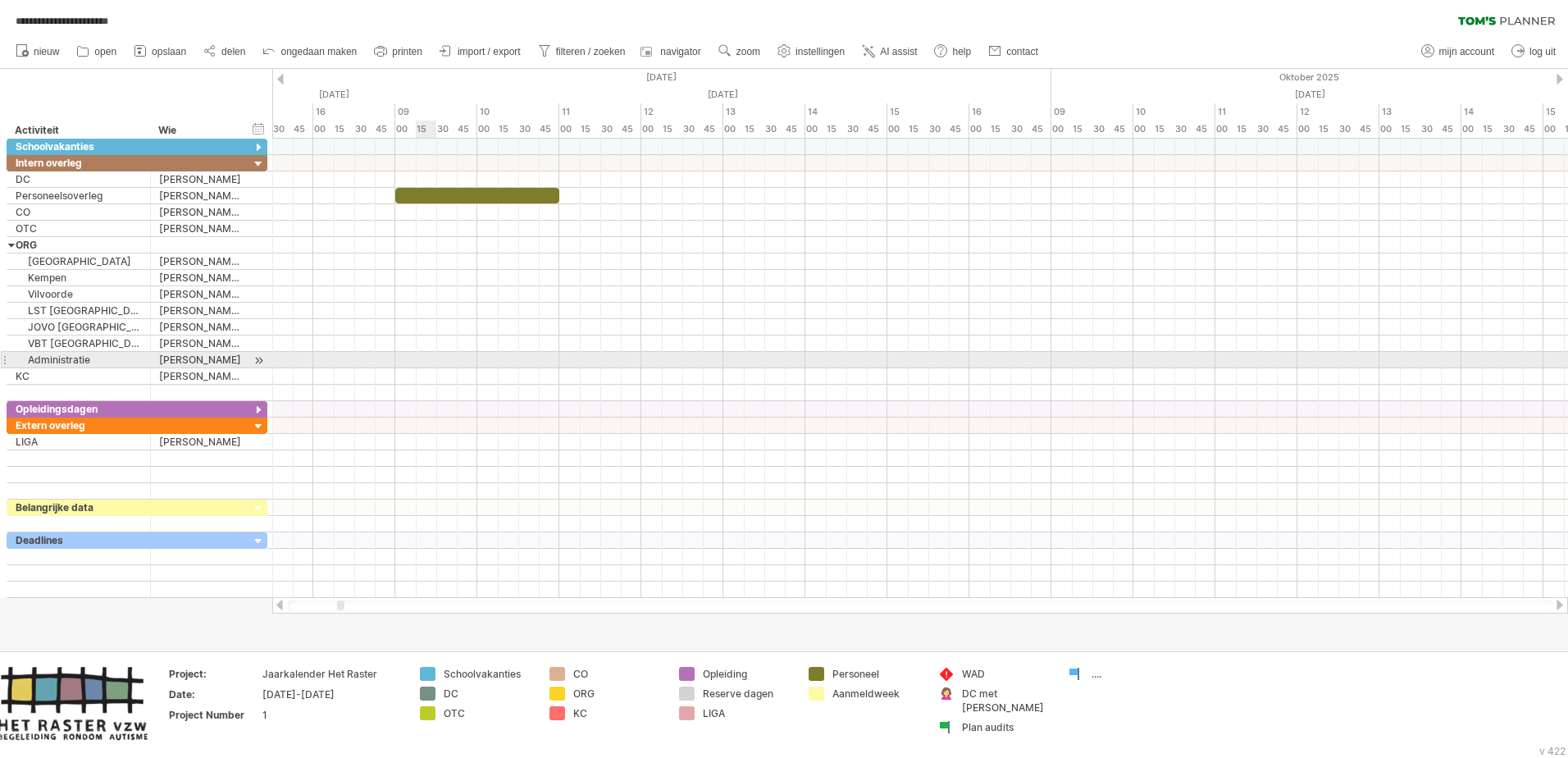
click at [422, 362] on div at bounding box center [920, 360] width 1295 height 16
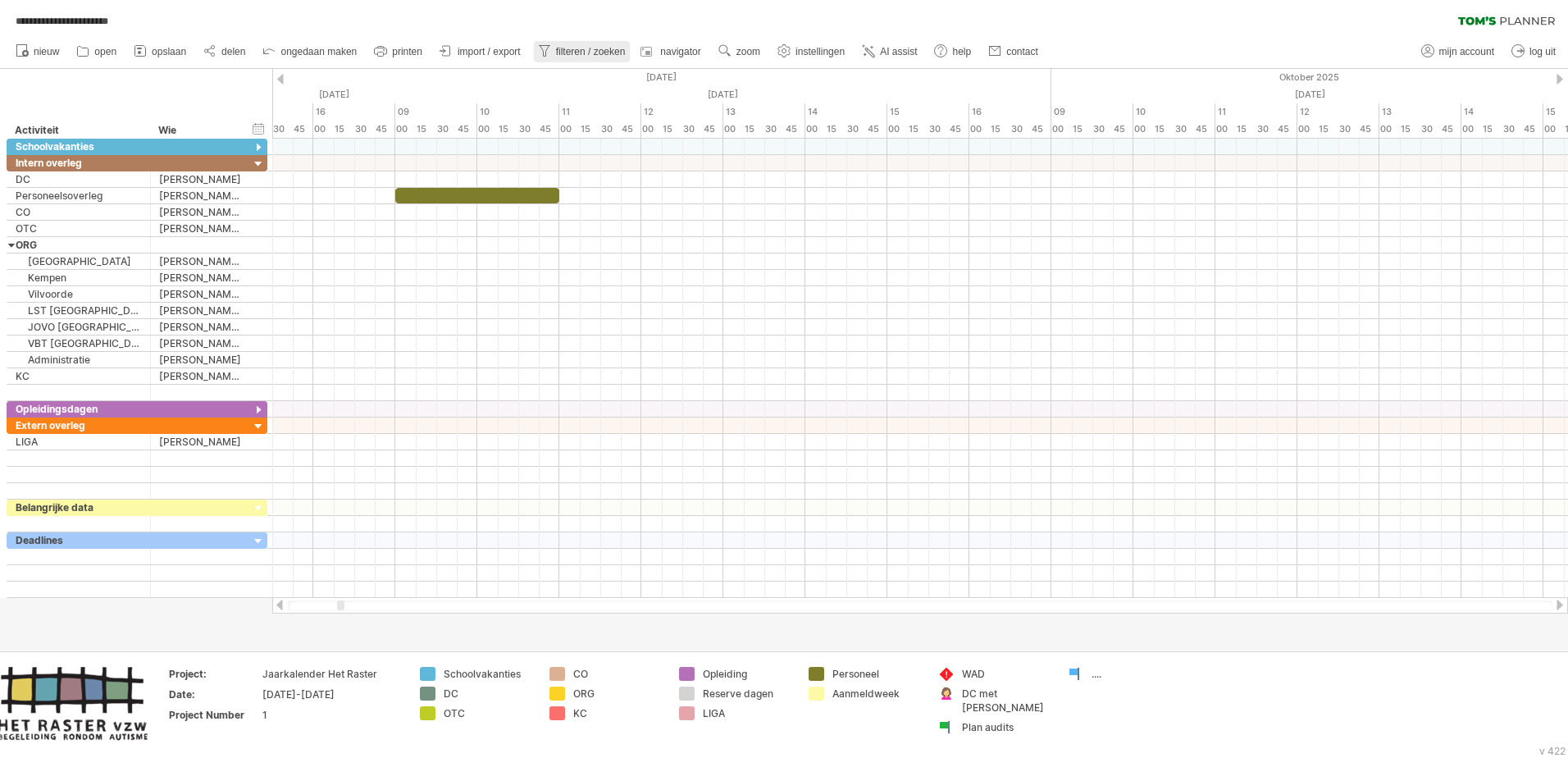
click at [577, 52] on span "filteren / zoeken" at bounding box center [590, 52] width 70 height 12
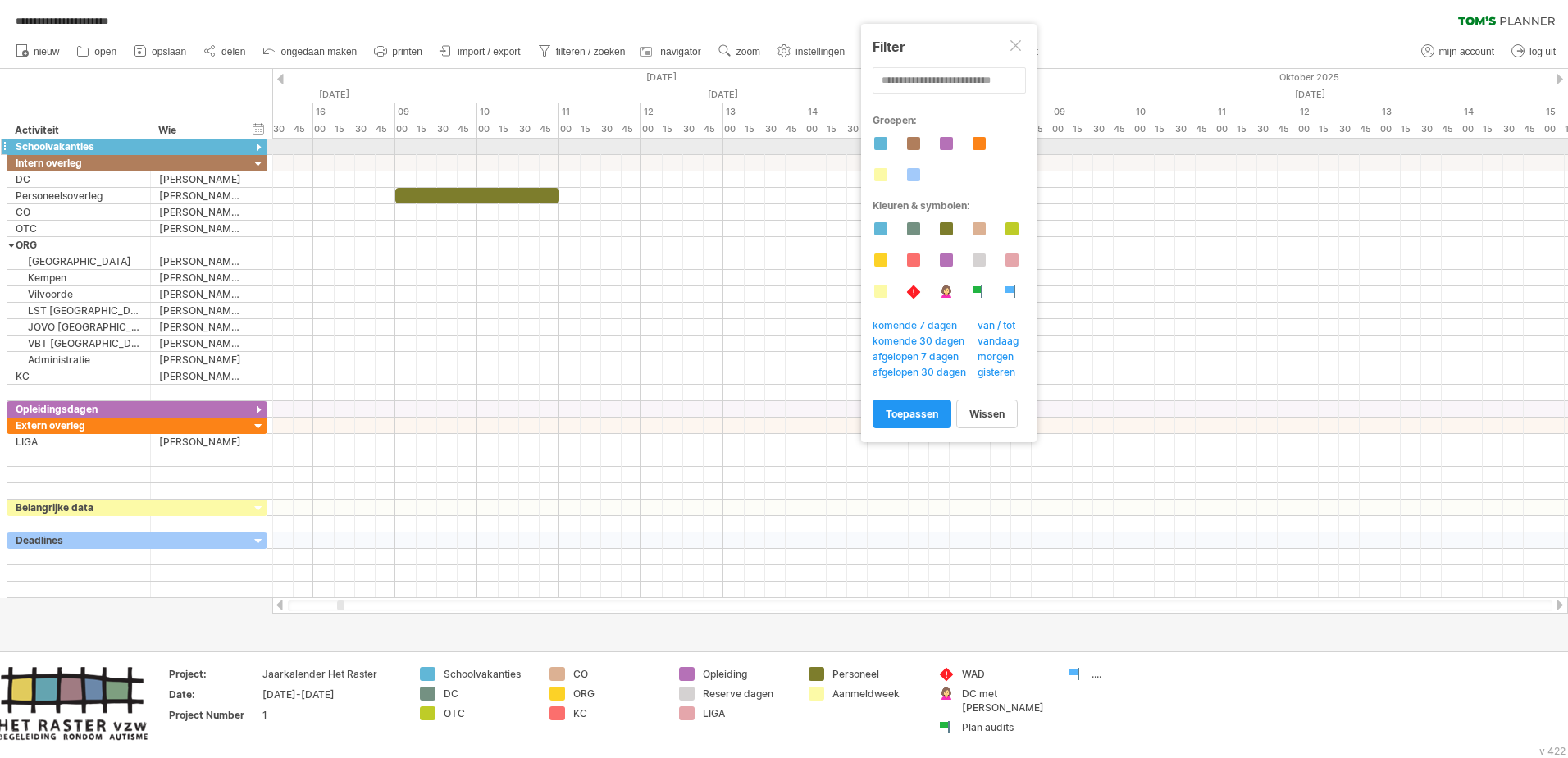
click at [913, 141] on div at bounding box center [913, 143] width 13 height 13
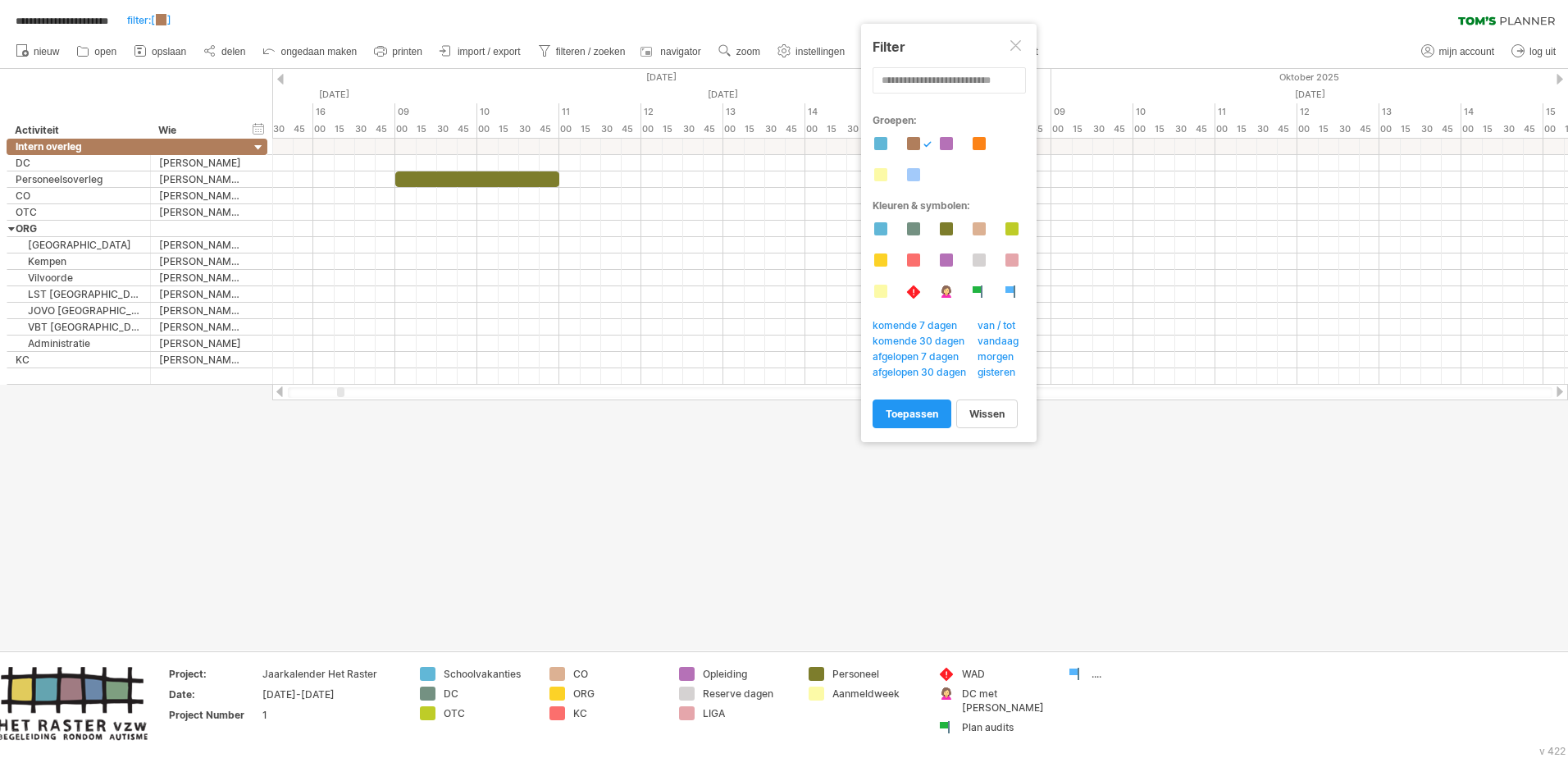
click at [883, 141] on div at bounding box center [881, 143] width 13 height 13
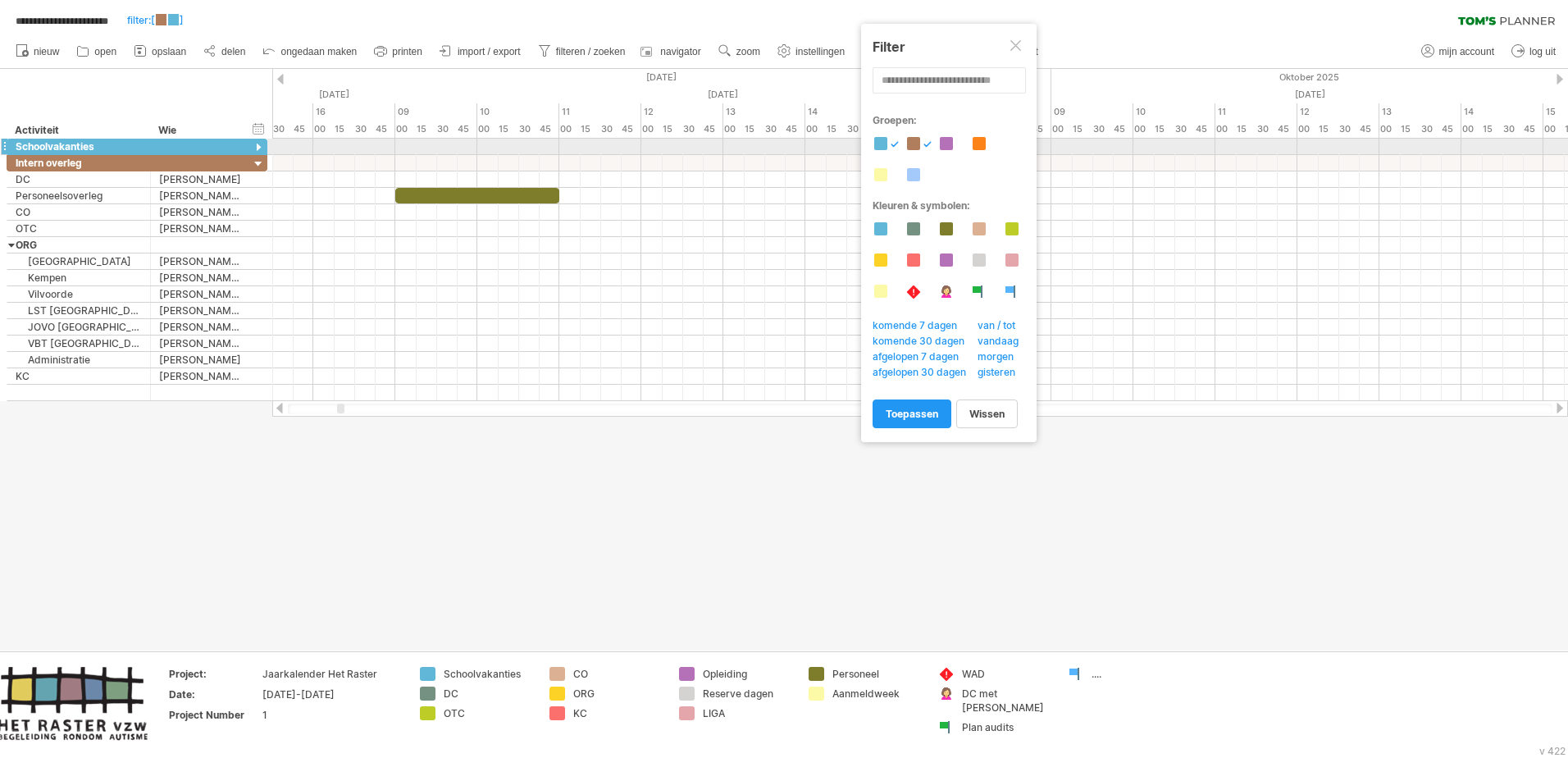
click at [884, 142] on div at bounding box center [881, 143] width 13 height 13
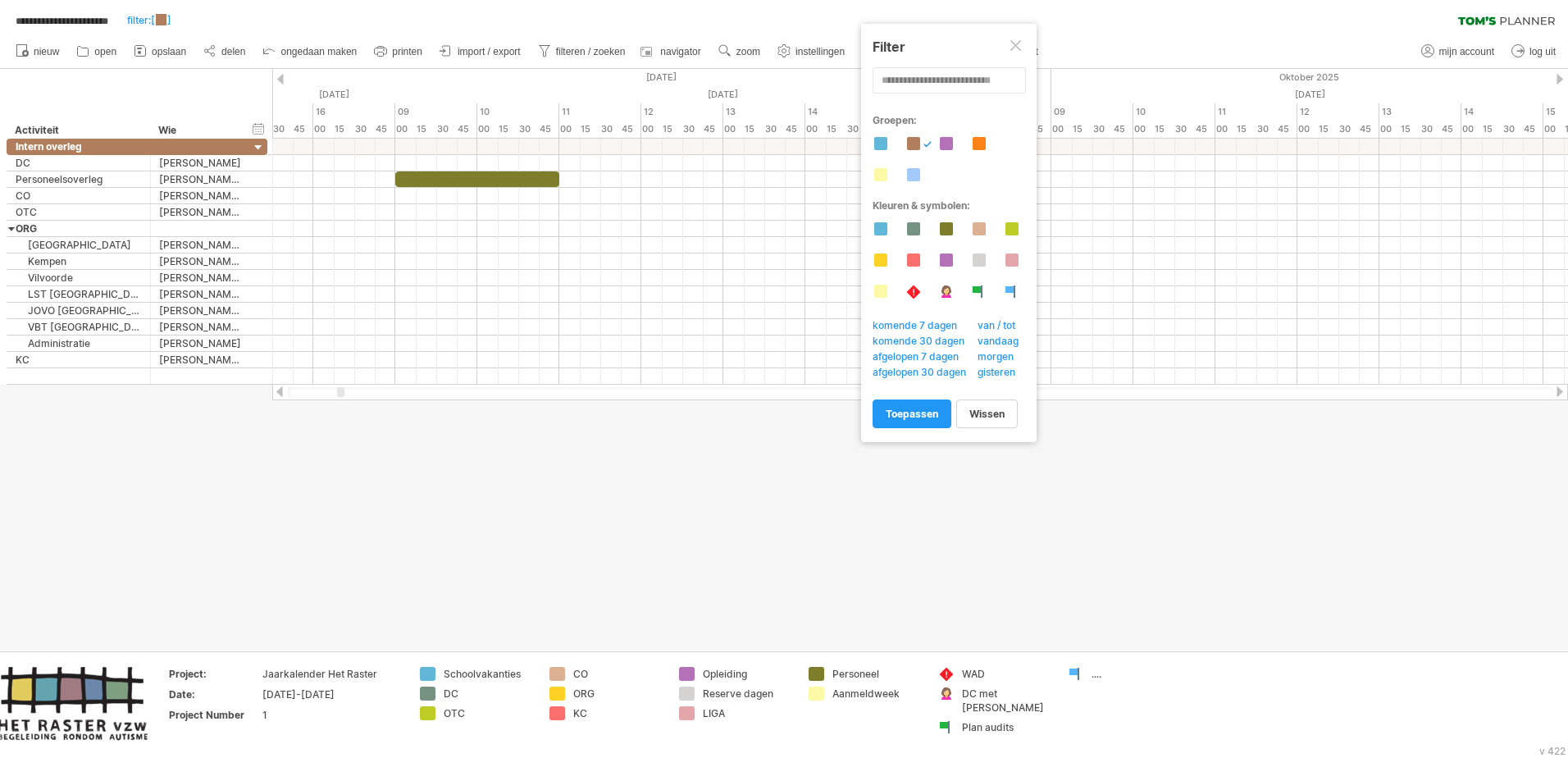
click at [917, 138] on div at bounding box center [913, 143] width 13 height 13
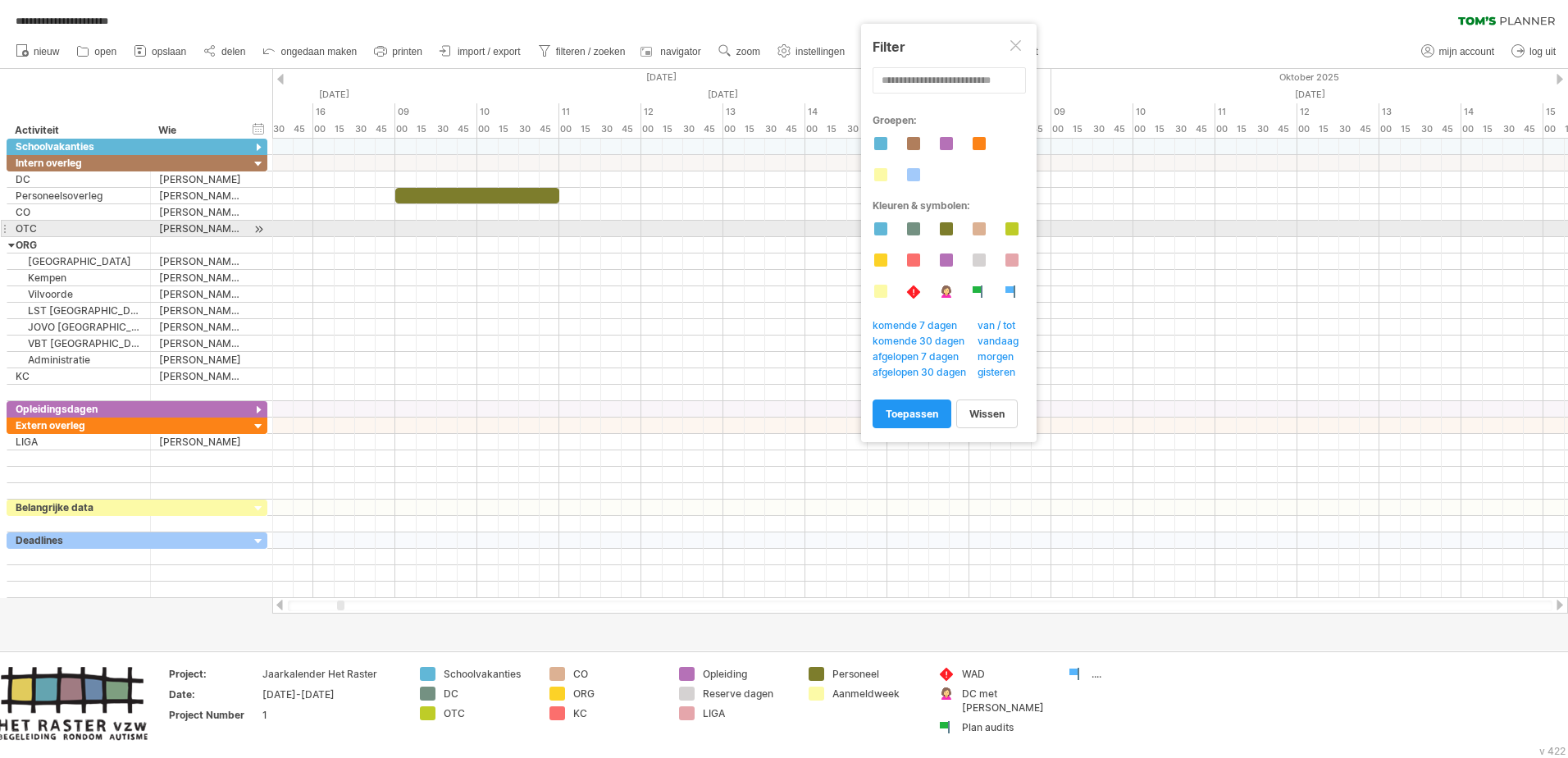
click at [883, 229] on div at bounding box center [881, 229] width 13 height 13
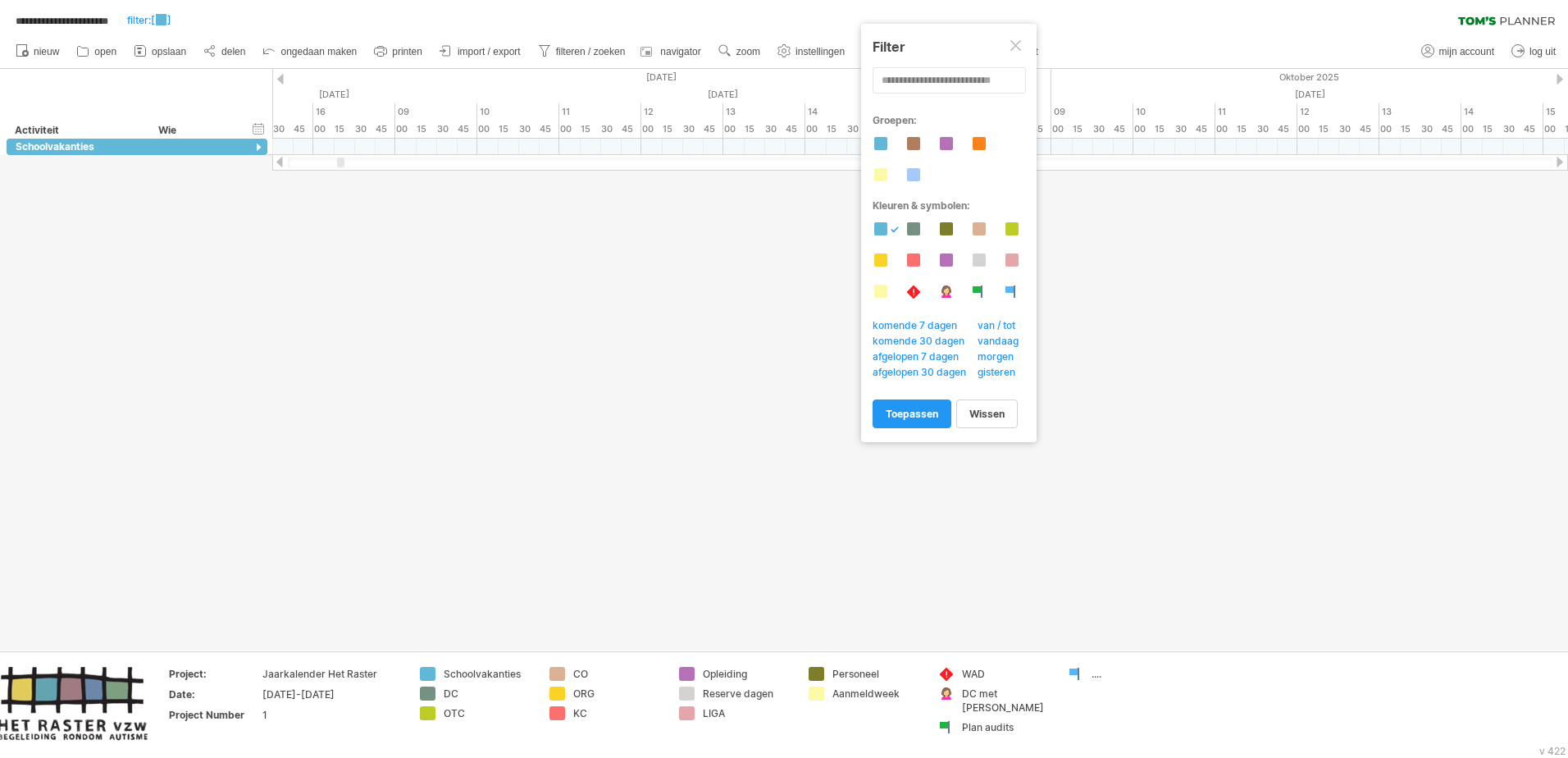
click at [883, 229] on div at bounding box center [881, 229] width 13 height 13
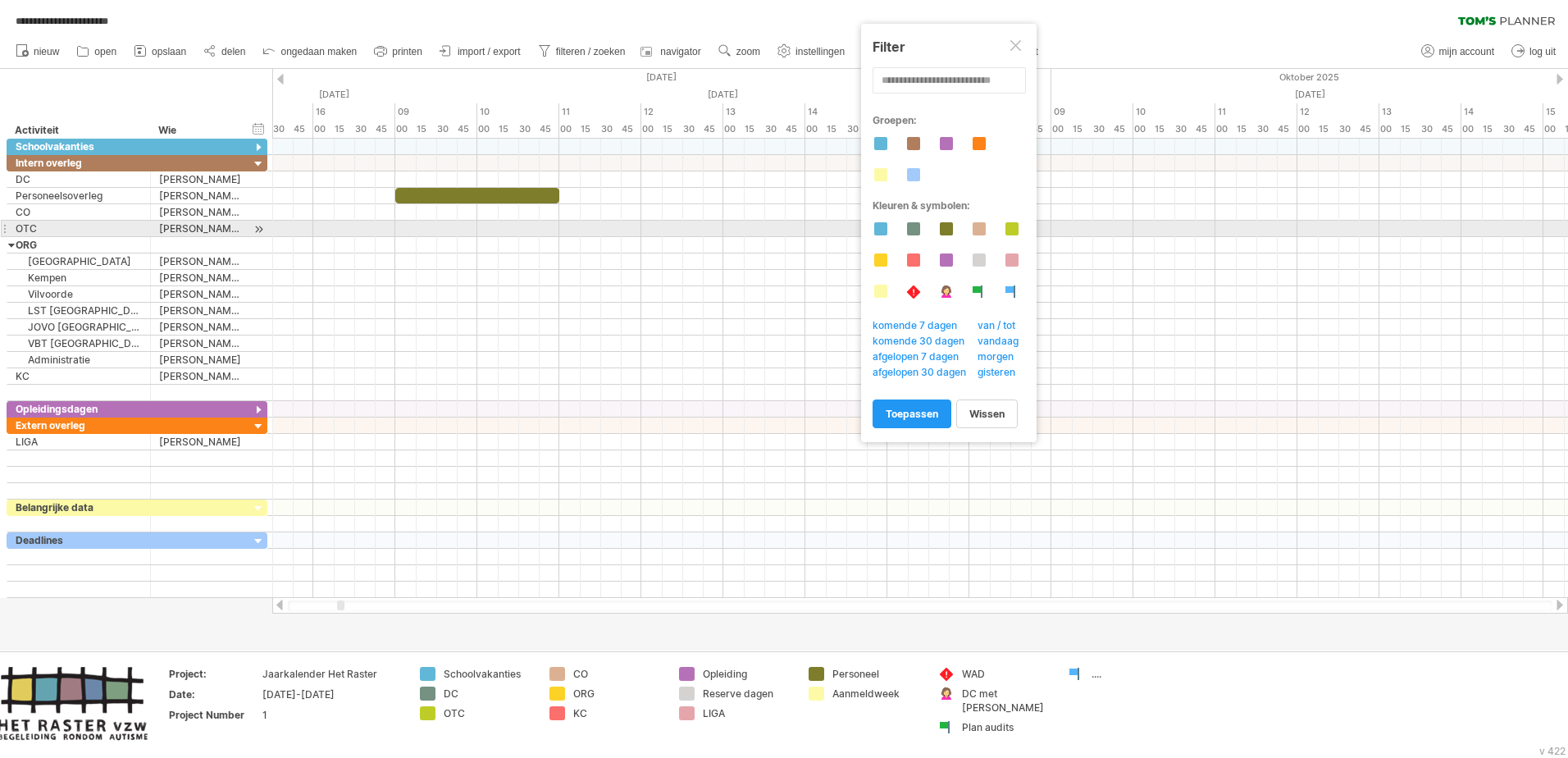
click at [913, 227] on div at bounding box center [913, 229] width 13 height 13
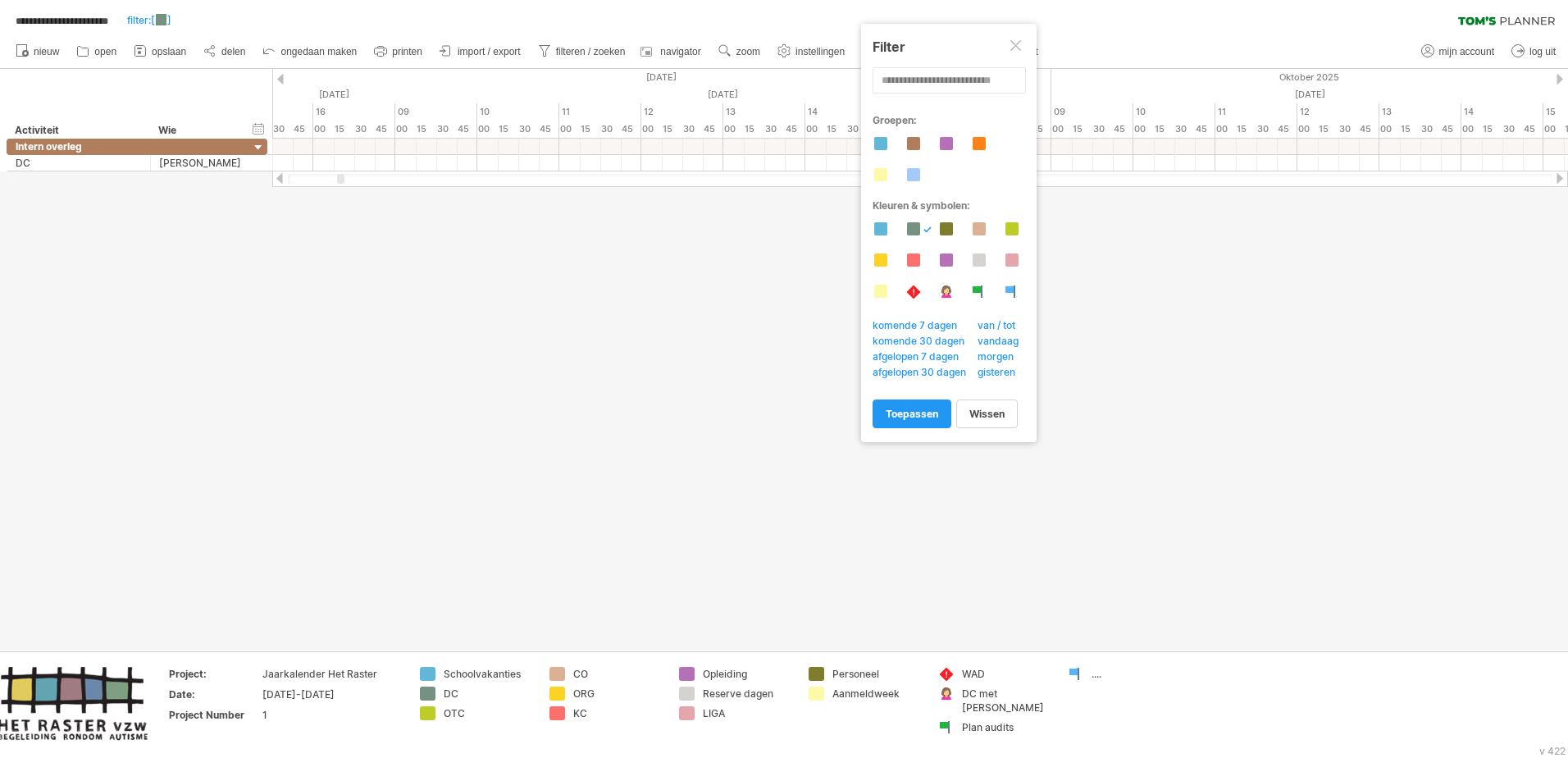
click at [913, 227] on div at bounding box center [913, 229] width 13 height 13
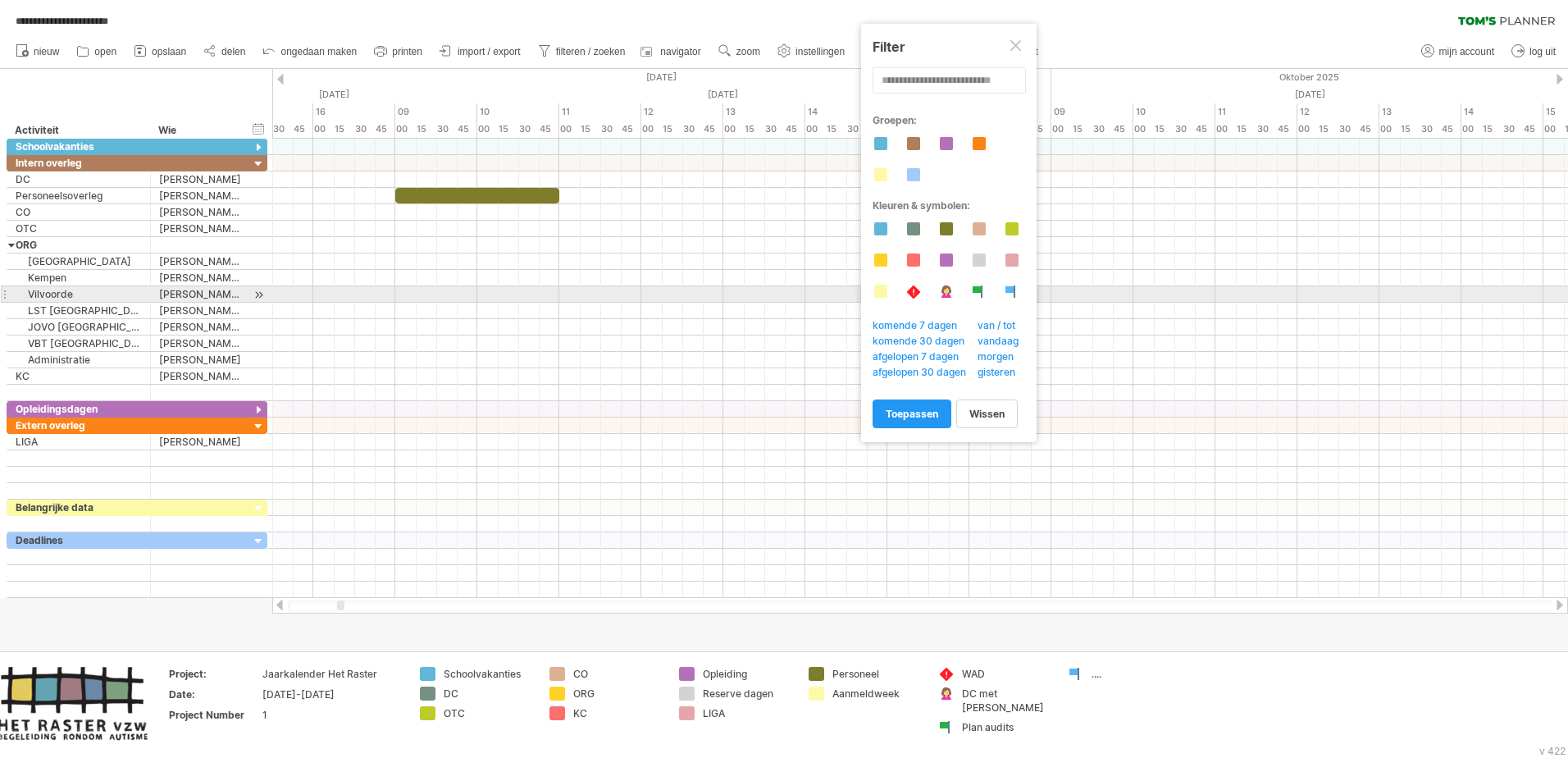
click at [915, 289] on div at bounding box center [912, 292] width 16 height 14
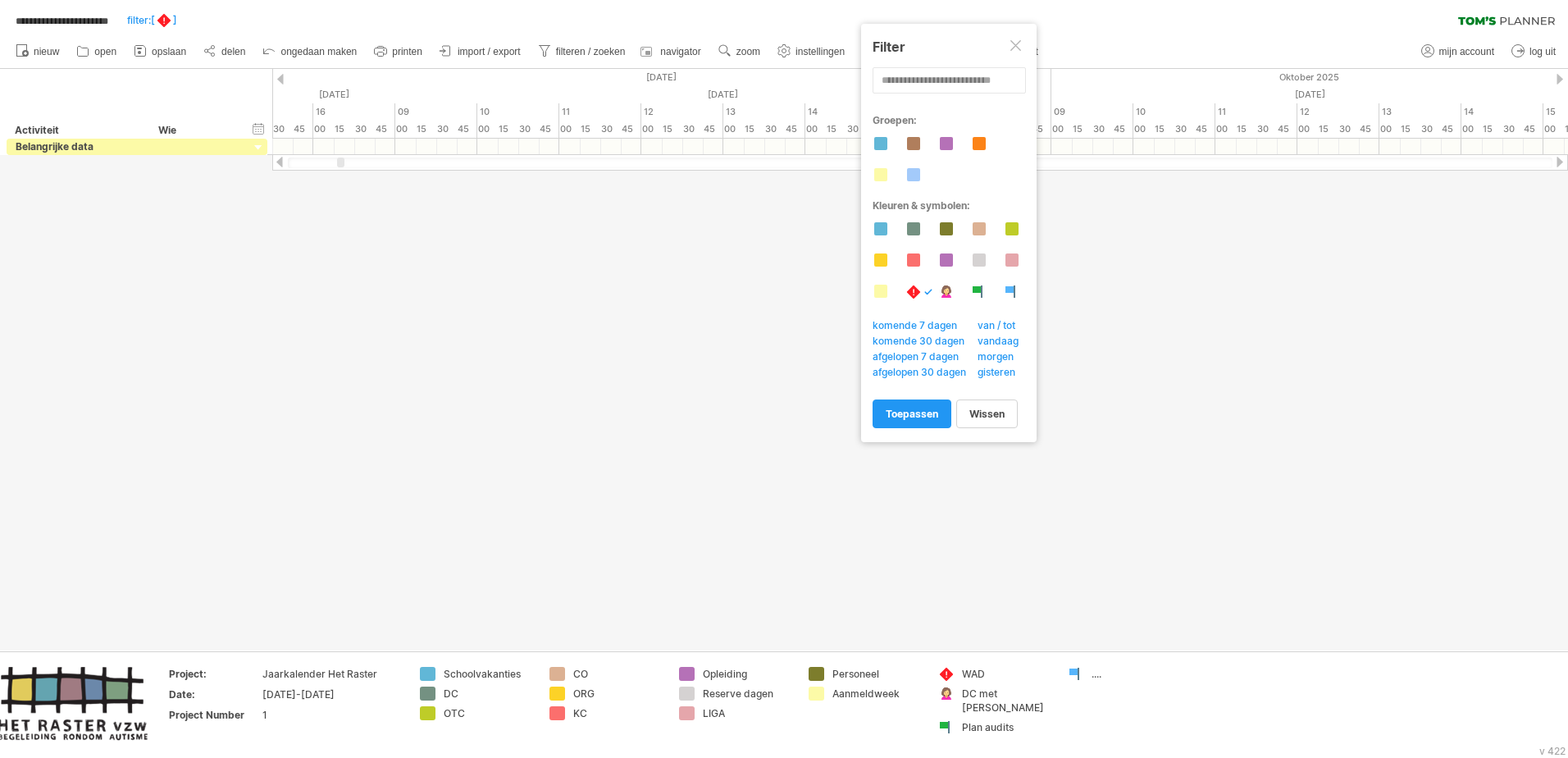
click at [915, 289] on div at bounding box center [912, 292] width 16 height 14
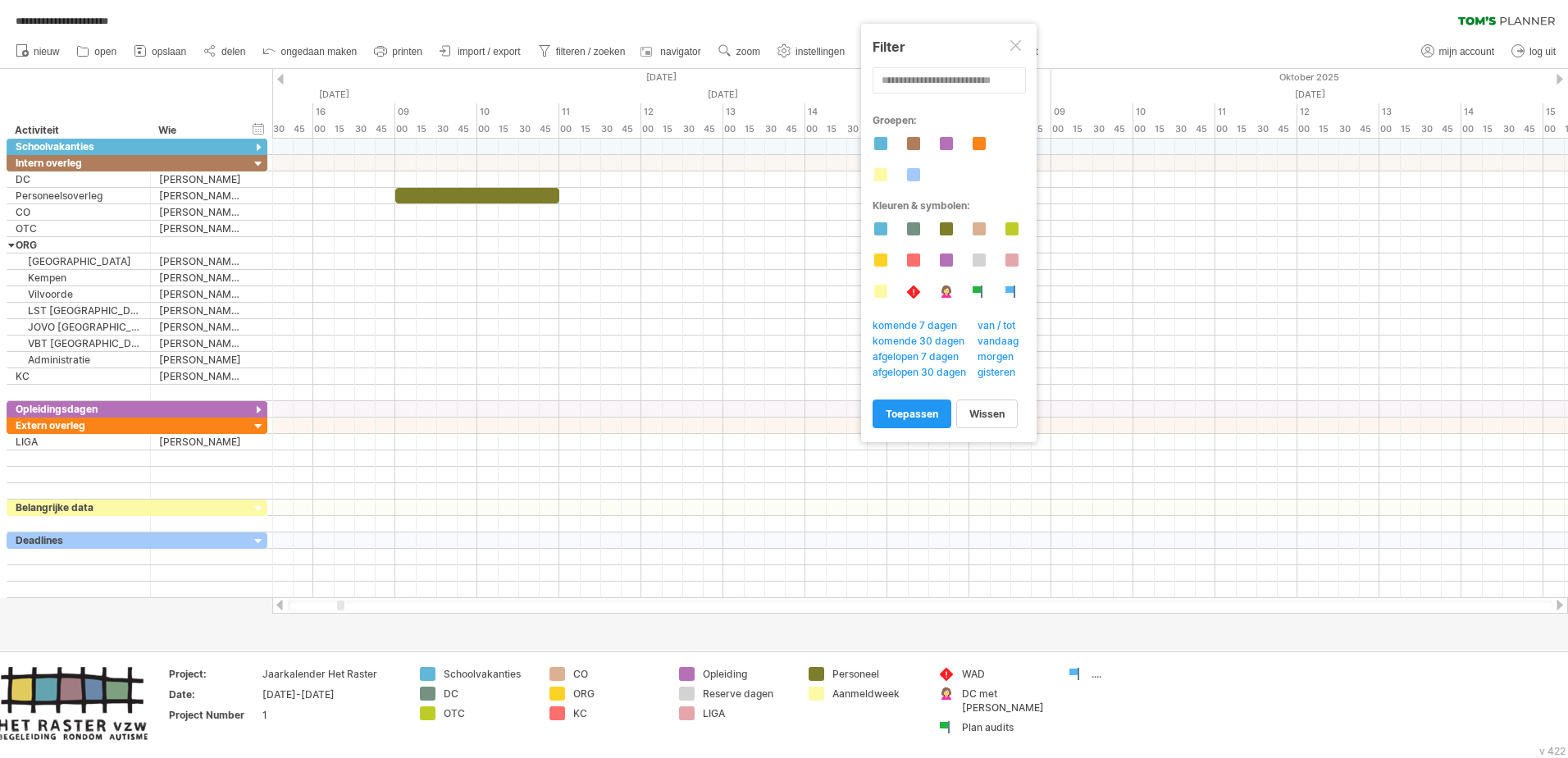
click at [1019, 43] on div at bounding box center [1017, 47] width 13 height 13
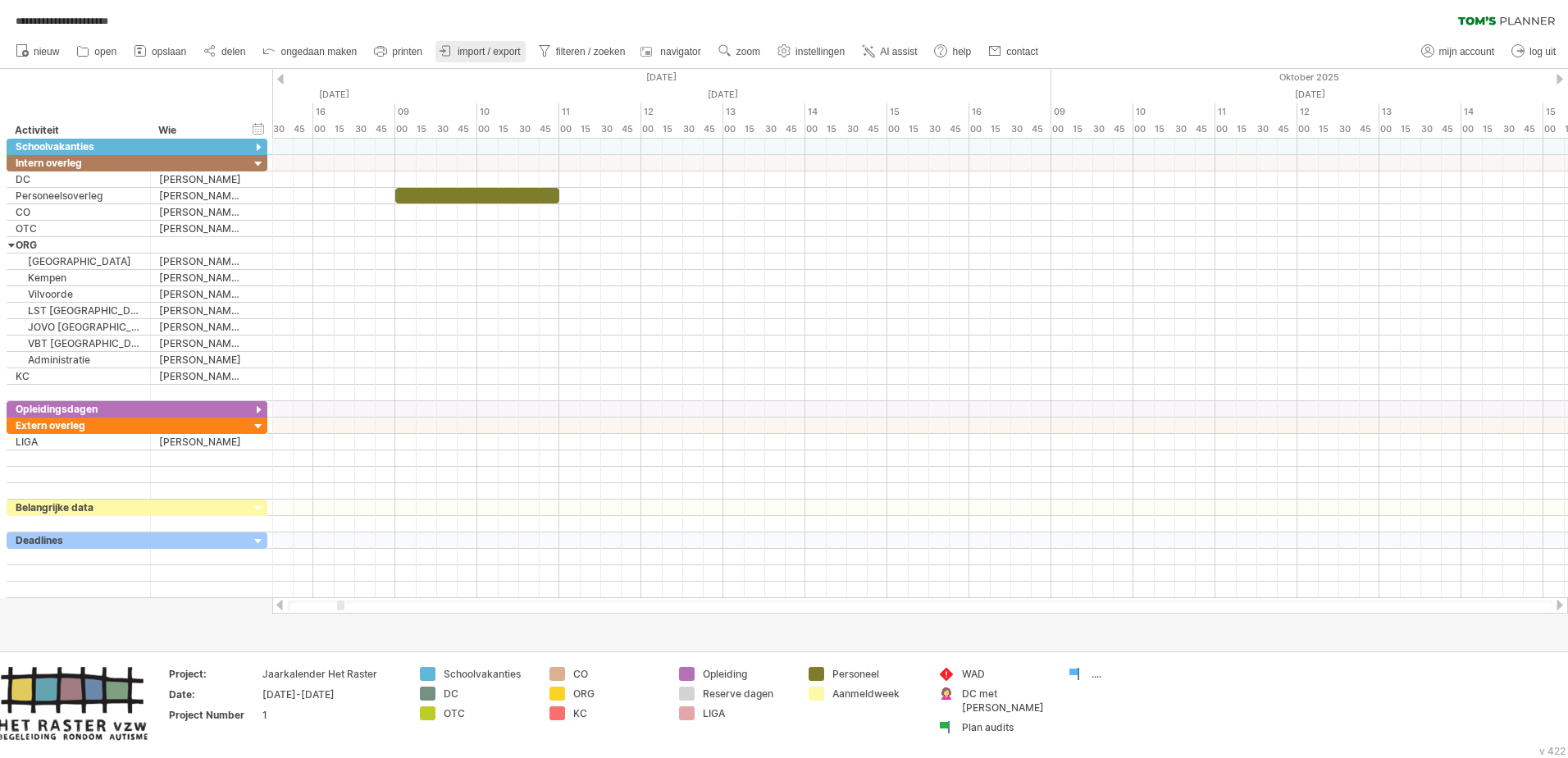
click at [499, 47] on span "import / export" at bounding box center [489, 52] width 63 height 12
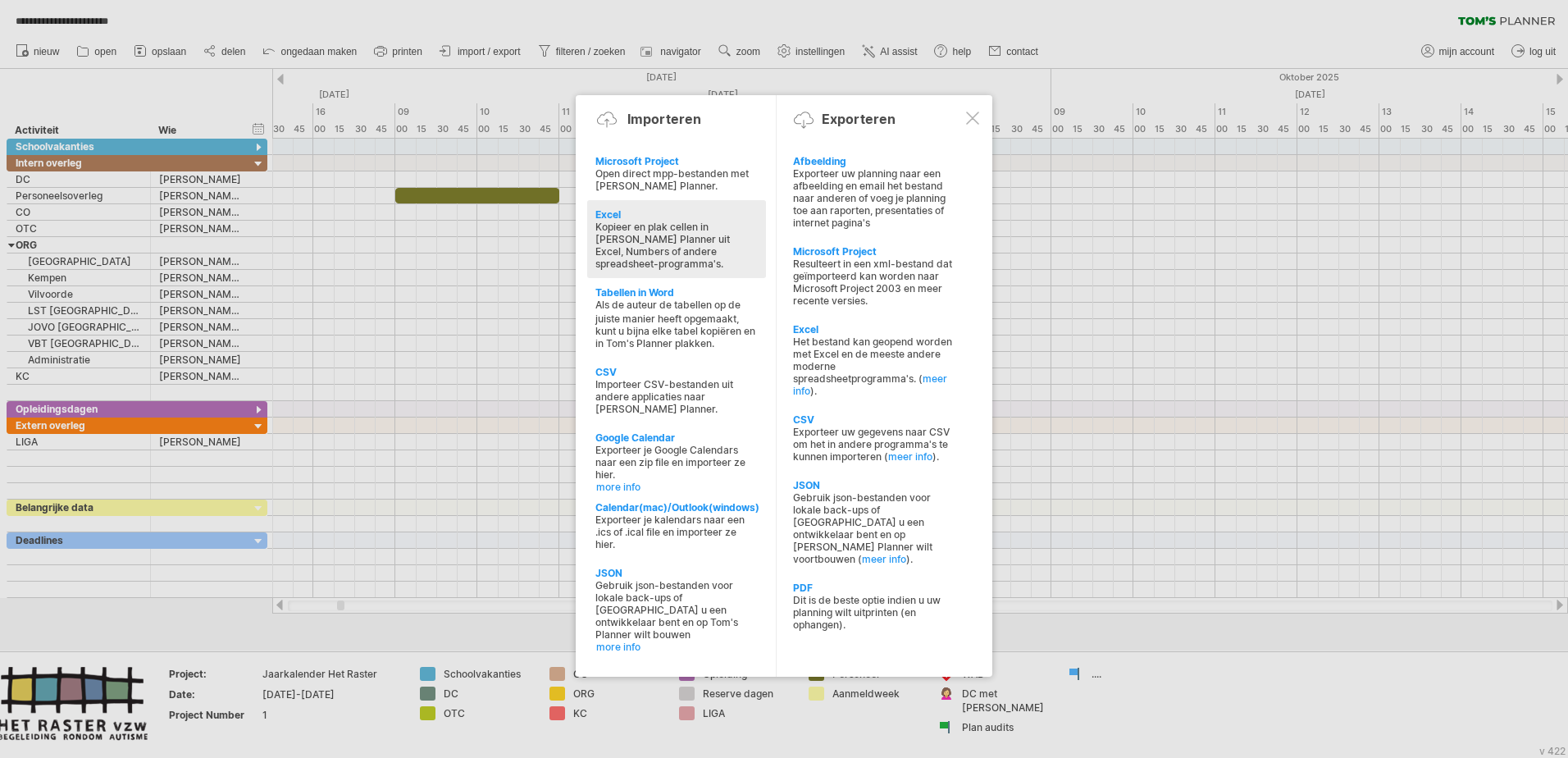
click at [637, 248] on div "Kopieer en plak cellen in [PERSON_NAME] Planner uit Excel, Numbers of andere sp…" at bounding box center [676, 246] width 162 height 49
type textarea "**********"
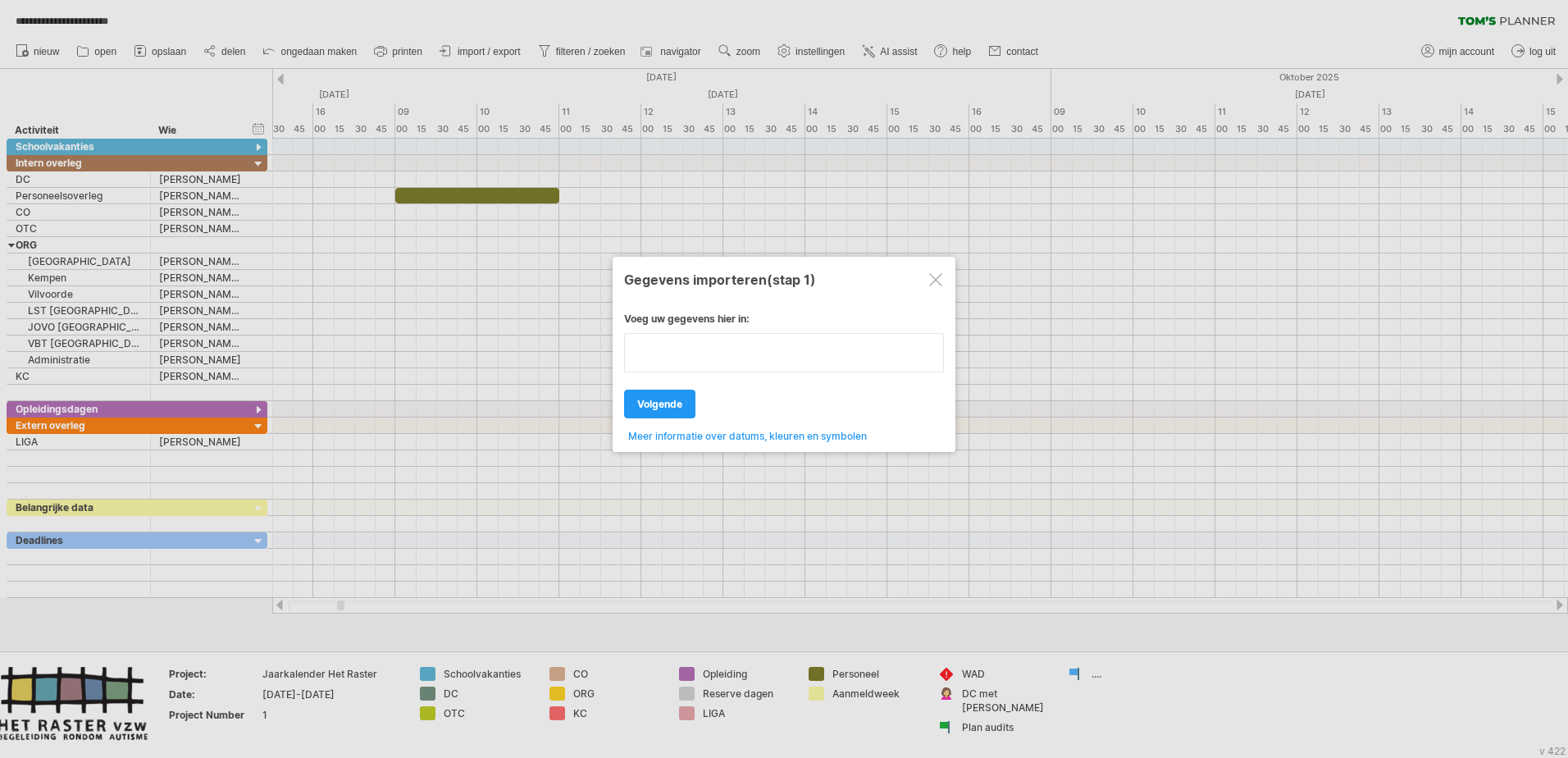
click at [698, 374] on div "Voeg uw gegevens hier in: Uw gegevens: Weekenddagen ' ma di Volgende ." at bounding box center [784, 371] width 320 height 142
type textarea "**********"
click at [939, 275] on div at bounding box center [936, 280] width 13 height 13
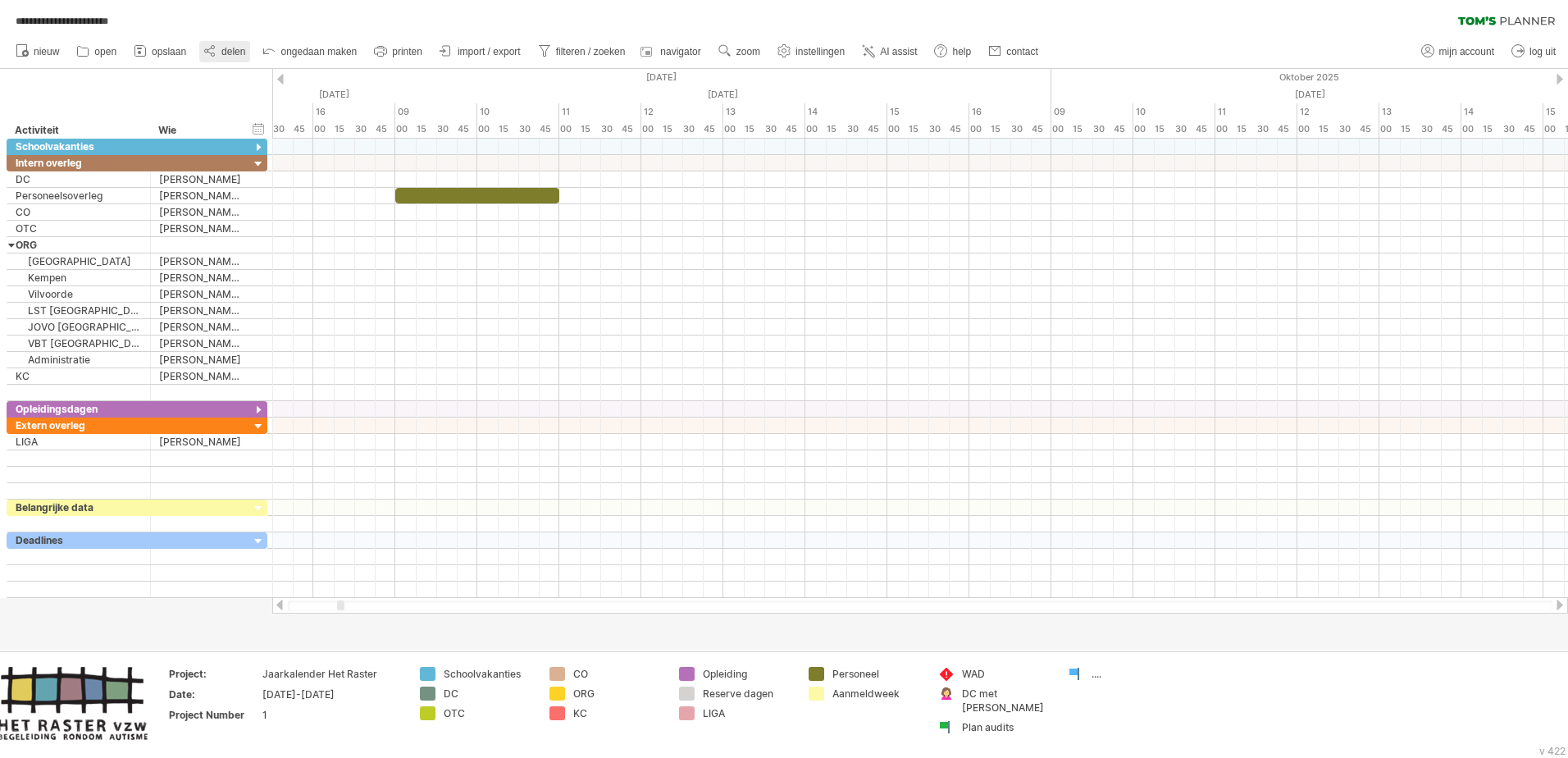
click at [222, 48] on link "delen" at bounding box center [225, 52] width 51 height 21
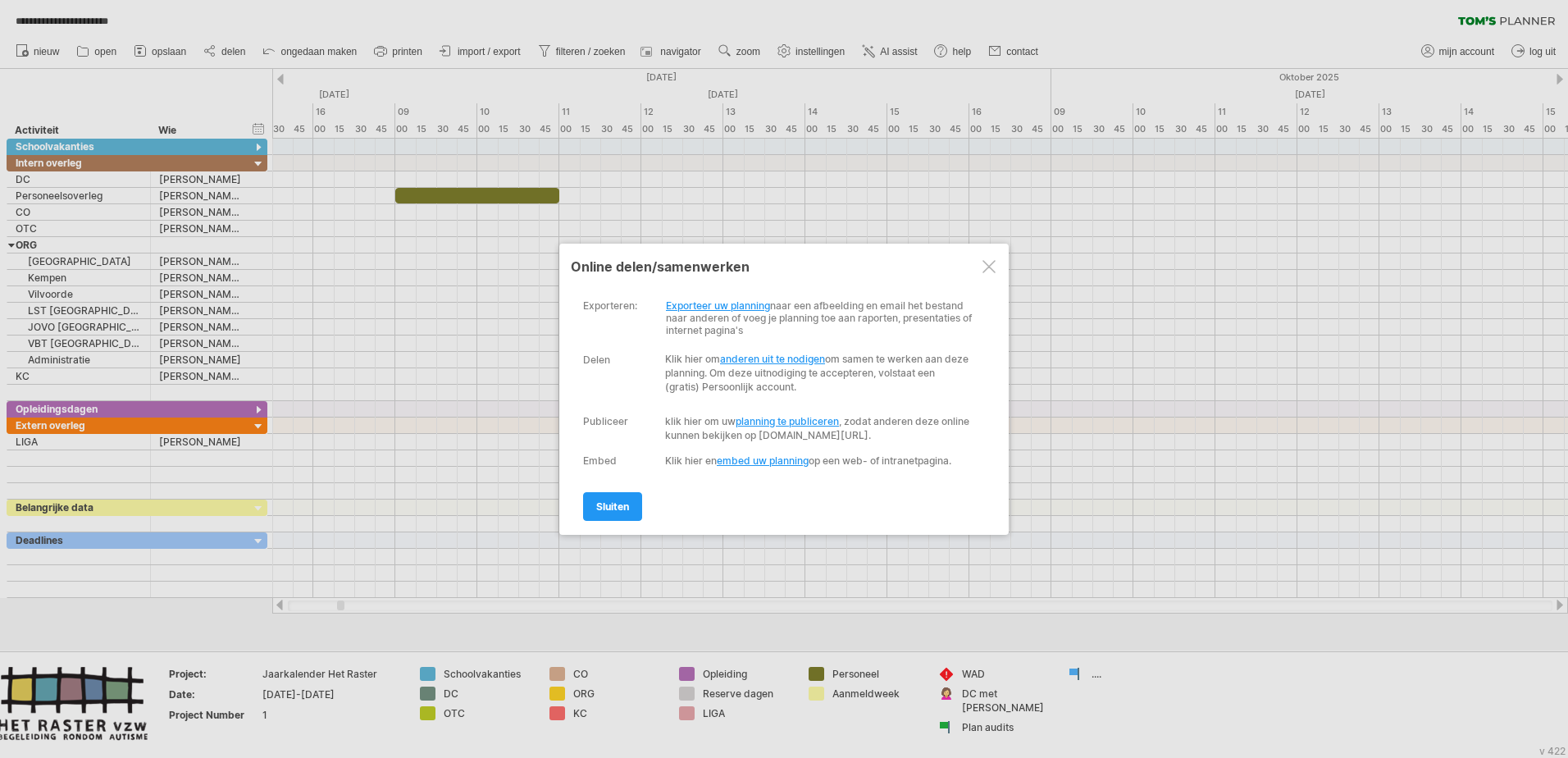
click at [717, 301] on link "Exporteer uw planning" at bounding box center [718, 305] width 104 height 12
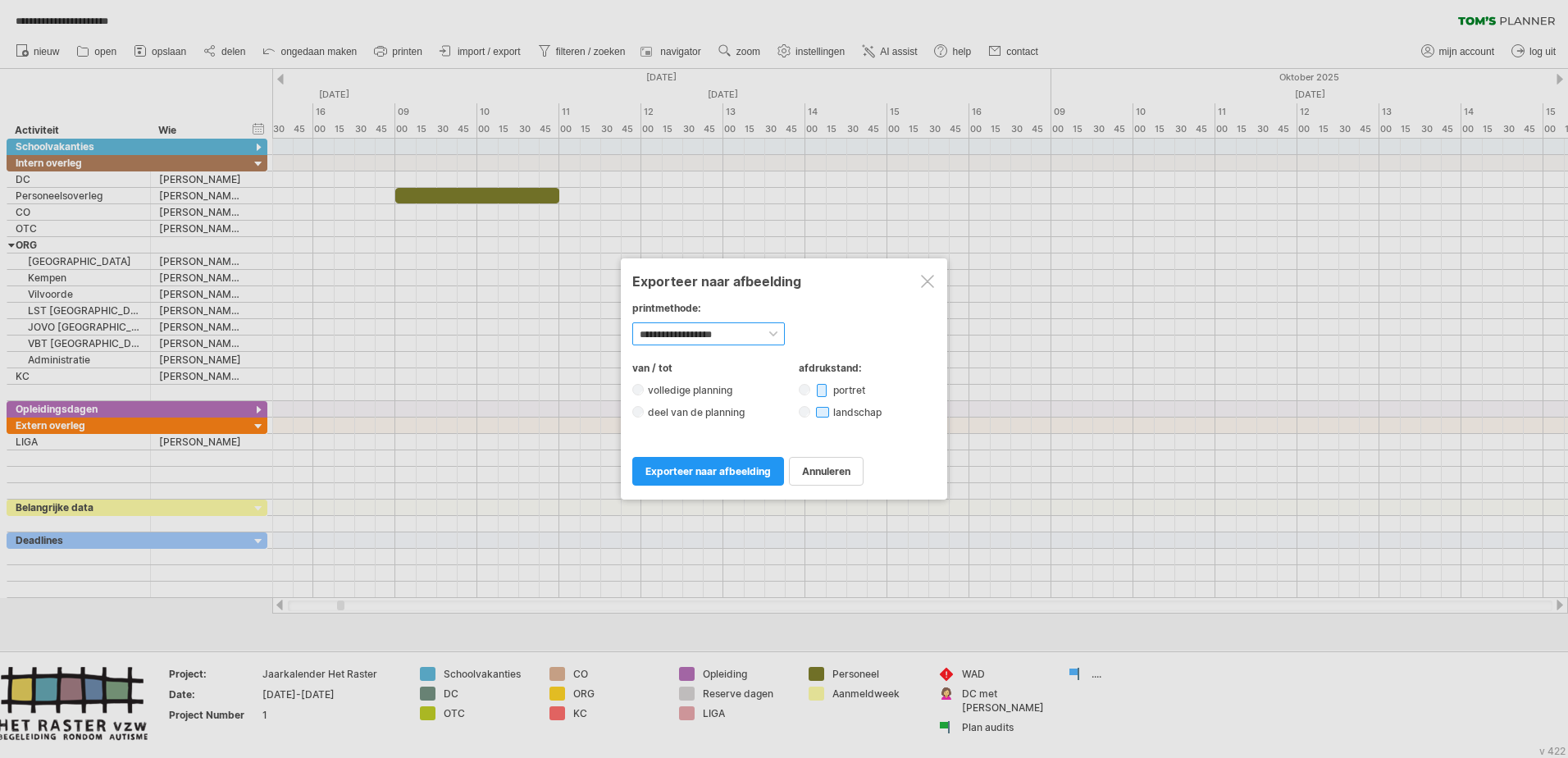
click at [772, 330] on select "**********" at bounding box center [708, 334] width 152 height 23
select select "*********"
click at [632, 322] on select "**********" at bounding box center [708, 334] width 152 height 23
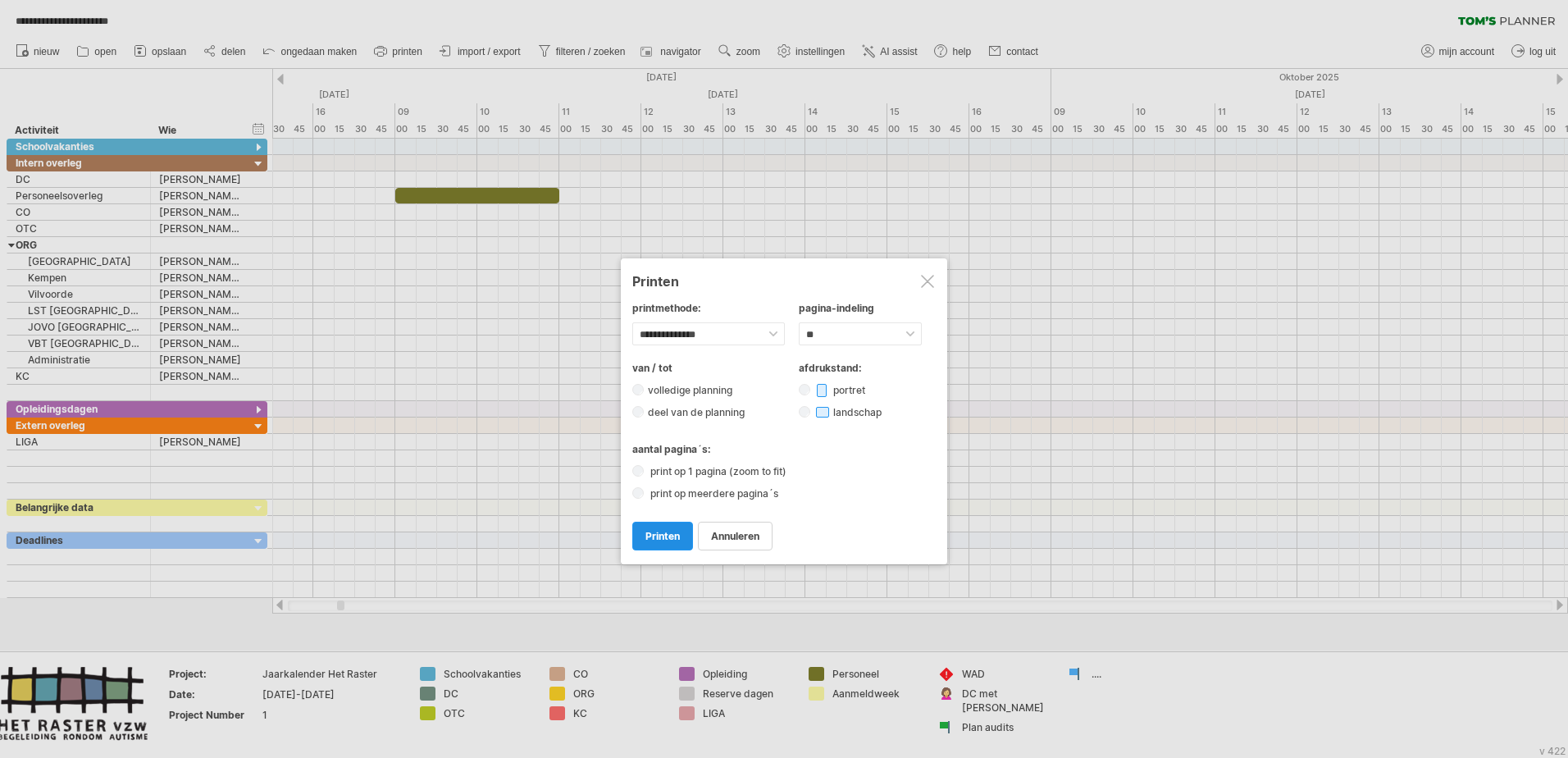
click at [679, 462] on span "printen" at bounding box center [663, 536] width 35 height 12
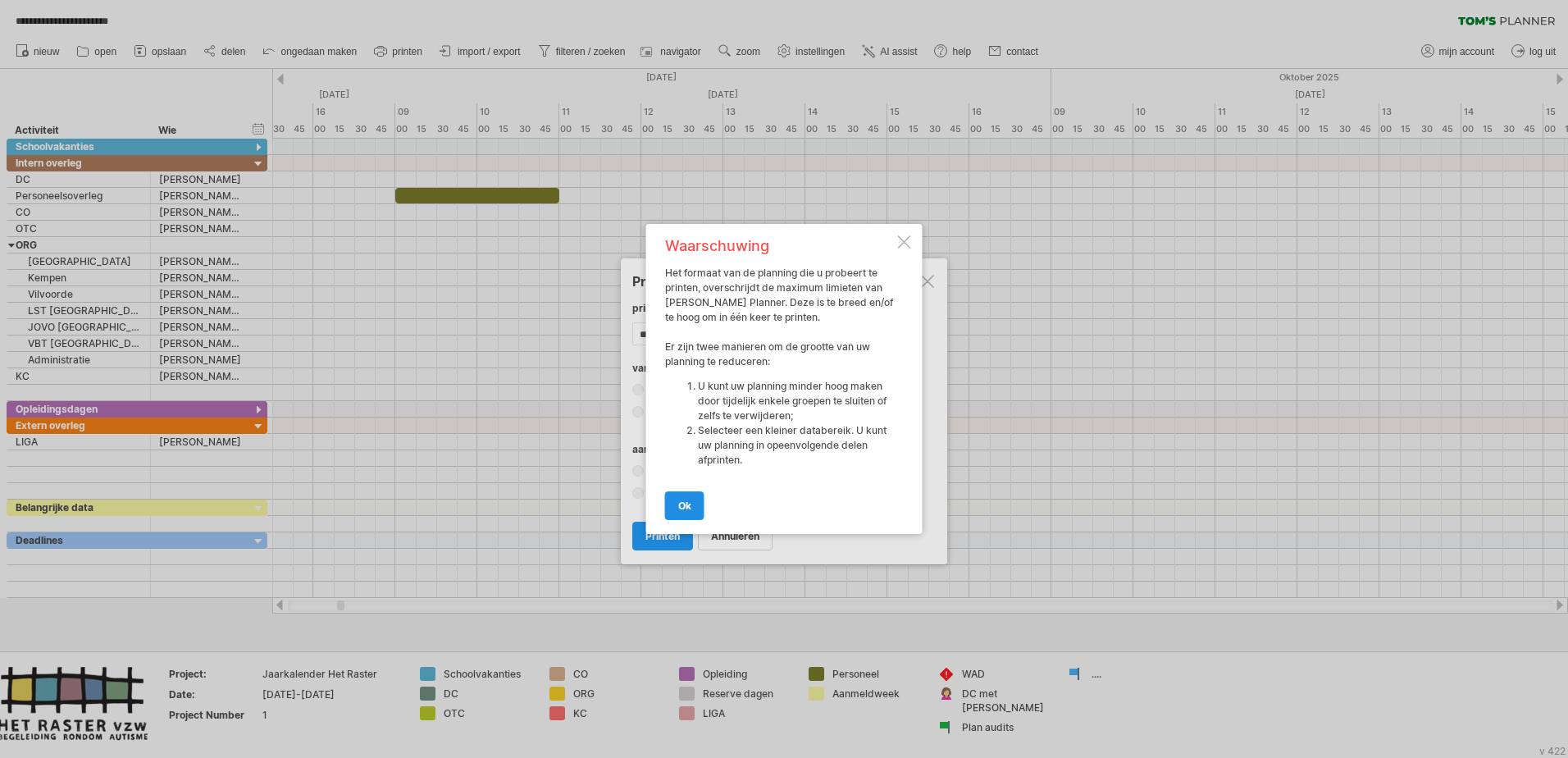
click at [690, 462] on span "ok" at bounding box center [685, 505] width 13 height 12
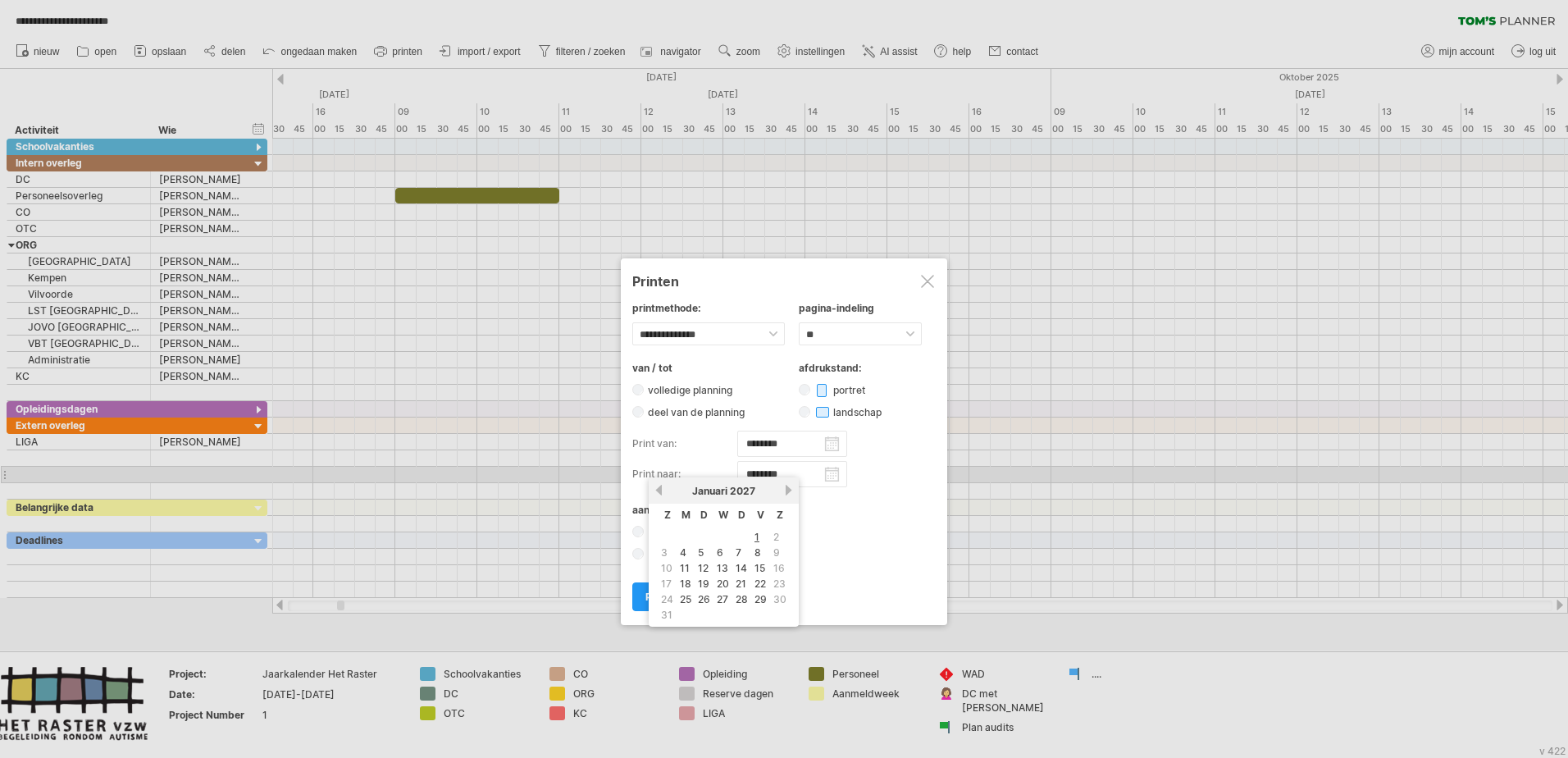
click at [836, 462] on input "********" at bounding box center [791, 475] width 110 height 26
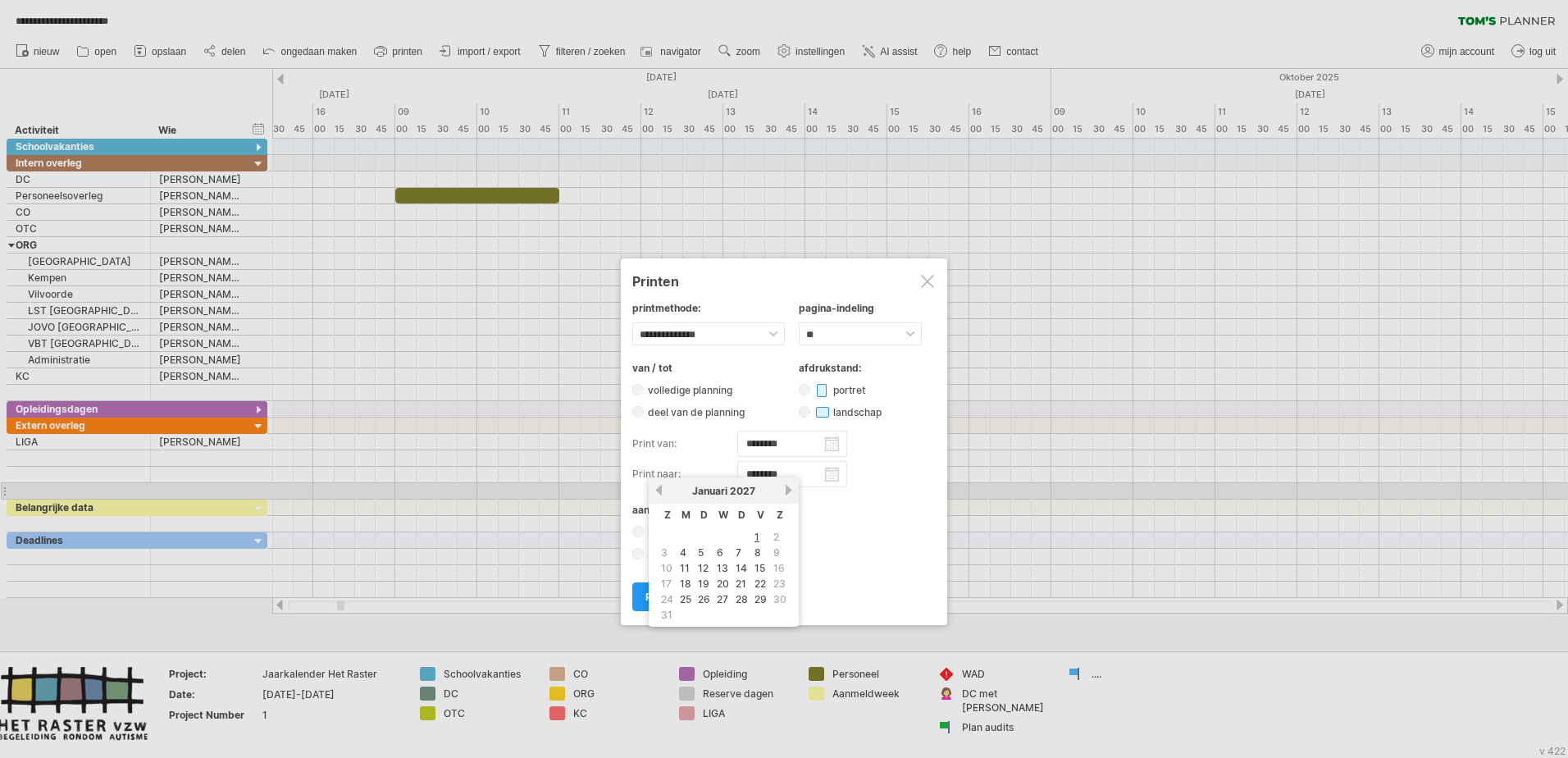
click at [661, 462] on link "vorige" at bounding box center [659, 490] width 12 height 12
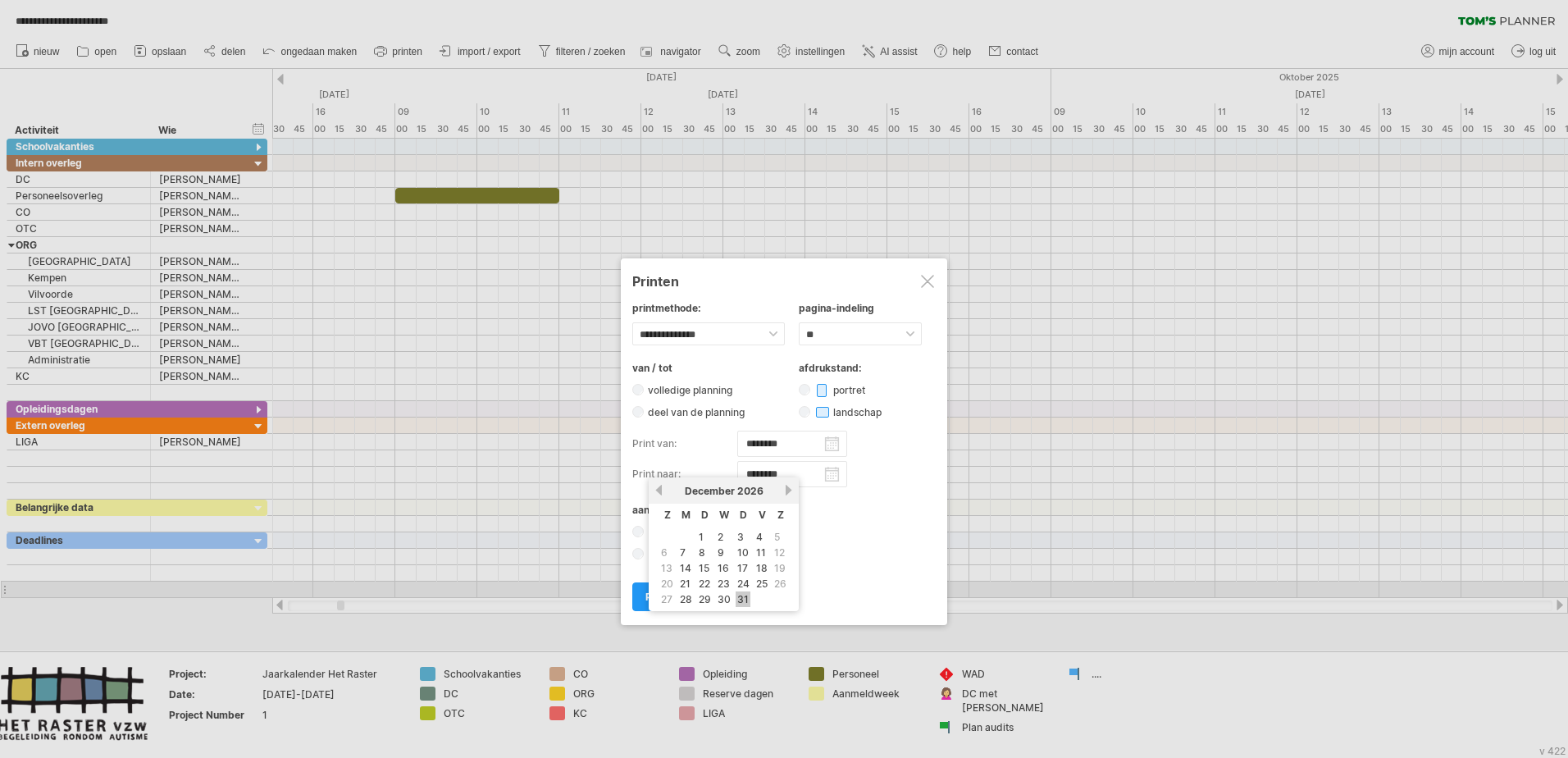
click at [744, 462] on link "31" at bounding box center [743, 599] width 15 height 16
type input "********"
click at [673, 462] on span "printen" at bounding box center [663, 597] width 35 height 12
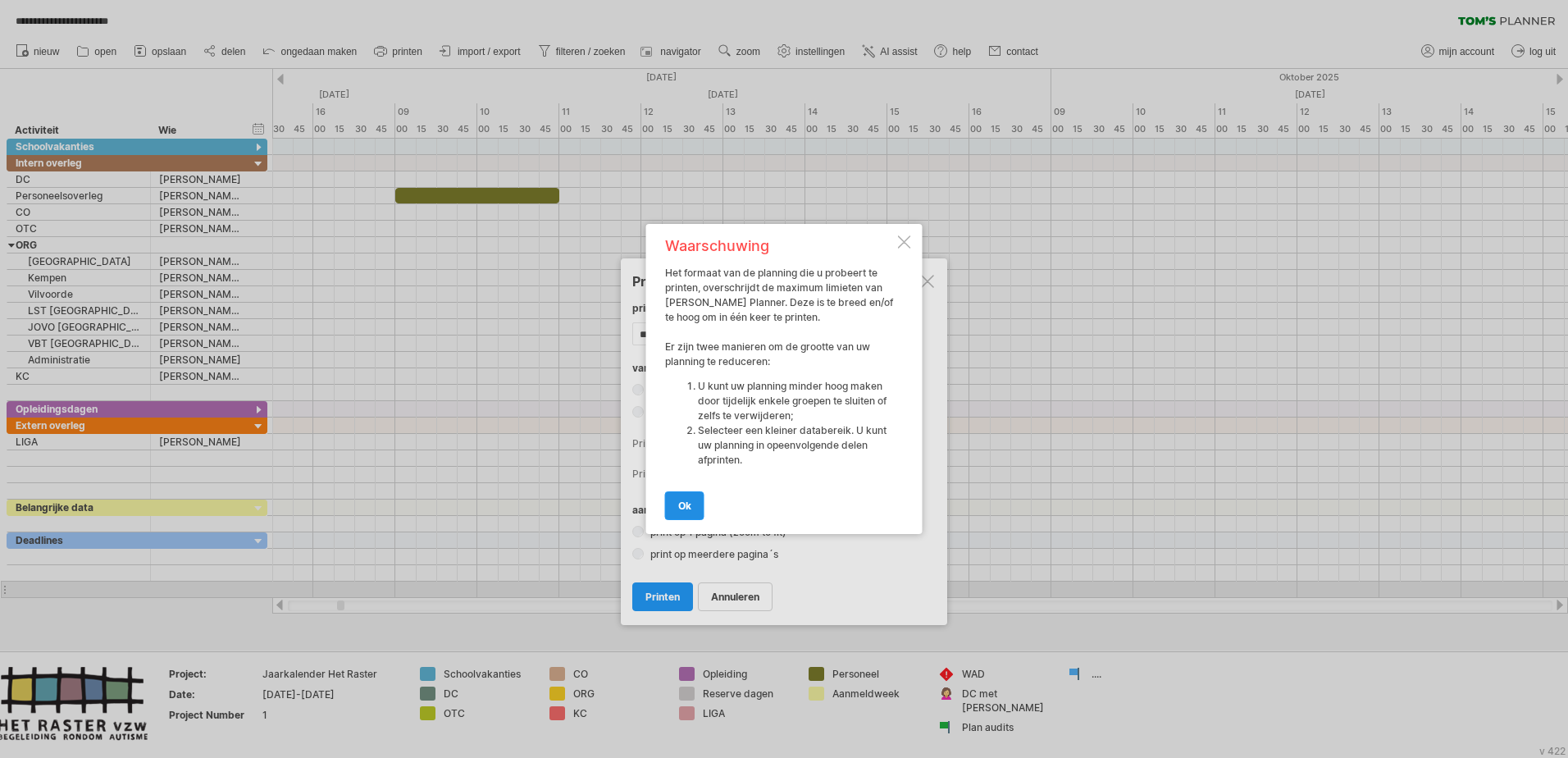
click at [685, 462] on span "ok" at bounding box center [685, 505] width 13 height 12
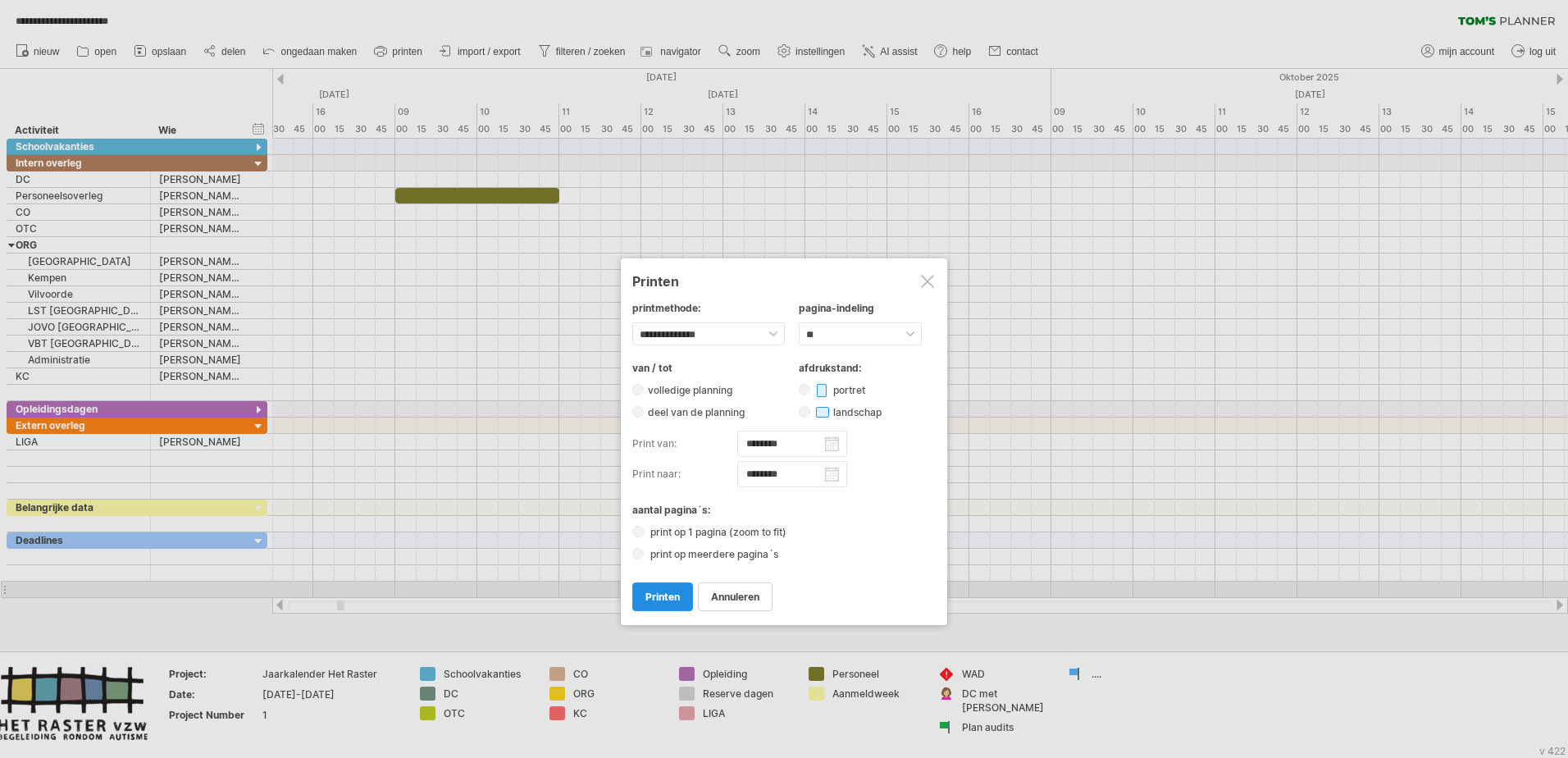
click at [673, 462] on span "printen" at bounding box center [663, 597] width 35 height 12
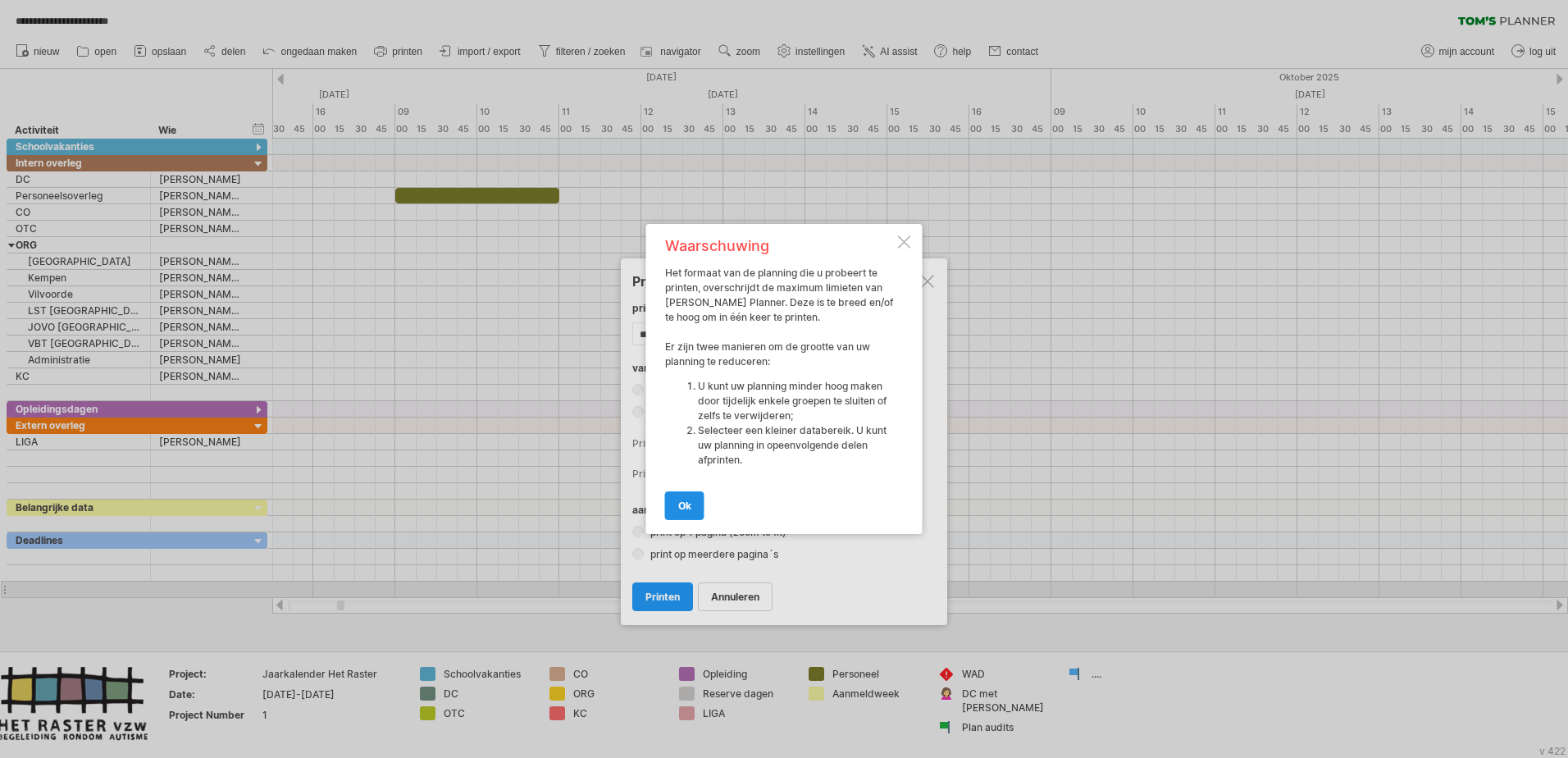
click at [695, 462] on link "ok" at bounding box center [685, 506] width 40 height 29
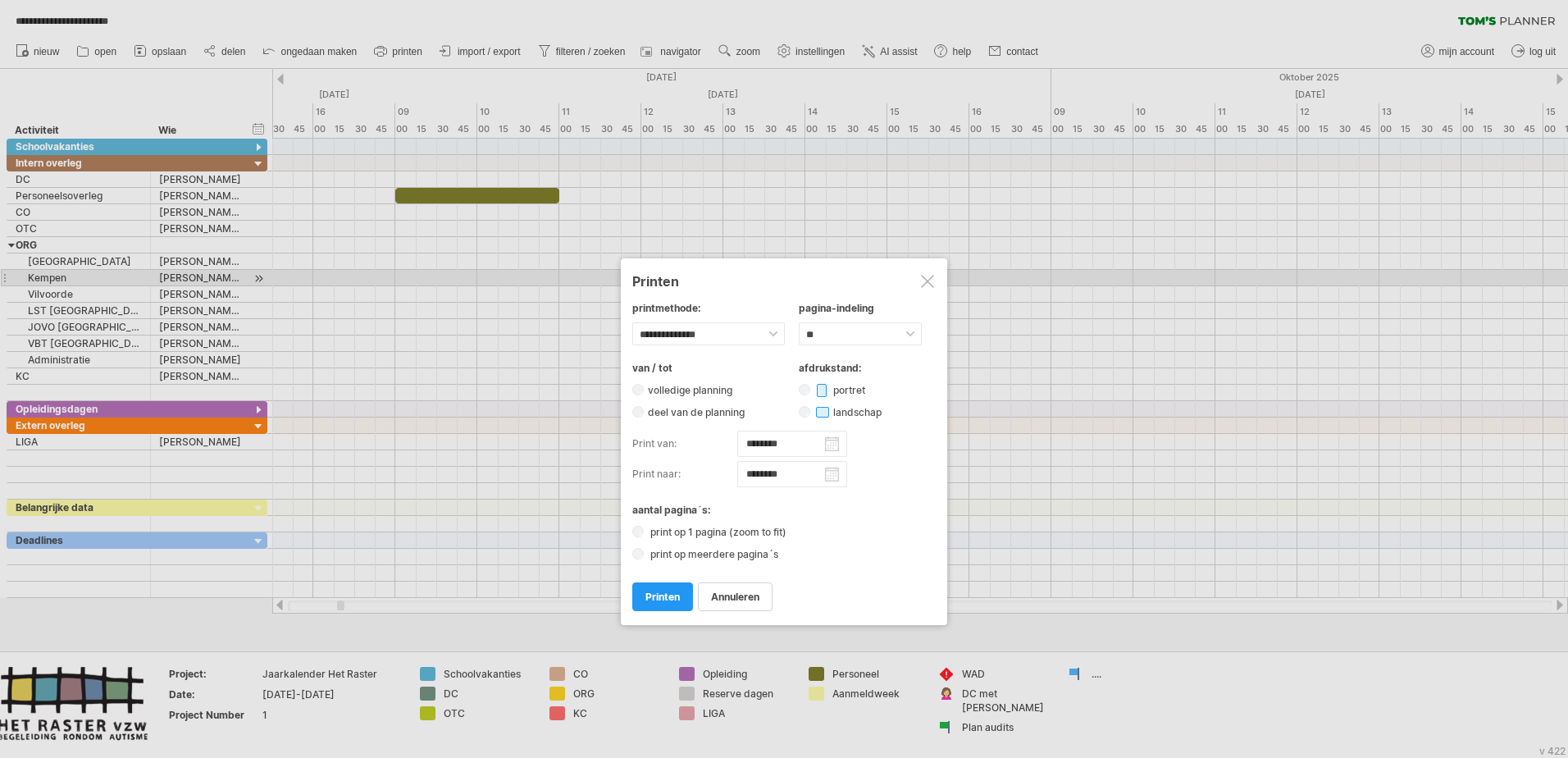
click at [931, 282] on div at bounding box center [927, 282] width 13 height 13
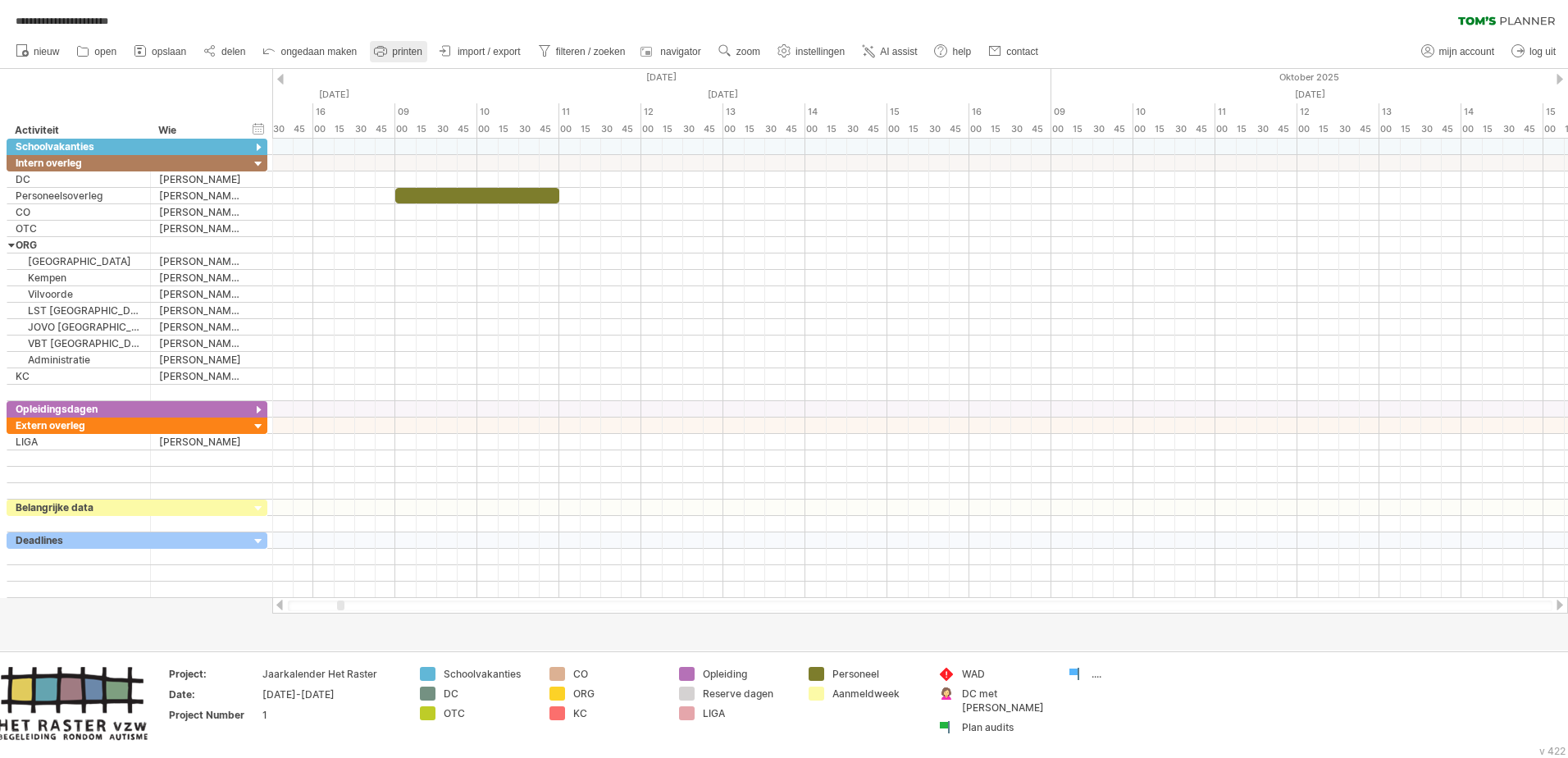
click at [410, 50] on span "printen" at bounding box center [407, 52] width 30 height 12
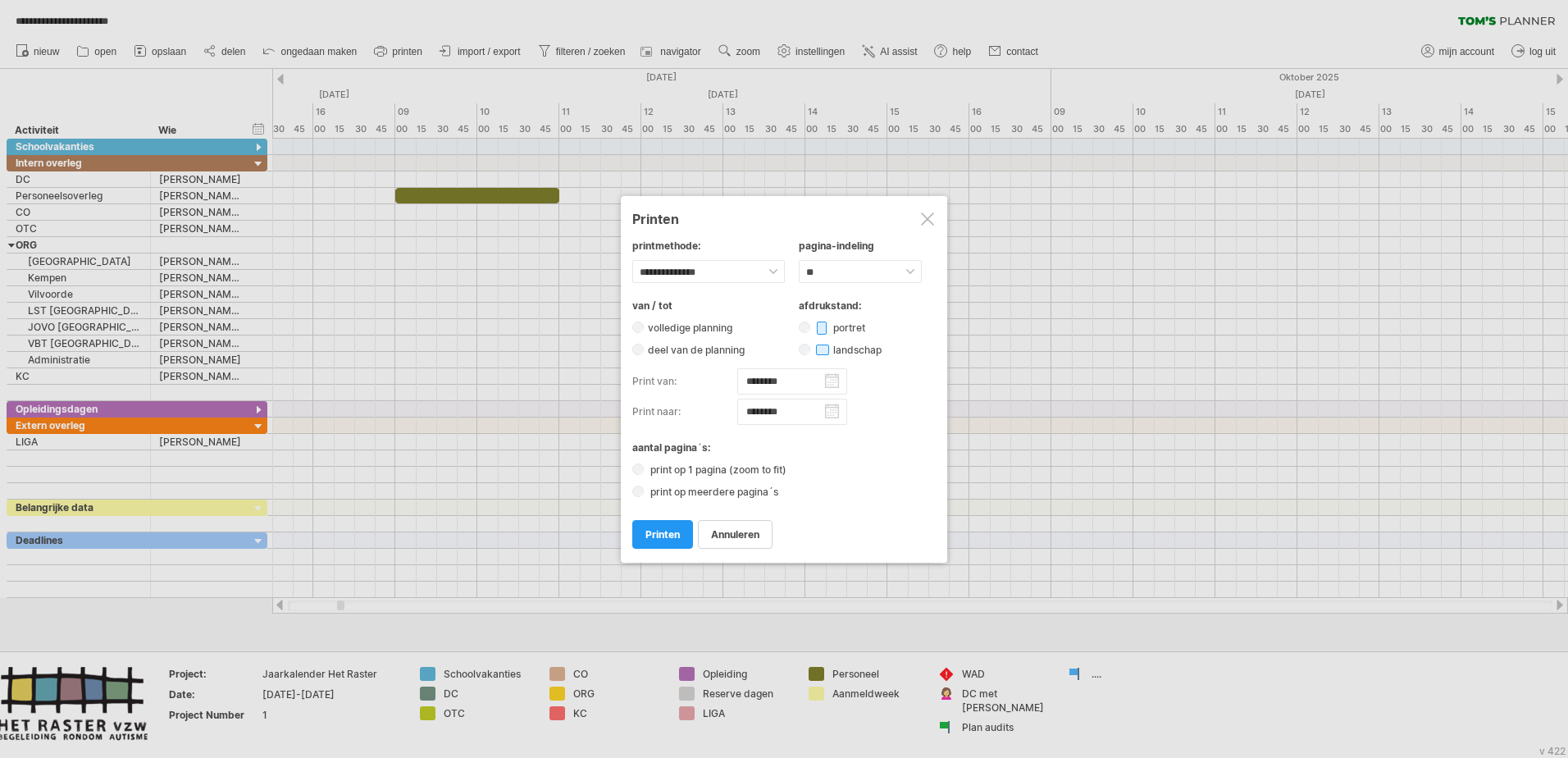
click at [484, 49] on div at bounding box center [784, 379] width 1568 height 758
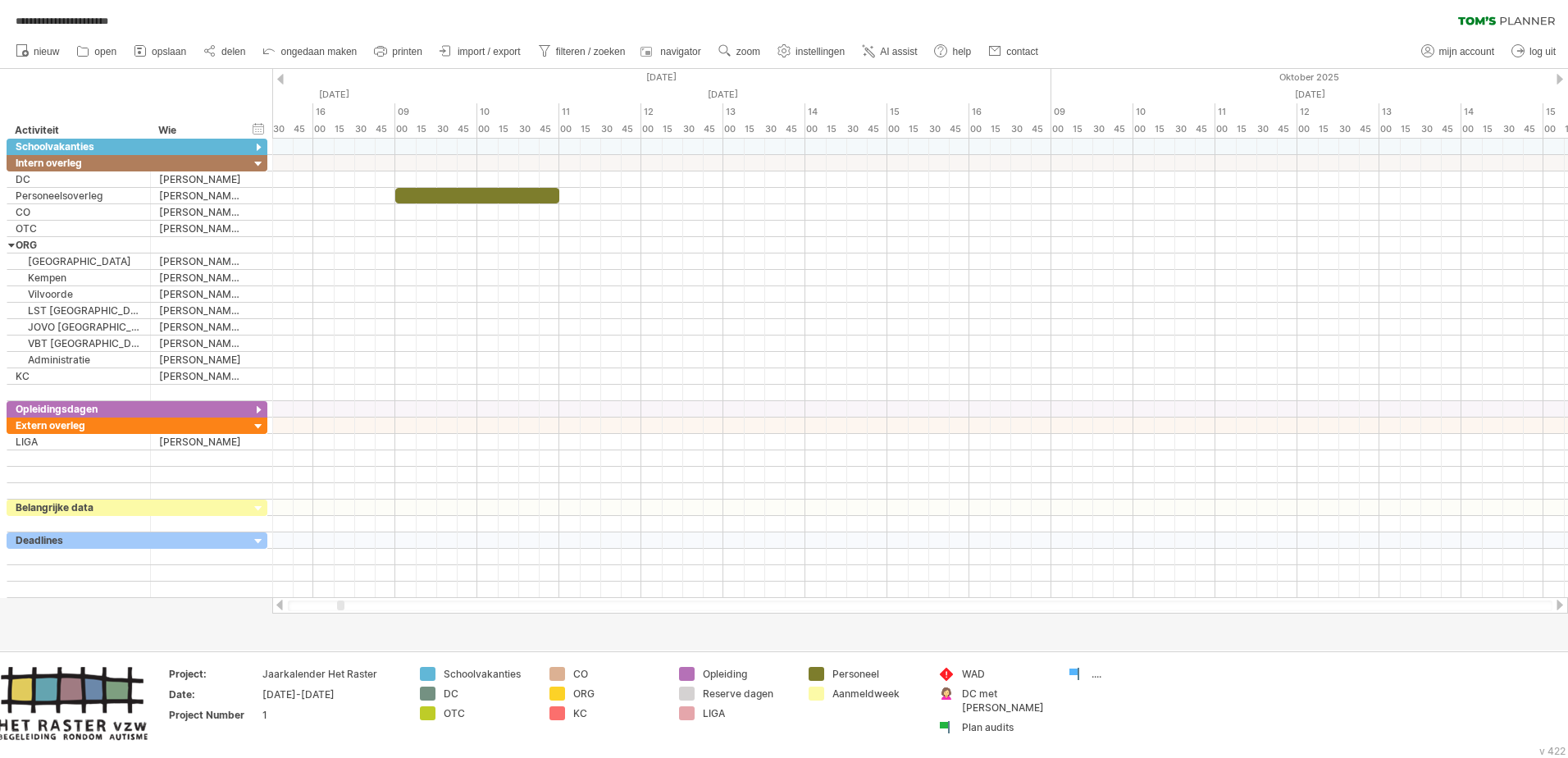
click at [484, 49] on span "import / export" at bounding box center [489, 52] width 63 height 12
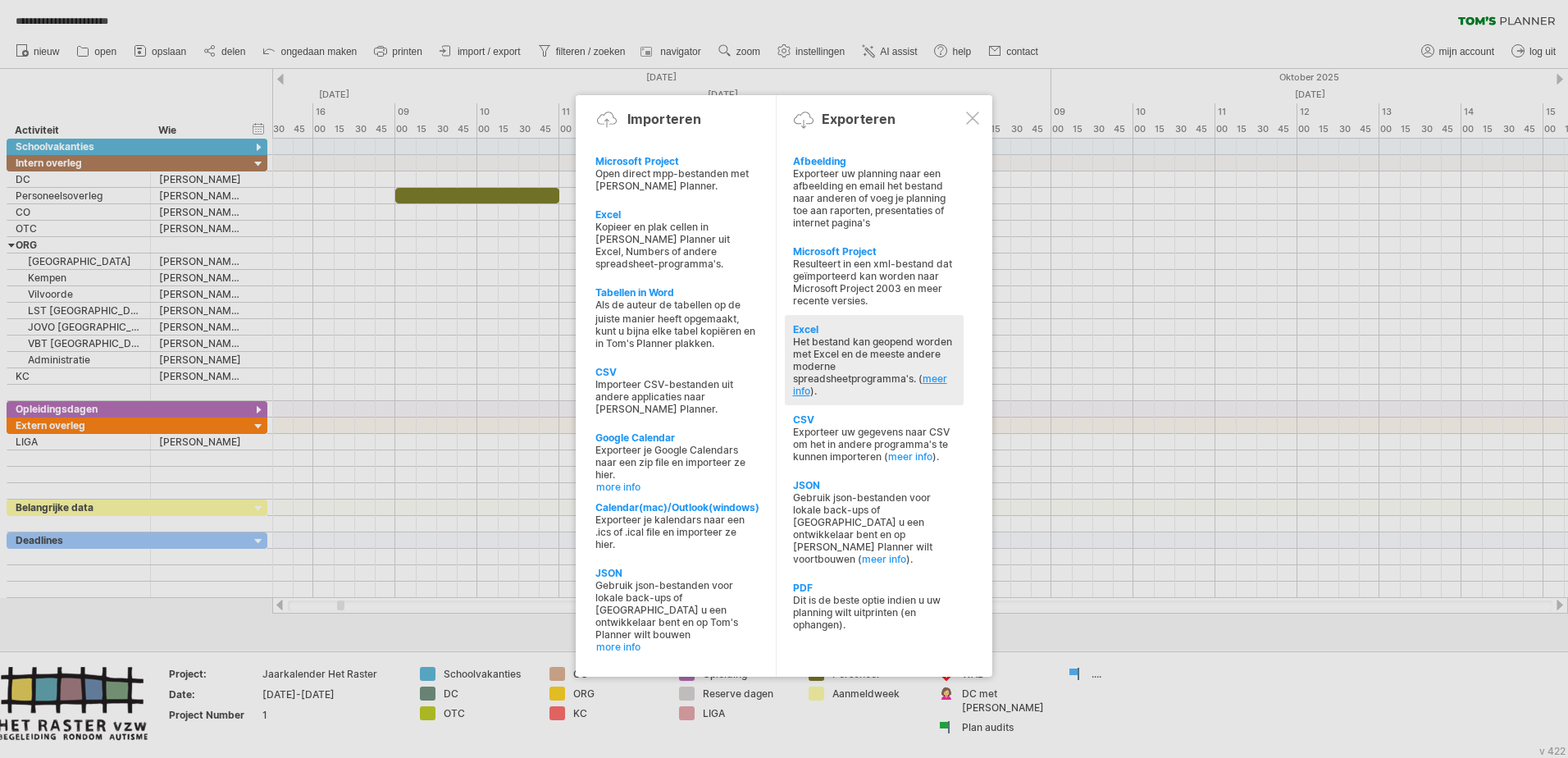
click at [934, 374] on link "meer info" at bounding box center [870, 385] width 154 height 25
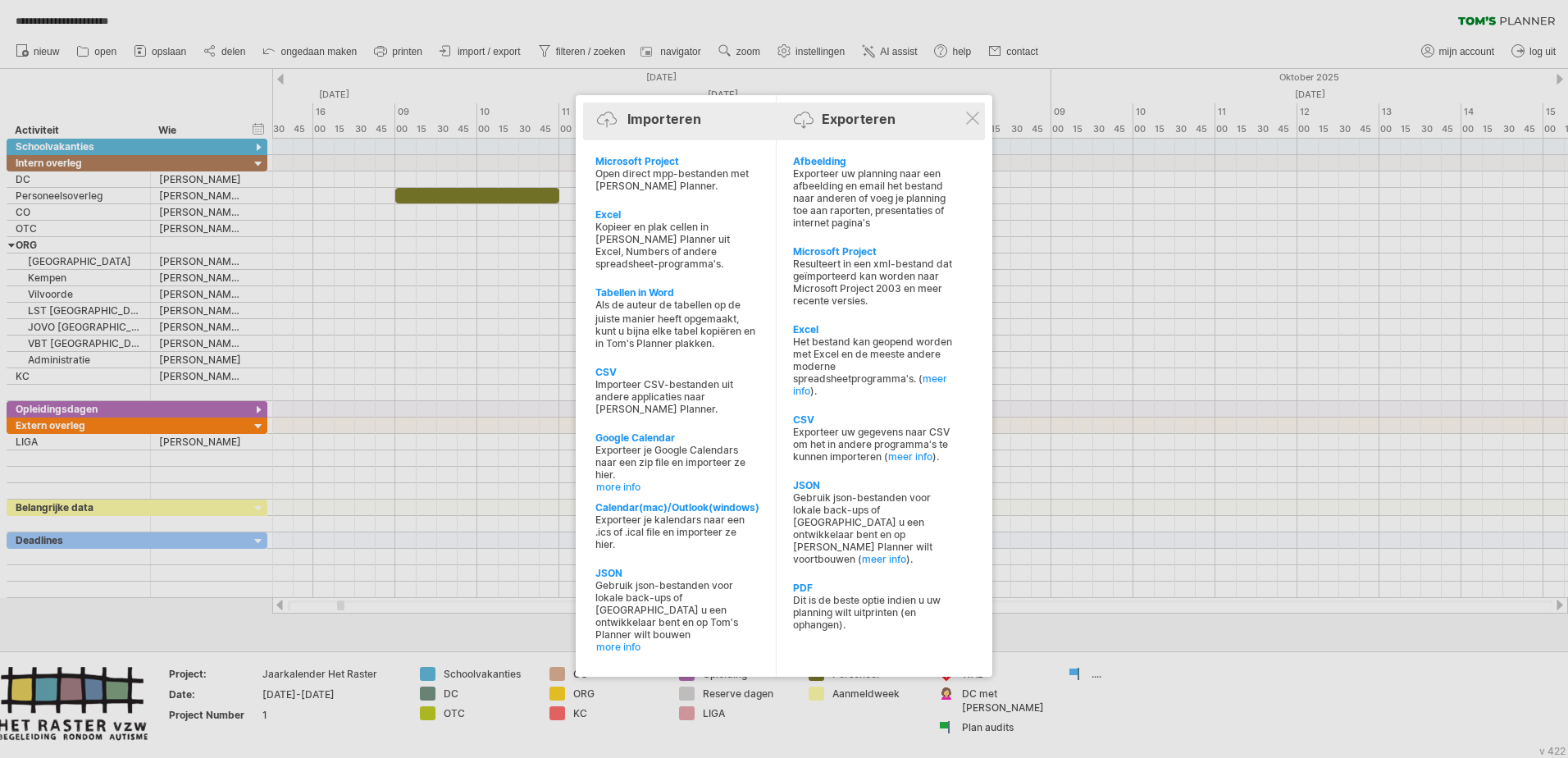
click at [979, 128] on div "Importeren Exporteren" at bounding box center [784, 122] width 394 height 25
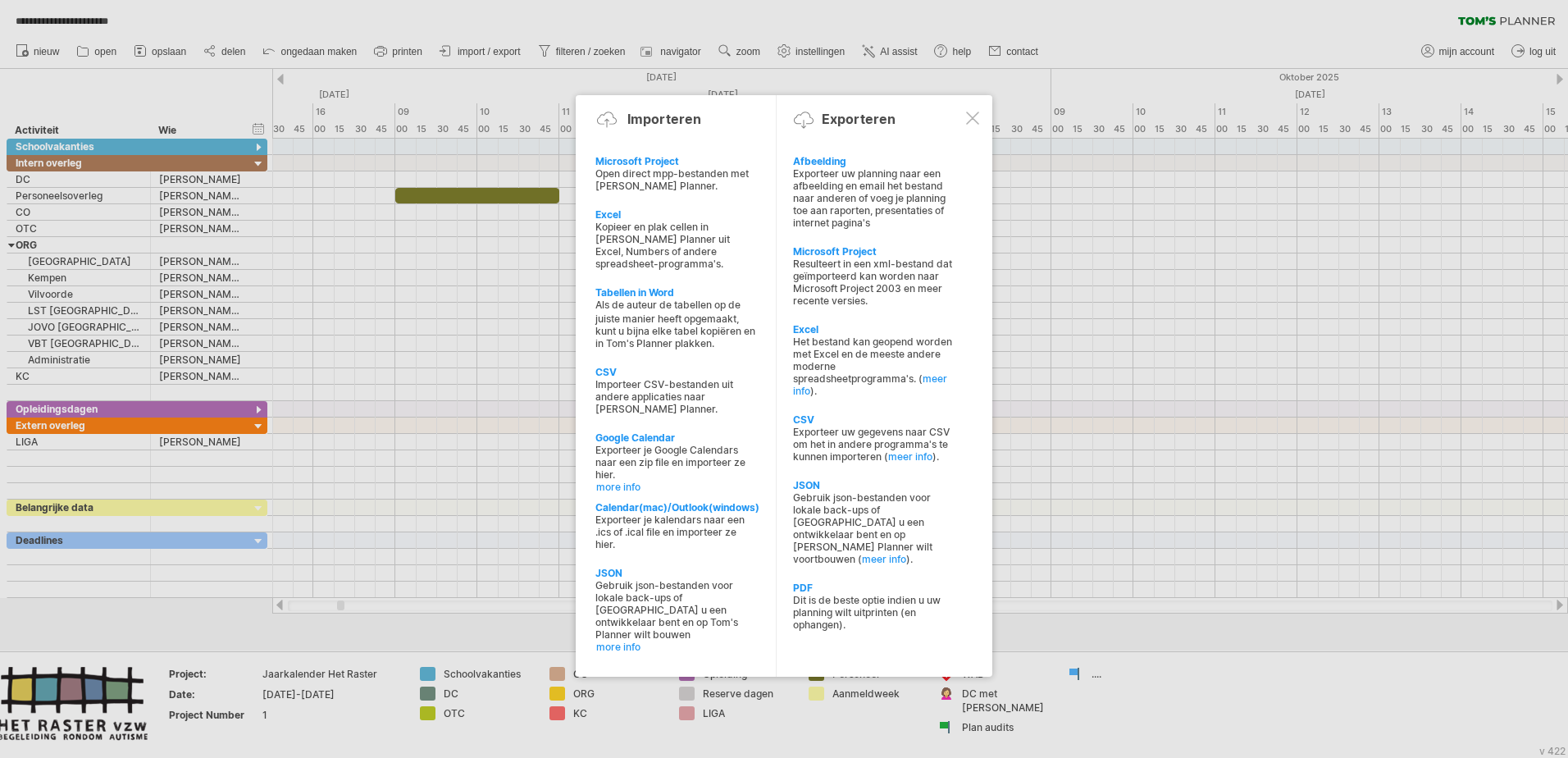
click at [975, 121] on div at bounding box center [973, 118] width 13 height 13
